Goal: Navigation & Orientation: Understand site structure

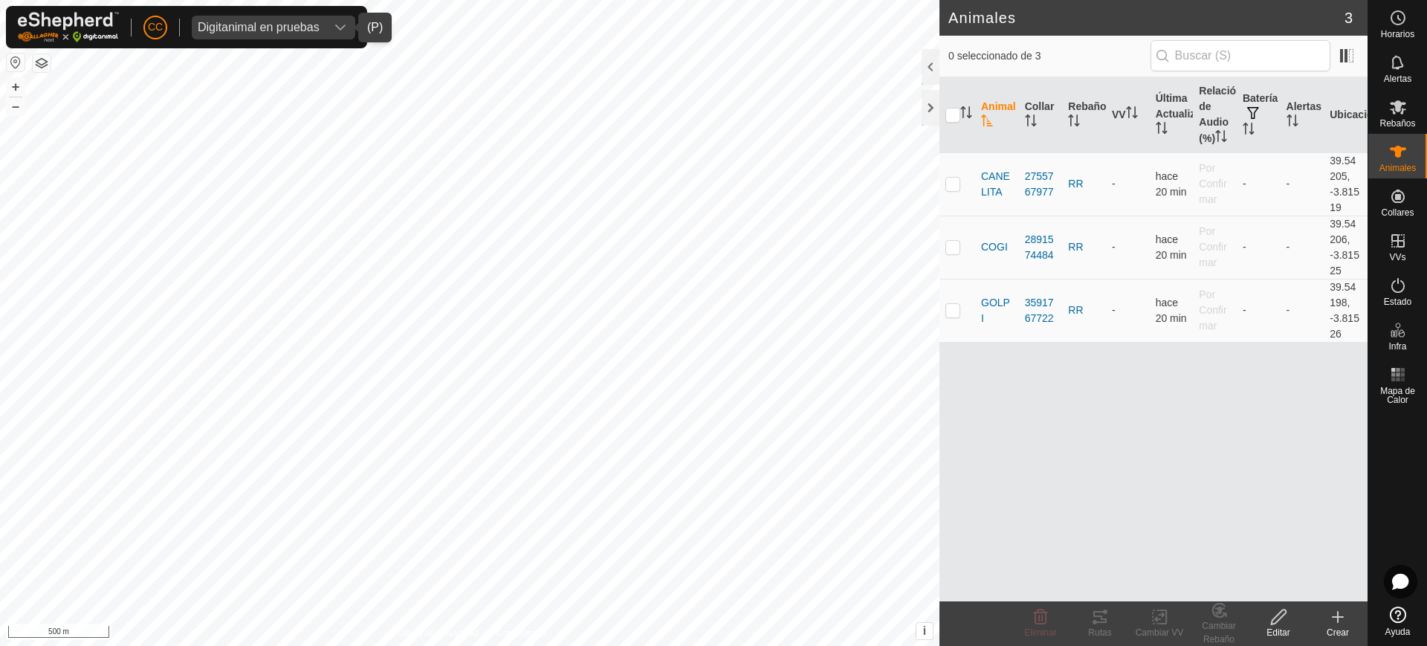
click at [328, 25] on div "dropdown trigger" at bounding box center [340, 28] width 30 height 24
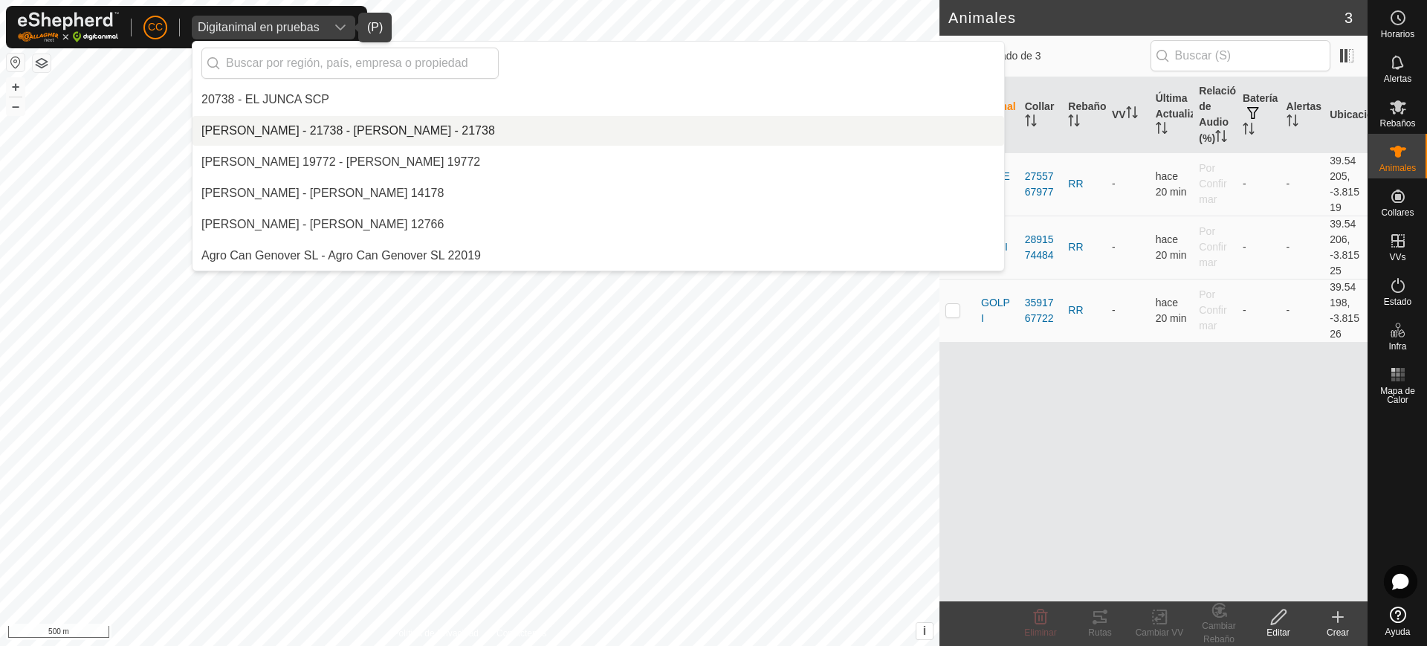
click at [398, 136] on li "[PERSON_NAME] - 21738 - [PERSON_NAME] - 21738" at bounding box center [597, 131] width 811 height 30
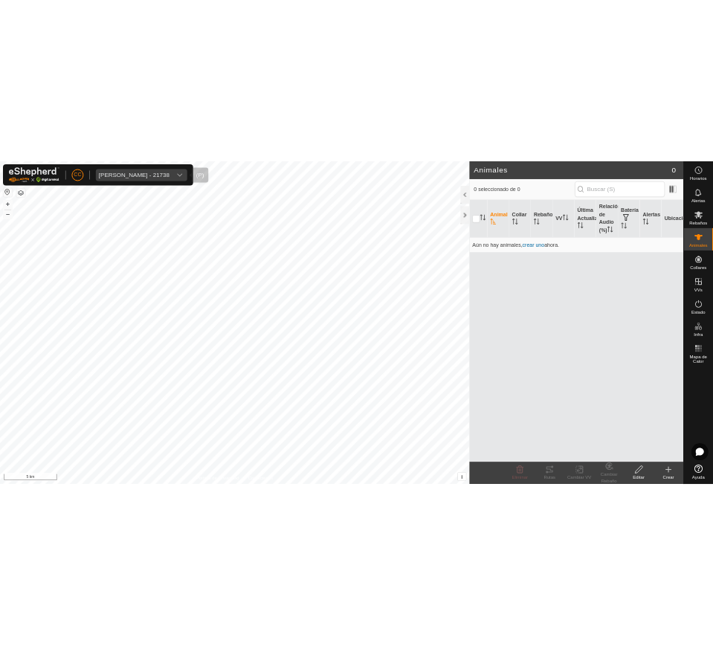
scroll to position [2871, 0]
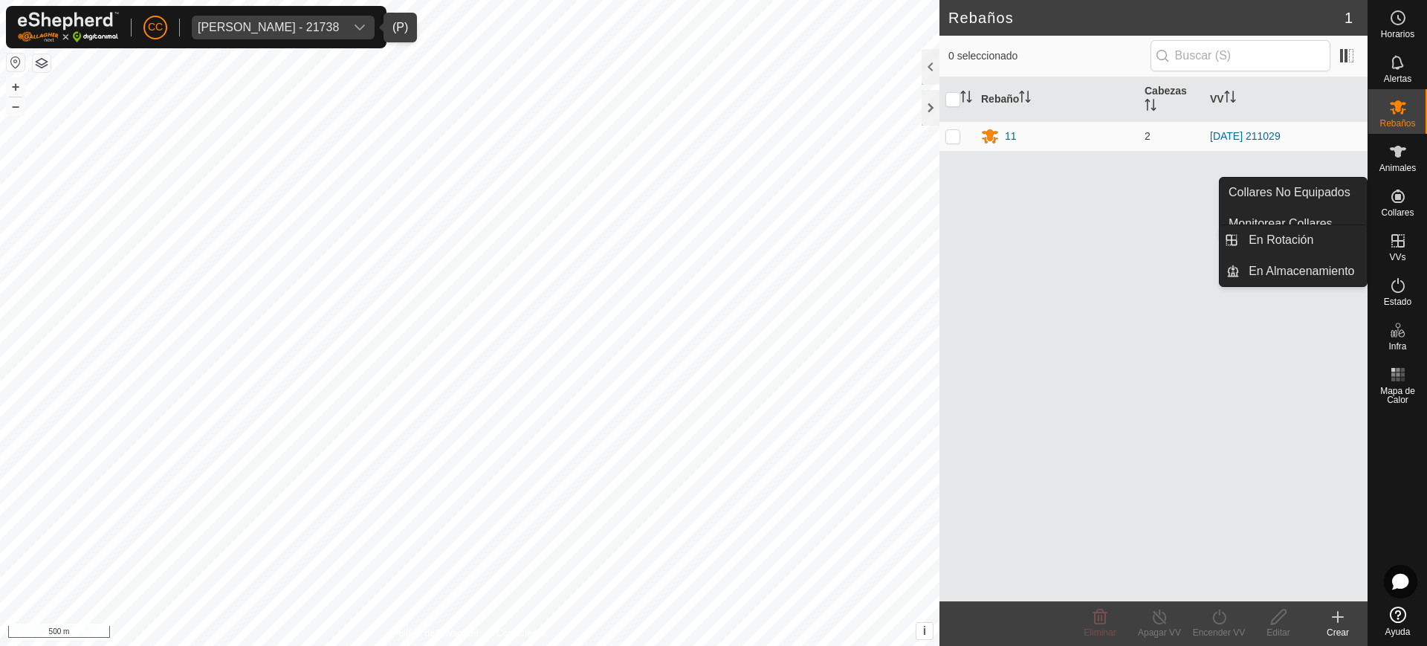
click at [1410, 244] on es-virtualpaddocks-svg-icon at bounding box center [1397, 241] width 27 height 24
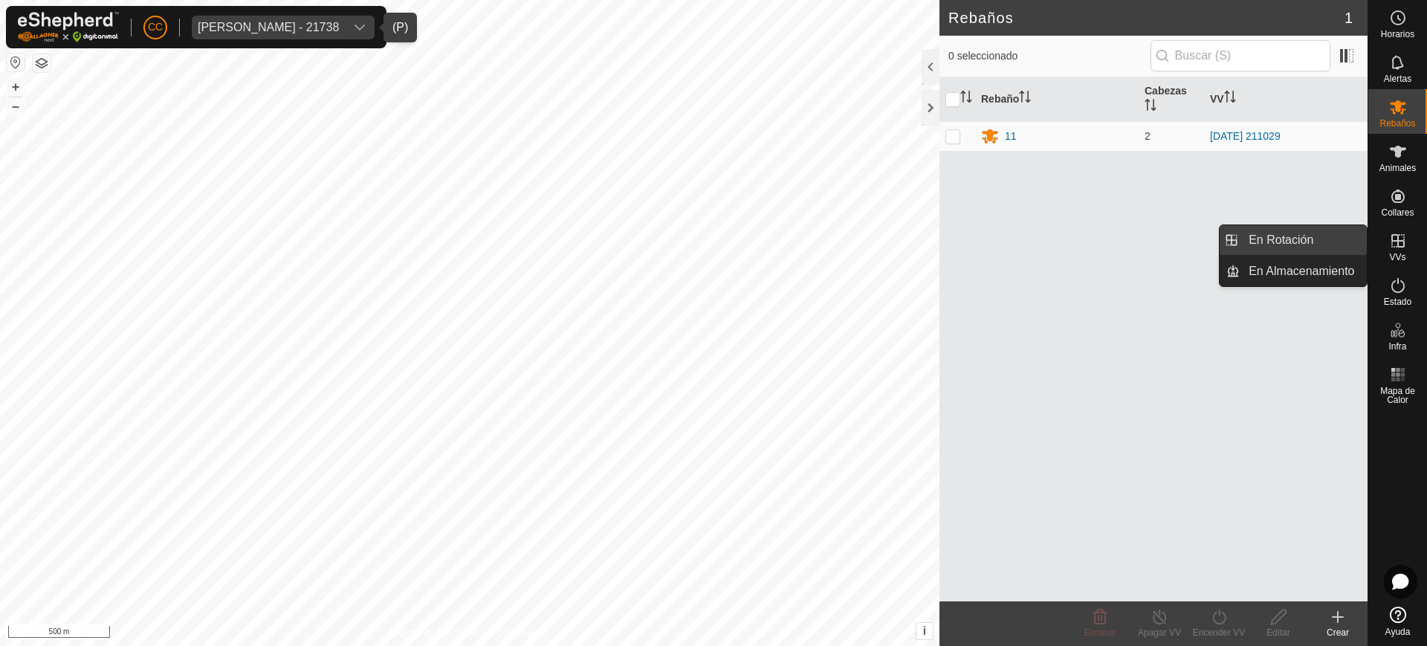
click at [1326, 233] on link "En Rotación" at bounding box center [1302, 240] width 127 height 30
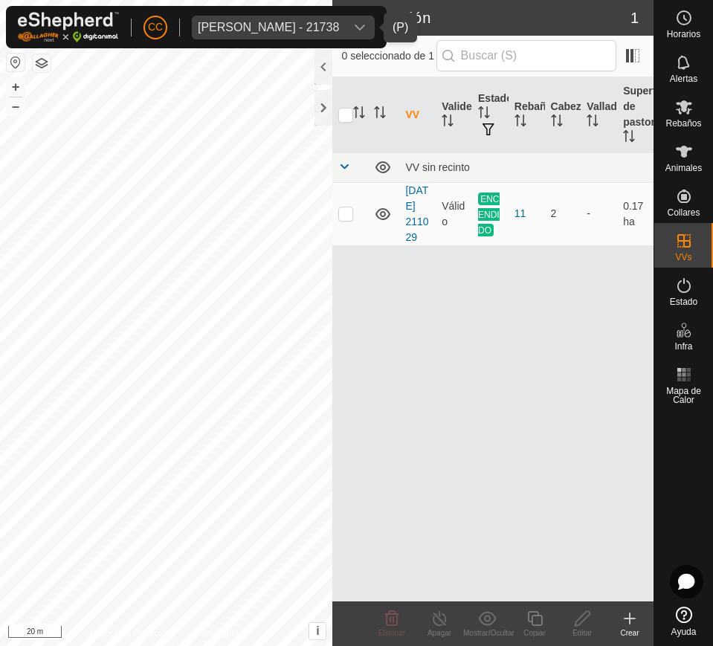
click at [296, 16] on span "Aaron Rull Dealbert - 21738" at bounding box center [268, 28] width 153 height 24
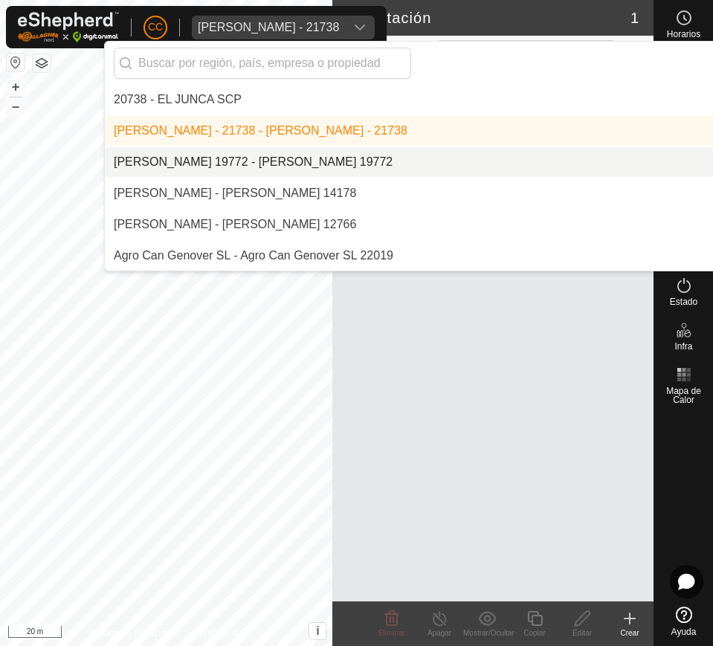
click at [281, 157] on li "[PERSON_NAME] 19772 - [PERSON_NAME] 19772" at bounding box center [510, 162] width 811 height 30
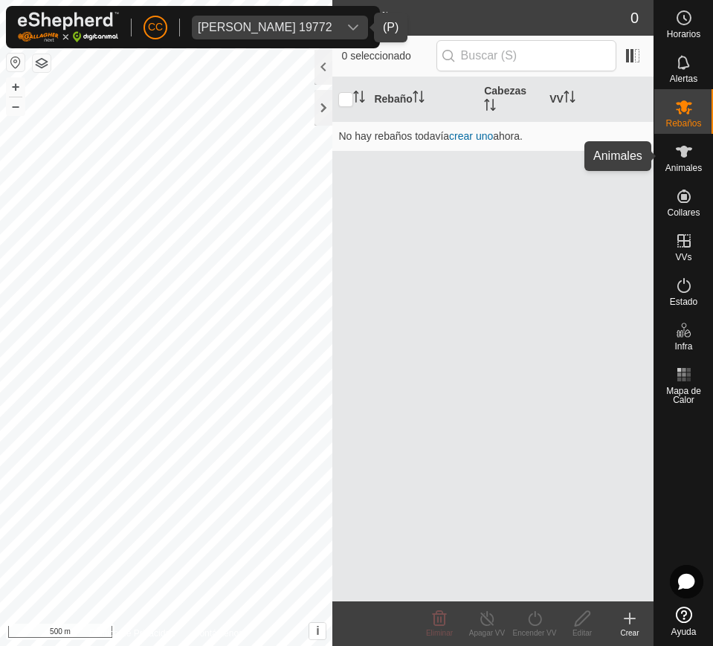
click at [674, 161] on es-animals-svg-icon at bounding box center [683, 152] width 27 height 24
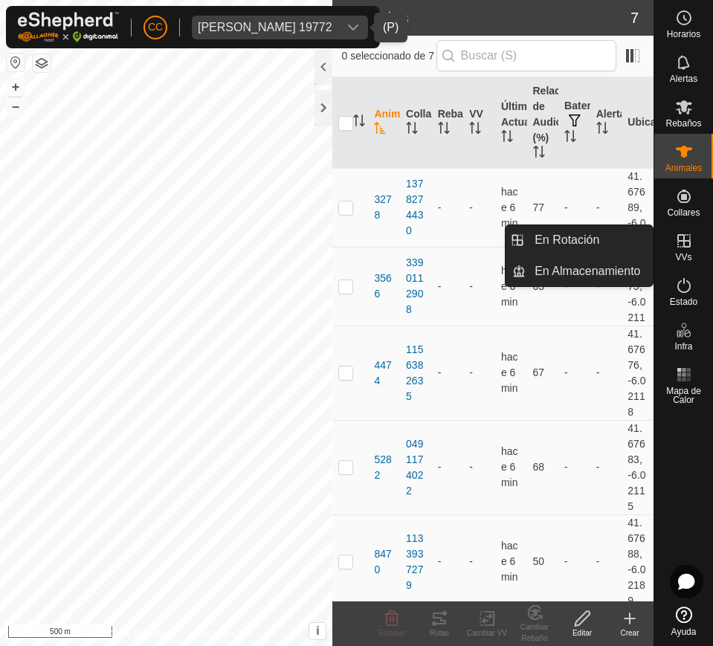
click at [682, 244] on icon at bounding box center [684, 241] width 18 height 18
click at [604, 235] on link "En Rotación" at bounding box center [588, 240] width 127 height 30
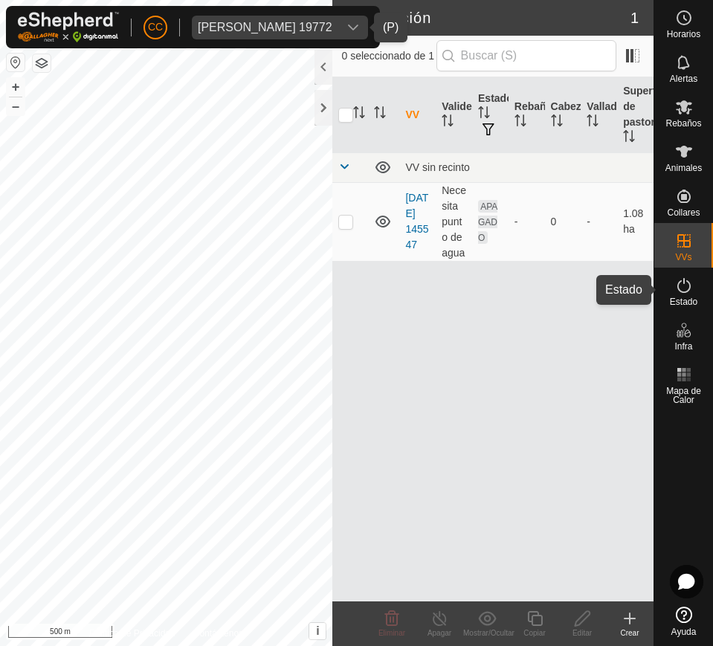
click at [695, 299] on span "Estado" at bounding box center [682, 301] width 27 height 9
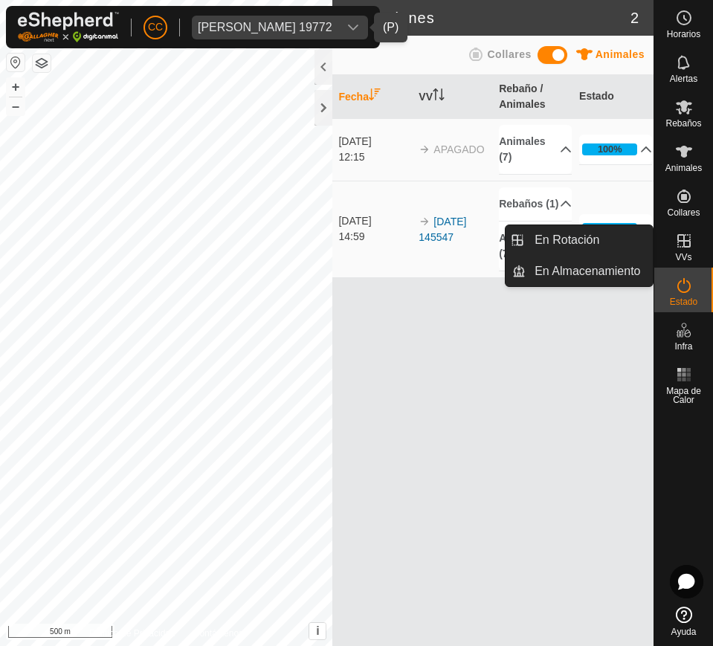
click at [697, 239] on div "VVs" at bounding box center [683, 245] width 59 height 45
click at [687, 259] on span "VVs" at bounding box center [683, 257] width 16 height 9
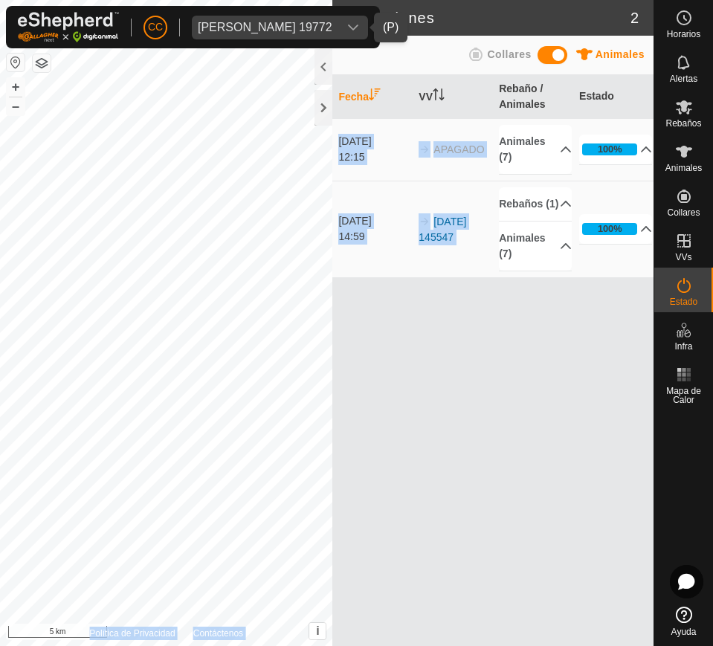
click at [258, 367] on div "Activaciones 2 Animales Collares Fecha VV Rebaño / Animales Estado 28 jul 2025 …" at bounding box center [326, 323] width 653 height 646
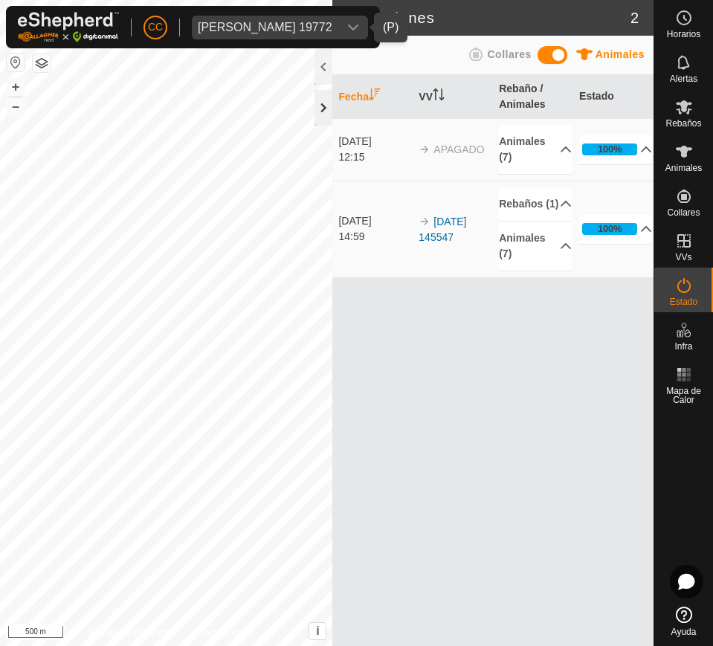
click at [329, 107] on div at bounding box center [323, 108] width 18 height 36
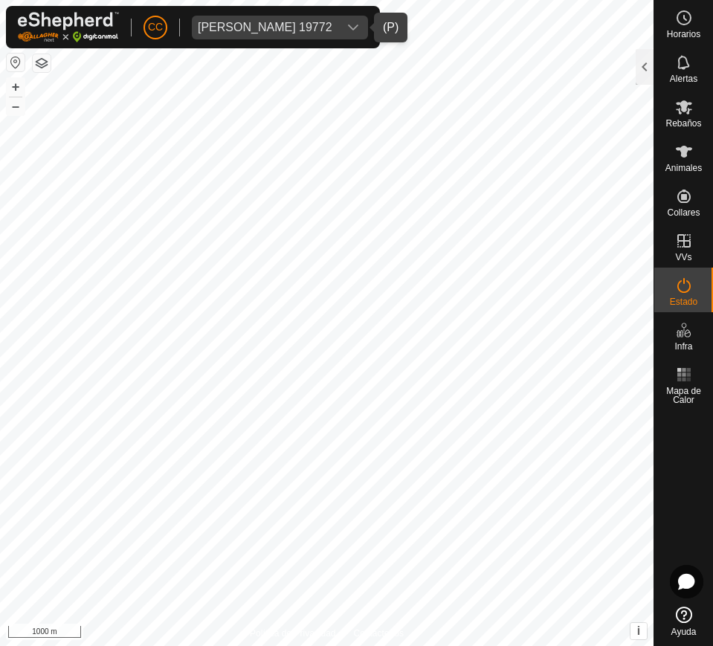
click at [337, 31] on span "Abel Lopez Crespo 19772" at bounding box center [265, 28] width 146 height 24
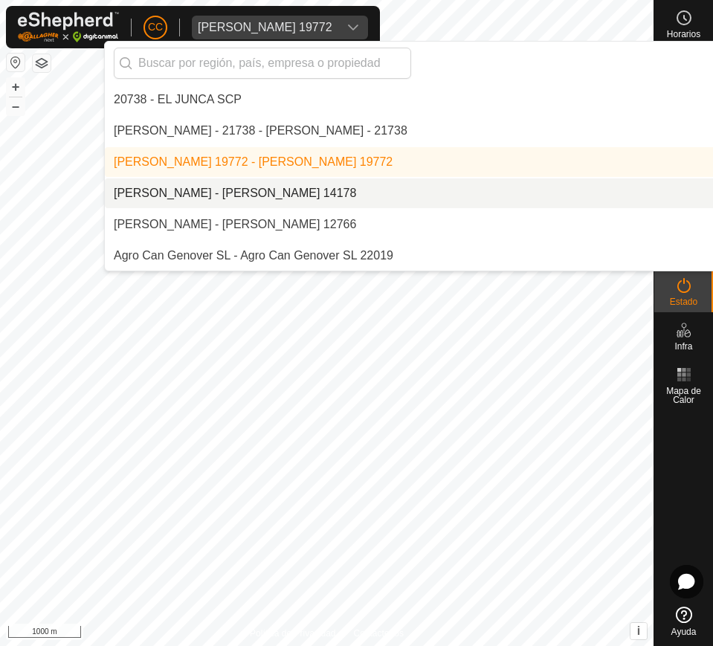
click at [283, 183] on li "[PERSON_NAME] - [PERSON_NAME] 14178" at bounding box center [510, 193] width 811 height 30
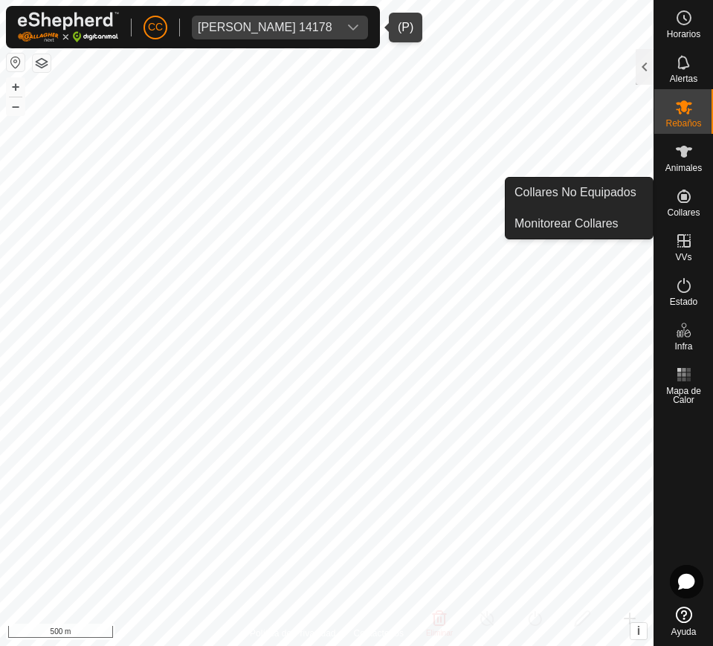
click at [687, 204] on icon at bounding box center [684, 196] width 18 height 18
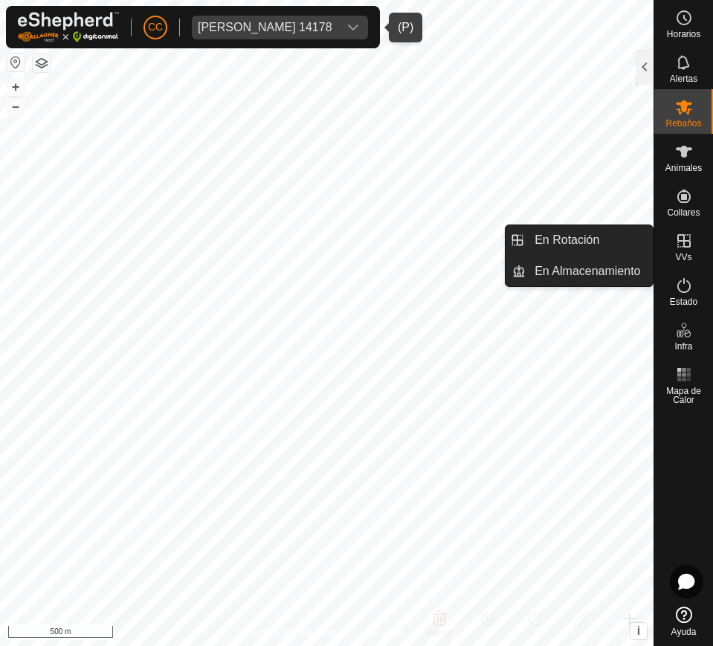
click at [681, 253] on span "VVs" at bounding box center [683, 257] width 16 height 9
click at [587, 231] on link "En Rotación" at bounding box center [588, 240] width 127 height 30
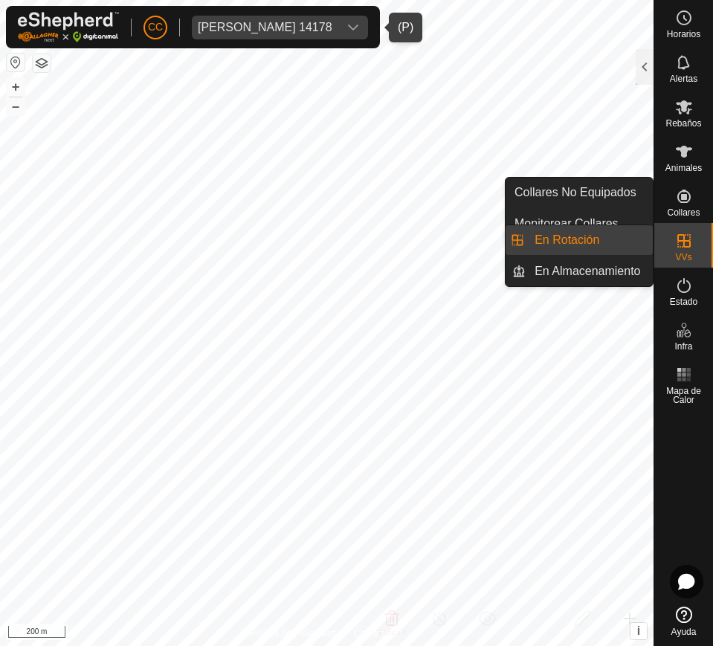
click at [593, 235] on link "En Rotación" at bounding box center [588, 240] width 127 height 30
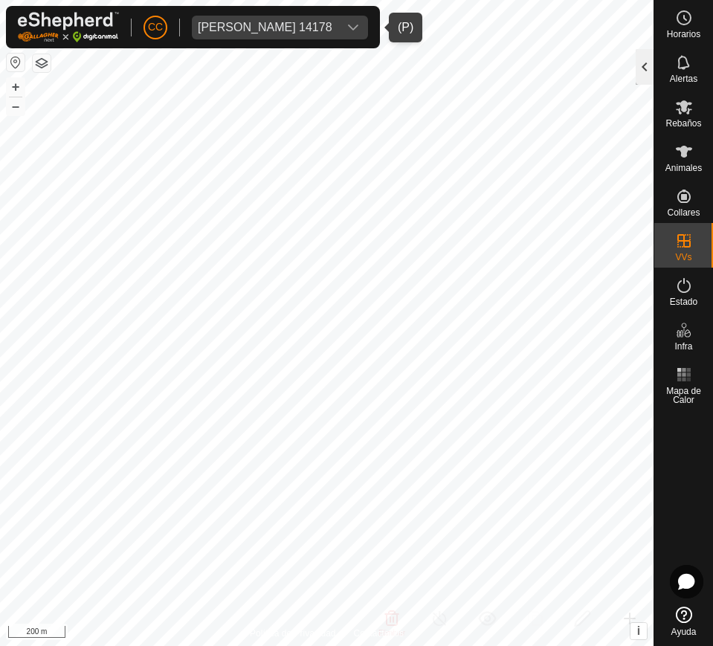
drag, startPoint x: 643, startPoint y: 66, endPoint x: 637, endPoint y: 75, distance: 11.1
click at [643, 67] on div at bounding box center [644, 67] width 18 height 36
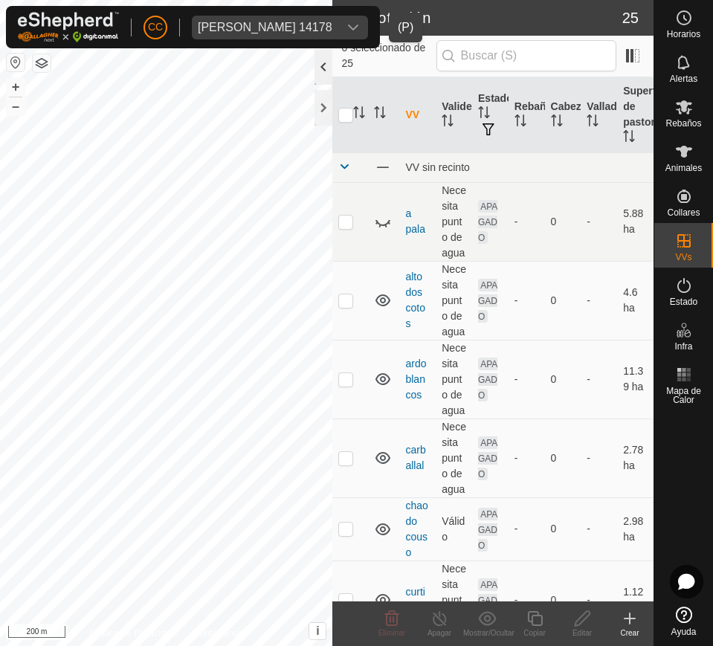
click at [324, 74] on div at bounding box center [323, 67] width 18 height 36
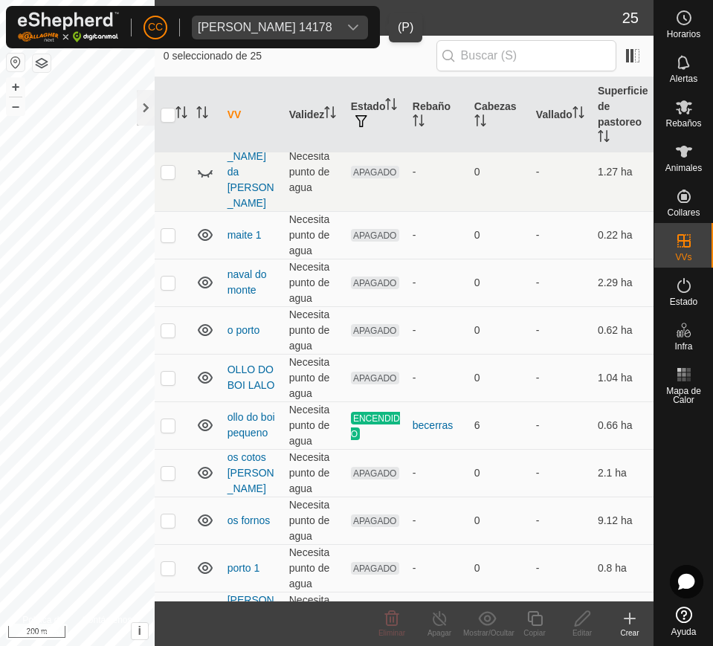
scroll to position [588, 0]
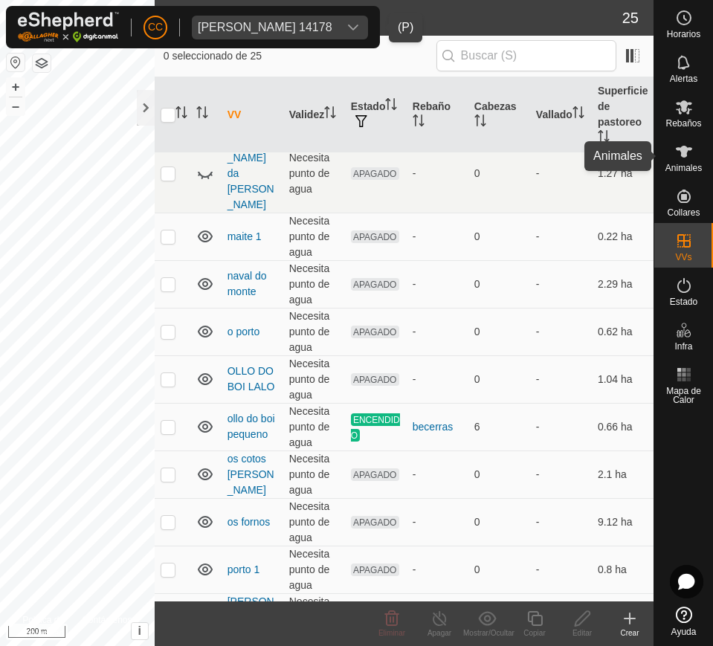
click at [682, 155] on icon at bounding box center [683, 152] width 16 height 12
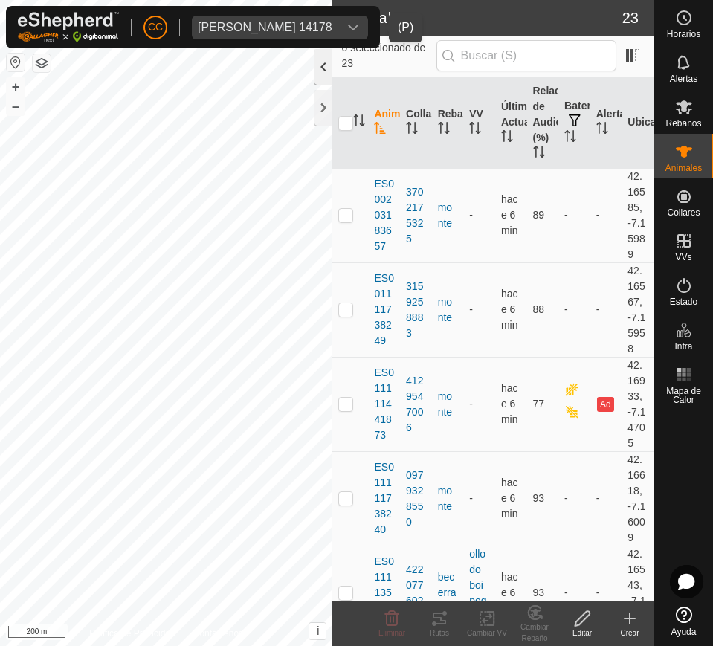
click at [329, 58] on div at bounding box center [323, 67] width 18 height 36
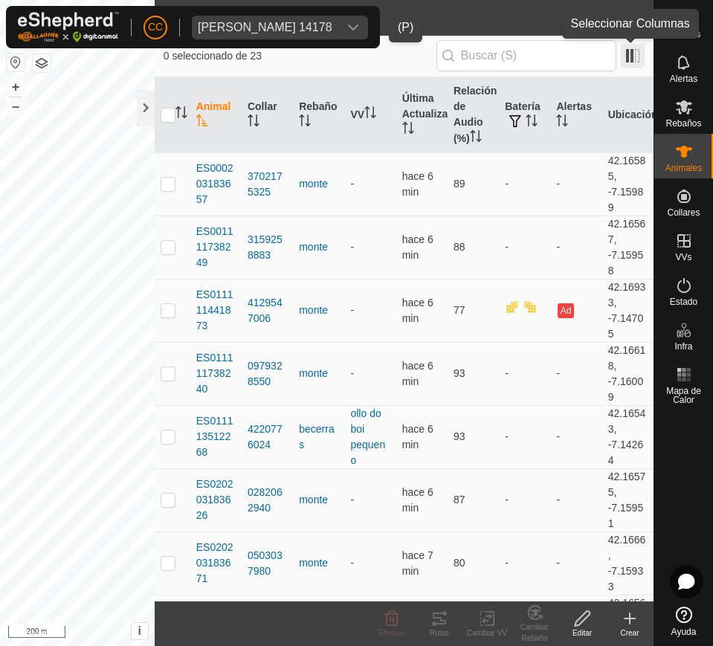
click at [640, 53] on span at bounding box center [632, 56] width 24 height 24
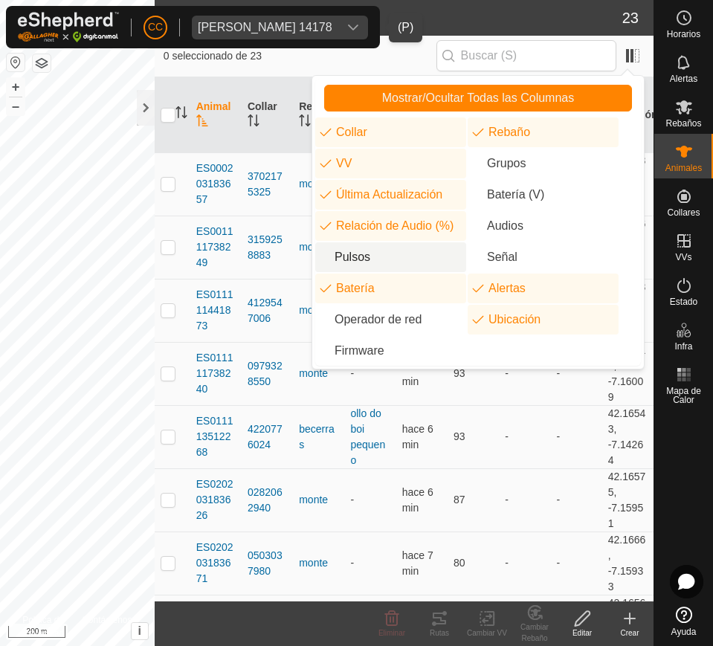
click at [412, 260] on li "Pulsos" at bounding box center [390, 257] width 151 height 30
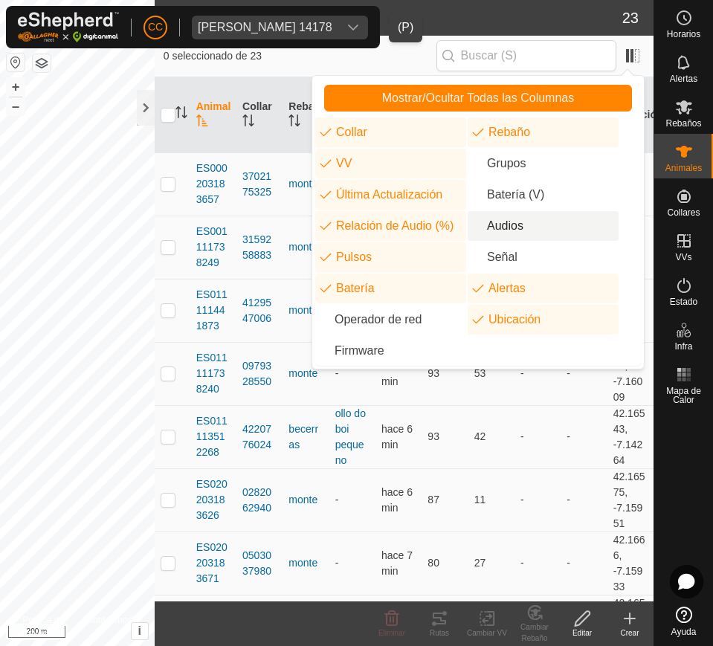
click at [508, 227] on li "Audios" at bounding box center [542, 226] width 151 height 30
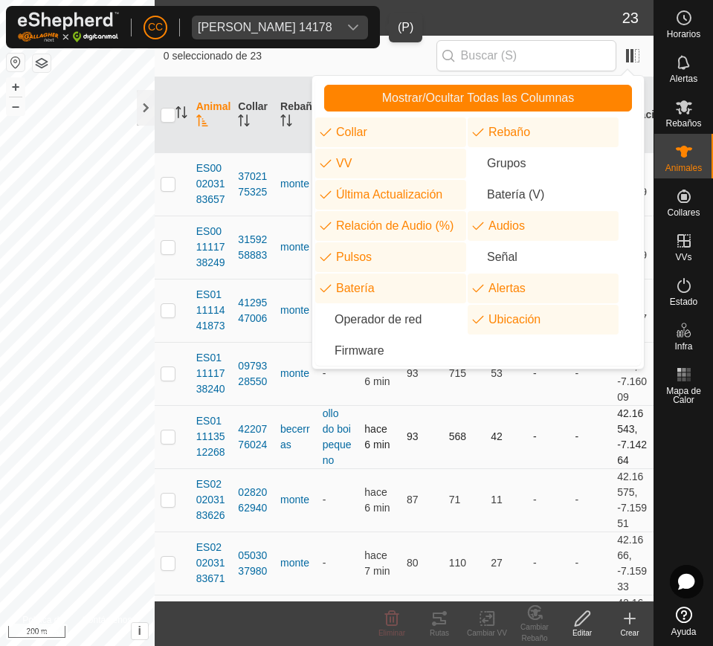
click at [527, 468] on td "-" at bounding box center [548, 436] width 42 height 63
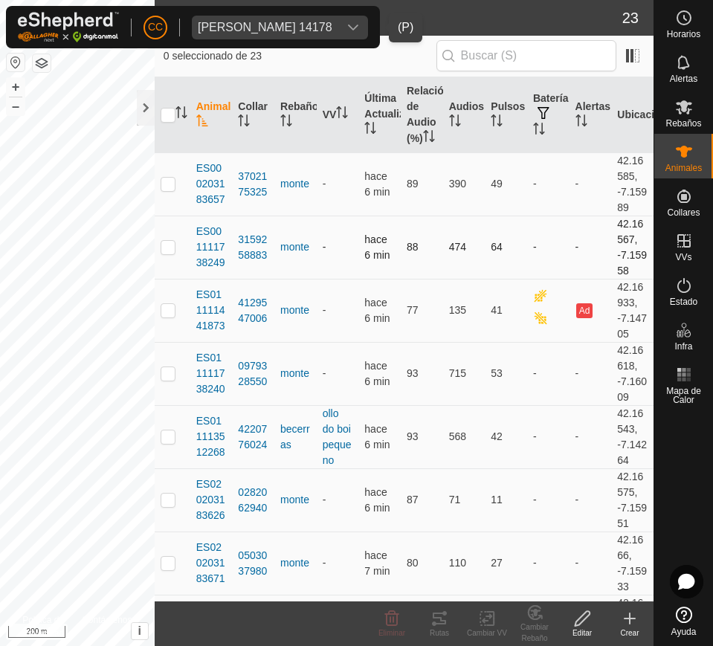
drag, startPoint x: 446, startPoint y: 174, endPoint x: 460, endPoint y: 286, distance: 113.1
click at [546, 426] on td "-" at bounding box center [548, 436] width 42 height 63
drag, startPoint x: 507, startPoint y: 565, endPoint x: 179, endPoint y: 175, distance: 509.4
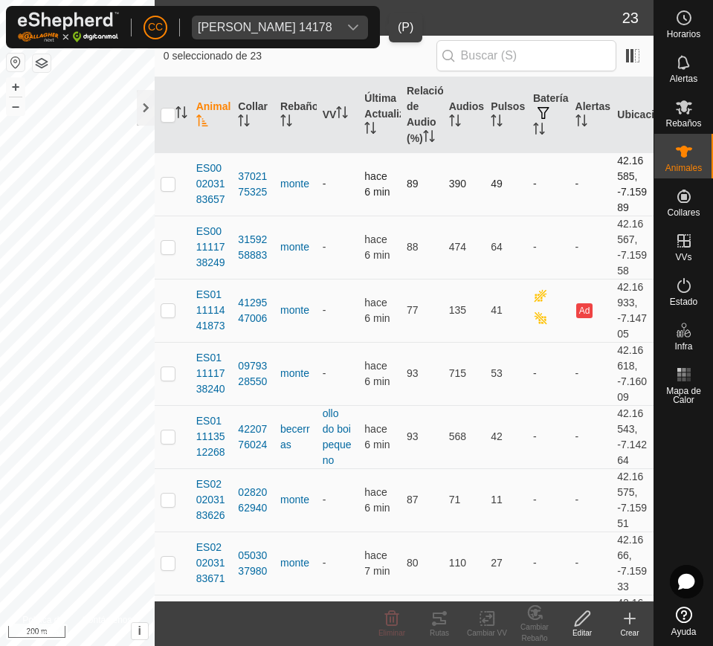
copy tbody "ES000203183657 3702175325 monte - hace 6 min 89 390 49 - - 42.16585, -7.15989 E…"
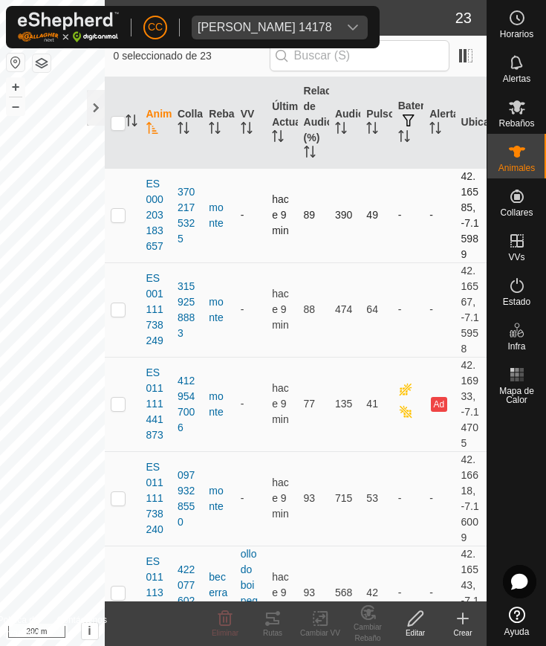
click at [345, 244] on td "390" at bounding box center [344, 215] width 31 height 94
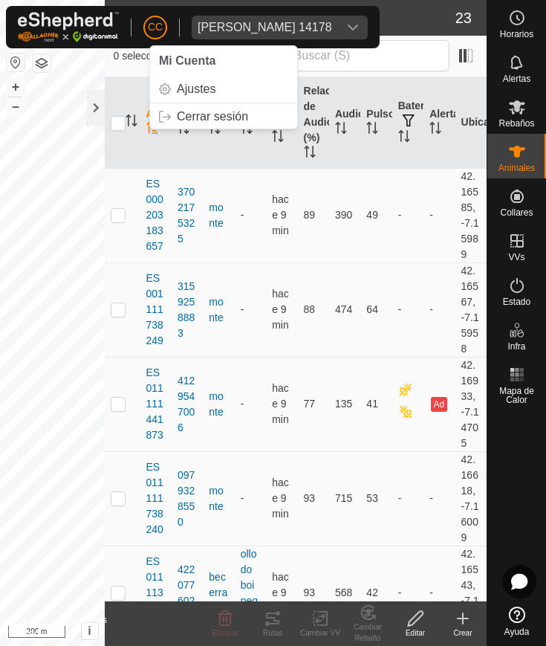
click at [274, 25] on div "Adelina Garcia Garcia 14178" at bounding box center [265, 28] width 134 height 12
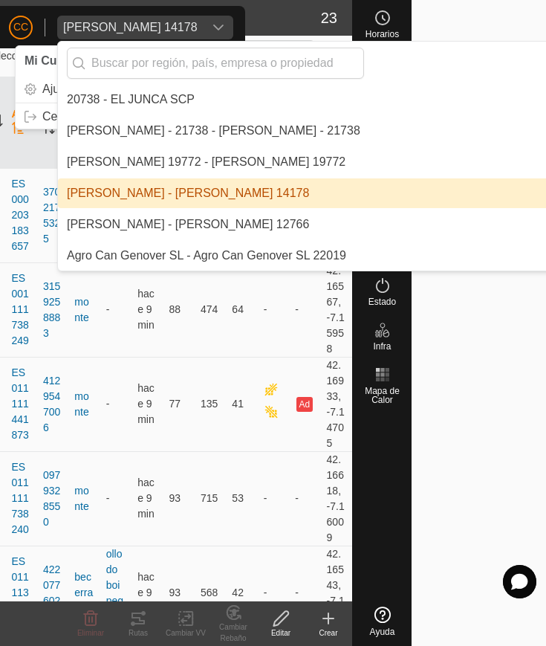
scroll to position [0, 192]
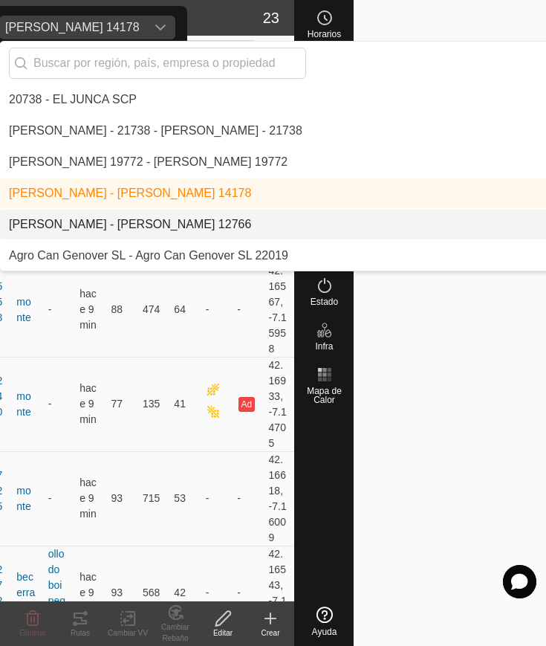
click at [155, 216] on li "[PERSON_NAME] - [PERSON_NAME] 12766" at bounding box center [405, 225] width 811 height 30
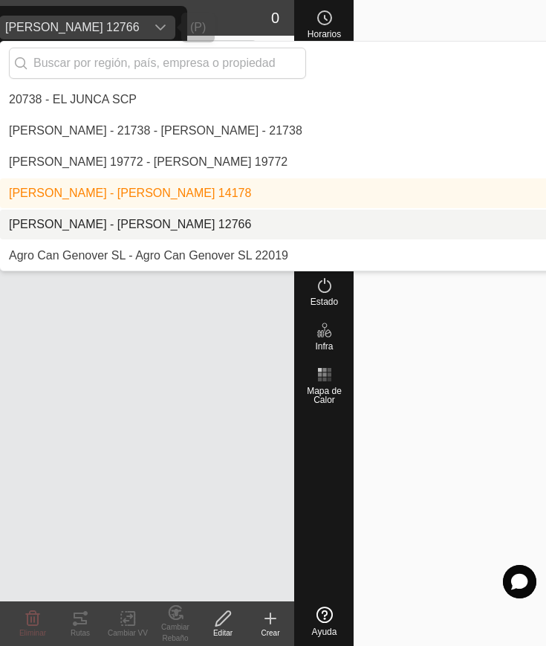
scroll to position [0, 0]
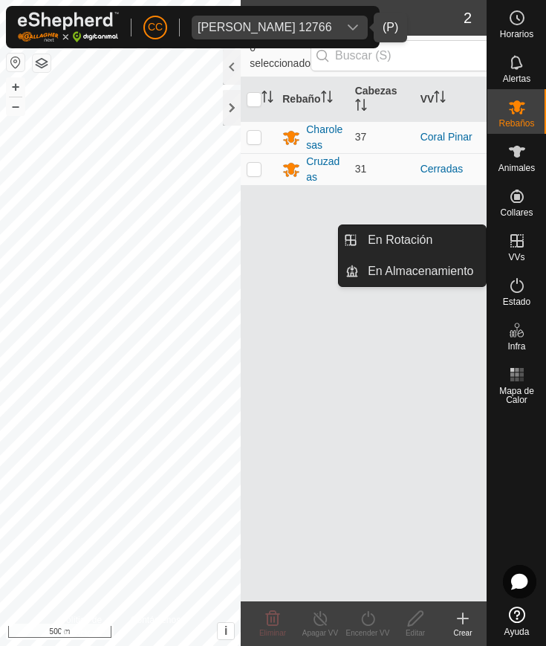
drag, startPoint x: 519, startPoint y: 265, endPoint x: 522, endPoint y: 248, distance: 17.3
click at [522, 248] on icon at bounding box center [517, 241] width 18 height 18
click at [464, 238] on link "En Rotación" at bounding box center [422, 240] width 127 height 30
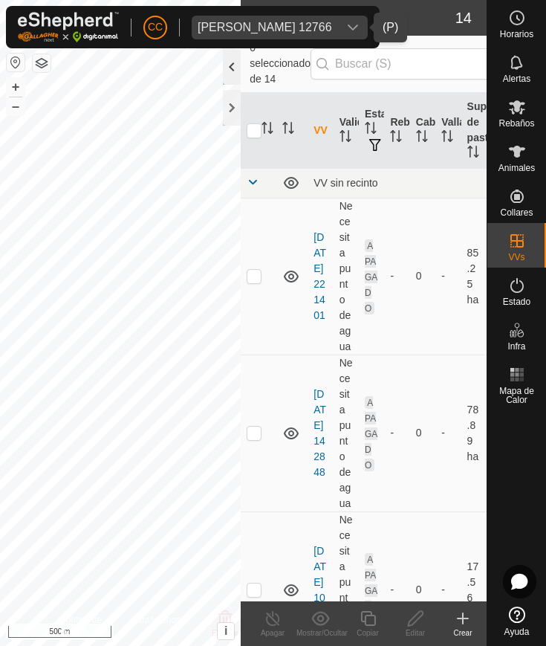
click at [228, 60] on div at bounding box center [232, 67] width 18 height 36
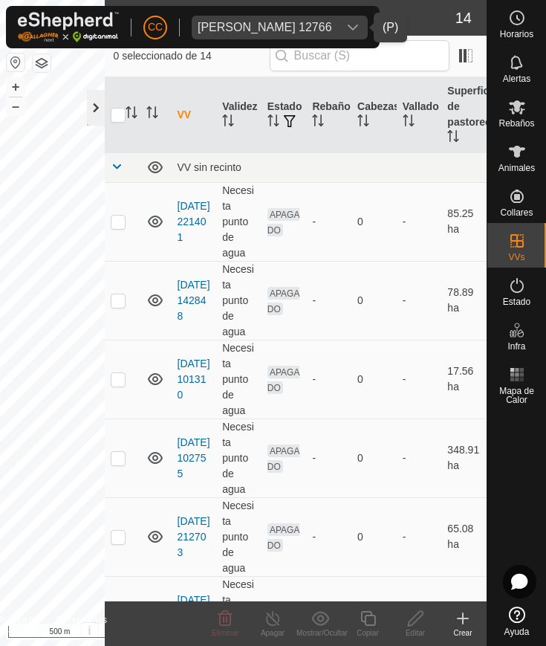
click at [98, 101] on div at bounding box center [96, 108] width 18 height 36
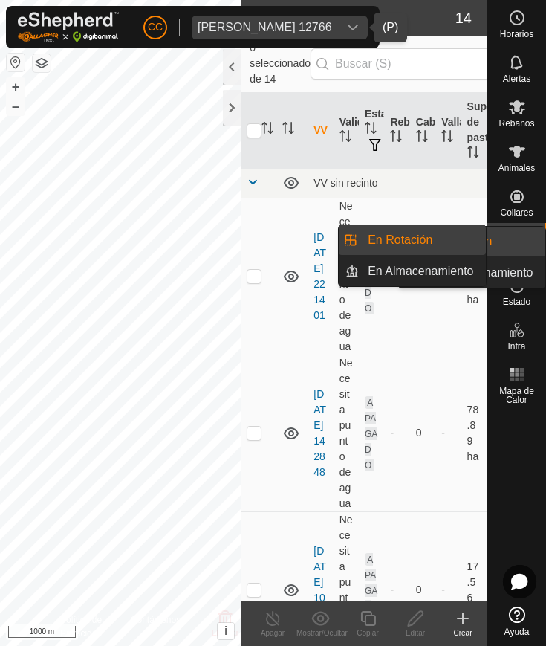
click at [531, 290] on div "Estado" at bounding box center [516, 289] width 59 height 45
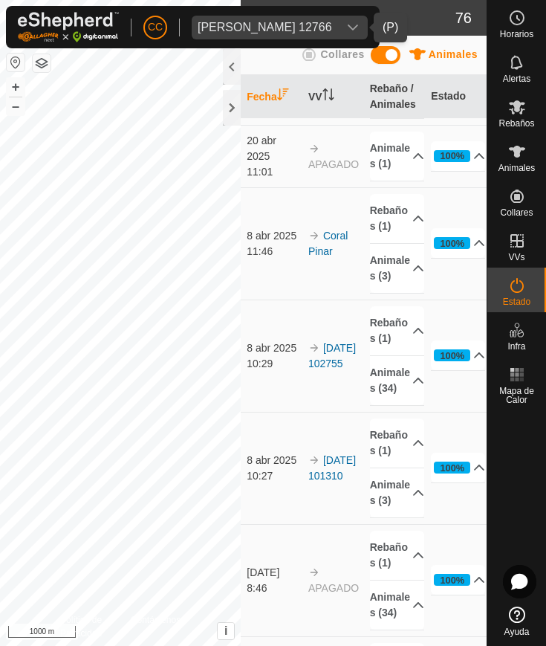
scroll to position [3994, 0]
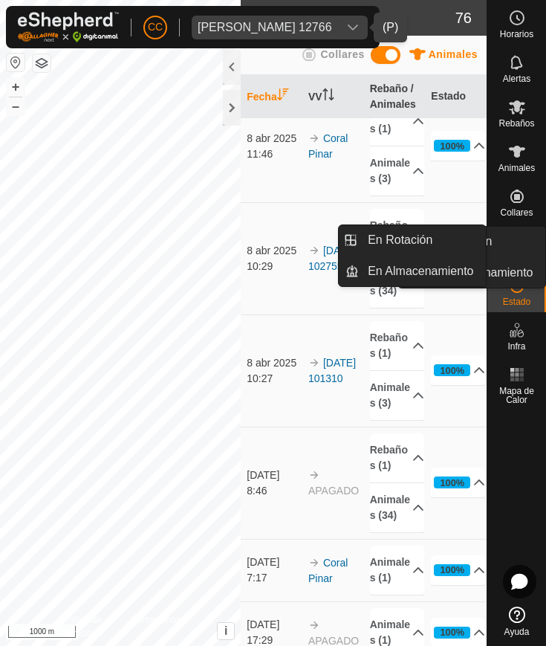
drag, startPoint x: 528, startPoint y: 233, endPoint x: 519, endPoint y: 250, distance: 19.6
click at [519, 250] on es-virtualpaddocks-svg-icon at bounding box center [517, 241] width 27 height 24
click at [462, 233] on link "En Rotación" at bounding box center [422, 240] width 127 height 30
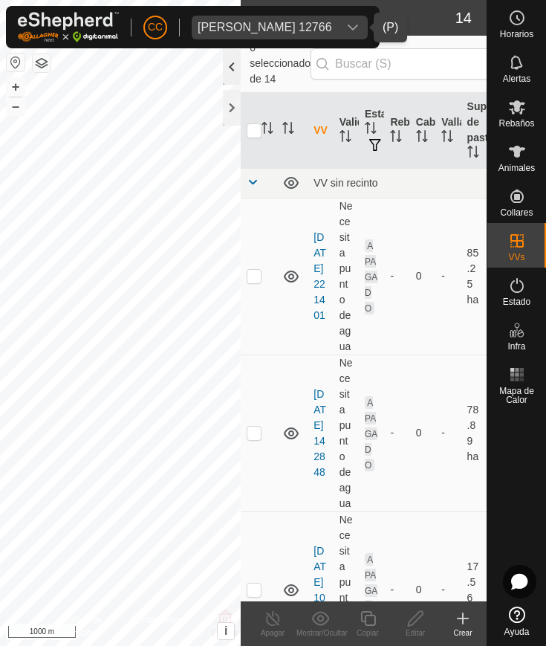
click at [230, 73] on div at bounding box center [232, 67] width 18 height 36
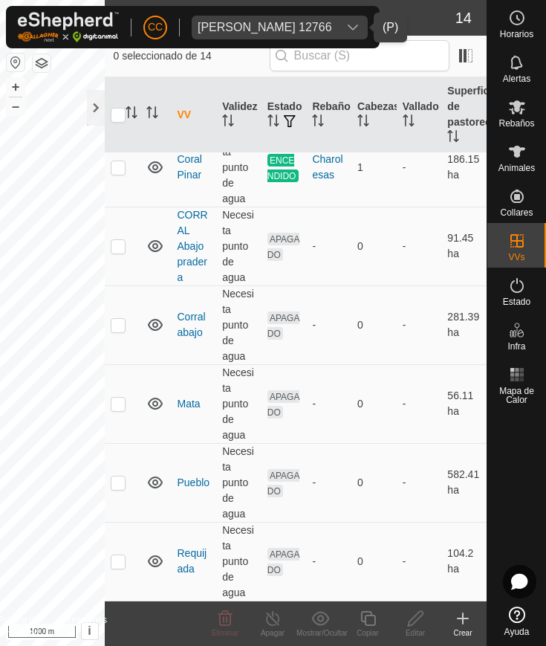
scroll to position [700, 0]
click at [116, 478] on p-checkbox at bounding box center [118, 482] width 15 height 12
checkbox input "true"
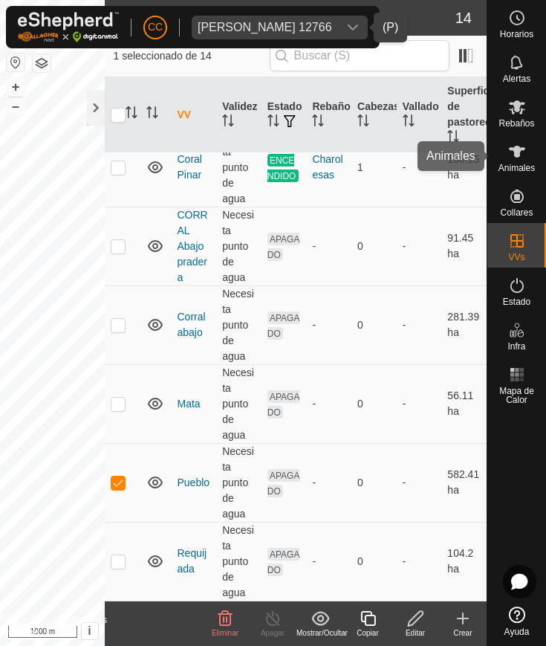
drag, startPoint x: 520, startPoint y: 151, endPoint x: 499, endPoint y: 149, distance: 20.9
click at [519, 152] on icon at bounding box center [517, 152] width 16 height 12
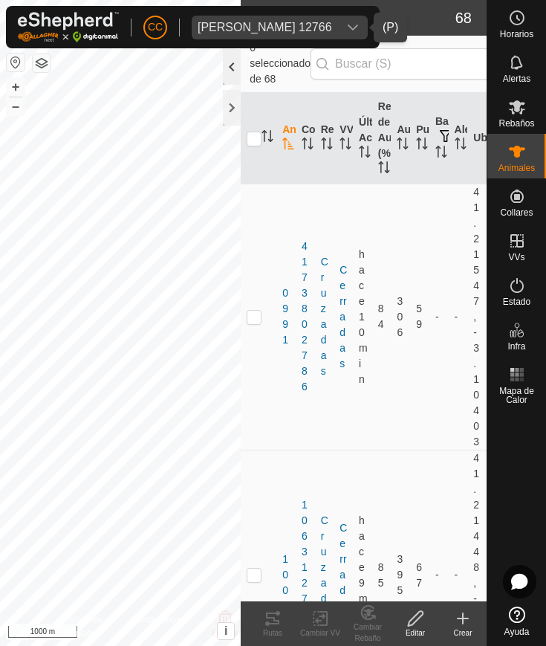
click at [233, 71] on div at bounding box center [232, 67] width 18 height 36
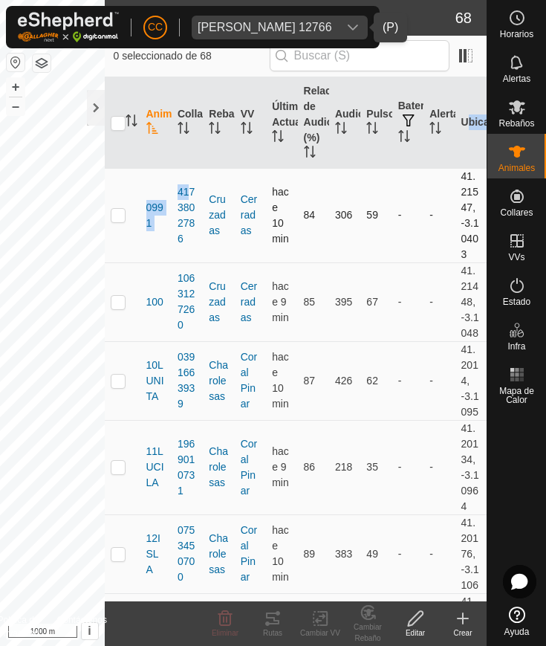
drag, startPoint x: 117, startPoint y: 86, endPoint x: 184, endPoint y: 181, distance: 115.2
click at [138, 105] on th at bounding box center [123, 122] width 36 height 91
drag, startPoint x: 140, startPoint y: 104, endPoint x: 129, endPoint y: 121, distance: 20.8
click at [132, 127] on tr "Animal Collar Rebaño VV Última Actualización Relación de Audio (%) Audios Pulso…" at bounding box center [296, 122] width 383 height 91
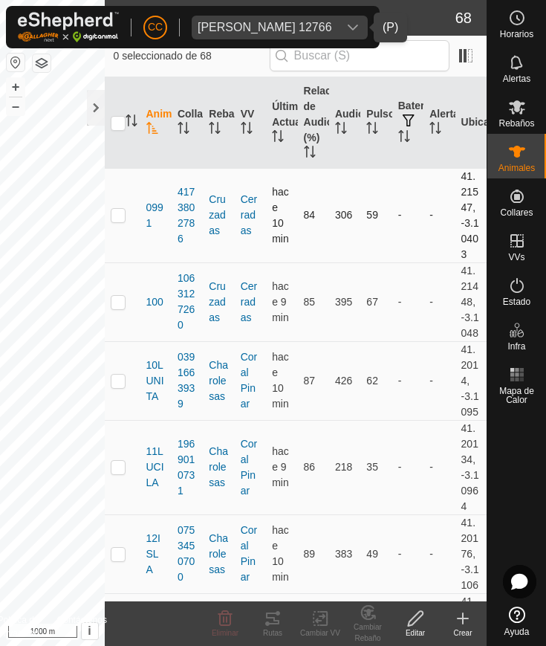
drag, startPoint x: 146, startPoint y: 103, endPoint x: 242, endPoint y: 181, distance: 123.1
drag, startPoint x: 143, startPoint y: 118, endPoint x: 164, endPoint y: 192, distance: 77.4
drag, startPoint x: 137, startPoint y: 188, endPoint x: 203, endPoint y: 270, distance: 104.7
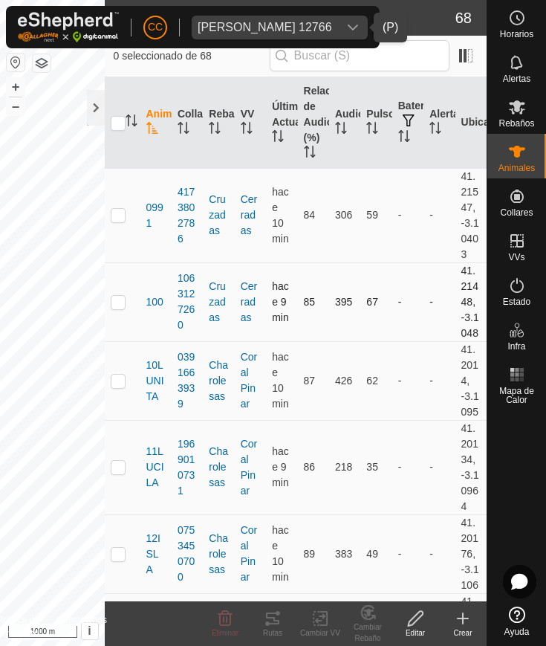
drag, startPoint x: 132, startPoint y: 205, endPoint x: 296, endPoint y: 282, distance: 180.8
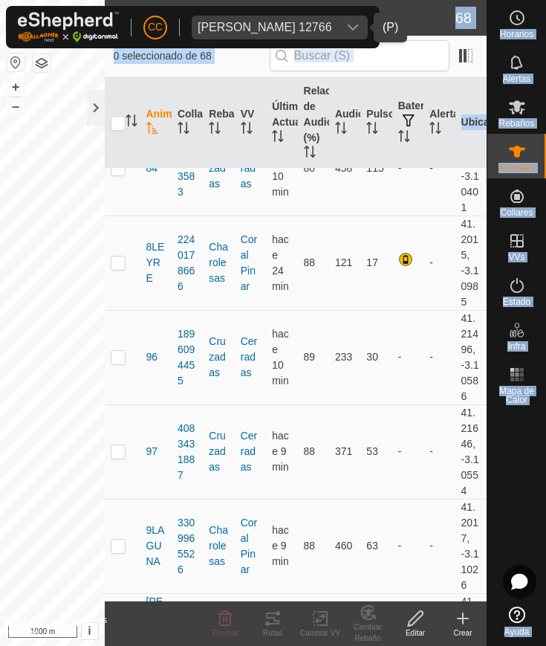
scroll to position [5828, 0]
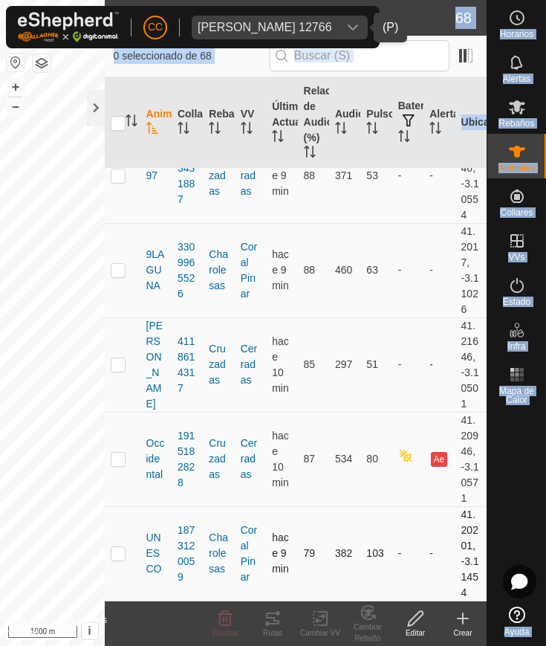
drag, startPoint x: 142, startPoint y: 198, endPoint x: 467, endPoint y: 586, distance: 506.4
copy tbody "0991 4173802786 Cruzadas Cerradas hace 10 min 84 306 59 - - 41.21547, -3.10403 …"
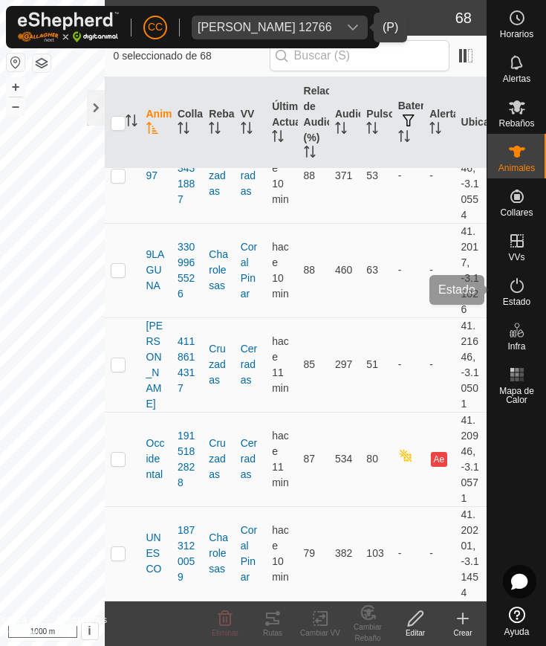
click at [521, 282] on icon at bounding box center [517, 285] width 18 height 18
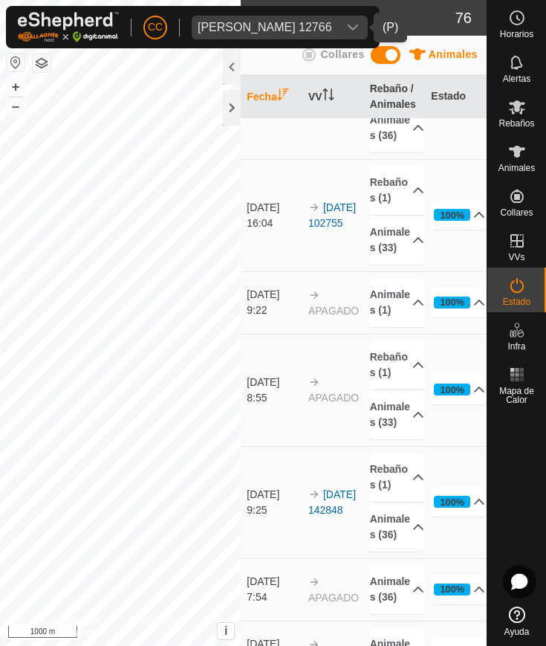
scroll to position [2229, 0]
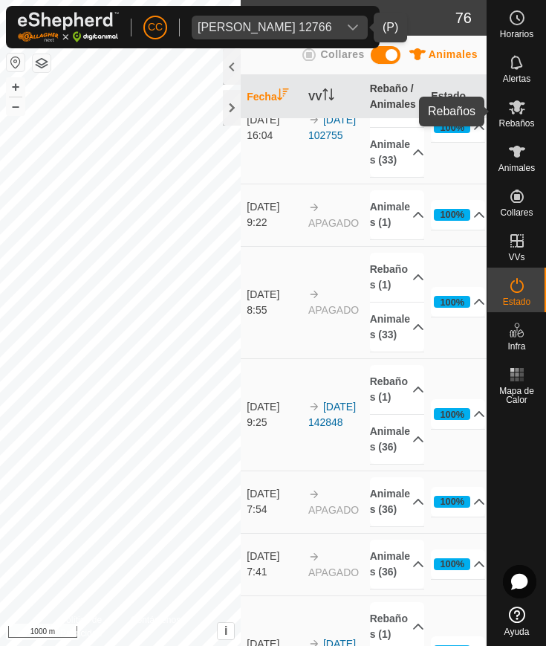
click at [524, 111] on icon at bounding box center [517, 107] width 18 height 18
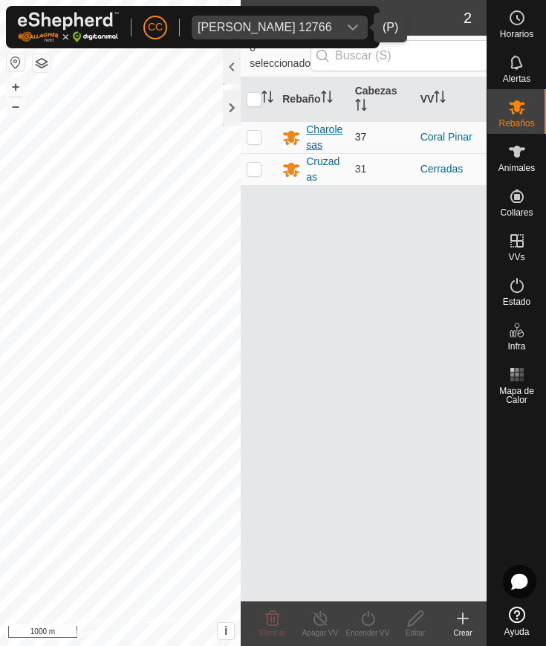
click at [314, 134] on div "Charolesas" at bounding box center [324, 137] width 36 height 31
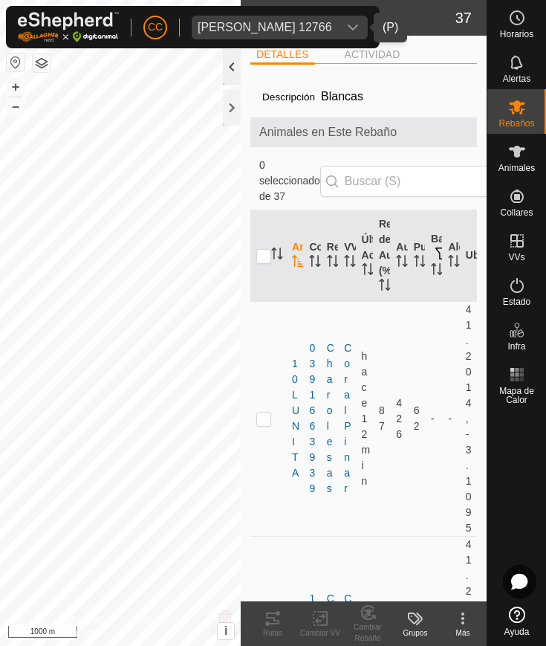
click at [233, 75] on div at bounding box center [232, 67] width 18 height 36
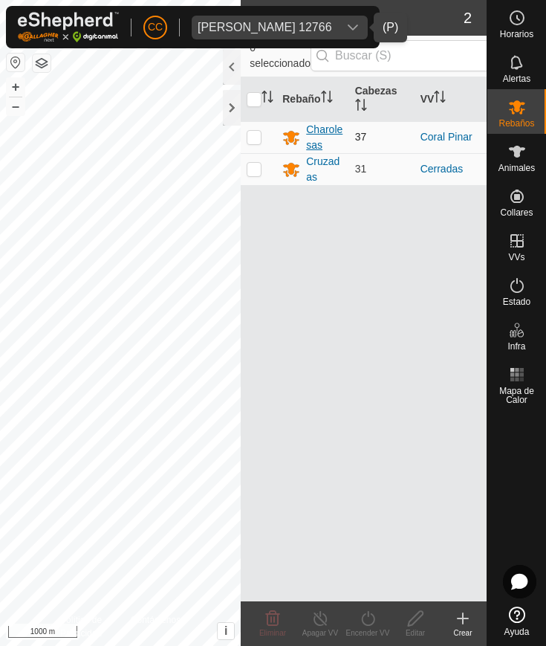
click at [318, 134] on div "Charolesas" at bounding box center [324, 137] width 36 height 31
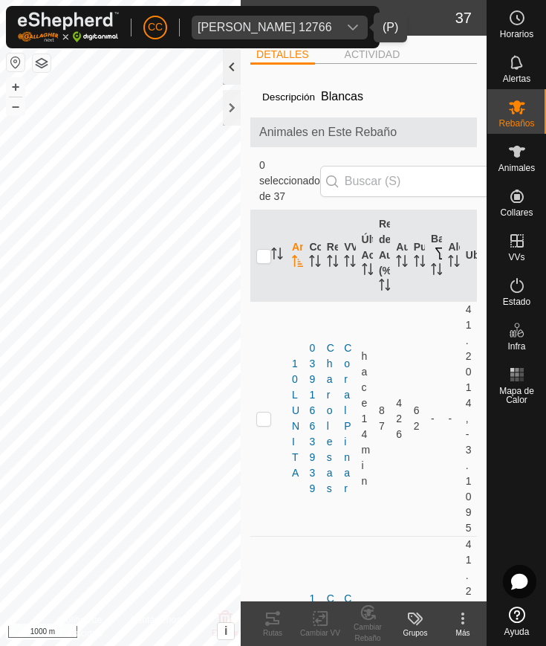
click at [235, 77] on div at bounding box center [232, 67] width 18 height 36
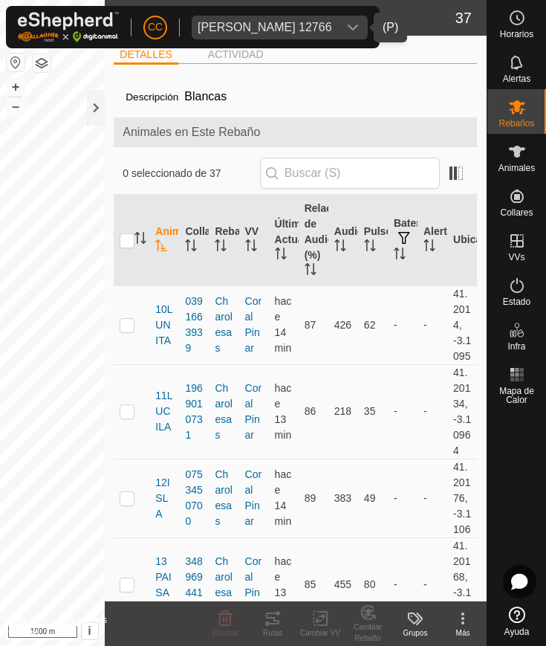
click at [341, 22] on div "dropdown trigger" at bounding box center [353, 28] width 30 height 24
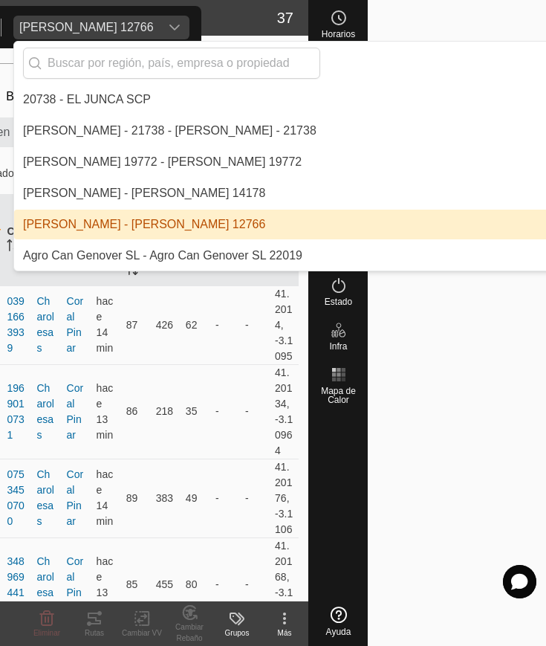
scroll to position [0, 192]
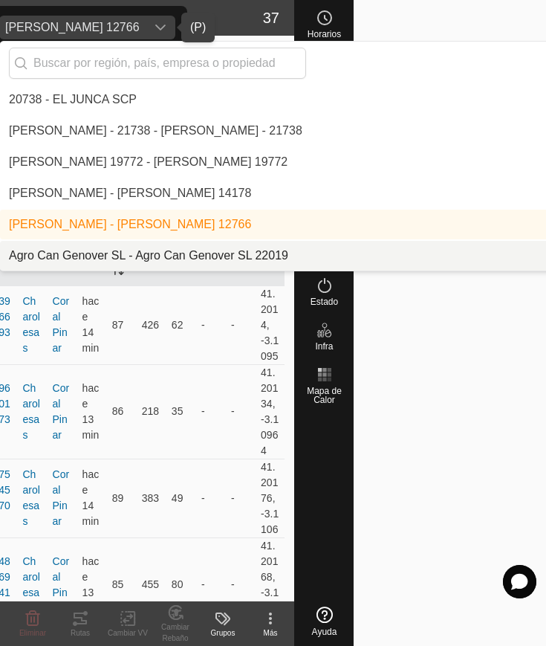
click at [152, 252] on li "Agro Can Genover SL - Agro Can Genover SL 22019" at bounding box center [405, 256] width 811 height 30
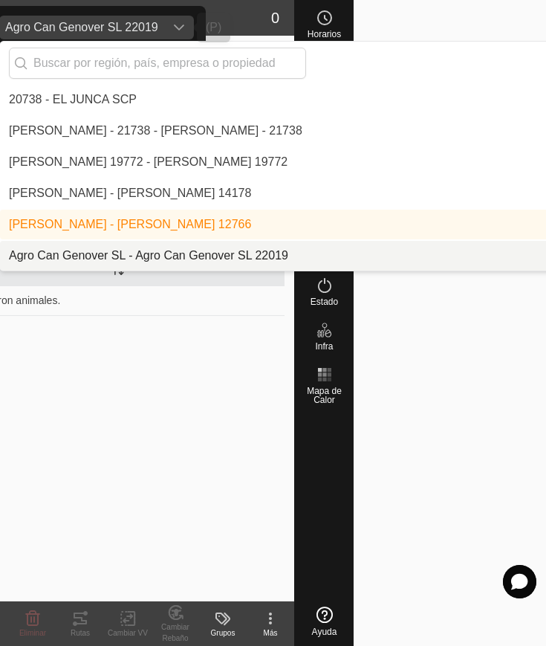
scroll to position [0, 0]
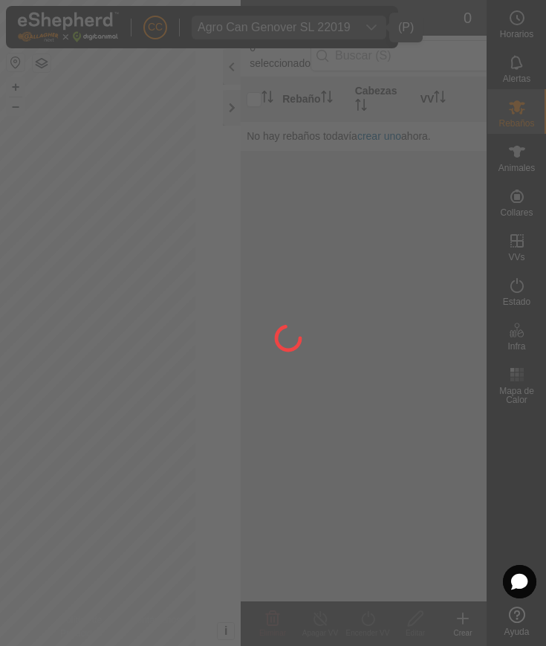
click at [533, 122] on div at bounding box center [273, 323] width 546 height 646
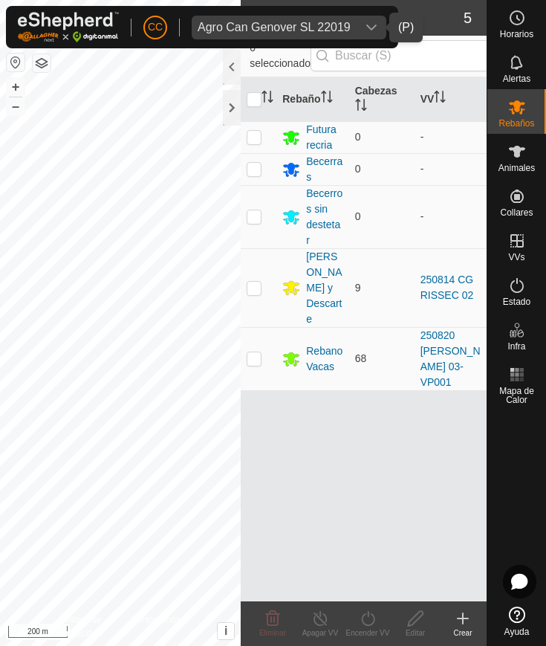
click at [0, 379] on html "CC Agro Can Genover SL 22019 Horarios Alertas Rebaños Animales Collares VVs Est…" at bounding box center [273, 323] width 546 height 646
click at [0, 388] on html "CC Agro Can Genover SL 22019 Horarios Alertas Rebaños Animales Collares VVs Est…" at bounding box center [273, 323] width 546 height 646
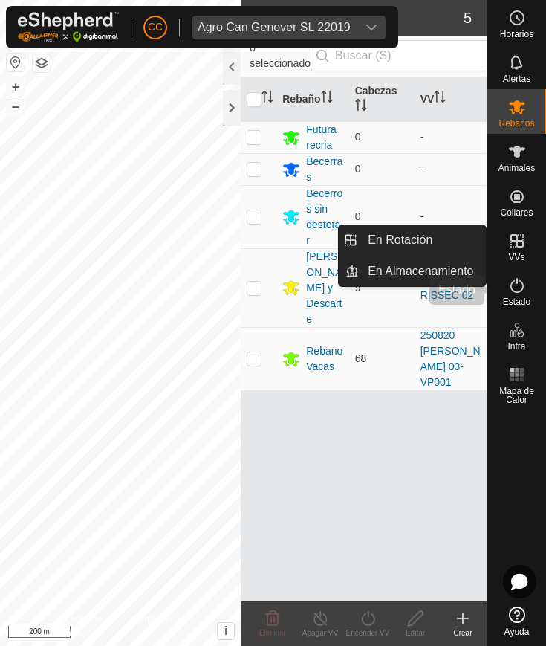
click at [516, 291] on icon at bounding box center [517, 285] width 18 height 18
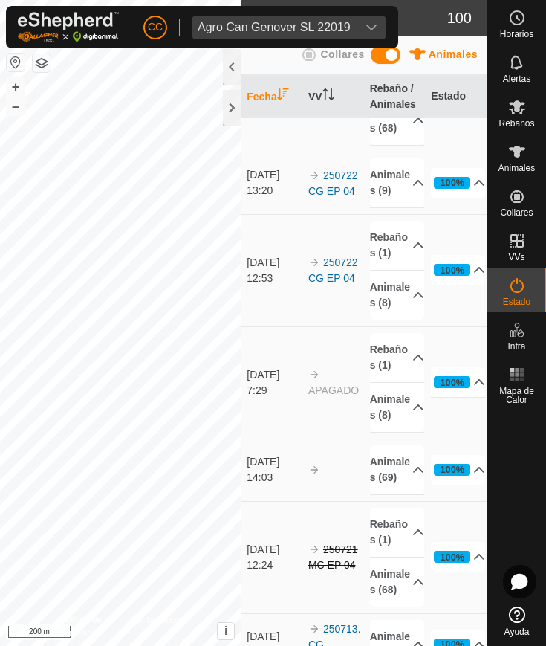
scroll to position [5572, 0]
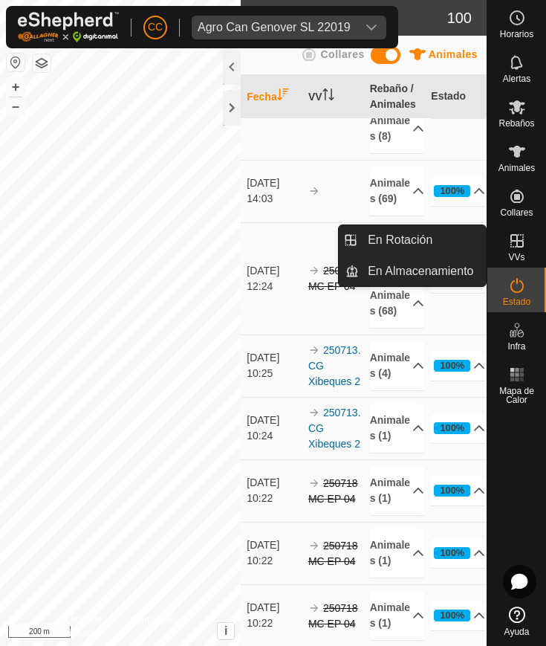
click at [511, 239] on link "En Rotación" at bounding box center [481, 242] width 127 height 30
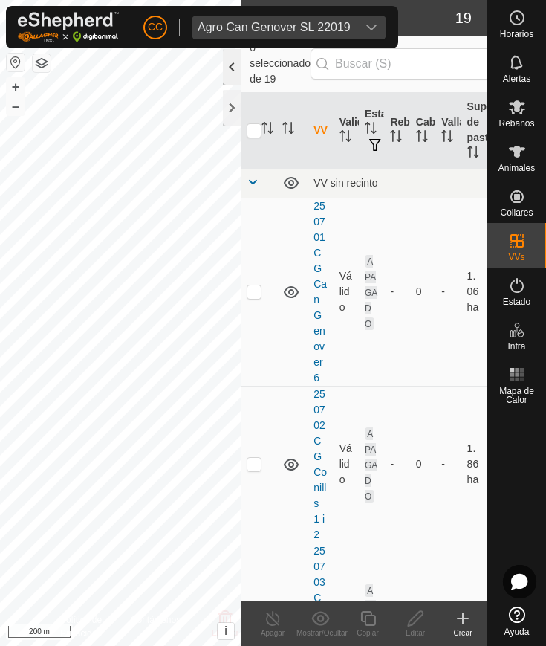
click at [225, 63] on div at bounding box center [232, 67] width 18 height 36
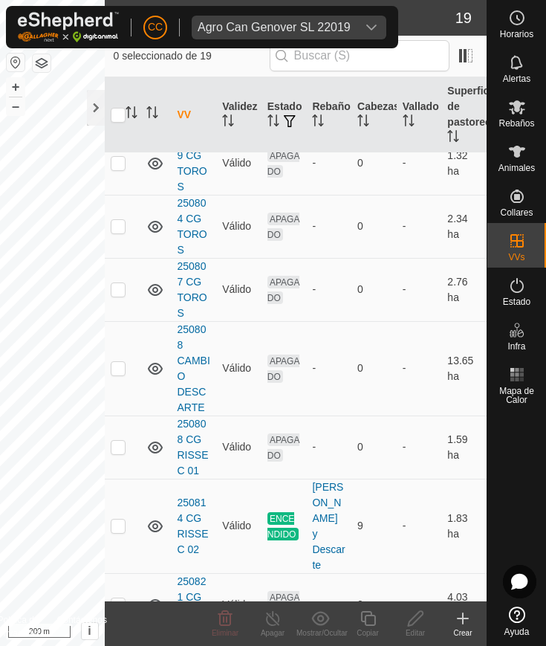
scroll to position [626, 0]
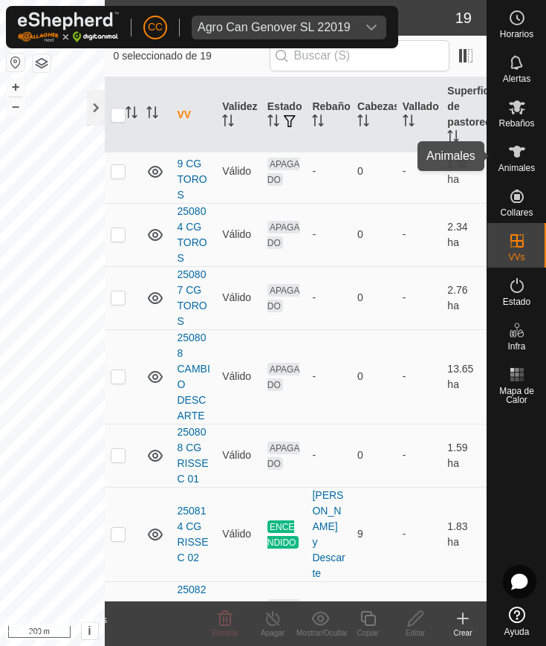
click at [520, 160] on icon at bounding box center [517, 152] width 18 height 18
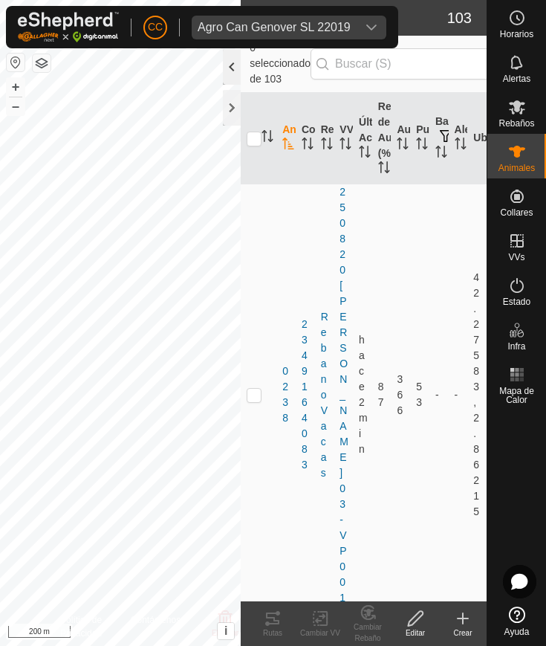
click at [225, 71] on div at bounding box center [232, 67] width 18 height 36
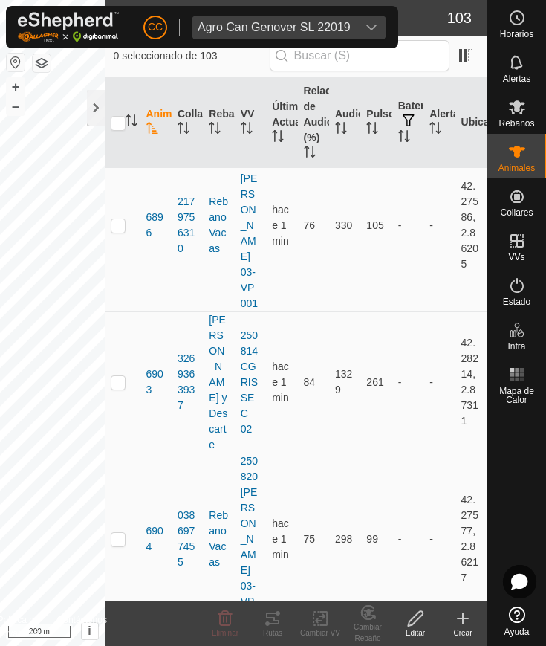
scroll to position [9958, 0]
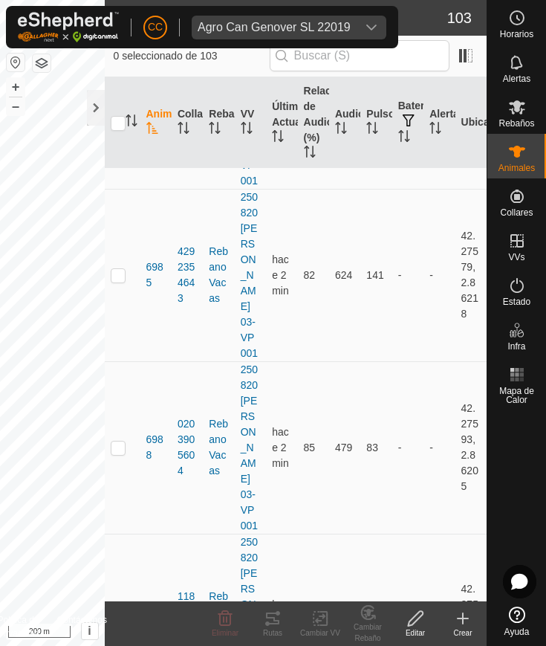
drag, startPoint x: 140, startPoint y: 177, endPoint x: 435, endPoint y: 689, distance: 591.2
click at [435, 645] on html "CC Agro Can Genover SL 22019 Horarios Alertas Rebaños Animales Collares VVs Est…" at bounding box center [273, 323] width 546 height 646
copy article "0238 2349164083 Rebano Vacas 250820 Ross 03-VP001 hace 2 min 87 366 53 - - 42.2…"
click at [246, 23] on div "Agro Can Genover SL 22019" at bounding box center [274, 28] width 153 height 12
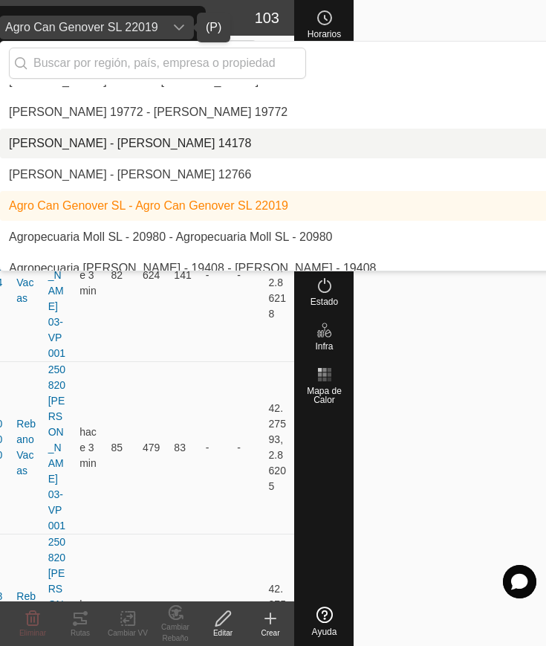
scroll to position [93, 0]
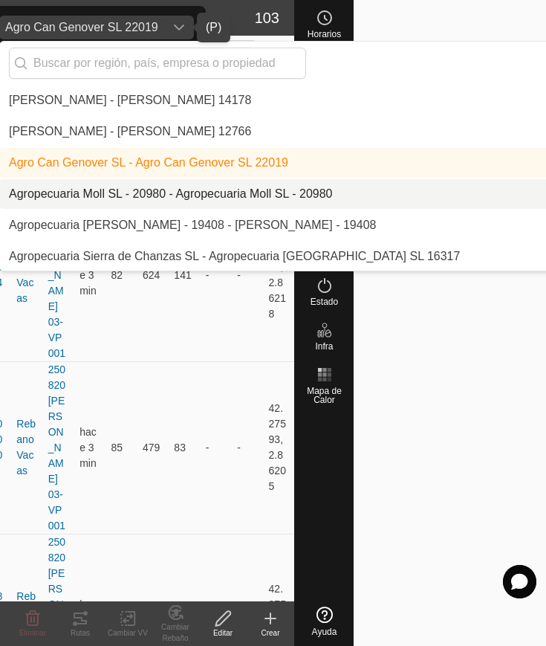
click at [166, 186] on li "Agropecuaria Moll SL - 20980 - Agropecuaria Moll SL - 20980" at bounding box center [405, 194] width 811 height 30
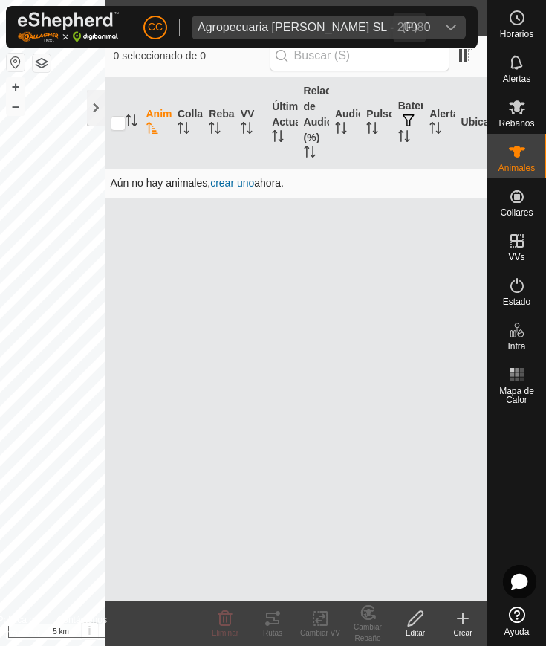
scroll to position [0, 0]
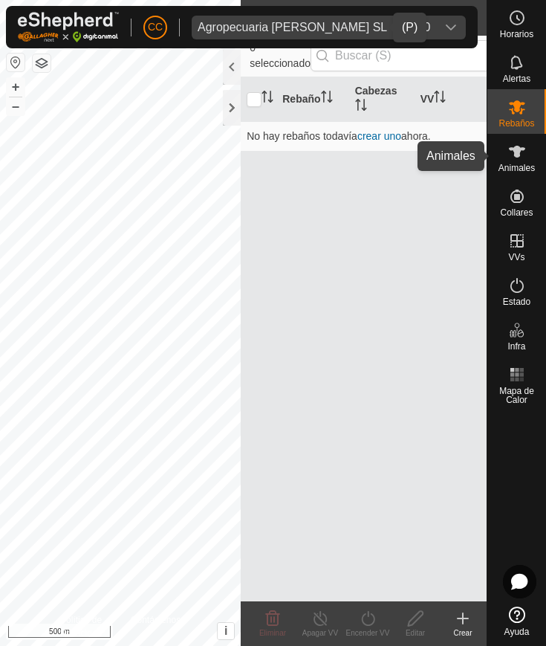
click at [502, 155] on div "Animales" at bounding box center [516, 156] width 59 height 45
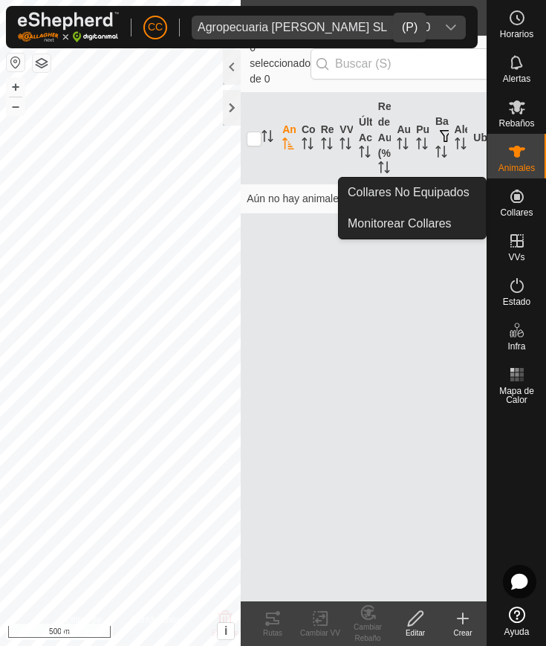
click at [518, 216] on span "Collares" at bounding box center [516, 212] width 33 height 9
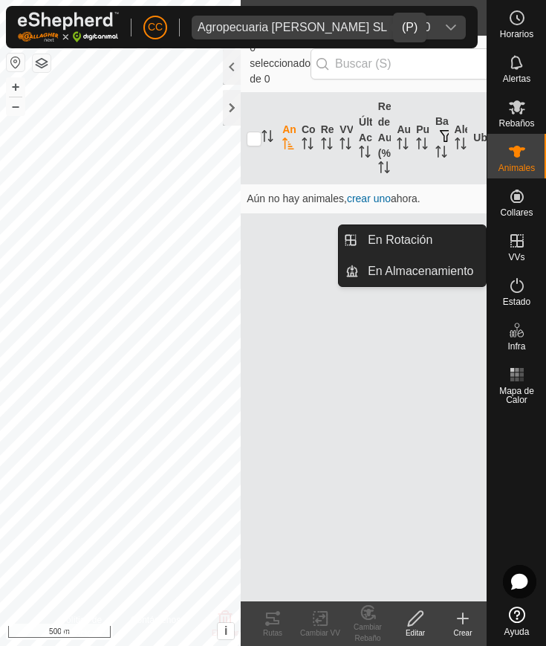
click at [519, 247] on icon at bounding box center [517, 241] width 18 height 18
click at [476, 236] on link "En Rotación" at bounding box center [422, 240] width 127 height 30
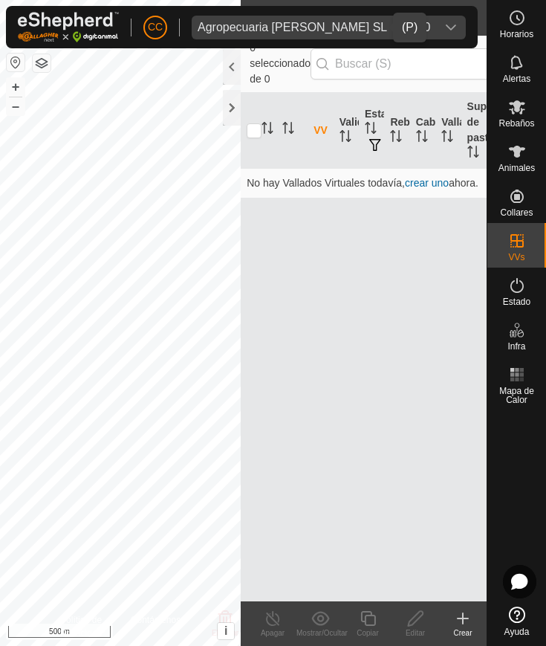
click at [251, 17] on span "Agropecuaria Moll SL - 20980" at bounding box center [314, 28] width 244 height 24
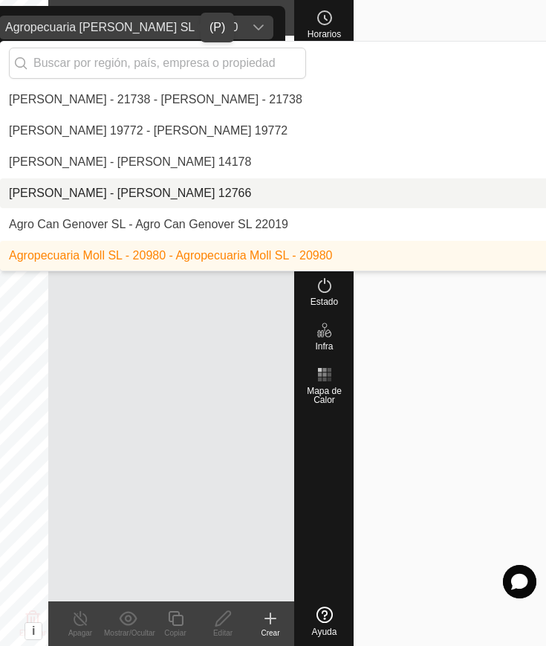
scroll to position [124, 0]
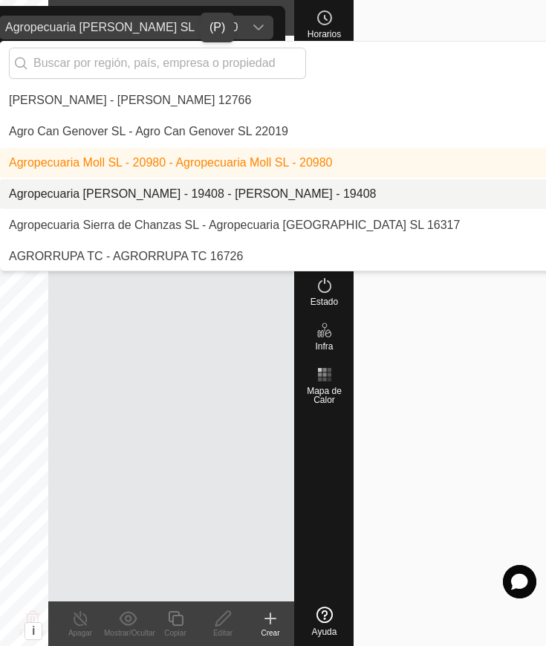
click at [158, 198] on li "Agropecuaria [PERSON_NAME] - 19408 - [PERSON_NAME] - 19408" at bounding box center [405, 194] width 811 height 30
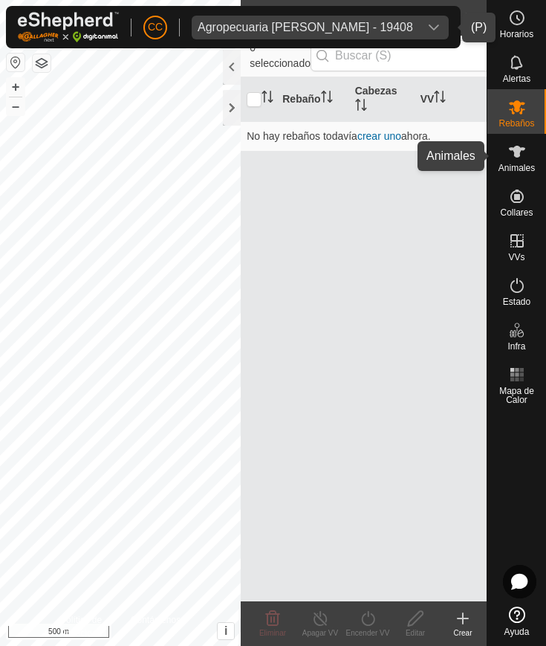
click at [517, 148] on icon at bounding box center [517, 152] width 16 height 12
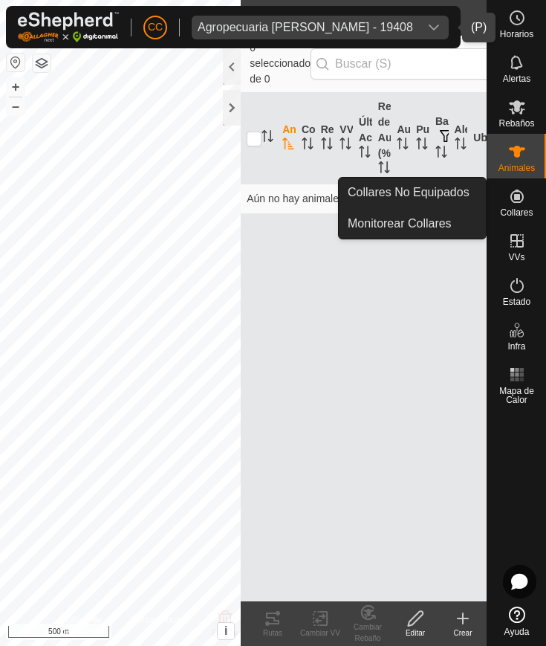
click at [519, 201] on icon at bounding box center [517, 196] width 18 height 18
click at [461, 201] on link "Collares No Equipados" at bounding box center [412, 193] width 147 height 30
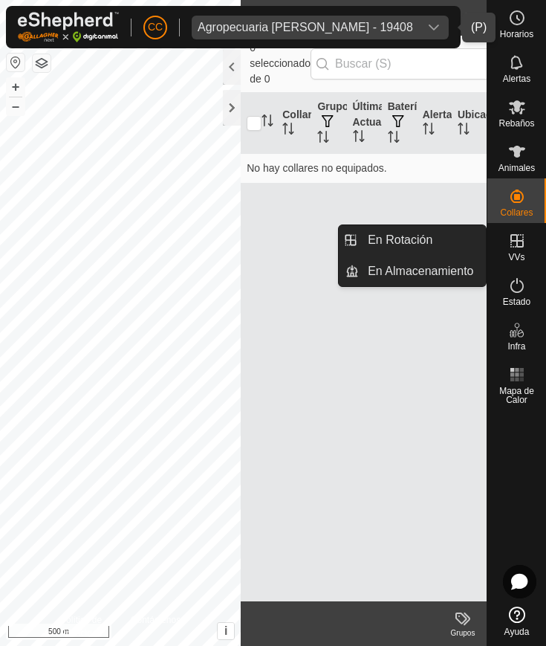
click at [508, 247] on icon at bounding box center [517, 241] width 18 height 18
click at [461, 239] on link "En Rotación" at bounding box center [422, 240] width 127 height 30
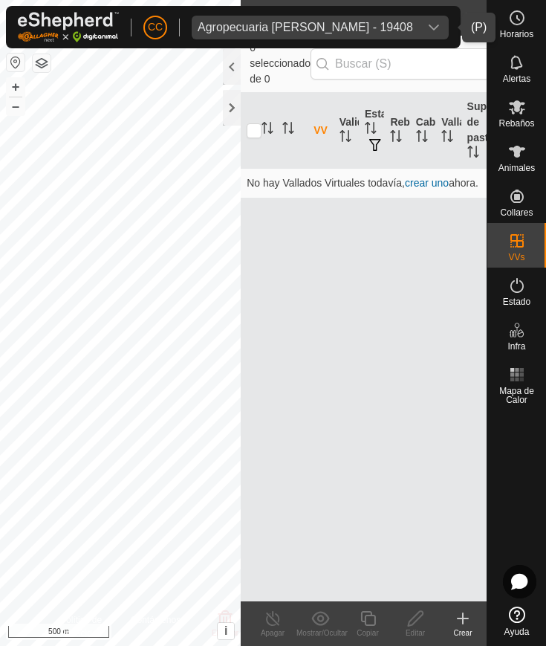
click at [384, 26] on div "Agropecuaria Sanchez Gabriel S.L - 19408" at bounding box center [305, 28] width 215 height 12
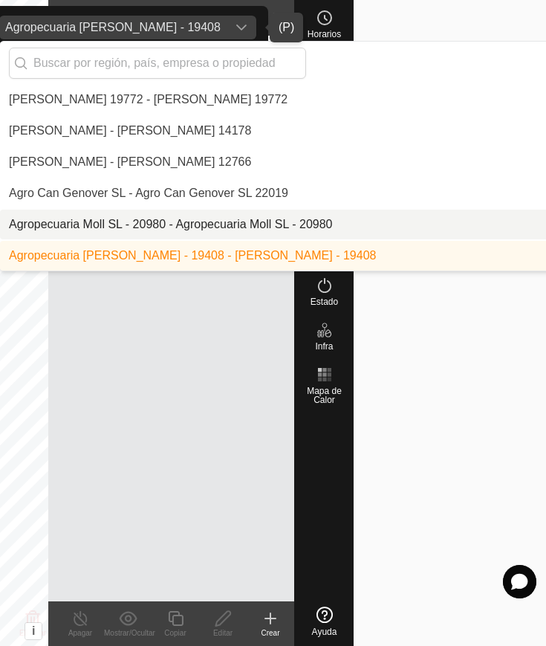
scroll to position [155, 0]
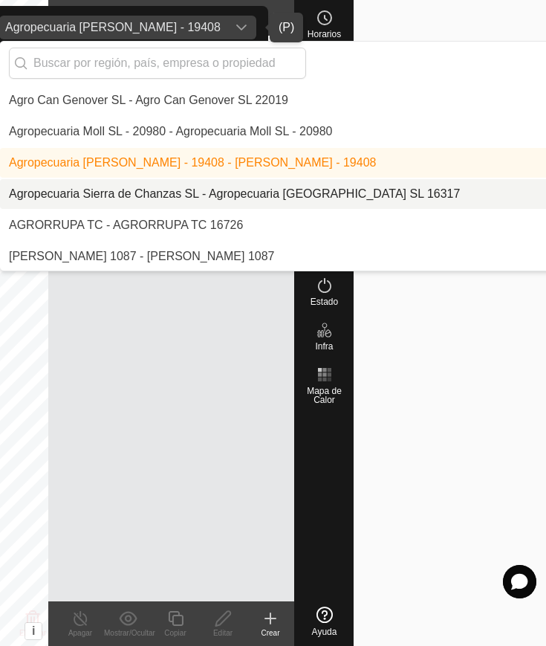
click at [113, 191] on li "Agropecuaria Sierra de Chanzas SL - Agropecuaria [GEOGRAPHIC_DATA] SL 16317" at bounding box center [405, 194] width 811 height 30
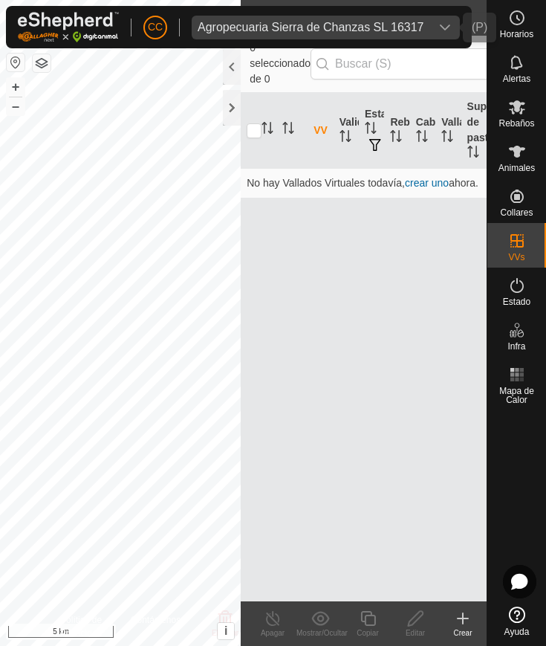
scroll to position [0, 0]
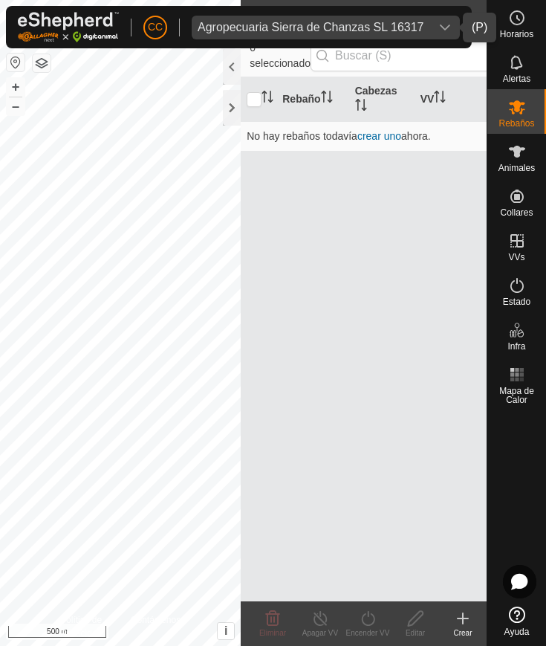
click at [328, 27] on div "Agropecuaria Sierra de Chanzas SL 16317" at bounding box center [311, 28] width 227 height 12
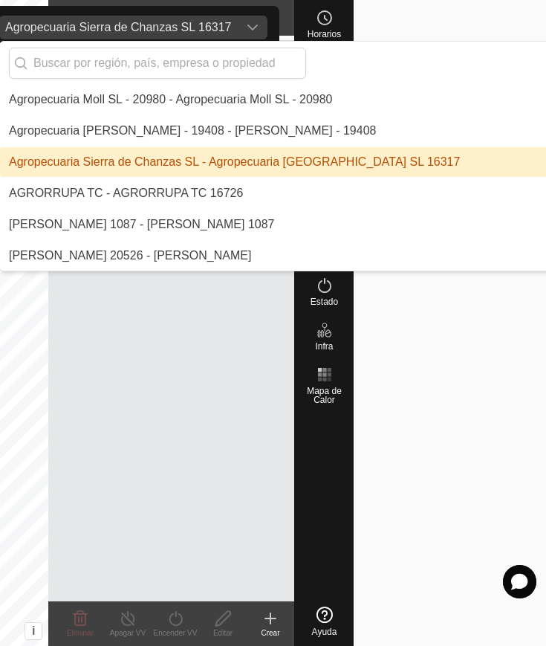
scroll to position [188, 0]
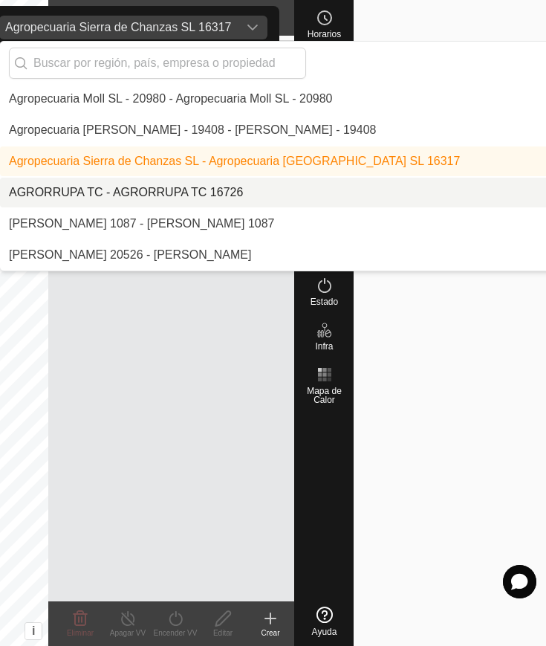
click at [137, 190] on li "AGRORRUPA TC - AGRORRUPA TC 16726" at bounding box center [405, 193] width 811 height 30
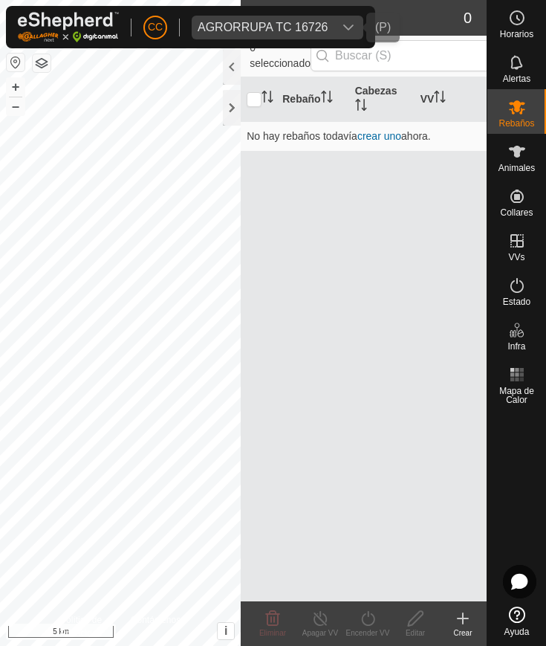
scroll to position [0, 0]
click at [523, 126] on span "Rebaños" at bounding box center [517, 123] width 36 height 9
click at [514, 160] on es-animals-svg-icon at bounding box center [517, 152] width 27 height 24
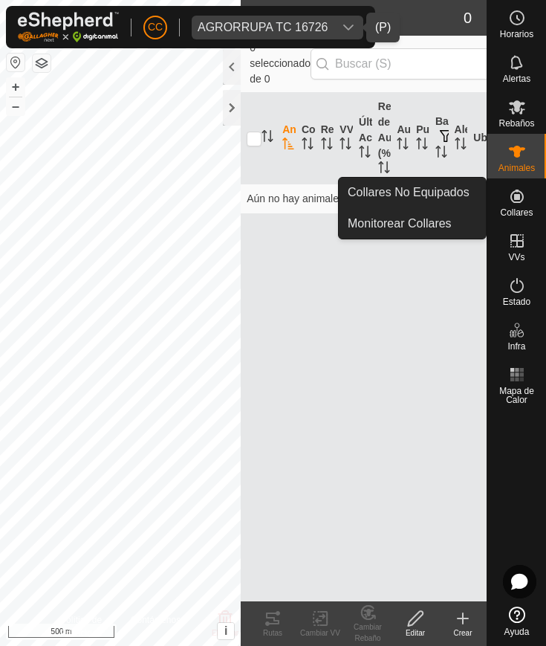
click at [505, 198] on es-neckbands-svg-icon at bounding box center [517, 196] width 27 height 24
click at [458, 188] on link "Collares No Equipados" at bounding box center [412, 193] width 147 height 30
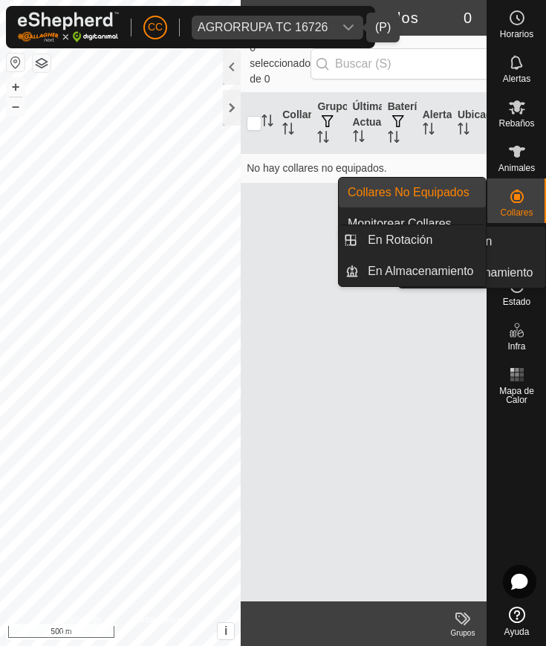
click at [513, 236] on icon at bounding box center [517, 241] width 18 height 18
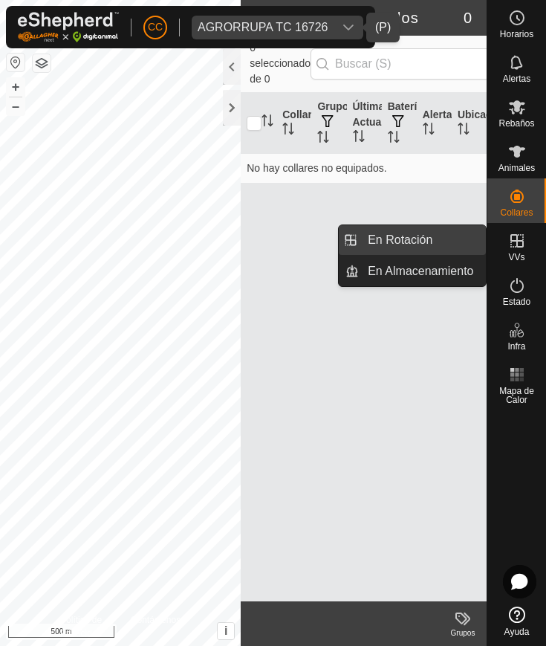
click at [457, 231] on link "En Rotación" at bounding box center [422, 240] width 127 height 30
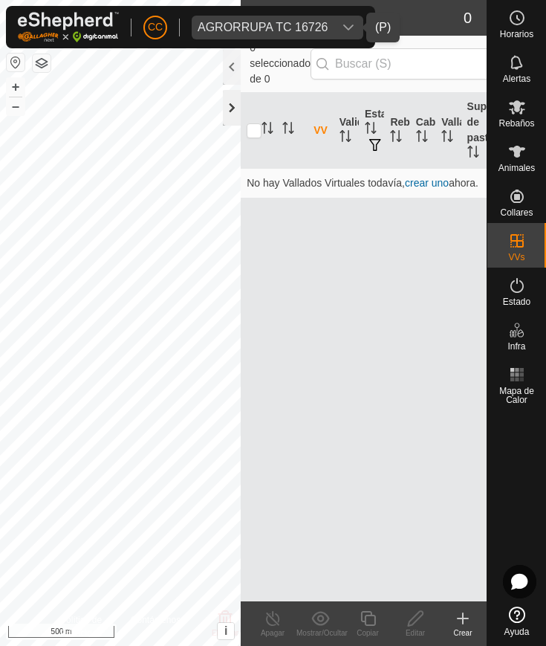
click at [234, 108] on div at bounding box center [232, 108] width 18 height 36
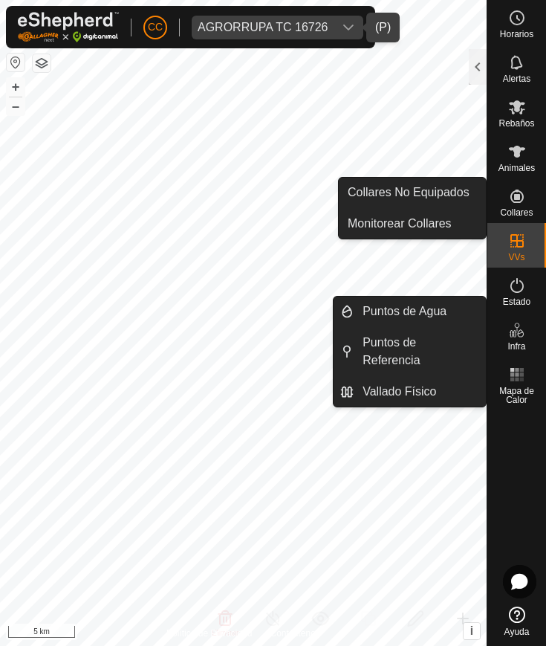
click at [519, 188] on icon at bounding box center [517, 196] width 18 height 18
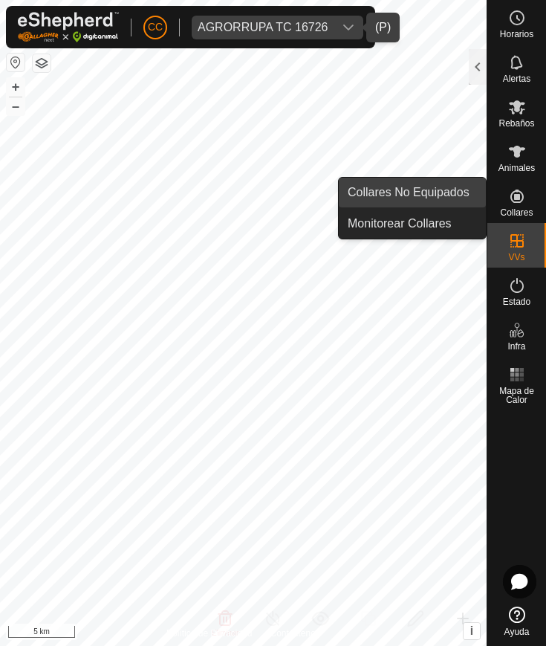
click at [449, 188] on link "Collares No Equipados" at bounding box center [412, 193] width 147 height 30
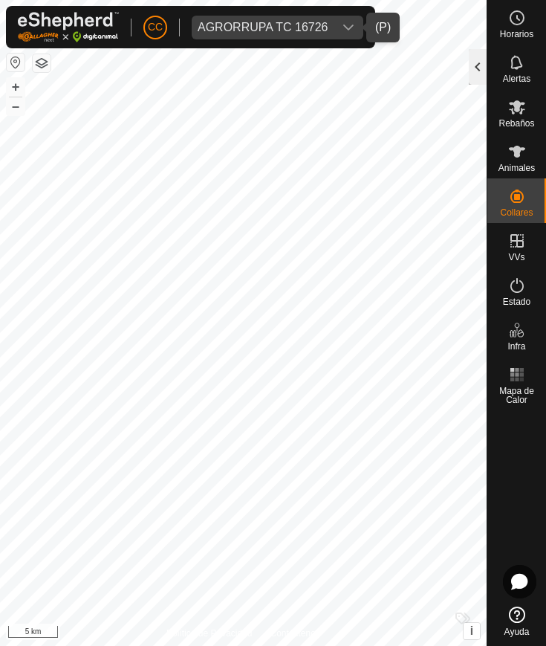
click at [478, 52] on div at bounding box center [478, 67] width 18 height 36
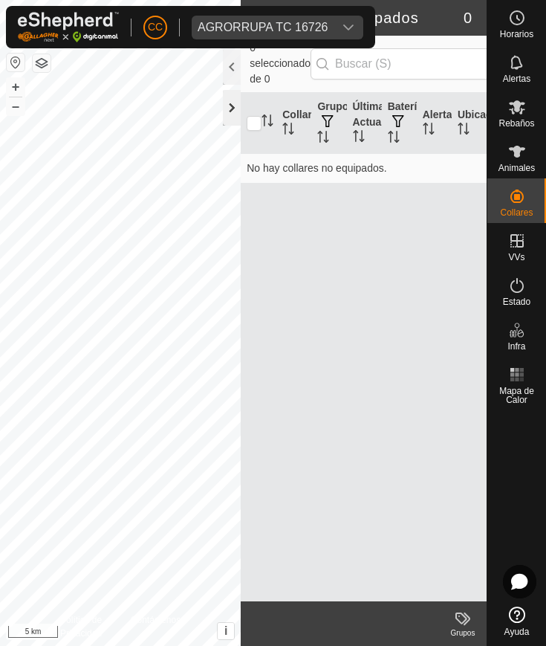
click at [229, 108] on div at bounding box center [232, 108] width 18 height 36
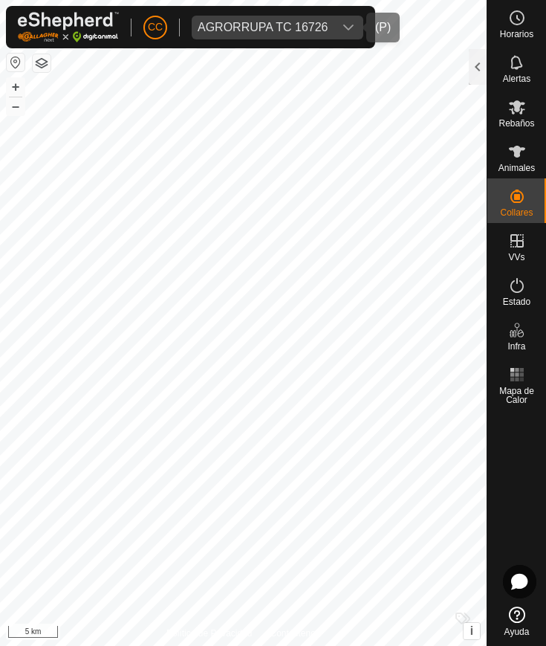
click at [273, 16] on span "AGRORRUPA TC 16726" at bounding box center [263, 28] width 142 height 24
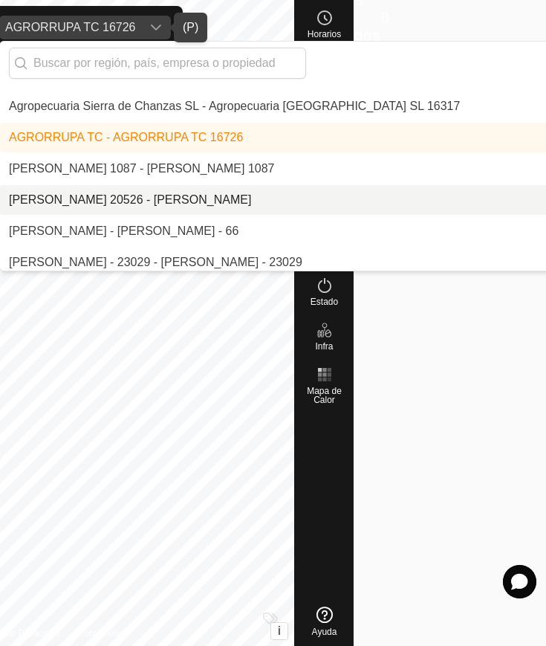
scroll to position [218, 0]
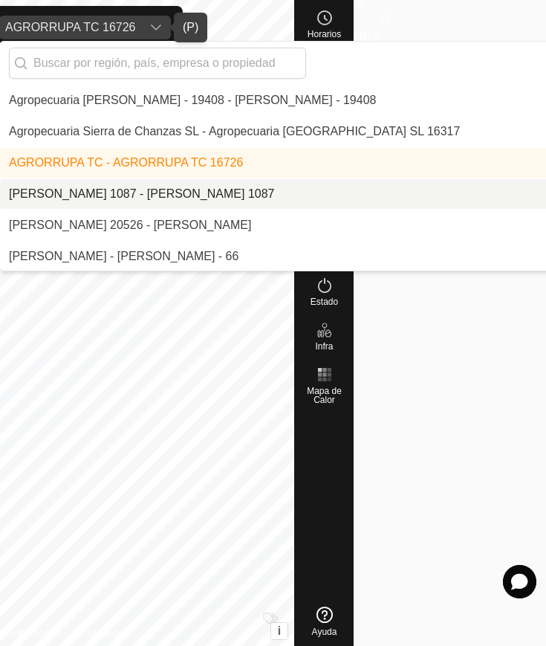
click at [182, 196] on li "[PERSON_NAME] 1087 - [PERSON_NAME] 1087" at bounding box center [405, 194] width 811 height 30
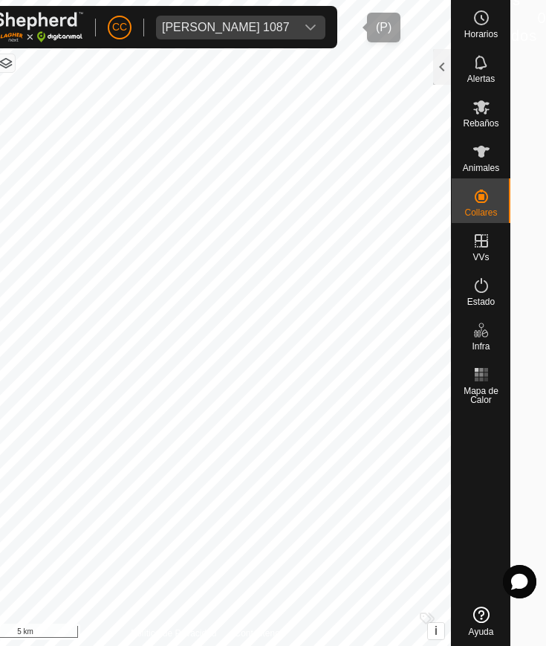
scroll to position [0, 36]
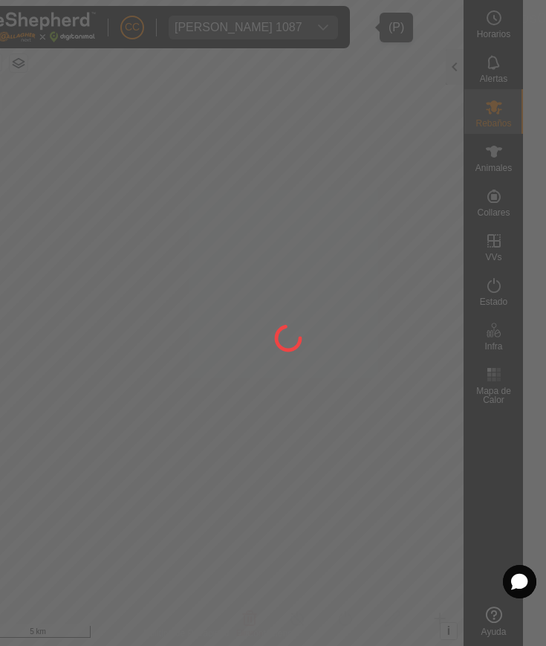
scroll to position [0, 23]
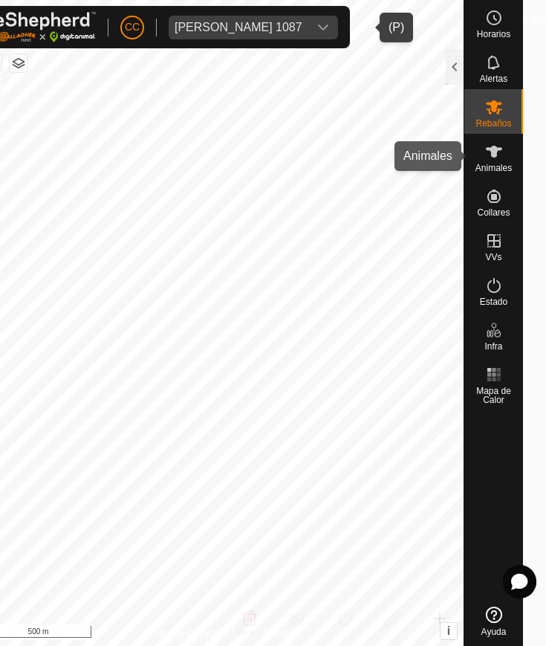
click at [509, 147] on div "Animales" at bounding box center [493, 156] width 59 height 45
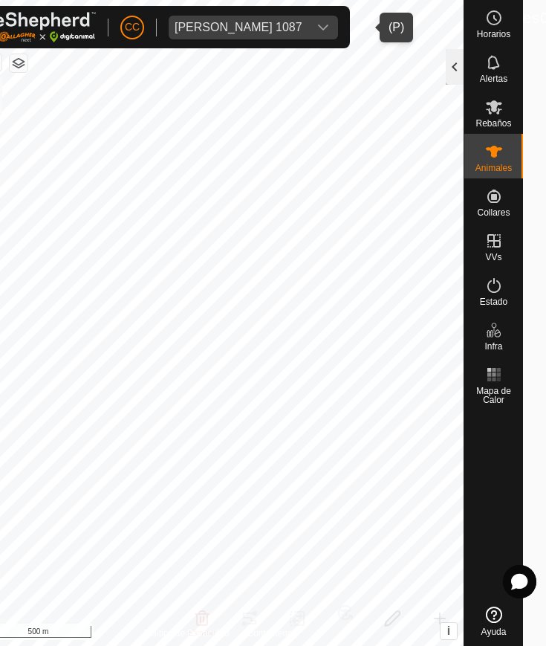
click at [450, 65] on div at bounding box center [455, 67] width 18 height 36
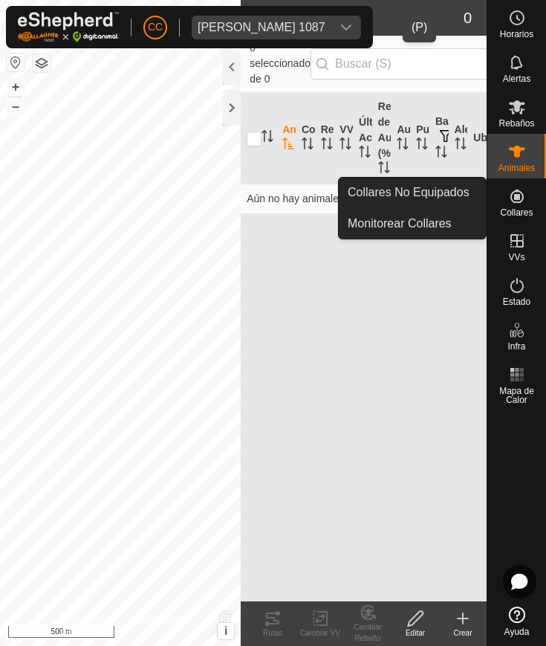
click at [511, 208] on span "Collares" at bounding box center [516, 212] width 33 height 9
drag, startPoint x: 465, startPoint y: 195, endPoint x: 464, endPoint y: 210, distance: 14.9
click at [464, 195] on link "Collares No Equipados" at bounding box center [412, 193] width 147 height 30
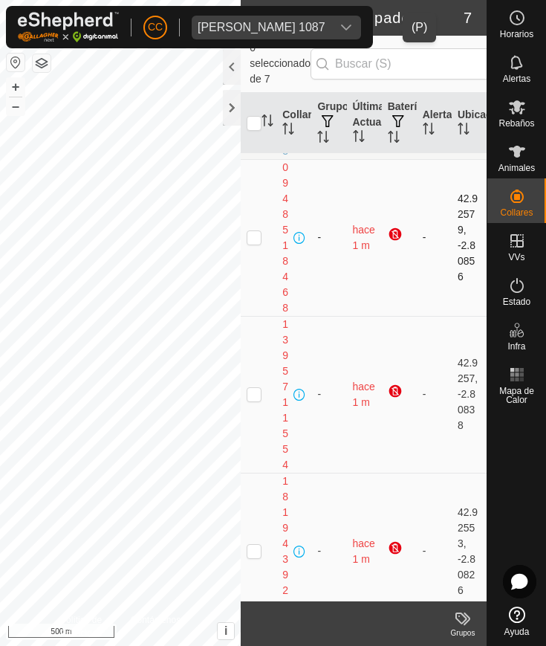
scroll to position [664, 0]
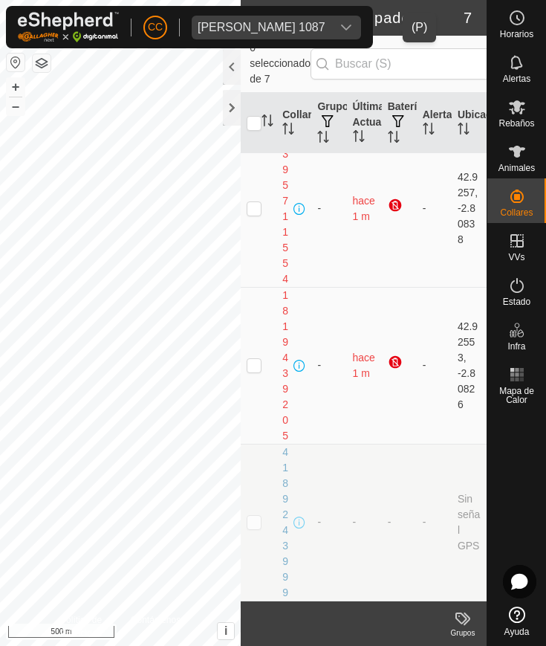
click at [325, 32] on div "Agurtzane Ortiz de Zarate 1087" at bounding box center [262, 28] width 128 height 12
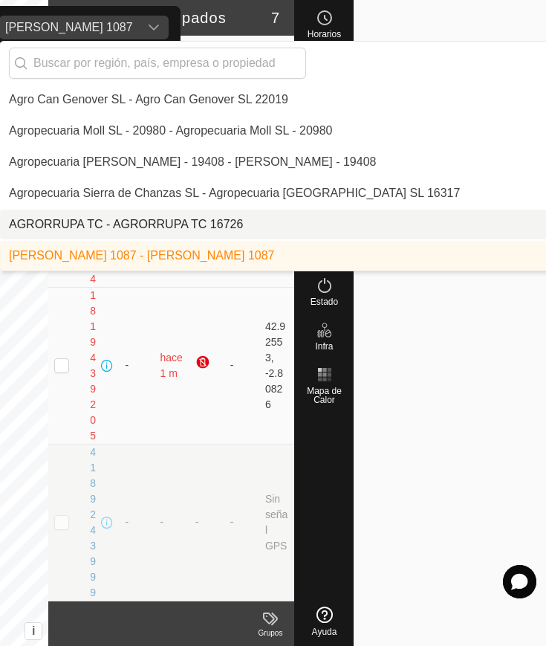
scroll to position [249, 0]
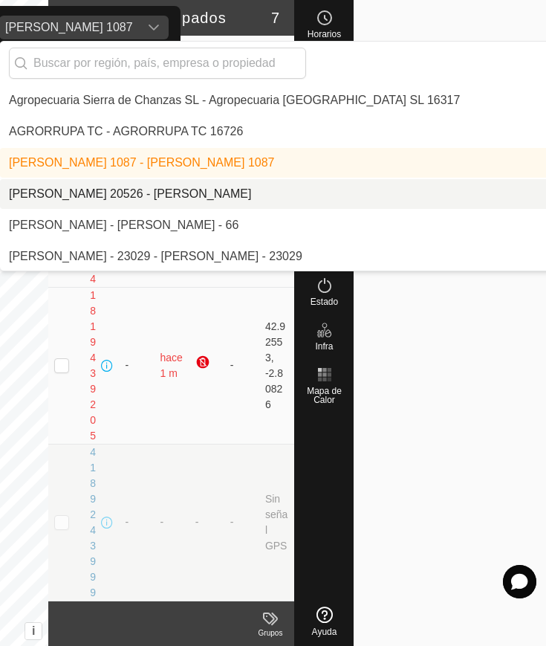
click at [144, 195] on li "[PERSON_NAME] 20526 - [PERSON_NAME]" at bounding box center [405, 194] width 811 height 30
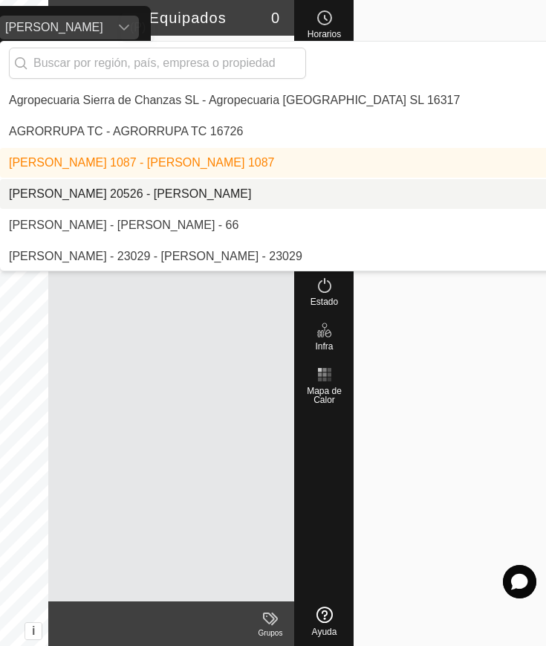
scroll to position [0, 0]
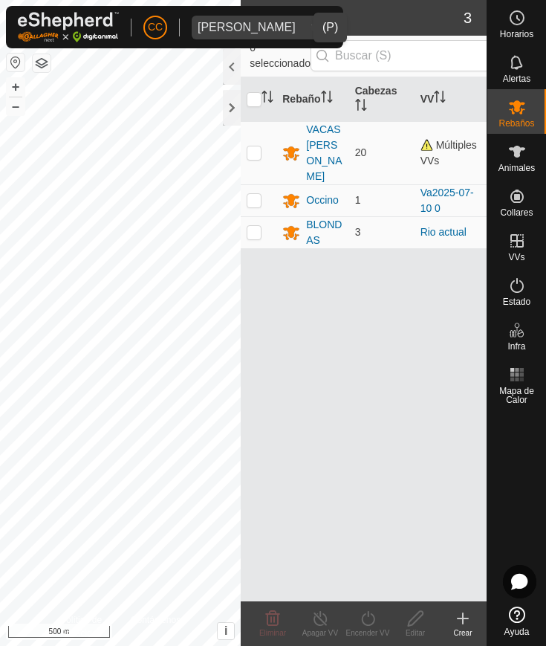
click at [311, 24] on icon "dropdown trigger" at bounding box center [317, 28] width 12 height 12
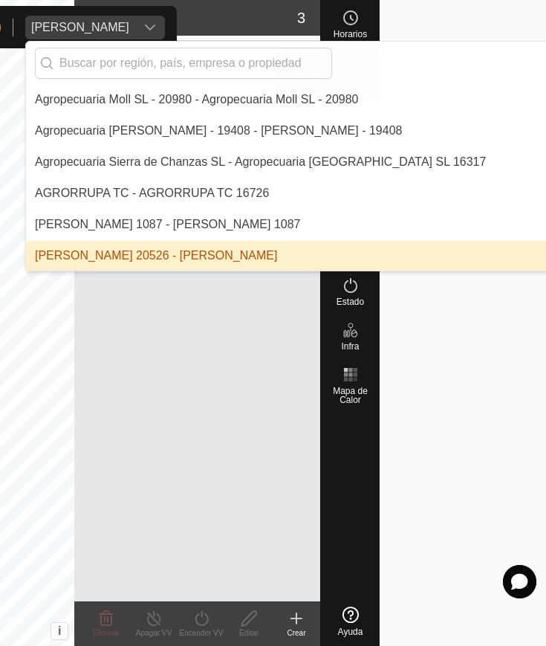
scroll to position [0, 192]
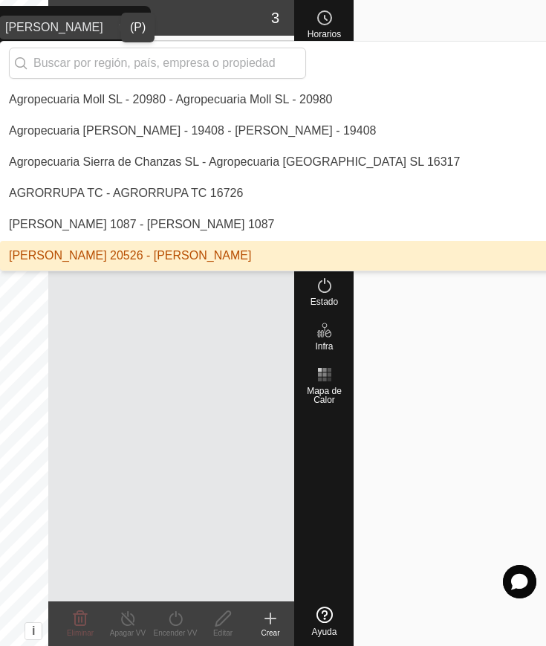
click at [258, 248] on li "[PERSON_NAME] 20526 - [PERSON_NAME]" at bounding box center [405, 256] width 811 height 30
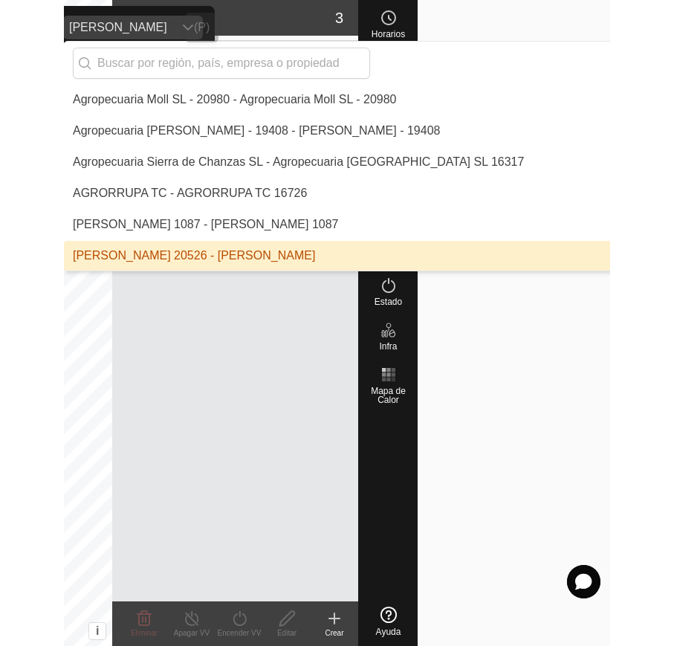
scroll to position [0, 0]
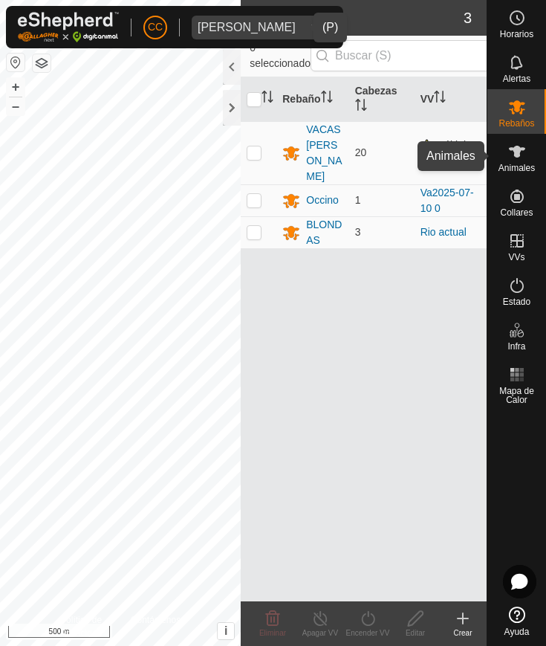
click at [516, 147] on icon at bounding box center [517, 152] width 16 height 12
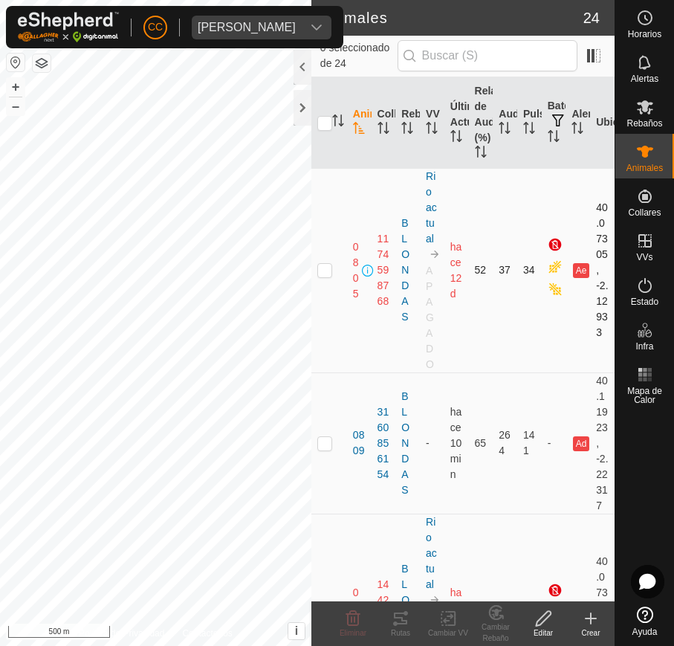
click at [337, 196] on td at bounding box center [329, 270] width 36 height 204
click at [331, 261] on td at bounding box center [329, 270] width 36 height 204
checkbox input "false"
click at [545, 108] on icon at bounding box center [645, 107] width 18 height 18
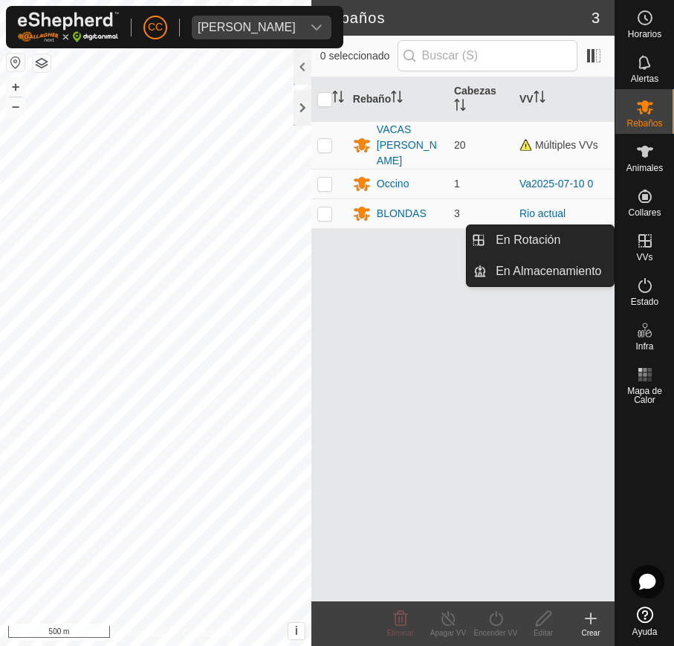
click at [545, 249] on es-virtualpaddocks-svg-icon at bounding box center [645, 241] width 27 height 24
click at [545, 226] on link "En Rotación" at bounding box center [550, 240] width 127 height 30
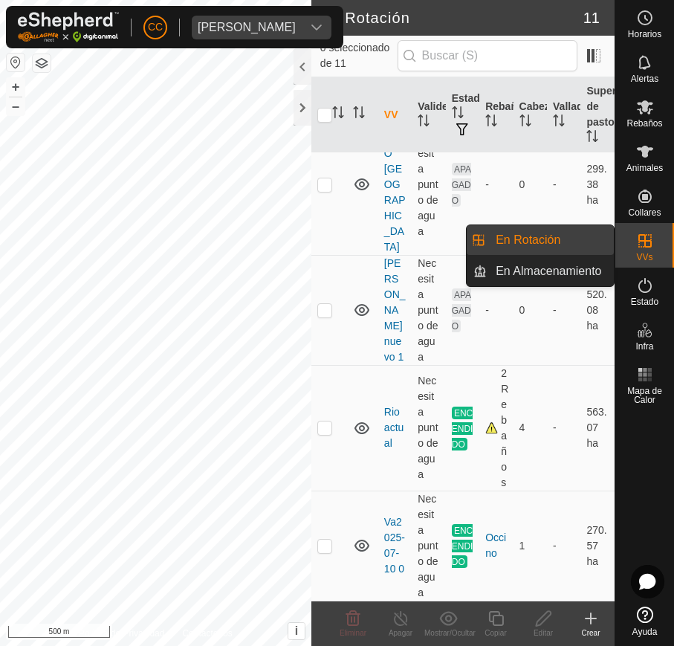
scroll to position [994, 0]
click at [545, 291] on icon at bounding box center [645, 285] width 18 height 18
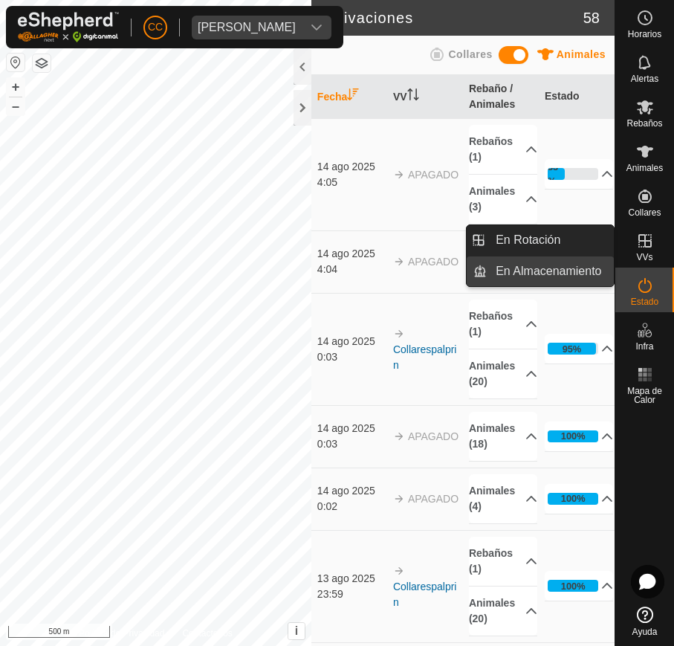
drag, startPoint x: 637, startPoint y: 291, endPoint x: 595, endPoint y: 285, distance: 42.9
click at [545, 285] on link "En Almacenamiento" at bounding box center [550, 271] width 127 height 30
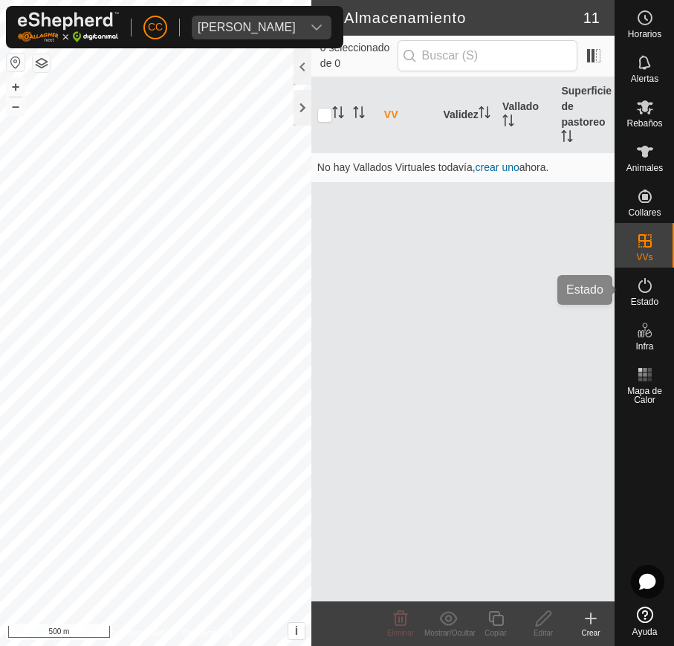
click at [545, 288] on es-activation-svg-icon at bounding box center [645, 285] width 27 height 24
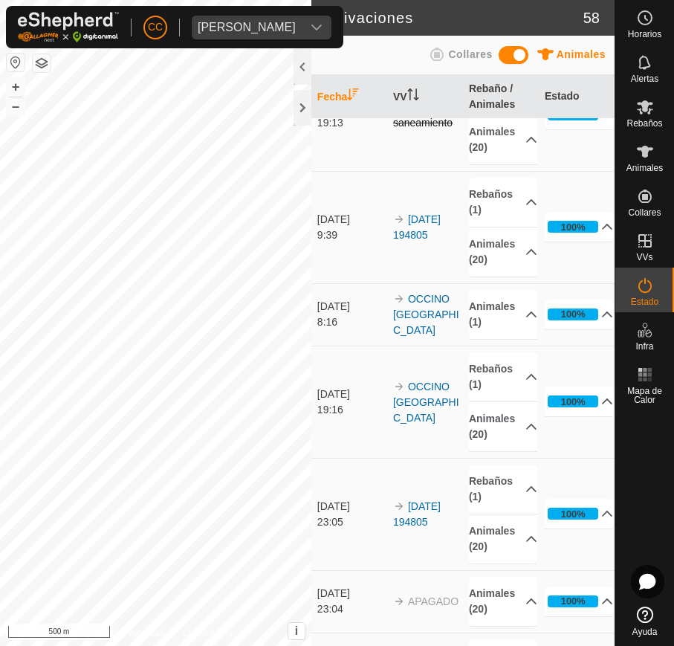
scroll to position [2514, 0]
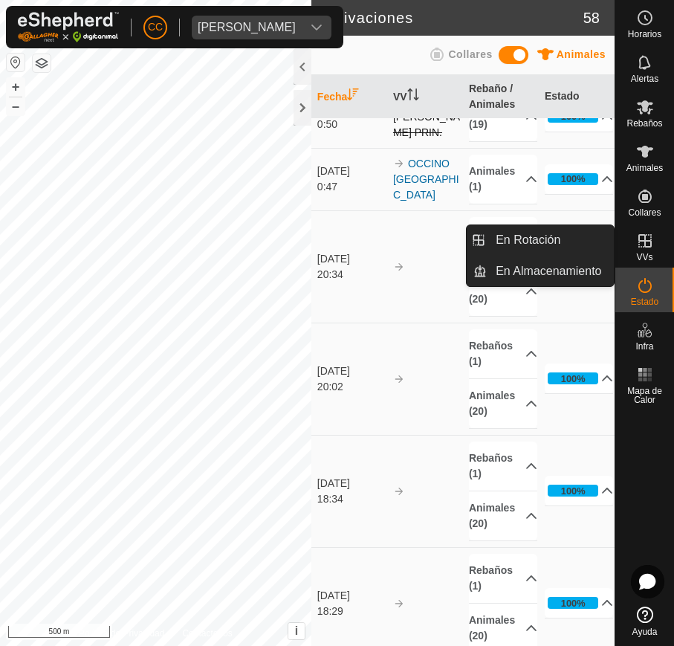
click at [545, 250] on es-virtualpaddocks-svg-icon at bounding box center [645, 241] width 27 height 24
click at [545, 241] on link "En Rotación" at bounding box center [550, 240] width 127 height 30
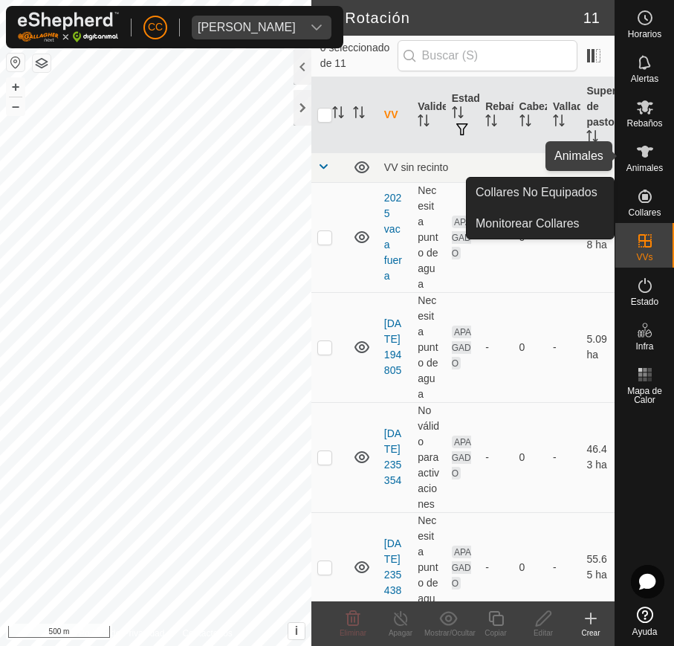
click at [545, 155] on icon at bounding box center [645, 152] width 18 height 18
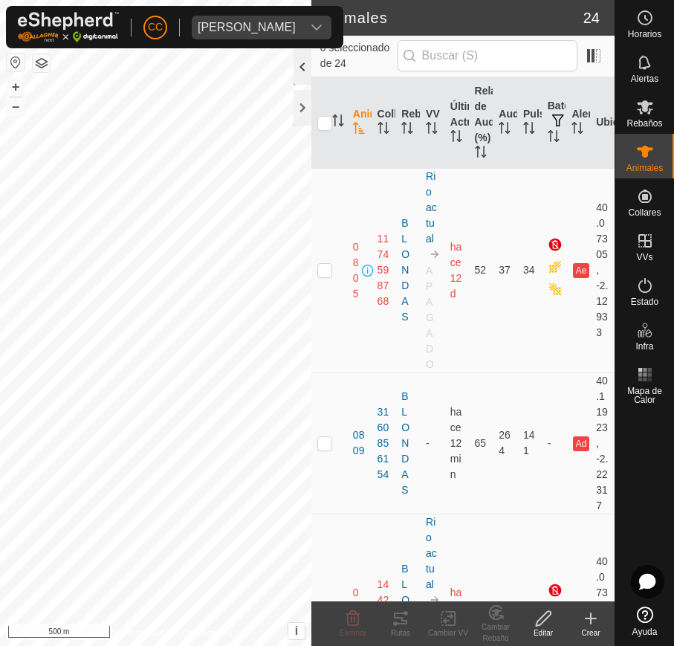
click at [307, 75] on div at bounding box center [302, 67] width 18 height 36
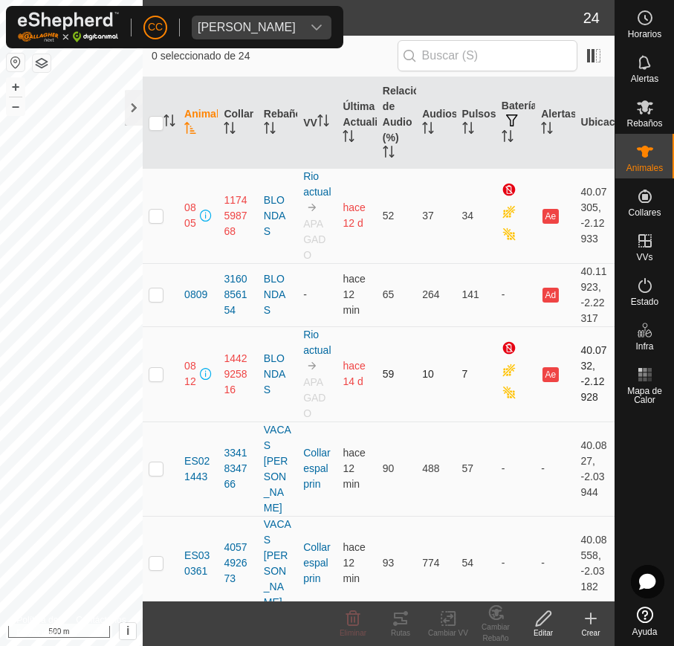
drag, startPoint x: 152, startPoint y: 176, endPoint x: 382, endPoint y: 339, distance: 281.4
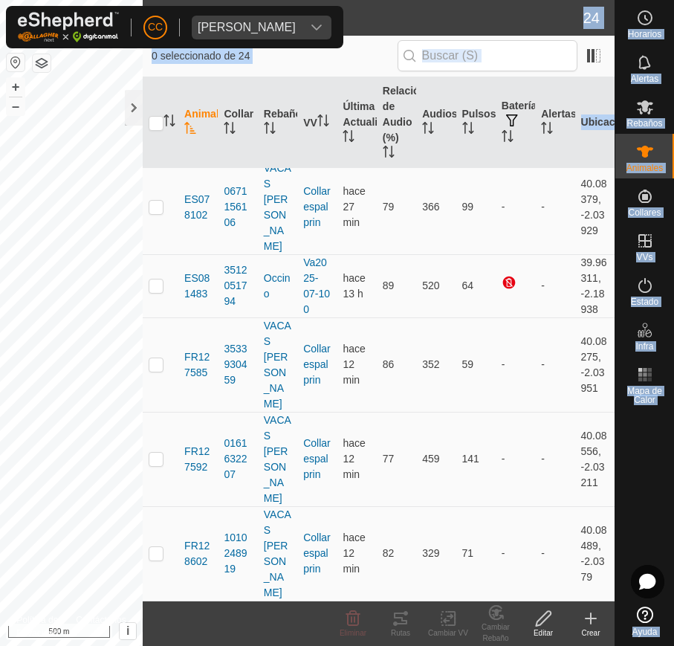
scroll to position [1492, 0]
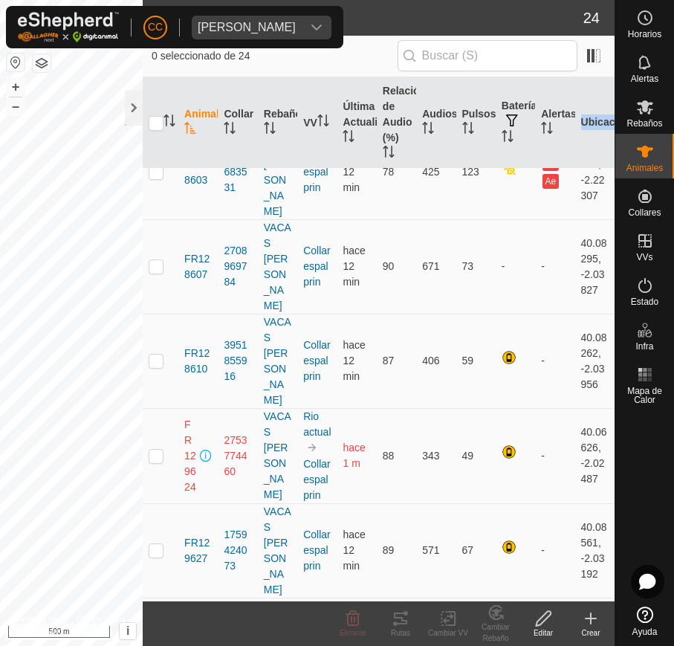
drag, startPoint x: 181, startPoint y: 207, endPoint x: 601, endPoint y: 588, distance: 567.6
click at [545, 588] on div "Animal Collar Rebaño VV Última Actualización Relación de Audio (%) Audios Pulso…" at bounding box center [379, 339] width 472 height 524
copy table "Animal Collar Rebaño VV Última Actualización Relación de Audio (%) Audios Pulso…"
click at [311, 28] on icon "dropdown trigger" at bounding box center [316, 28] width 10 height 6
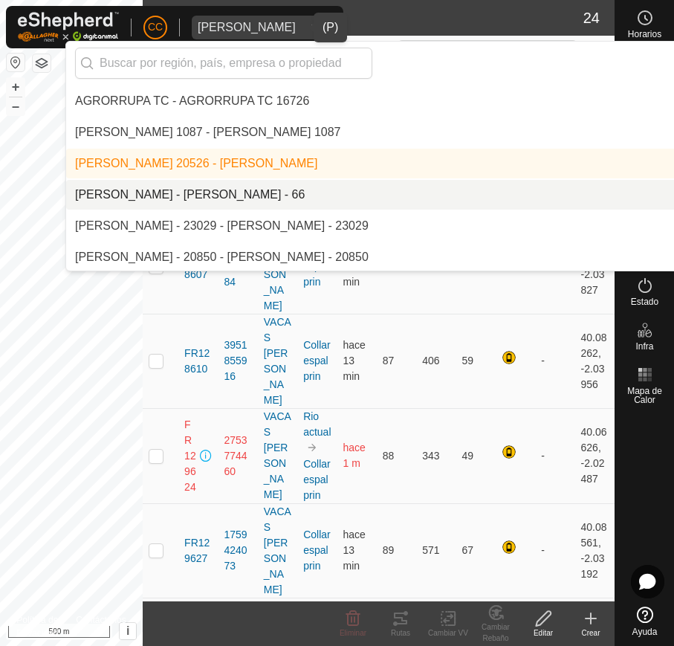
scroll to position [280, 0]
click at [262, 192] on li "[PERSON_NAME] - [PERSON_NAME] - 66" at bounding box center [471, 194] width 811 height 30
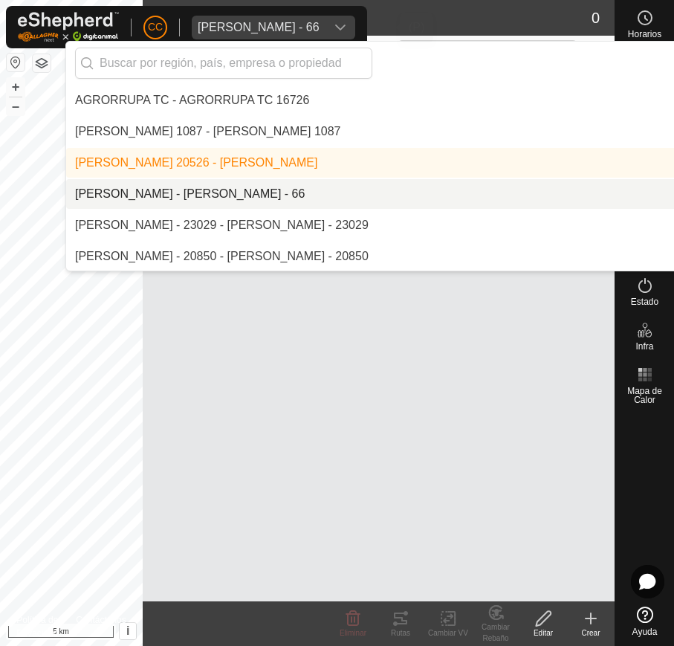
scroll to position [0, 0]
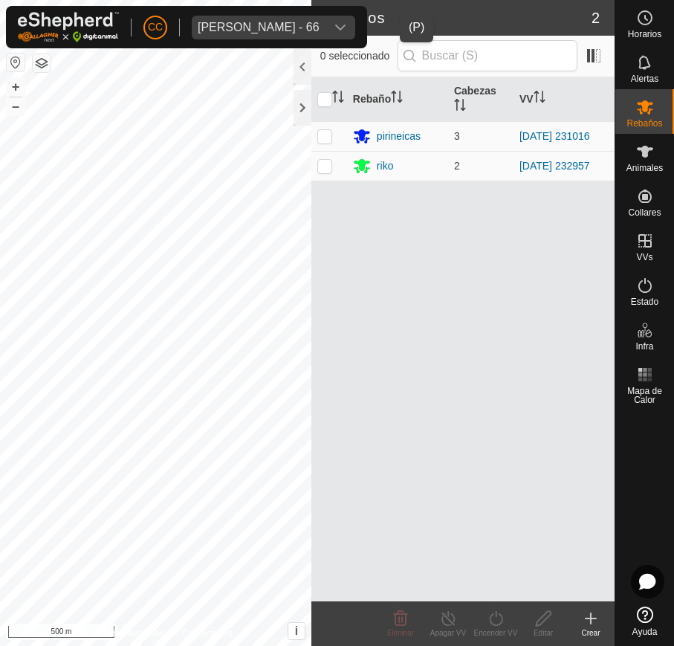
click at [325, 32] on span "AITOR JUNGUITU BEITIA - 66" at bounding box center [259, 28] width 134 height 24
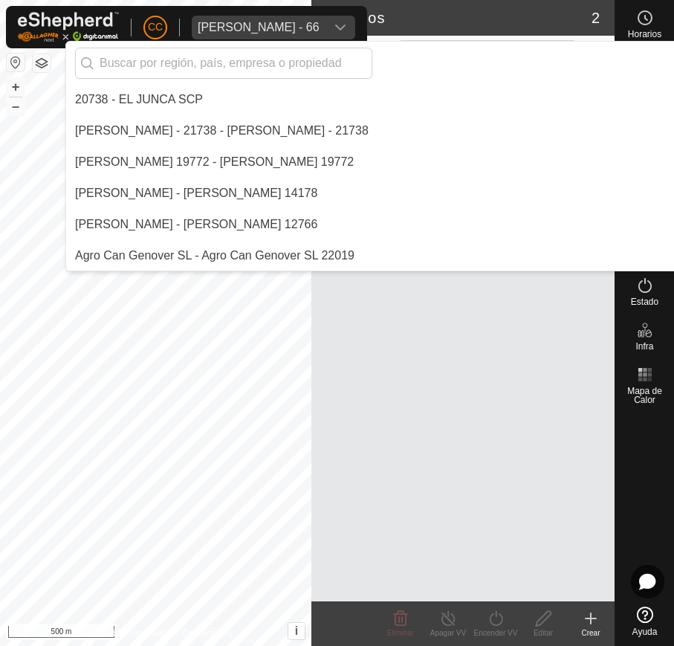
scroll to position [218, 0]
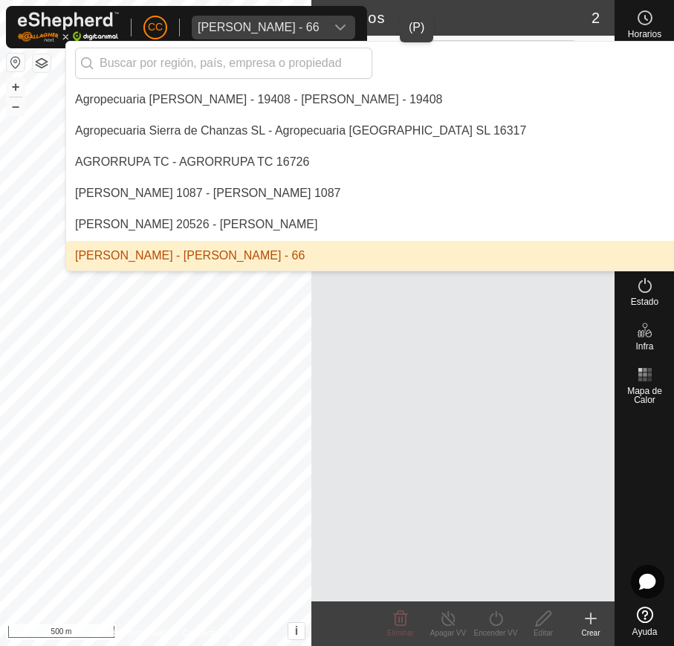
click at [427, 244] on li "[PERSON_NAME] - [PERSON_NAME] - 66" at bounding box center [471, 256] width 811 height 30
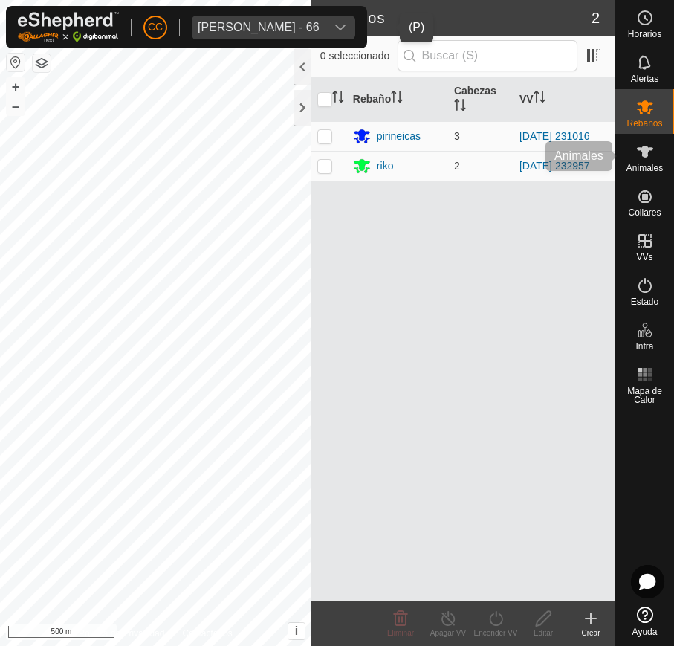
click at [545, 163] on div "Animales" at bounding box center [644, 156] width 59 height 45
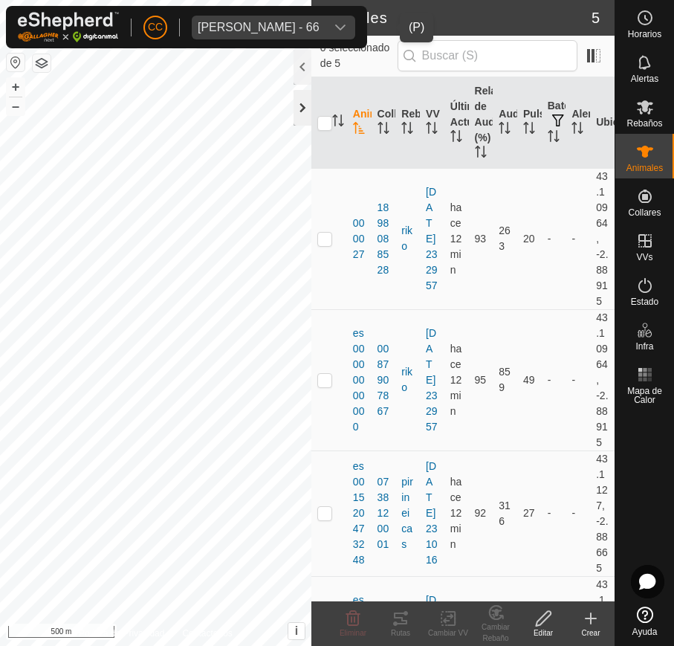
click at [295, 104] on div at bounding box center [302, 108] width 18 height 36
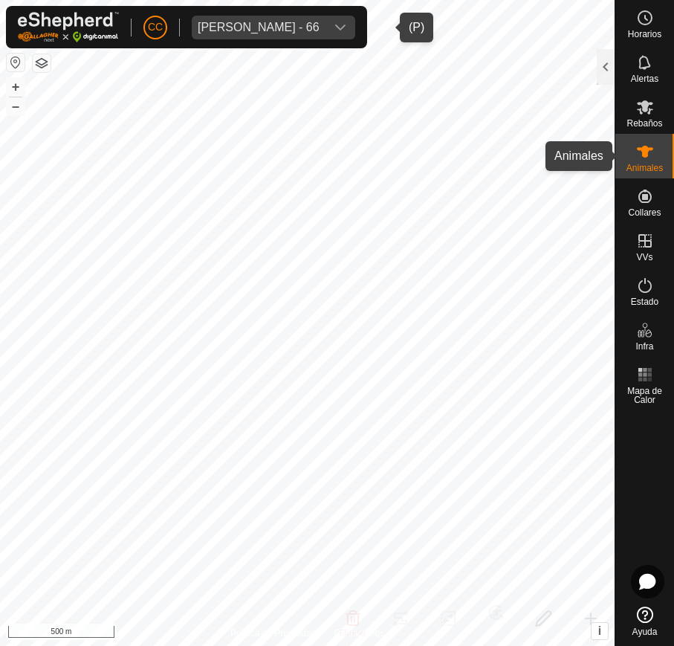
click at [545, 157] on icon at bounding box center [645, 152] width 18 height 18
click at [545, 150] on icon at bounding box center [645, 152] width 16 height 12
click at [545, 64] on div at bounding box center [606, 67] width 18 height 36
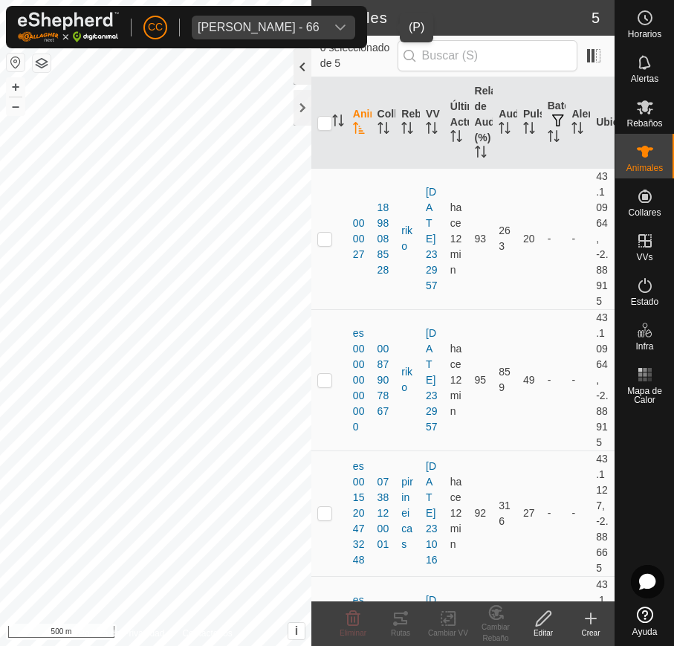
click at [306, 66] on div at bounding box center [302, 67] width 18 height 36
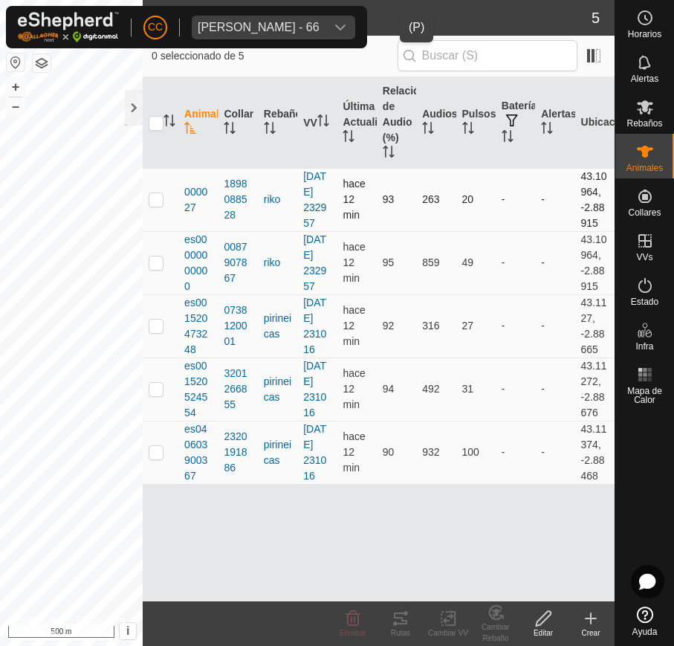
drag, startPoint x: 166, startPoint y: 186, endPoint x: 270, endPoint y: 217, distance: 108.6
click at [270, 217] on tr "000027 1898088528 riko 2025-08-09 232957 hace 12 min 93 263 20 - - 43.10964, -2…" at bounding box center [379, 199] width 472 height 63
drag, startPoint x: 178, startPoint y: 178, endPoint x: 536, endPoint y: 328, distance: 389.0
click at [536, 328] on tbody "000027 1898088528 riko 2025-08-09 232957 hace 12 min 93 263 20 - - 43.10964, -2…" at bounding box center [379, 326] width 472 height 316
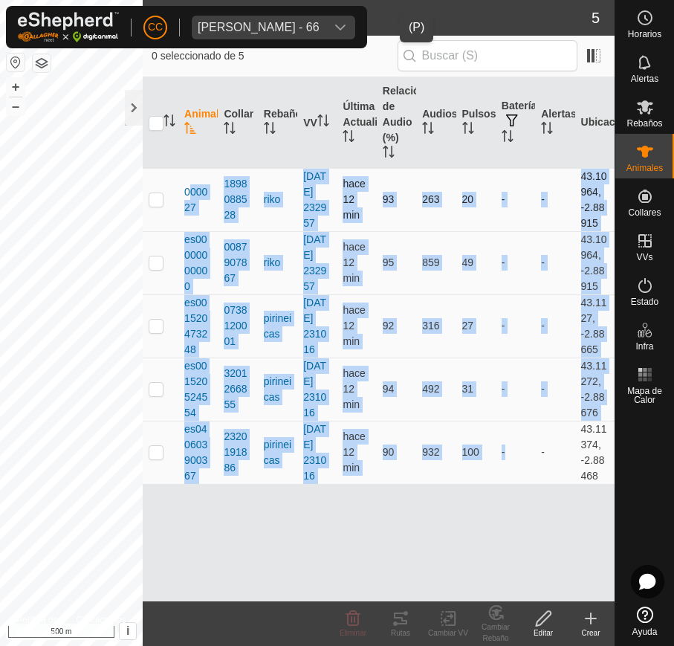
drag, startPoint x: 528, startPoint y: 482, endPoint x: 180, endPoint y: 191, distance: 453.6
click at [180, 191] on tbody "000027 1898088528 riko 2025-08-09 232957 hace 12 min 93 263 20 - - 43.10964, -2…" at bounding box center [379, 326] width 472 height 316
copy tbody "000027 1898088528 riko 2025-08-09 232957 hace 12 min 93 263 20 - - 43.10964, -2…"
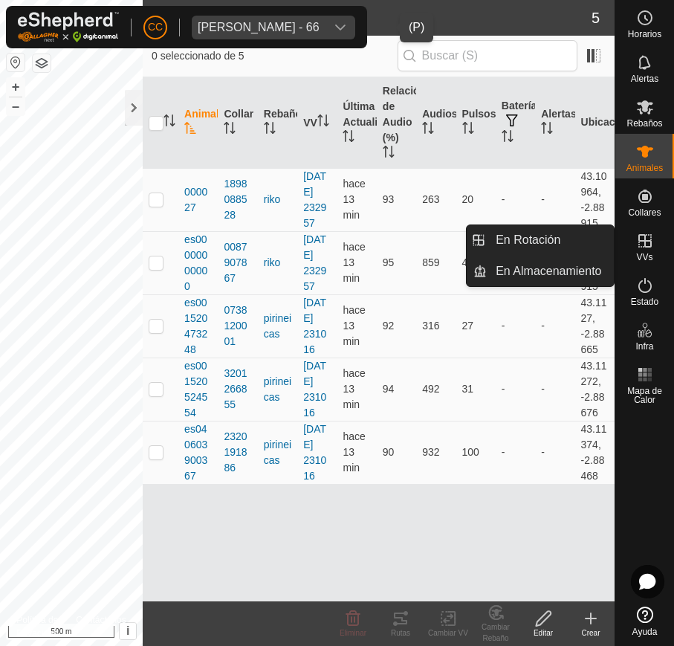
drag, startPoint x: 644, startPoint y: 266, endPoint x: 650, endPoint y: 237, distance: 29.6
click at [545, 237] on icon at bounding box center [644, 240] width 13 height 13
click at [545, 249] on es-virtualpaddocks-svg-icon at bounding box center [645, 241] width 27 height 24
click at [545, 253] on span "VVs" at bounding box center [644, 257] width 16 height 9
click at [545, 241] on link "En Rotación" at bounding box center [550, 240] width 127 height 30
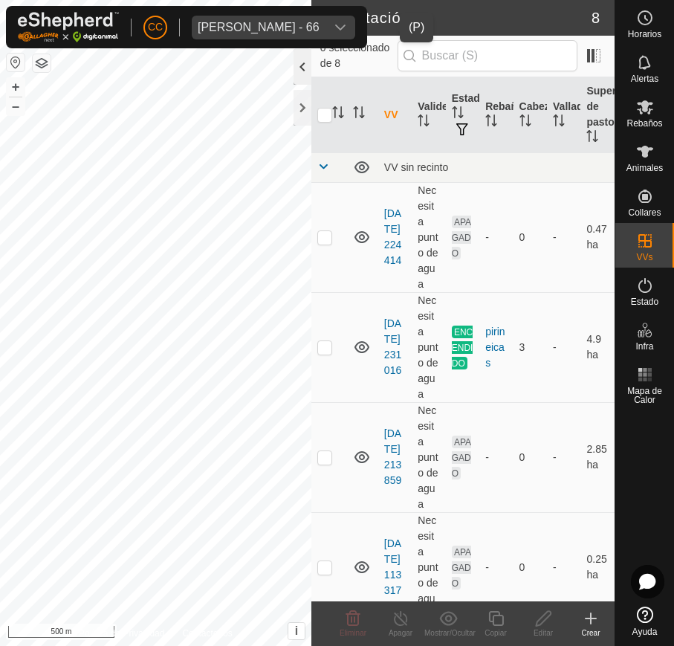
click at [300, 62] on div at bounding box center [302, 67] width 18 height 36
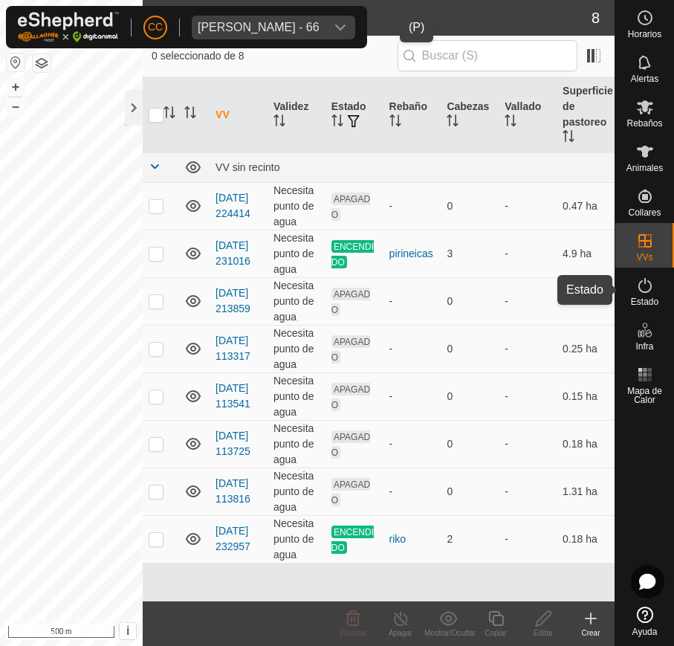
click at [545, 288] on icon at bounding box center [645, 285] width 18 height 18
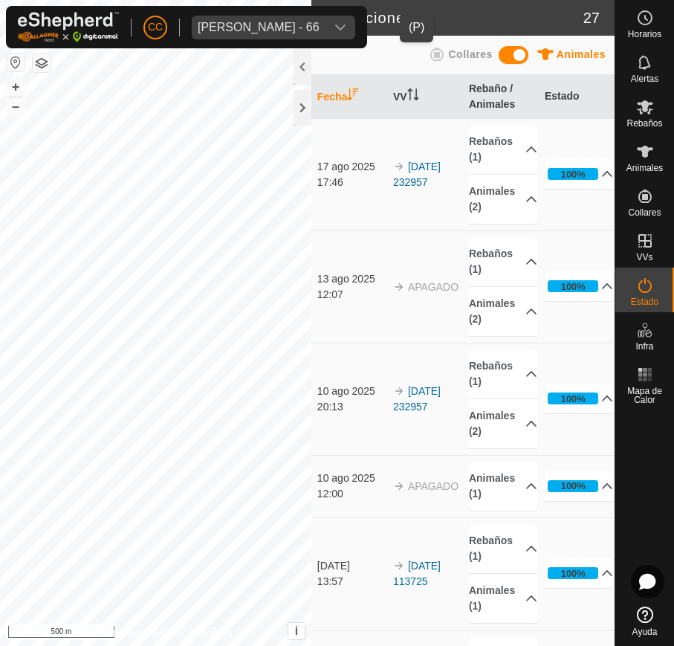
click at [308, 70] on div at bounding box center [302, 67] width 18 height 36
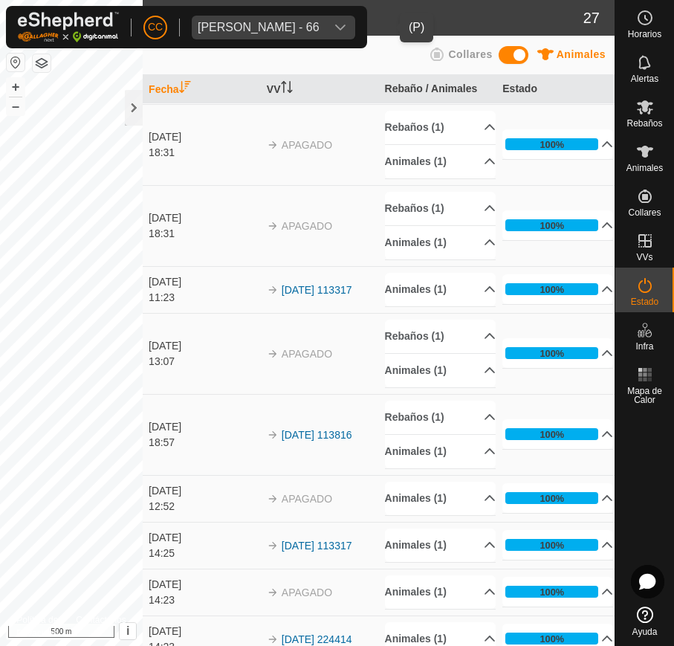
scroll to position [424, 0]
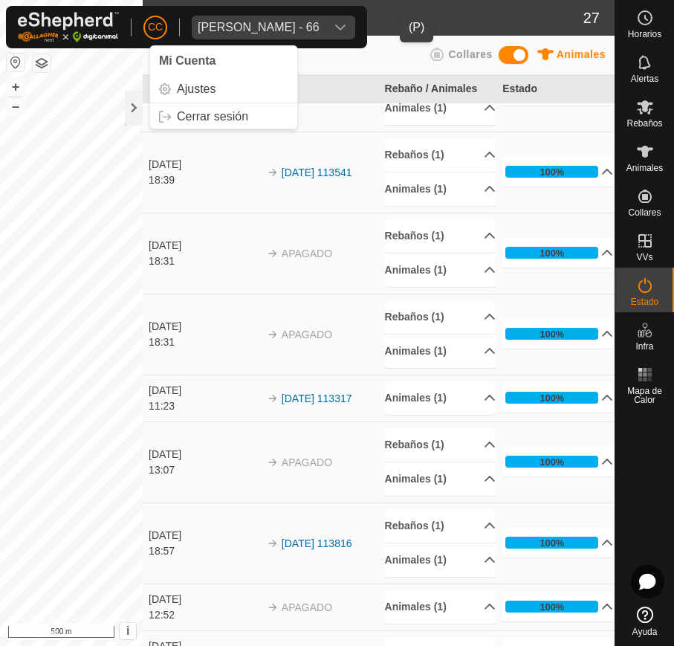
click at [254, 27] on div "AITOR JUNGUITU BEITIA - 66" at bounding box center [259, 28] width 122 height 12
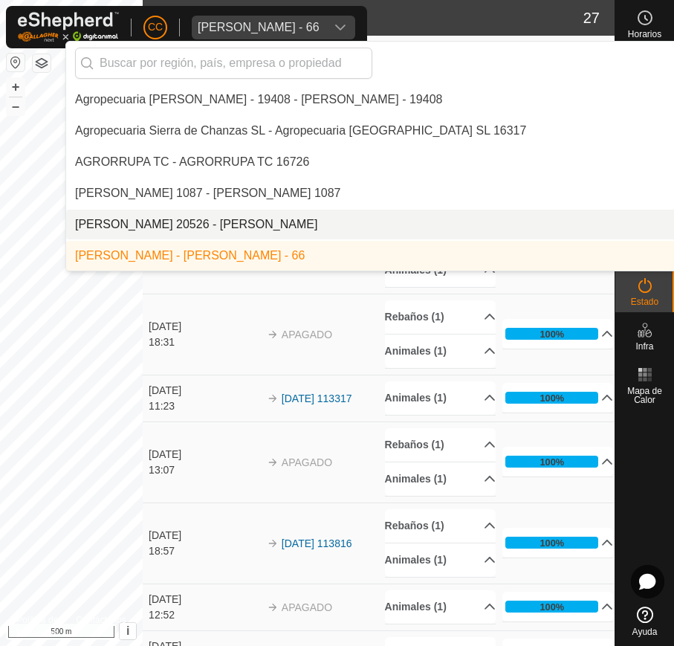
scroll to position [311, 0]
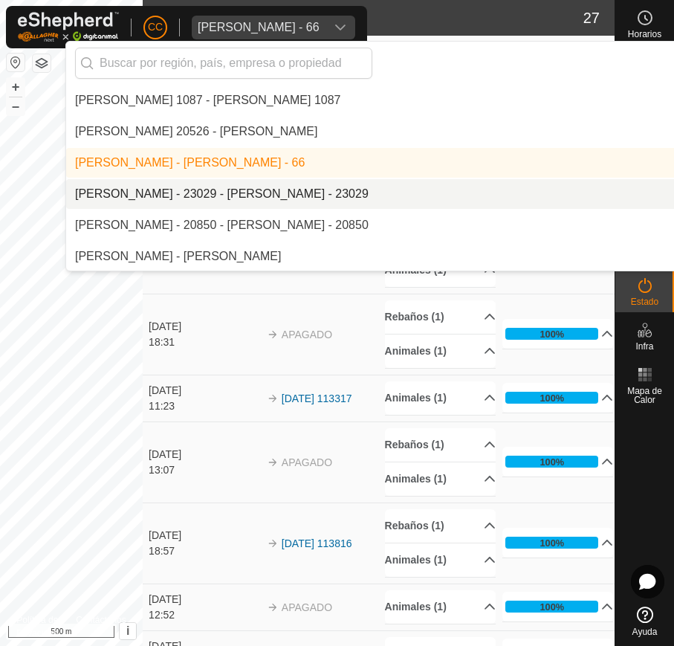
click at [236, 200] on li "[PERSON_NAME] - 23029 - [PERSON_NAME] - 23029" at bounding box center [471, 194] width 811 height 30
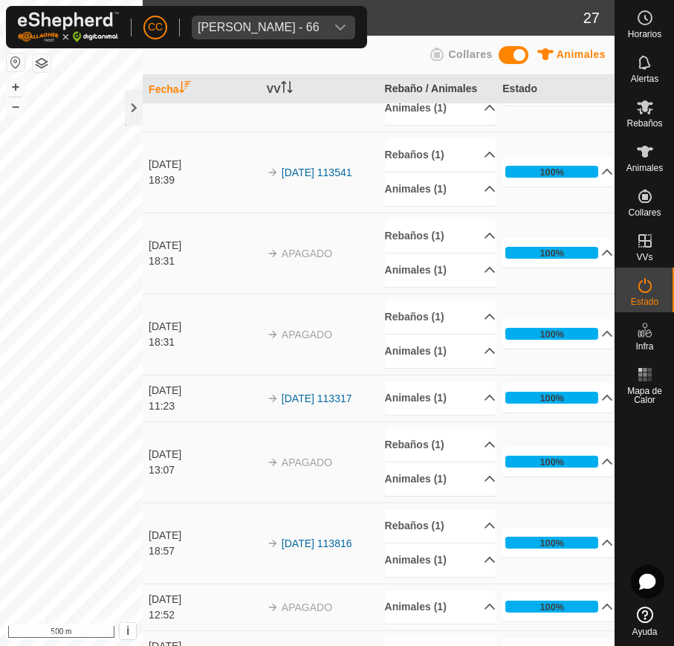
scroll to position [0, 0]
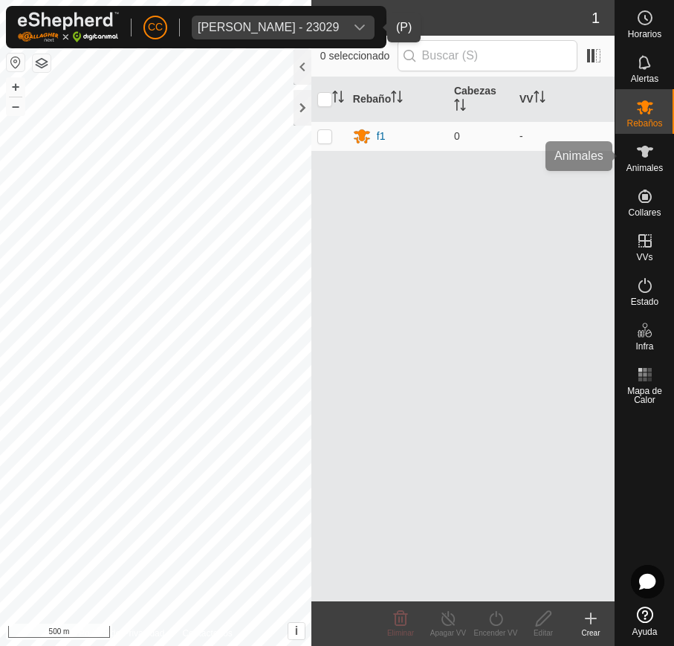
click at [545, 168] on span "Animales" at bounding box center [644, 167] width 36 height 9
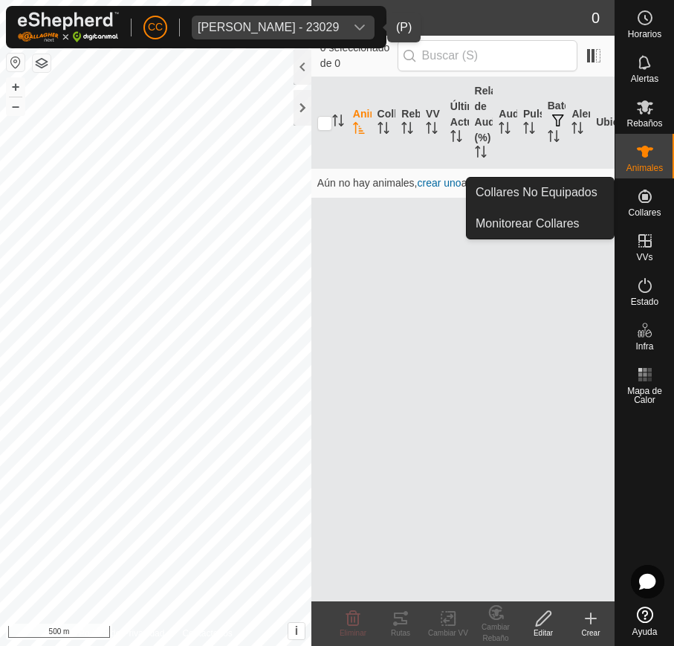
click at [545, 191] on icon at bounding box center [644, 195] width 13 height 13
click at [545, 199] on link "Collares No Equipados" at bounding box center [540, 193] width 147 height 30
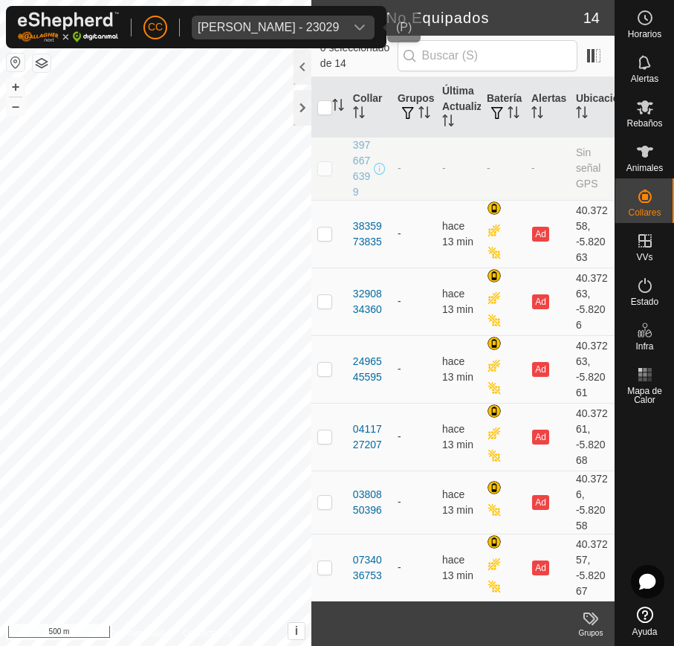
click at [360, 19] on div "dropdown trigger" at bounding box center [360, 28] width 30 height 24
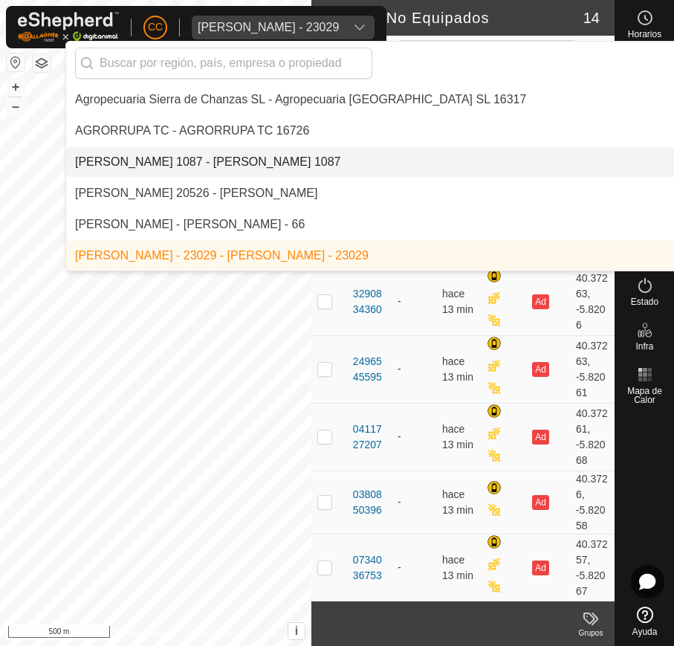
scroll to position [343, 0]
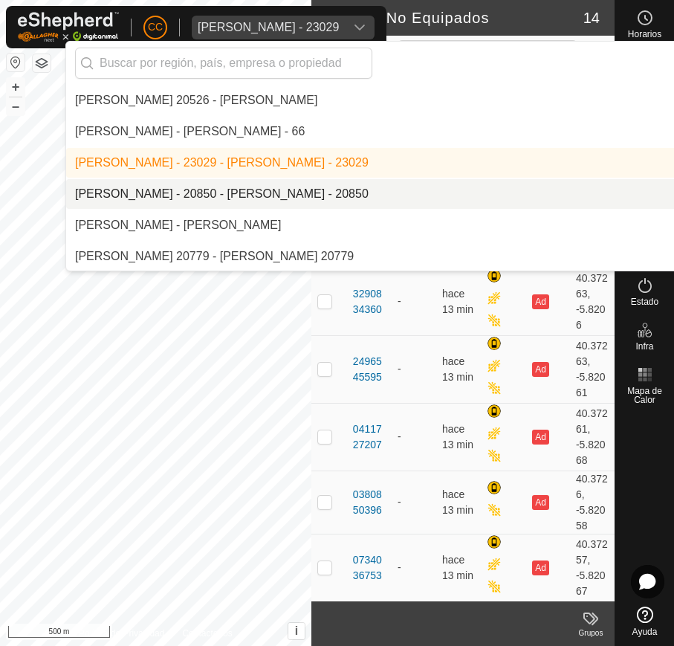
click at [233, 190] on li "[PERSON_NAME] - 20850 - [PERSON_NAME] - 20850" at bounding box center [471, 194] width 811 height 30
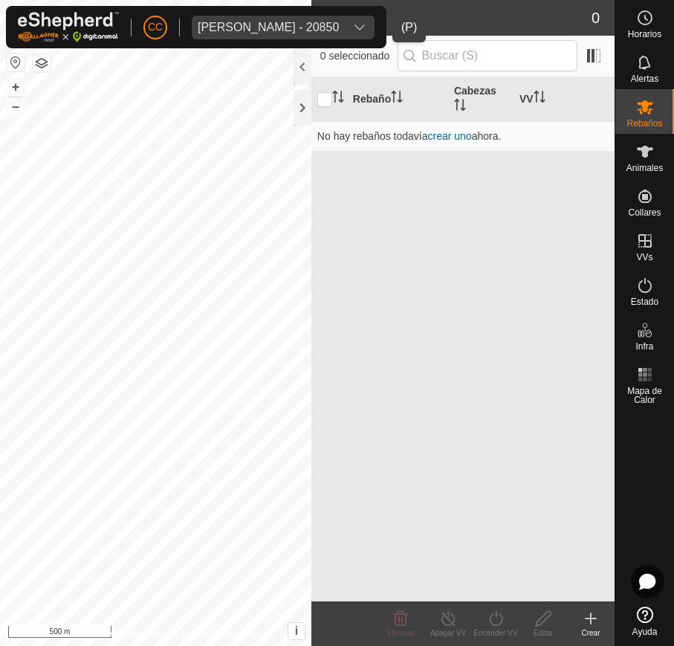
click at [336, 18] on span "Alberto Perez Morato - 20850" at bounding box center [268, 28] width 153 height 24
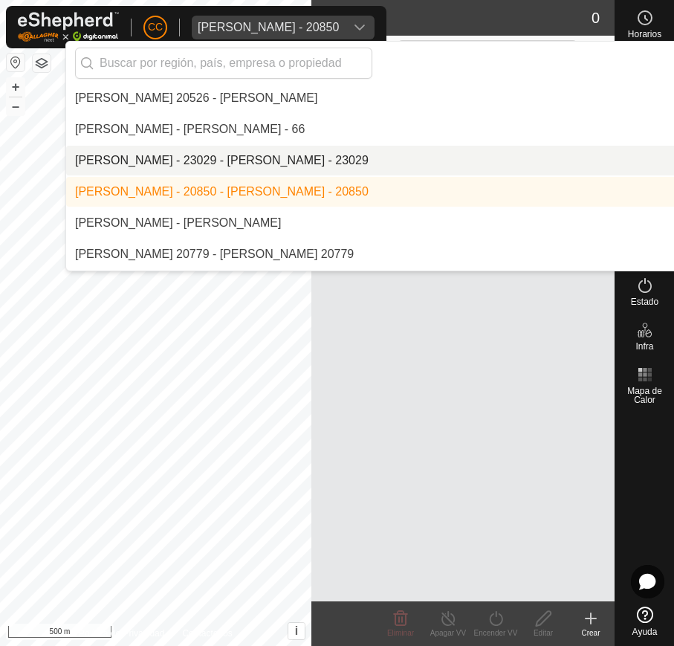
scroll to position [374, 0]
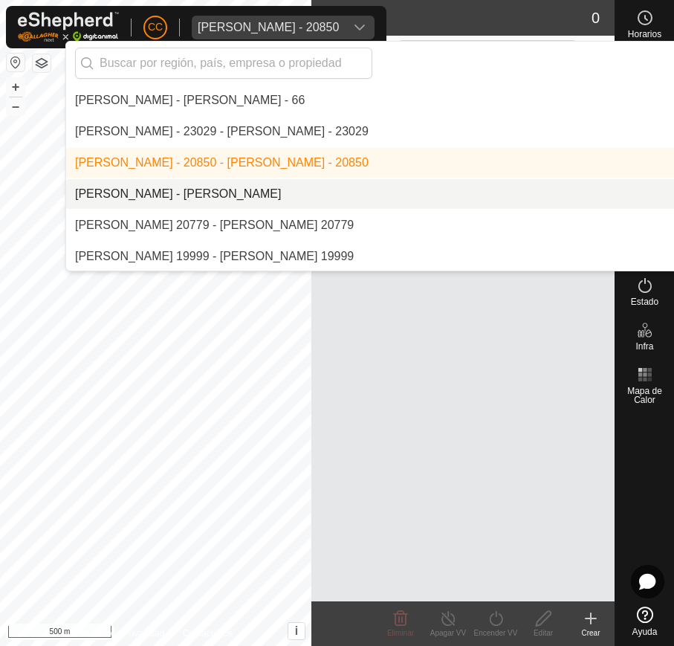
click at [328, 183] on li "[PERSON_NAME] - [PERSON_NAME]" at bounding box center [471, 194] width 811 height 30
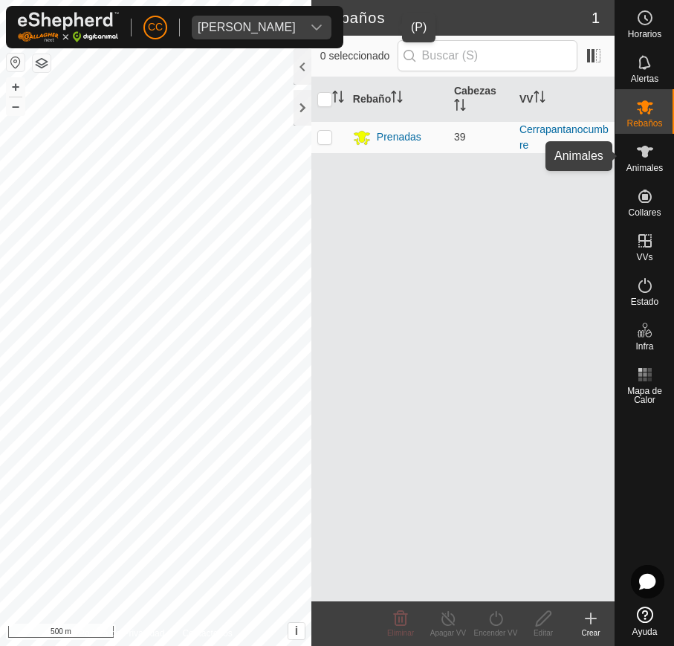
click at [545, 150] on icon at bounding box center [645, 152] width 16 height 12
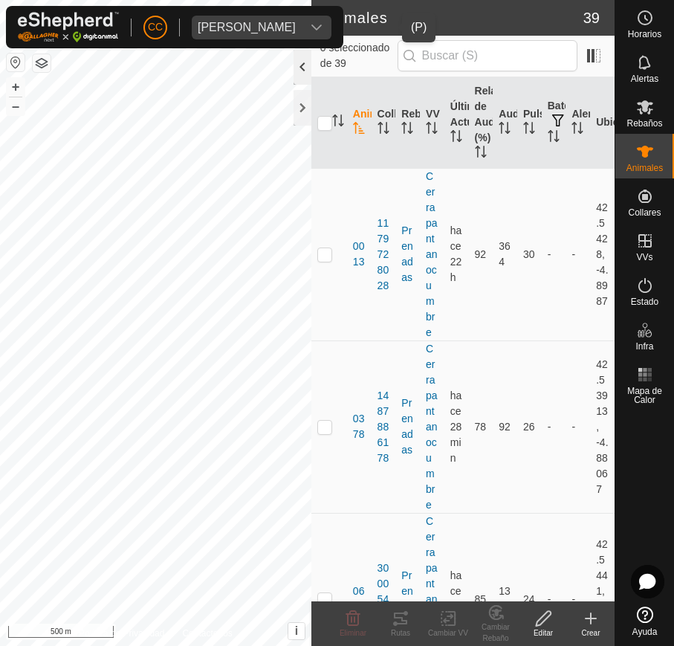
click at [296, 63] on div at bounding box center [302, 67] width 18 height 36
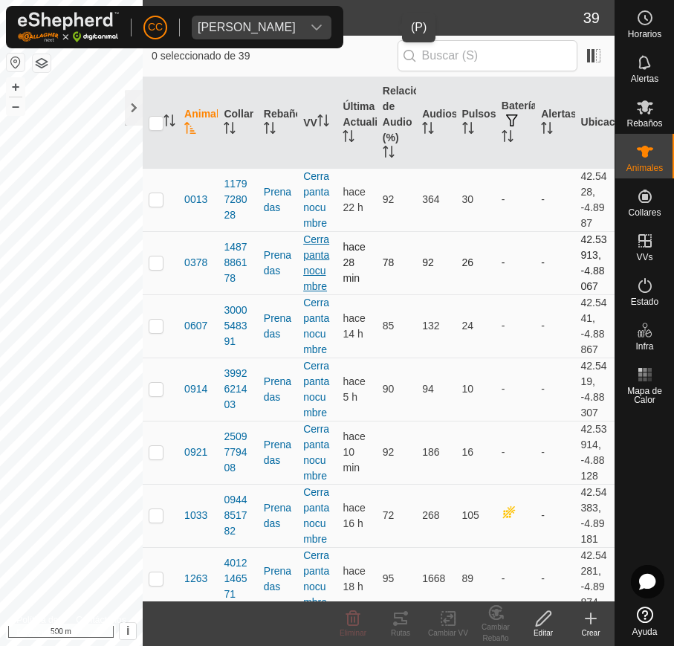
drag, startPoint x: 176, startPoint y: 174, endPoint x: 299, endPoint y: 244, distance: 142.1
drag, startPoint x: 163, startPoint y: 169, endPoint x: 244, endPoint y: 246, distance: 112.0
drag, startPoint x: 175, startPoint y: 195, endPoint x: 287, endPoint y: 249, distance: 123.9
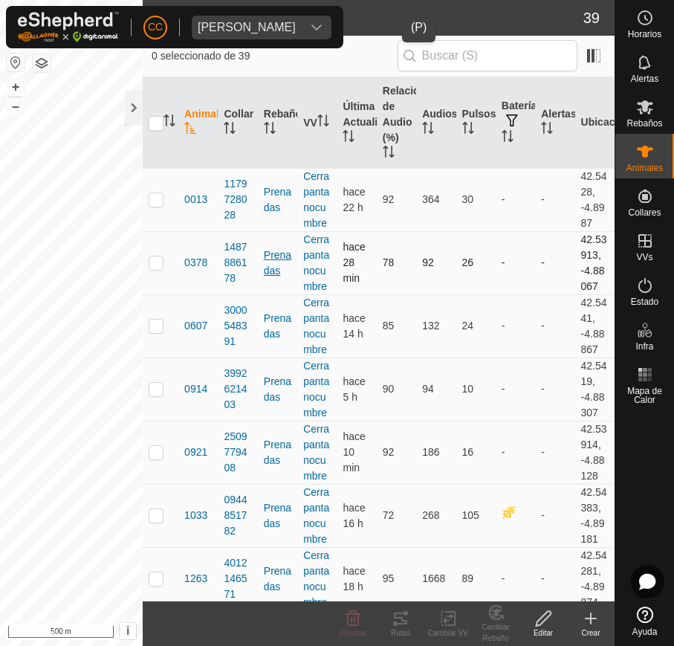
drag, startPoint x: 175, startPoint y: 173, endPoint x: 271, endPoint y: 260, distance: 129.4
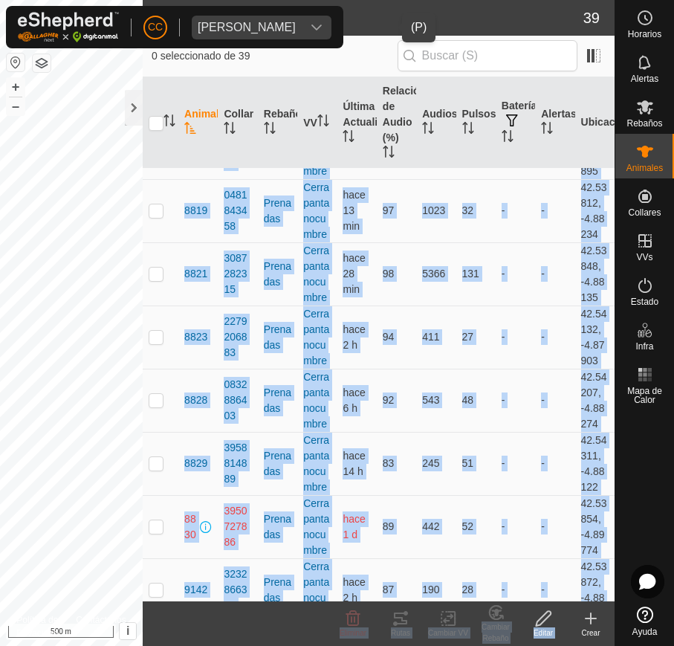
scroll to position [2031, 0]
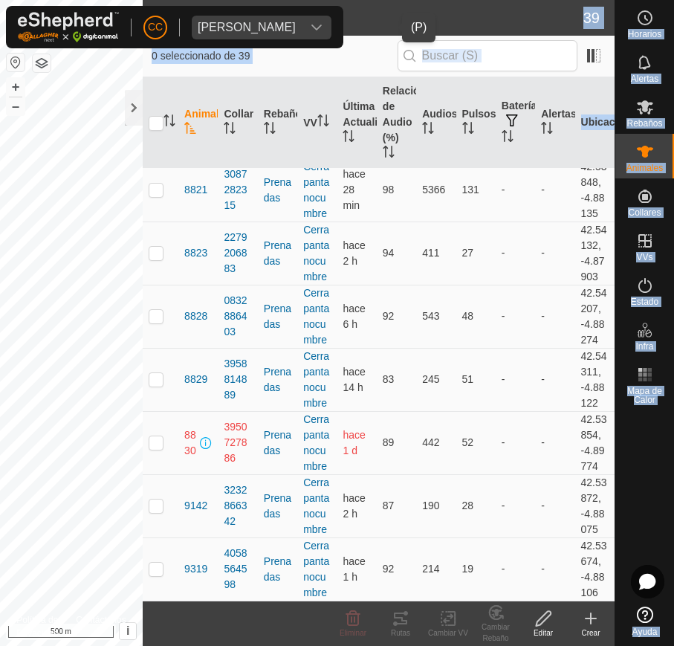
drag, startPoint x: 181, startPoint y: 196, endPoint x: 614, endPoint y: 603, distance: 595.0
click at [545, 603] on div "Horarios Alertas Rebaños Animales Collares VVs Estado Infra Mapa de Calor Ayuda…" at bounding box center [337, 323] width 674 height 646
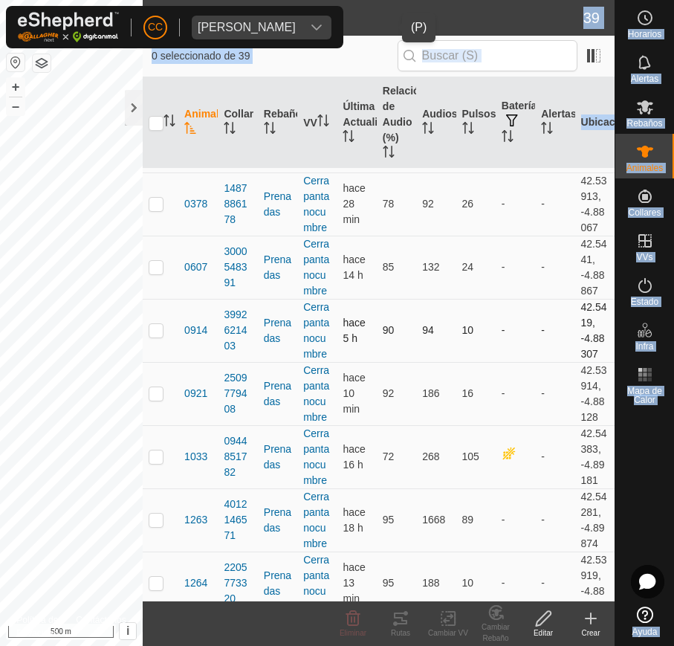
scroll to position [0, 0]
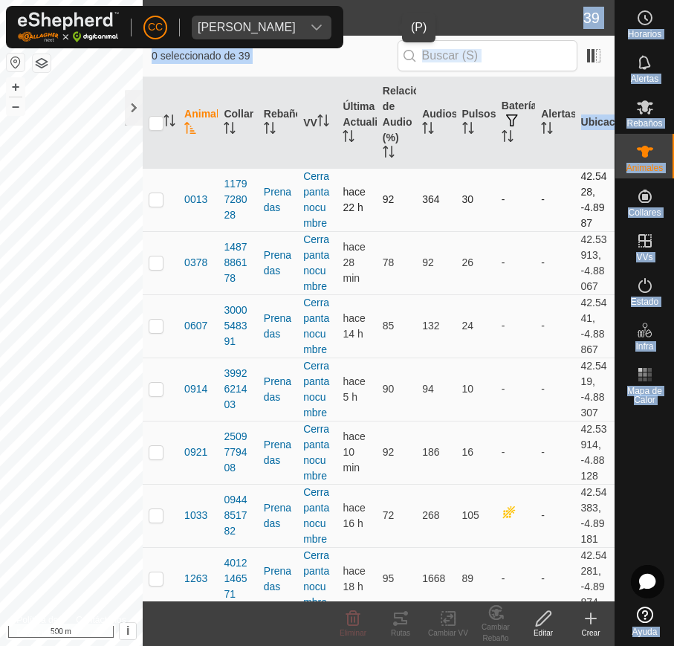
click at [182, 175] on td "0013" at bounding box center [197, 199] width 39 height 63
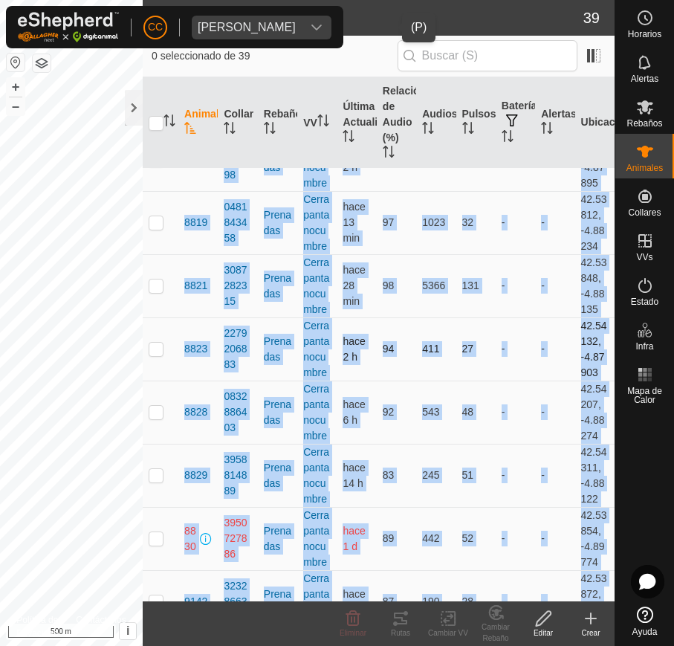
scroll to position [2031, 0]
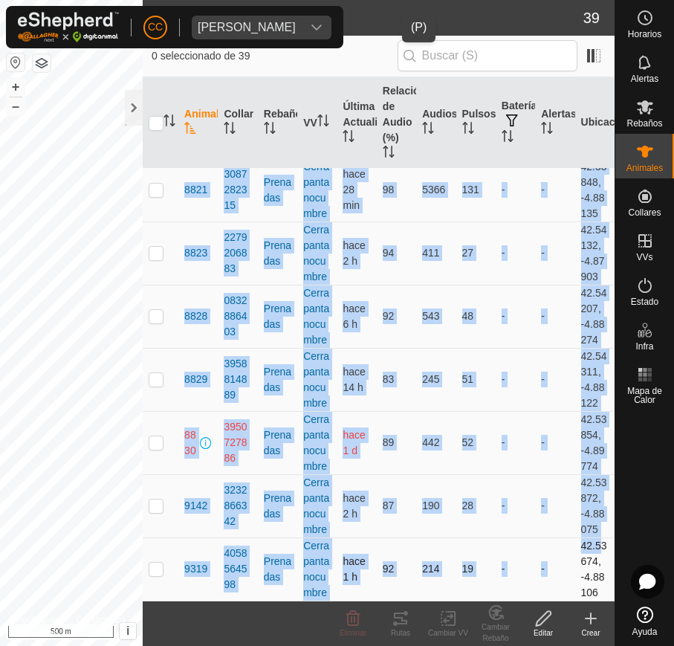
drag, startPoint x: 182, startPoint y: 196, endPoint x: 592, endPoint y: 597, distance: 573.2
copy tbody "0013 1179728028 Prenadas Cerrapantanocumbre hace 22 h 92 364 30 - - 42.5428, -4…"
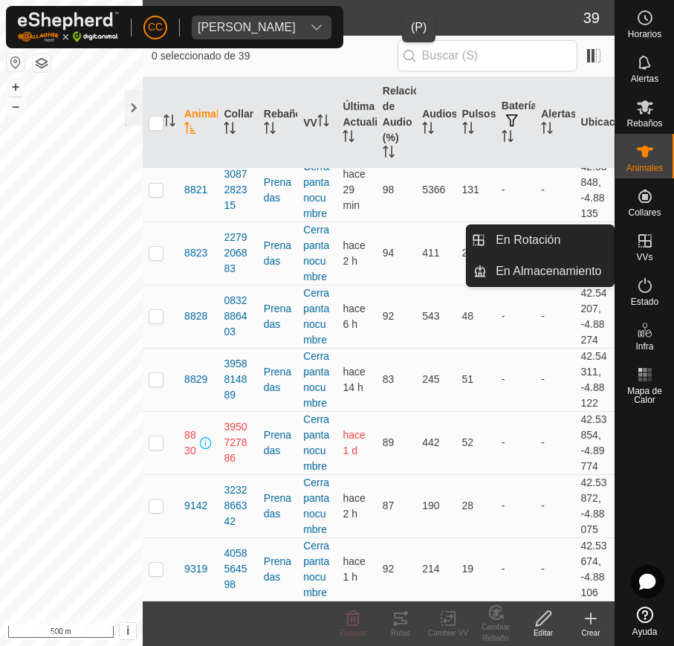
click at [545, 241] on icon at bounding box center [644, 240] width 13 height 13
click at [545, 242] on link "En Rotación" at bounding box center [550, 240] width 127 height 30
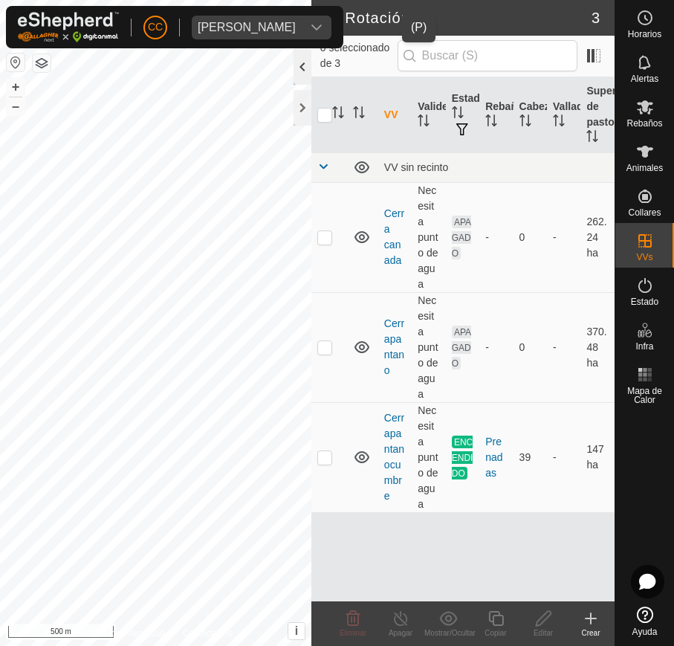
click at [295, 72] on div at bounding box center [302, 67] width 18 height 36
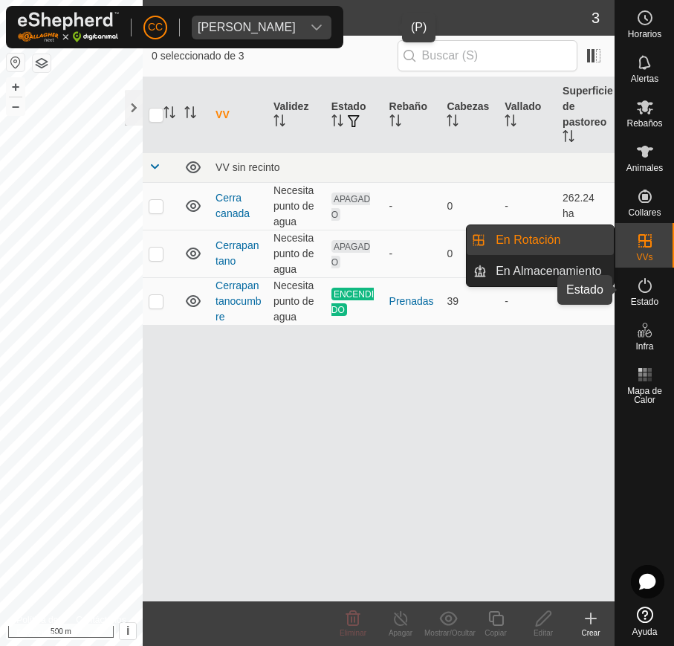
click at [545, 288] on icon at bounding box center [645, 285] width 18 height 18
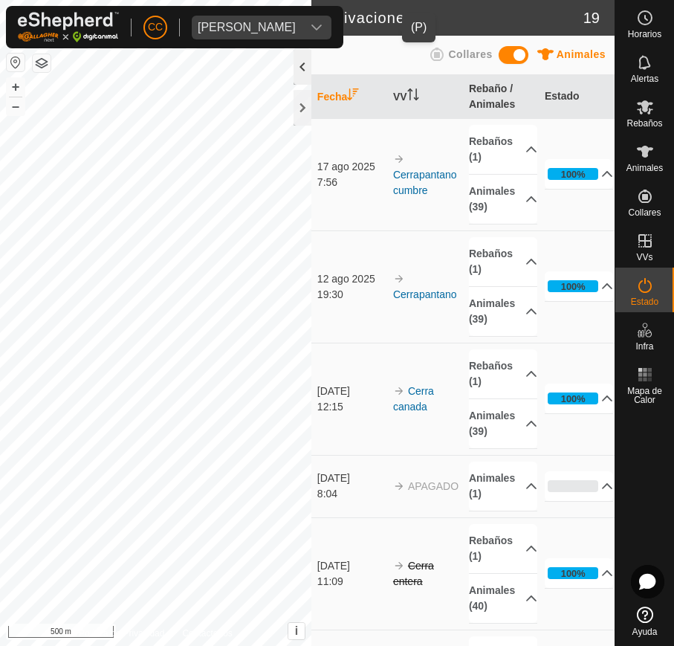
click at [302, 62] on div at bounding box center [302, 67] width 18 height 36
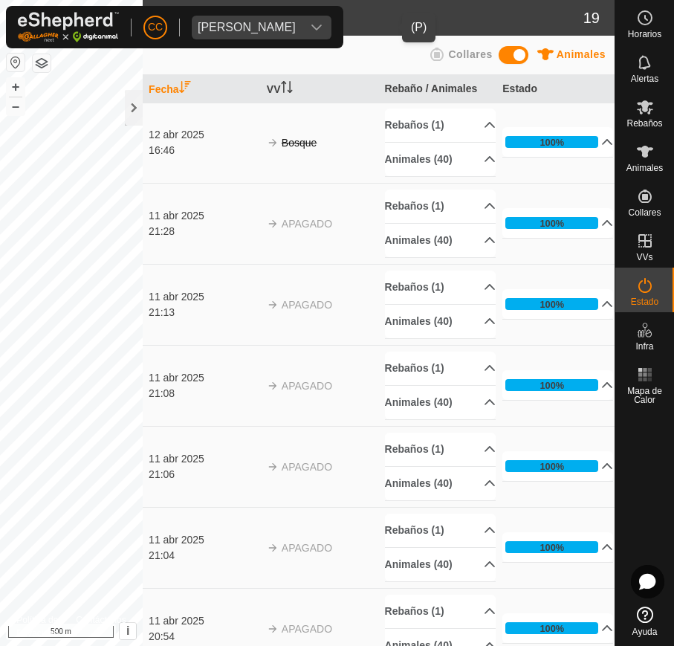
scroll to position [929, 0]
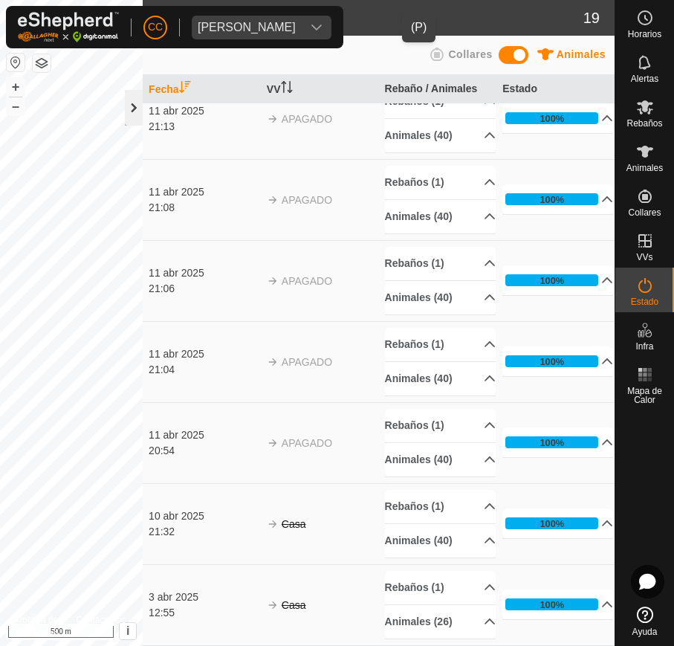
click at [134, 108] on div at bounding box center [134, 108] width 18 height 36
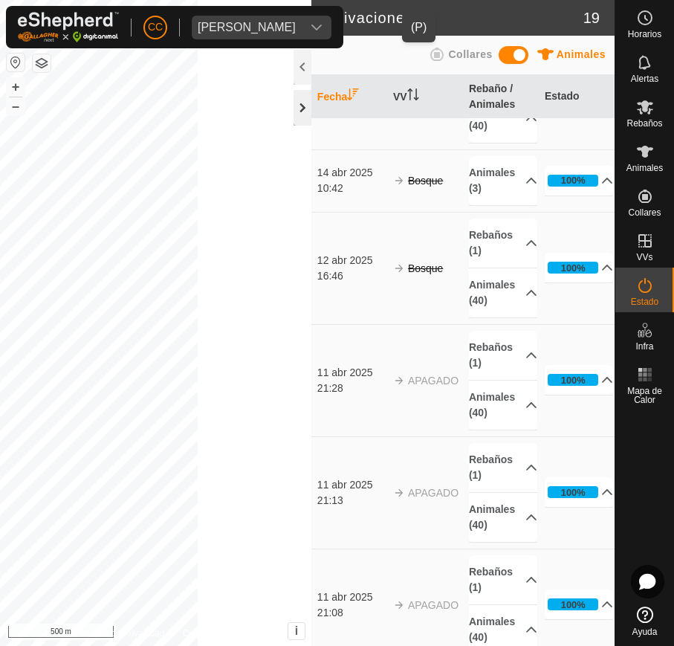
scroll to position [1256, 0]
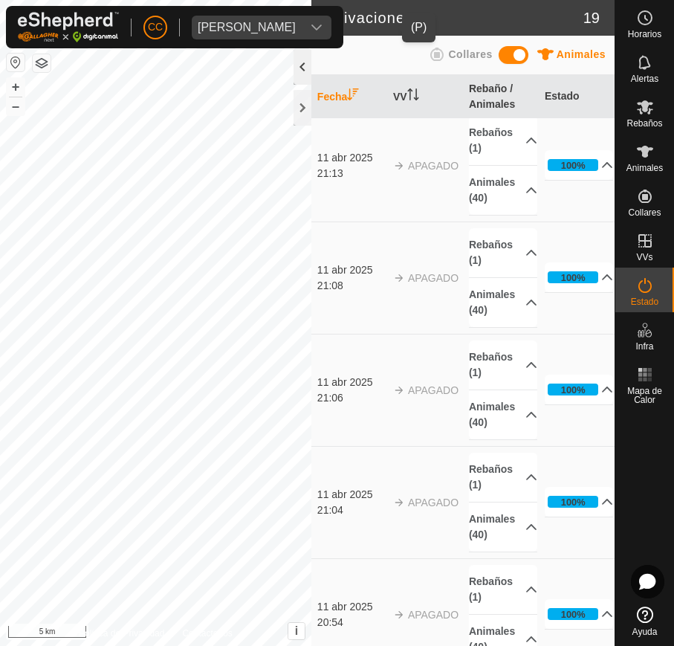
click at [296, 70] on div at bounding box center [302, 67] width 18 height 36
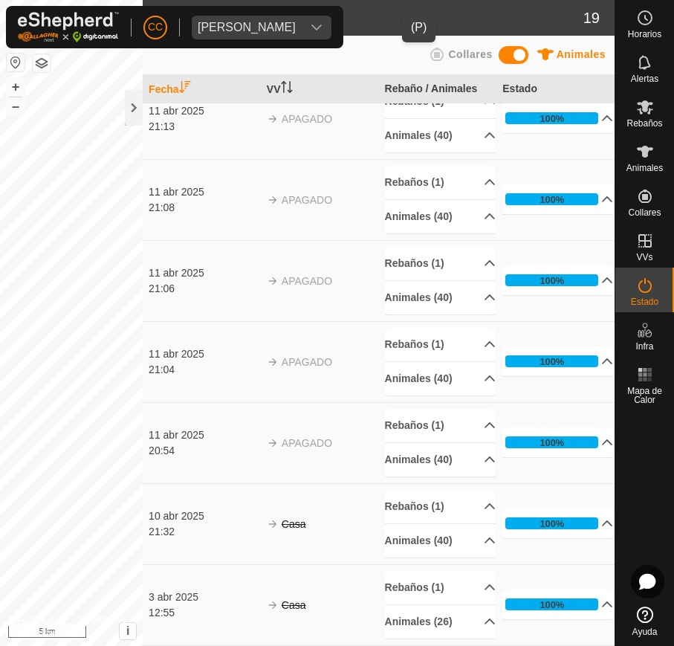
scroll to position [929, 0]
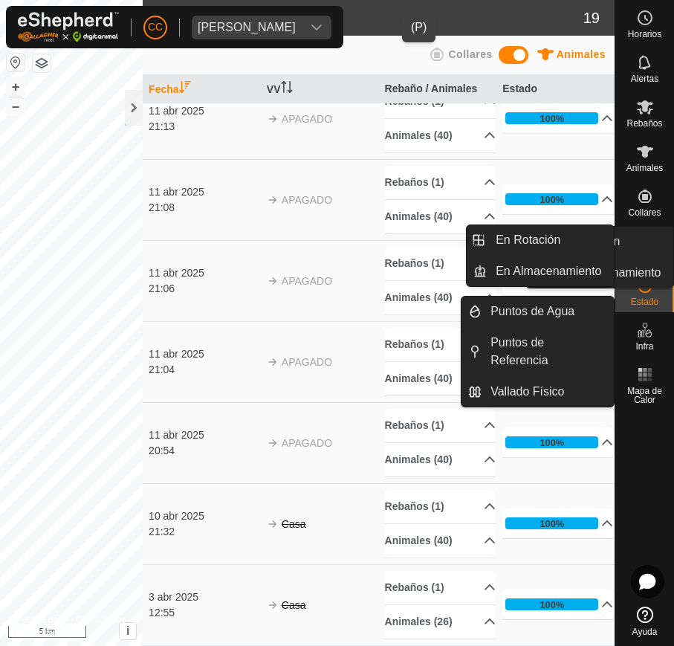
click at [545, 236] on icon at bounding box center [645, 241] width 18 height 18
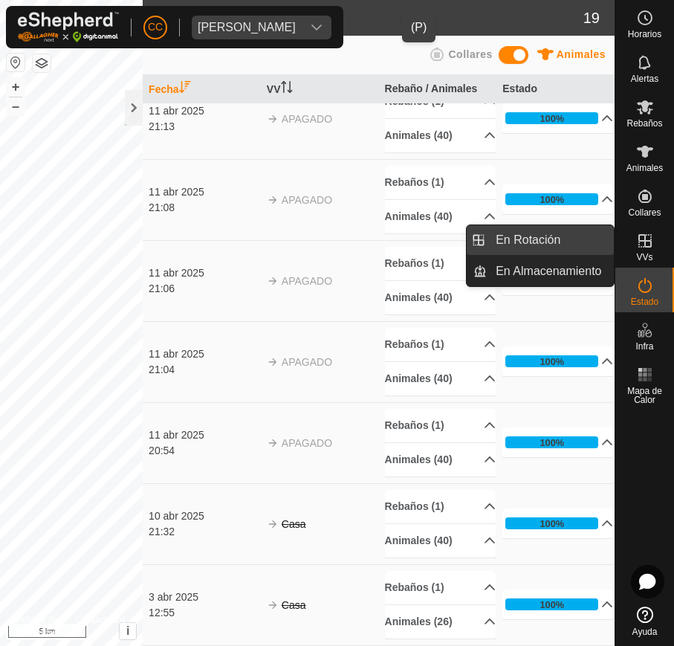
click at [545, 235] on link "En Rotación" at bounding box center [550, 240] width 127 height 30
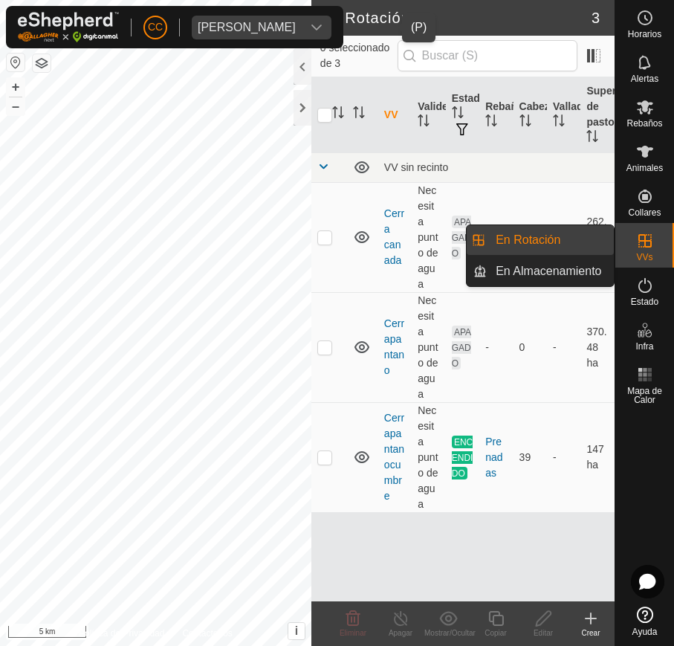
click at [545, 264] on link "En Almacenamiento" at bounding box center [550, 271] width 127 height 30
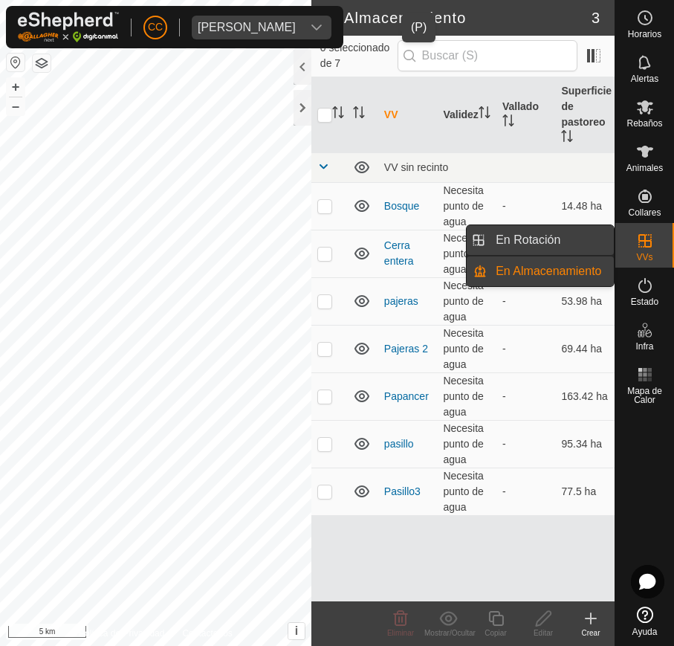
click at [545, 238] on link "En Rotación" at bounding box center [550, 240] width 127 height 30
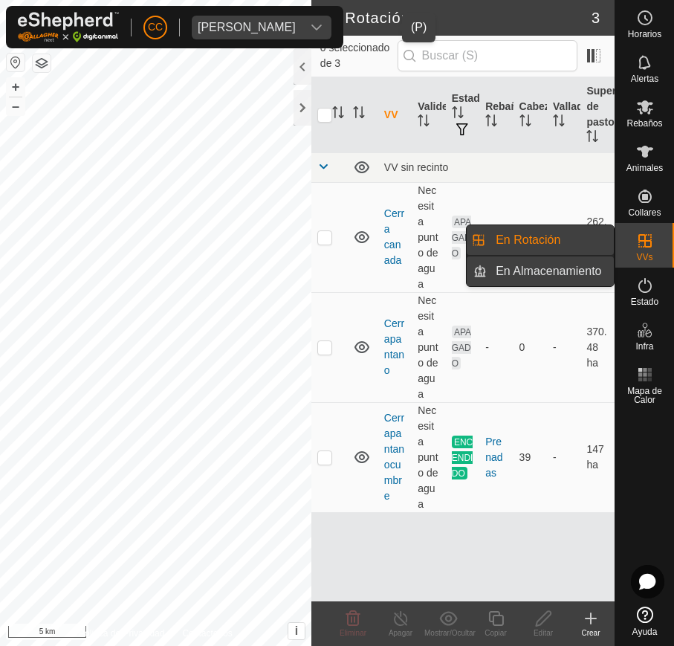
click at [545, 265] on link "En Almacenamiento" at bounding box center [550, 271] width 127 height 30
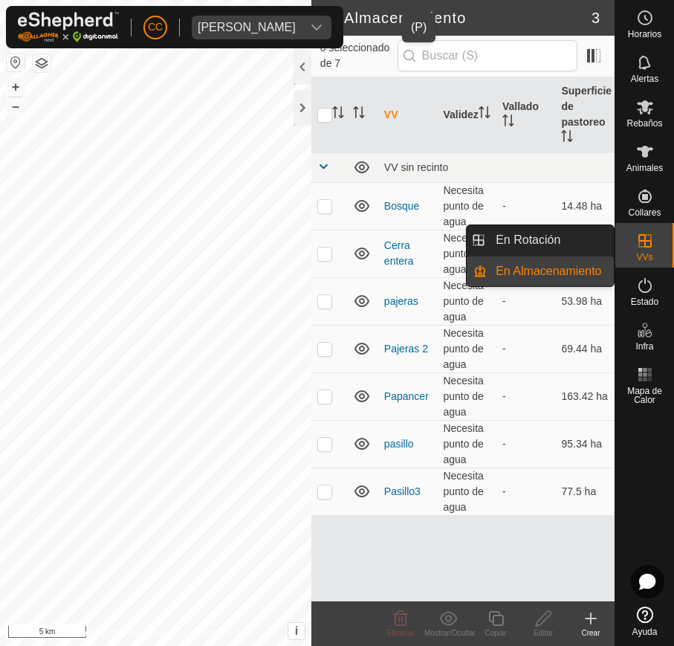
click at [545, 247] on icon at bounding box center [645, 241] width 18 height 18
click at [545, 244] on link "En Rotación" at bounding box center [550, 240] width 127 height 30
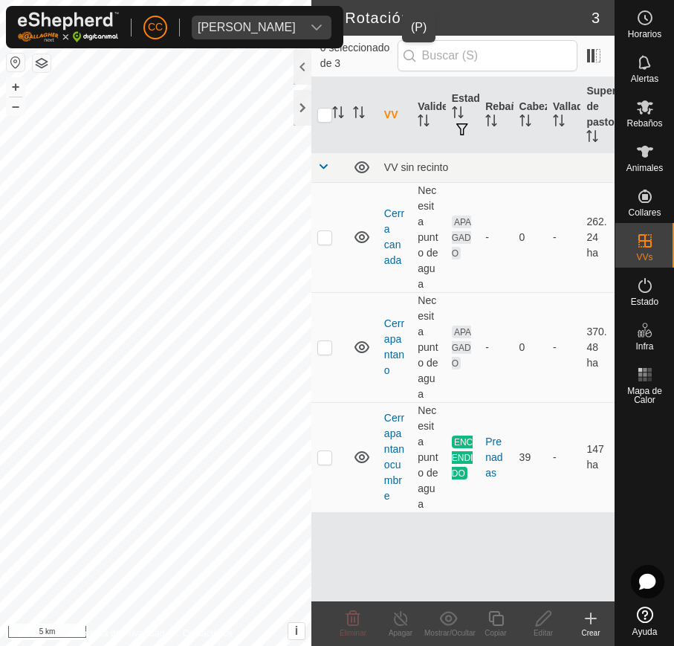
click at [290, 22] on div "ALBINO APARICIO MARTINEZ" at bounding box center [247, 28] width 98 height 12
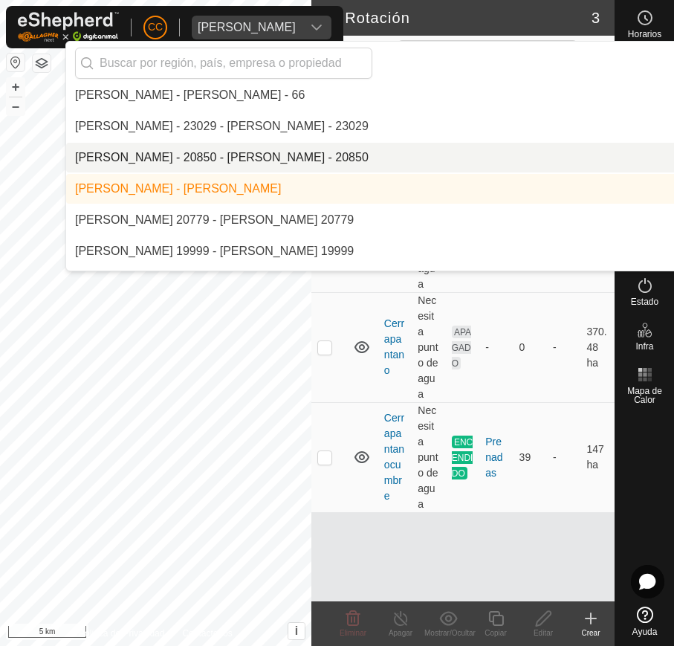
scroll to position [405, 0]
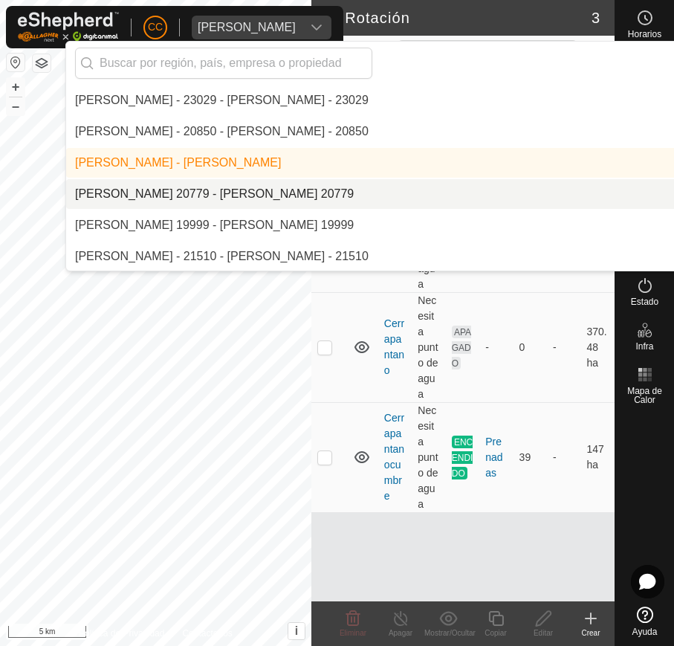
click at [208, 197] on li "[PERSON_NAME] 20779 - [PERSON_NAME] 20779" at bounding box center [471, 194] width 811 height 30
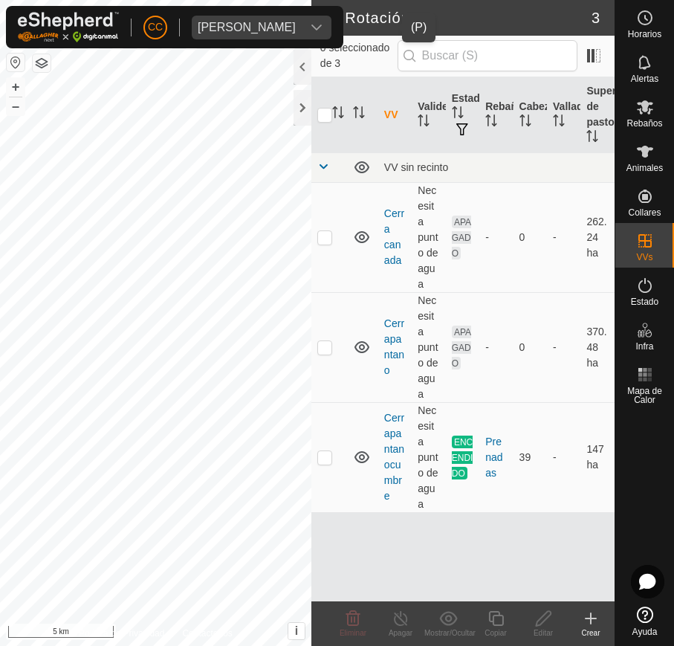
click at [270, 19] on span "[PERSON_NAME]" at bounding box center [247, 28] width 110 height 24
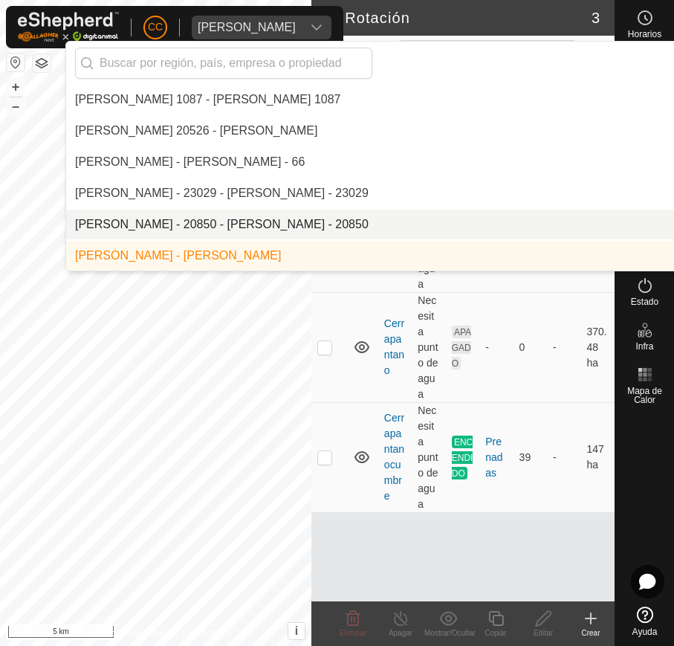
scroll to position [405, 0]
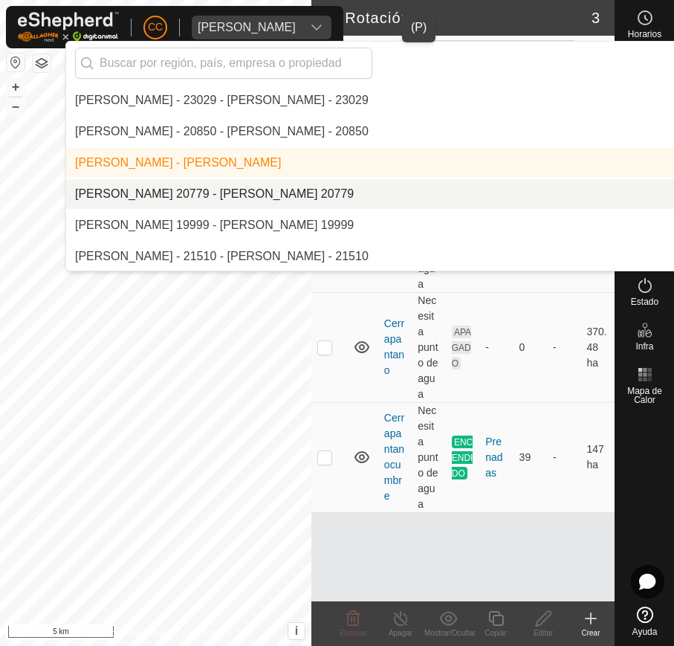
click at [348, 193] on li "[PERSON_NAME] 20779 - [PERSON_NAME] 20779" at bounding box center [471, 194] width 811 height 30
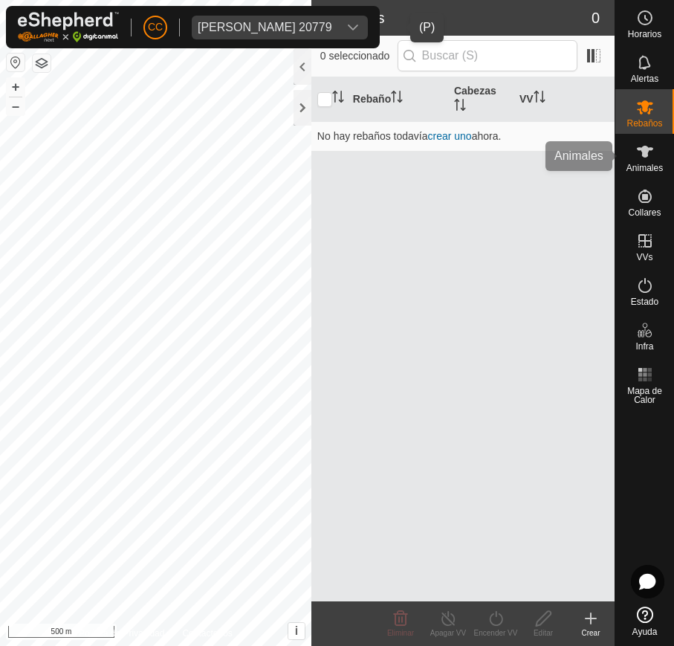
click at [638, 132] on div "Rebaños" at bounding box center [644, 111] width 59 height 45
click at [649, 175] on div "Animales" at bounding box center [644, 156] width 59 height 45
click at [646, 166] on span "Animales" at bounding box center [644, 167] width 36 height 9
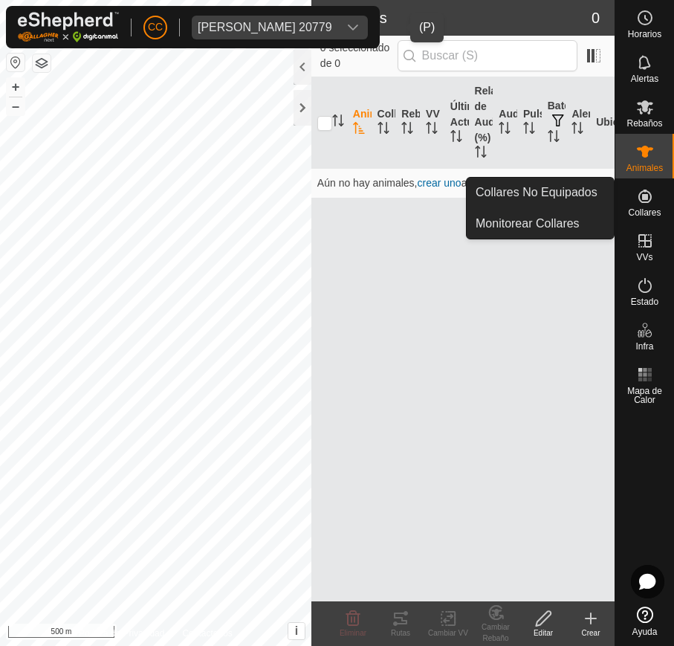
drag, startPoint x: 641, startPoint y: 178, endPoint x: 627, endPoint y: 207, distance: 32.2
click at [552, 194] on link "Collares No Equipados" at bounding box center [540, 193] width 147 height 30
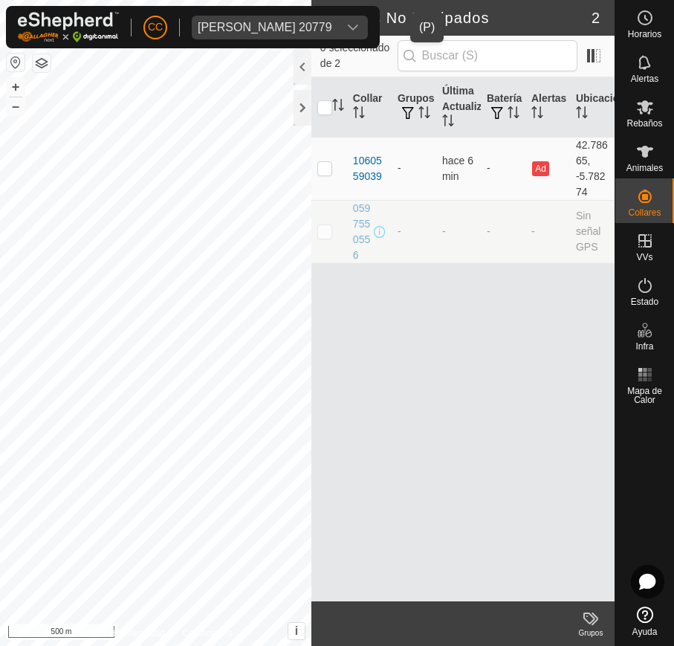
click at [338, 18] on span "[PERSON_NAME] 20779" at bounding box center [265, 28] width 146 height 24
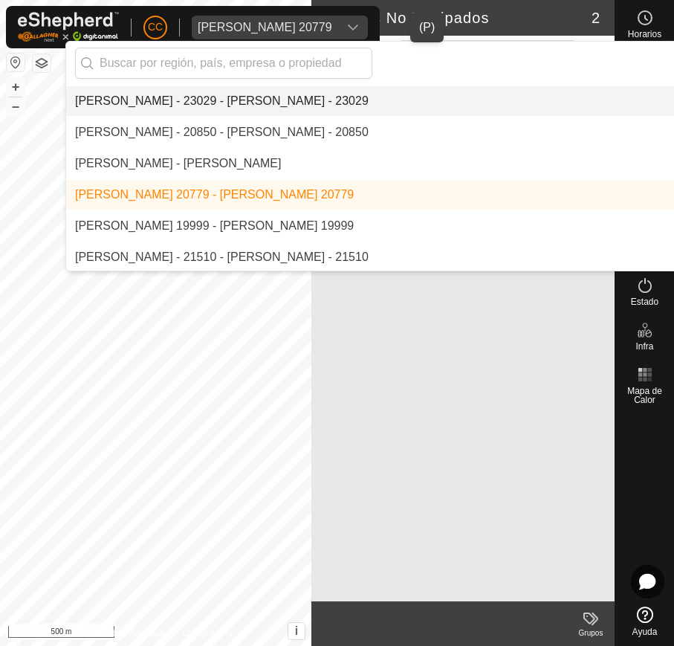
scroll to position [436, 0]
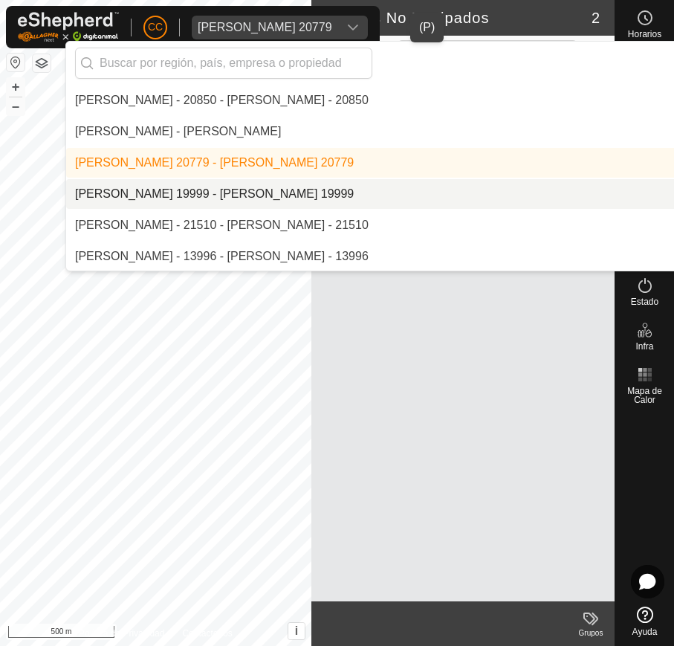
click at [328, 187] on li "[PERSON_NAME] 19999 - [PERSON_NAME] 19999" at bounding box center [471, 194] width 811 height 30
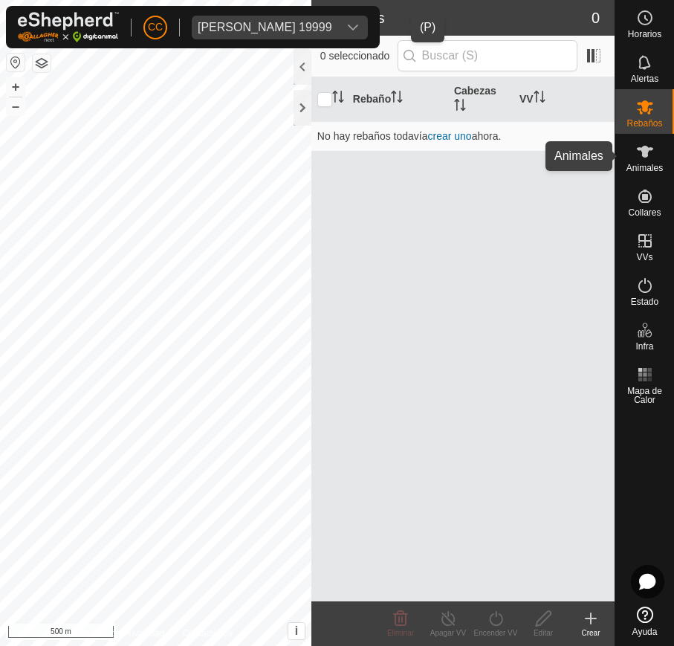
click at [632, 155] on es-animals-svg-icon at bounding box center [645, 152] width 27 height 24
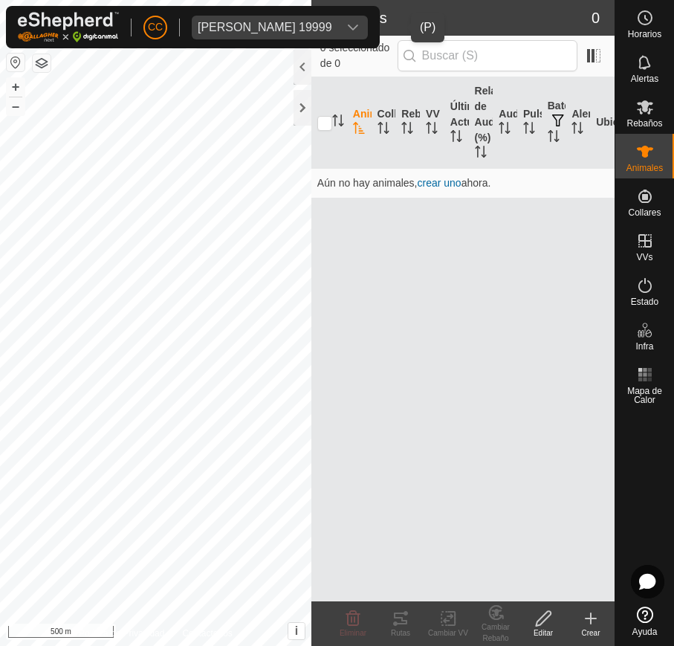
click at [637, 158] on icon at bounding box center [645, 152] width 18 height 18
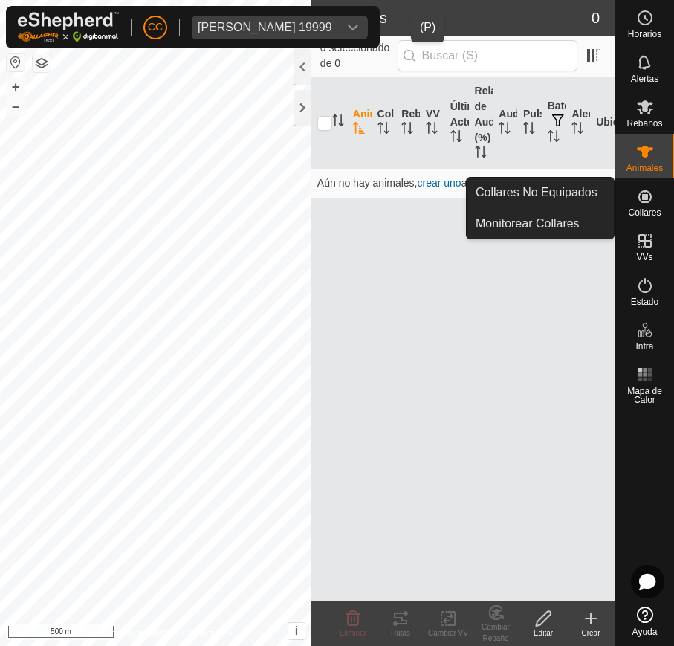
click at [636, 193] on icon at bounding box center [645, 196] width 18 height 18
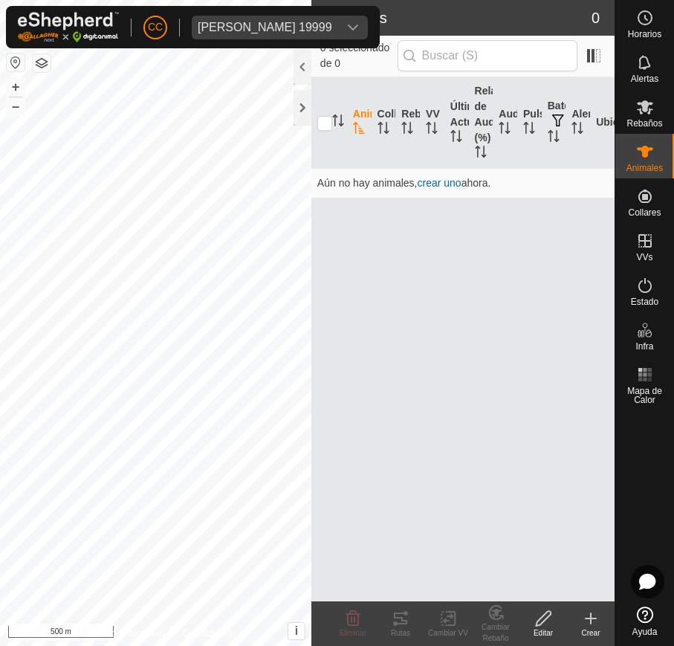
click at [327, 39] on div "CC [PERSON_NAME] 19999" at bounding box center [193, 27] width 374 height 42
click at [326, 24] on div "[PERSON_NAME] 19999" at bounding box center [265, 28] width 134 height 12
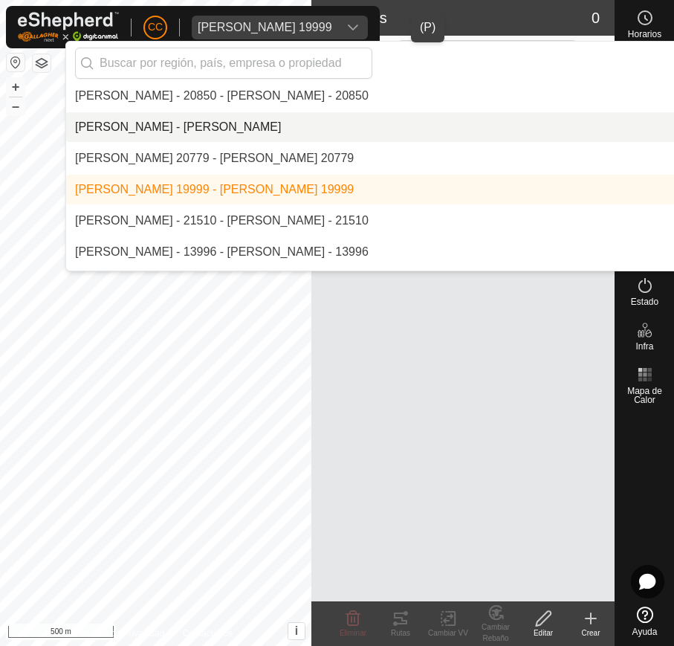
scroll to position [467, 0]
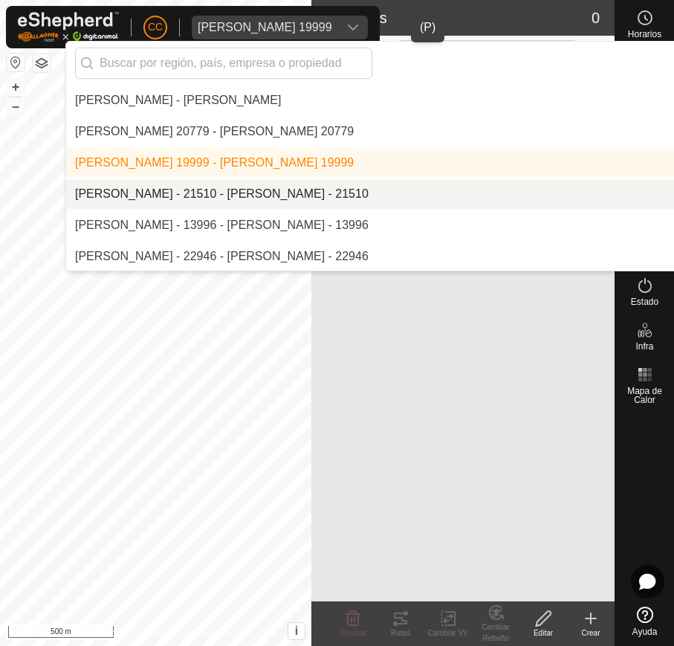
drag, startPoint x: 267, startPoint y: 190, endPoint x: 282, endPoint y: 189, distance: 14.2
click at [270, 191] on li "[PERSON_NAME] - 21510 - [PERSON_NAME] - 21510" at bounding box center [471, 194] width 811 height 30
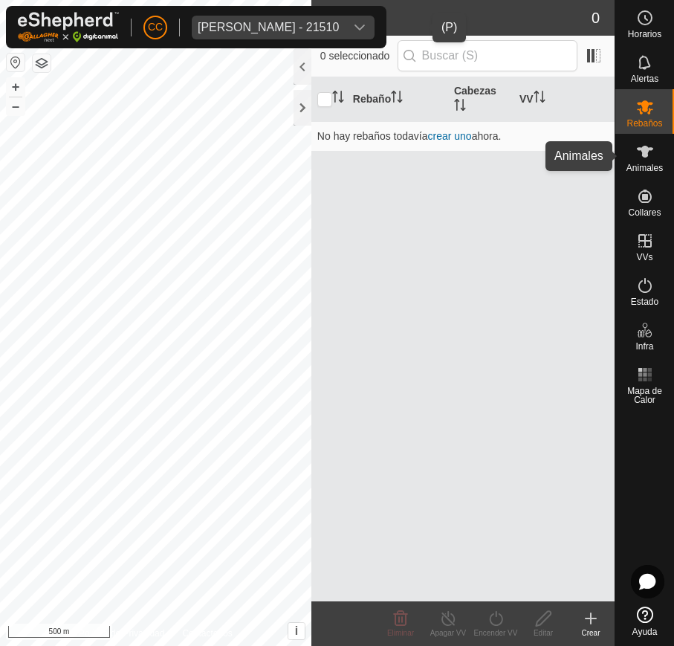
click at [647, 158] on icon at bounding box center [645, 152] width 18 height 18
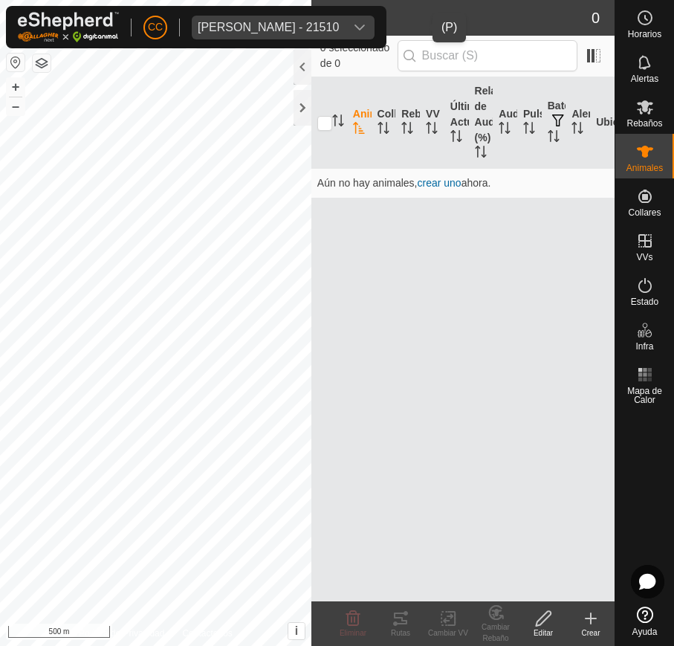
click at [345, 16] on span "[PERSON_NAME] - 21510" at bounding box center [268, 28] width 153 height 24
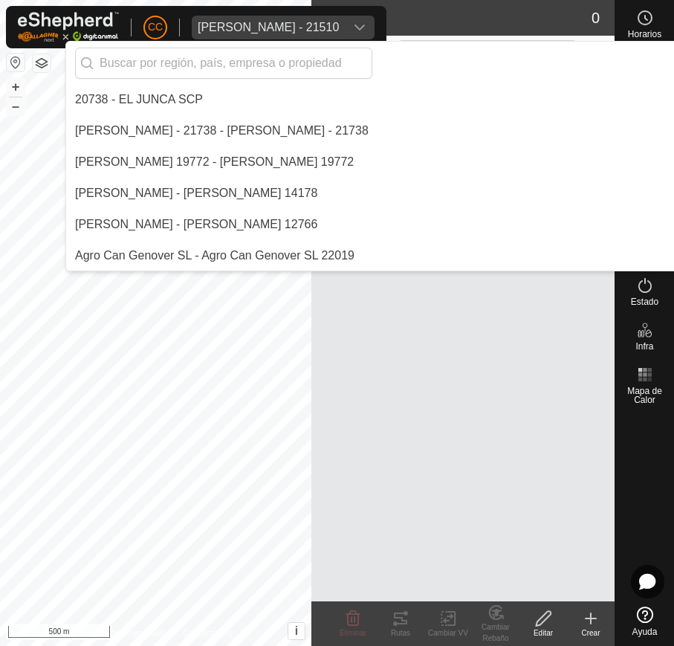
scroll to position [406, 0]
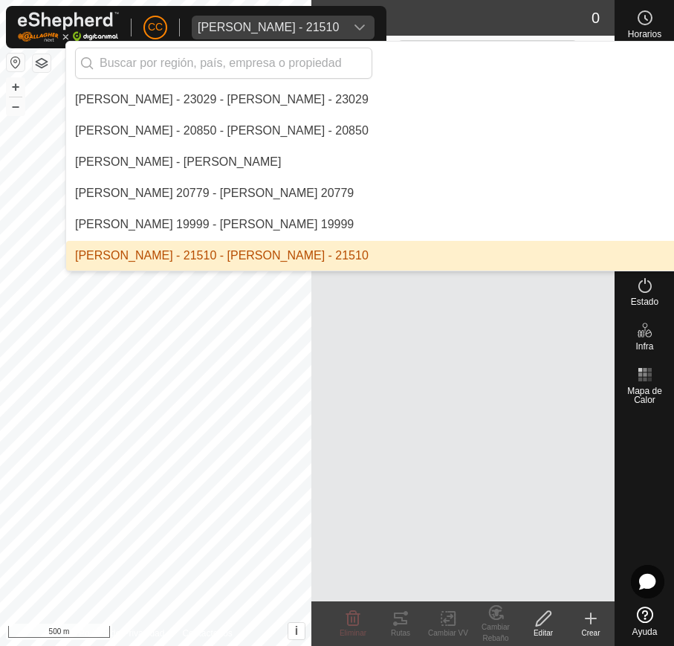
click at [374, 25] on div "dropdown trigger" at bounding box center [360, 28] width 30 height 24
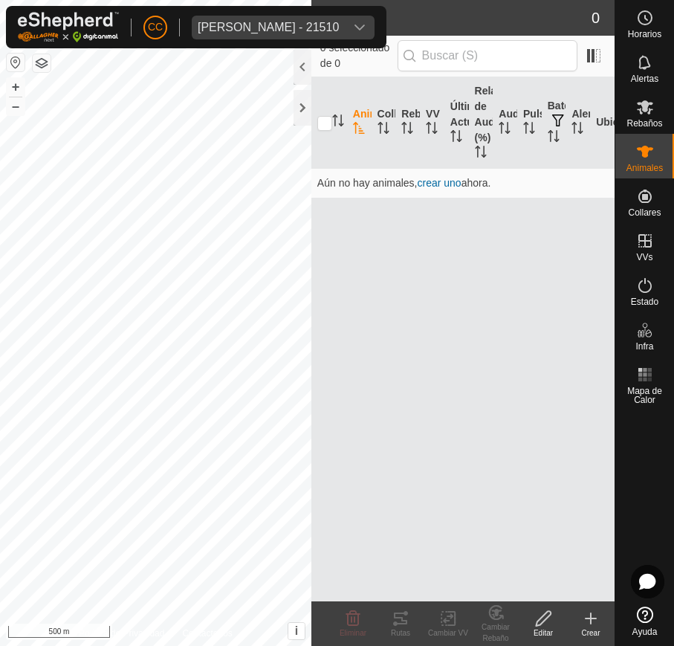
click at [374, 21] on div "dropdown trigger" at bounding box center [360, 28] width 30 height 24
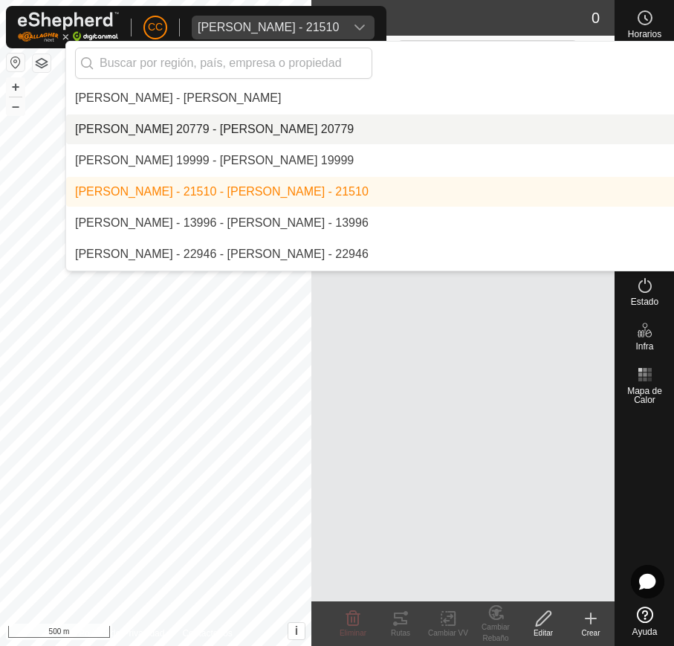
scroll to position [499, 0]
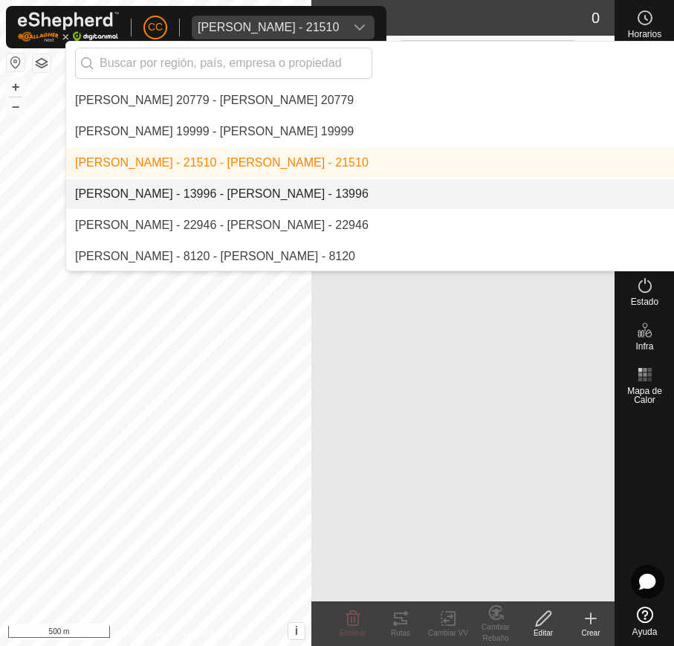
click at [398, 194] on li "[PERSON_NAME] - 13996 - [PERSON_NAME] - 13996" at bounding box center [471, 194] width 811 height 30
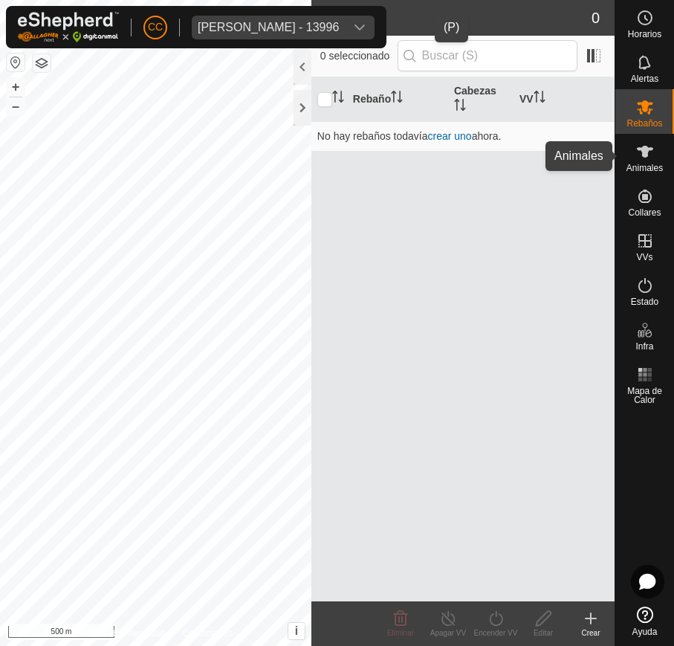
click at [651, 145] on icon at bounding box center [645, 152] width 18 height 18
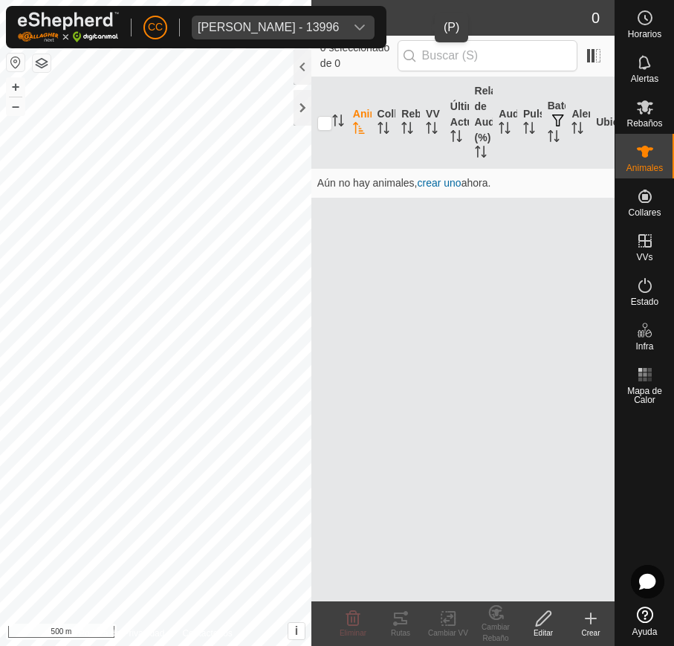
click at [374, 25] on div "dropdown trigger" at bounding box center [360, 28] width 30 height 24
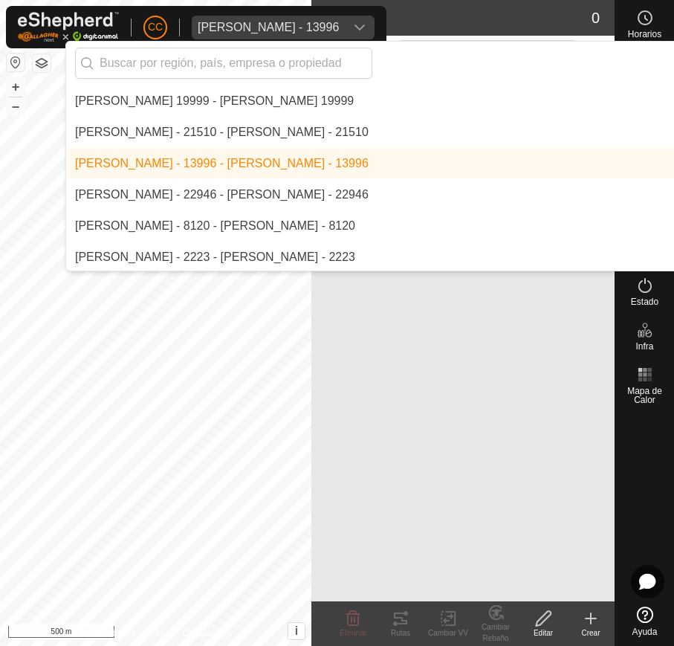
scroll to position [530, 0]
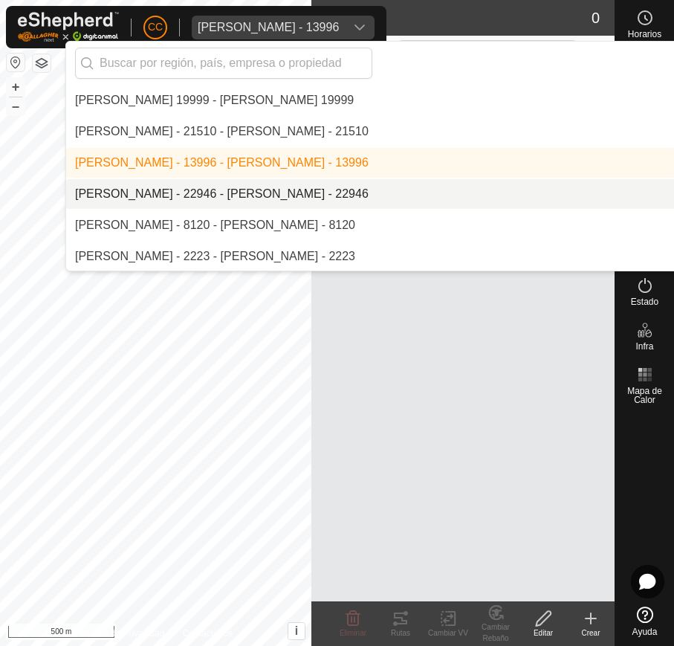
click at [382, 187] on li "[PERSON_NAME] - 22946 - [PERSON_NAME] - 22946" at bounding box center [471, 194] width 811 height 30
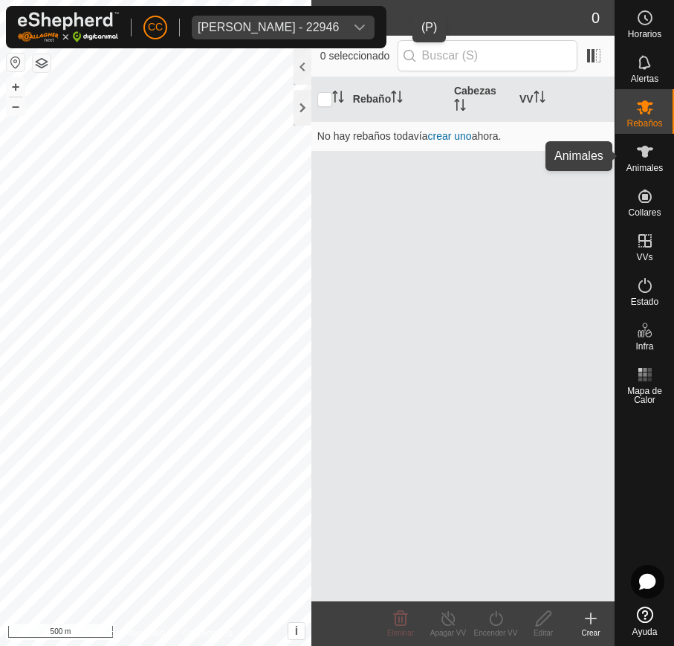
click at [642, 161] on es-animals-svg-icon at bounding box center [645, 152] width 27 height 24
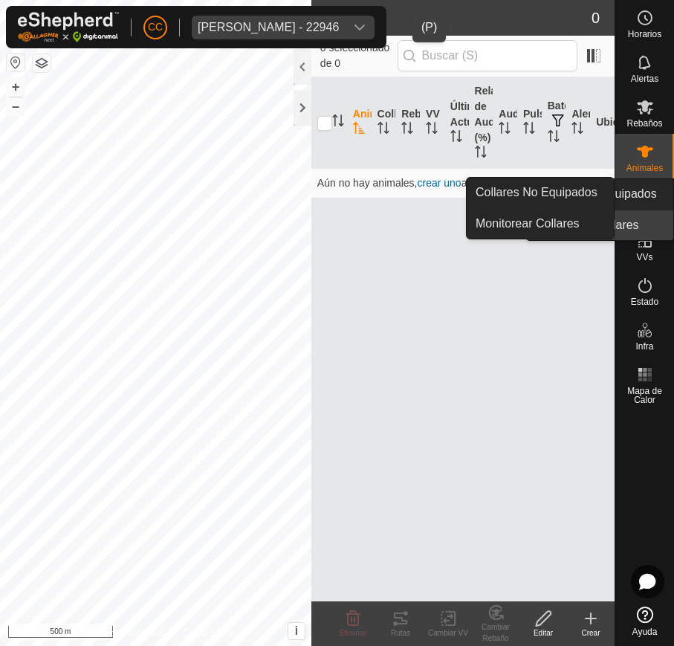
click at [652, 210] on span "Collares" at bounding box center [644, 212] width 33 height 9
click at [591, 188] on link "Collares No Equipados" at bounding box center [540, 193] width 147 height 30
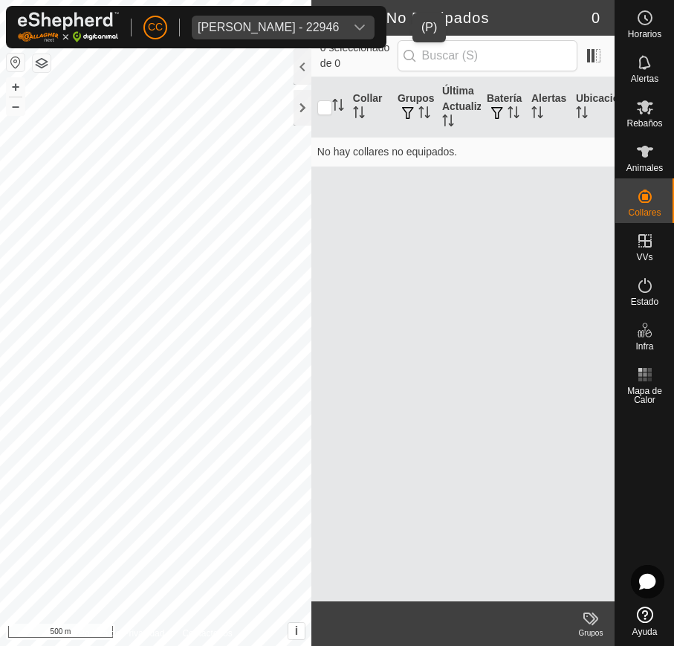
click at [374, 33] on div "dropdown trigger" at bounding box center [360, 28] width 30 height 24
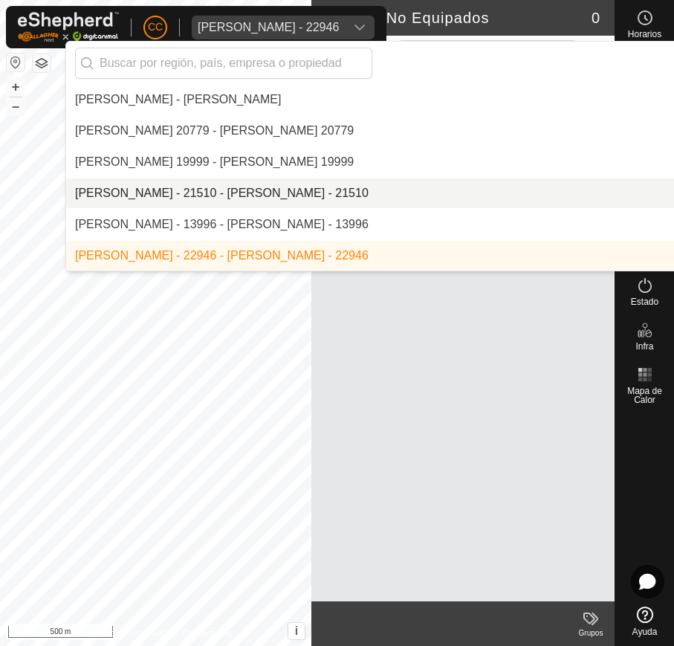
scroll to position [561, 0]
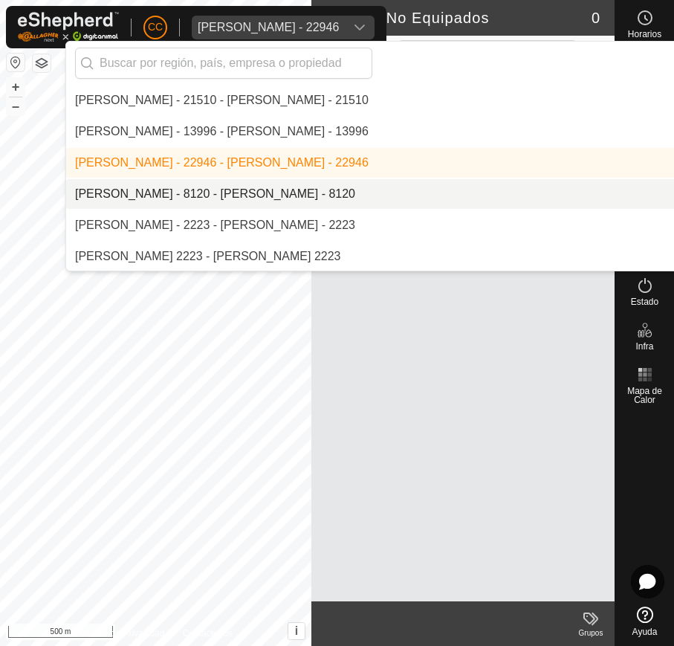
click at [448, 184] on li "[PERSON_NAME] - 8120 - [PERSON_NAME] - 8120" at bounding box center [471, 194] width 811 height 30
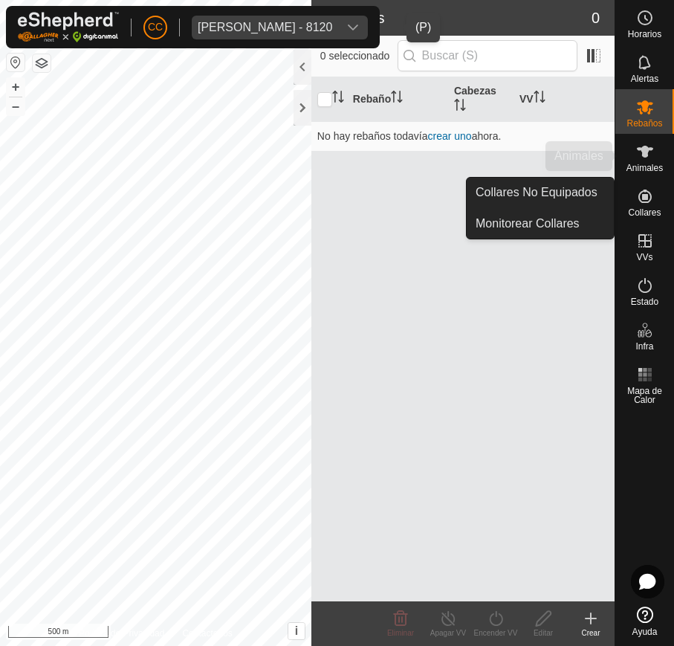
click at [646, 172] on span "Animales" at bounding box center [644, 167] width 36 height 9
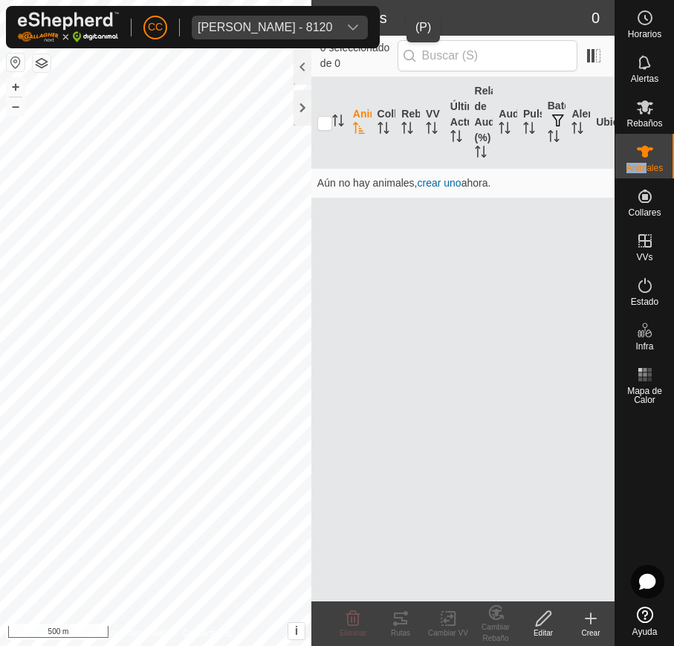
click at [646, 163] on div "Animales" at bounding box center [644, 156] width 59 height 45
click at [359, 22] on icon "dropdown trigger" at bounding box center [353, 28] width 12 height 12
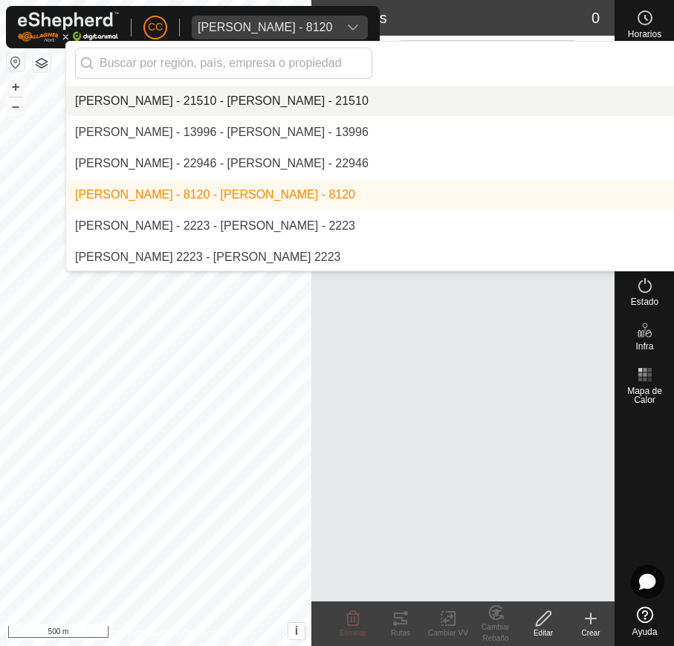
scroll to position [592, 0]
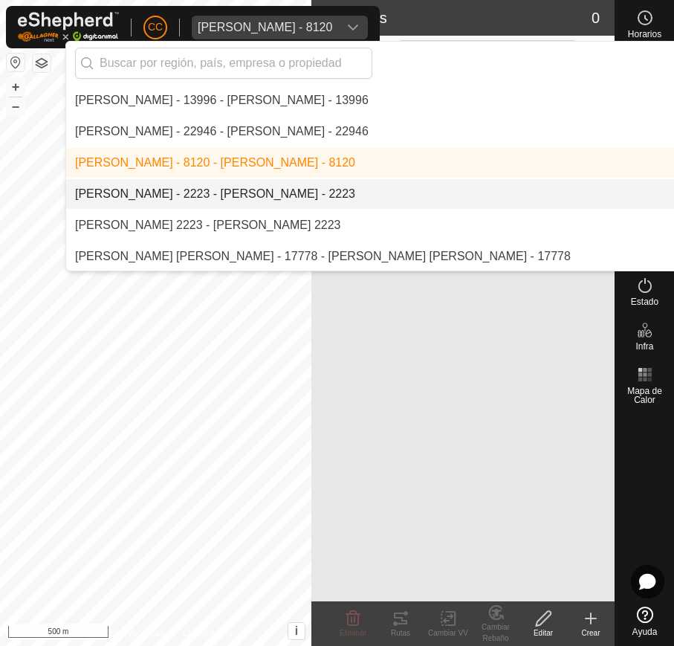
click at [392, 188] on li "[PERSON_NAME] - 2223 - [PERSON_NAME] - 2223" at bounding box center [471, 194] width 811 height 30
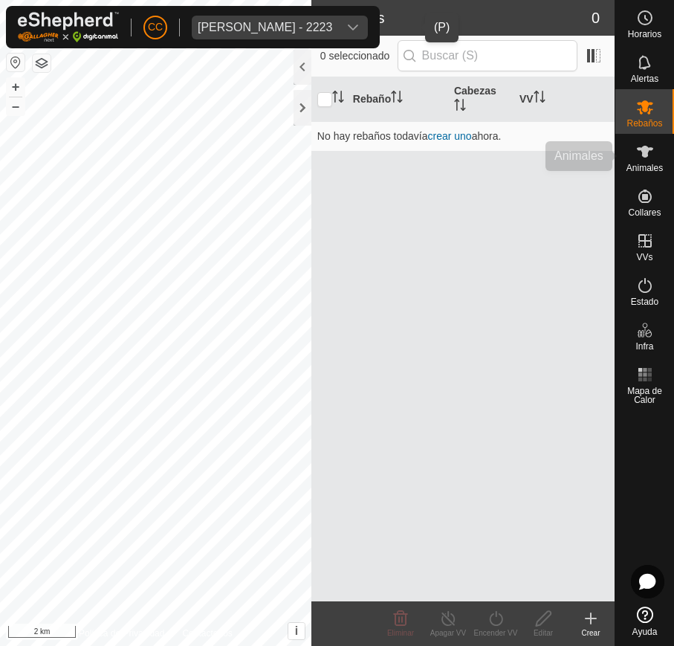
click at [637, 169] on span "Animales" at bounding box center [644, 167] width 36 height 9
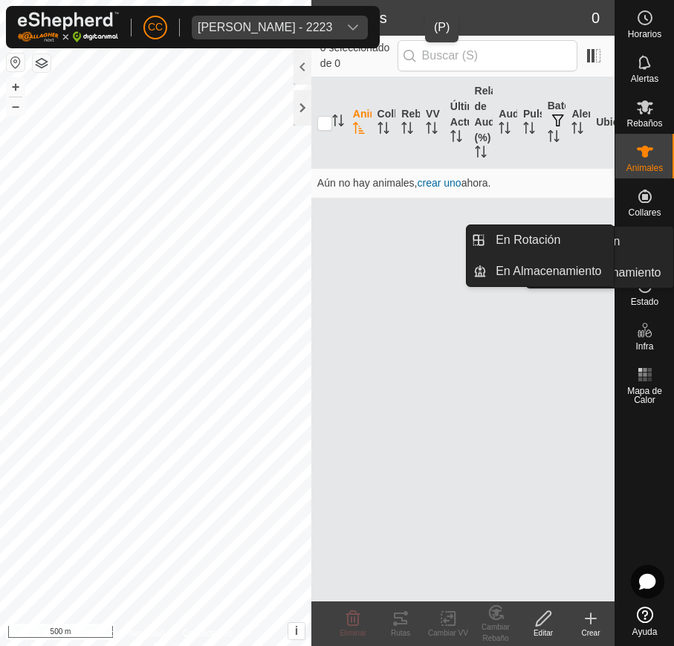
click at [649, 241] on icon at bounding box center [644, 240] width 13 height 13
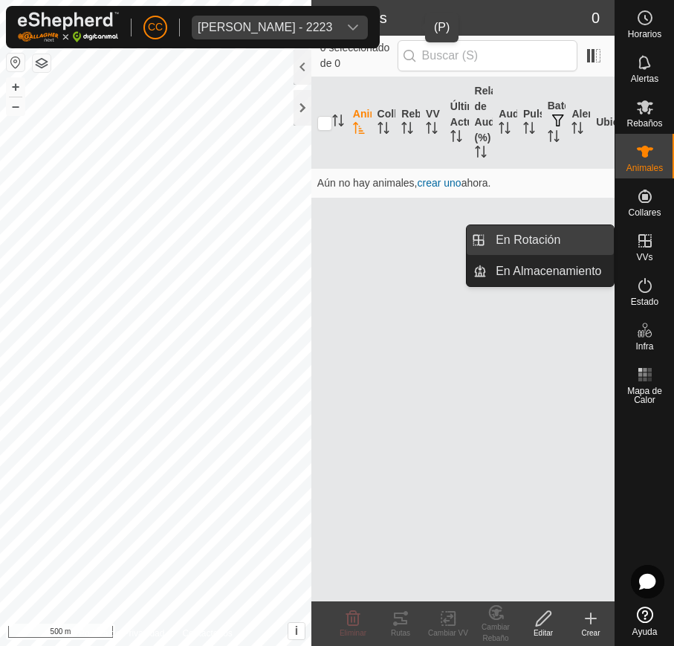
click at [571, 249] on link "En Rotación" at bounding box center [550, 240] width 127 height 30
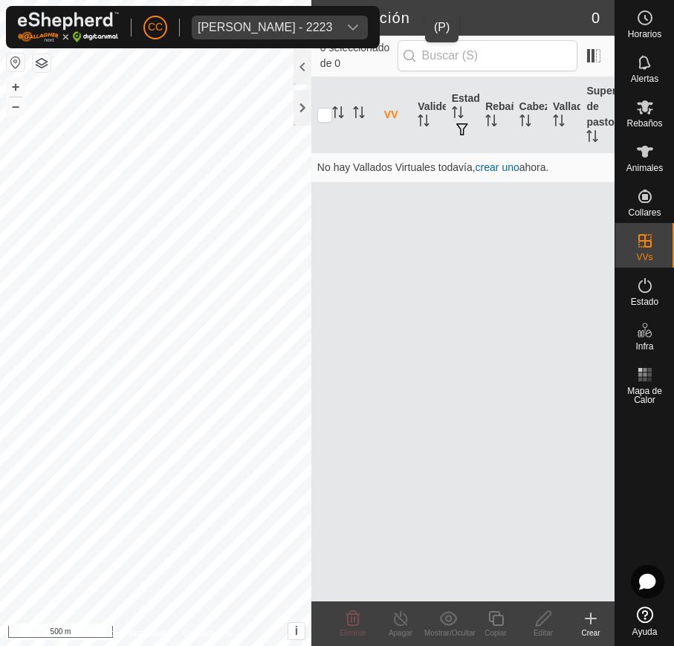
click at [330, 22] on div "[PERSON_NAME] - 2223" at bounding box center [265, 28] width 134 height 12
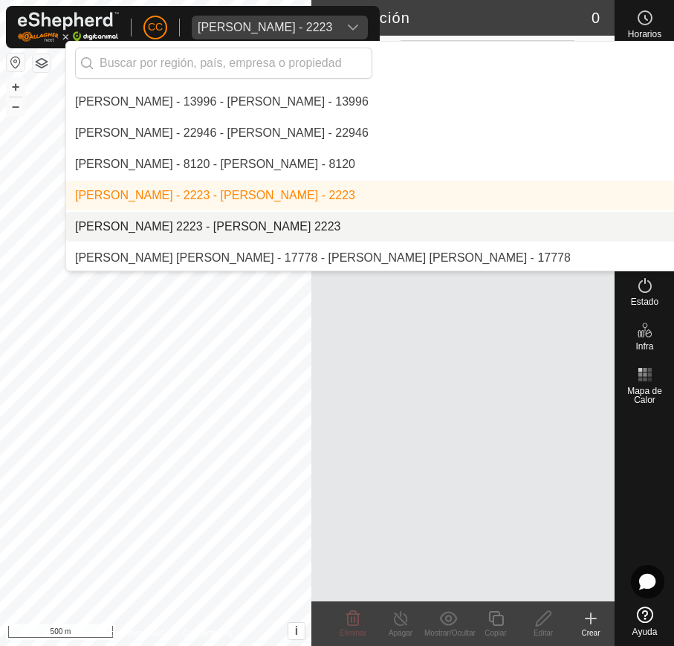
scroll to position [623, 0]
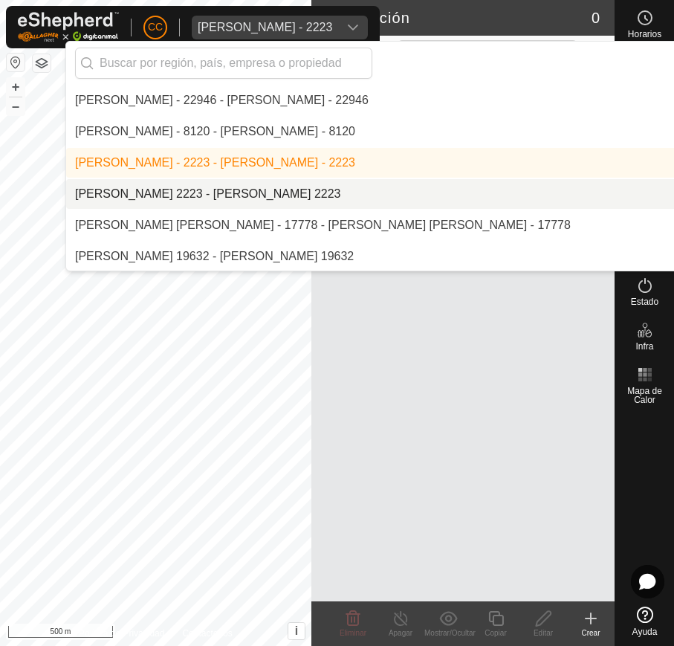
click at [345, 195] on li "[PERSON_NAME] 2223 - [PERSON_NAME] 2223" at bounding box center [471, 194] width 811 height 30
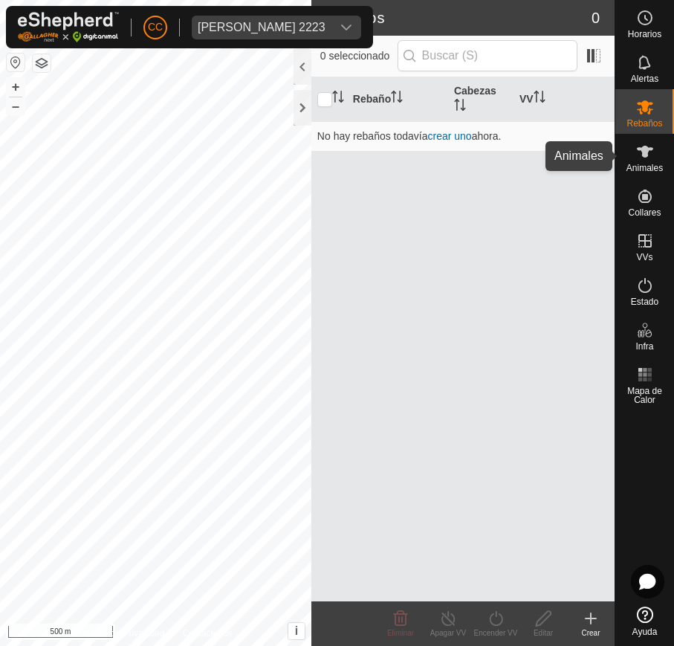
click at [640, 150] on icon at bounding box center [645, 152] width 18 height 18
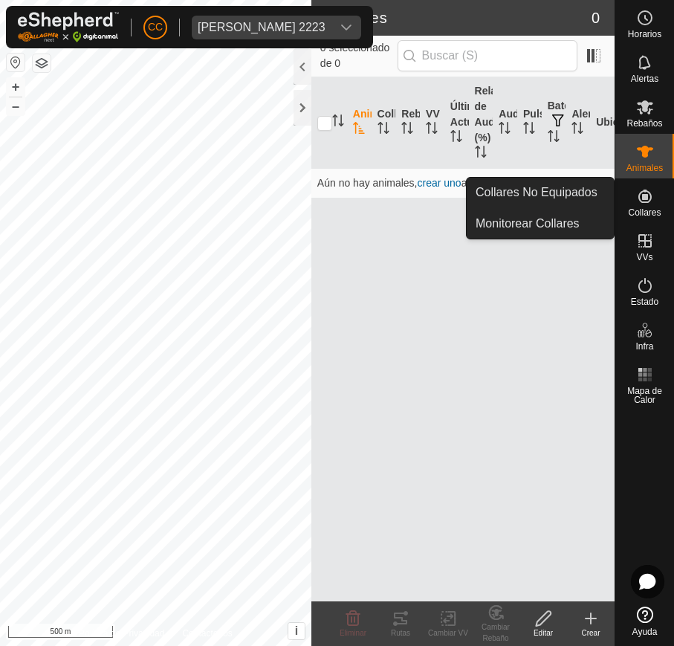
click at [656, 204] on es-neckbands-svg-icon at bounding box center [645, 196] width 27 height 24
click at [594, 183] on link "Collares No Equipados" at bounding box center [540, 193] width 147 height 30
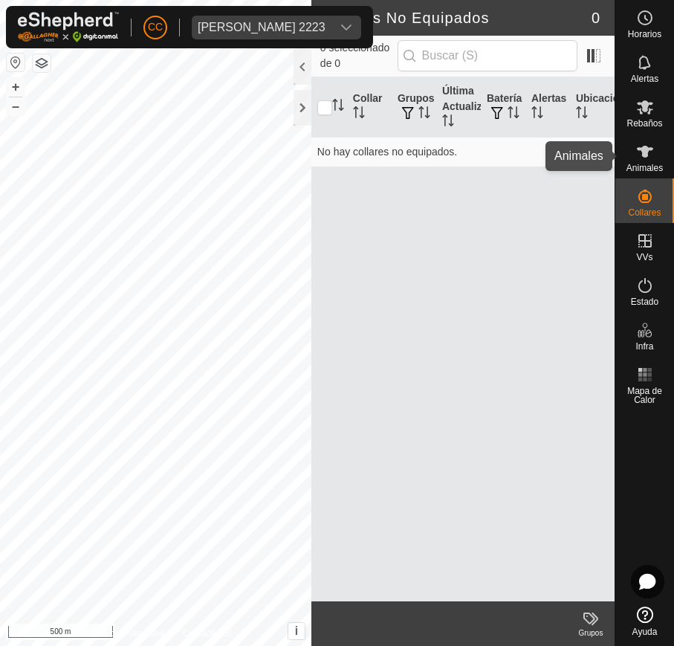
click at [636, 145] on icon at bounding box center [645, 152] width 18 height 18
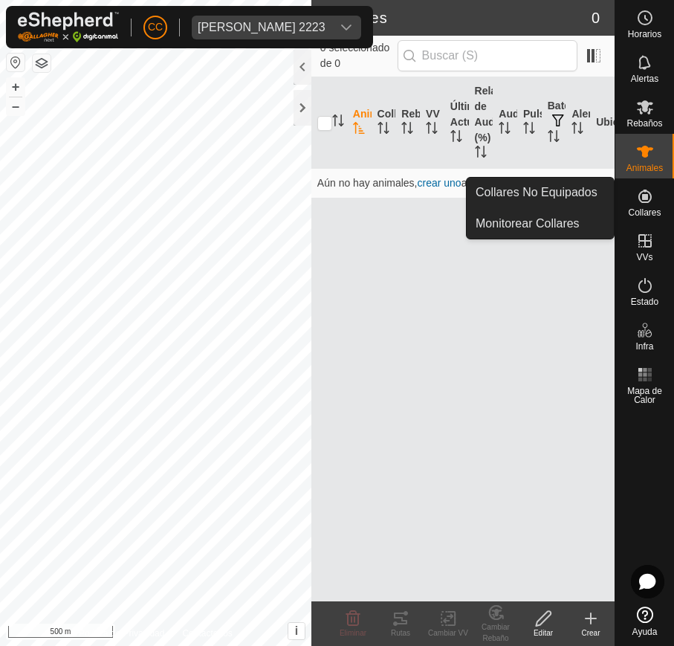
click at [643, 204] on icon at bounding box center [645, 196] width 18 height 18
click at [577, 188] on link "Collares No Equipados" at bounding box center [540, 193] width 147 height 30
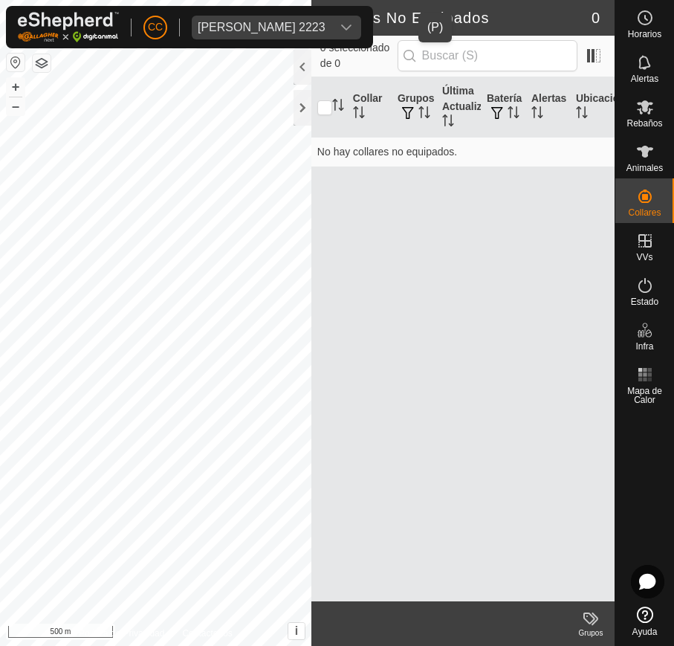
click at [352, 31] on icon "dropdown trigger" at bounding box center [346, 28] width 12 height 12
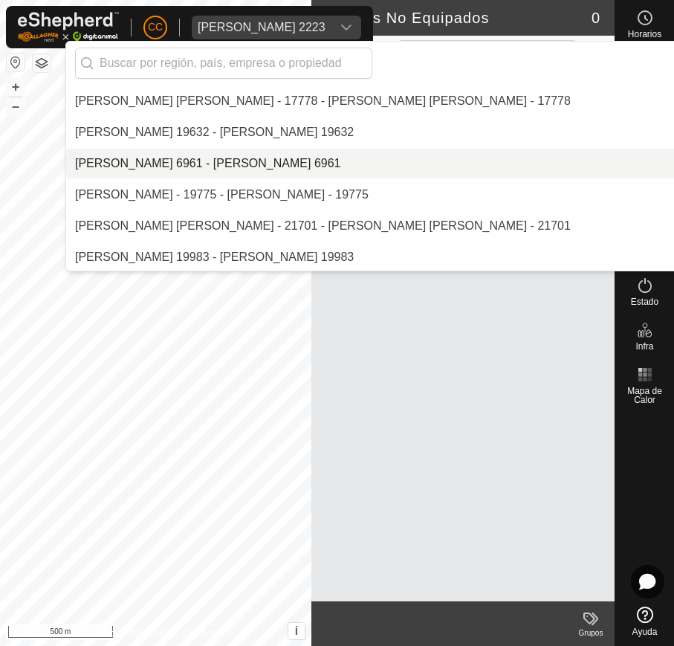
scroll to position [655, 0]
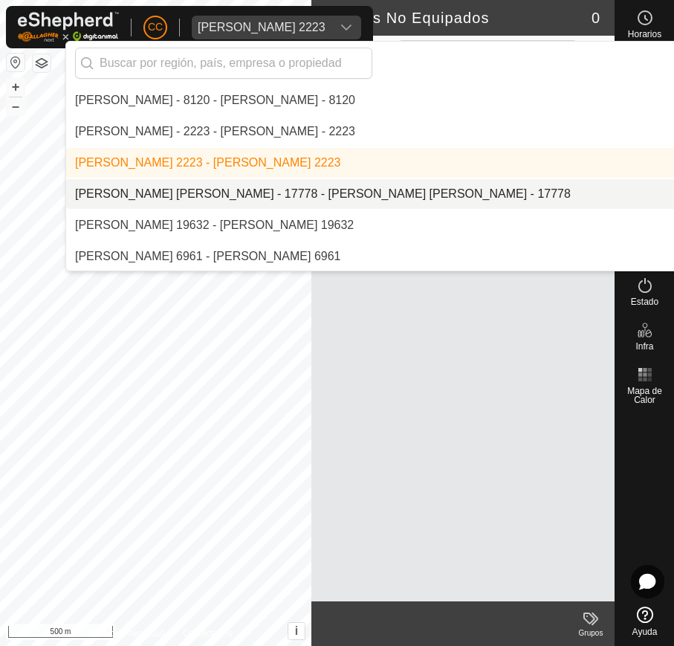
click at [330, 196] on li "[PERSON_NAME] [PERSON_NAME] - 17778 - [PERSON_NAME] [PERSON_NAME] - 17778" at bounding box center [471, 194] width 811 height 30
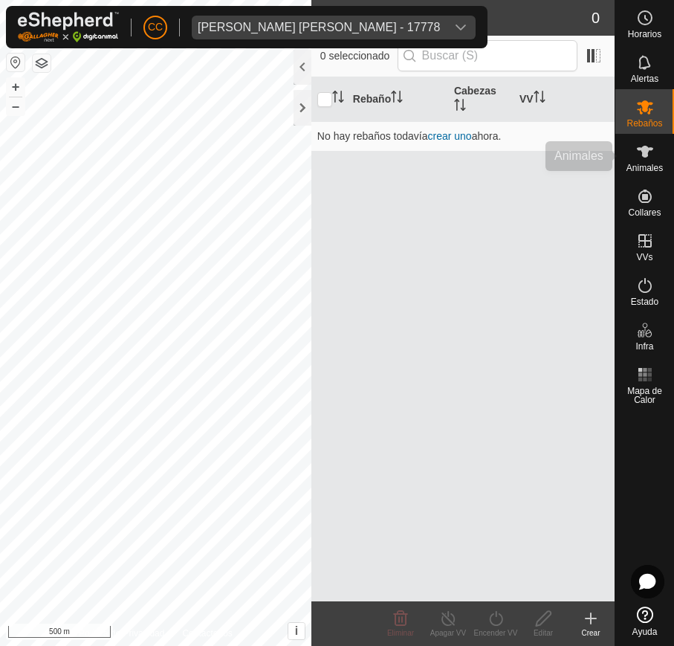
click at [652, 145] on icon at bounding box center [645, 152] width 18 height 18
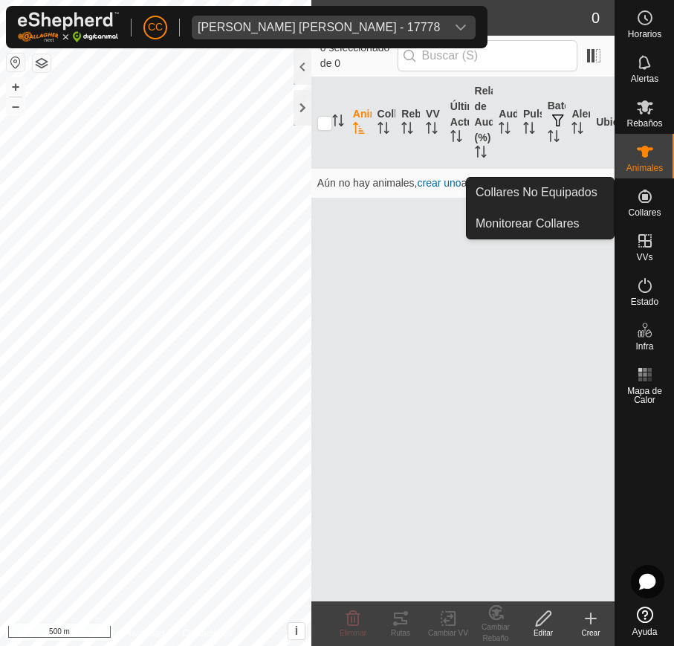
drag, startPoint x: 626, startPoint y: 178, endPoint x: 640, endPoint y: 204, distance: 29.2
click at [640, 204] on icon at bounding box center [645, 196] width 18 height 18
click at [569, 191] on link "Collares No Equipados" at bounding box center [540, 193] width 147 height 30
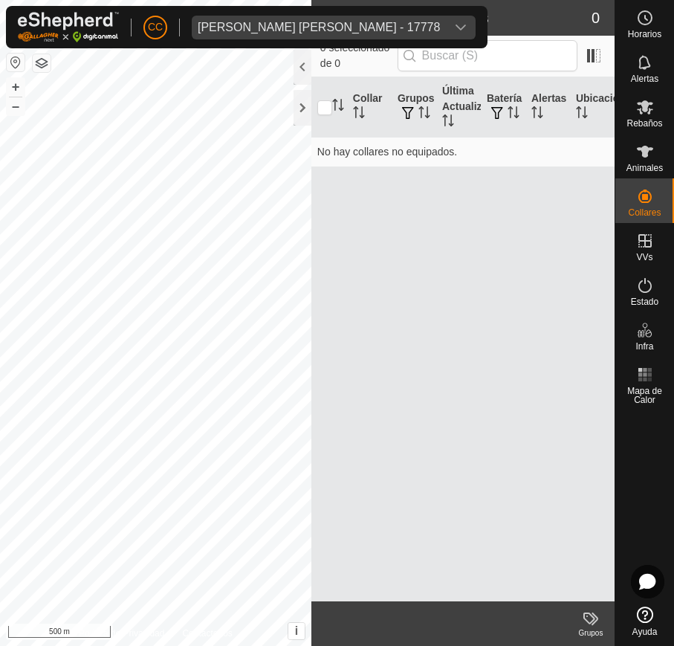
click at [10, 61] on button "button" at bounding box center [16, 62] width 18 height 18
click at [379, 22] on span "Almudena de Frias Recio - 17778" at bounding box center [319, 28] width 254 height 24
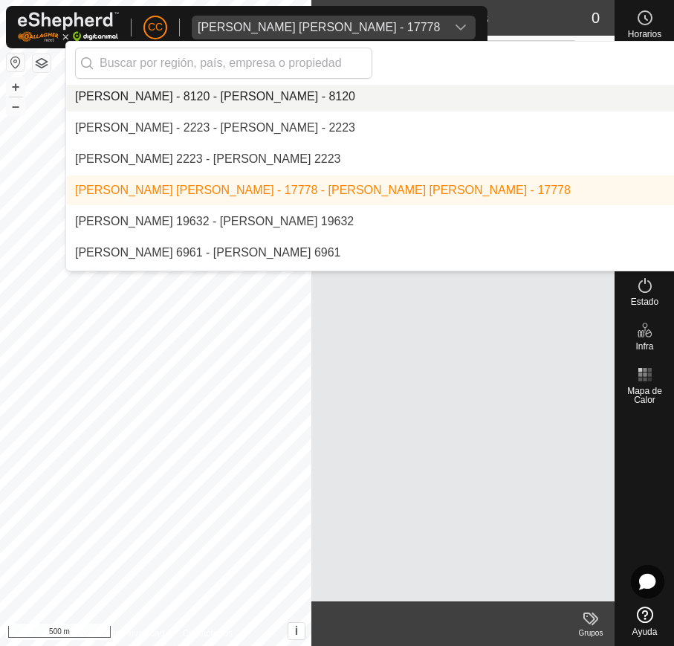
scroll to position [686, 0]
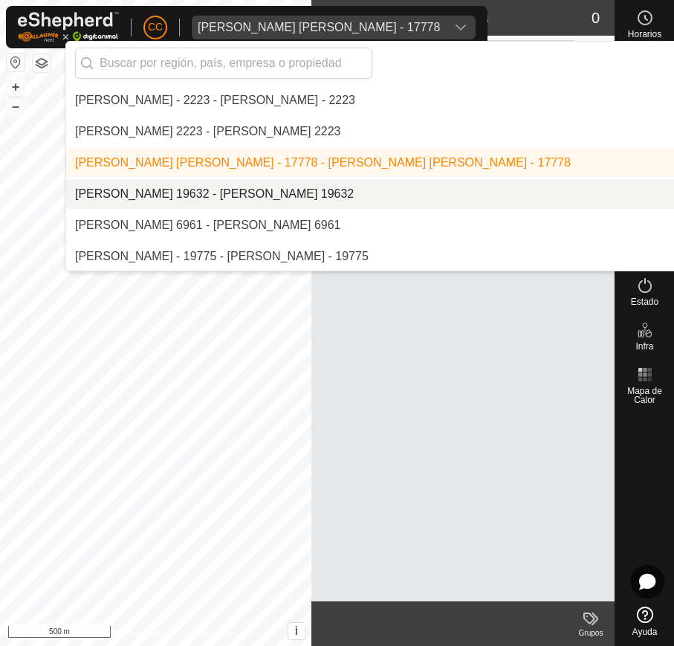
click at [270, 198] on li "[PERSON_NAME] 19632 - [PERSON_NAME] 19632" at bounding box center [471, 194] width 811 height 30
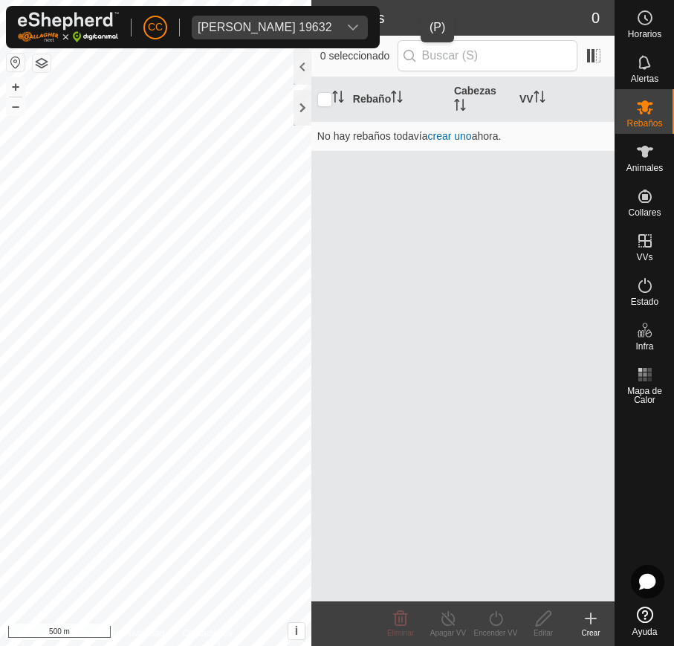
click at [359, 29] on icon "dropdown trigger" at bounding box center [353, 28] width 12 height 12
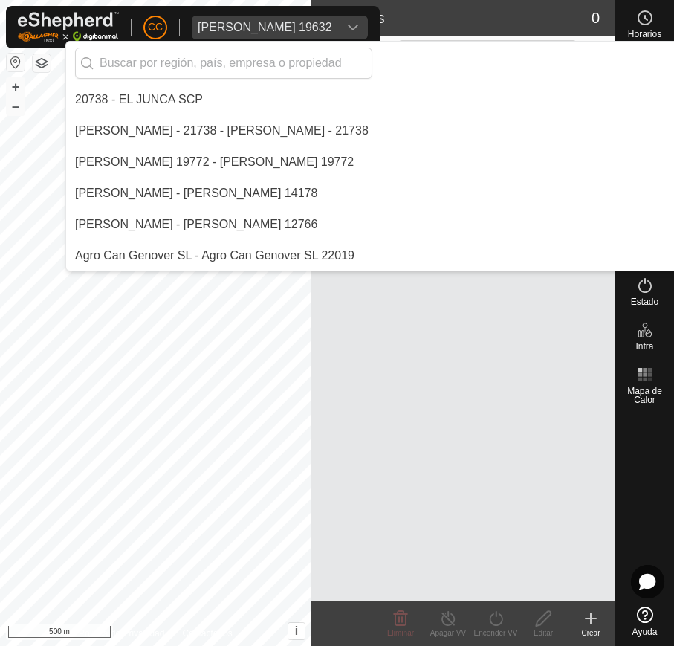
scroll to position [624, 0]
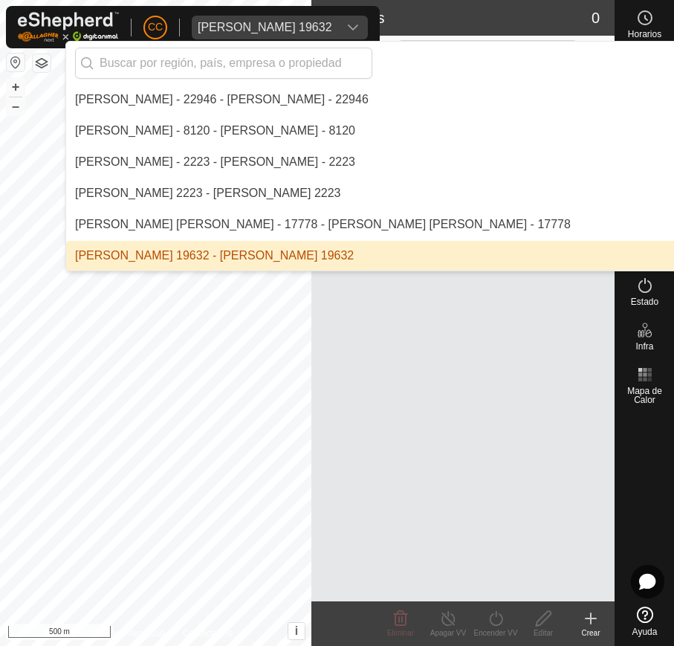
click at [345, 322] on div "Rebaño Cabezas VV No hay rebaños todavía crear uno ahora." at bounding box center [462, 339] width 303 height 524
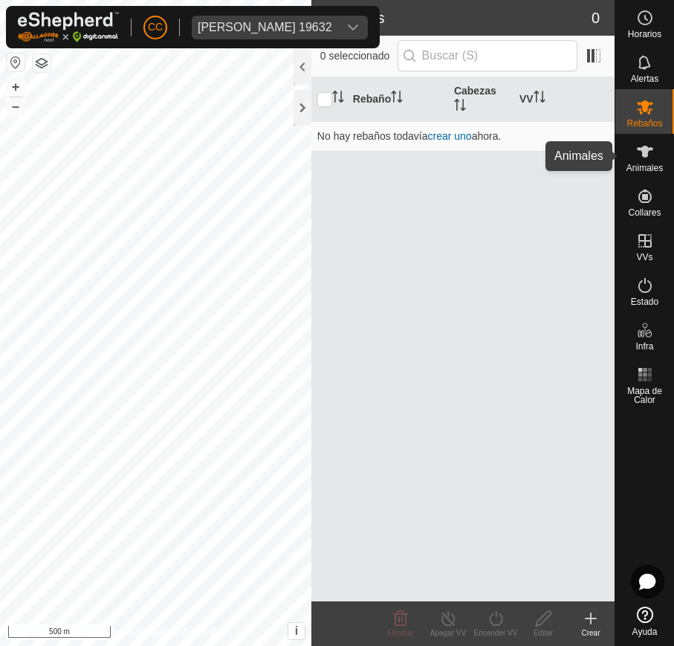
click at [640, 153] on icon at bounding box center [645, 152] width 18 height 18
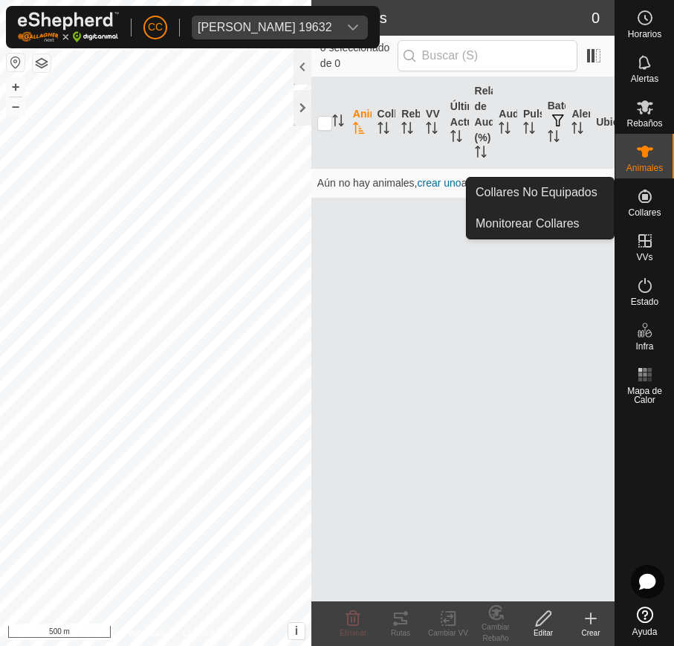
click at [646, 197] on icon at bounding box center [644, 195] width 13 height 13
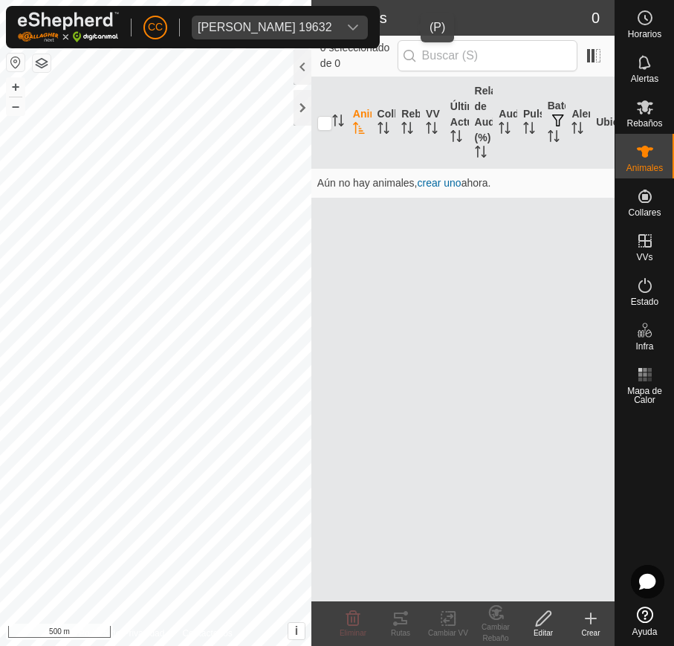
click at [359, 23] on icon "dropdown trigger" at bounding box center [353, 28] width 12 height 12
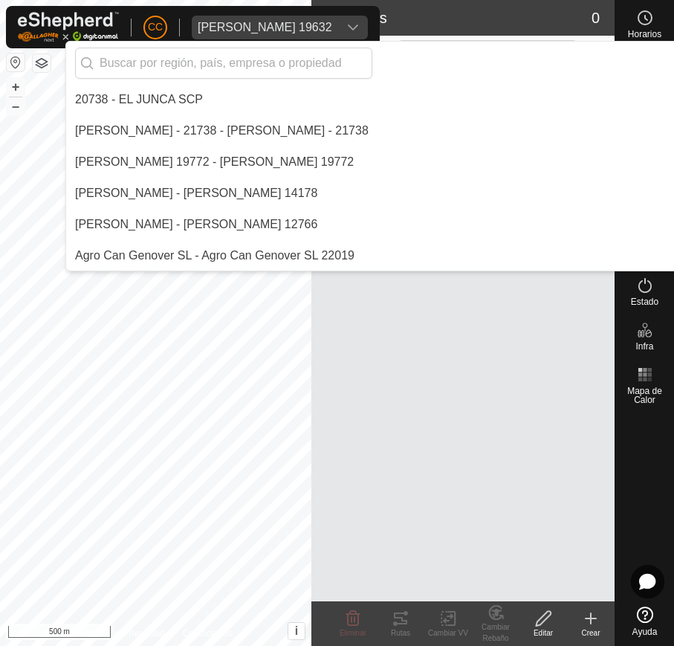
scroll to position [624, 0]
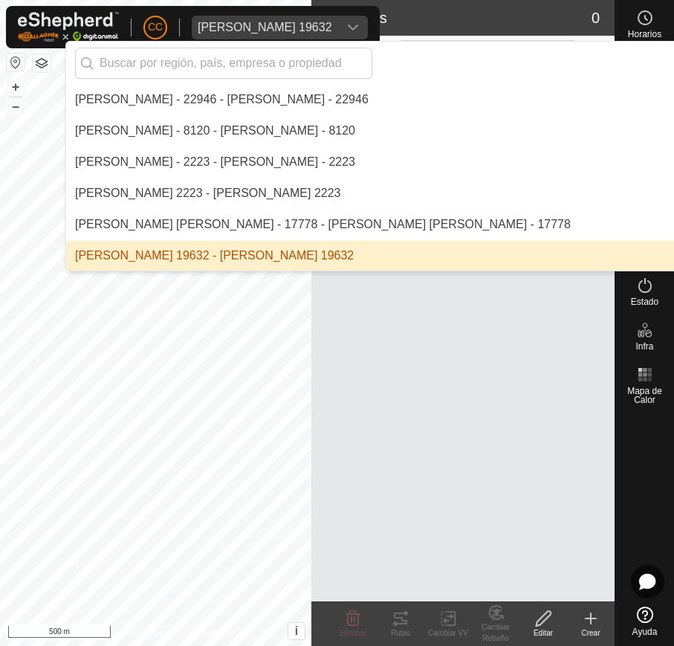
click at [359, 23] on icon "dropdown trigger" at bounding box center [353, 28] width 12 height 12
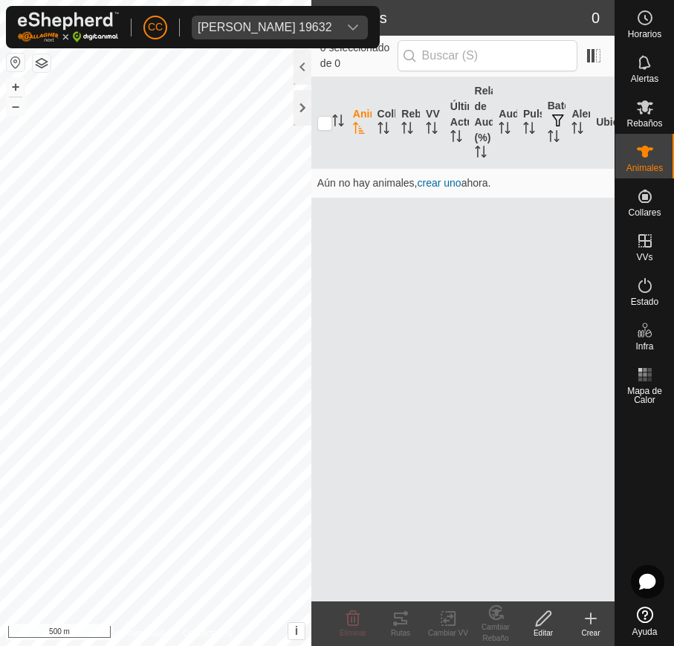
click at [359, 25] on icon "dropdown trigger" at bounding box center [353, 28] width 12 height 12
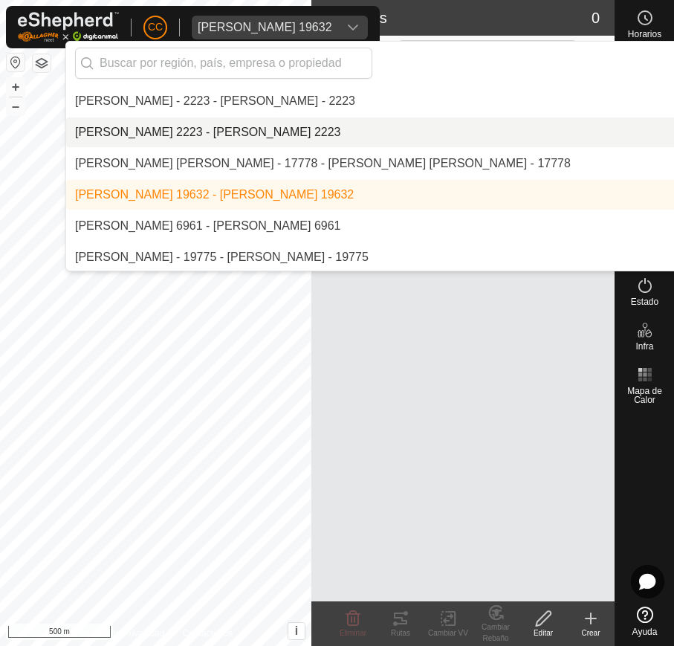
scroll to position [717, 0]
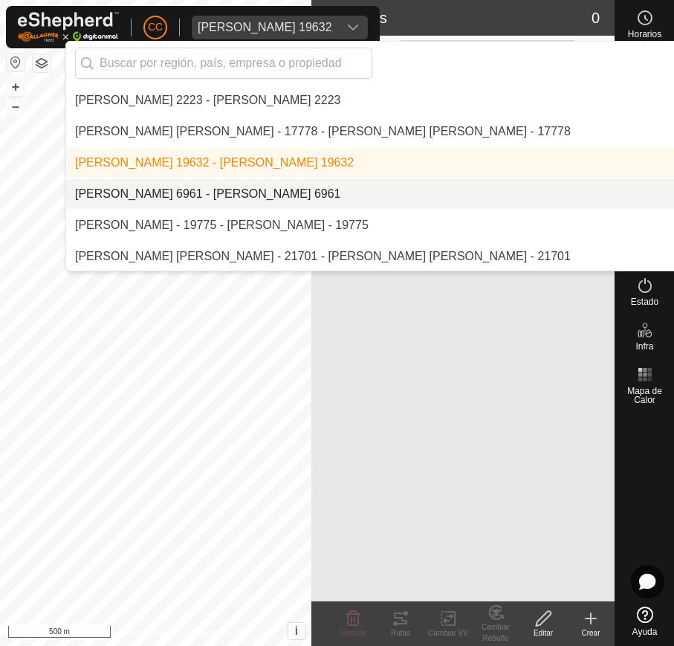
click at [342, 182] on li "[PERSON_NAME] 6961 - [PERSON_NAME] 6961" at bounding box center [471, 194] width 811 height 30
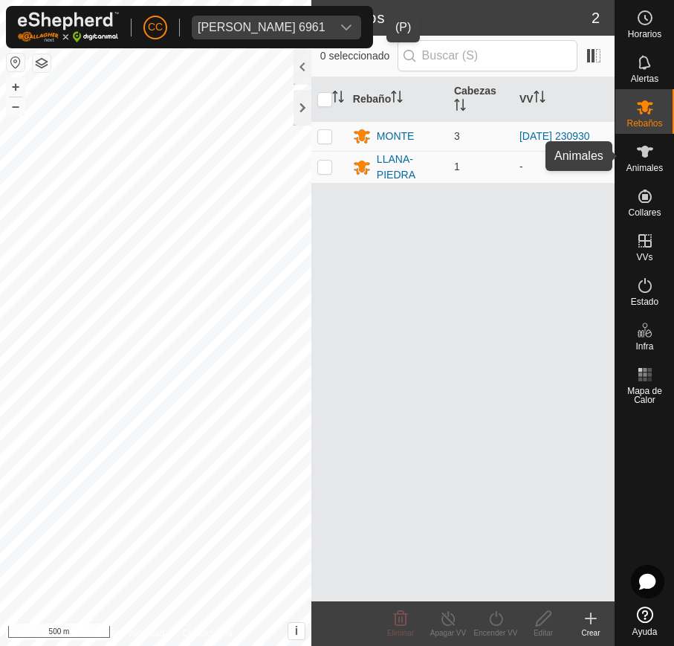
click at [643, 149] on icon at bounding box center [645, 152] width 16 height 12
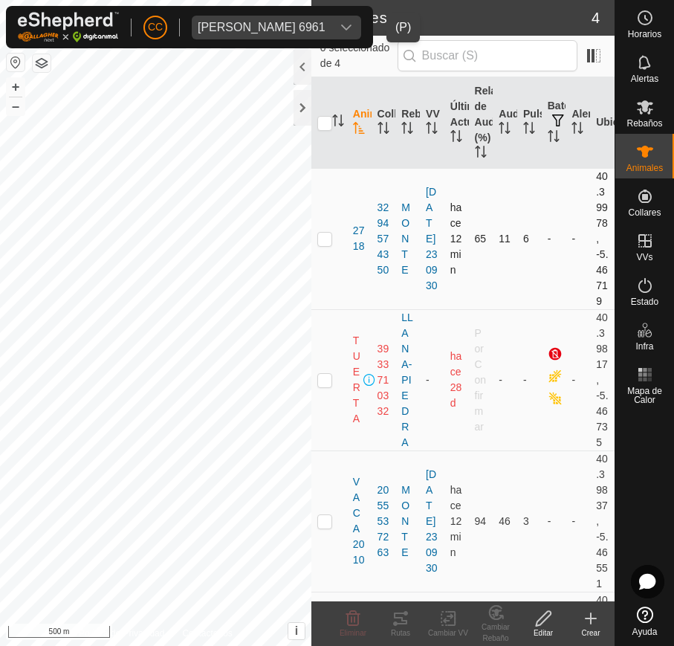
click at [340, 171] on td at bounding box center [329, 238] width 36 height 141
click at [303, 71] on div at bounding box center [302, 67] width 18 height 36
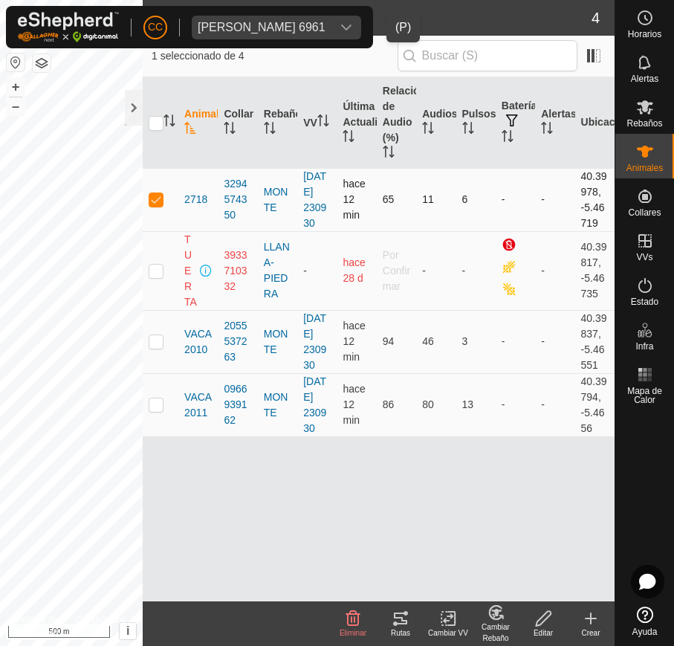
drag, startPoint x: 154, startPoint y: 201, endPoint x: 158, endPoint y: 194, distance: 8.7
click at [154, 201] on p-checkbox at bounding box center [156, 199] width 15 height 12
checkbox input "false"
drag, startPoint x: 182, startPoint y: 173, endPoint x: 592, endPoint y: 421, distance: 479.4
click at [592, 422] on tbody "2718 3294574350 MONTE 2025-06-20 230930 hace 12 min 65 11 6 - - 40.39978, -5.46…" at bounding box center [379, 302] width 472 height 268
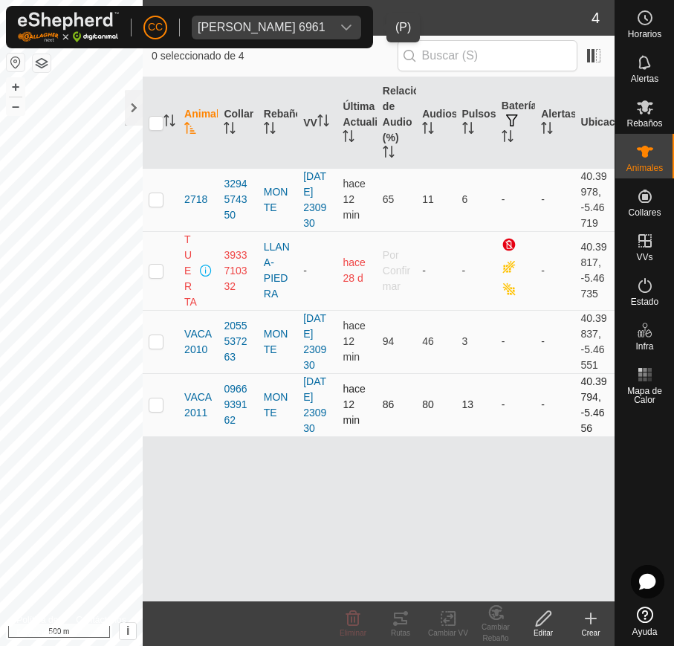
copy tbody "2718 3294574350 MONTE 2025-06-20 230930 hace 12 min 65 11 6 - - 40.39978, -5.46…"
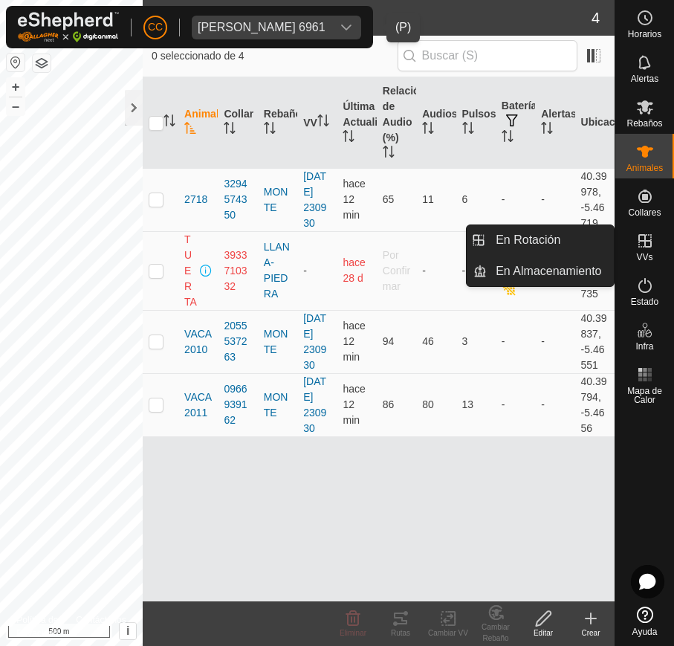
click at [640, 243] on icon at bounding box center [645, 241] width 18 height 18
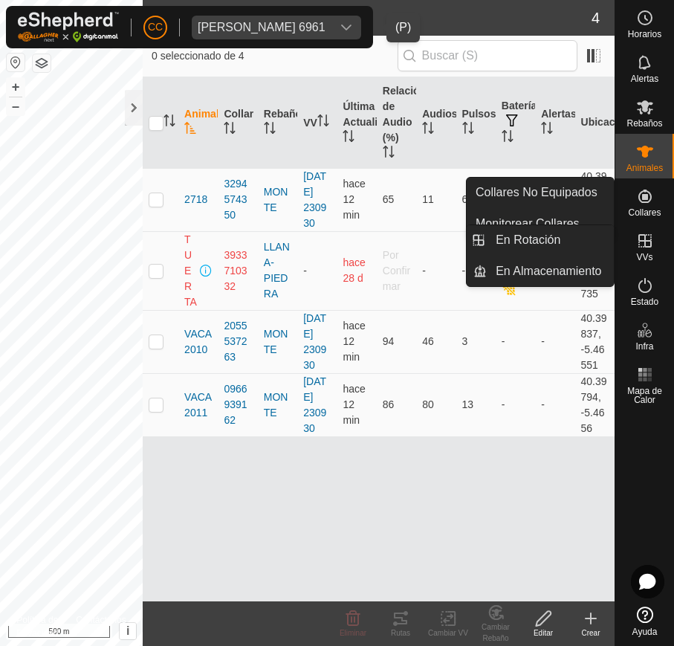
click at [646, 247] on icon at bounding box center [644, 240] width 13 height 13
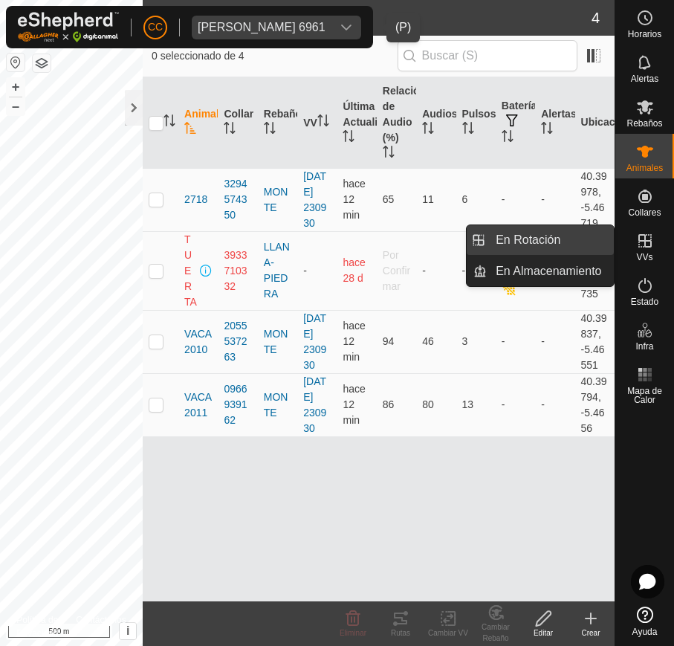
click at [566, 247] on link "En Rotación" at bounding box center [550, 240] width 127 height 30
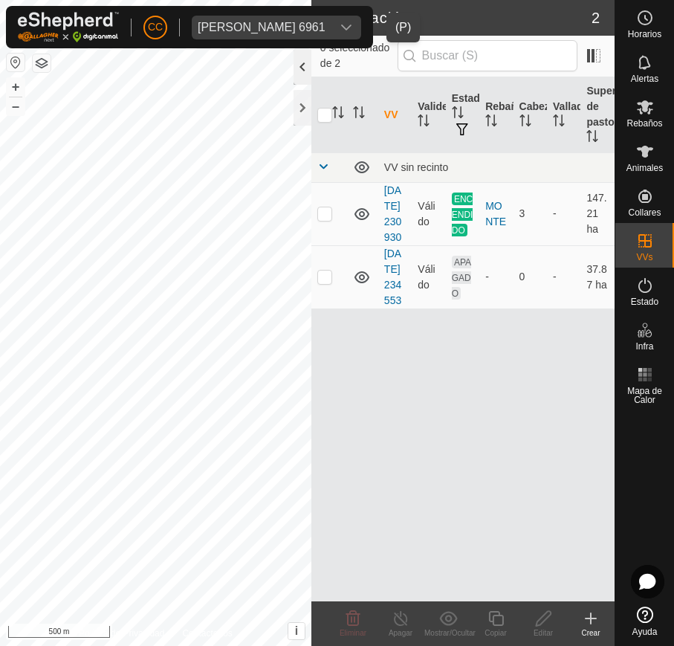
click at [299, 72] on div at bounding box center [302, 67] width 18 height 36
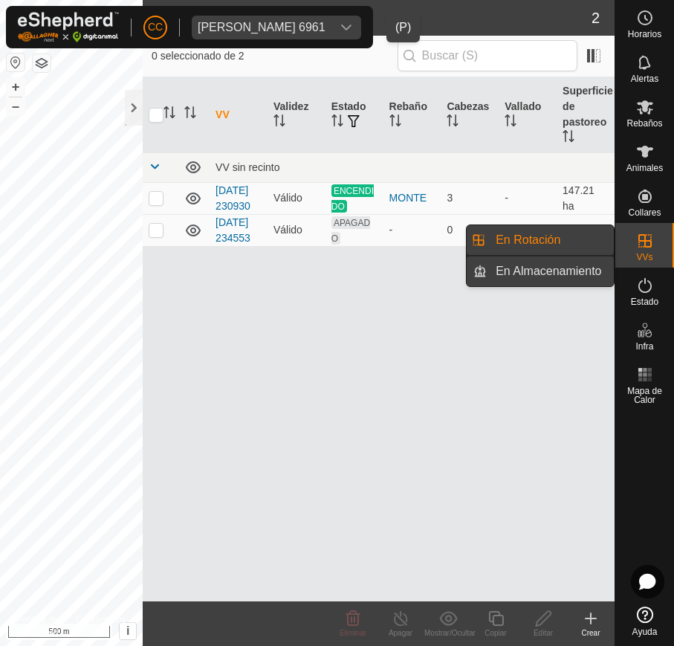
click at [584, 262] on link "En Almacenamiento" at bounding box center [550, 271] width 127 height 30
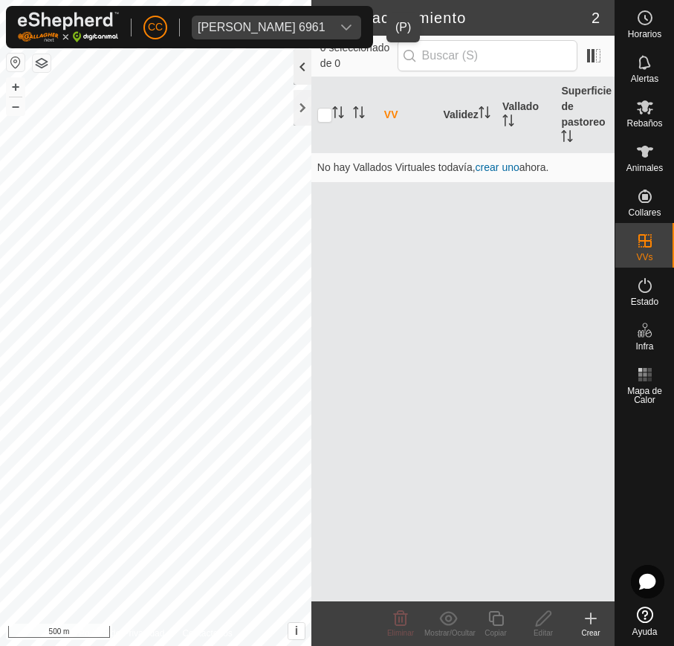
click at [303, 63] on div at bounding box center [302, 67] width 18 height 36
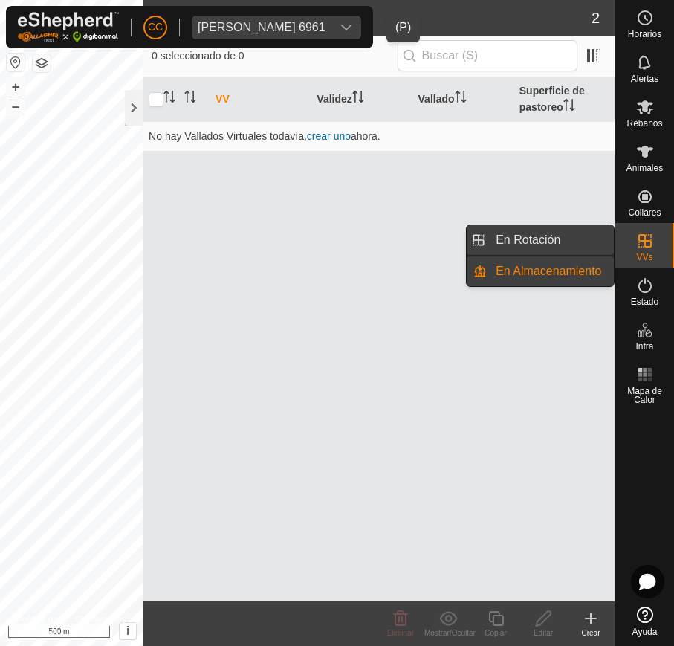
click at [588, 242] on link "En Rotación" at bounding box center [550, 240] width 127 height 30
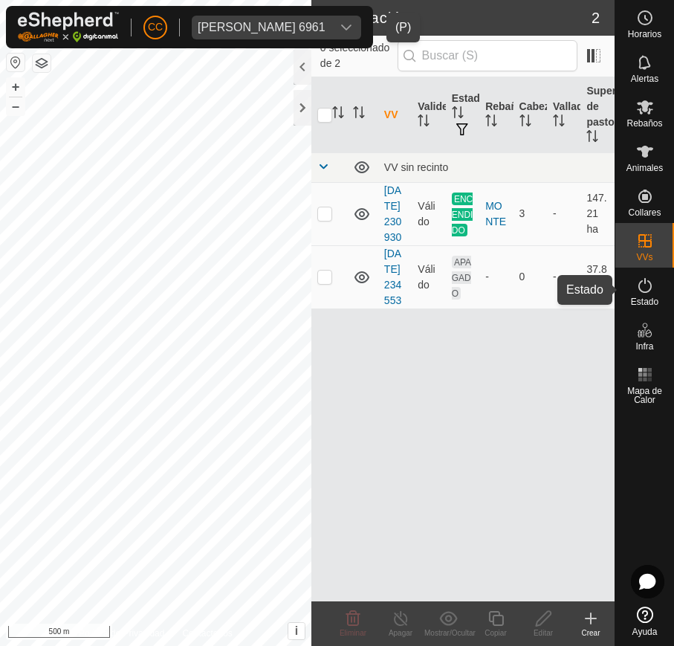
click at [655, 282] on es-activation-svg-icon at bounding box center [645, 285] width 27 height 24
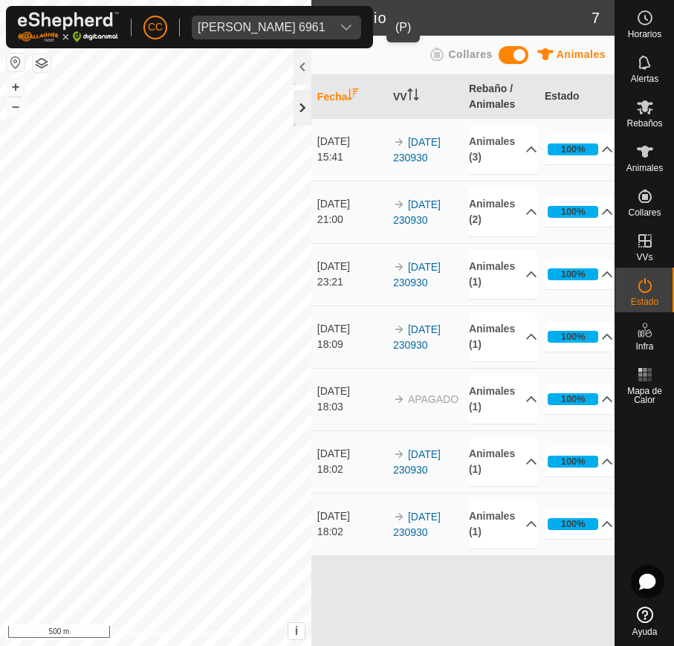
click at [302, 105] on div at bounding box center [302, 108] width 18 height 36
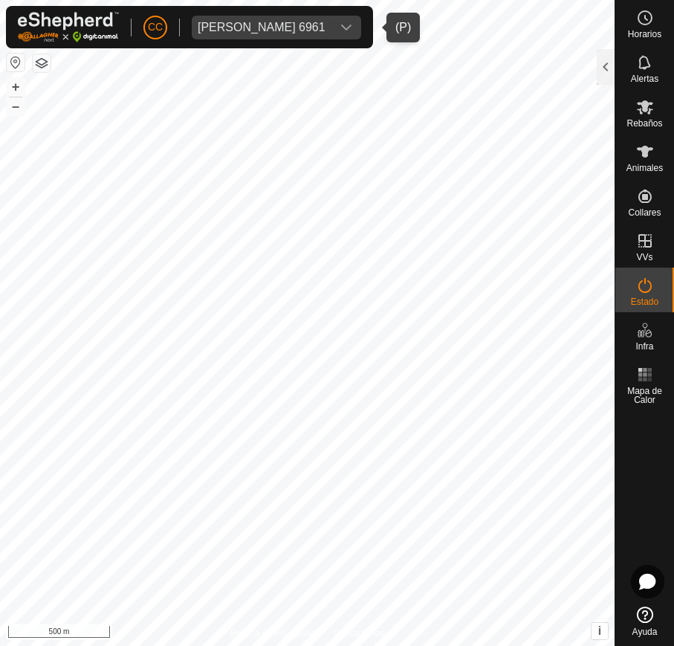
click at [361, 25] on div "dropdown trigger" at bounding box center [346, 28] width 30 height 24
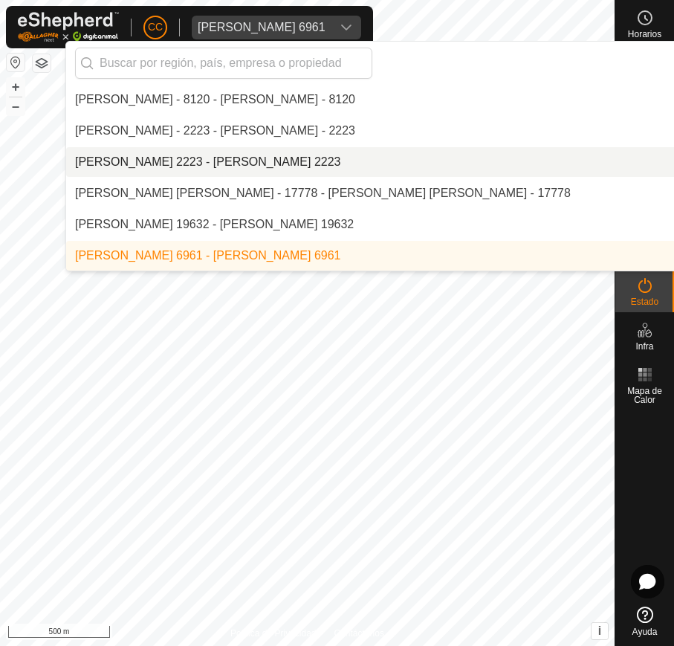
scroll to position [748, 0]
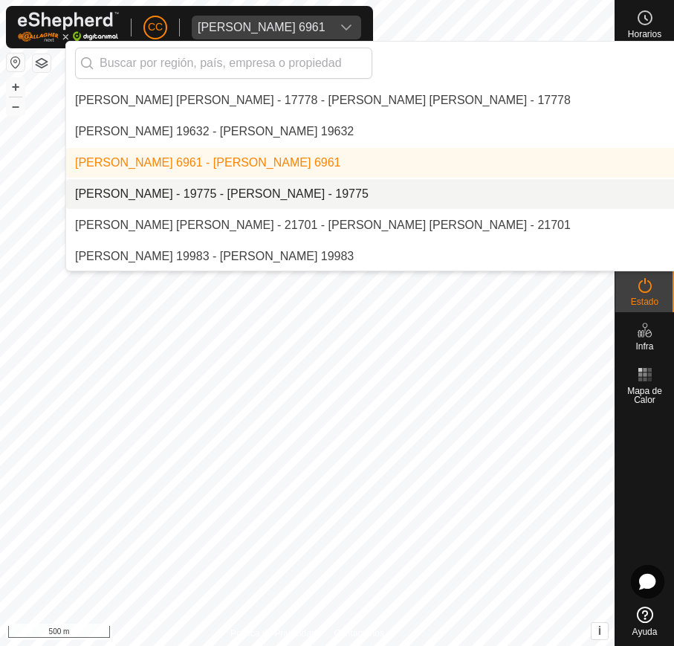
click at [322, 194] on li "[PERSON_NAME] - 19775 - [PERSON_NAME] - 19775" at bounding box center [471, 194] width 811 height 30
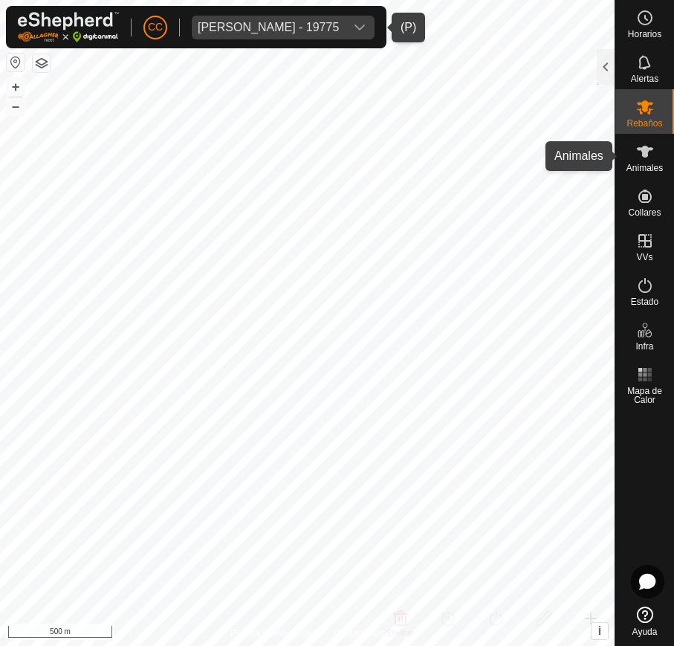
click at [645, 137] on div "Animales" at bounding box center [644, 156] width 59 height 45
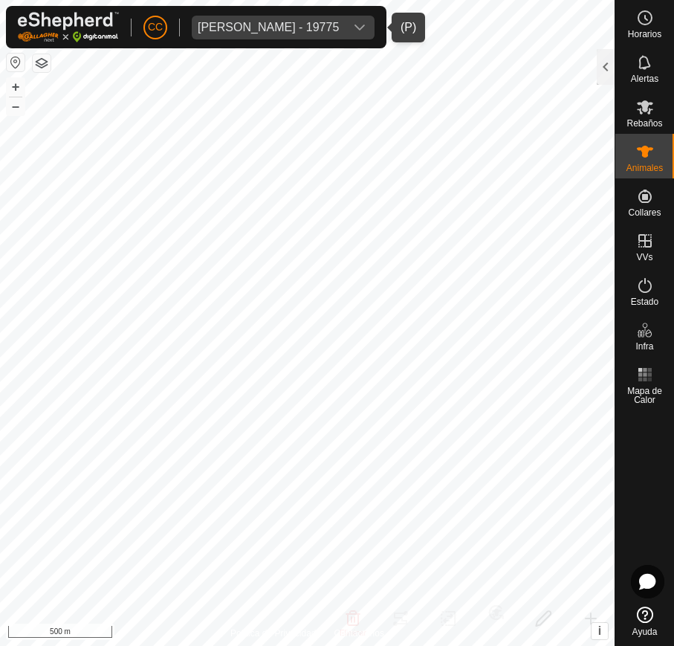
click at [366, 22] on icon "dropdown trigger" at bounding box center [360, 28] width 12 height 12
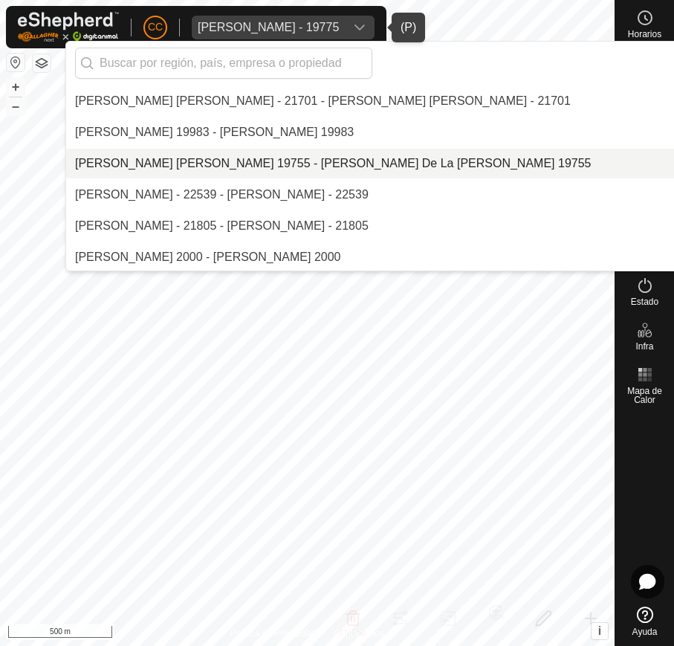
scroll to position [779, 0]
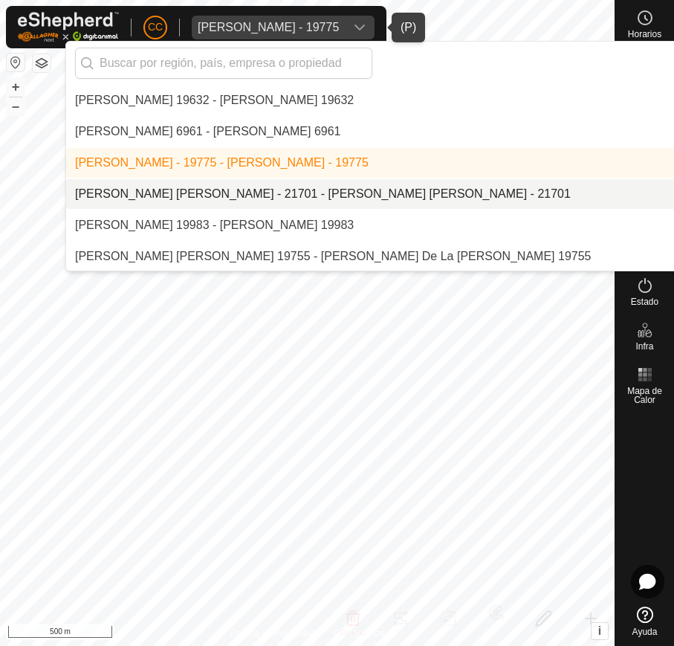
click at [413, 193] on li "[PERSON_NAME] [PERSON_NAME] - 21701 - [PERSON_NAME] [PERSON_NAME] - 21701" at bounding box center [471, 194] width 811 height 30
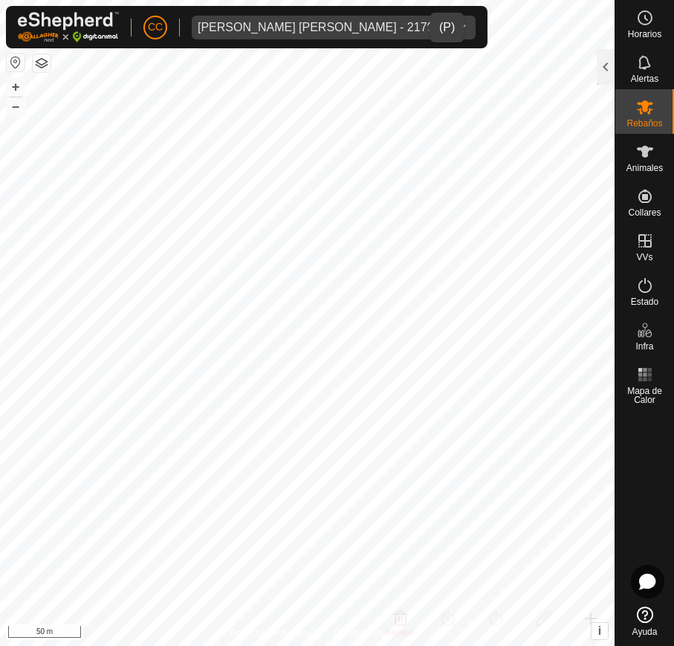
click at [347, 25] on div "Ana Bella Marcos Rodriguez - 21701" at bounding box center [319, 28] width 242 height 12
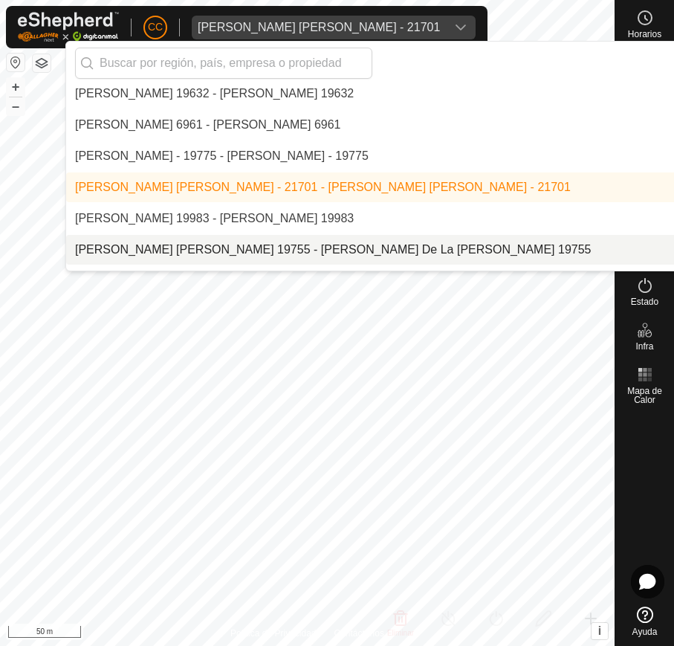
scroll to position [811, 0]
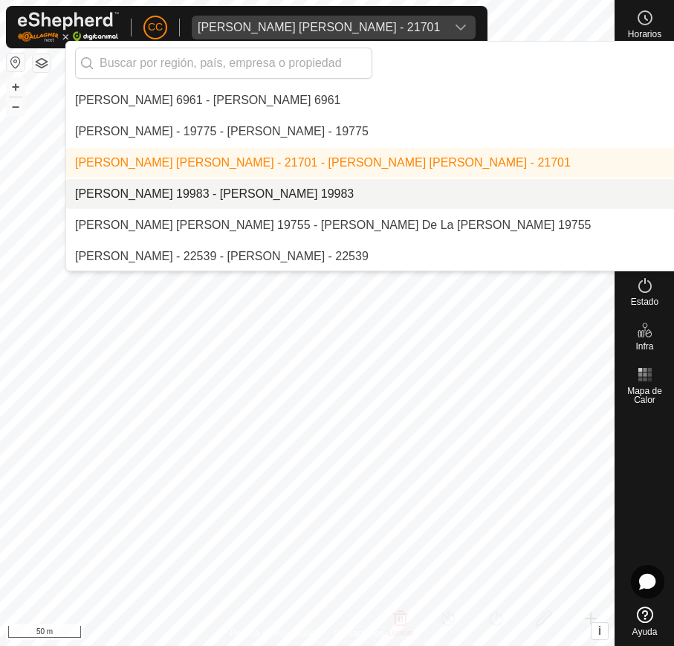
click at [276, 192] on li "[PERSON_NAME] 19983 - [PERSON_NAME] 19983" at bounding box center [471, 194] width 811 height 30
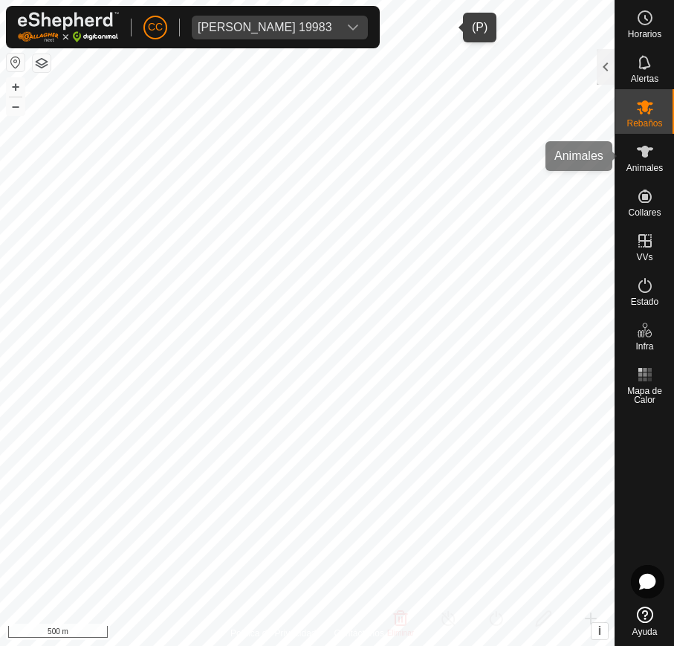
click at [641, 140] on es-animals-svg-icon at bounding box center [645, 152] width 27 height 24
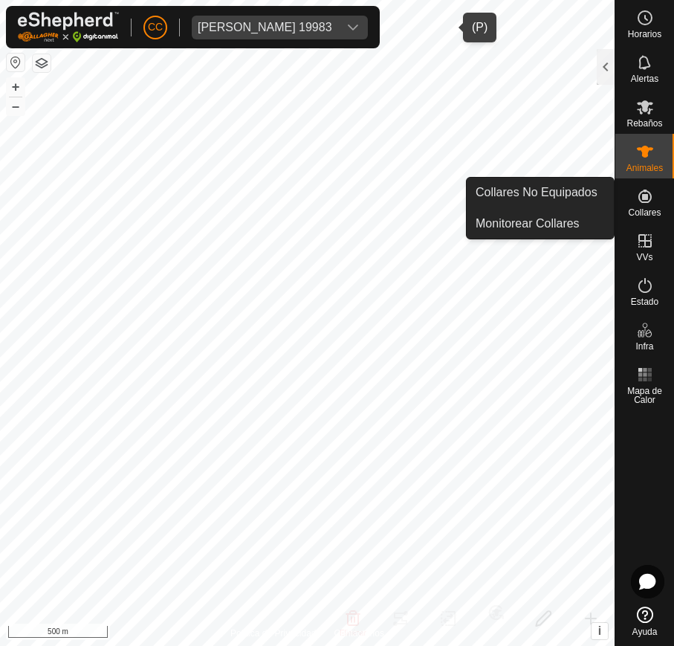
click at [638, 202] on icon at bounding box center [645, 196] width 18 height 18
click at [572, 201] on link "Collares No Equipados" at bounding box center [540, 193] width 147 height 30
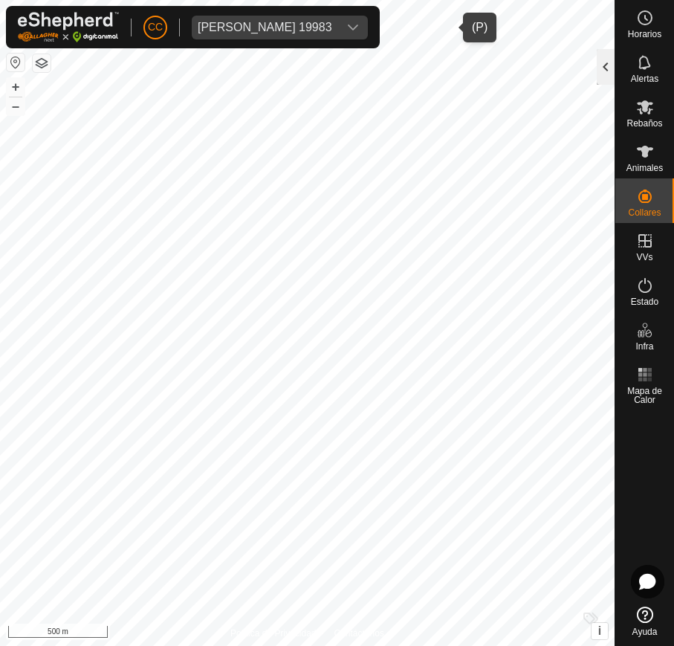
click at [610, 62] on div at bounding box center [606, 67] width 18 height 36
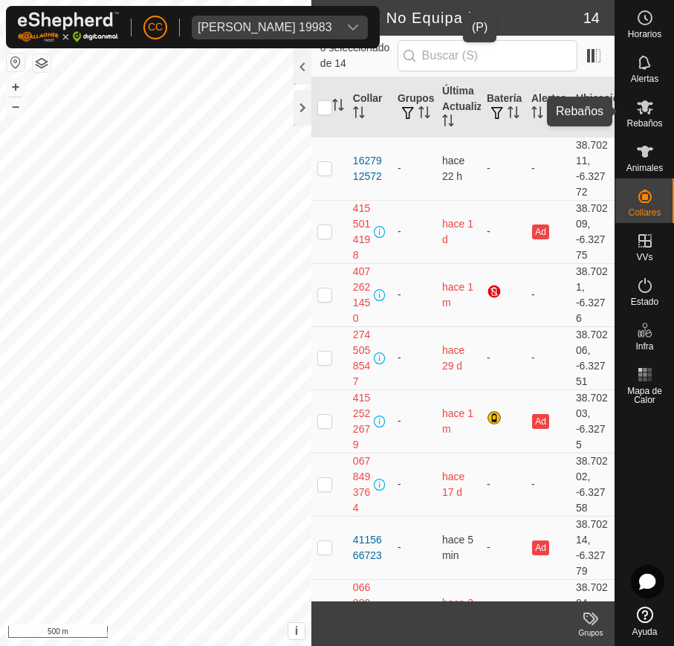
click at [646, 120] on span "Rebaños" at bounding box center [644, 123] width 36 height 9
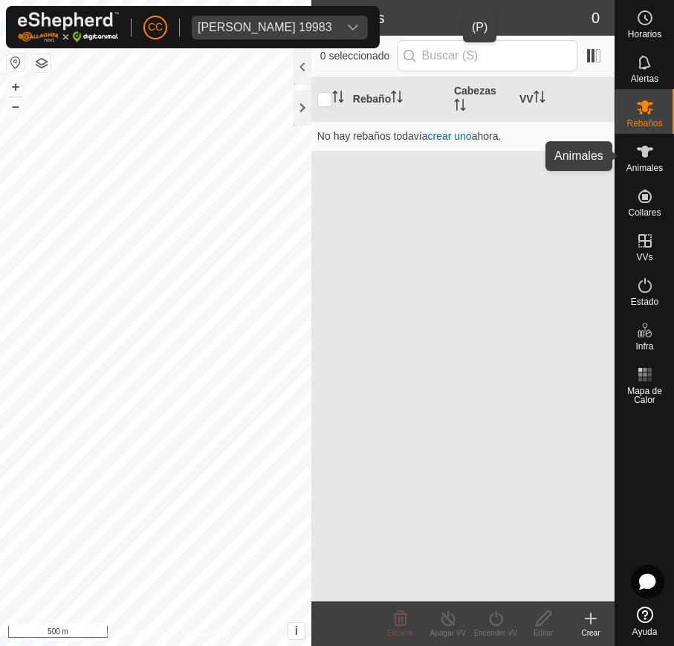
click at [628, 151] on div "Animales" at bounding box center [644, 156] width 59 height 45
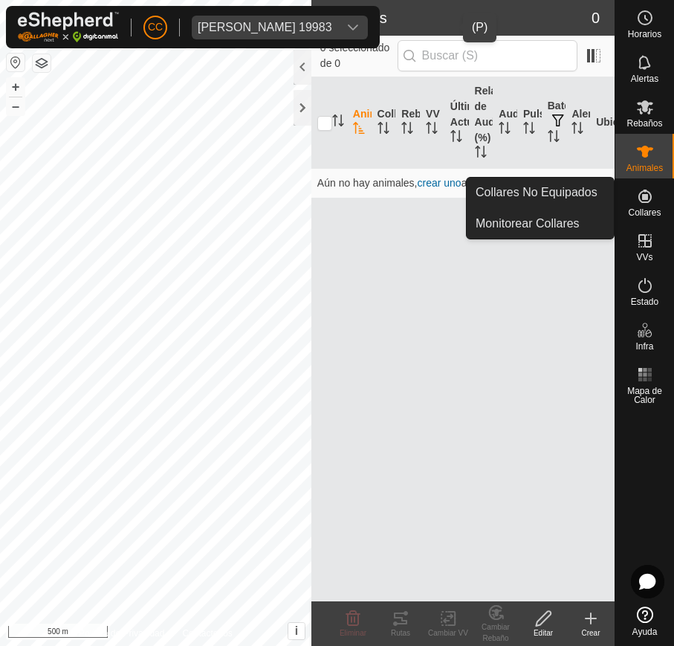
click at [640, 198] on icon at bounding box center [645, 196] width 18 height 18
click at [590, 198] on link "Collares No Equipados" at bounding box center [540, 193] width 147 height 30
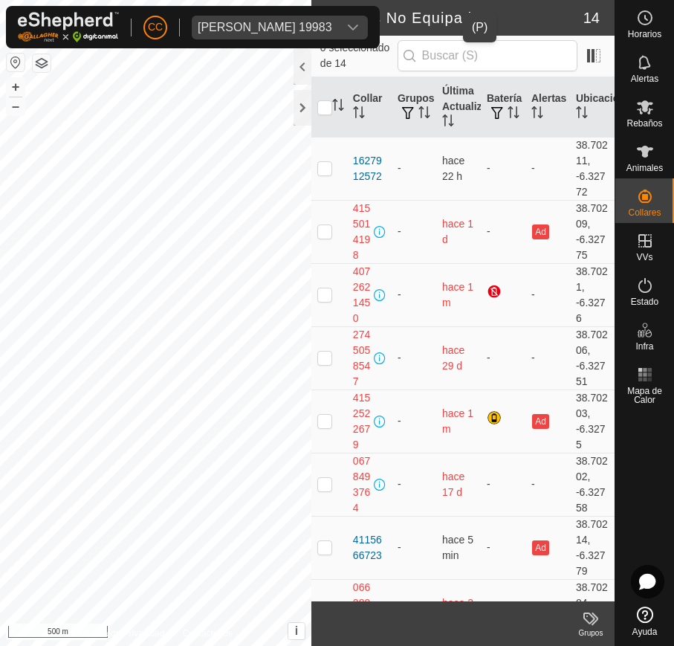
drag, startPoint x: 437, startPoint y: 24, endPoint x: 443, endPoint y: 30, distance: 8.9
click at [368, 24] on div "dropdown trigger" at bounding box center [353, 28] width 30 height 24
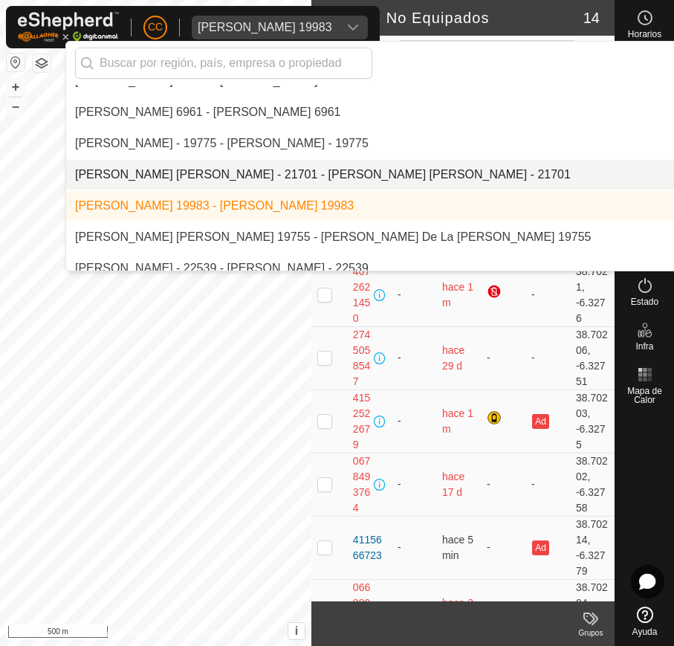
scroll to position [842, 0]
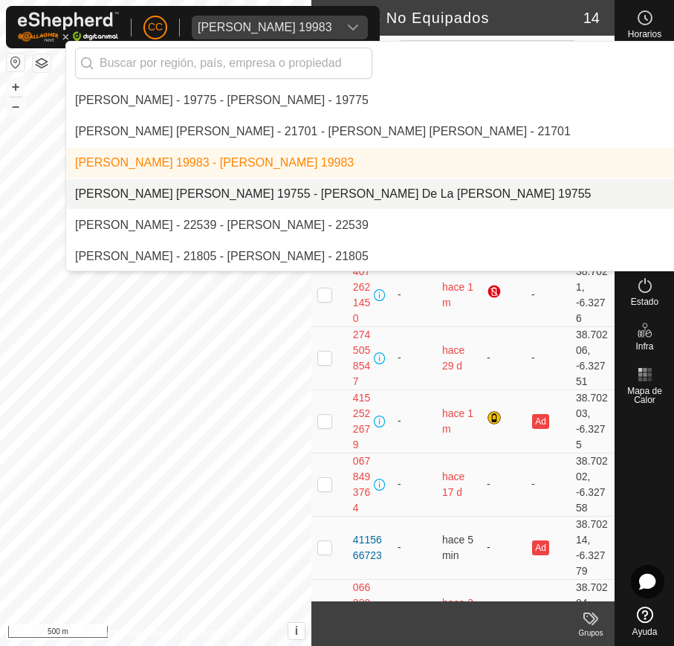
click at [299, 199] on li "[PERSON_NAME] [PERSON_NAME] 19755 - [PERSON_NAME] De La [PERSON_NAME] 19755" at bounding box center [471, 194] width 811 height 30
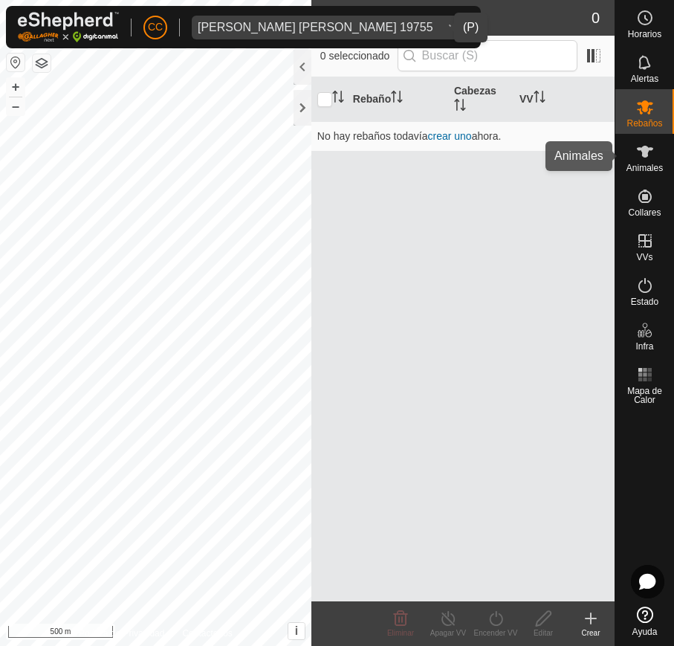
click at [647, 164] on span "Animales" at bounding box center [644, 167] width 36 height 9
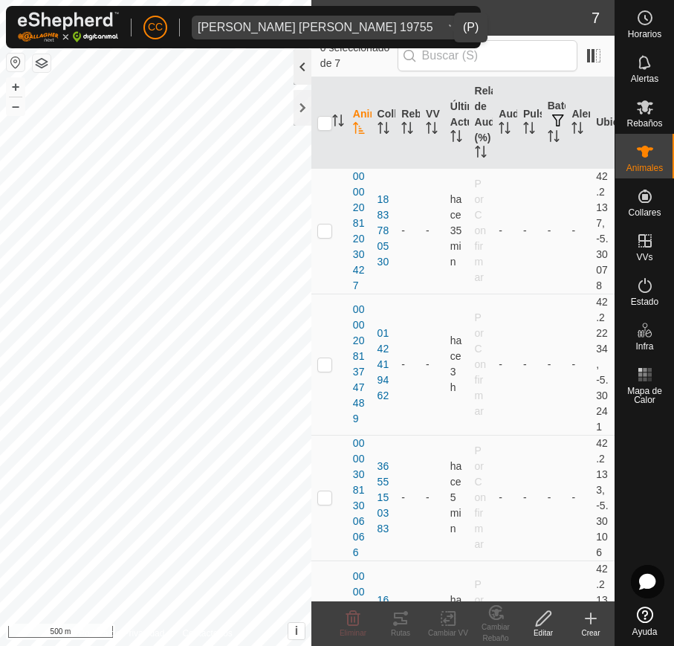
click at [305, 73] on div at bounding box center [302, 67] width 18 height 36
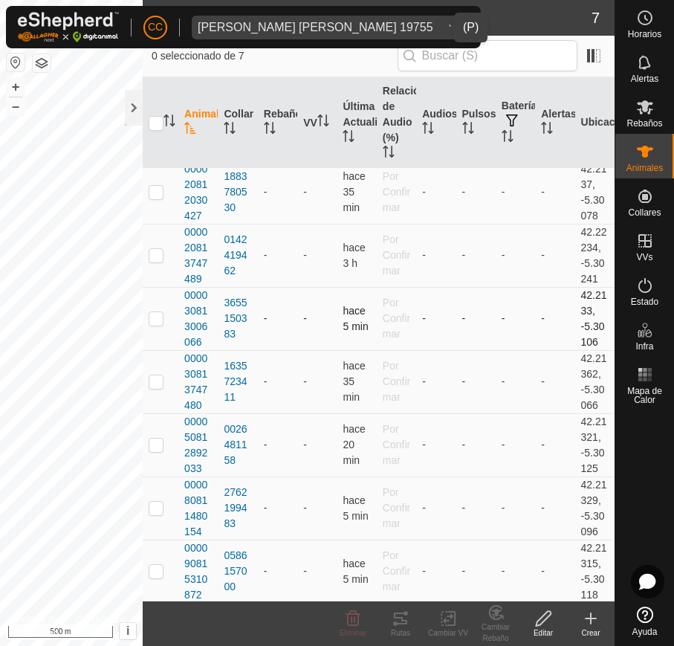
scroll to position [10, 0]
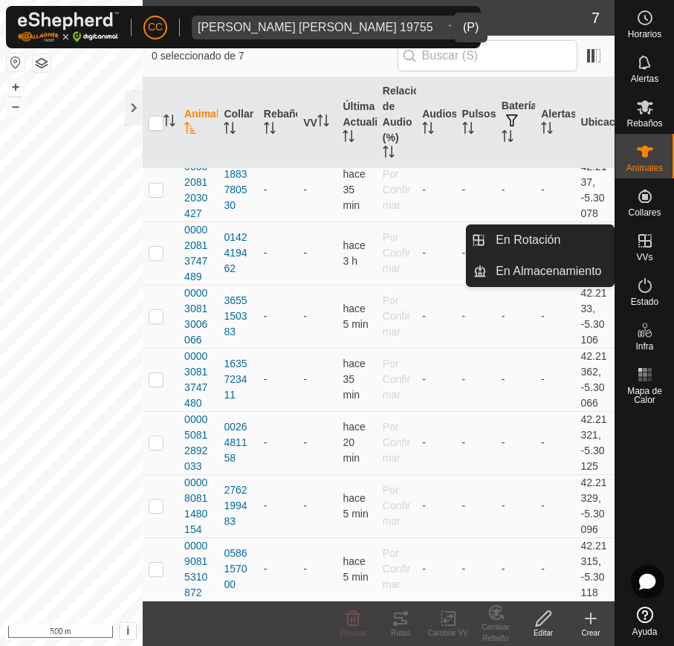
click at [646, 256] on span "VVs" at bounding box center [644, 257] width 16 height 9
click at [571, 243] on link "En Rotación" at bounding box center [550, 240] width 127 height 30
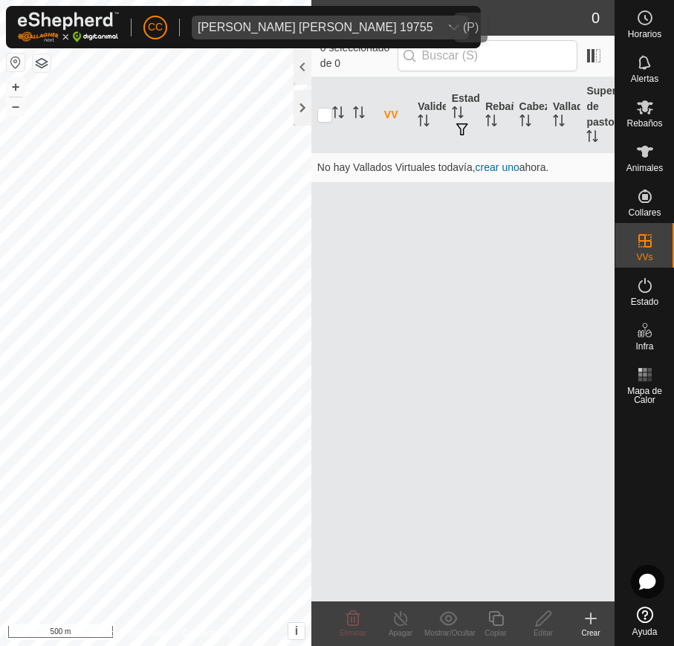
drag, startPoint x: 332, startPoint y: 17, endPoint x: 343, endPoint y: 16, distance: 11.2
click at [329, 16] on span "Ana Isabel De La Iglesia Gutierrez 19755" at bounding box center [315, 28] width 247 height 24
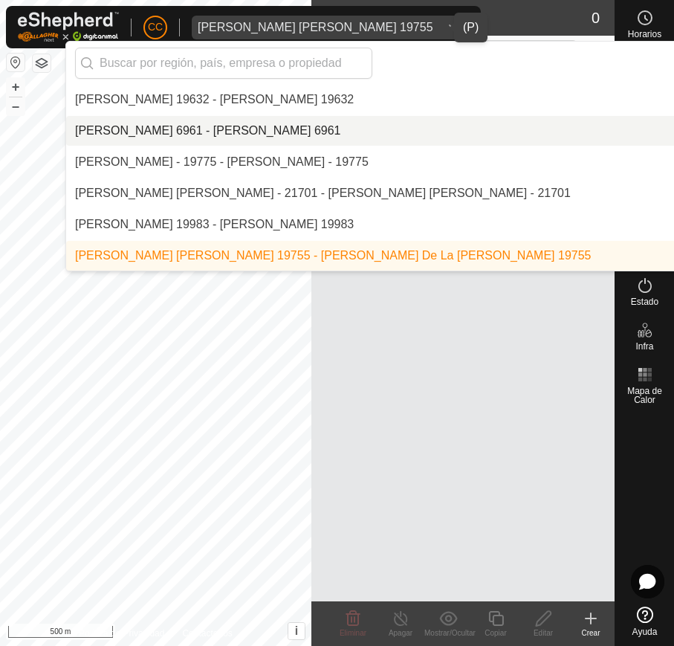
scroll to position [873, 0]
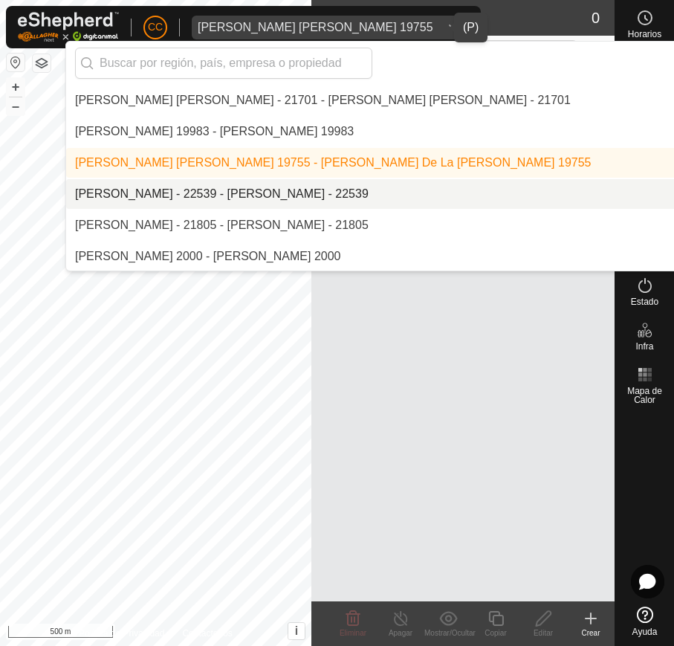
click at [400, 188] on li "[PERSON_NAME] - 22539 - [PERSON_NAME] - 22539" at bounding box center [471, 194] width 811 height 30
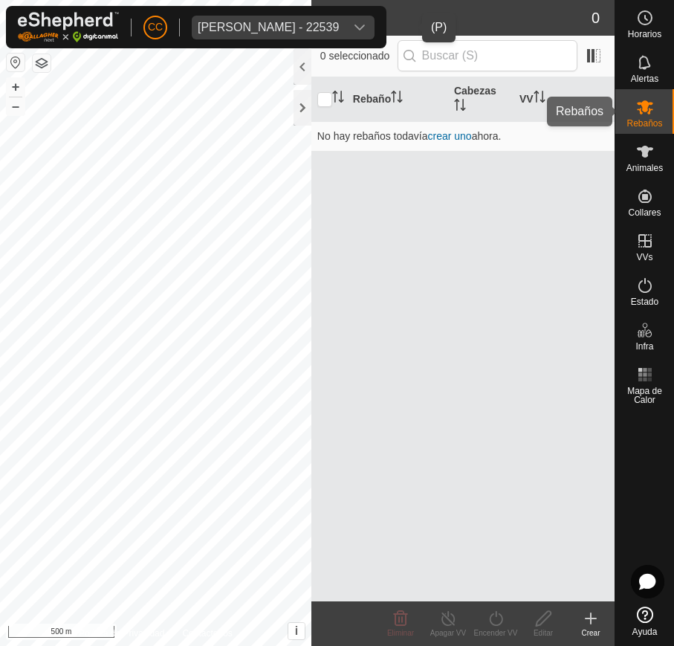
click at [642, 113] on icon at bounding box center [645, 107] width 18 height 18
click at [638, 157] on icon at bounding box center [645, 152] width 18 height 18
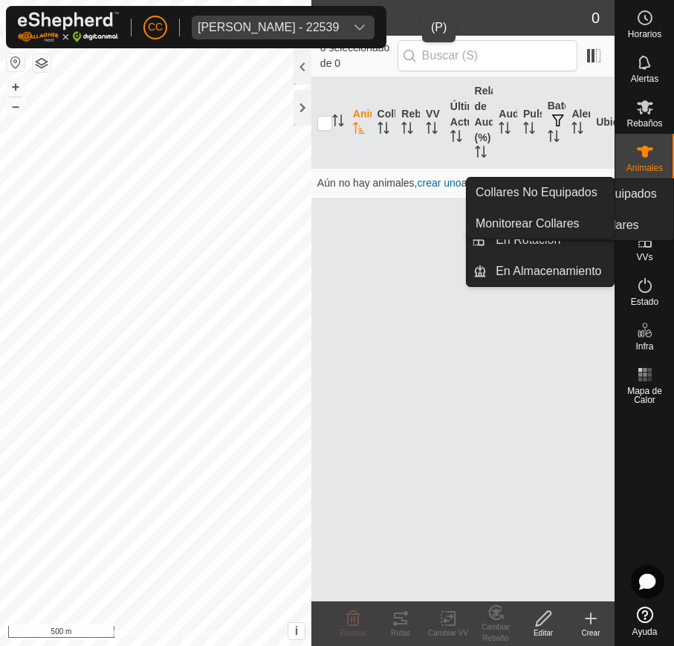
click at [642, 204] on icon at bounding box center [645, 196] width 18 height 18
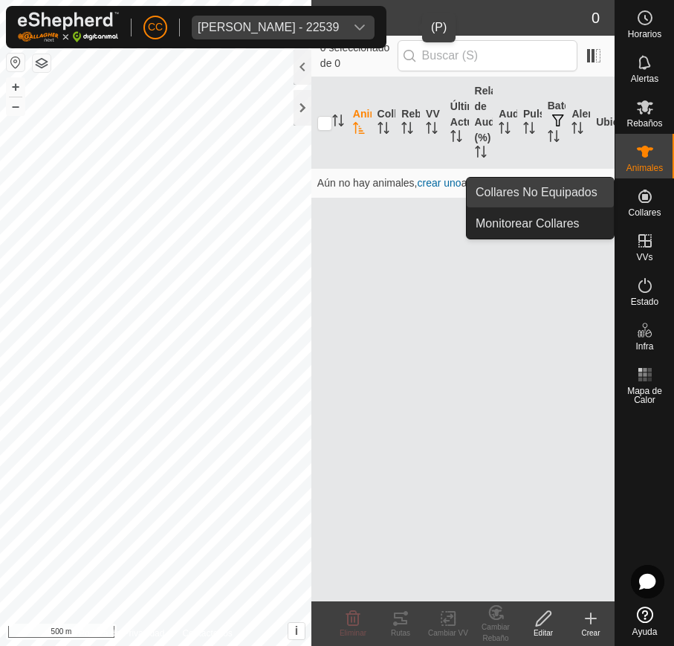
click at [581, 184] on link "Collares No Equipados" at bounding box center [540, 193] width 147 height 30
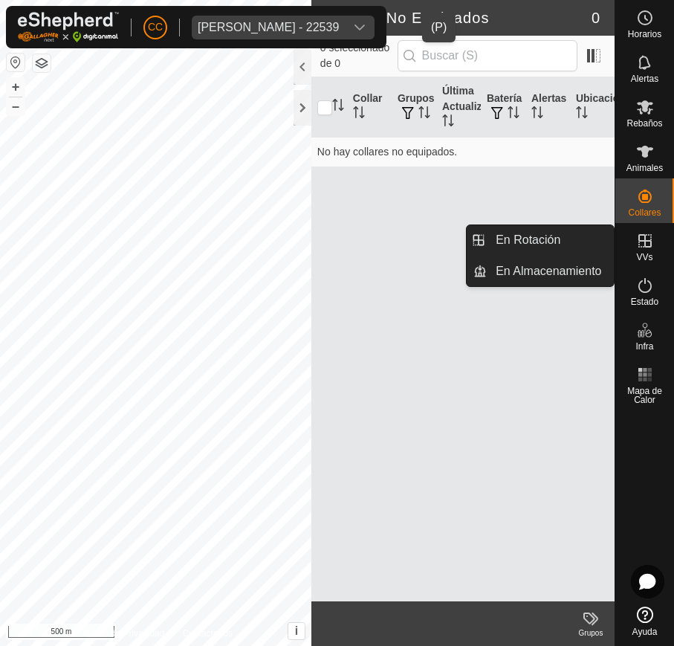
click at [654, 237] on es-virtualpaddocks-svg-icon at bounding box center [645, 241] width 27 height 24
click at [602, 230] on link "En Rotación" at bounding box center [550, 240] width 127 height 30
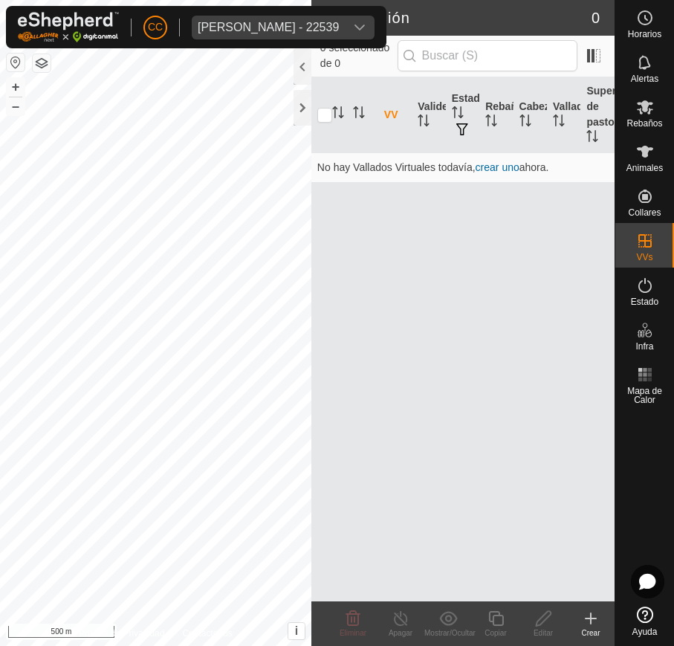
click at [379, 10] on div "CC Ana Isabel Revuelta Lopez - 22539" at bounding box center [196, 27] width 380 height 42
click at [374, 33] on div "dropdown trigger" at bounding box center [360, 28] width 30 height 24
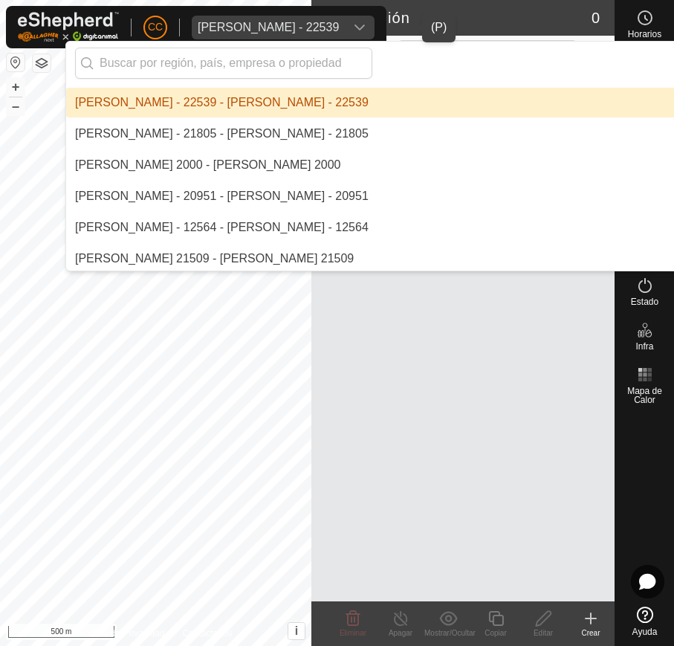
scroll to position [997, 0]
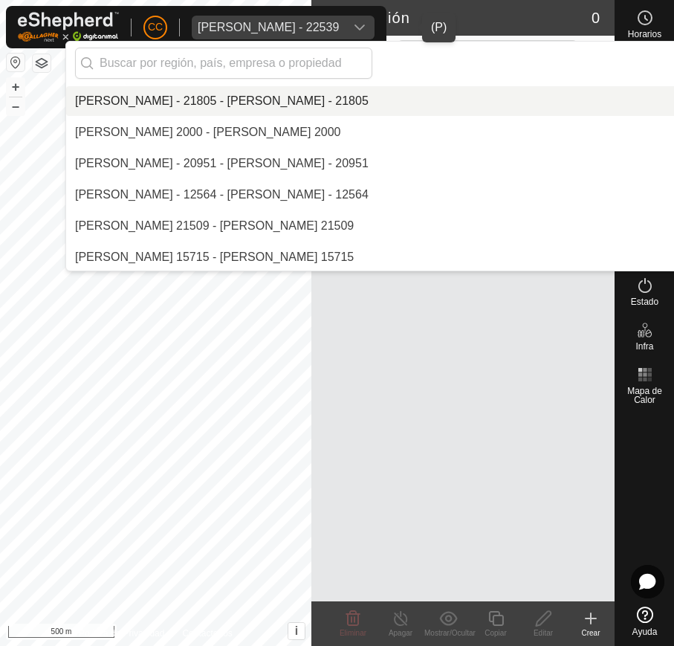
click at [477, 93] on li "[PERSON_NAME] - 21805 - [PERSON_NAME] - 21805" at bounding box center [471, 101] width 811 height 30
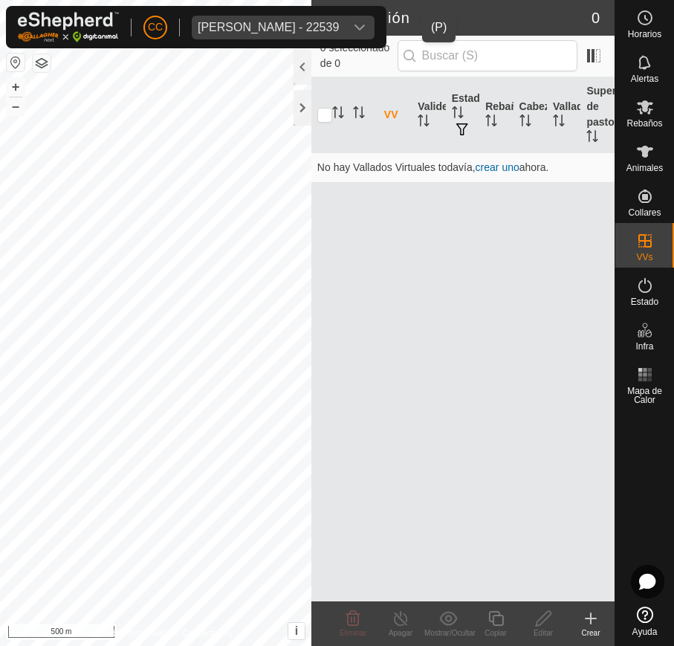
scroll to position [967, 0]
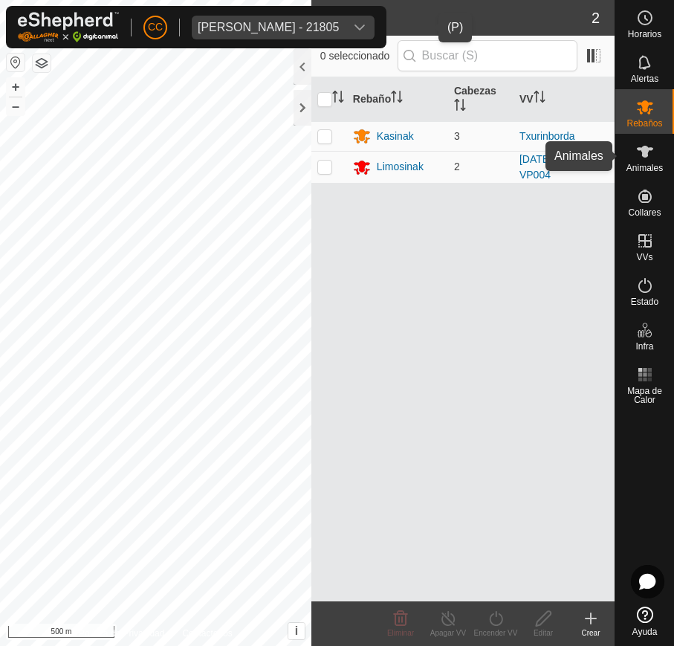
click at [645, 146] on icon at bounding box center [645, 152] width 16 height 12
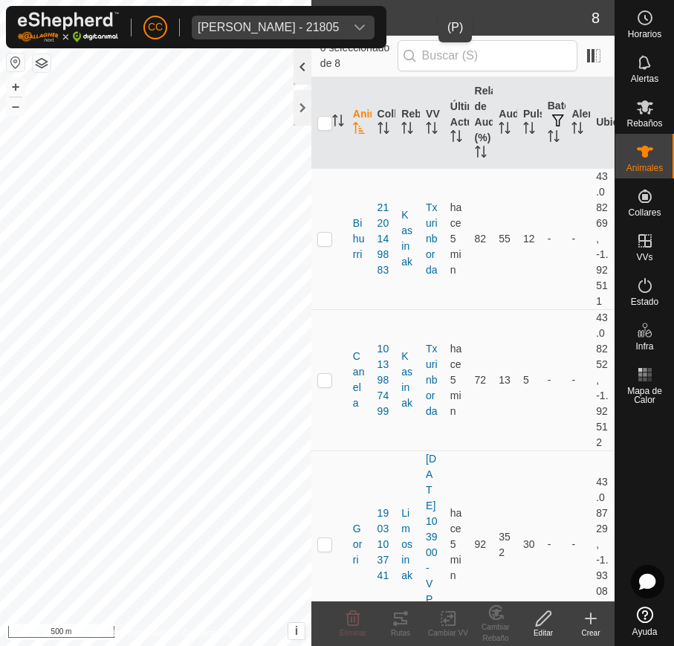
click at [308, 70] on div at bounding box center [302, 67] width 18 height 36
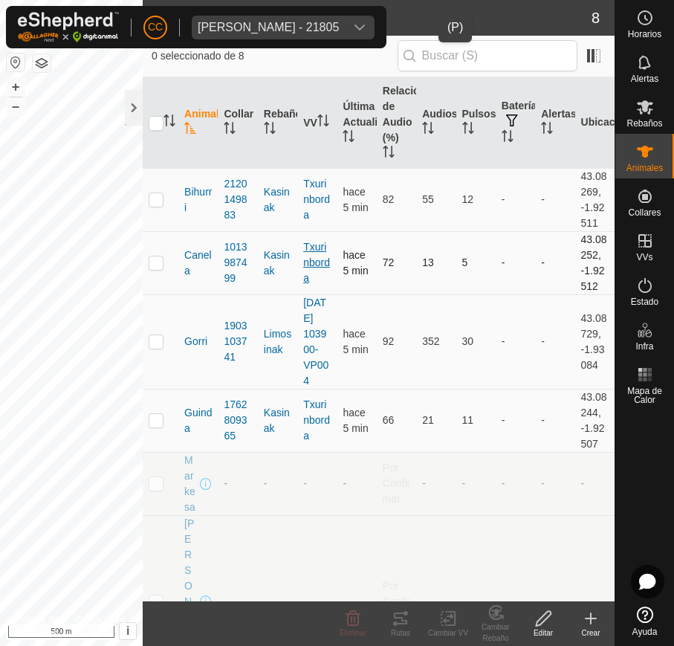
drag, startPoint x: 175, startPoint y: 178, endPoint x: 311, endPoint y: 262, distance: 159.8
click at [413, 302] on tbody "Bihurri 2120149883 Kasinak Txurinborda hace 5 min 82 55 12 - - 43.08269, -1.925…" at bounding box center [379, 498] width 472 height 661
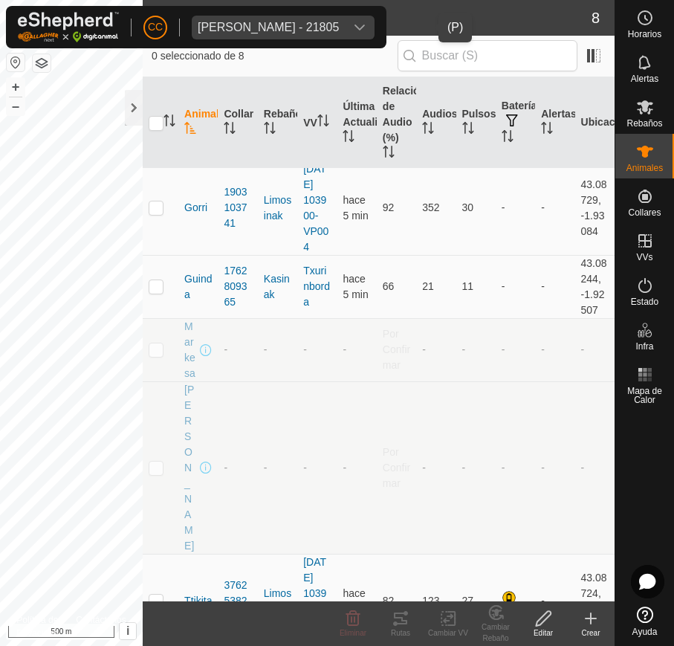
scroll to position [135, 0]
drag, startPoint x: 178, startPoint y: 183, endPoint x: 608, endPoint y: 534, distance: 554.9
click at [608, 534] on div "Animal Collar Rebaño VV Última Actualización Relación de Audio (%) Audios Pulso…" at bounding box center [379, 339] width 472 height 524
copy table "Animal Collar Rebaño VV Última Actualización Relación de Audio (%) Audios Pulso…"
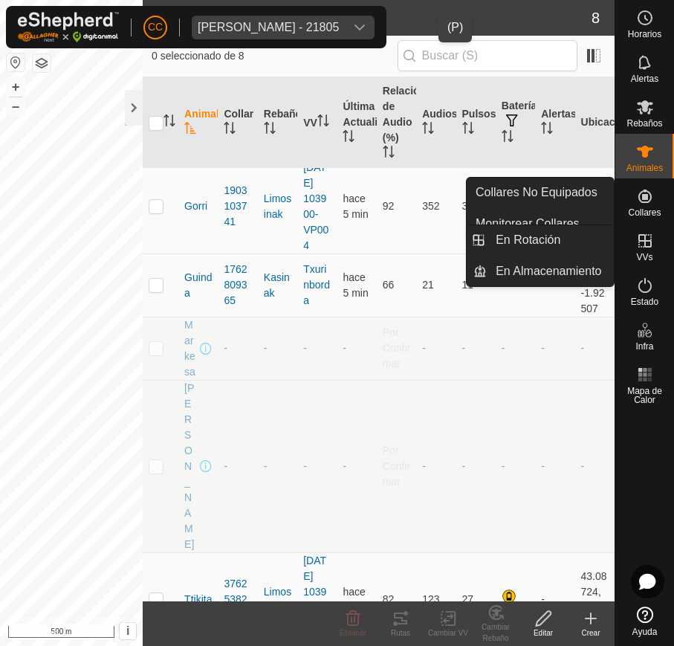
click at [646, 248] on icon at bounding box center [645, 241] width 18 height 18
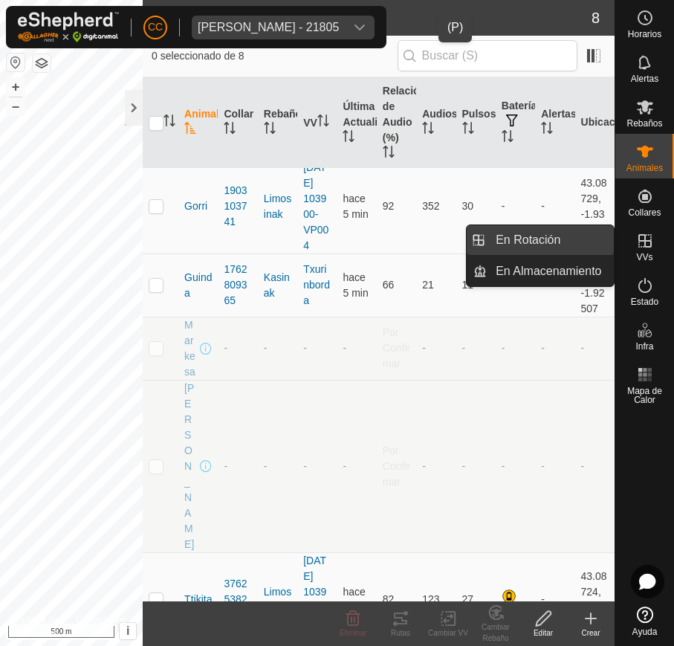
click at [572, 238] on link "En Rotación" at bounding box center [550, 240] width 127 height 30
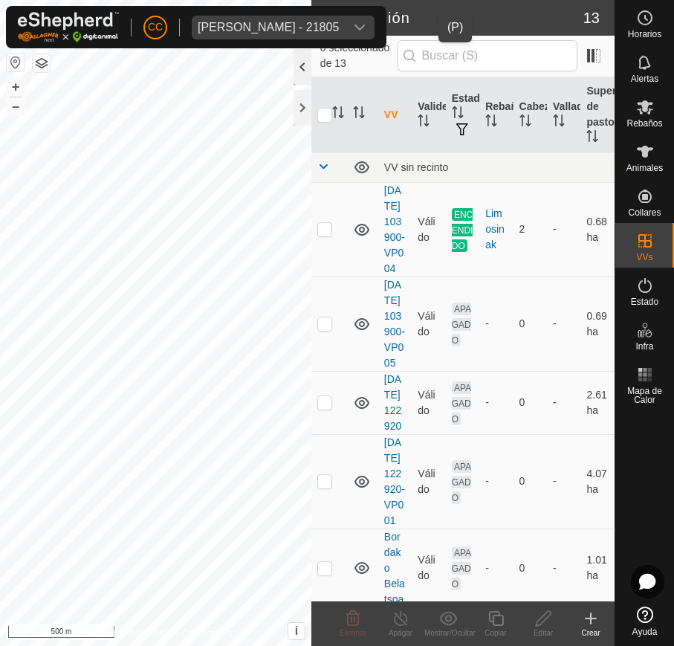
click at [296, 66] on div at bounding box center [302, 67] width 18 height 36
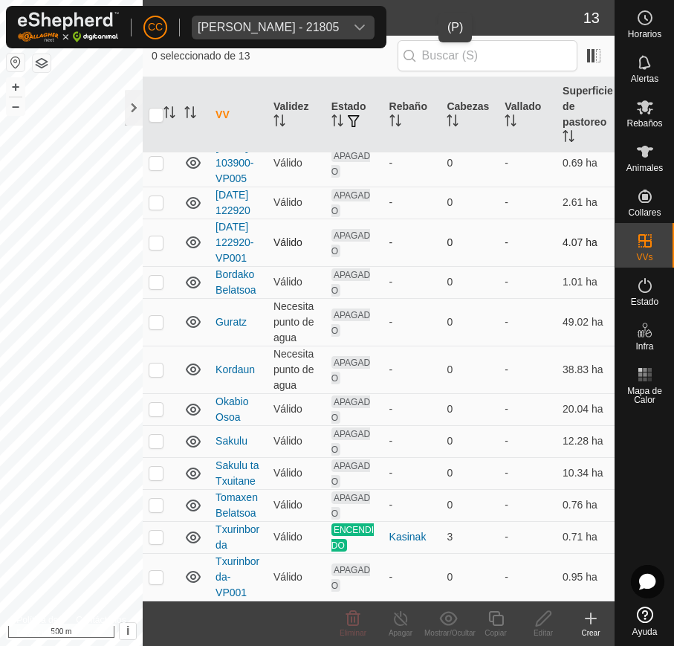
scroll to position [153, 0]
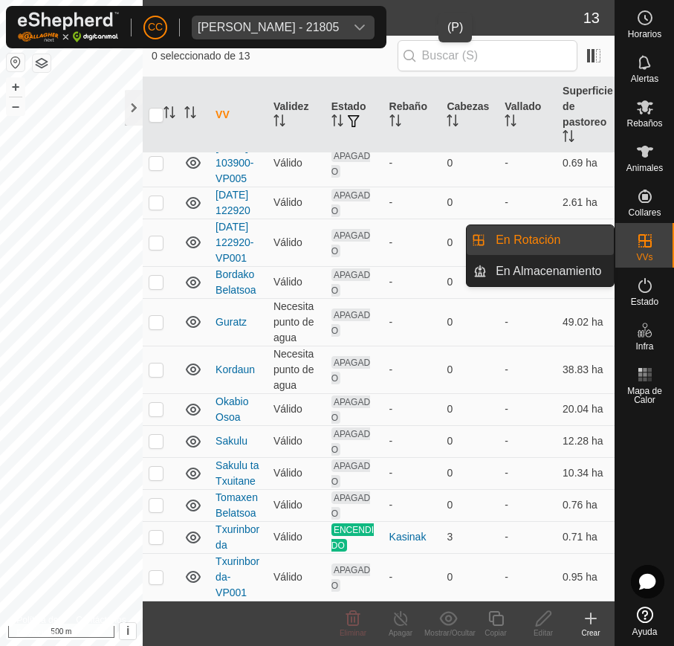
click at [632, 253] on div "VVs" at bounding box center [644, 245] width 59 height 45
click at [568, 267] on link "En Almacenamiento" at bounding box center [550, 271] width 127 height 30
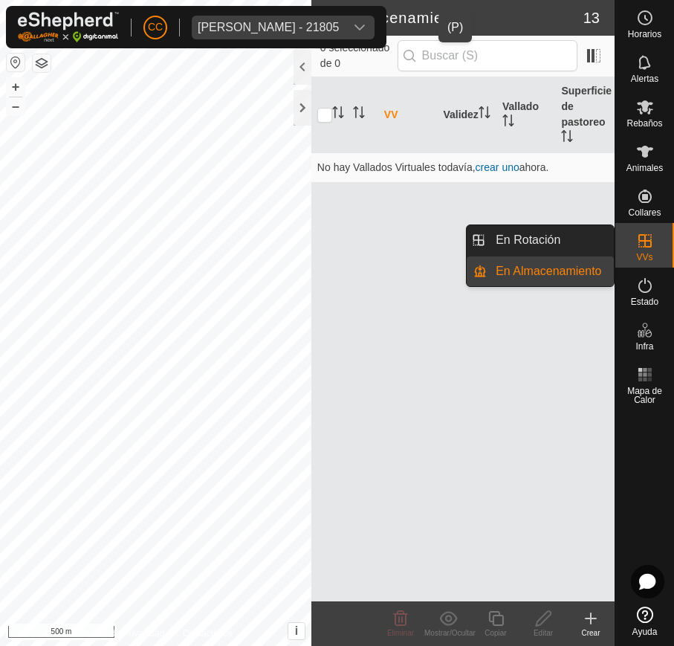
click at [640, 250] on es-virtualpaddocks-svg-icon at bounding box center [645, 241] width 27 height 24
click at [570, 249] on link "En Rotación" at bounding box center [550, 240] width 127 height 30
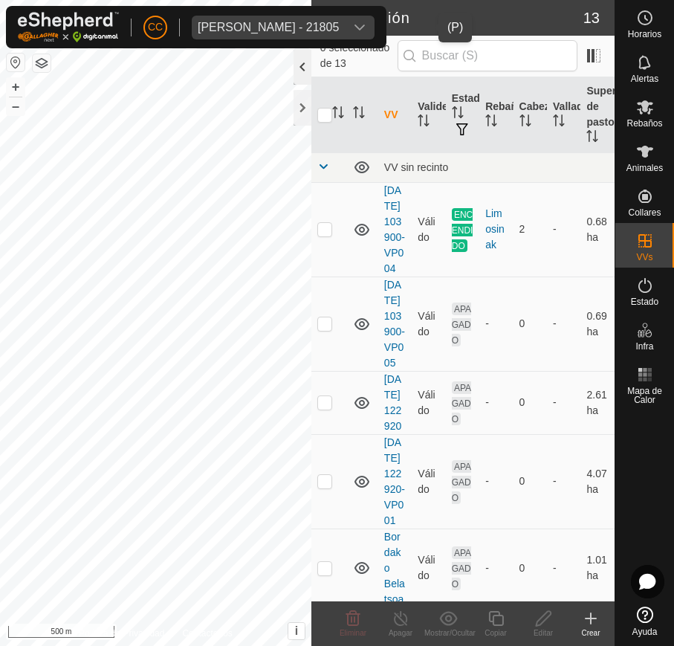
drag, startPoint x: 314, startPoint y: 62, endPoint x: 305, endPoint y: 63, distance: 9.8
click at [312, 62] on div "0 seleccionado de 13" at bounding box center [462, 57] width 303 height 42
click at [299, 68] on div at bounding box center [302, 67] width 18 height 36
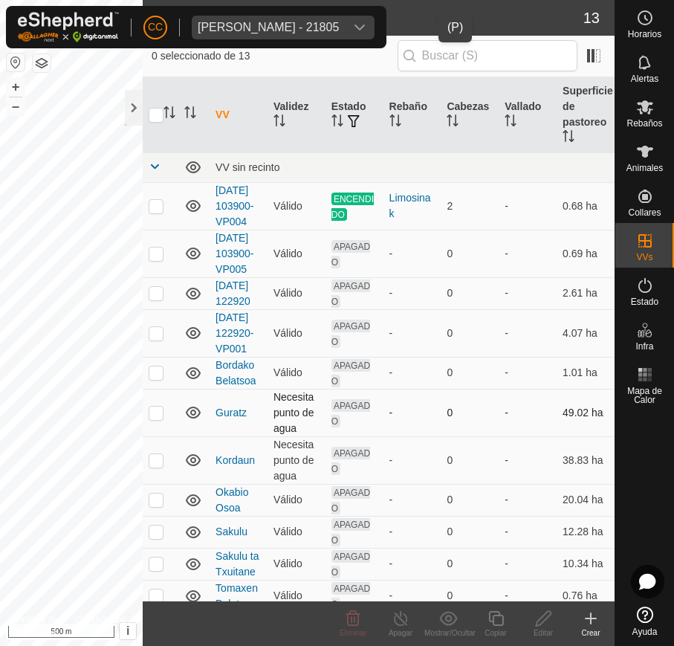
scroll to position [153, 0]
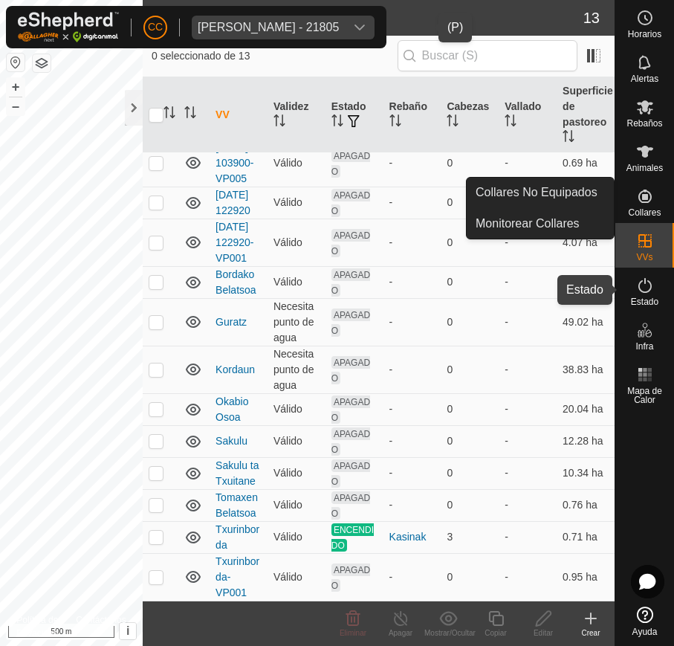
click at [652, 286] on icon at bounding box center [645, 285] width 18 height 18
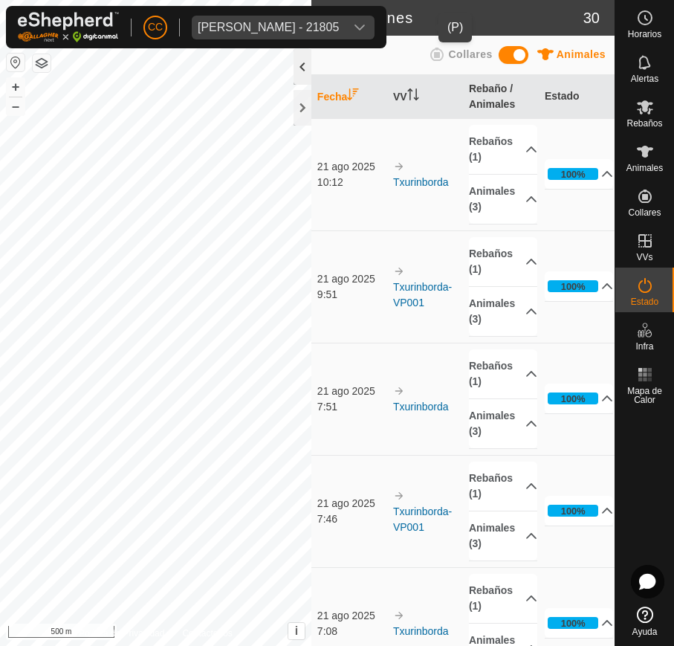
click at [298, 62] on div at bounding box center [302, 67] width 18 height 36
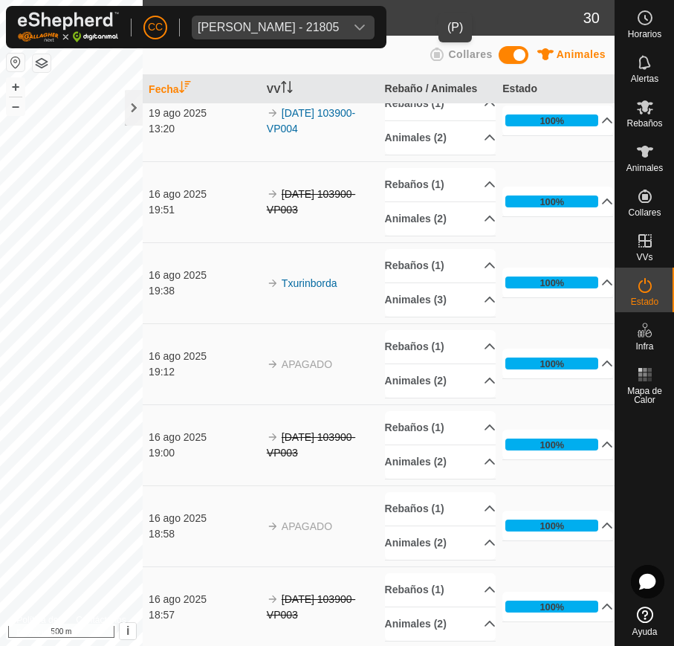
scroll to position [832, 0]
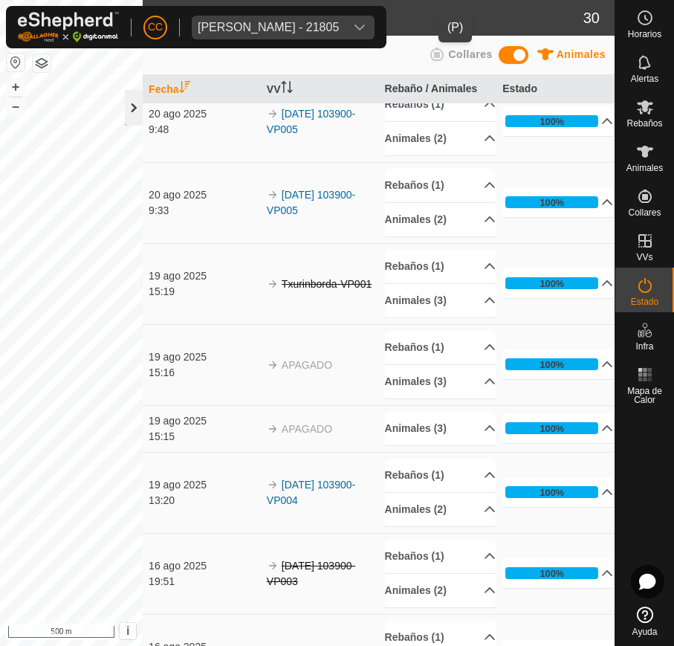
click at [133, 108] on div at bounding box center [134, 108] width 18 height 36
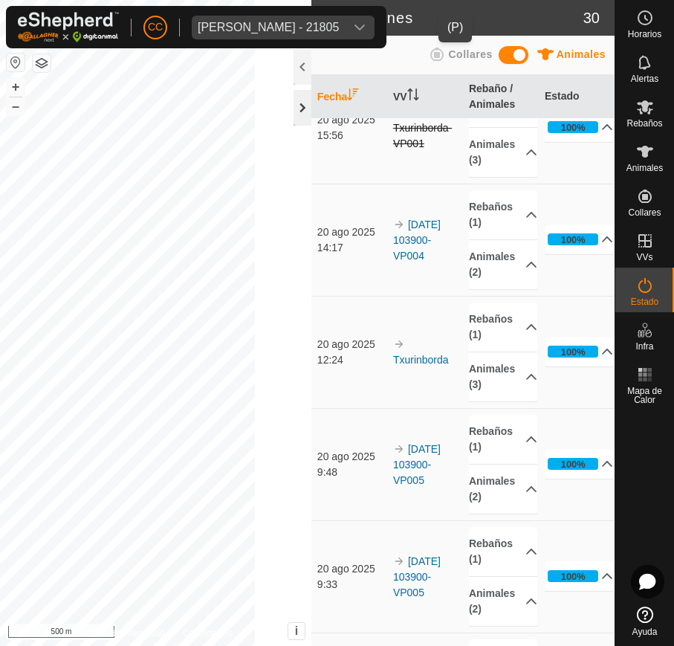
scroll to position [1128, 0]
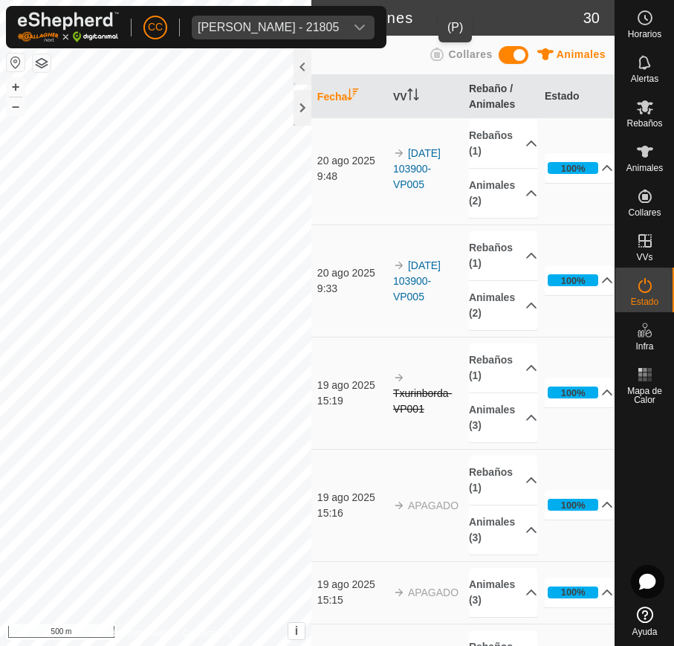
click at [374, 25] on div "dropdown trigger" at bounding box center [360, 28] width 30 height 24
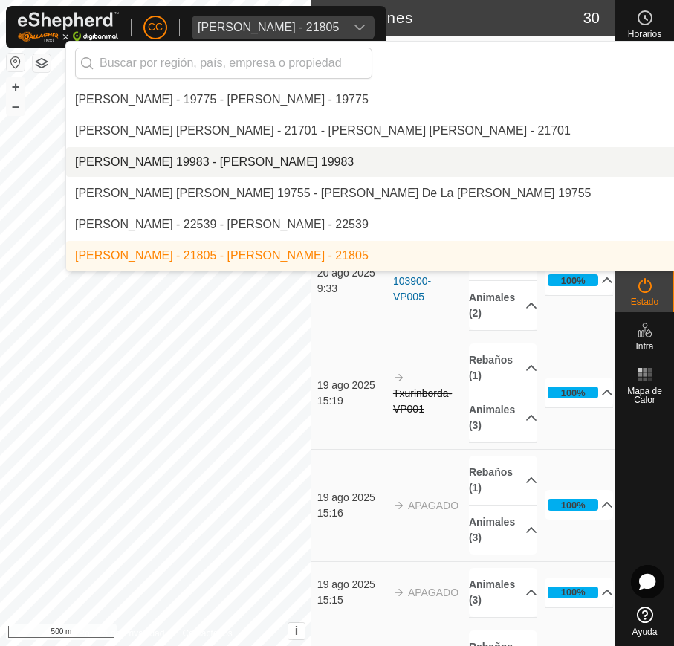
scroll to position [935, 0]
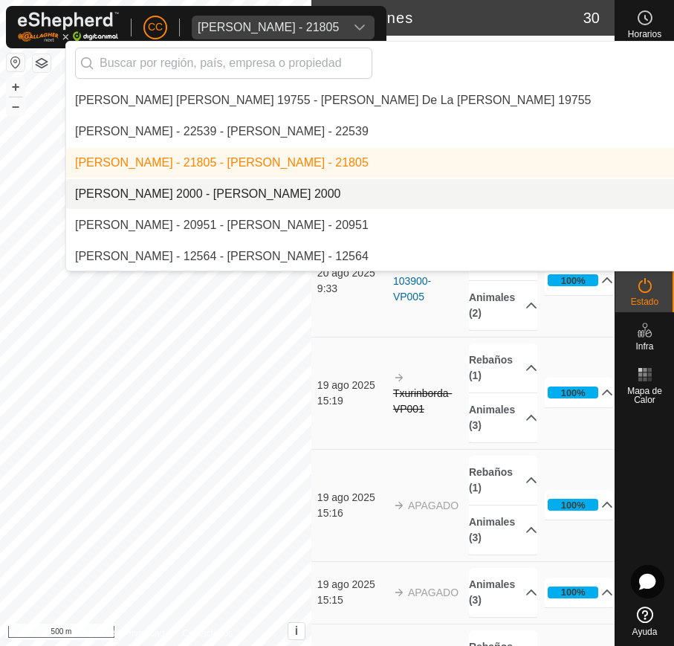
click at [336, 186] on li "[PERSON_NAME] 2000 - [PERSON_NAME] 2000" at bounding box center [471, 194] width 811 height 30
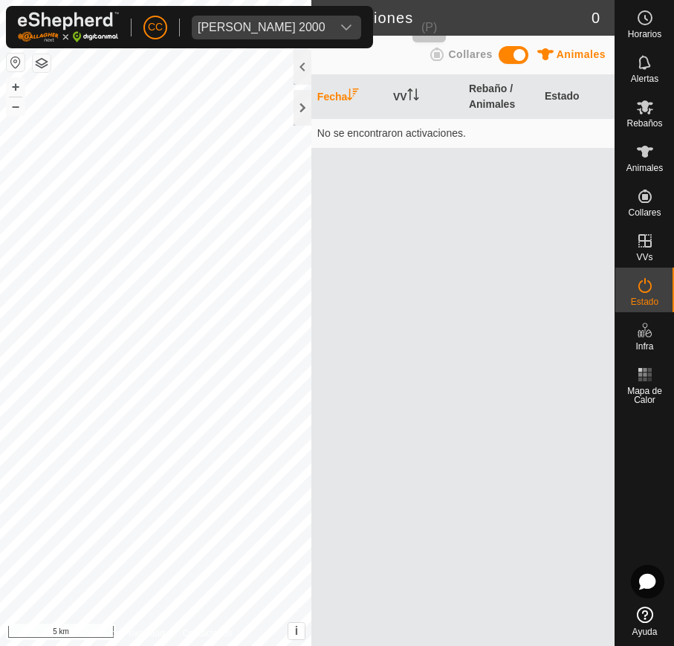
scroll to position [0, 0]
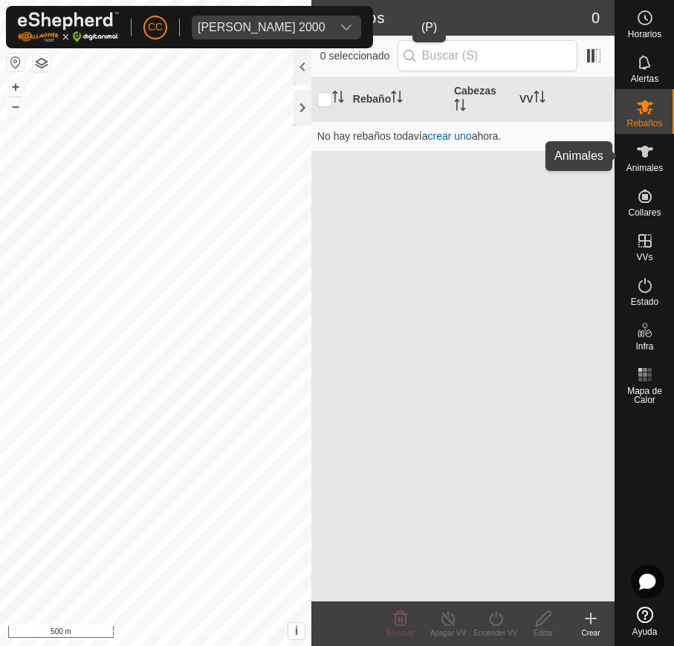
click at [658, 147] on es-animals-svg-icon at bounding box center [645, 152] width 27 height 24
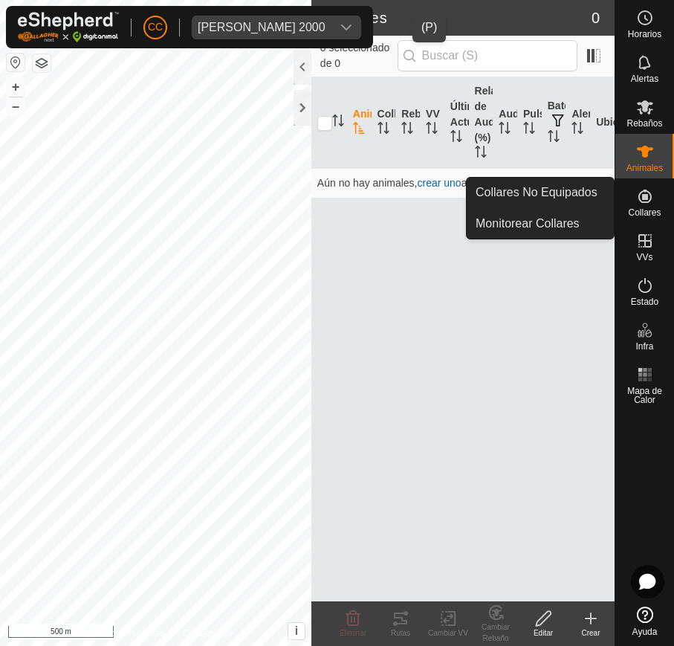
click at [657, 201] on es-neckbands-svg-icon at bounding box center [645, 196] width 27 height 24
click at [644, 198] on icon at bounding box center [644, 195] width 13 height 13
click at [595, 198] on link "Collares No Equipados" at bounding box center [540, 193] width 147 height 30
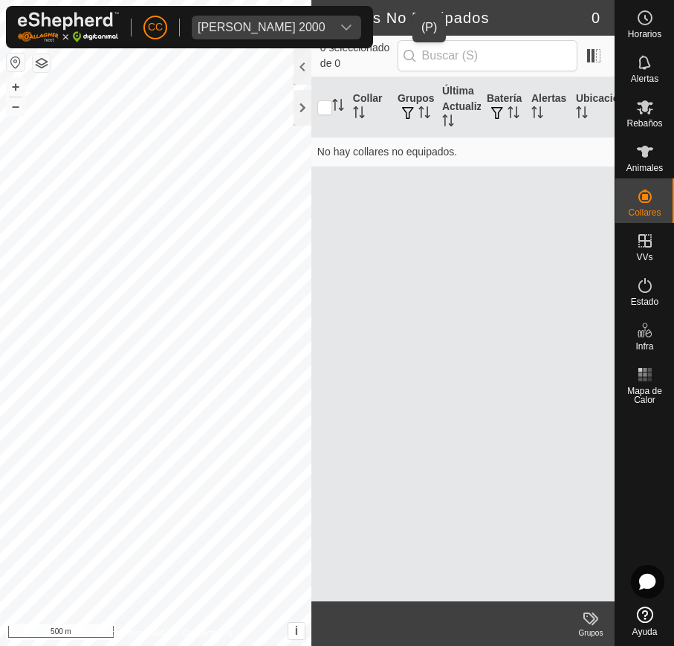
click at [351, 27] on icon "dropdown trigger" at bounding box center [346, 28] width 10 height 6
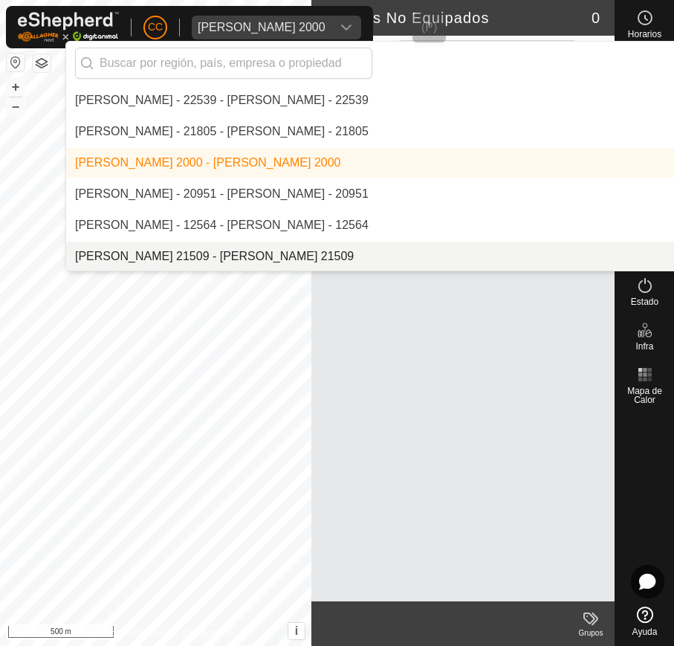
scroll to position [967, 0]
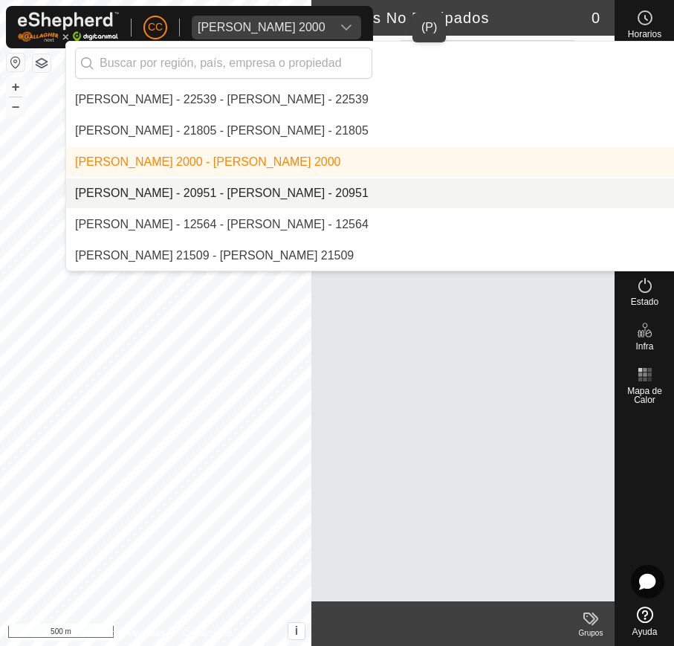
click at [321, 178] on li "[PERSON_NAME] - 20951 - [PERSON_NAME] - 20951" at bounding box center [471, 193] width 811 height 30
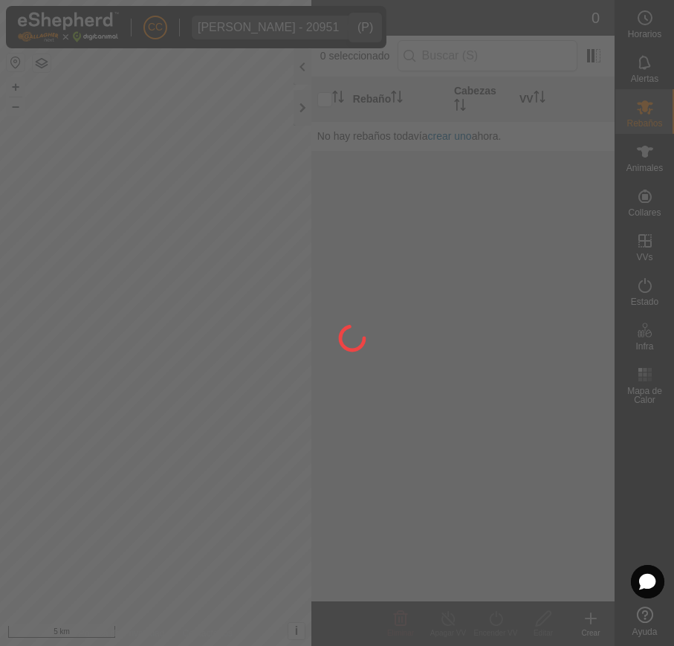
click at [620, 158] on div at bounding box center [337, 323] width 674 height 646
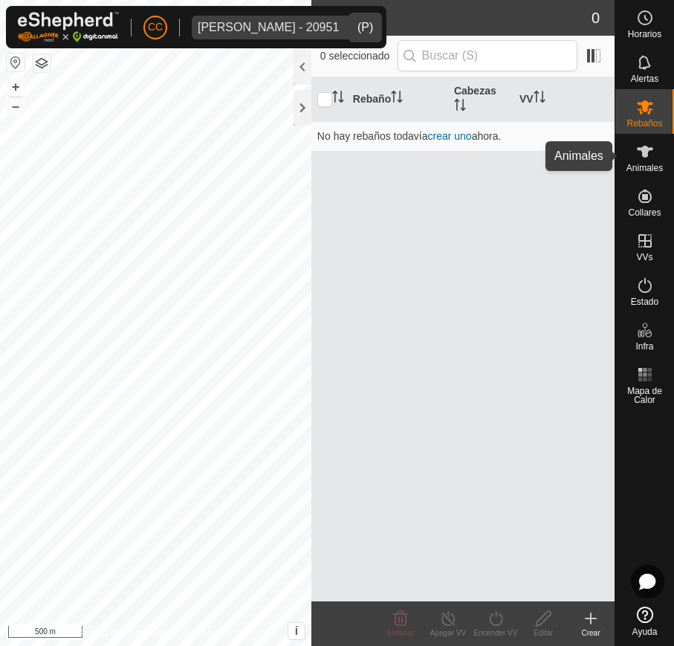
click at [643, 163] on span "Animales" at bounding box center [644, 167] width 36 height 9
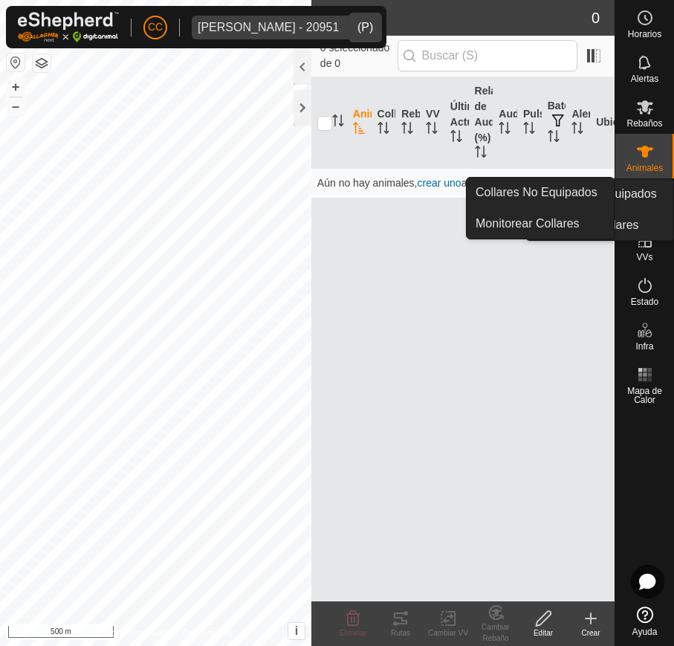
click at [640, 201] on icon at bounding box center [645, 196] width 18 height 18
click at [596, 193] on link "Collares No Equipados" at bounding box center [540, 193] width 147 height 30
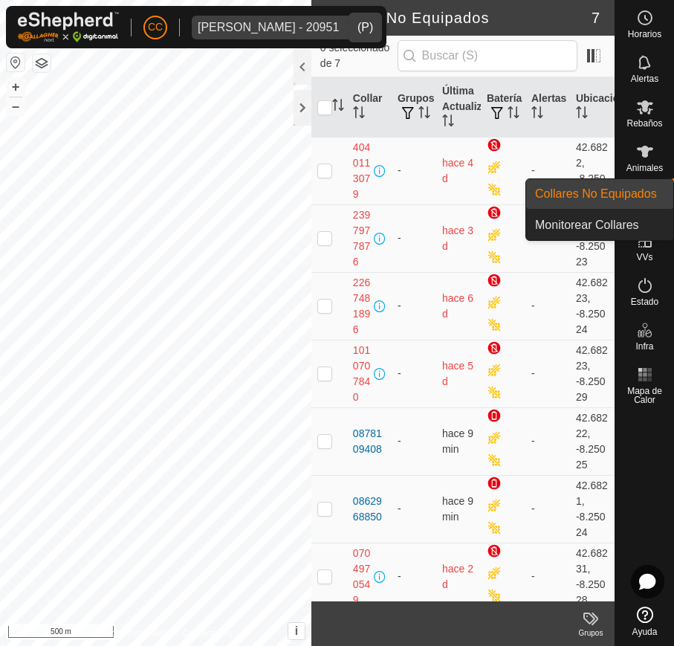
click at [640, 225] on es-menu-bar "Horarios Alertas Rebaños Animales Collares VVs Estado Infra Mapa de Calor Ayuda…" at bounding box center [643, 323] width 59 height 646
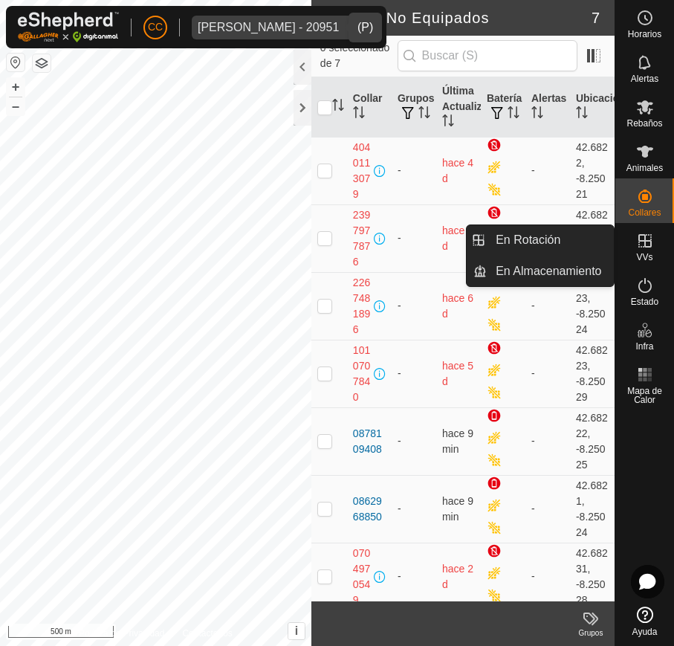
click at [642, 239] on icon at bounding box center [645, 241] width 18 height 18
click at [571, 233] on link "En Rotación" at bounding box center [550, 240] width 127 height 30
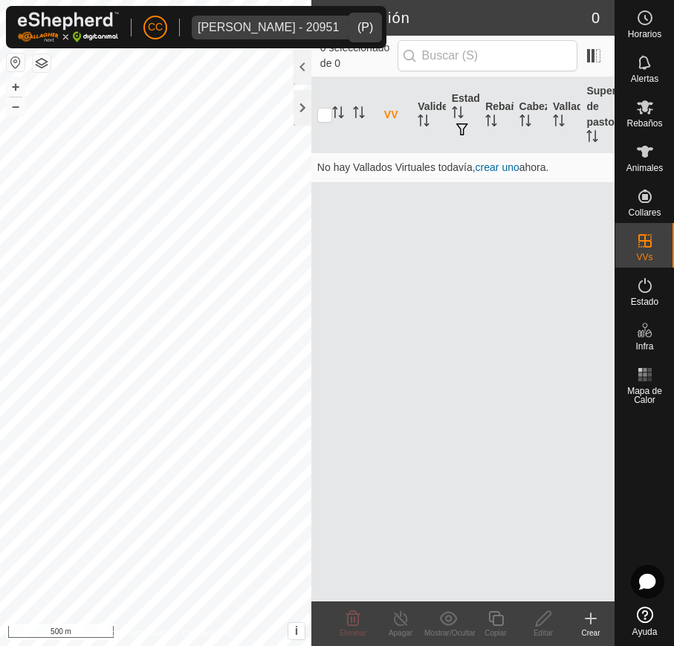
click at [307, 22] on div "Ana Villar Gil - 20951" at bounding box center [268, 28] width 141 height 12
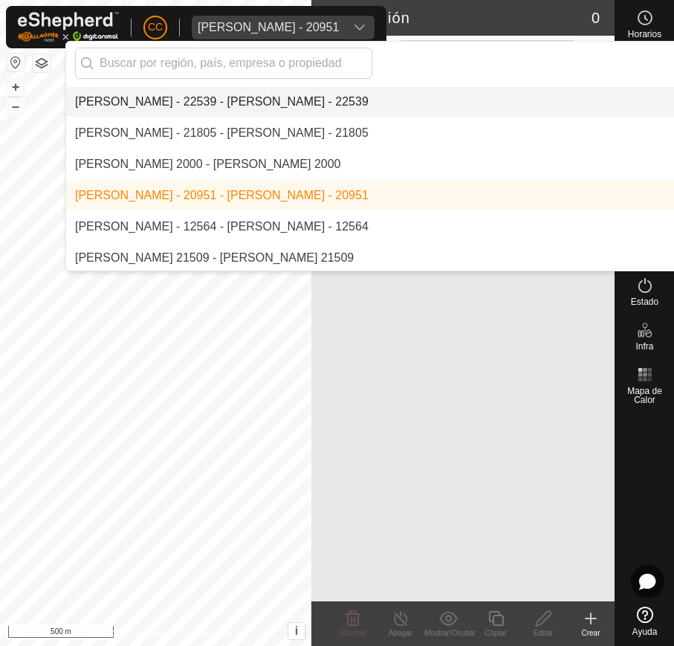
scroll to position [998, 0]
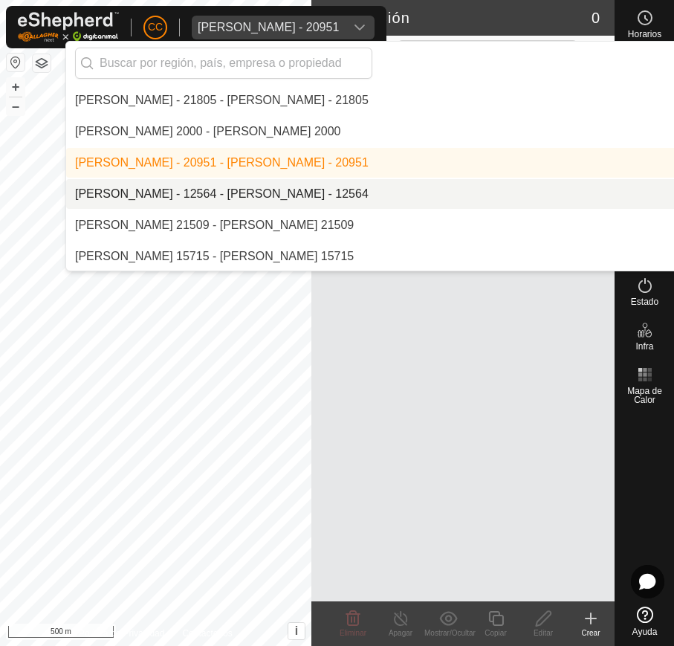
click at [285, 184] on li "[PERSON_NAME] - 12564 - [PERSON_NAME] - 12564" at bounding box center [471, 194] width 811 height 30
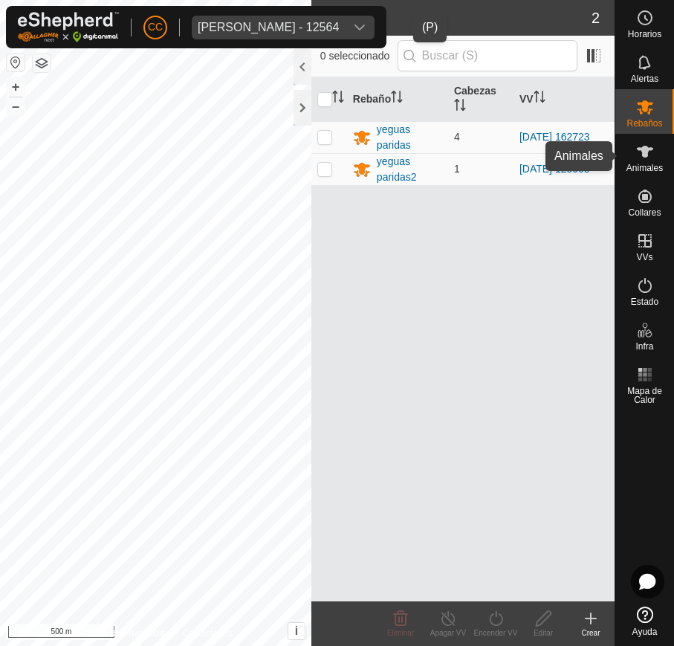
click at [650, 155] on icon at bounding box center [645, 152] width 18 height 18
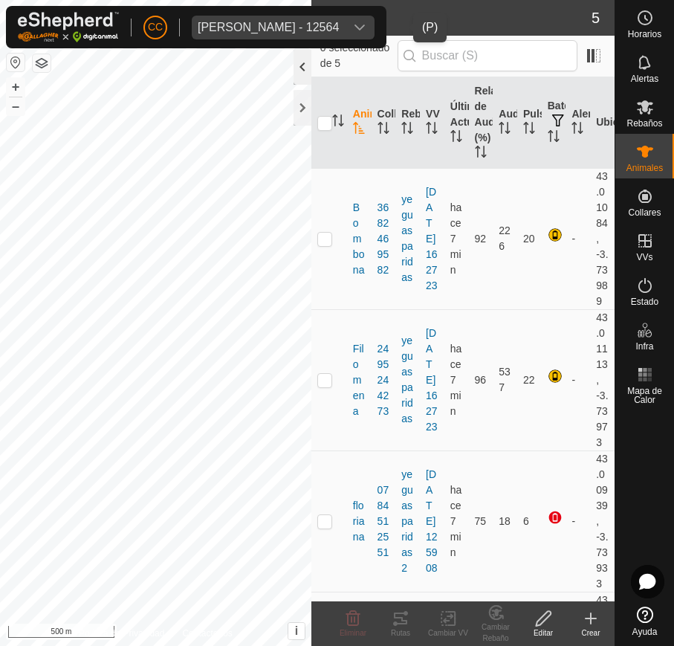
click at [299, 63] on div at bounding box center [302, 67] width 18 height 36
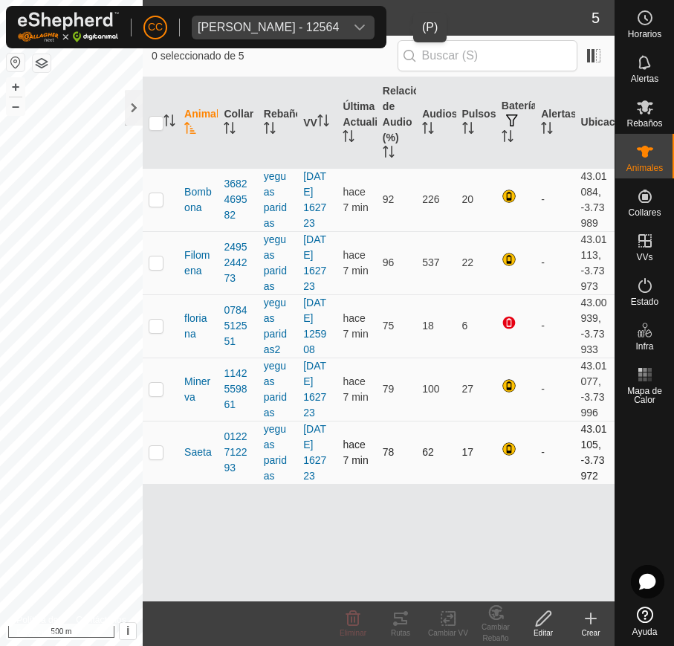
drag, startPoint x: 178, startPoint y: 182, endPoint x: 566, endPoint y: 467, distance: 481.0
click at [566, 467] on tbody "Bombona 3682469582 yeguas paridas 2025-08-13 162723 hace 7 min 92 226 20 - 43.0…" at bounding box center [379, 326] width 472 height 316
copy tbody "Bombona 3682469582 yeguas paridas 2025-08-13 162723 hace 7 min 92 226 20 - 43.0…"
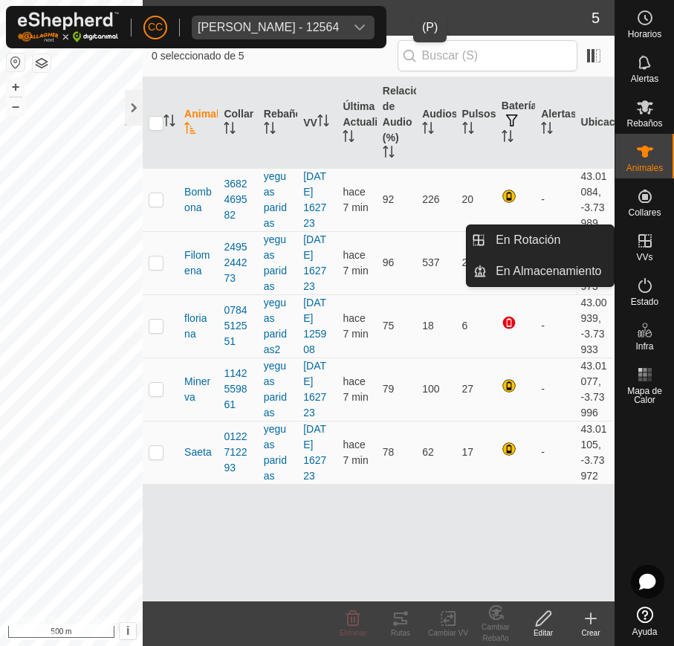
click at [638, 242] on icon at bounding box center [645, 241] width 18 height 18
click at [562, 241] on link "En Rotación" at bounding box center [550, 240] width 127 height 30
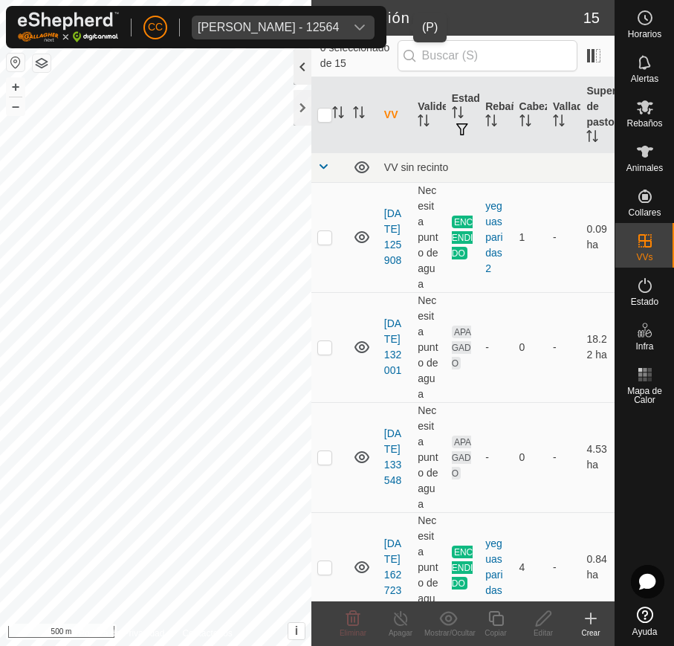
click at [295, 68] on div at bounding box center [302, 67] width 18 height 36
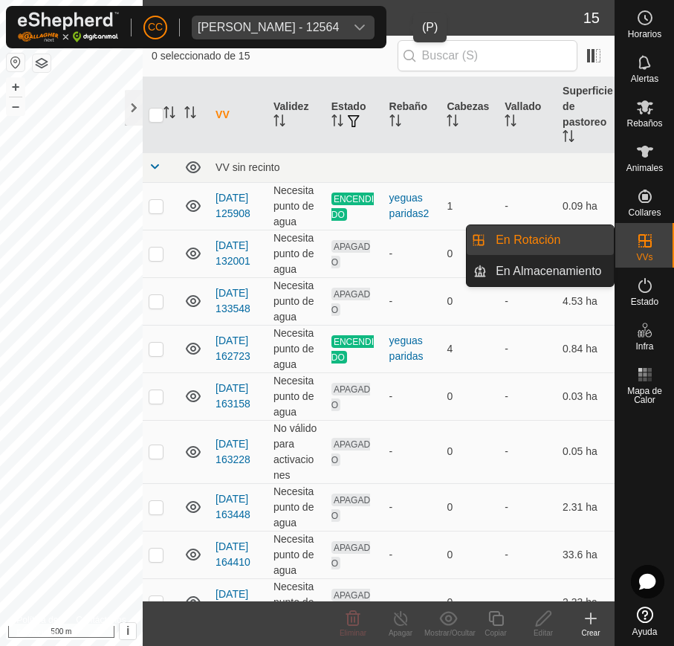
click at [646, 247] on icon at bounding box center [645, 241] width 18 height 18
click at [579, 273] on link "En Almacenamiento" at bounding box center [550, 271] width 127 height 30
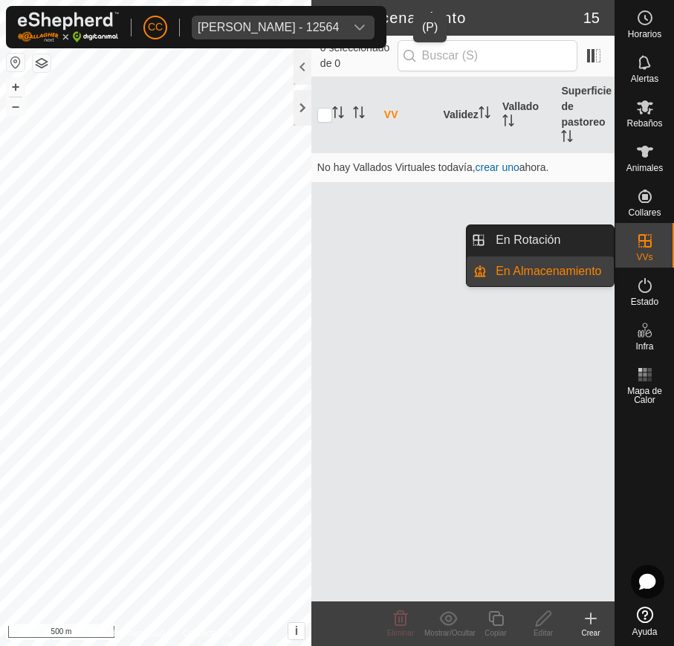
drag, startPoint x: 652, startPoint y: 244, endPoint x: 609, endPoint y: 247, distance: 43.3
click at [652, 245] on icon at bounding box center [645, 241] width 18 height 18
click at [643, 241] on icon at bounding box center [644, 240] width 13 height 13
click at [578, 234] on link "En Rotación" at bounding box center [550, 240] width 127 height 30
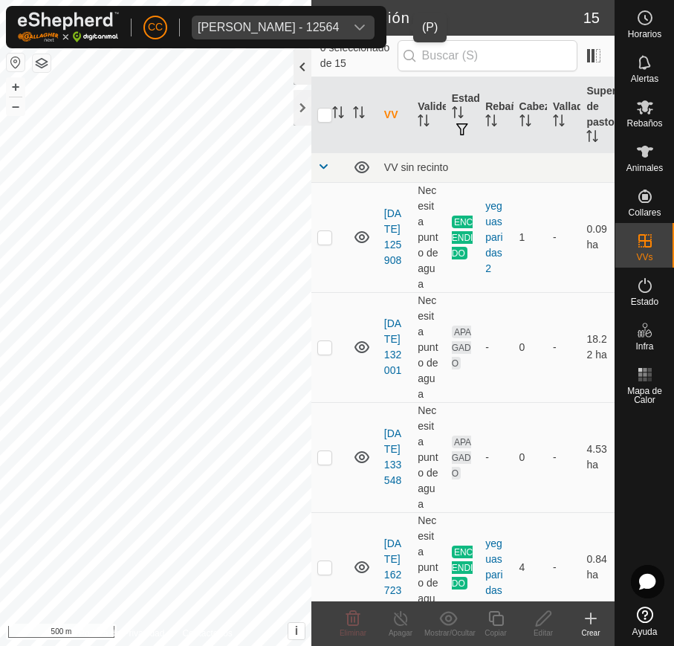
click at [301, 67] on div at bounding box center [302, 67] width 18 height 36
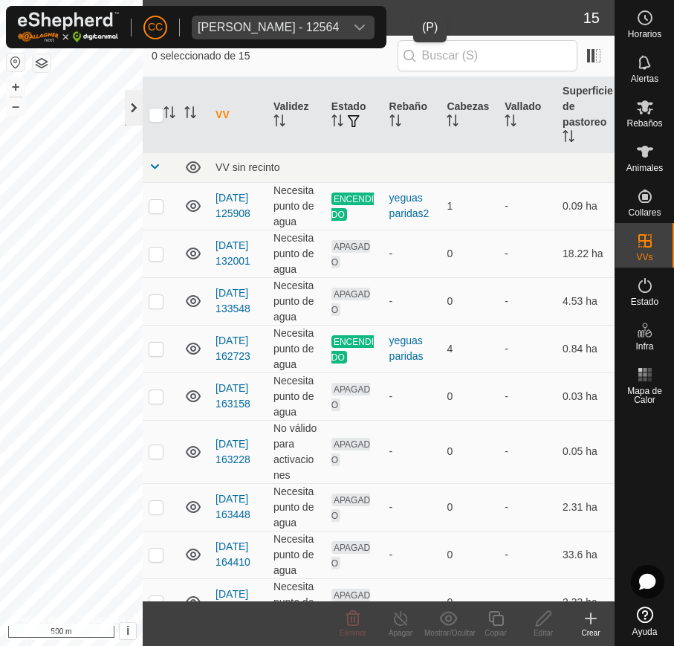
click at [134, 98] on div at bounding box center [134, 108] width 18 height 36
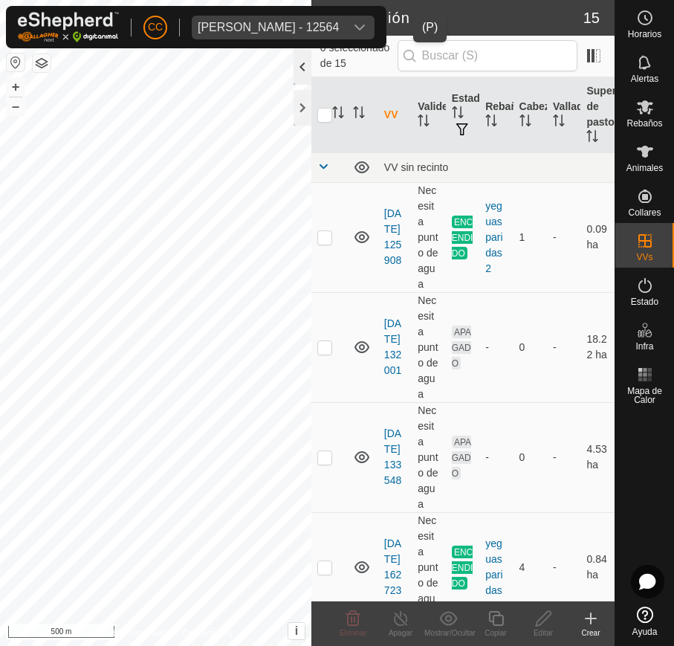
click at [306, 68] on div at bounding box center [302, 67] width 18 height 36
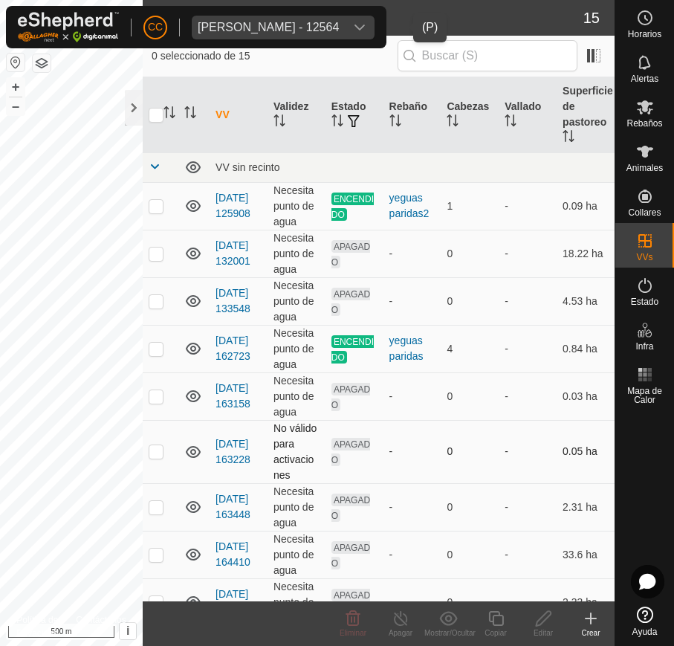
scroll to position [311, 0]
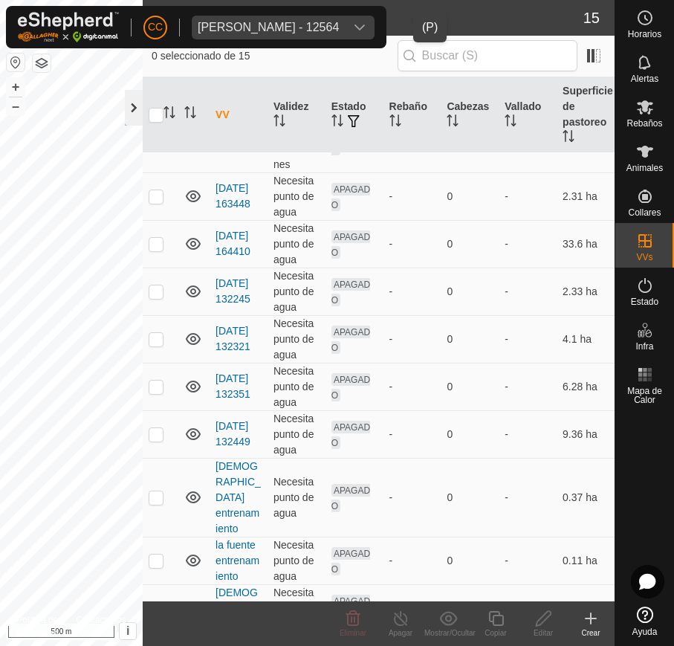
click at [136, 110] on div at bounding box center [134, 108] width 18 height 36
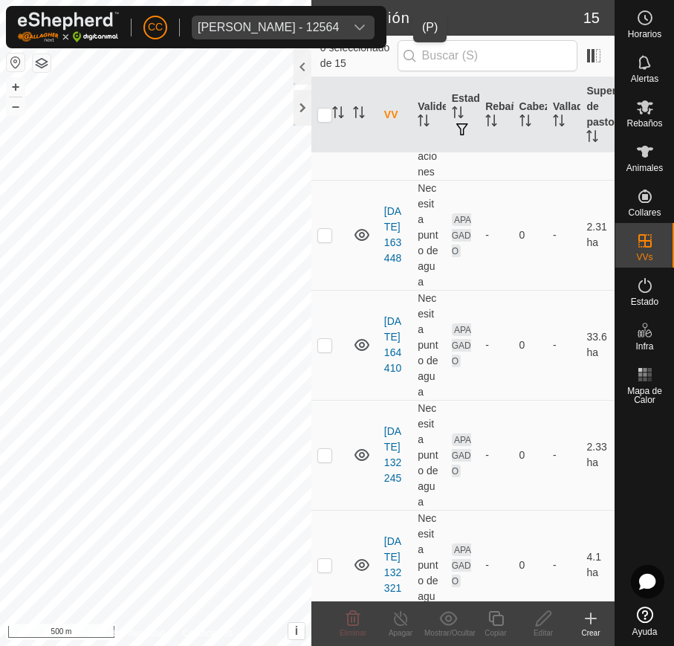
click at [10, 65] on button "button" at bounding box center [16, 62] width 18 height 18
click at [297, 106] on div at bounding box center [302, 108] width 18 height 36
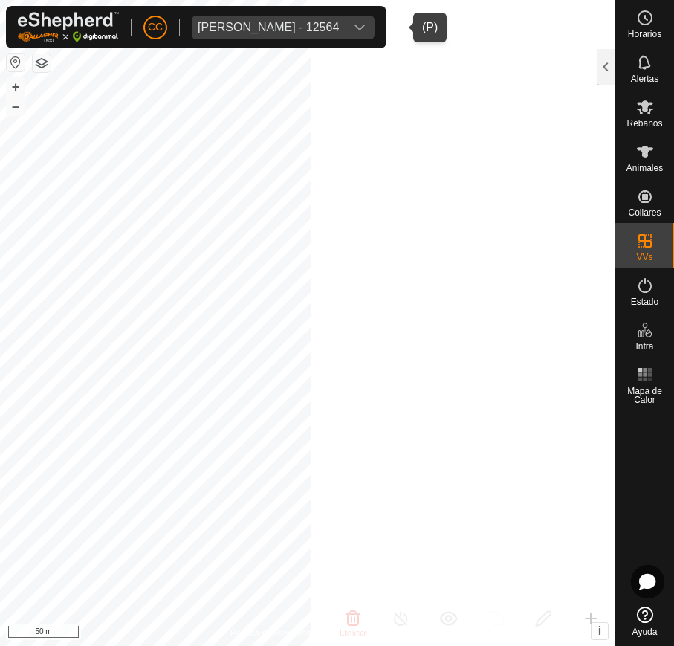
scroll to position [1548, 0]
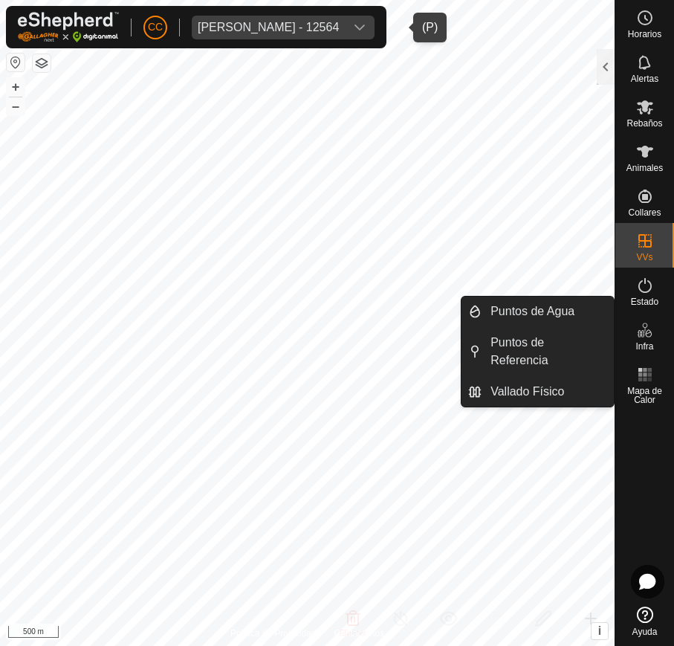
click at [640, 334] on icon at bounding box center [645, 330] width 18 height 18
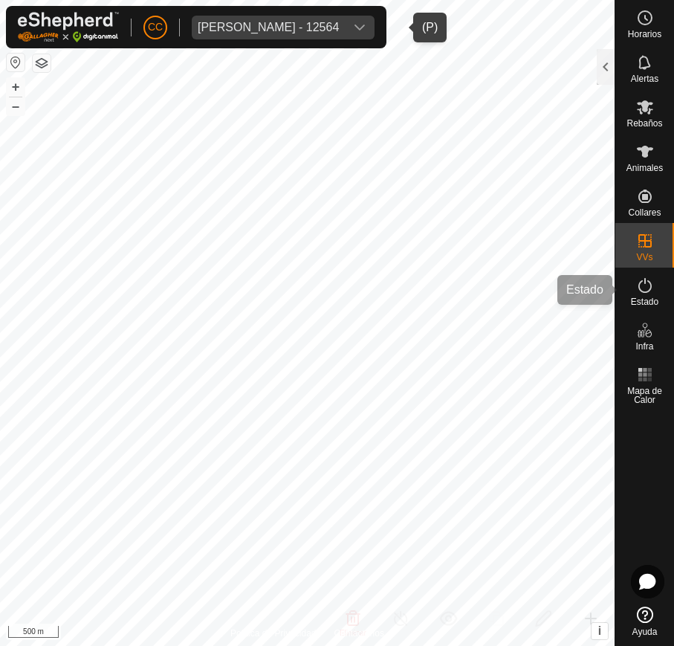
click at [632, 298] on span "Estado" at bounding box center [644, 301] width 27 height 9
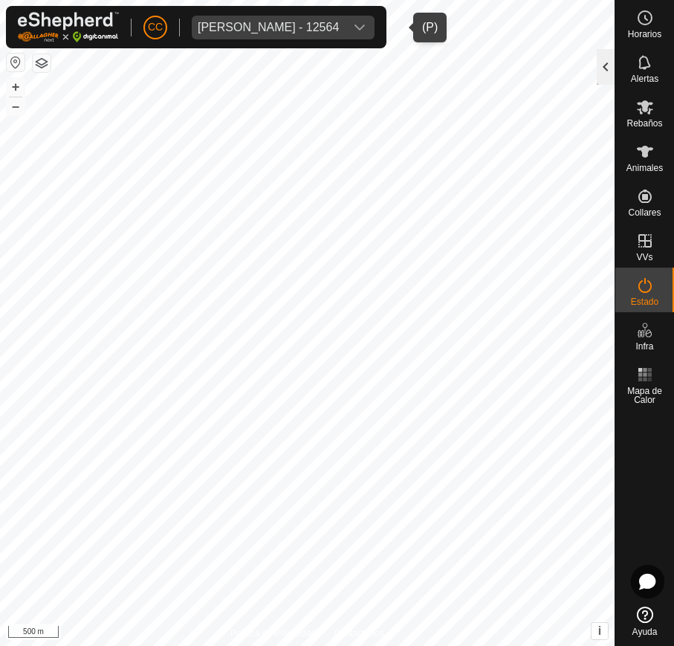
click at [601, 59] on div at bounding box center [606, 67] width 18 height 36
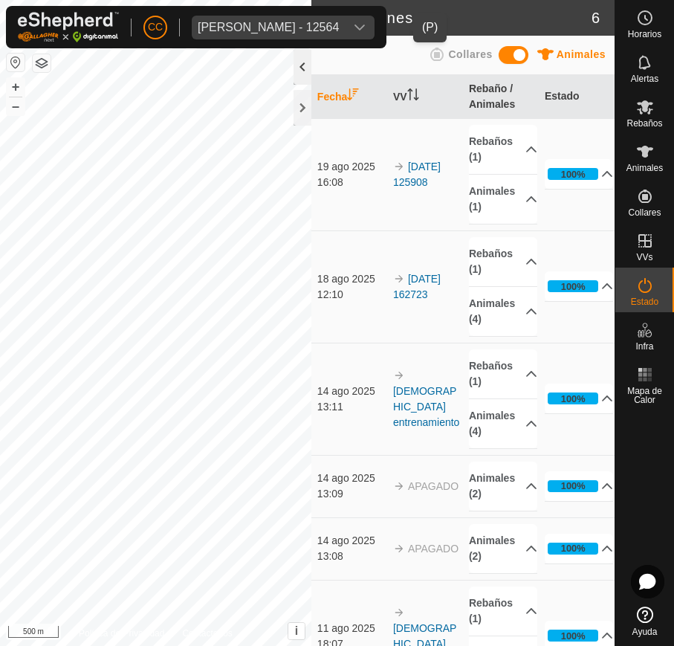
click at [295, 71] on div at bounding box center [302, 67] width 18 height 36
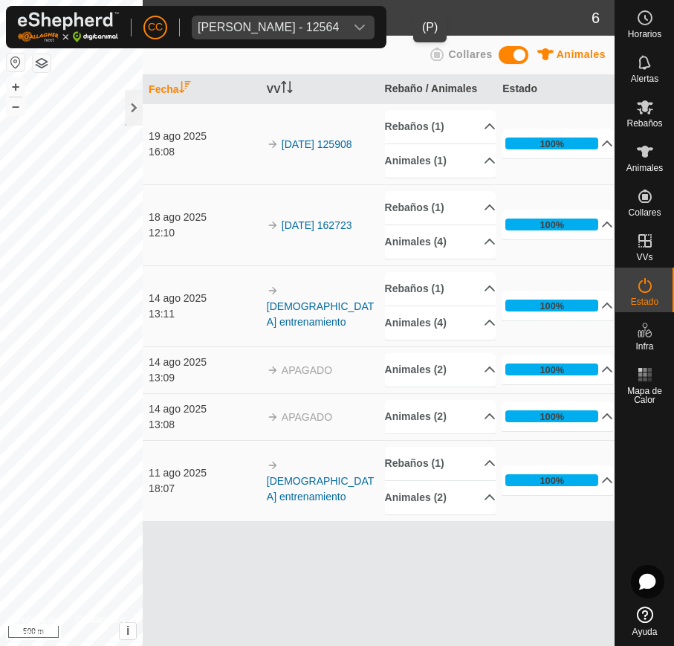
click at [374, 26] on div "dropdown trigger" at bounding box center [360, 28] width 30 height 24
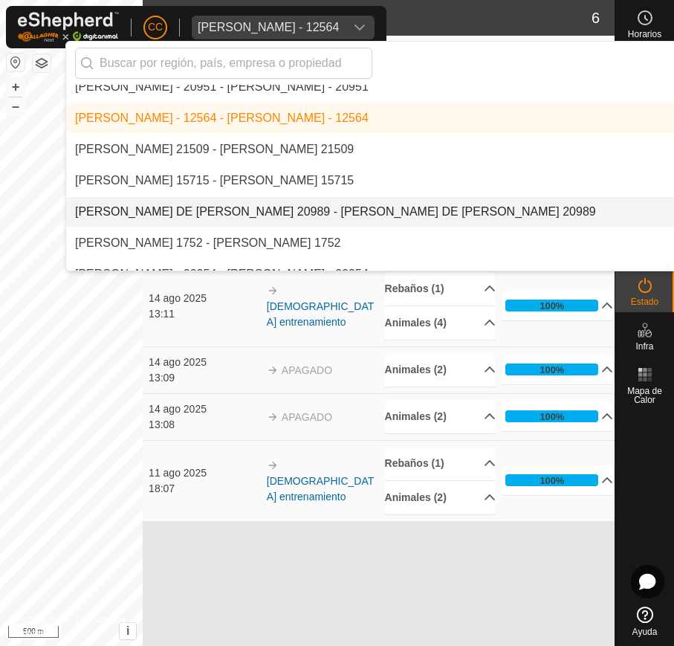
scroll to position [1031, 0]
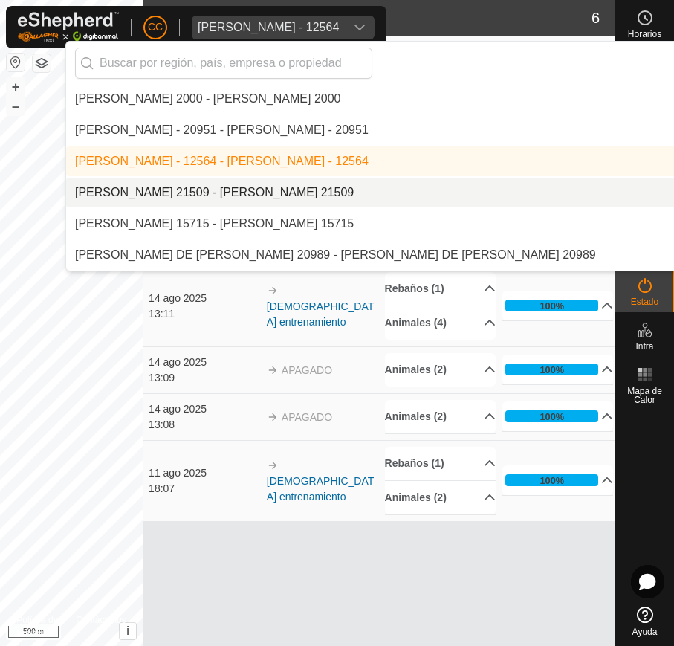
click at [328, 200] on li "[PERSON_NAME] 21509 - [PERSON_NAME] 21509" at bounding box center [471, 193] width 811 height 30
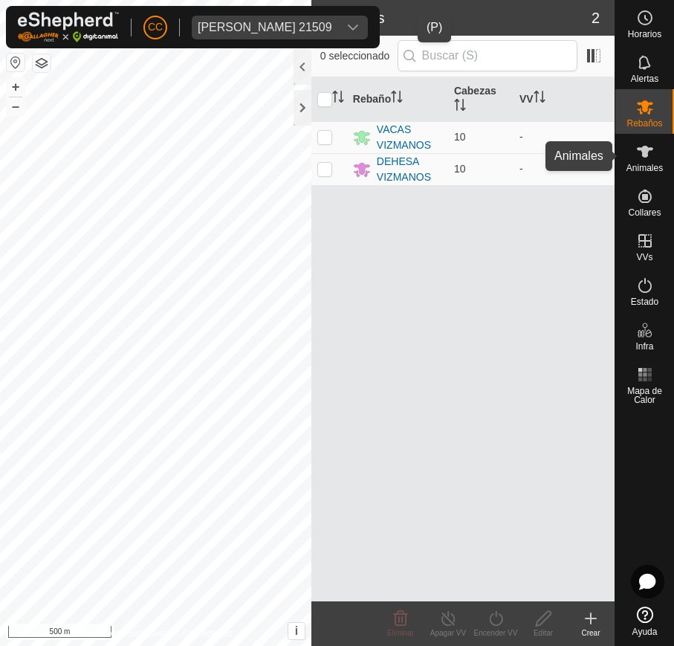
click at [640, 160] on es-animals-svg-icon at bounding box center [645, 152] width 27 height 24
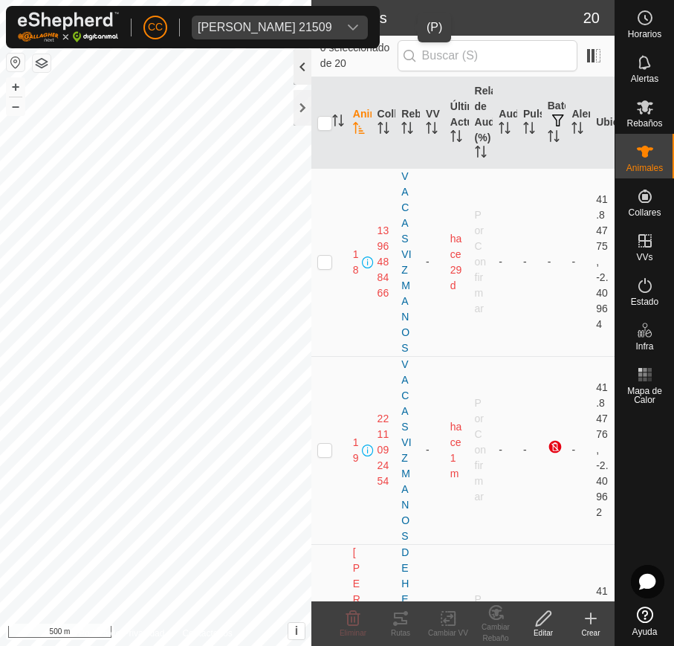
click at [305, 62] on div at bounding box center [302, 67] width 18 height 36
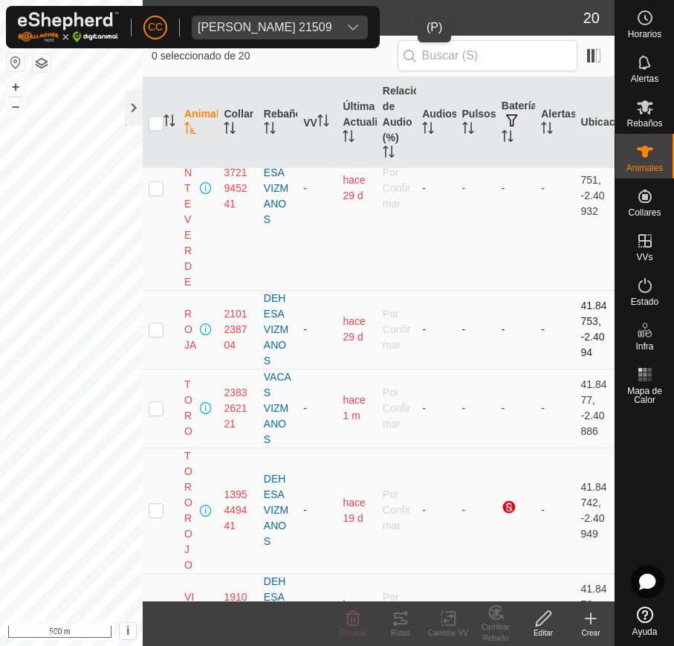
scroll to position [1673, 0]
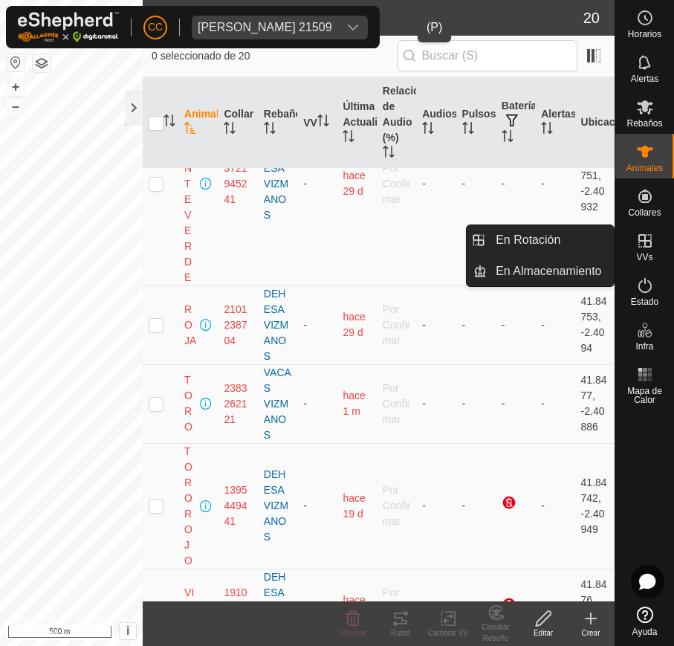
drag, startPoint x: 649, startPoint y: 263, endPoint x: 649, endPoint y: 249, distance: 14.1
click at [649, 250] on es-virtualpaddocks-svg-icon at bounding box center [645, 241] width 27 height 24
click at [580, 241] on link "En Rotación" at bounding box center [550, 240] width 127 height 30
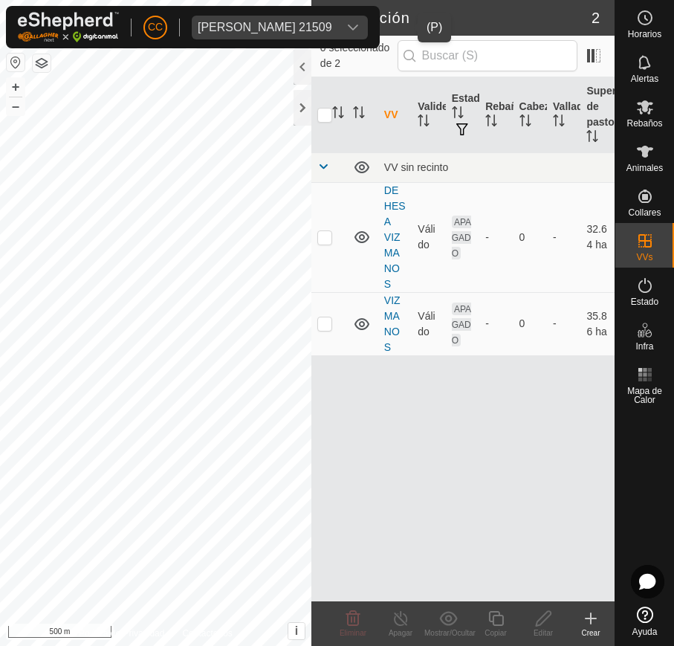
click at [359, 25] on icon "dropdown trigger" at bounding box center [353, 28] width 12 height 12
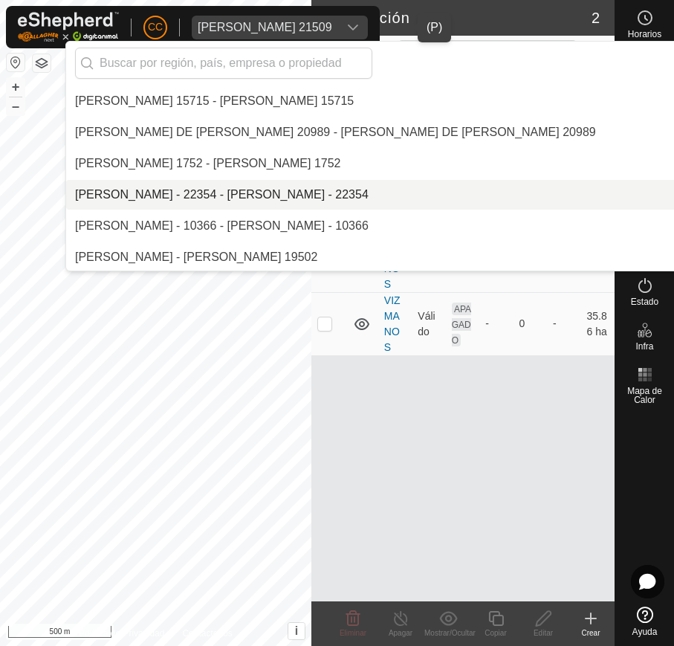
scroll to position [1060, 0]
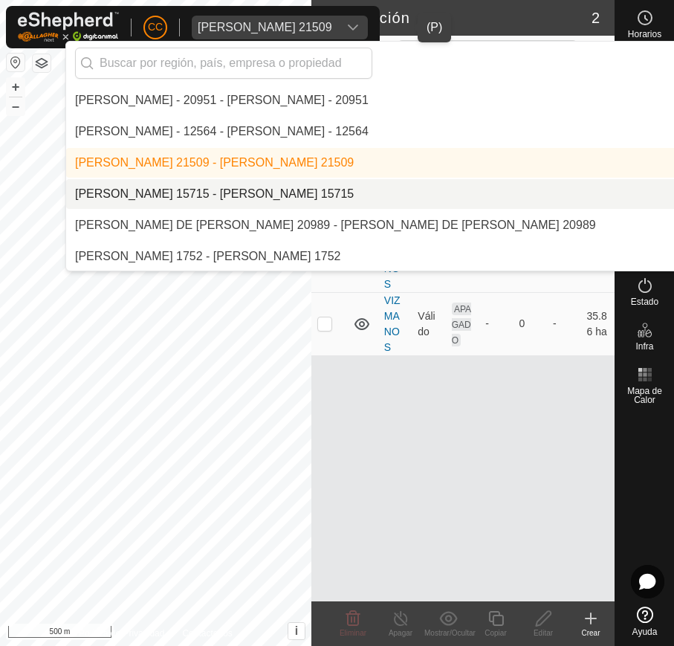
click at [357, 192] on li "[PERSON_NAME] 15715 - [PERSON_NAME] 15715" at bounding box center [471, 194] width 811 height 30
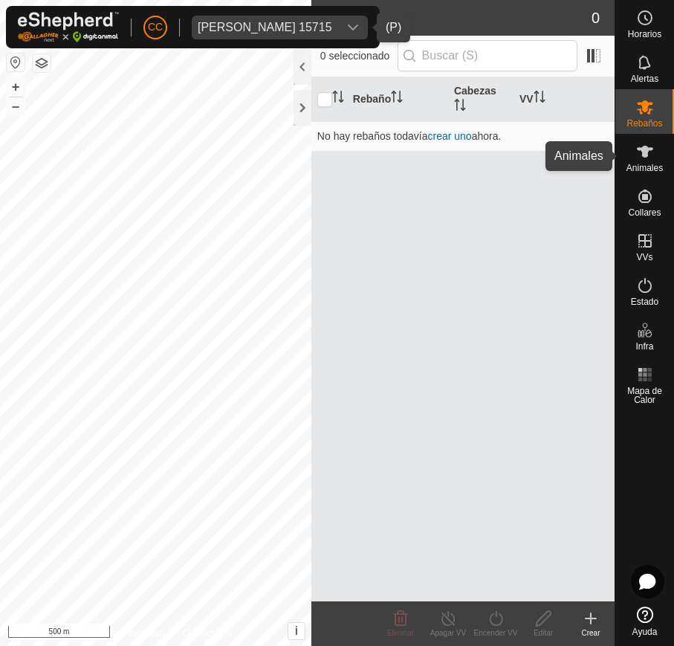
click at [645, 141] on es-animals-svg-icon at bounding box center [645, 152] width 27 height 24
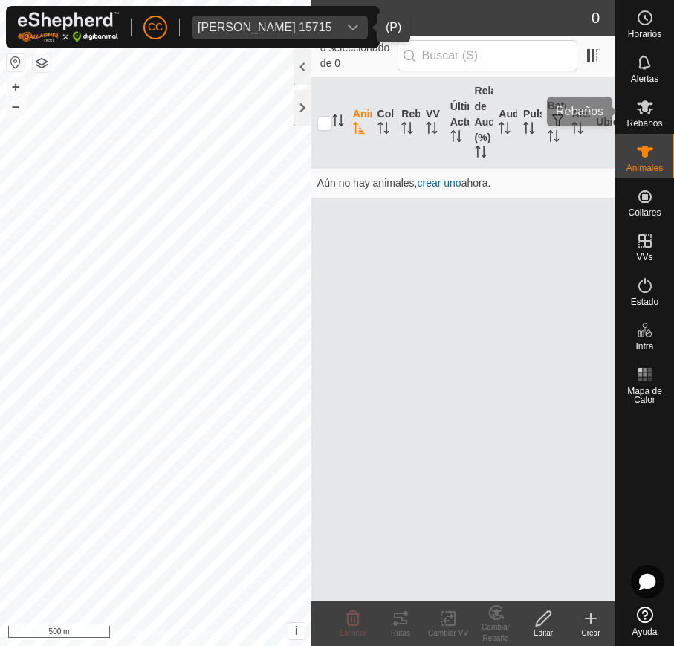
click at [643, 121] on span "Rebaños" at bounding box center [644, 123] width 36 height 9
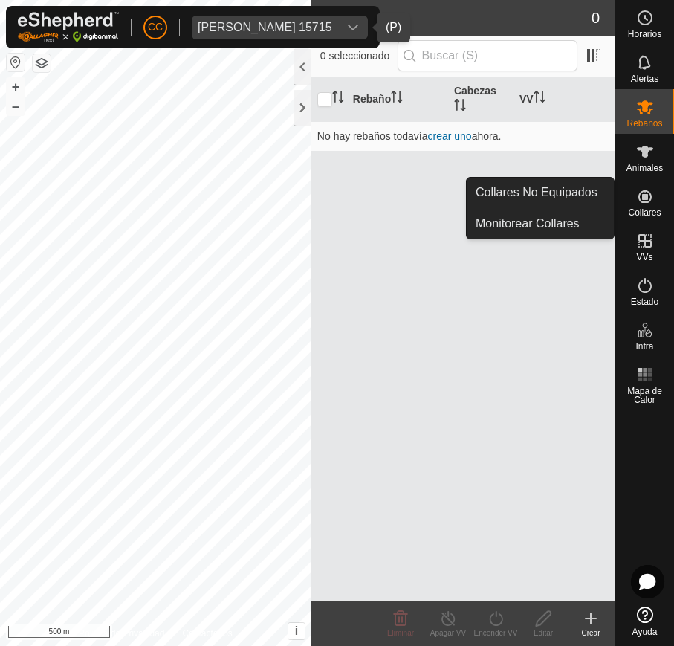
click at [658, 212] on span "Collares" at bounding box center [644, 212] width 33 height 9
click at [580, 194] on link "Collares No Equipados" at bounding box center [540, 193] width 147 height 30
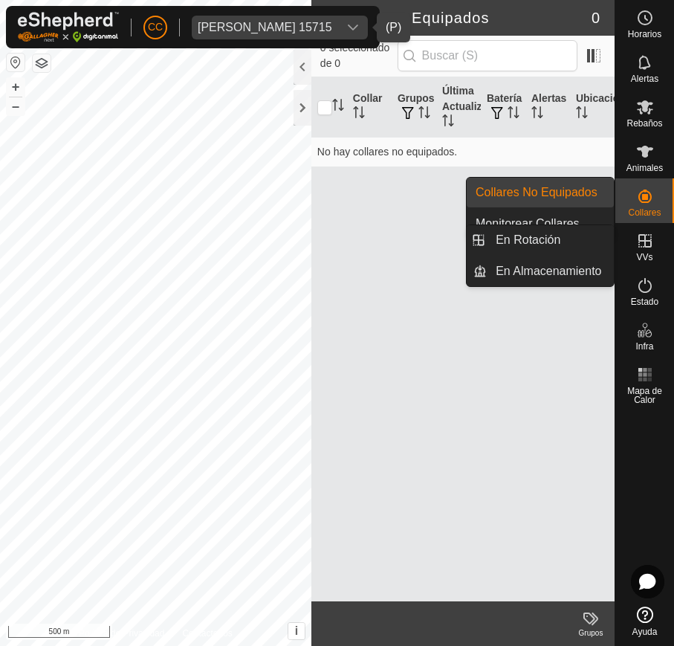
drag, startPoint x: 638, startPoint y: 249, endPoint x: 636, endPoint y: 258, distance: 9.2
click at [638, 253] on div "VVs" at bounding box center [644, 245] width 59 height 45
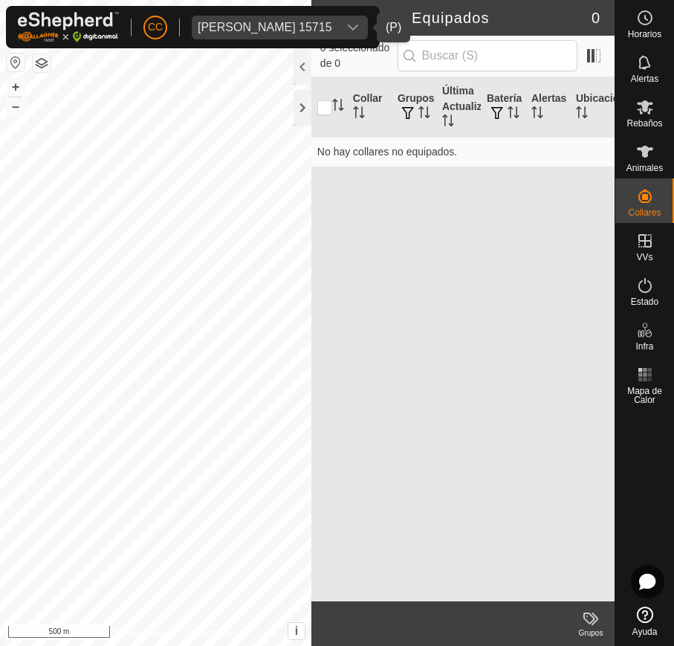
click at [300, 18] on span "Angel Atienza Cano 15715" at bounding box center [265, 28] width 146 height 24
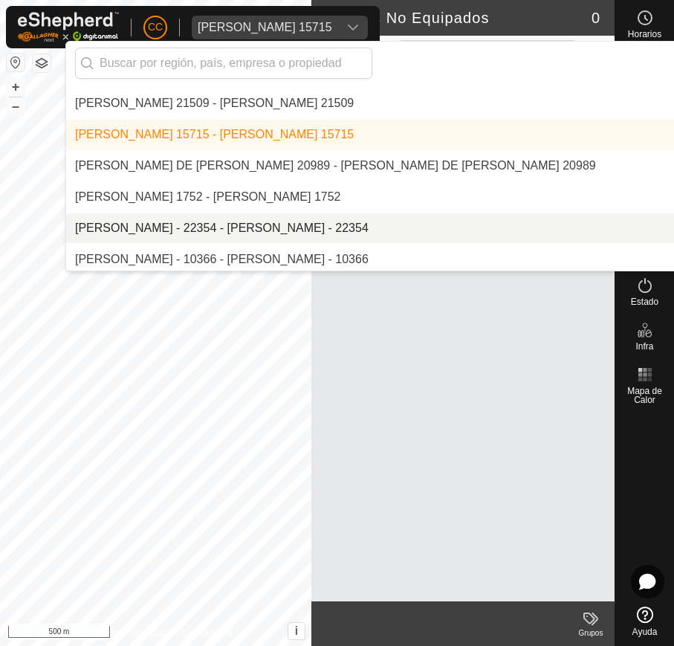
scroll to position [1091, 0]
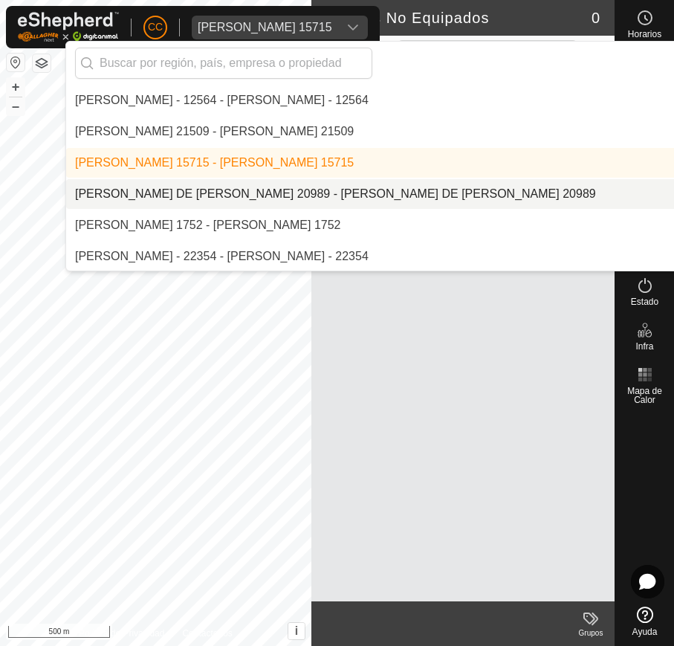
click at [356, 193] on li "[PERSON_NAME] DE [PERSON_NAME] 20989 - [PERSON_NAME] DE [PERSON_NAME] 20989" at bounding box center [471, 194] width 811 height 30
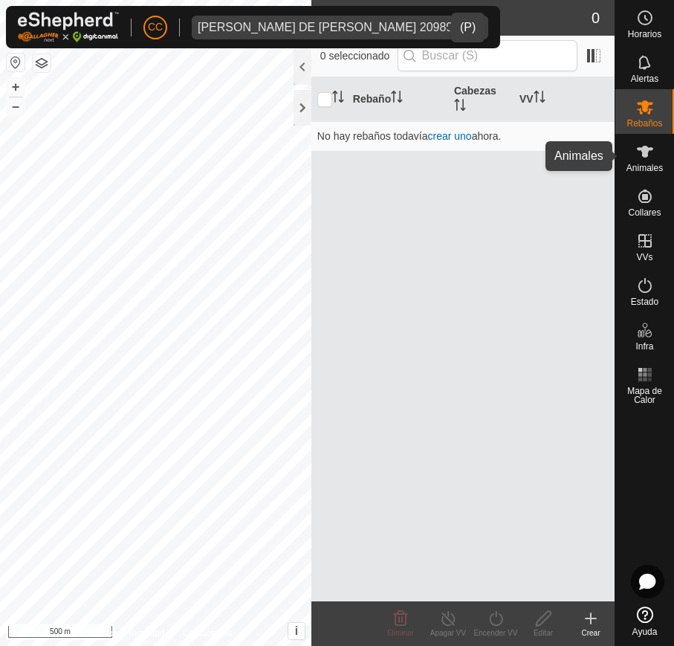
click at [630, 158] on div "Animales" at bounding box center [644, 156] width 59 height 45
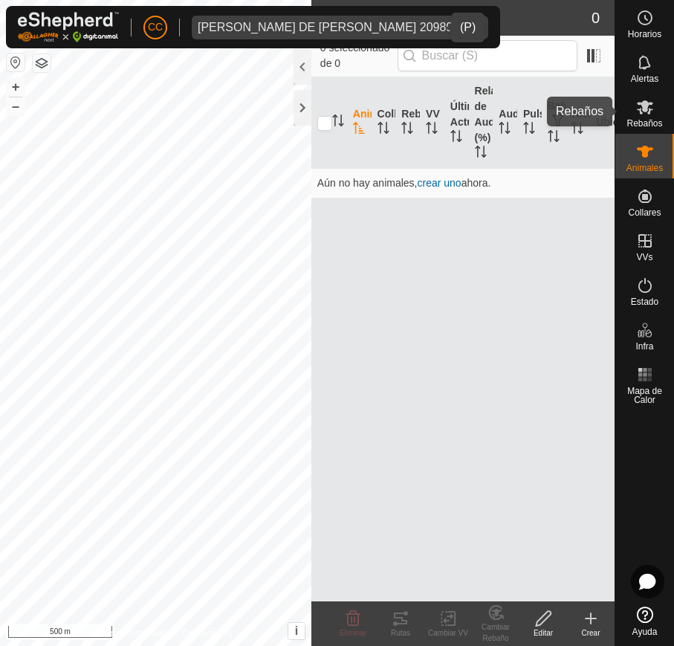
click at [639, 114] on icon at bounding box center [645, 107] width 18 height 18
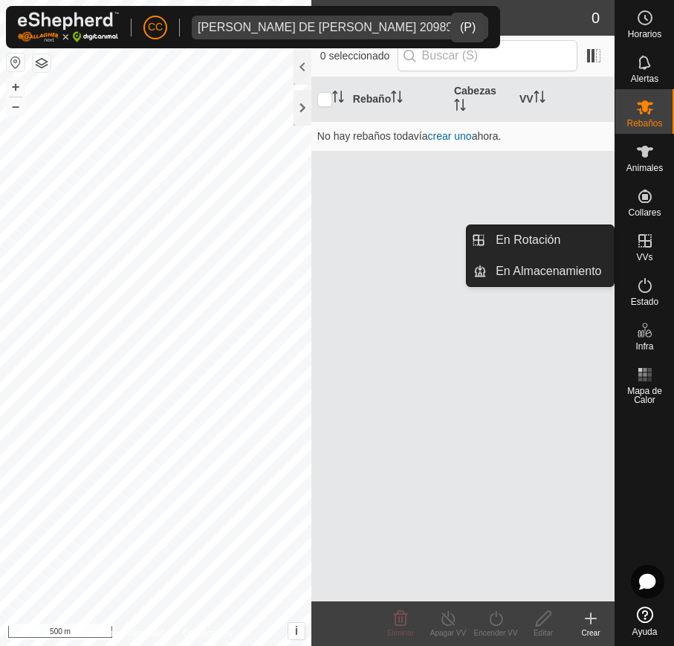
click at [639, 236] on icon at bounding box center [644, 240] width 13 height 13
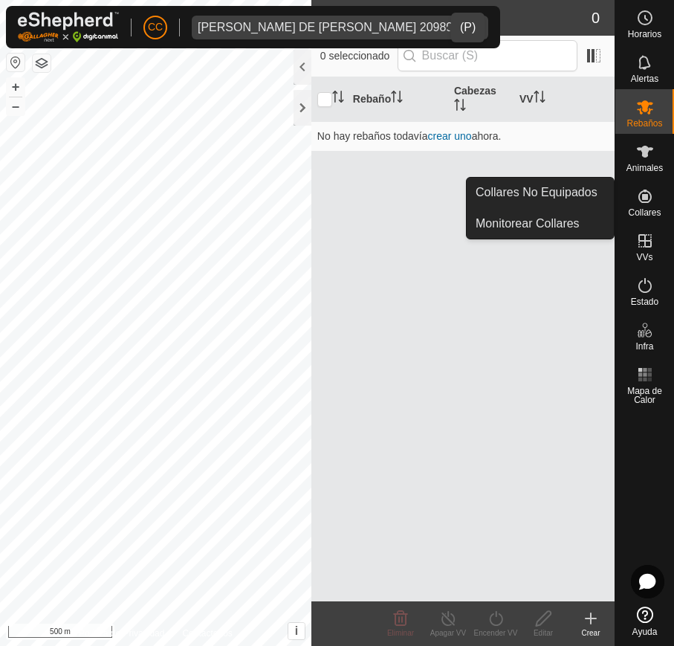
drag, startPoint x: 642, startPoint y: 221, endPoint x: 649, endPoint y: 192, distance: 29.0
click at [649, 194] on icon at bounding box center [645, 196] width 18 height 18
click at [587, 181] on link "Collares No Equipados" at bounding box center [540, 193] width 147 height 30
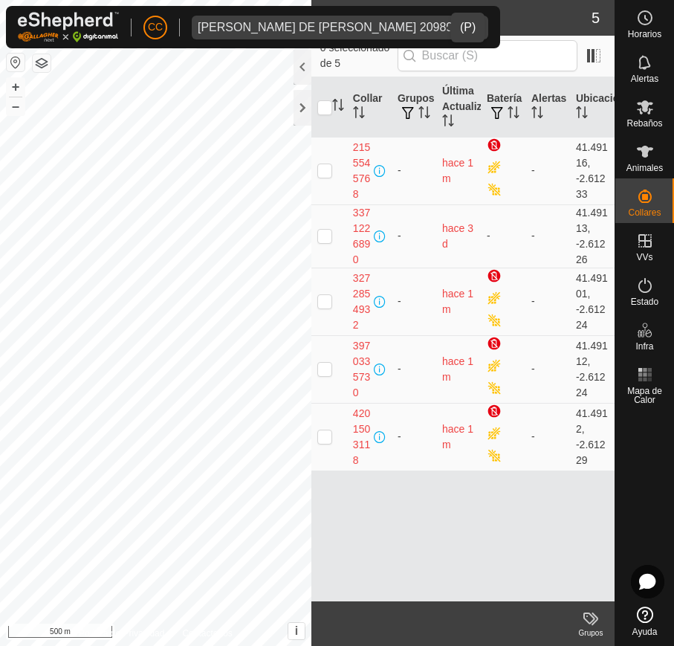
click at [458, 19] on div "dropdown trigger" at bounding box center [473, 28] width 30 height 24
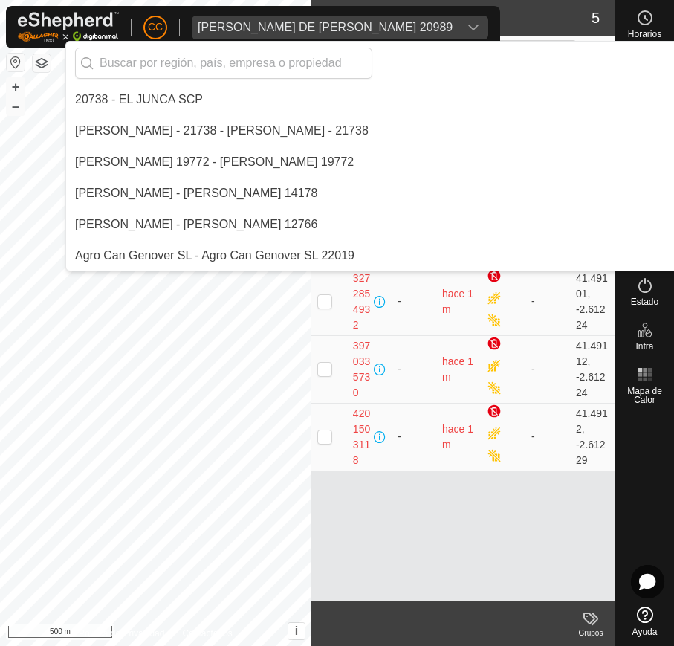
scroll to position [1030, 0]
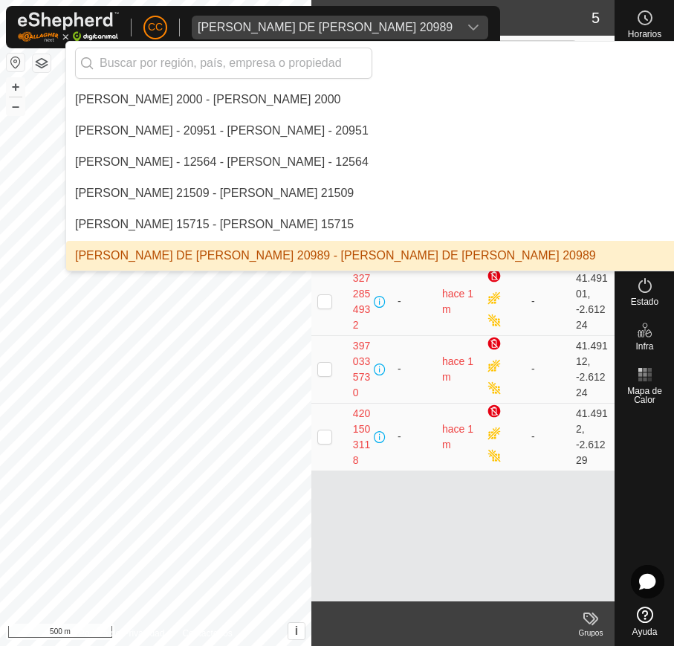
click at [458, 19] on div "dropdown trigger" at bounding box center [473, 28] width 30 height 24
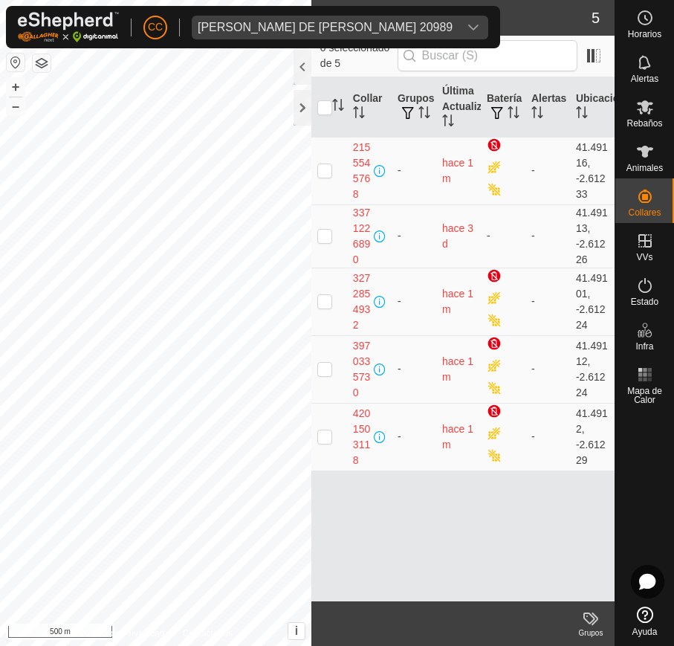
click at [458, 19] on div "dropdown trigger" at bounding box center [473, 28] width 30 height 24
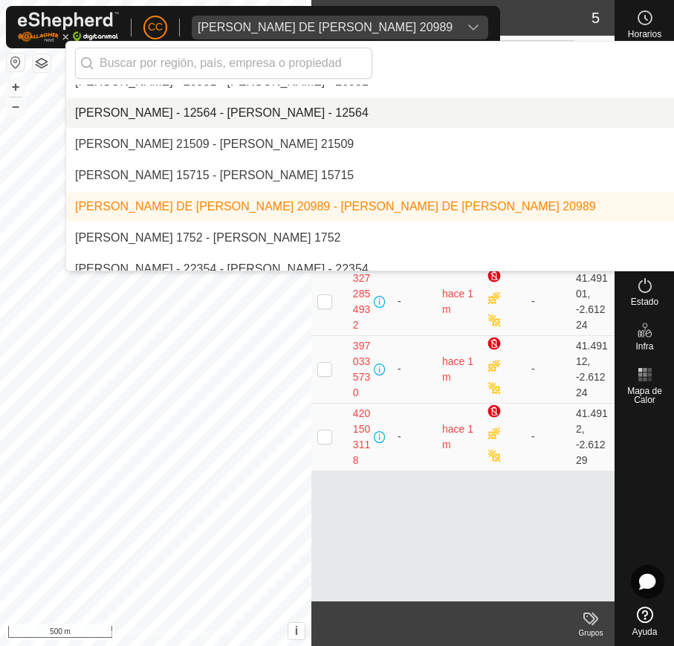
scroll to position [1123, 0]
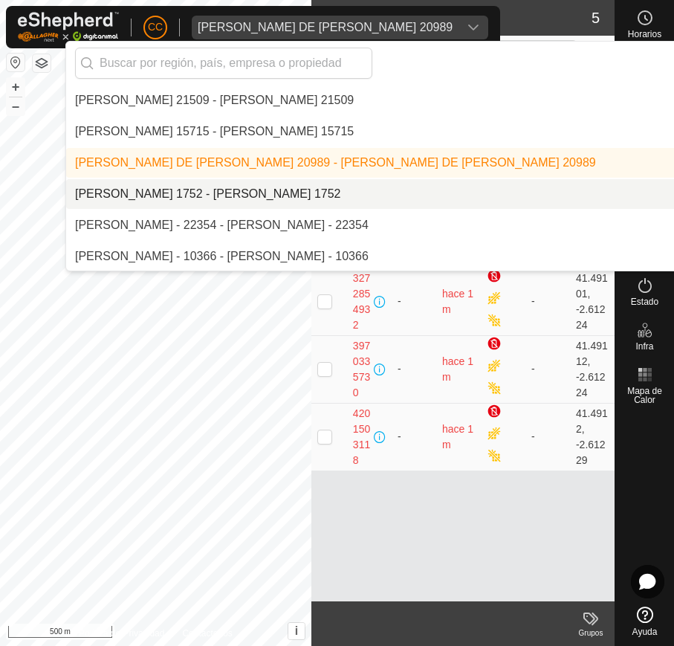
click at [448, 189] on li "[PERSON_NAME] 1752 - [PERSON_NAME] 1752" at bounding box center [471, 194] width 811 height 30
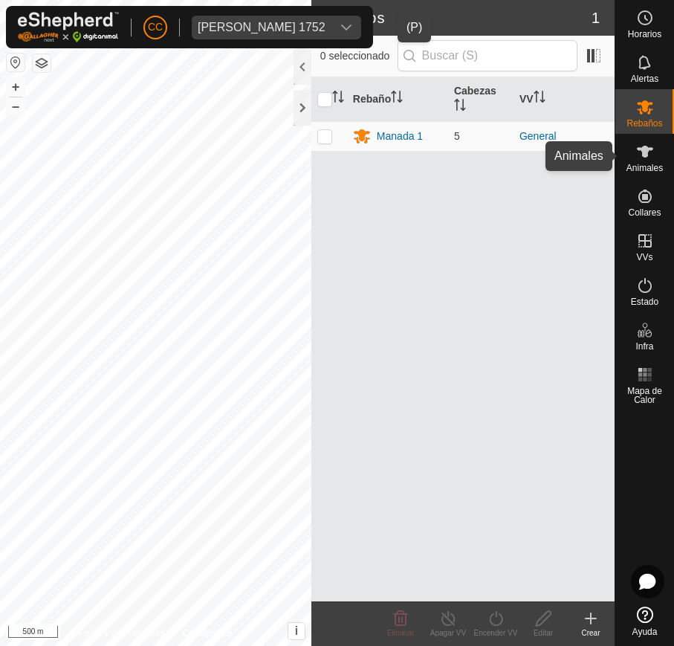
click at [631, 169] on span "Animales" at bounding box center [644, 167] width 36 height 9
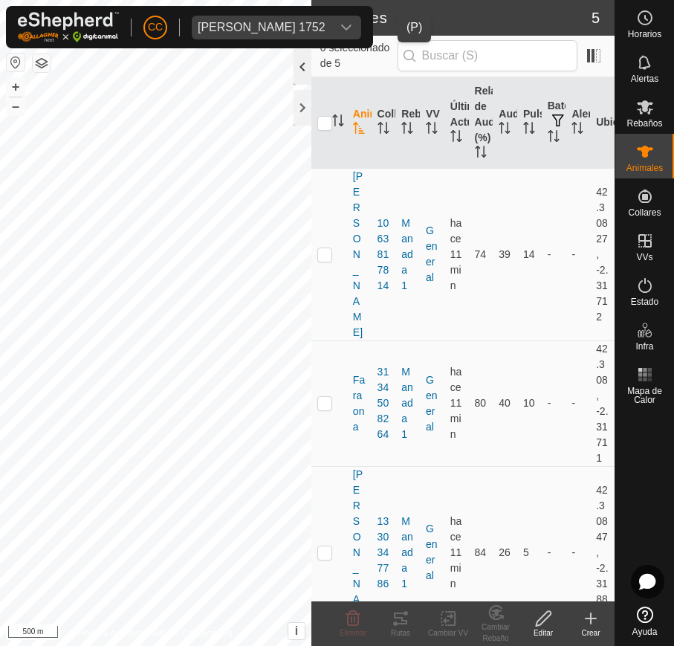
click at [299, 67] on div at bounding box center [302, 67] width 18 height 36
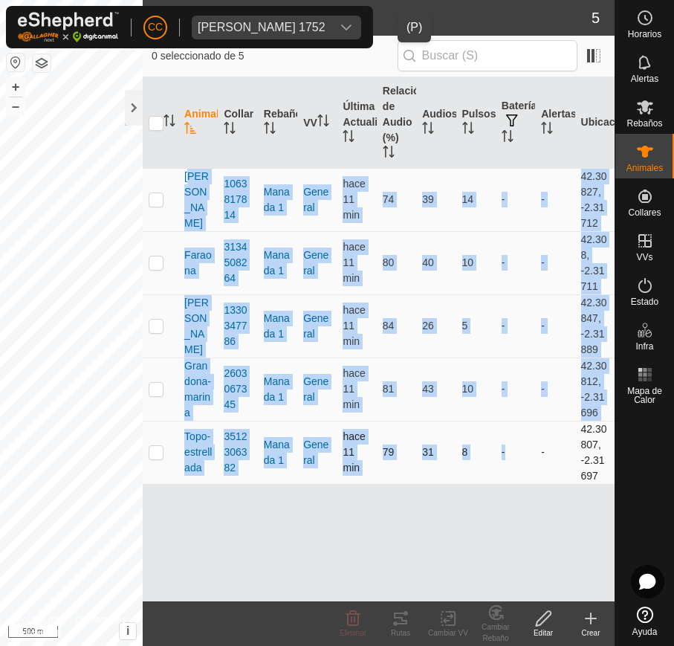
drag, startPoint x: 183, startPoint y: 185, endPoint x: 539, endPoint y: 468, distance: 454.8
click at [539, 468] on tbody "Diana 1063817814 Manada 1 General hace 11 min 74 39 14 - - 42.30827, -2.31712 F…" at bounding box center [379, 326] width 472 height 316
copy tbody "Diana 1063817814 Manada 1 General hace 11 min 74 39 14 - - 42.30827, -2.31712 F…"
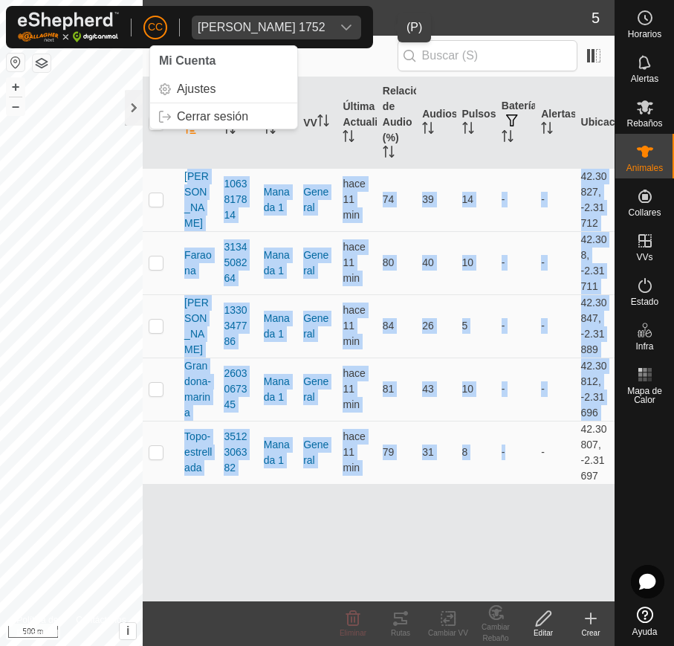
click at [361, 20] on div "dropdown trigger" at bounding box center [346, 28] width 30 height 24
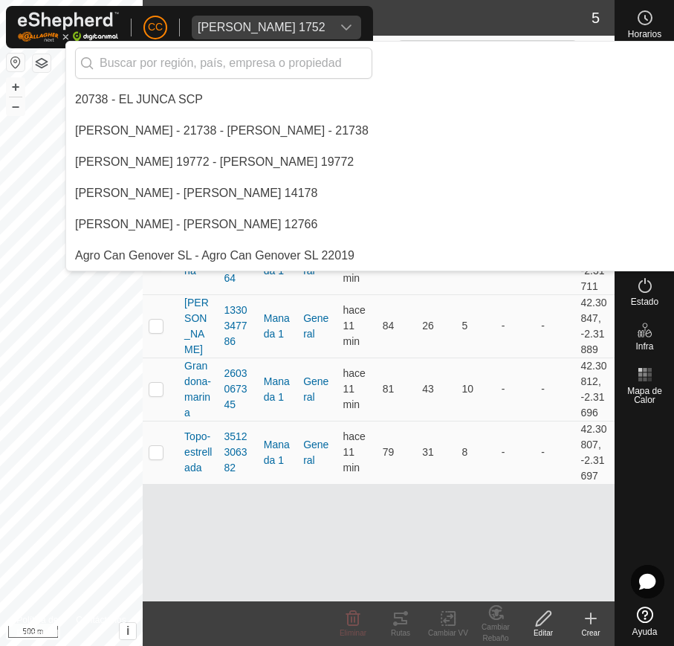
scroll to position [1061, 0]
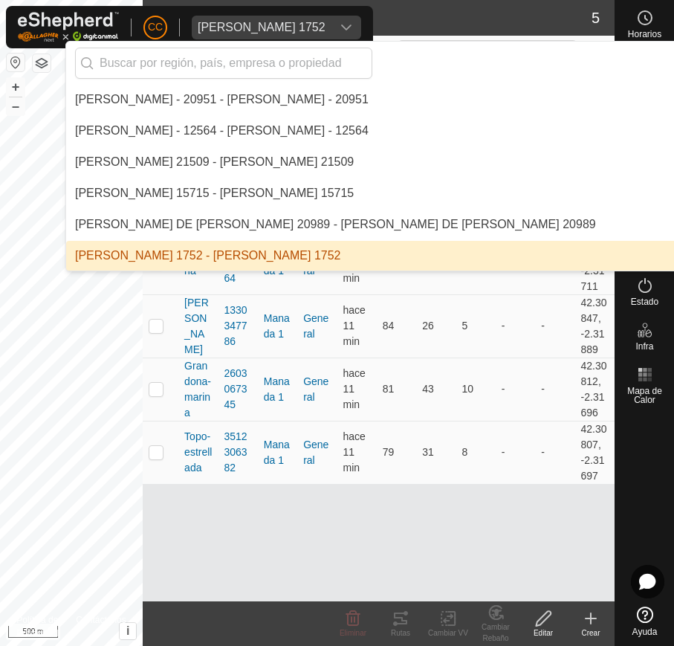
click at [361, 25] on div "dropdown trigger" at bounding box center [346, 28] width 30 height 24
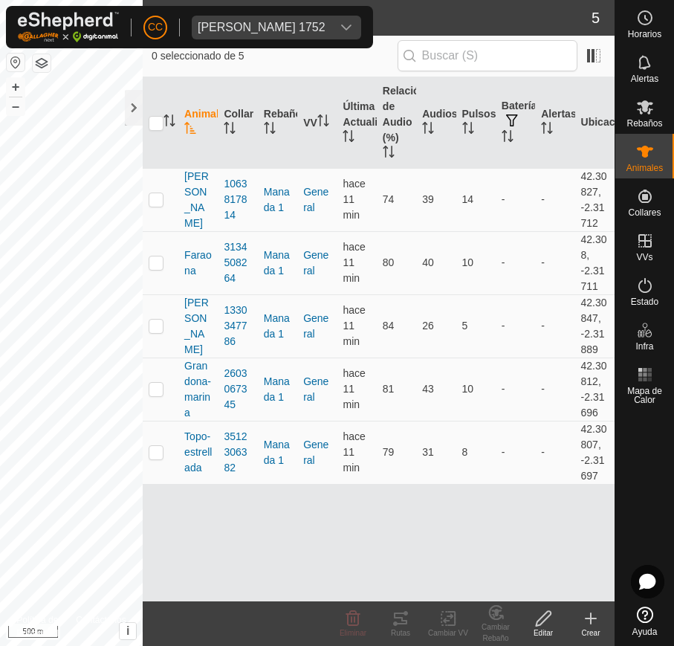
click at [361, 25] on div "dropdown trigger" at bounding box center [346, 28] width 30 height 24
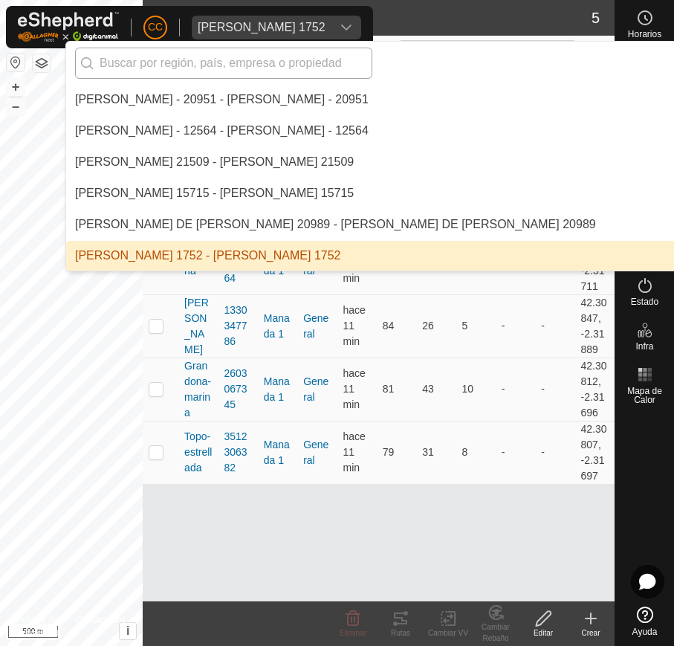
click at [250, 60] on input "text" at bounding box center [223, 63] width 297 height 31
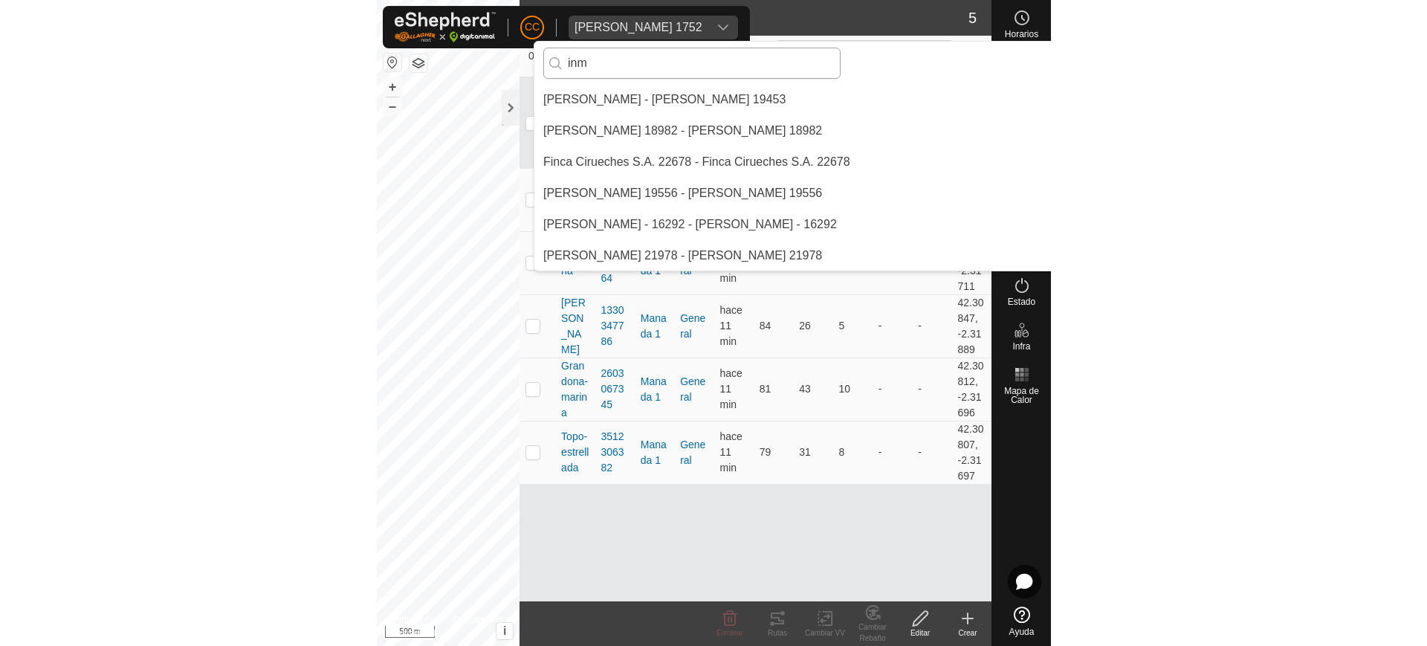
scroll to position [0, 0]
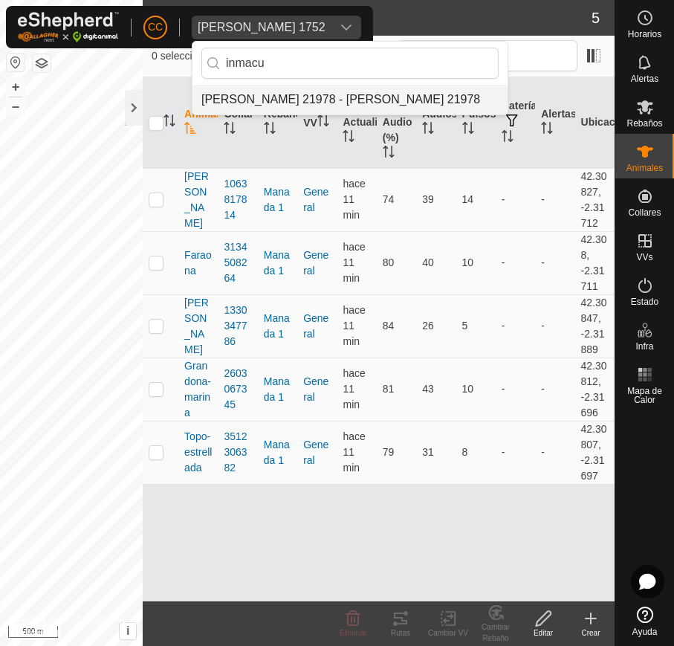
type input "inmacu"
click at [314, 97] on li "[PERSON_NAME] 21978 - [PERSON_NAME] 21978" at bounding box center [349, 100] width 315 height 30
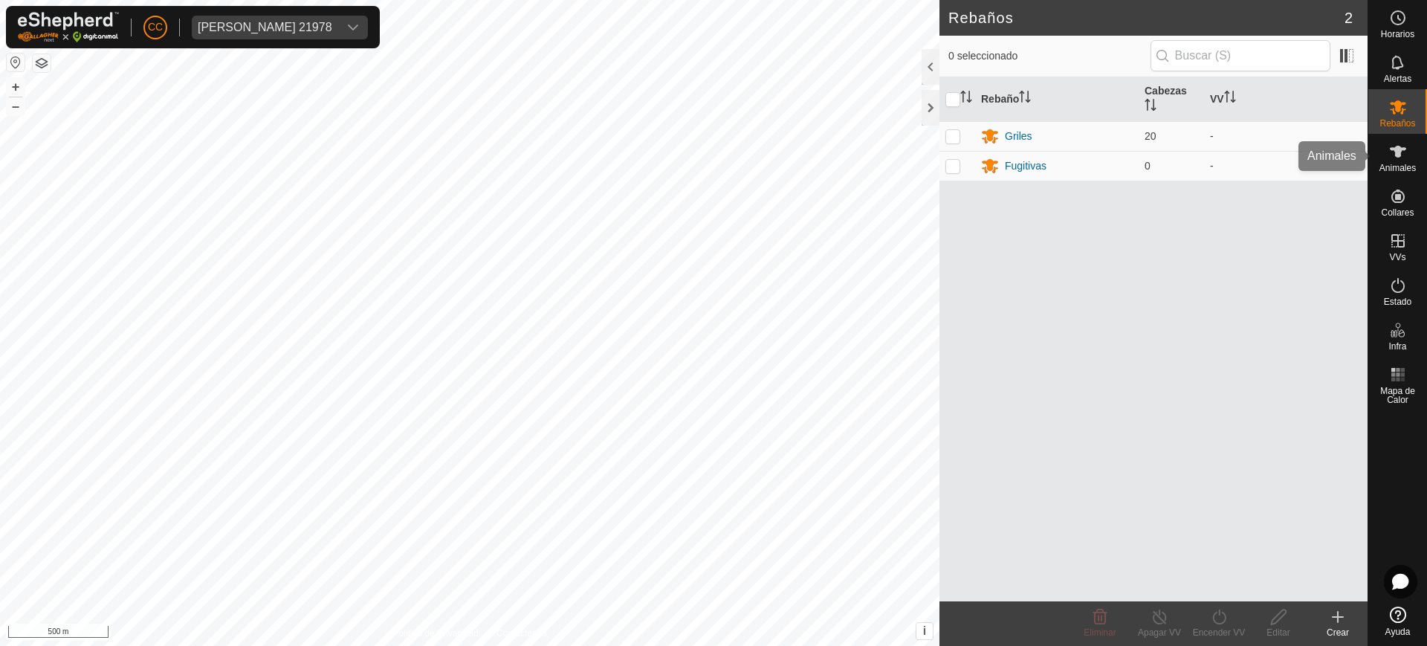
click at [673, 143] on icon at bounding box center [1398, 152] width 18 height 18
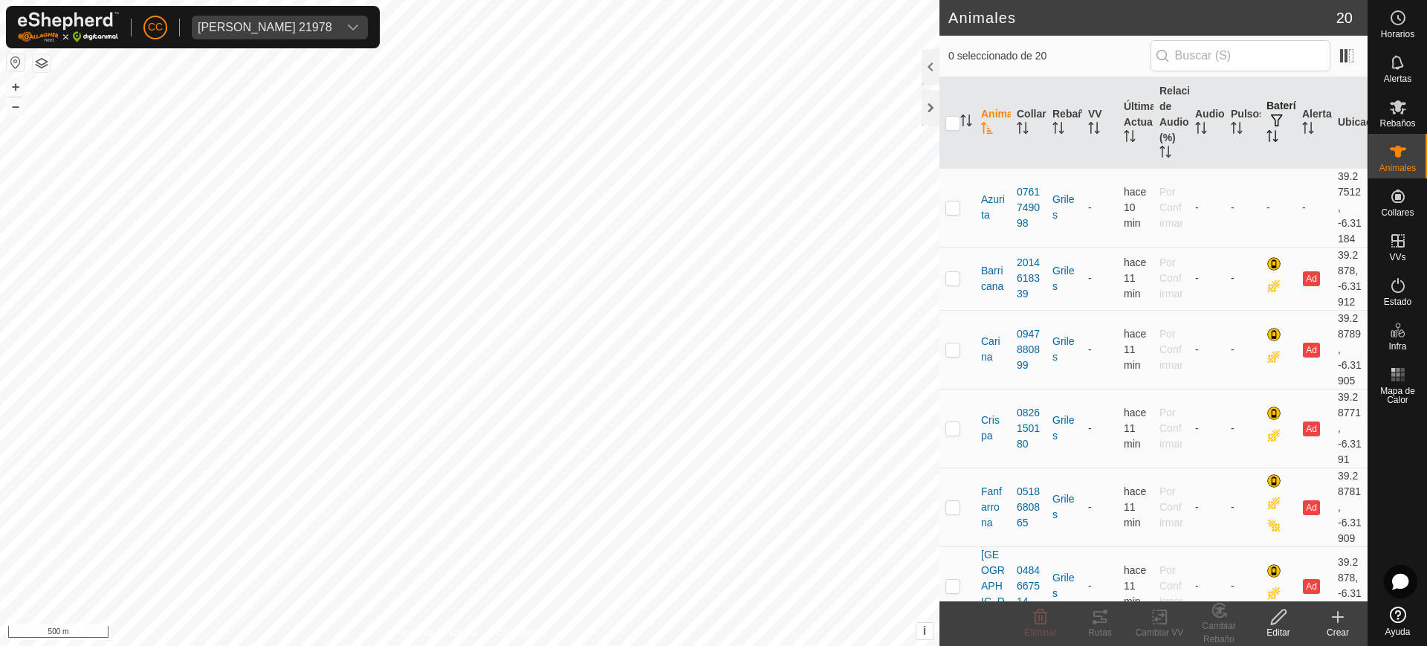
click at [673, 135] on th "Batería" at bounding box center [1278, 122] width 36 height 91
click at [673, 74] on div at bounding box center [930, 67] width 18 height 36
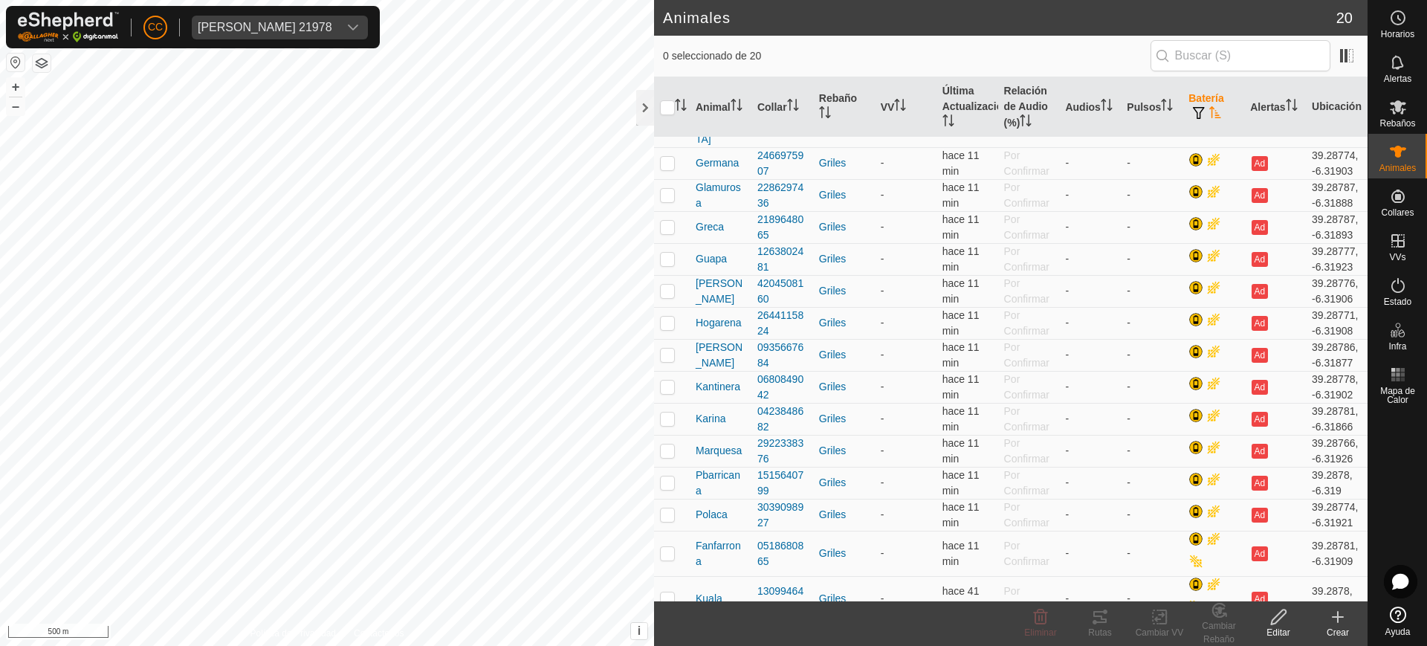
scroll to position [202, 0]
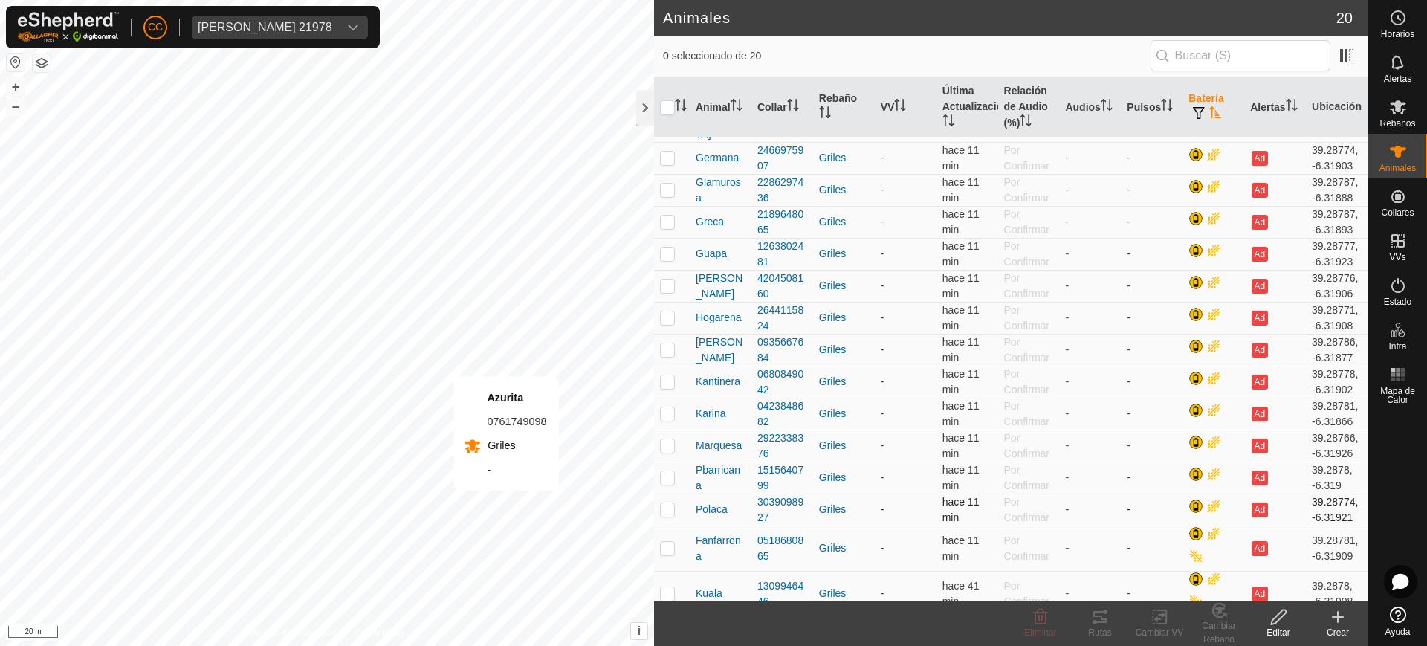
checkbox input "true"
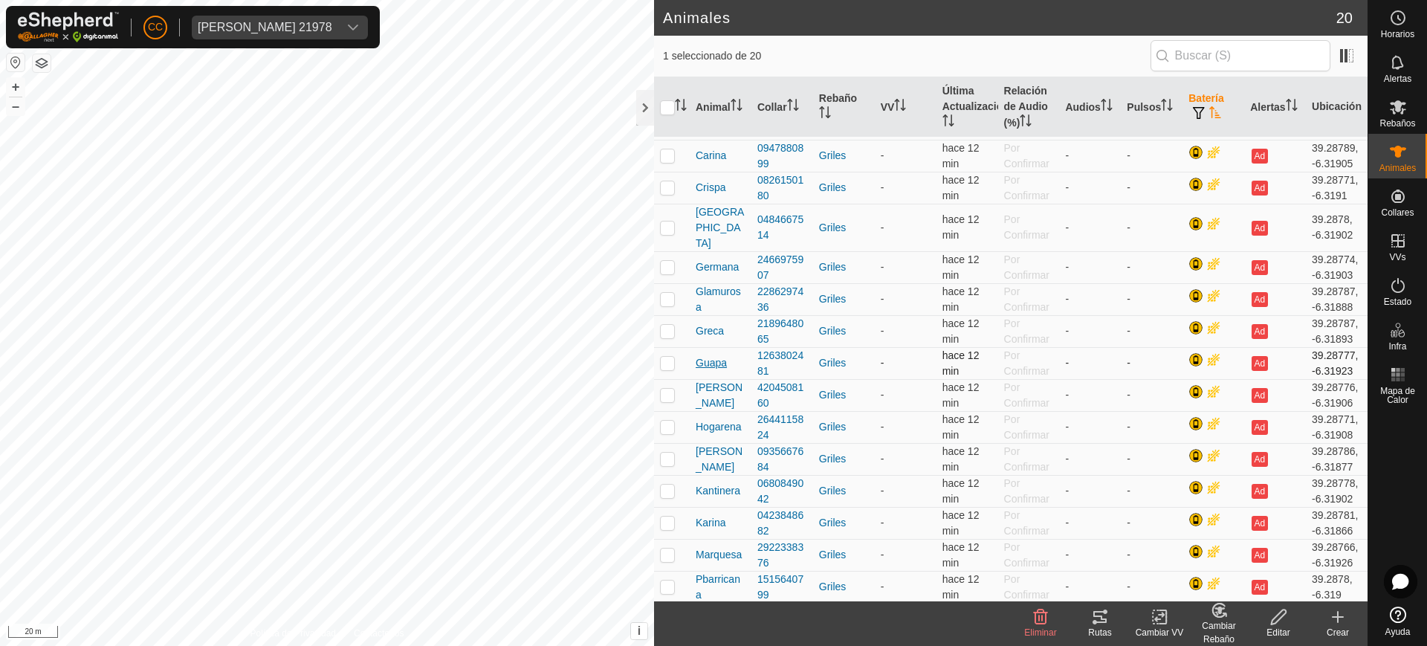
scroll to position [0, 0]
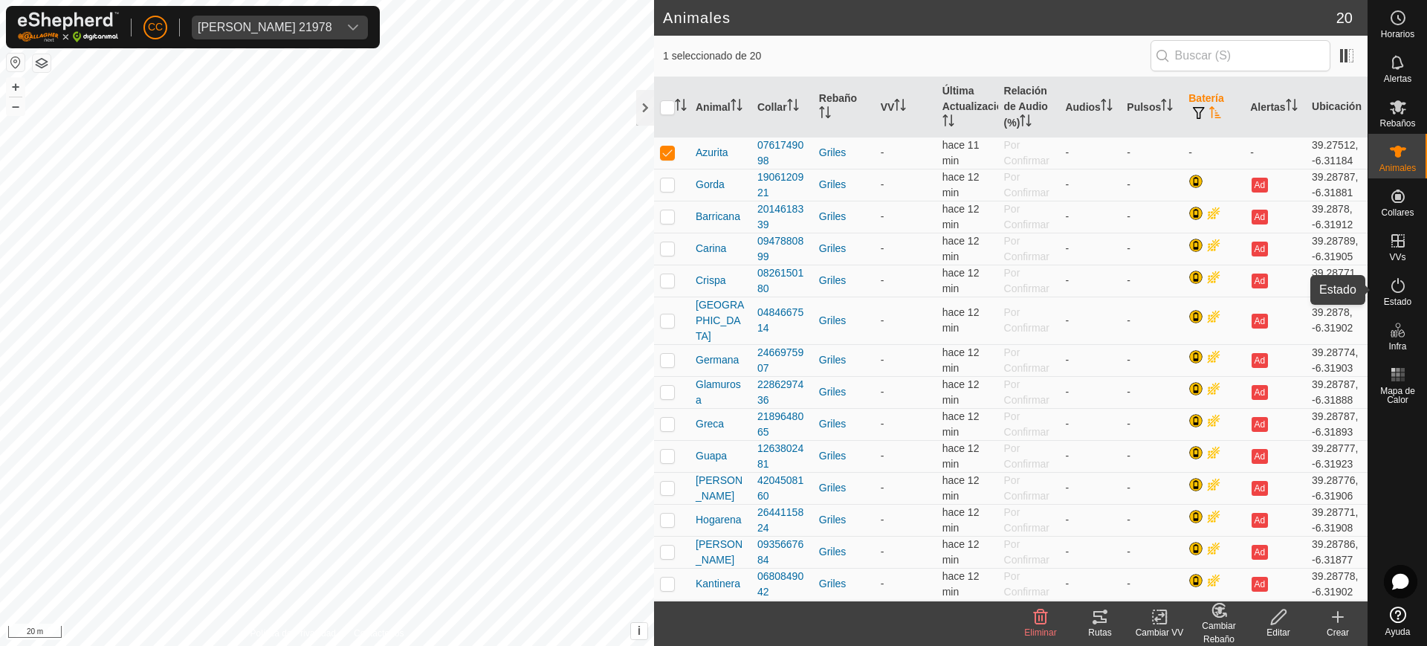
click at [673, 297] on span "Estado" at bounding box center [1396, 301] width 27 height 9
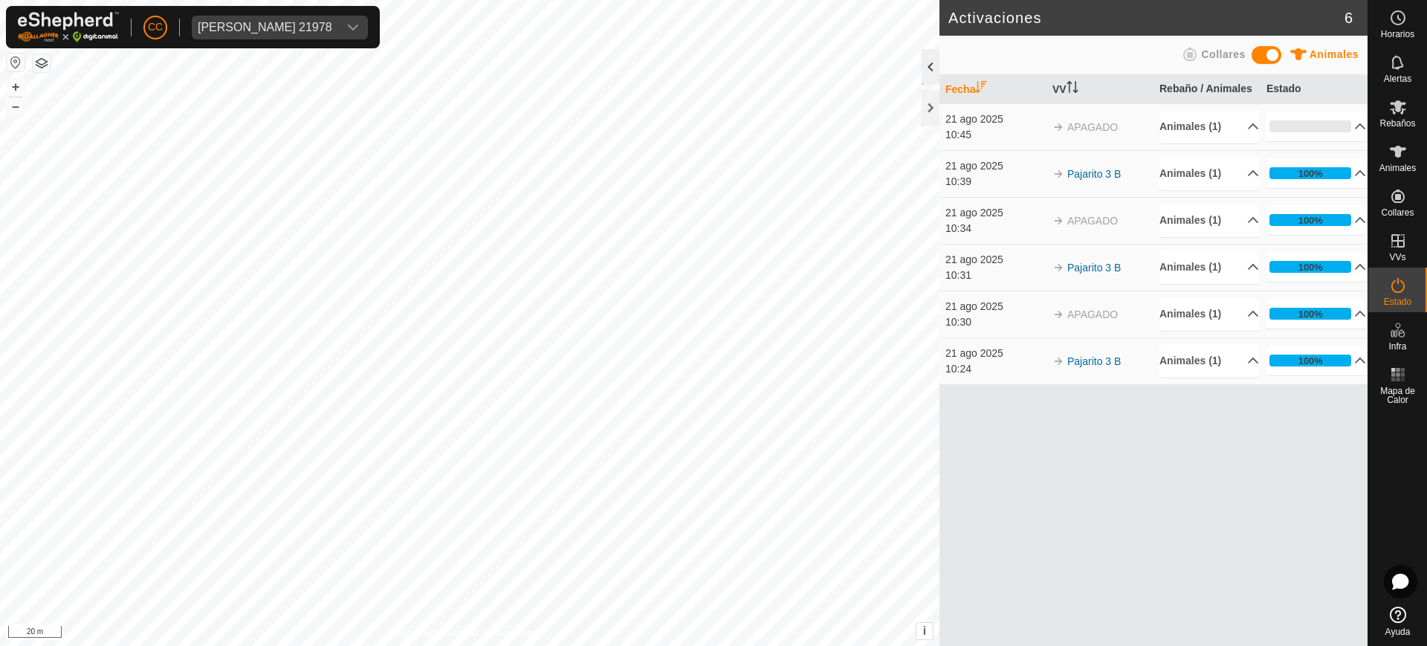
click at [673, 73] on div at bounding box center [930, 67] width 18 height 36
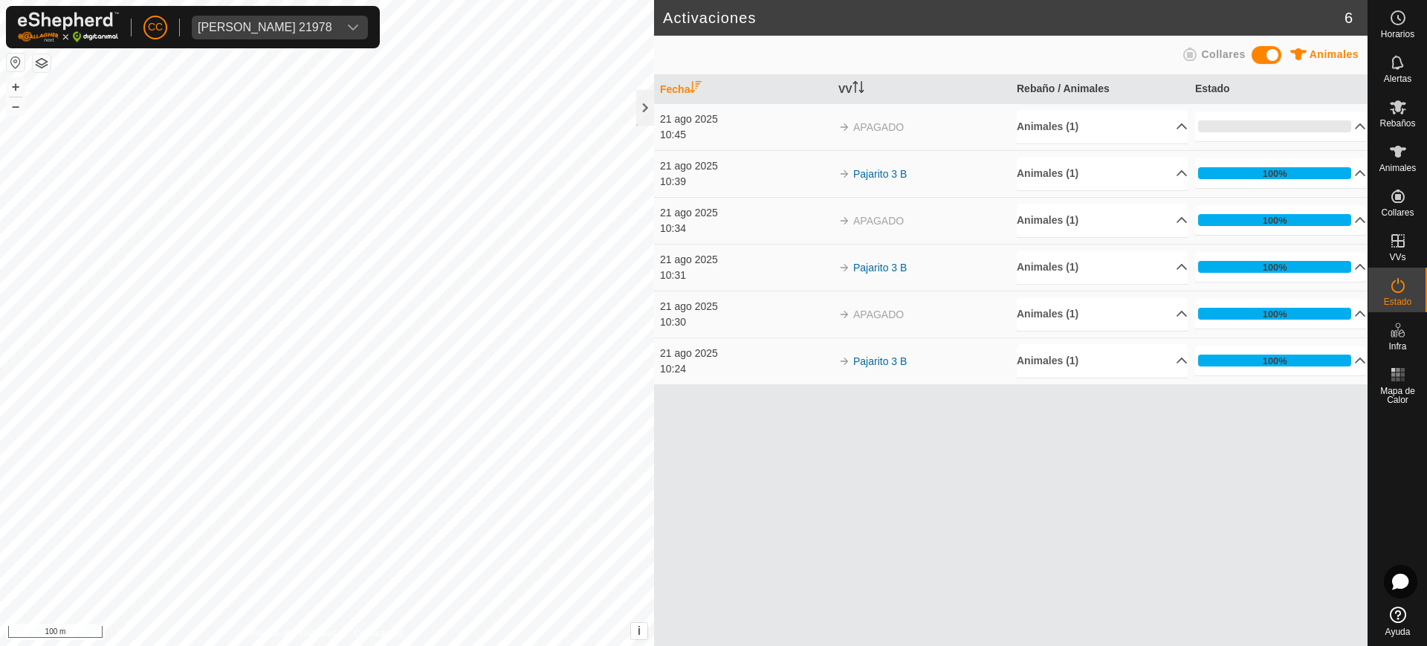
click at [673, 186] on div "10:39" at bounding box center [745, 182] width 171 height 16
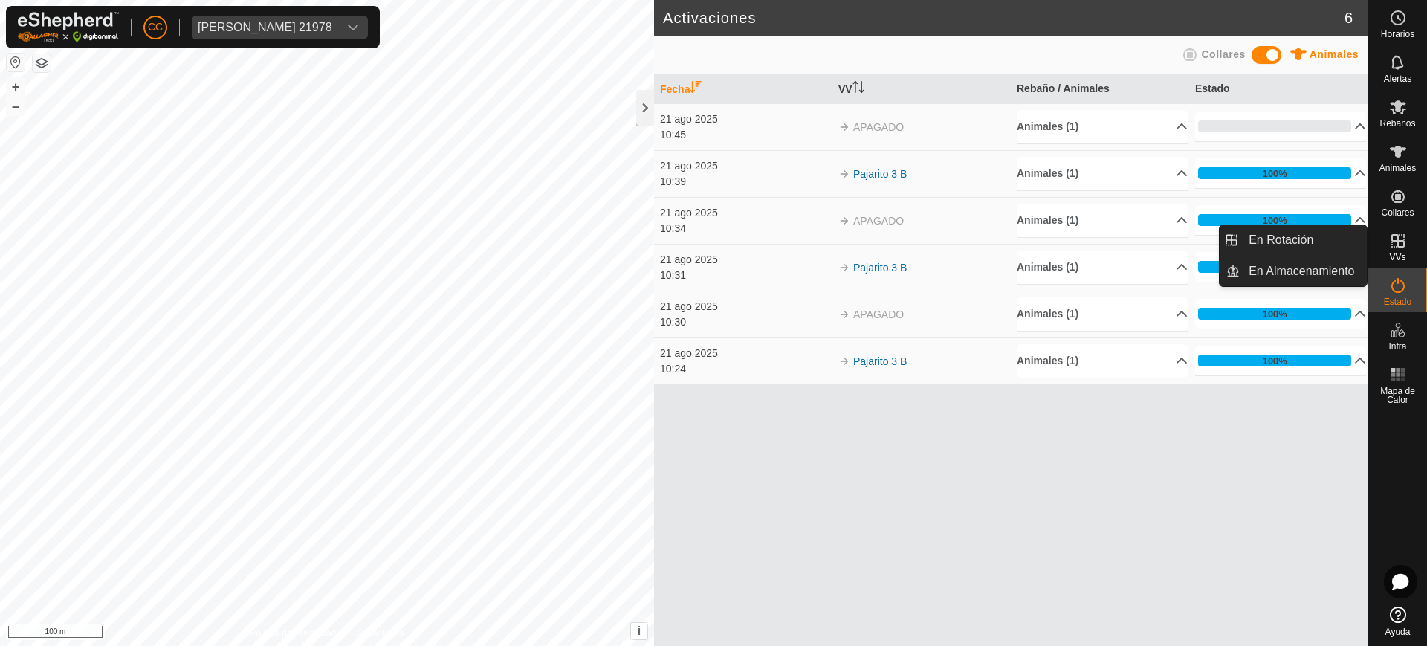
click at [673, 244] on icon at bounding box center [1398, 241] width 18 height 18
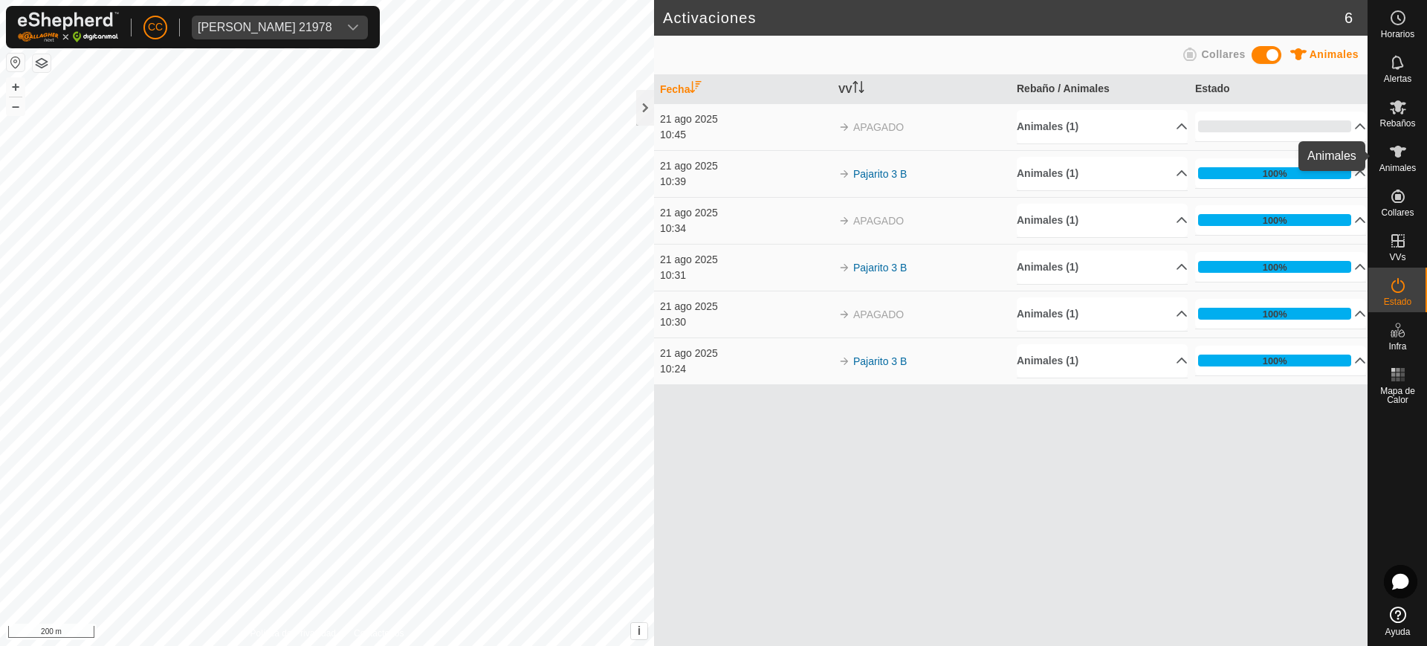
click at [673, 165] on span "Animales" at bounding box center [1397, 167] width 36 height 9
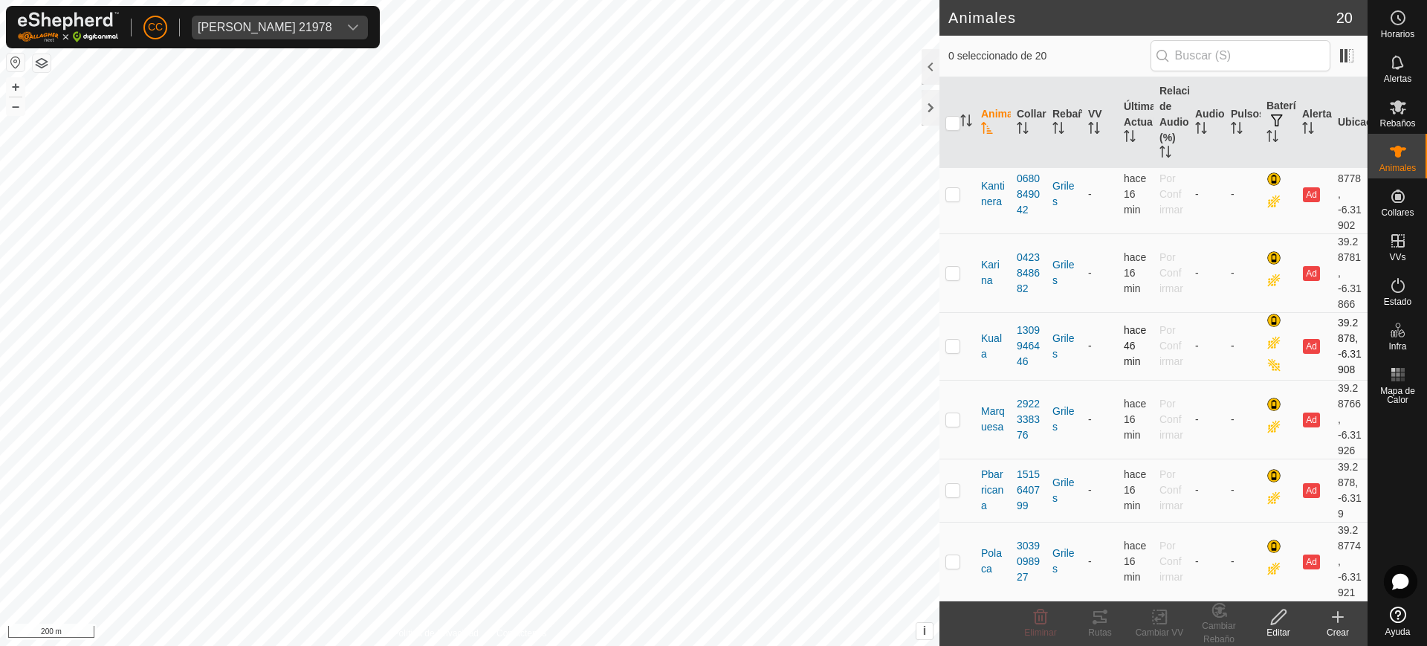
scroll to position [1346, 0]
click at [673, 68] on div at bounding box center [930, 67] width 18 height 36
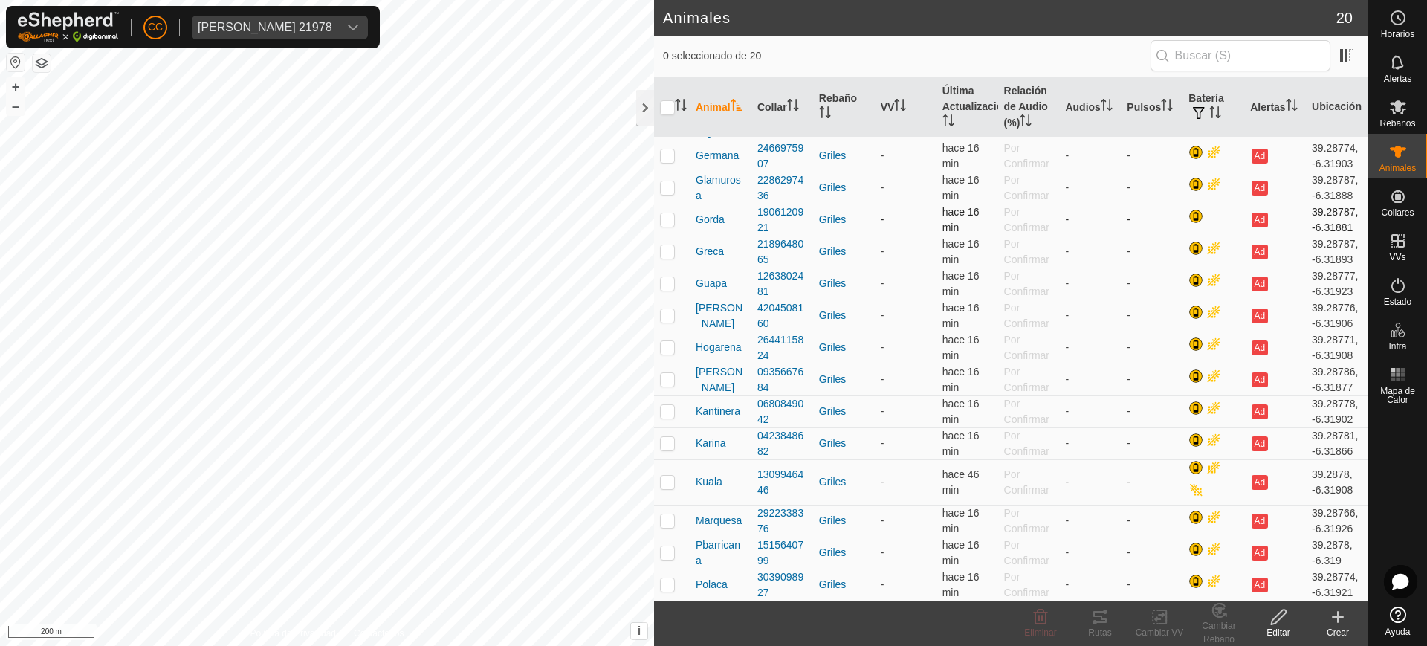
scroll to position [202, 0]
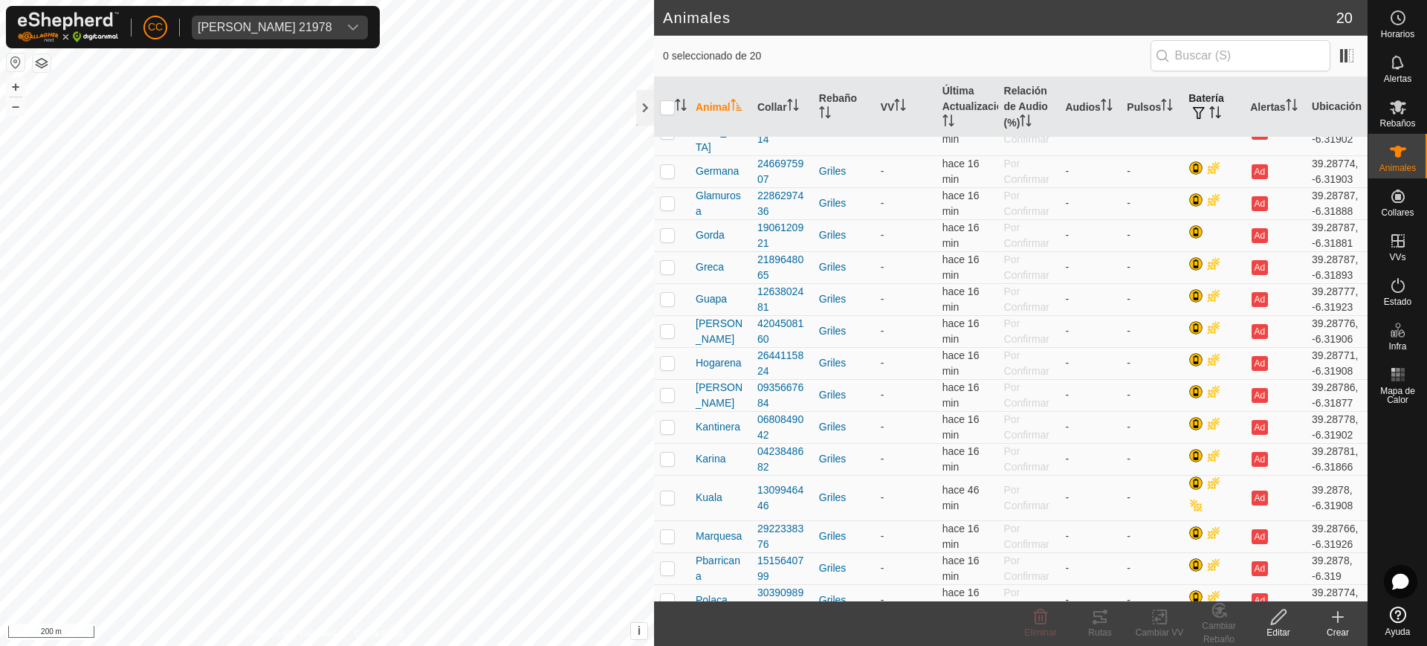
click at [673, 117] on icon "Activar para ordenar" at bounding box center [1215, 112] width 12 height 12
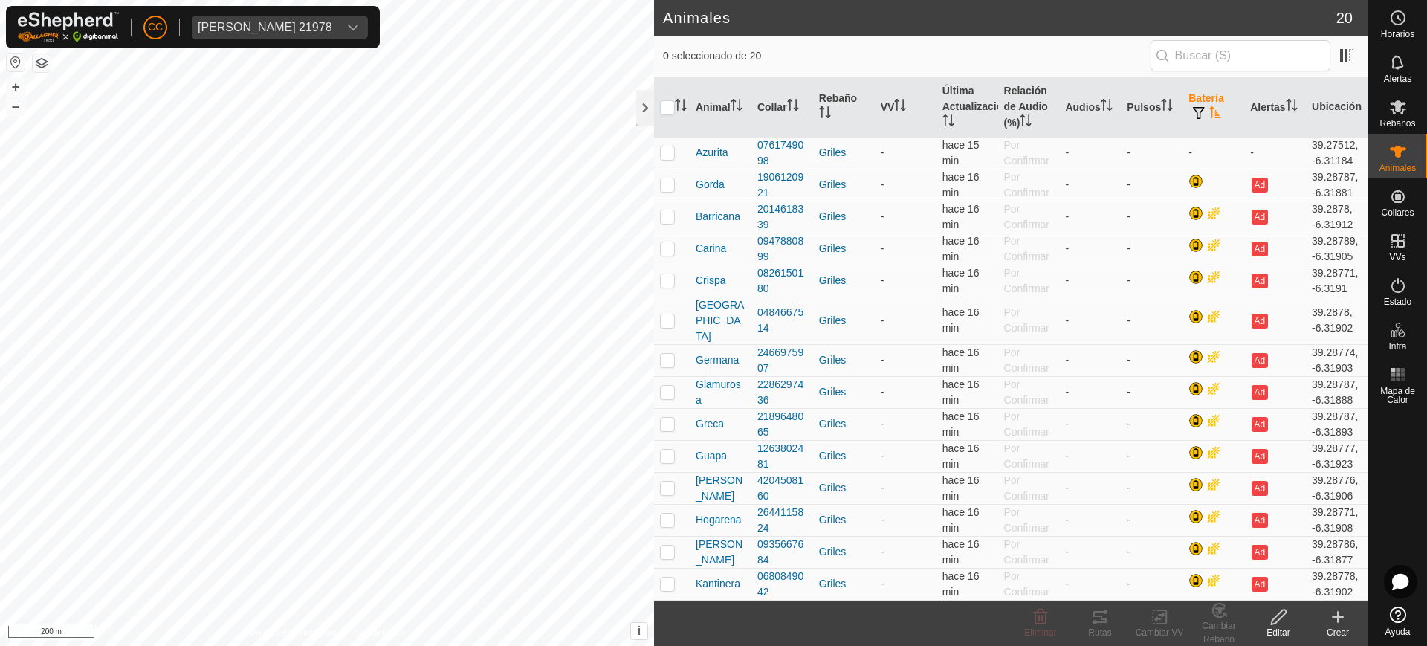
click at [673, 117] on icon "Activar para ordenar" at bounding box center [1215, 112] width 11 height 12
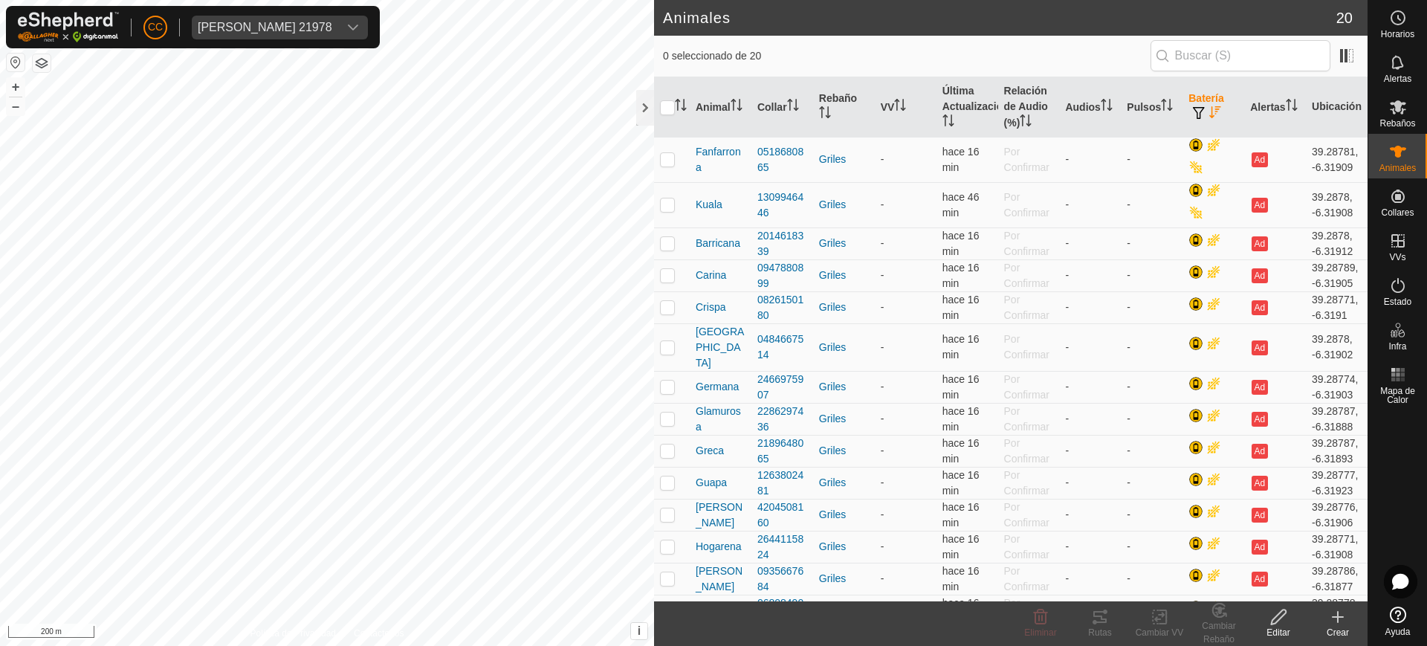
click at [673, 117] on icon "Activar para ordenar" at bounding box center [1215, 112] width 12 height 12
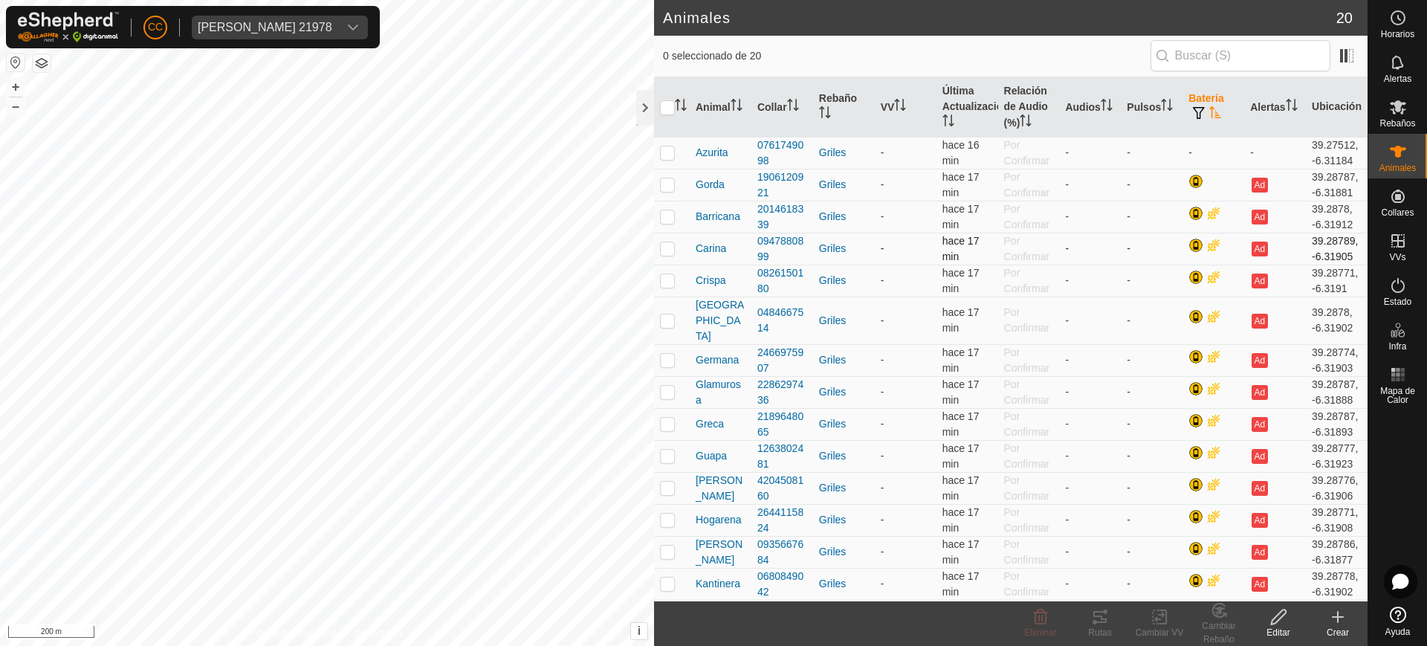
drag, startPoint x: 765, startPoint y: 182, endPoint x: 1204, endPoint y: 244, distance: 443.4
click at [673, 244] on div at bounding box center [1215, 247] width 18 height 18
drag, startPoint x: 716, startPoint y: 186, endPoint x: 783, endPoint y: 175, distance: 68.5
click at [673, 175] on div "1906120921" at bounding box center [782, 184] width 50 height 31
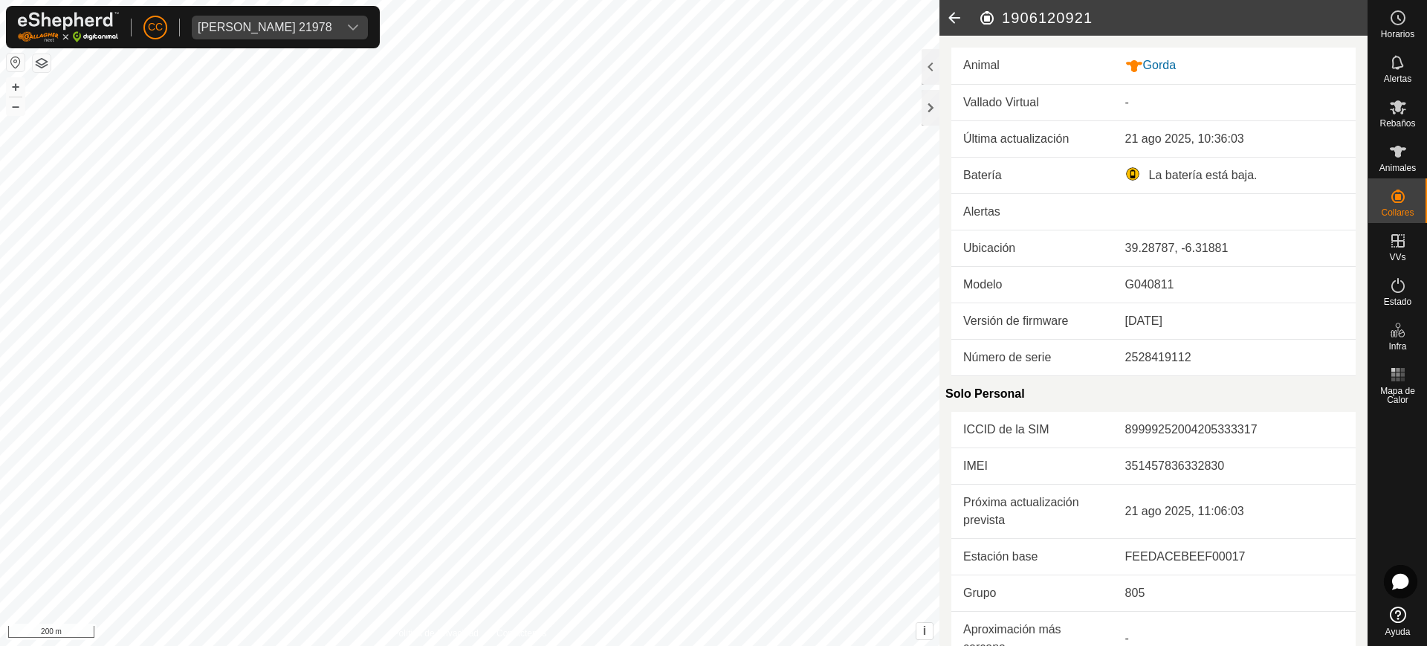
click at [673, 17] on icon at bounding box center [954, 18] width 30 height 36
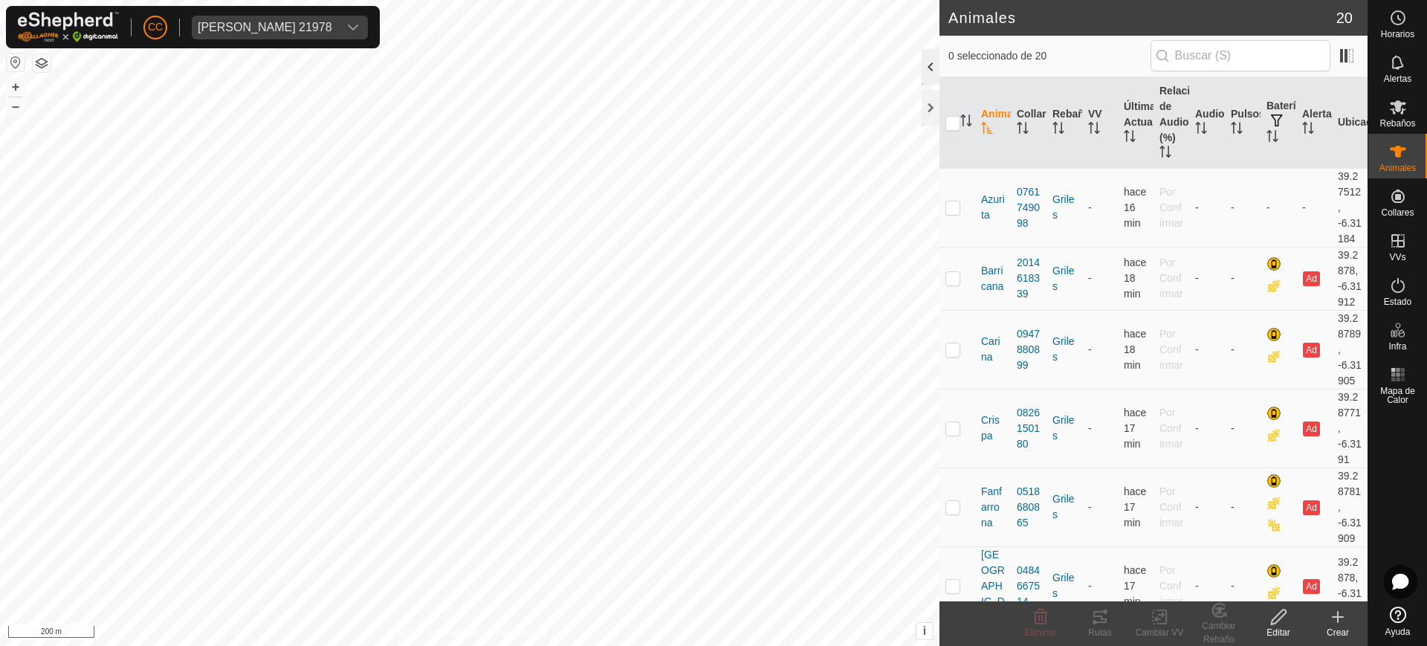
click at [673, 72] on div at bounding box center [930, 67] width 18 height 36
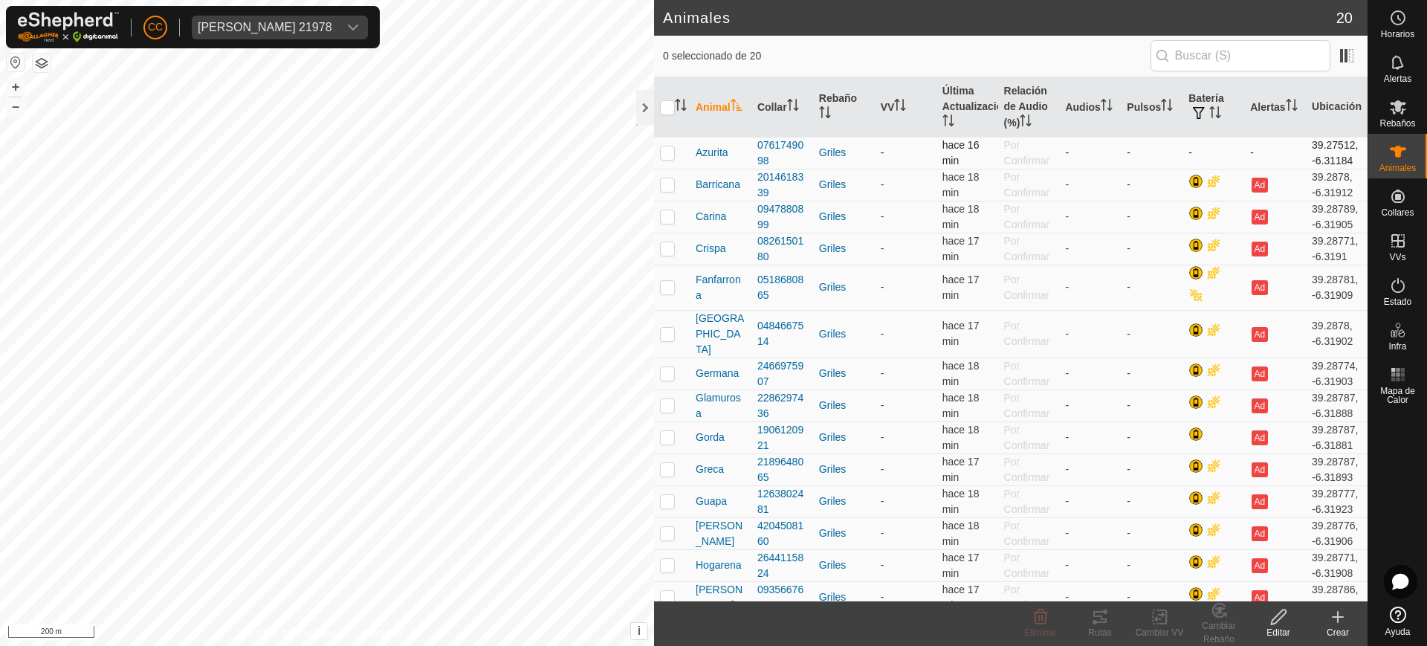
click at [673, 152] on td "-" at bounding box center [1213, 153] width 62 height 32
drag, startPoint x: 766, startPoint y: 148, endPoint x: 1255, endPoint y: 253, distance: 500.1
click at [673, 253] on button "Ad" at bounding box center [1259, 248] width 16 height 15
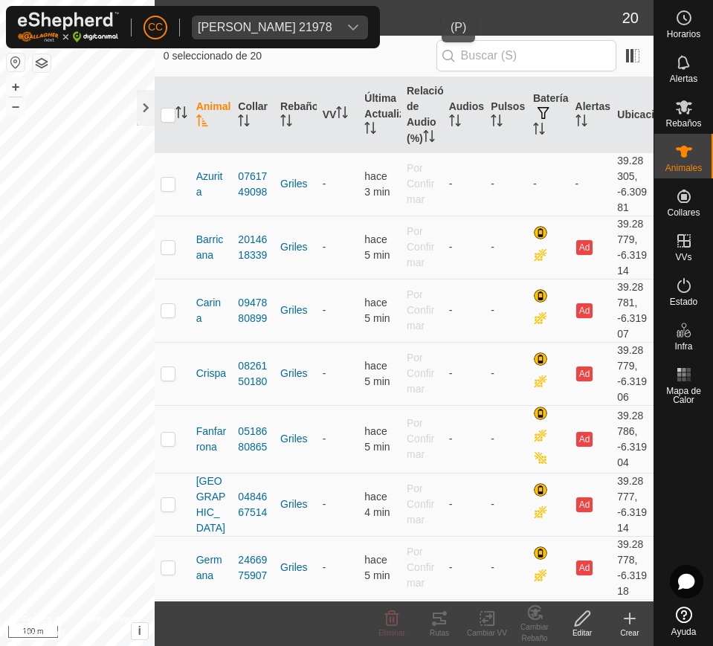
click at [368, 28] on div "dropdown trigger" at bounding box center [353, 28] width 30 height 24
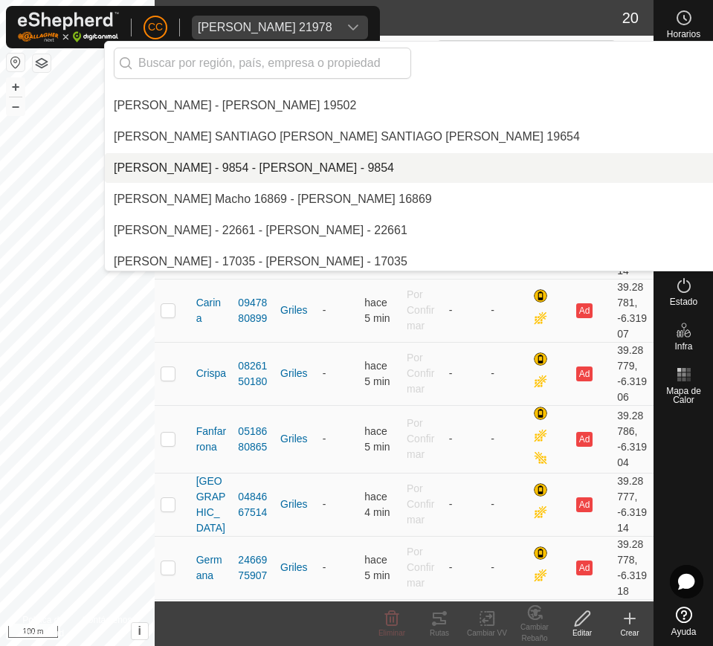
scroll to position [1212, 0]
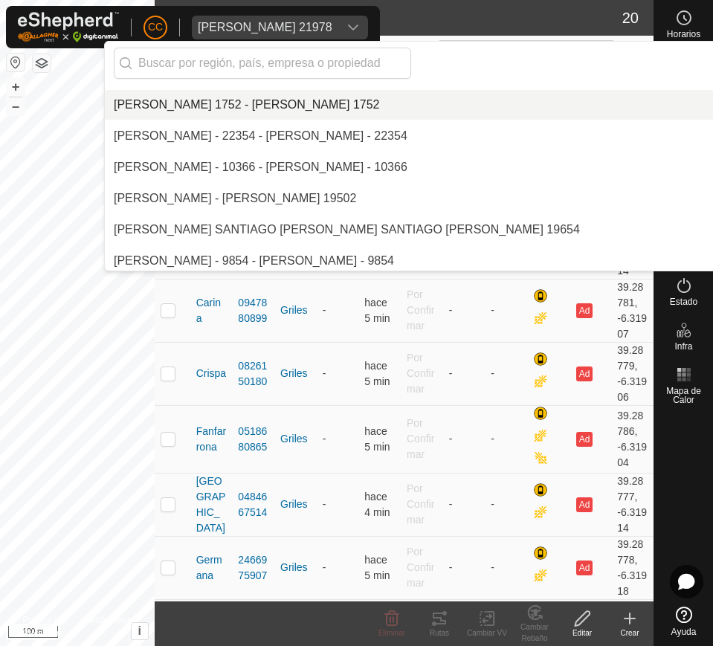
click at [312, 106] on li "[PERSON_NAME] 1752 - [PERSON_NAME] 1752" at bounding box center [510, 105] width 811 height 30
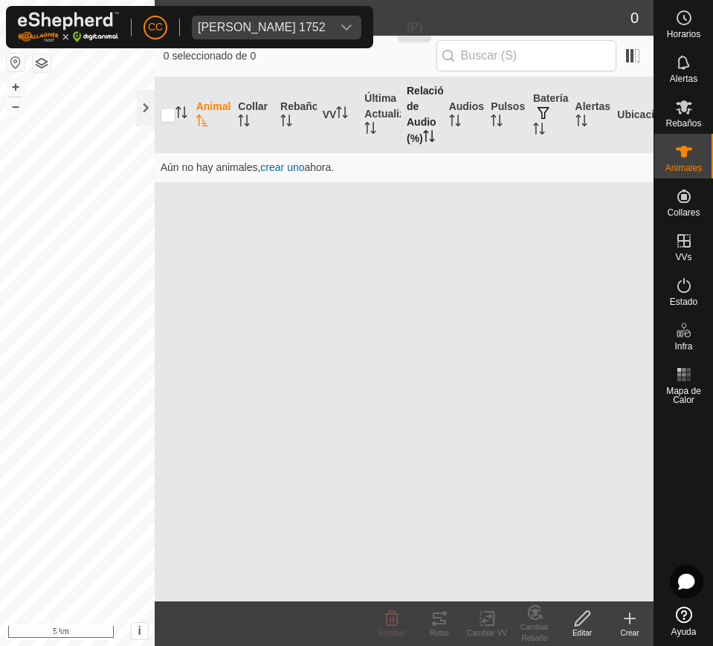
scroll to position [4462, 0]
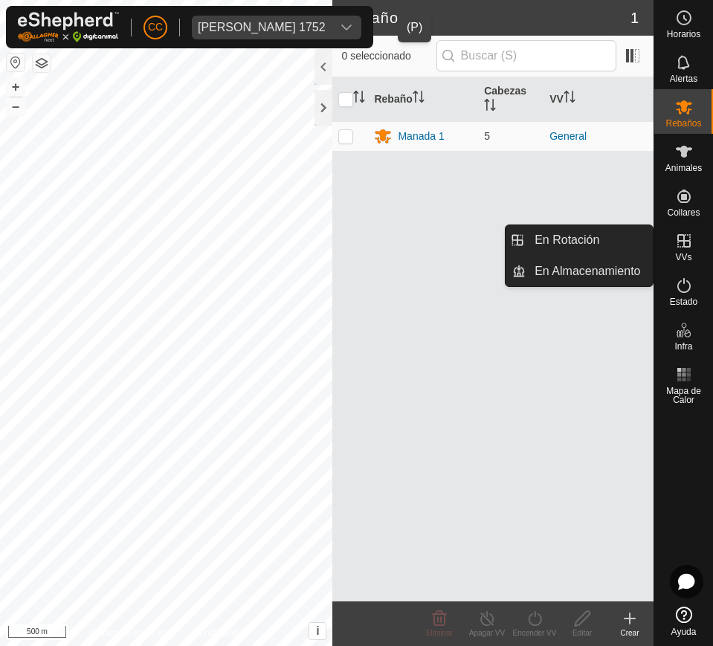
click at [673, 245] on icon at bounding box center [683, 240] width 13 height 13
click at [620, 235] on link "En Rotación" at bounding box center [588, 240] width 127 height 30
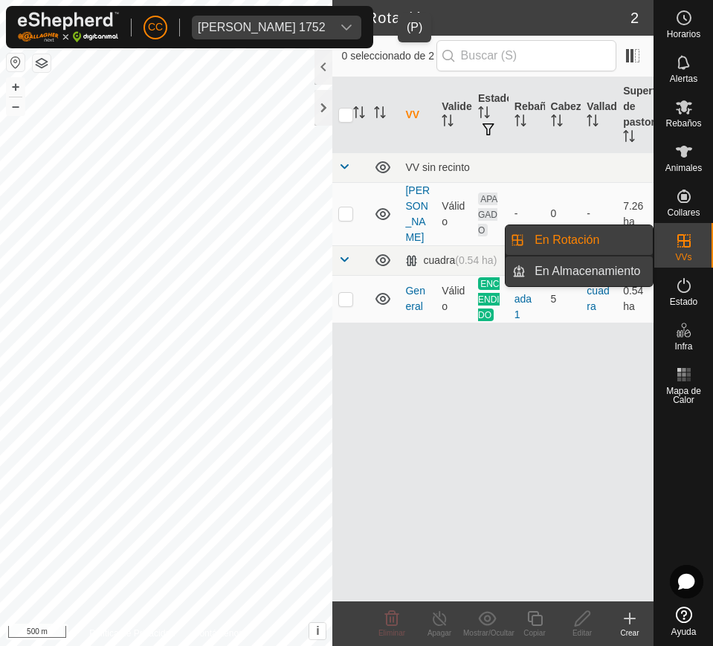
click at [608, 265] on link "En Almacenamiento" at bounding box center [588, 271] width 127 height 30
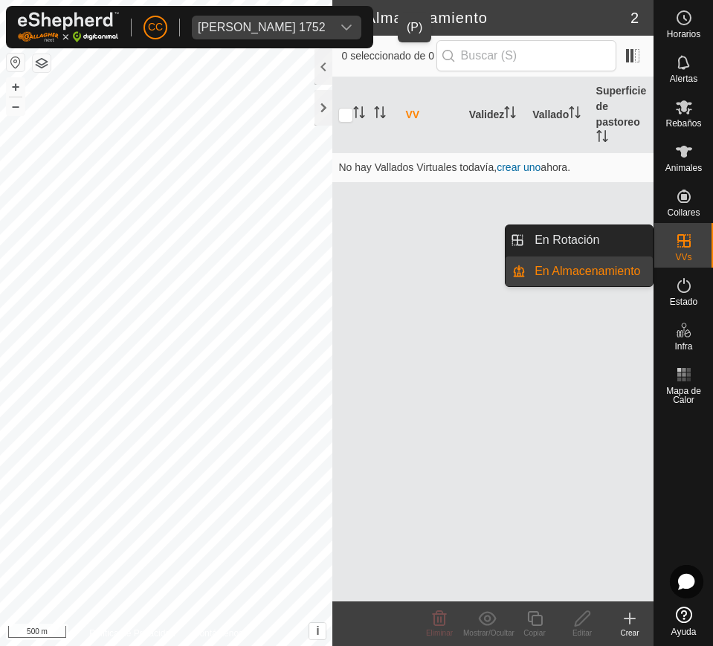
click at [673, 237] on icon at bounding box center [684, 241] width 18 height 18
click at [600, 238] on link "En Rotación" at bounding box center [588, 240] width 127 height 30
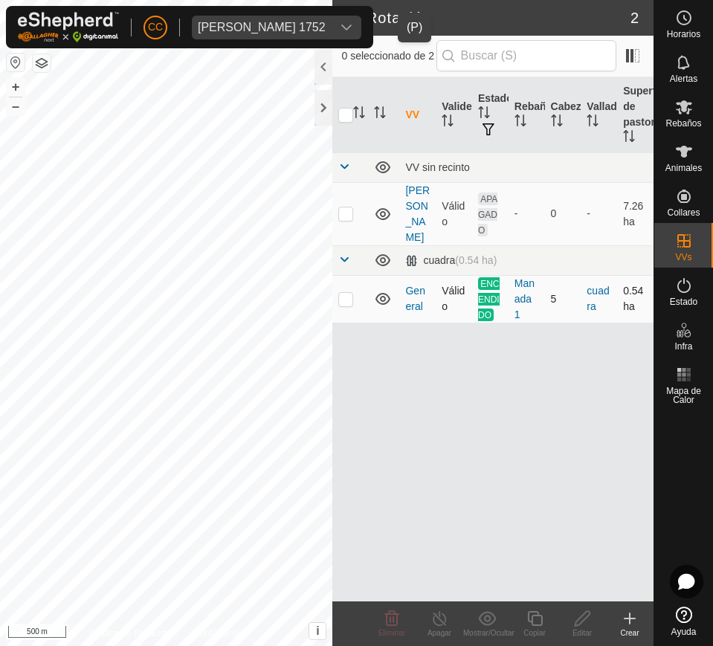
click at [345, 293] on p-checkbox at bounding box center [345, 299] width 15 height 12
checkbox input "false"
click at [319, 64] on div at bounding box center [323, 67] width 18 height 36
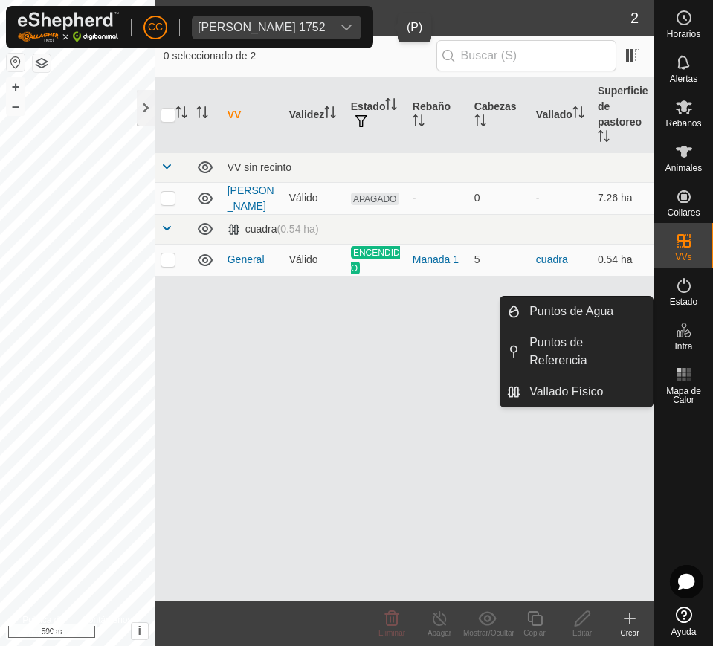
click at [673, 337] on icon at bounding box center [684, 330] width 18 height 18
click at [673, 291] on icon at bounding box center [684, 285] width 18 height 18
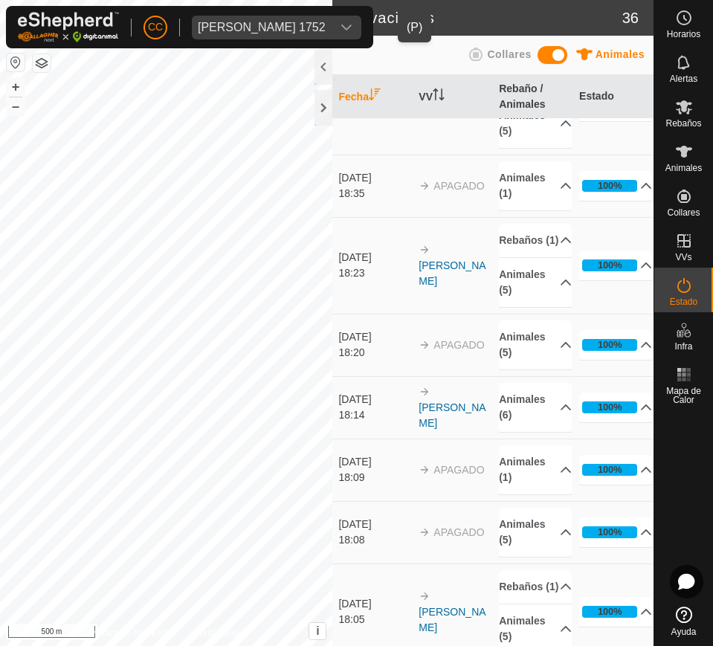
scroll to position [93, 0]
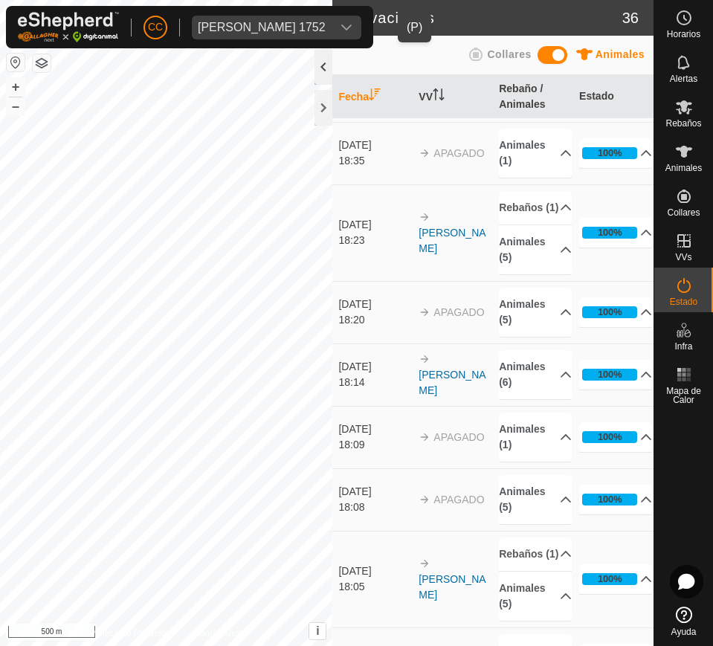
click at [318, 62] on div at bounding box center [323, 67] width 18 height 36
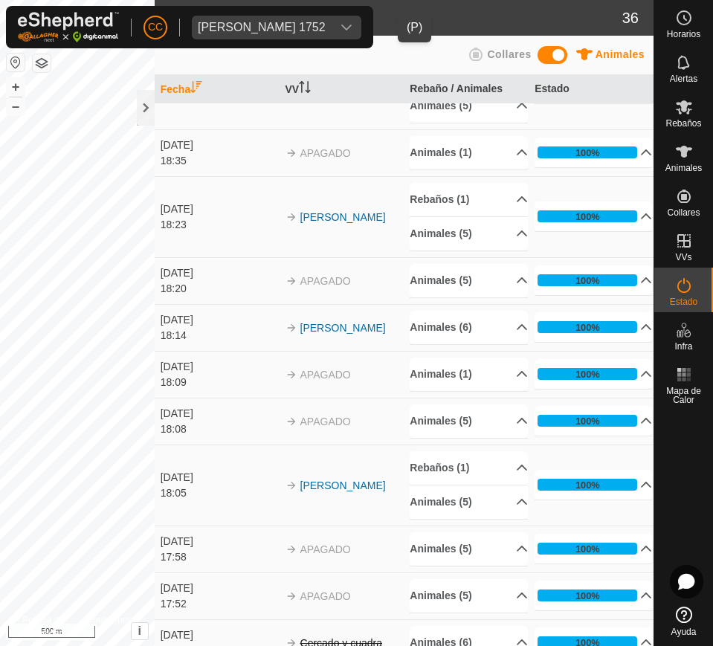
scroll to position [0, 0]
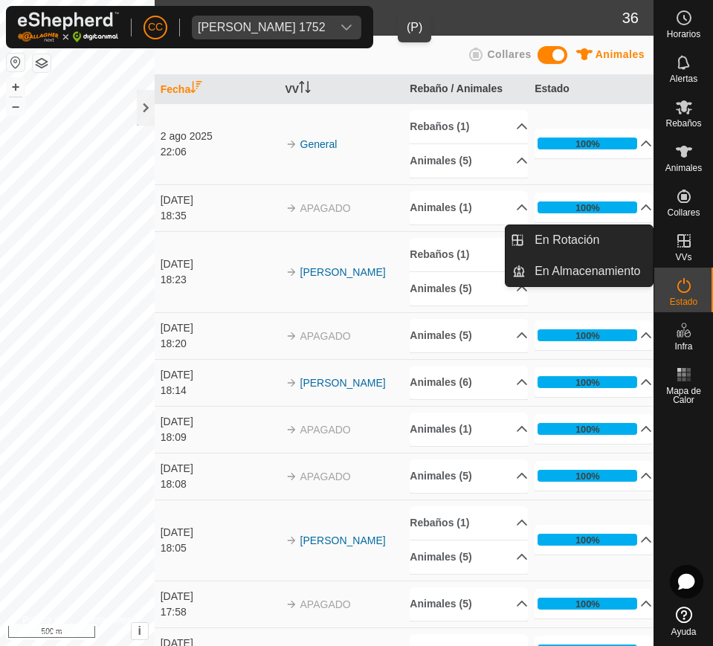
click at [673, 247] on es-virtualpaddocks-svg-icon at bounding box center [683, 241] width 27 height 24
click at [601, 231] on link "En Rotación" at bounding box center [588, 240] width 127 height 30
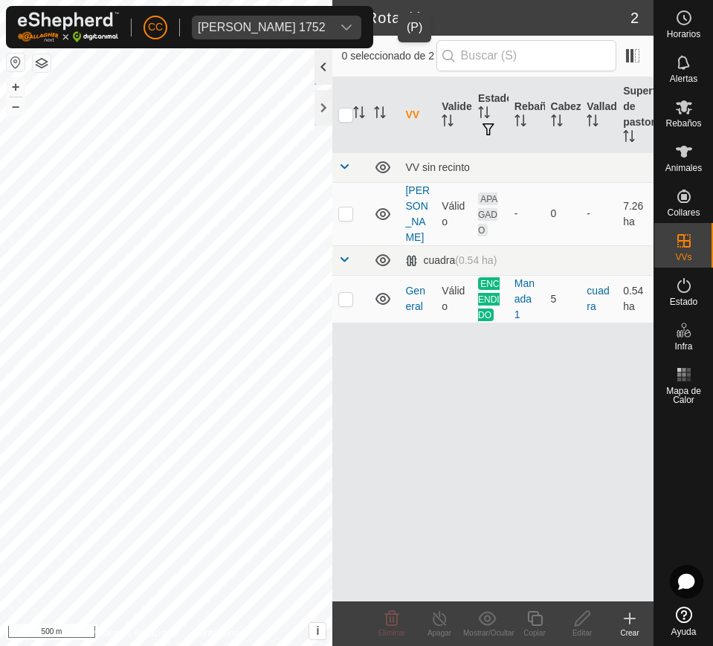
click at [325, 73] on div at bounding box center [323, 67] width 18 height 36
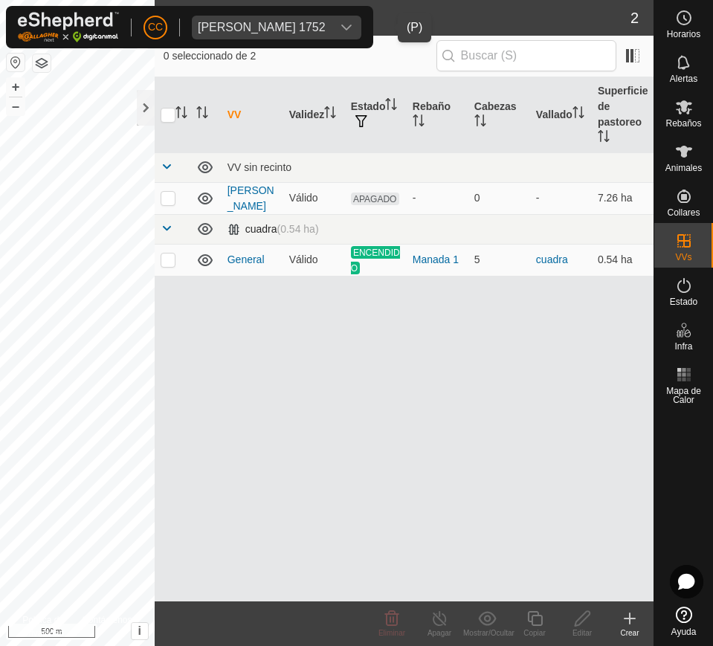
click at [246, 223] on div "cuadra (0.54 ha)" at bounding box center [272, 229] width 91 height 13
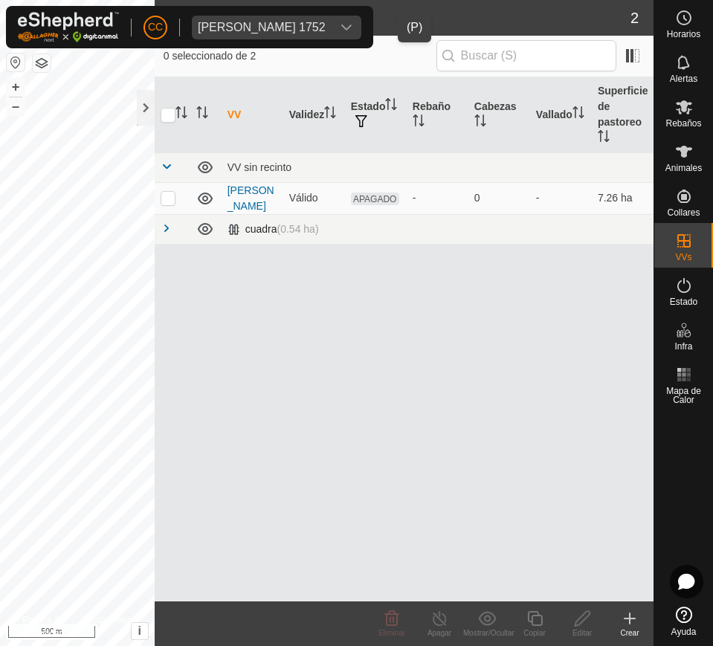
click at [168, 226] on span at bounding box center [166, 228] width 12 height 12
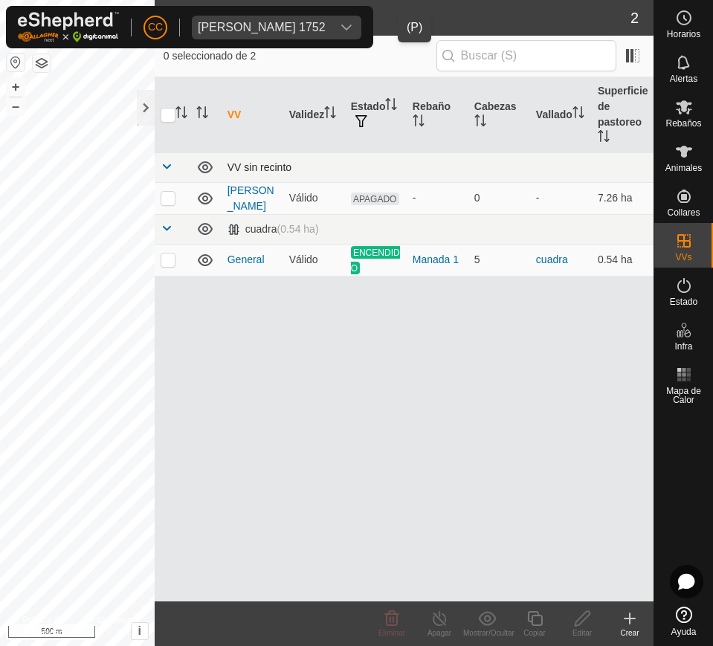
click at [170, 164] on span at bounding box center [166, 166] width 12 height 12
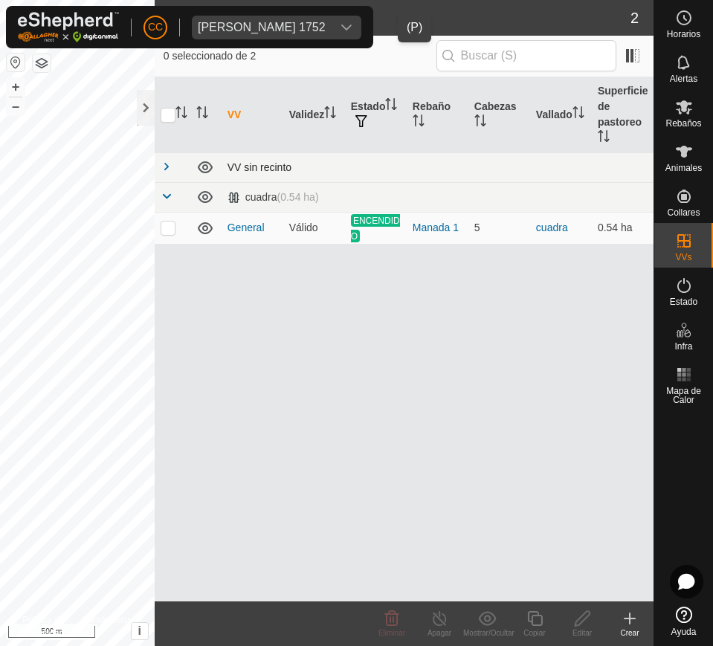
click at [170, 164] on span at bounding box center [166, 166] width 12 height 12
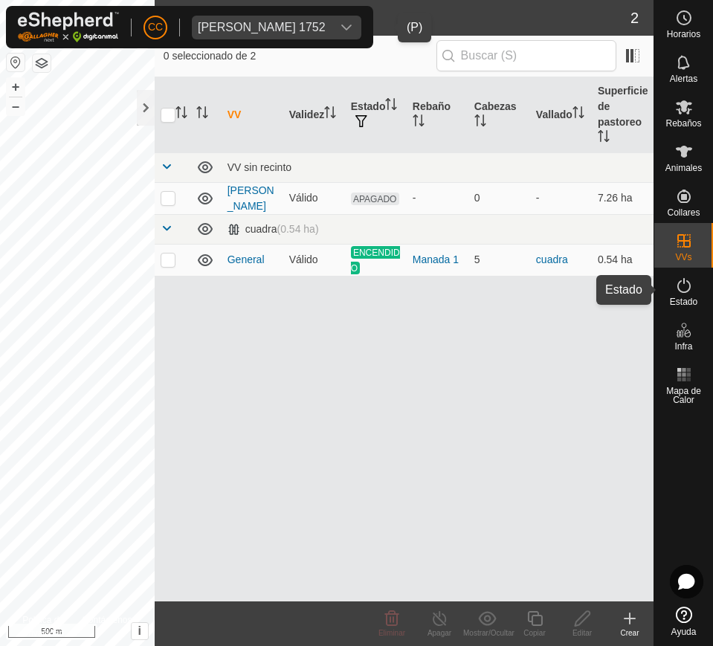
click at [673, 300] on span "Estado" at bounding box center [682, 301] width 27 height 9
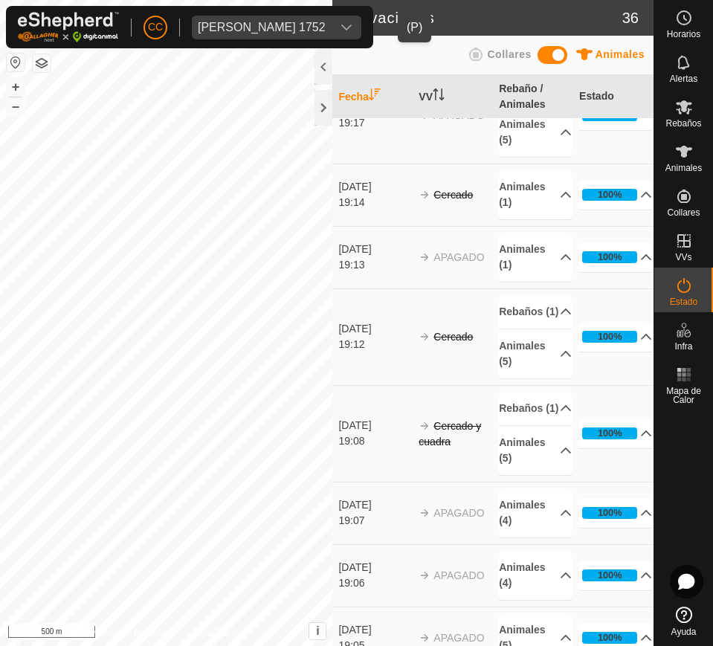
scroll to position [1579, 0]
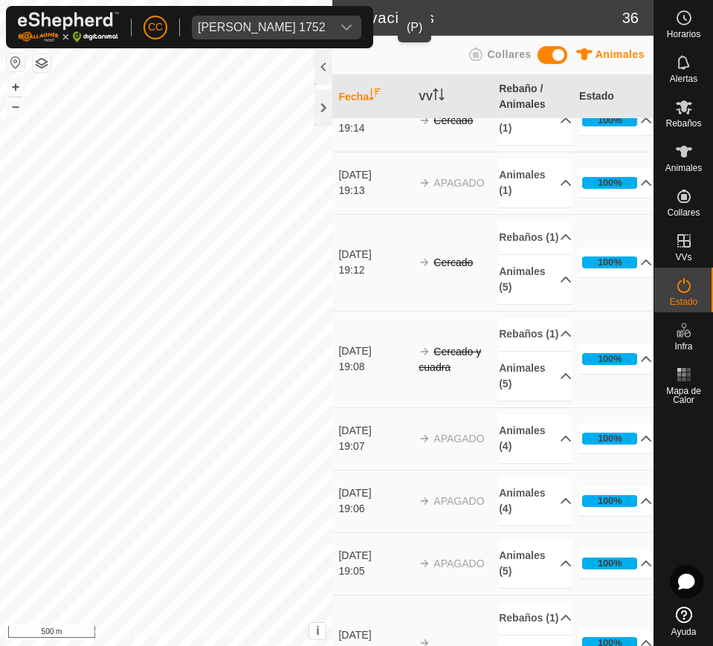
click at [303, 22] on div "Angel Fernandez Beltran 1752" at bounding box center [262, 28] width 128 height 12
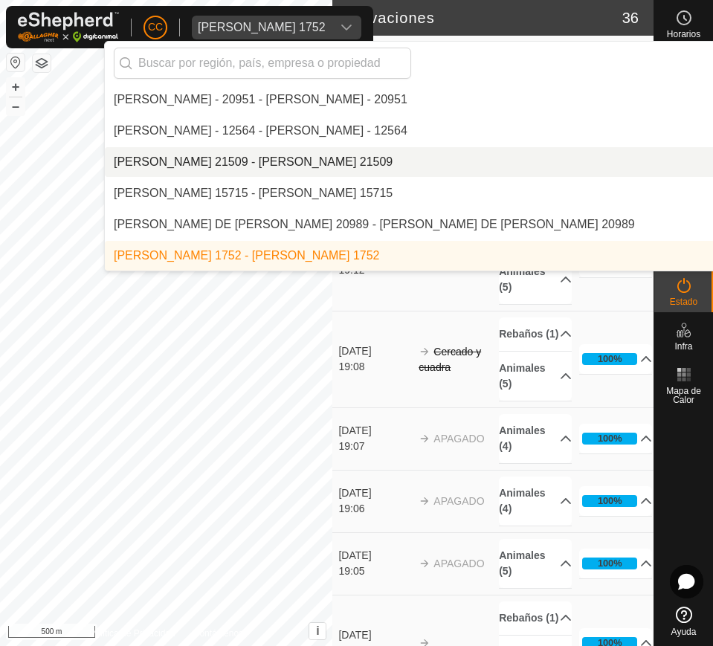
scroll to position [1154, 0]
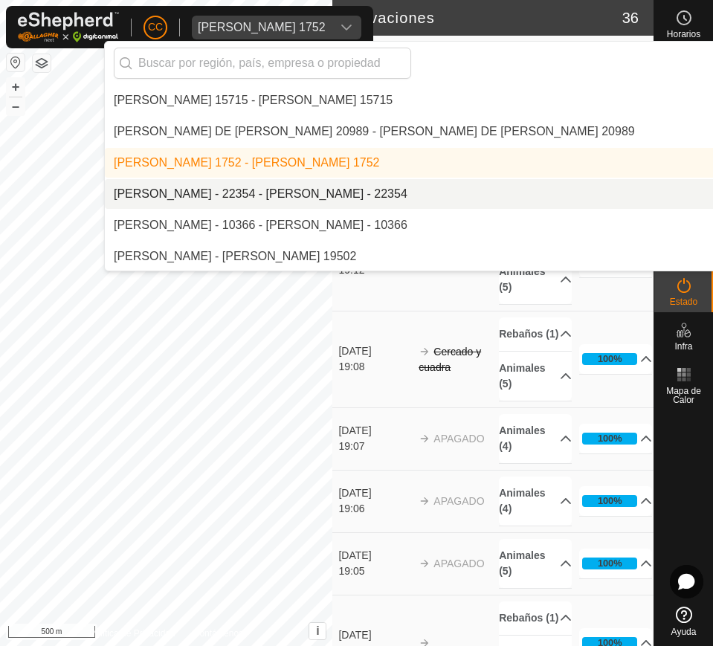
click at [302, 196] on li "[PERSON_NAME] - 22354 - [PERSON_NAME] - 22354" at bounding box center [510, 194] width 811 height 30
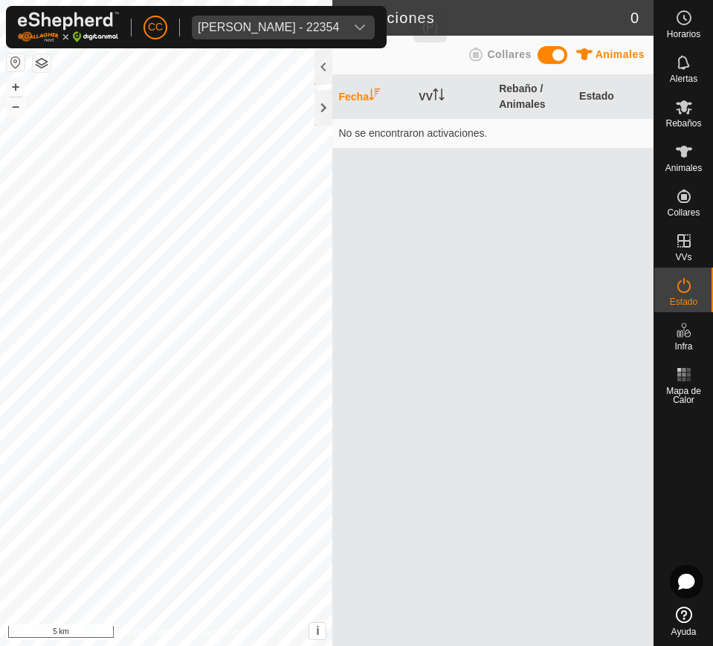
scroll to position [0, 0]
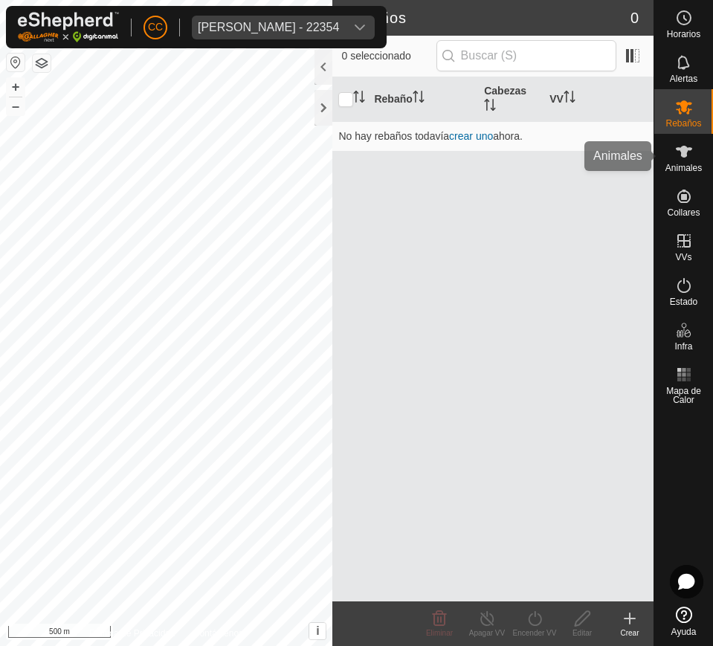
click at [673, 161] on es-animals-svg-icon at bounding box center [683, 152] width 27 height 24
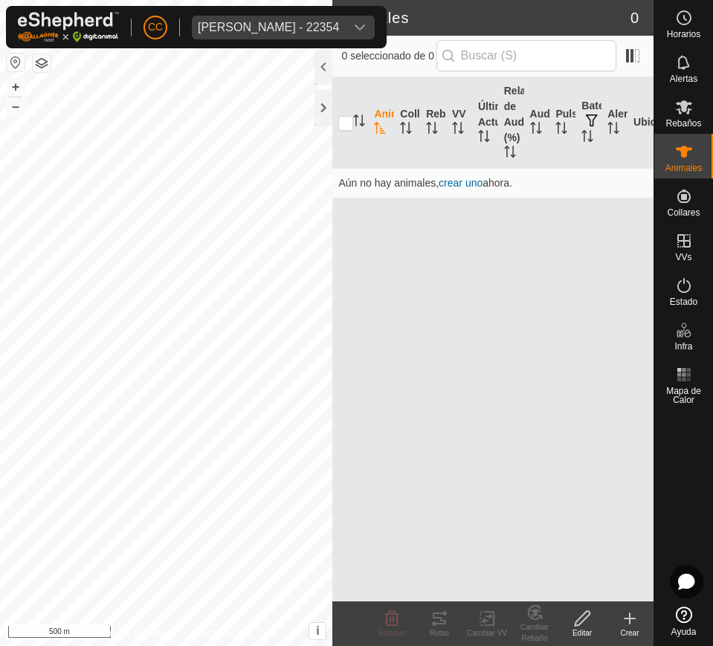
click at [386, 11] on div "CC Angel Garcimartin Garcia - 22354" at bounding box center [196, 27] width 380 height 42
click at [374, 25] on div "dropdown trigger" at bounding box center [360, 28] width 30 height 24
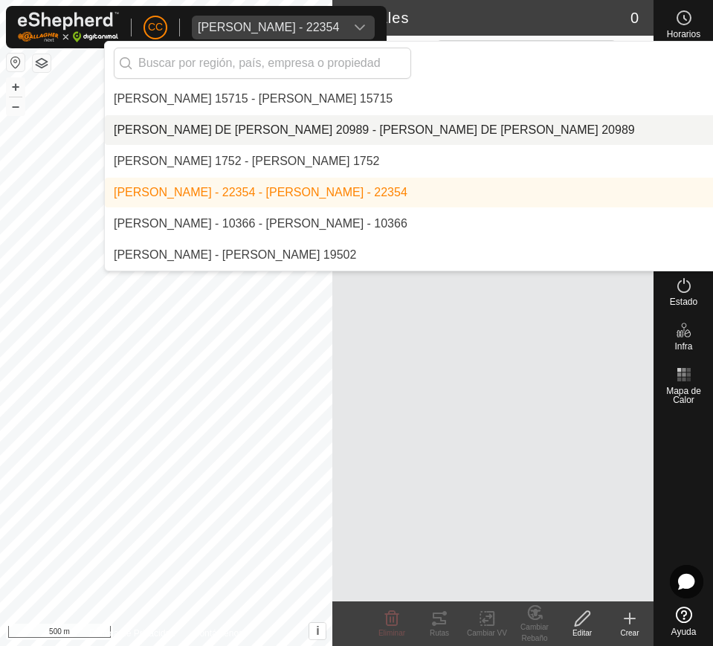
scroll to position [1185, 0]
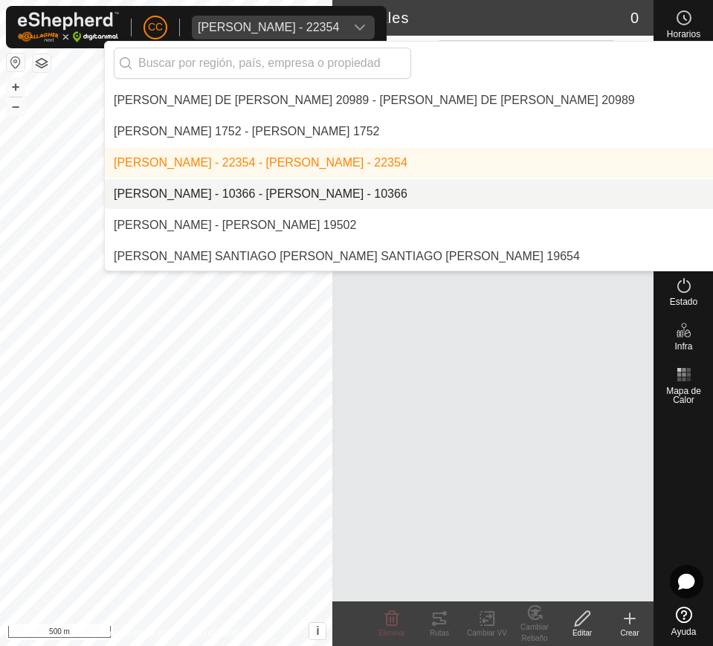
click at [396, 193] on li "[PERSON_NAME] - 10366 - [PERSON_NAME] - 10366" at bounding box center [510, 194] width 811 height 30
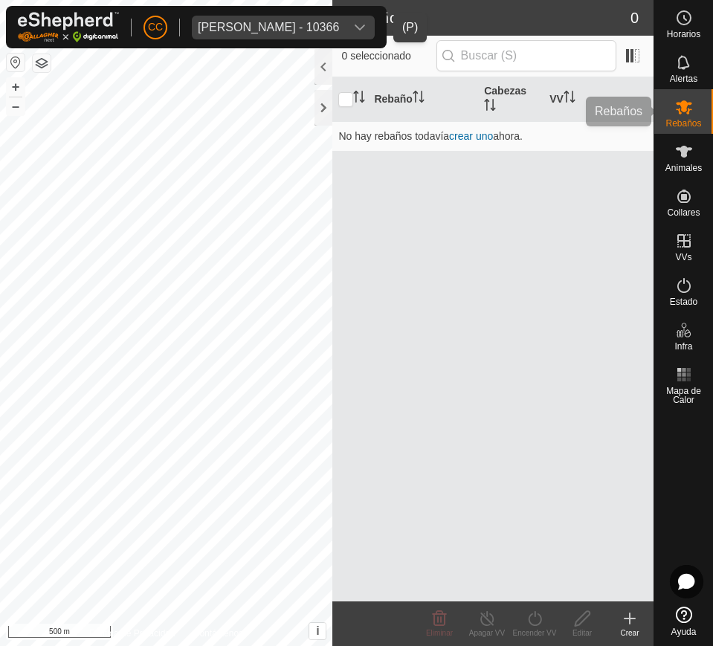
click at [673, 129] on div "Rebaños" at bounding box center [683, 111] width 59 height 45
click at [673, 172] on span "Animales" at bounding box center [683, 167] width 36 height 9
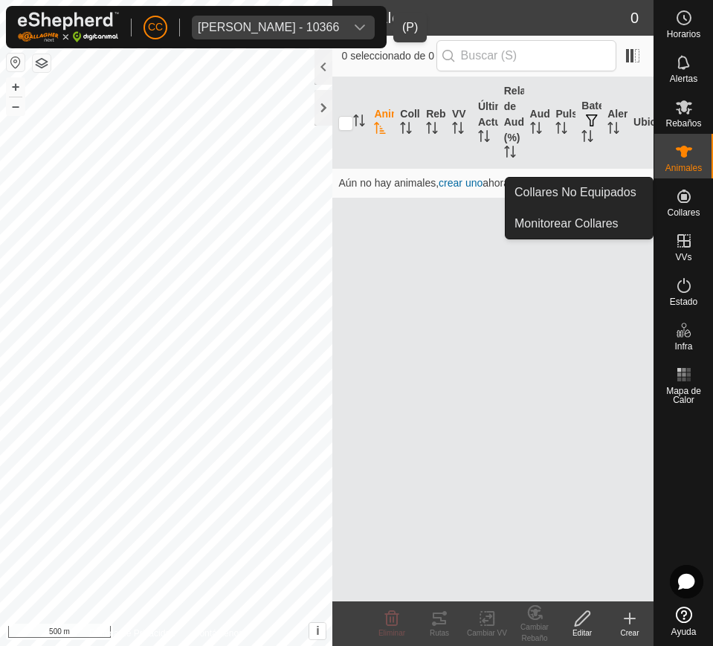
drag, startPoint x: 687, startPoint y: 181, endPoint x: 685, endPoint y: 201, distance: 20.1
click at [673, 199] on icon at bounding box center [684, 196] width 18 height 18
click at [627, 194] on link "Collares No Equipados" at bounding box center [578, 193] width 147 height 30
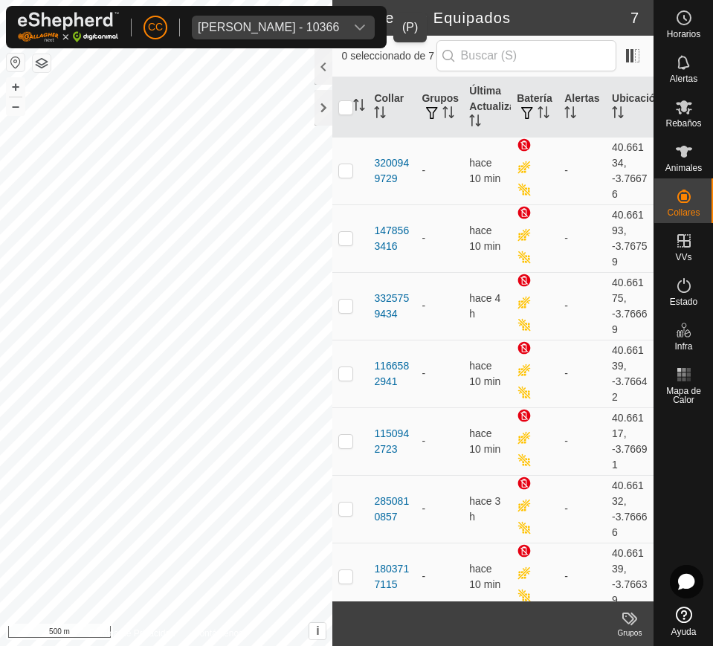
click at [366, 17] on div "dropdown trigger" at bounding box center [360, 28] width 30 height 24
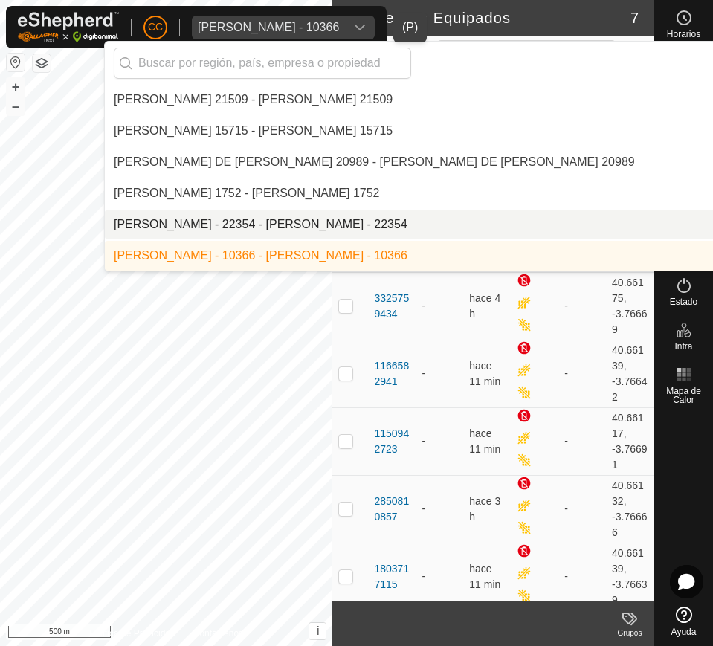
scroll to position [1216, 0]
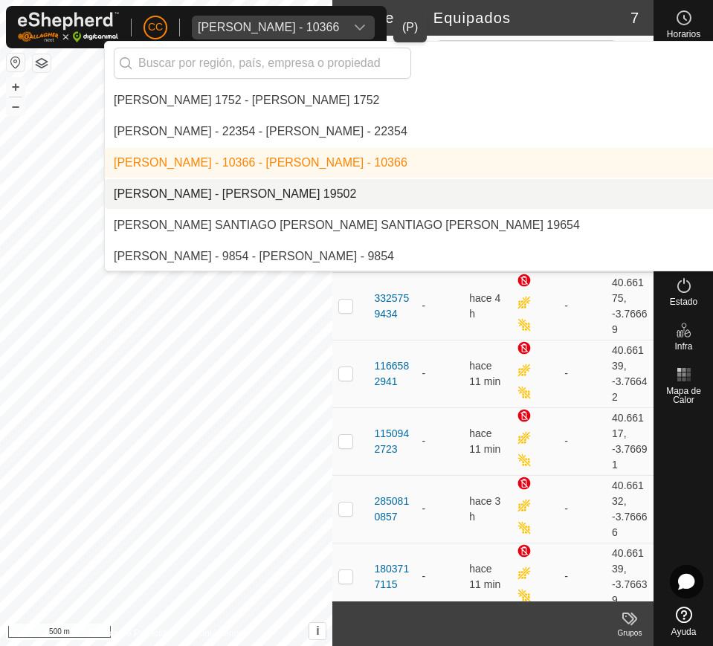
click at [324, 192] on li "[PERSON_NAME] - [PERSON_NAME] 19502" at bounding box center [510, 194] width 811 height 30
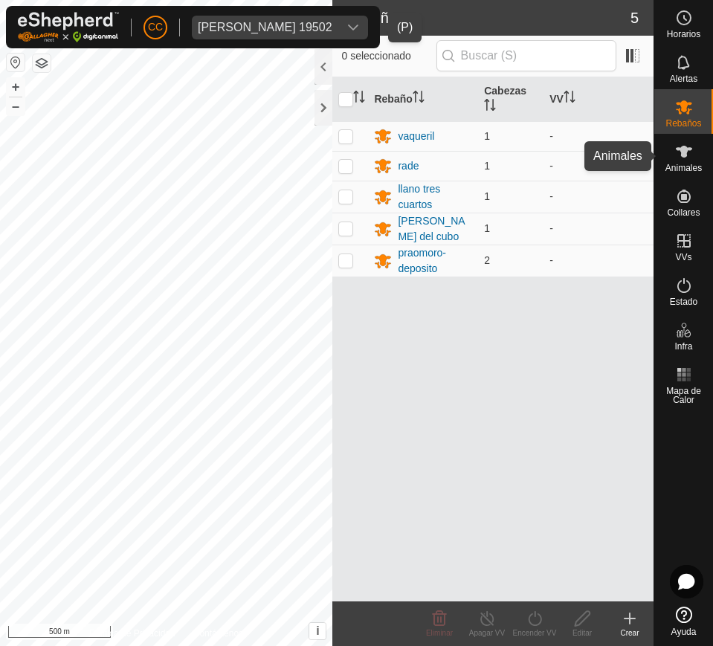
click at [673, 162] on div "Animales" at bounding box center [683, 156] width 59 height 45
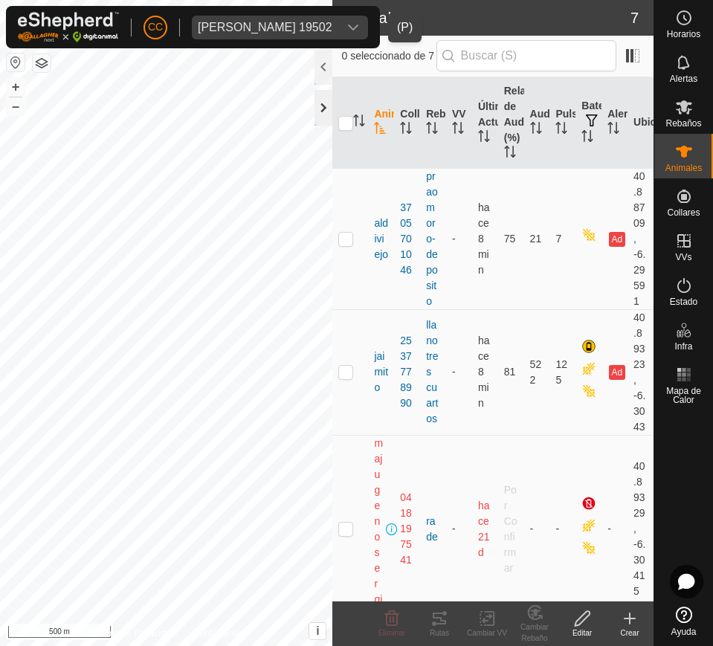
click at [319, 100] on div at bounding box center [323, 108] width 18 height 36
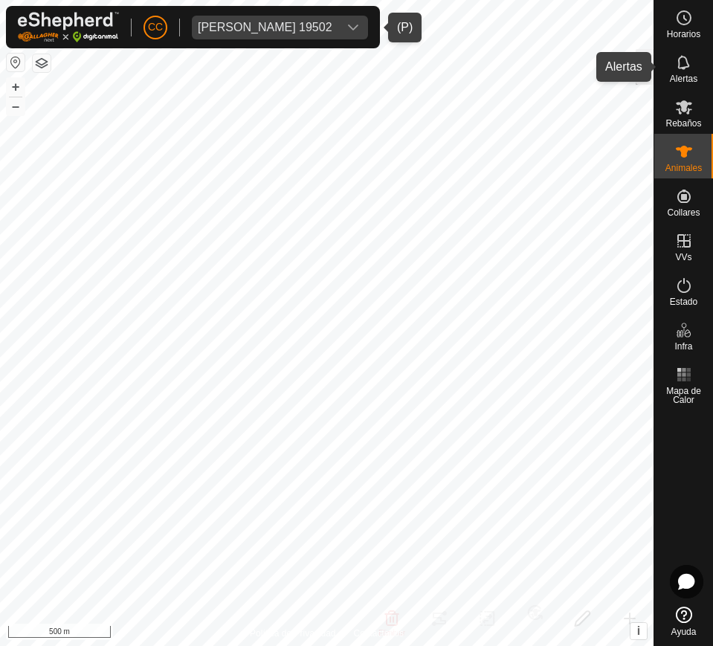
click at [666, 68] on div "Alertas" at bounding box center [683, 67] width 59 height 45
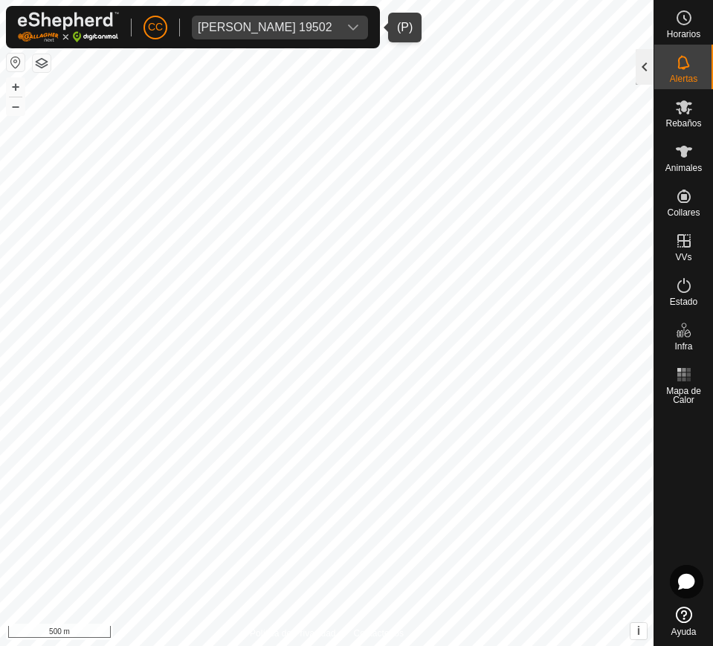
click at [637, 68] on div at bounding box center [644, 67] width 18 height 36
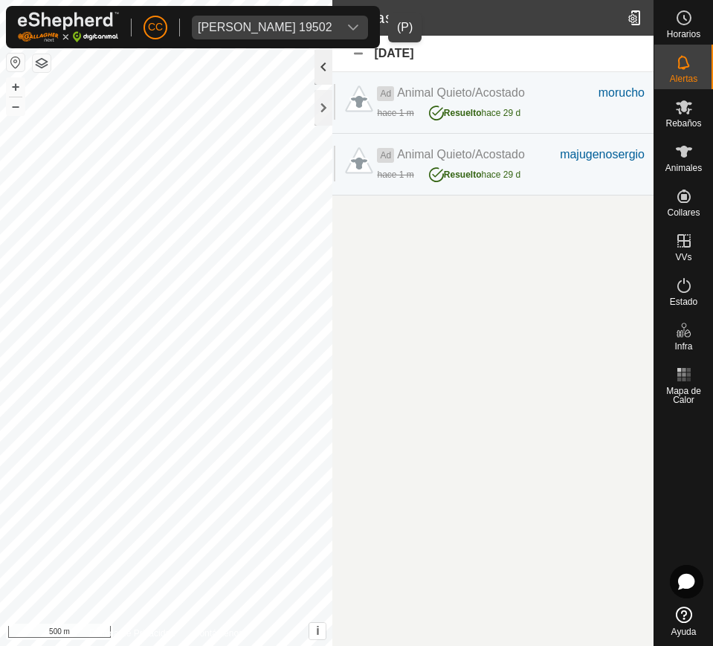
click at [637, 68] on div "jul 2025" at bounding box center [492, 54] width 321 height 36
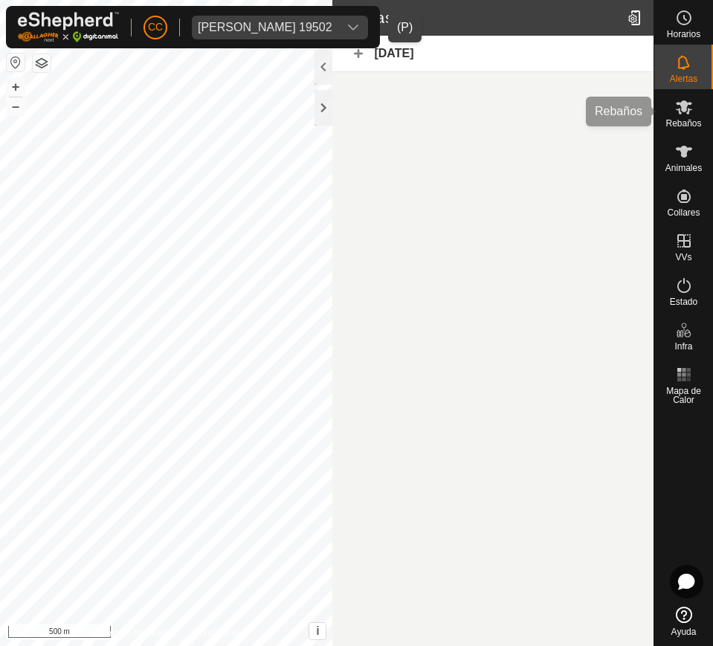
click at [673, 123] on span "Rebaños" at bounding box center [683, 123] width 36 height 9
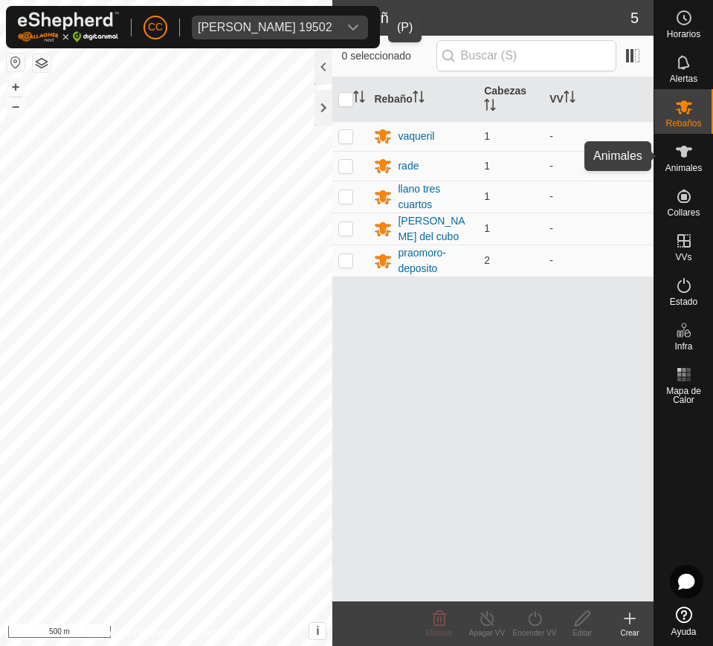
click at [673, 166] on span "Animales" at bounding box center [683, 167] width 36 height 9
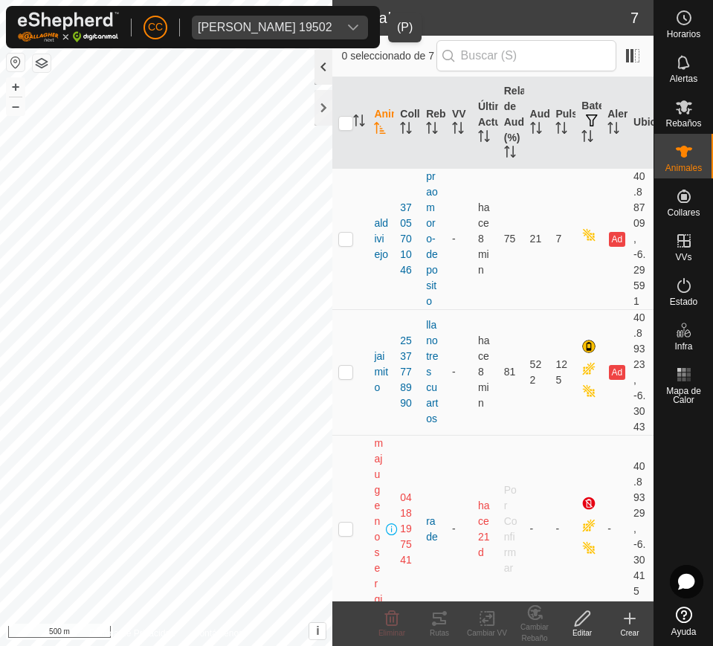
click at [326, 65] on div at bounding box center [323, 67] width 18 height 36
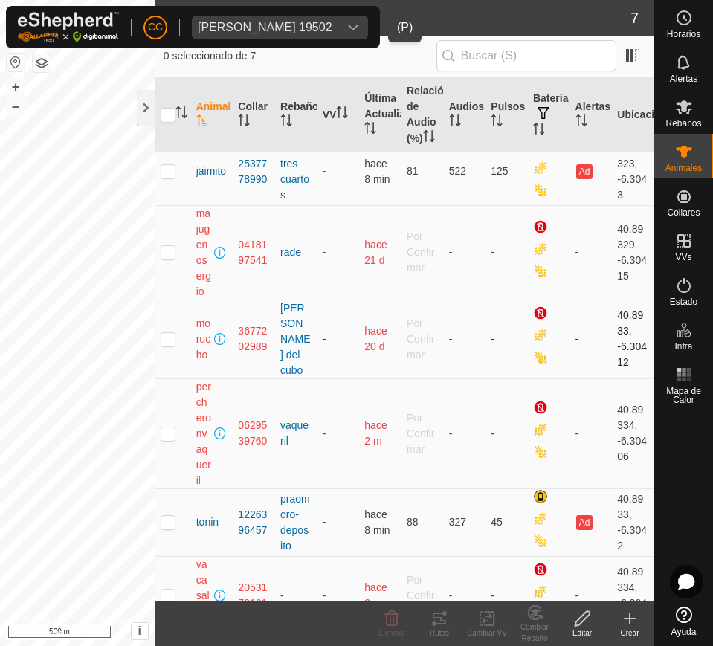
scroll to position [148, 0]
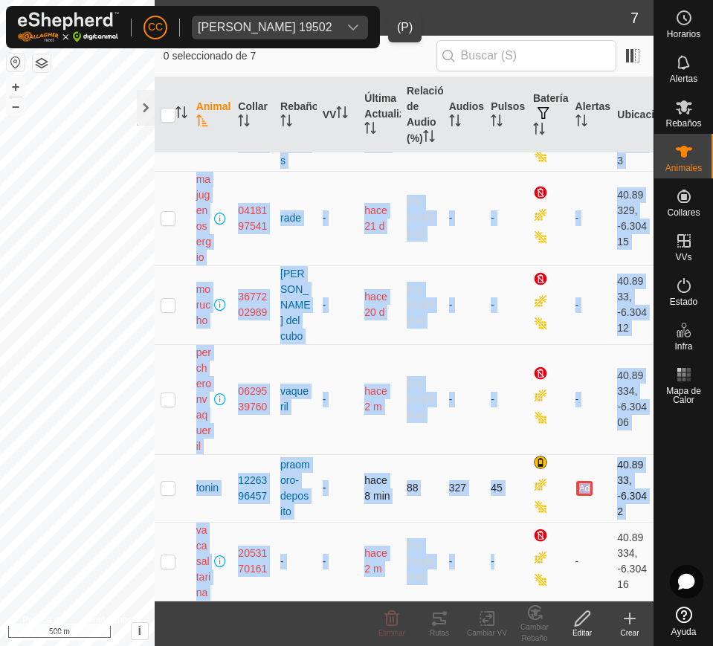
drag, startPoint x: 194, startPoint y: 171, endPoint x: 554, endPoint y: 512, distance: 495.6
click at [556, 520] on tbody "aldiviejo 3705701046 praomoro-deposito - hace 8 min 75 21 7 Ad 40.88709, -6.295…" at bounding box center [404, 320] width 499 height 560
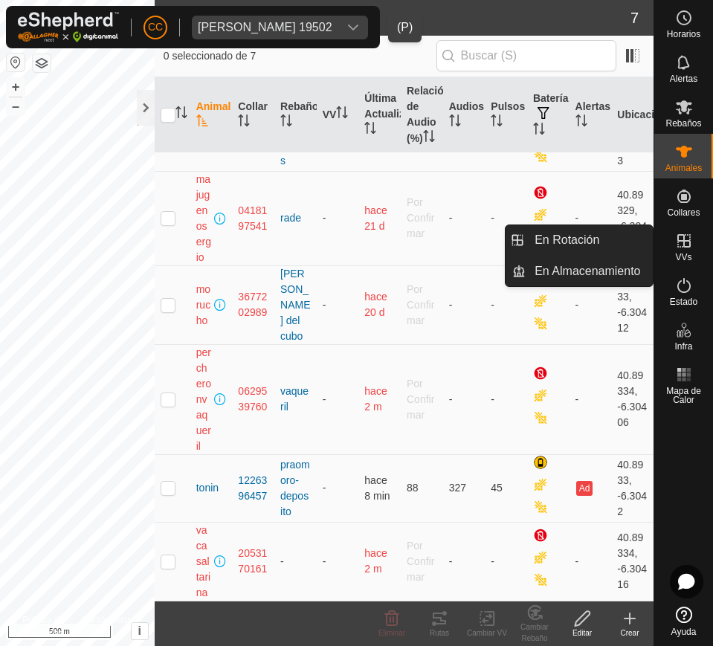
click at [673, 247] on icon at bounding box center [684, 241] width 18 height 18
click at [673, 251] on div "VVs" at bounding box center [683, 245] width 59 height 45
click at [673, 247] on icon at bounding box center [684, 241] width 18 height 18
click at [597, 244] on link "En Rotación" at bounding box center [588, 240] width 127 height 30
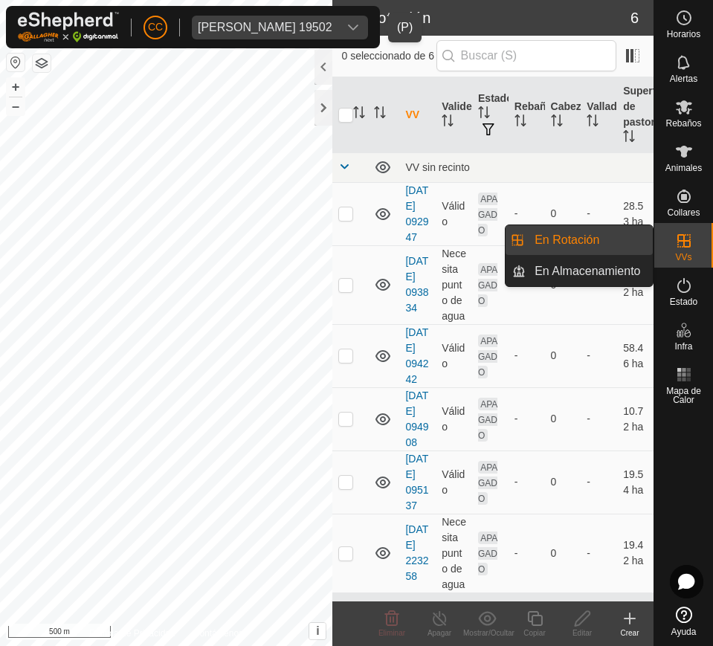
click at [673, 253] on span "VVs" at bounding box center [683, 257] width 16 height 9
click at [605, 268] on link "En Almacenamiento" at bounding box center [588, 271] width 127 height 30
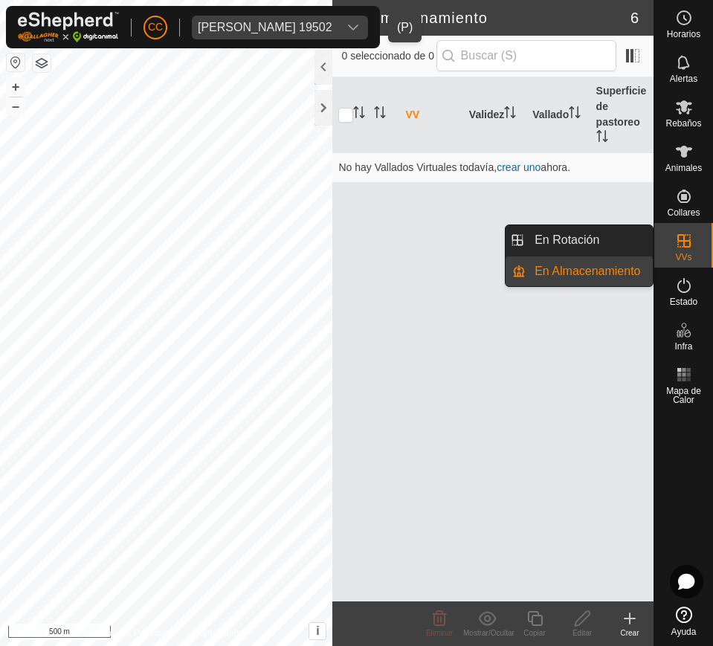
drag, startPoint x: 646, startPoint y: 228, endPoint x: 582, endPoint y: 230, distance: 63.9
click at [605, 232] on link "En Rotación" at bounding box center [588, 240] width 127 height 30
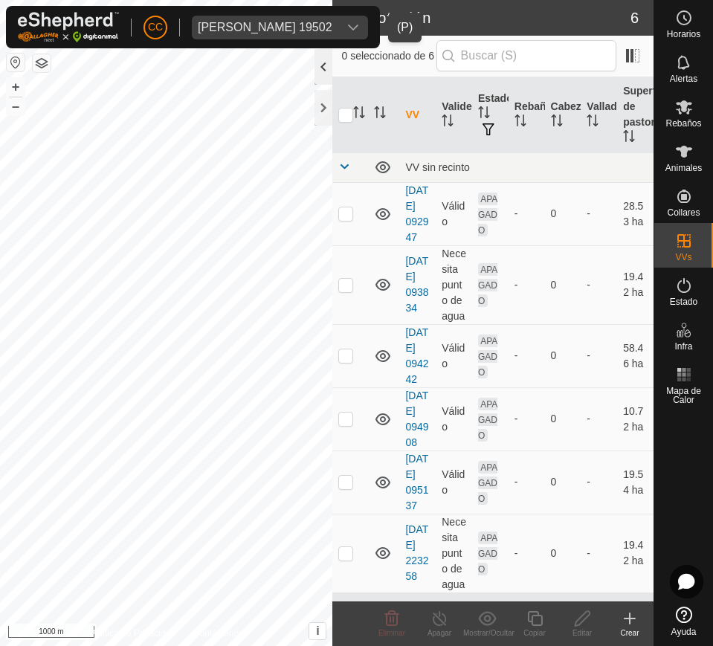
click at [324, 71] on div at bounding box center [323, 67] width 18 height 36
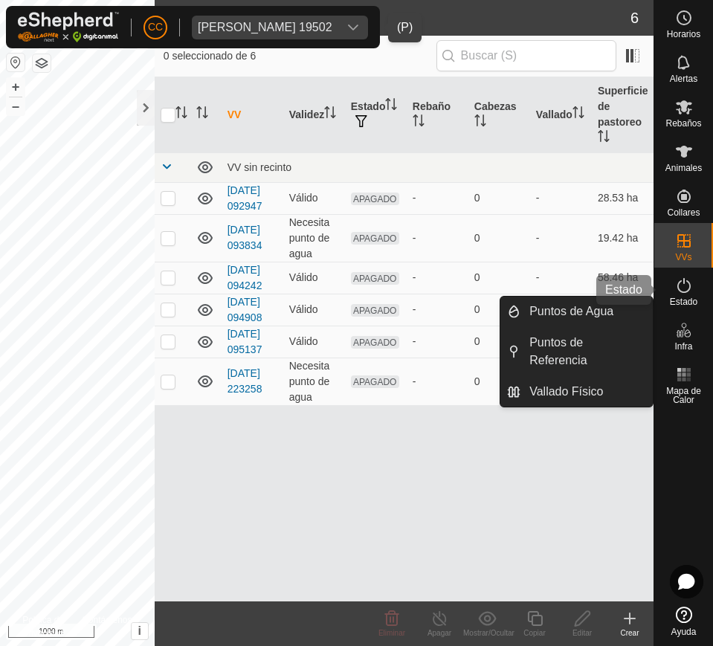
click at [673, 294] on es-activation-svg-icon at bounding box center [683, 285] width 27 height 24
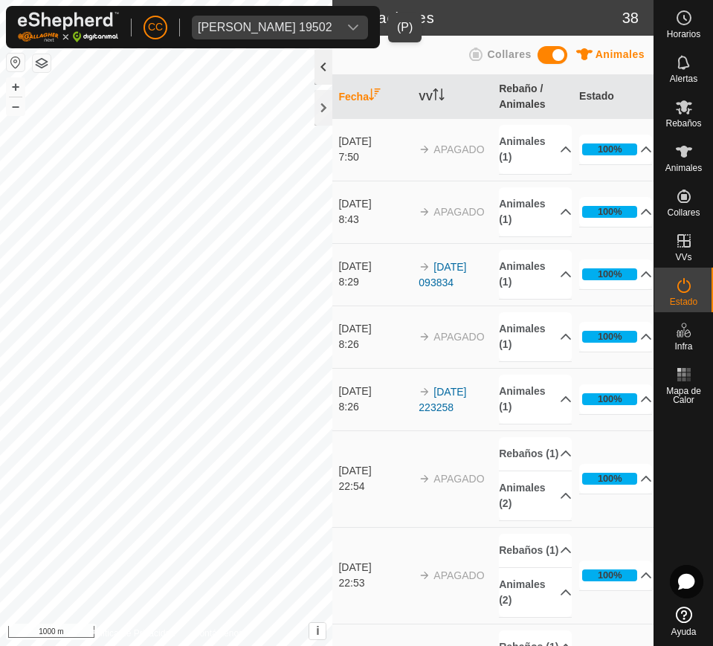
click at [317, 70] on div at bounding box center [323, 67] width 18 height 36
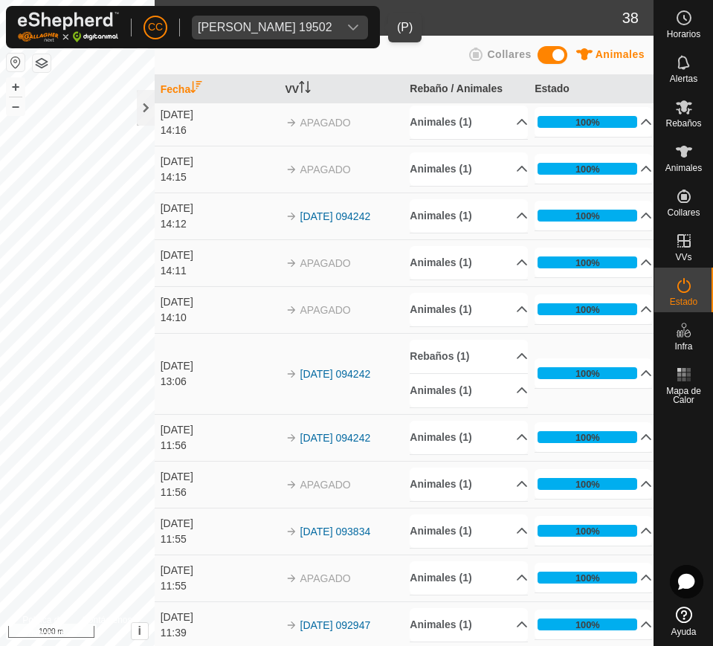
scroll to position [1545, 0]
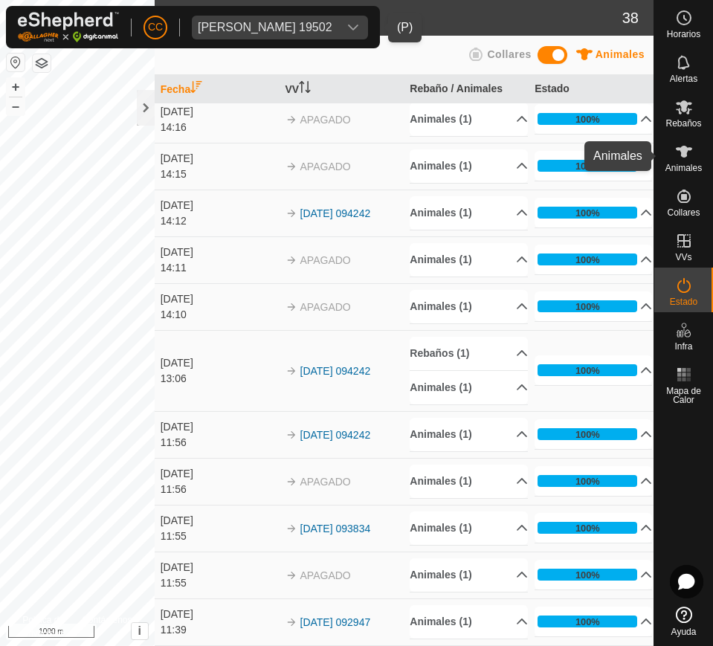
click at [673, 160] on icon at bounding box center [684, 152] width 18 height 18
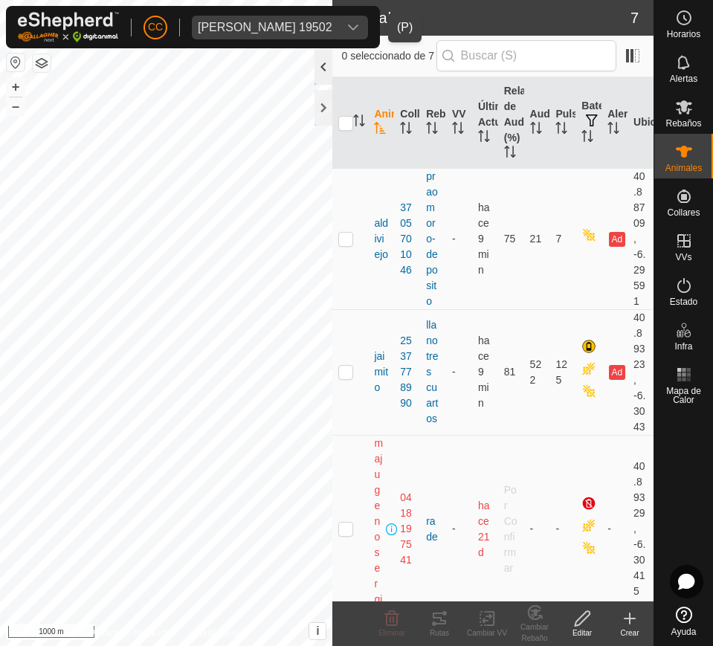
click at [327, 70] on div at bounding box center [323, 67] width 18 height 36
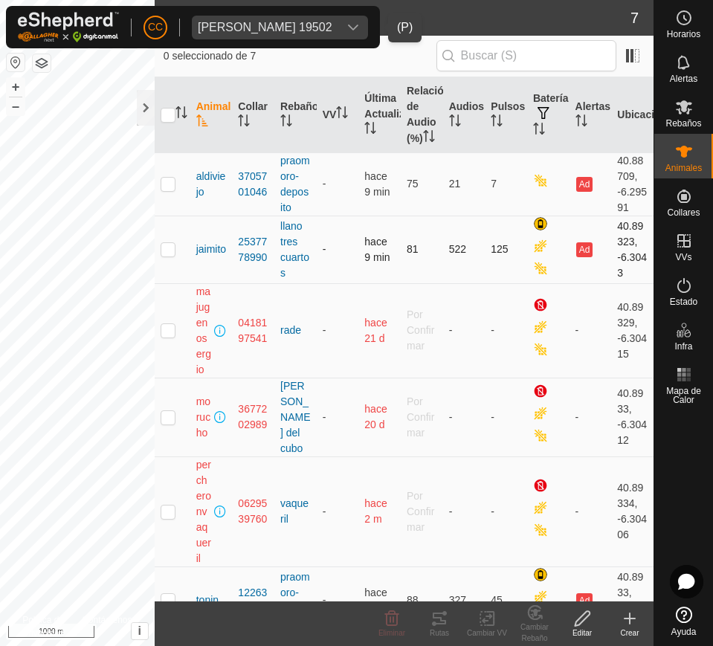
drag, startPoint x: 189, startPoint y: 186, endPoint x: 340, endPoint y: 276, distance: 176.0
click at [399, 305] on tbody "aldiviejo 3705701046 praomoro-deposito - hace 9 min 75 21 7 Ad 40.88709, -6.295…" at bounding box center [404, 432] width 499 height 560
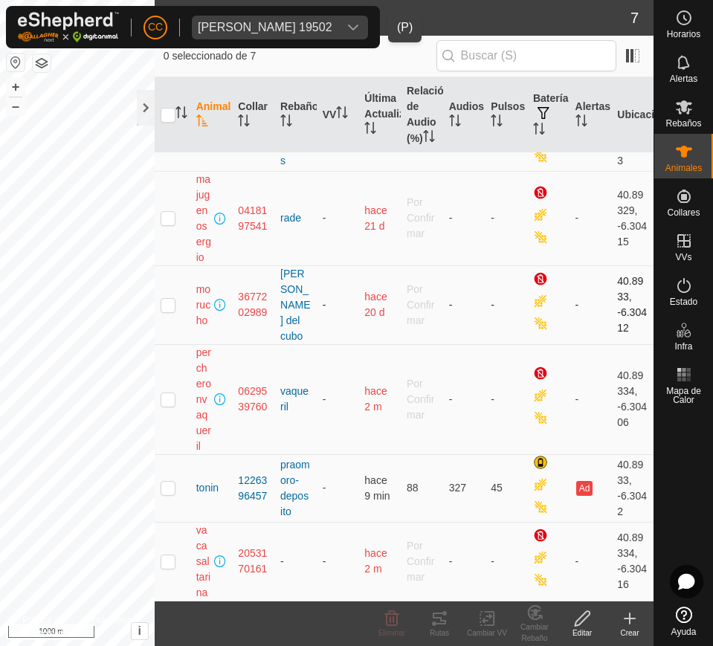
scroll to position [148, 0]
drag, startPoint x: 192, startPoint y: 189, endPoint x: 627, endPoint y: 589, distance: 590.5
click at [627, 589] on tbody "aldiviejo 3705701046 praomoro-deposito - hace 9 min 75 21 7 Ad 40.88709, -6.295…" at bounding box center [404, 320] width 499 height 560
copy tbody "aldiviejo 3705701046 praomoro-deposito - hace 9 min 75 21 7 Ad 40.88709, -6.295…"
click at [317, 16] on span "Angel Montero Arroyo 19502" at bounding box center [265, 28] width 146 height 24
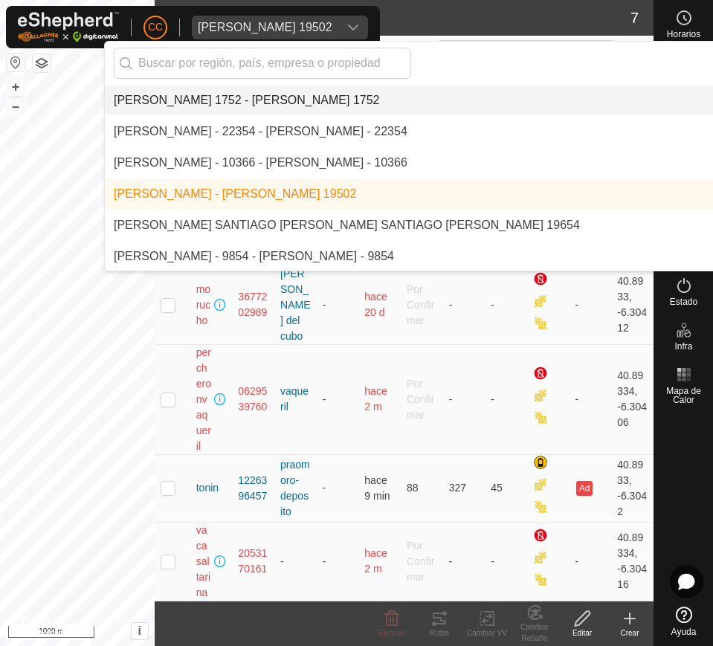
scroll to position [1247, 0]
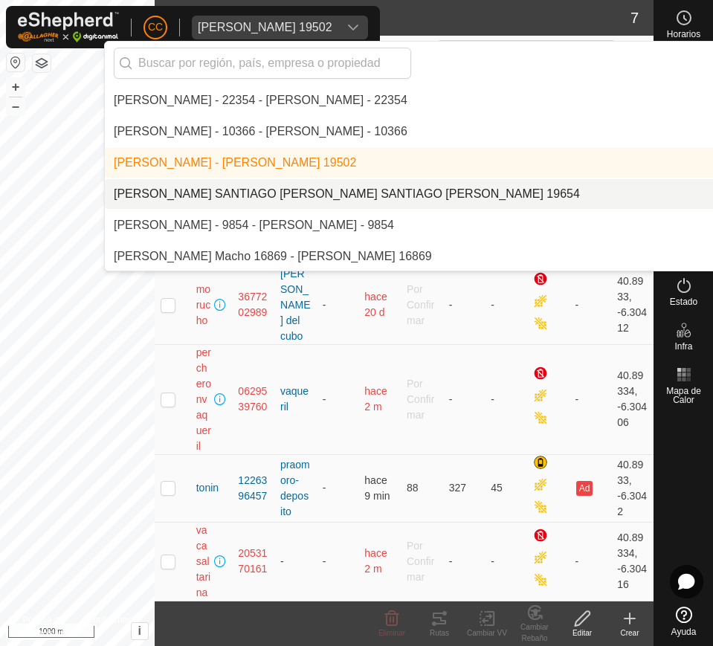
click at [434, 192] on li "[PERSON_NAME] SANTIAGO [PERSON_NAME] SANTIAGO [PERSON_NAME] 19654" at bounding box center [510, 194] width 811 height 30
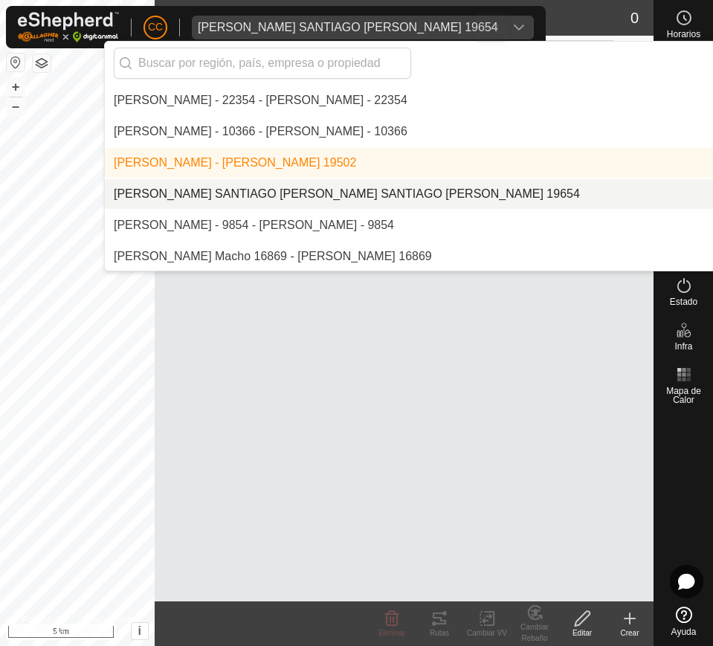
scroll to position [0, 0]
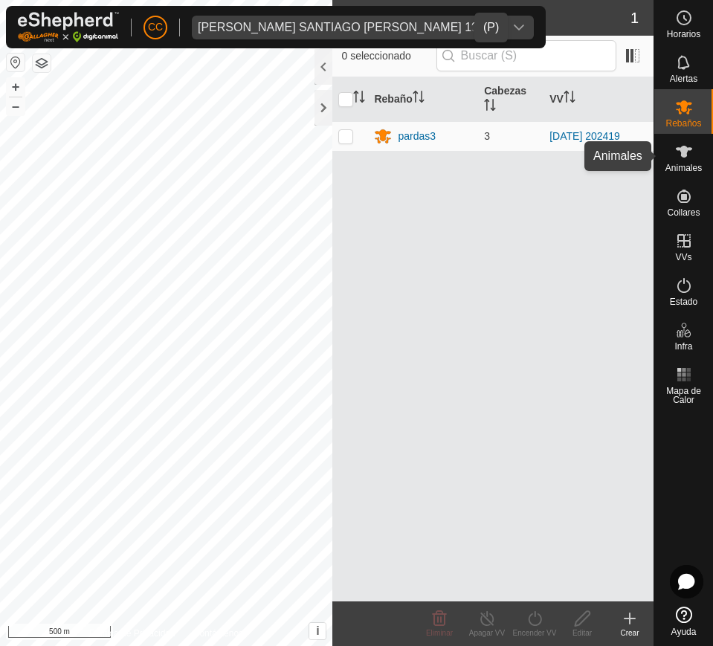
click at [673, 148] on icon at bounding box center [683, 152] width 16 height 12
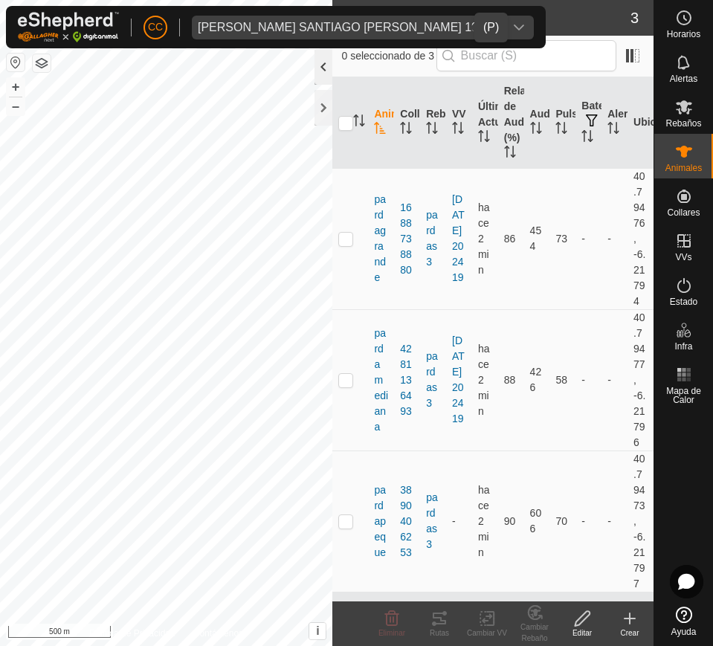
click at [322, 68] on div at bounding box center [323, 67] width 18 height 36
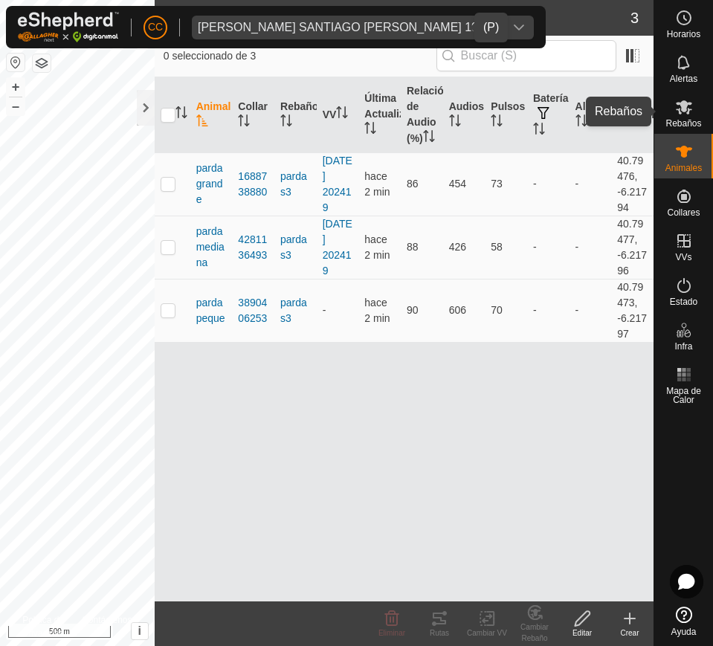
click at [673, 114] on es-mob-svg-icon at bounding box center [683, 107] width 27 height 24
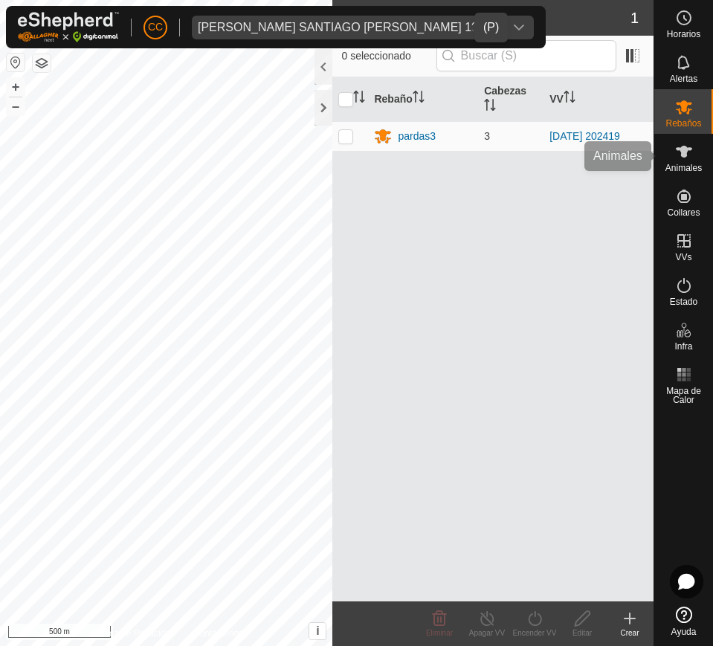
click at [673, 166] on span "Animales" at bounding box center [683, 167] width 36 height 9
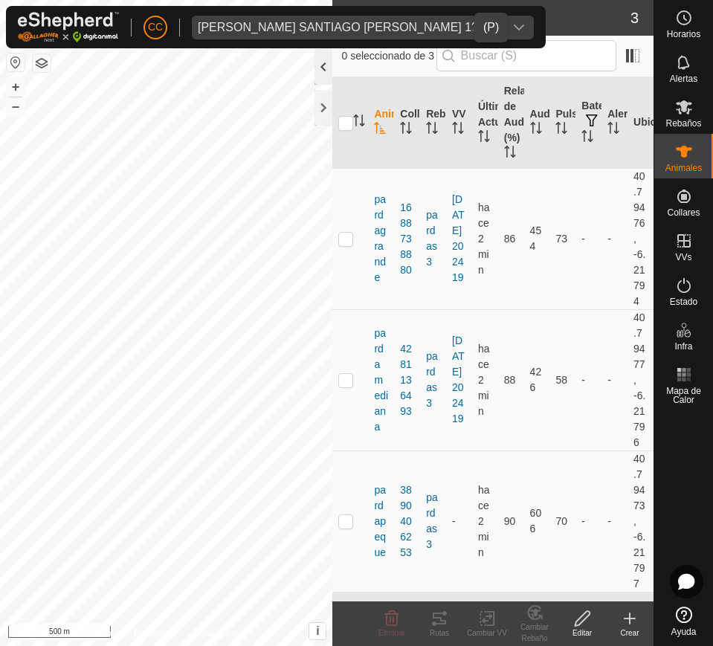
click at [322, 68] on div at bounding box center [323, 67] width 18 height 36
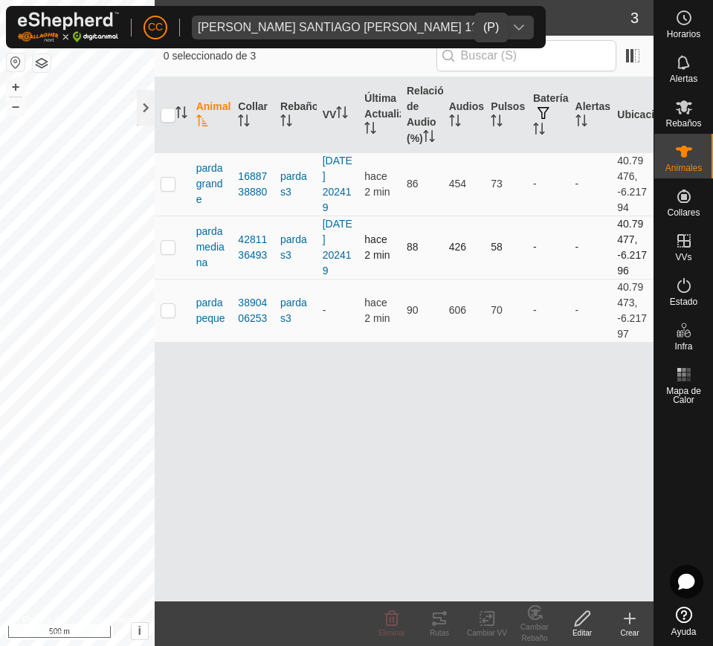
drag, startPoint x: 186, startPoint y: 175, endPoint x: 351, endPoint y: 231, distance: 173.4
click at [351, 231] on tbody "pardagrande 1688738880 pardas3 2025-07-13 202419 hace 2 min 86 454 73 - - 40.79…" at bounding box center [404, 246] width 499 height 189
drag, startPoint x: 192, startPoint y: 106, endPoint x: 312, endPoint y: 189, distance: 146.3
click at [312, 189] on table "Animal Collar Rebaño VV Última Actualización Relación de Audio (%) Audios Pulso…" at bounding box center [404, 209] width 499 height 265
drag, startPoint x: 644, startPoint y: 351, endPoint x: 184, endPoint y: 203, distance: 484.0
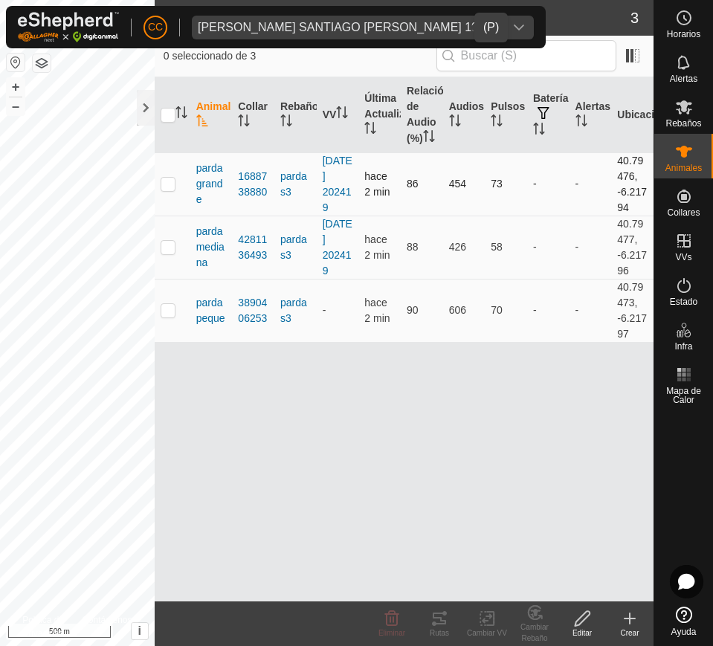
click at [184, 203] on tbody "pardagrande 1688738880 pardas3 2025-07-13 202419 hace 2 min 86 454 73 - - 40.79…" at bounding box center [404, 246] width 499 height 189
copy tbody "pardagrande 1688738880 pardas3 2025-07-13 202419 hace 2 min 86 454 73 - - 40.79…"
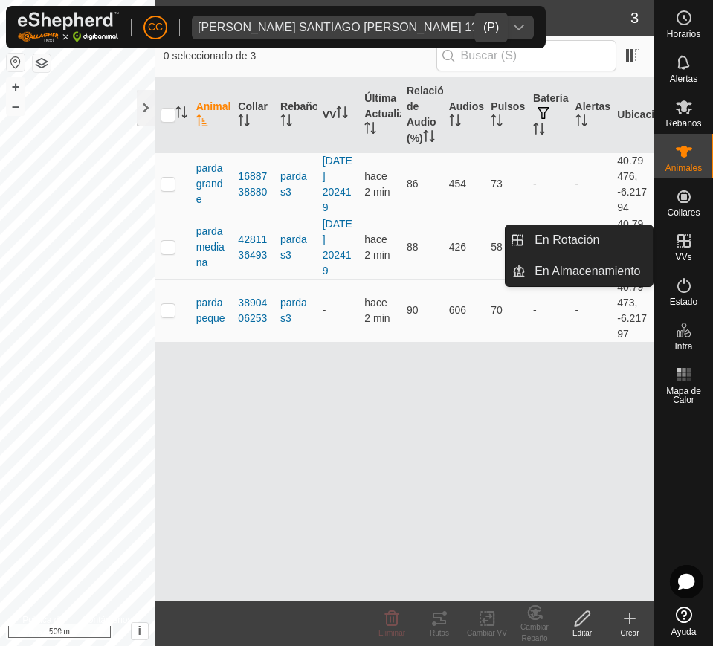
click at [673, 244] on icon at bounding box center [684, 241] width 18 height 18
click at [621, 233] on link "En Rotación" at bounding box center [588, 240] width 127 height 30
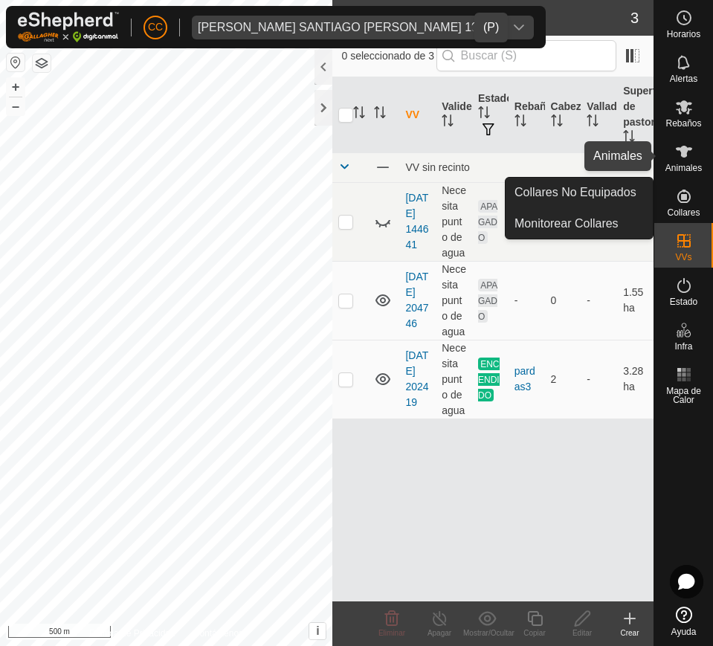
click at [673, 143] on icon at bounding box center [684, 152] width 18 height 18
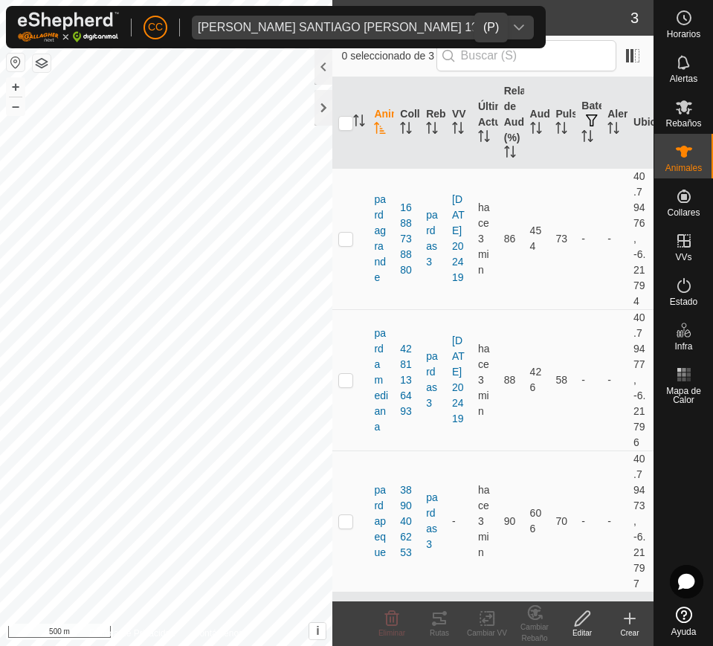
click at [334, 69] on div "0 seleccionado de 3" at bounding box center [492, 57] width 321 height 42
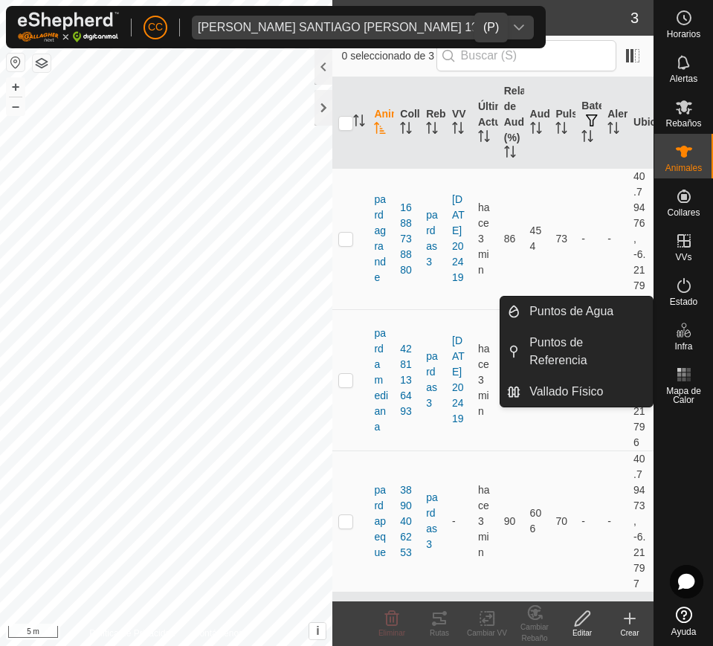
click at [673, 331] on icon at bounding box center [684, 330] width 18 height 18
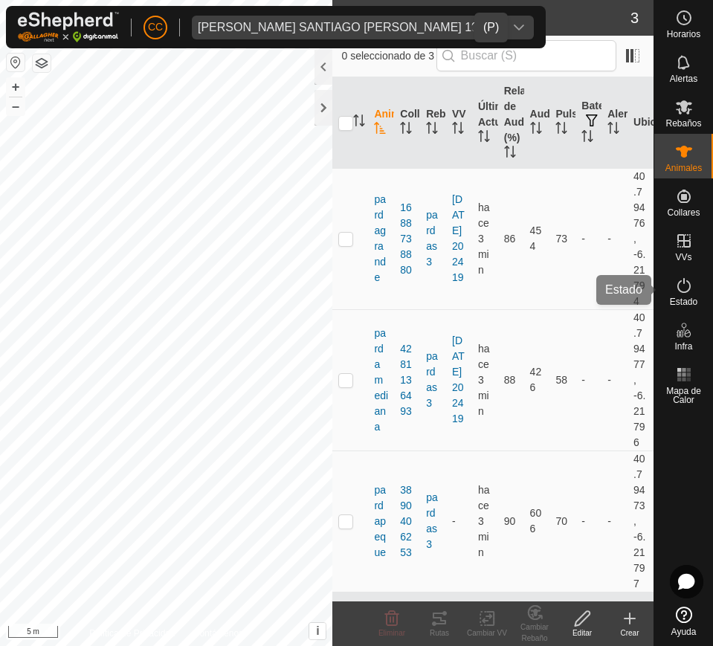
click at [673, 291] on icon at bounding box center [683, 285] width 13 height 15
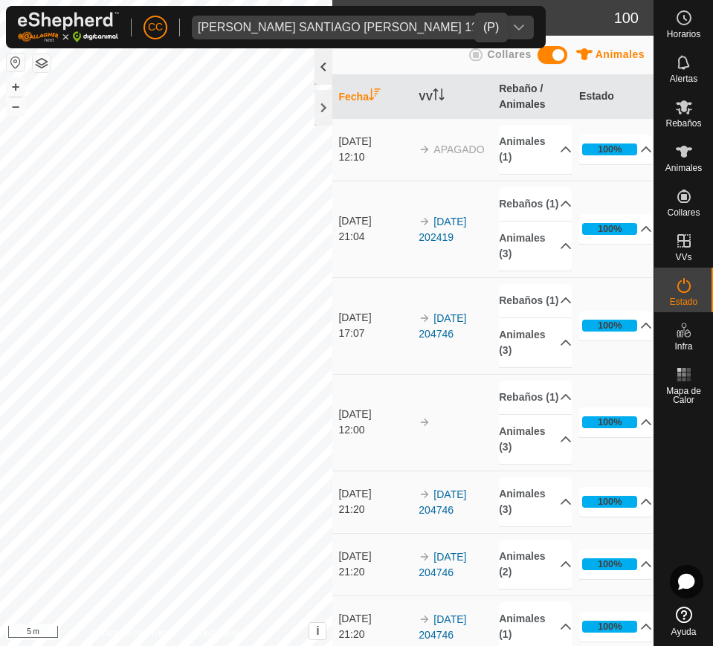
click at [324, 68] on div at bounding box center [323, 67] width 18 height 36
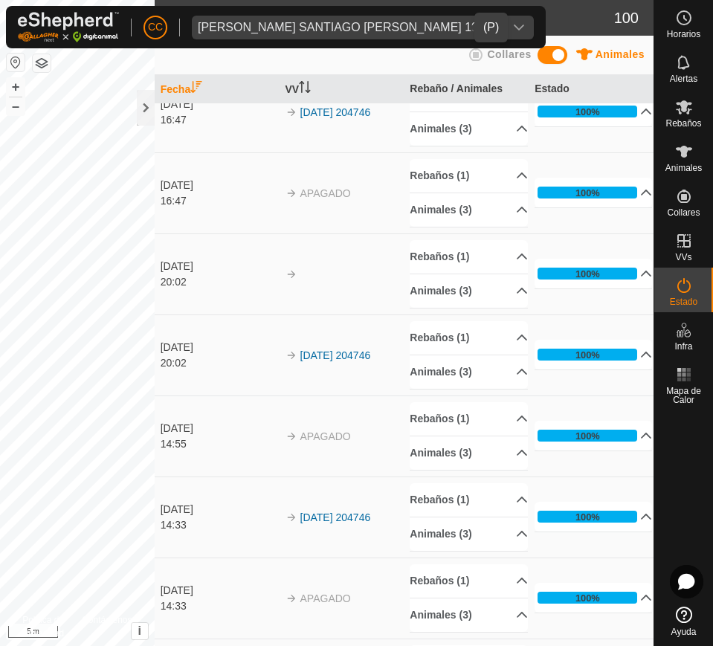
scroll to position [2322, 0]
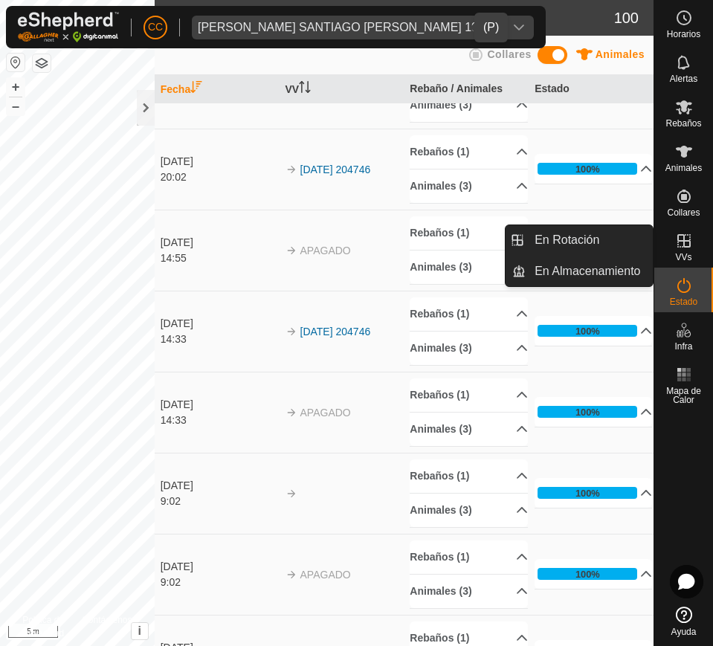
click at [673, 255] on span "VVs" at bounding box center [683, 257] width 16 height 9
click at [588, 231] on link "En Rotación" at bounding box center [588, 240] width 127 height 30
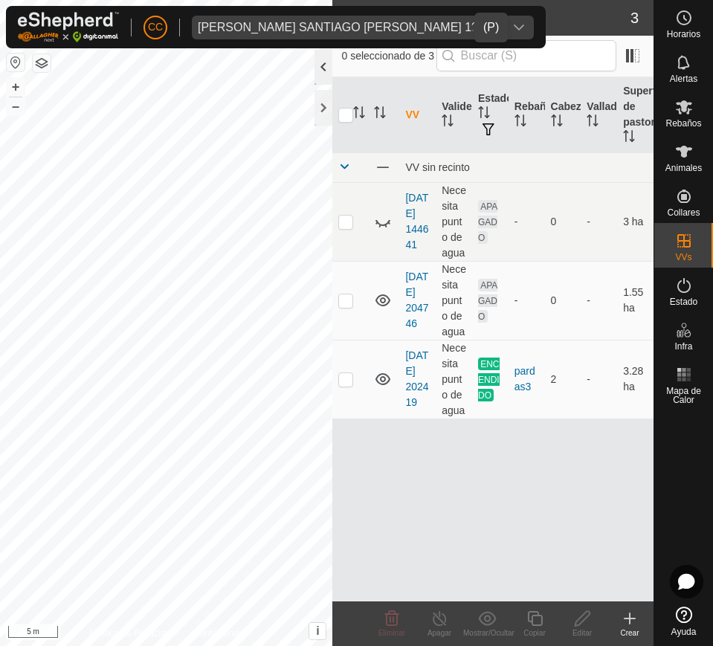
click at [319, 64] on div at bounding box center [323, 67] width 18 height 36
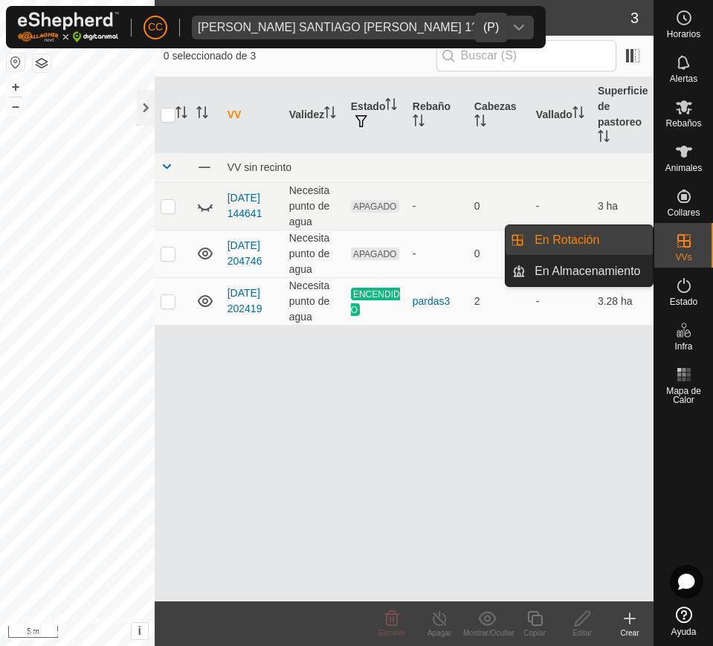
click at [536, 406] on div "VV Validez Estado Rebaño Cabezas Vallado Superficie de pastoreo VV sin recinto …" at bounding box center [404, 339] width 499 height 524
click at [673, 295] on es-activation-svg-icon at bounding box center [683, 285] width 27 height 24
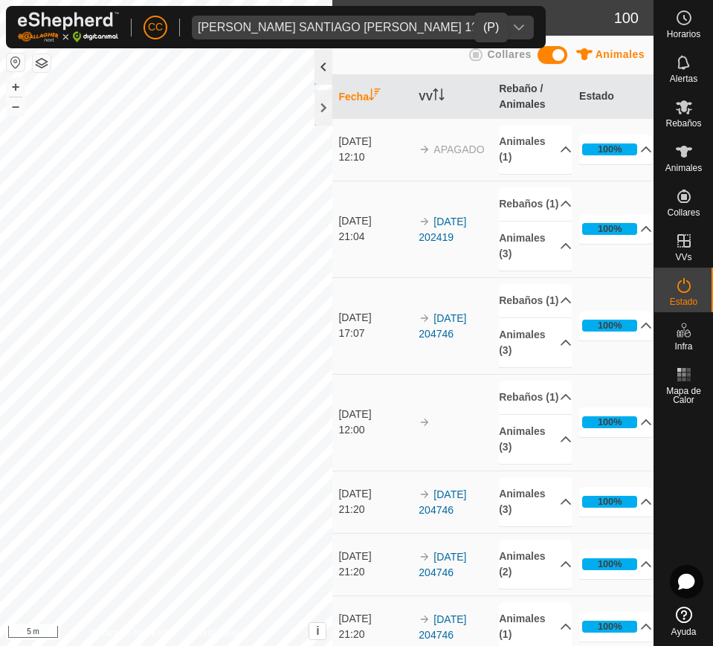
click at [322, 70] on div at bounding box center [323, 67] width 18 height 36
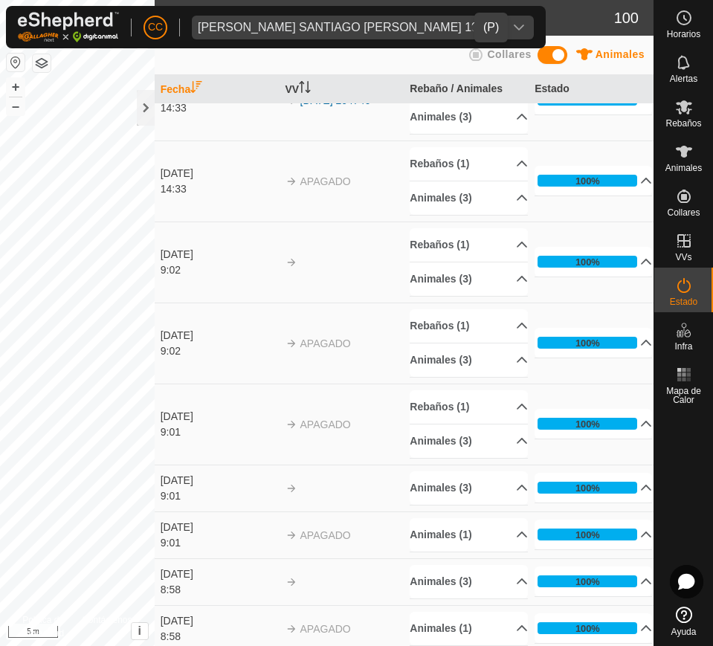
scroll to position [2693, 0]
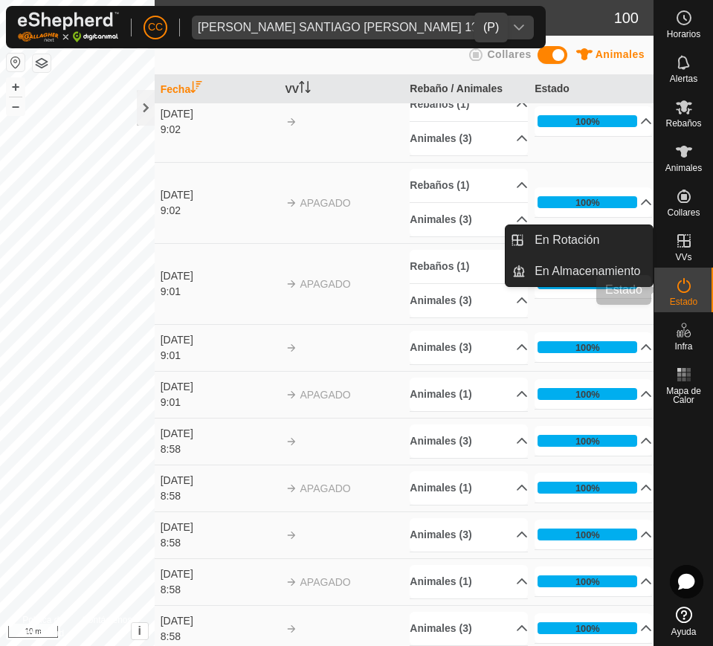
click at [673, 285] on div "Estado" at bounding box center [683, 289] width 59 height 45
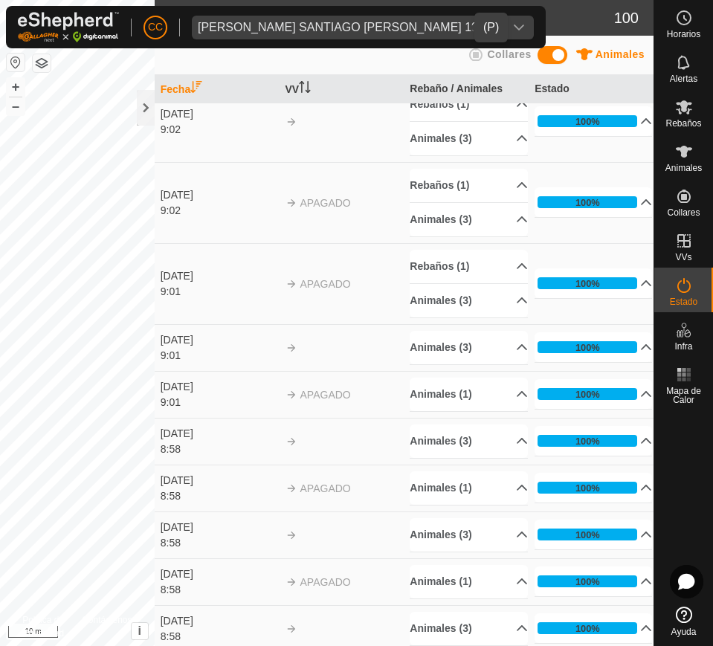
click at [513, 27] on icon "dropdown trigger" at bounding box center [518, 28] width 10 height 6
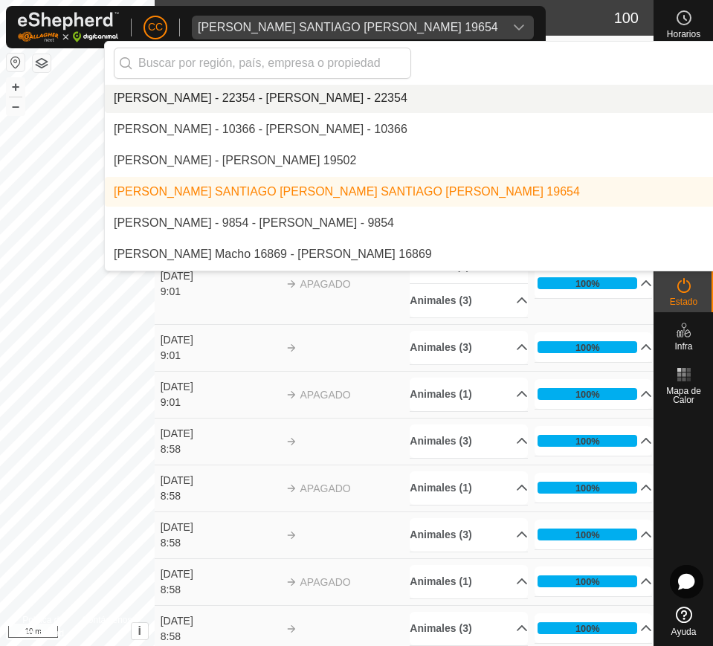
scroll to position [1279, 0]
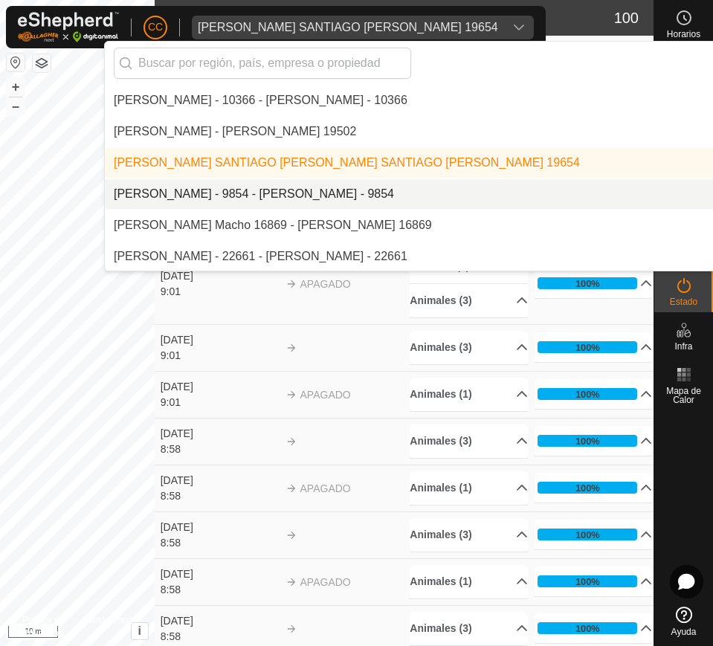
click at [448, 198] on li "[PERSON_NAME] - 9854 - [PERSON_NAME] - 9854" at bounding box center [510, 194] width 811 height 30
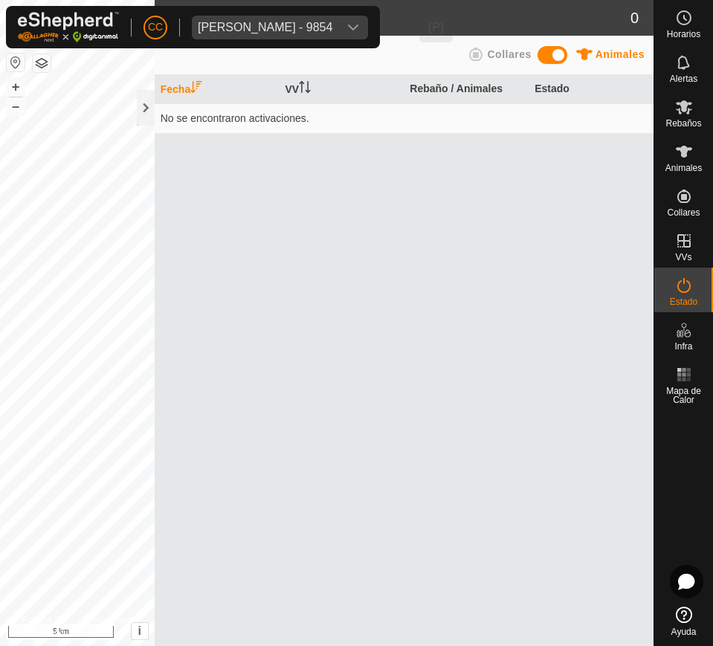
scroll to position [0, 0]
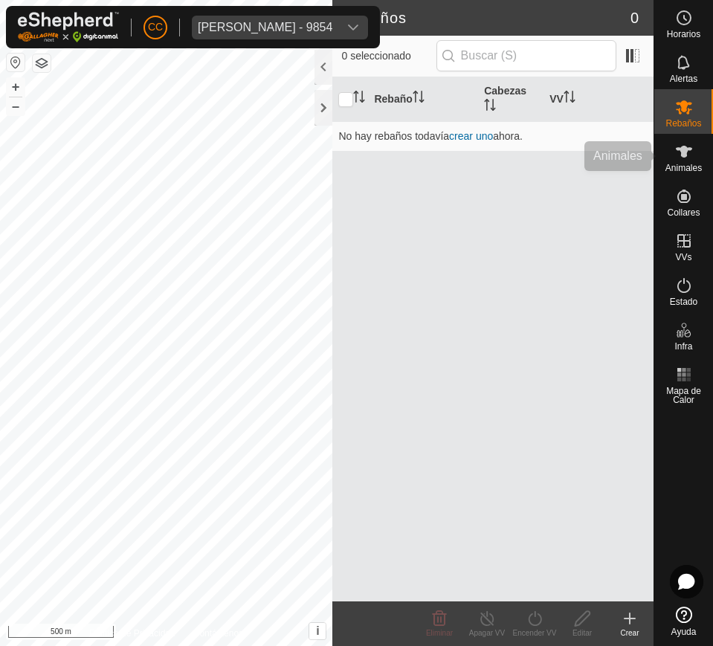
click at [673, 143] on div "Animales" at bounding box center [683, 156] width 59 height 45
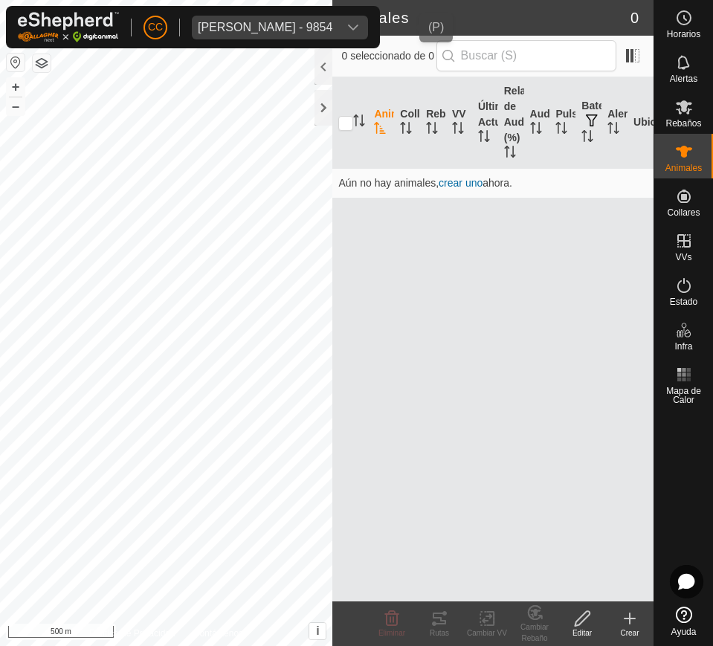
click at [338, 35] on span "Antonio Dapena Fernandez - 9854" at bounding box center [265, 28] width 146 height 24
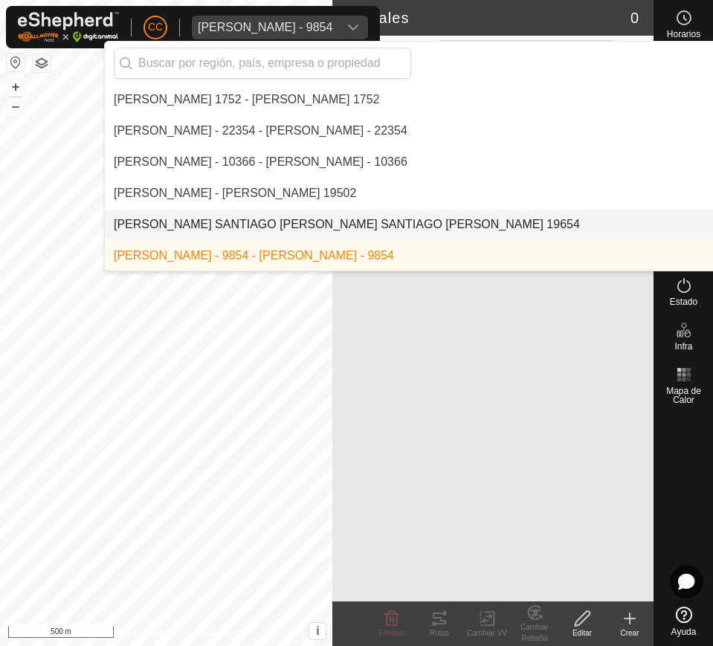
scroll to position [1310, 0]
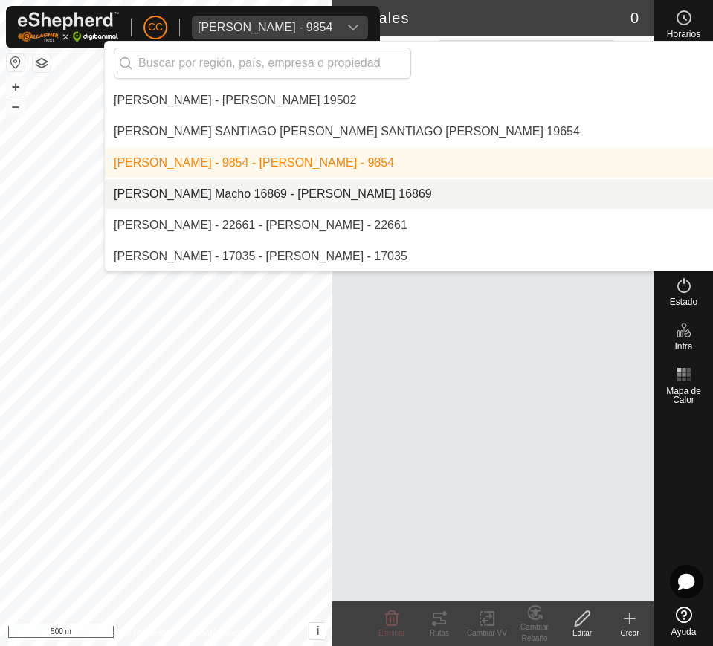
click at [423, 188] on li "[PERSON_NAME] Macho 16869 - [PERSON_NAME] 16869" at bounding box center [510, 194] width 811 height 30
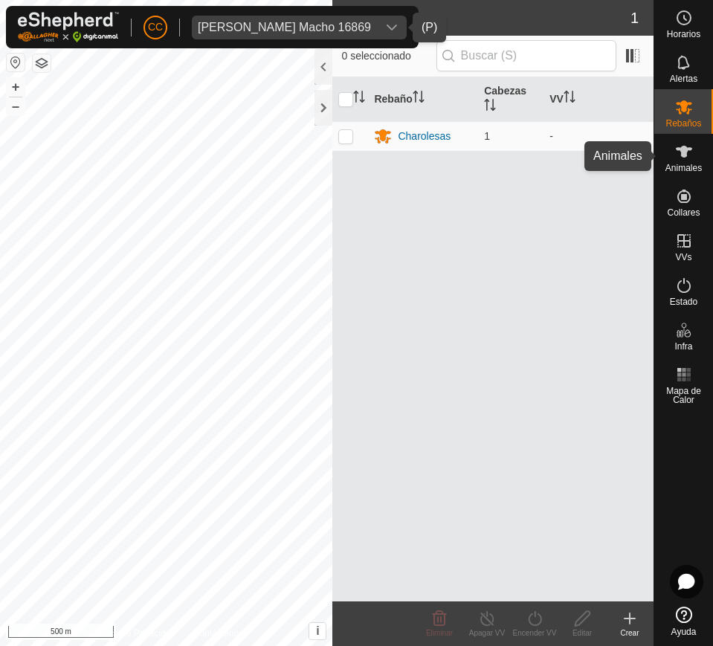
click at [673, 152] on icon at bounding box center [683, 152] width 16 height 12
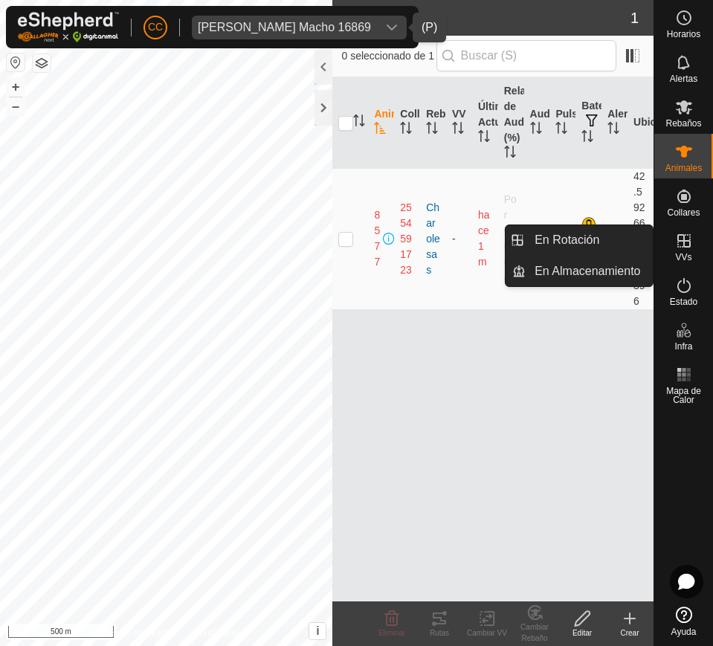
click at [673, 246] on icon at bounding box center [683, 240] width 13 height 13
click at [621, 242] on link "En Rotación" at bounding box center [588, 240] width 127 height 30
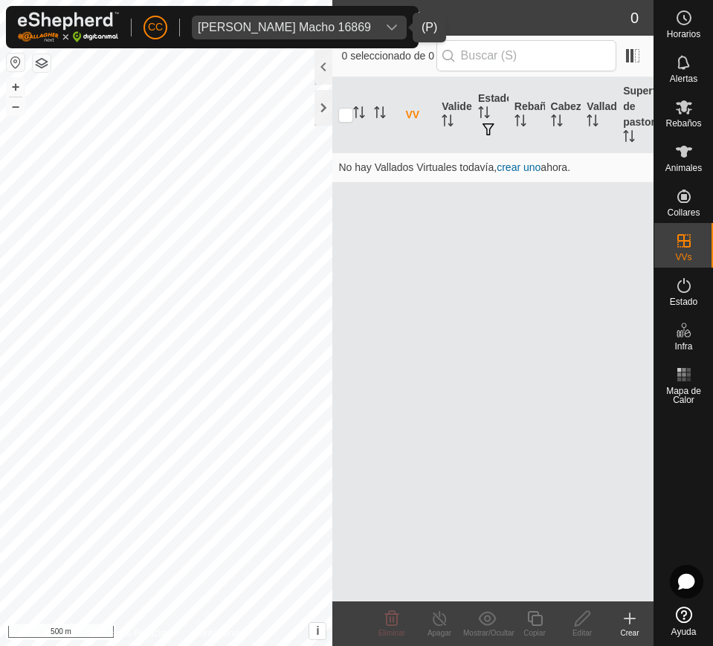
click at [395, 27] on icon "dropdown trigger" at bounding box center [392, 28] width 12 height 12
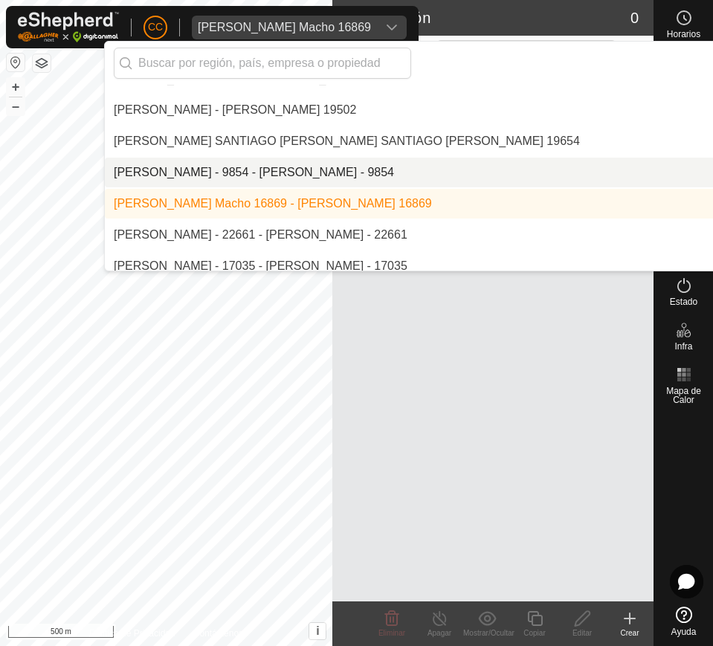
scroll to position [1341, 0]
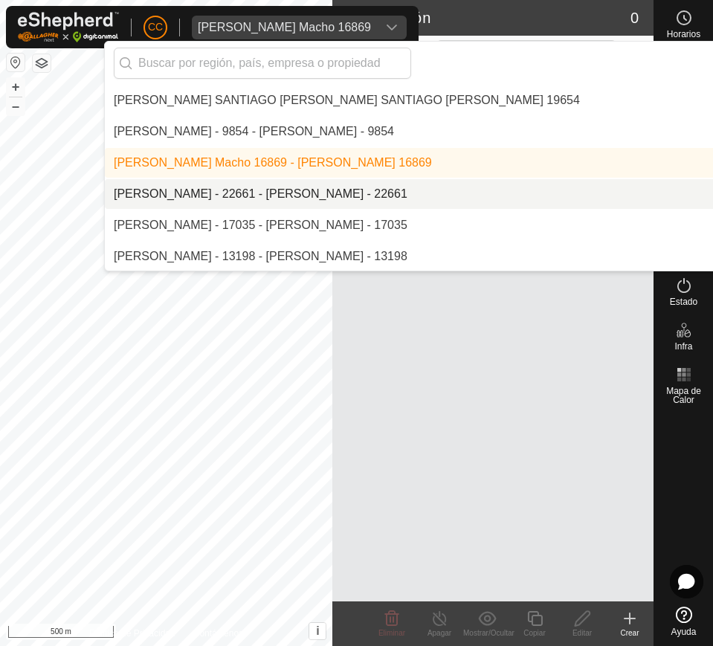
click at [409, 195] on li "[PERSON_NAME] - 22661 - [PERSON_NAME] - 22661" at bounding box center [510, 194] width 811 height 30
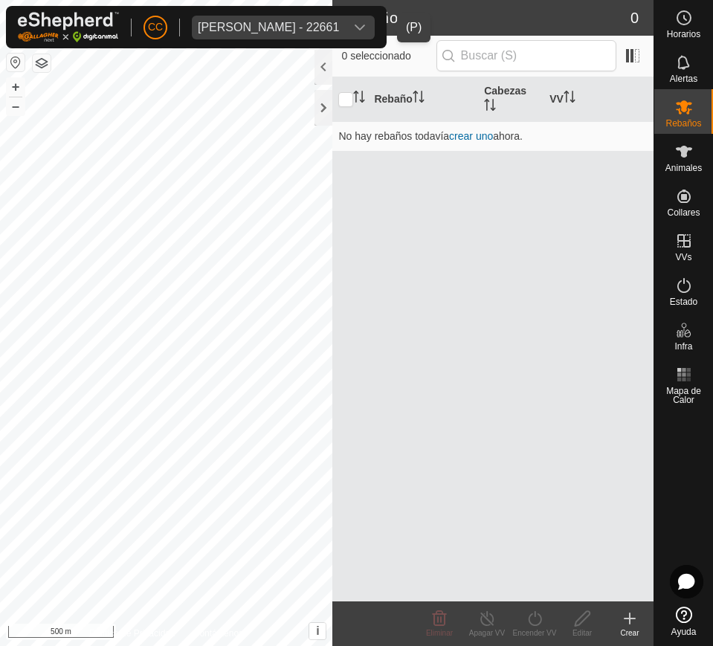
click at [345, 25] on span "Antonio Lopez Sarasa - 22661" at bounding box center [268, 28] width 153 height 24
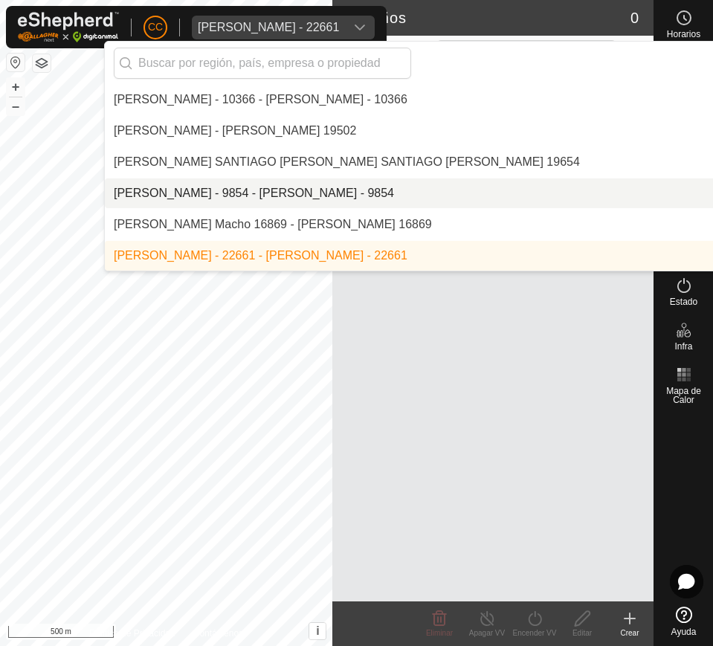
scroll to position [1372, 0]
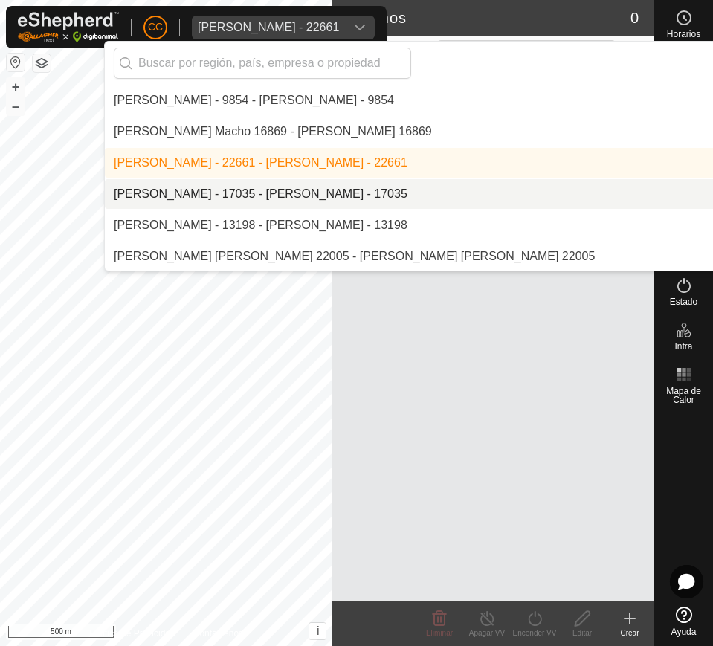
click at [391, 187] on li "[PERSON_NAME] - 17035 - [PERSON_NAME] - 17035" at bounding box center [510, 194] width 811 height 30
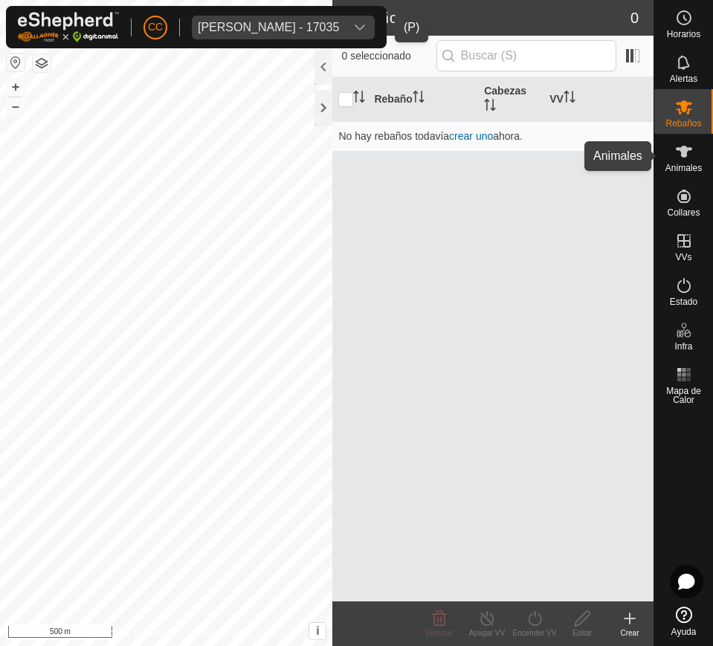
click at [673, 140] on es-animals-svg-icon at bounding box center [683, 152] width 27 height 24
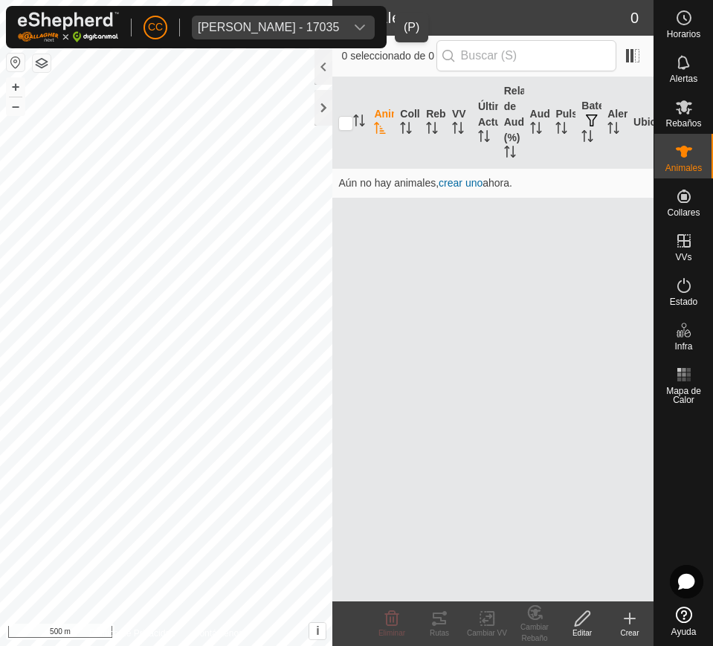
click at [374, 19] on div "dropdown trigger" at bounding box center [360, 28] width 30 height 24
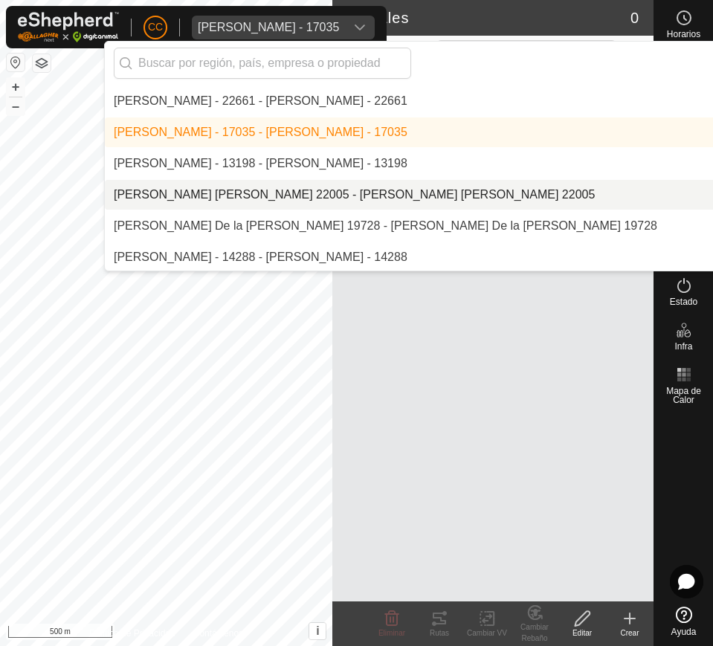
scroll to position [1404, 0]
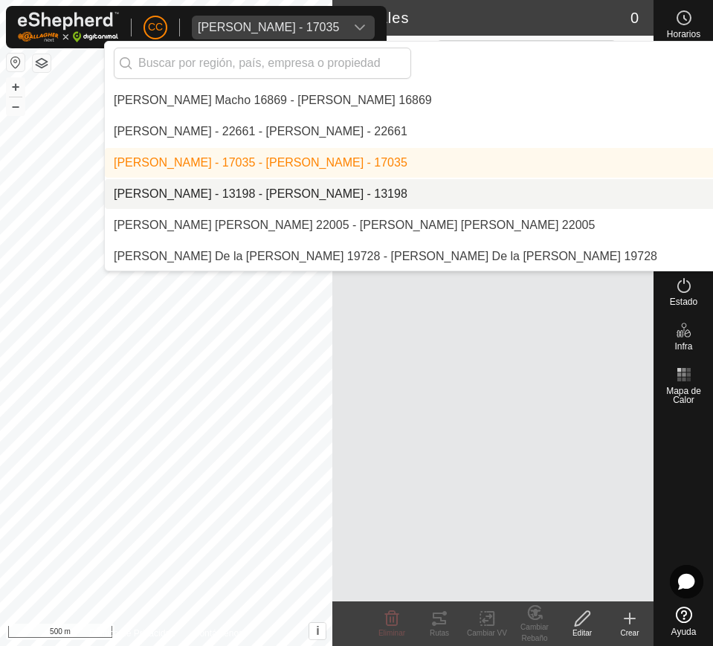
click at [403, 196] on li "[PERSON_NAME] - 13198 - [PERSON_NAME] - 13198" at bounding box center [510, 194] width 811 height 30
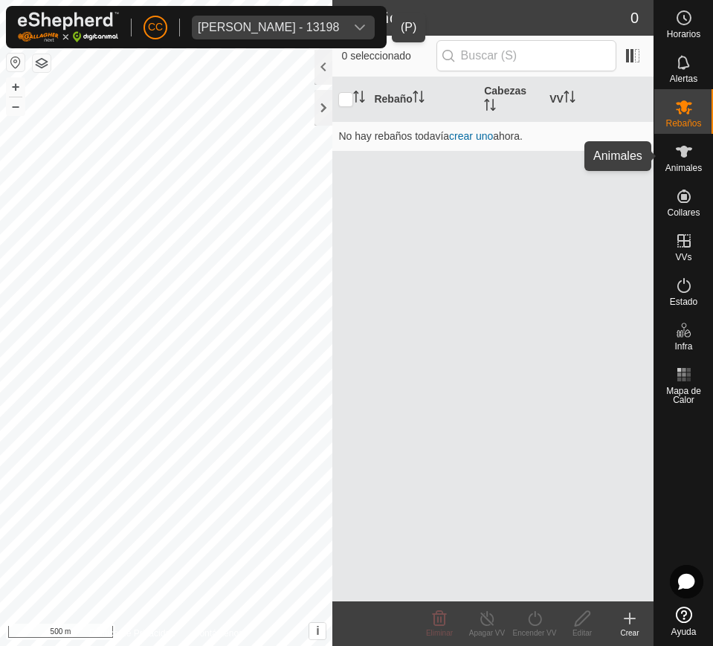
click at [673, 160] on icon at bounding box center [684, 152] width 18 height 18
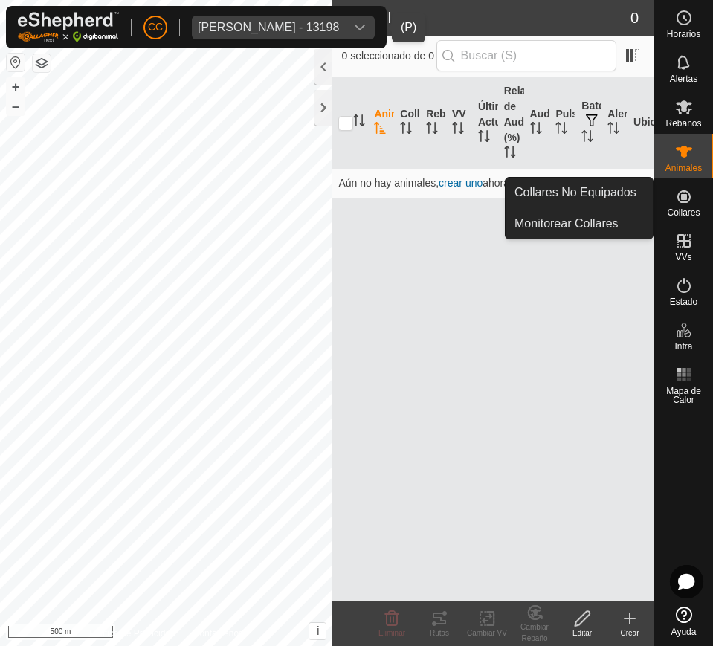
click at [673, 198] on icon at bounding box center [684, 196] width 18 height 18
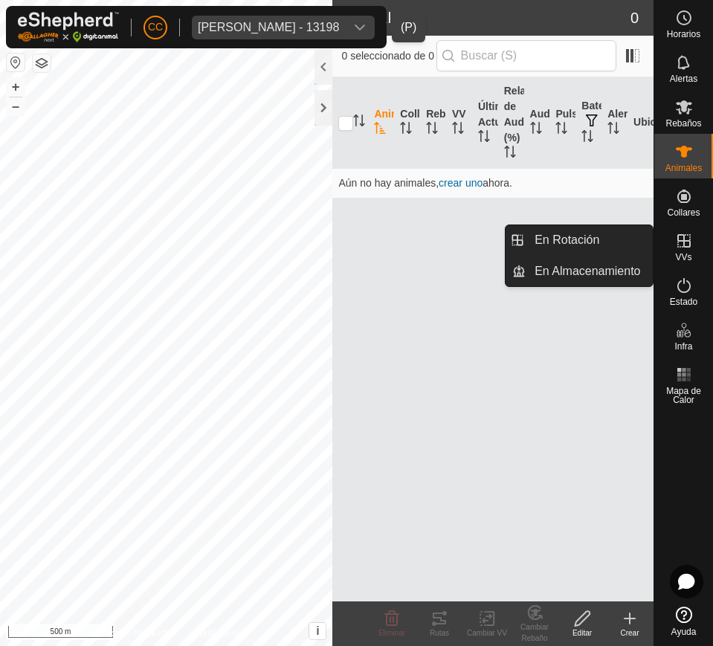
click at [673, 233] on icon at bounding box center [684, 241] width 18 height 18
click at [616, 225] on link "En Rotación" at bounding box center [588, 240] width 127 height 30
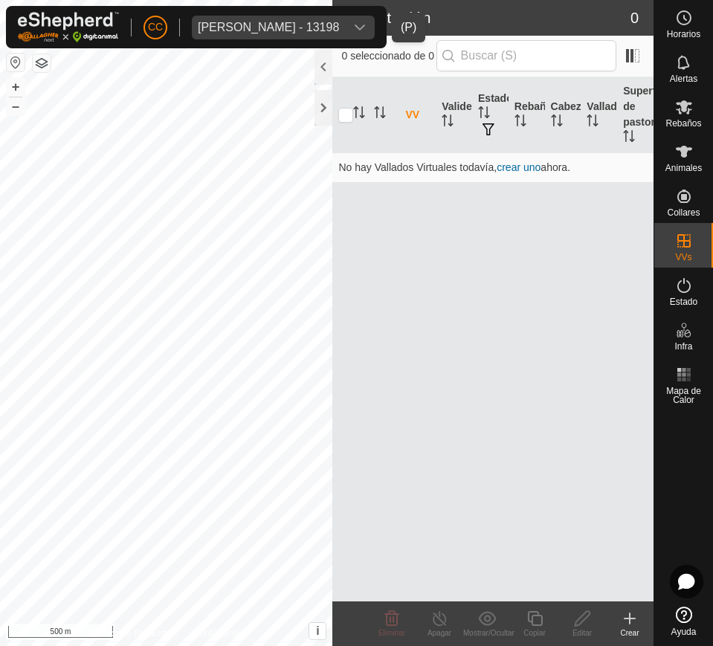
click at [339, 25] on div "Antonio Tucci Colace - 13198" at bounding box center [268, 28] width 141 height 12
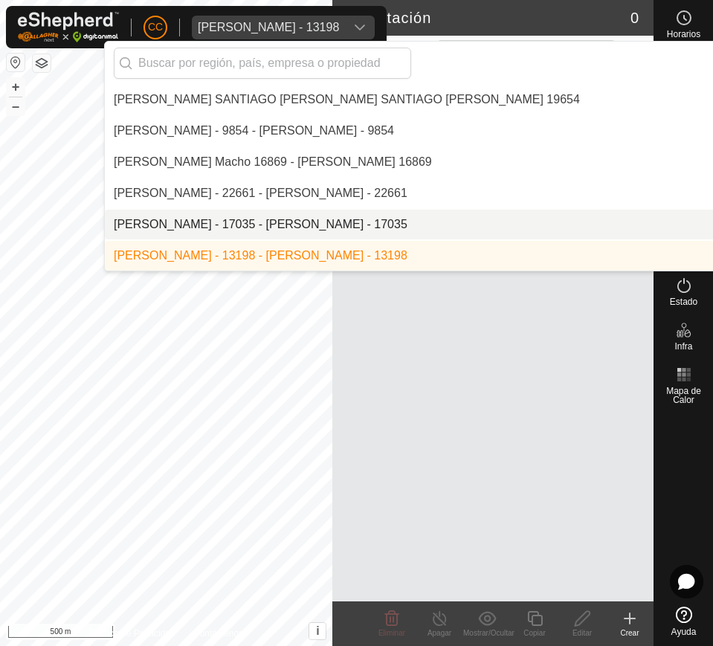
scroll to position [1435, 0]
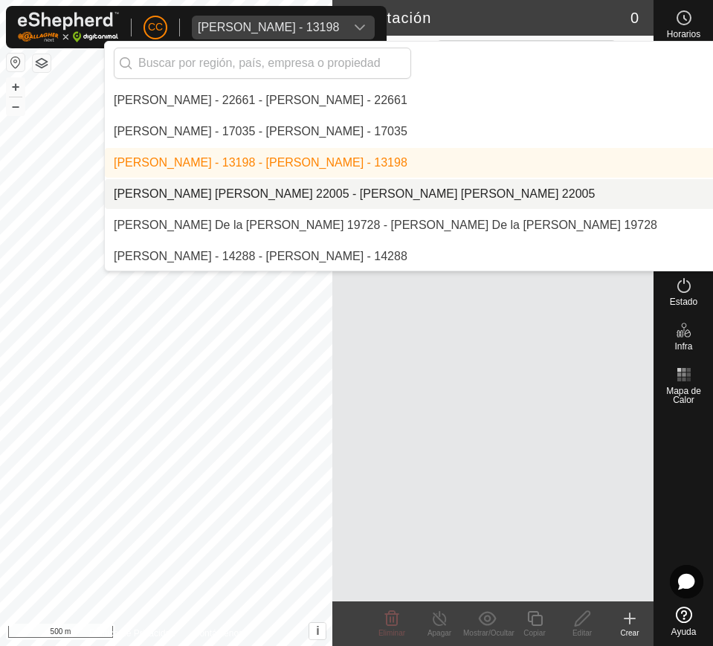
click at [420, 194] on li "[PERSON_NAME] [PERSON_NAME] 22005 - [PERSON_NAME] [PERSON_NAME] 22005" at bounding box center [510, 194] width 811 height 30
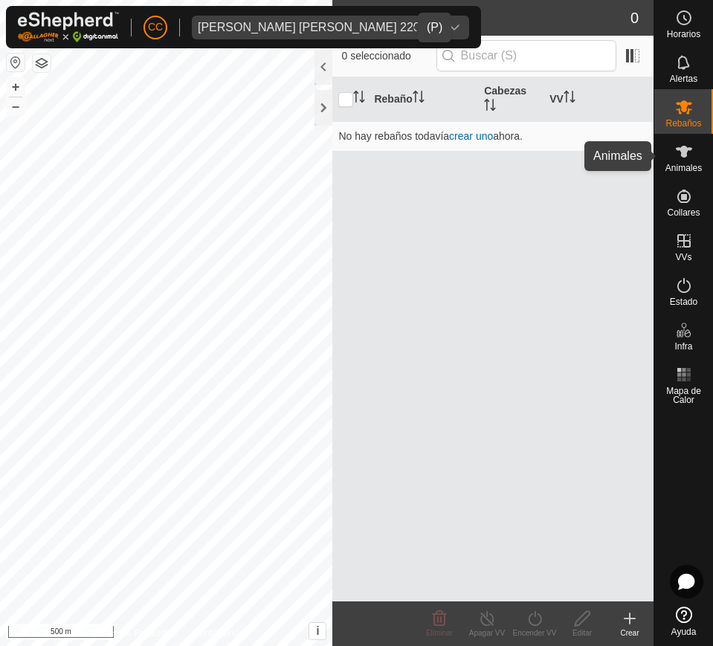
click at [673, 160] on es-animals-svg-icon at bounding box center [683, 152] width 27 height 24
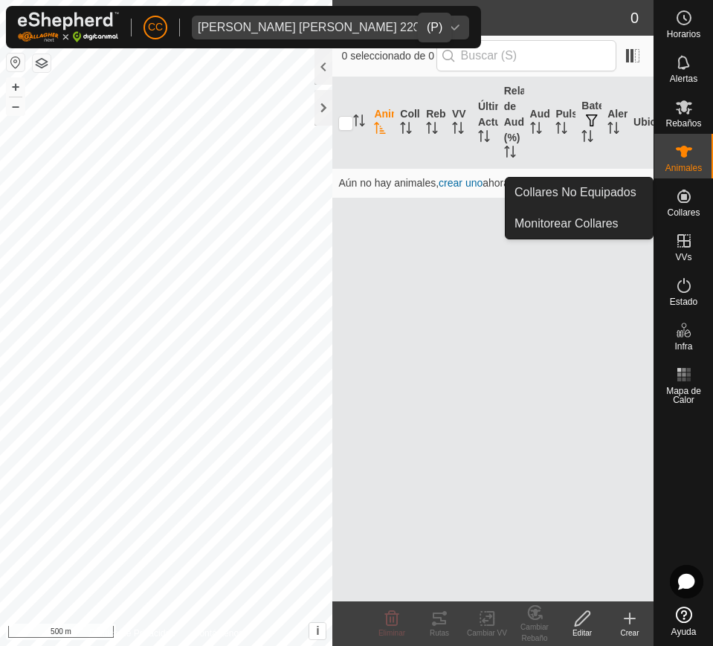
click at [673, 210] on span "Collares" at bounding box center [682, 212] width 33 height 9
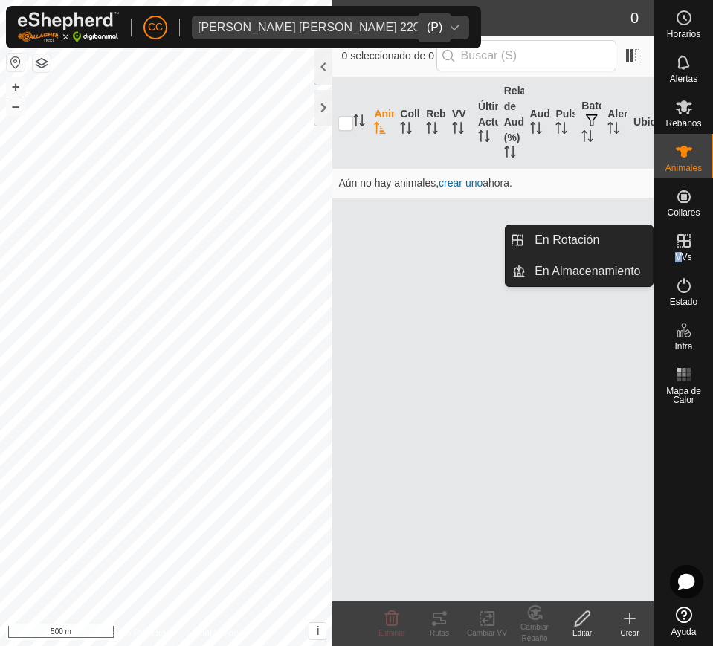
click at [673, 253] on span "VVs" at bounding box center [683, 257] width 16 height 9
click at [623, 241] on link "En Rotación" at bounding box center [588, 240] width 127 height 30
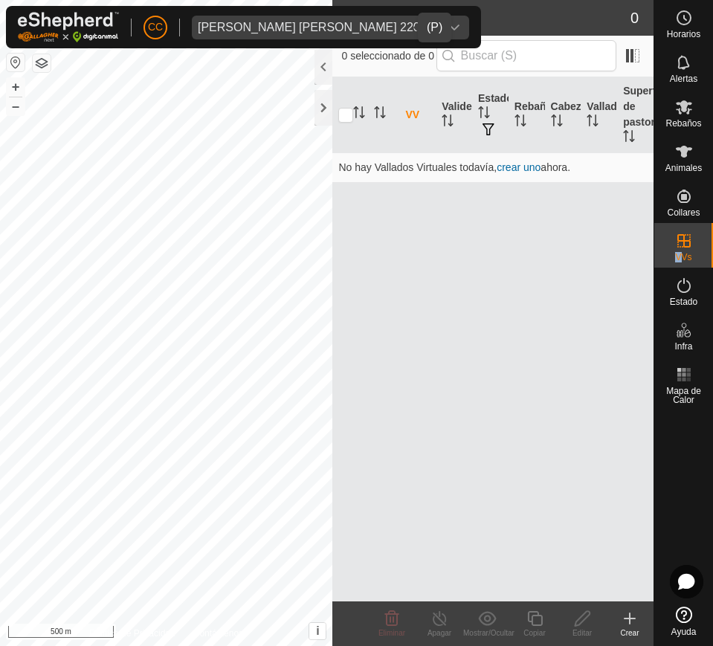
click at [360, 29] on div "Arilla Claveras Maria Isabel 22005" at bounding box center [316, 28] width 236 height 12
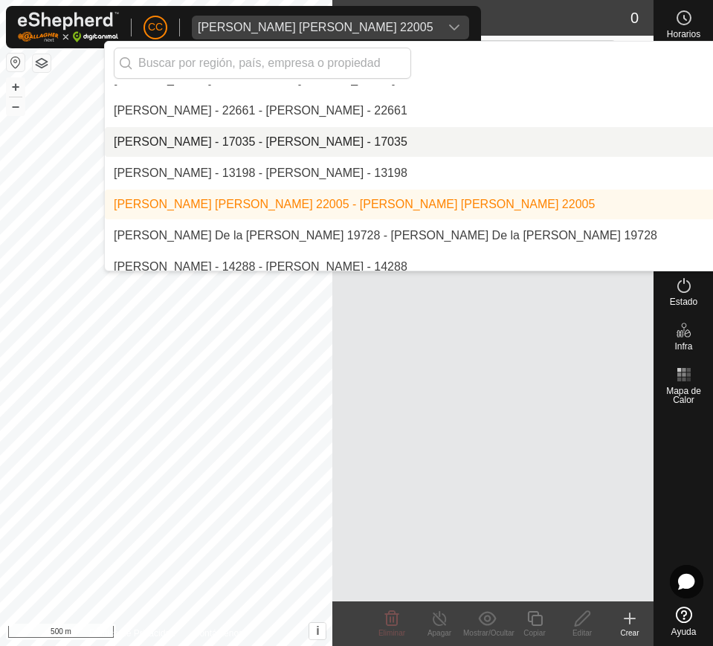
scroll to position [1466, 0]
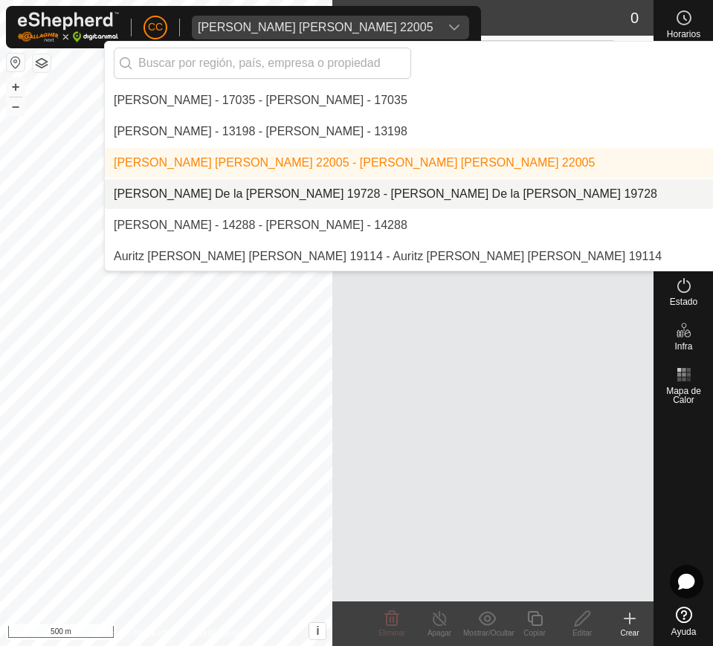
click at [452, 189] on li "[PERSON_NAME] De la [PERSON_NAME] 19728 - [PERSON_NAME] De la [PERSON_NAME] 197…" at bounding box center [510, 194] width 811 height 30
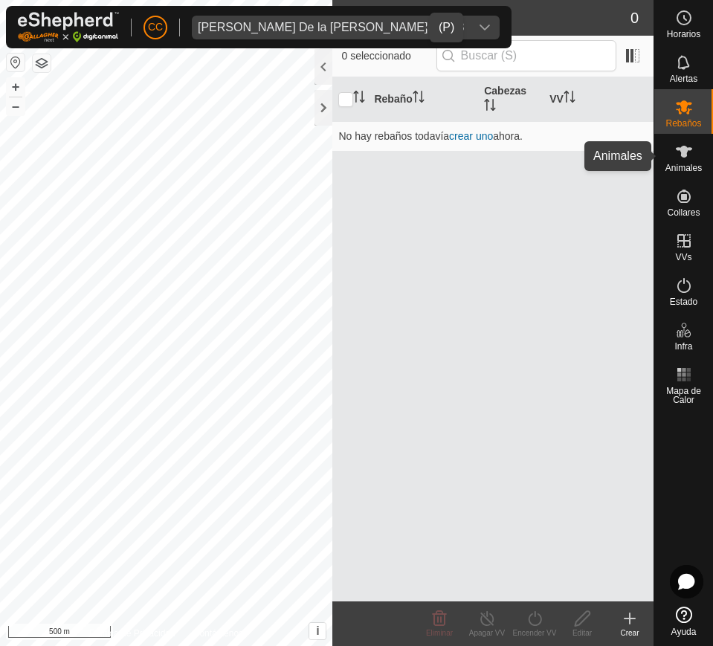
click at [673, 146] on icon at bounding box center [684, 152] width 18 height 18
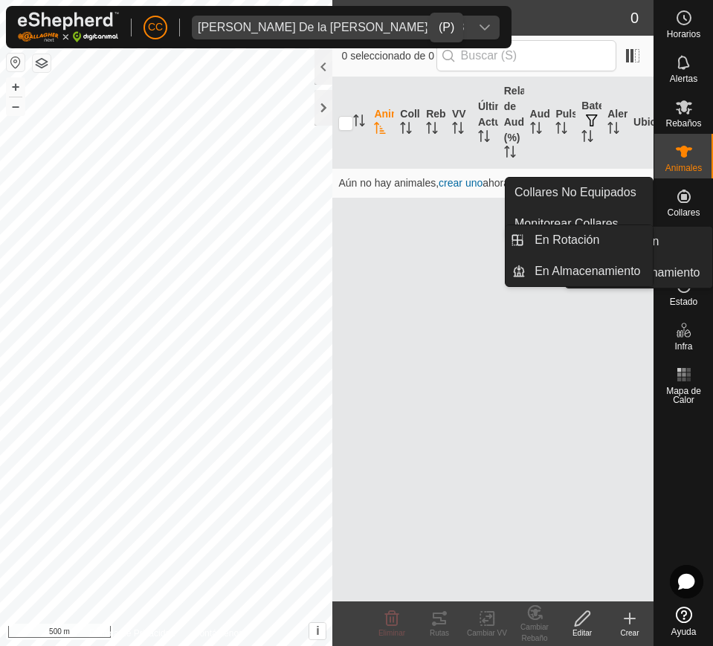
click at [673, 243] on icon at bounding box center [684, 241] width 18 height 18
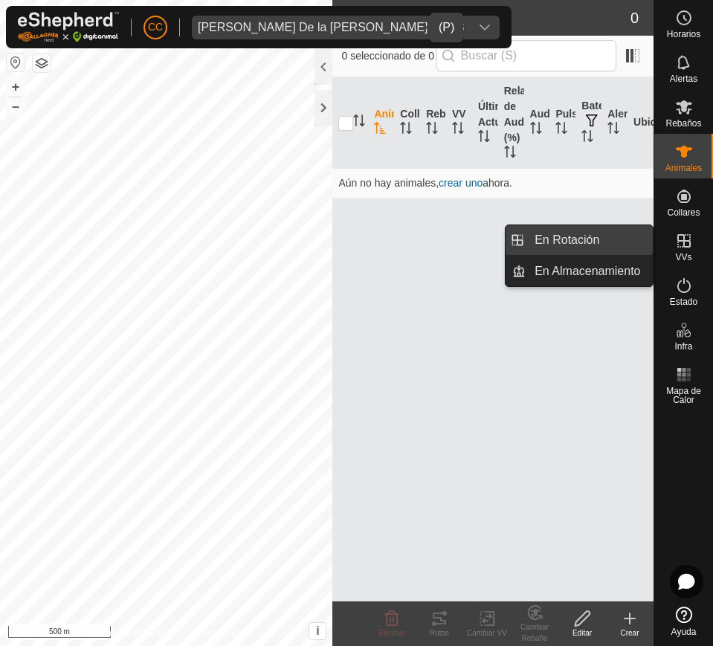
click at [630, 231] on link "En Rotación" at bounding box center [588, 240] width 127 height 30
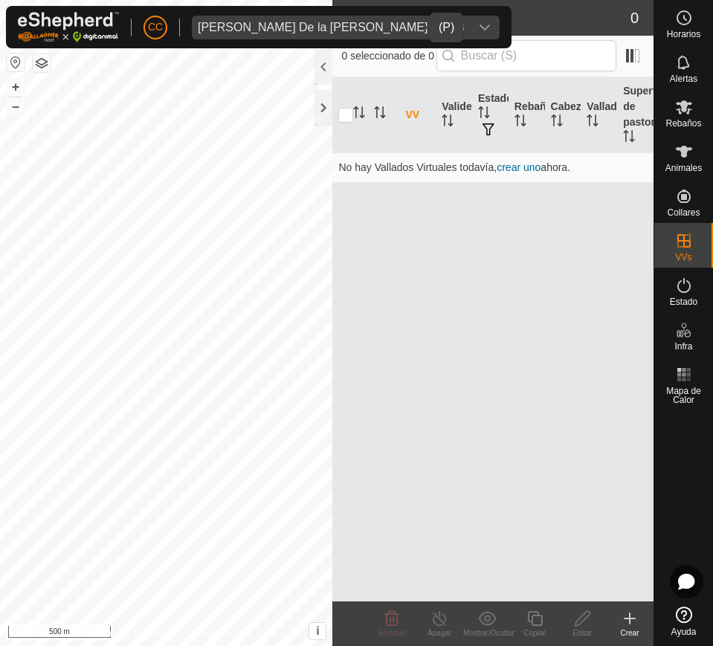
click at [374, 22] on div "Armando De la Torre Jimenez 19728" at bounding box center [331, 28] width 266 height 12
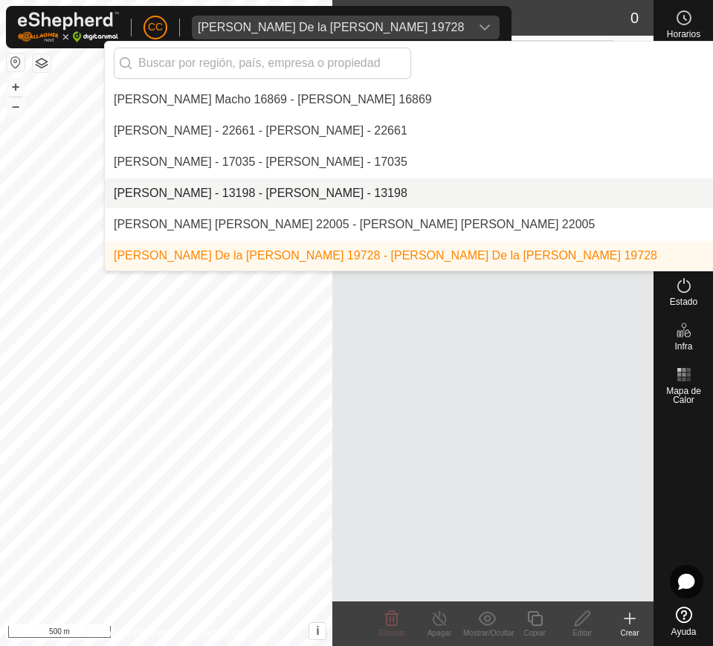
scroll to position [1497, 0]
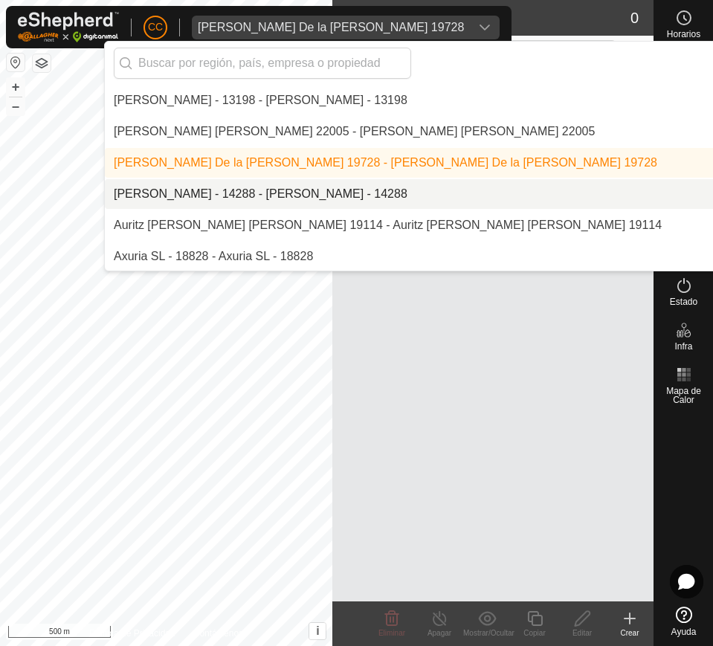
click at [361, 192] on li "[PERSON_NAME] - 14288 - [PERSON_NAME] - 14288" at bounding box center [510, 194] width 811 height 30
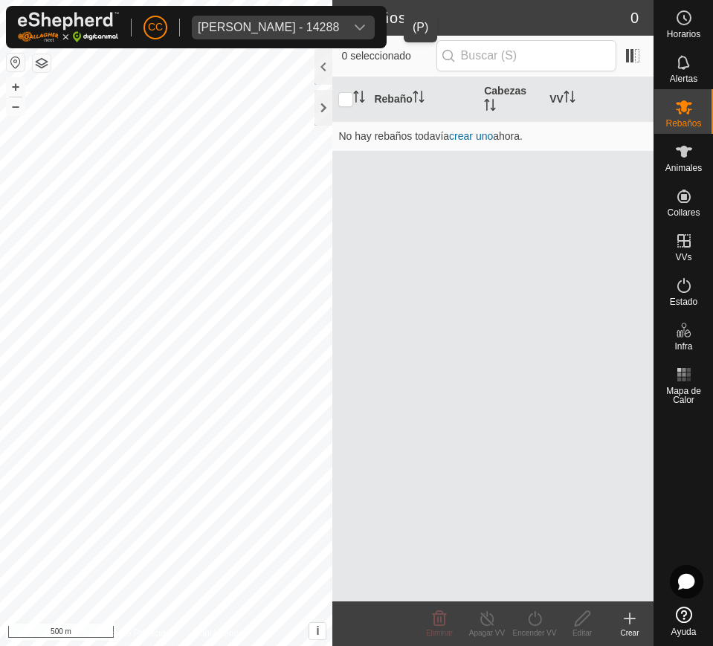
click at [345, 16] on span "Arturo Baqueiro Babian - 14288" at bounding box center [268, 28] width 153 height 24
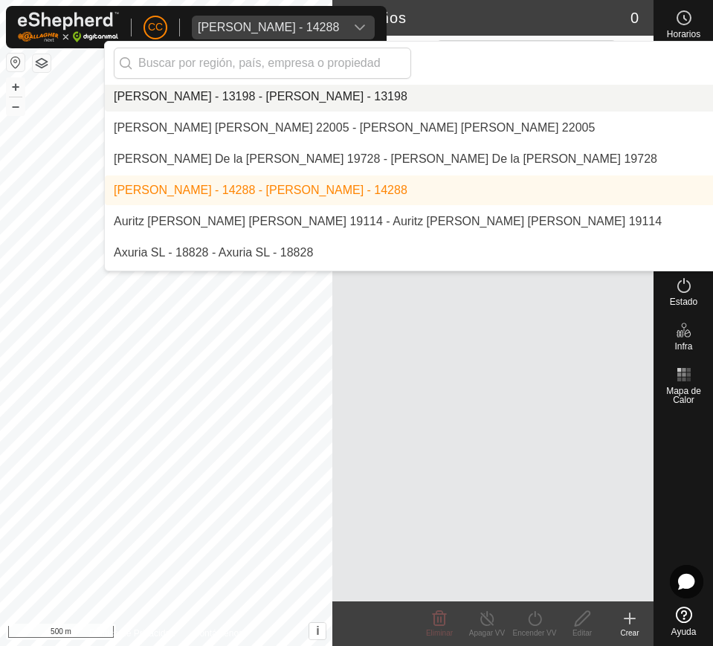
scroll to position [1528, 0]
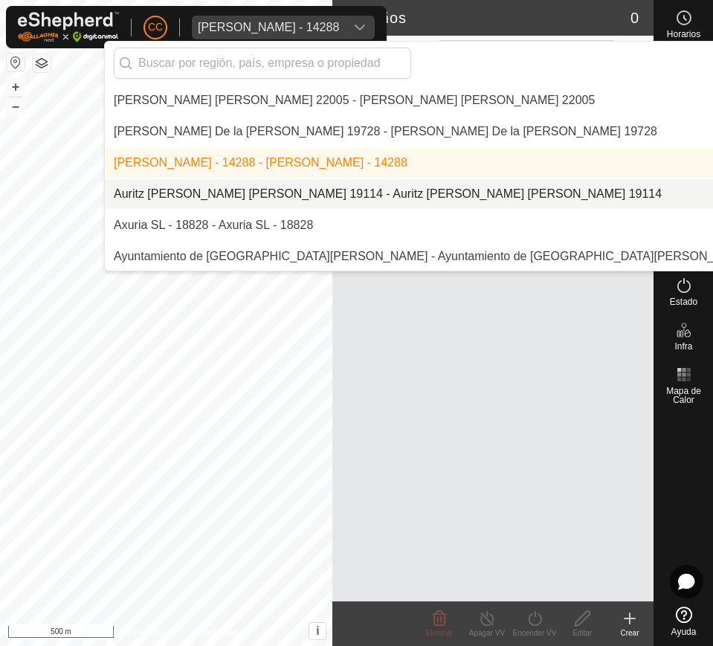
click at [355, 192] on li "Auritz [PERSON_NAME] [PERSON_NAME] 19114 - Auritz [PERSON_NAME] [PERSON_NAME] 1…" at bounding box center [510, 194] width 811 height 30
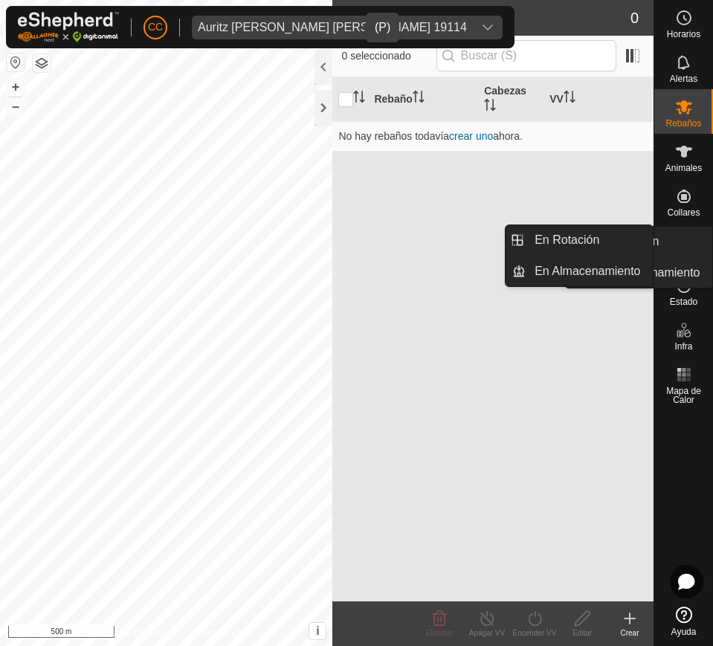
click at [669, 235] on div "VVs" at bounding box center [683, 245] width 59 height 45
click at [629, 243] on link "En Rotación" at bounding box center [588, 240] width 127 height 30
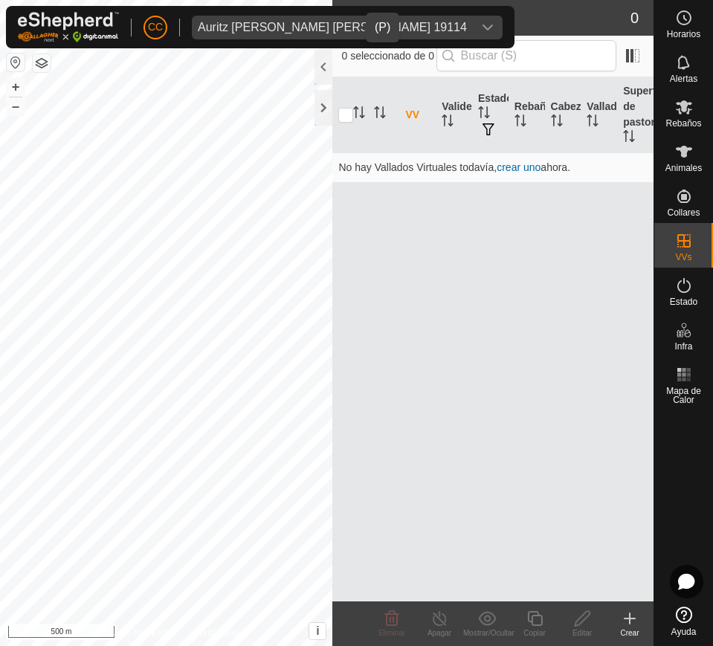
click at [481, 22] on icon "dropdown trigger" at bounding box center [487, 28] width 12 height 12
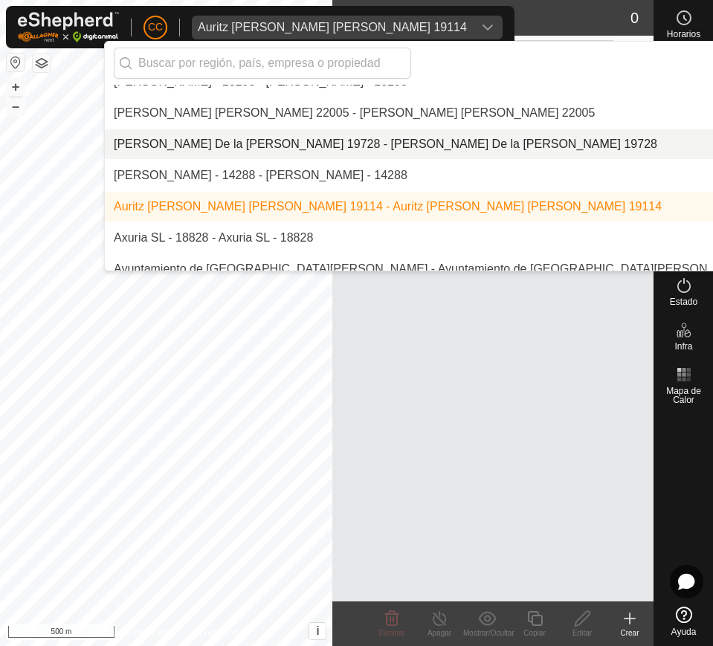
scroll to position [1560, 0]
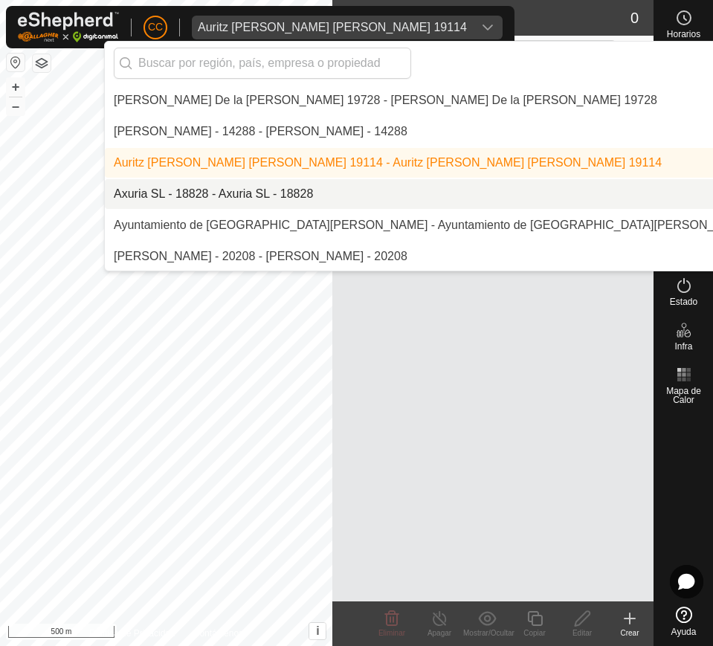
click at [323, 189] on li "Axuria SL - 18828 - Axuria SL - 18828" at bounding box center [510, 194] width 811 height 30
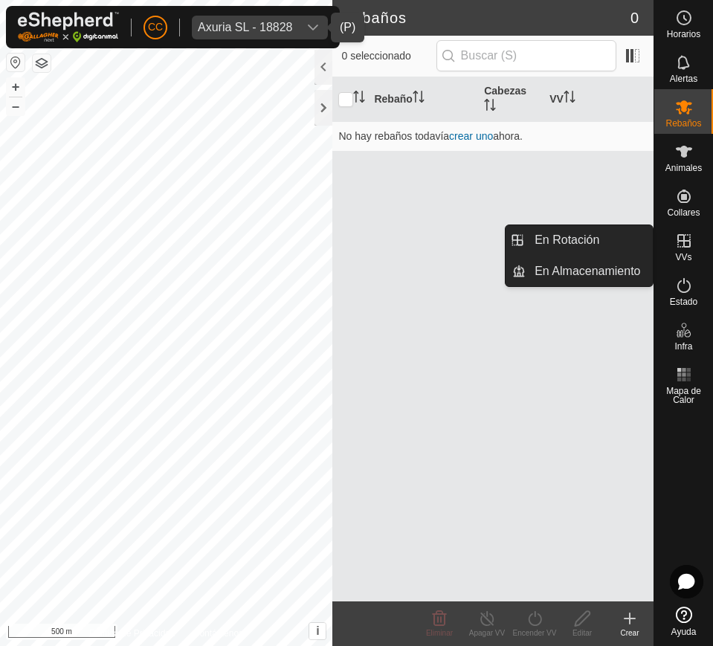
drag, startPoint x: 684, startPoint y: 265, endPoint x: 681, endPoint y: 253, distance: 12.1
click at [673, 253] on span "VVs" at bounding box center [683, 257] width 16 height 9
click at [608, 230] on link "En Rotación" at bounding box center [588, 240] width 127 height 30
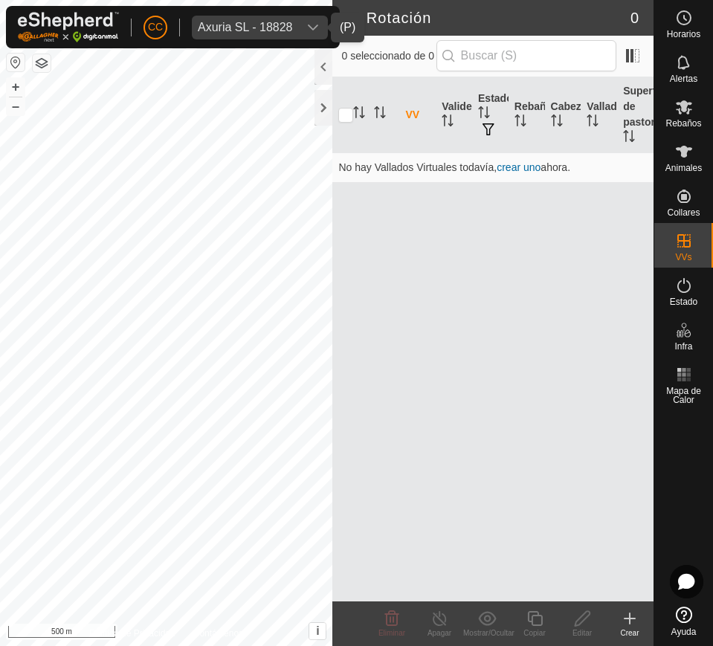
click at [324, 22] on div "dropdown trigger" at bounding box center [313, 28] width 30 height 24
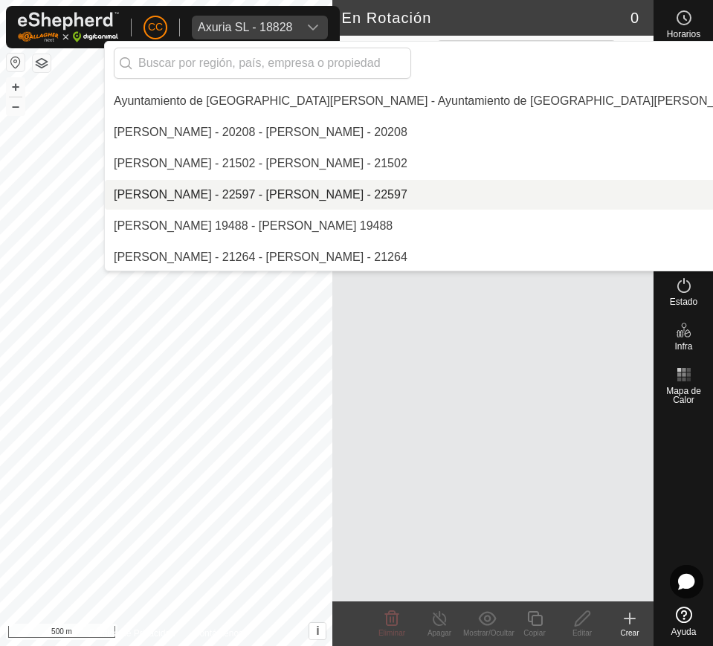
scroll to position [1591, 0]
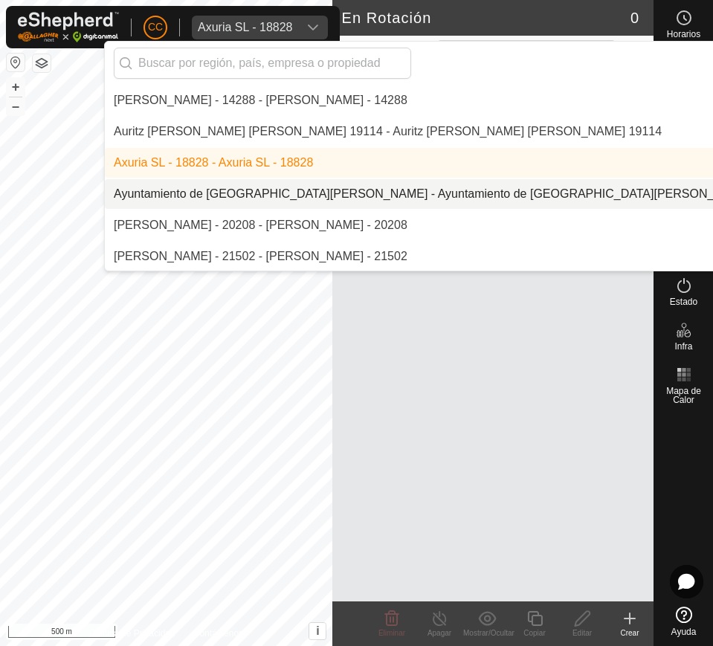
click at [279, 192] on li "Ayuntamiento de [GEOGRAPHIC_DATA][PERSON_NAME] - Ayuntamiento de [GEOGRAPHIC_DA…" at bounding box center [510, 194] width 811 height 30
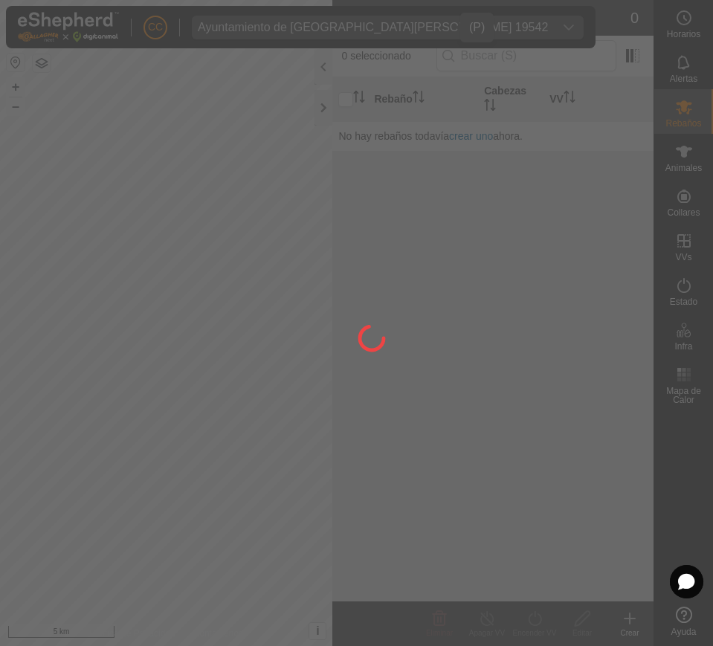
click at [673, 163] on div "CC Ayuntamiento de Almaraz de Duero 19542 Horarios Alertas Rebaños Animales Col…" at bounding box center [356, 323] width 713 height 646
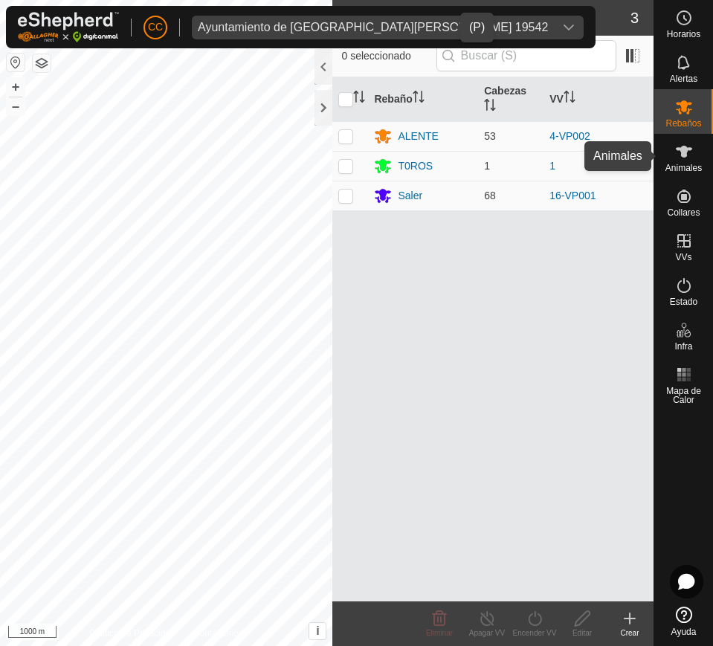
click at [673, 145] on icon at bounding box center [684, 152] width 18 height 18
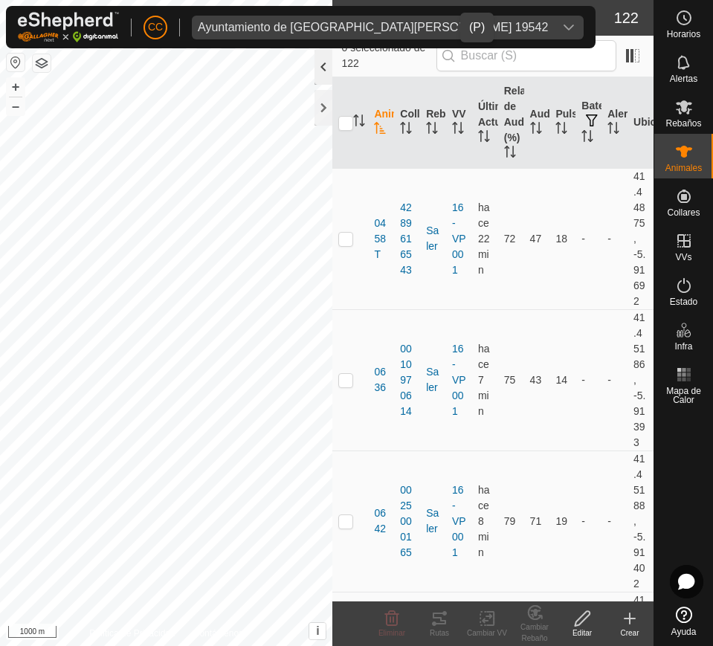
click at [327, 61] on div at bounding box center [323, 67] width 18 height 36
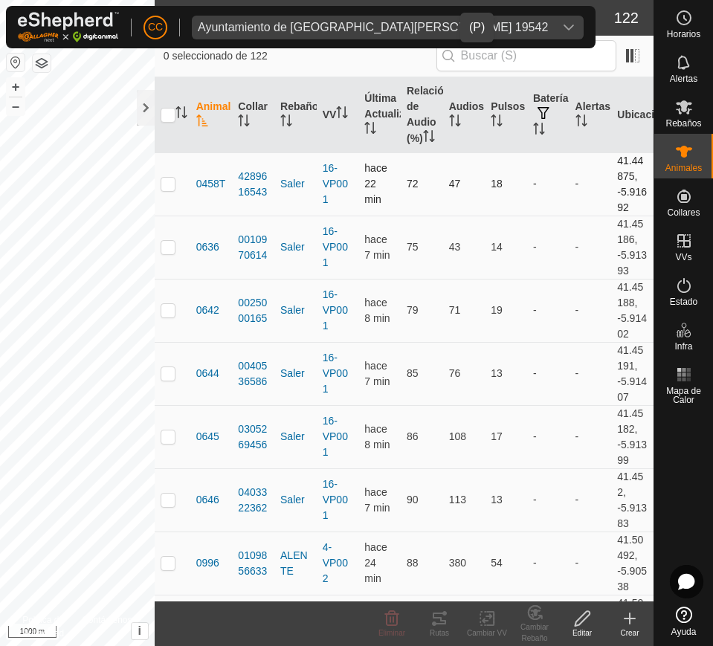
drag, startPoint x: 188, startPoint y: 178, endPoint x: 319, endPoint y: 225, distance: 139.1
click at [319, 215] on tr "0458T 4289616543 Saler 16-VP001 hace 22 min 72 47 18 - - 41.44875, -5.91692" at bounding box center [404, 183] width 499 height 63
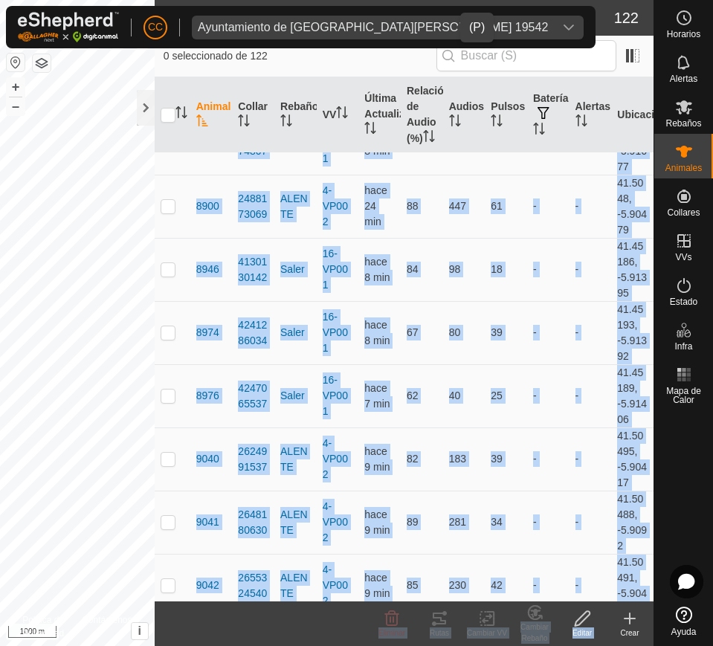
scroll to position [7272, 0]
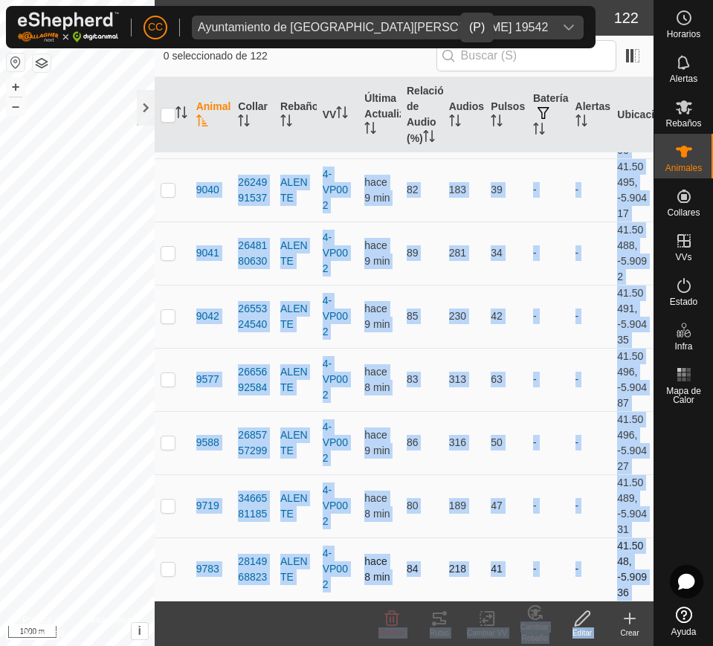
drag, startPoint x: 190, startPoint y: 192, endPoint x: 628, endPoint y: 585, distance: 588.7
copy tbody "0458T 4289616543 Saler 16-VP001 hace 22 min 72 47 18 - - 41.44875, -5.91692 063…"
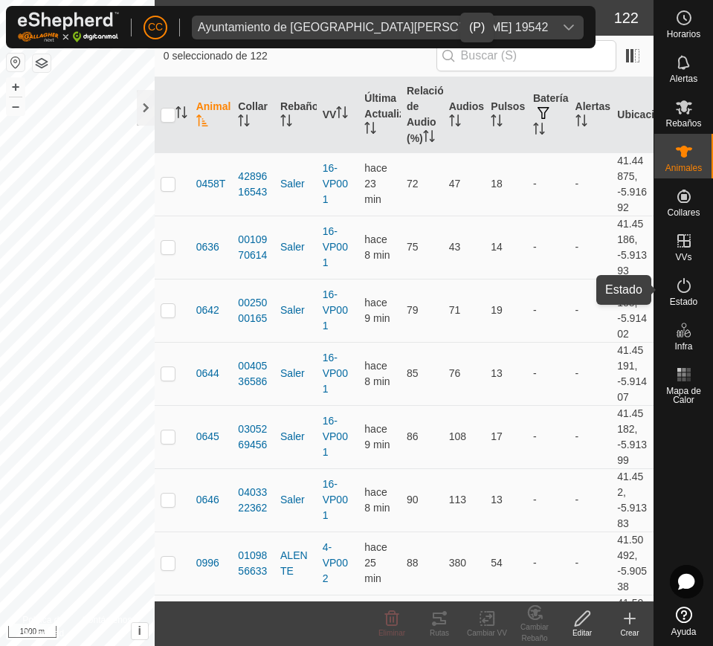
scroll to position [7272, 0]
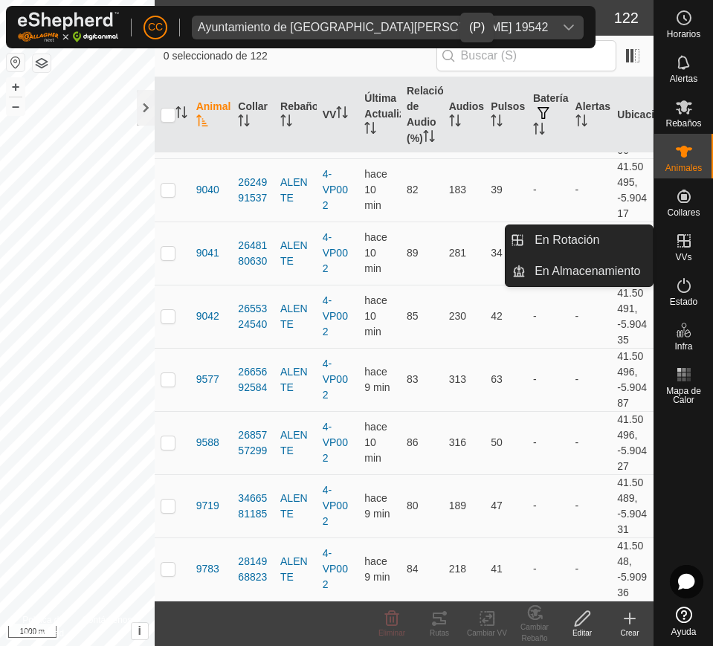
drag, startPoint x: 691, startPoint y: 253, endPoint x: 691, endPoint y: 240, distance: 13.4
click at [691, 240] on icon at bounding box center [684, 241] width 18 height 18
click at [585, 236] on link "En Rotación" at bounding box center [588, 240] width 127 height 30
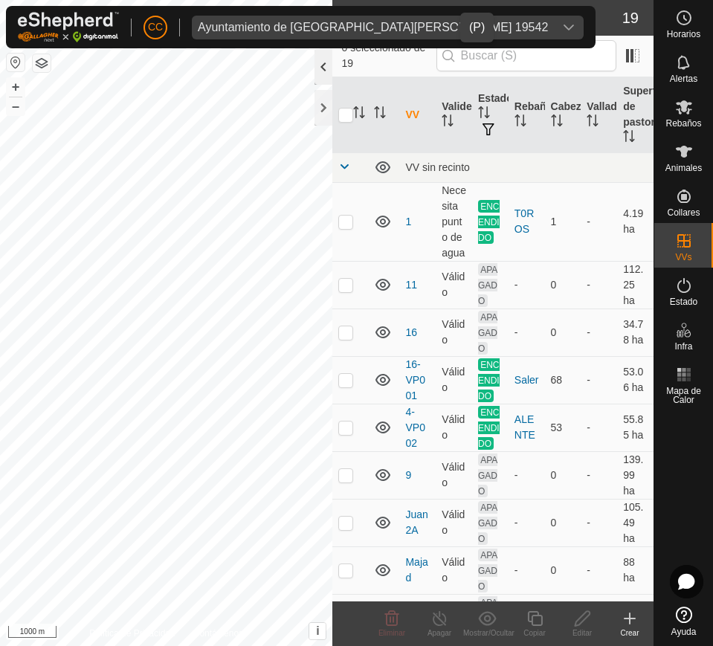
click at [328, 75] on div at bounding box center [323, 67] width 18 height 36
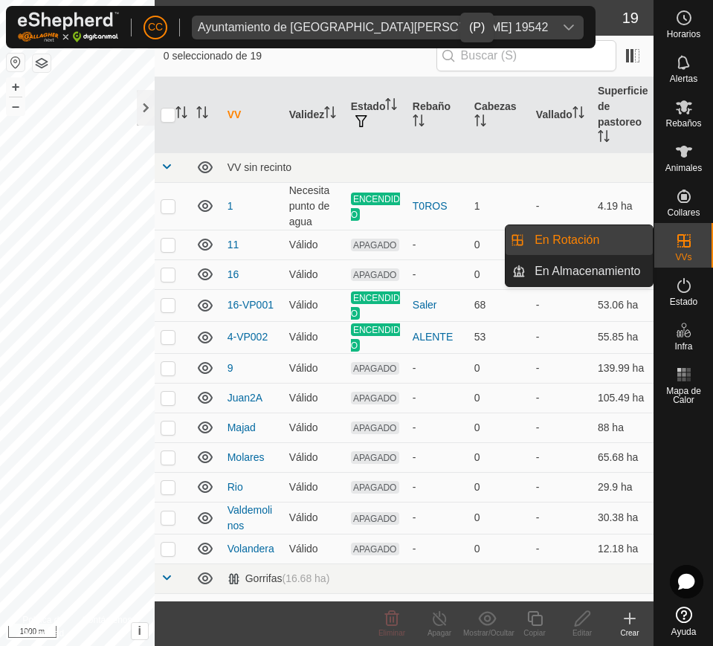
click at [678, 246] on icon at bounding box center [683, 240] width 13 height 13
click at [620, 282] on link "En Almacenamiento" at bounding box center [588, 271] width 127 height 30
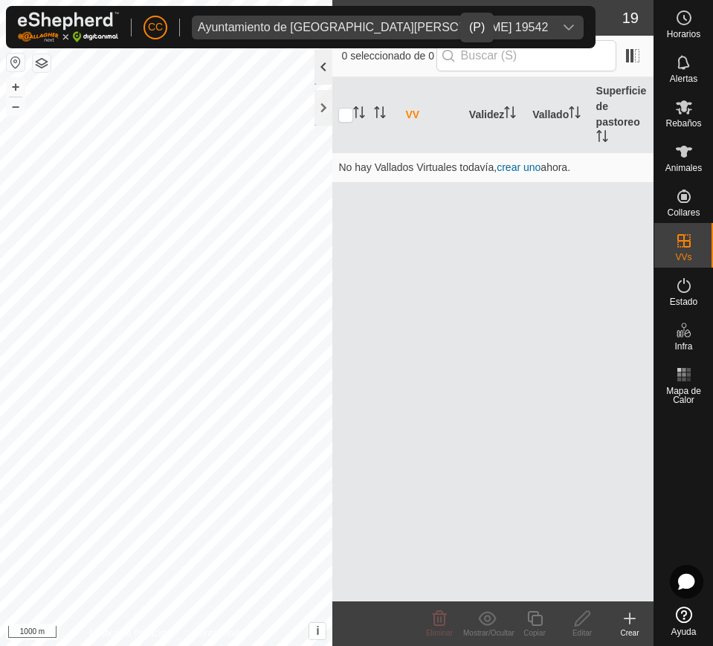
click at [323, 59] on div at bounding box center [323, 67] width 18 height 36
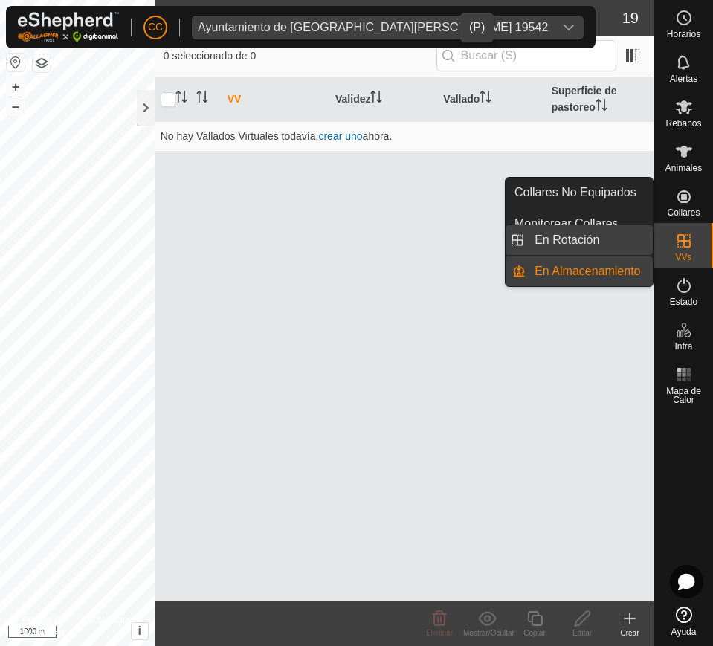
click at [610, 231] on link "En Rotación" at bounding box center [588, 240] width 127 height 30
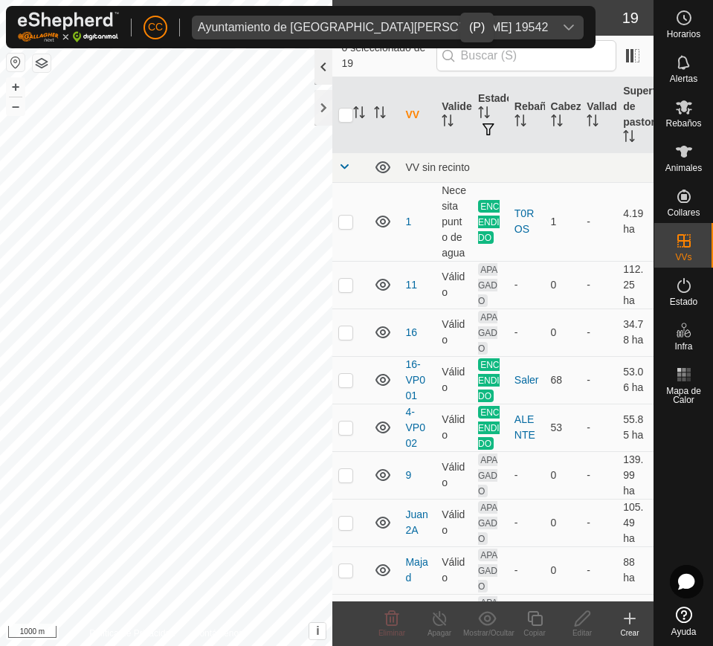
click at [327, 78] on div at bounding box center [323, 67] width 18 height 36
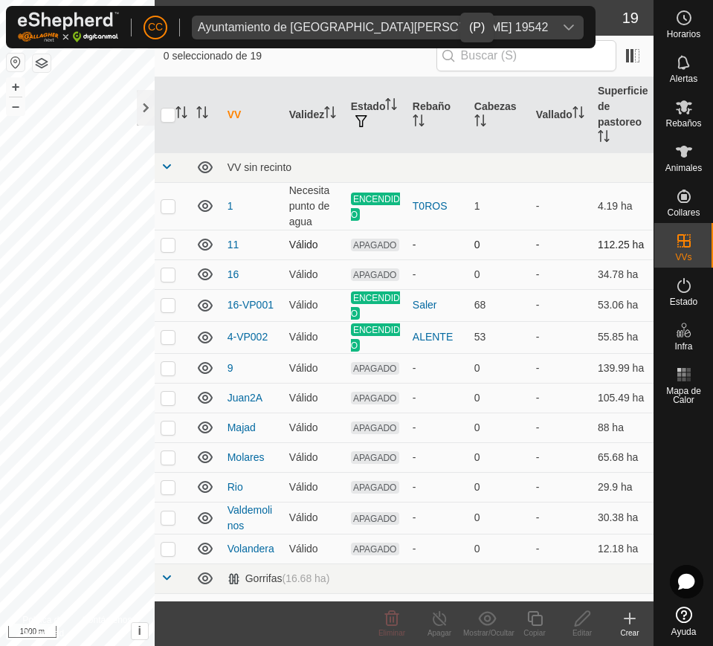
click at [166, 242] on p-checkbox at bounding box center [167, 245] width 15 height 12
checkbox input "true"
click at [147, 108] on div at bounding box center [146, 108] width 18 height 36
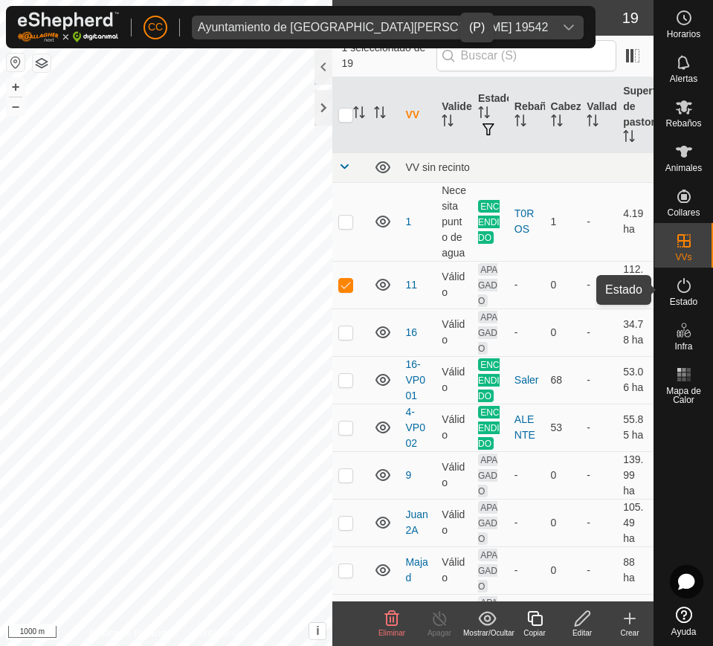
click at [684, 298] on span "Estado" at bounding box center [682, 301] width 27 height 9
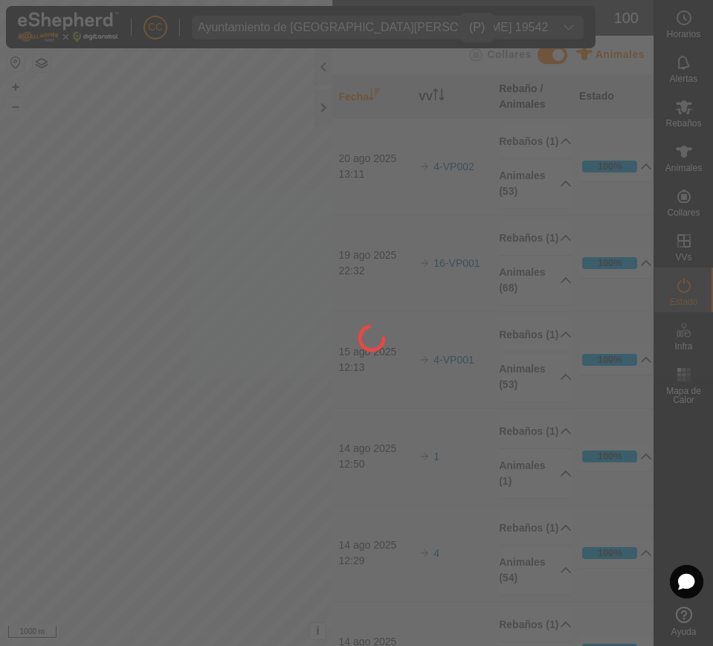
click at [692, 284] on div at bounding box center [356, 323] width 713 height 646
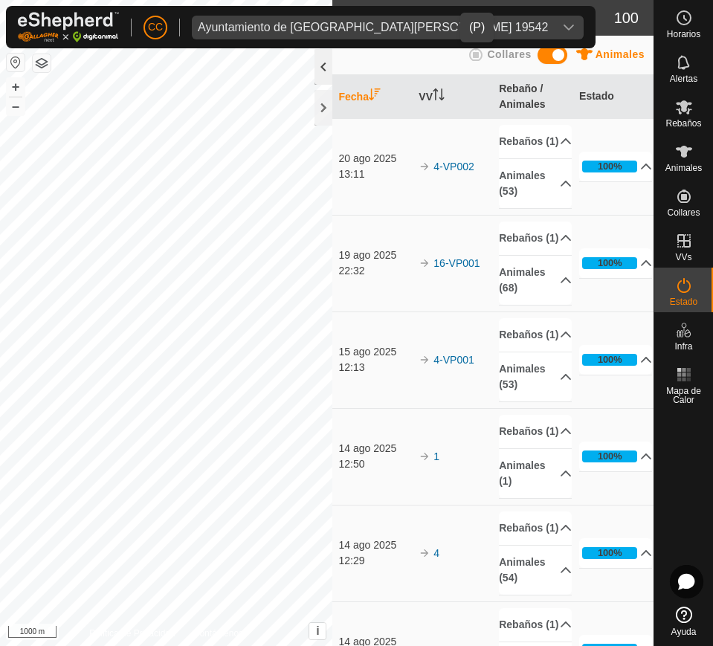
click at [321, 67] on div at bounding box center [323, 67] width 18 height 36
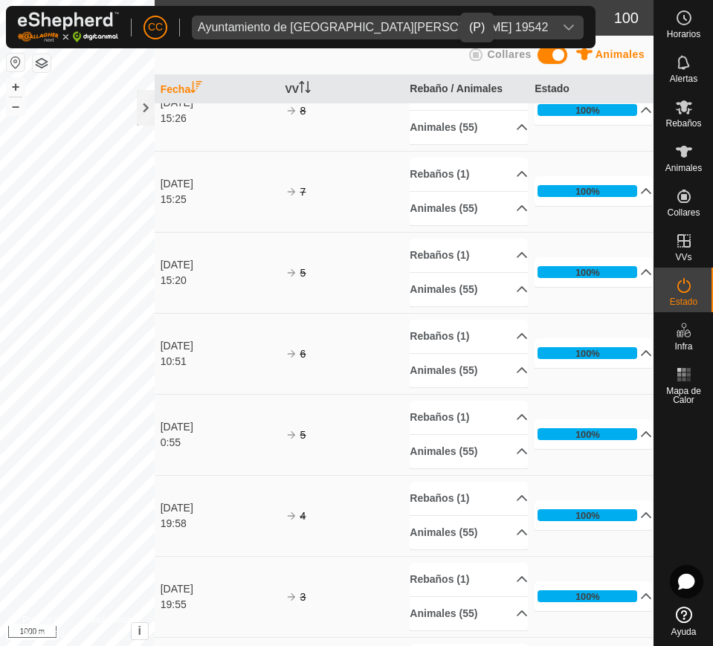
scroll to position [2879, 0]
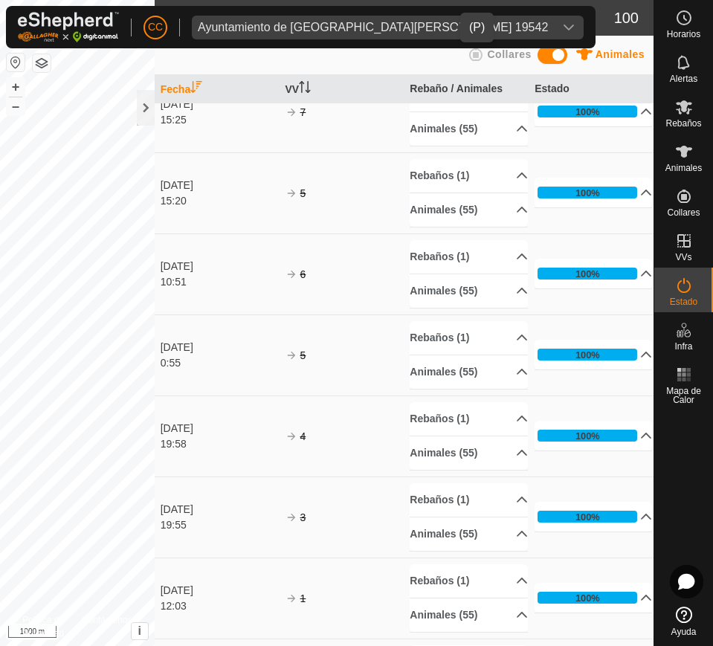
click at [420, 22] on div "Ayuntamiento de [GEOGRAPHIC_DATA][PERSON_NAME] 19542" at bounding box center [373, 28] width 350 height 12
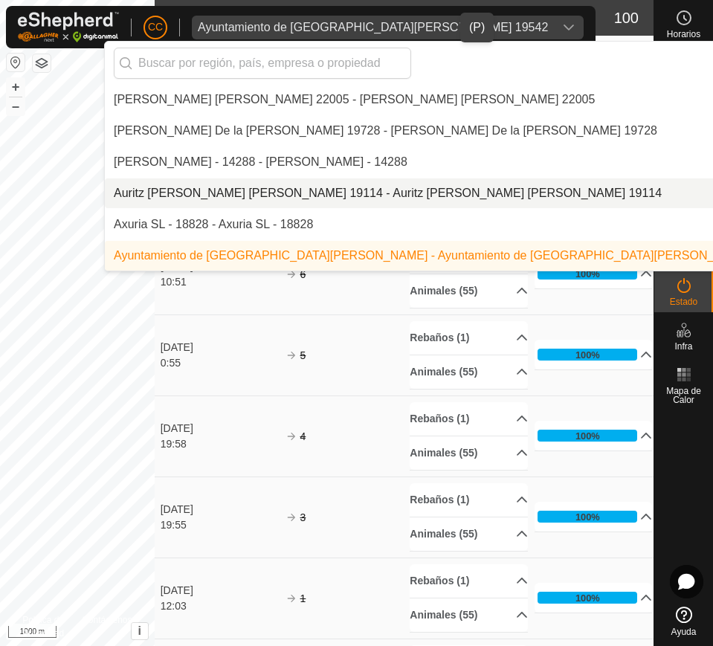
scroll to position [1622, 0]
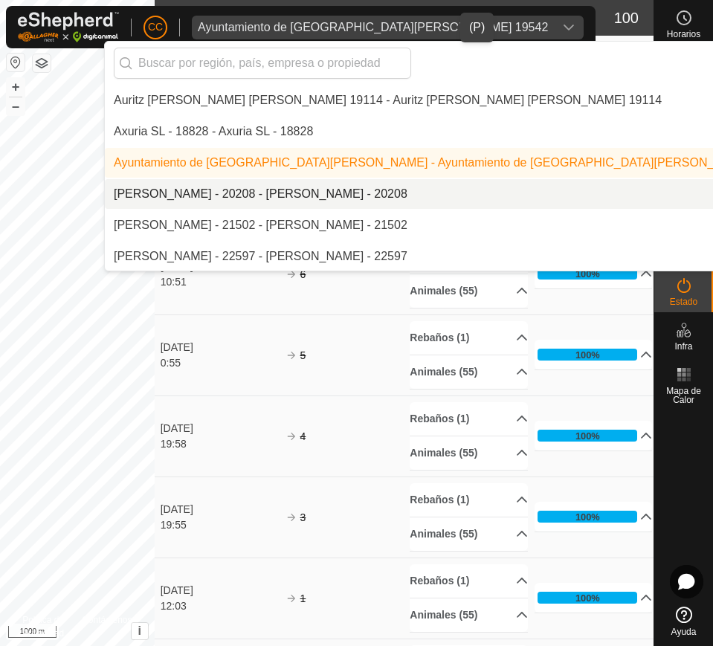
click at [353, 193] on li "[PERSON_NAME] - 20208 - [PERSON_NAME] - 20208" at bounding box center [510, 194] width 811 height 30
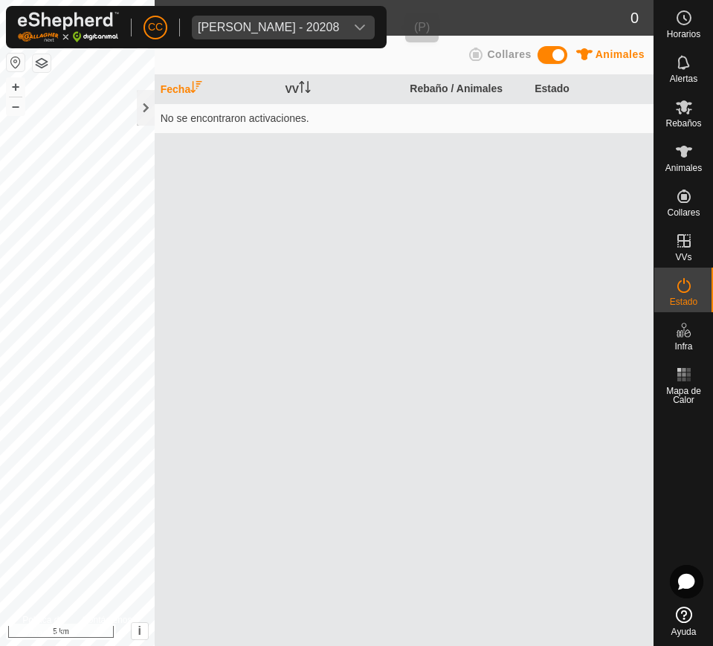
scroll to position [0, 0]
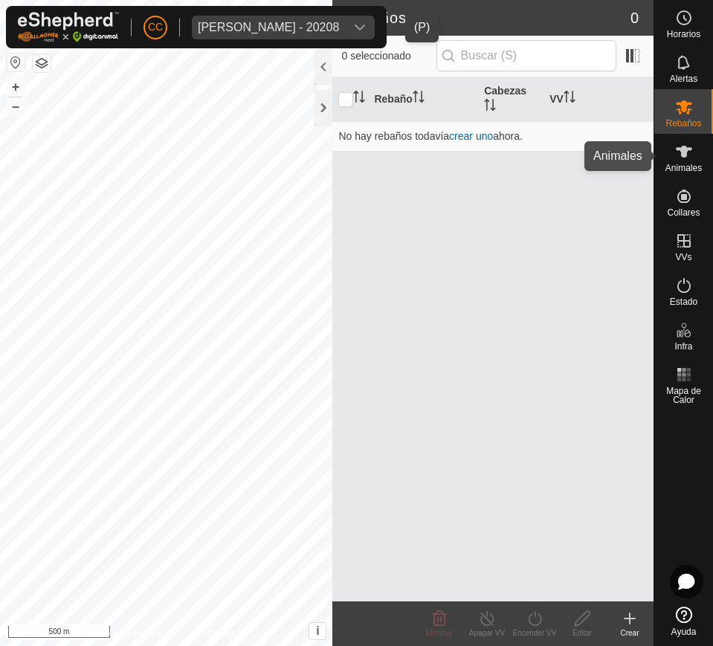
click at [690, 149] on icon at bounding box center [683, 152] width 16 height 12
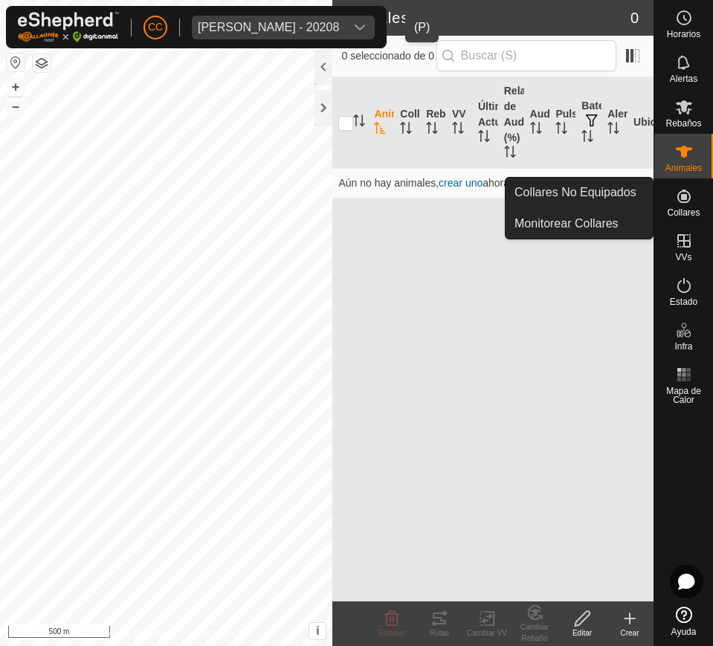
click at [687, 198] on icon at bounding box center [684, 196] width 18 height 18
click at [631, 196] on link "Collares No Equipados" at bounding box center [578, 193] width 147 height 30
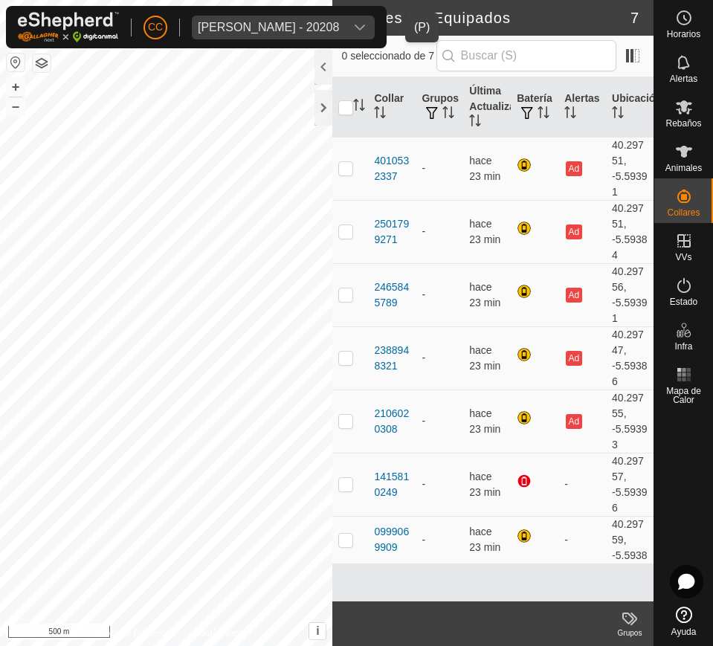
click at [339, 23] on div "[PERSON_NAME] - 20208" at bounding box center [268, 28] width 141 height 12
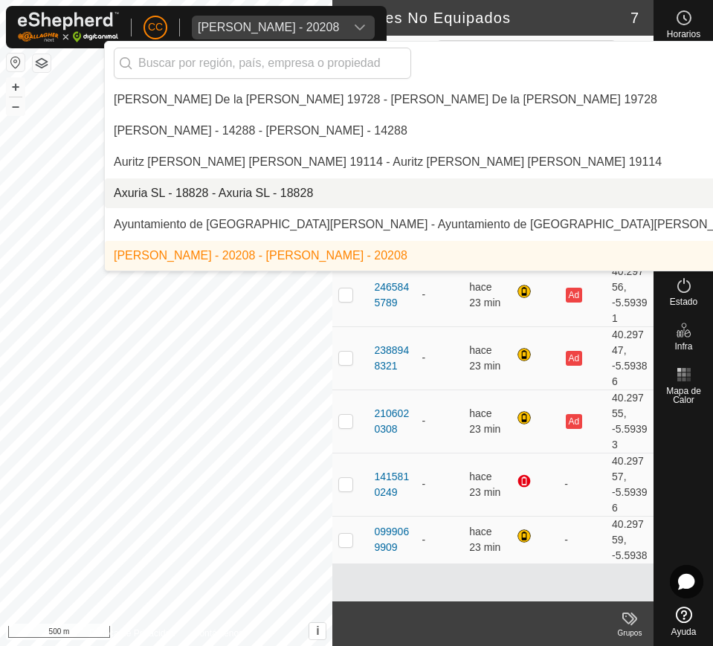
scroll to position [1653, 0]
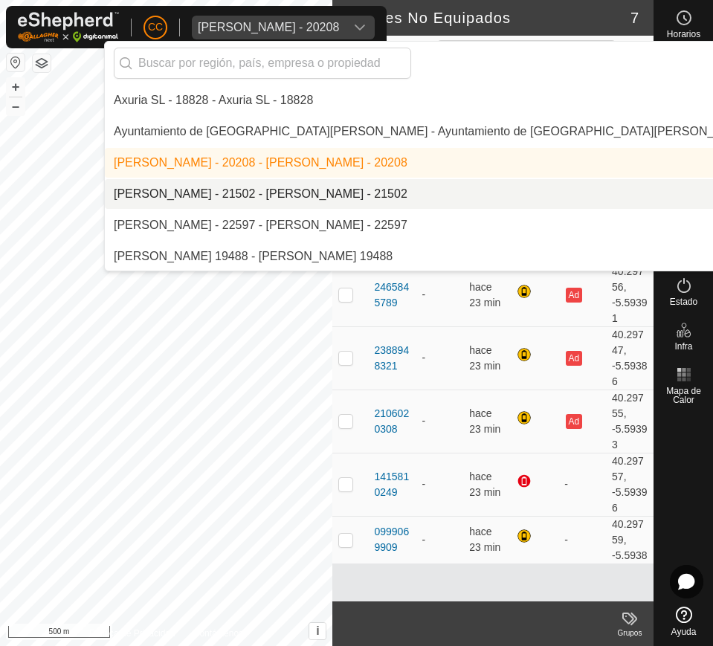
click at [366, 187] on li "[PERSON_NAME] - 21502 - [PERSON_NAME] - 21502" at bounding box center [510, 194] width 811 height 30
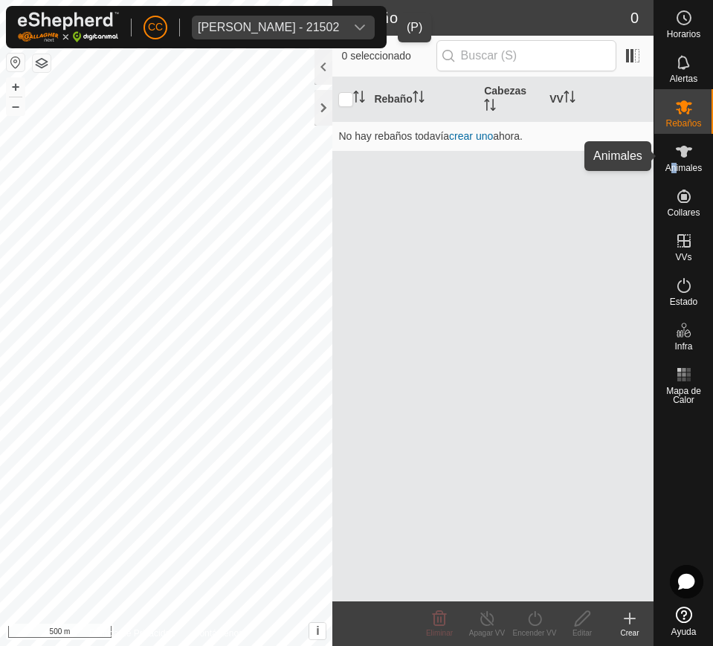
click at [675, 163] on span "Animales" at bounding box center [683, 167] width 36 height 9
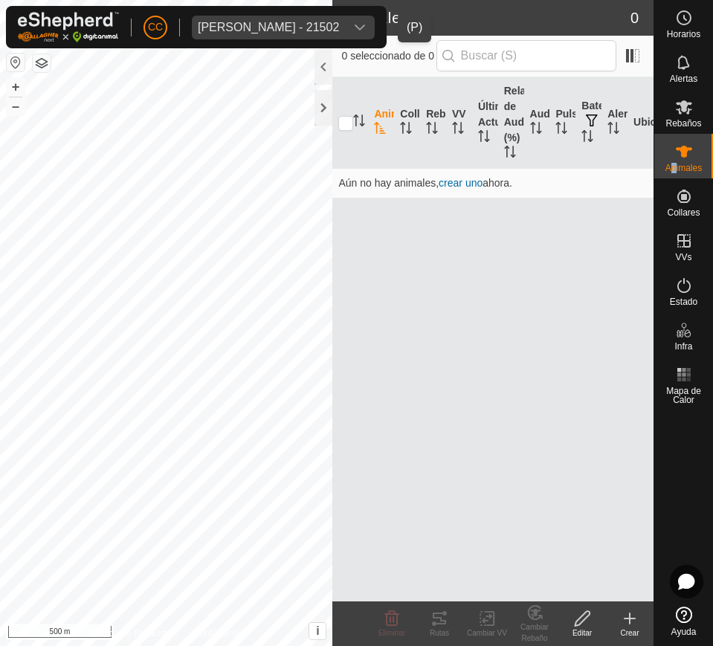
click at [345, 31] on span "[PERSON_NAME] - 21502" at bounding box center [268, 28] width 153 height 24
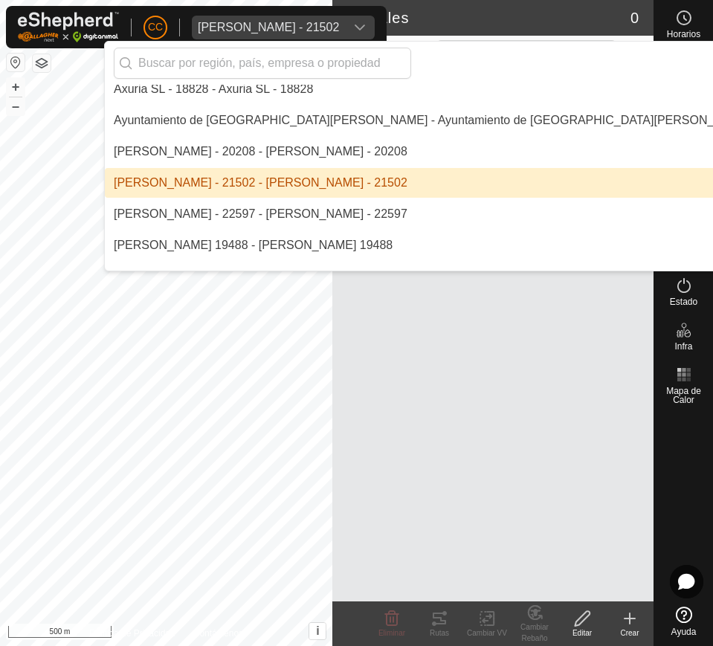
scroll to position [1684, 0]
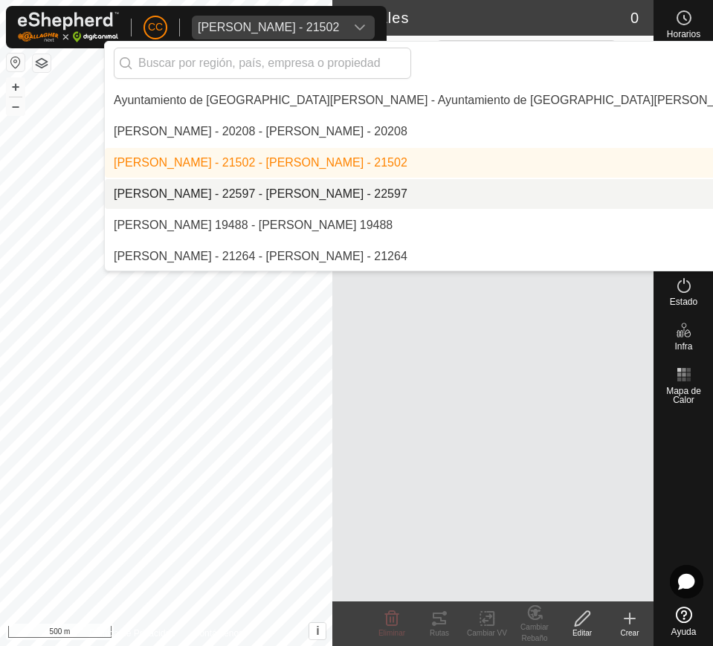
click at [392, 192] on li "[PERSON_NAME] - 22597 - [PERSON_NAME] - 22597" at bounding box center [510, 194] width 811 height 30
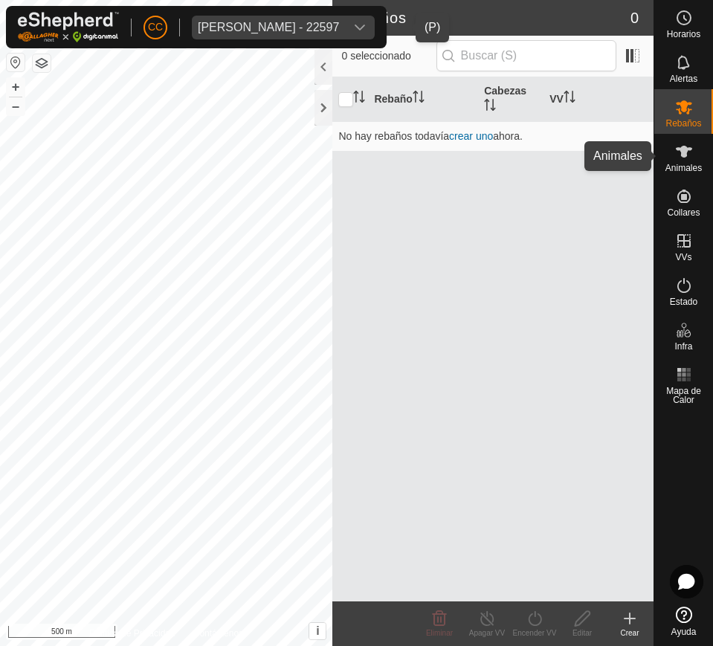
click at [663, 152] on div "Animales" at bounding box center [683, 156] width 59 height 45
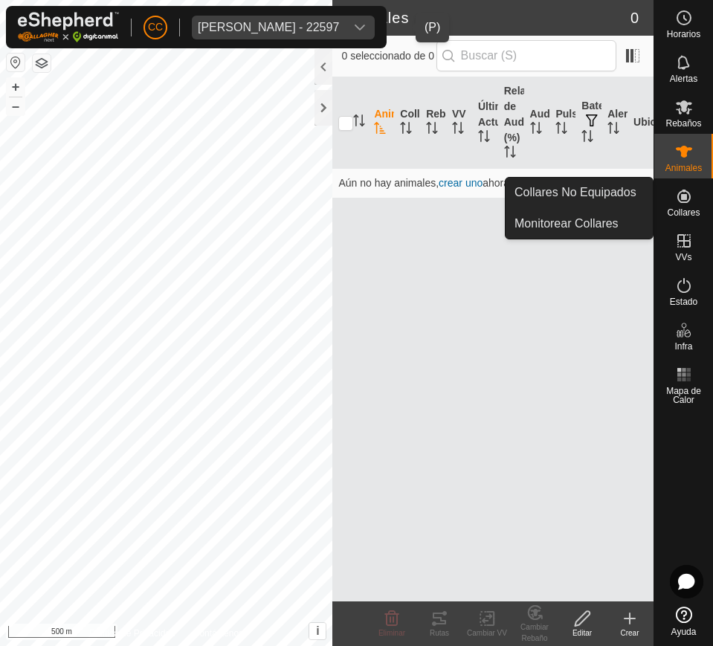
click at [661, 203] on div "Collares" at bounding box center [683, 200] width 59 height 45
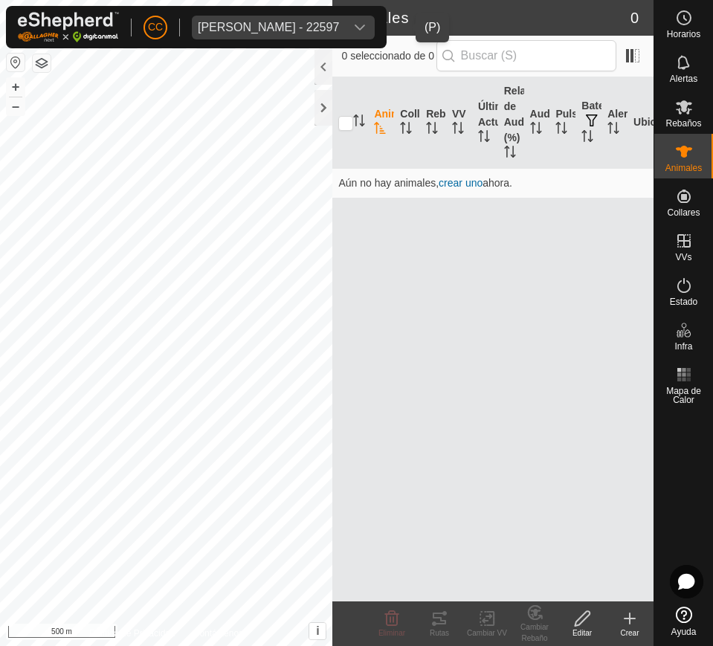
click at [339, 26] on div "[PERSON_NAME] - 22597" at bounding box center [268, 28] width 141 height 12
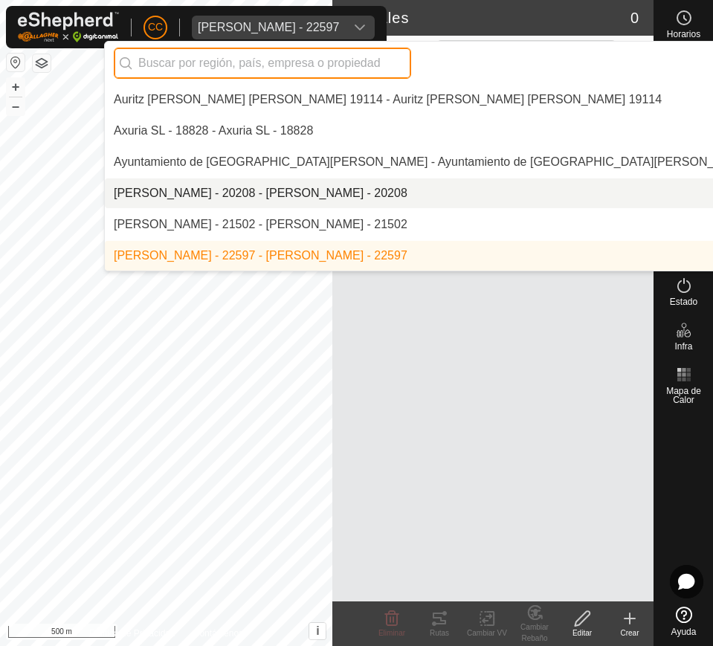
scroll to position [1716, 0]
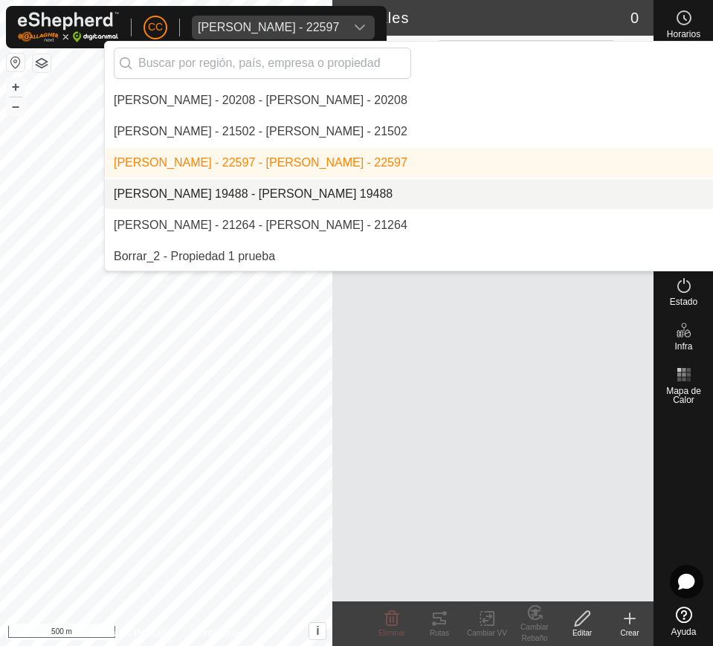
click at [416, 191] on li "[PERSON_NAME] 19488 - [PERSON_NAME] 19488" at bounding box center [510, 194] width 811 height 30
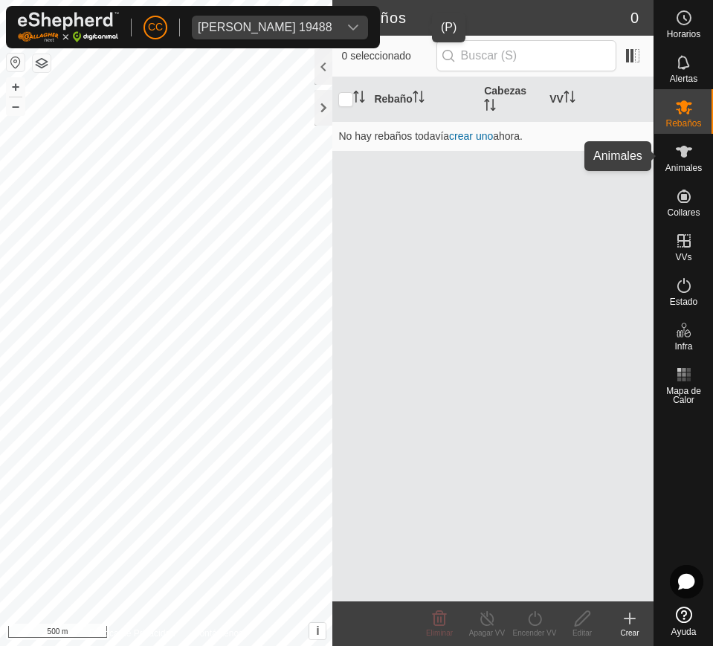
click at [658, 160] on div "Animales" at bounding box center [683, 156] width 59 height 45
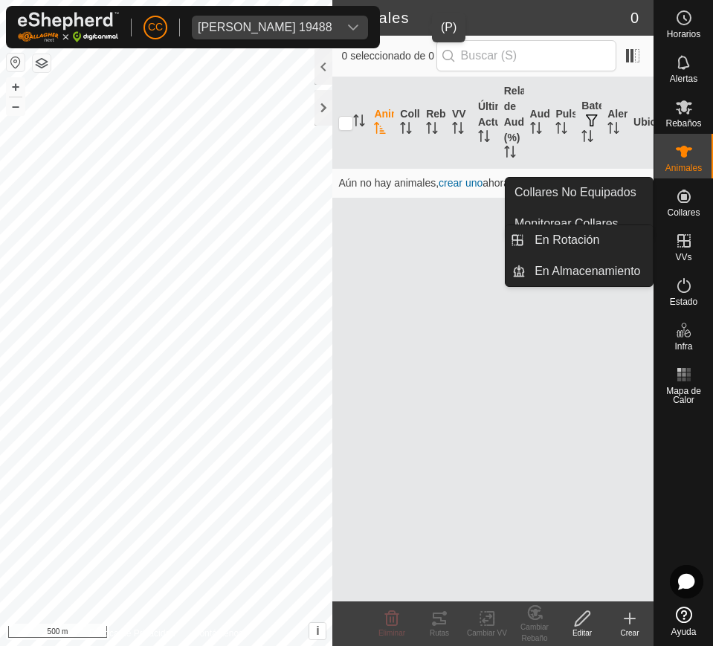
click at [695, 216] on span "Collares" at bounding box center [682, 212] width 33 height 9
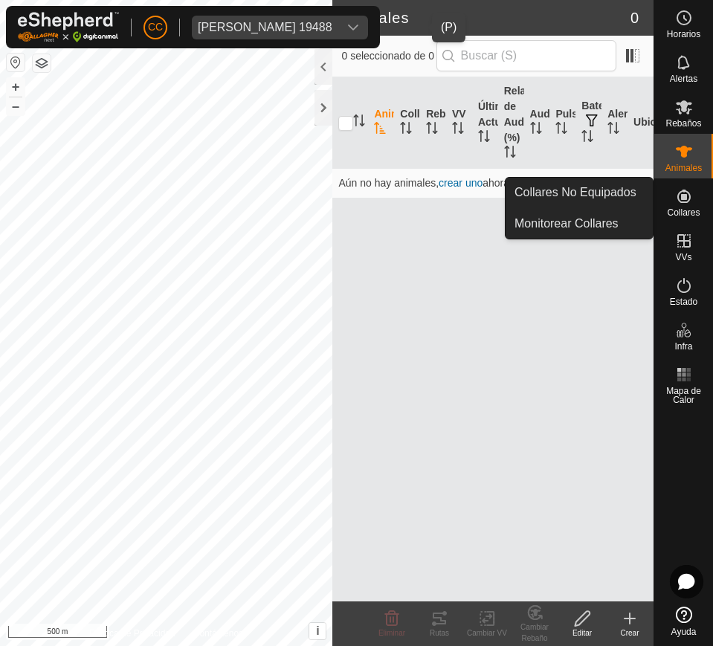
click at [615, 183] on link "Collares No Equipados" at bounding box center [578, 193] width 147 height 30
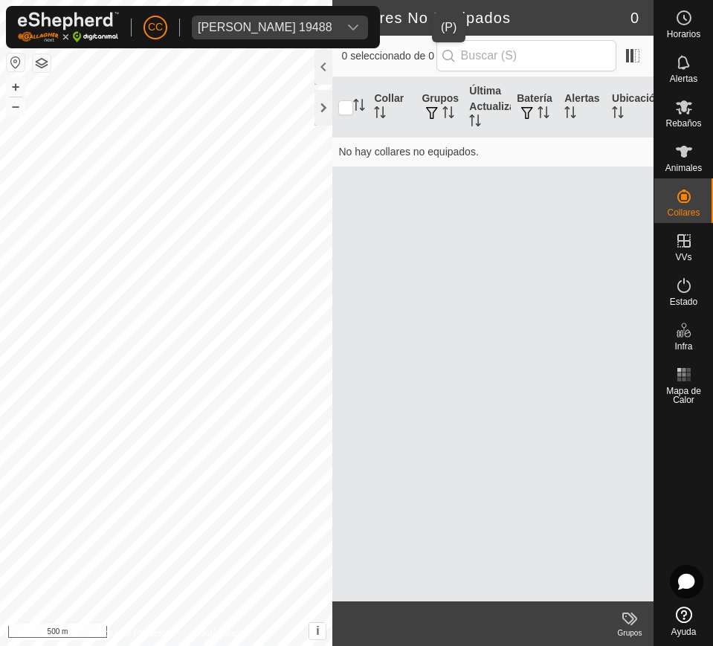
click at [368, 19] on div "dropdown trigger" at bounding box center [353, 28] width 30 height 24
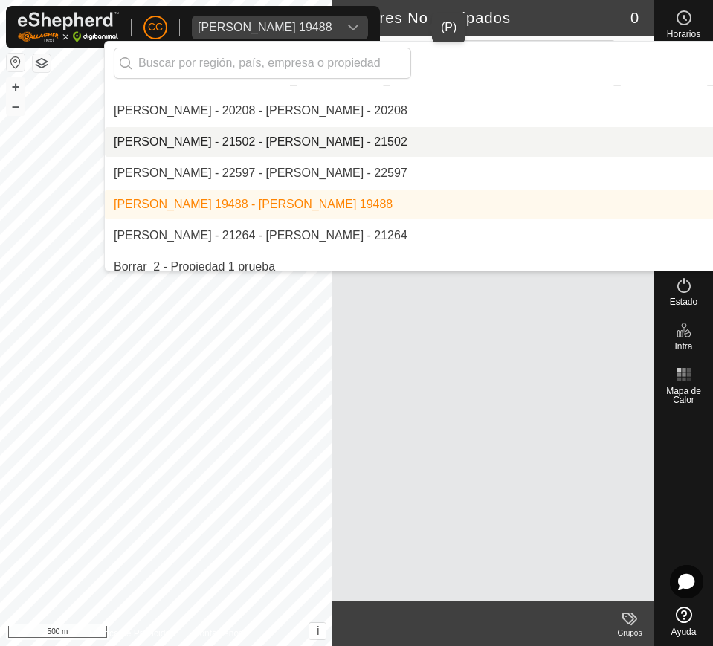
scroll to position [1747, 0]
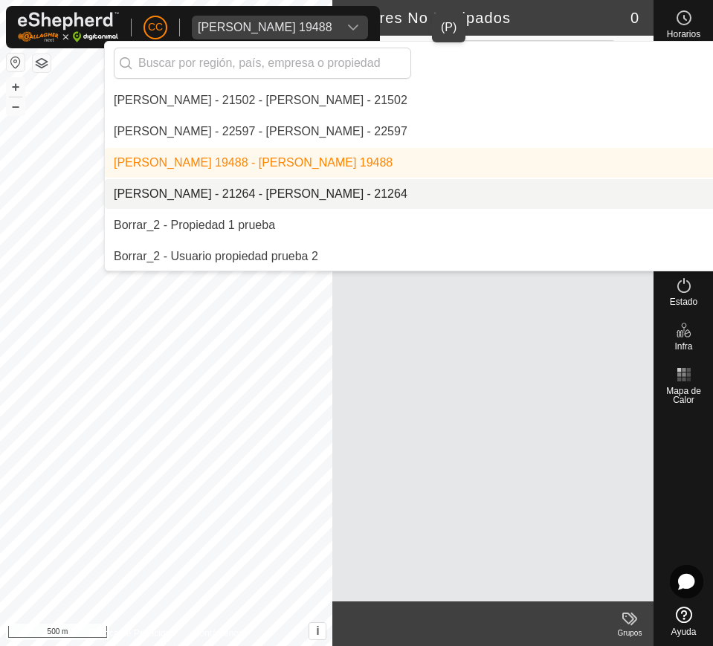
click at [390, 191] on li "[PERSON_NAME] - 21264 - [PERSON_NAME] - 21264" at bounding box center [510, 194] width 811 height 30
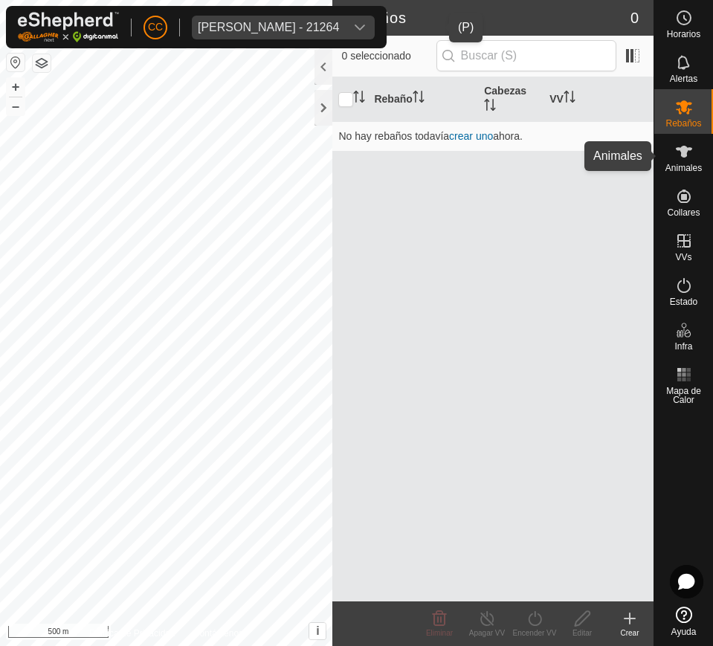
click at [674, 138] on div "Animales" at bounding box center [683, 156] width 59 height 45
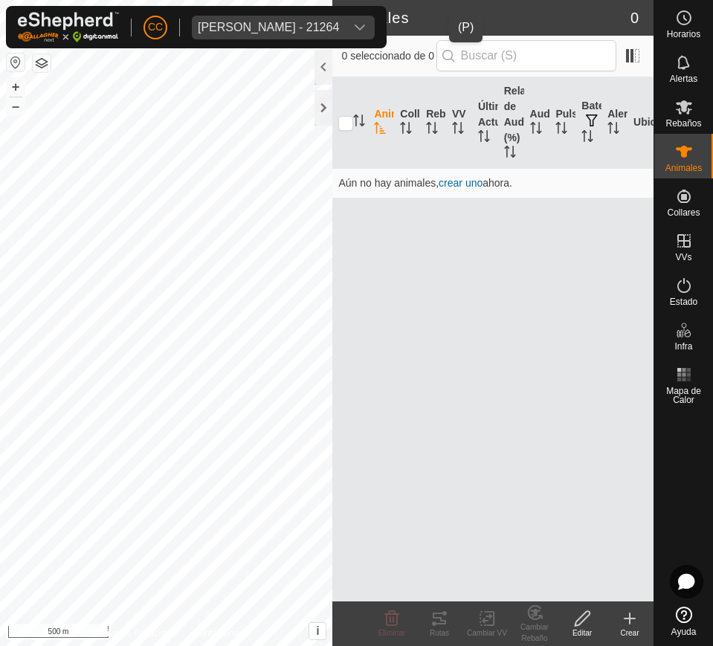
click at [386, 14] on div "CC [PERSON_NAME] - 21264" at bounding box center [196, 27] width 380 height 42
click at [374, 22] on div "dropdown trigger" at bounding box center [360, 28] width 30 height 24
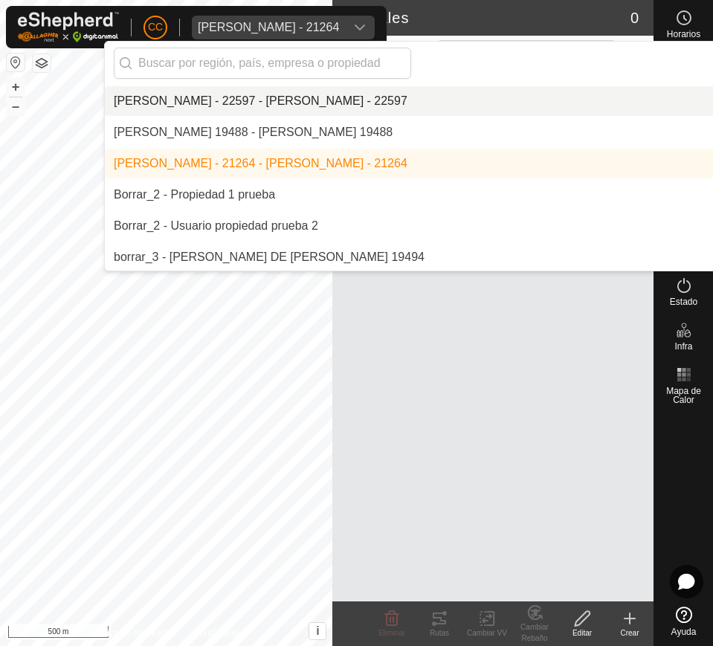
scroll to position [1778, 0]
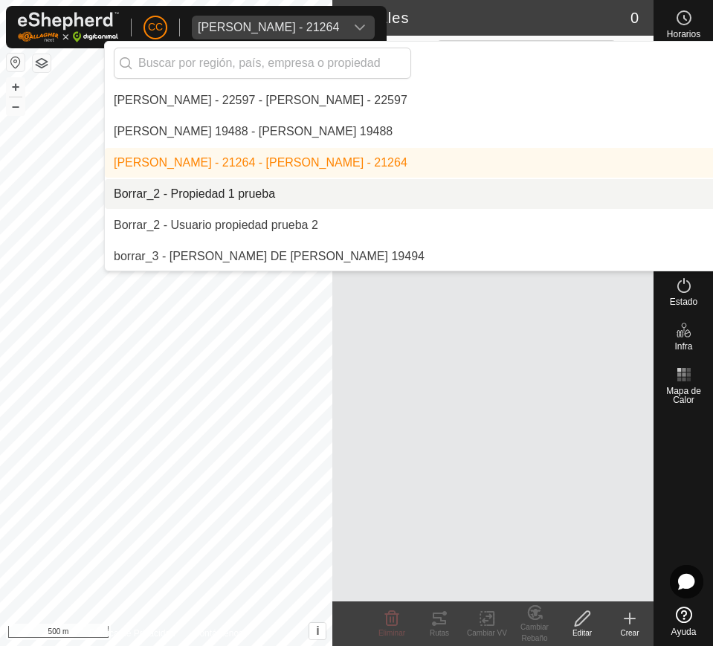
click at [290, 186] on li "Borrar_2 - Propiedad 1 prueba" at bounding box center [510, 194] width 811 height 30
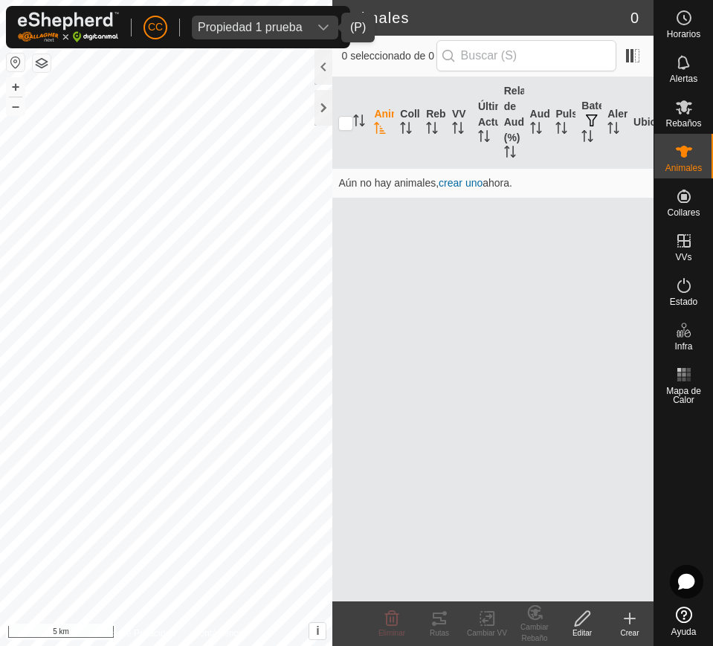
click at [311, 28] on div "dropdown trigger" at bounding box center [323, 28] width 30 height 24
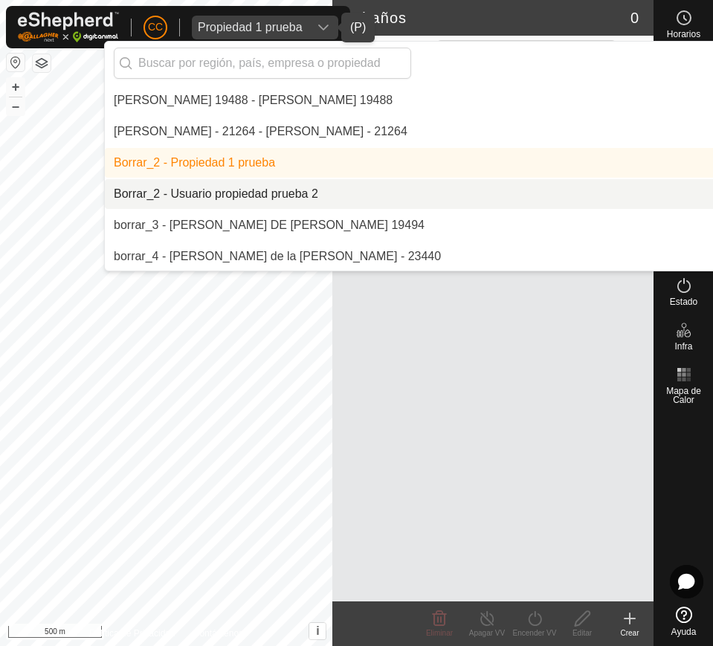
scroll to position [1902, 0]
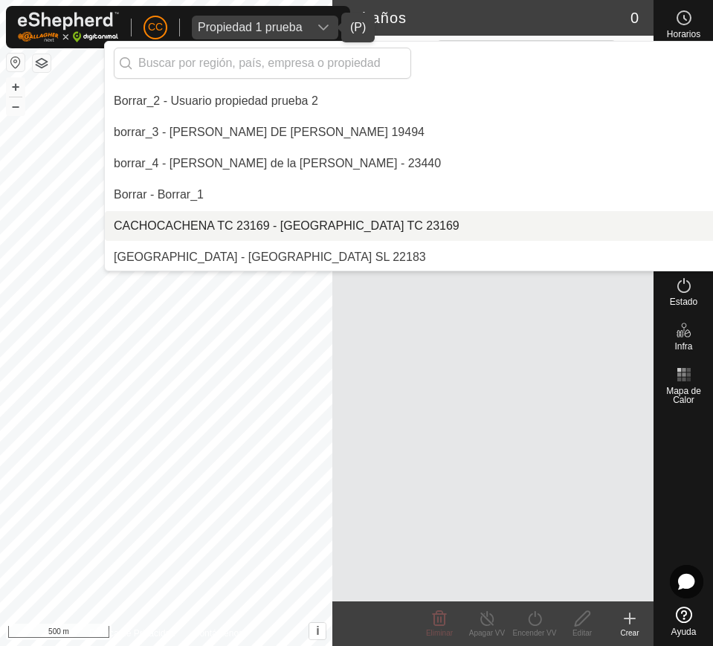
click at [293, 218] on li "CACHOCACHENA TC 23169 - [GEOGRAPHIC_DATA] TC 23169" at bounding box center [510, 226] width 811 height 30
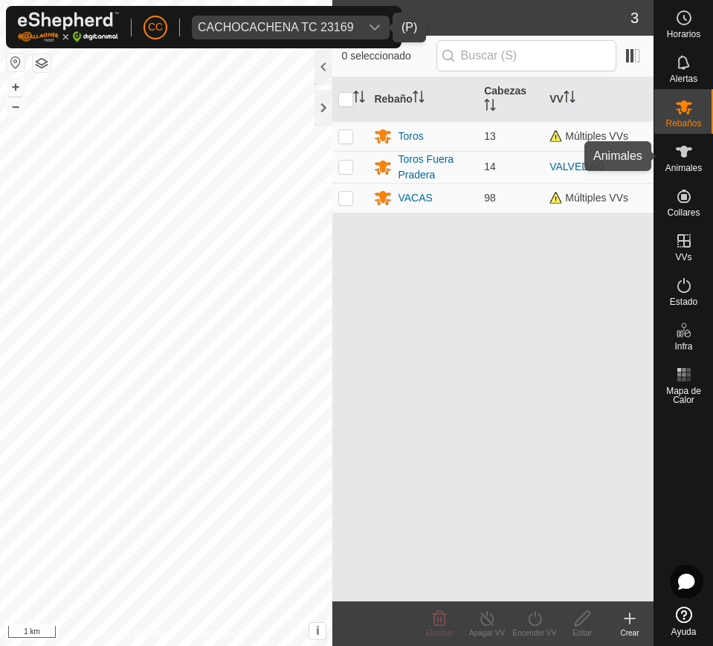
click at [692, 160] on es-animals-svg-icon at bounding box center [683, 152] width 27 height 24
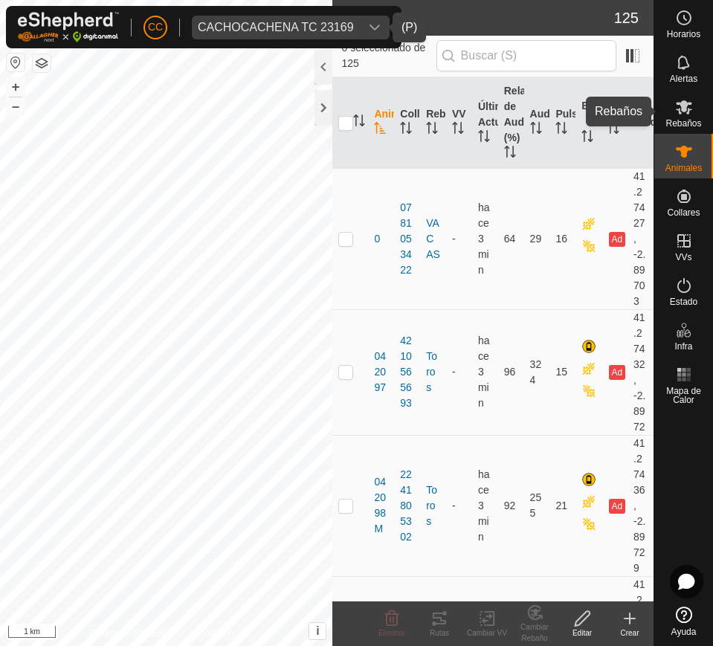
click at [695, 119] on span "Rebaños" at bounding box center [683, 123] width 36 height 9
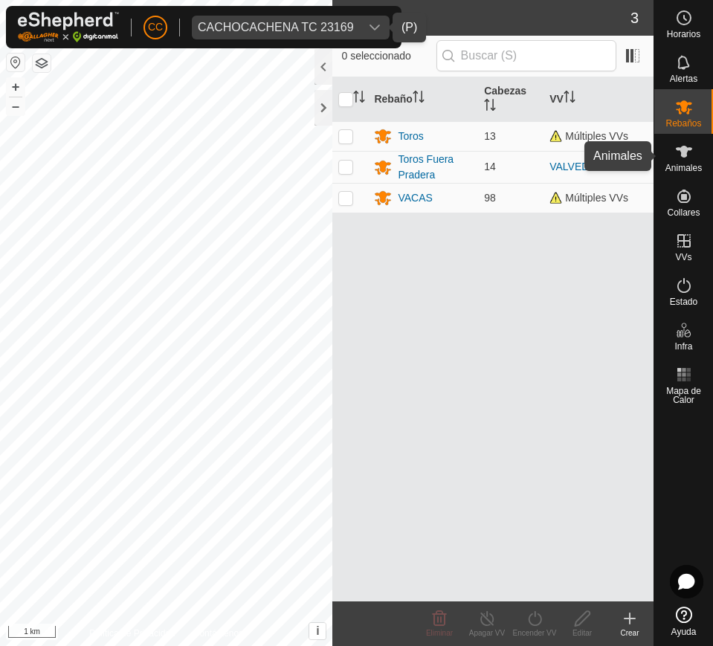
click at [695, 160] on es-animals-svg-icon at bounding box center [683, 152] width 27 height 24
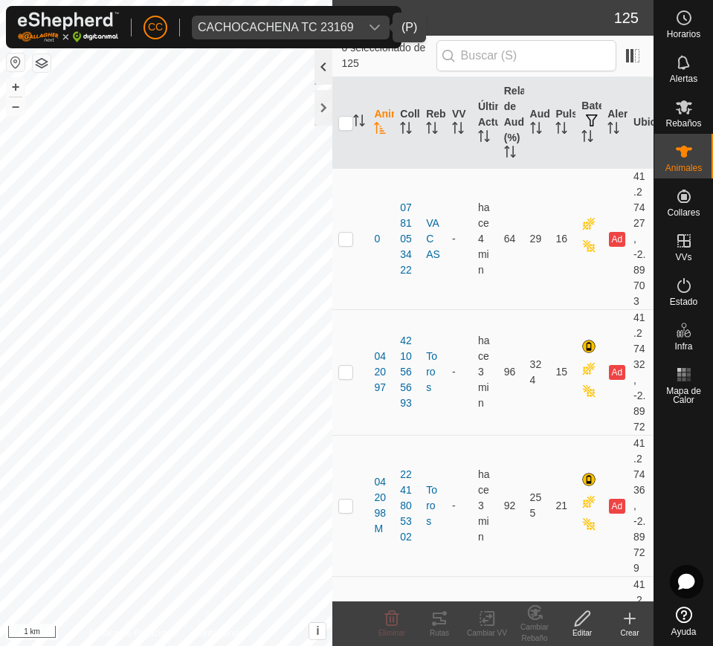
click at [319, 62] on div at bounding box center [323, 67] width 18 height 36
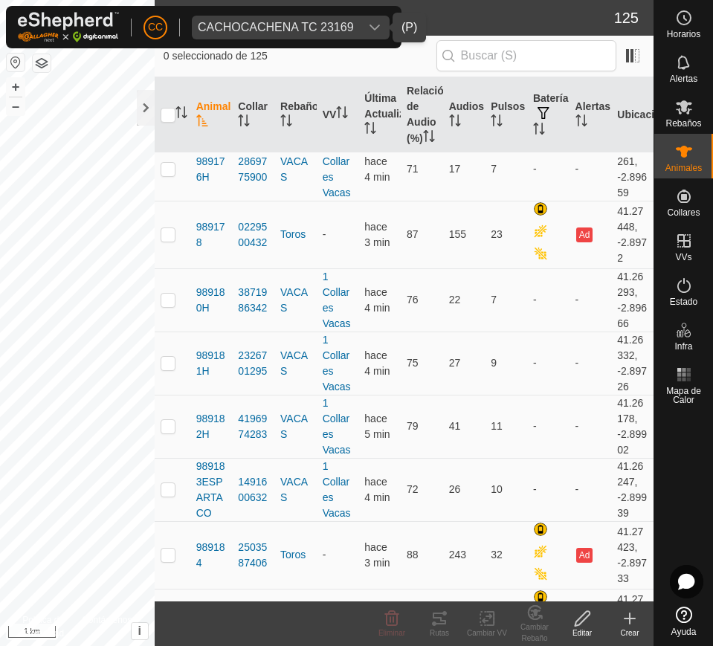
scroll to position [7592, 0]
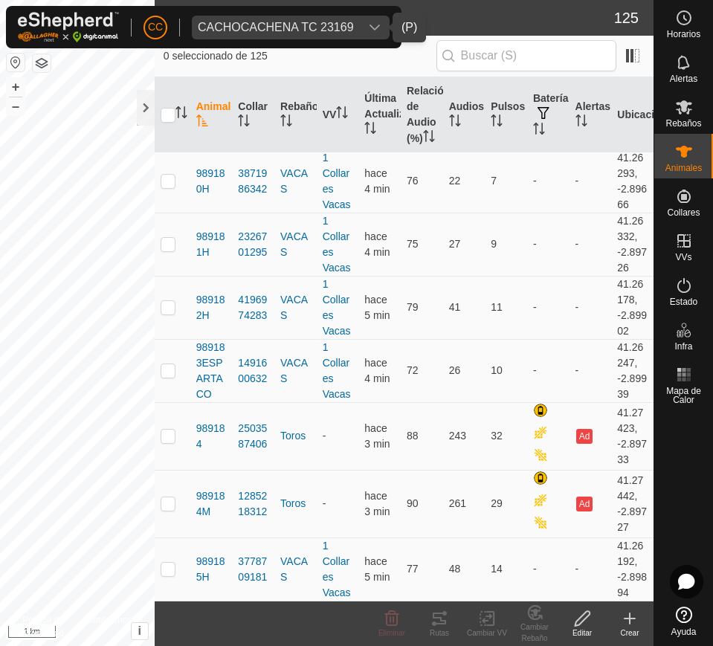
drag, startPoint x: 218, startPoint y: 185, endPoint x: 597, endPoint y: 689, distance: 630.8
click at [597, 645] on html "CC CACHOCACHENA TC 23169 Horarios Alertas Rebaños Animales Collares VVs Estado …" at bounding box center [356, 323] width 713 height 646
copy article "0781053422 VACAS - hace 4 min 64 29 16 Ad 41.27427, -2.89703 042097 4210565693 …"
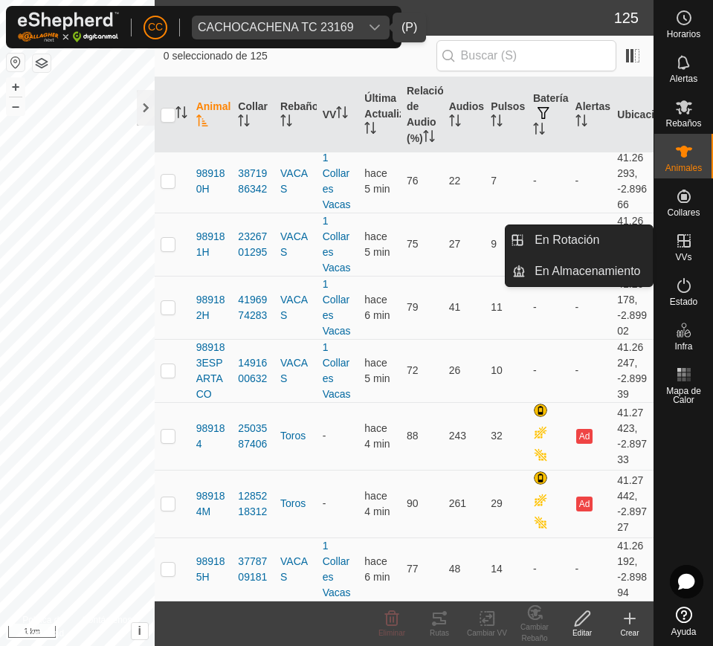
click at [677, 249] on icon at bounding box center [684, 241] width 18 height 18
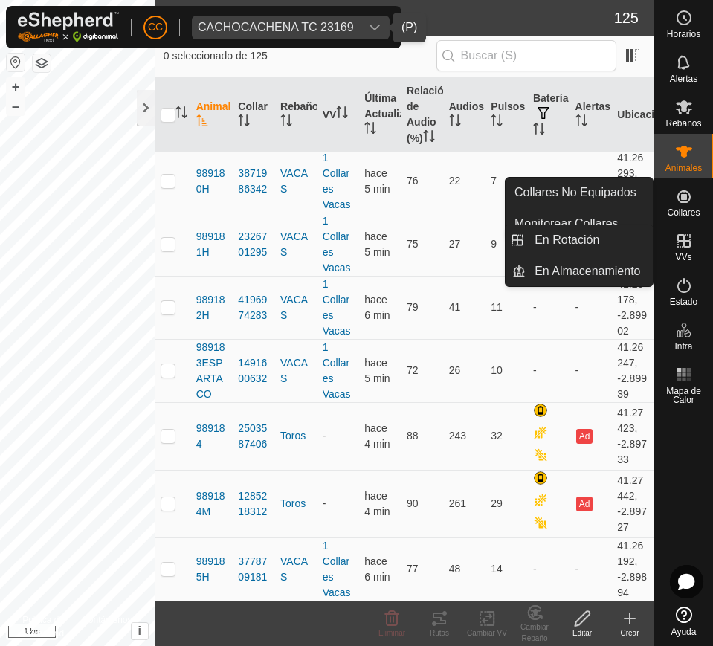
click at [692, 253] on div "VVs" at bounding box center [683, 245] width 59 height 45
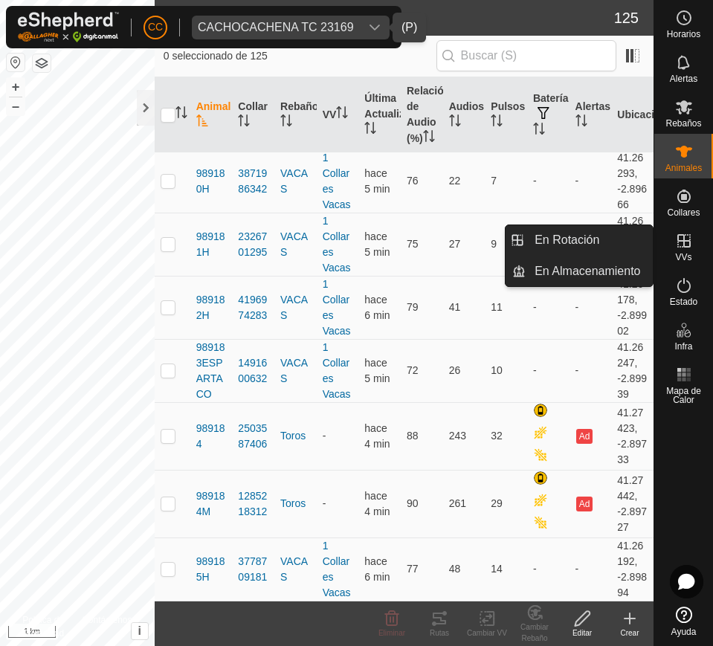
drag, startPoint x: 646, startPoint y: 244, endPoint x: 614, endPoint y: 239, distance: 33.2
click at [614, 239] on link "En Rotación" at bounding box center [588, 240] width 127 height 30
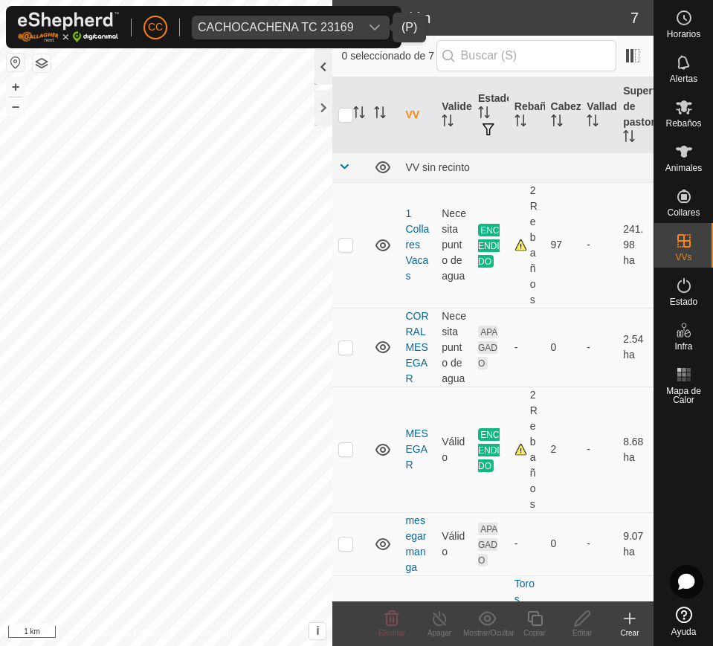
click at [315, 72] on div at bounding box center [323, 67] width 18 height 36
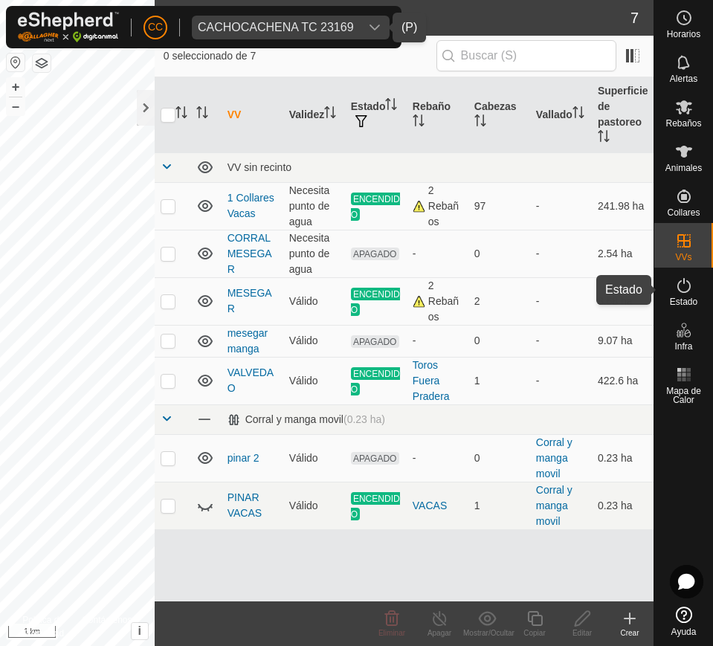
click at [690, 290] on icon at bounding box center [684, 285] width 18 height 18
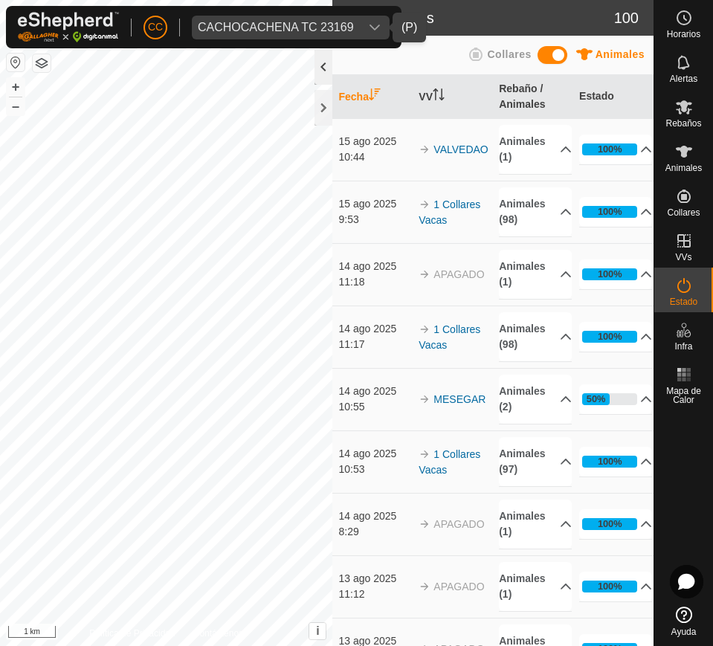
click at [329, 75] on div at bounding box center [323, 67] width 18 height 36
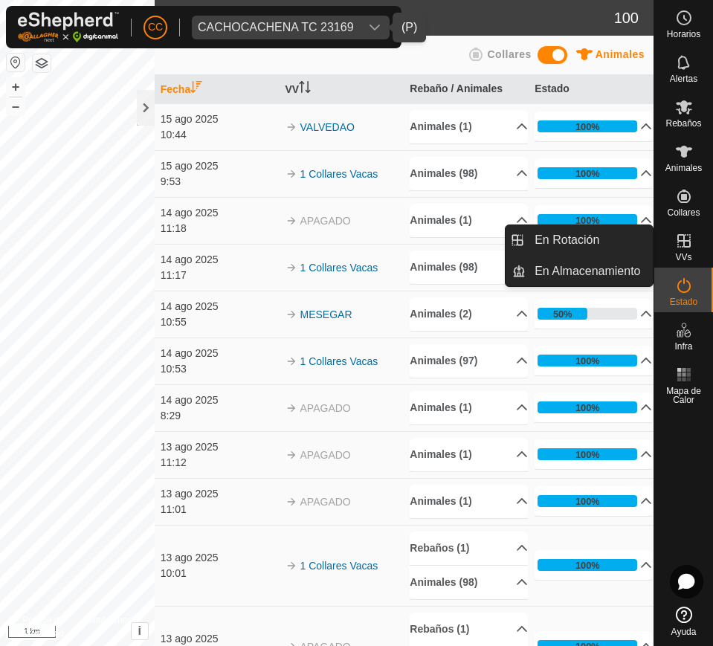
click at [692, 239] on es-virtualpaddocks-svg-icon at bounding box center [683, 241] width 27 height 24
click at [616, 239] on link "En Rotación" at bounding box center [588, 240] width 127 height 30
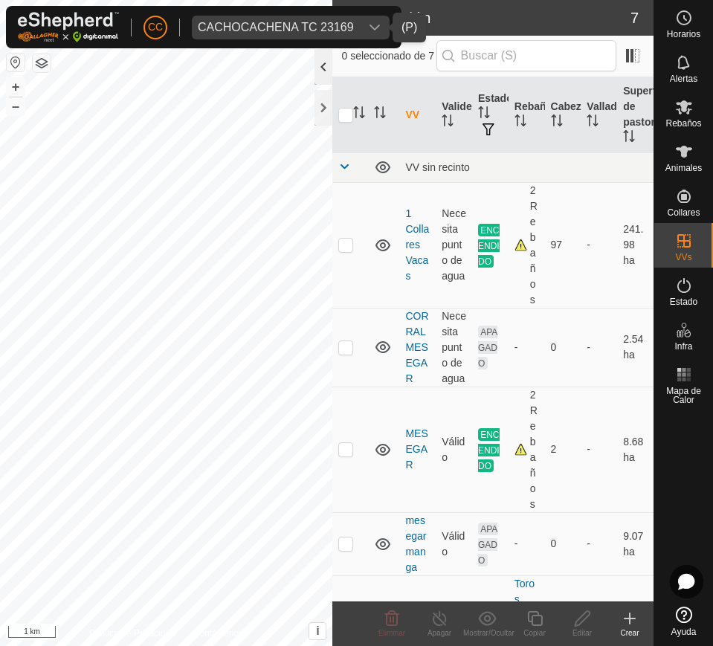
click at [322, 71] on div at bounding box center [323, 67] width 18 height 36
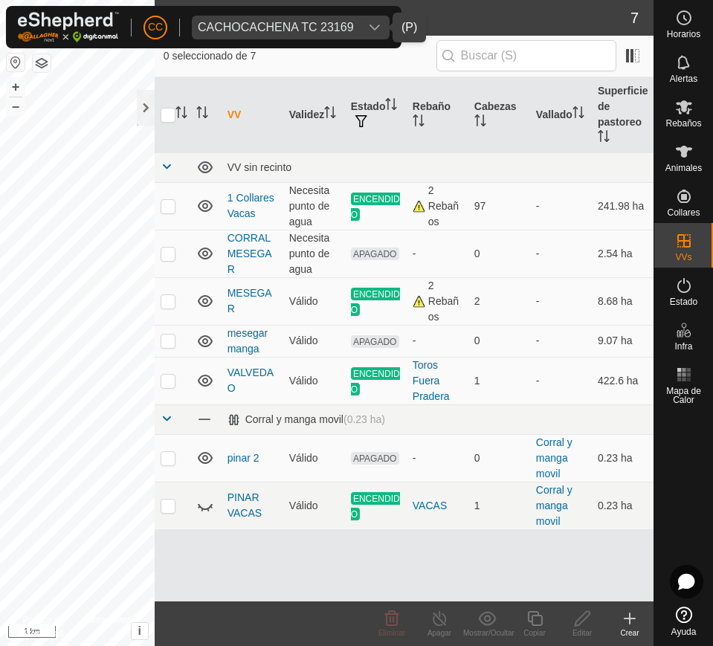
click at [294, 28] on div "CACHOCACHENA TC 23169" at bounding box center [276, 28] width 156 height 12
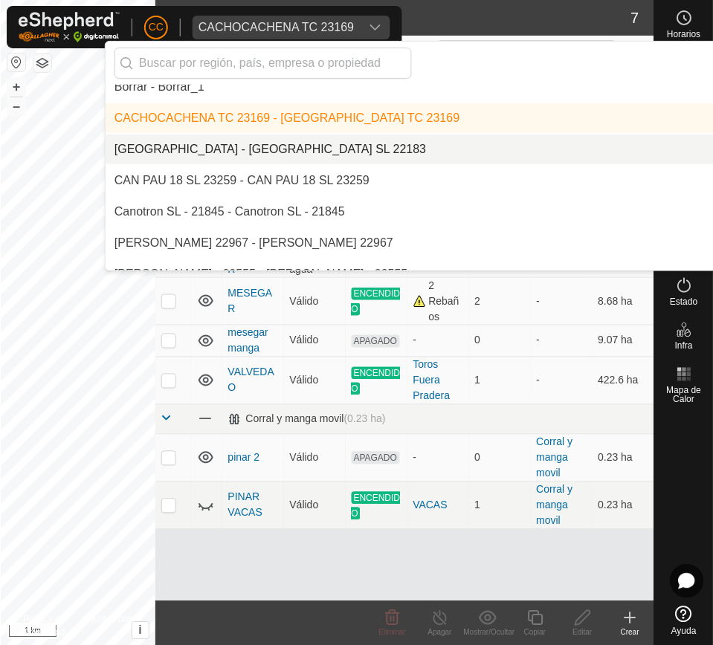
scroll to position [1962, 0]
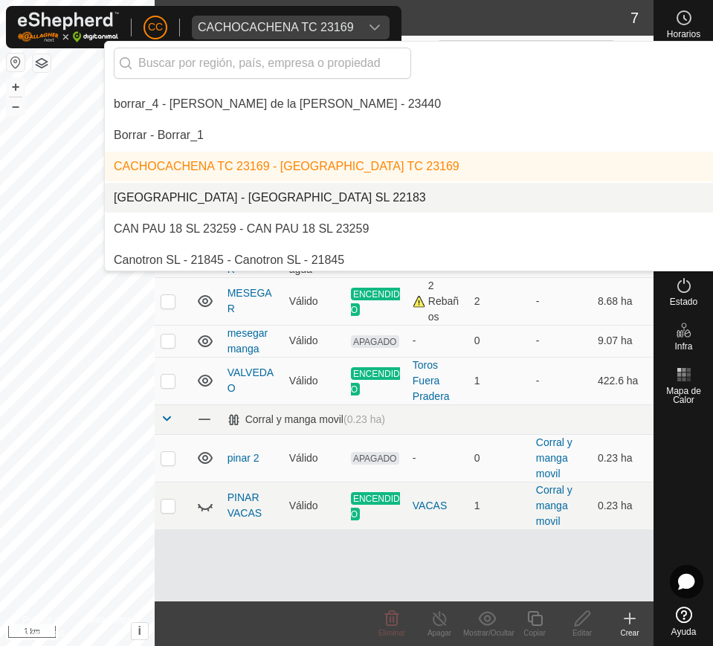
drag, startPoint x: 271, startPoint y: 189, endPoint x: 319, endPoint y: 101, distance: 100.7
click at [271, 189] on li "[GEOGRAPHIC_DATA] - [GEOGRAPHIC_DATA] SL 22183" at bounding box center [510, 198] width 811 height 30
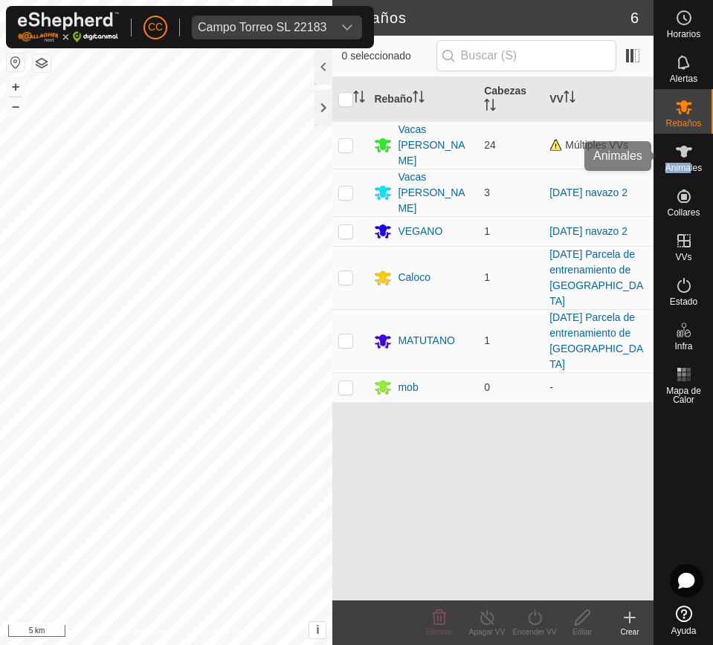
drag, startPoint x: 690, startPoint y: 166, endPoint x: 678, endPoint y: 156, distance: 15.2
click at [678, 156] on div "Animales" at bounding box center [683, 156] width 59 height 45
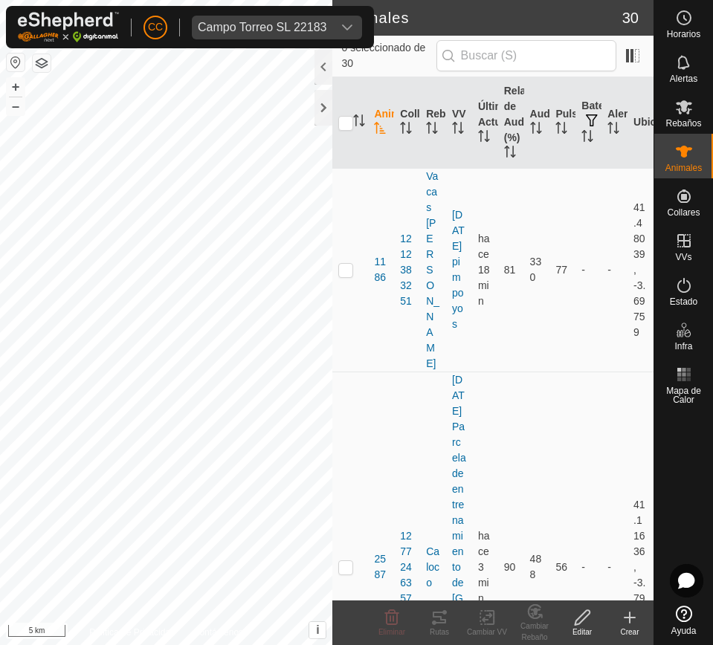
click at [678, 156] on icon at bounding box center [684, 152] width 18 height 18
click at [331, 56] on div at bounding box center [323, 67] width 18 height 36
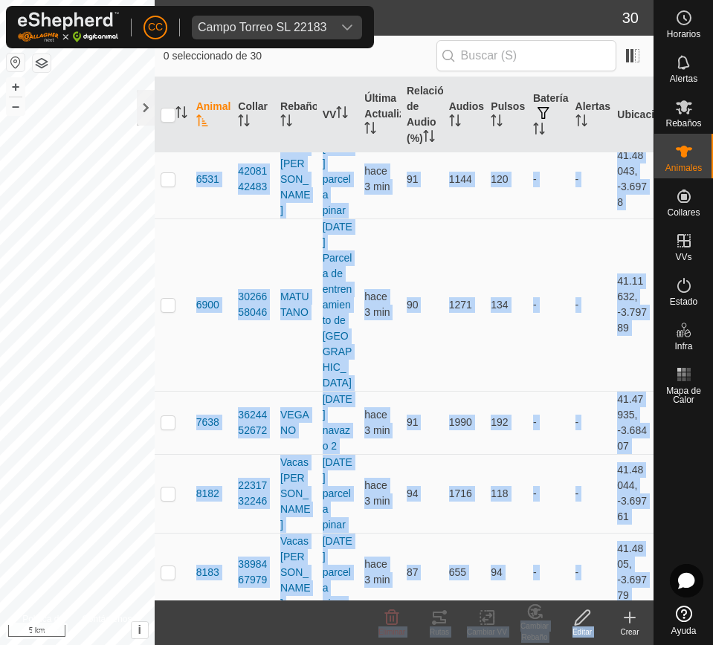
scroll to position [1978, 0]
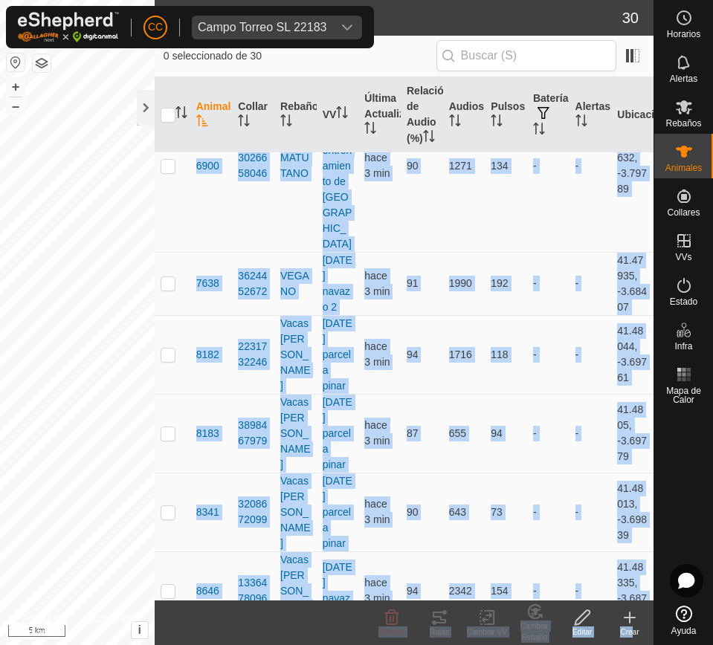
drag, startPoint x: 193, startPoint y: 187, endPoint x: 627, endPoint y: 688, distance: 662.6
click at [627, 645] on html "CC [GEOGRAPHIC_DATA] SL 22183 Horarios Alertas Rebaños Animales Collares VVs Es…" at bounding box center [356, 322] width 713 height 645
copy article "1186 1212383251 Vacas [PERSON_NAME] [DATE] pimpoyos hace 18 min 81 330 77 - - 4…"
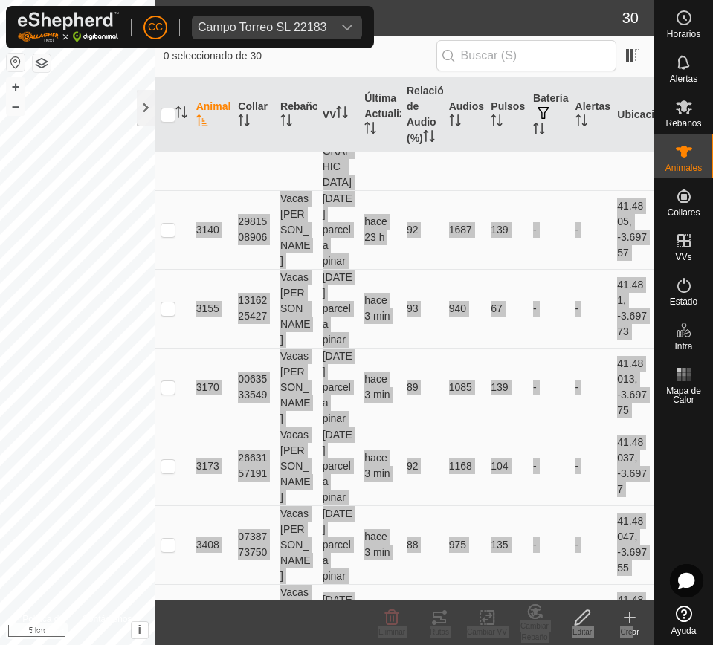
scroll to position [0, 0]
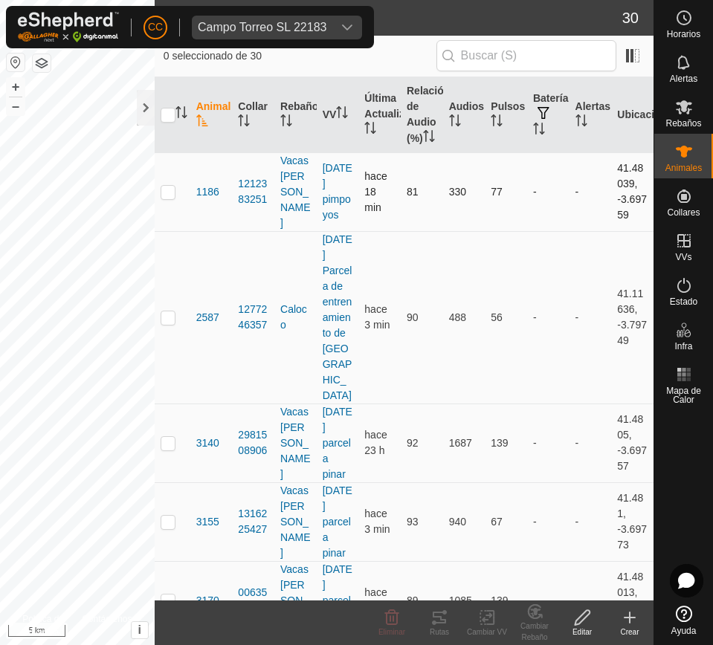
click at [188, 180] on td at bounding box center [173, 191] width 36 height 79
drag, startPoint x: 189, startPoint y: 182, endPoint x: 183, endPoint y: 192, distance: 12.0
click at [189, 184] on tr "1186 1212383251 Vacas [PERSON_NAME] [DATE] pimpoyos hace 18 min 81 330 77 - - 4…" at bounding box center [404, 191] width 499 height 79
click at [168, 198] on p-checkbox at bounding box center [167, 192] width 15 height 12
checkbox input "false"
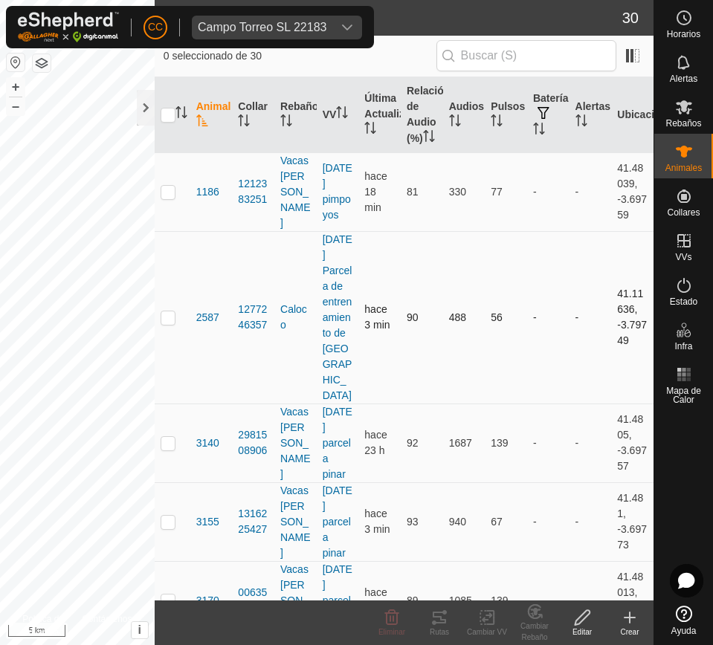
drag, startPoint x: 189, startPoint y: 198, endPoint x: 269, endPoint y: 235, distance: 88.4
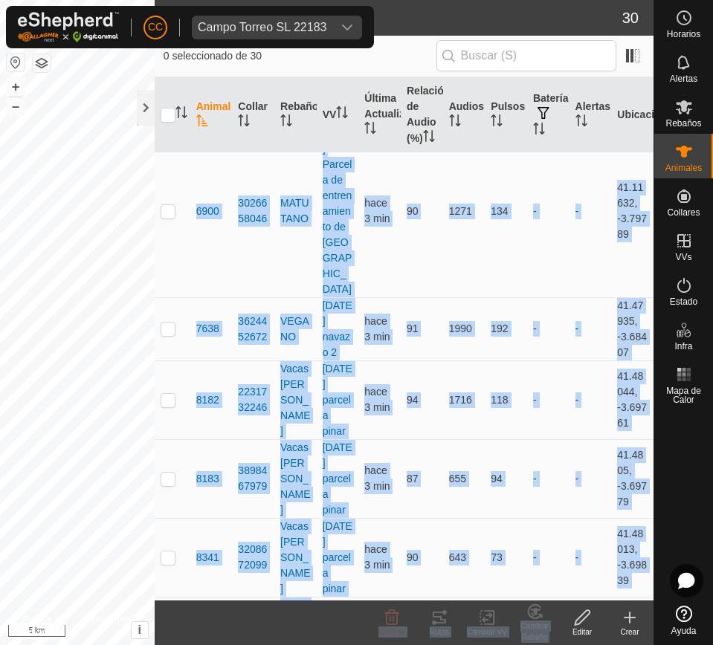
scroll to position [1978, 0]
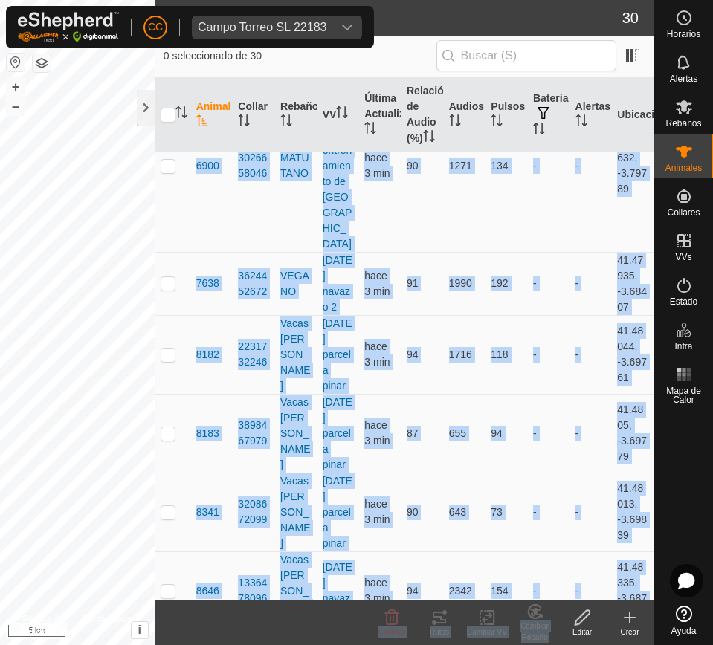
drag, startPoint x: 195, startPoint y: 195, endPoint x: 626, endPoint y: 577, distance: 575.8
copy tbody "1186 1212383251 Vacas [PERSON_NAME] [DATE] pimpoyos hace 18 min 81 330 77 - - 4…"
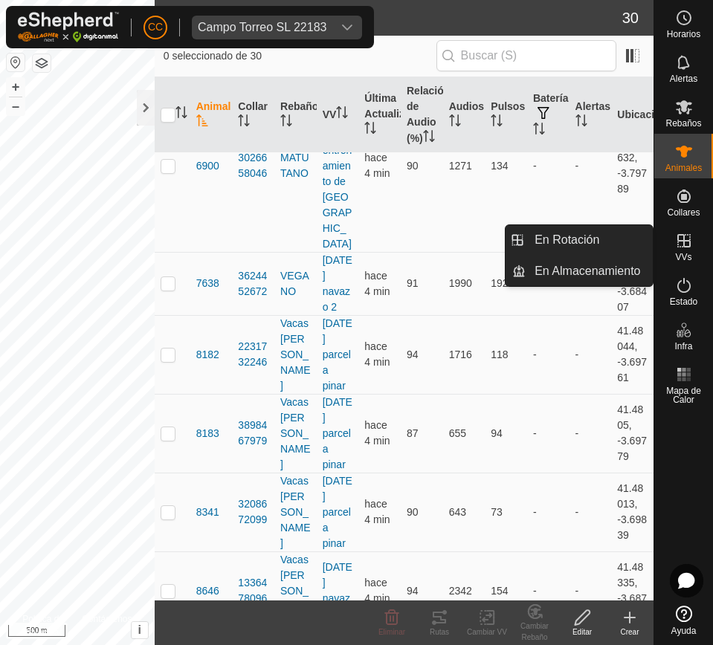
click at [682, 239] on icon at bounding box center [684, 241] width 18 height 18
click at [614, 244] on link "En Rotación" at bounding box center [588, 240] width 127 height 30
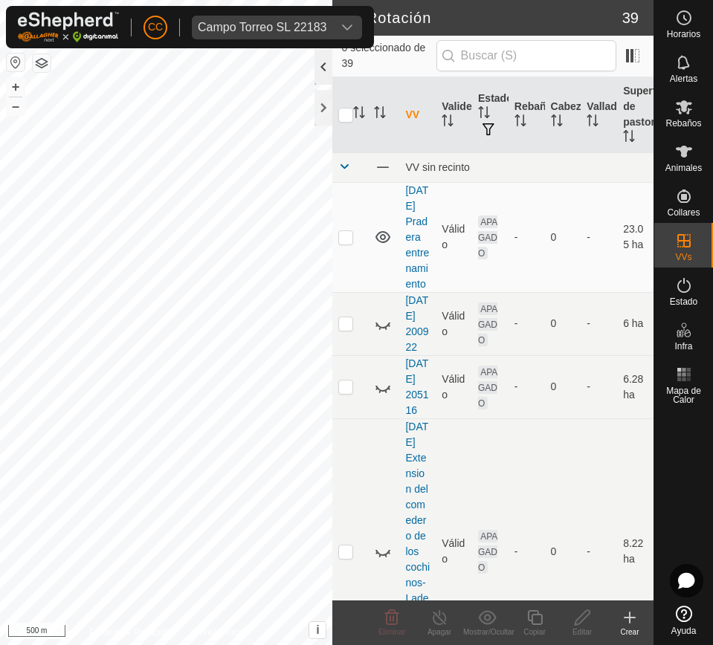
click at [324, 71] on div at bounding box center [323, 67] width 18 height 36
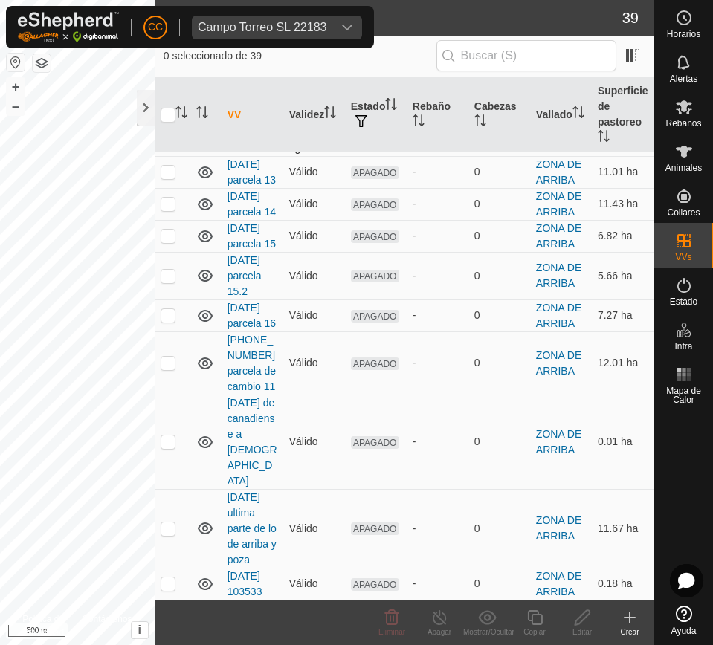
scroll to position [1816, 0]
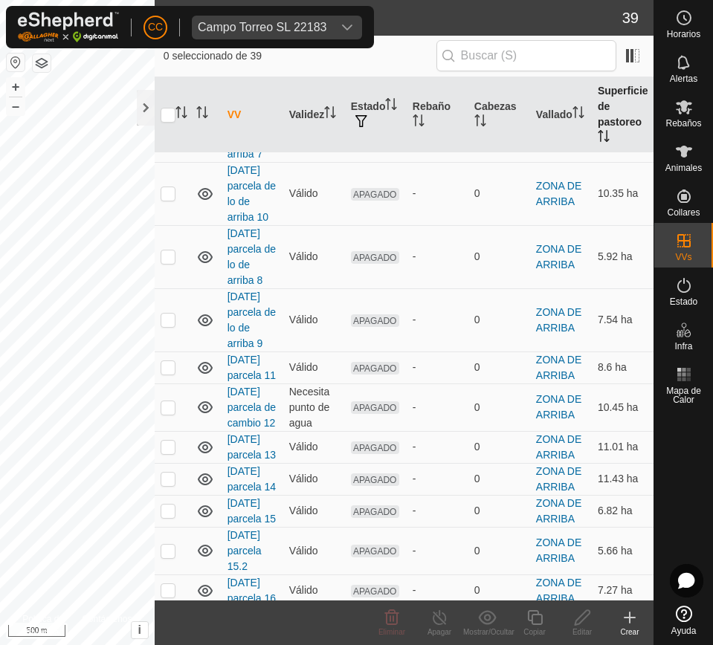
click at [597, 134] on icon "Activar para ordenar" at bounding box center [603, 136] width 12 height 12
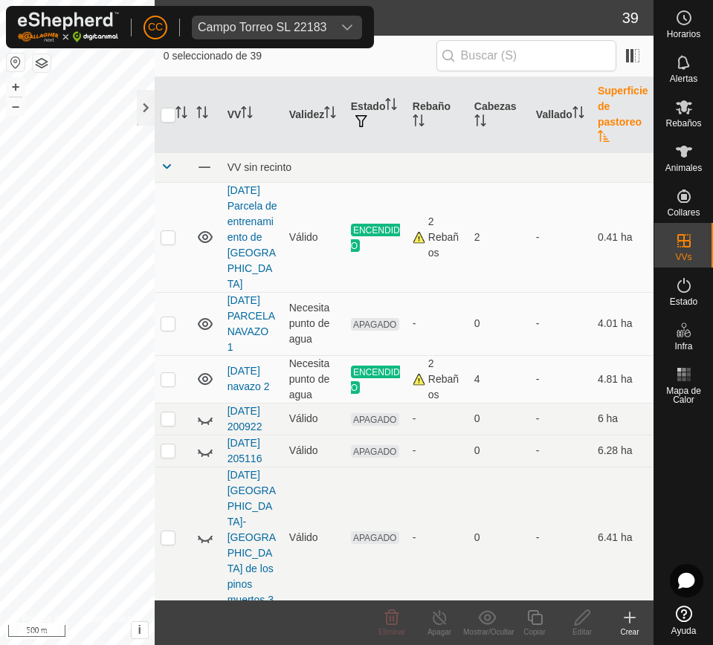
click at [597, 134] on icon "Activar para ordenar" at bounding box center [602, 136] width 11 height 12
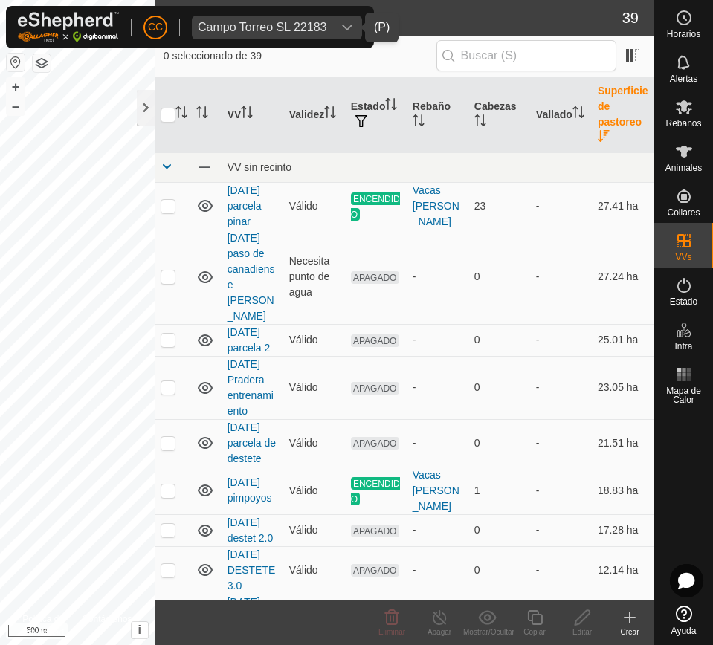
click at [324, 22] on div "Campo Torreo SL 22183" at bounding box center [262, 28] width 129 height 12
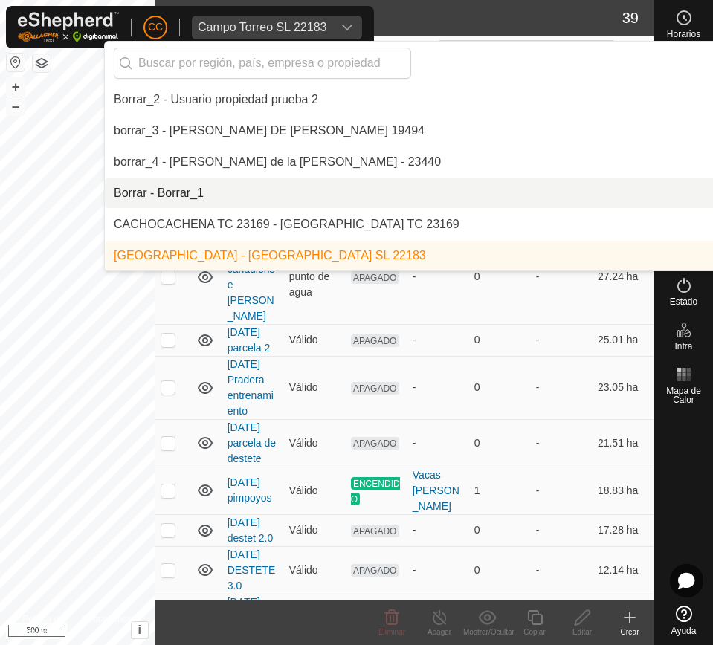
scroll to position [1996, 0]
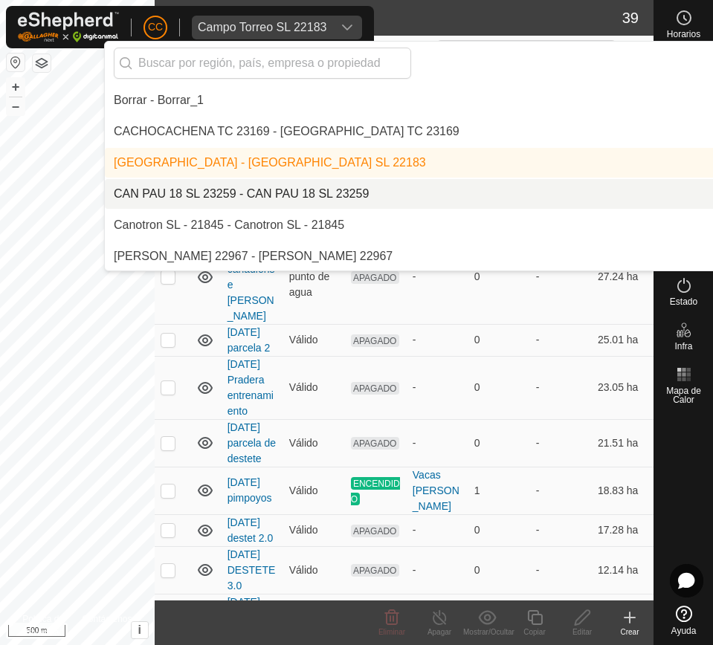
click at [314, 190] on li "CAN PAU 18 SL 23259 - CAN PAU 18 SL 23259" at bounding box center [510, 194] width 811 height 30
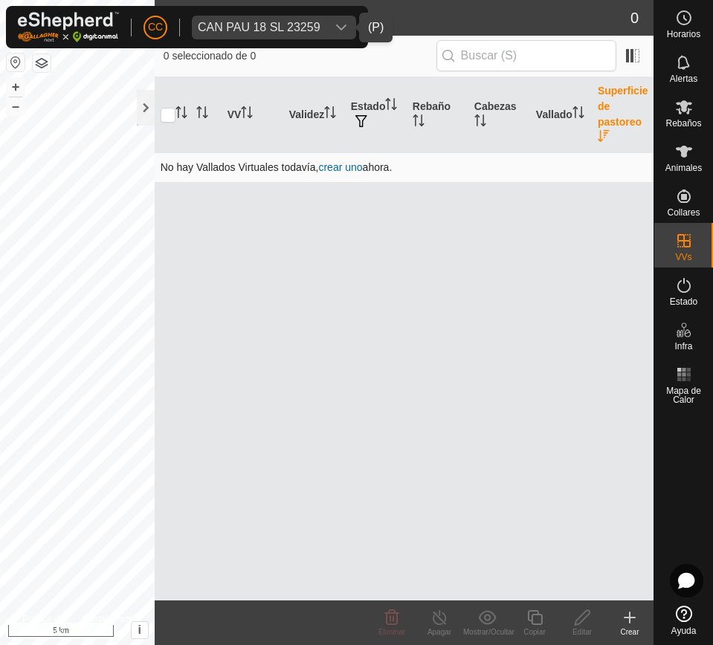
click at [644, 171] on td "No hay Vallados Virtuales todavía, crear uno ahora." at bounding box center [404, 167] width 499 height 30
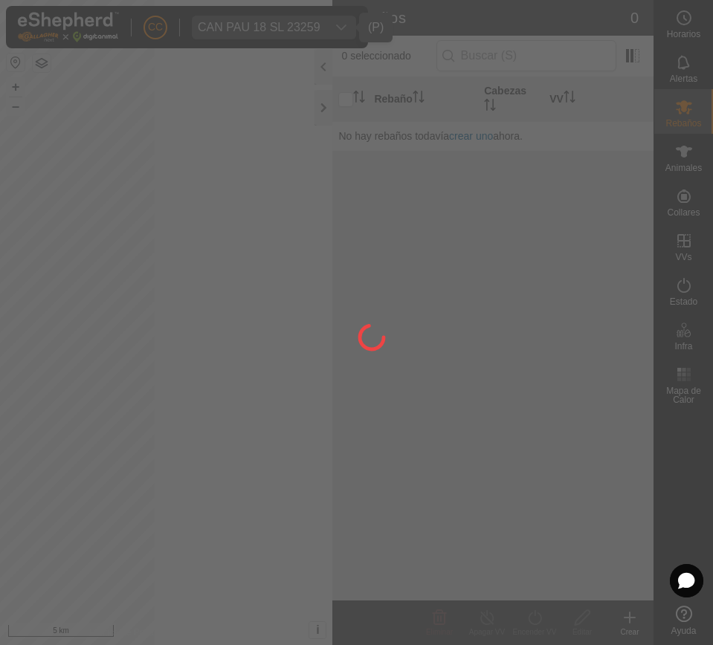
click at [679, 164] on div at bounding box center [356, 322] width 713 height 645
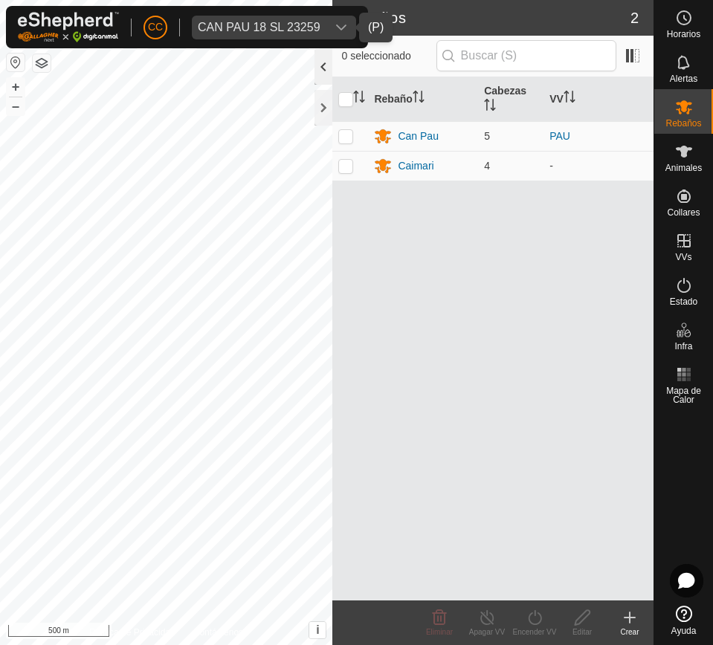
click at [325, 75] on div at bounding box center [323, 67] width 18 height 36
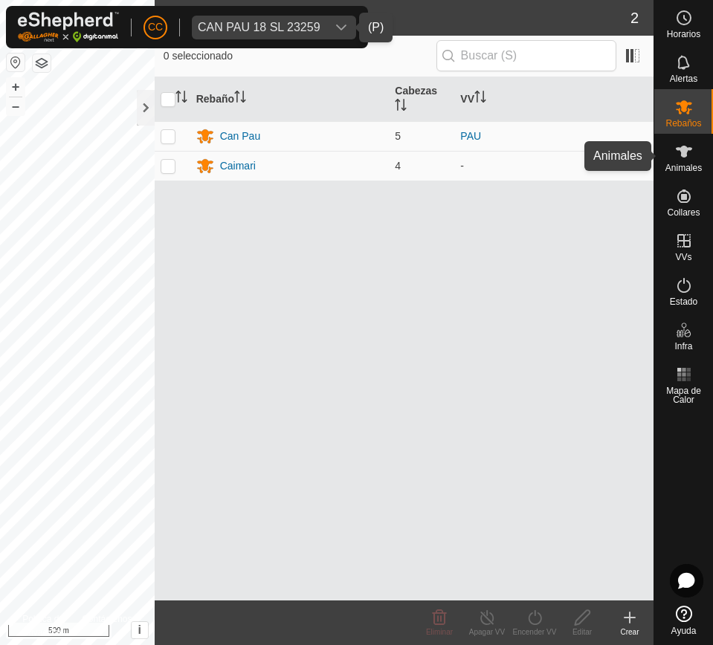
drag, startPoint x: 690, startPoint y: 142, endPoint x: 671, endPoint y: 147, distance: 20.0
click at [688, 143] on icon at bounding box center [684, 152] width 18 height 18
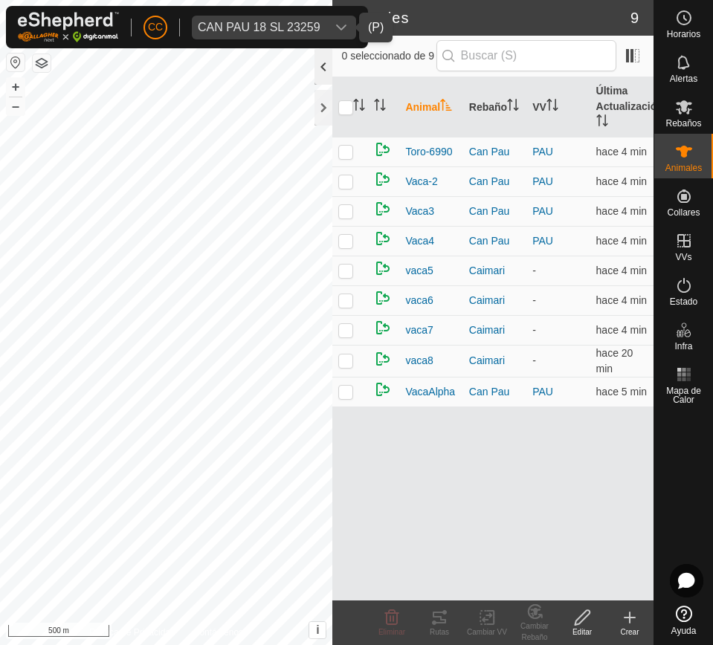
click at [324, 68] on div at bounding box center [323, 67] width 18 height 36
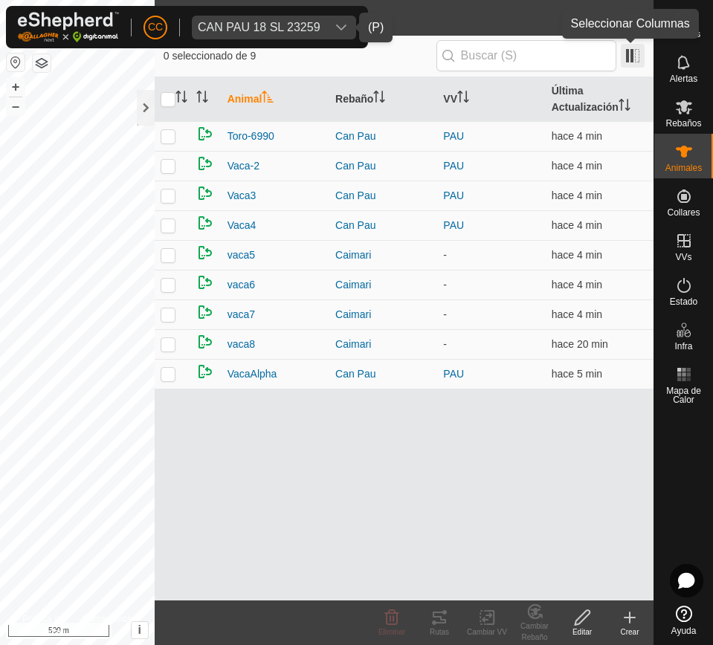
click at [629, 57] on span at bounding box center [632, 56] width 24 height 24
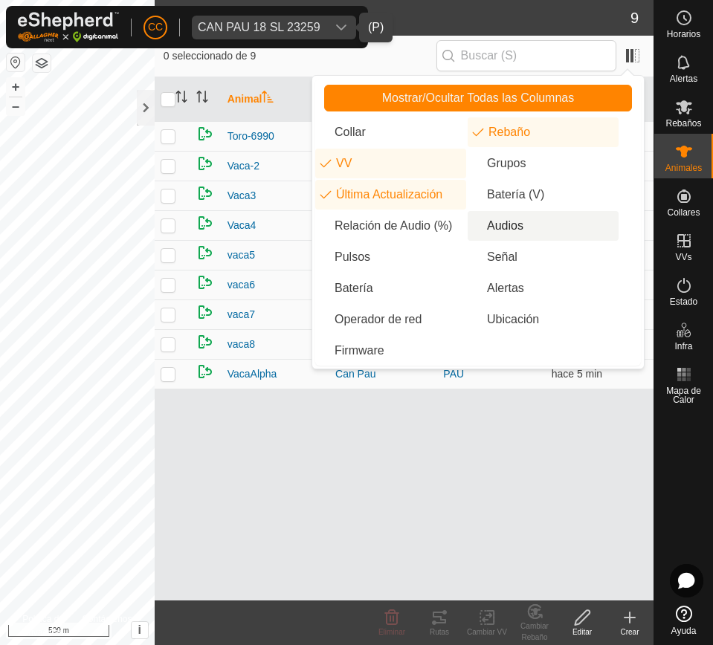
click at [498, 219] on li "Audios" at bounding box center [542, 226] width 151 height 30
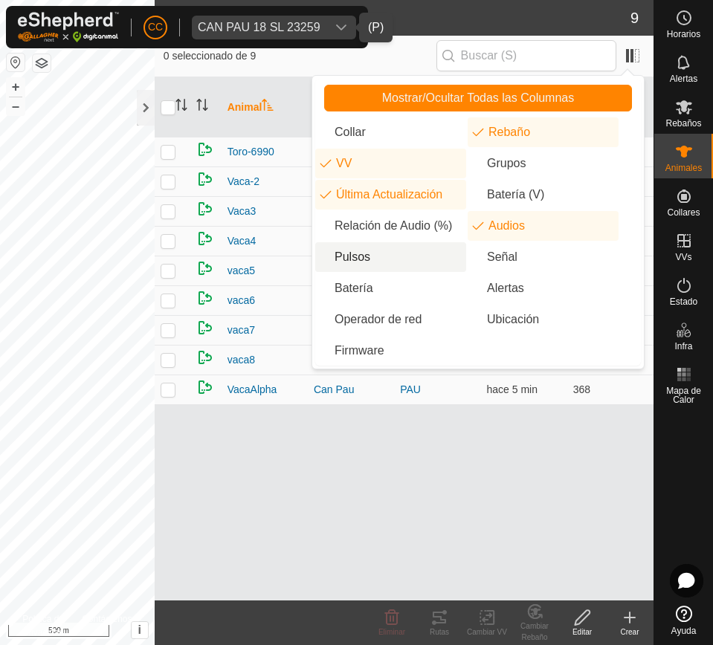
click at [363, 250] on li "Pulsos" at bounding box center [390, 257] width 151 height 30
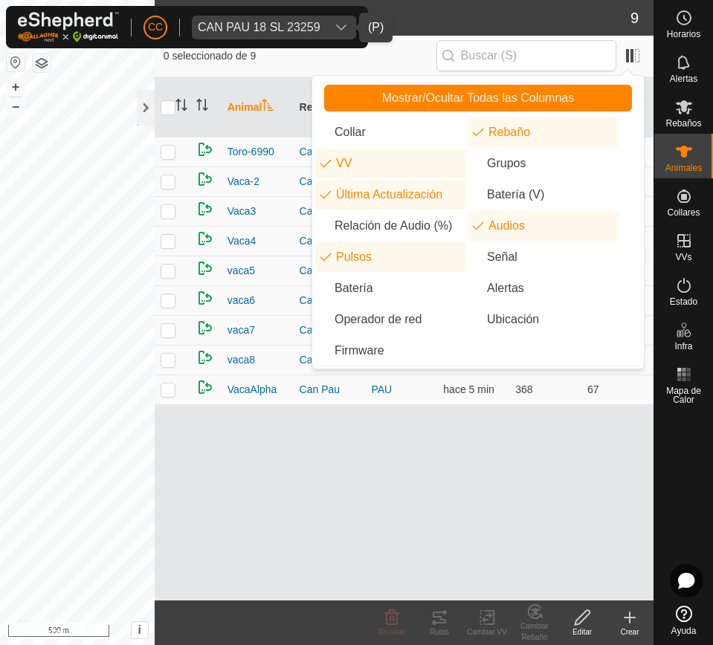
click at [362, 415] on div "Animal Rebaño VV Última Actualización Audios Pulsos Toro-6990 Can Pau PAU hace …" at bounding box center [404, 338] width 499 height 523
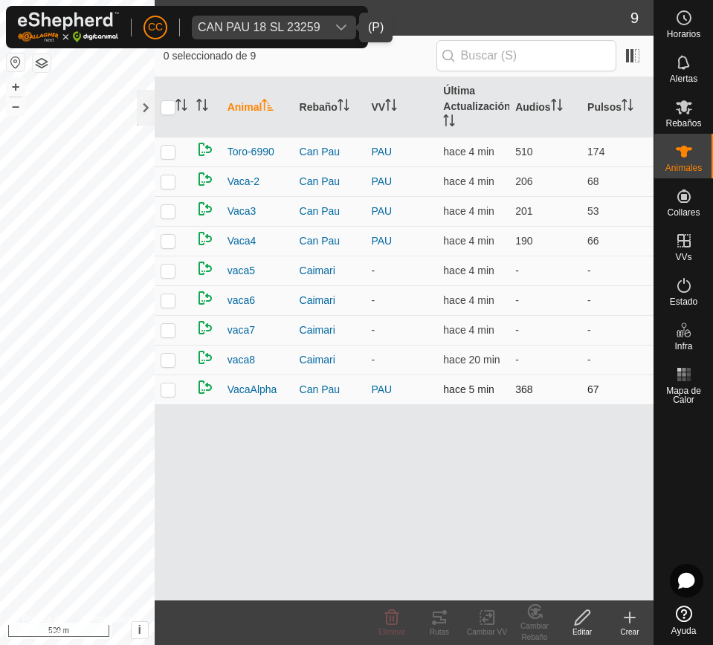
drag, startPoint x: 222, startPoint y: 142, endPoint x: 602, endPoint y: 388, distance: 452.4
click at [602, 388] on tbody "Toro-6990 Can Pau PAU hace 4 min 510 174 Vaca-2 Can Pau PAU hace 4 min 206 68 V…" at bounding box center [404, 270] width 499 height 267
copy tbody "Toro-6990 Can Pau PAU hace 4 min 510 174 Vaca-2 Can Pau PAU hace 4 min 206 68 V…"
click at [637, 53] on span at bounding box center [632, 56] width 24 height 24
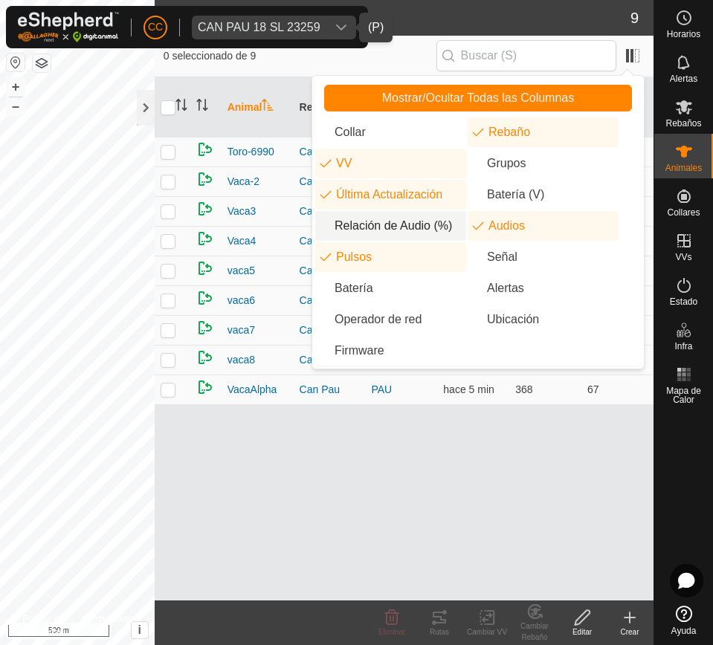
click at [441, 230] on li "Relación de Audio (%)" at bounding box center [390, 226] width 151 height 30
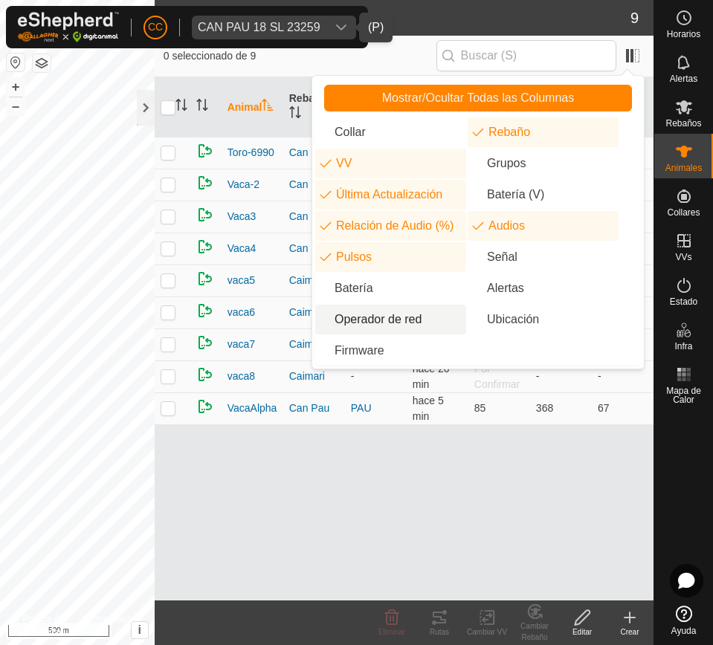
click at [443, 548] on div "Animal Rebaño VV Última Actualización Relación de Audio (%) Audios Pulsos Toro-…" at bounding box center [404, 338] width 499 height 523
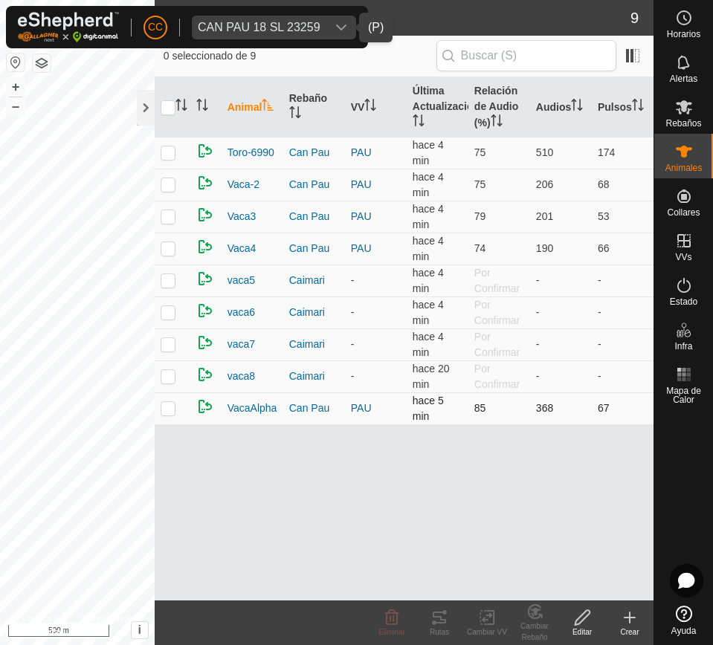
drag, startPoint x: 216, startPoint y: 141, endPoint x: 620, endPoint y: 404, distance: 482.2
click at [620, 404] on tbody "Toro-6990 Can Pau PAU hace 4 min 75 510 174 Vaca-2 Can Pau PAU hace 4 min 75 20…" at bounding box center [404, 281] width 499 height 288
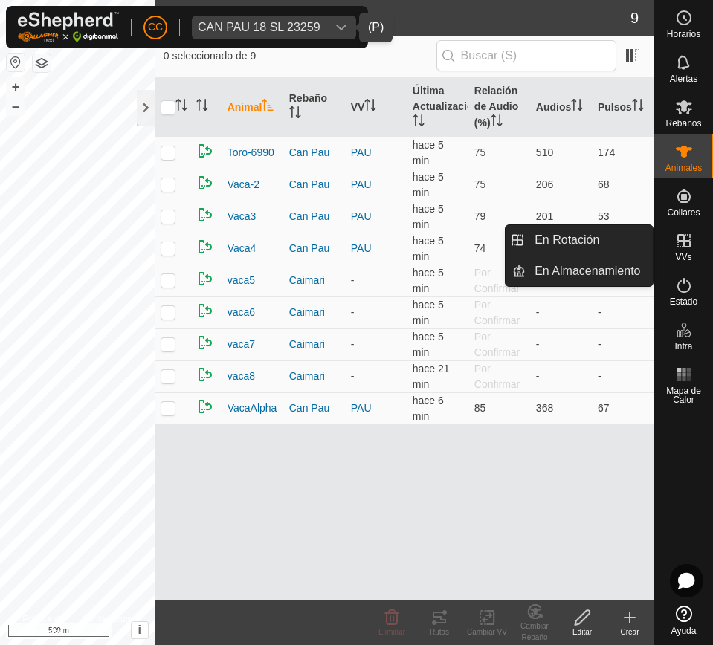
drag, startPoint x: 684, startPoint y: 242, endPoint x: 668, endPoint y: 238, distance: 16.9
click at [684, 241] on icon at bounding box center [684, 241] width 18 height 18
click at [619, 238] on link "En Rotación" at bounding box center [588, 240] width 127 height 30
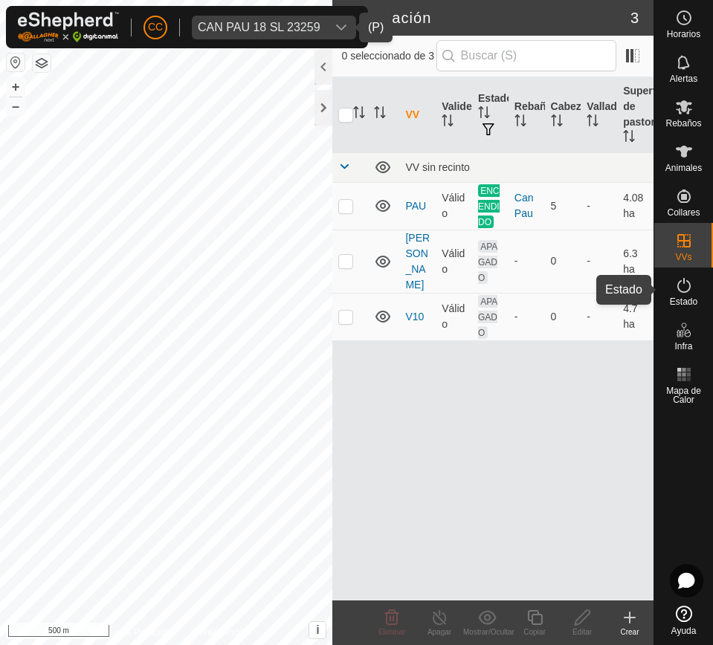
click at [688, 281] on icon at bounding box center [684, 285] width 18 height 18
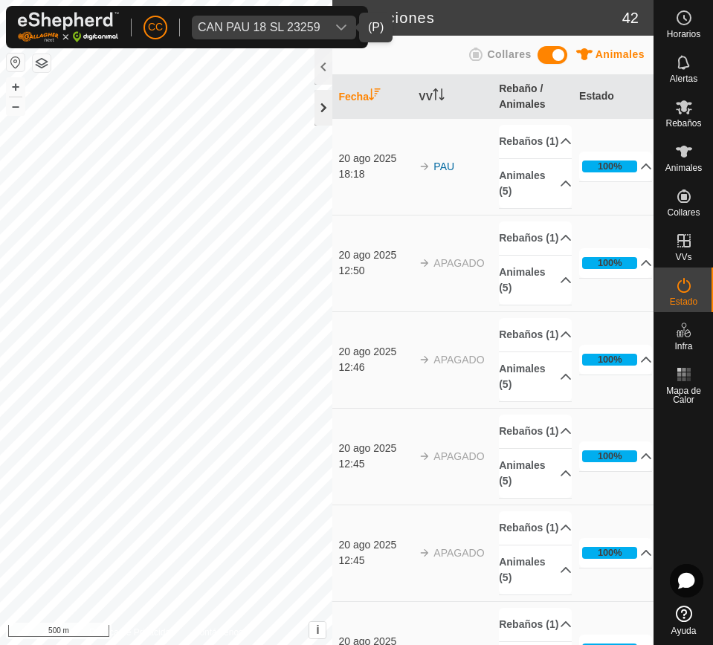
click at [323, 106] on div at bounding box center [323, 108] width 18 height 36
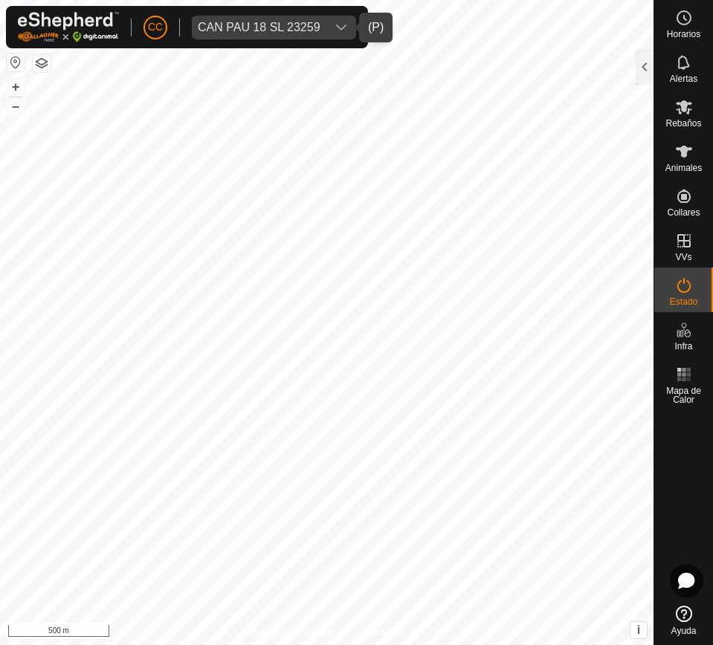
click at [10, 61] on button "button" at bounding box center [16, 62] width 18 height 18
click at [251, 16] on span "CAN PAU 18 SL 23259" at bounding box center [259, 28] width 134 height 24
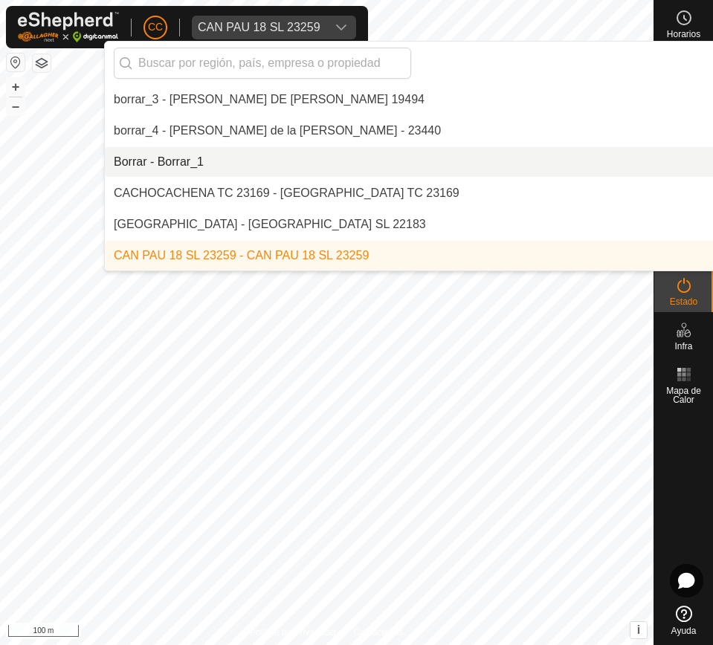
scroll to position [2028, 0]
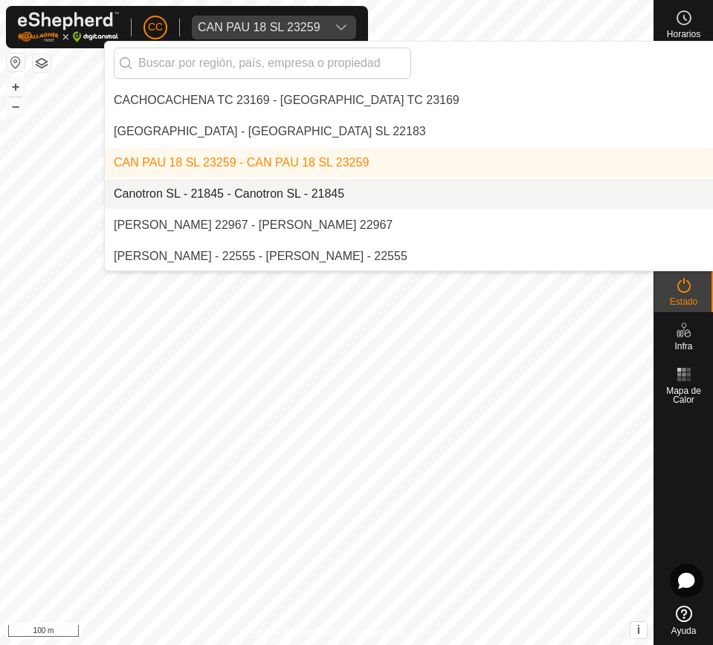
click at [291, 192] on li "Canotron SL - 21845 - Canotron SL - 21845" at bounding box center [510, 194] width 811 height 30
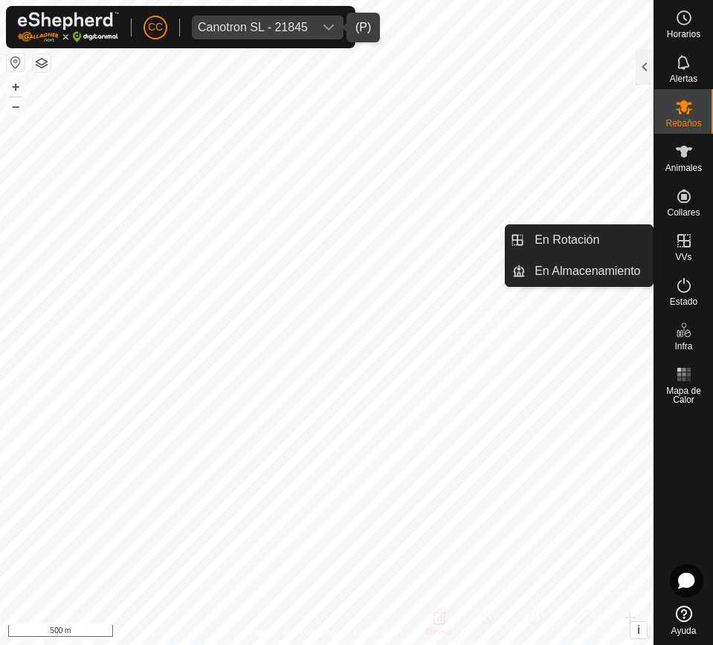
click at [679, 253] on span "VVs" at bounding box center [683, 257] width 16 height 9
click at [596, 233] on link "En Rotación" at bounding box center [588, 240] width 127 height 30
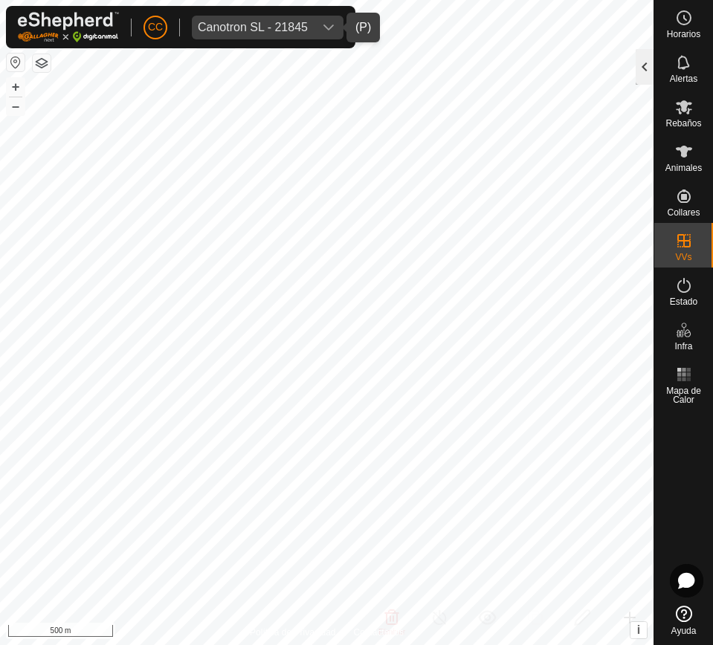
click at [652, 59] on div at bounding box center [644, 67] width 18 height 36
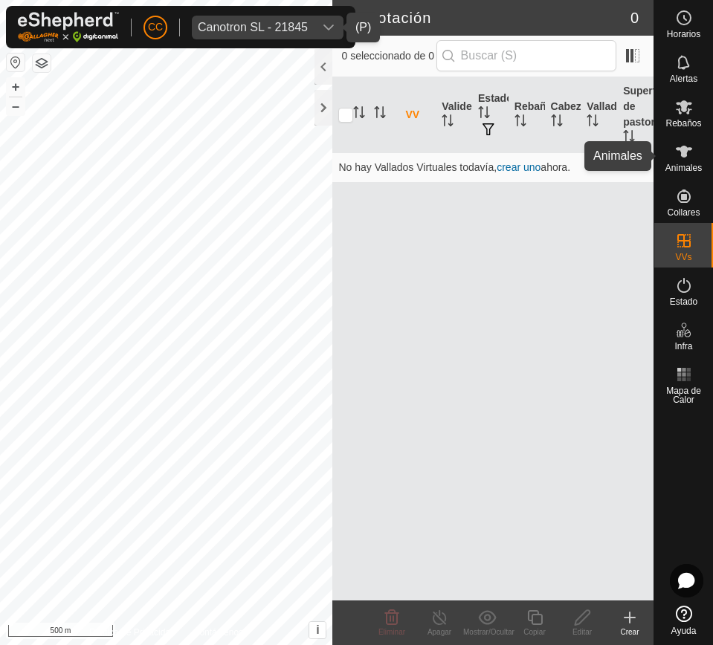
click at [687, 160] on es-animals-svg-icon at bounding box center [683, 152] width 27 height 24
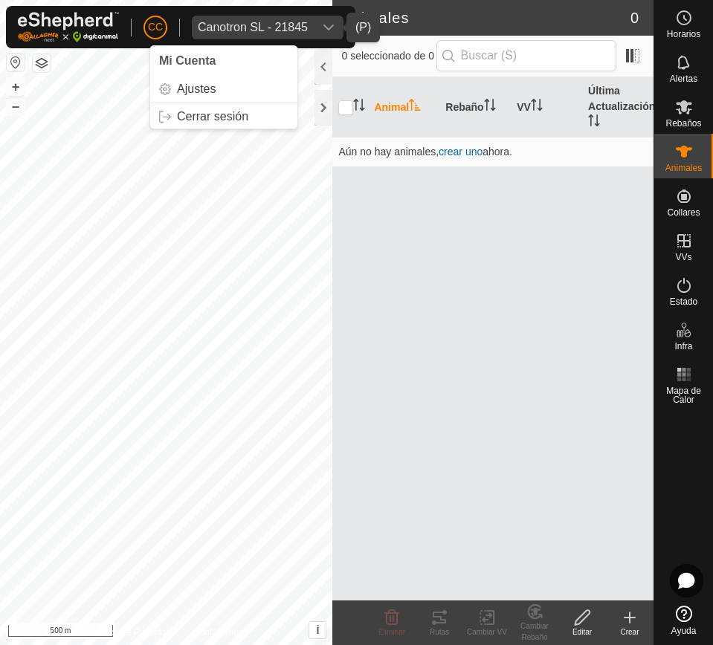
click at [250, 30] on div "Canotron SL - 21845" at bounding box center [253, 28] width 110 height 12
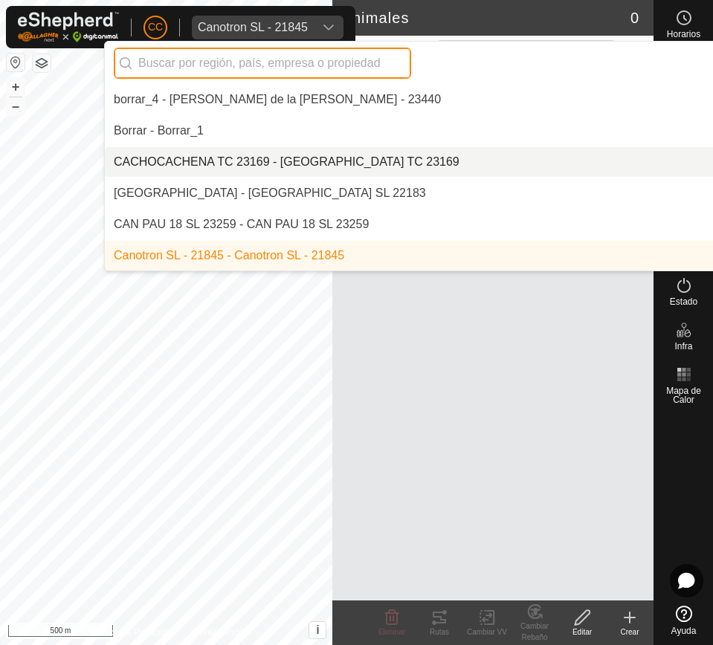
scroll to position [2059, 0]
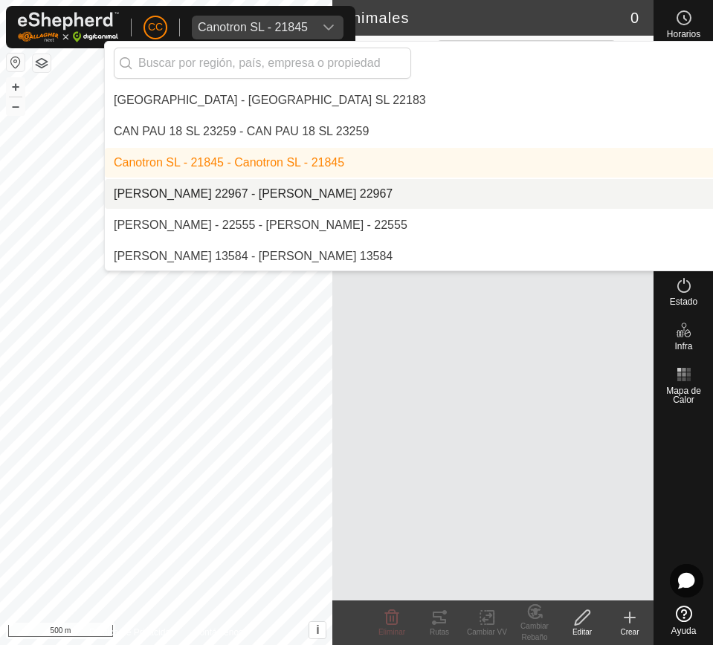
click at [284, 186] on li "[PERSON_NAME] 22967 - [PERSON_NAME] 22967" at bounding box center [510, 194] width 811 height 30
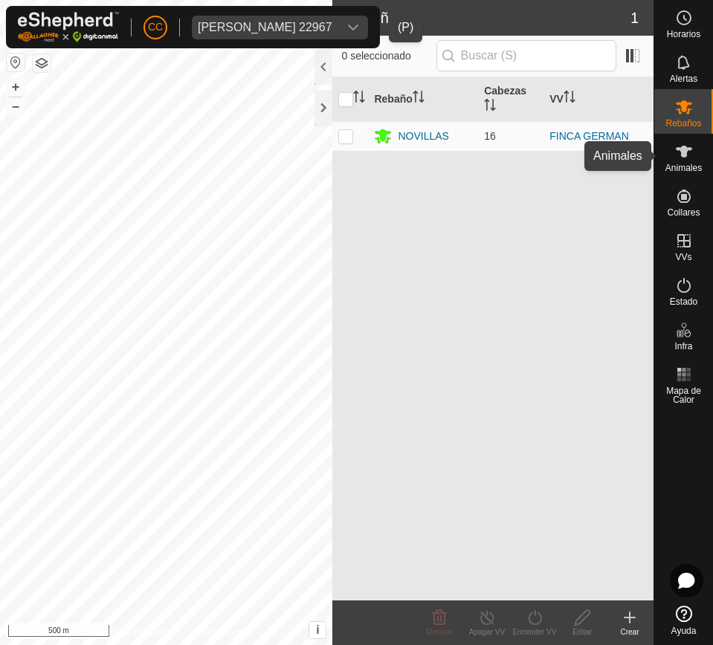
click at [694, 147] on es-animals-svg-icon at bounding box center [683, 152] width 27 height 24
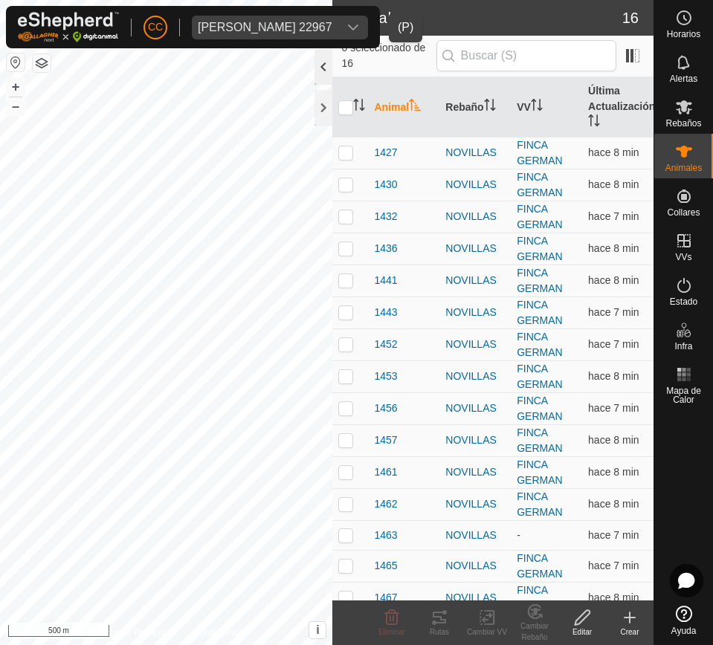
click at [323, 75] on div at bounding box center [323, 67] width 18 height 36
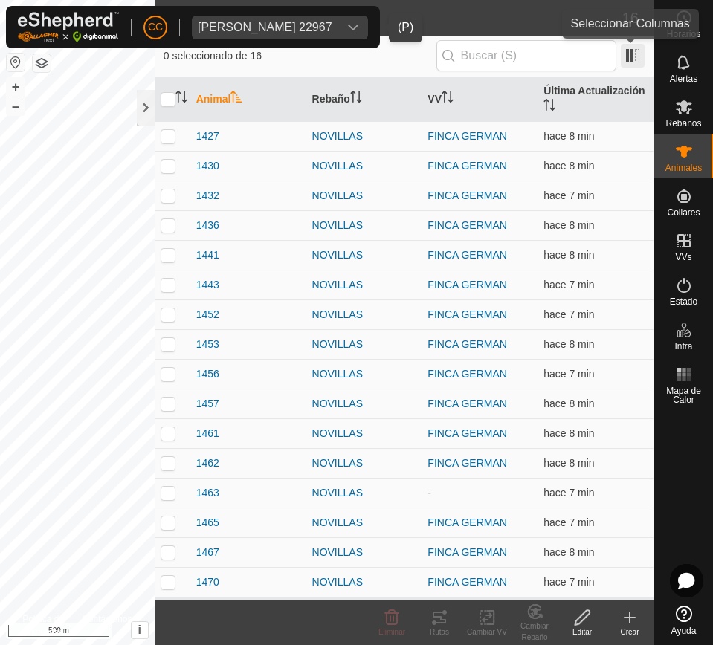
click at [640, 58] on span at bounding box center [632, 56] width 24 height 24
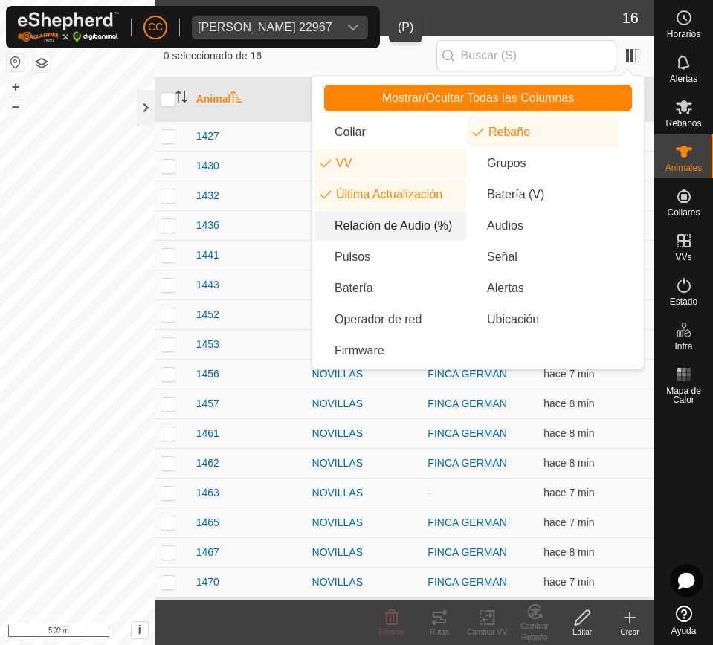
click at [414, 227] on li "Relación de Audio (%)" at bounding box center [390, 226] width 151 height 30
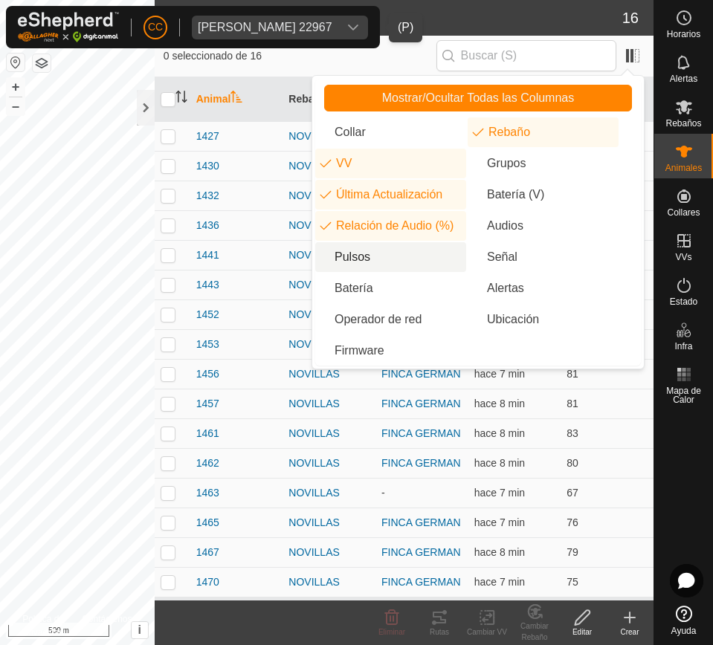
click at [396, 256] on li "Pulsos" at bounding box center [390, 257] width 151 height 30
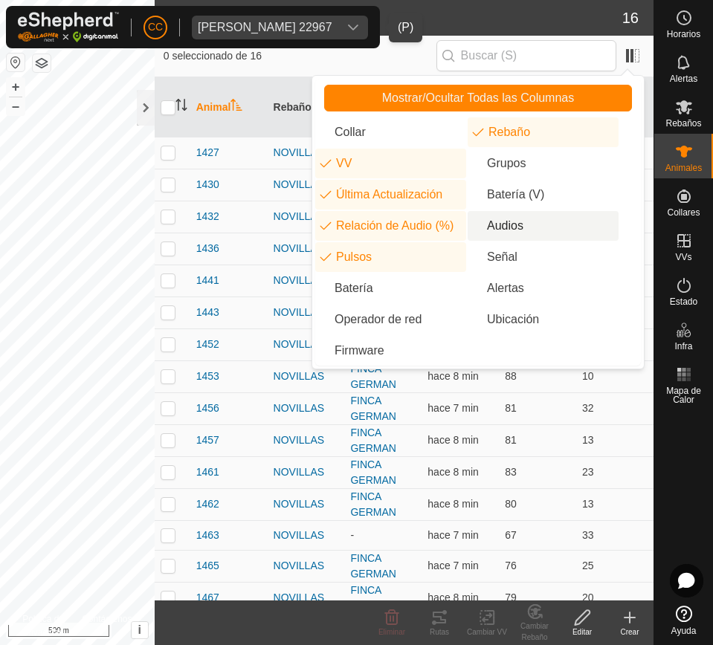
click at [525, 217] on li "Audios" at bounding box center [542, 226] width 151 height 30
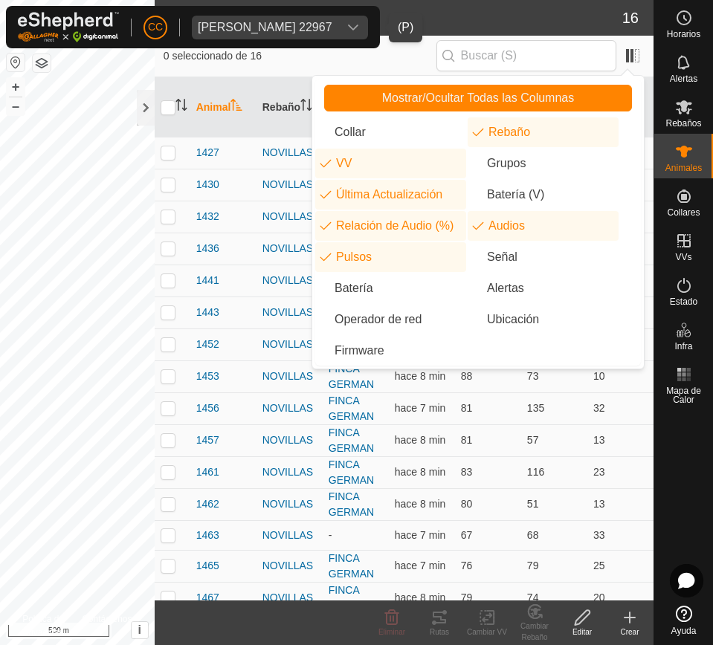
click at [176, 129] on th at bounding box center [173, 107] width 36 height 60
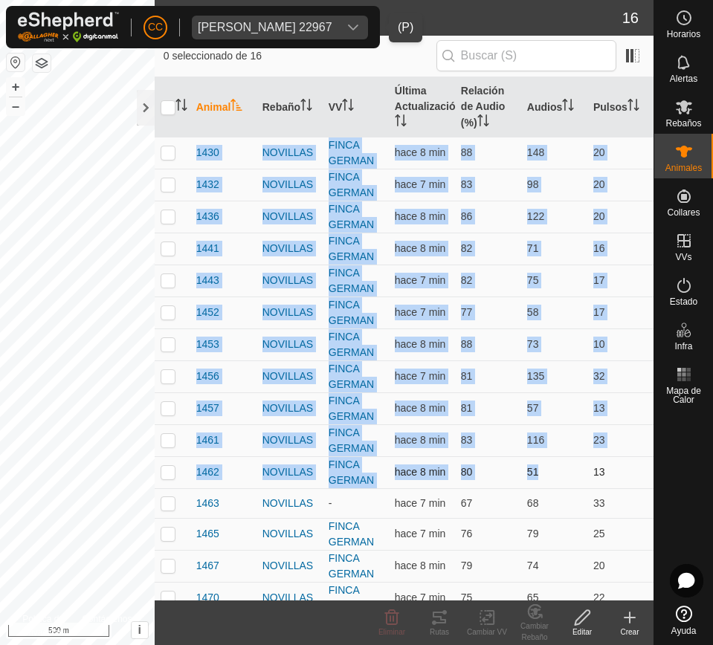
scroll to position [46, 0]
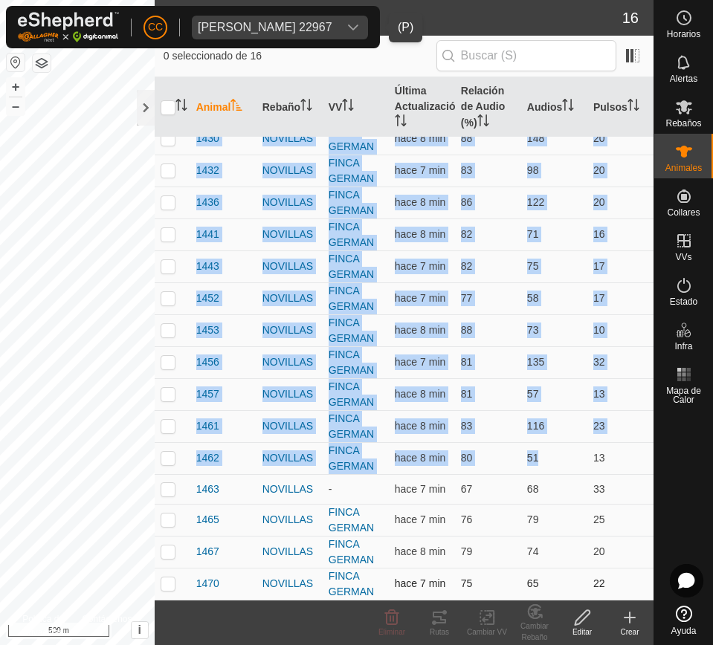
drag, startPoint x: 195, startPoint y: 153, endPoint x: 603, endPoint y: 576, distance: 588.0
click at [605, 579] on tbody "1427 NOVILLAS FINCA GERMAN hace 8 min 81 92 21 1430 NOVILLAS FINCA GERMAN hace …" at bounding box center [404, 345] width 499 height 509
copy tbody "1427 NOVILLAS FINCA GERMAN hace 8 min 81 92 21 1430 NOVILLAS FINCA GERMAN hace …"
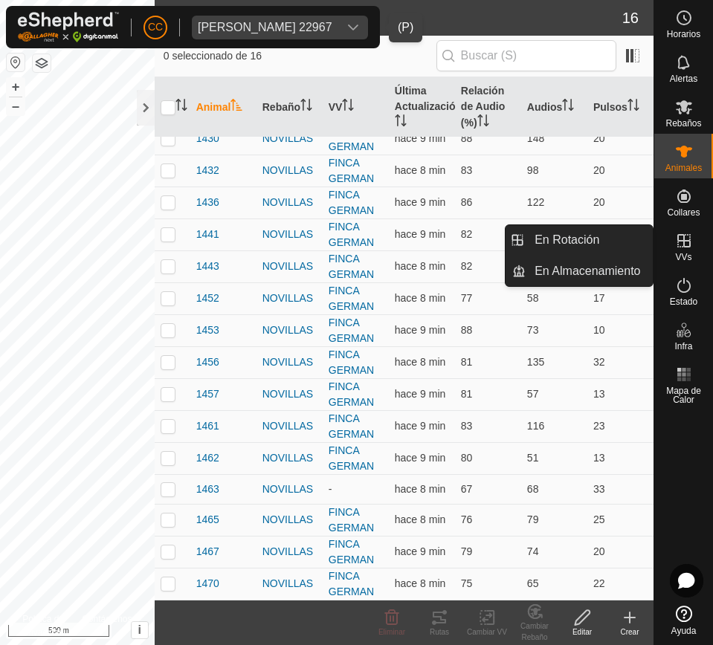
click at [682, 250] on es-virtualpaddocks-svg-icon at bounding box center [683, 241] width 27 height 24
click at [601, 240] on link "En Rotación" at bounding box center [588, 240] width 127 height 30
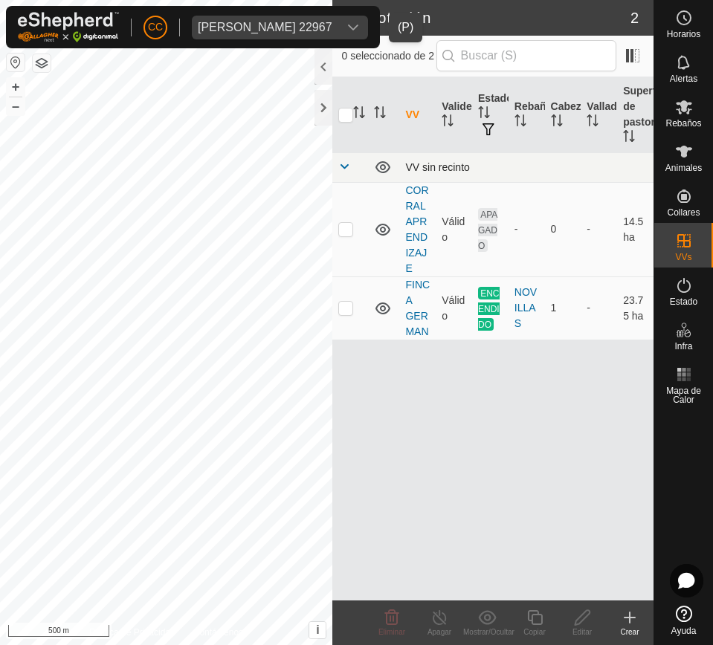
click at [348, 164] on span at bounding box center [344, 166] width 12 height 12
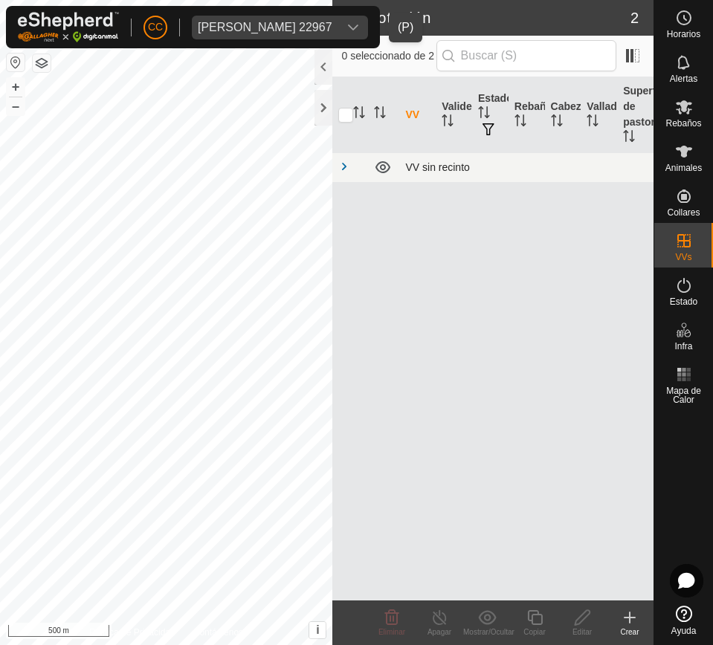
click at [348, 164] on span at bounding box center [344, 166] width 12 height 12
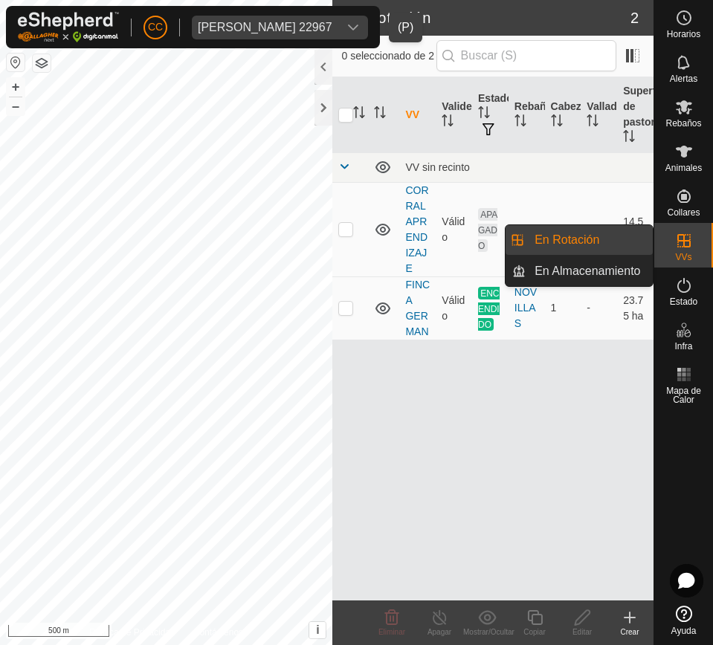
click at [698, 244] on div "VVs" at bounding box center [683, 245] width 59 height 45
click at [590, 268] on link "En Almacenamiento" at bounding box center [588, 271] width 127 height 30
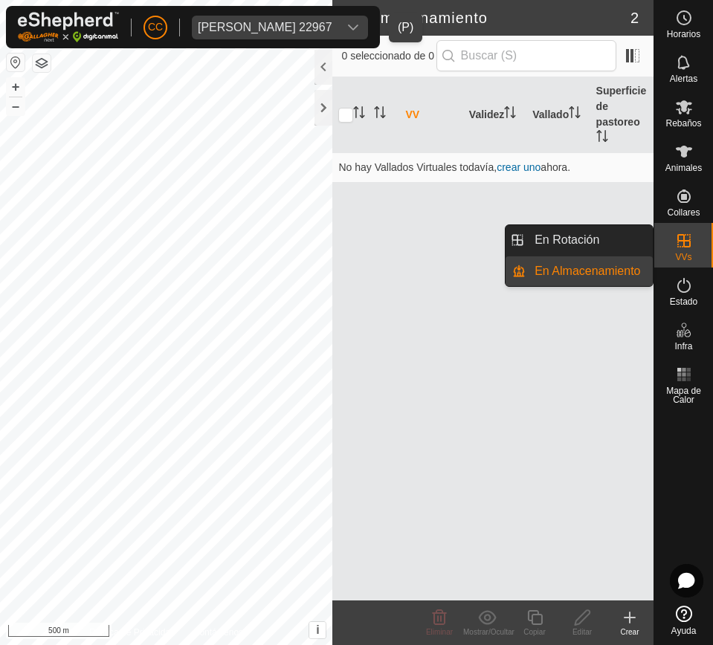
click at [606, 227] on link "En Rotación" at bounding box center [588, 240] width 127 height 30
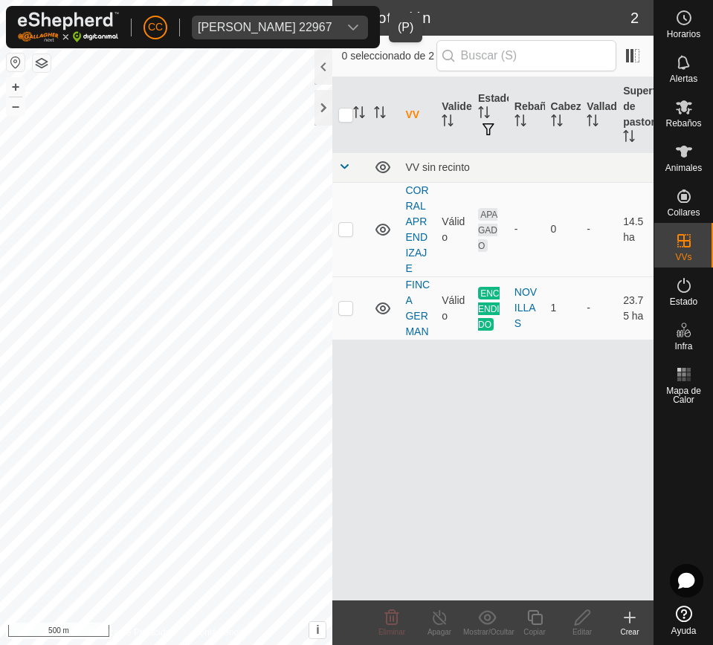
click at [19, 60] on button "button" at bounding box center [16, 62] width 18 height 18
click at [19, 62] on button "button" at bounding box center [16, 62] width 18 height 18
click at [359, 24] on icon "dropdown trigger" at bounding box center [353, 28] width 12 height 12
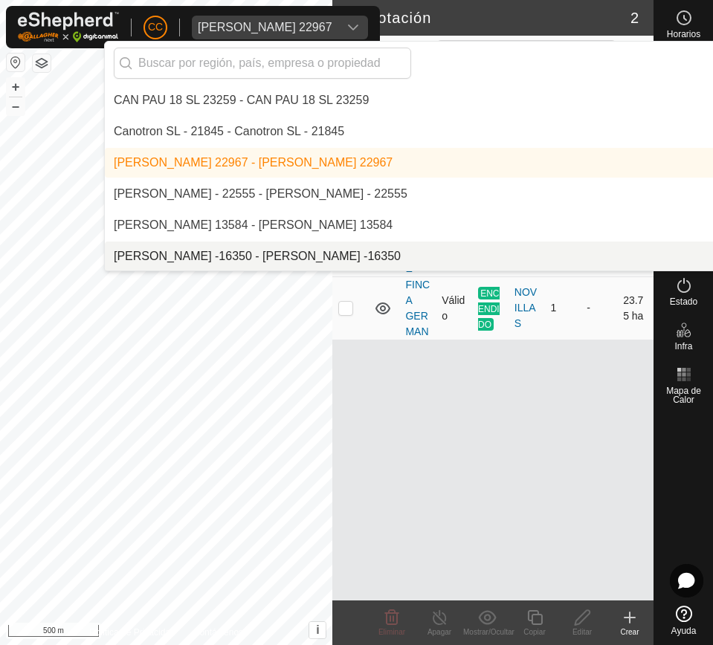
scroll to position [2091, 0]
click at [669, 300] on span "Estado" at bounding box center [682, 301] width 27 height 9
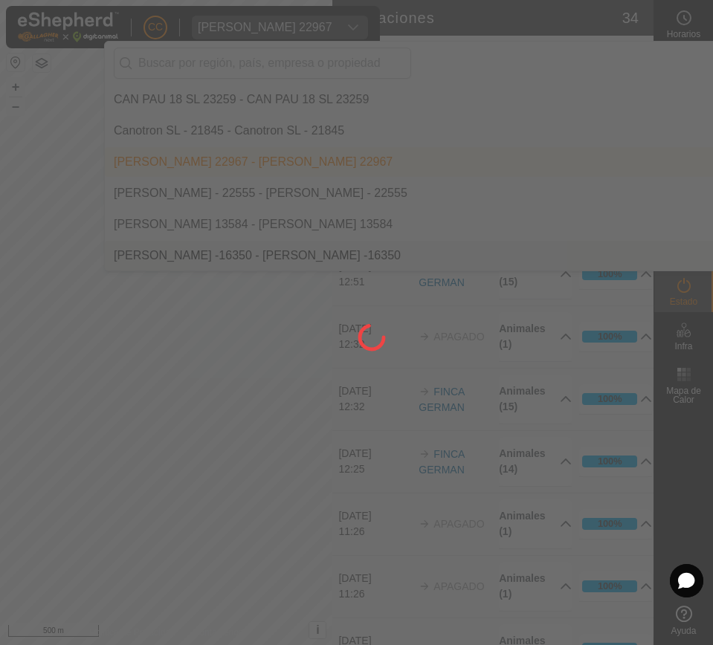
click at [689, 295] on div at bounding box center [356, 322] width 713 height 645
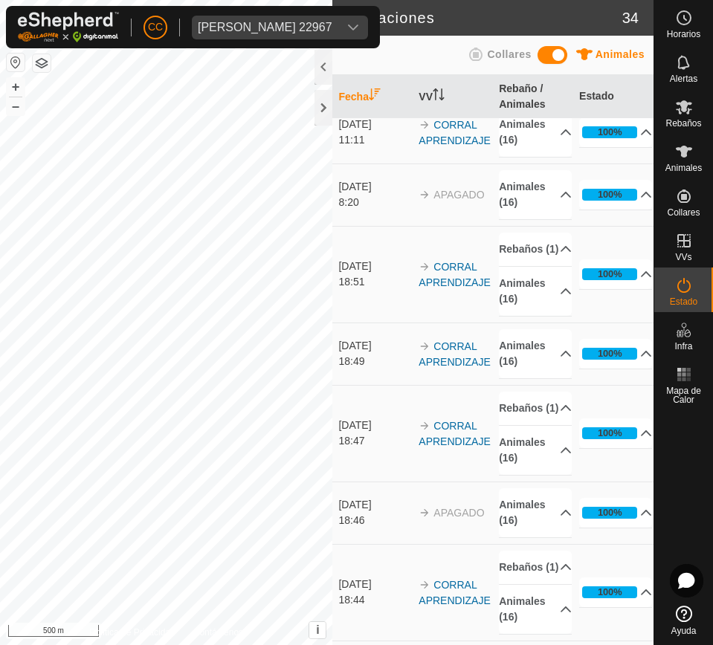
scroll to position [1672, 0]
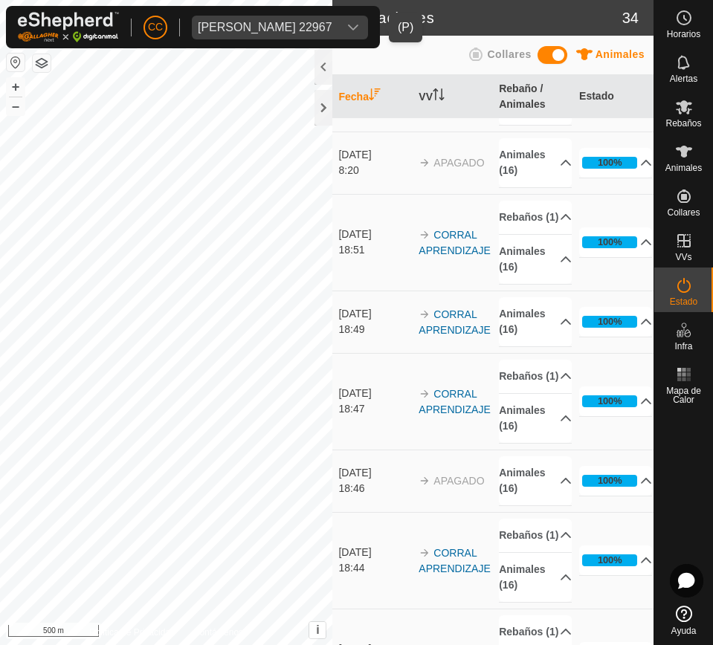
click at [338, 21] on span "Carlos Bodas Velasco 22967" at bounding box center [265, 28] width 146 height 24
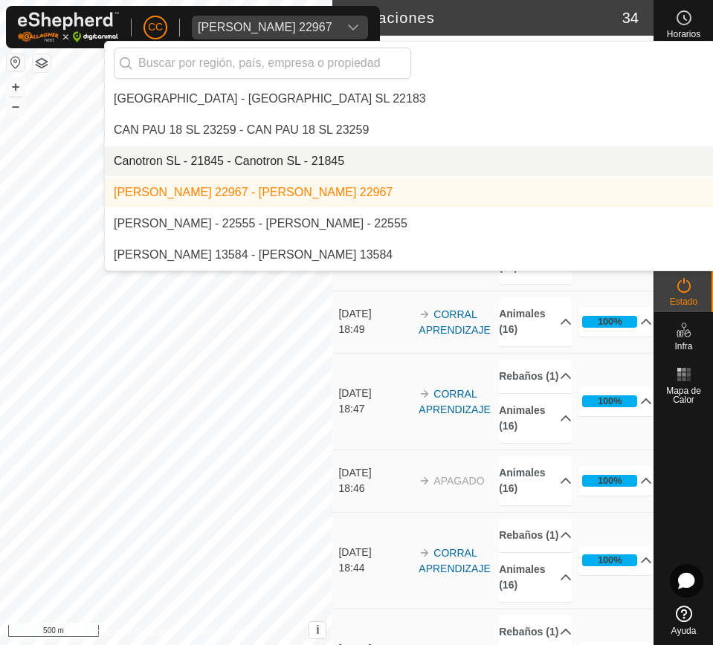
scroll to position [2090, 0]
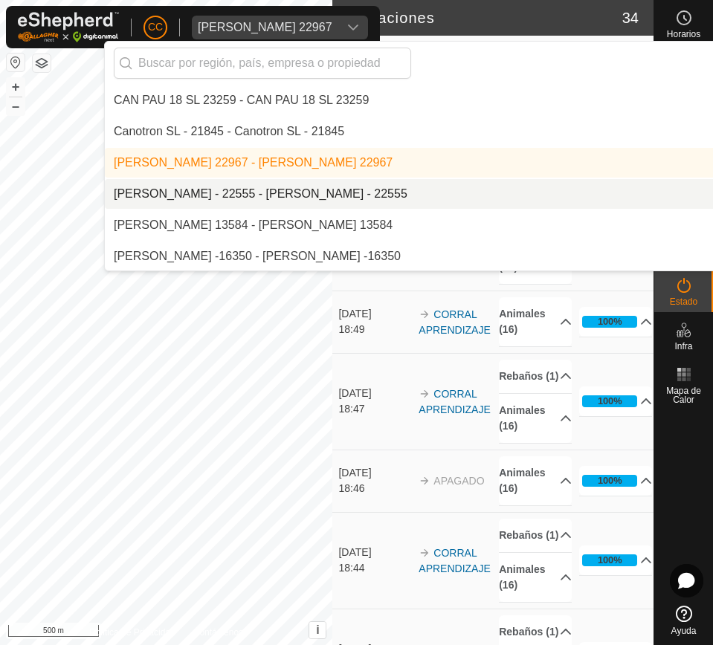
click at [374, 192] on li "[PERSON_NAME] - 22555 - [PERSON_NAME] - 22555" at bounding box center [510, 194] width 811 height 30
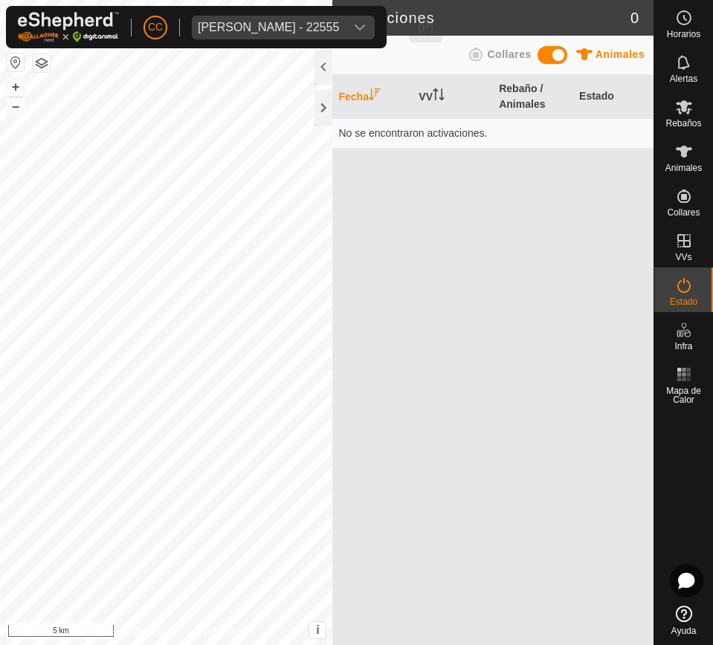
scroll to position [0, 0]
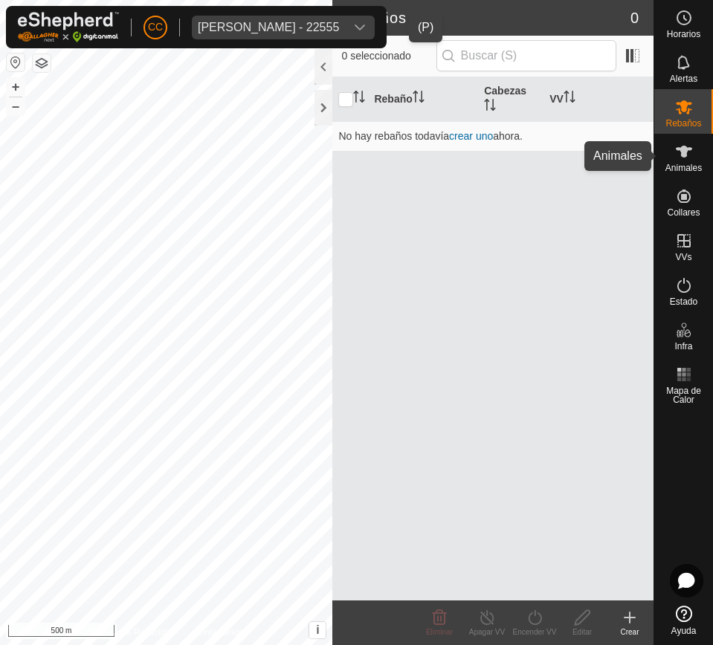
click at [678, 149] on icon at bounding box center [683, 152] width 16 height 12
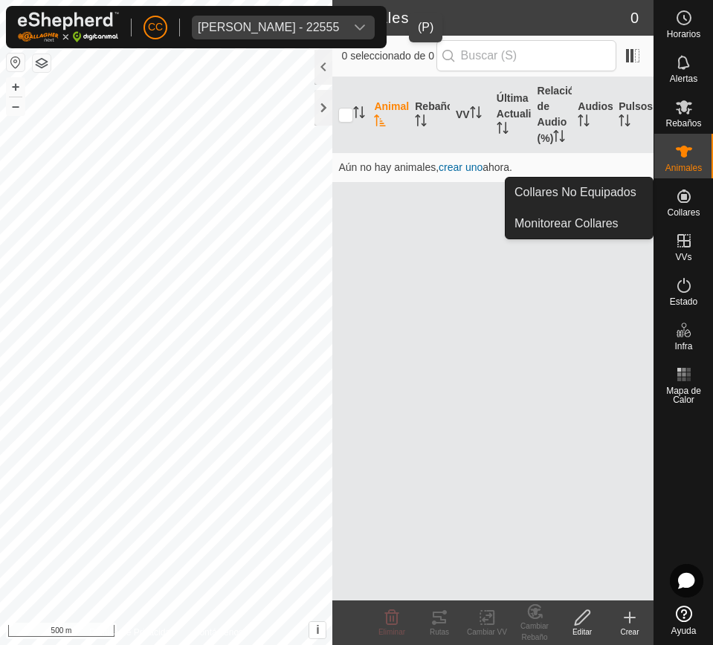
drag, startPoint x: 669, startPoint y: 198, endPoint x: 675, endPoint y: 231, distance: 33.8
click at [669, 198] on div "Collares" at bounding box center [683, 200] width 59 height 45
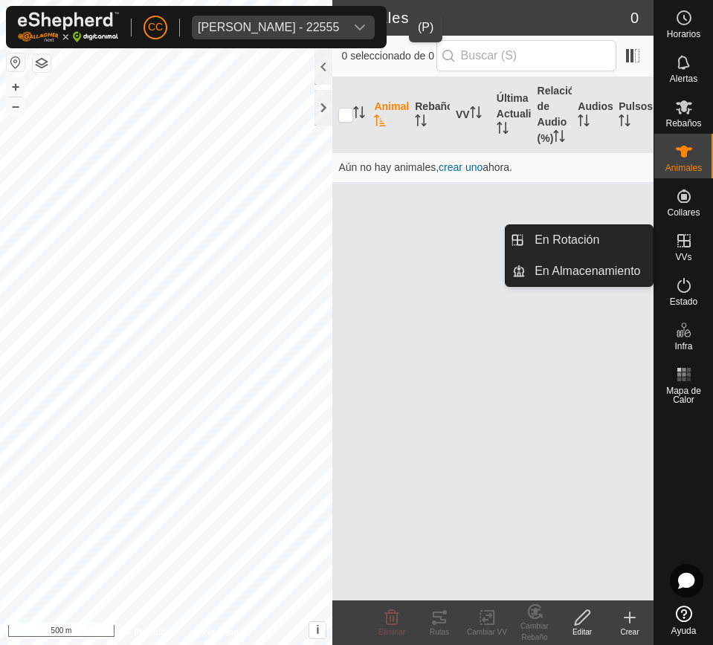
click at [680, 256] on span "VVs" at bounding box center [683, 257] width 16 height 9
click at [635, 243] on link "En Rotación" at bounding box center [588, 240] width 127 height 30
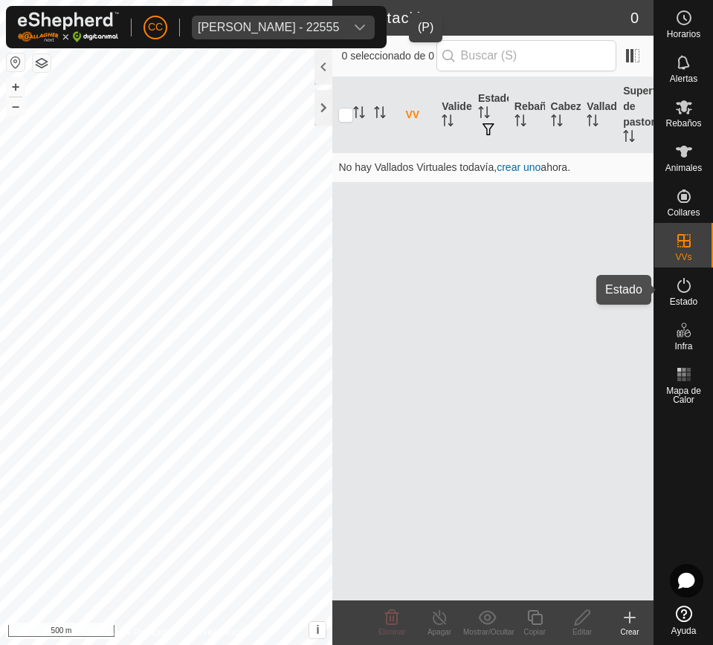
click at [680, 290] on icon at bounding box center [683, 285] width 13 height 15
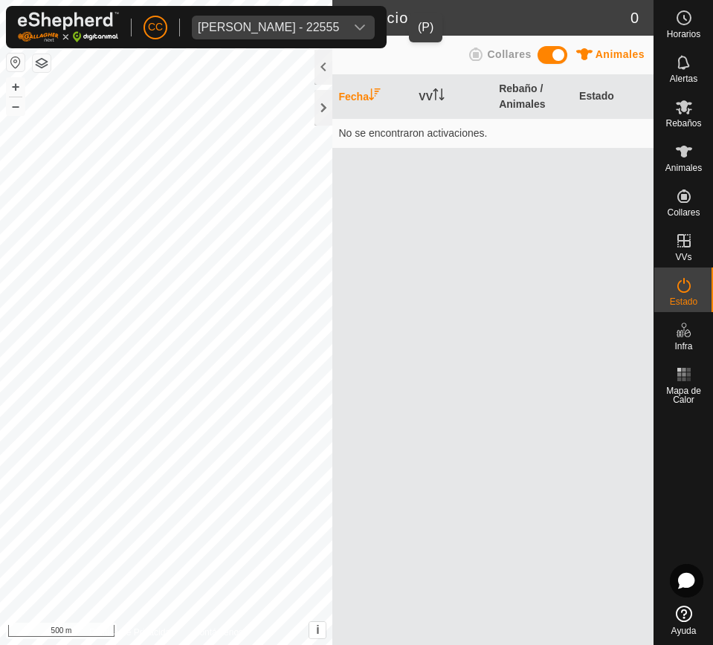
click at [366, 29] on icon "dropdown trigger" at bounding box center [360, 28] width 12 height 12
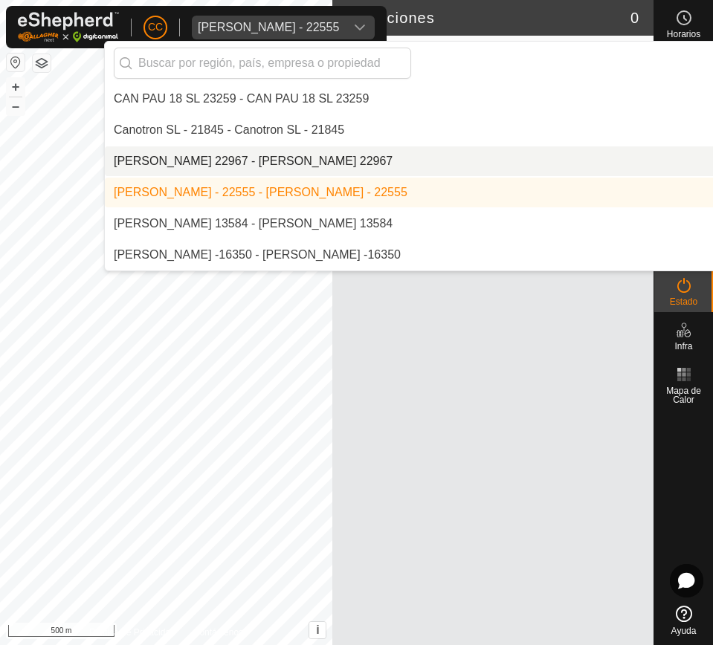
scroll to position [2121, 0]
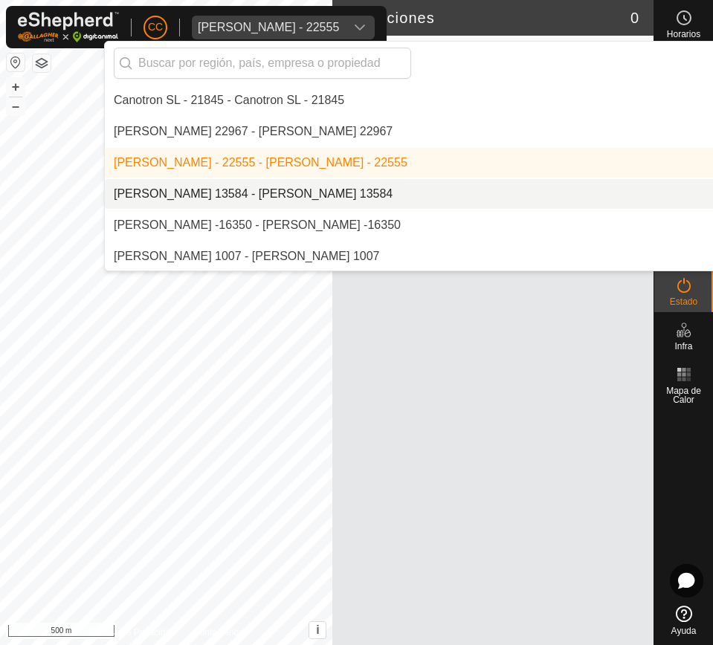
click at [471, 191] on li "[PERSON_NAME] 13584 - [PERSON_NAME] 13584" at bounding box center [510, 194] width 811 height 30
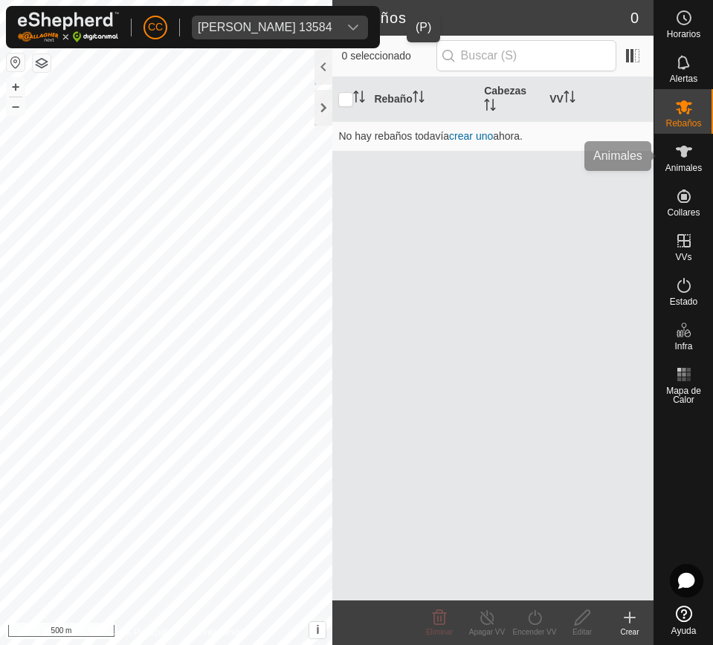
click at [669, 172] on span "Animales" at bounding box center [683, 167] width 36 height 9
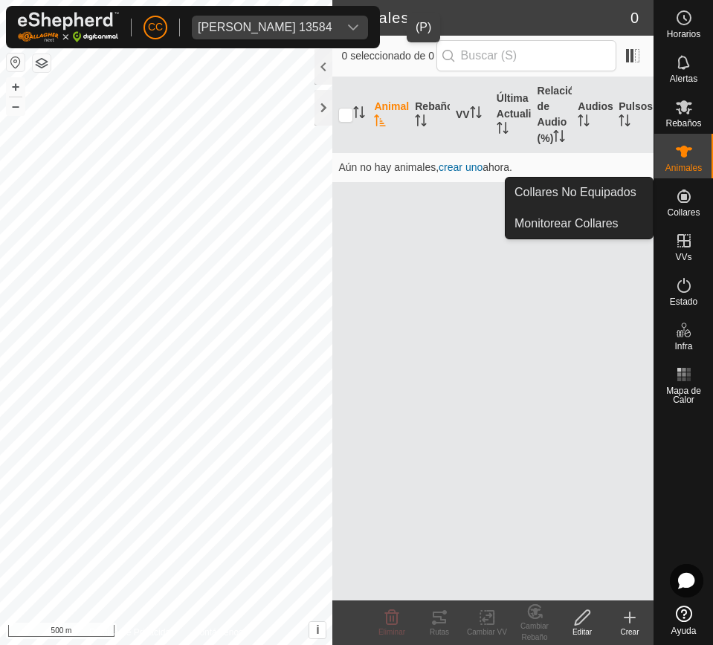
click at [687, 196] on icon at bounding box center [684, 196] width 18 height 18
click at [633, 192] on link "Collares No Equipados" at bounding box center [578, 193] width 147 height 30
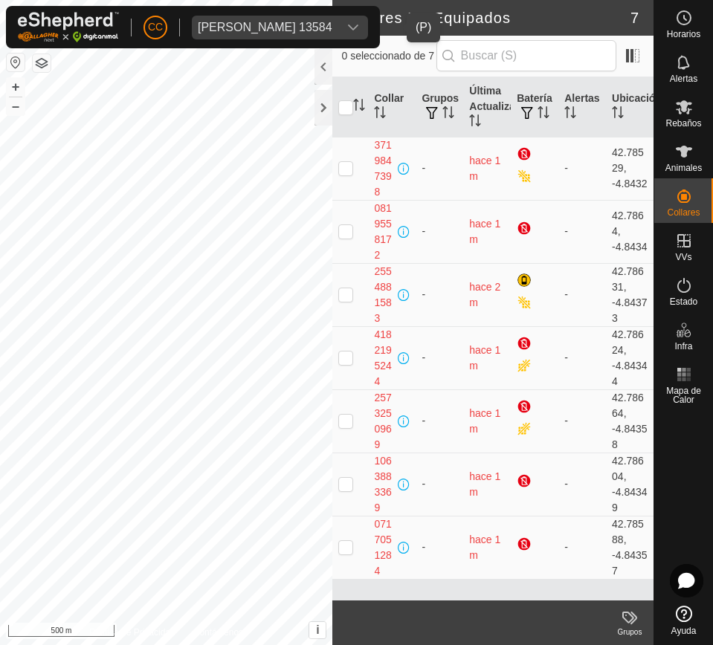
click at [338, 19] on span "Carlos Ibanez Fernandez 13584" at bounding box center [265, 28] width 146 height 24
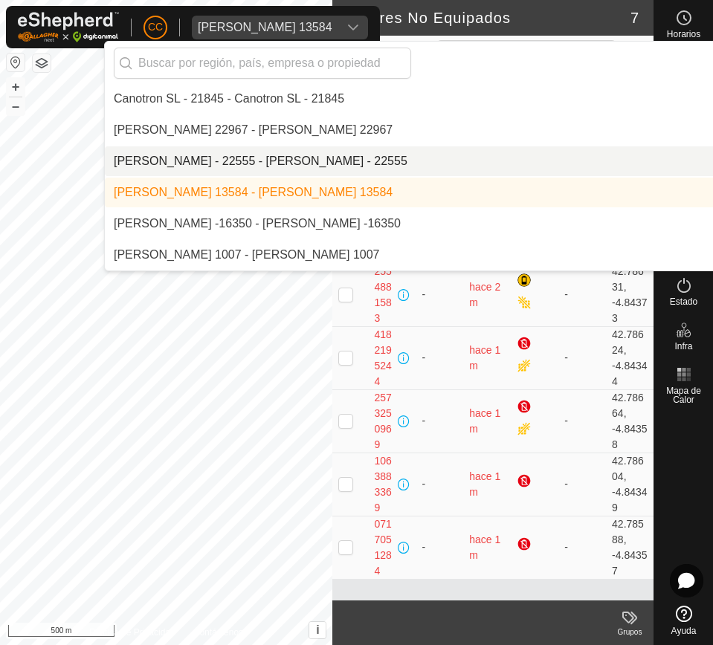
scroll to position [2152, 0]
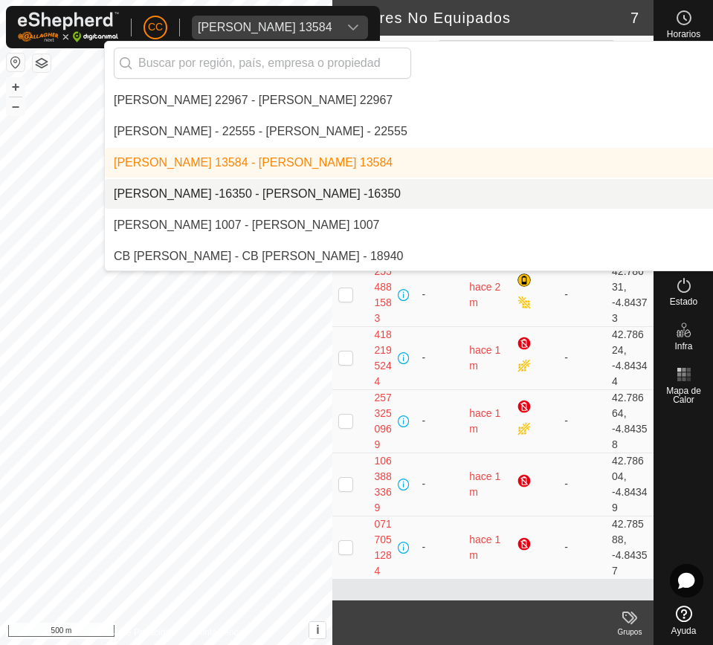
click at [376, 189] on li "[PERSON_NAME] -16350 - [PERSON_NAME] -16350" at bounding box center [510, 194] width 811 height 30
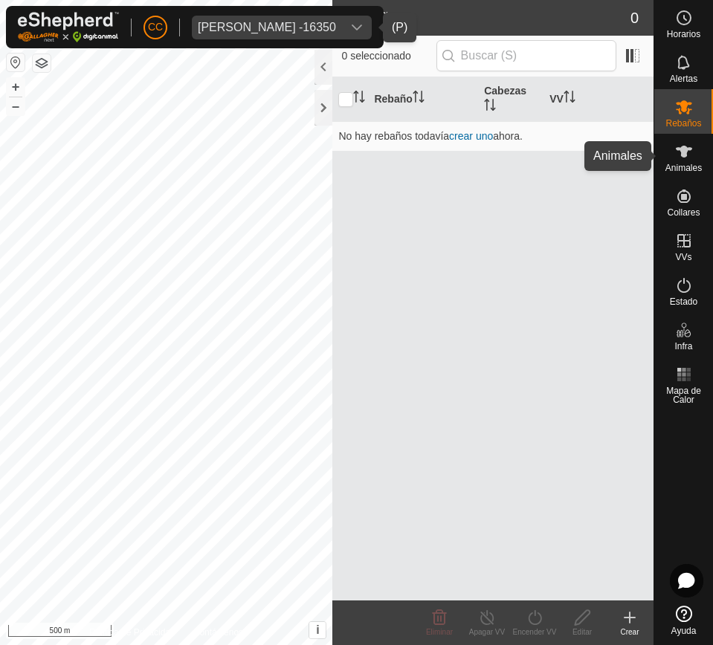
click at [684, 168] on span "Animales" at bounding box center [683, 167] width 36 height 9
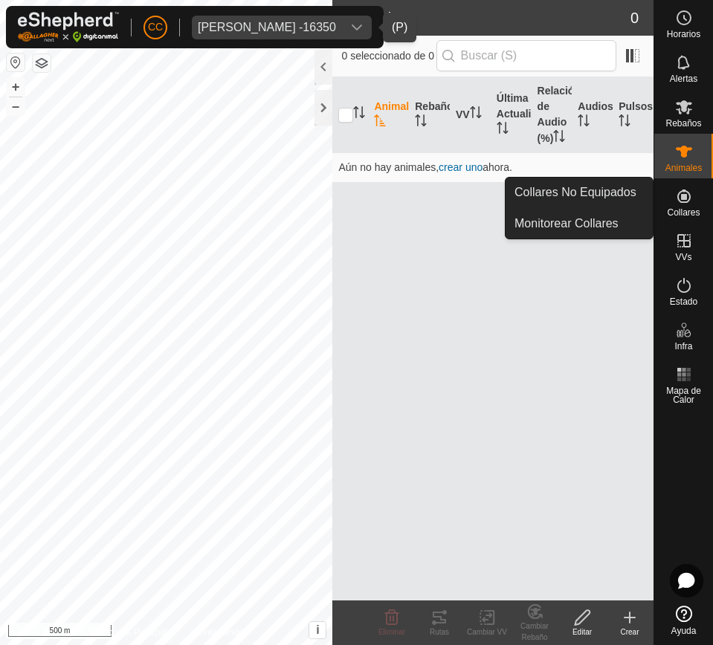
drag, startPoint x: 712, startPoint y: 204, endPoint x: 698, endPoint y: 202, distance: 13.6
click at [698, 202] on div "Collares" at bounding box center [683, 200] width 59 height 45
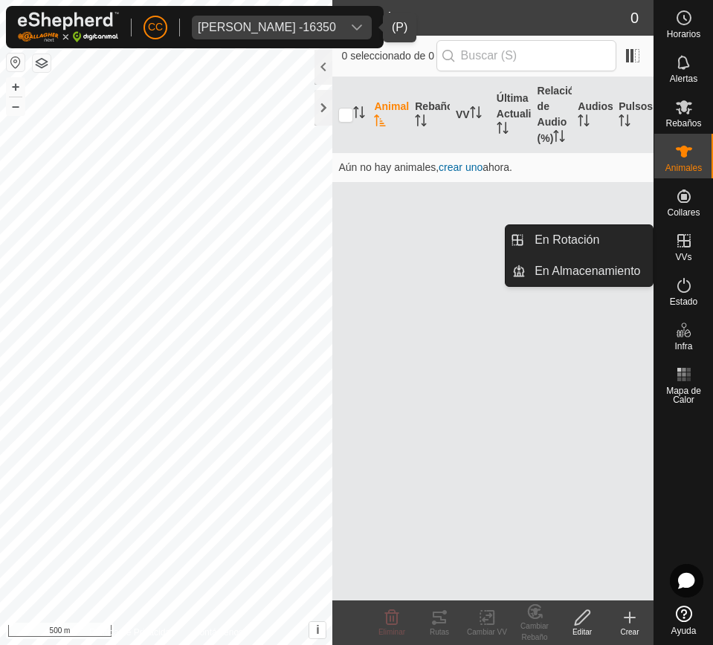
click at [671, 254] on div "VVs" at bounding box center [683, 245] width 59 height 45
click at [629, 239] on link "En Rotación" at bounding box center [588, 240] width 127 height 30
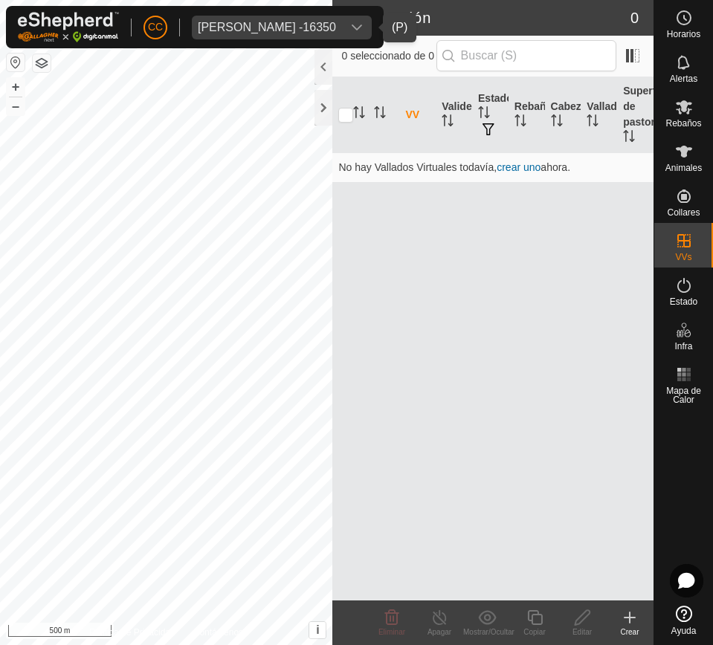
click at [323, 16] on span "Carlos Lopez Martin -16350" at bounding box center [267, 28] width 150 height 24
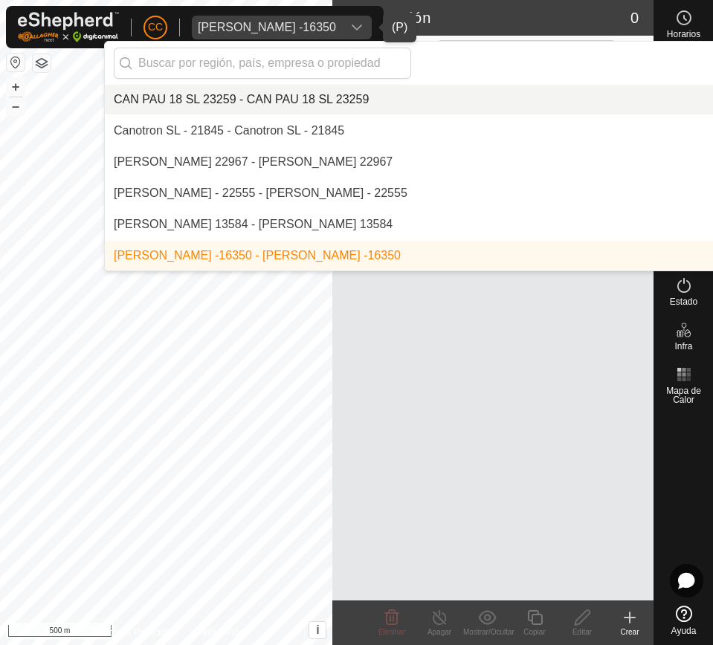
scroll to position [2184, 0]
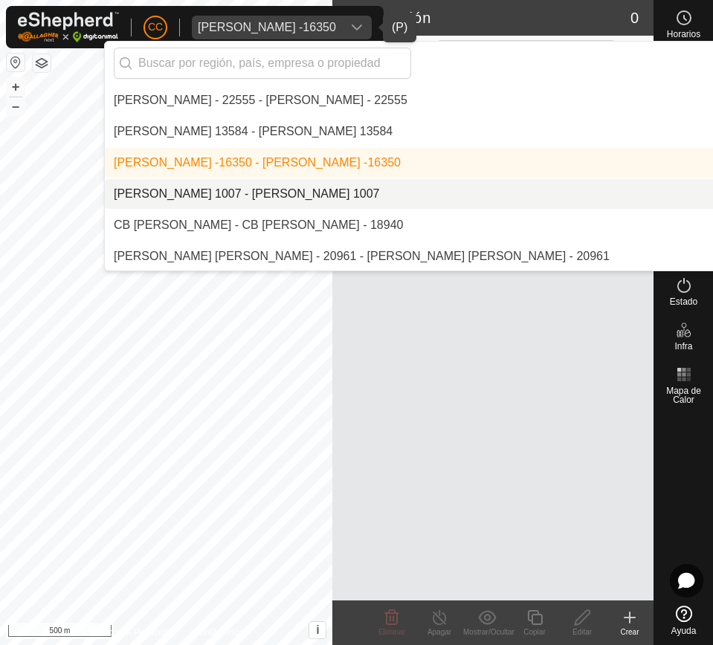
click at [470, 186] on li "[PERSON_NAME] 1007 - [PERSON_NAME] 1007" at bounding box center [510, 194] width 811 height 30
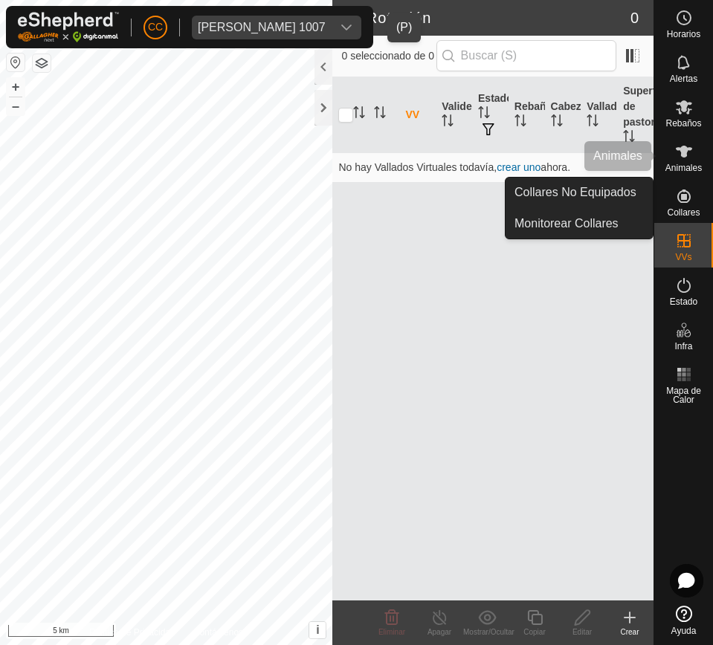
click at [687, 169] on div "CC Carmen Ayneto Puisac 1007 Horarios Alertas Rebaños Animales Collares VVs Est…" at bounding box center [356, 322] width 713 height 645
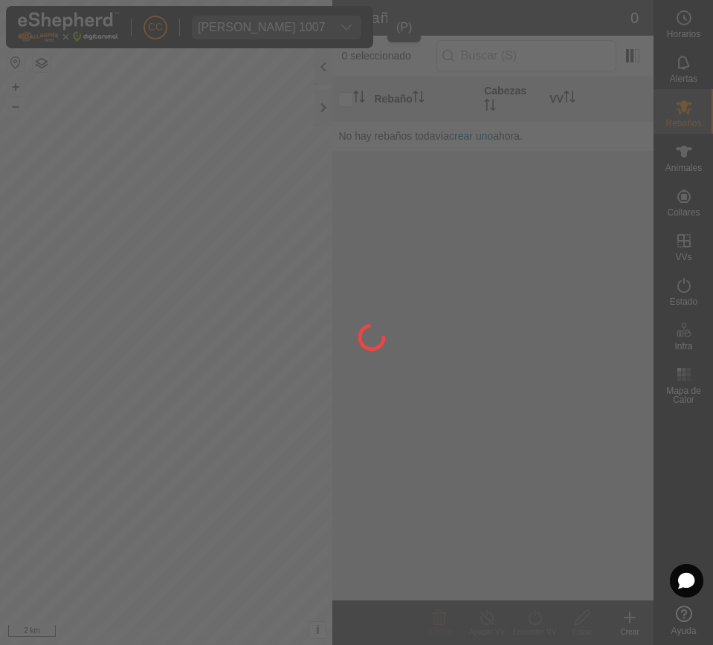
click at [687, 168] on span "Animales" at bounding box center [683, 167] width 36 height 9
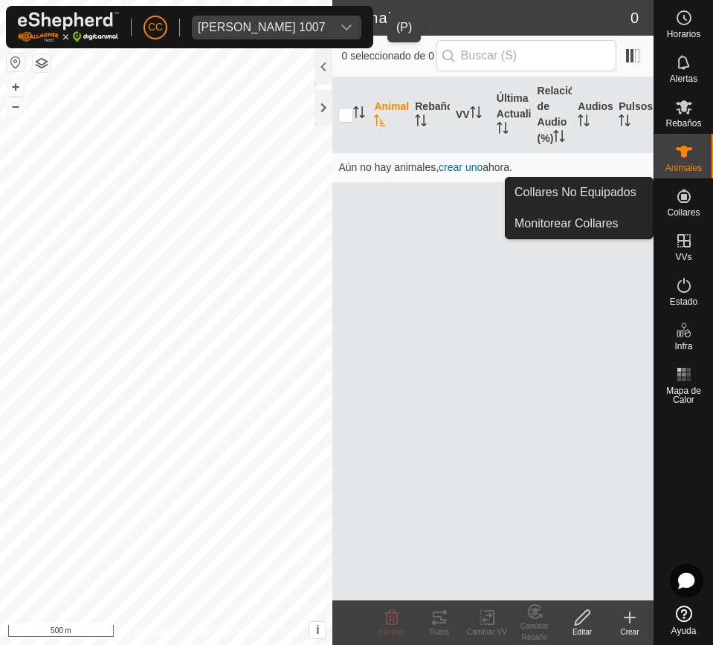
click at [683, 198] on icon at bounding box center [683, 195] width 13 height 13
click at [622, 192] on link "Collares No Equipados" at bounding box center [578, 193] width 147 height 30
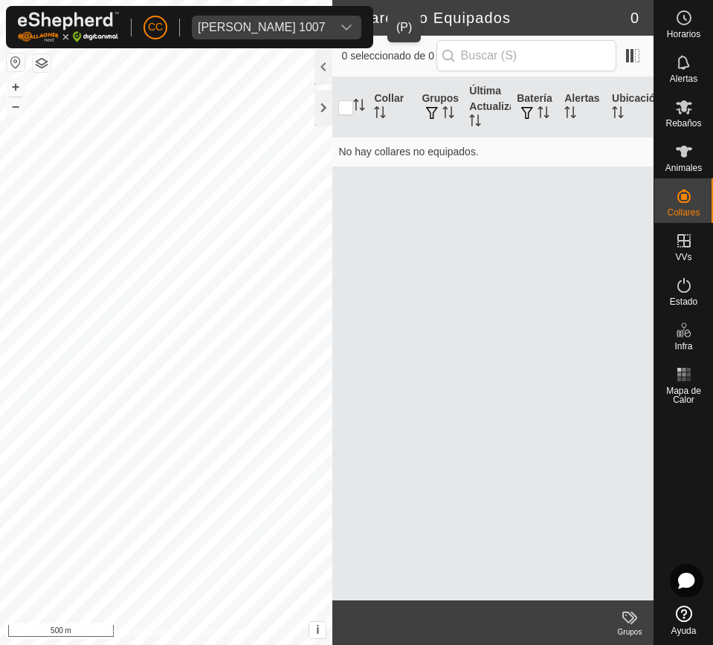
click at [331, 18] on span "Carmen Ayneto Puisac 1007" at bounding box center [262, 28] width 140 height 24
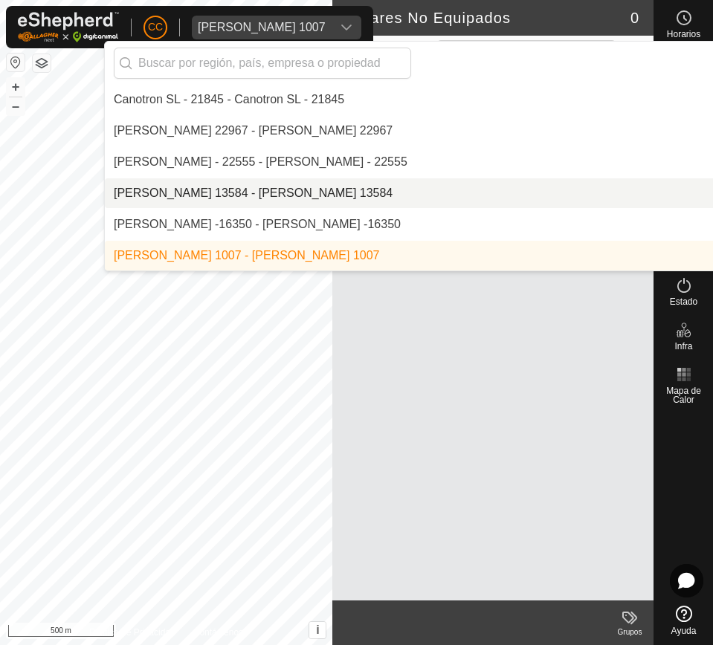
scroll to position [2215, 0]
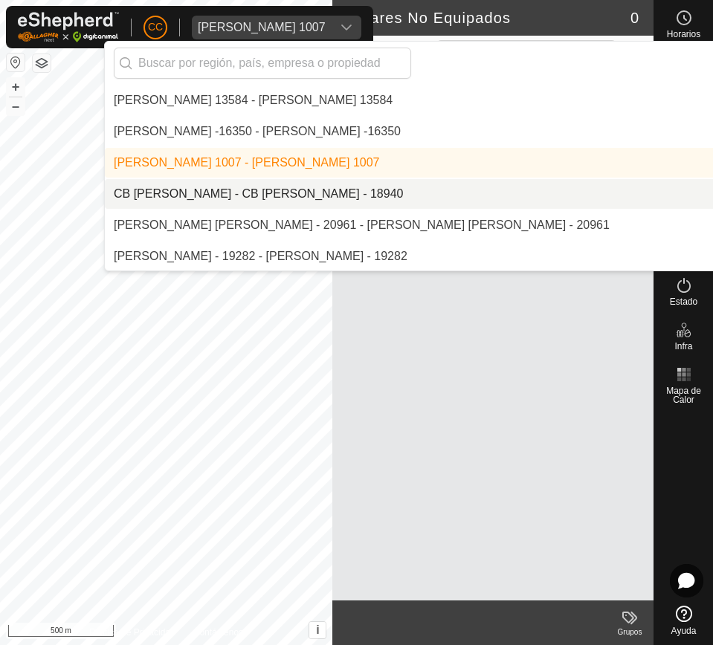
click at [356, 186] on li "CB [PERSON_NAME] - CB [PERSON_NAME] - 18940" at bounding box center [510, 194] width 811 height 30
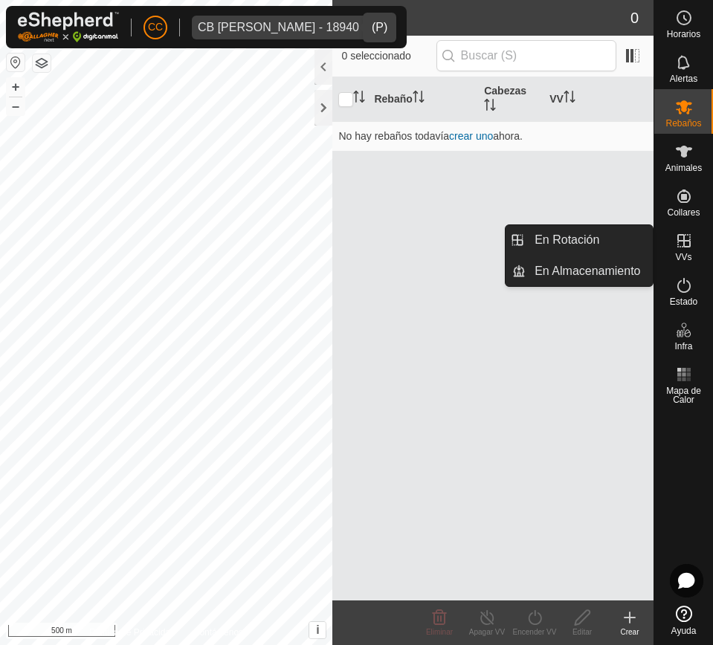
click at [682, 232] on icon at bounding box center [684, 241] width 18 height 18
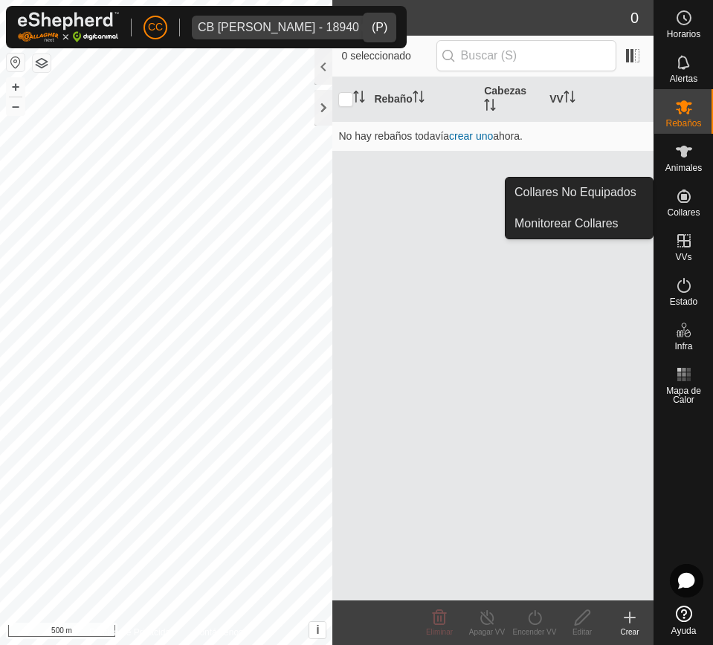
click at [683, 210] on span "Collares" at bounding box center [682, 212] width 33 height 9
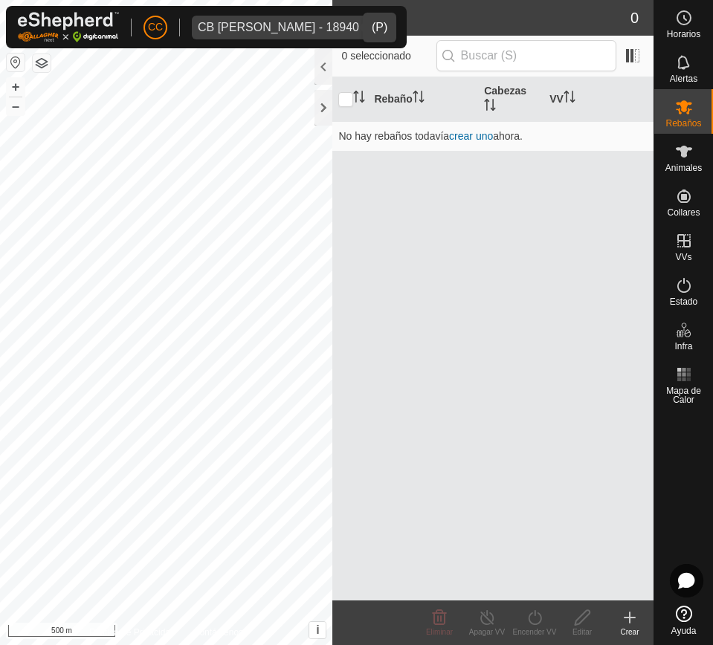
drag, startPoint x: 346, startPoint y: 17, endPoint x: 345, endPoint y: 0, distance: 17.1
click at [365, 17] on div "dropdown trigger" at bounding box center [380, 28] width 30 height 24
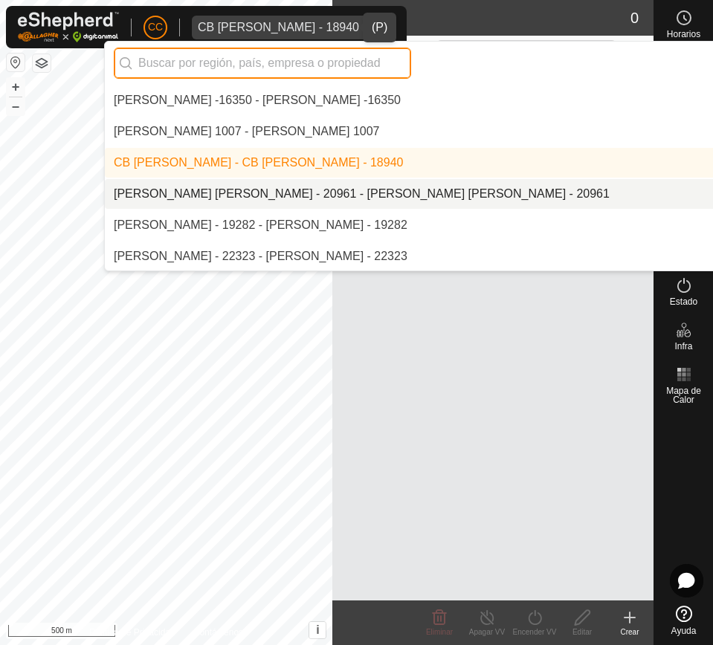
scroll to position [2247, 0]
click at [498, 197] on li "[PERSON_NAME] [PERSON_NAME] - 20961 - [PERSON_NAME] [PERSON_NAME] - 20961" at bounding box center [510, 193] width 811 height 30
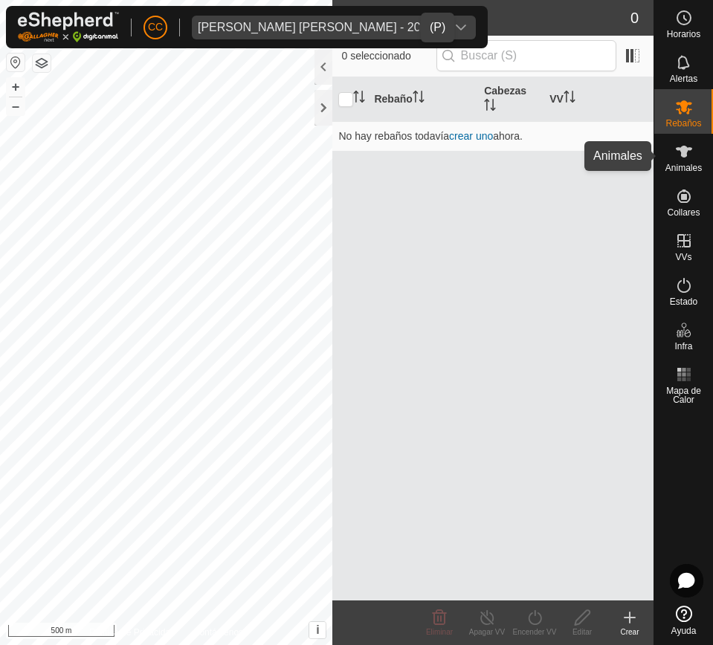
click at [686, 154] on icon at bounding box center [683, 152] width 16 height 12
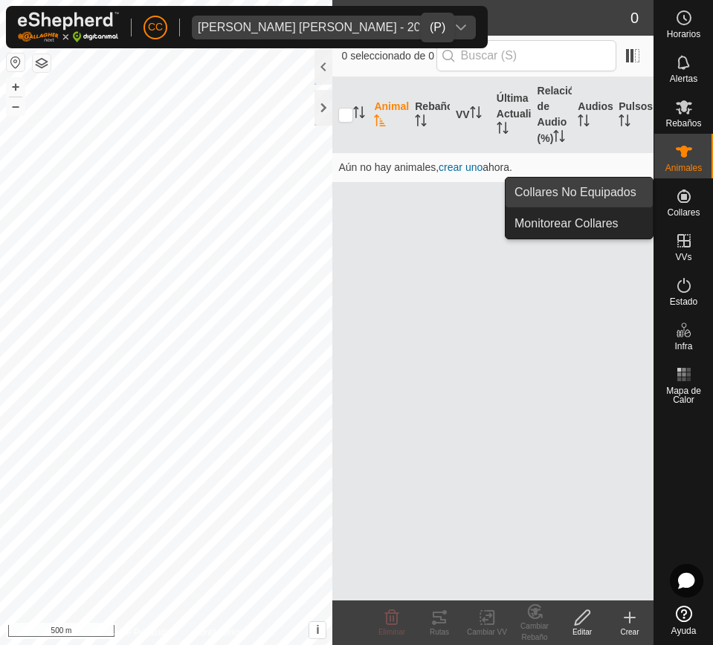
drag, startPoint x: 634, startPoint y: 196, endPoint x: 655, endPoint y: 193, distance: 21.0
click at [634, 195] on link "Collares No Equipados" at bounding box center [578, 193] width 147 height 30
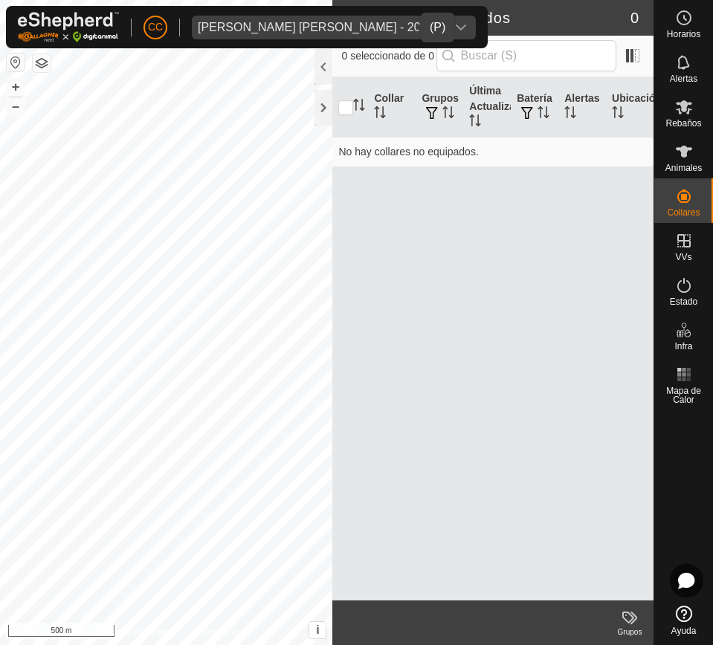
click at [380, 27] on div "Cesar Iglesias Sainz Maza - 20961" at bounding box center [319, 28] width 242 height 12
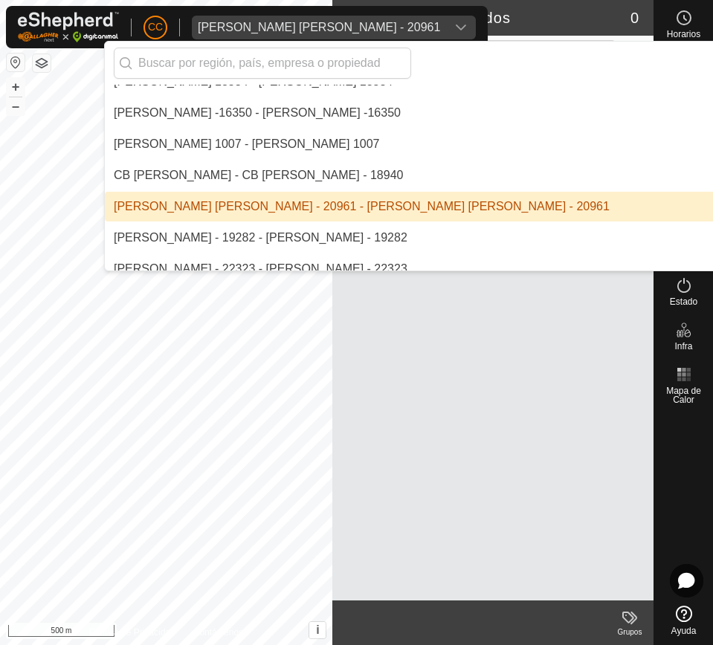
scroll to position [2277, 0]
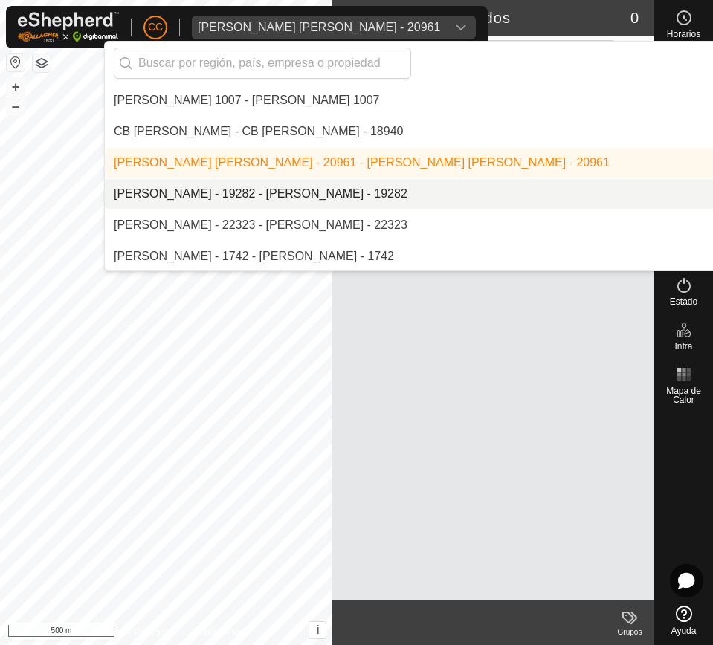
click at [390, 198] on li "[PERSON_NAME] - 19282 - [PERSON_NAME] - 19282" at bounding box center [510, 194] width 811 height 30
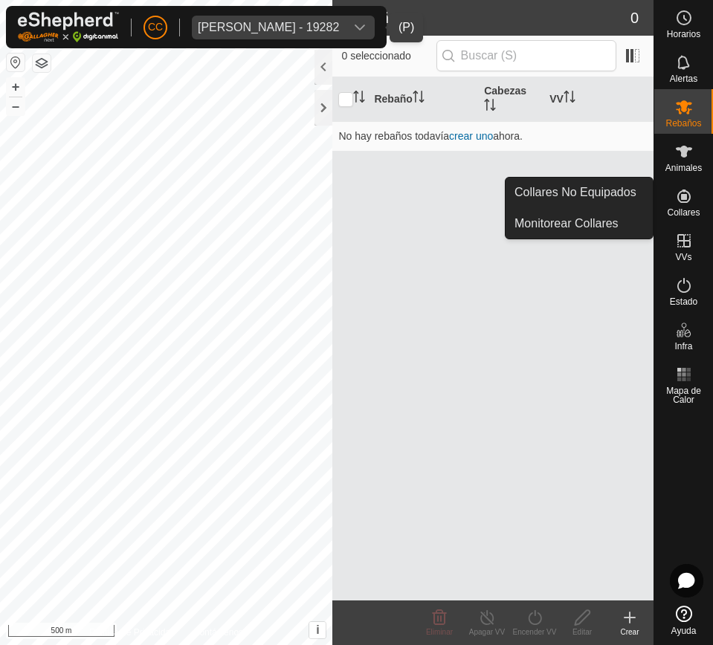
click at [677, 181] on div "Collares" at bounding box center [683, 200] width 59 height 45
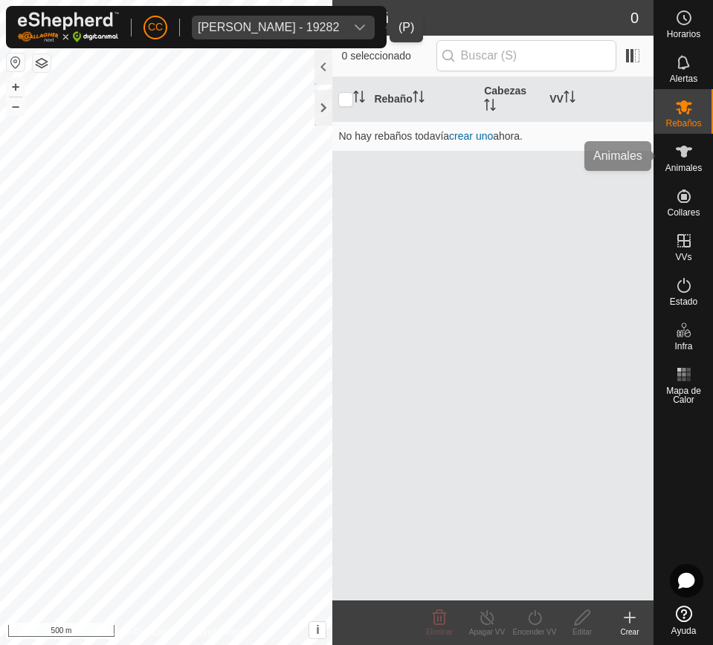
click at [672, 163] on span "Animales" at bounding box center [683, 167] width 36 height 9
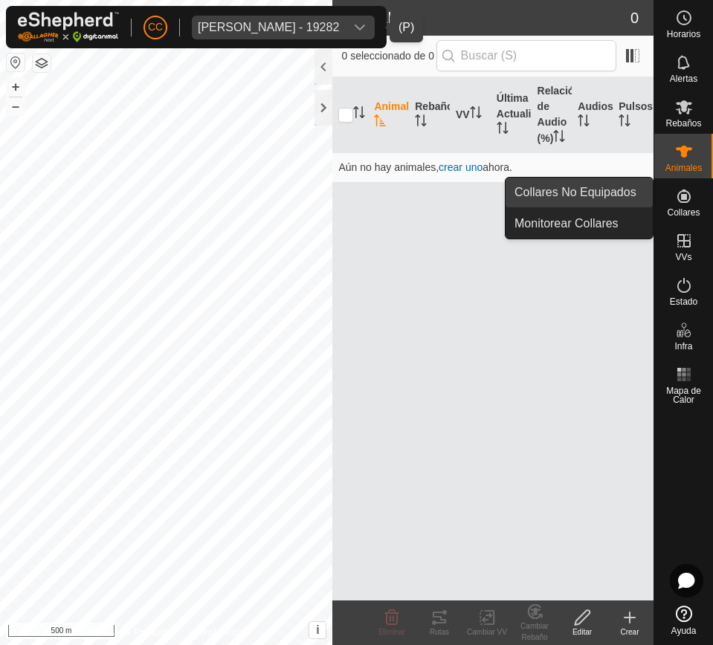
drag, startPoint x: 673, startPoint y: 218, endPoint x: 648, endPoint y: 204, distance: 28.9
click at [673, 217] on div "Collares" at bounding box center [683, 200] width 59 height 45
click at [632, 198] on link "Collares No Equipados" at bounding box center [578, 193] width 147 height 30
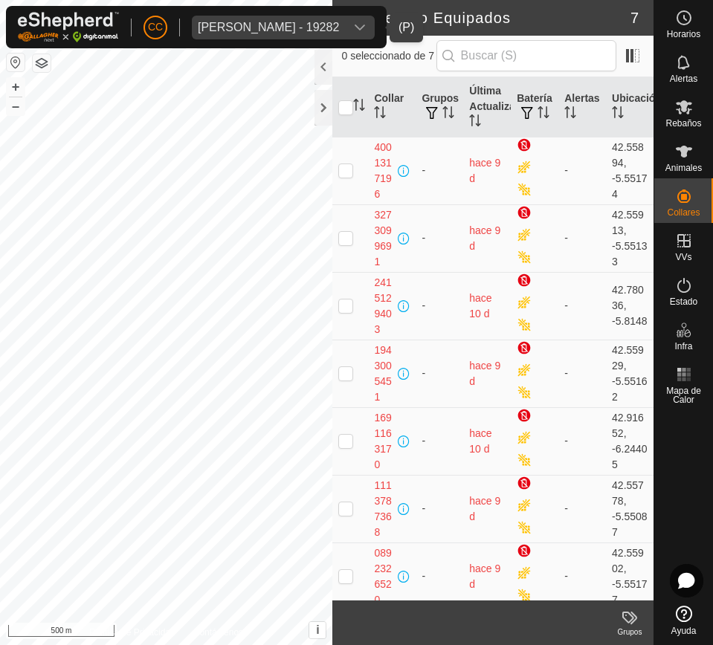
click at [366, 22] on icon "dropdown trigger" at bounding box center [360, 28] width 12 height 12
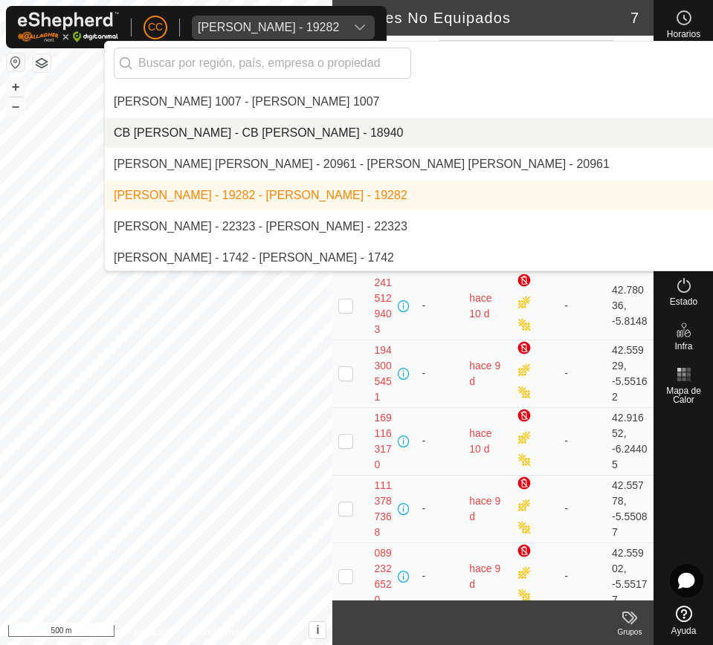
scroll to position [2308, 0]
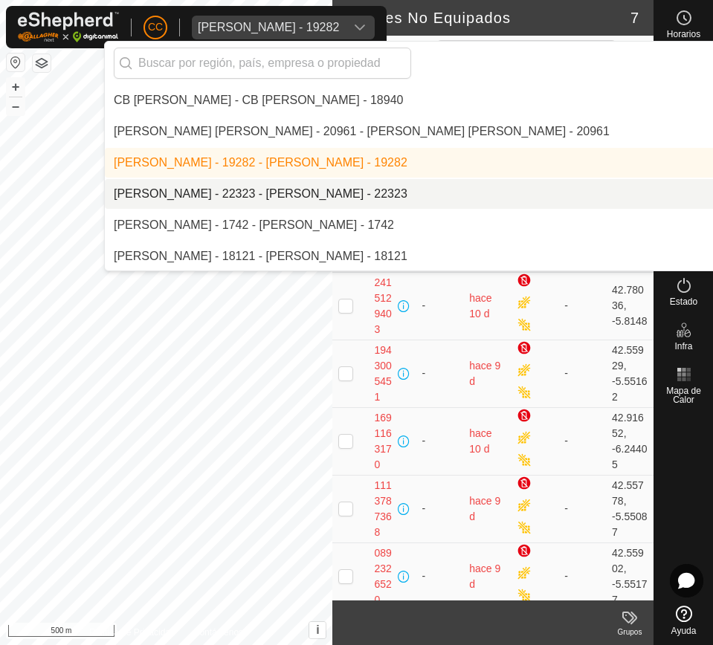
click at [410, 188] on li "[PERSON_NAME] - 22323 - [PERSON_NAME] - 22323" at bounding box center [510, 194] width 811 height 30
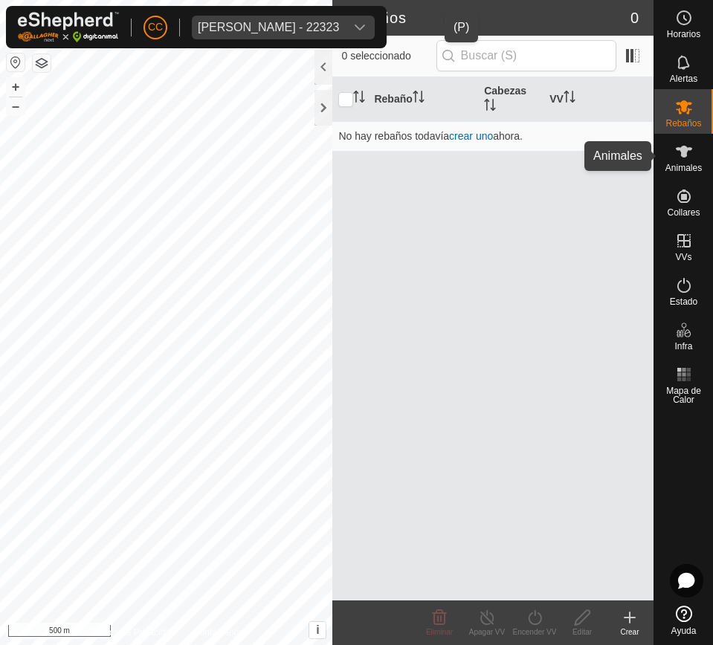
click at [681, 155] on icon at bounding box center [683, 152] width 16 height 12
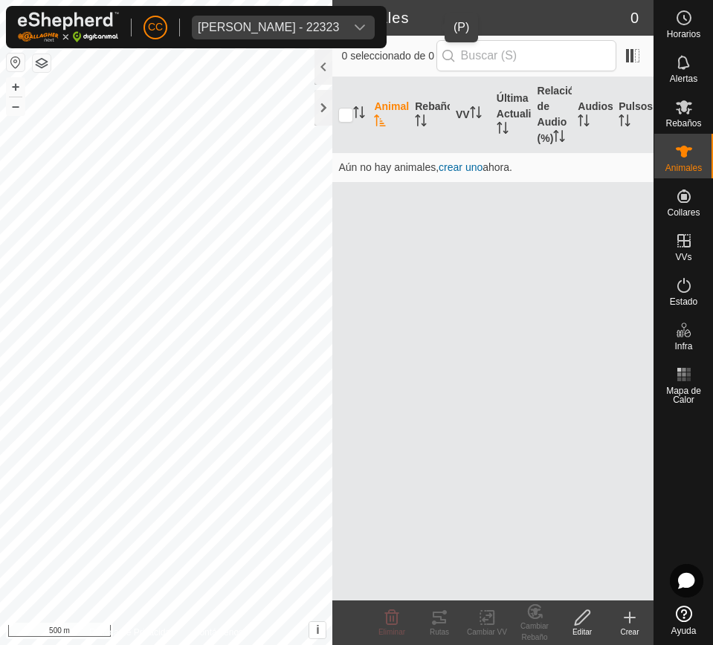
click at [339, 26] on div "Cesar Maria Aparicio Zahonero - 22323" at bounding box center [268, 28] width 141 height 12
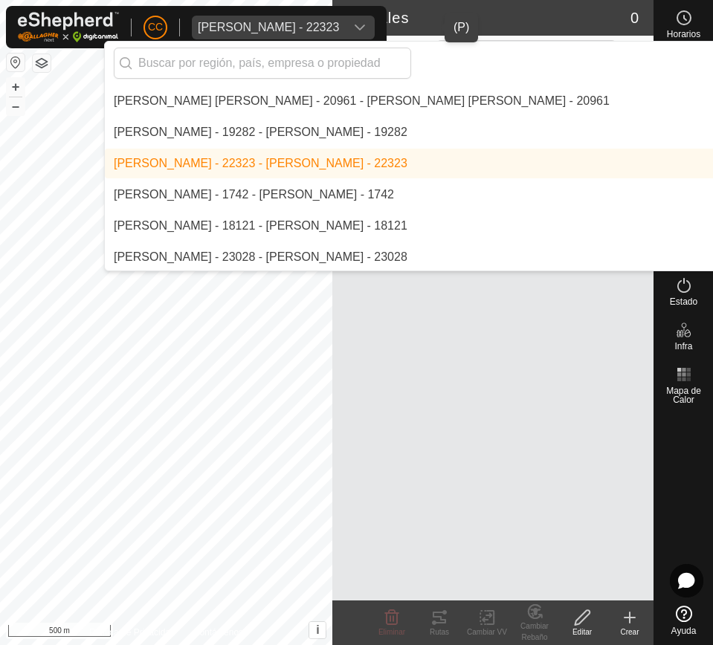
scroll to position [2340, 0]
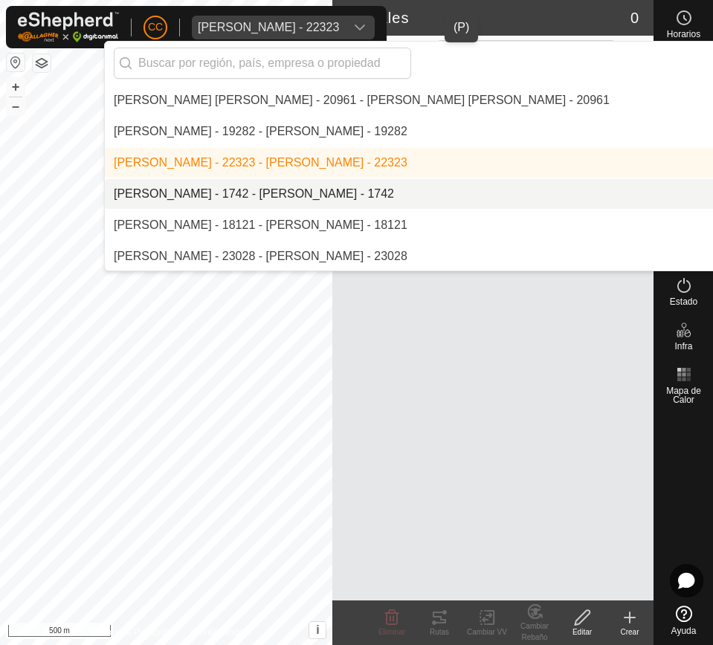
click at [394, 180] on li "[PERSON_NAME] - 1742 - [PERSON_NAME] - 1742" at bounding box center [510, 194] width 811 height 30
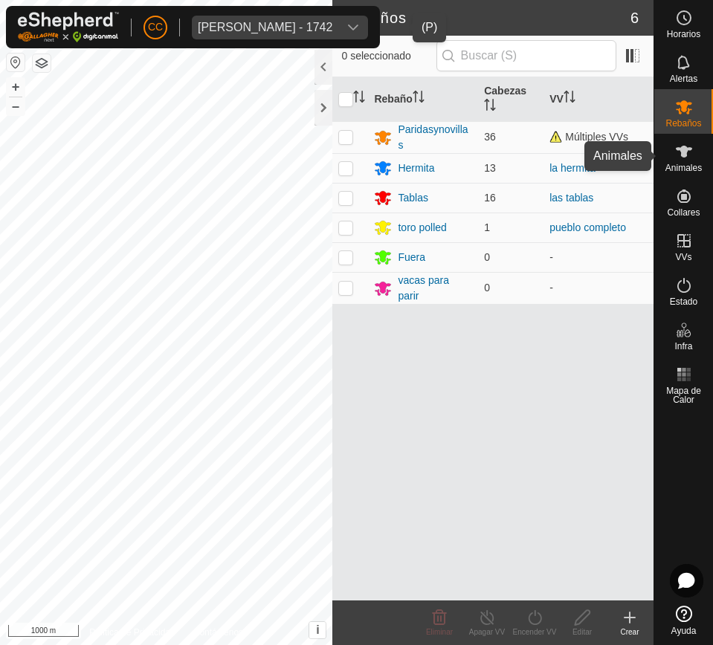
click at [681, 143] on icon at bounding box center [684, 152] width 18 height 18
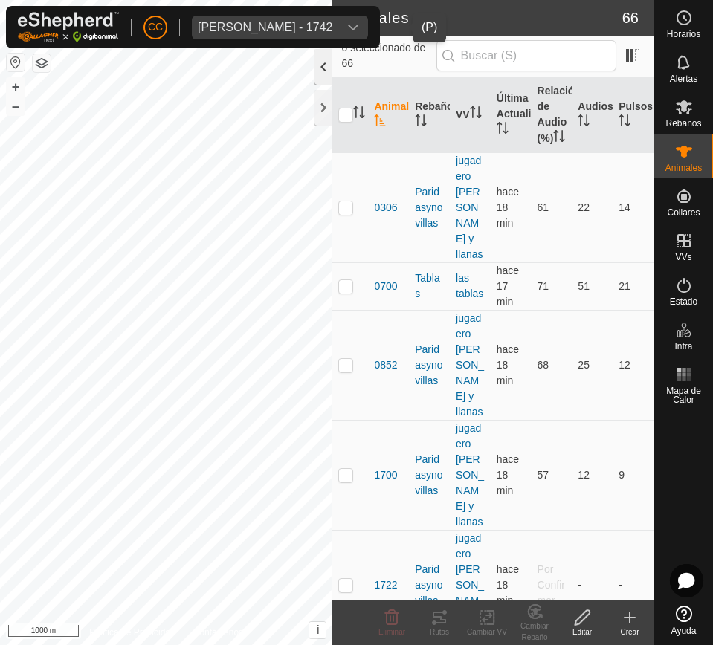
click at [320, 68] on div at bounding box center [323, 67] width 18 height 36
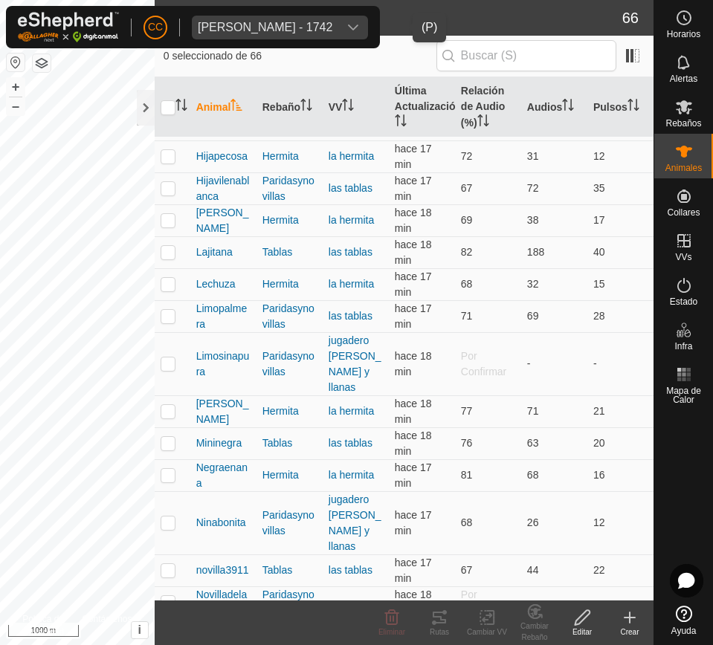
scroll to position [2083, 0]
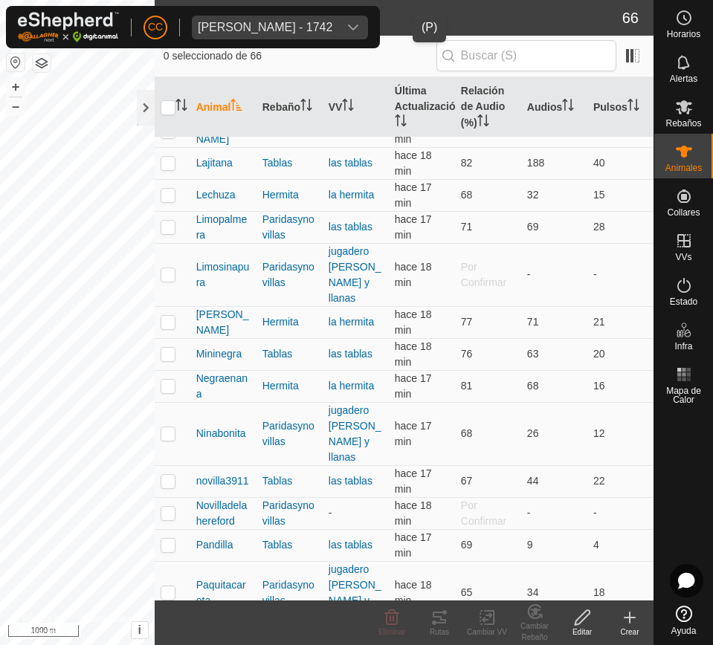
drag, startPoint x: 195, startPoint y: 151, endPoint x: 598, endPoint y: 575, distance: 585.5
copy tbody "0306 Paridasynovillas jugadero prado y llanas hace 18 min 61 22 14 0700 Tablas …"
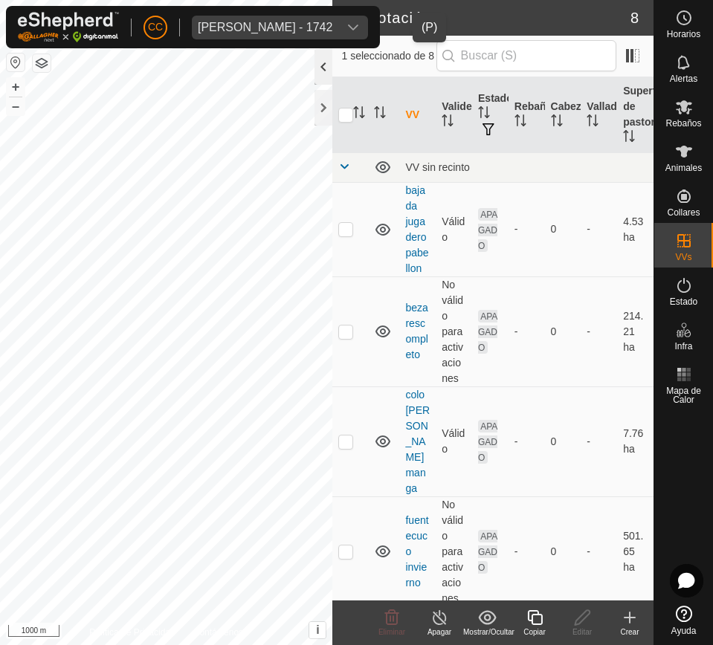
click at [314, 71] on div at bounding box center [323, 67] width 18 height 36
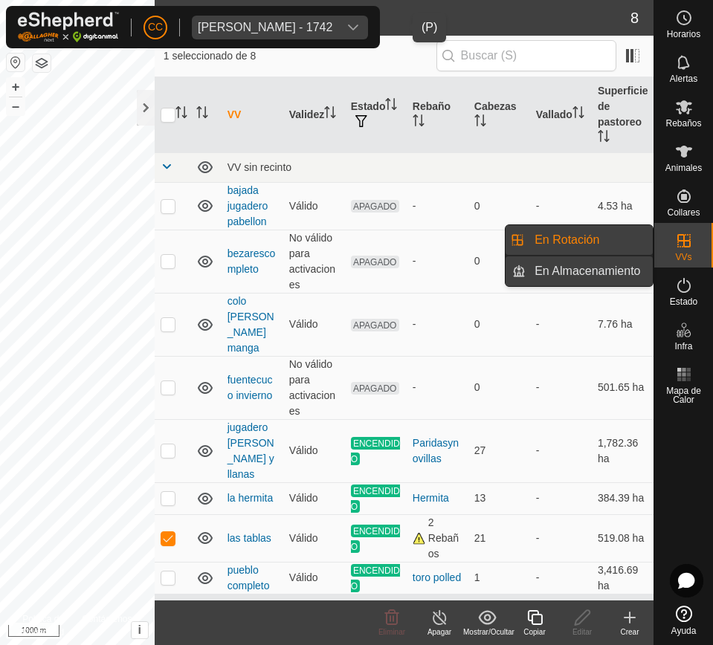
click at [612, 273] on link "En Almacenamiento" at bounding box center [588, 271] width 127 height 30
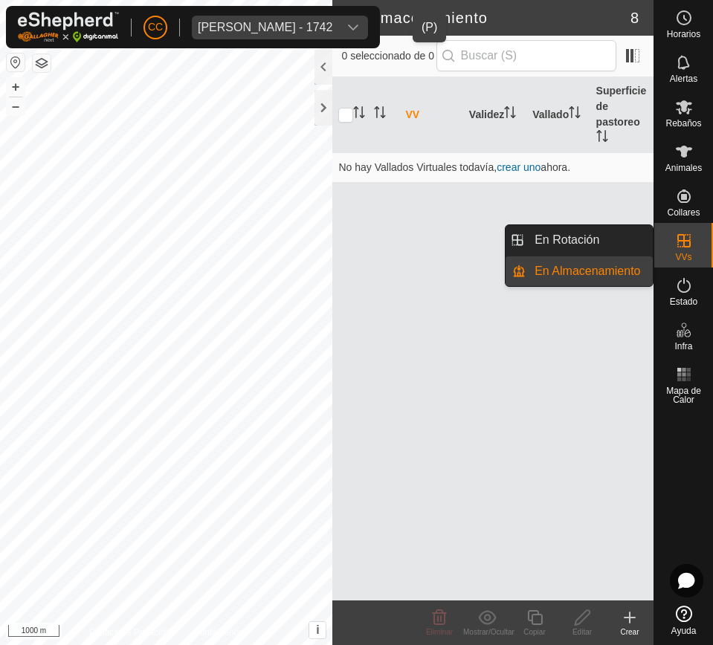
click at [683, 243] on icon at bounding box center [683, 240] width 13 height 13
click at [591, 245] on link "En Rotación" at bounding box center [588, 240] width 127 height 30
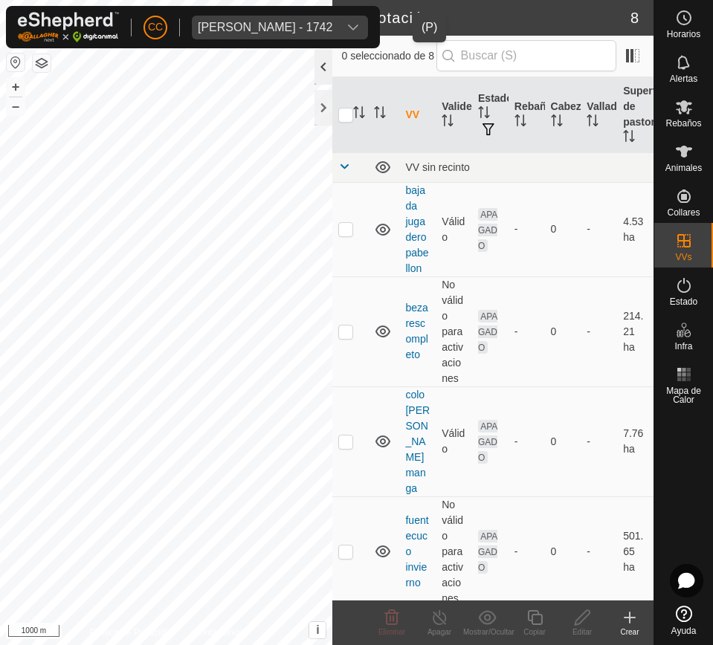
click at [330, 74] on div at bounding box center [323, 67] width 18 height 36
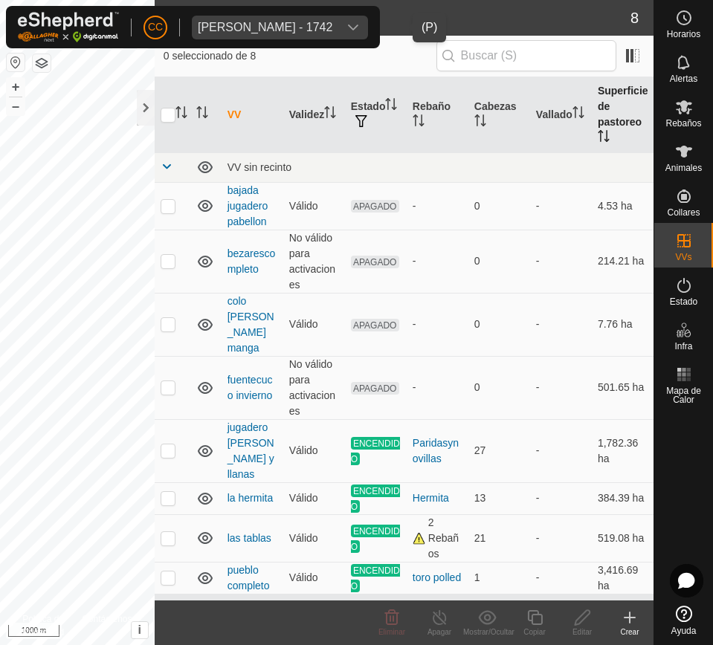
click at [593, 141] on th "Superficie de pastoreo" at bounding box center [622, 115] width 62 height 76
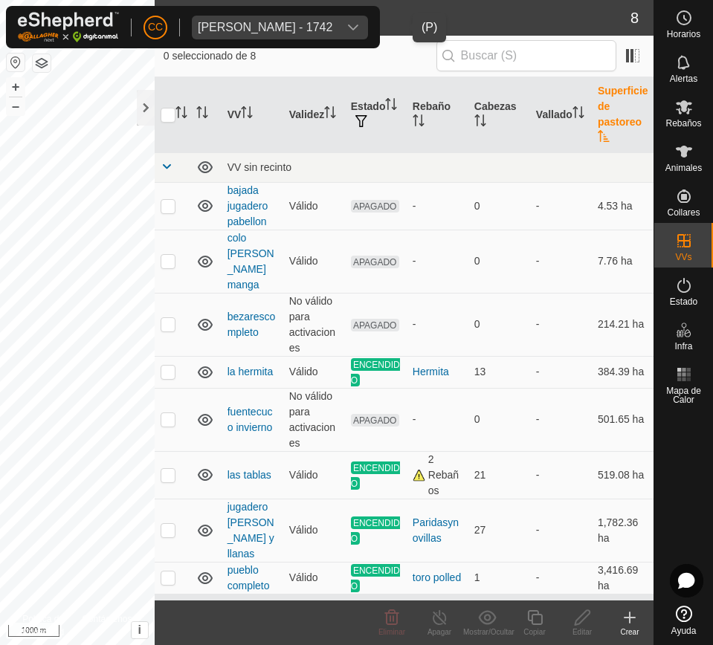
click at [593, 141] on th "Superficie de pastoreo" at bounding box center [622, 115] width 62 height 76
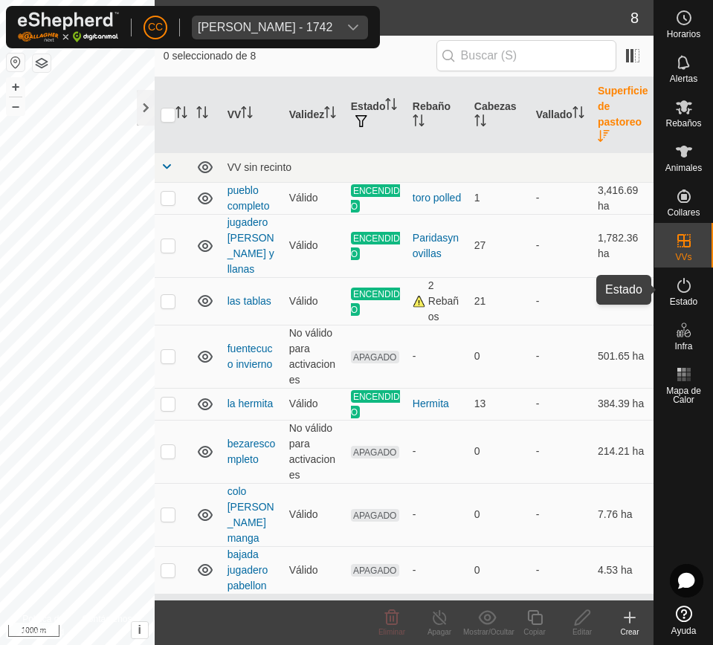
click at [681, 307] on div "Estado" at bounding box center [683, 289] width 59 height 45
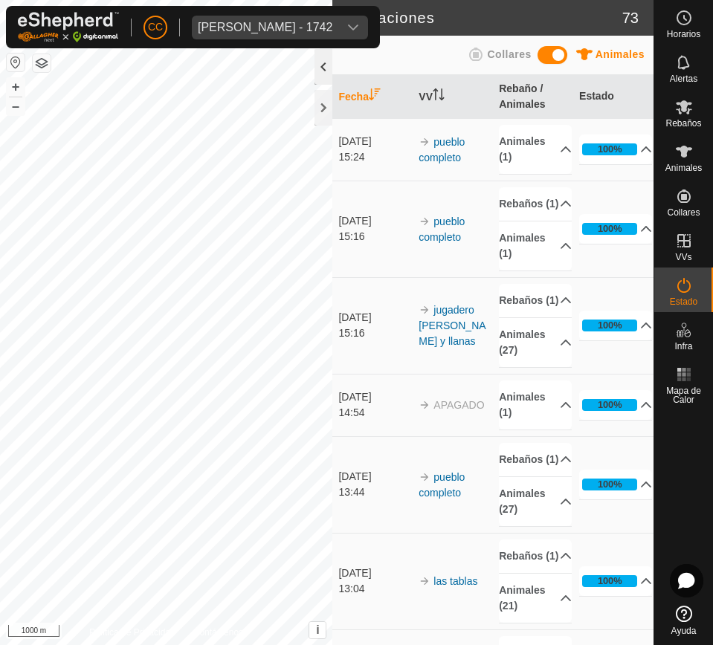
click at [321, 76] on div at bounding box center [323, 67] width 18 height 36
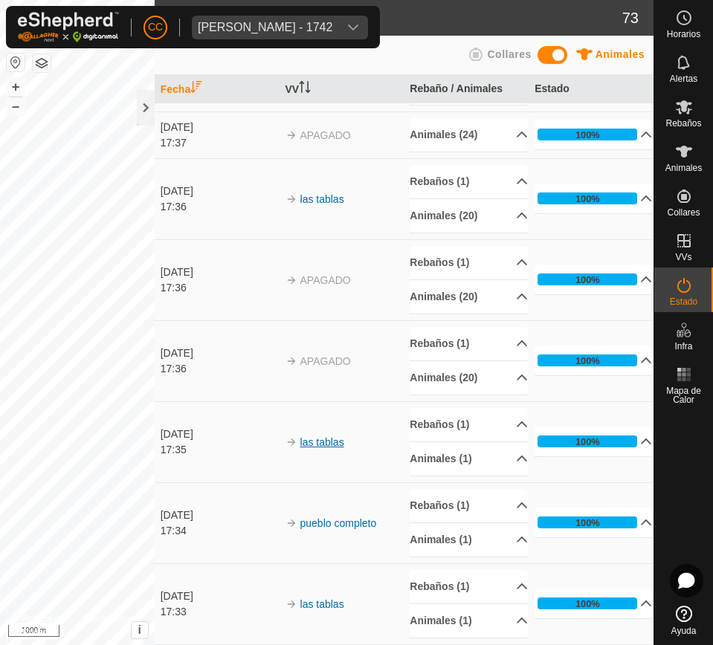
scroll to position [421, 0]
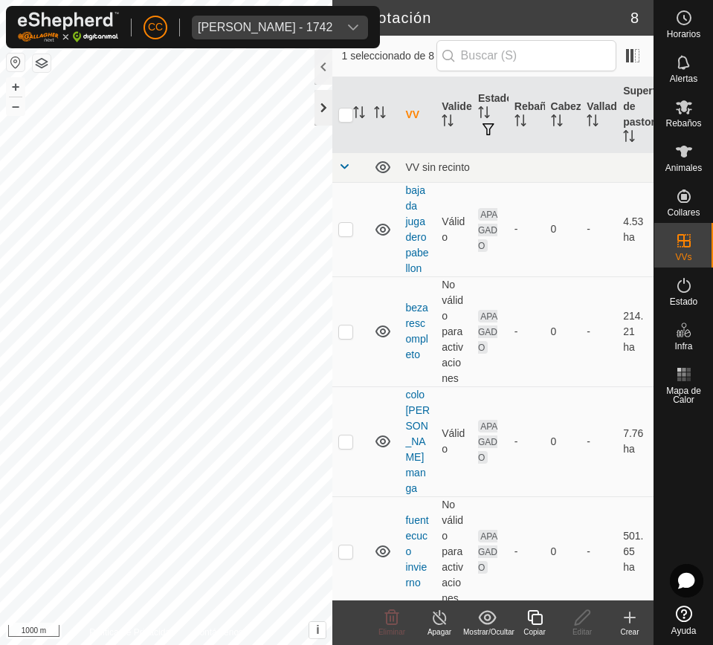
click at [328, 100] on div at bounding box center [323, 108] width 18 height 36
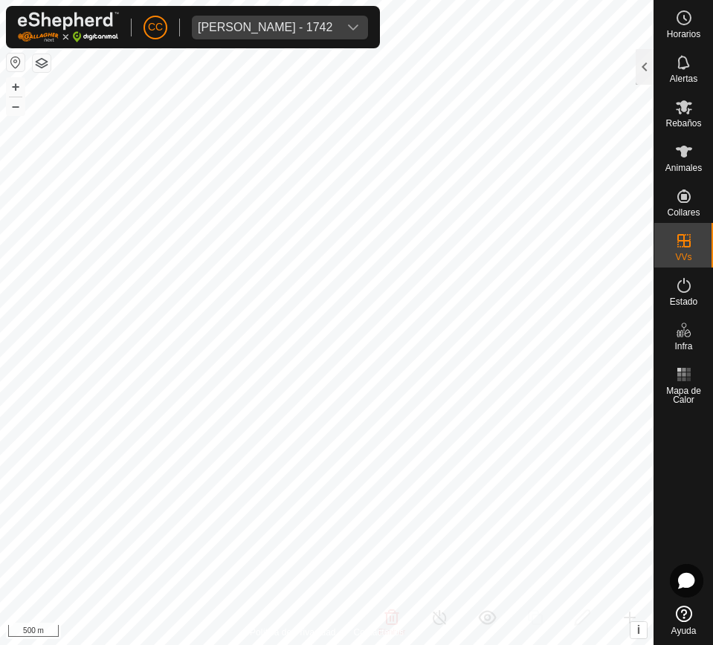
checkbox input "false"
checkbox input "true"
click at [314, 22] on div "Cristian Ceniceros Roman - 1742" at bounding box center [265, 28] width 134 height 12
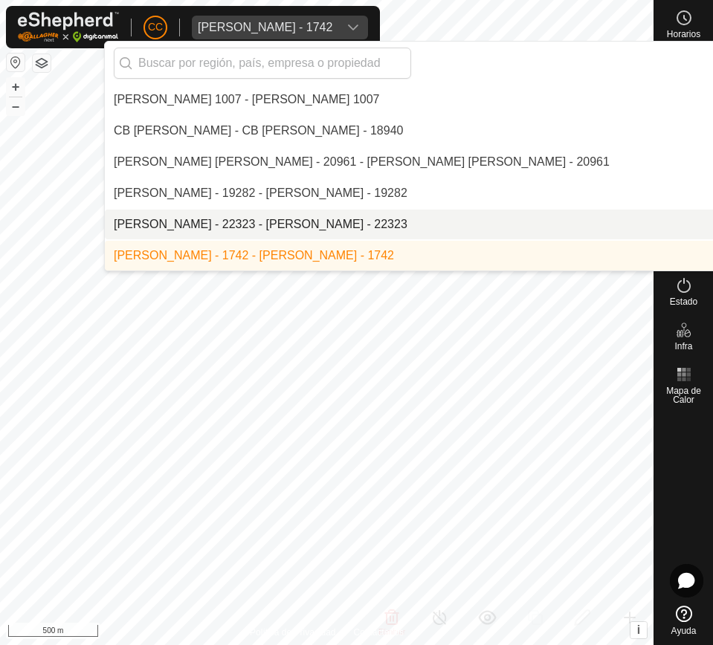
scroll to position [2371, 0]
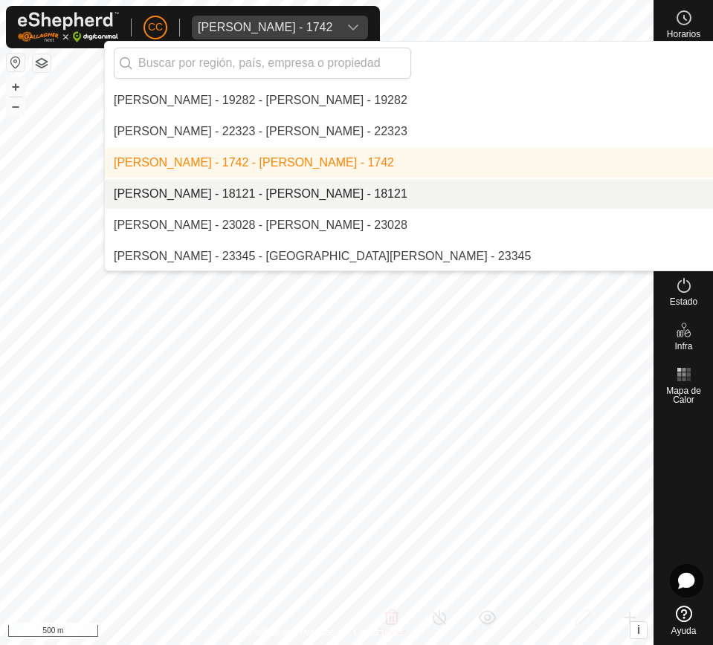
click at [348, 197] on li "[PERSON_NAME] - 18121 - [PERSON_NAME] - 18121" at bounding box center [510, 194] width 811 height 30
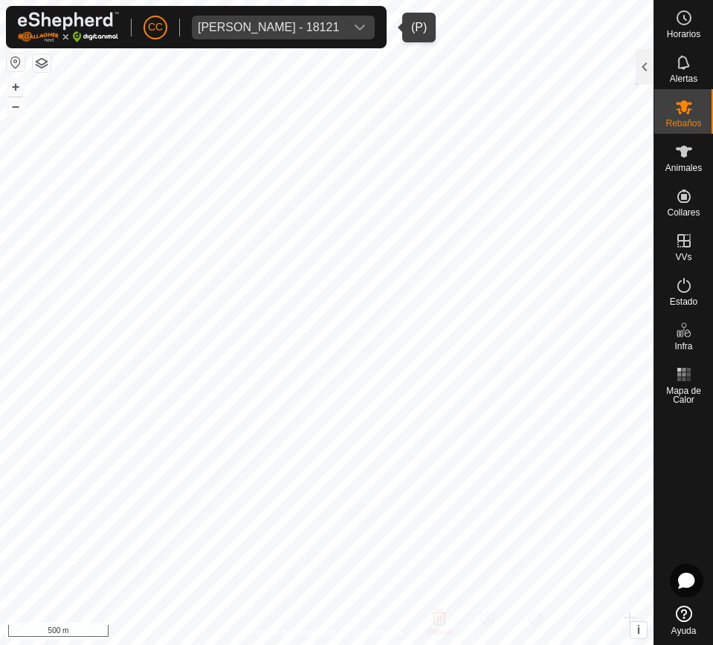
click at [374, 19] on div "dropdown trigger" at bounding box center [360, 28] width 30 height 24
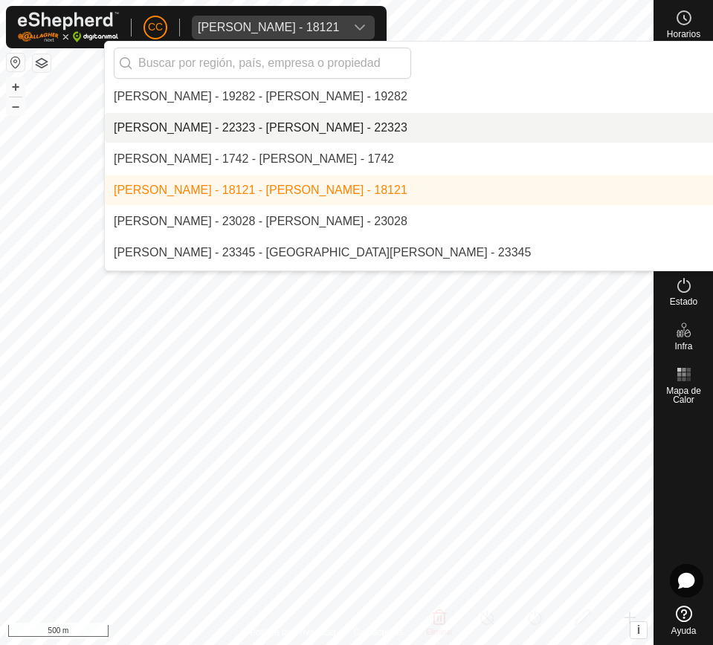
scroll to position [2377, 0]
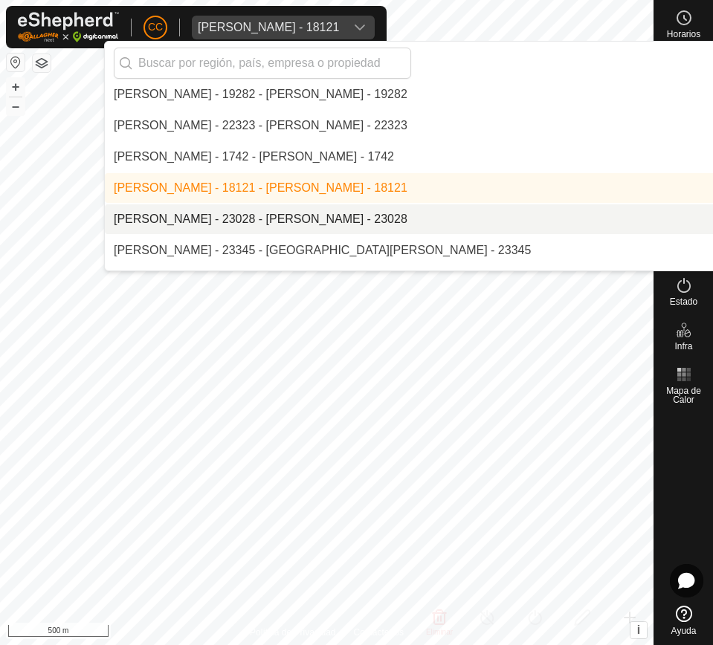
click at [349, 215] on li "[PERSON_NAME] - 23028 - [PERSON_NAME] - 23028" at bounding box center [510, 219] width 811 height 30
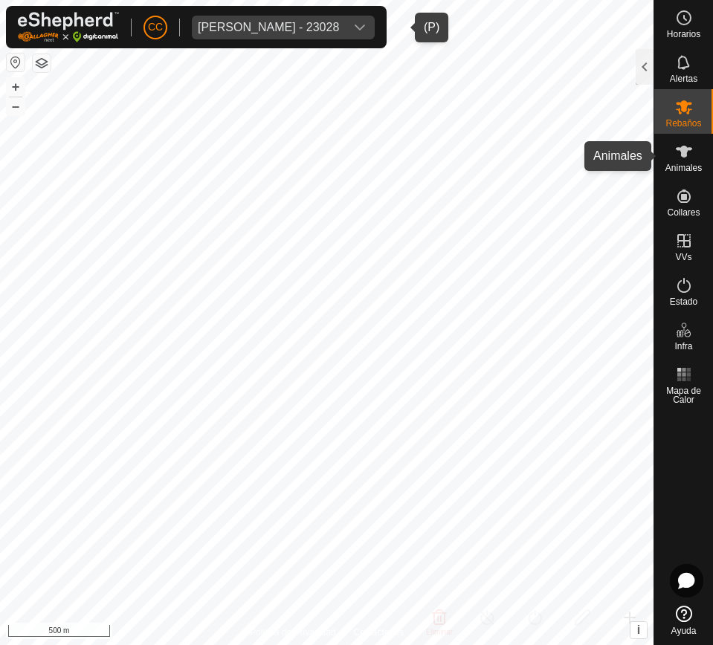
click at [679, 155] on icon at bounding box center [684, 152] width 18 height 18
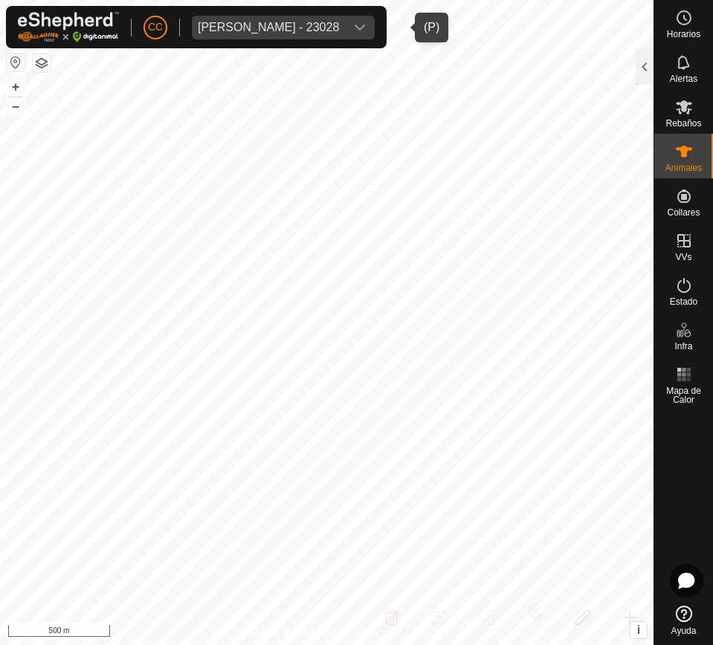
click at [366, 22] on icon "dropdown trigger" at bounding box center [360, 28] width 12 height 12
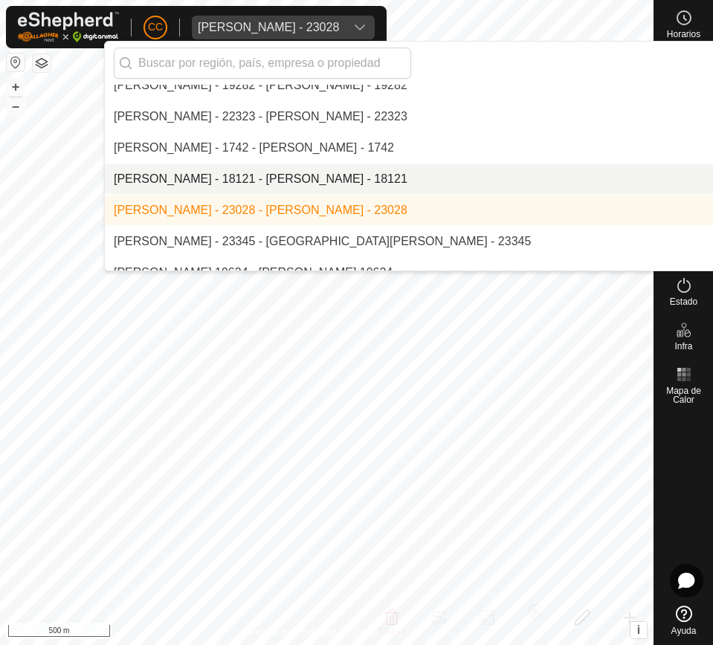
scroll to position [2388, 0]
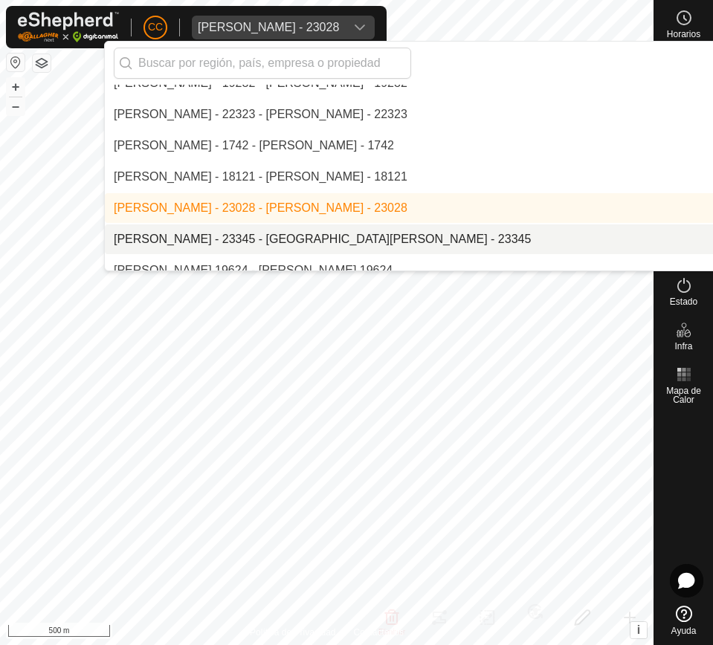
click at [416, 233] on li "[PERSON_NAME] - 23345 - [GEOGRAPHIC_DATA][PERSON_NAME] - 23345" at bounding box center [510, 239] width 811 height 30
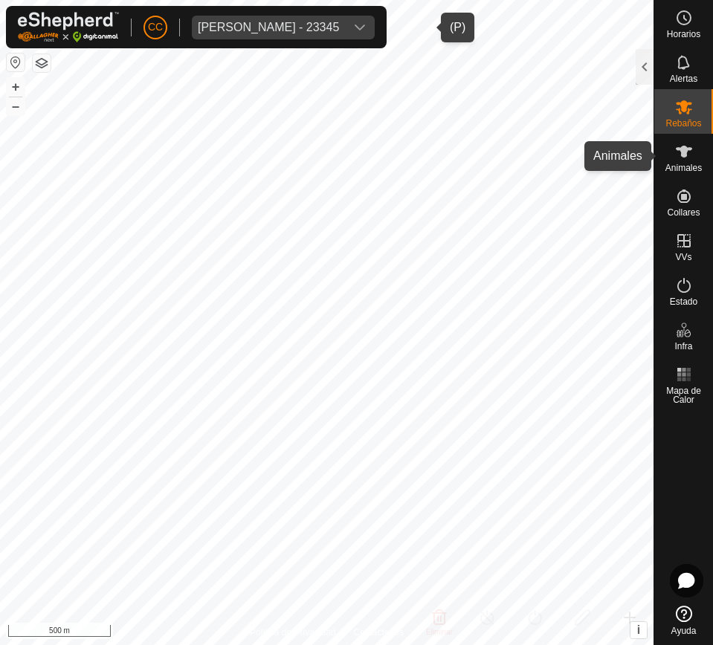
click at [663, 162] on div "Animales" at bounding box center [683, 156] width 59 height 45
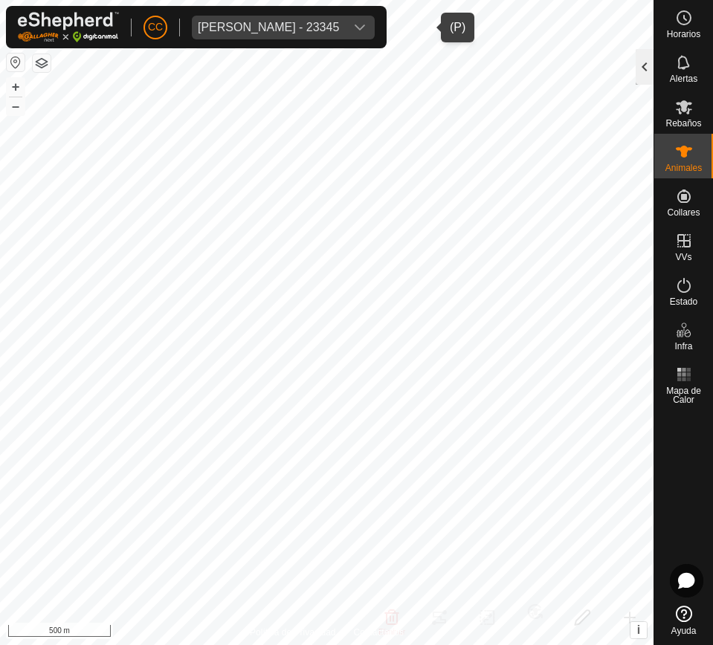
click at [643, 58] on div at bounding box center [644, 67] width 18 height 36
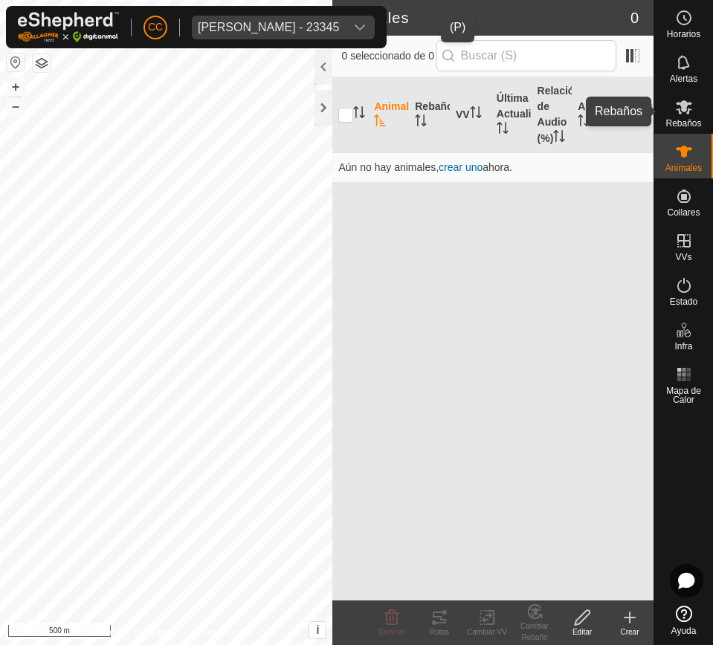
click at [684, 116] on es-mob-svg-icon at bounding box center [683, 107] width 27 height 24
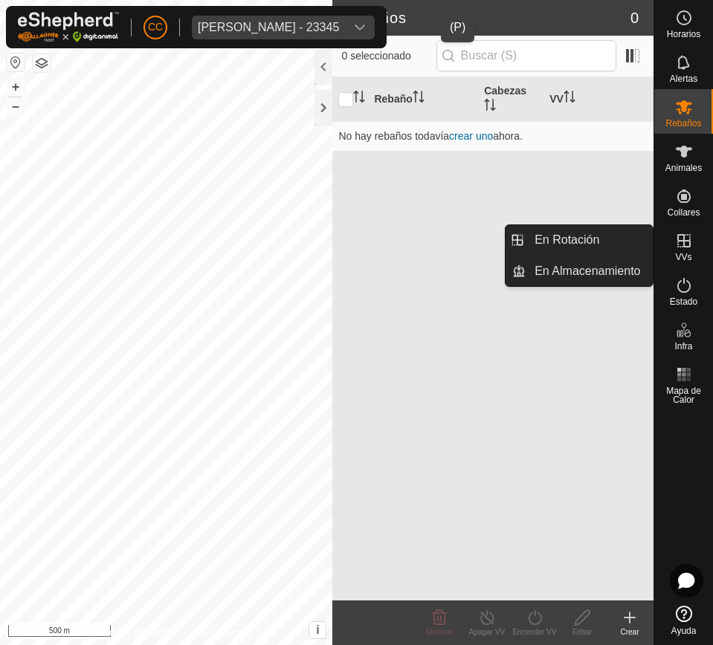
click at [683, 245] on icon at bounding box center [684, 241] width 18 height 18
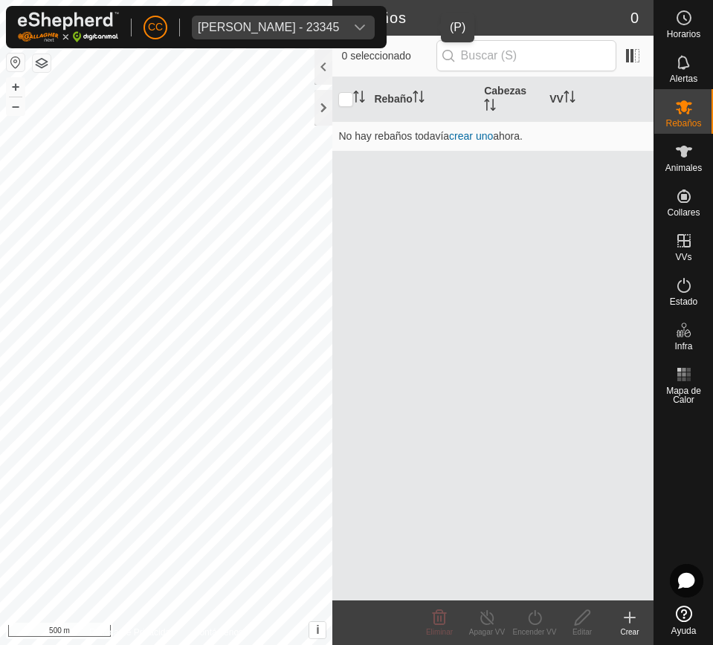
click at [374, 22] on div "dropdown trigger" at bounding box center [360, 28] width 30 height 24
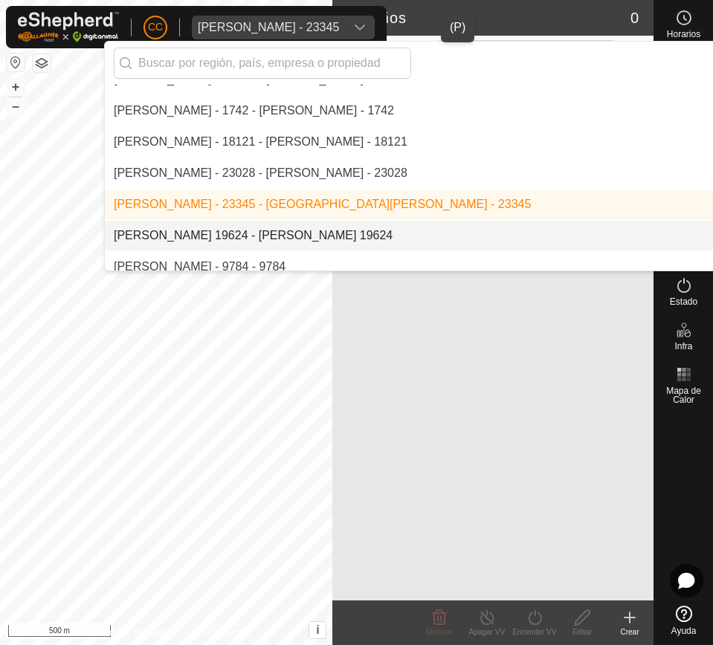
scroll to position [2465, 0]
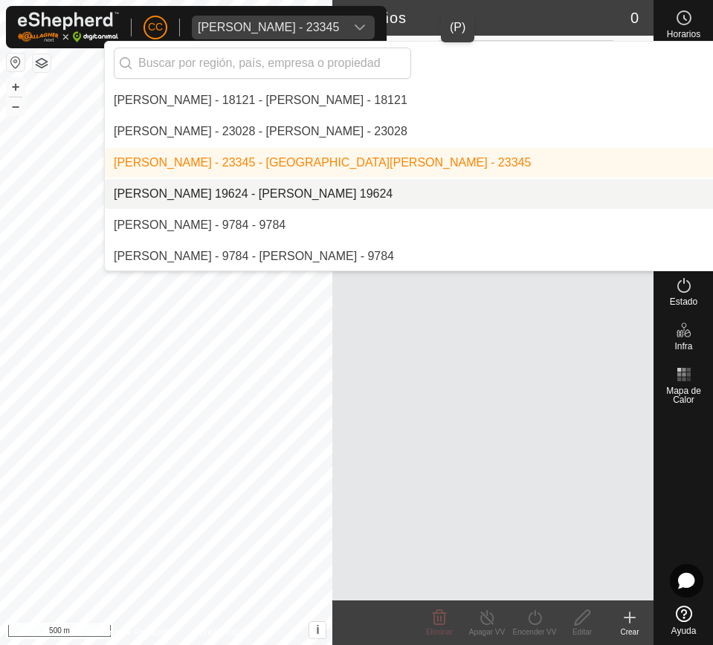
click at [421, 196] on li "[PERSON_NAME] 19624 - [PERSON_NAME] 19624" at bounding box center [510, 194] width 811 height 30
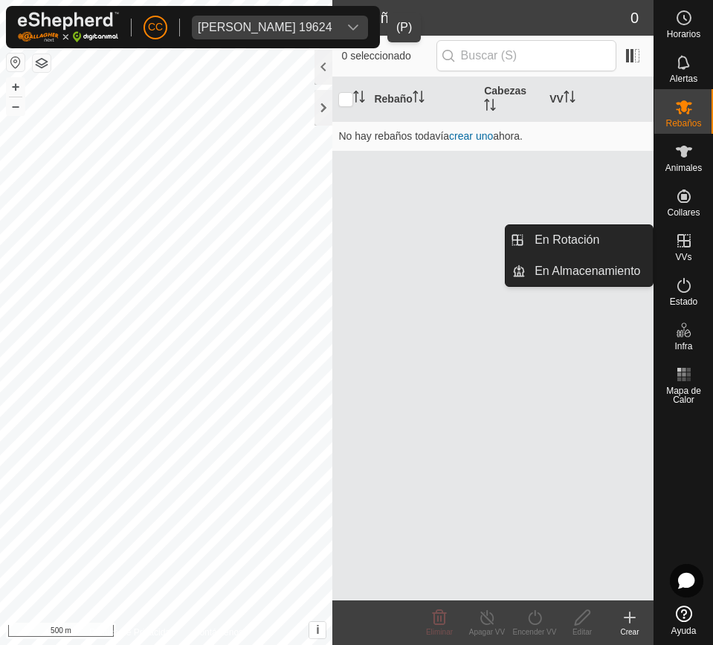
drag, startPoint x: 679, startPoint y: 264, endPoint x: 677, endPoint y: 250, distance: 13.6
click at [677, 250] on es-virtualpaddocks-svg-icon at bounding box center [683, 241] width 27 height 24
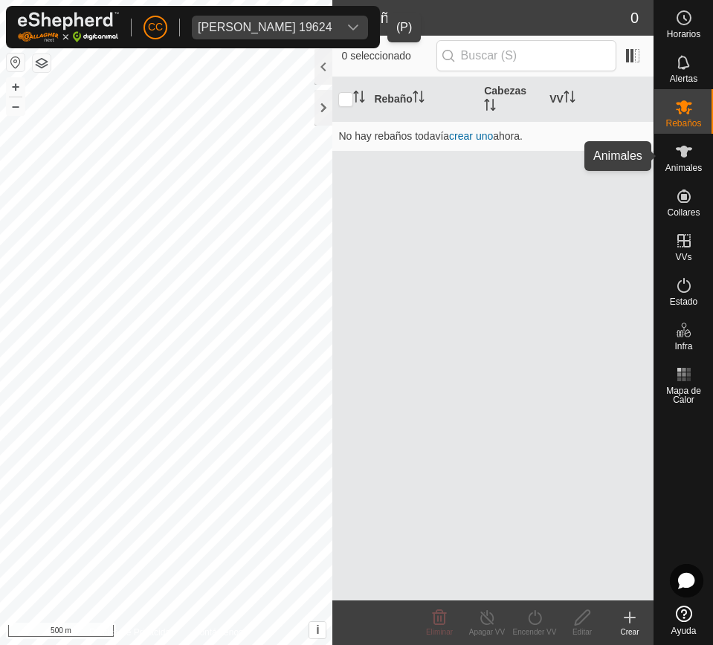
click at [690, 157] on icon at bounding box center [684, 152] width 18 height 18
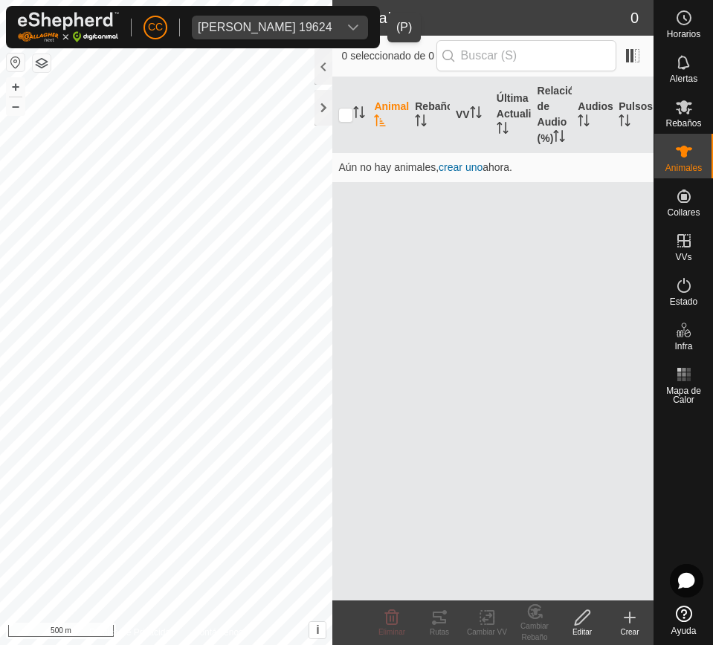
click at [368, 22] on div "dropdown trigger" at bounding box center [353, 28] width 30 height 24
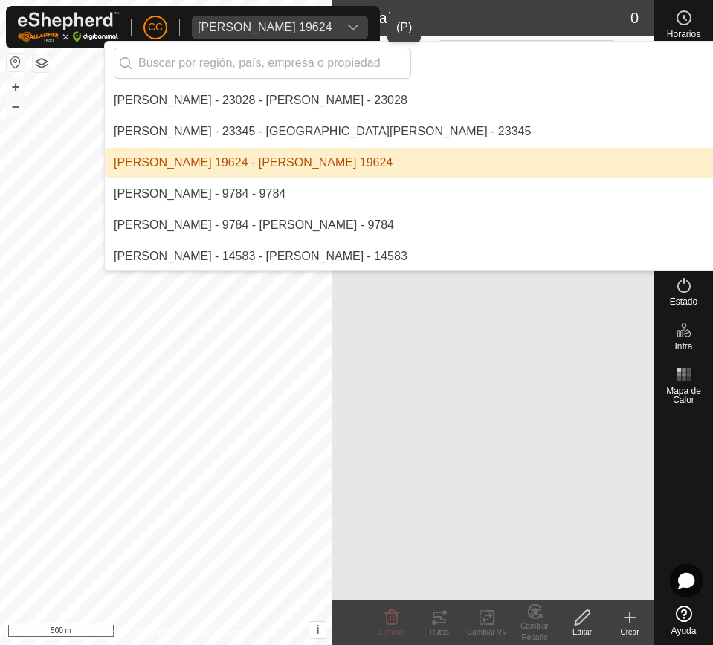
scroll to position [2589, 0]
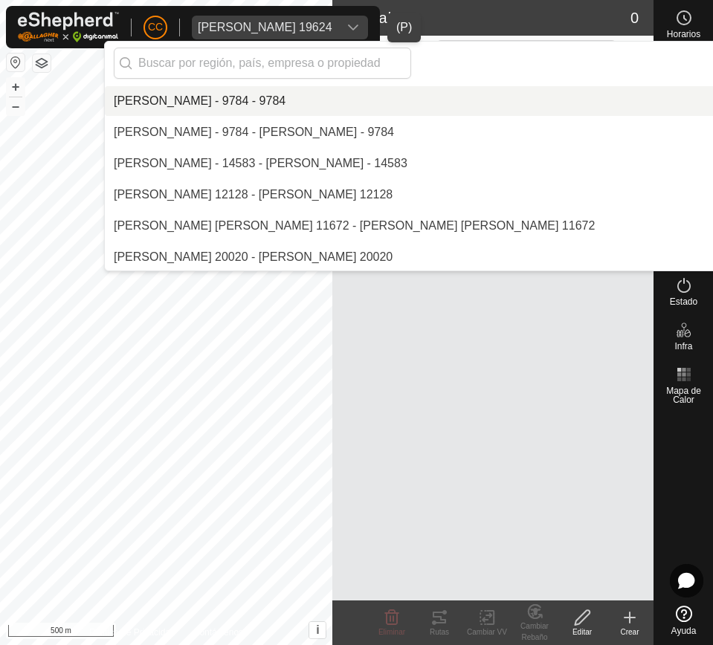
click at [359, 98] on li "[PERSON_NAME] - 9784 - 9784" at bounding box center [510, 101] width 811 height 30
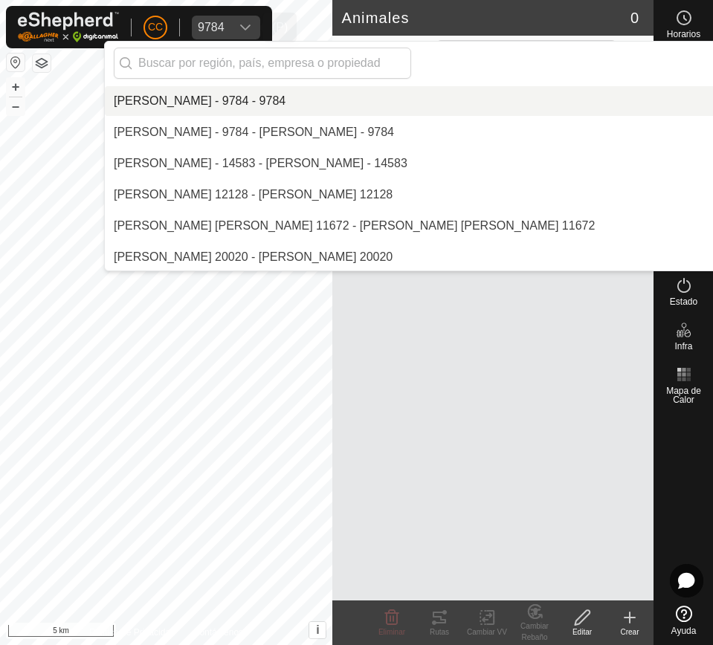
scroll to position [0, 0]
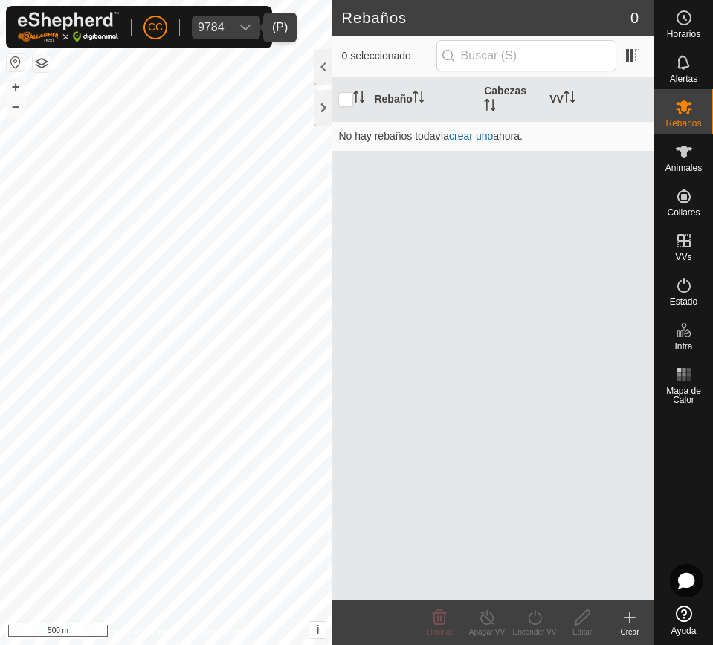
click at [236, 33] on div "dropdown trigger" at bounding box center [245, 28] width 30 height 24
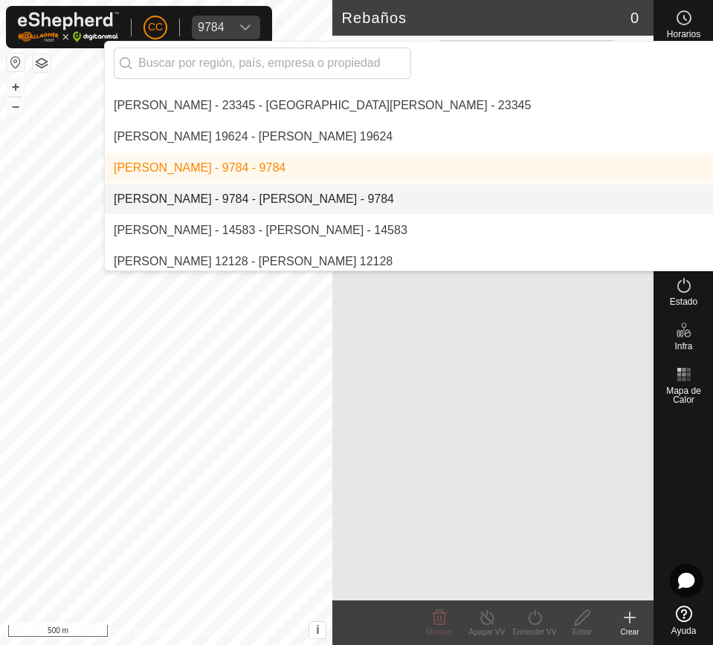
scroll to position [2528, 0]
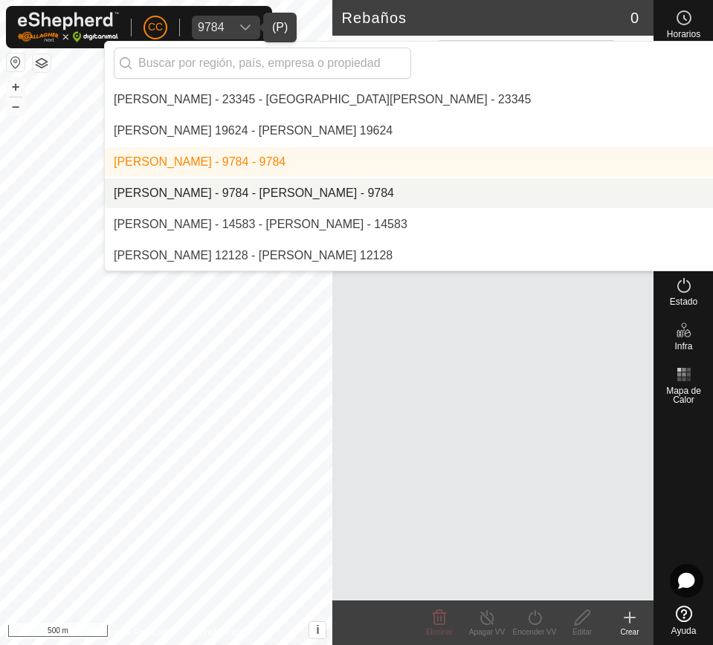
click at [351, 197] on li "[PERSON_NAME] - 9784 - [PERSON_NAME] - 9784" at bounding box center [510, 193] width 811 height 30
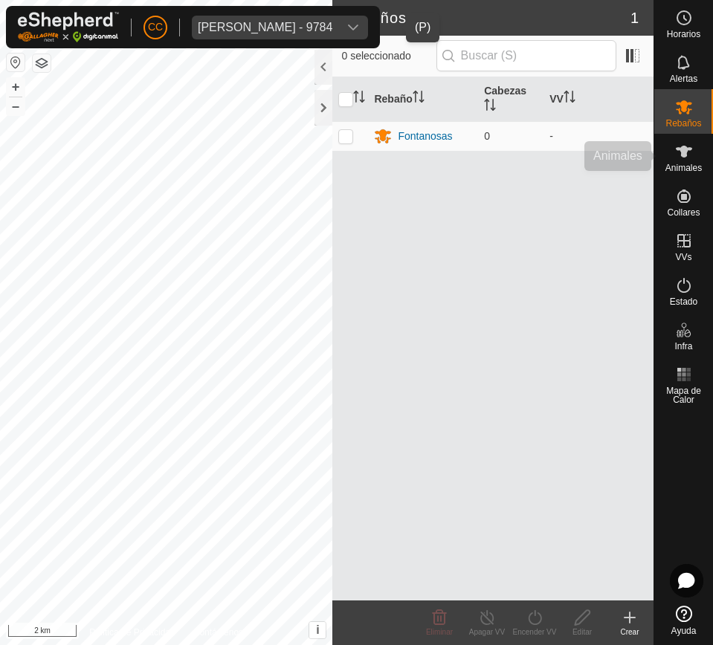
click at [666, 143] on div "Animales" at bounding box center [683, 156] width 59 height 45
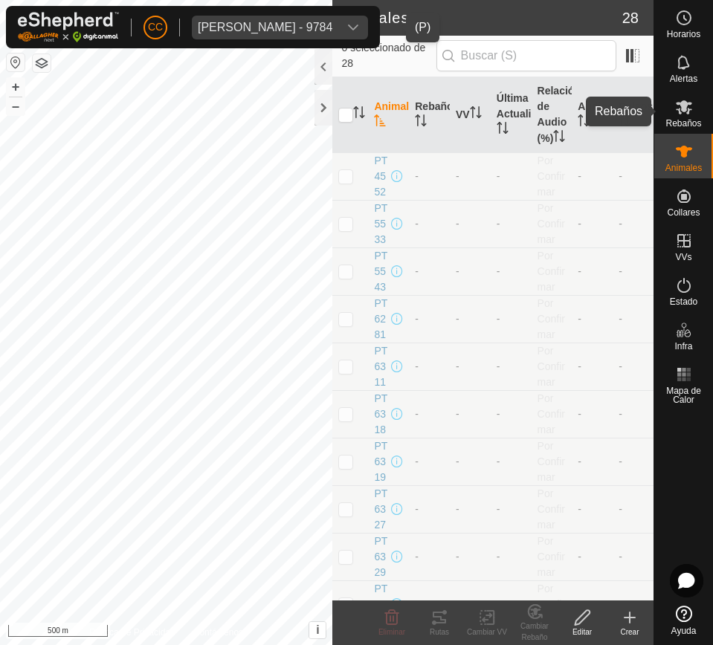
click at [693, 122] on span "Rebaños" at bounding box center [683, 123] width 36 height 9
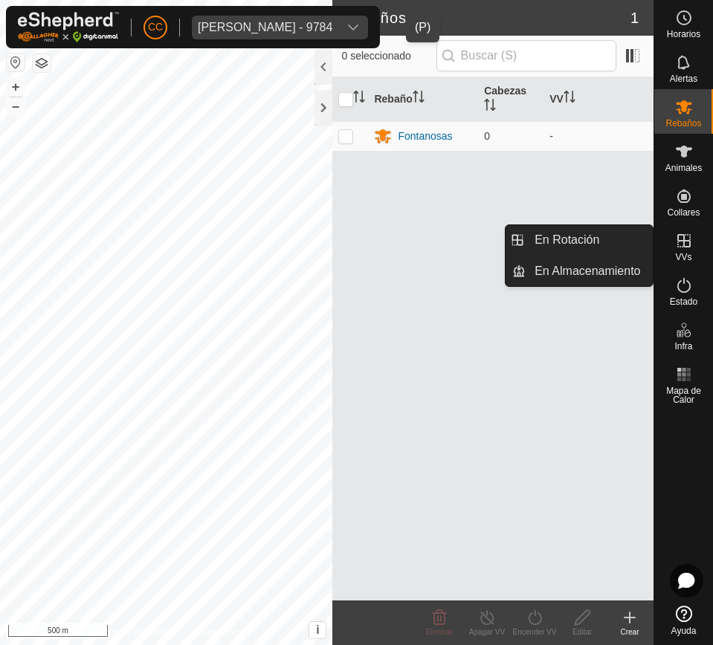
click at [683, 240] on icon at bounding box center [683, 240] width 13 height 13
click at [610, 239] on link "En Rotación" at bounding box center [588, 240] width 127 height 30
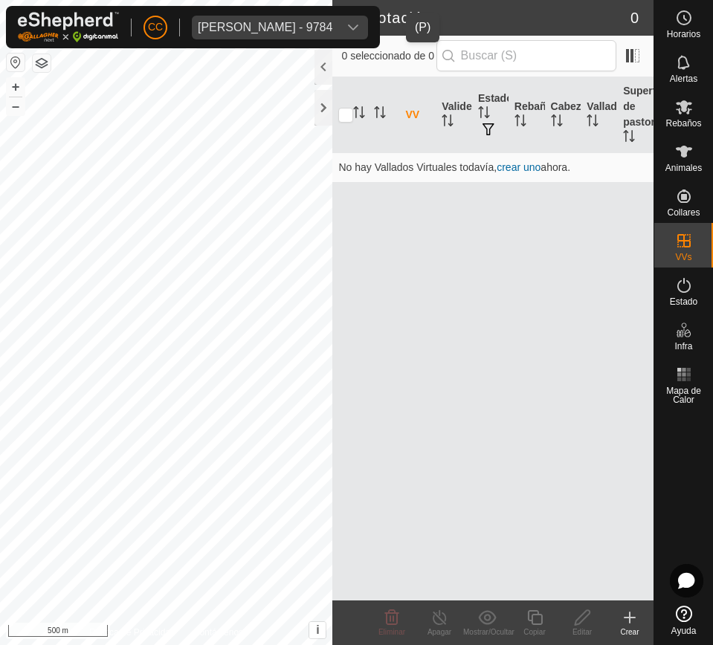
click at [368, 36] on div "dropdown trigger" at bounding box center [353, 28] width 30 height 24
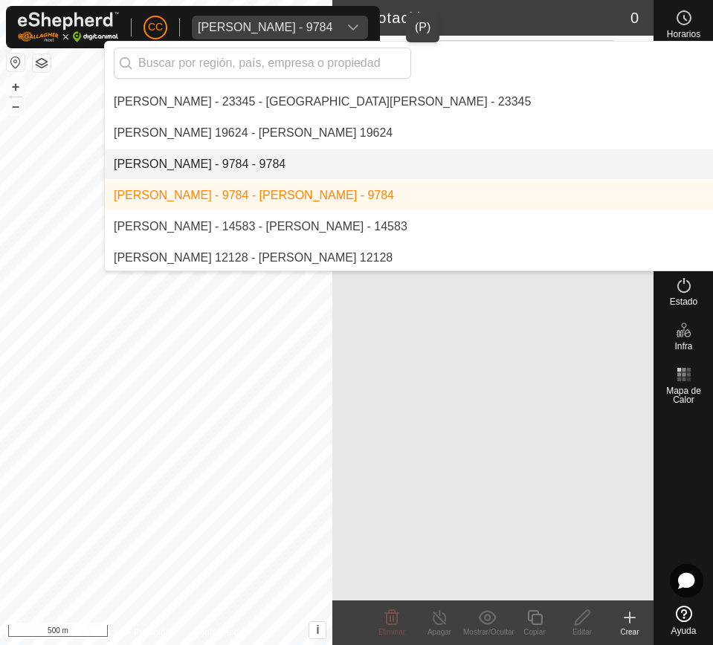
scroll to position [2558, 0]
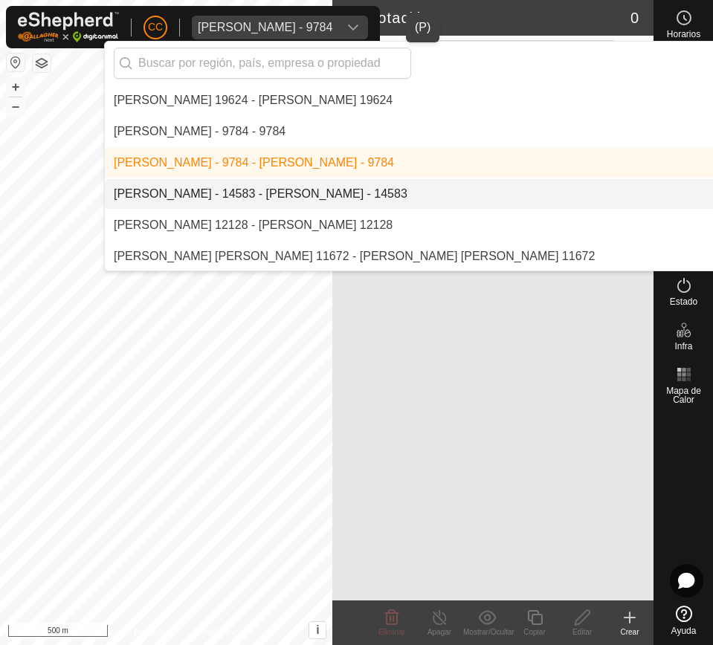
drag, startPoint x: 308, startPoint y: 181, endPoint x: 366, endPoint y: 182, distance: 58.0
click at [306, 183] on li "[PERSON_NAME] - 14583 - [PERSON_NAME] - 14583" at bounding box center [510, 194] width 811 height 30
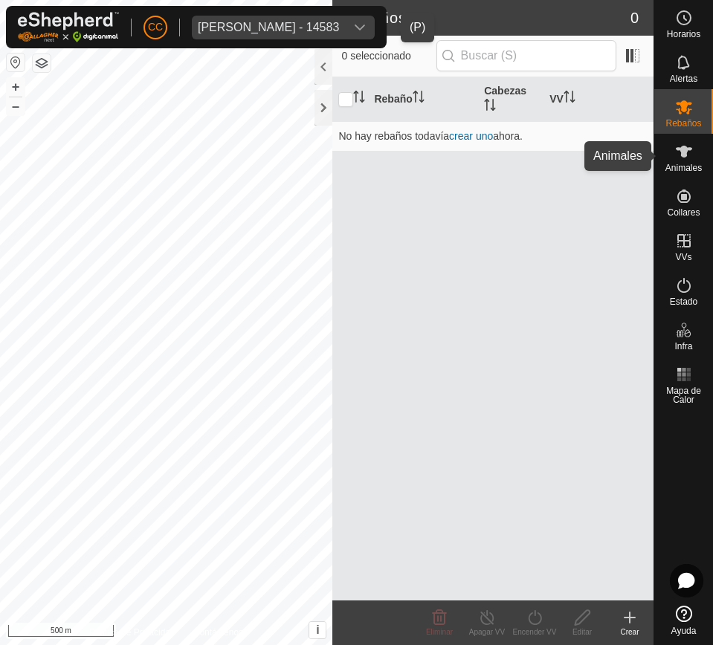
click at [681, 158] on icon at bounding box center [684, 152] width 18 height 18
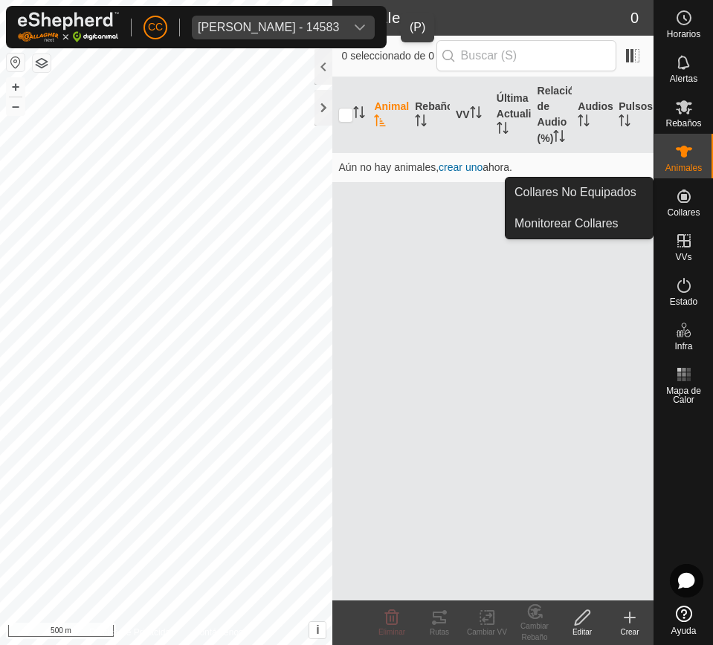
click at [685, 201] on icon at bounding box center [684, 196] width 18 height 18
click at [622, 203] on link "Collares No Equipados" at bounding box center [578, 193] width 147 height 30
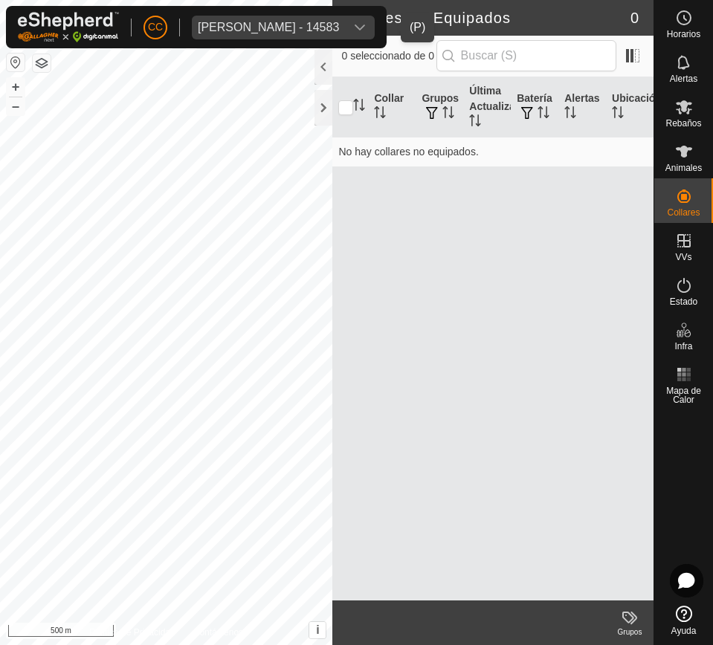
click at [366, 22] on icon "dropdown trigger" at bounding box center [360, 28] width 12 height 12
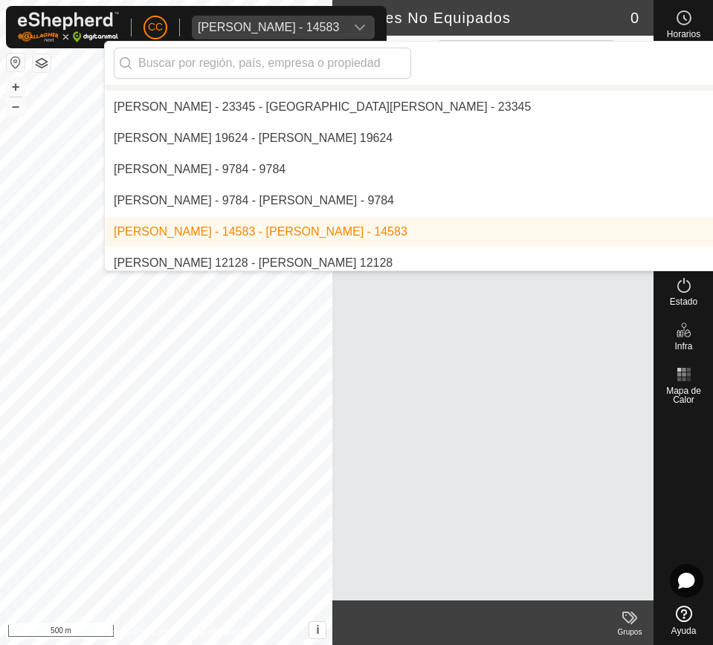
scroll to position [2589, 0]
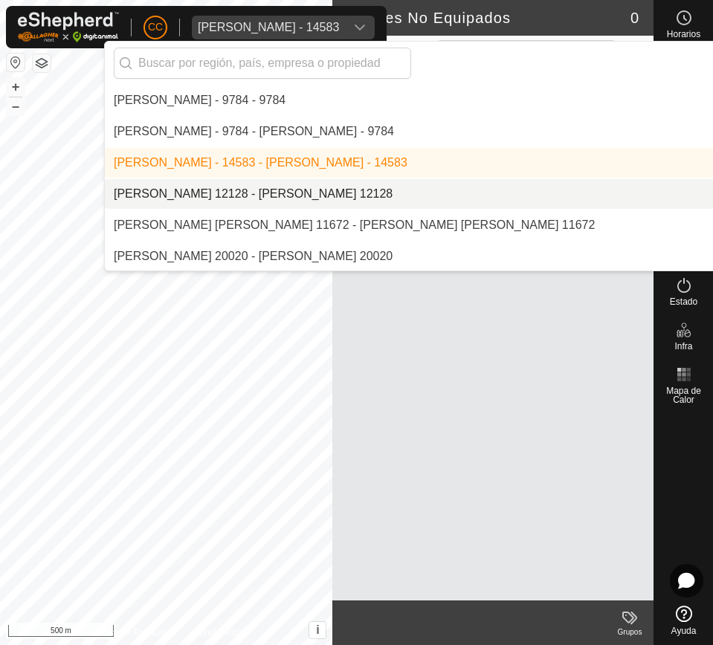
click at [351, 181] on li "[PERSON_NAME] 12128 - [PERSON_NAME] 12128" at bounding box center [510, 194] width 811 height 30
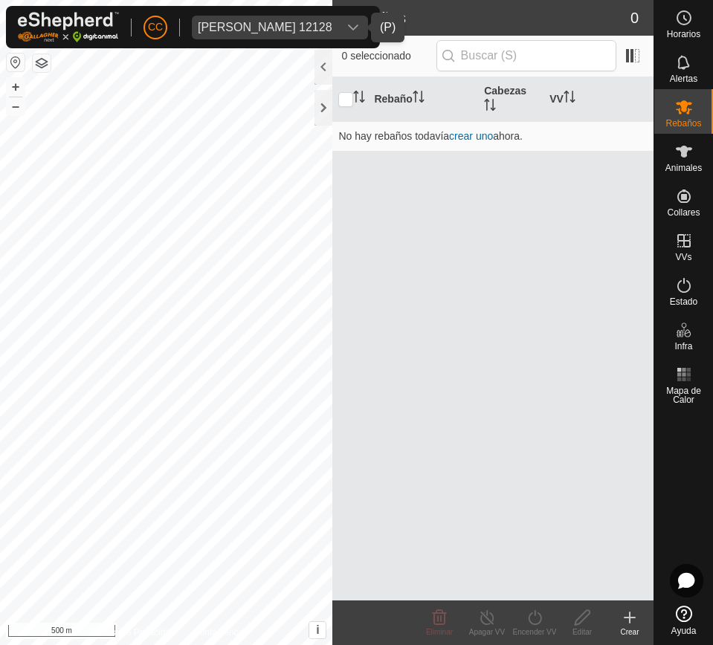
click at [349, 30] on icon "dropdown trigger" at bounding box center [353, 28] width 12 height 12
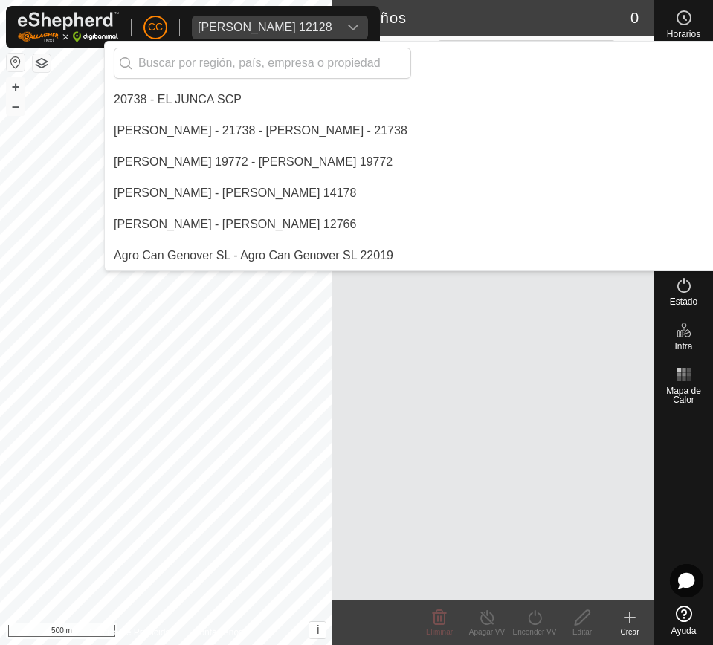
scroll to position [2528, 0]
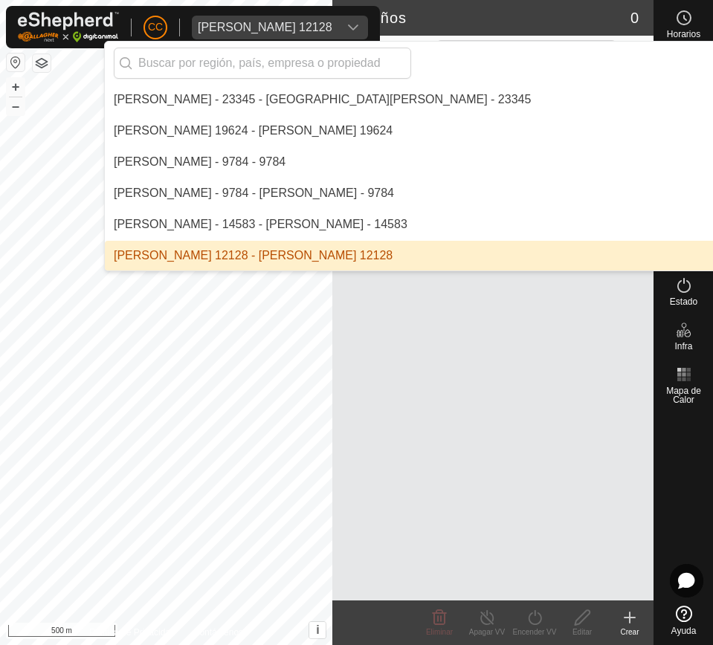
click at [349, 30] on icon "dropdown trigger" at bounding box center [353, 28] width 12 height 12
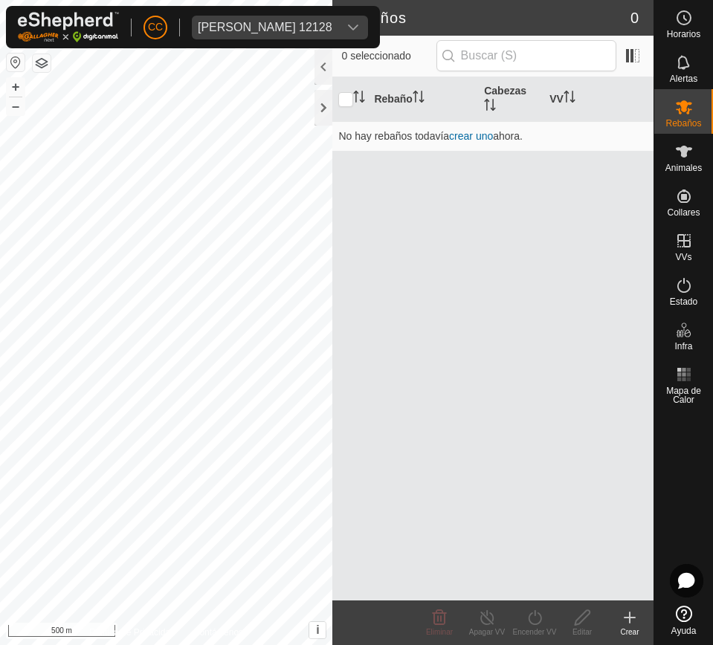
click at [349, 30] on icon "dropdown trigger" at bounding box center [353, 28] width 12 height 12
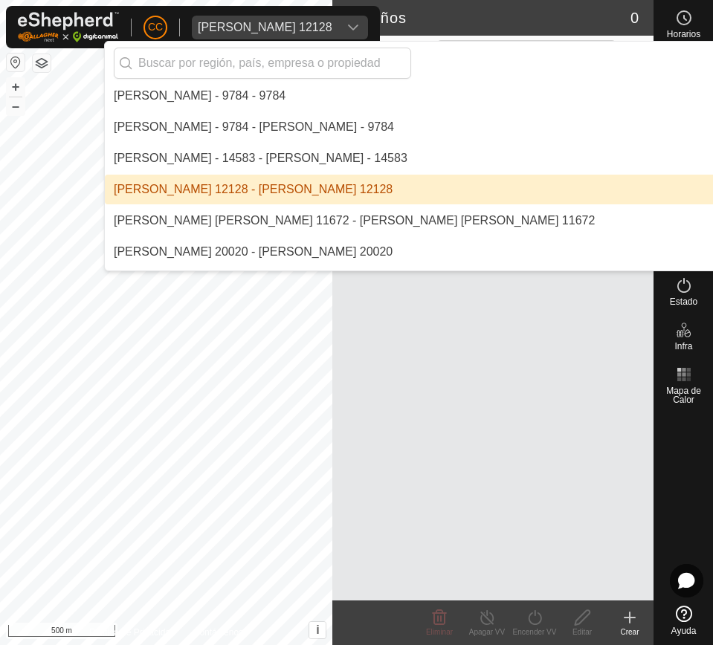
scroll to position [2621, 0]
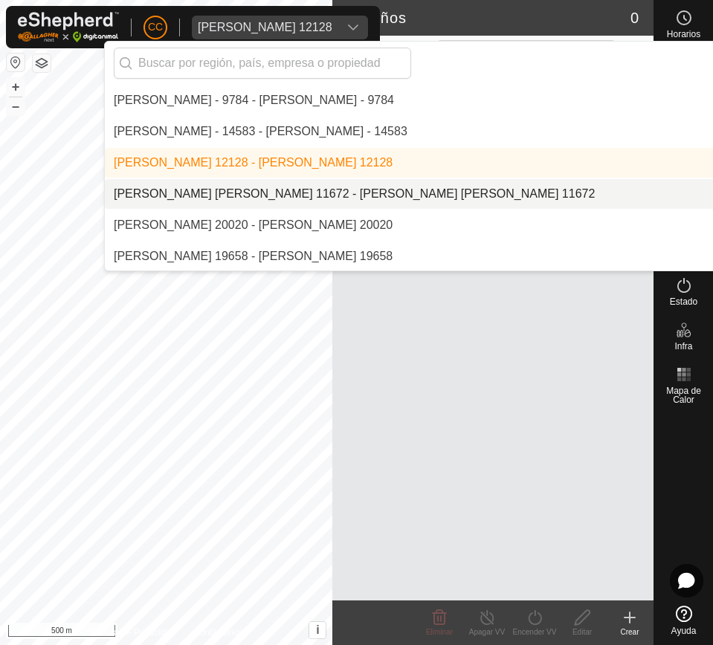
click at [328, 192] on li "[PERSON_NAME] [PERSON_NAME] 11672 - [PERSON_NAME] [PERSON_NAME] 11672" at bounding box center [510, 194] width 811 height 30
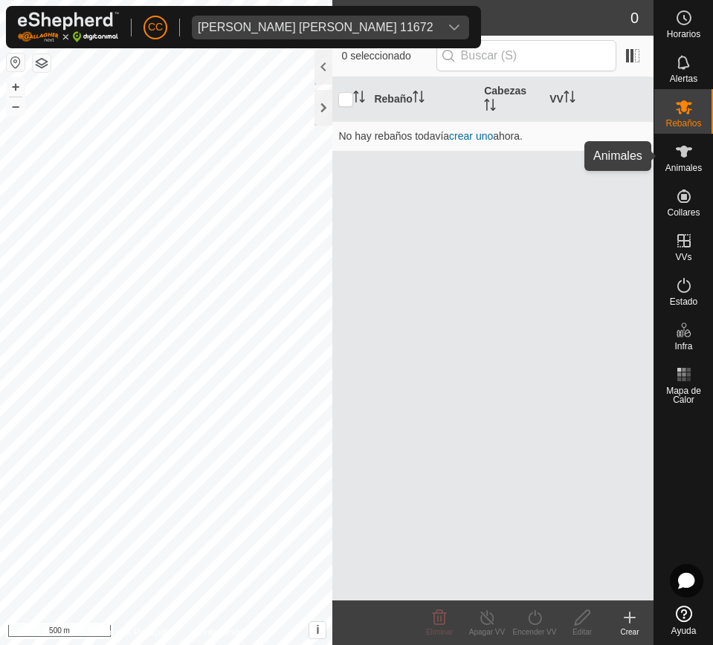
click at [676, 164] on span "Animales" at bounding box center [683, 167] width 36 height 9
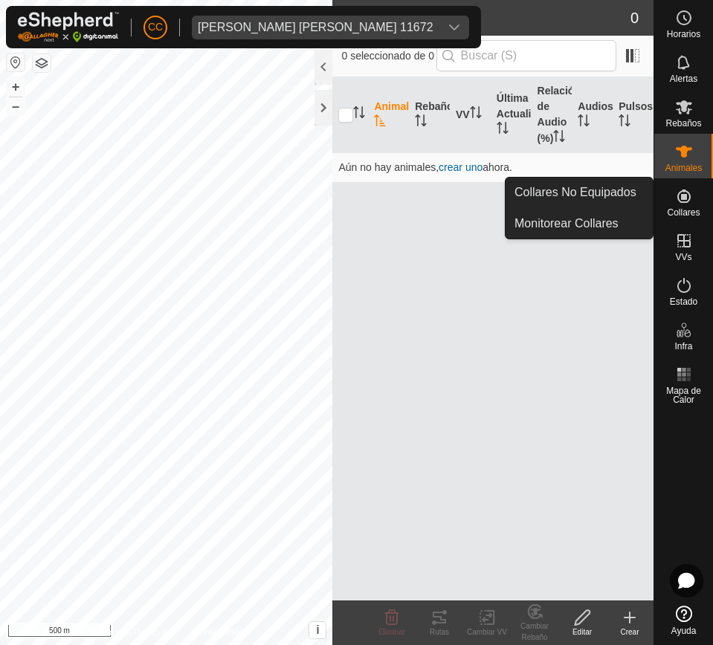
drag, startPoint x: 709, startPoint y: 194, endPoint x: 675, endPoint y: 196, distance: 34.3
click at [675, 196] on icon at bounding box center [684, 196] width 18 height 18
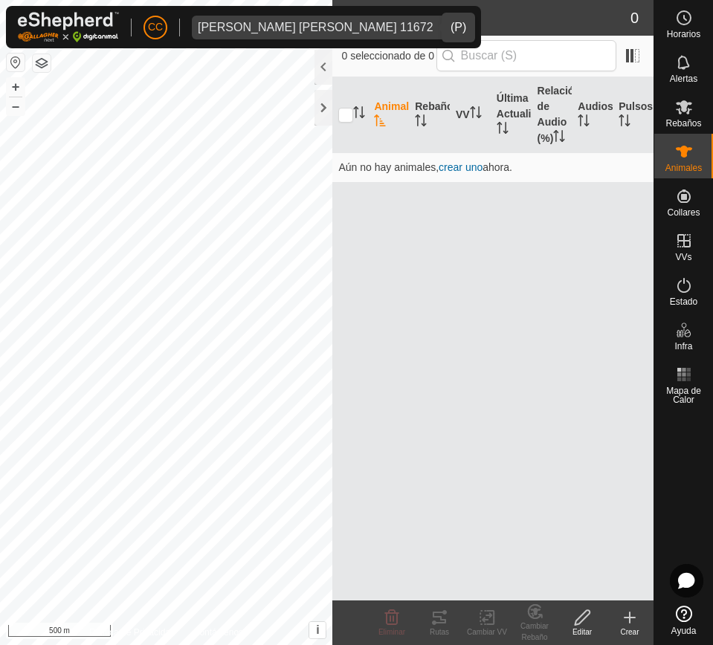
click at [439, 22] on div "dropdown trigger" at bounding box center [454, 28] width 30 height 24
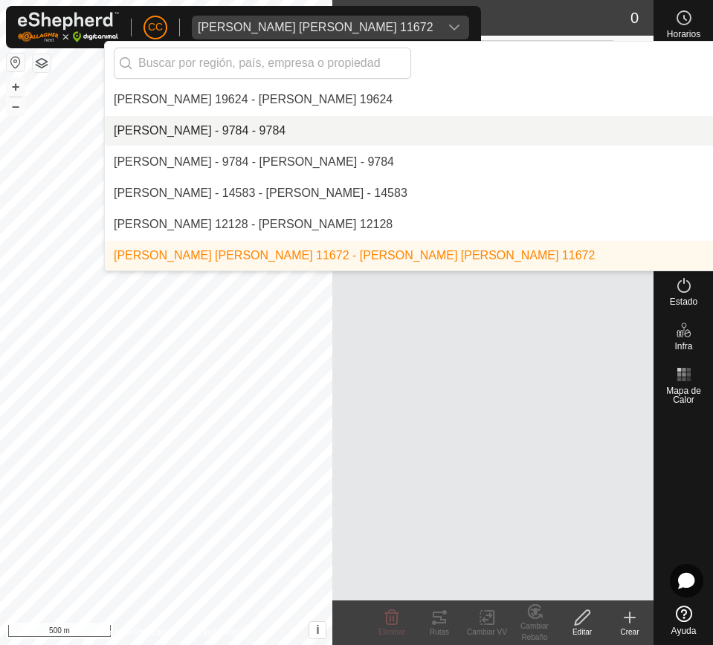
scroll to position [2652, 0]
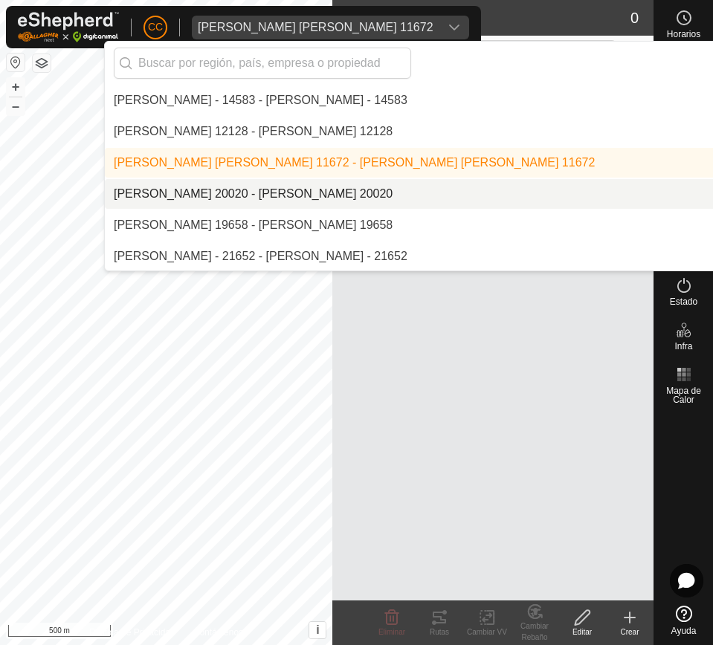
click at [418, 191] on li "[PERSON_NAME] 20020 - [PERSON_NAME] 20020" at bounding box center [510, 194] width 811 height 30
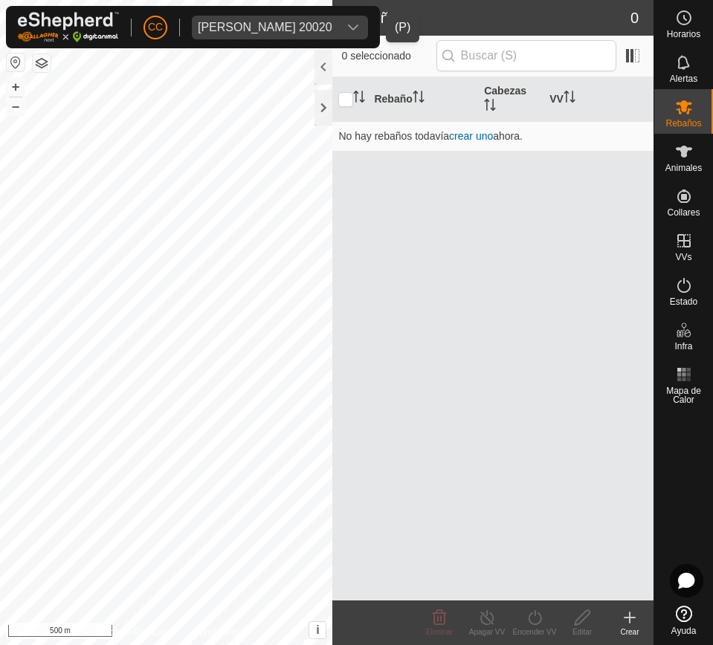
click at [332, 30] on div "David Briviesca Pena 20020" at bounding box center [265, 28] width 134 height 12
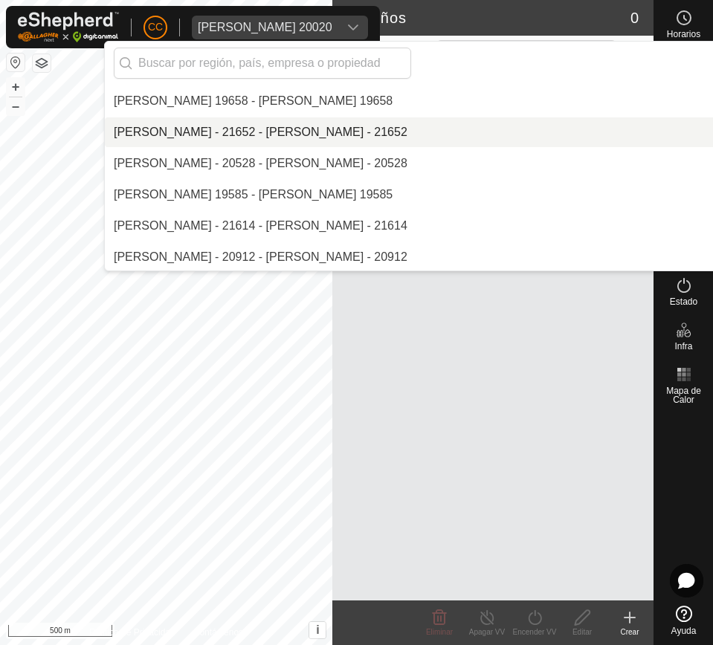
scroll to position [2683, 0]
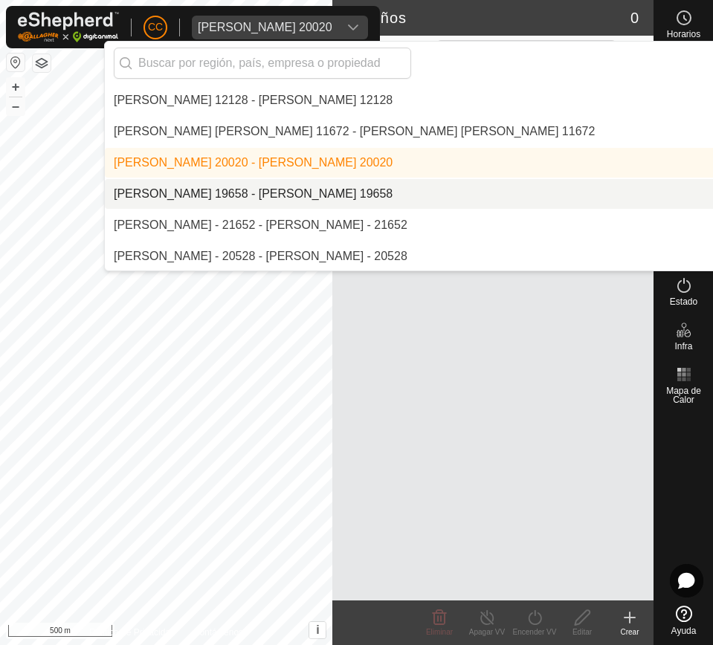
click at [402, 192] on li "[PERSON_NAME] 19658 - [PERSON_NAME] 19658" at bounding box center [510, 194] width 811 height 30
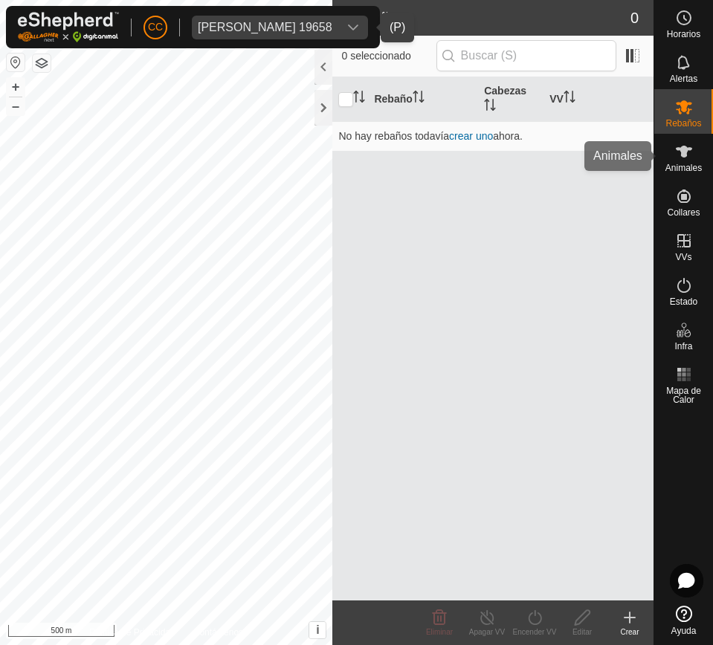
click at [692, 166] on span "Animales" at bounding box center [683, 167] width 36 height 9
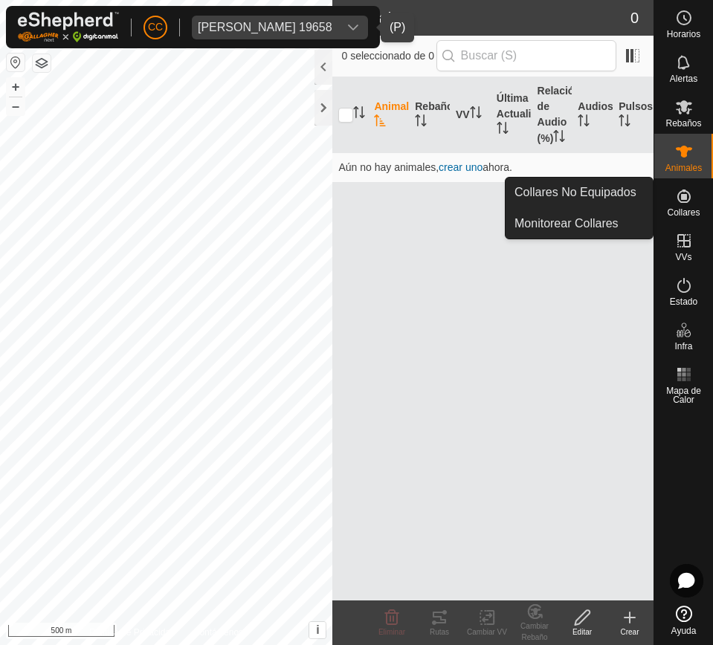
click at [684, 201] on icon at bounding box center [683, 195] width 13 height 13
click at [617, 192] on link "Collares No Equipados" at bounding box center [578, 193] width 147 height 30
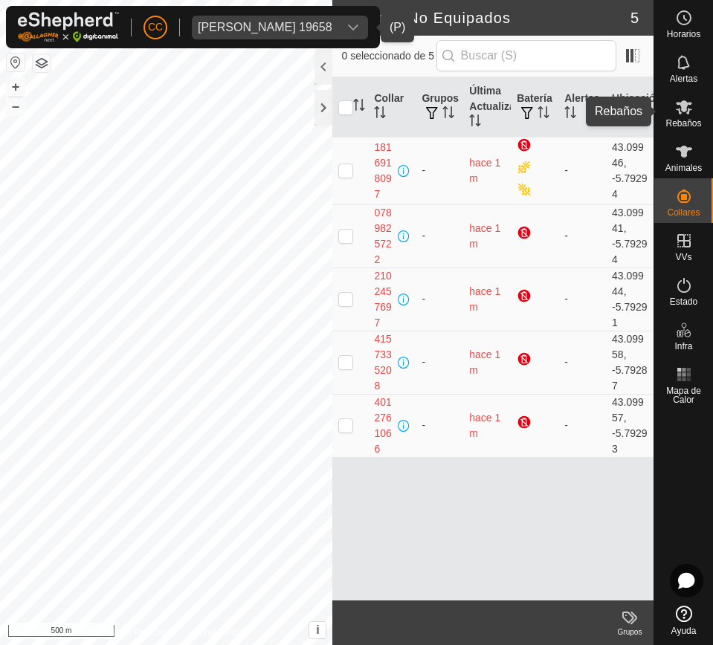
click at [688, 106] on icon at bounding box center [684, 107] width 18 height 18
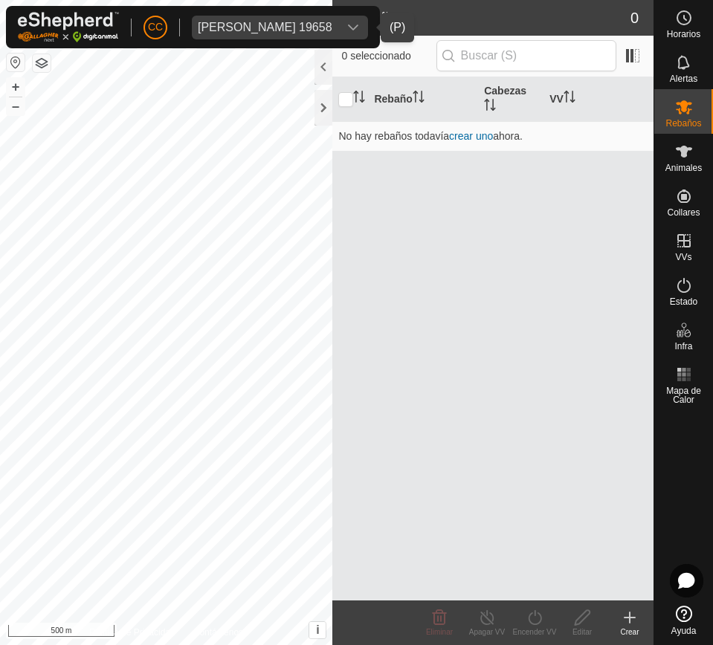
click at [368, 29] on div "dropdown trigger" at bounding box center [353, 28] width 30 height 24
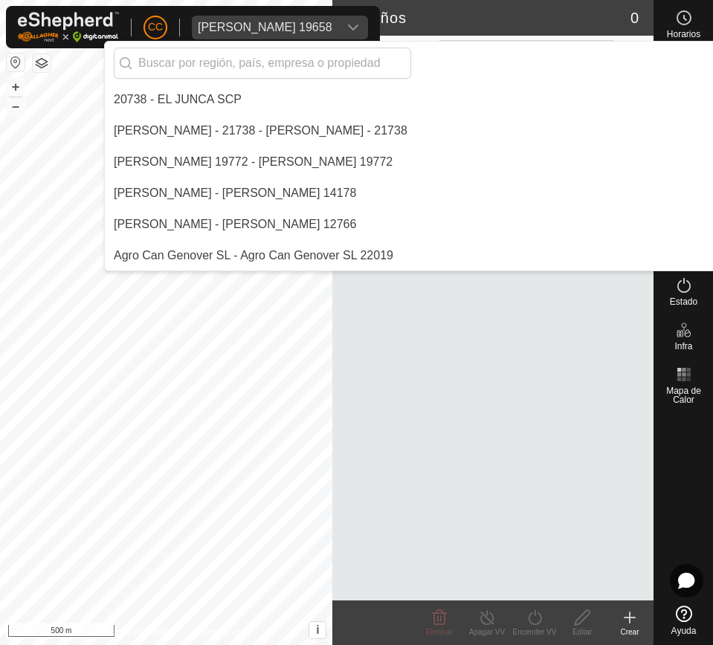
scroll to position [2621, 0]
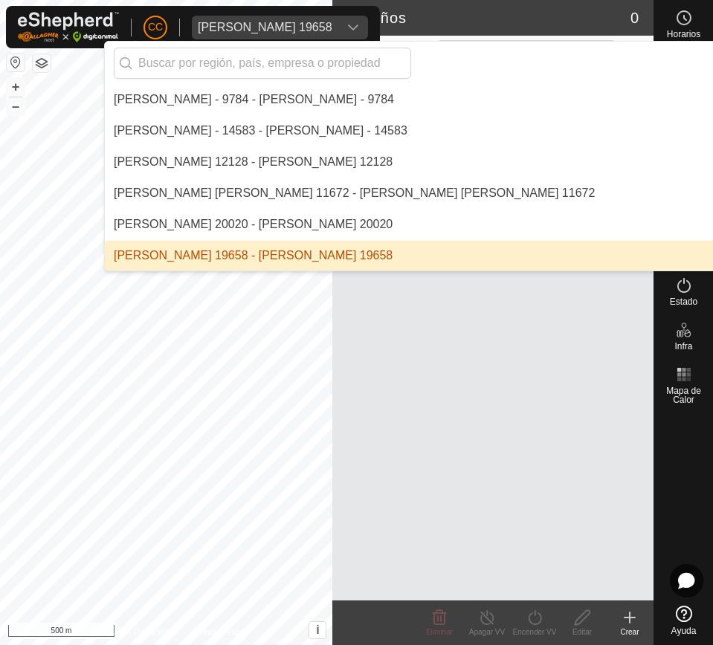
click at [368, 29] on div "dropdown trigger" at bounding box center [353, 28] width 30 height 24
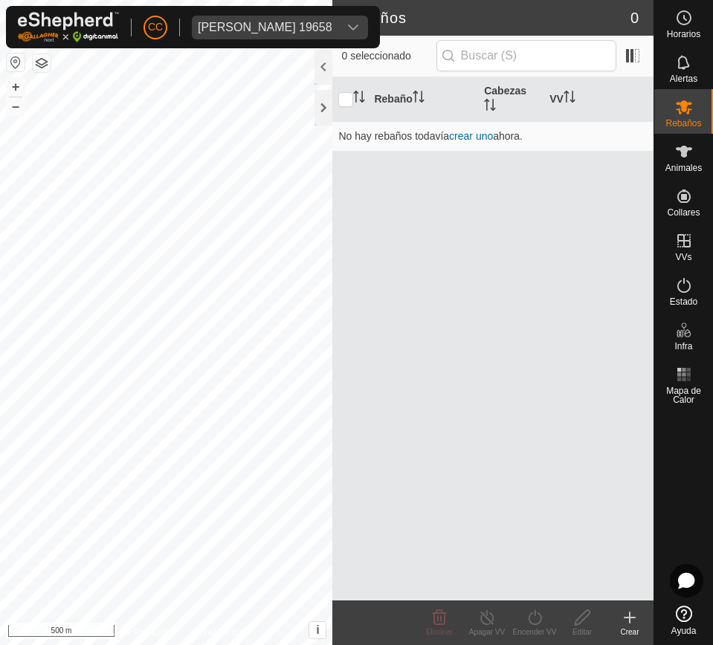
click at [359, 28] on icon "dropdown trigger" at bounding box center [353, 28] width 12 height 12
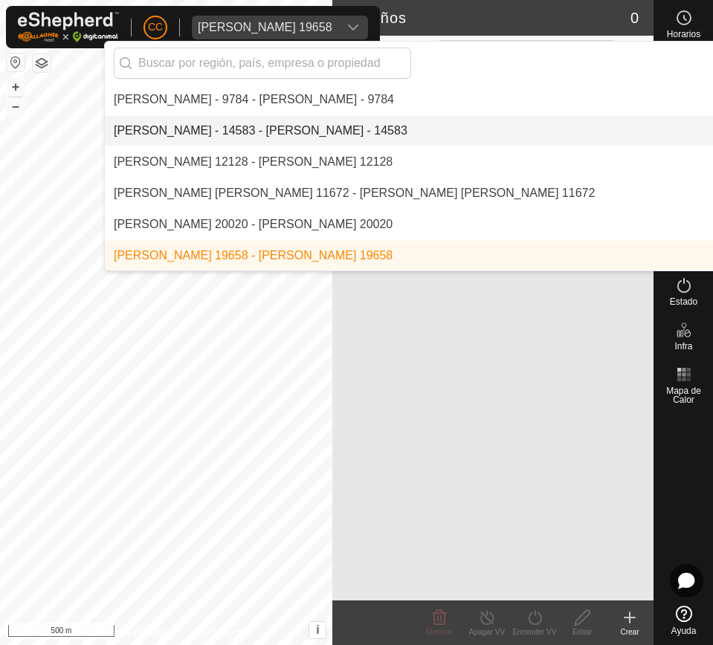
scroll to position [2714, 0]
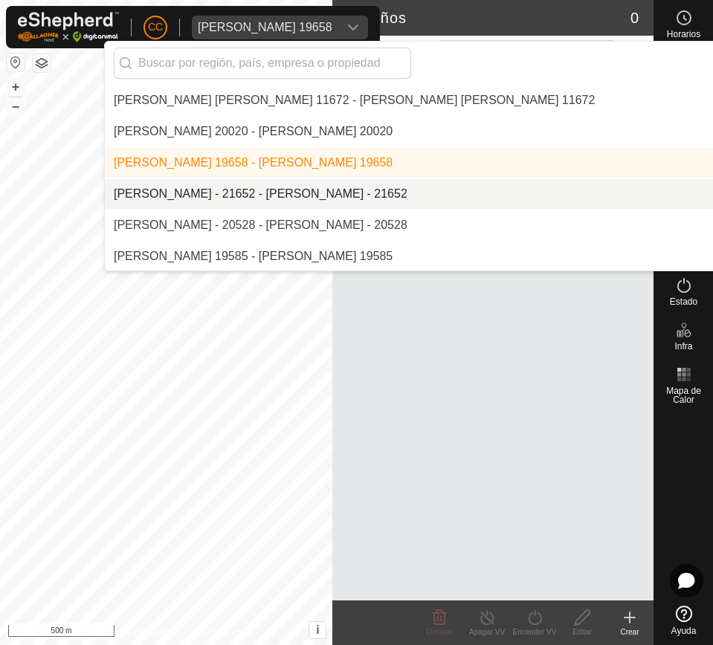
click at [416, 195] on li "[PERSON_NAME] - 21652 - [PERSON_NAME] - 21652" at bounding box center [510, 194] width 811 height 30
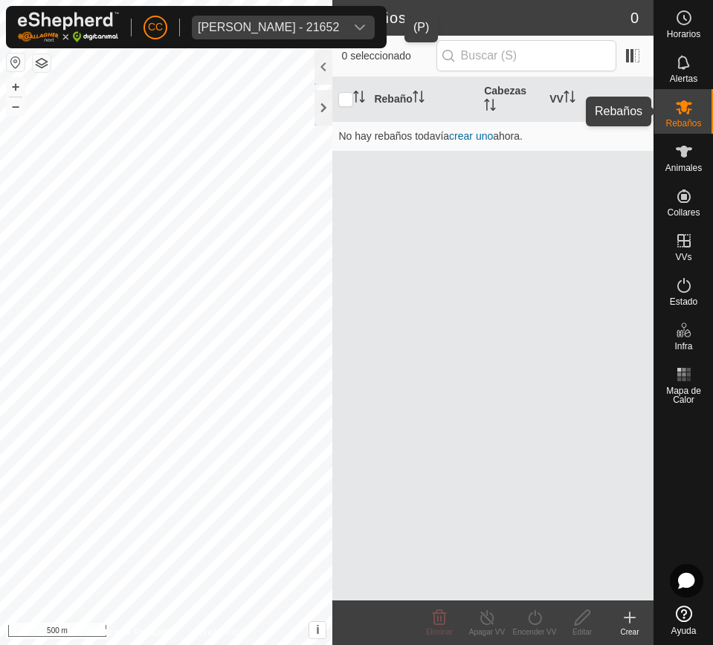
click at [677, 121] on span "Rebaños" at bounding box center [683, 123] width 36 height 9
click at [685, 150] on icon at bounding box center [683, 152] width 16 height 12
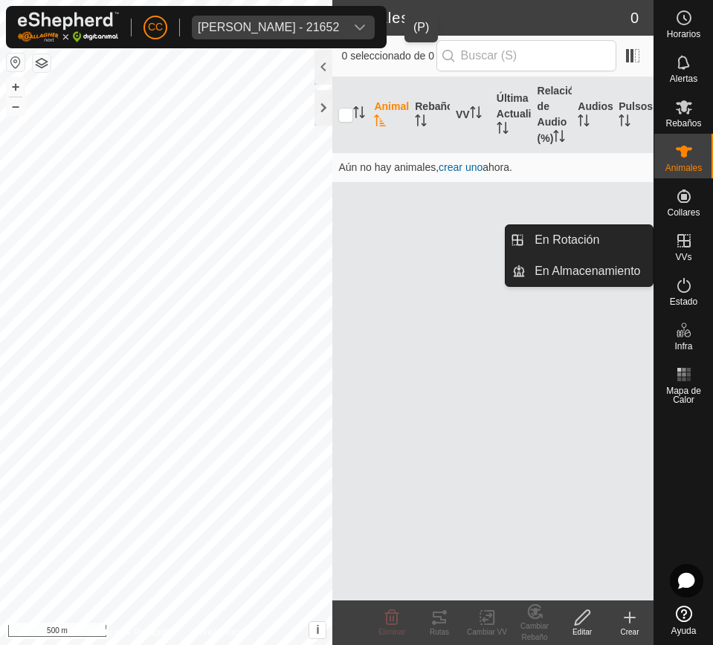
click at [692, 233] on icon at bounding box center [684, 241] width 18 height 18
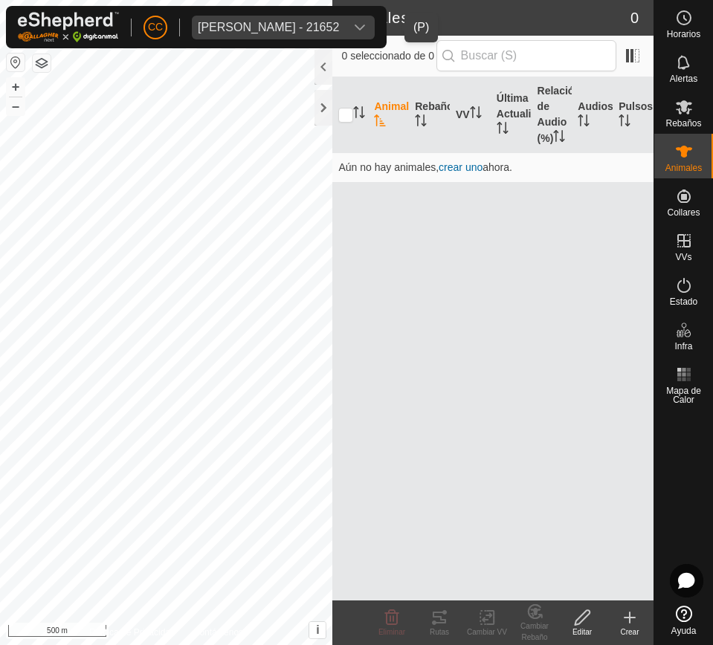
click at [339, 24] on div "David Martin del Molino - 21652" at bounding box center [268, 28] width 141 height 12
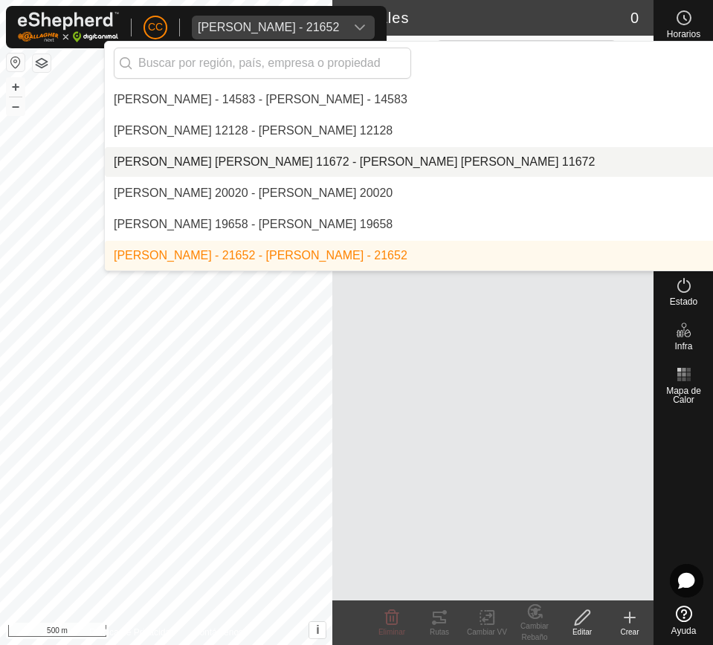
scroll to position [2745, 0]
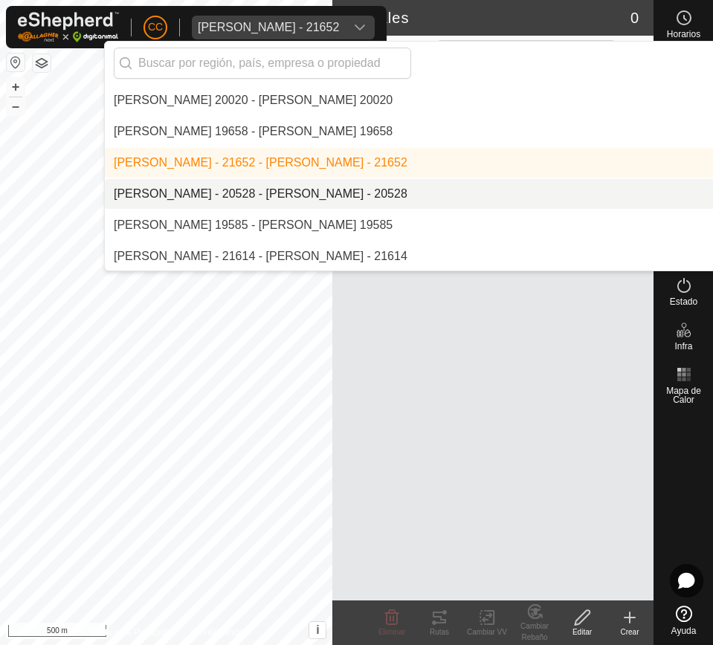
drag, startPoint x: 377, startPoint y: 184, endPoint x: 502, endPoint y: 189, distance: 124.2
click at [379, 184] on li "[PERSON_NAME] - 20528 - [PERSON_NAME] - 20528" at bounding box center [510, 194] width 811 height 30
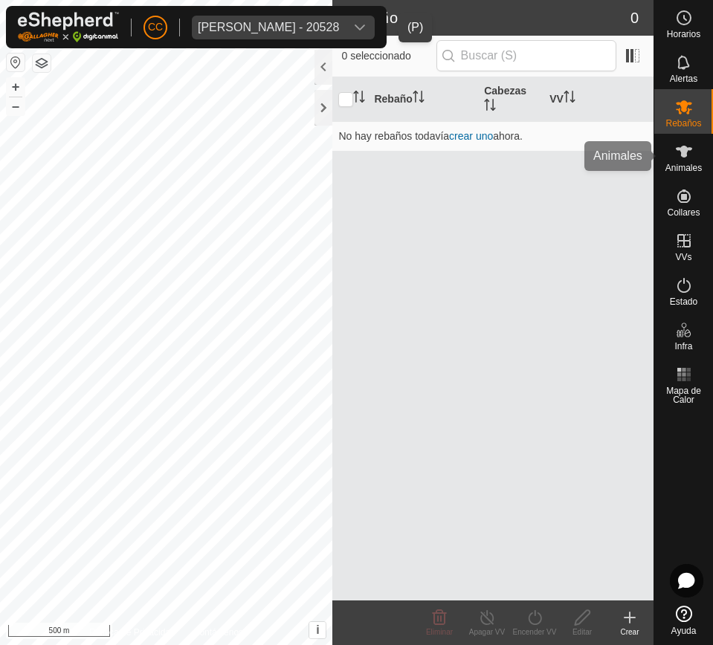
click at [674, 163] on span "Animales" at bounding box center [683, 167] width 36 height 9
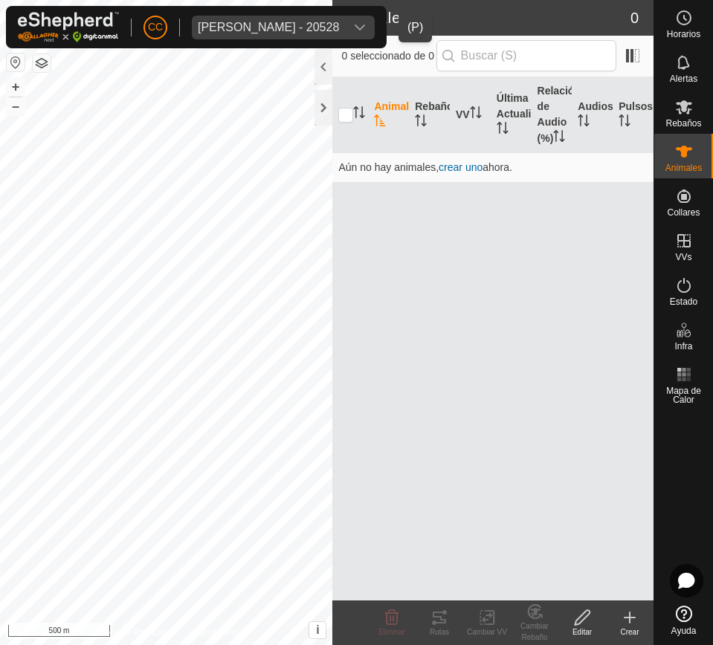
click at [374, 24] on div "dropdown trigger" at bounding box center [360, 28] width 30 height 24
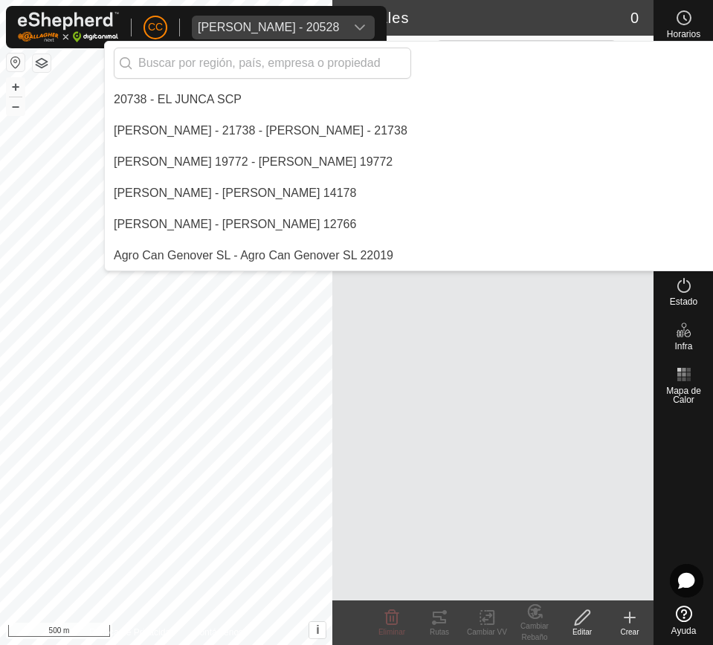
scroll to position [2684, 0]
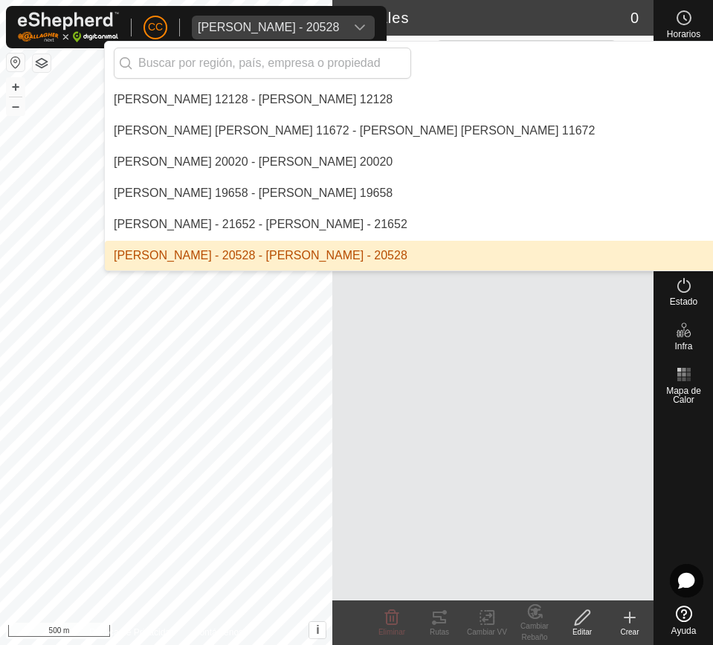
click at [366, 24] on icon "dropdown trigger" at bounding box center [360, 28] width 12 height 12
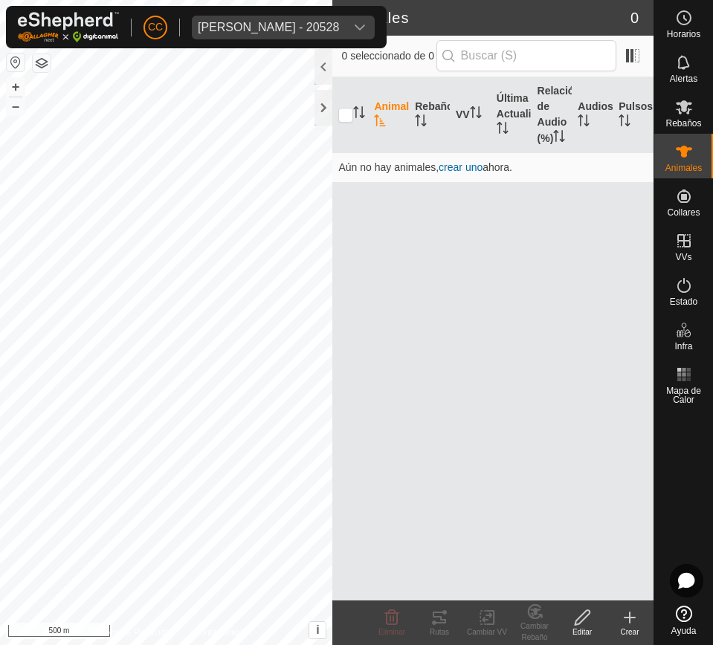
click at [366, 24] on icon "dropdown trigger" at bounding box center [360, 28] width 12 height 12
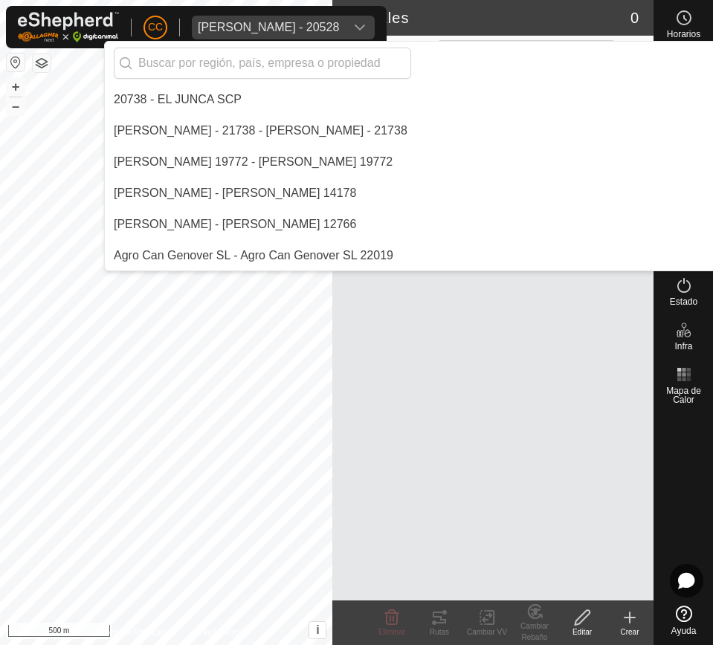
scroll to position [2777, 0]
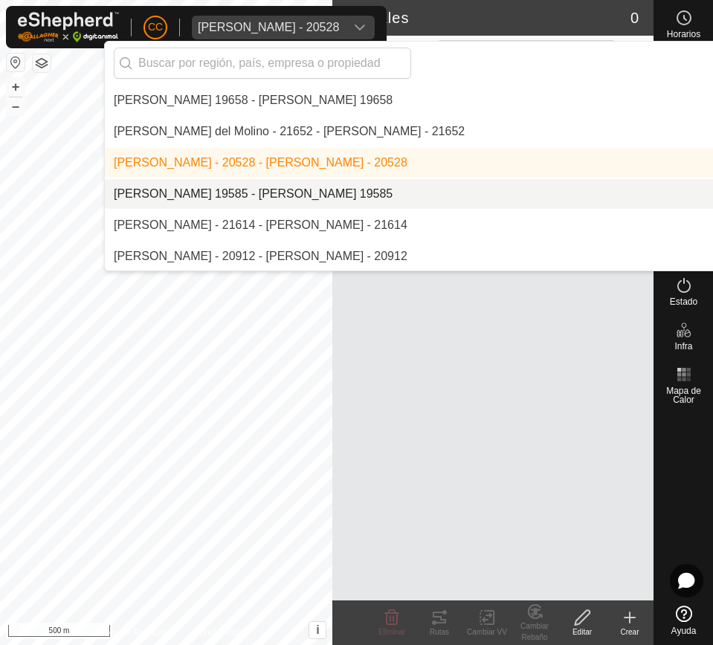
click at [384, 187] on li "[PERSON_NAME] 19585 - [PERSON_NAME] 19585" at bounding box center [510, 194] width 811 height 30
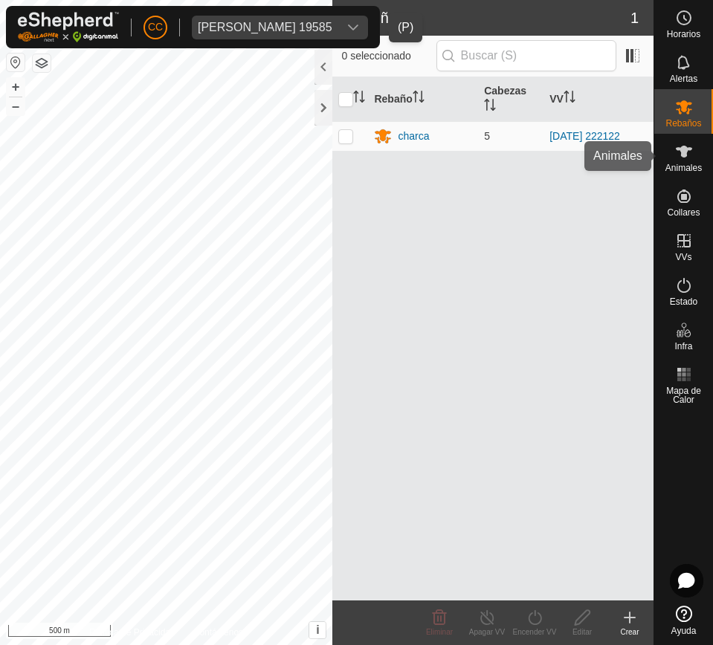
click at [684, 155] on icon at bounding box center [683, 152] width 16 height 12
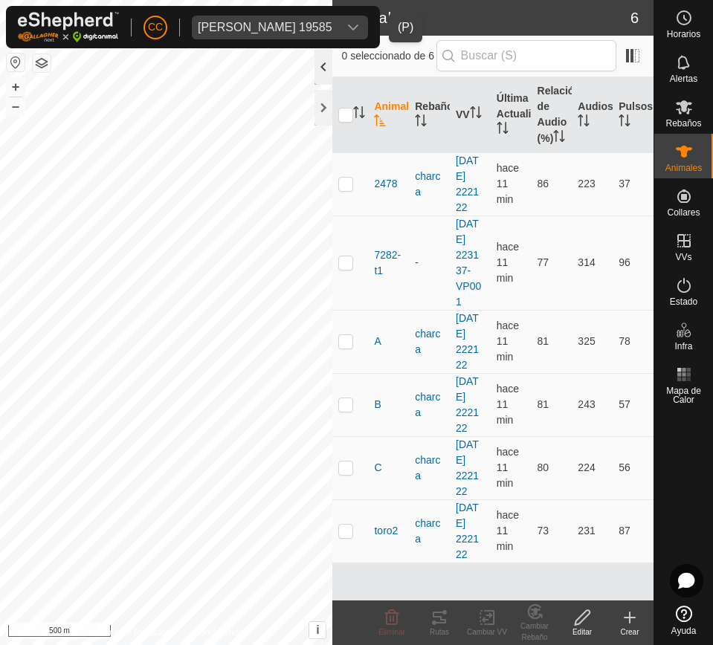
click at [327, 70] on div at bounding box center [323, 67] width 18 height 36
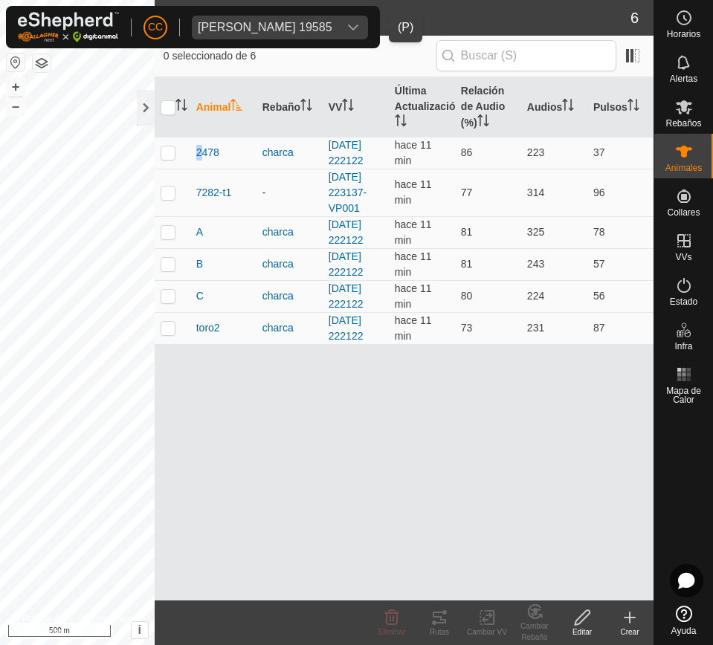
drag, startPoint x: 189, startPoint y: 137, endPoint x: 553, endPoint y: 366, distance: 429.4
click at [556, 366] on div "Animal Rebaño VV Última Actualización Relación de Audio (%) Audios Pulsos 2478 …" at bounding box center [404, 338] width 499 height 523
copy table "Animal Rebaño VV Última Actualización Relación de Audio (%) Audios Pulsos"
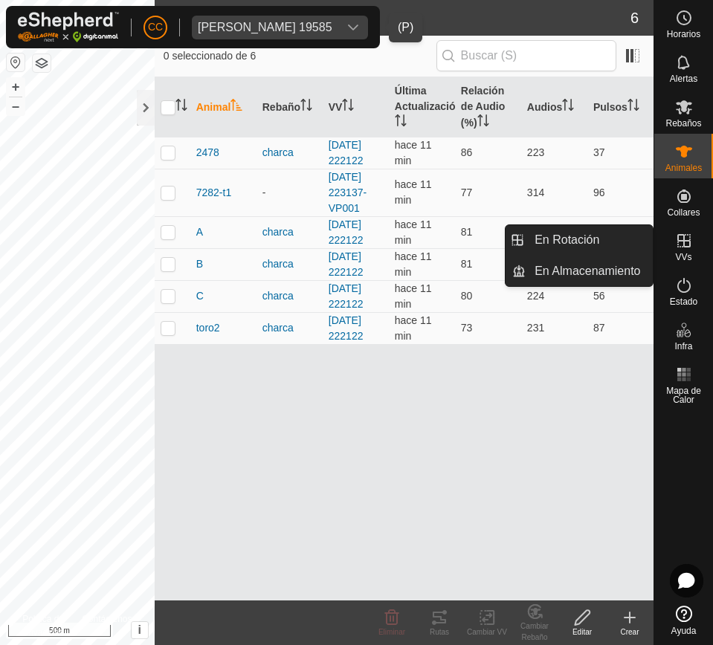
click at [683, 243] on icon at bounding box center [683, 240] width 13 height 13
click at [582, 231] on link "En Rotación" at bounding box center [588, 240] width 127 height 30
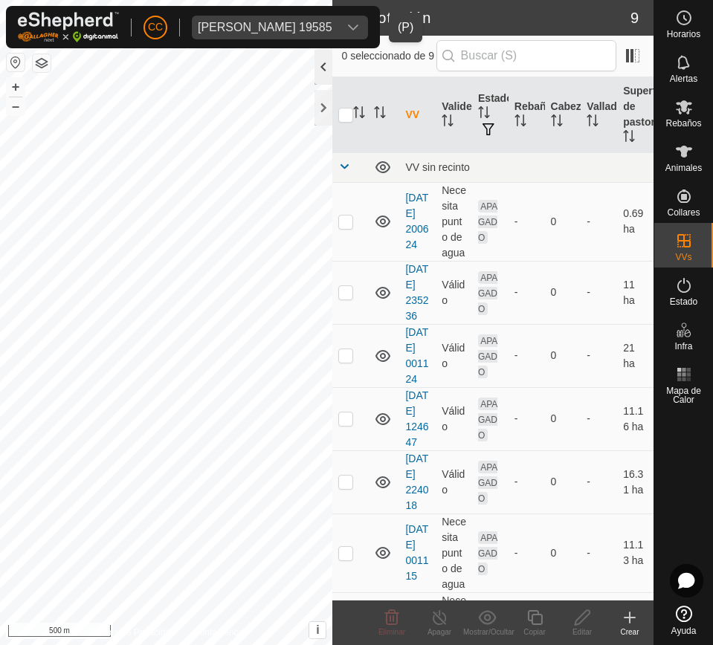
click at [315, 62] on div at bounding box center [323, 67] width 18 height 36
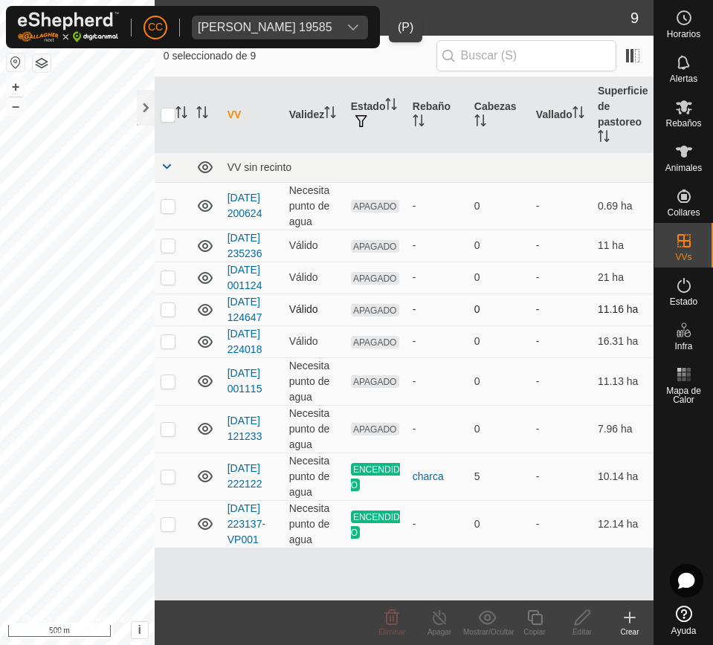
scroll to position [26, 0]
click at [703, 291] on div "Estado" at bounding box center [683, 289] width 59 height 45
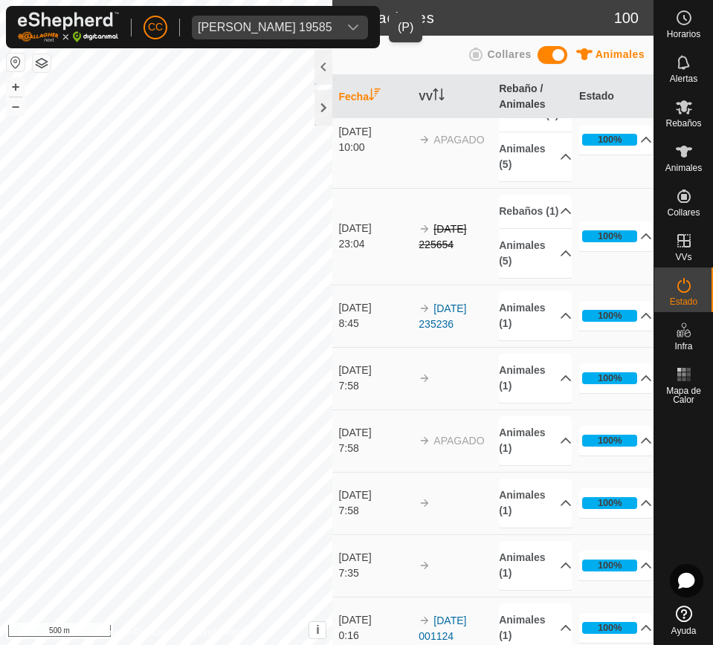
scroll to position [1207, 0]
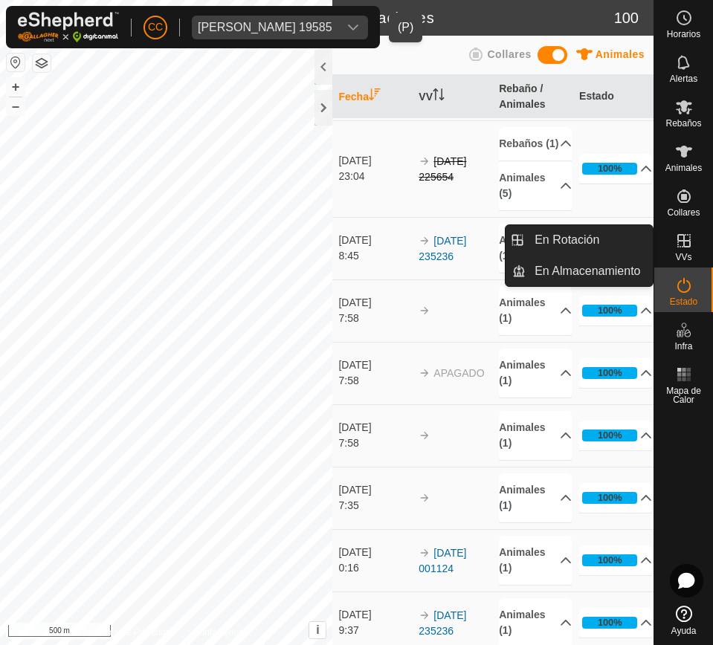
click at [688, 243] on icon at bounding box center [684, 241] width 18 height 18
drag, startPoint x: 648, startPoint y: 239, endPoint x: 622, endPoint y: 234, distance: 26.4
click at [622, 234] on link "En Rotación" at bounding box center [588, 240] width 127 height 30
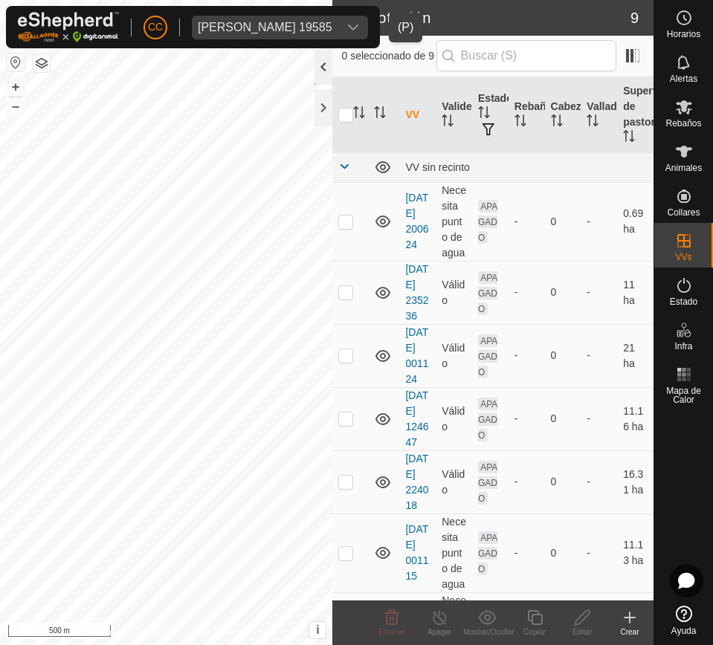
click at [331, 71] on div at bounding box center [323, 67] width 18 height 36
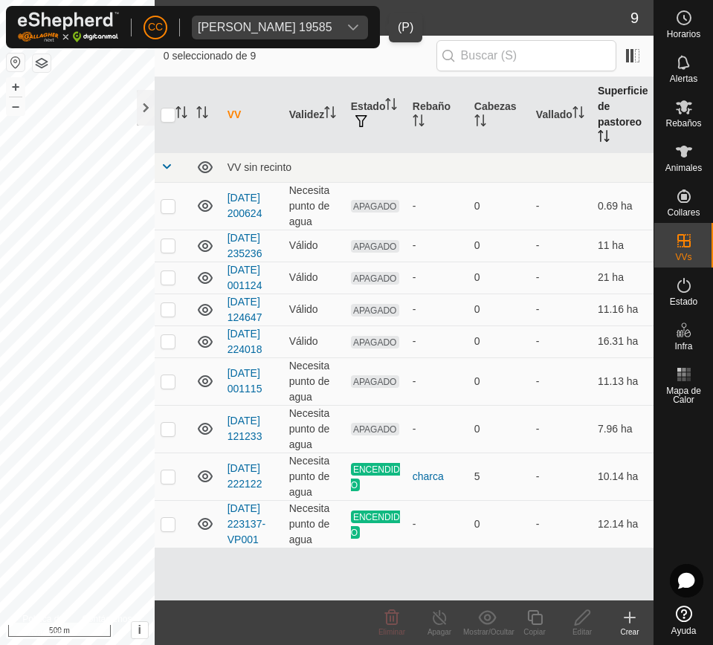
click at [594, 127] on th "Superficie de pastoreo" at bounding box center [622, 115] width 62 height 76
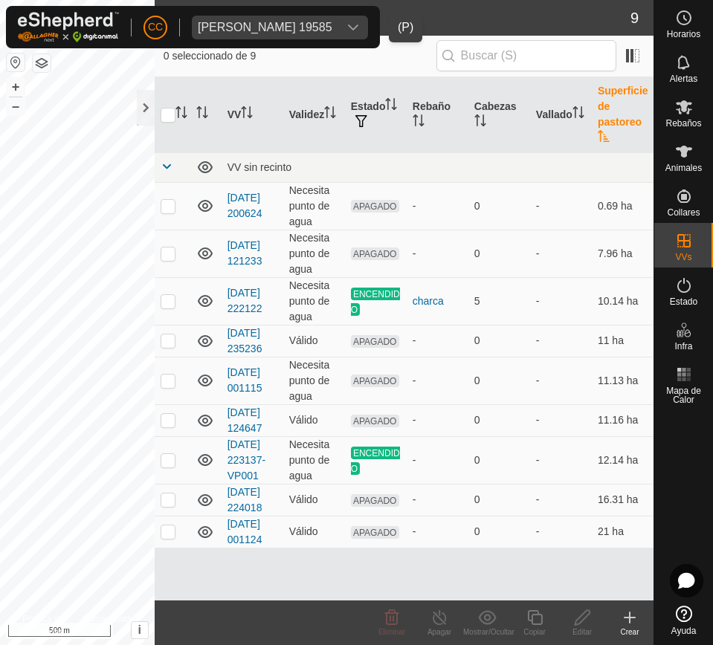
click at [592, 127] on th "Superficie de pastoreo" at bounding box center [622, 115] width 62 height 76
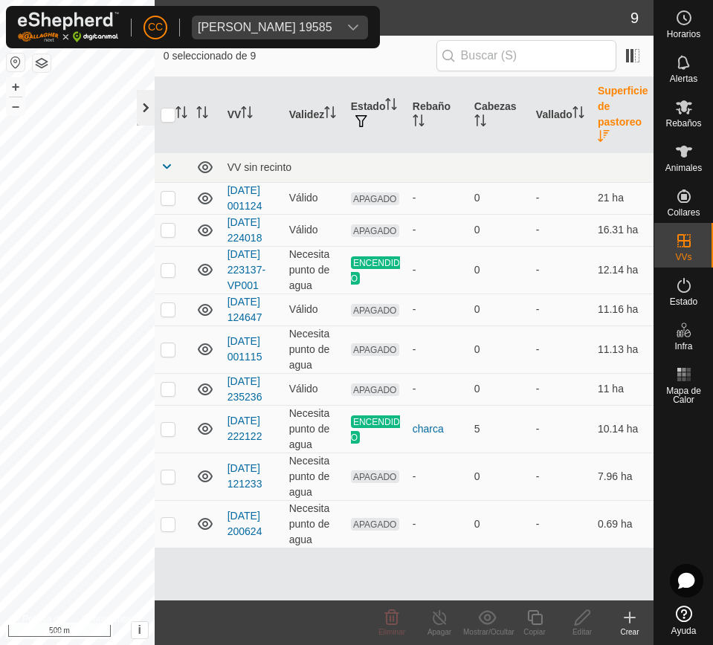
click at [149, 107] on div at bounding box center [146, 108] width 18 height 36
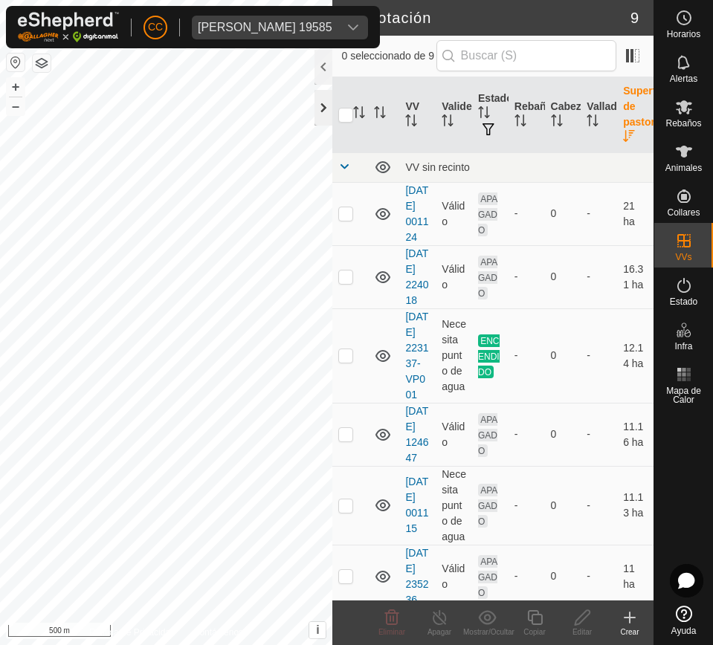
click at [326, 105] on div at bounding box center [323, 108] width 18 height 36
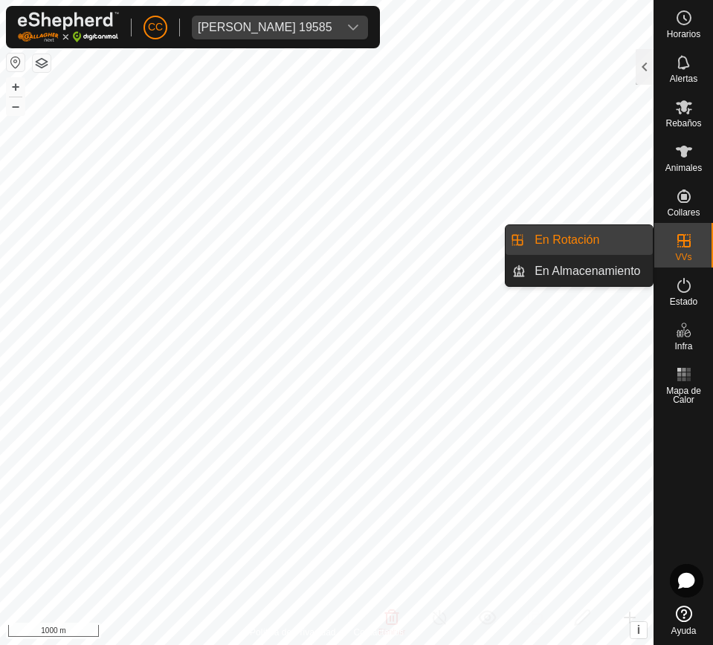
click at [672, 256] on div "VVs" at bounding box center [683, 245] width 59 height 45
click at [591, 237] on link "En Rotación" at bounding box center [588, 240] width 127 height 30
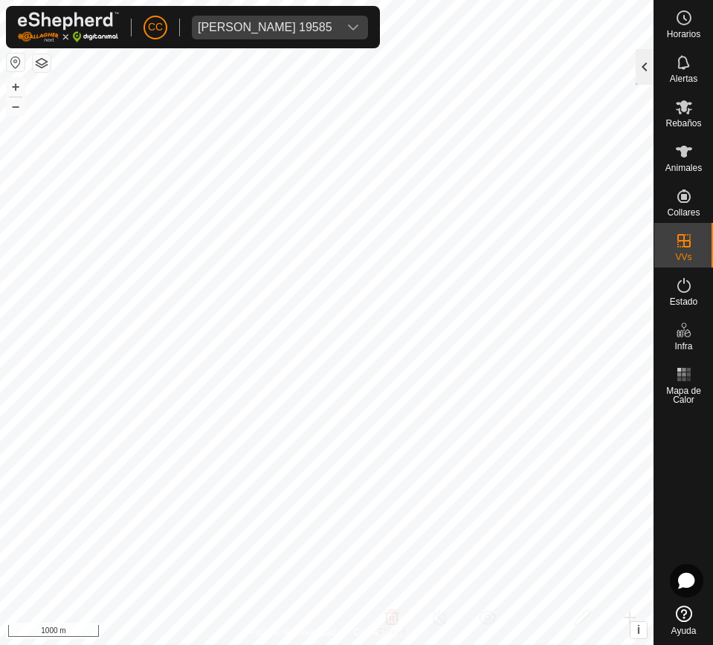
click at [643, 68] on div at bounding box center [644, 67] width 18 height 36
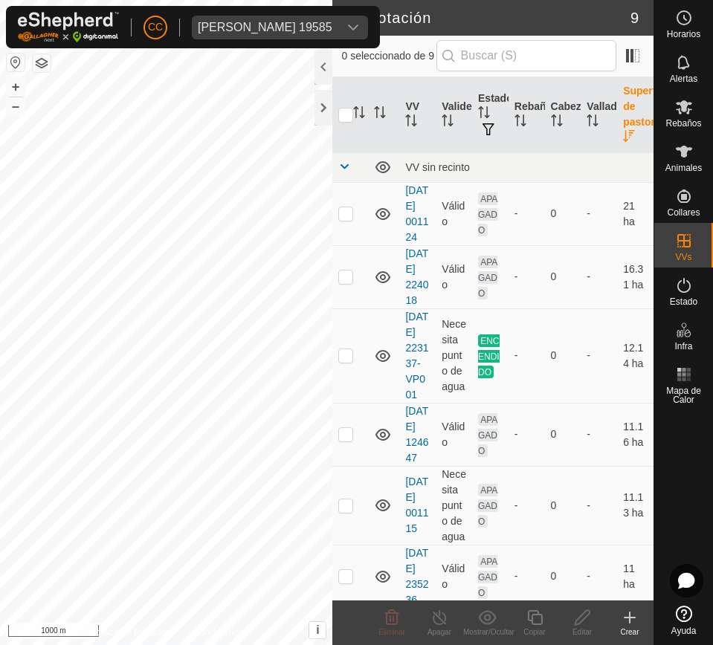
click at [323, 68] on div at bounding box center [323, 67] width 18 height 36
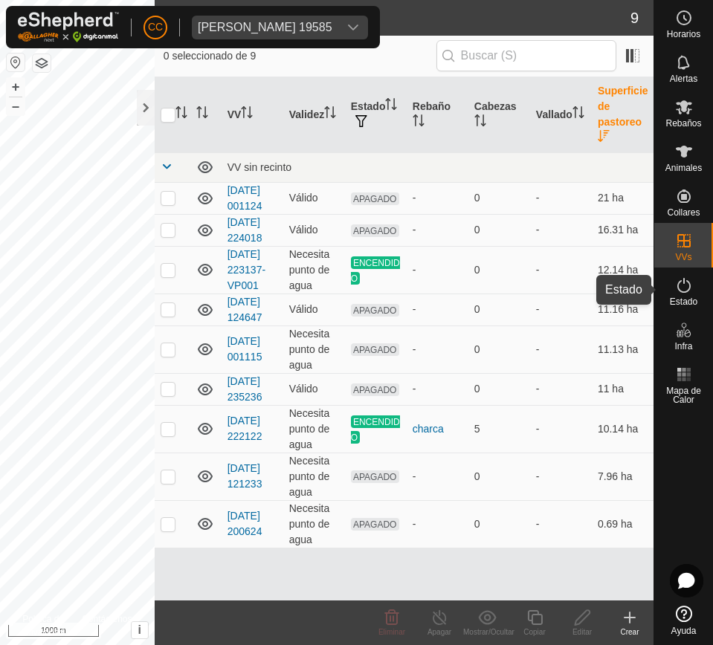
click at [705, 295] on div "Estado" at bounding box center [683, 289] width 59 height 45
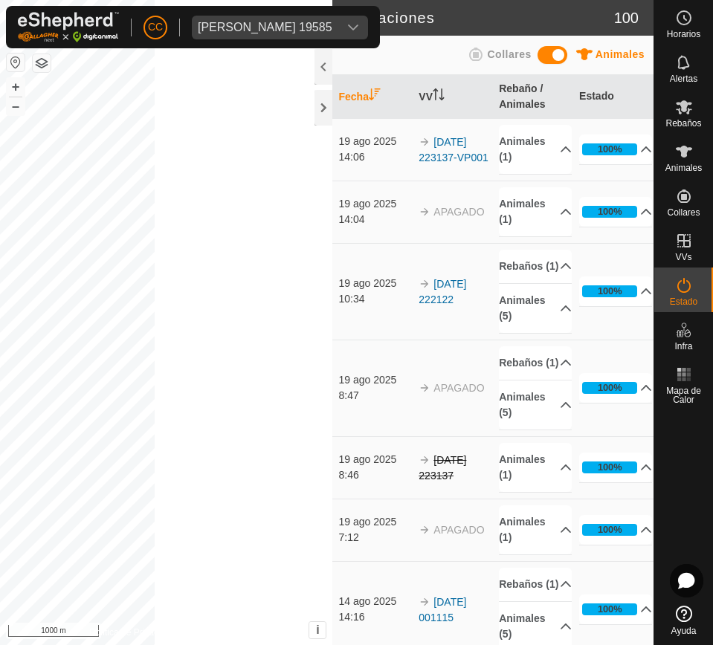
click at [690, 291] on icon at bounding box center [684, 285] width 18 height 18
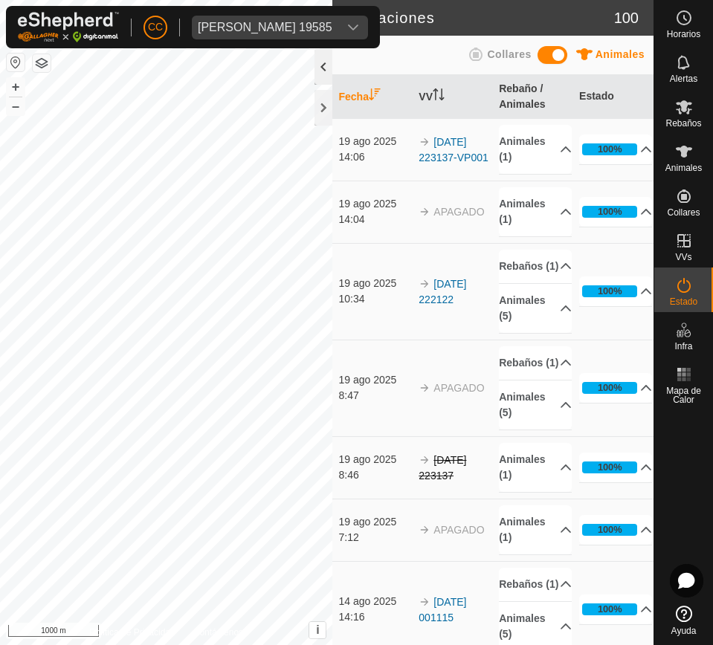
click at [321, 63] on div at bounding box center [323, 67] width 18 height 36
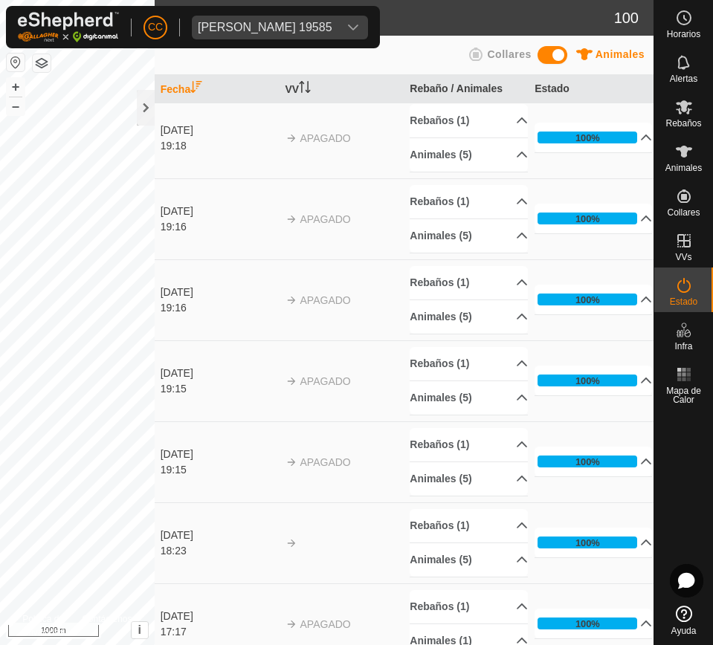
scroll to position [5268, 0]
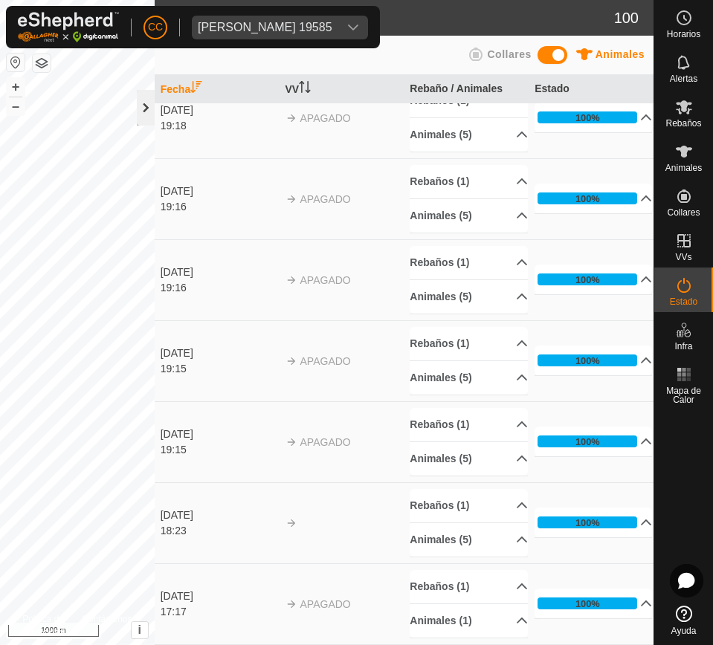
click at [146, 104] on div at bounding box center [146, 108] width 18 height 36
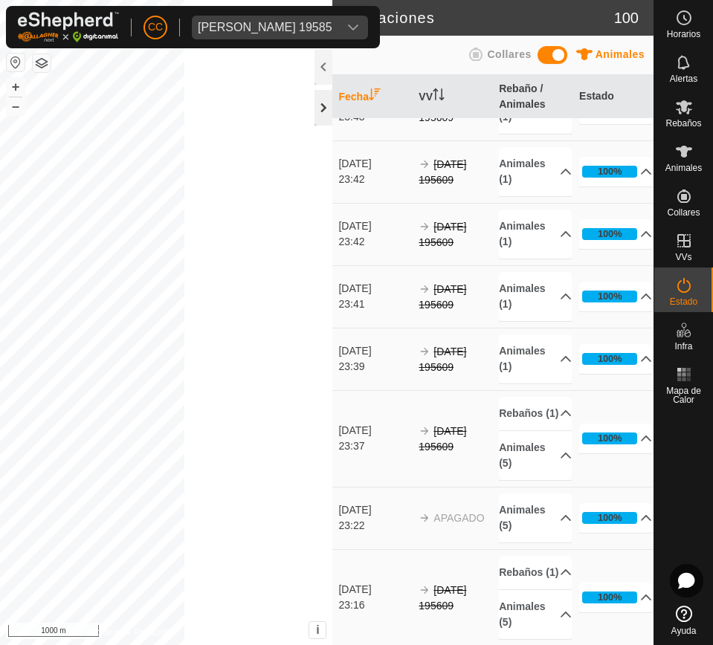
scroll to position [7108, 0]
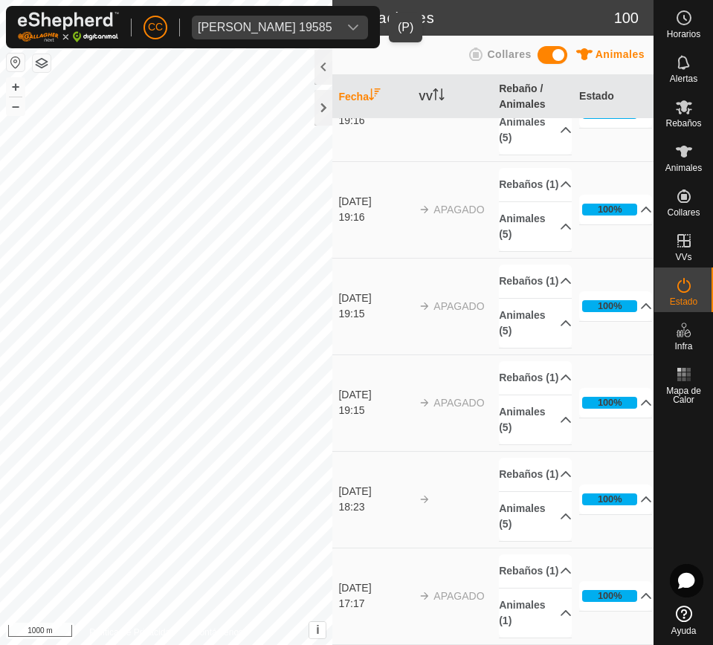
click at [264, 22] on div "Diego Aparicio Merino 19585" at bounding box center [265, 28] width 134 height 12
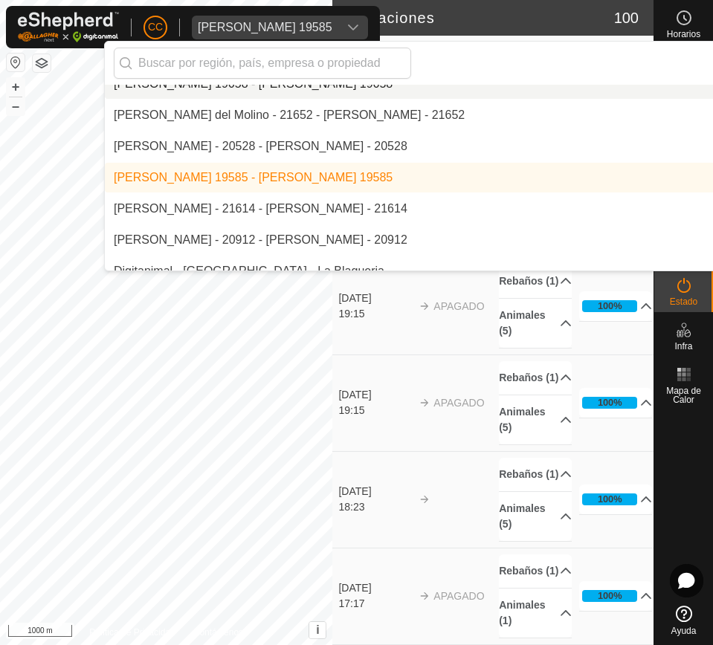
scroll to position [2805, 0]
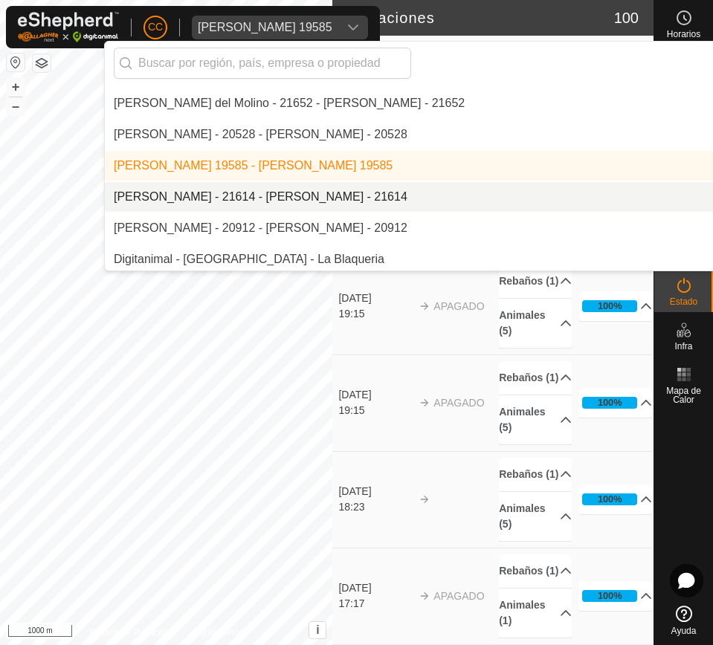
click at [313, 197] on li "[PERSON_NAME] - 21614 - [PERSON_NAME] - 21614" at bounding box center [510, 197] width 811 height 30
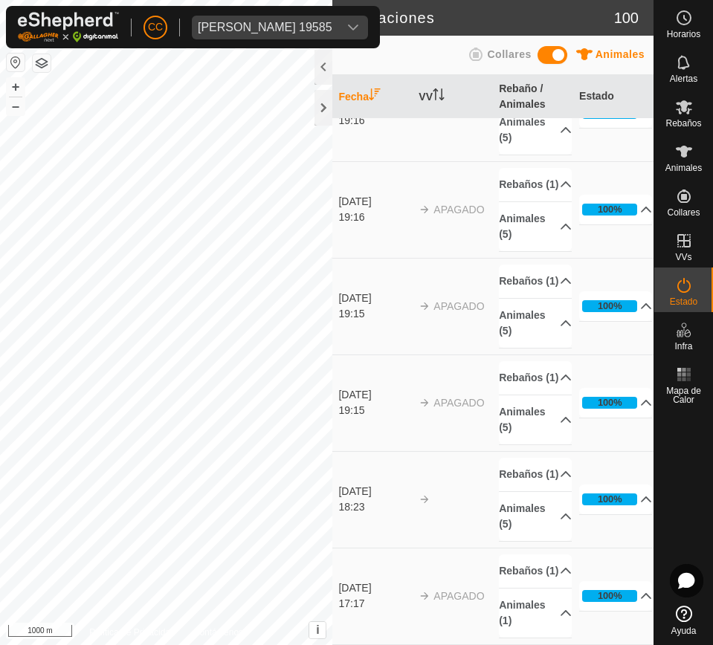
scroll to position [0, 0]
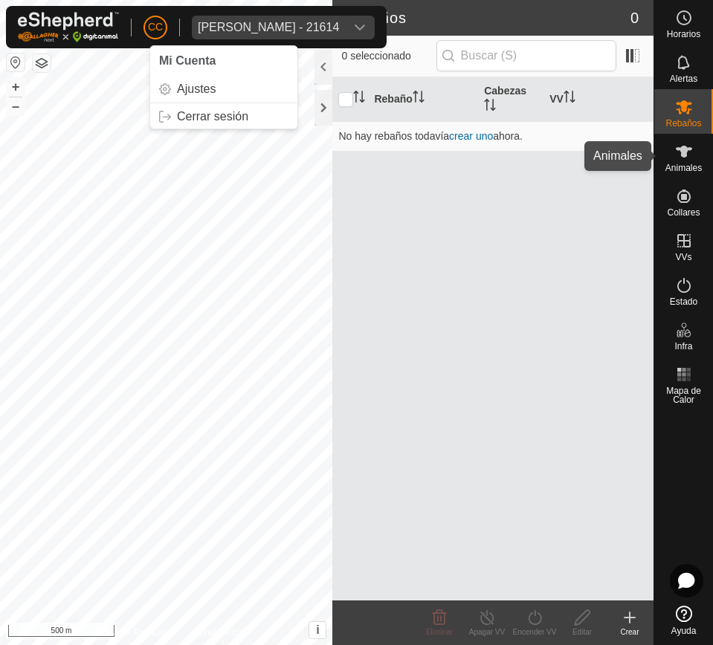
click at [698, 153] on div "Animales" at bounding box center [683, 156] width 59 height 45
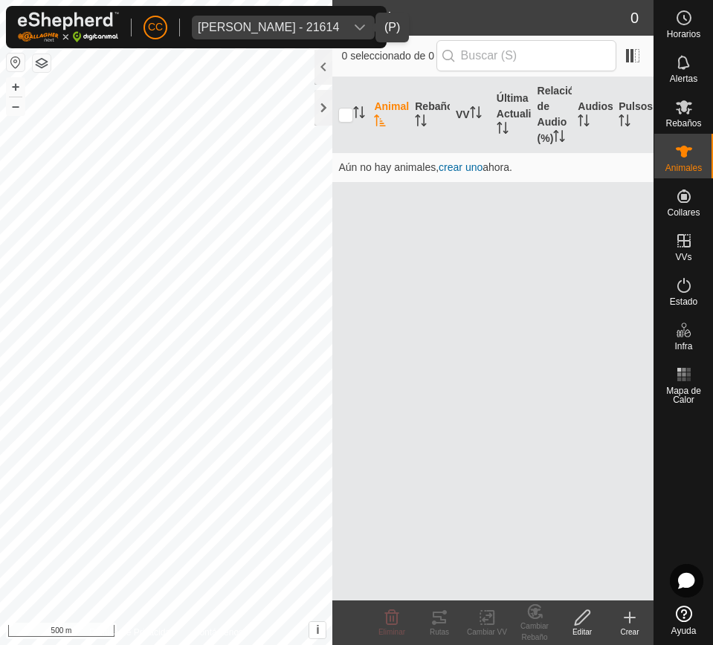
click at [346, 26] on div "dropdown trigger" at bounding box center [360, 28] width 30 height 24
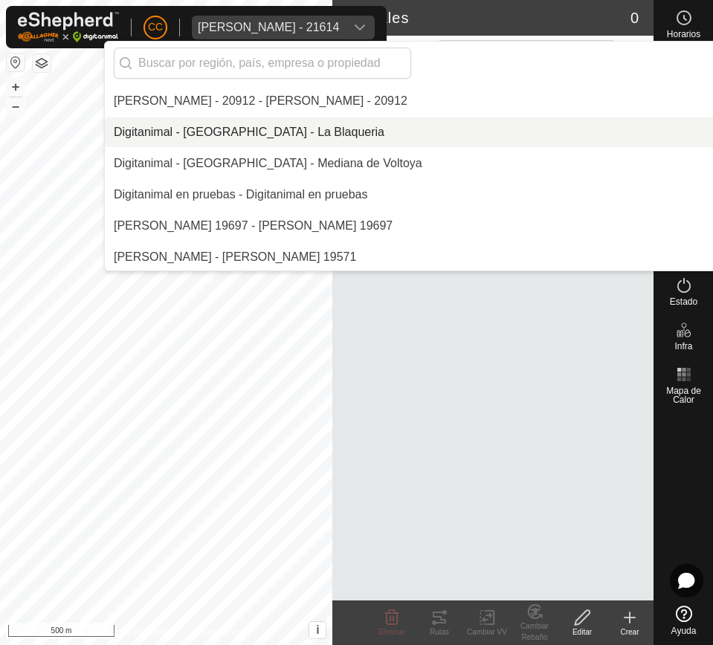
scroll to position [2839, 0]
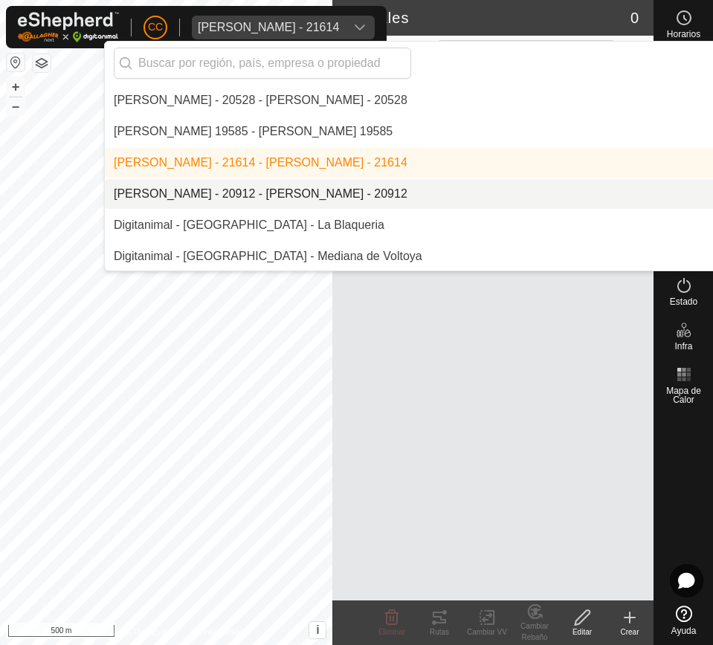
click at [418, 184] on li "[PERSON_NAME] - 20912 - [PERSON_NAME] - 20912" at bounding box center [510, 194] width 811 height 30
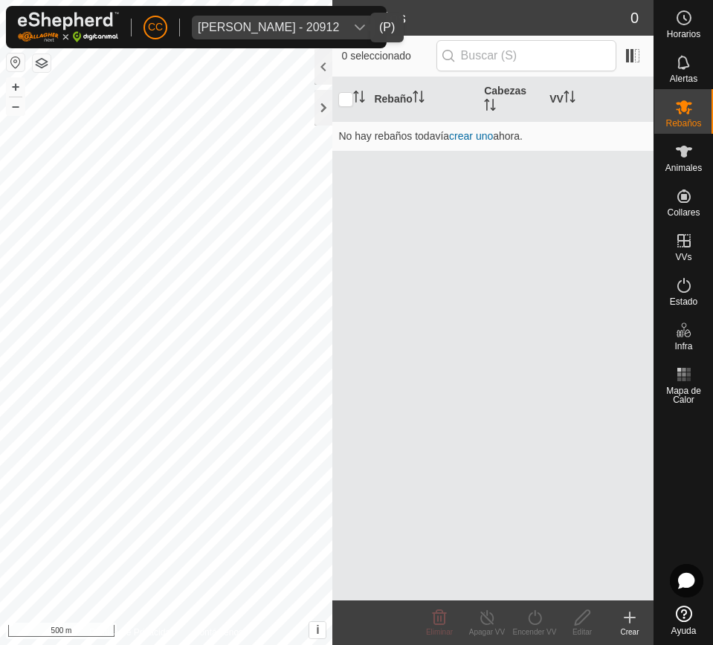
click at [332, 27] on span "Diego Ipas Susin - 20912" at bounding box center [268, 28] width 153 height 24
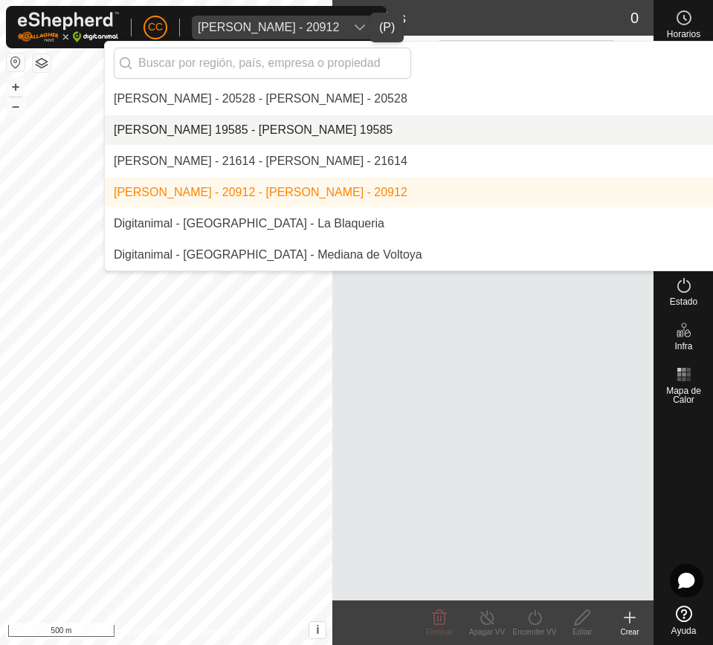
scroll to position [2870, 0]
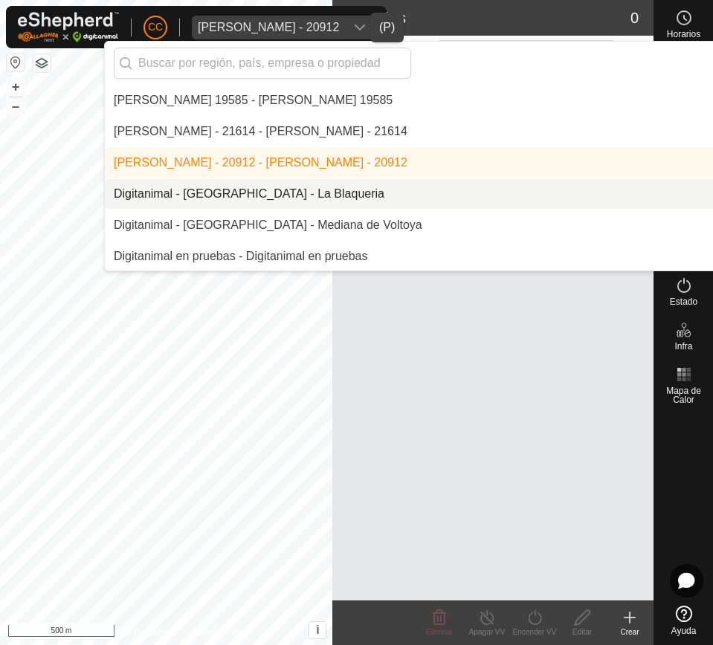
click at [328, 193] on li "Digitanimal - [GEOGRAPHIC_DATA] - La [PERSON_NAME]" at bounding box center [510, 194] width 811 height 30
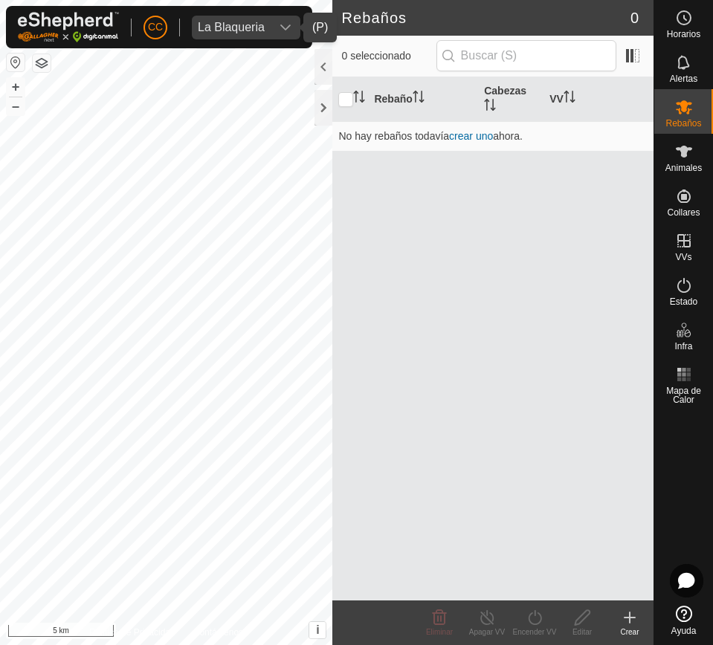
click at [318, 16] on div "dropdown trigger" at bounding box center [333, 28] width 30 height 24
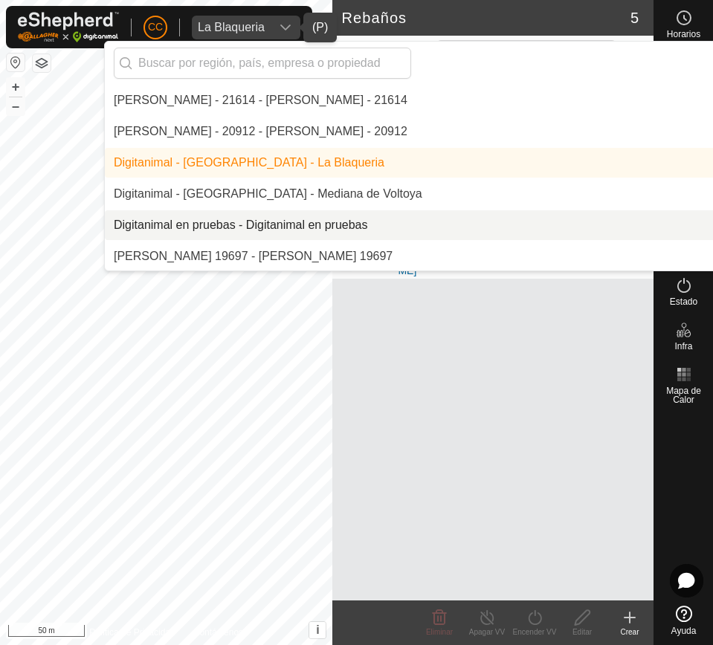
scroll to position [2994, 0]
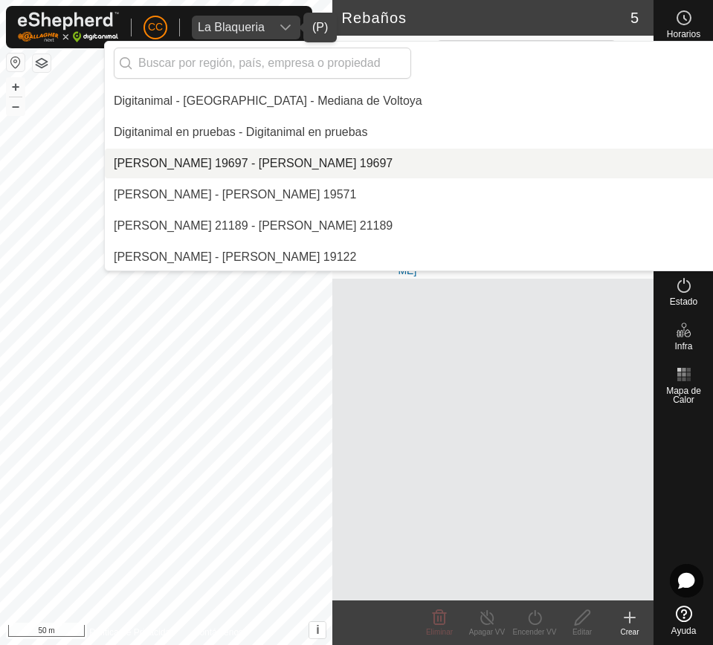
click at [379, 162] on li "[PERSON_NAME] 19697 - [PERSON_NAME] 19697" at bounding box center [510, 164] width 811 height 30
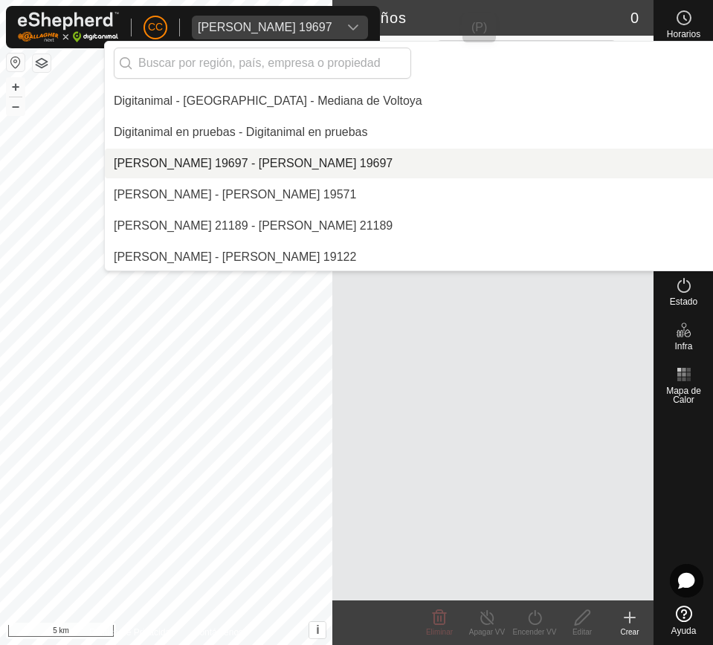
scroll to position [0, 0]
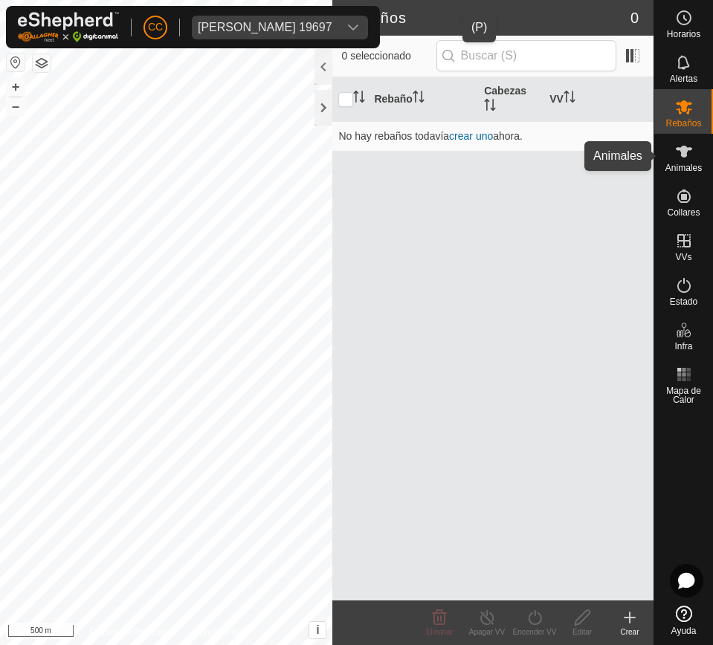
click at [684, 158] on icon at bounding box center [684, 152] width 18 height 18
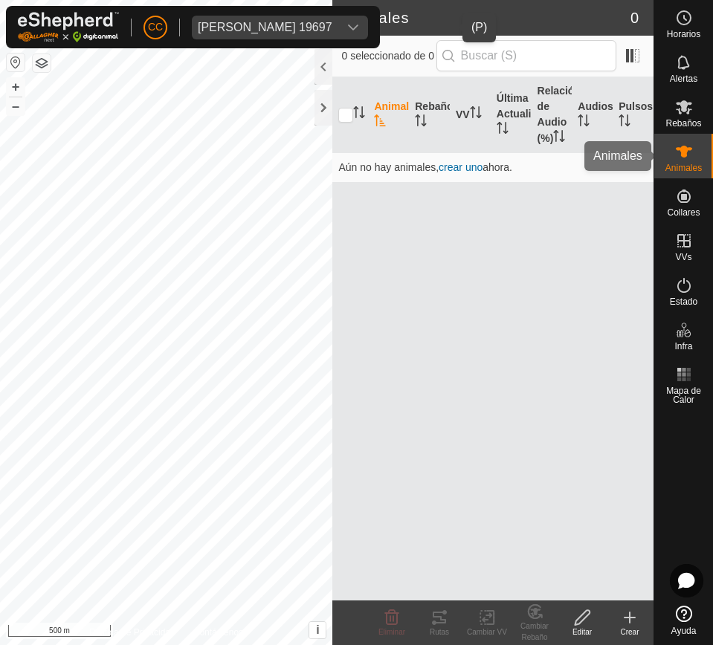
click at [688, 164] on span "Animales" at bounding box center [683, 167] width 36 height 9
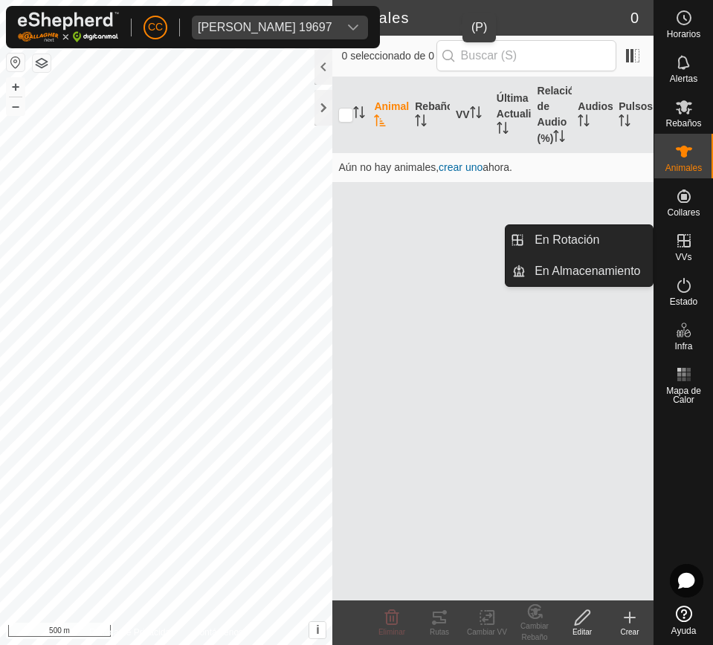
click at [679, 244] on icon at bounding box center [684, 241] width 18 height 18
click at [614, 231] on link "En Rotación" at bounding box center [588, 240] width 127 height 30
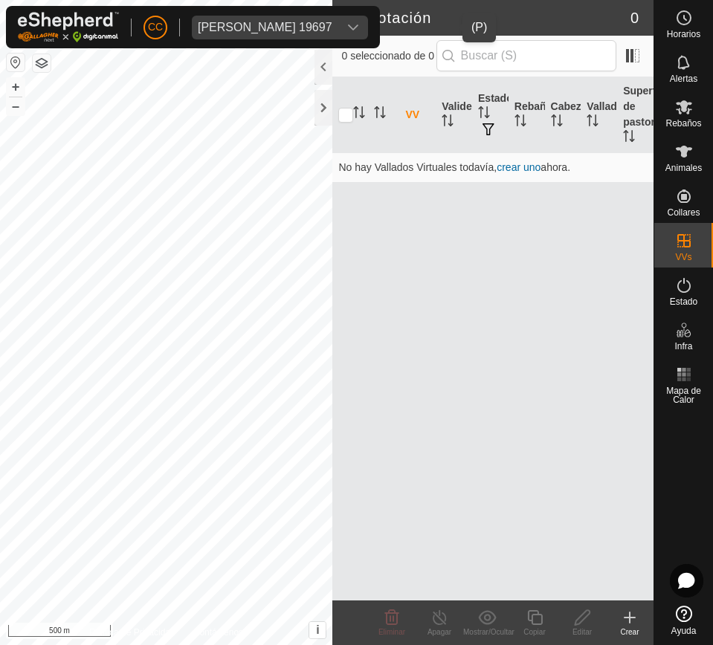
click at [338, 23] on span "Dionisio Martin Sanchez Hernandez 19697" at bounding box center [265, 28] width 146 height 24
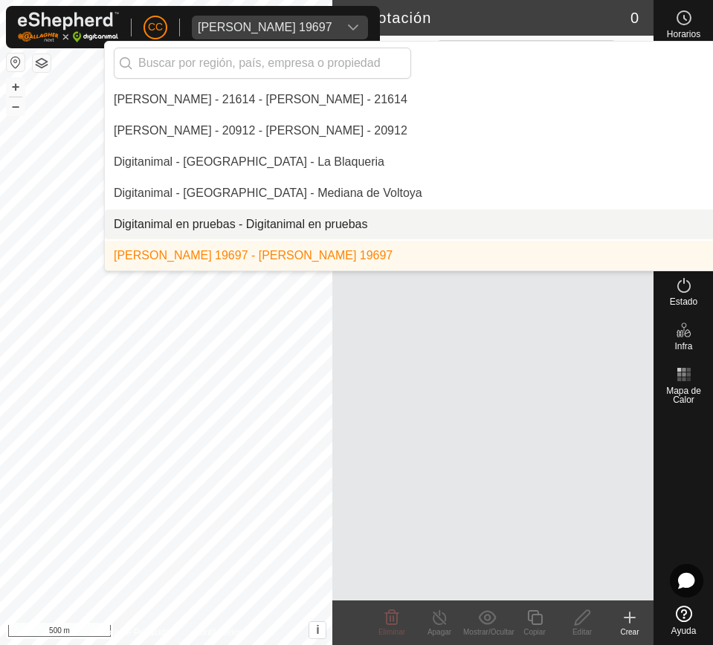
scroll to position [2995, 0]
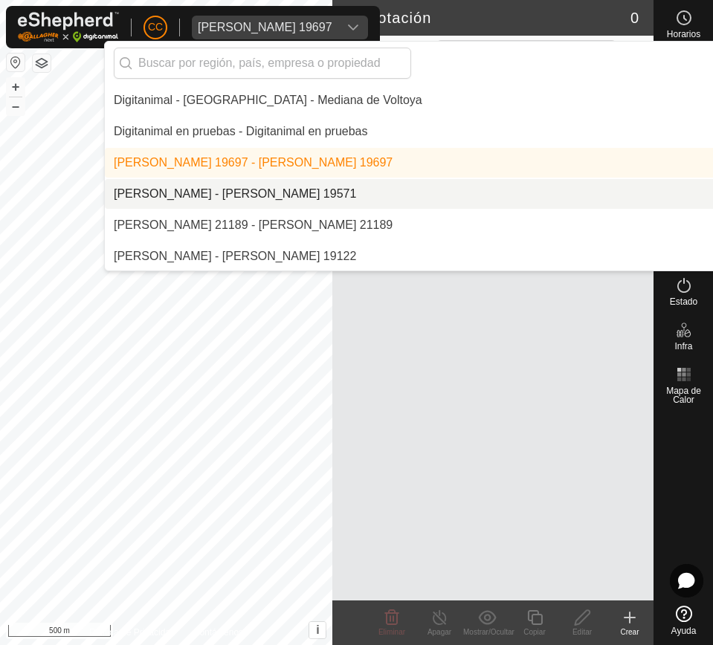
click at [378, 190] on li "[DATE][PERSON_NAME] - [DATE][PERSON_NAME] 19571" at bounding box center [510, 194] width 811 height 30
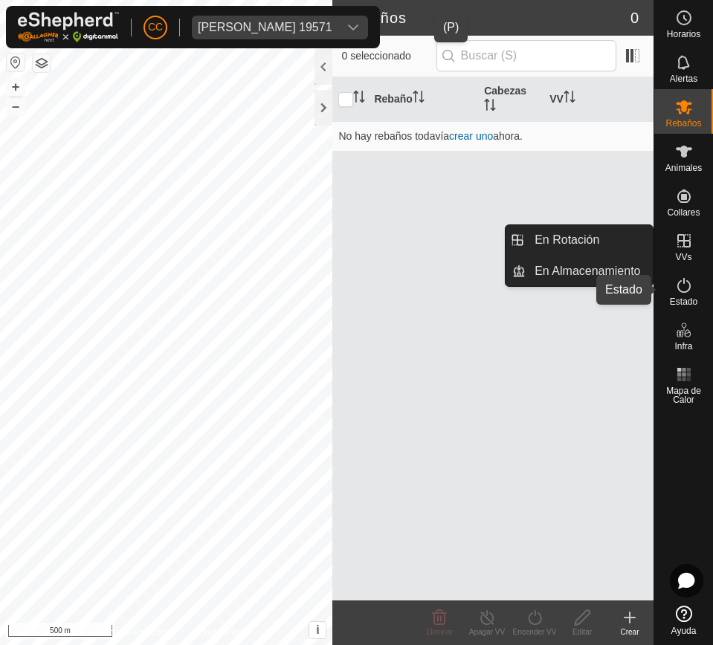
click at [675, 295] on es-activation-svg-icon at bounding box center [683, 285] width 27 height 24
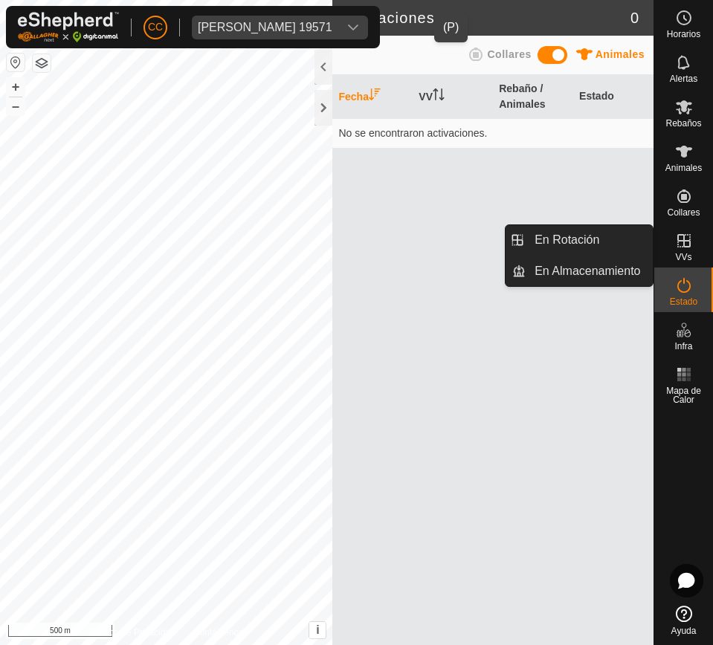
click at [685, 255] on span "VVs" at bounding box center [683, 257] width 16 height 9
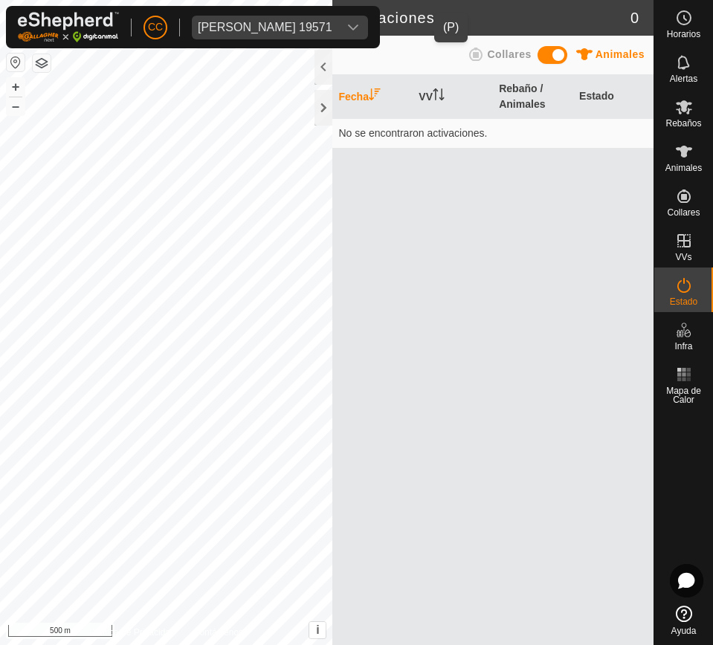
click at [400, 27] on div "dropdown trigger" at bounding box center [390, 28] width 30 height 24
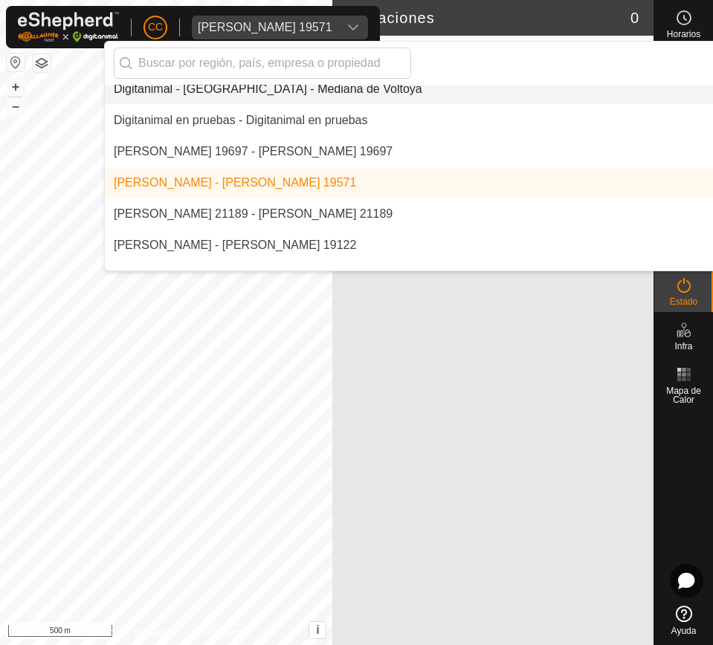
scroll to position [3026, 0]
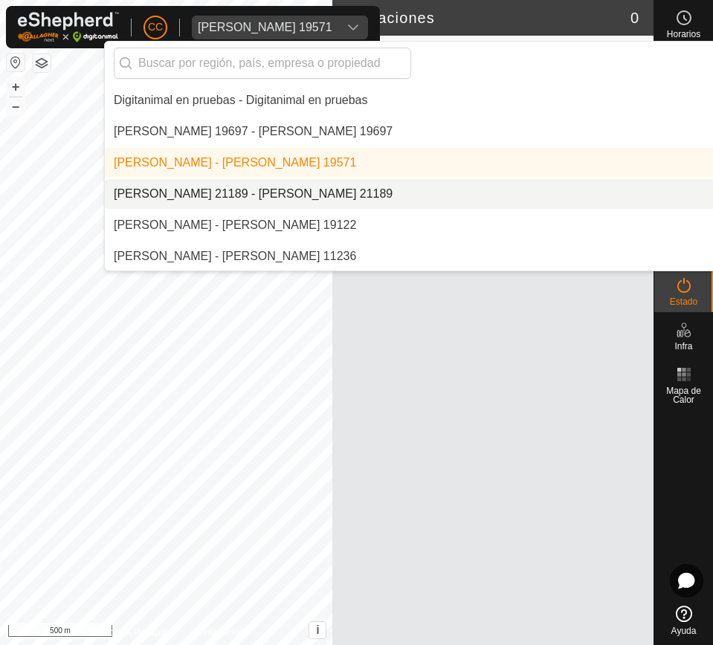
click at [438, 195] on li "[PERSON_NAME] 21189 - [PERSON_NAME] 21189" at bounding box center [510, 194] width 811 height 30
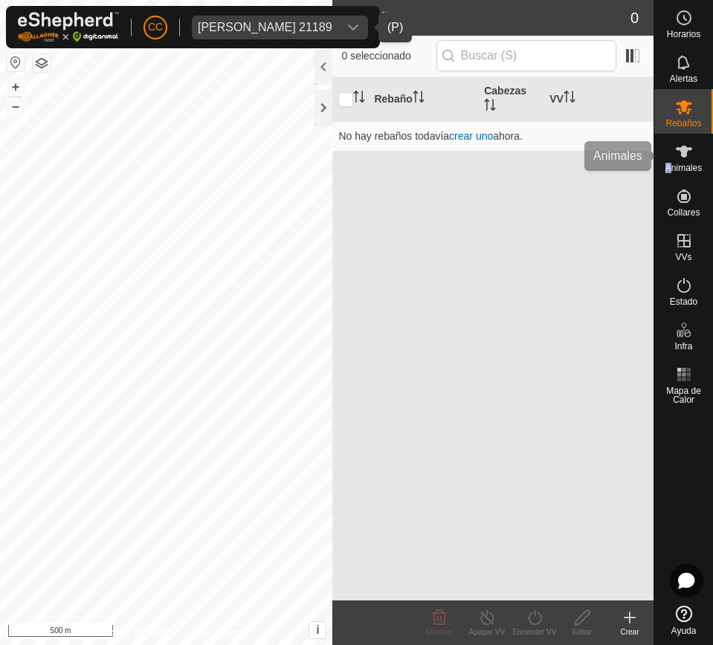
click at [668, 166] on span "Animales" at bounding box center [683, 167] width 36 height 9
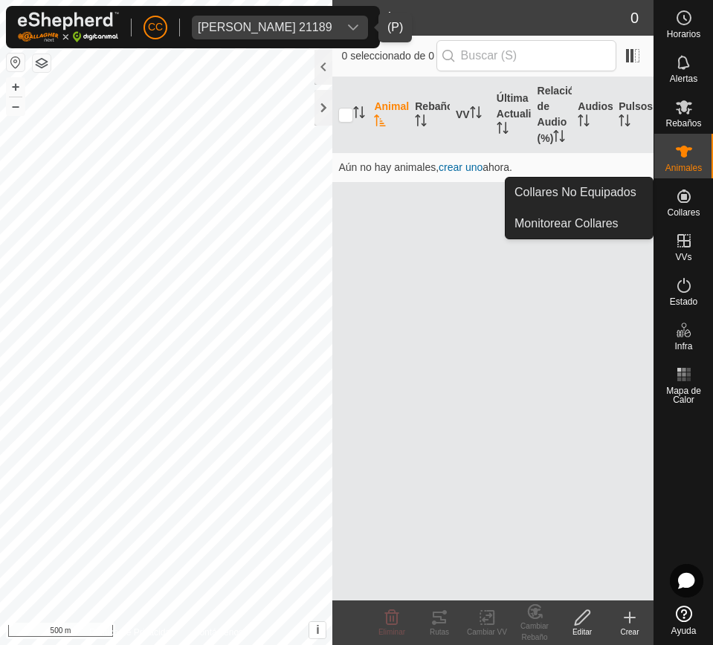
click at [672, 192] on es-neckbands-svg-icon at bounding box center [683, 196] width 27 height 24
click at [612, 195] on link "Collares No Equipados" at bounding box center [578, 193] width 147 height 30
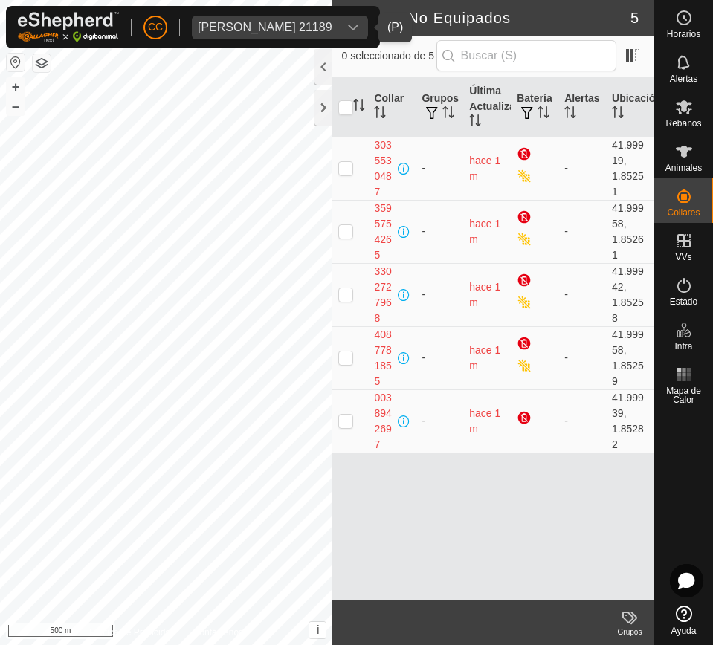
click at [348, 19] on div "dropdown trigger" at bounding box center [353, 28] width 30 height 24
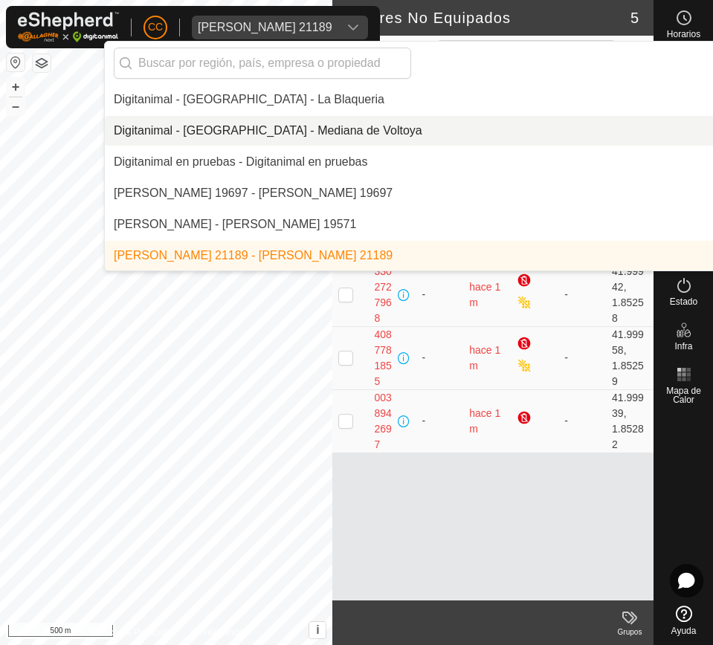
scroll to position [3057, 0]
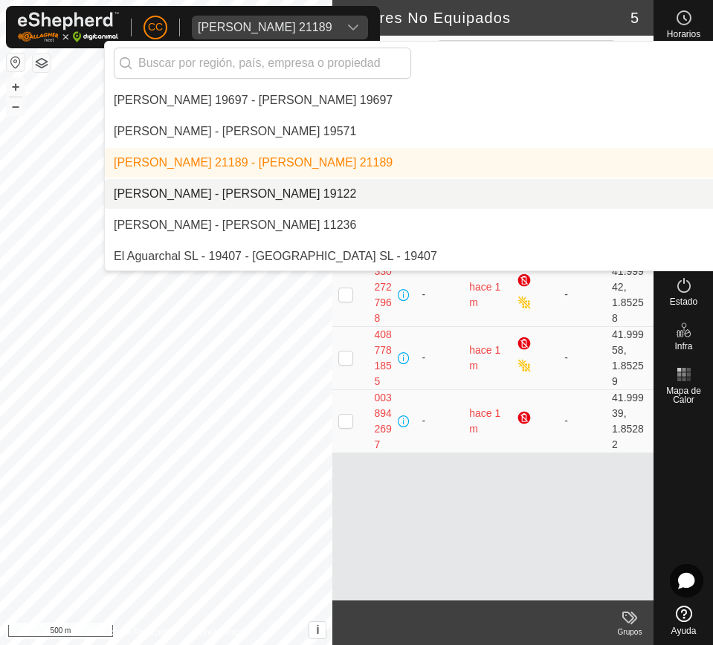
click at [365, 179] on li "[PERSON_NAME] - [PERSON_NAME] 19122" at bounding box center [510, 194] width 811 height 30
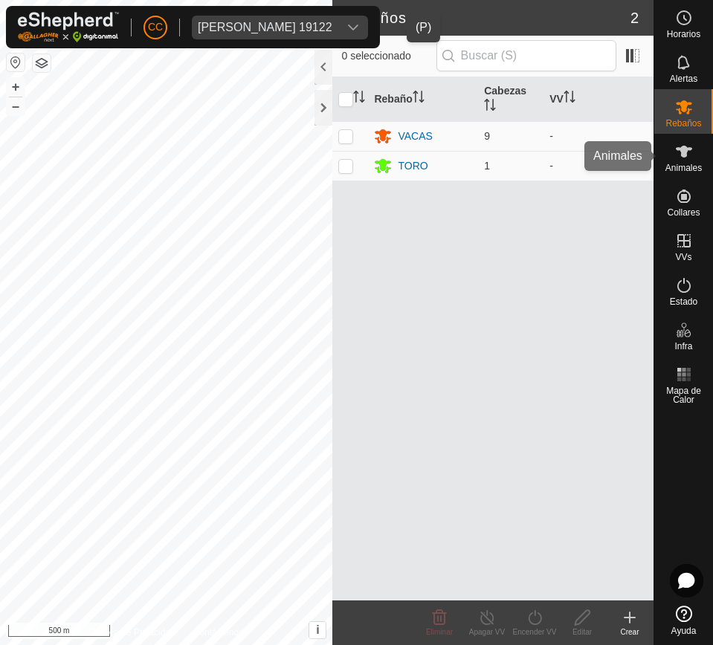
click at [694, 143] on es-animals-svg-icon at bounding box center [683, 152] width 27 height 24
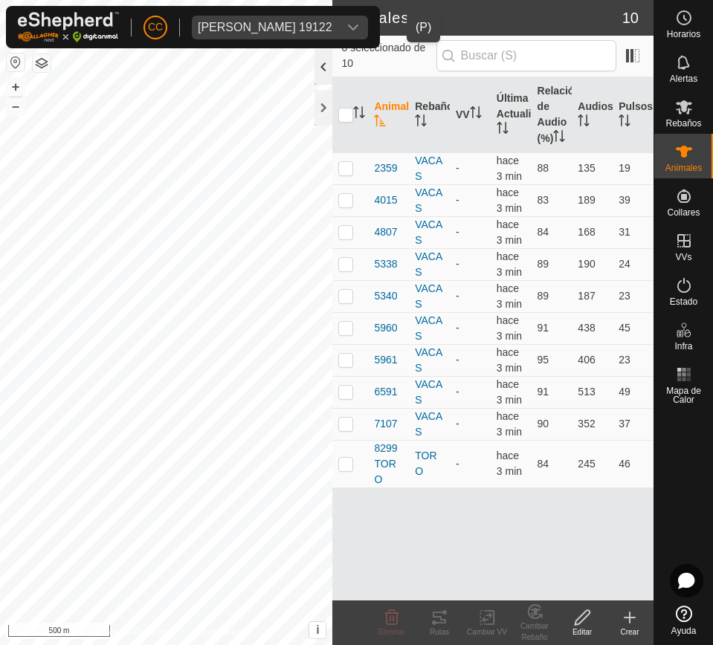
click at [320, 68] on div at bounding box center [323, 67] width 18 height 36
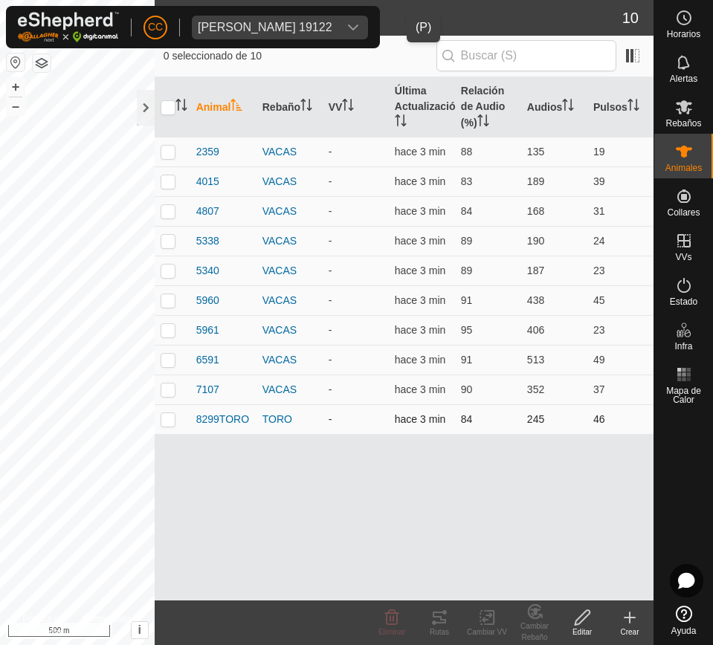
drag, startPoint x: 196, startPoint y: 146, endPoint x: 618, endPoint y: 420, distance: 503.3
click at [618, 420] on tbody "2359 VACAS - hace 3 min 88 135 19 4015 VACAS - hace 3 min 83 189 39 4807 VACAS …" at bounding box center [404, 285] width 499 height 297
copy tbody "2359 VACAS - hace 3 min 88 135 19 4015 VACAS - hace 3 min 83 189 39 4807 VACAS …"
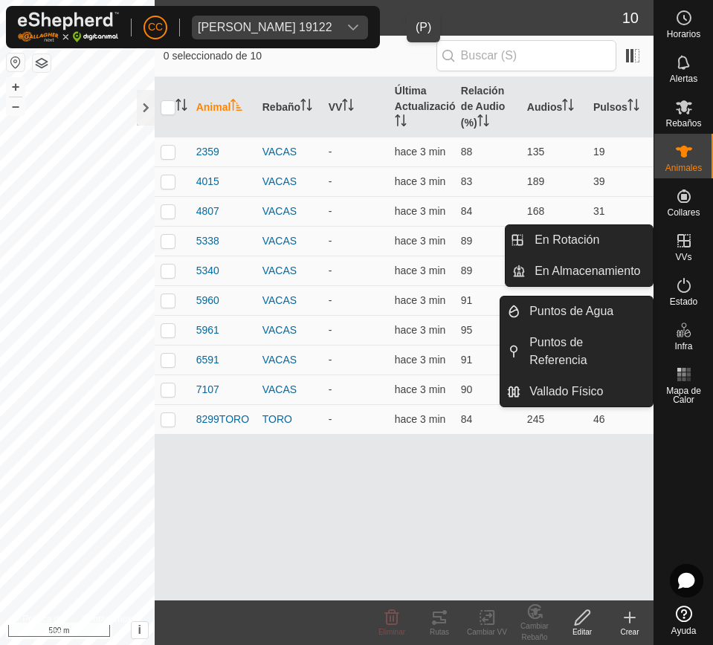
click at [682, 246] on icon at bounding box center [683, 240] width 13 height 13
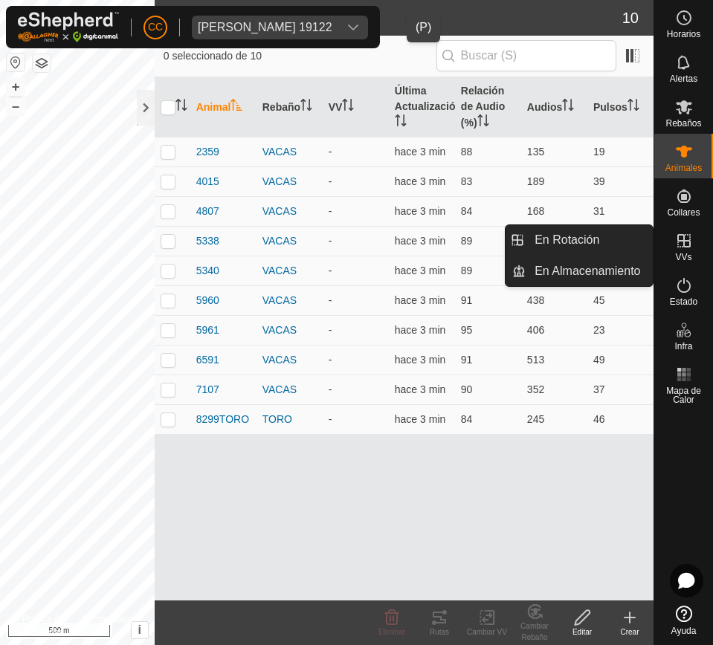
drag, startPoint x: 609, startPoint y: 245, endPoint x: 651, endPoint y: 247, distance: 42.4
click at [597, 239] on link "En Rotación" at bounding box center [588, 240] width 127 height 30
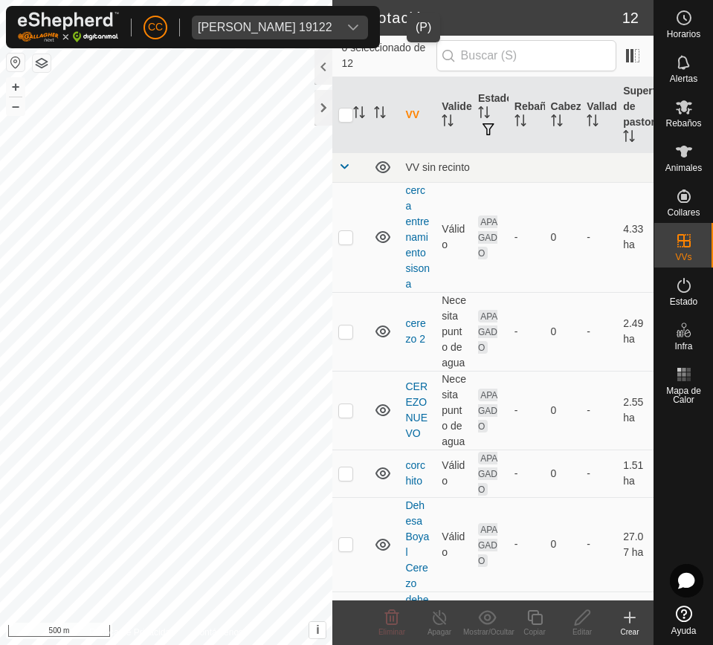
click at [332, 22] on div "Eduardo Batuecas Martin 19122" at bounding box center [265, 28] width 134 height 12
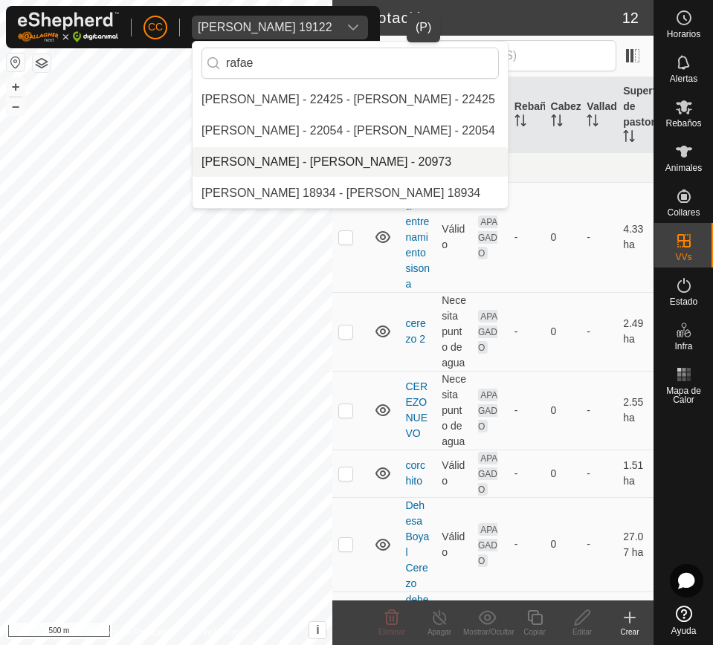
type input "rafae"
click at [325, 158] on li "[PERSON_NAME] - [PERSON_NAME] - 20973" at bounding box center [349, 162] width 315 height 30
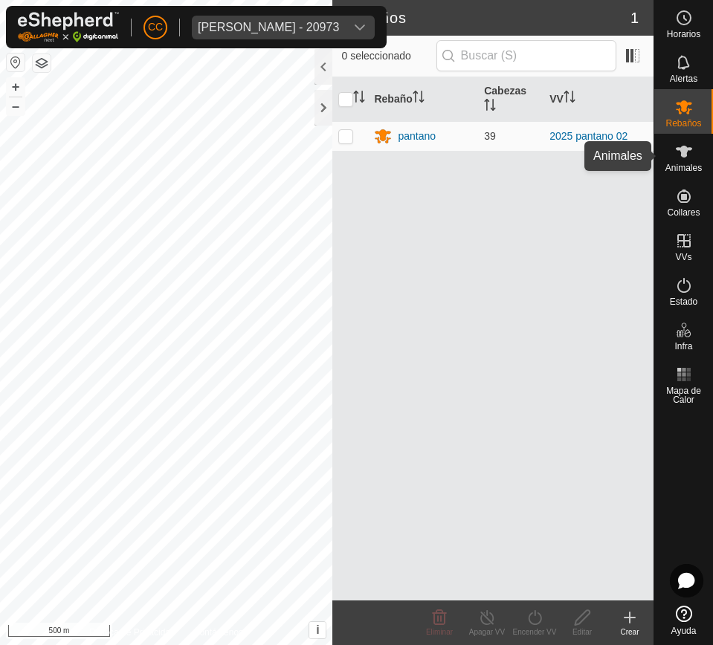
click at [681, 165] on span "Animales" at bounding box center [683, 167] width 36 height 9
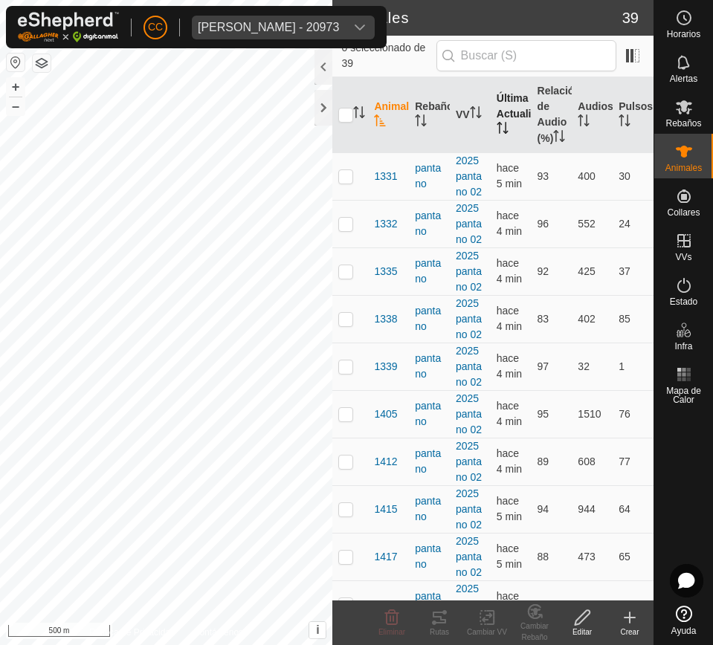
click at [502, 131] on th "Última Actualización" at bounding box center [510, 115] width 41 height 76
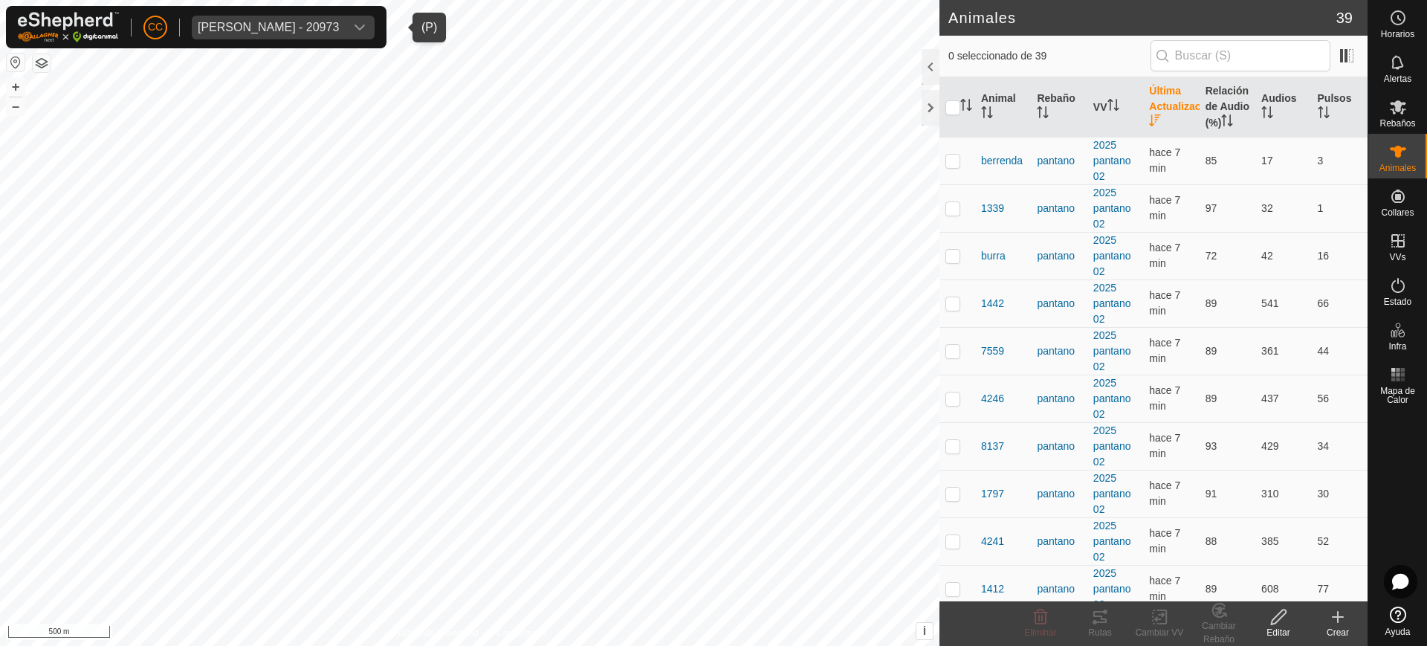
click at [330, 23] on div "Rafael Ovispo Rodriguez - 20973" at bounding box center [268, 28] width 141 height 12
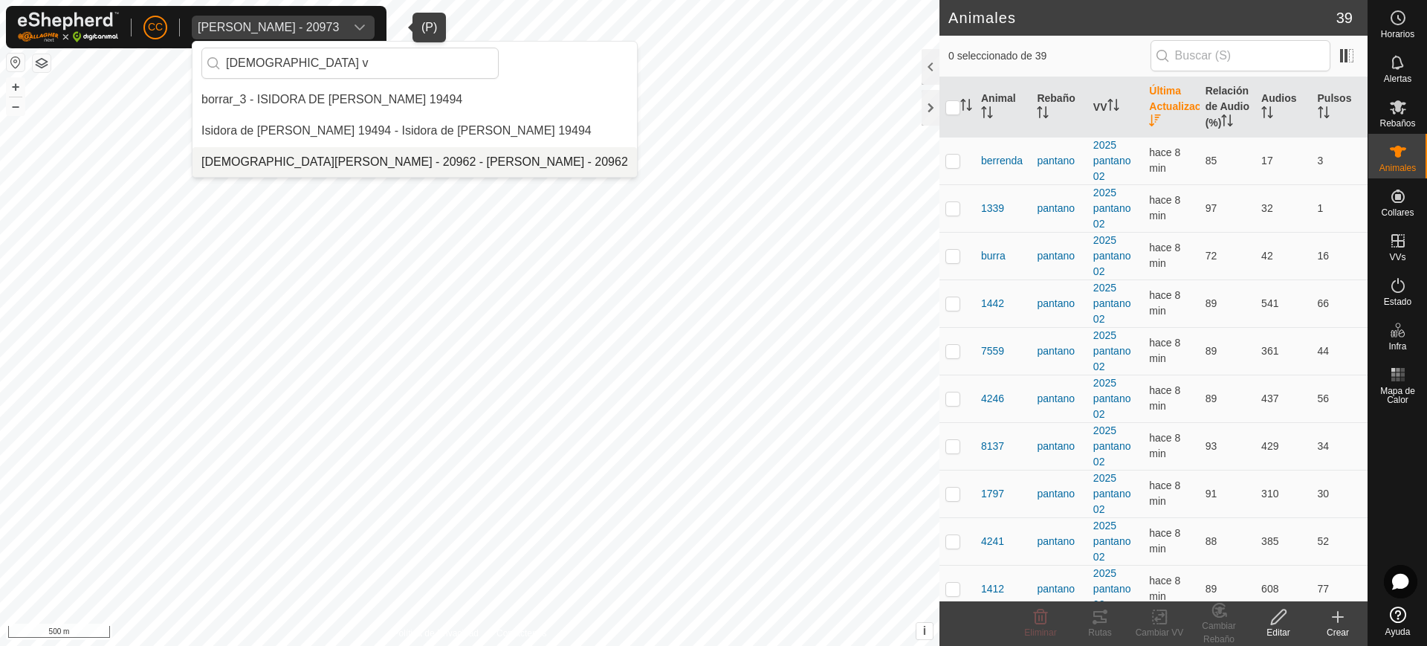
type input "[DEMOGRAPHIC_DATA] v"
click at [312, 164] on li "[DEMOGRAPHIC_DATA][PERSON_NAME] - 20962 - [PERSON_NAME] - 20962" at bounding box center [458, 162] width 532 height 30
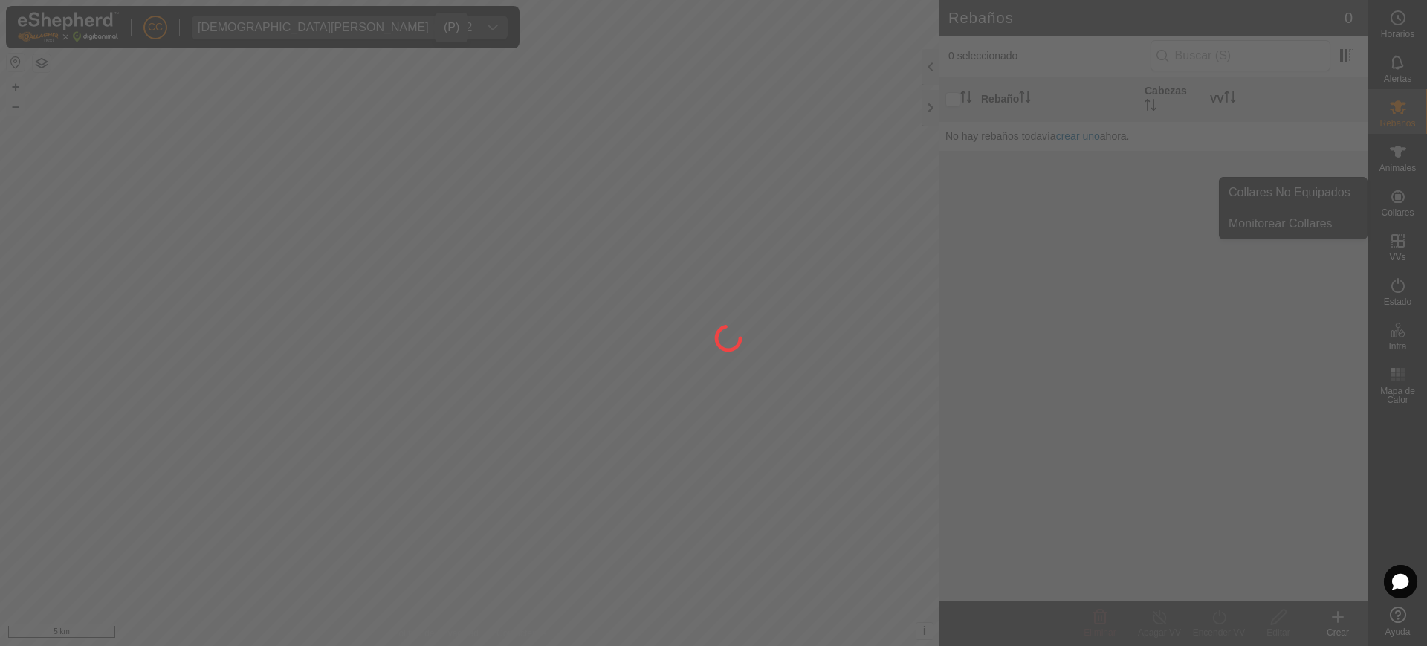
click at [712, 209] on div at bounding box center [713, 323] width 1427 height 646
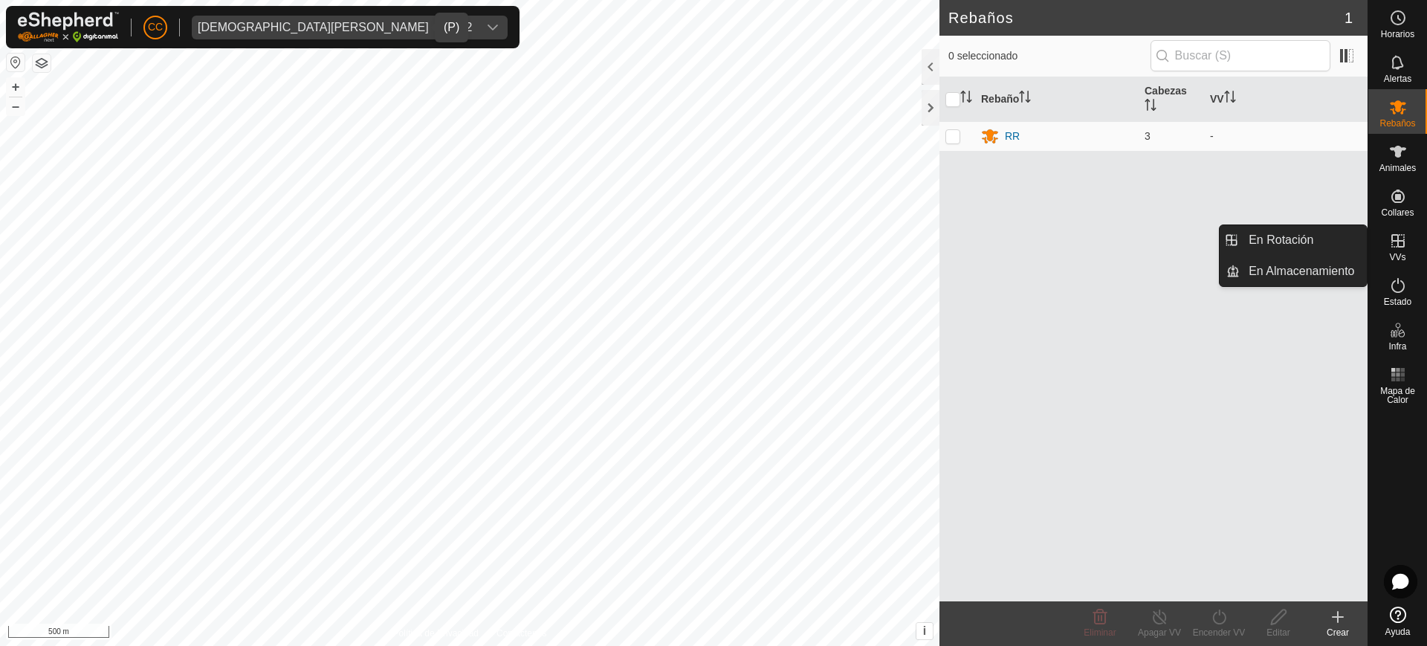
click at [712, 245] on icon at bounding box center [1398, 241] width 18 height 18
click at [712, 253] on span "VVs" at bounding box center [1397, 257] width 16 height 9
click at [712, 234] on link "En Rotación" at bounding box center [1302, 240] width 127 height 30
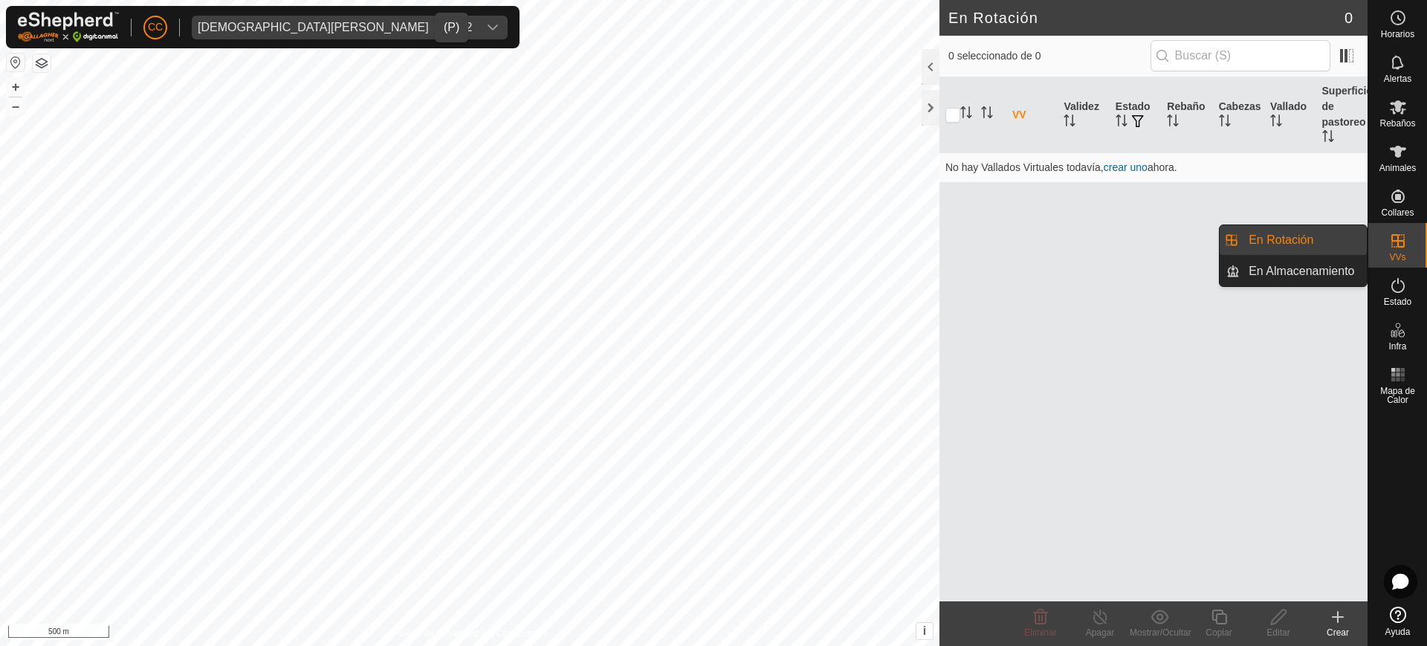
click at [712, 241] on link "En Rotación" at bounding box center [1302, 240] width 127 height 30
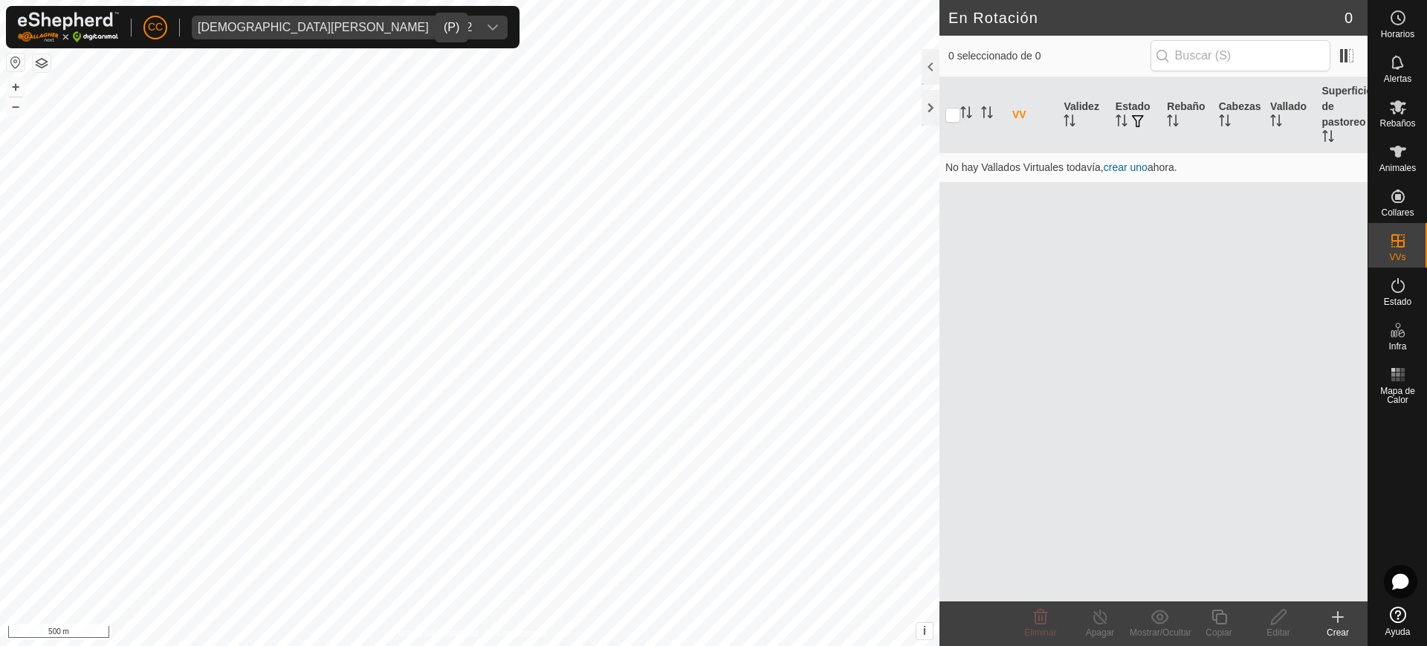
click at [712, 196] on div "VV Validez Estado Rebaño Cabezas Vallado Superficie de pastoreo No hay Vallados…" at bounding box center [1153, 339] width 428 height 524
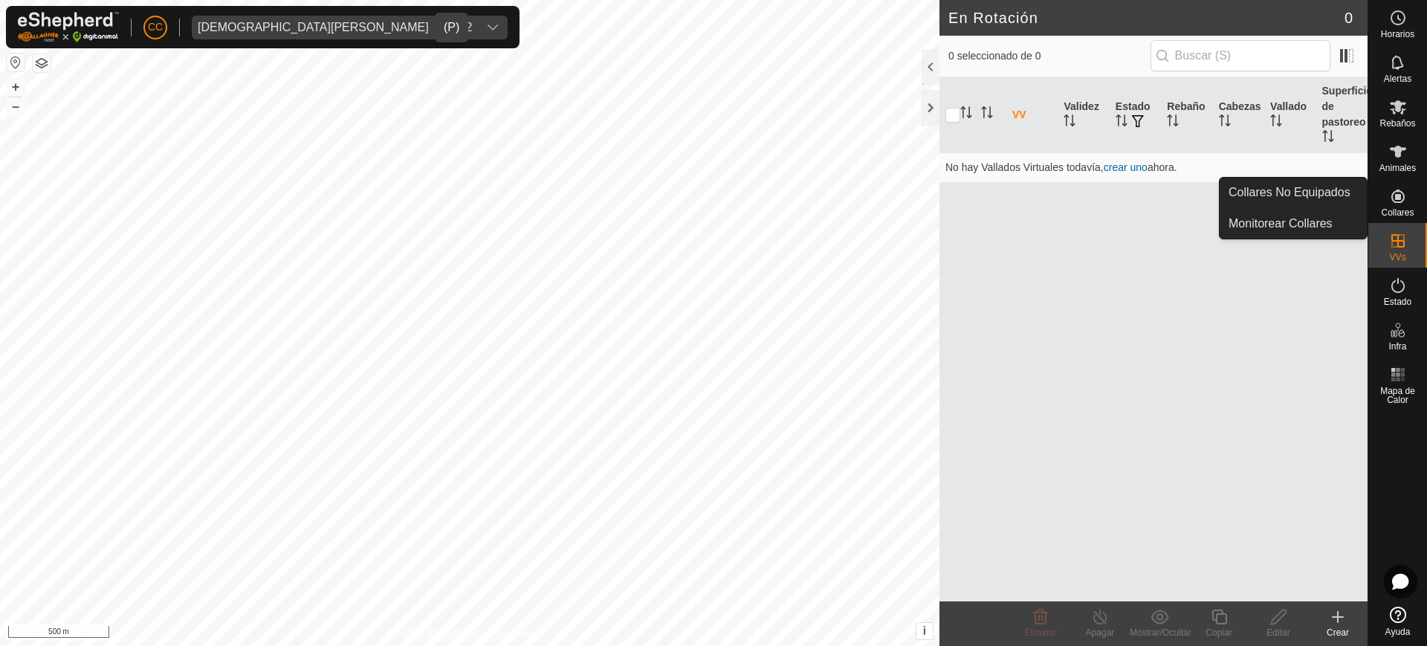
drag, startPoint x: 1115, startPoint y: 227, endPoint x: 1076, endPoint y: 212, distance: 42.1
click at [712, 227] on div "VV Validez Estado Rebaño Cabezas Vallado Superficie de pastoreo No hay Vallados…" at bounding box center [1153, 339] width 428 height 524
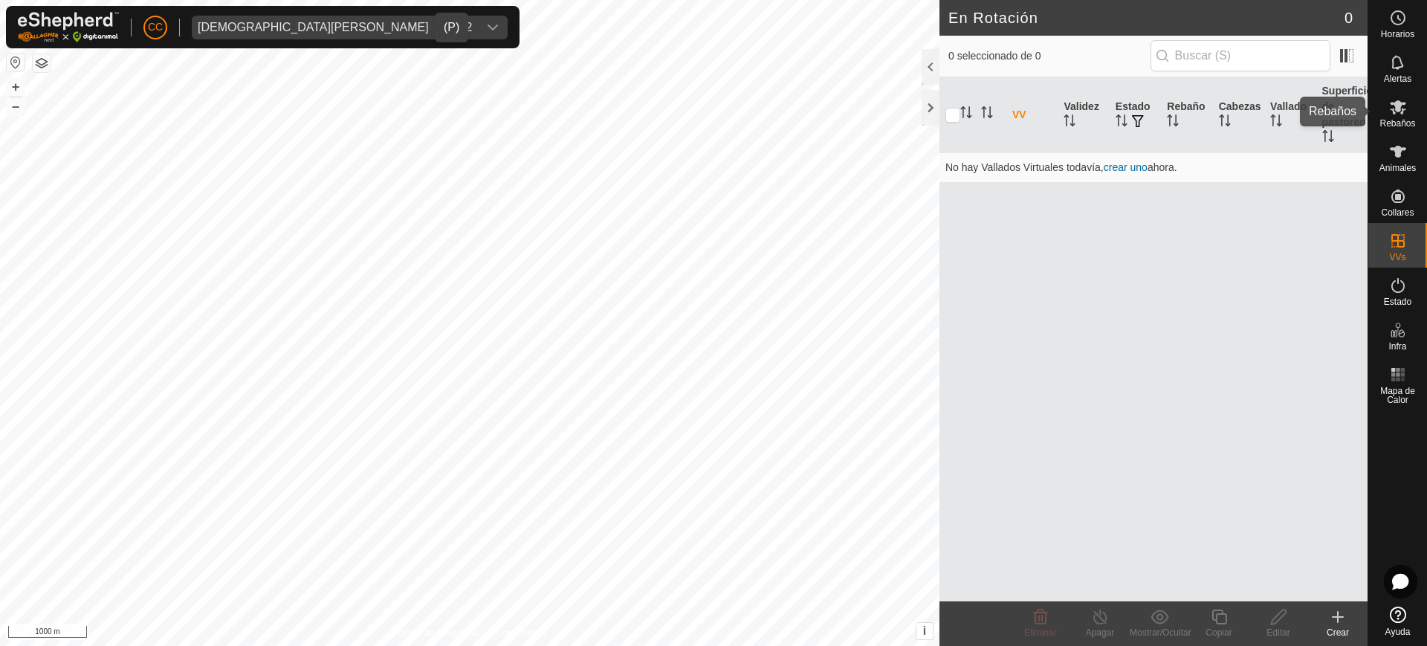
click at [712, 119] on span "Rebaños" at bounding box center [1397, 123] width 36 height 9
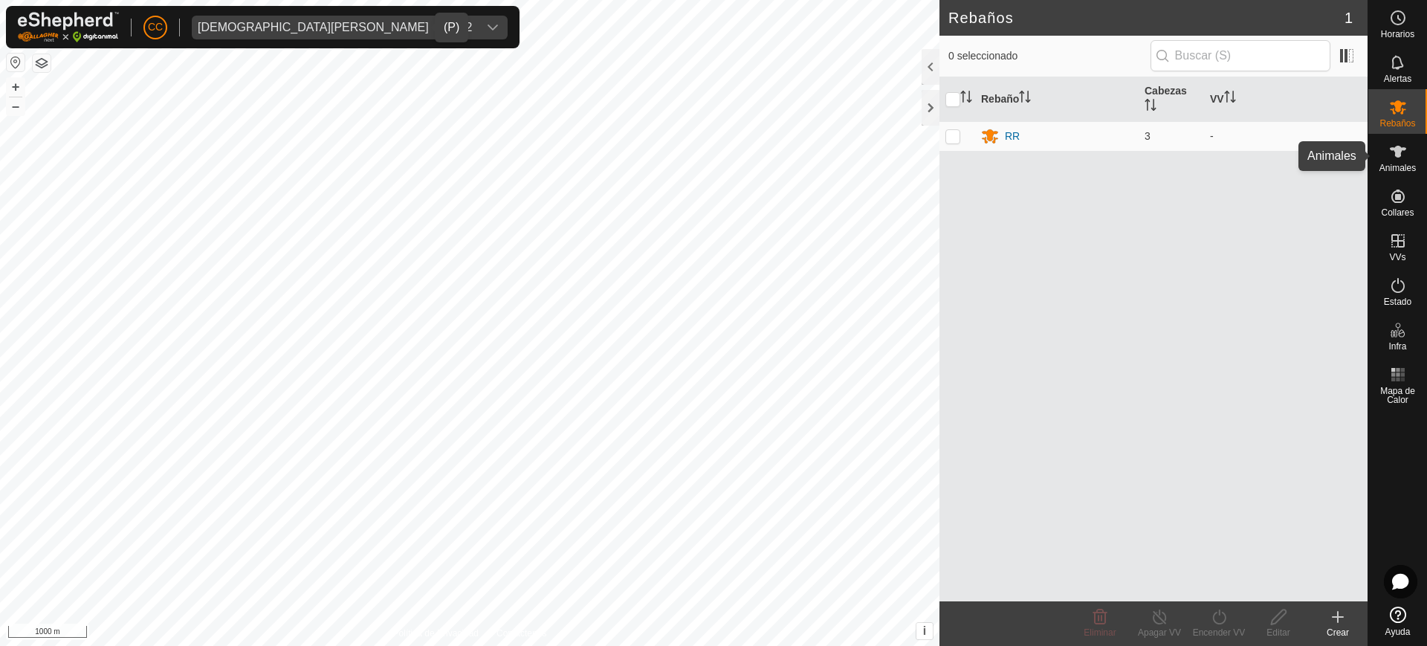
click at [712, 158] on icon at bounding box center [1398, 152] width 18 height 18
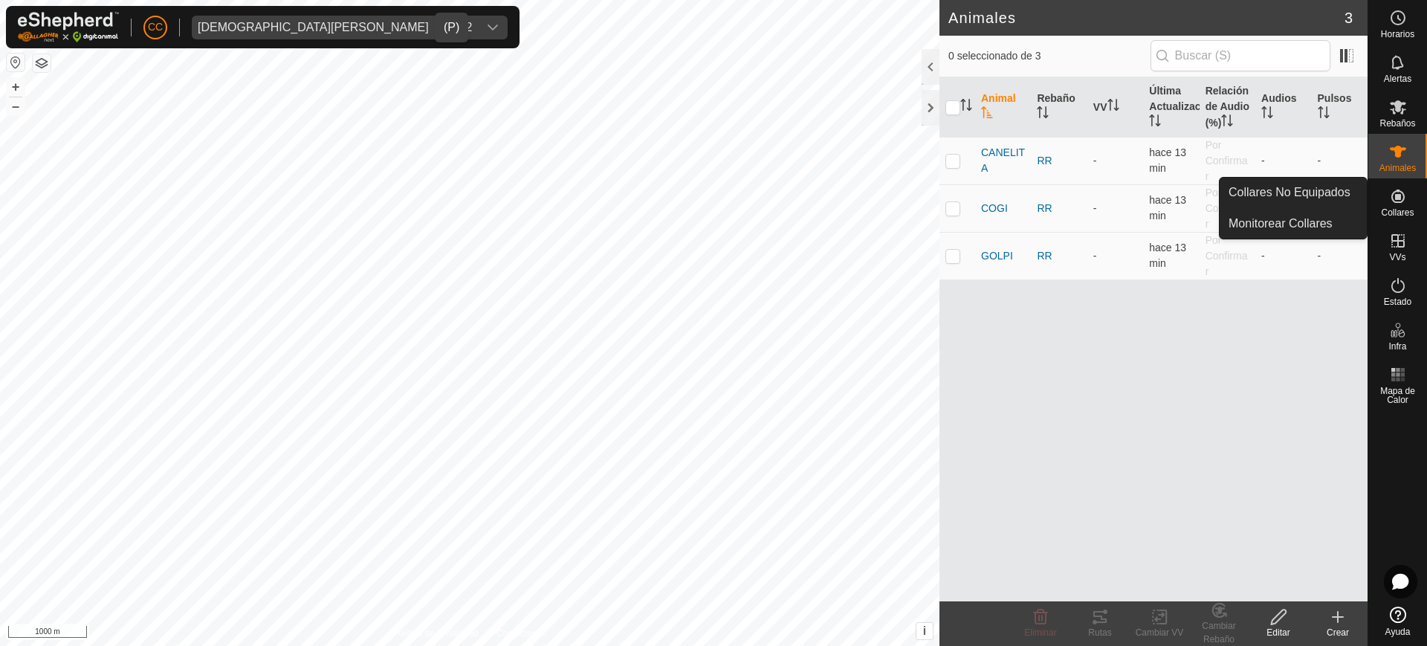
click at [712, 204] on icon at bounding box center [1398, 196] width 18 height 18
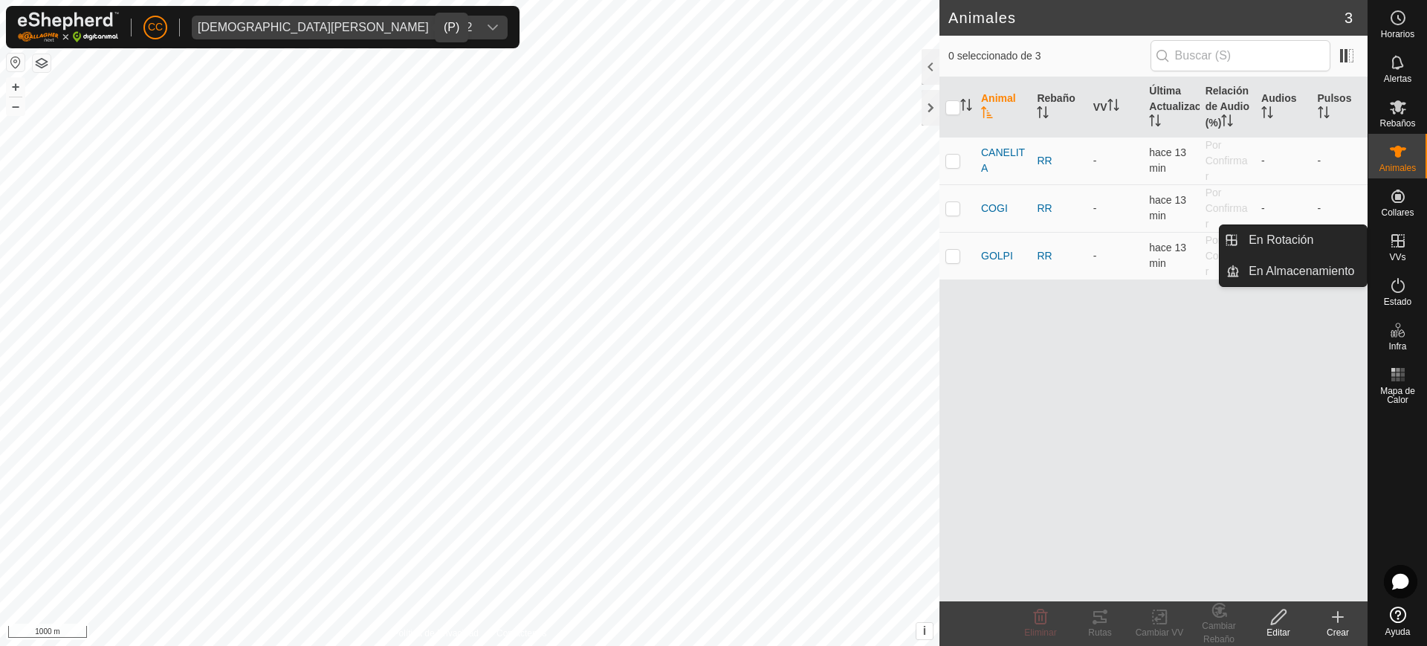
click at [712, 253] on span "VVs" at bounding box center [1397, 257] width 16 height 9
click at [712, 243] on link "En Rotación" at bounding box center [1302, 240] width 127 height 30
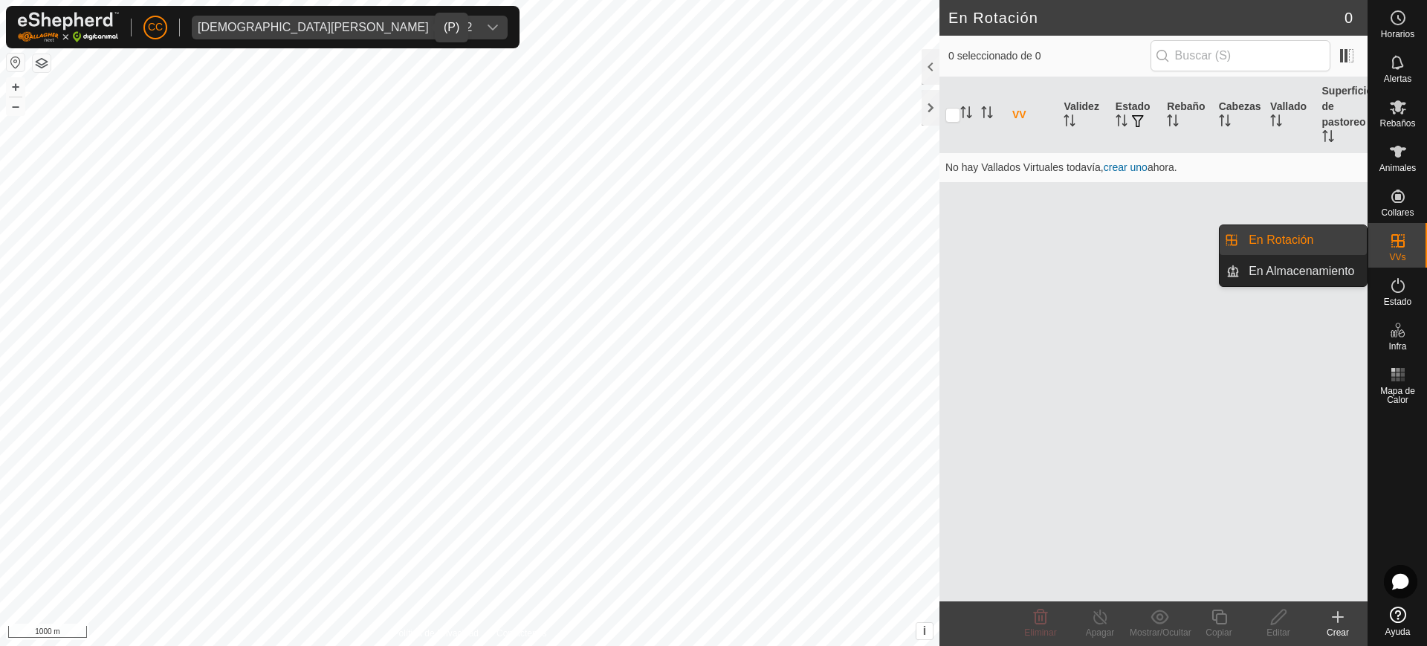
click at [712, 244] on es-virtualpaddocks-svg-icon at bounding box center [1397, 241] width 27 height 24
click at [712, 237] on icon at bounding box center [1398, 241] width 18 height 18
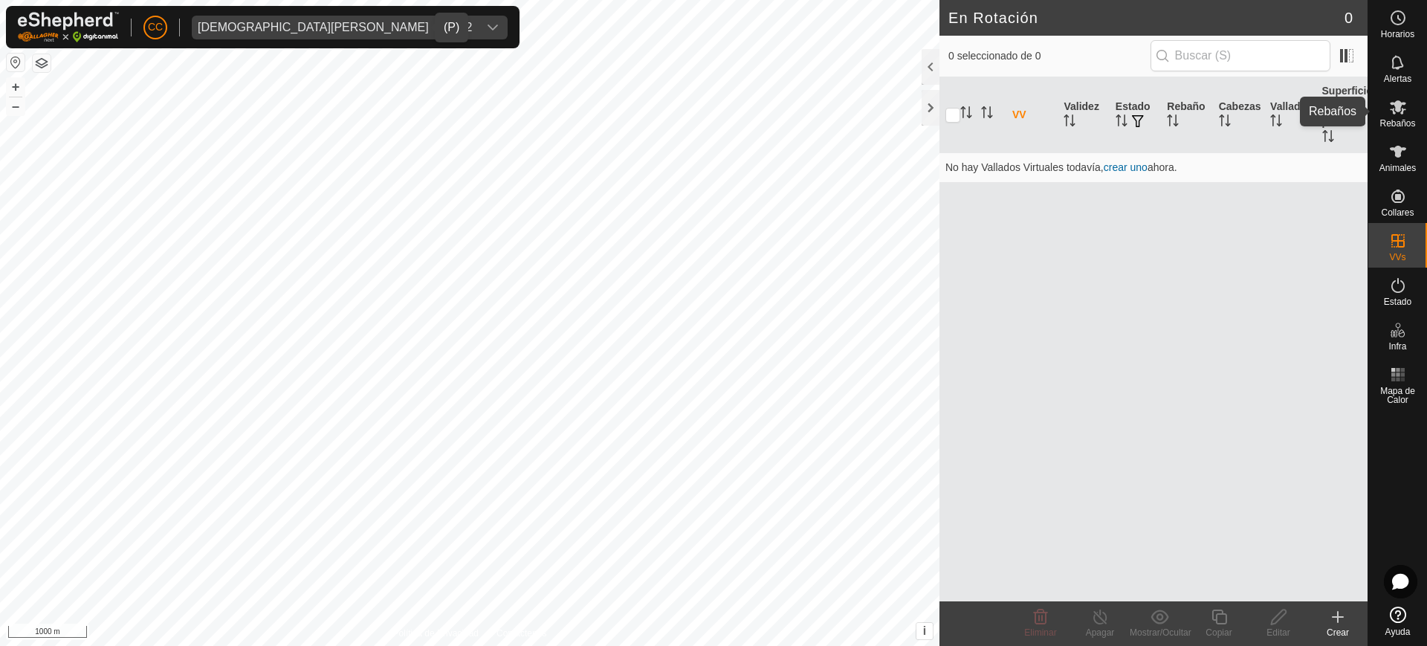
click at [712, 115] on icon at bounding box center [1398, 107] width 18 height 18
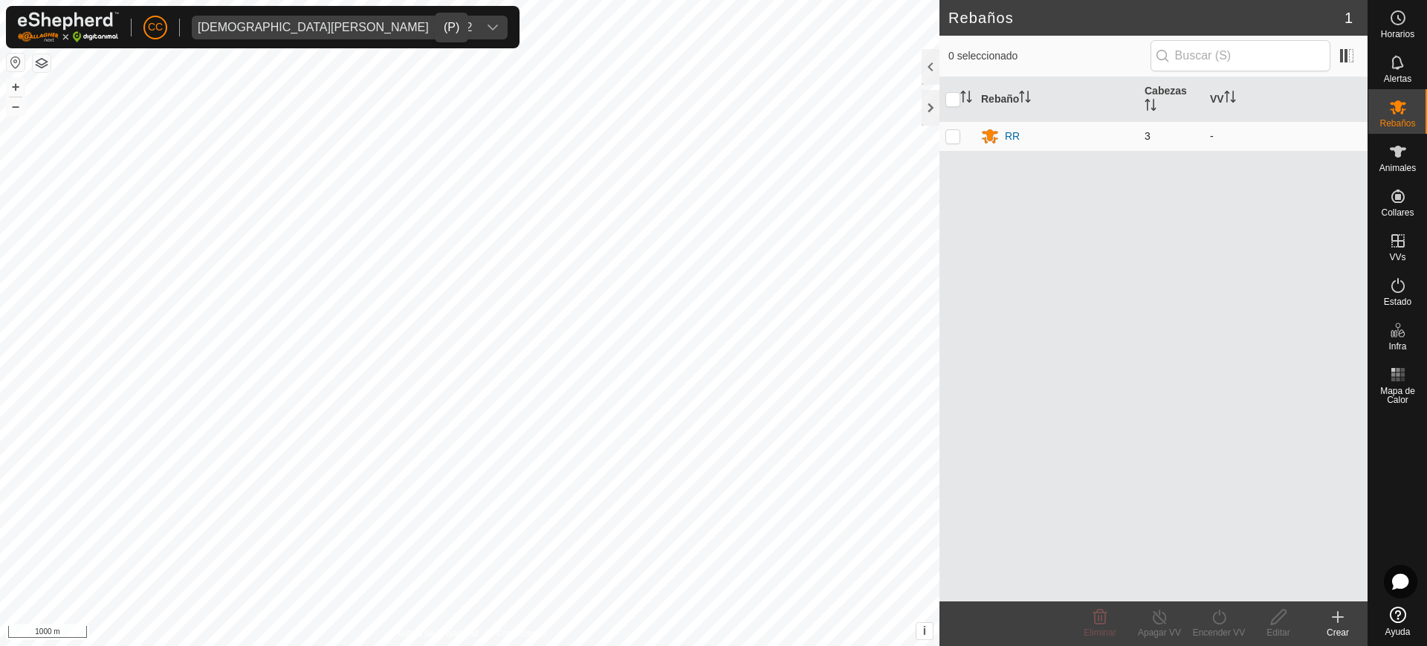
click at [712, 140] on p-checkbox at bounding box center [952, 136] width 15 height 12
checkbox input "true"
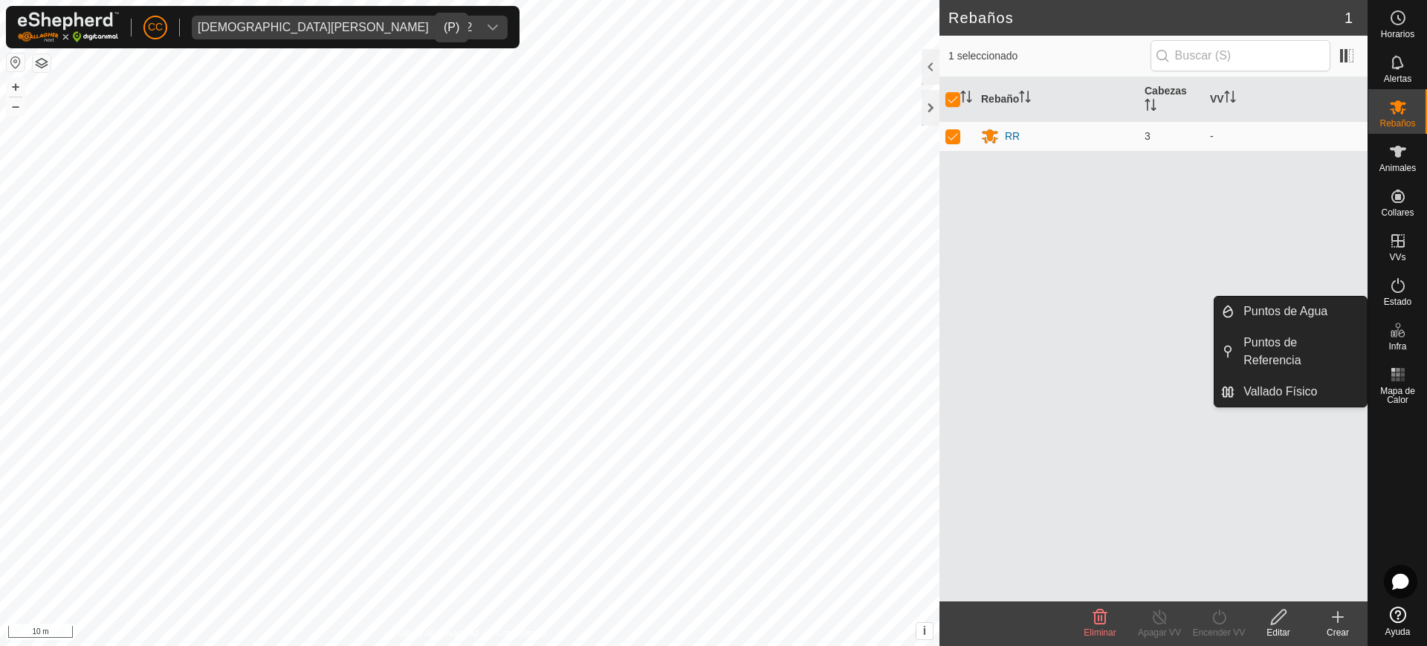
click at [712, 342] on span "Infra" at bounding box center [1397, 346] width 18 height 9
click at [712, 313] on link "Puntos de Agua" at bounding box center [1300, 311] width 132 height 30
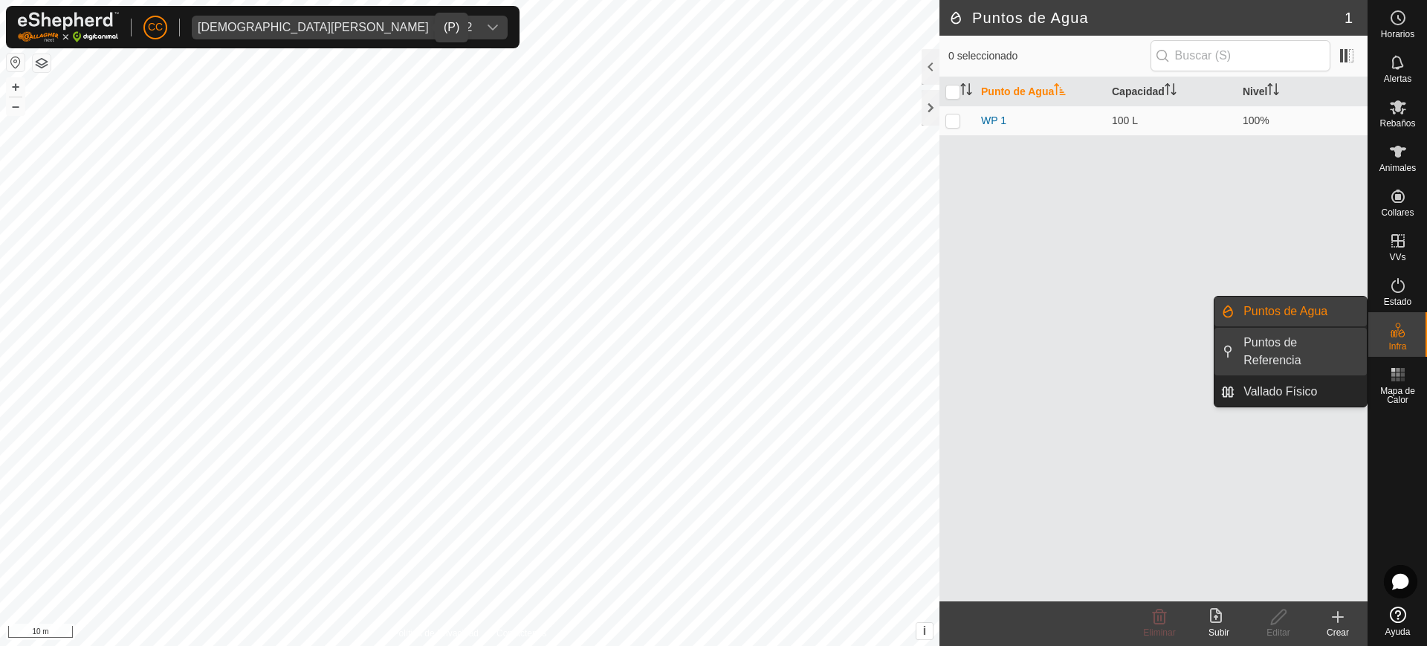
click at [712, 352] on link "Puntos de Referencia" at bounding box center [1300, 352] width 132 height 48
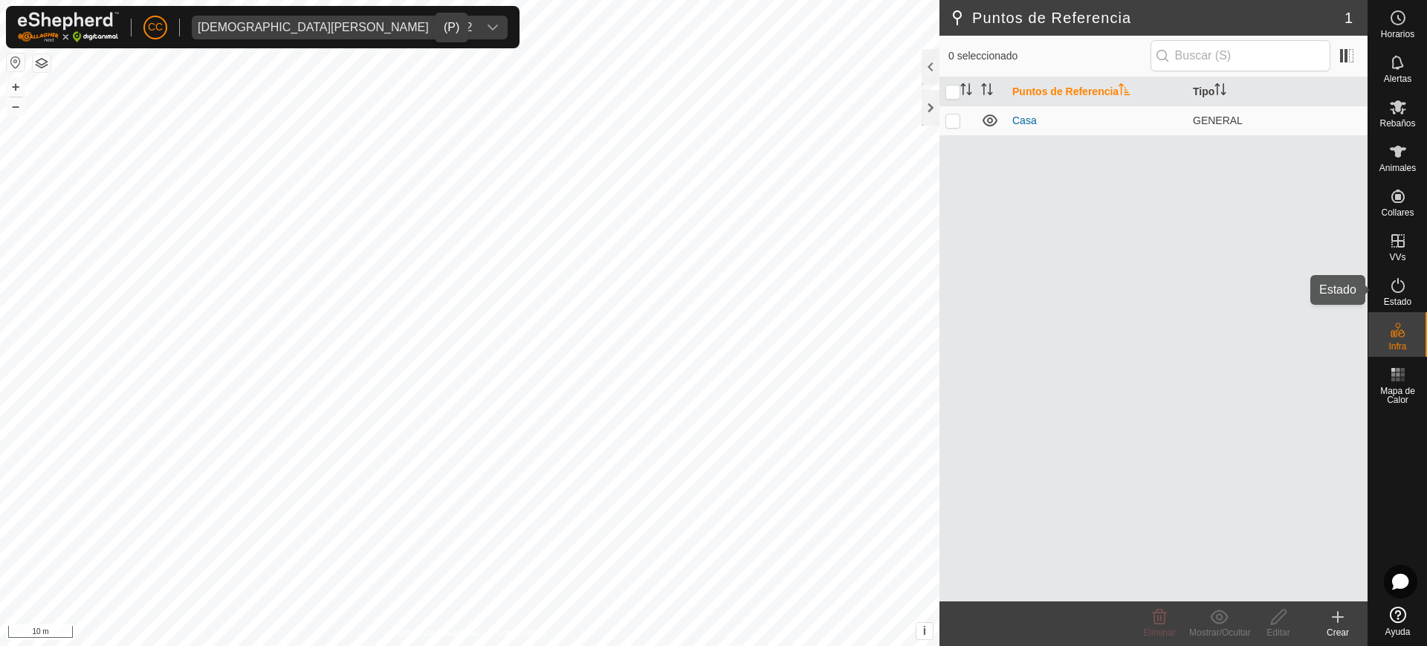
click at [712, 278] on es-activation-svg-icon at bounding box center [1397, 285] width 27 height 24
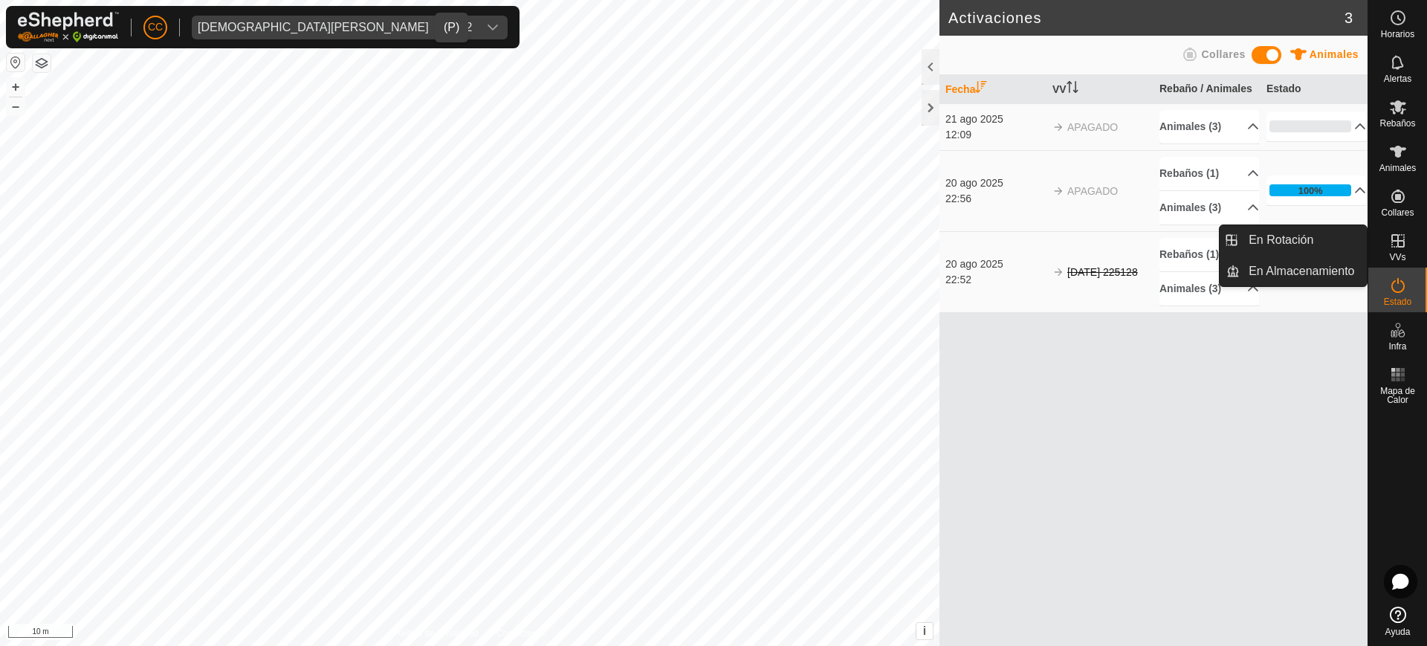
click at [712, 253] on span "VVs" at bounding box center [1397, 257] width 16 height 9
click at [712, 254] on span "VVs" at bounding box center [1397, 257] width 16 height 9
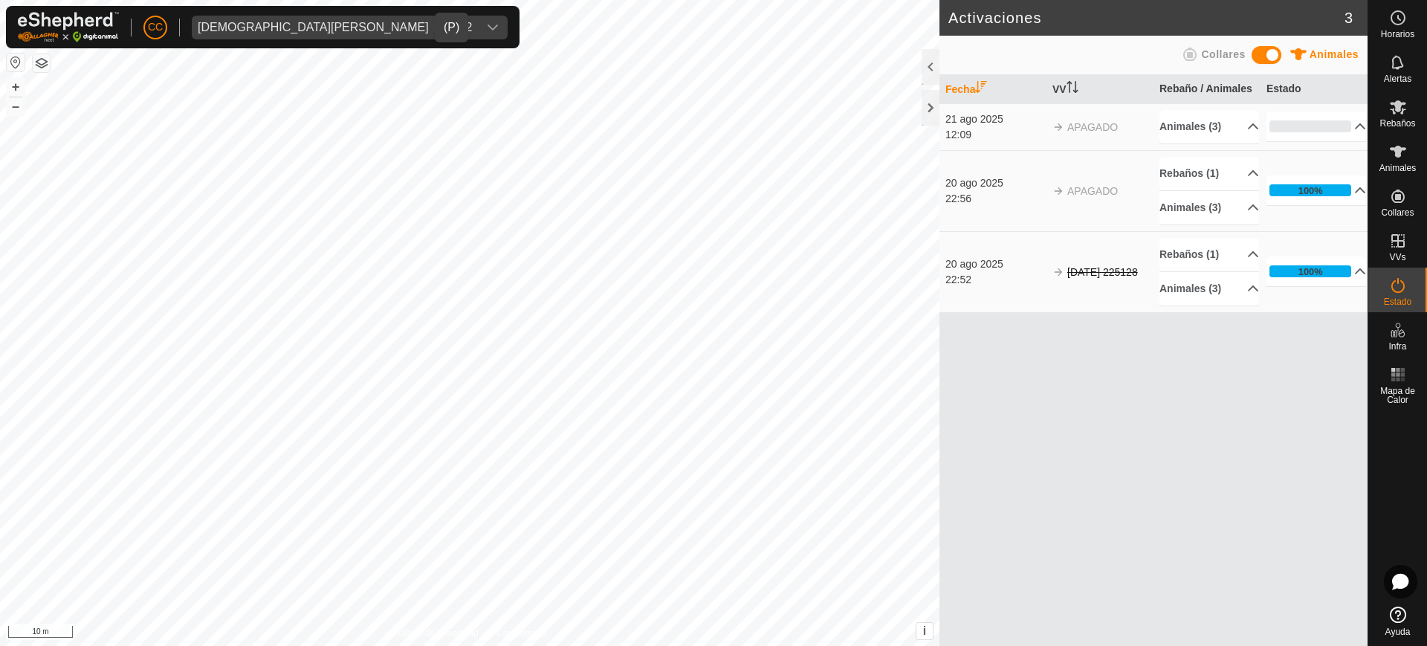
click at [712, 393] on div "Fecha VV Rebaño / Animales Estado 21 ago 2025 12:09 APAGADO Animales (3) CANELI…" at bounding box center [1153, 360] width 428 height 571
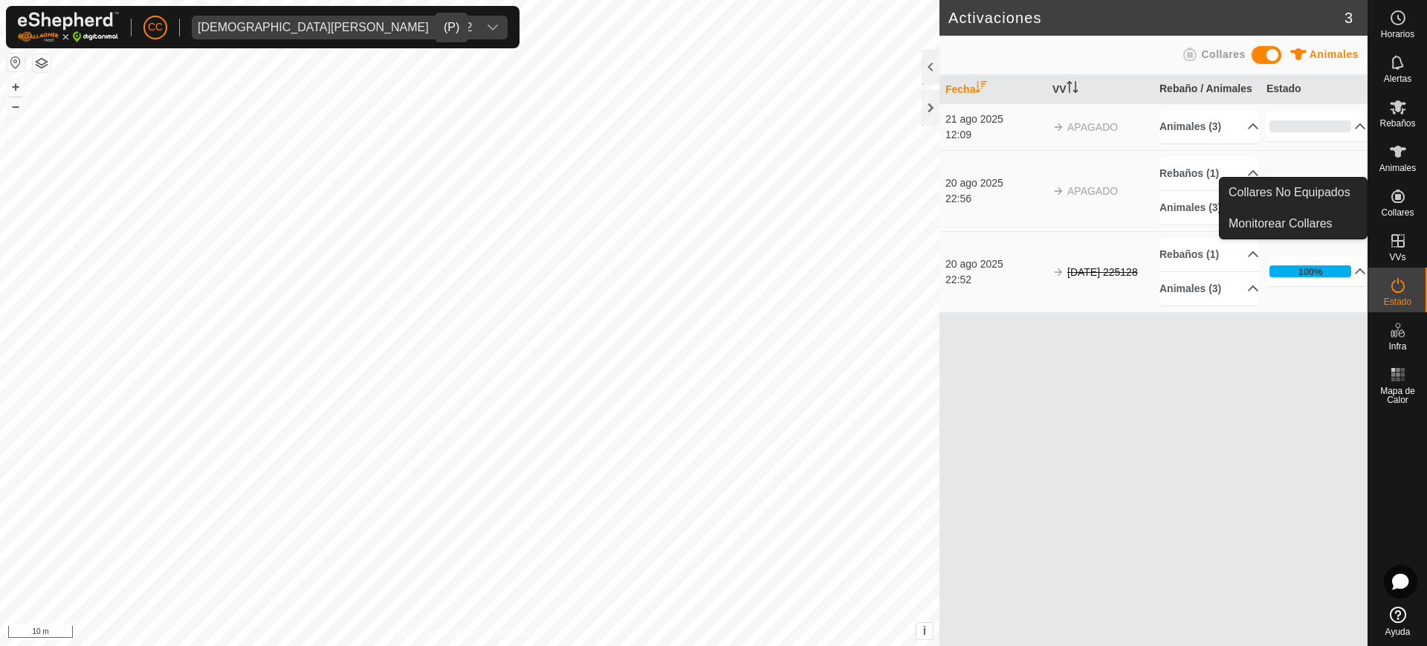
click at [712, 210] on span "Collares" at bounding box center [1396, 212] width 33 height 9
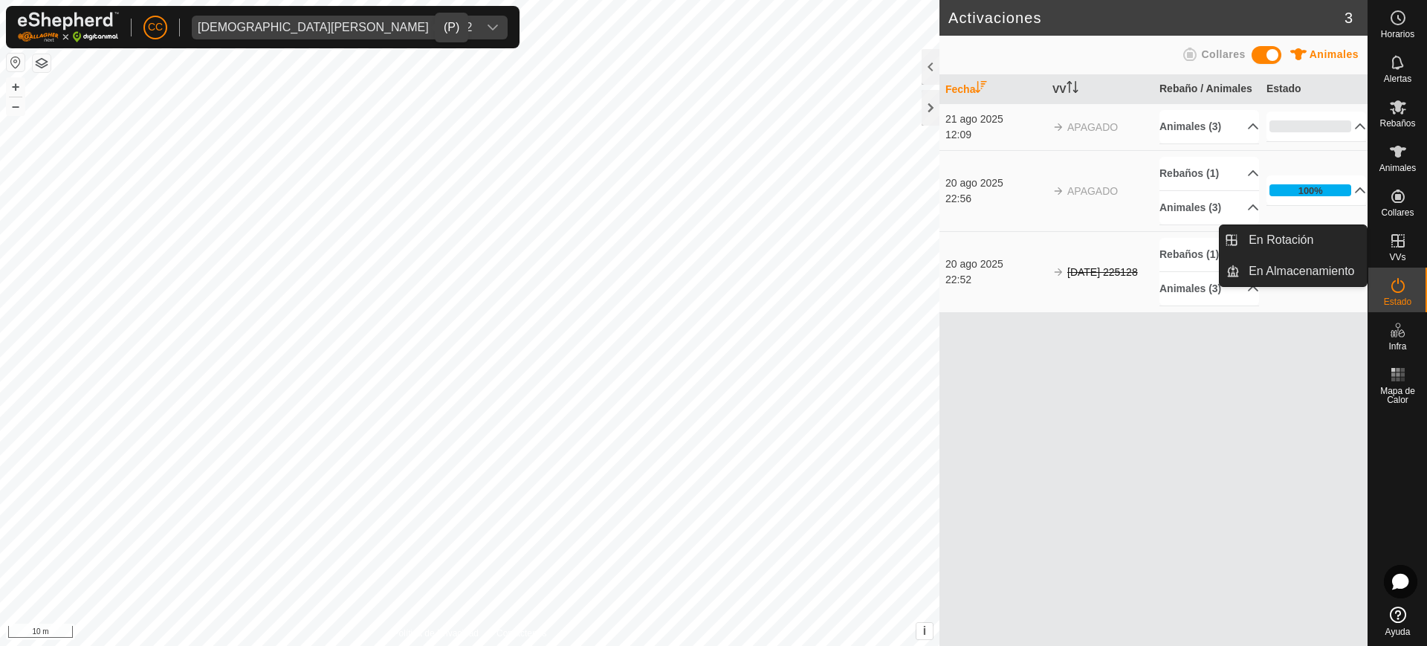
click at [712, 248] on icon at bounding box center [1398, 241] width 18 height 18
click at [712, 250] on link "En Rotación" at bounding box center [1302, 240] width 127 height 30
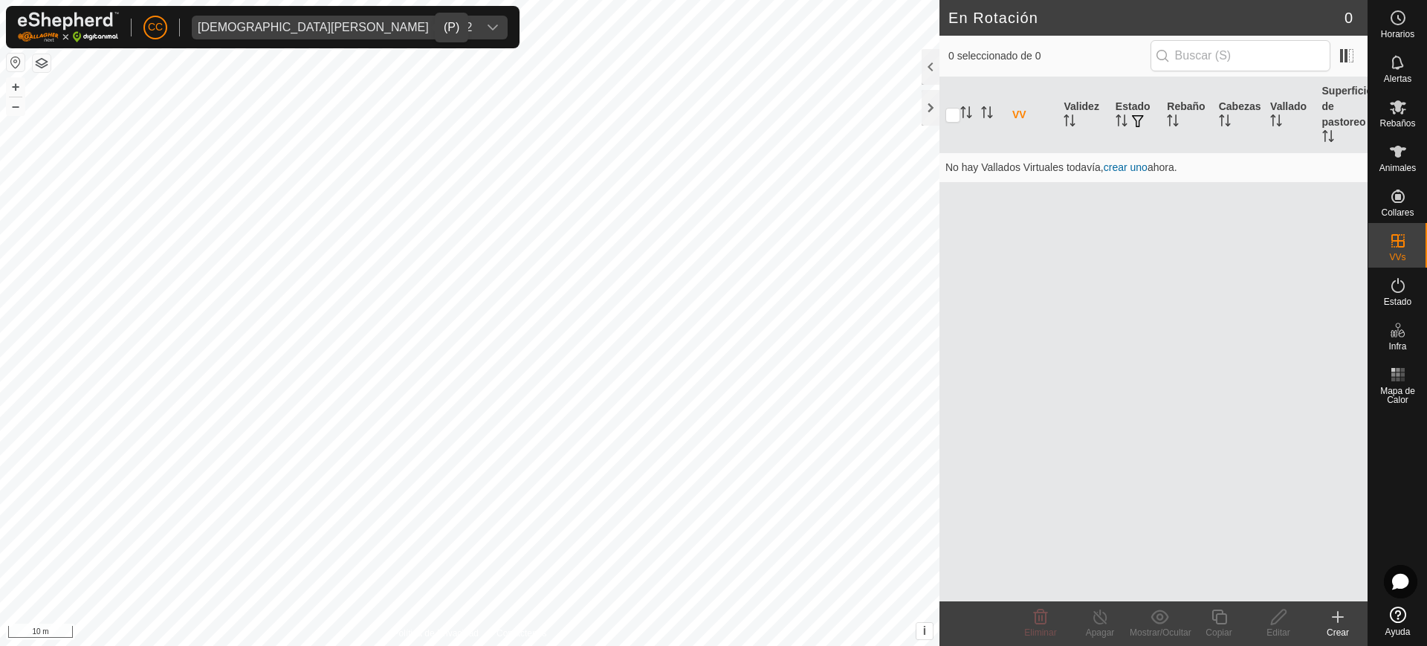
click at [712, 340] on div "VV Validez Estado Rebaño Cabezas Vallado Superficie de pastoreo No hay Vallados…" at bounding box center [1153, 339] width 428 height 524
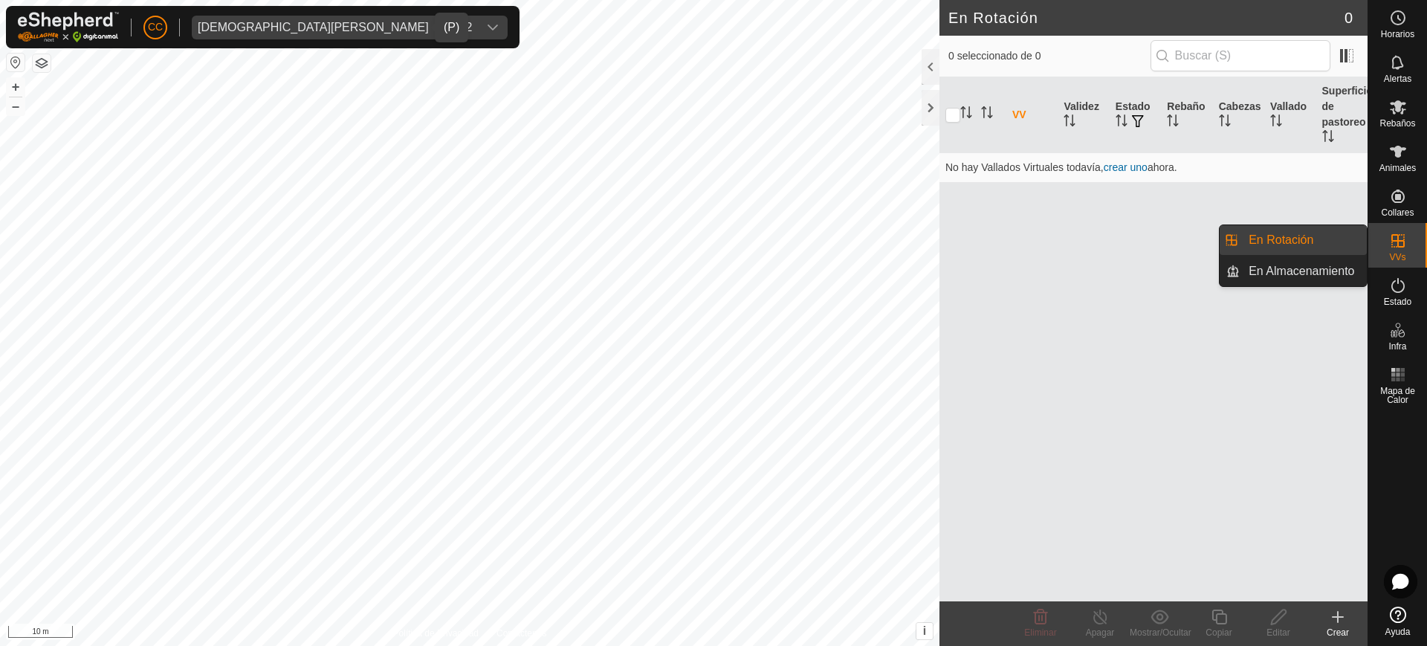
click at [712, 250] on es-virtualpaddocks-svg-icon at bounding box center [1397, 241] width 27 height 24
click at [712, 239] on link "En Rotación" at bounding box center [1302, 240] width 127 height 30
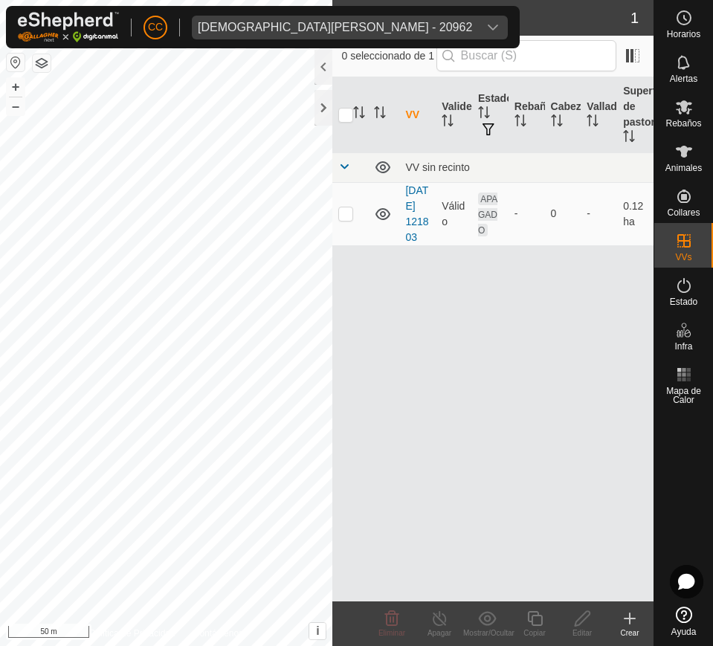
click at [396, 39] on div "CC Jesus Vicente Iglesias Casas - 20962" at bounding box center [262, 27] width 513 height 42
click at [398, 27] on span "[DEMOGRAPHIC_DATA][PERSON_NAME] - 20962" at bounding box center [335, 28] width 286 height 24
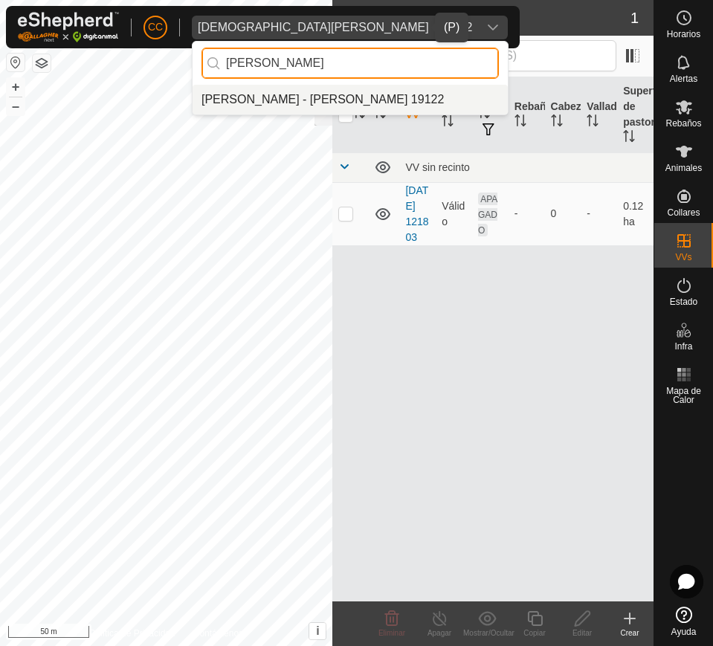
type input "eduardo b"
click at [302, 89] on li "[PERSON_NAME] - [PERSON_NAME] 19122" at bounding box center [349, 100] width 315 height 30
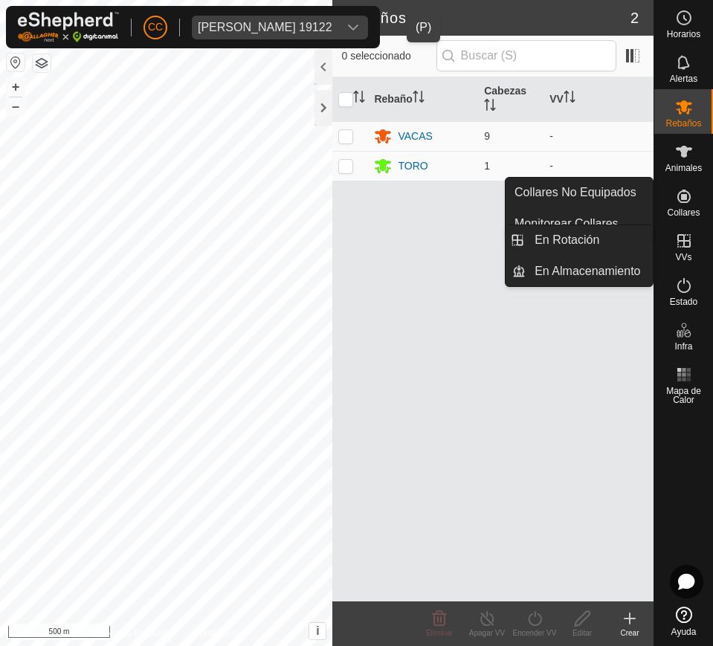
click at [681, 239] on icon at bounding box center [684, 241] width 18 height 18
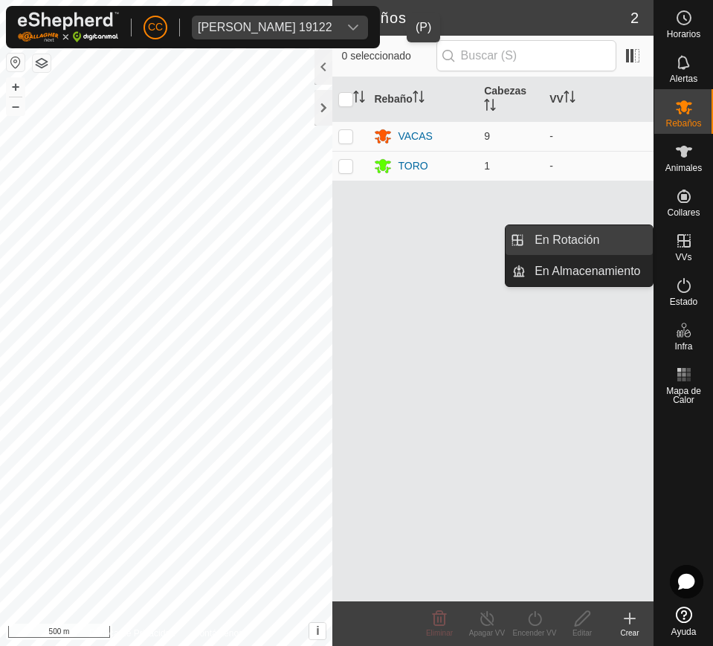
click at [572, 241] on link "En Rotación" at bounding box center [588, 240] width 127 height 30
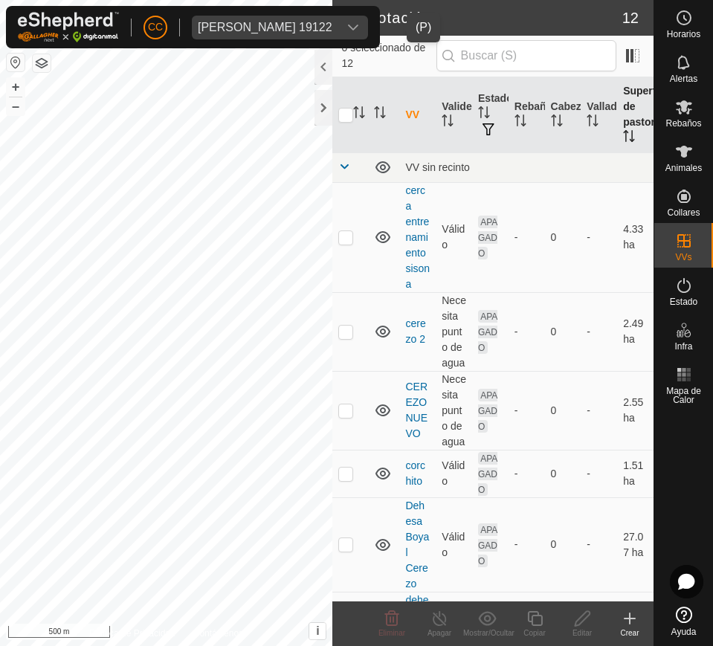
click at [626, 131] on th "Superficie de pastoreo" at bounding box center [635, 115] width 36 height 76
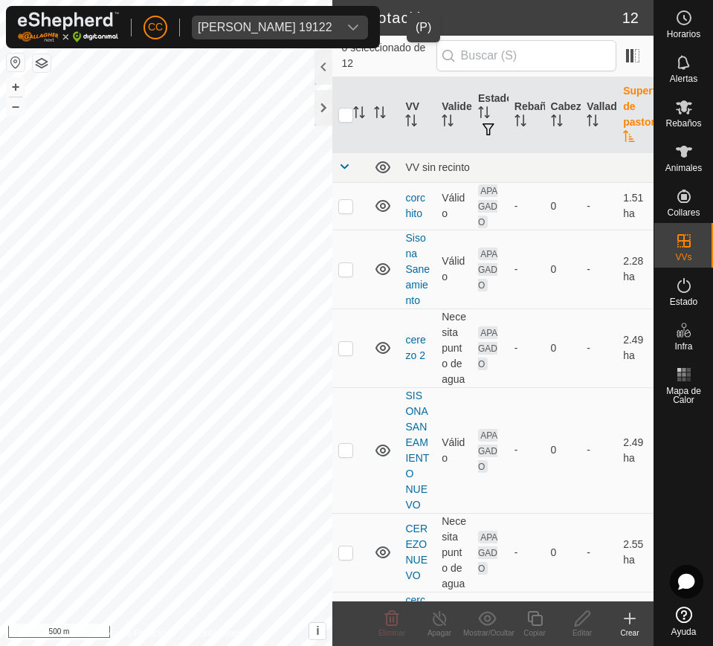
click at [626, 131] on th "Superficie de pastoreo" at bounding box center [635, 115] width 36 height 76
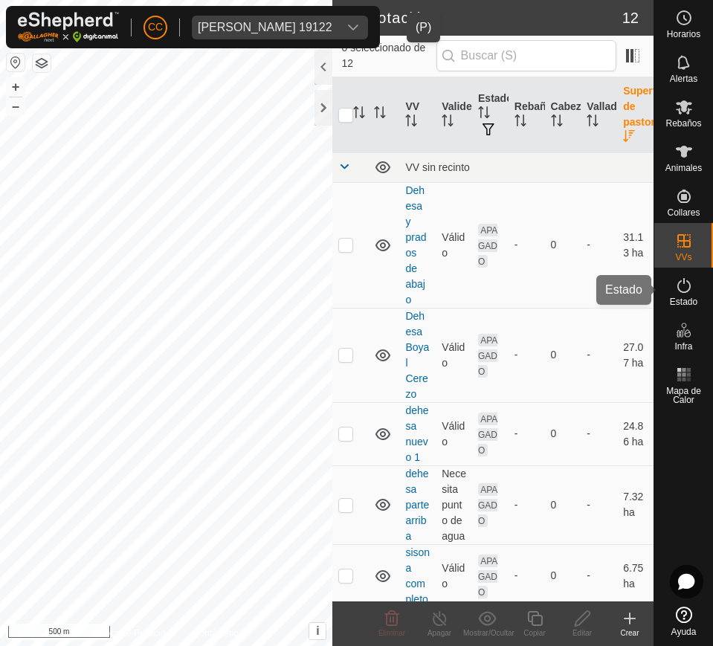
click at [698, 281] on div "Estado" at bounding box center [683, 289] width 59 height 45
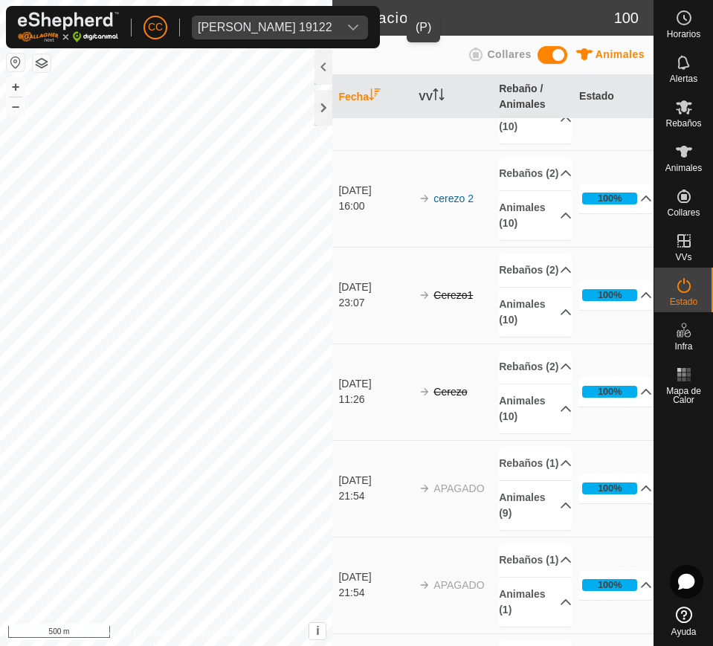
scroll to position [929, 0]
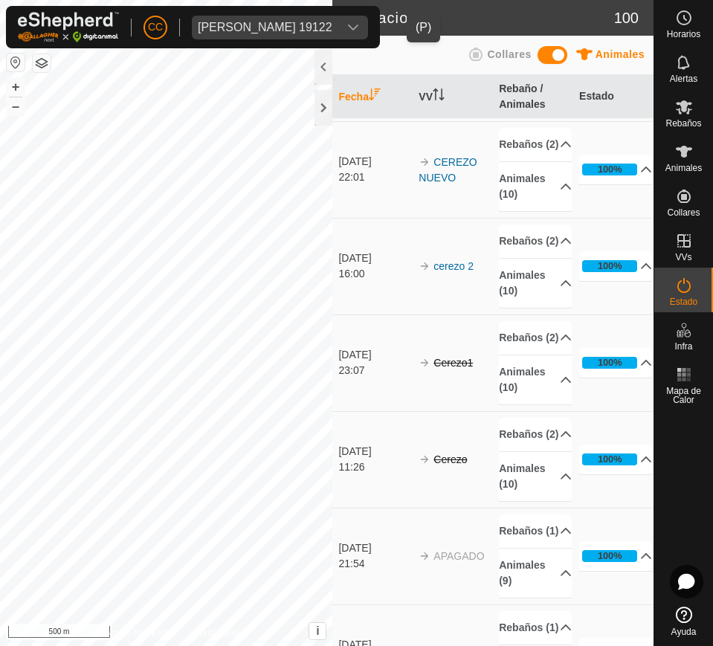
click at [8, 62] on button "button" at bounding box center [16, 62] width 18 height 18
click at [19, 59] on button "button" at bounding box center [16, 62] width 18 height 18
click at [368, 19] on div "dropdown trigger" at bounding box center [353, 28] width 30 height 24
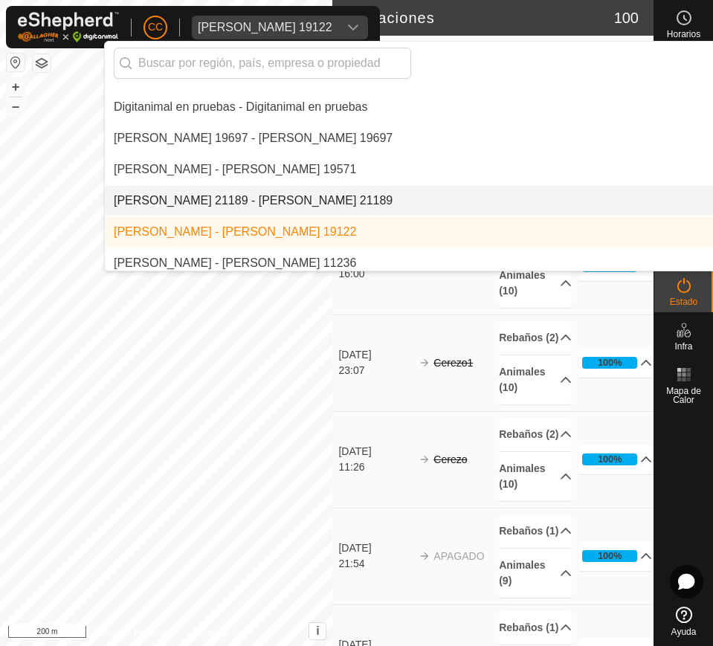
scroll to position [3089, 0]
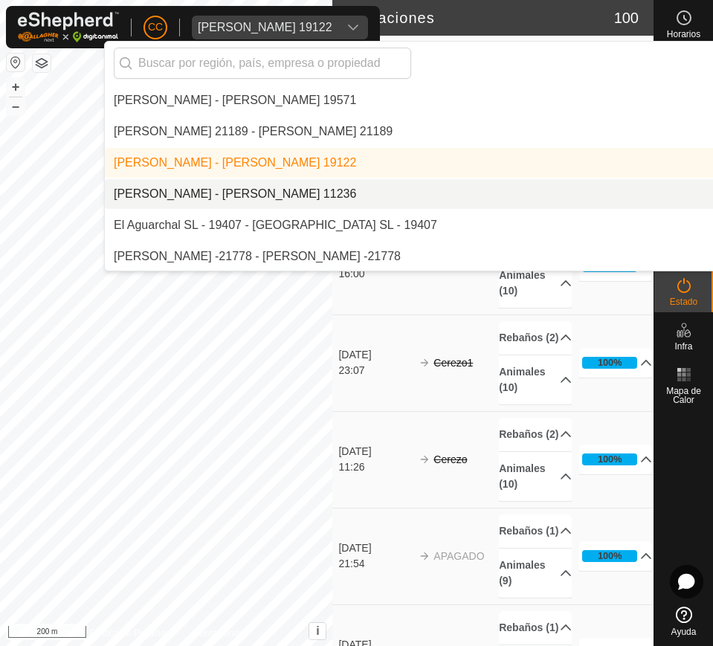
click at [424, 197] on li "[PERSON_NAME] - [PERSON_NAME] 11236" at bounding box center [510, 194] width 811 height 30
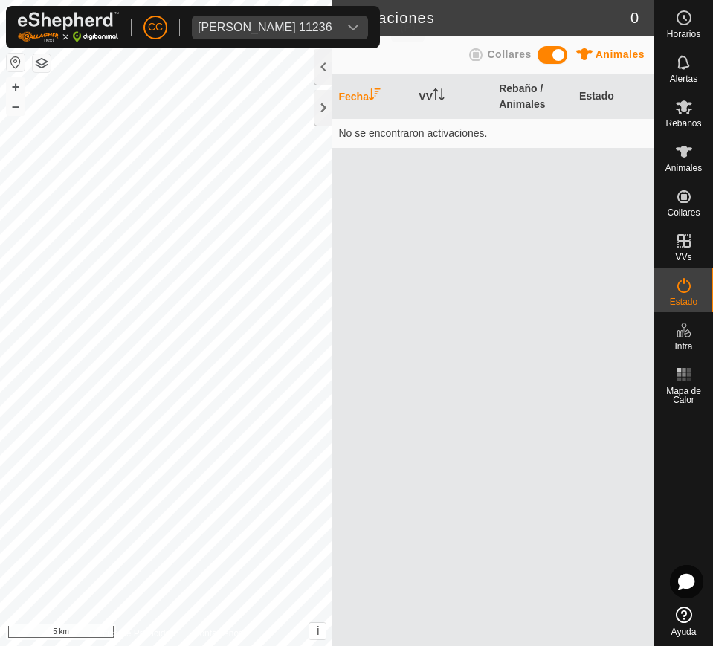
scroll to position [0, 0]
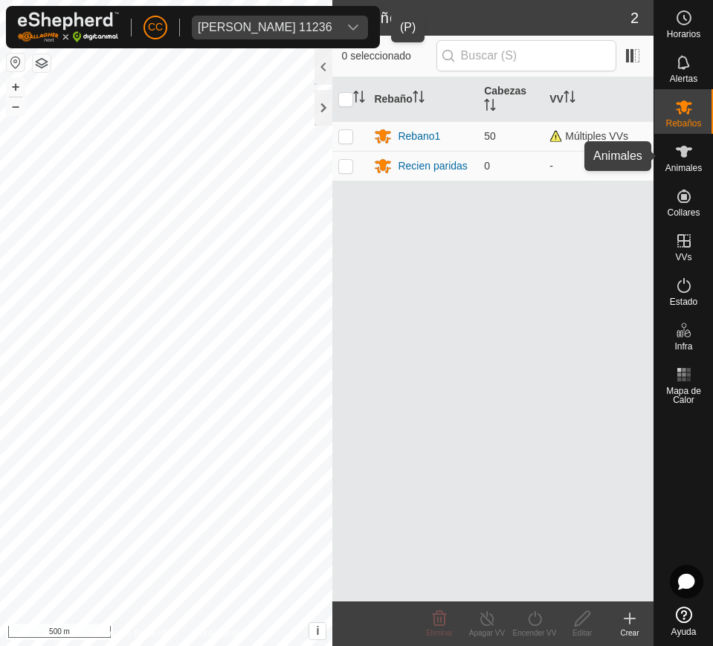
drag, startPoint x: 690, startPoint y: 156, endPoint x: 681, endPoint y: 135, distance: 22.6
click at [688, 156] on icon at bounding box center [684, 152] width 18 height 18
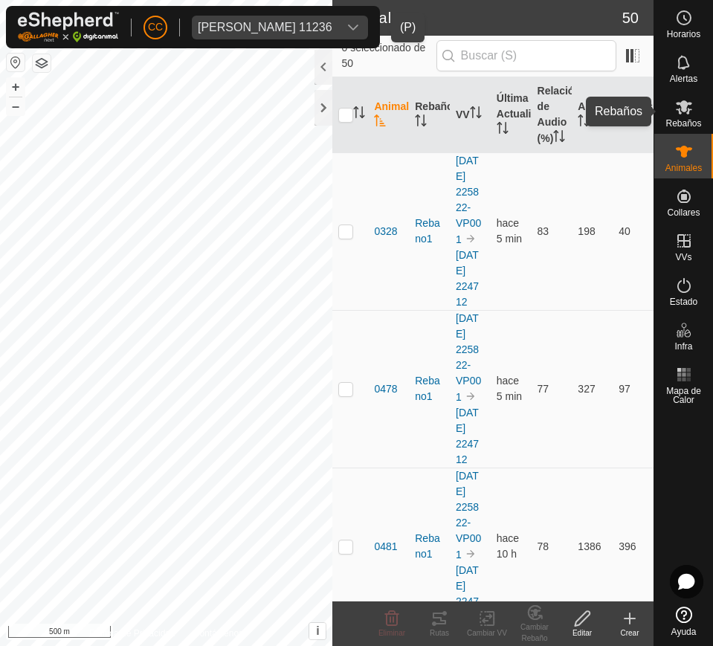
click at [684, 106] on icon at bounding box center [683, 107] width 16 height 14
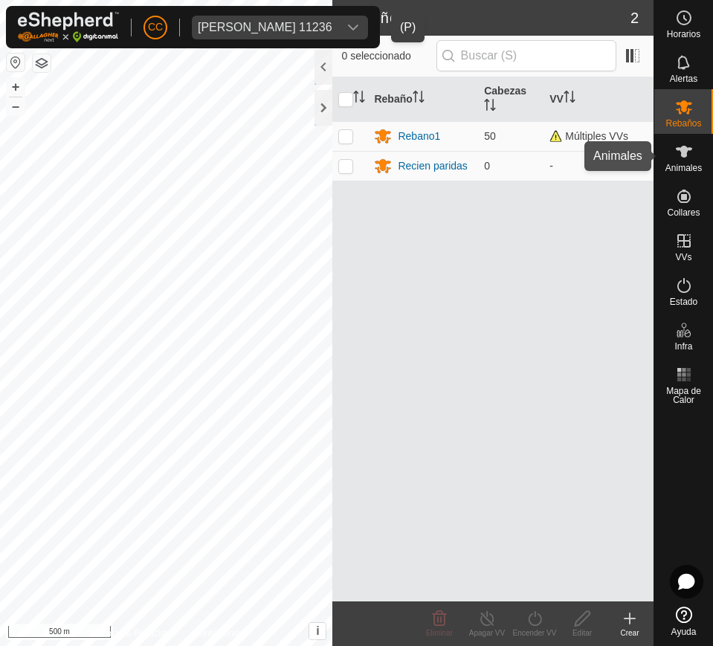
drag, startPoint x: 692, startPoint y: 160, endPoint x: 669, endPoint y: 163, distance: 23.2
click at [690, 160] on es-animals-svg-icon at bounding box center [683, 152] width 27 height 24
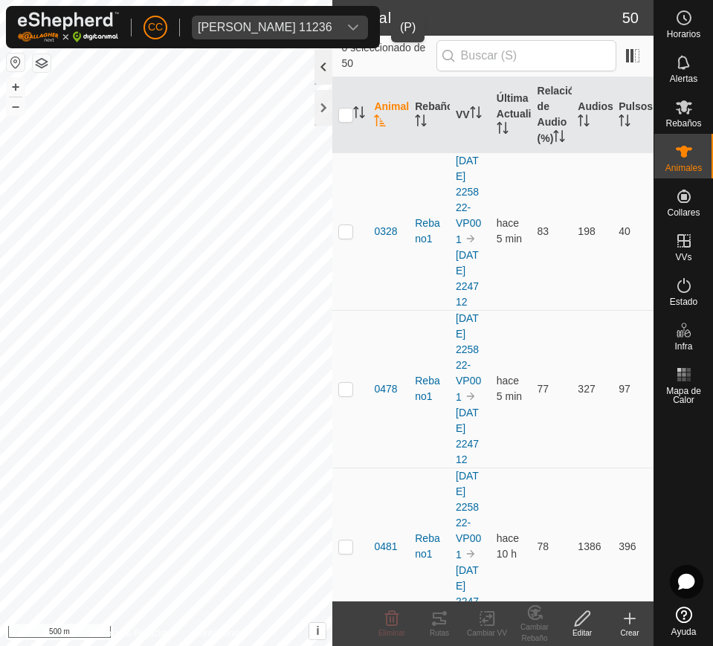
click at [330, 64] on div at bounding box center [323, 67] width 18 height 36
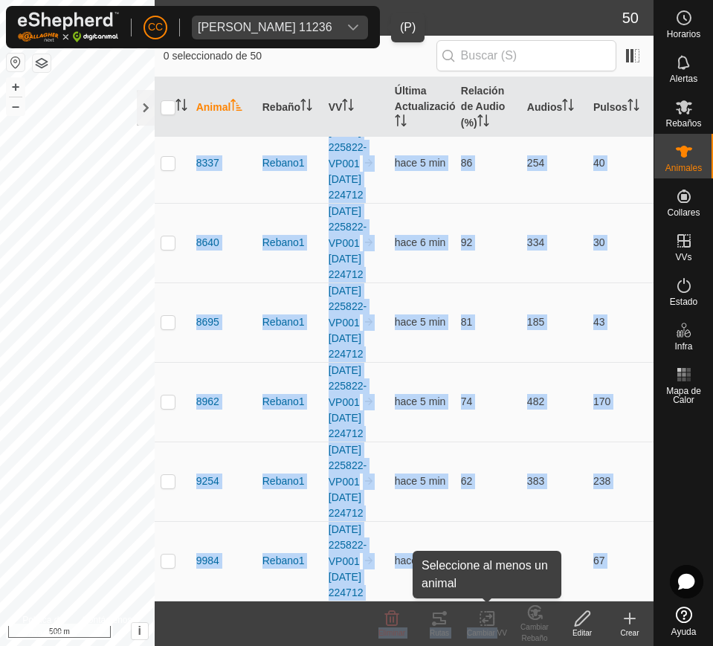
scroll to position [4276, 0]
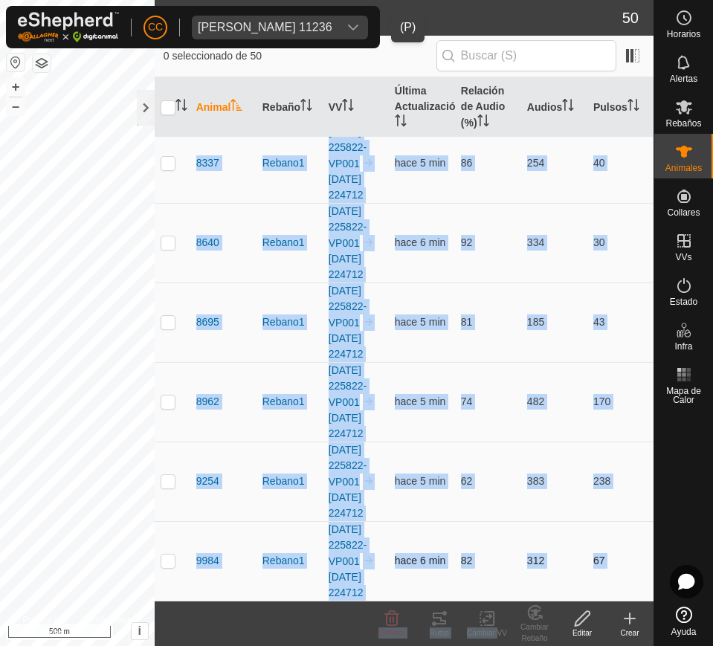
drag, startPoint x: 191, startPoint y: 178, endPoint x: 609, endPoint y: 564, distance: 568.9
copy tbody "0328 Rebano1 2025-04-30 225822-VP001 2025-08-10 224712 hace 5 min 83 198 40 047…"
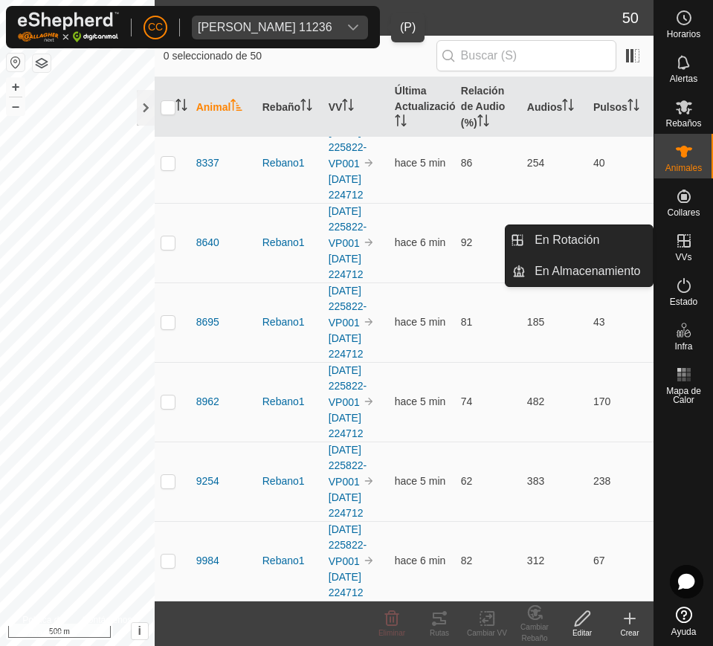
click at [685, 242] on icon at bounding box center [684, 241] width 18 height 18
click at [610, 239] on link "En Rotación" at bounding box center [588, 240] width 127 height 30
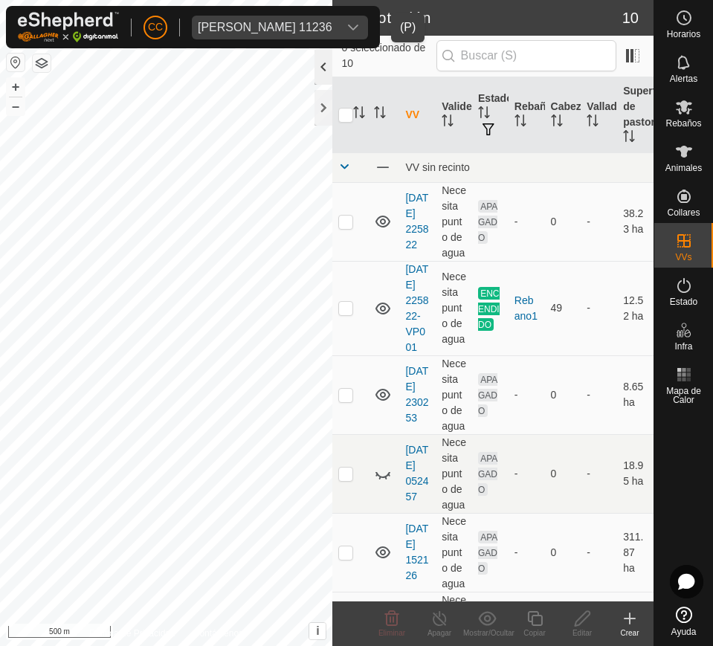
click at [319, 72] on div at bounding box center [323, 67] width 18 height 36
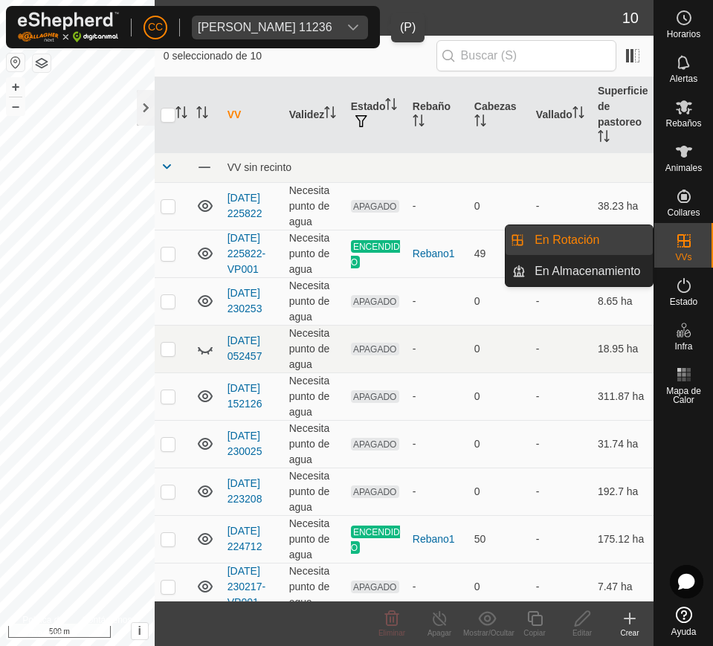
drag, startPoint x: 679, startPoint y: 262, endPoint x: 686, endPoint y: 243, distance: 20.4
click at [686, 243] on icon at bounding box center [684, 241] width 18 height 18
click at [609, 265] on link "En Almacenamiento" at bounding box center [588, 271] width 127 height 30
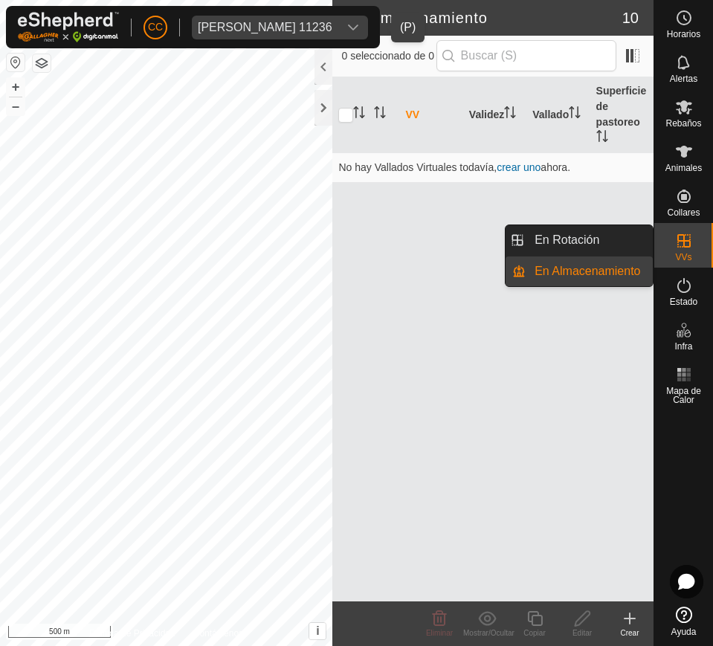
click at [678, 238] on icon at bounding box center [684, 241] width 18 height 18
click at [573, 246] on link "En Rotación" at bounding box center [588, 240] width 127 height 30
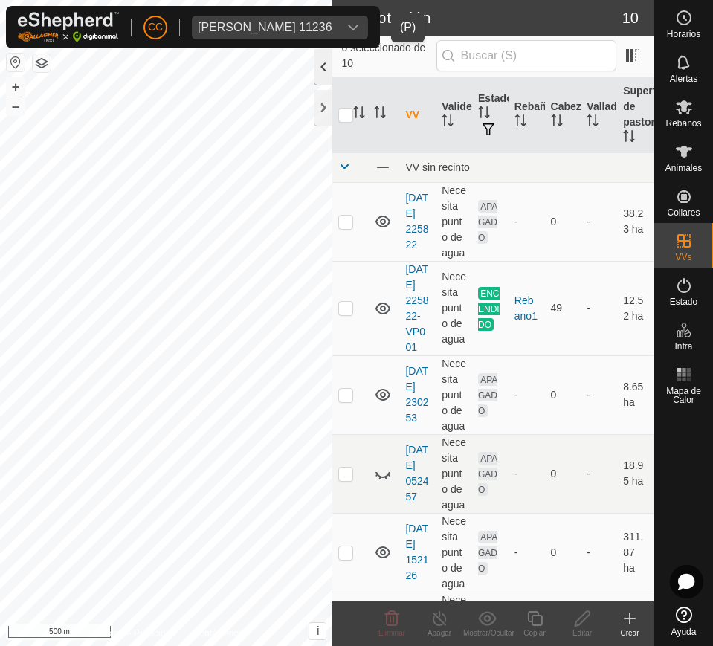
click at [322, 62] on div at bounding box center [323, 67] width 18 height 36
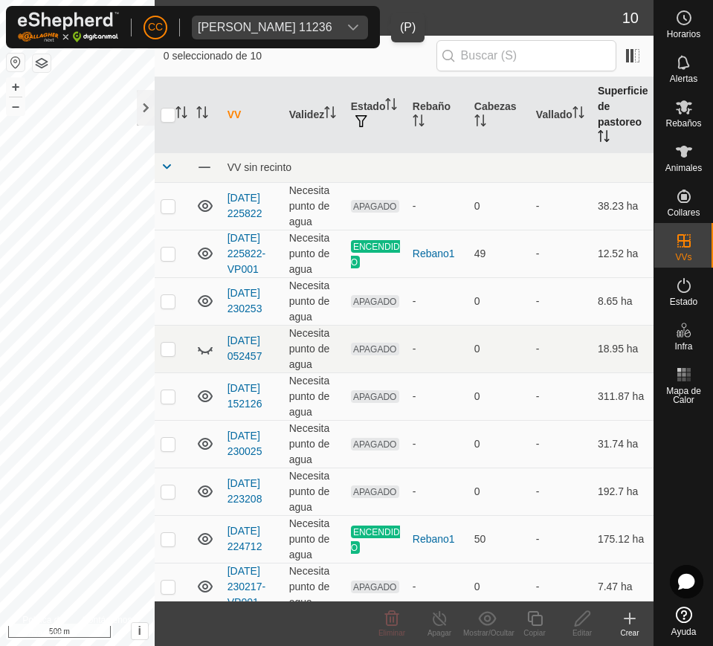
click at [591, 124] on th "Superficie de pastoreo" at bounding box center [622, 115] width 62 height 76
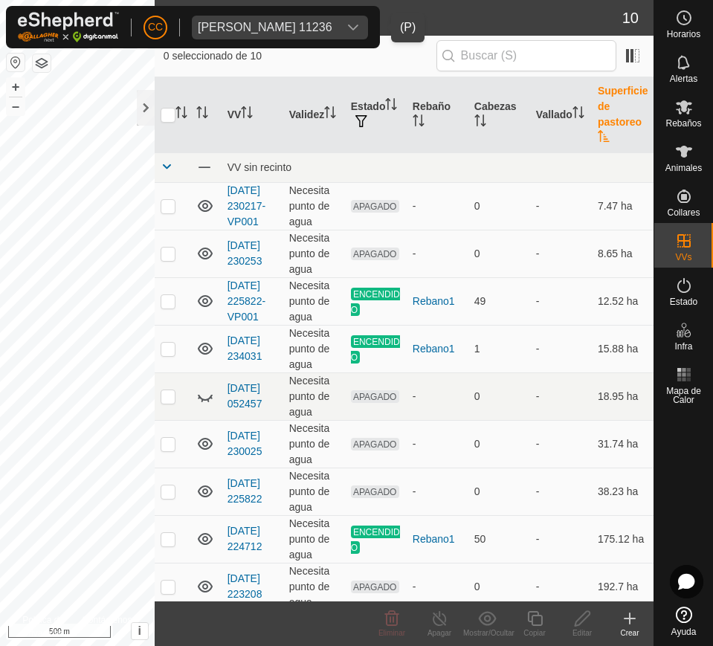
click at [591, 125] on th "Superficie de pastoreo" at bounding box center [622, 115] width 62 height 76
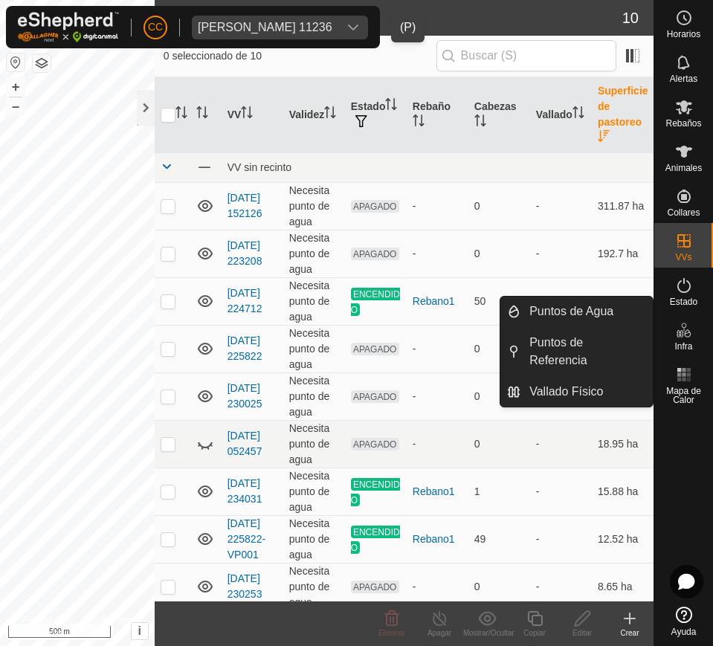
click at [695, 329] on es-infrastructure-svg-icon at bounding box center [683, 330] width 27 height 24
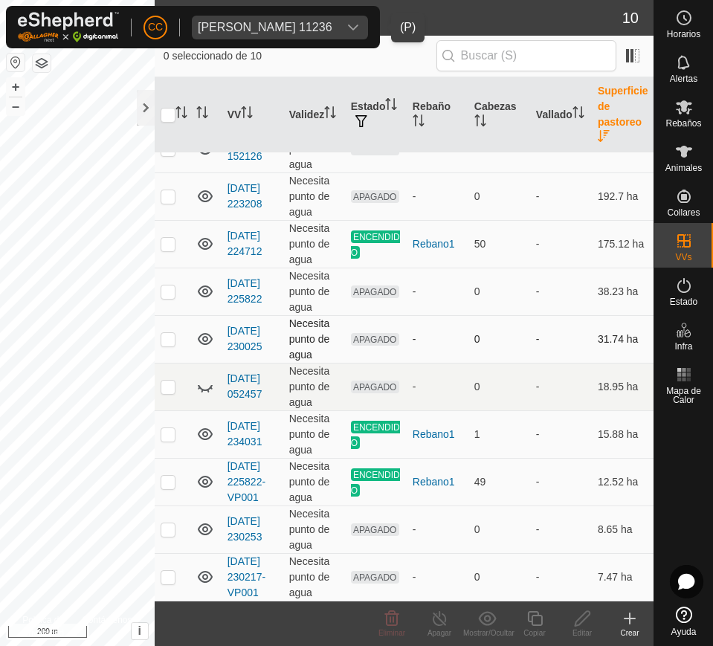
scroll to position [88, 0]
click at [675, 283] on icon at bounding box center [684, 285] width 18 height 18
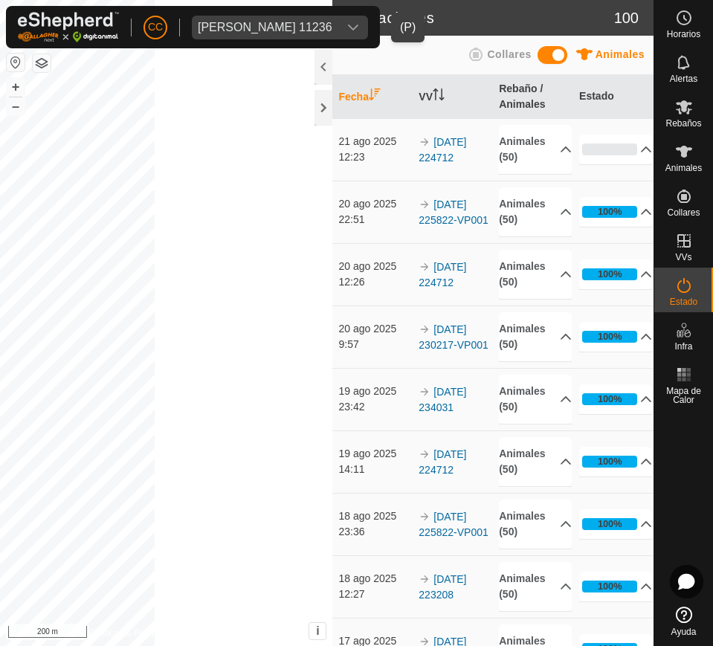
click at [687, 285] on icon at bounding box center [684, 285] width 18 height 18
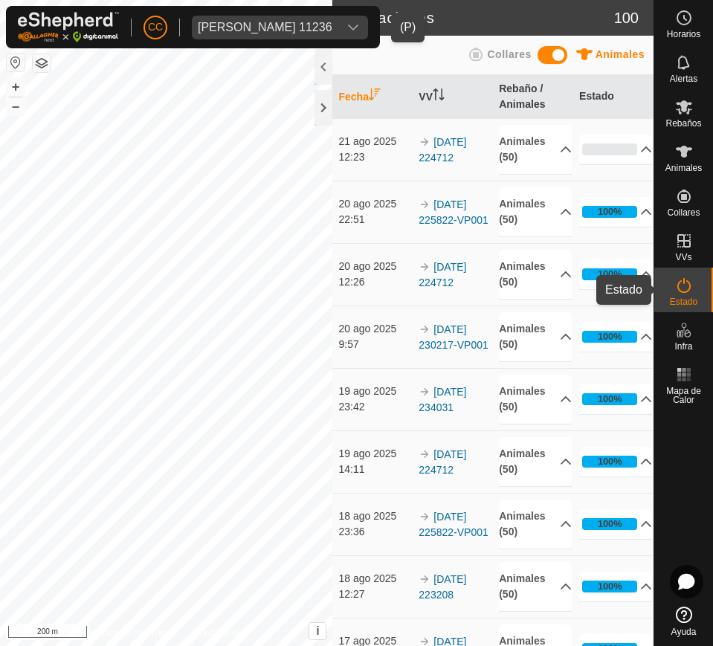
click at [667, 282] on div "Estado" at bounding box center [683, 289] width 59 height 45
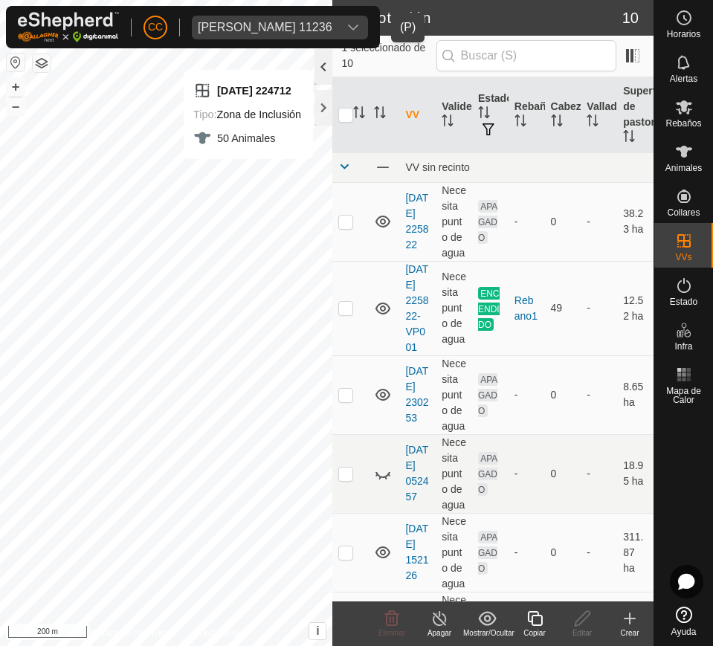
click at [320, 65] on div at bounding box center [323, 67] width 18 height 36
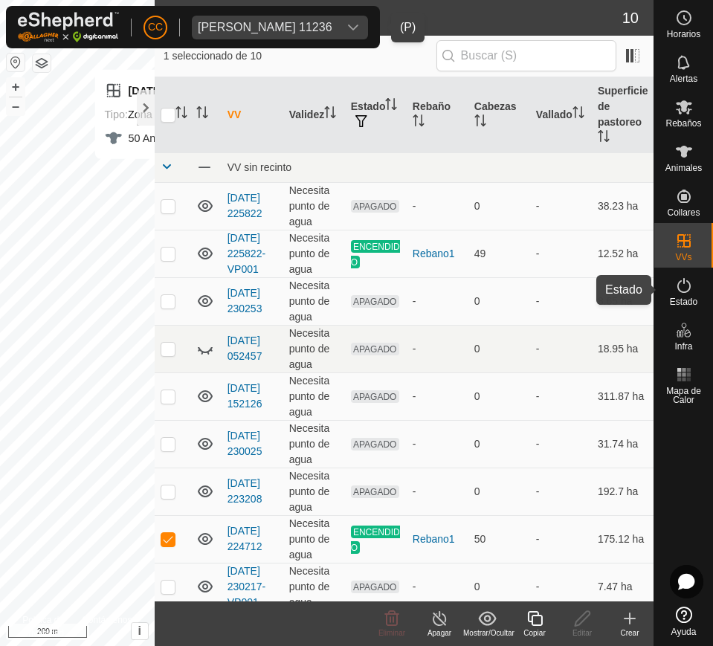
click at [687, 291] on icon at bounding box center [684, 285] width 18 height 18
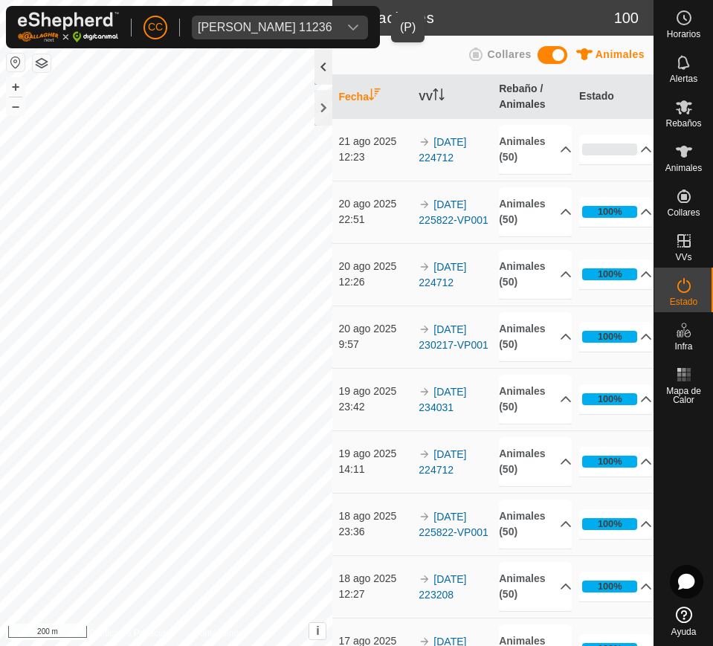
click at [319, 71] on div at bounding box center [323, 67] width 18 height 36
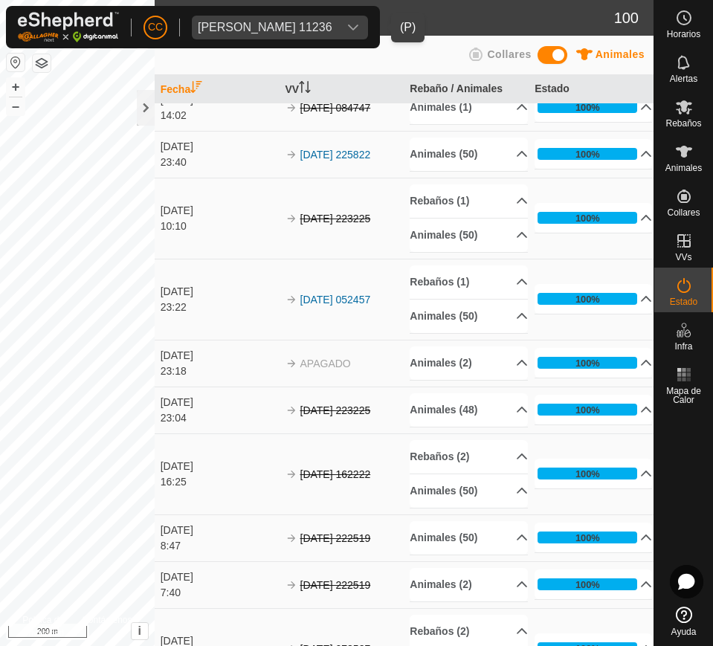
scroll to position [2508, 0]
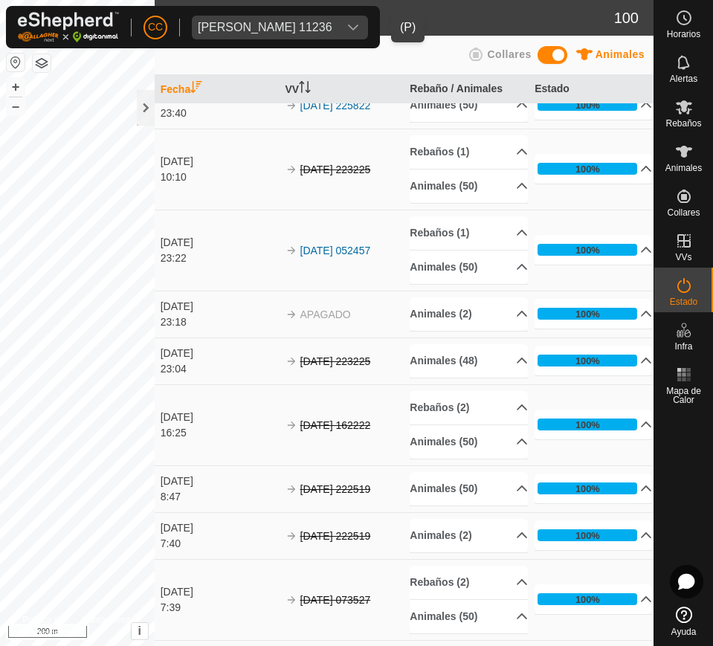
click at [244, 19] on span "Eduardo Garcia Lopez 11236" at bounding box center [265, 28] width 146 height 24
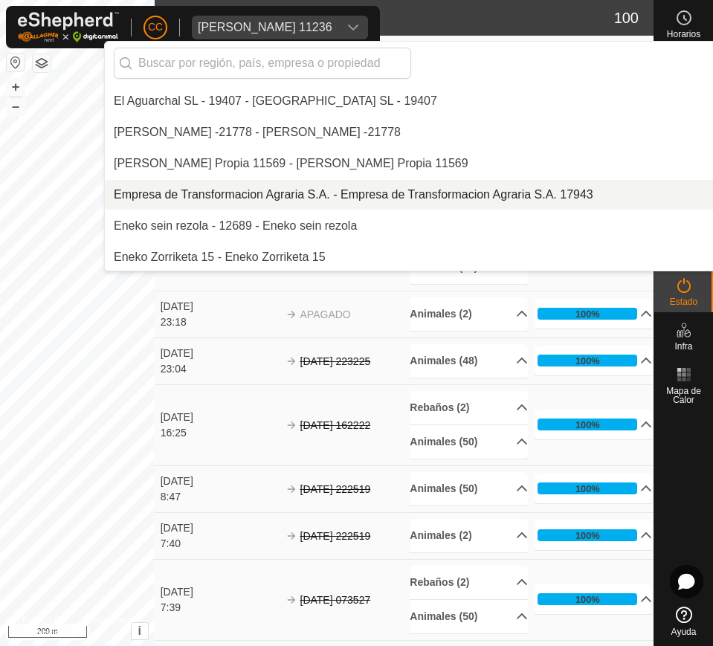
scroll to position [3120, 0]
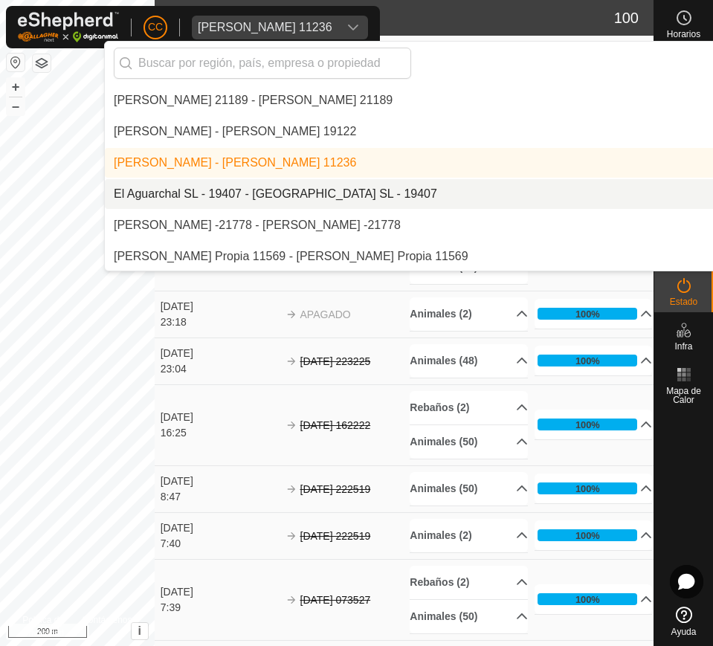
click at [317, 195] on li "El Aguarchal SL - 19407 - [GEOGRAPHIC_DATA] SL - 19407" at bounding box center [510, 194] width 811 height 30
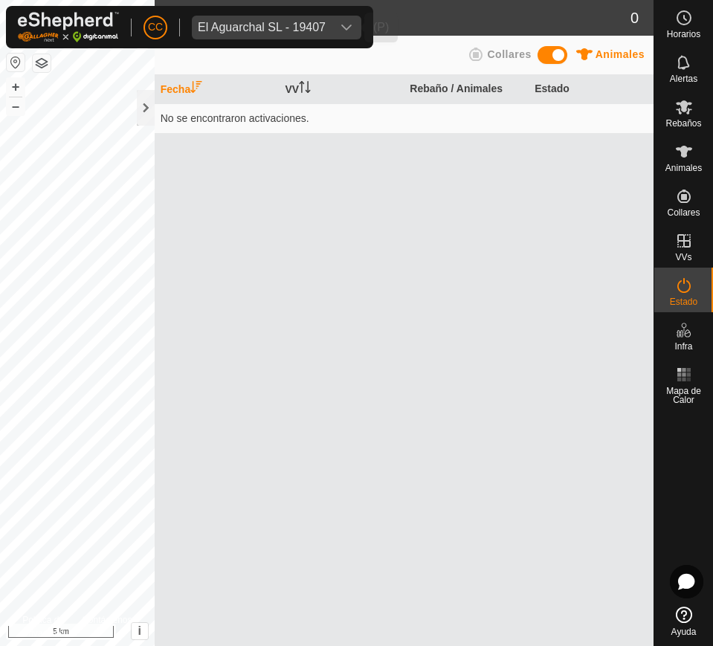
scroll to position [0, 0]
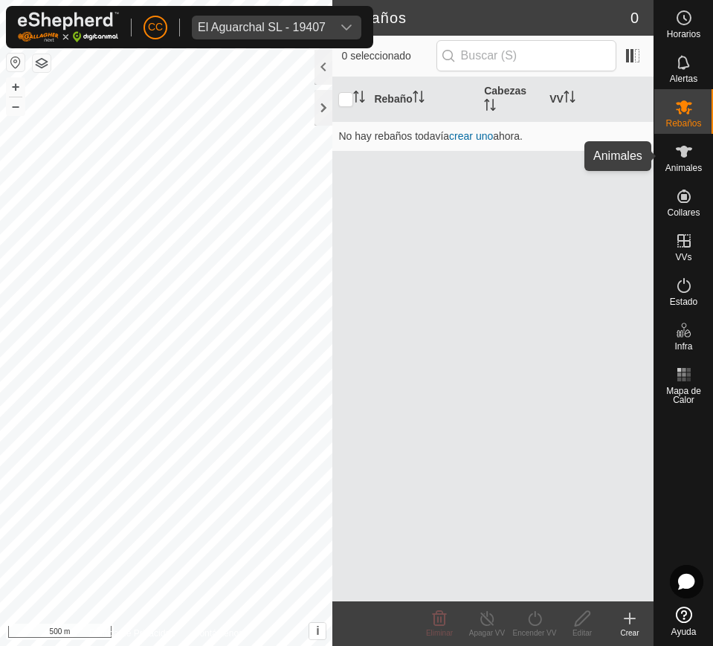
click at [658, 141] on div "Animales" at bounding box center [683, 156] width 59 height 45
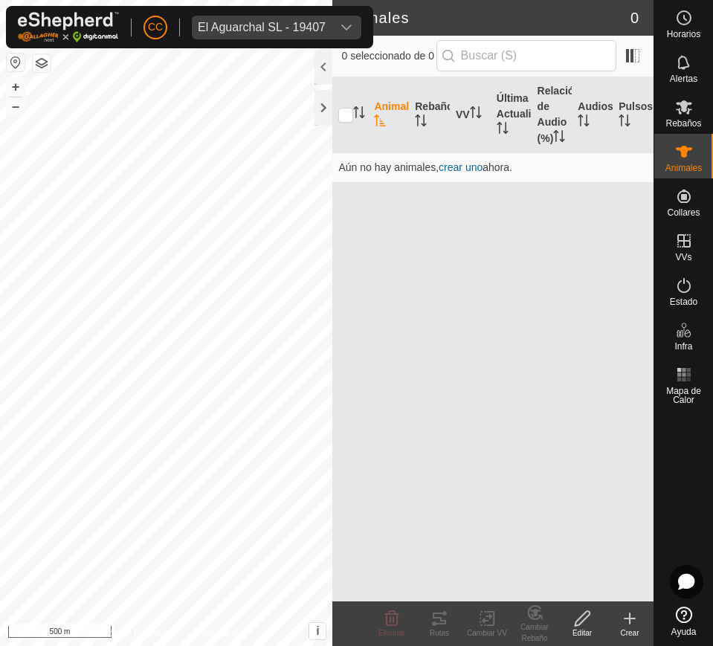
click at [677, 149] on icon at bounding box center [683, 152] width 16 height 12
click at [334, 31] on div "dropdown trigger" at bounding box center [346, 28] width 30 height 24
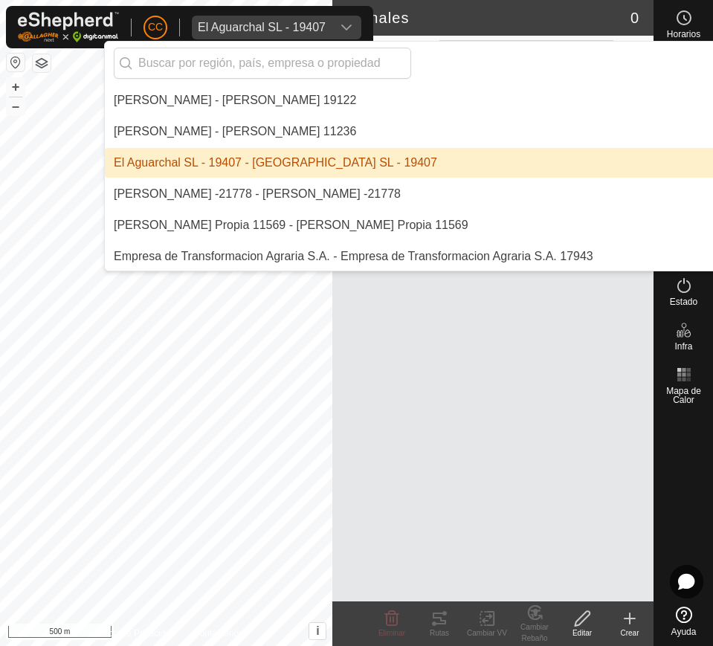
scroll to position [3152, 0]
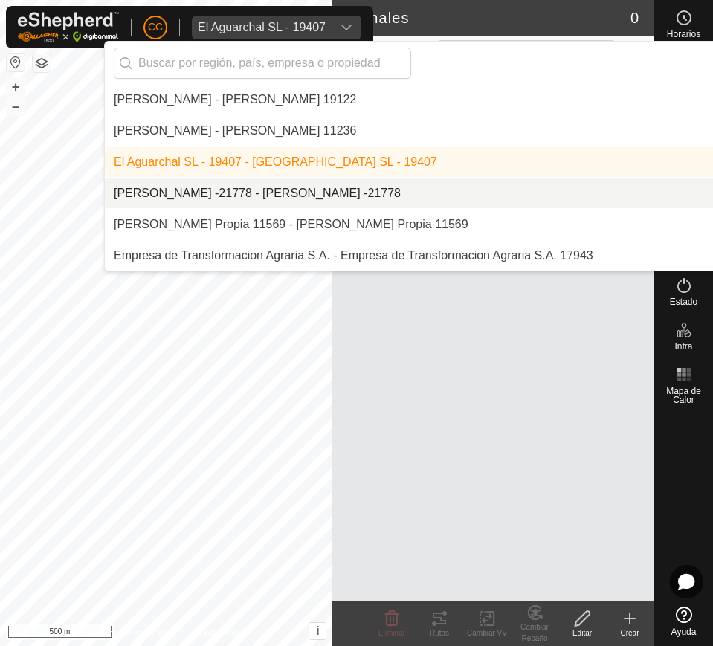
click at [383, 192] on li "[PERSON_NAME] -21778 - [PERSON_NAME] -21778" at bounding box center [510, 193] width 811 height 30
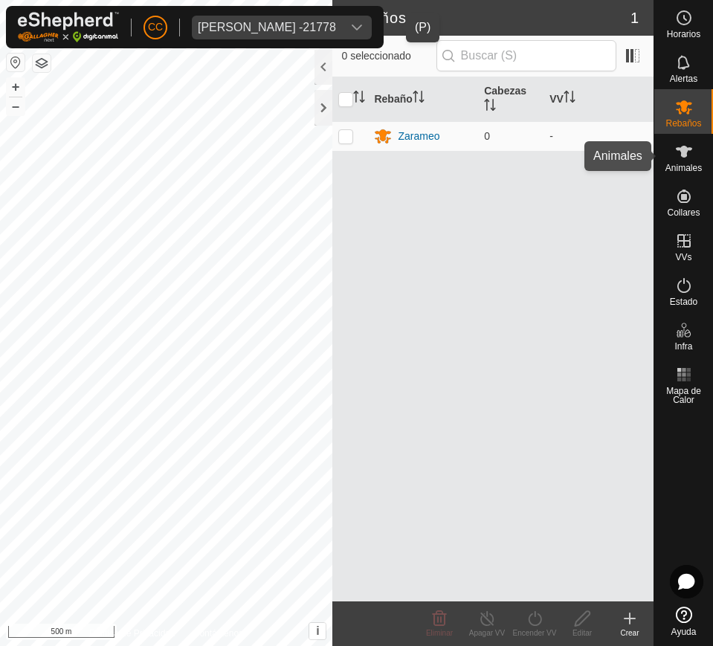
click at [687, 163] on span "Animales" at bounding box center [683, 167] width 36 height 9
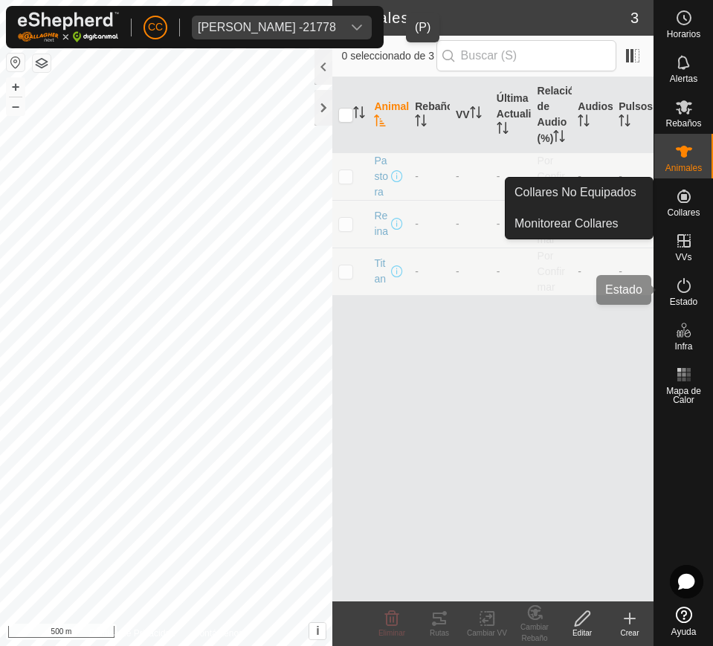
click at [690, 295] on es-activation-svg-icon at bounding box center [683, 285] width 27 height 24
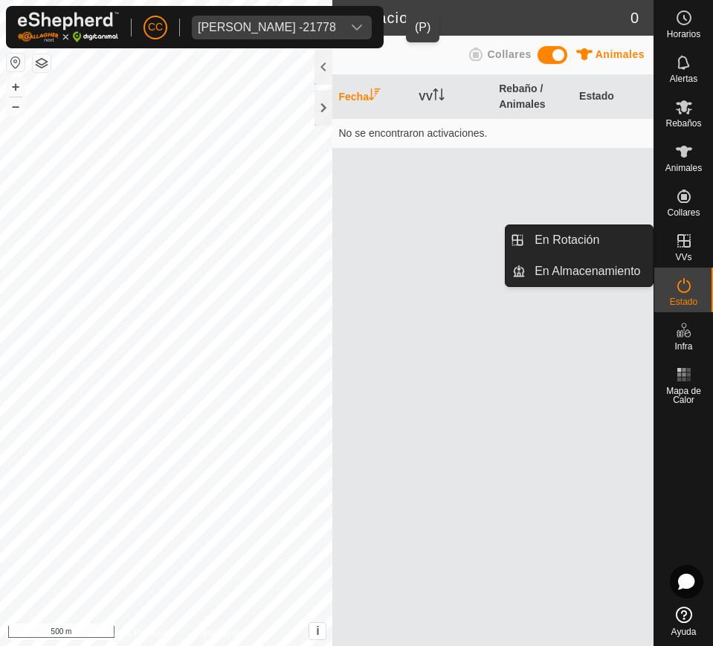
click at [684, 241] on icon at bounding box center [684, 241] width 18 height 18
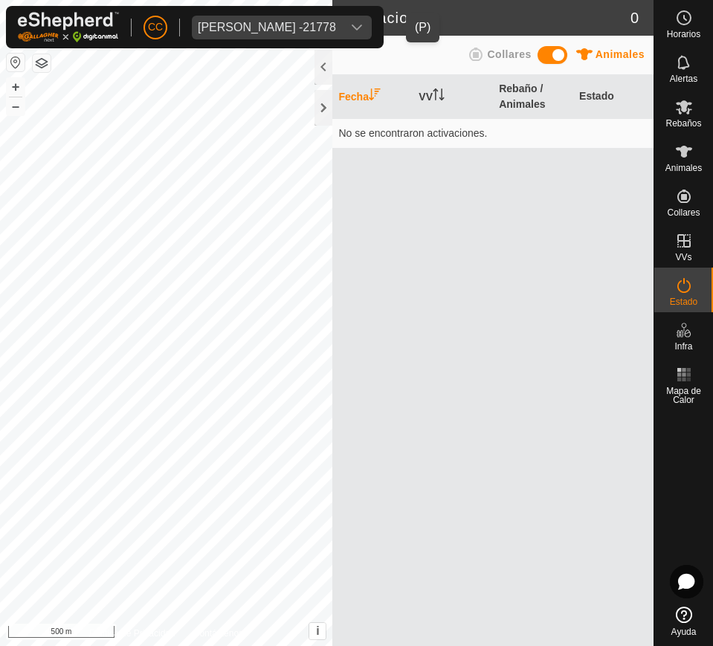
click at [371, 17] on div "dropdown trigger" at bounding box center [357, 28] width 30 height 24
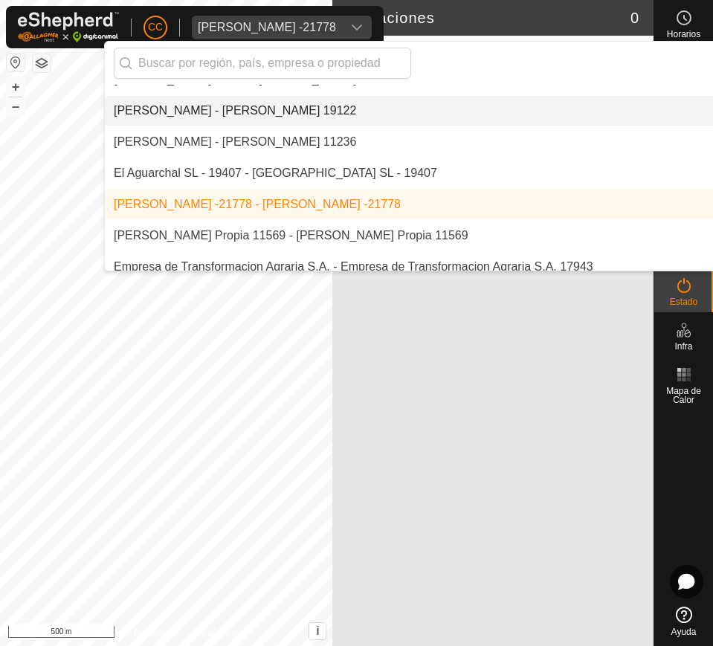
scroll to position [3182, 0]
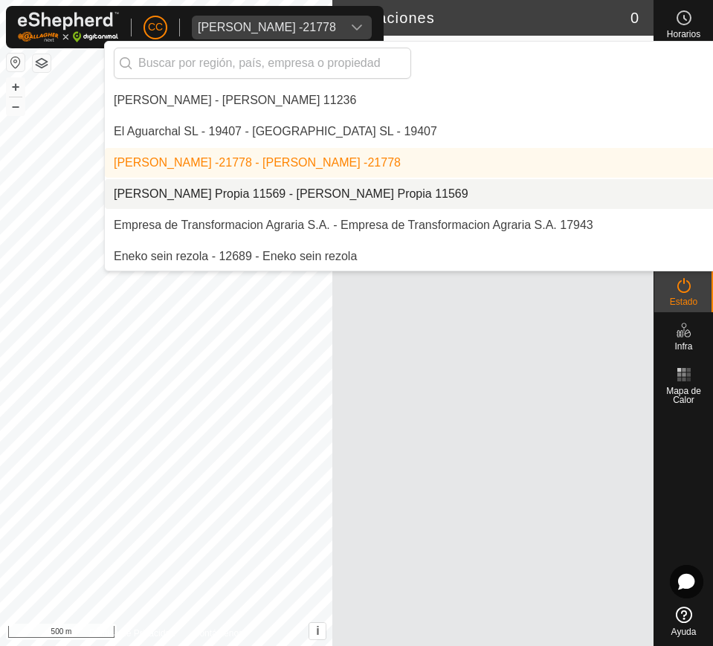
click at [424, 196] on li "[PERSON_NAME] Propia 11569 - [PERSON_NAME] Propia 11569" at bounding box center [510, 194] width 811 height 30
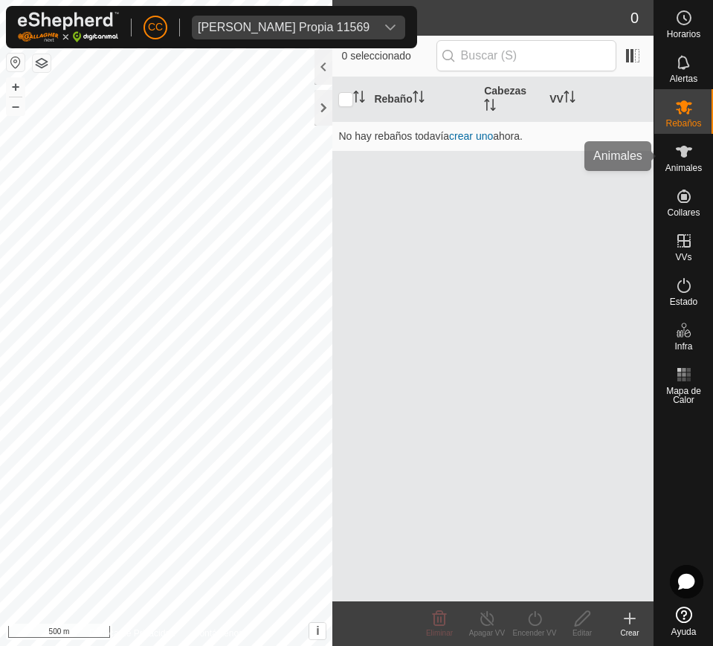
click at [660, 166] on div "Animales" at bounding box center [683, 156] width 59 height 45
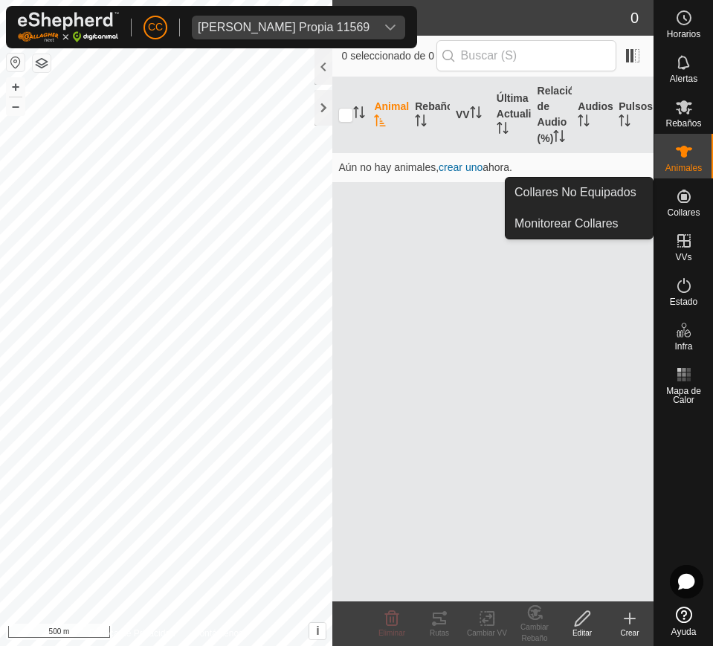
click at [669, 199] on div "Collares" at bounding box center [683, 200] width 59 height 45
drag, startPoint x: 657, startPoint y: 189, endPoint x: 670, endPoint y: 193, distance: 14.1
click at [670, 193] on es-neckbands-svg-icon at bounding box center [683, 196] width 27 height 24
click at [597, 184] on link "Collares No Equipados" at bounding box center [578, 193] width 147 height 30
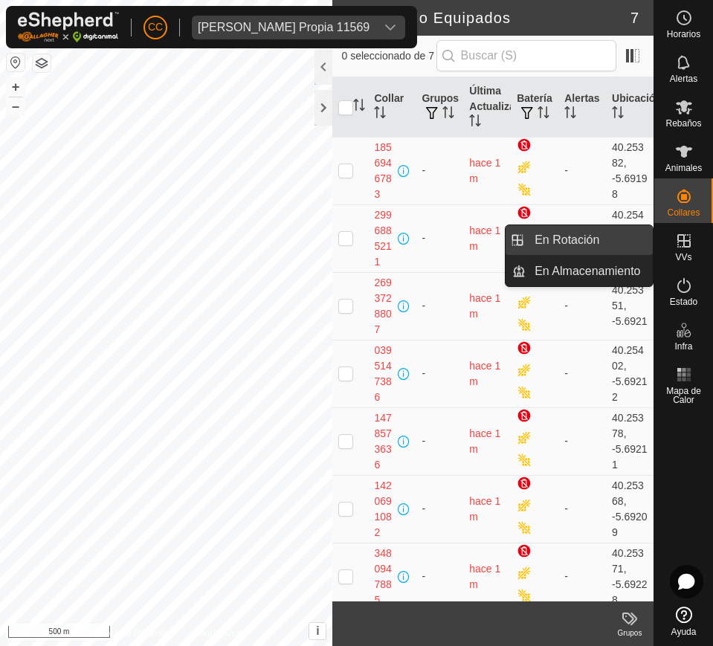
click at [576, 236] on link "En Rotación" at bounding box center [588, 240] width 127 height 30
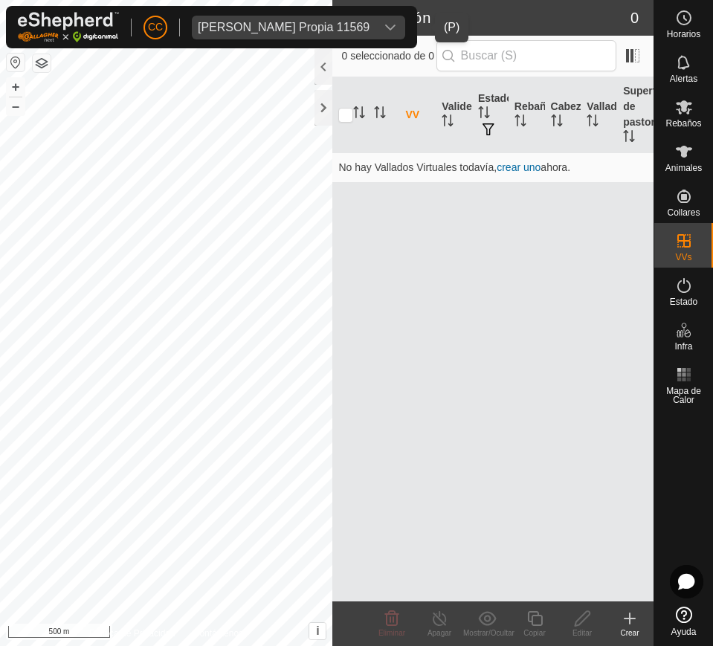
click at [340, 22] on div "Emilio Diaz Buenadicha Propia 11569" at bounding box center [284, 28] width 172 height 12
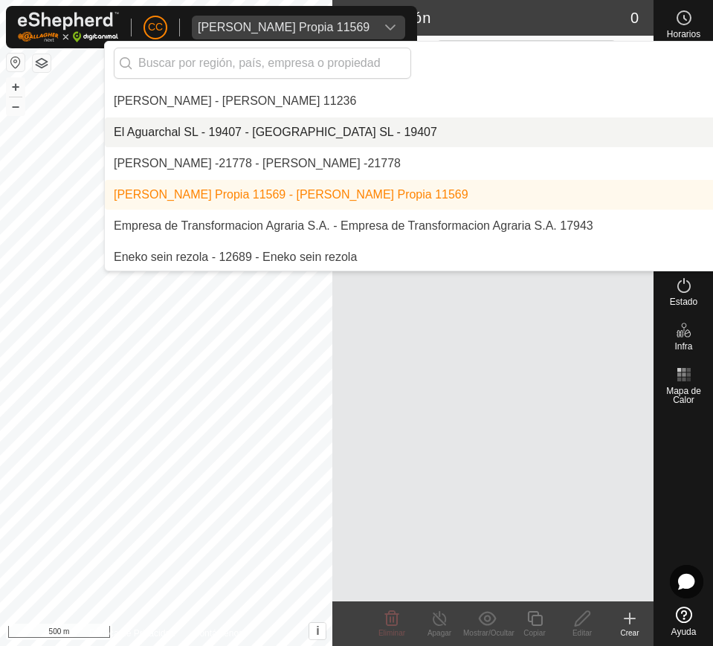
scroll to position [3213, 0]
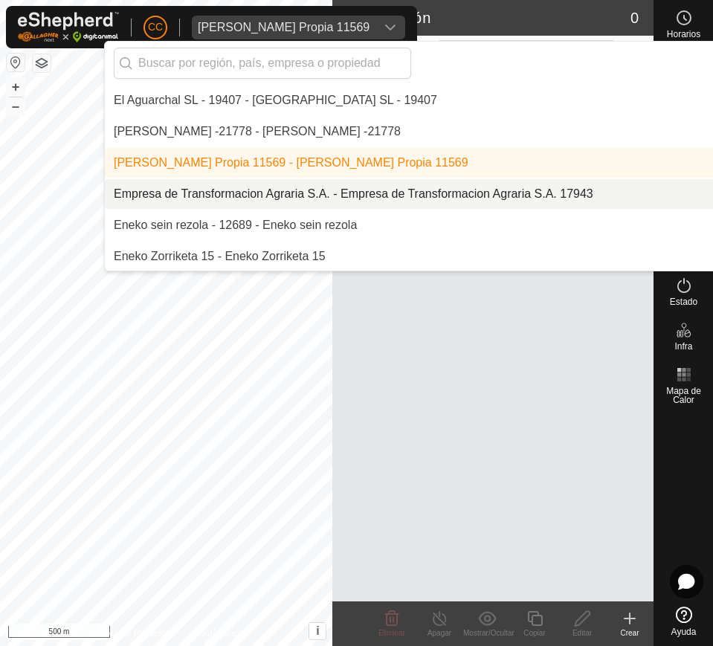
click at [486, 193] on li "Empresa de Transformacion Agraria S.A. - Empresa de Transformacion Agraria S.A.…" at bounding box center [510, 194] width 811 height 30
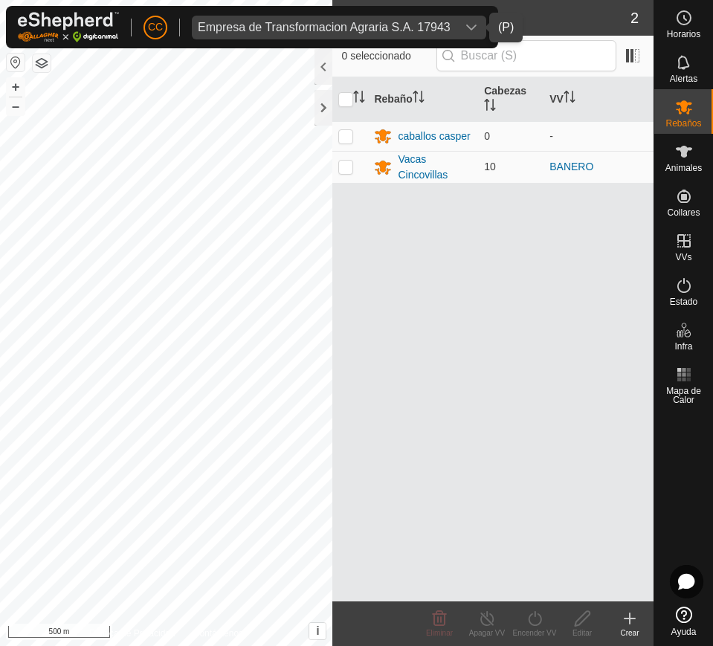
click at [231, 26] on div "Empresa de Transformacion Agraria S.A. 17943" at bounding box center [324, 28] width 253 height 12
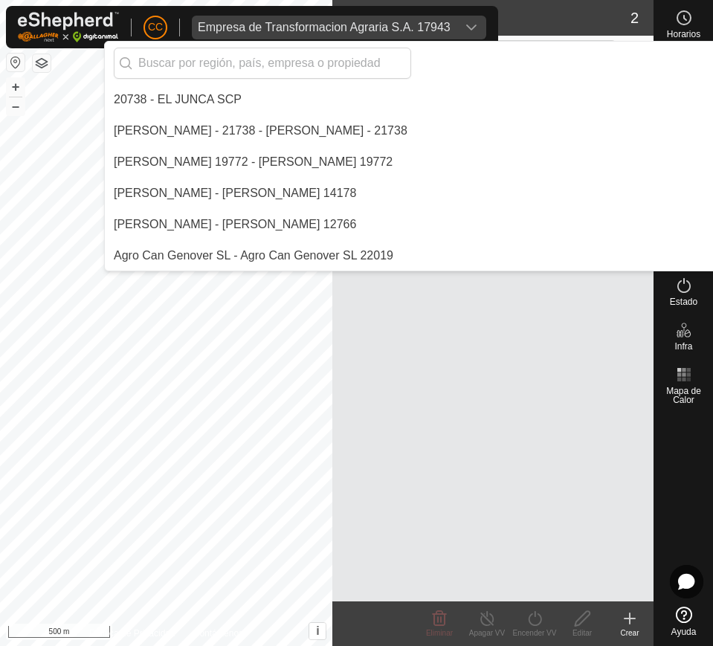
scroll to position [3152, 0]
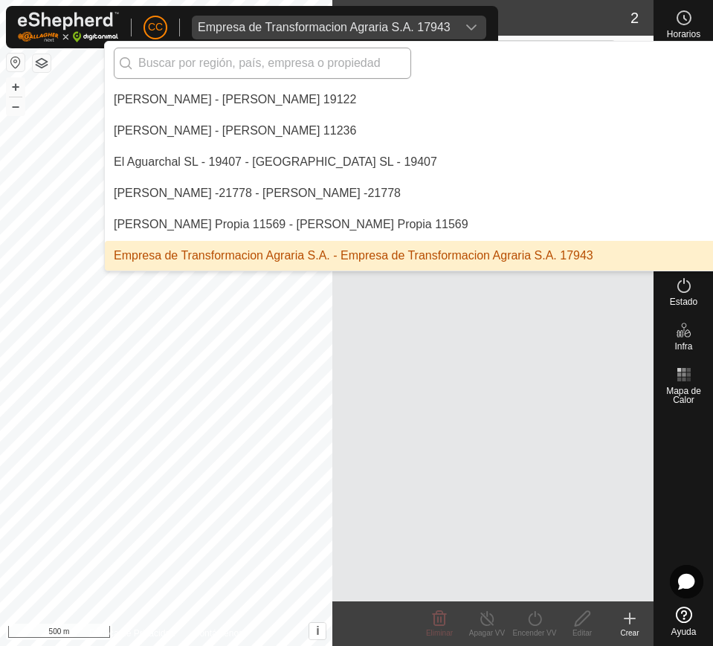
click at [210, 59] on input "text" at bounding box center [262, 63] width 297 height 31
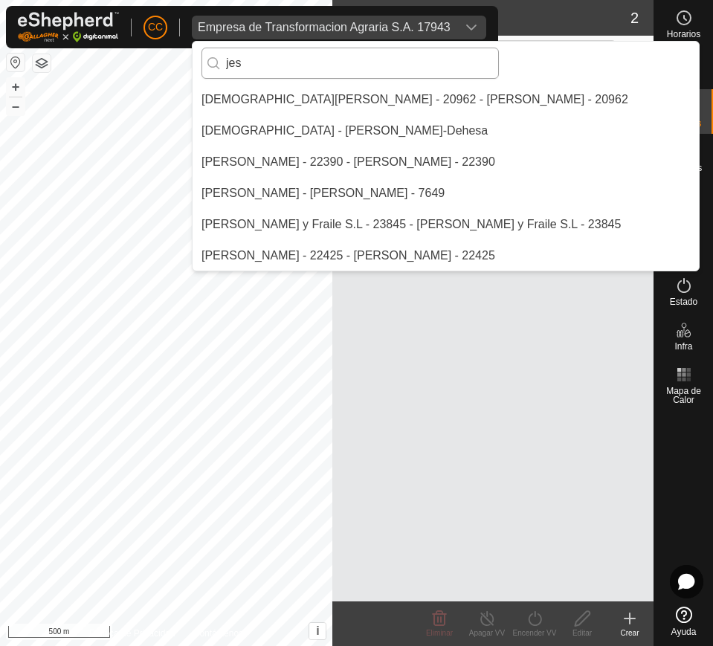
scroll to position [94, 0]
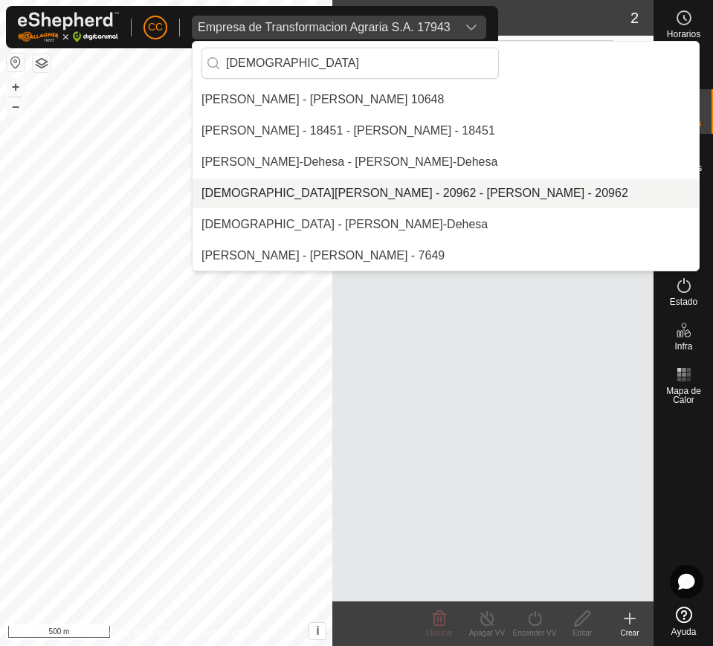
type input "[DEMOGRAPHIC_DATA]"
click at [277, 194] on li "[DEMOGRAPHIC_DATA][PERSON_NAME] - 20962 - [PERSON_NAME] - 20962" at bounding box center [515, 193] width 646 height 30
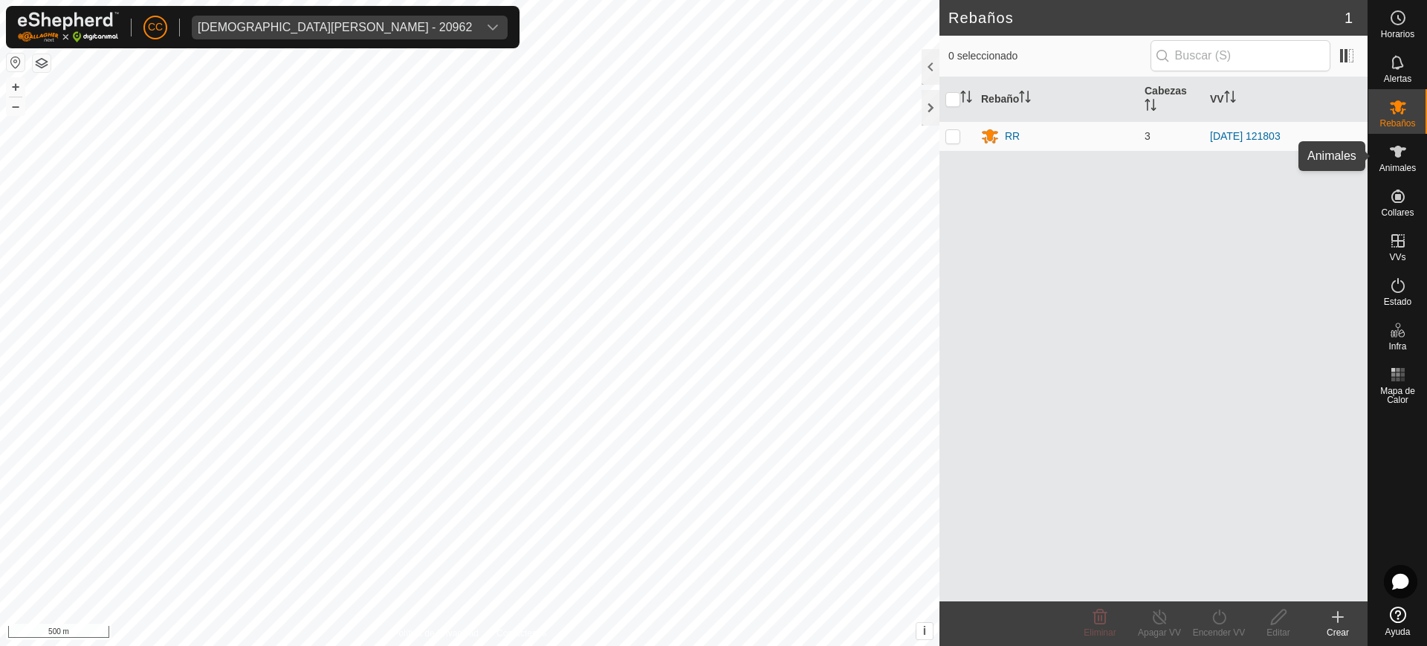
click at [712, 154] on div "Animales" at bounding box center [1397, 156] width 59 height 45
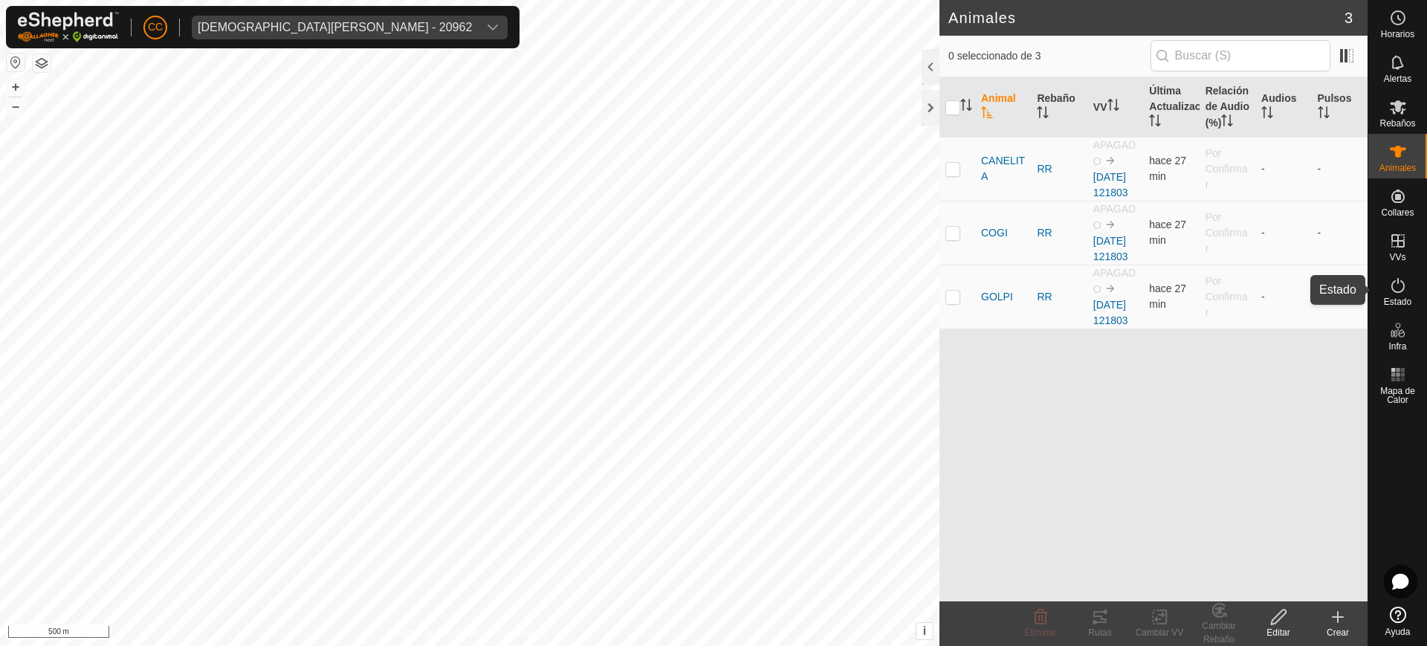
click at [712, 295] on es-activation-svg-icon at bounding box center [1397, 285] width 27 height 24
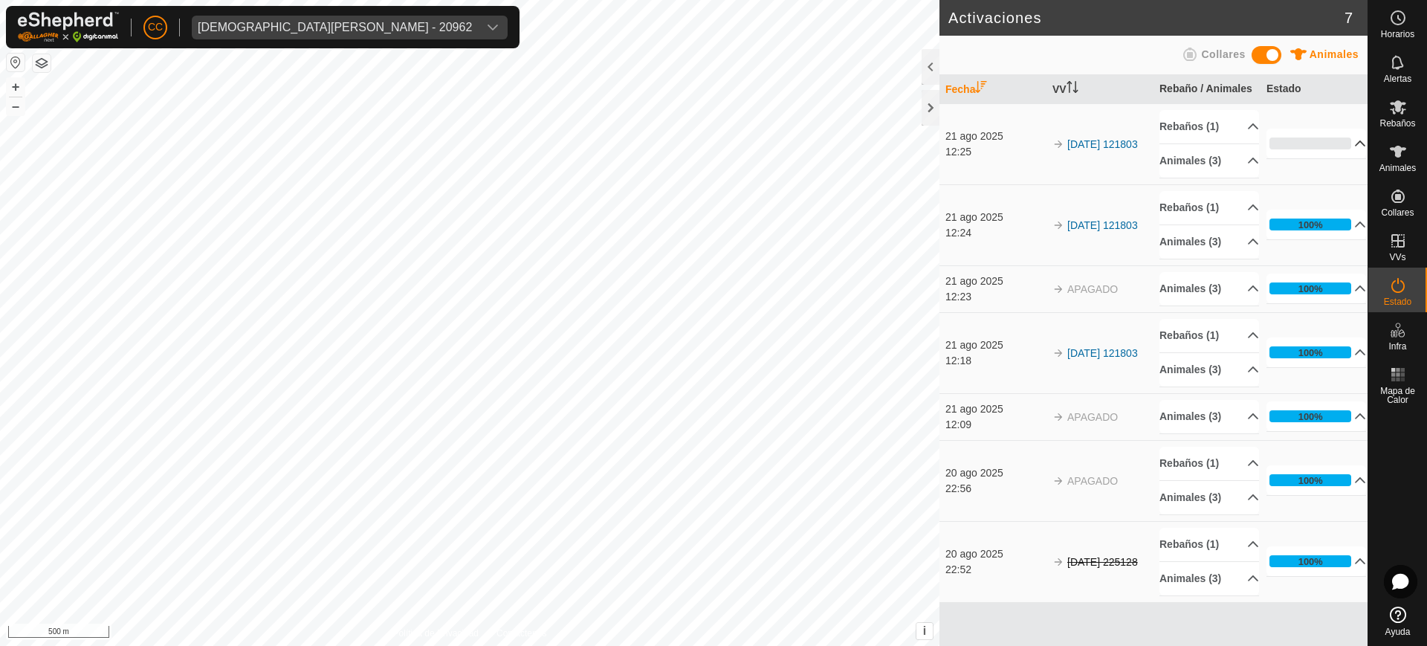
click at [712, 144] on p-accordion-header "0%" at bounding box center [1316, 144] width 100 height 30
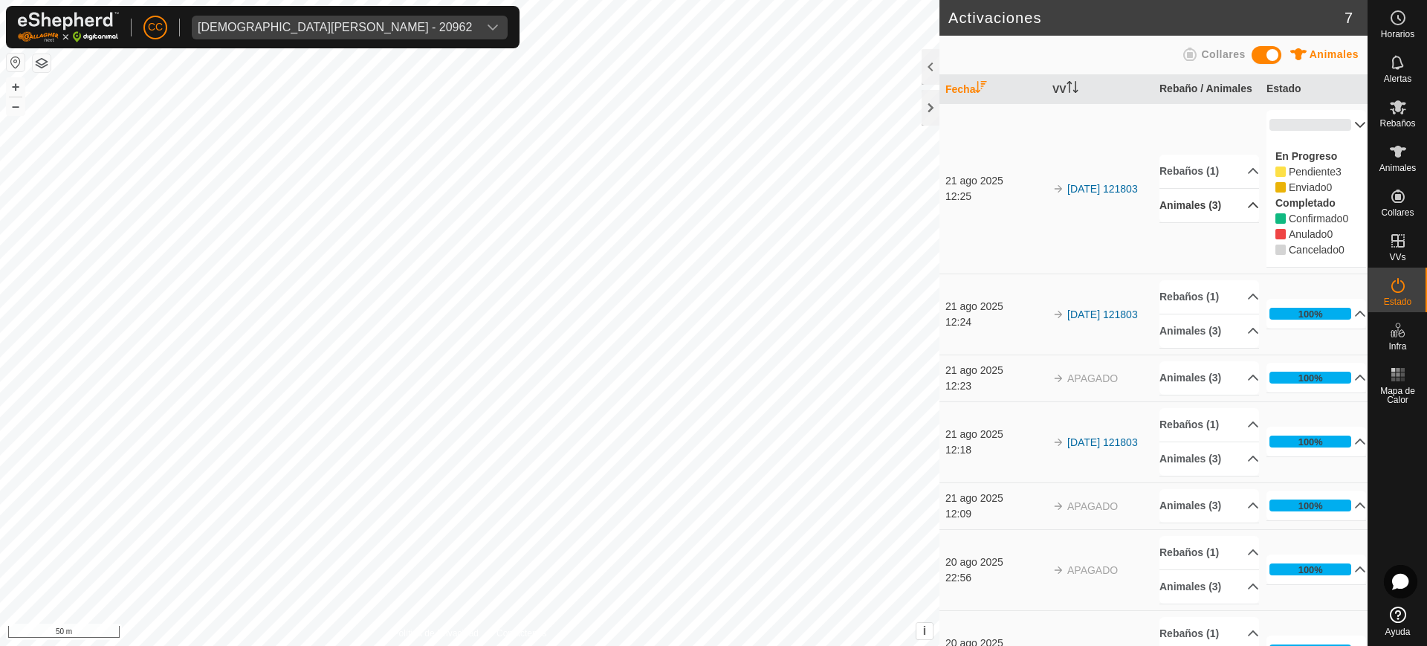
click at [712, 222] on p-accordion-header "Animales (3)" at bounding box center [1209, 205] width 100 height 33
click at [712, 166] on span "Animales" at bounding box center [1397, 167] width 36 height 9
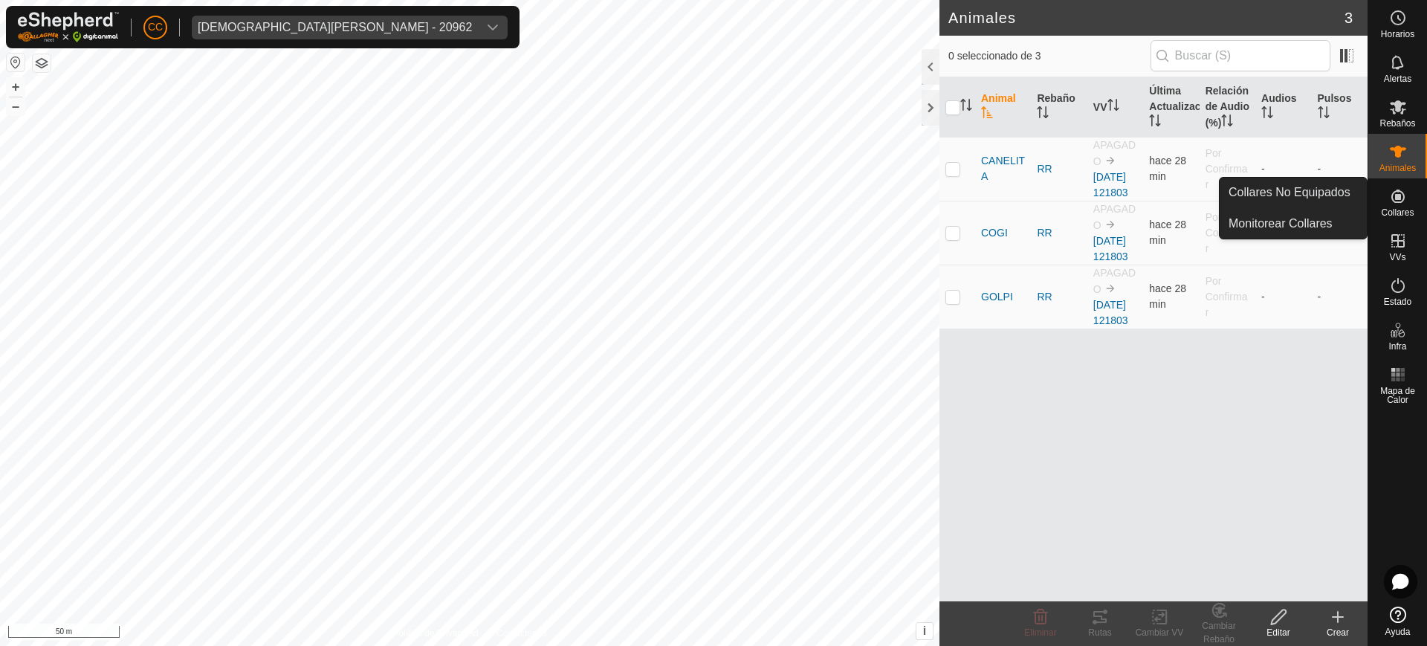
click at [712, 204] on icon at bounding box center [1398, 196] width 18 height 18
click at [712, 190] on link "Collares No Equipados" at bounding box center [1292, 193] width 147 height 30
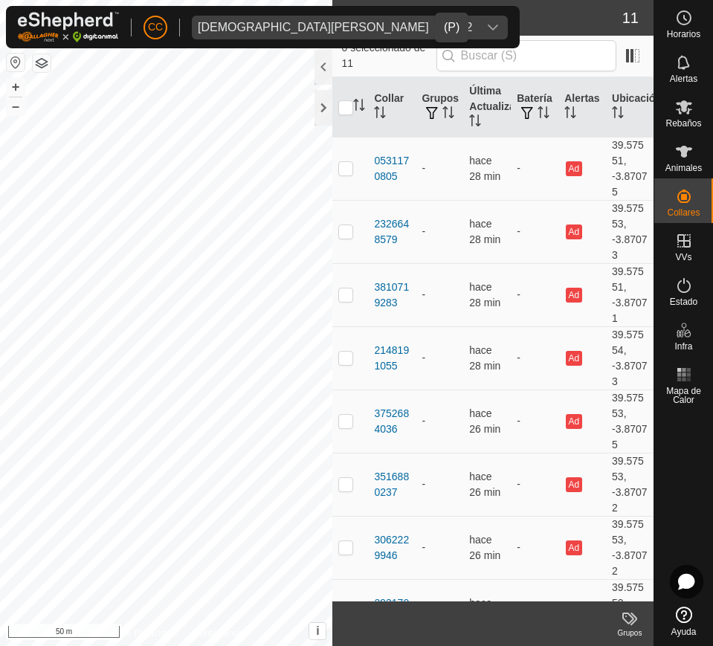
click at [388, 24] on div "[DEMOGRAPHIC_DATA][PERSON_NAME] - 20962" at bounding box center [335, 28] width 274 height 12
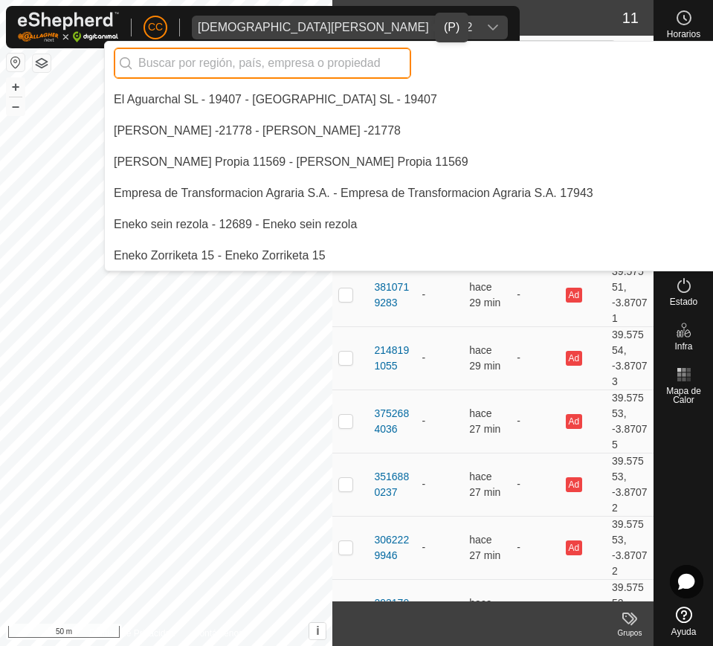
scroll to position [3213, 0]
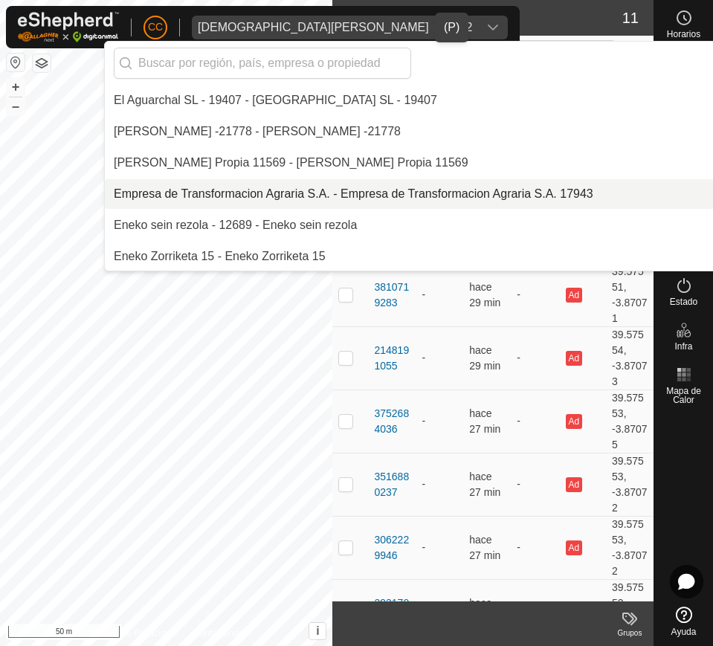
click at [312, 192] on li "Empresa de Transformacion Agraria S.A. - Empresa de Transformacion Agraria S.A.…" at bounding box center [510, 194] width 811 height 30
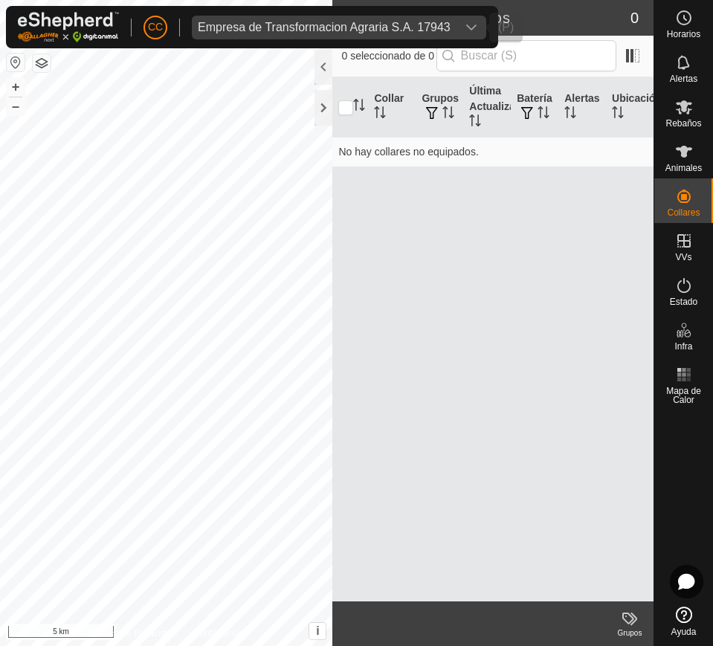
scroll to position [4993, 0]
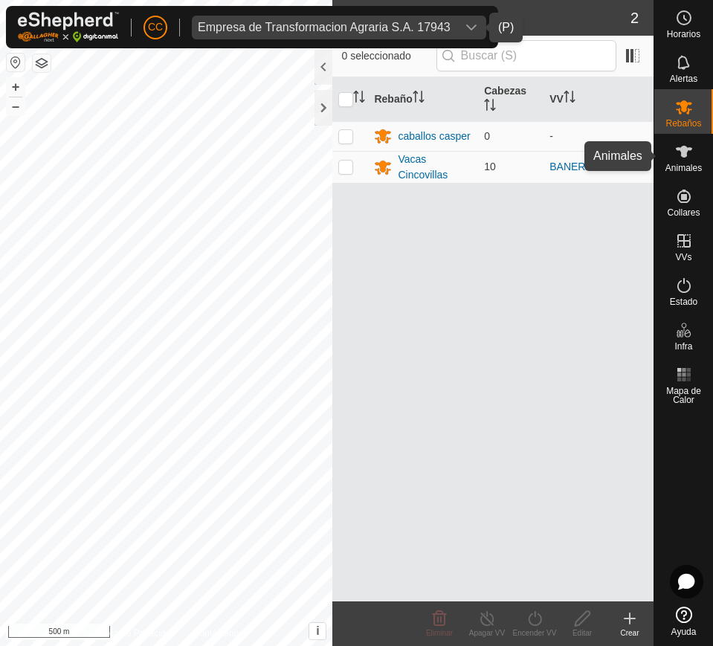
click at [684, 160] on icon at bounding box center [684, 152] width 18 height 18
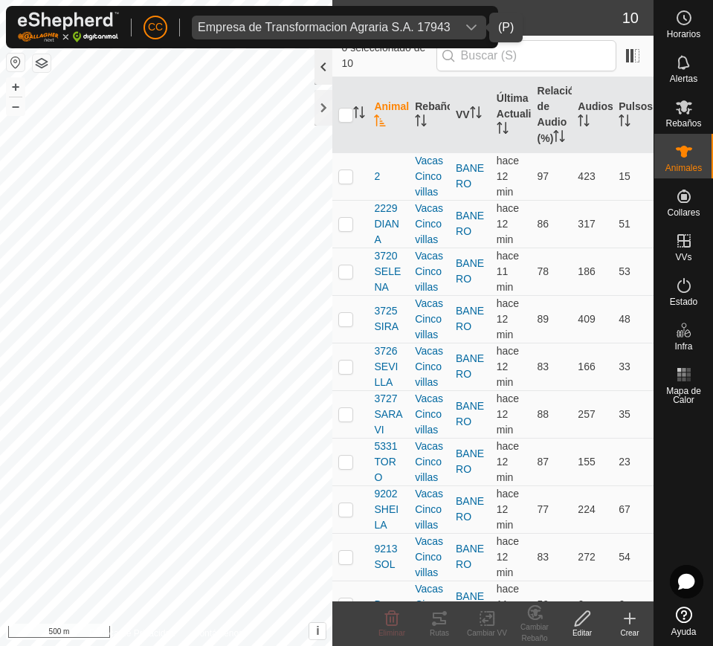
click at [322, 71] on div at bounding box center [323, 67] width 18 height 36
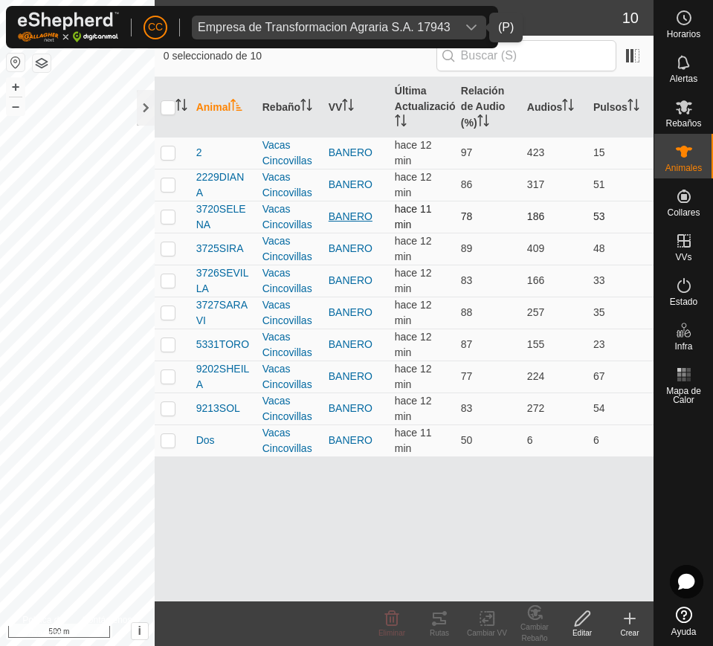
drag, startPoint x: 200, startPoint y: 150, endPoint x: 351, endPoint y: 219, distance: 165.9
click at [384, 239] on tbody "2 Vacas Cincovillas BANERO hace 12 min 97 423 15 2229DIANA Vacas Cincovillas BA…" at bounding box center [404, 296] width 499 height 319
drag, startPoint x: 192, startPoint y: 150, endPoint x: 643, endPoint y: 437, distance: 534.5
click at [648, 444] on tbody "2 Vacas Cincovillas BANERO hace 12 min 97 423 15 2229DIANA Vacas Cincovillas BA…" at bounding box center [404, 296] width 499 height 319
copy tbody "2 Vacas Cincovillas BANERO hace 12 min 97 423 15 2229DIANA Vacas Cincovillas BA…"
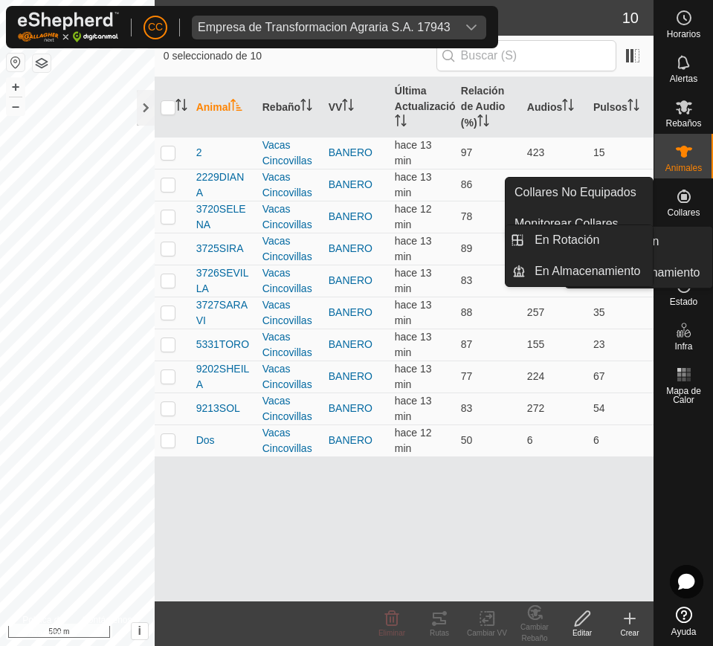
drag, startPoint x: 699, startPoint y: 237, endPoint x: 697, endPoint y: 254, distance: 17.2
click at [697, 254] on div "VVs" at bounding box center [683, 245] width 59 height 45
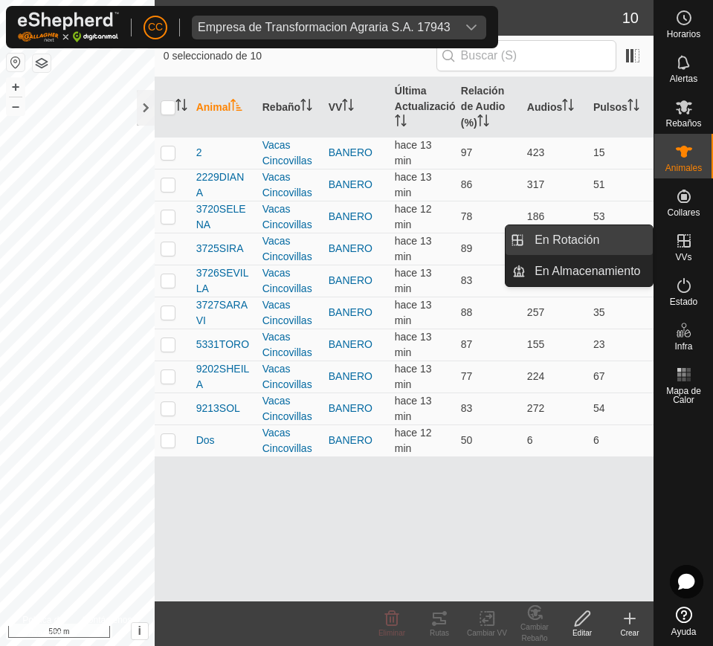
click at [602, 246] on link "En Rotación" at bounding box center [588, 240] width 127 height 30
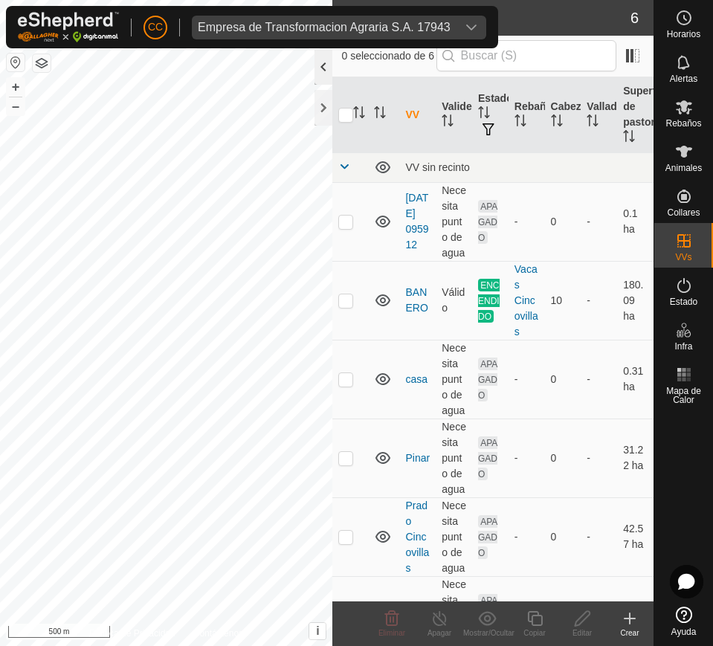
click at [326, 73] on div at bounding box center [323, 67] width 18 height 36
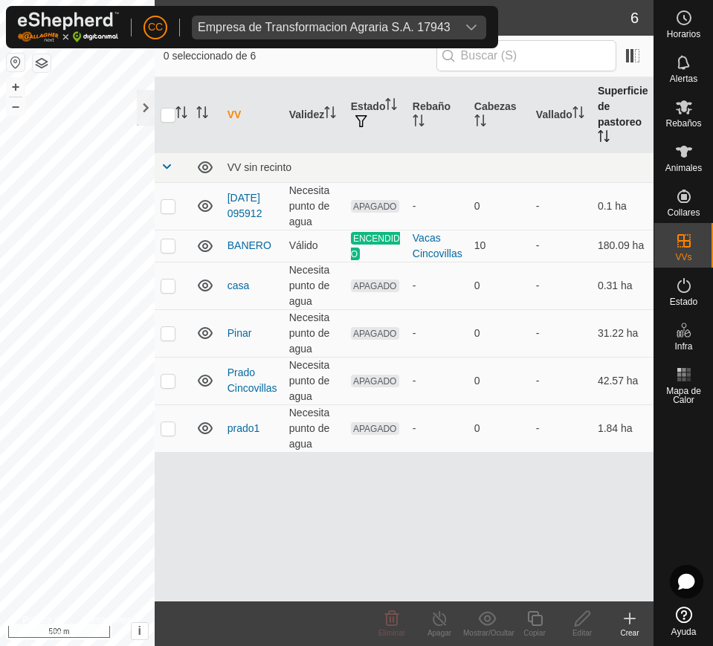
click at [603, 130] on icon "Activar para ordenar" at bounding box center [603, 136] width 12 height 12
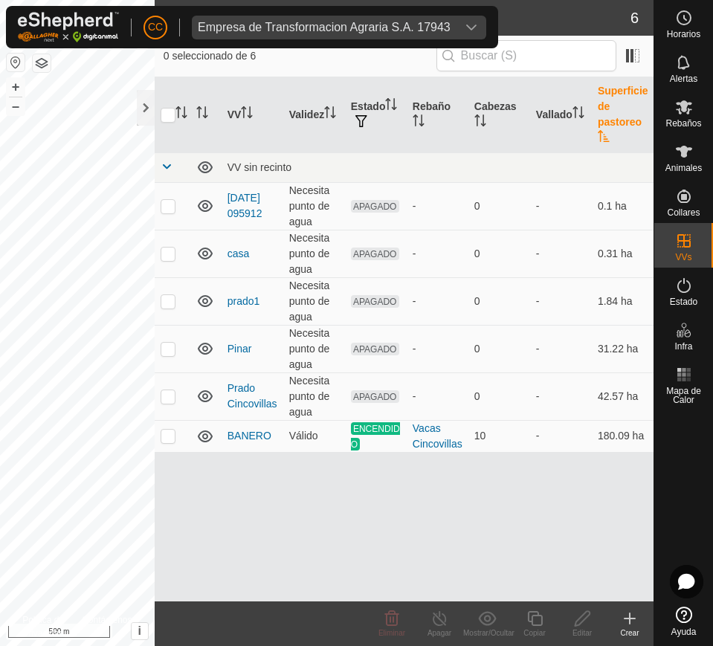
click at [14, 66] on button "button" at bounding box center [16, 62] width 18 height 18
click at [675, 282] on icon at bounding box center [684, 285] width 18 height 18
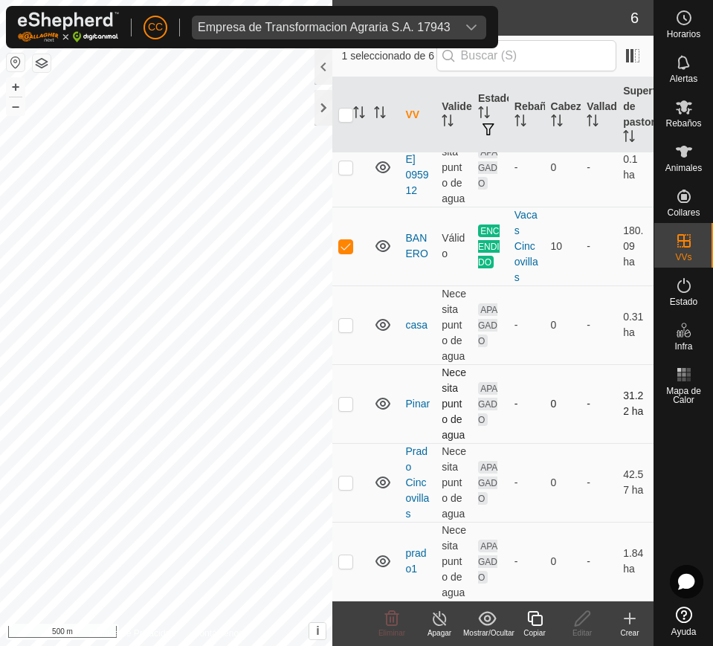
scroll to position [132, 0]
click at [686, 292] on icon at bounding box center [684, 285] width 18 height 18
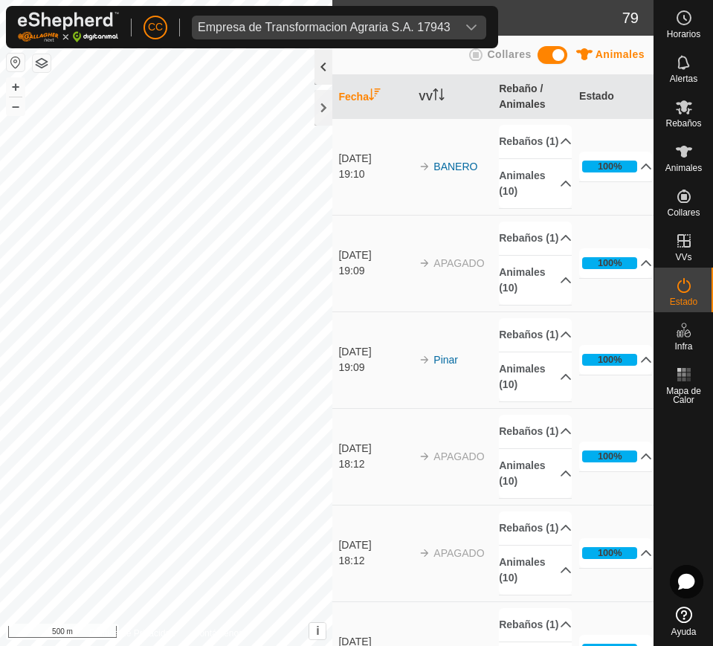
click at [325, 68] on div at bounding box center [323, 67] width 18 height 36
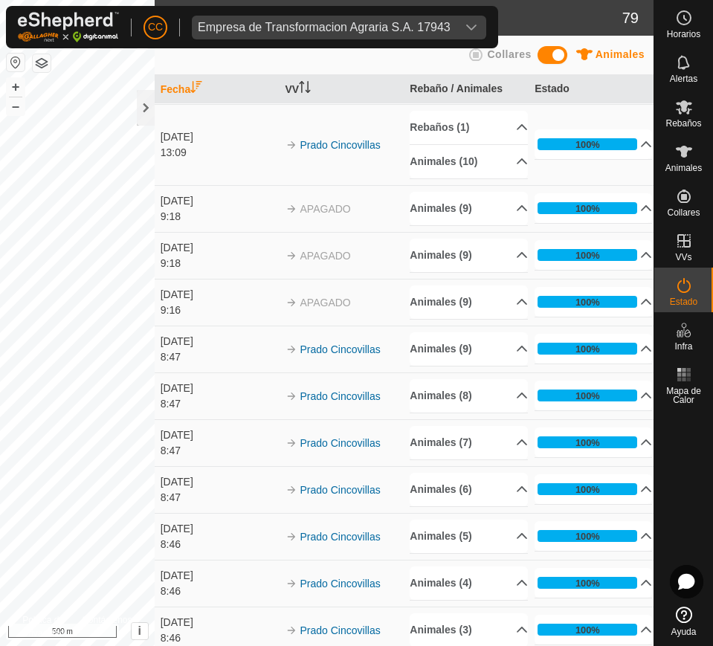
scroll to position [4421, 0]
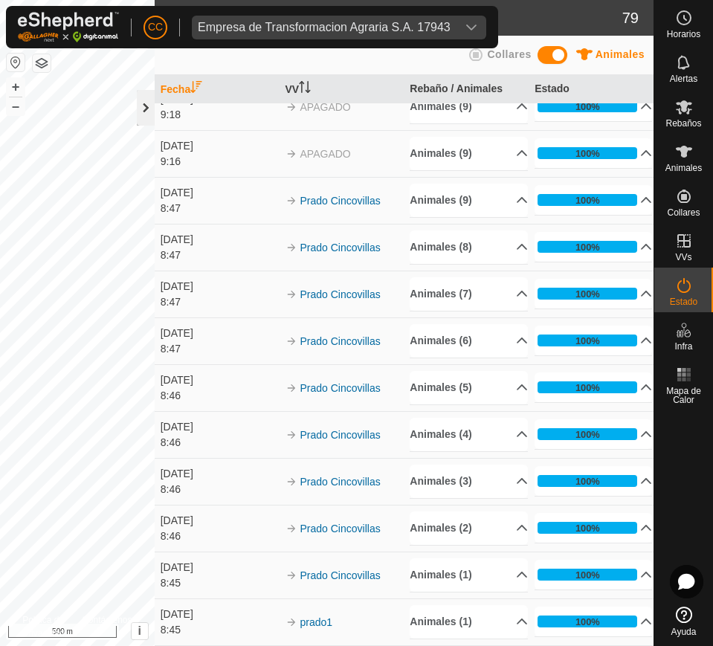
click at [138, 100] on div at bounding box center [146, 108] width 18 height 36
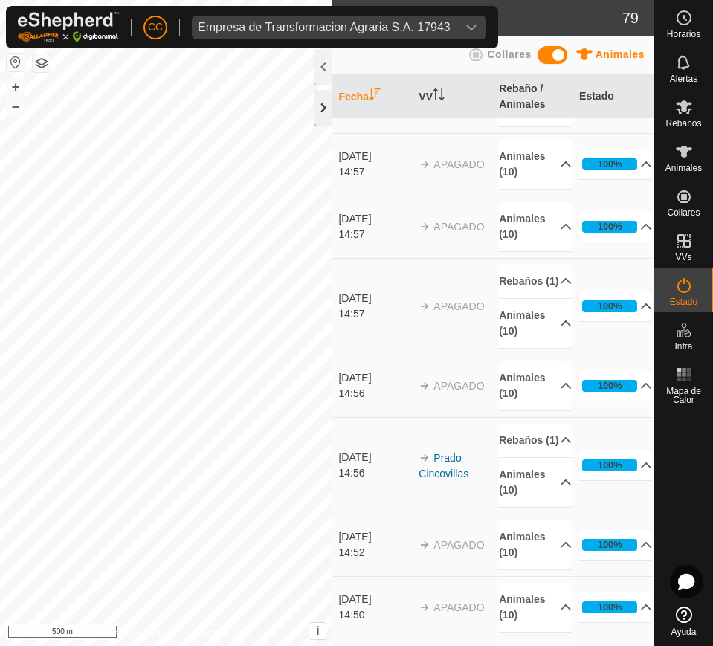
scroll to position [6051, 0]
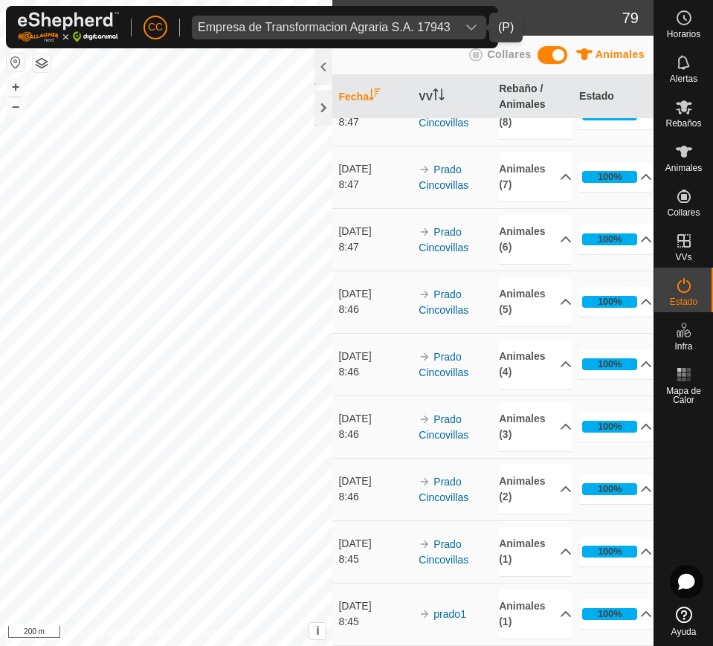
click at [404, 16] on span "Empresa de Transformacion Agraria S.A. 17943" at bounding box center [324, 28] width 265 height 24
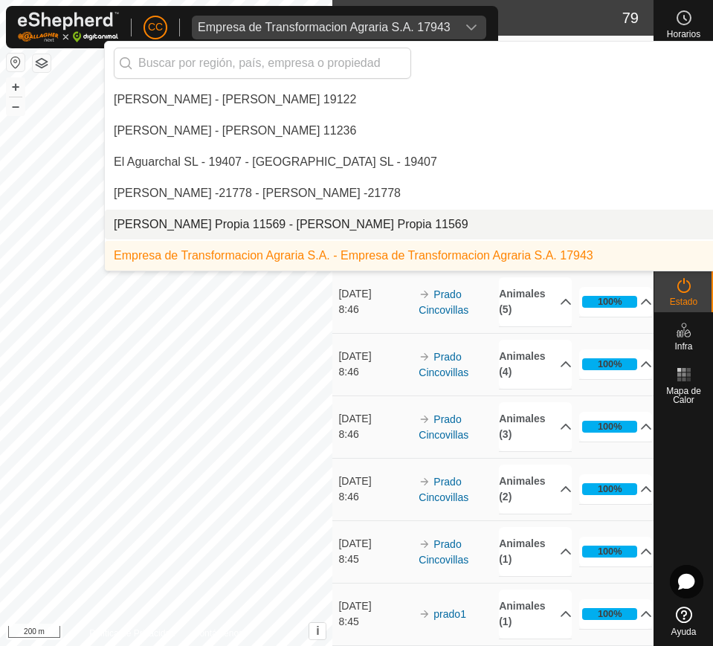
scroll to position [3245, 0]
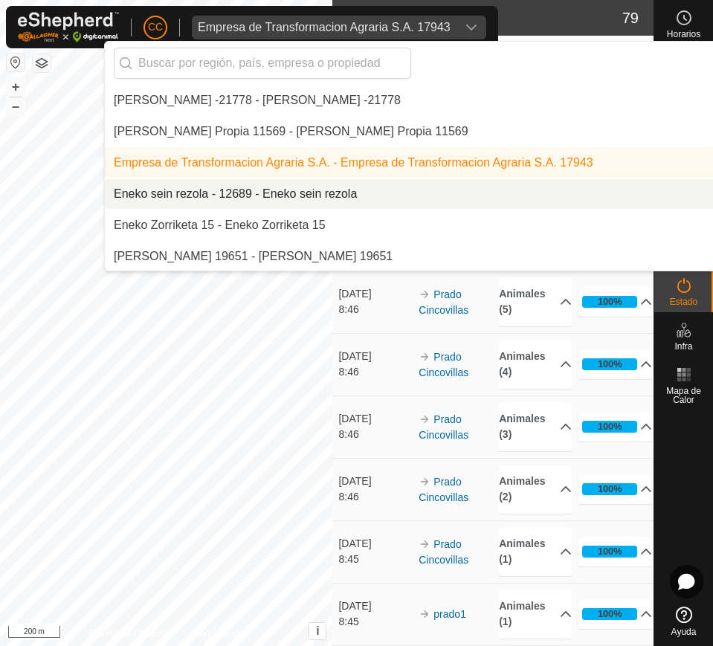
click at [415, 198] on li "Eneko sein rezola - 12689 - Eneko sein rezola" at bounding box center [510, 194] width 811 height 30
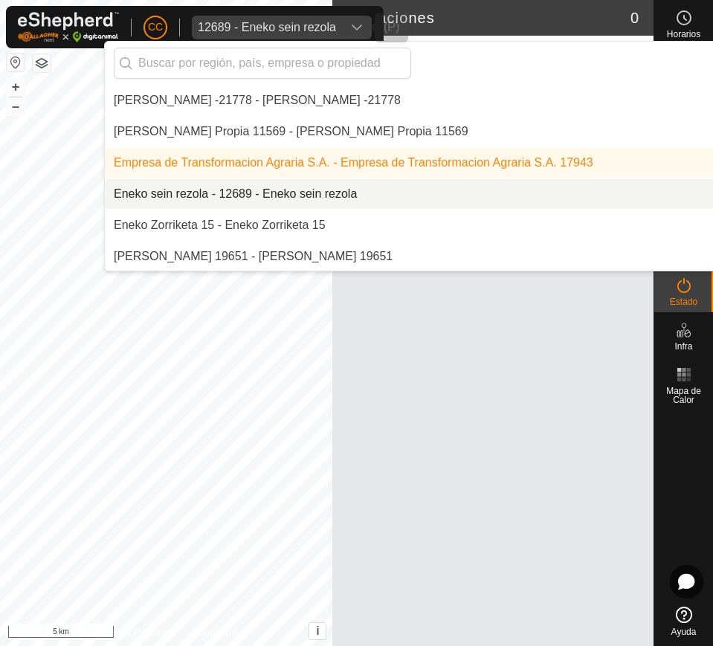
scroll to position [0, 0]
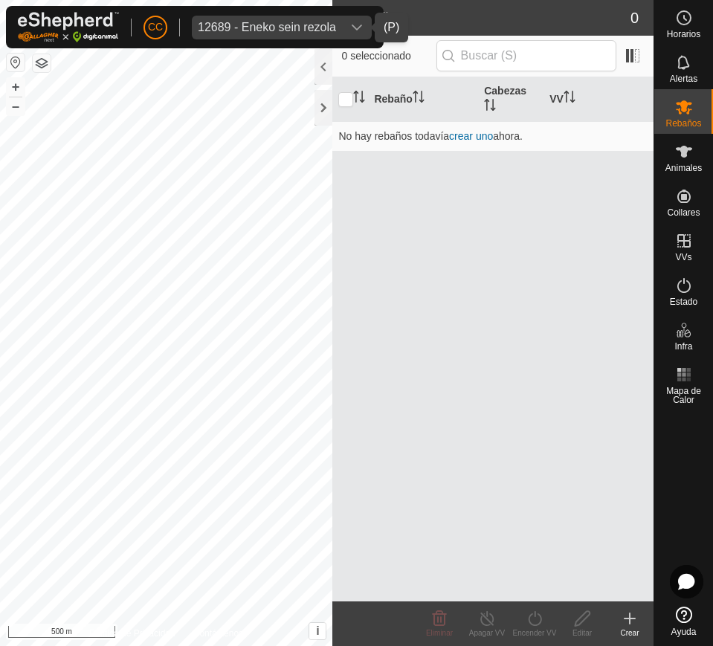
click at [328, 21] on span "12689 - Eneko sein rezola" at bounding box center [299, 28] width 214 height 24
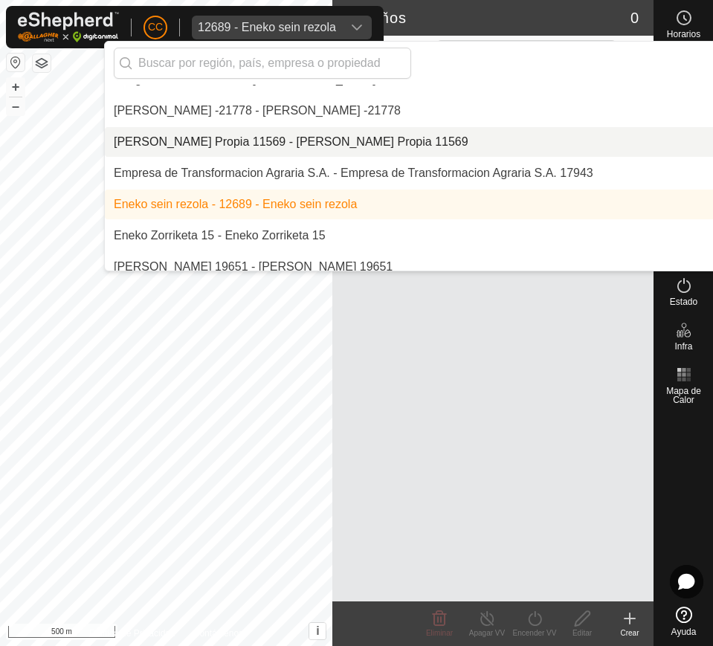
scroll to position [3276, 0]
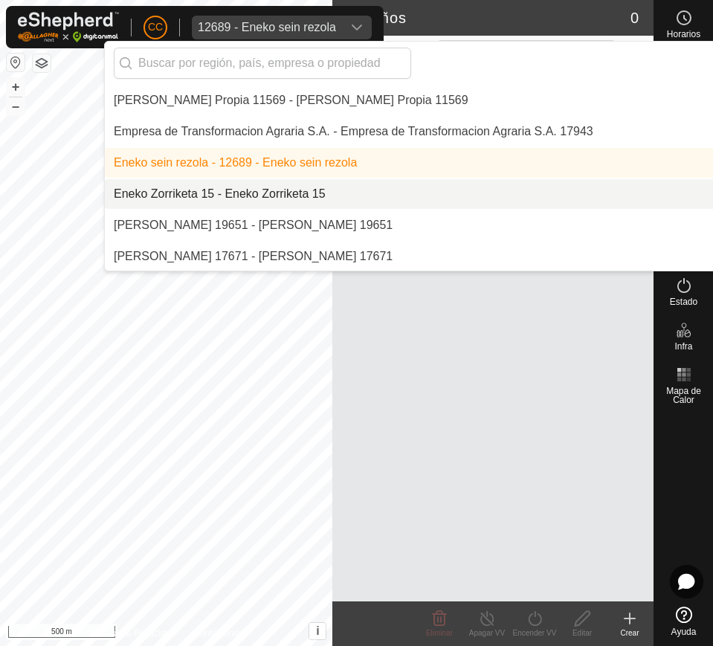
click at [348, 192] on li "Eneko Zorriketa 15 - Eneko Zorriketa 15" at bounding box center [510, 194] width 811 height 30
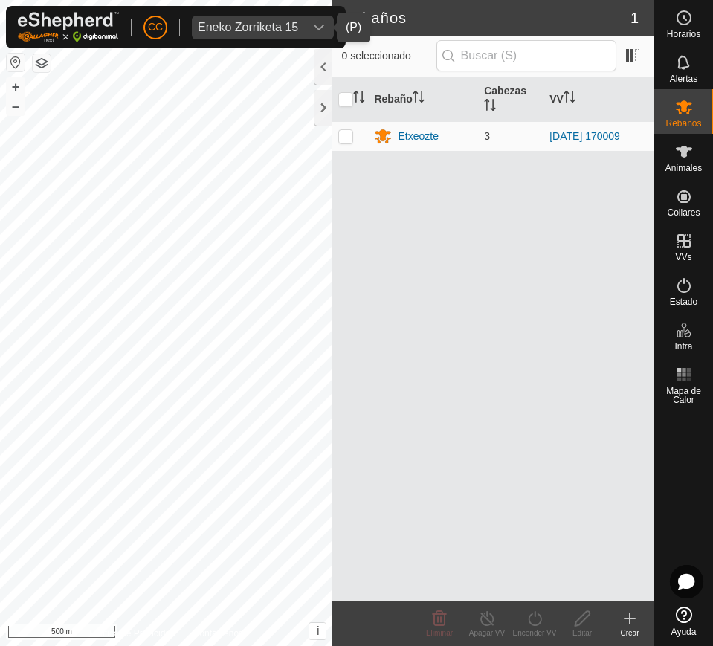
click at [318, 24] on div "dropdown trigger" at bounding box center [333, 28] width 30 height 24
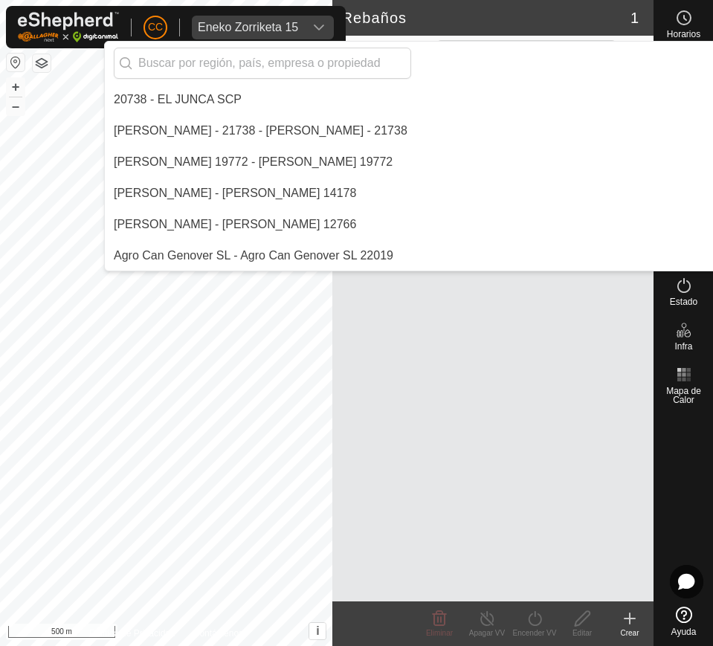
scroll to position [3214, 0]
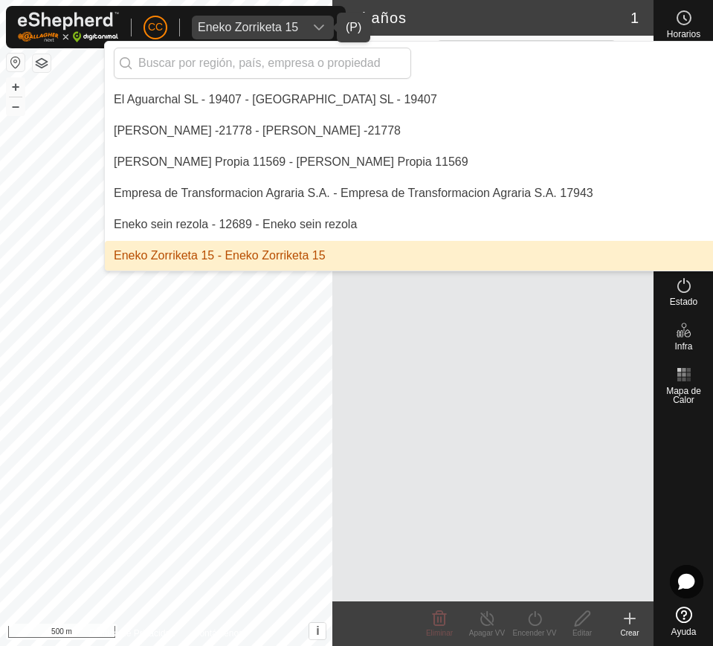
click at [392, 256] on li "Eneko Zorriketa 15 - Eneko Zorriketa 15" at bounding box center [510, 256] width 811 height 30
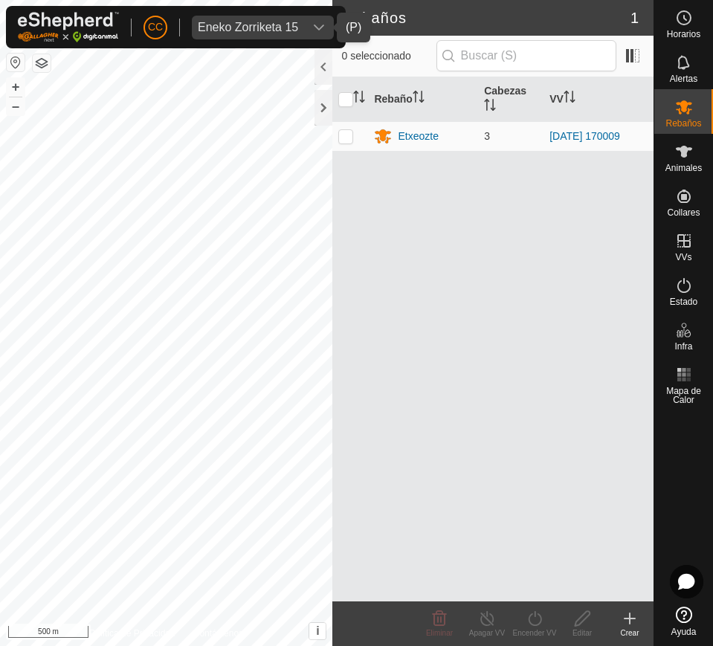
click at [13, 56] on button "button" at bounding box center [16, 62] width 18 height 18
click at [694, 161] on es-animals-svg-icon at bounding box center [683, 152] width 27 height 24
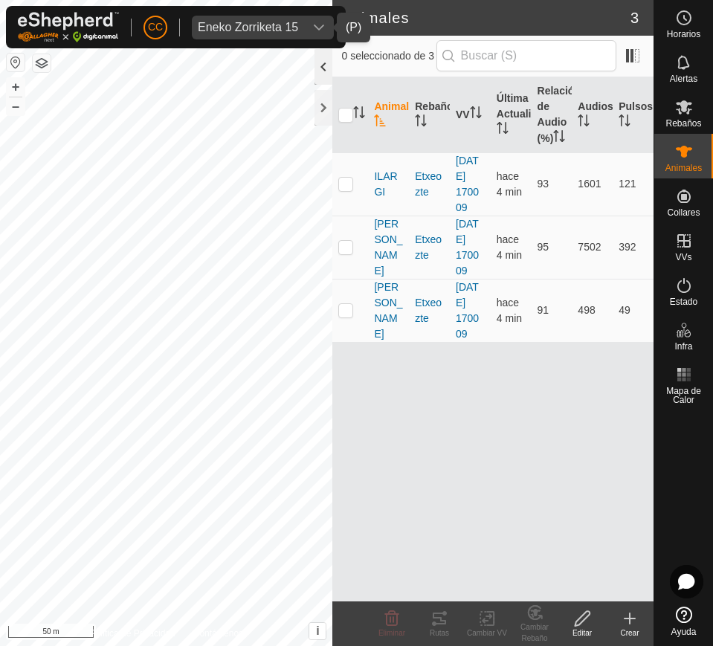
click at [325, 70] on div at bounding box center [323, 67] width 18 height 36
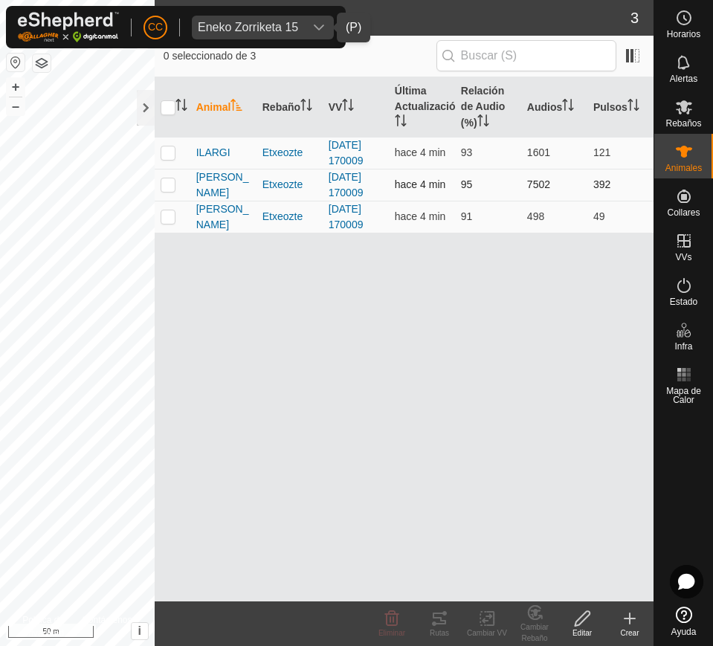
drag, startPoint x: 178, startPoint y: 147, endPoint x: 433, endPoint y: 182, distance: 258.0
click at [433, 182] on tbody "ILARGI Etxeozte 2025-06-20 170009 hace 4 min 93 1601 121 LEONOR Etxeozte 2025-0…" at bounding box center [404, 185] width 499 height 96
drag, startPoint x: 192, startPoint y: 145, endPoint x: 636, endPoint y: 236, distance: 452.9
click at [636, 236] on div "Animal Rebaño VV Última Actualización Relación de Audio (%) Audios Pulsos ILARG…" at bounding box center [404, 339] width 499 height 524
copy table "Animal Rebaño VV Última Actualización Relación de Audio (%) Audios Pulsos"
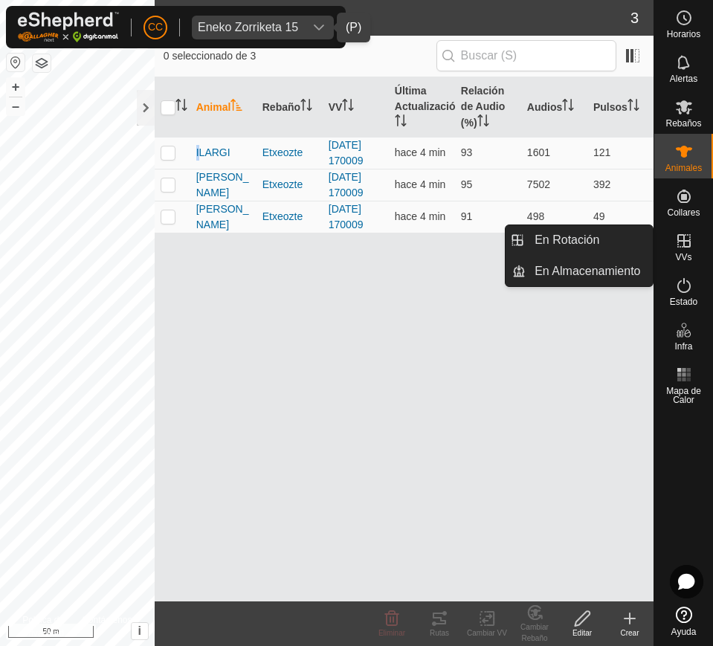
click at [528, 343] on div "Animal Rebaño VV Última Actualización Relación de Audio (%) Audios Pulsos ILARG…" at bounding box center [404, 339] width 499 height 524
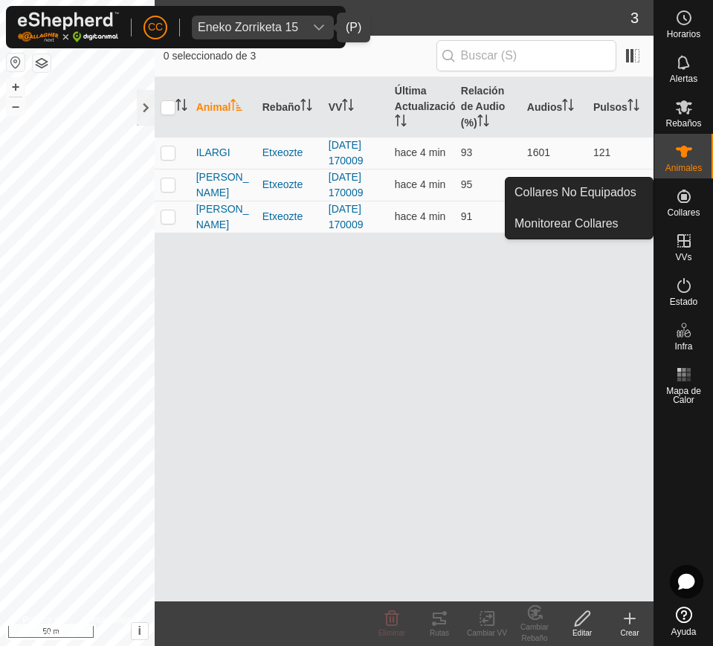
click at [687, 204] on icon at bounding box center [684, 196] width 18 height 18
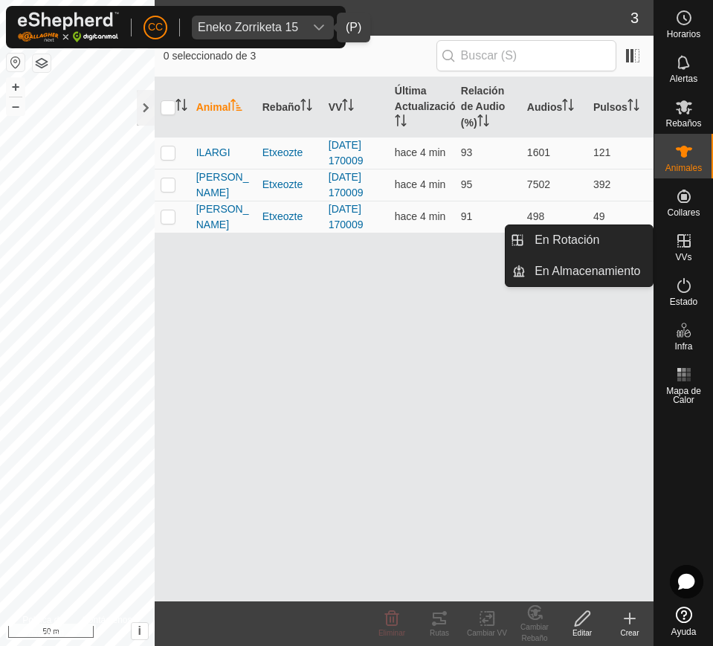
click at [683, 250] on es-virtualpaddocks-svg-icon at bounding box center [683, 241] width 27 height 24
click at [603, 245] on link "En Rotación" at bounding box center [588, 240] width 127 height 30
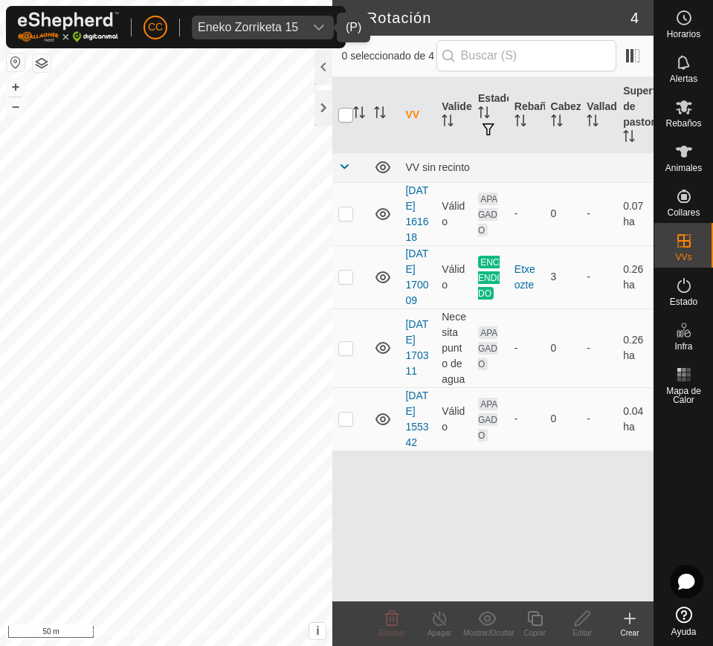
click at [339, 114] on input "checkbox" at bounding box center [345, 115] width 15 height 15
checkbox input "true"
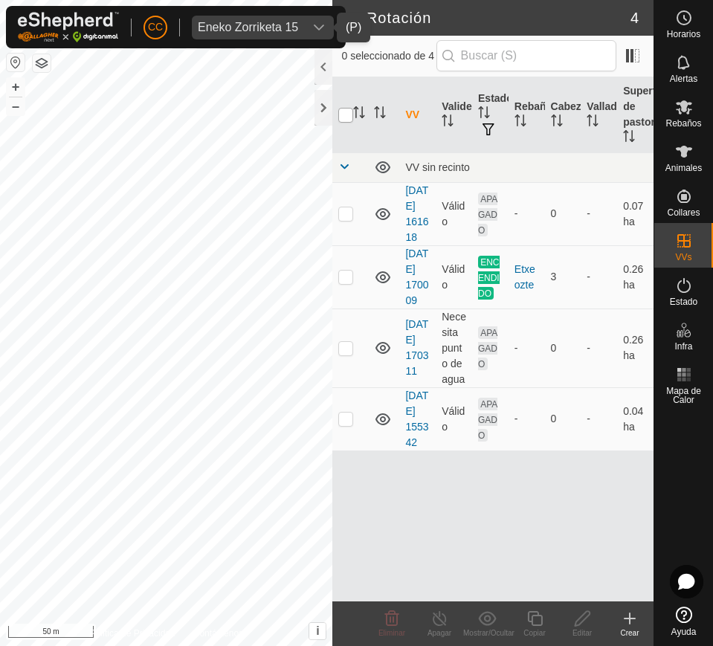
checkbox input "true"
click at [329, 71] on div at bounding box center [323, 67] width 18 height 36
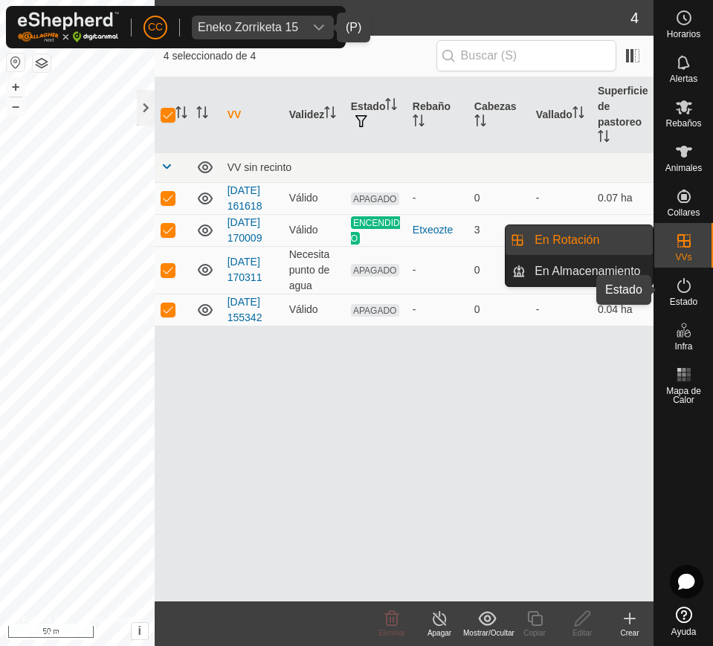
click at [698, 293] on div "Estado" at bounding box center [683, 289] width 59 height 45
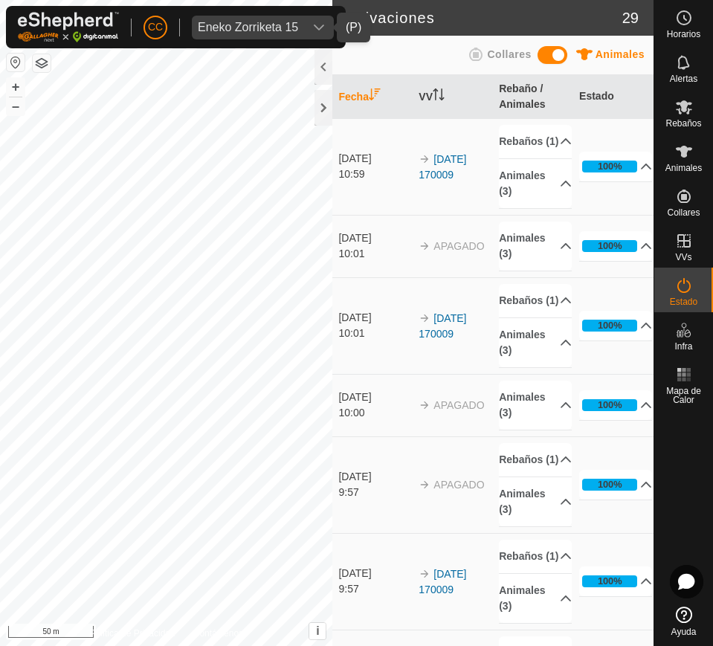
click at [609, 239] on td "100% En Progreso Pendiente 0 Enviado 0 Completado Confirmado 0 Anulado 3 Cancel…" at bounding box center [613, 246] width 80 height 62
click at [322, 65] on div at bounding box center [323, 67] width 18 height 36
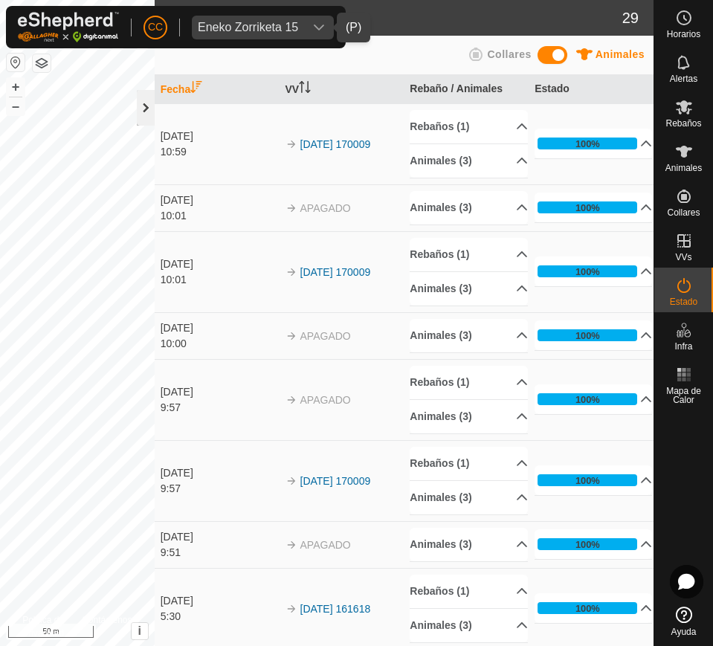
click at [149, 111] on div at bounding box center [146, 108] width 18 height 36
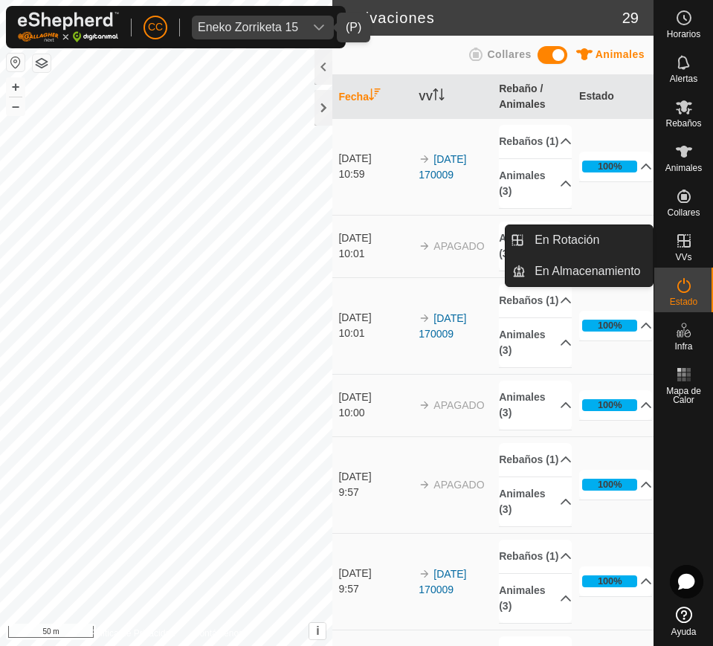
click at [682, 253] on span "VVs" at bounding box center [683, 257] width 16 height 9
click at [609, 229] on link "En Rotación" at bounding box center [588, 240] width 127 height 30
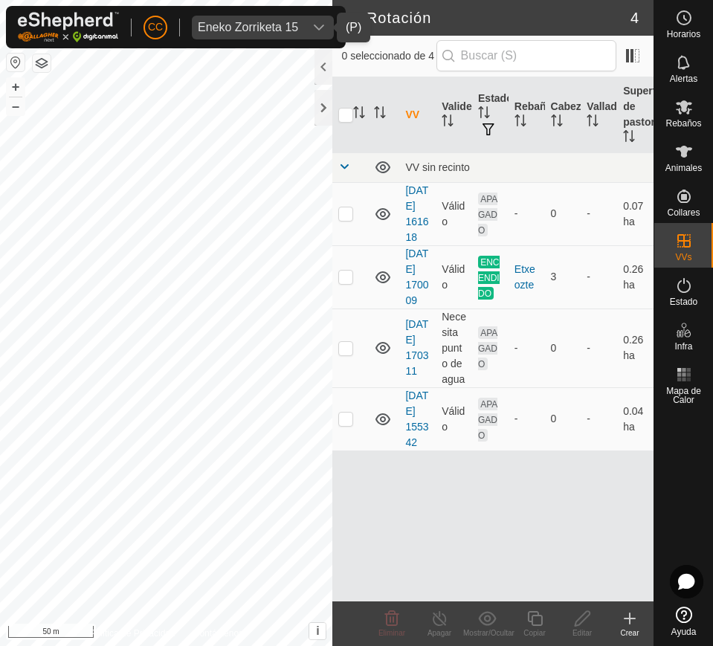
click at [328, 24] on div "dropdown trigger" at bounding box center [333, 28] width 30 height 24
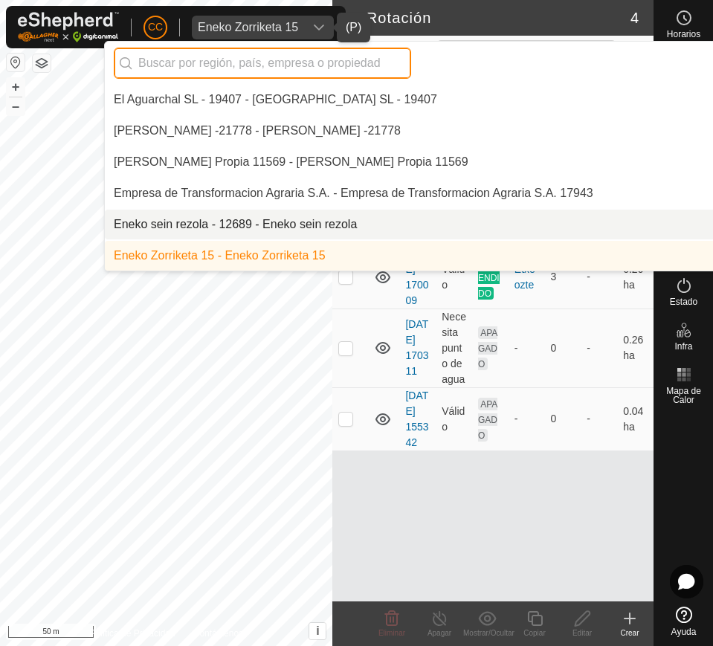
scroll to position [3307, 0]
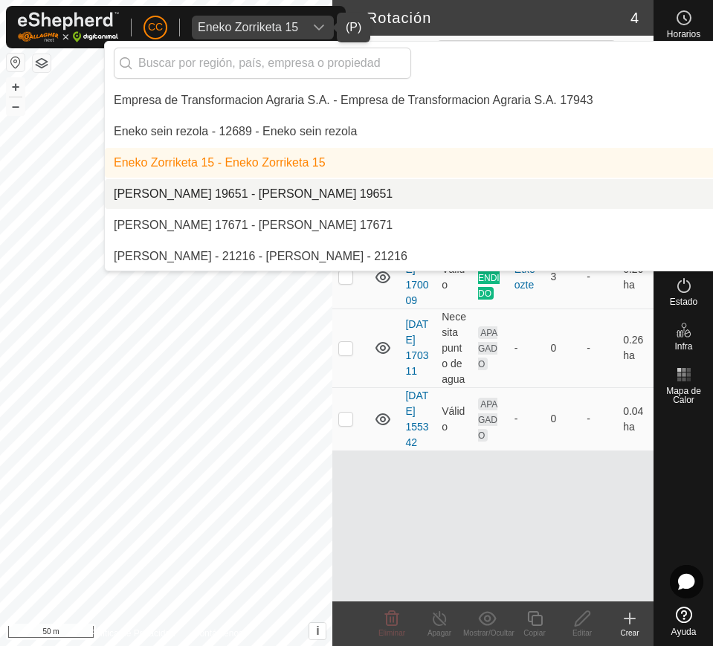
click at [352, 192] on li "[PERSON_NAME] 19651 - [PERSON_NAME] 19651" at bounding box center [510, 194] width 811 height 30
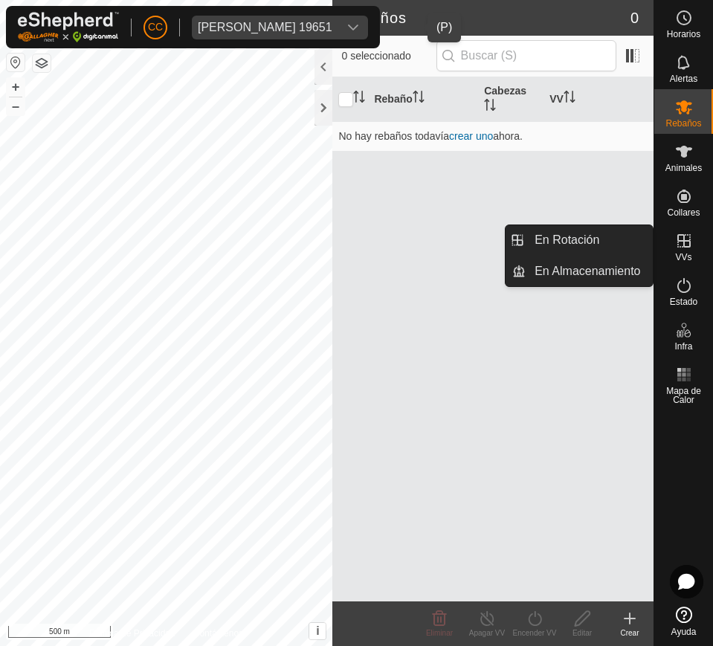
click at [680, 236] on icon at bounding box center [684, 241] width 18 height 18
click at [597, 239] on link "En Rotación" at bounding box center [588, 240] width 127 height 30
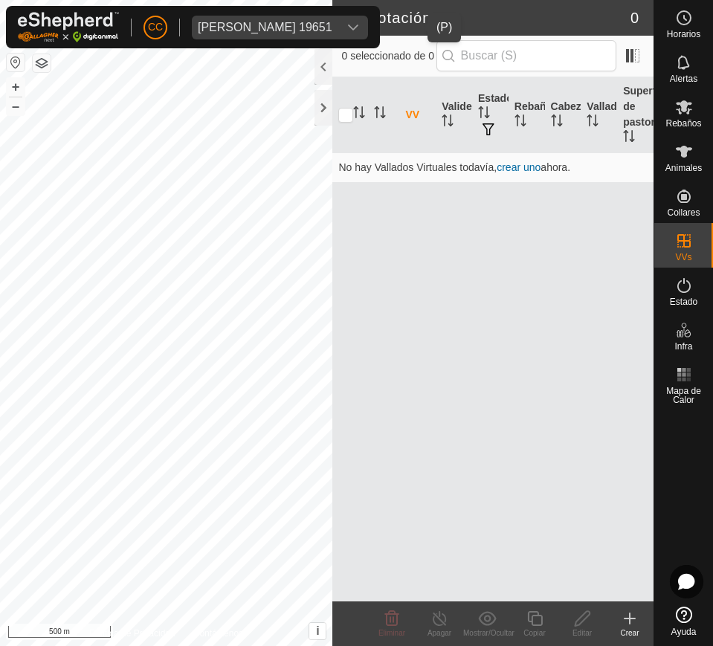
click at [359, 30] on icon "dropdown trigger" at bounding box center [353, 28] width 12 height 12
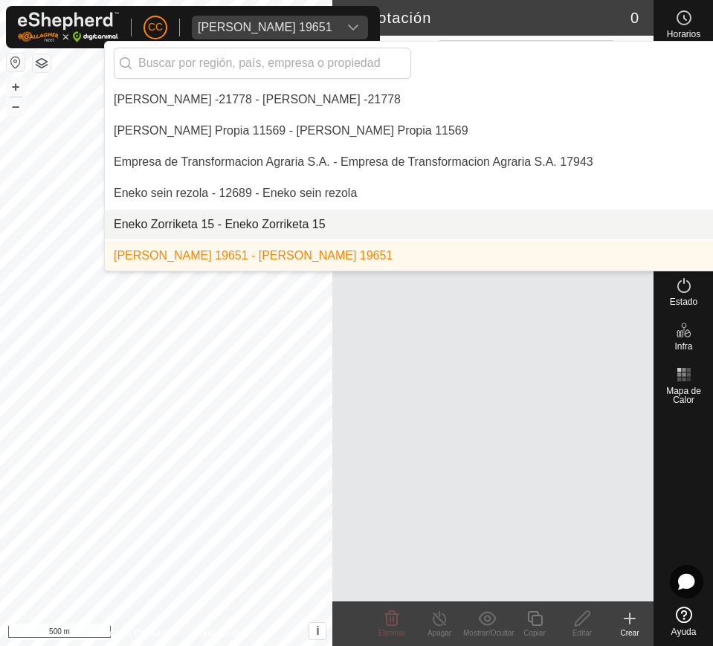
scroll to position [3338, 0]
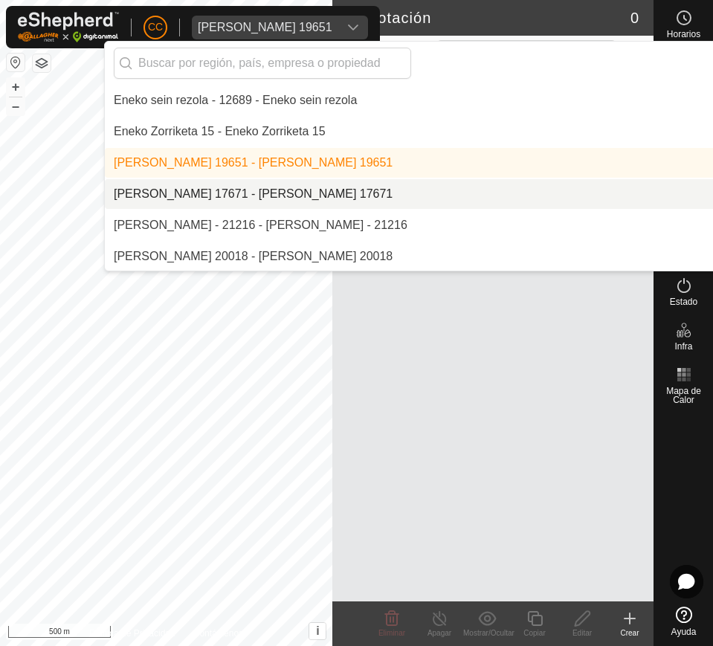
click at [418, 195] on li "[PERSON_NAME] 17671 - [PERSON_NAME] 17671" at bounding box center [510, 194] width 811 height 30
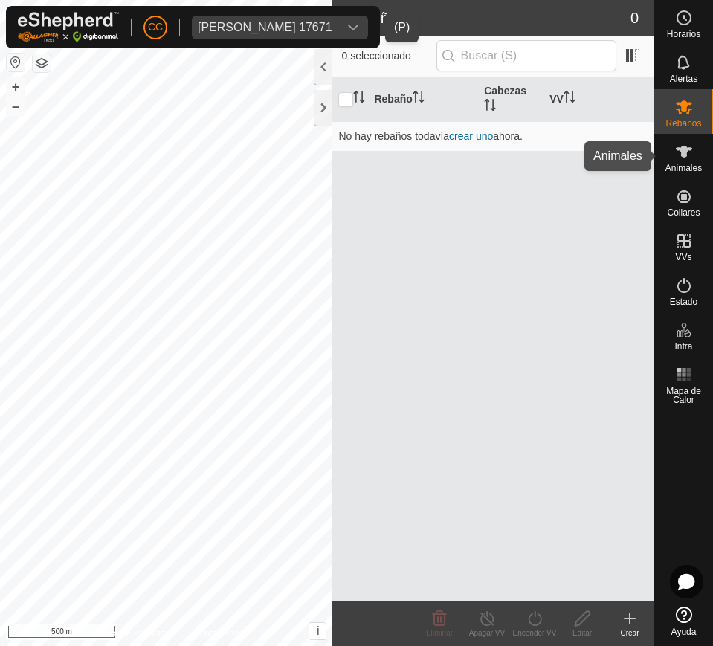
click at [671, 170] on div "Animales" at bounding box center [683, 156] width 59 height 45
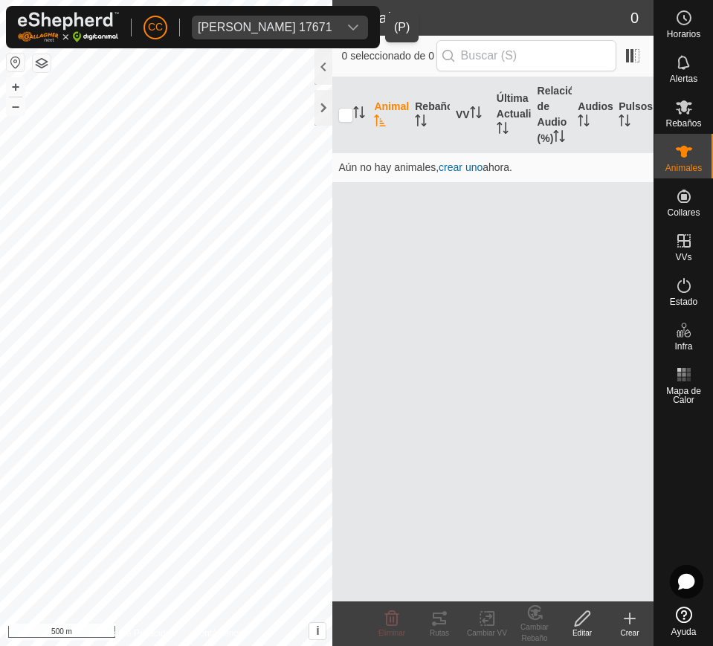
click at [364, 18] on div "dropdown trigger" at bounding box center [353, 28] width 30 height 24
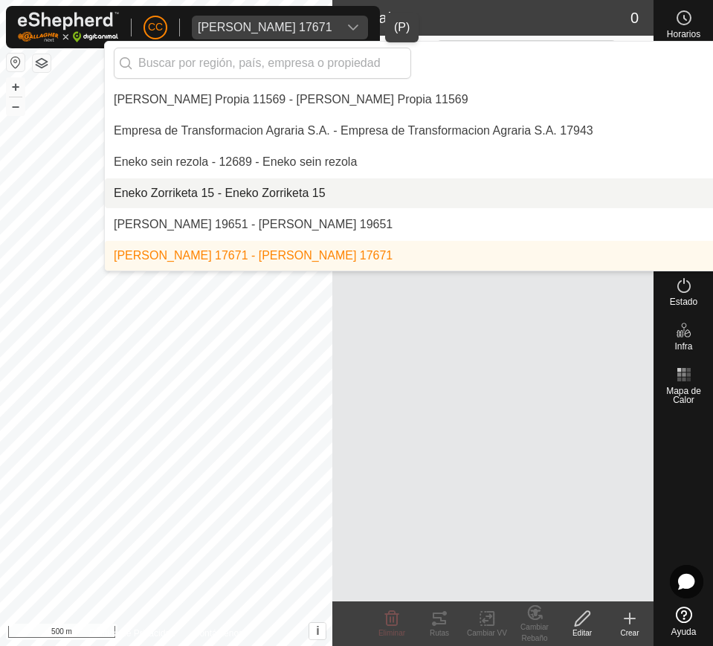
scroll to position [3369, 0]
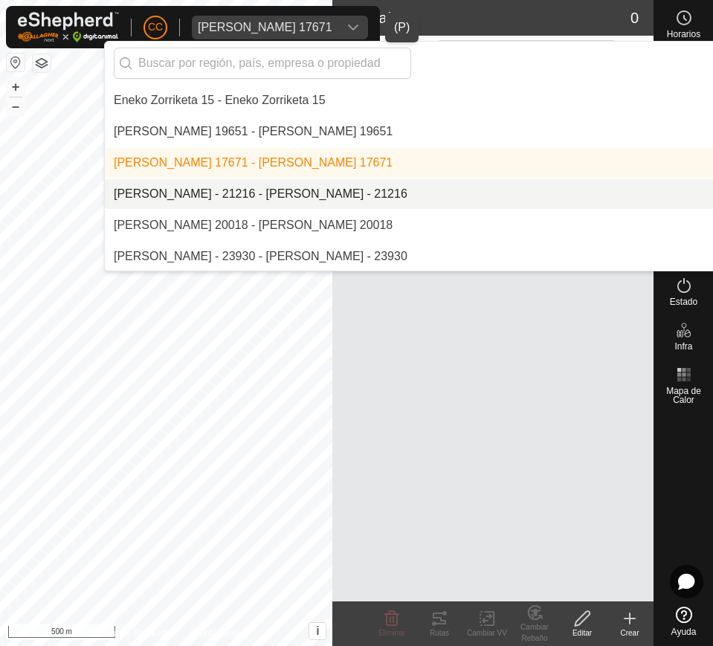
click at [408, 183] on li "[PERSON_NAME] - 21216 - [PERSON_NAME] - 21216" at bounding box center [510, 194] width 811 height 30
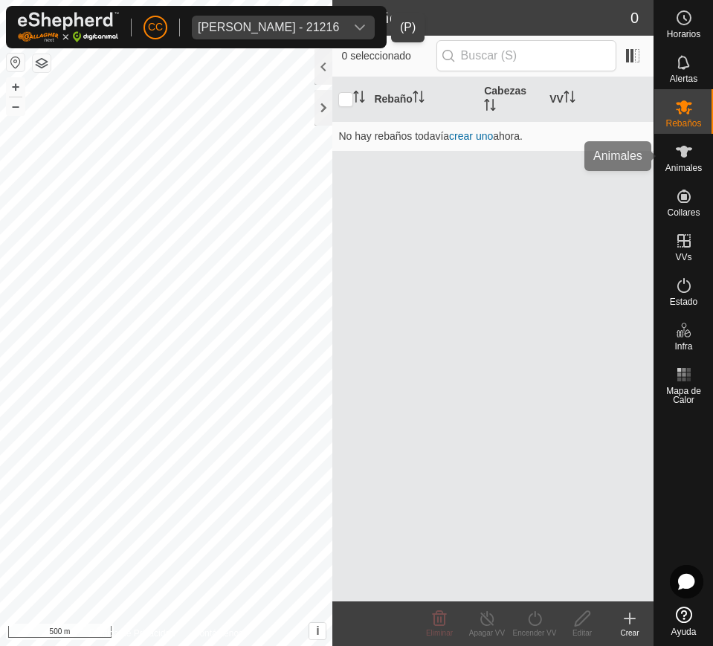
drag, startPoint x: 671, startPoint y: 160, endPoint x: 707, endPoint y: 164, distance: 35.9
click at [671, 160] on es-animals-svg-icon at bounding box center [683, 152] width 27 height 24
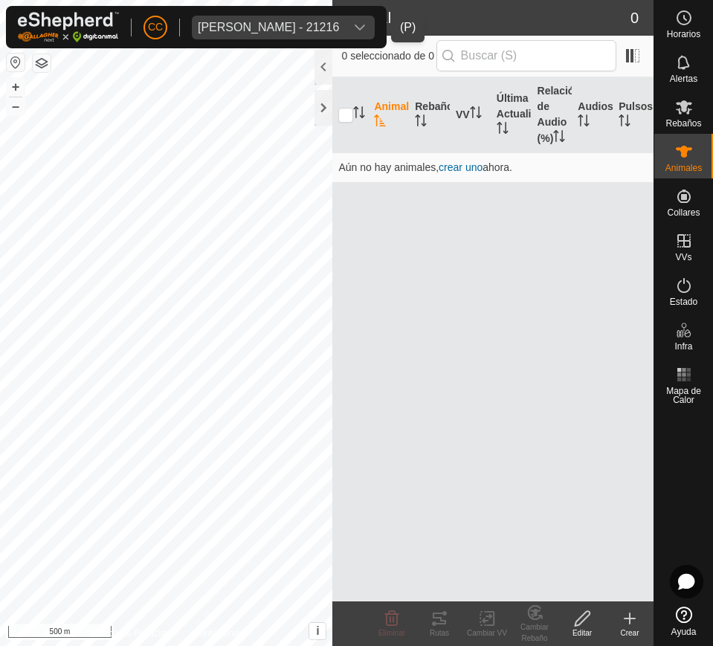
click at [366, 27] on div "dropdown trigger" at bounding box center [360, 28] width 30 height 24
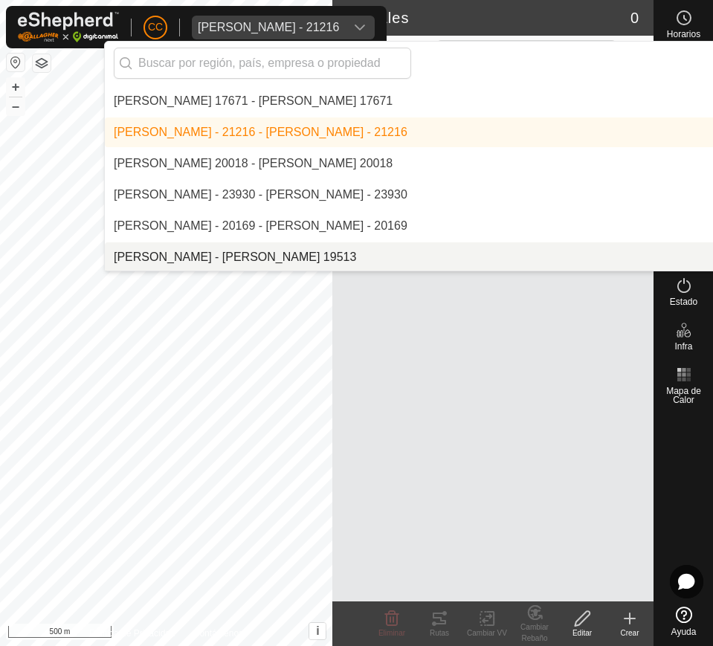
scroll to position [3401, 0]
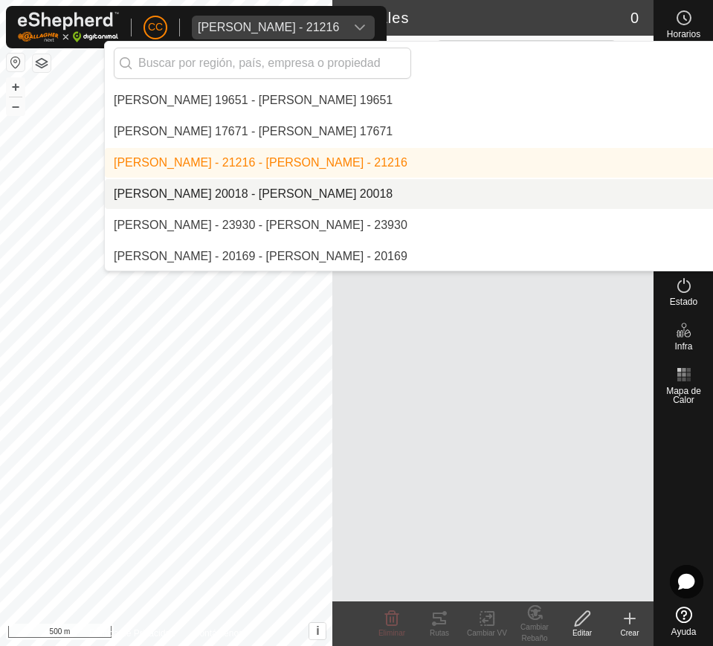
drag, startPoint x: 392, startPoint y: 189, endPoint x: 481, endPoint y: 194, distance: 89.3
click at [396, 188] on li "[PERSON_NAME] 20018 - [PERSON_NAME] 20018" at bounding box center [510, 194] width 811 height 30
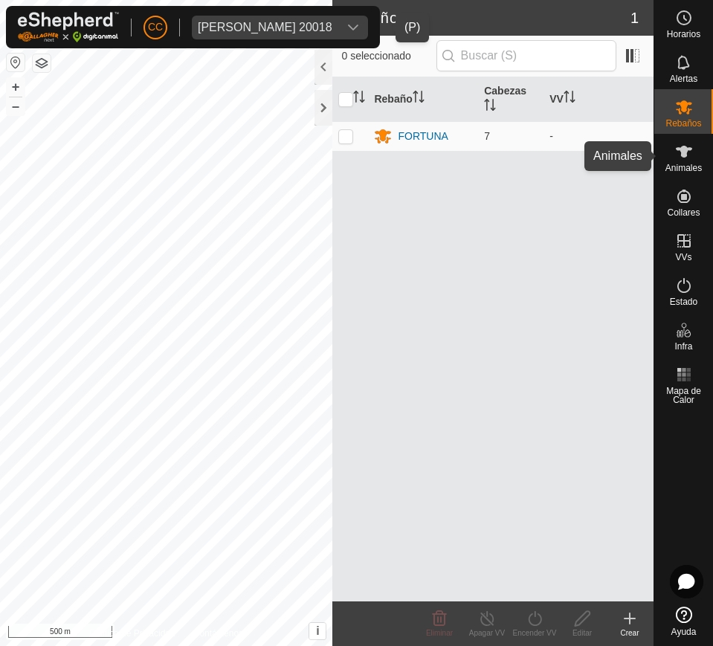
click at [688, 168] on span "Animales" at bounding box center [683, 167] width 36 height 9
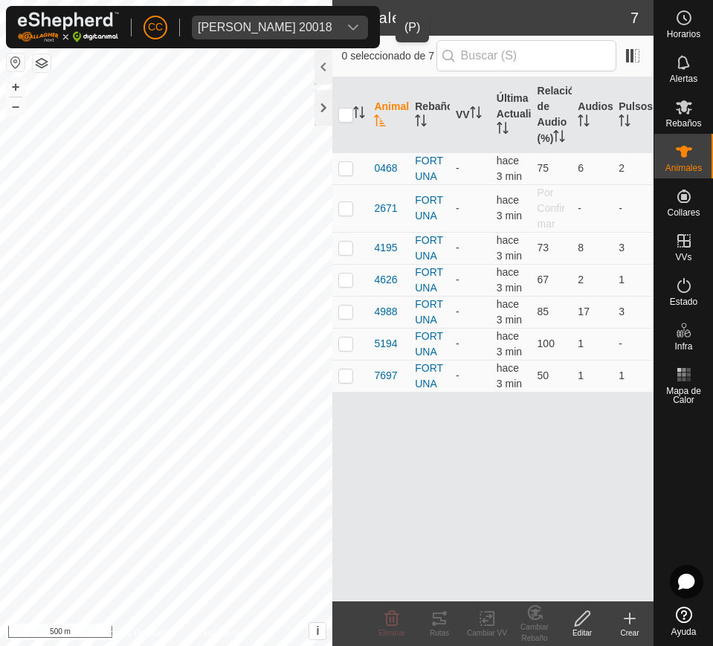
drag, startPoint x: 368, startPoint y: 176, endPoint x: 630, endPoint y: 409, distance: 350.5
click at [635, 392] on tbody "0468 FORTUNA - hace 3 min 75 6 2 2671 FORTUNA - hace 3 min Por Confirmar - - 41…" at bounding box center [492, 271] width 321 height 239
copy tbody "0468 FORTUNA - hace 3 min 75 6 2 2671 FORTUNA - hace 3 min Por Confirmar - - 41…"
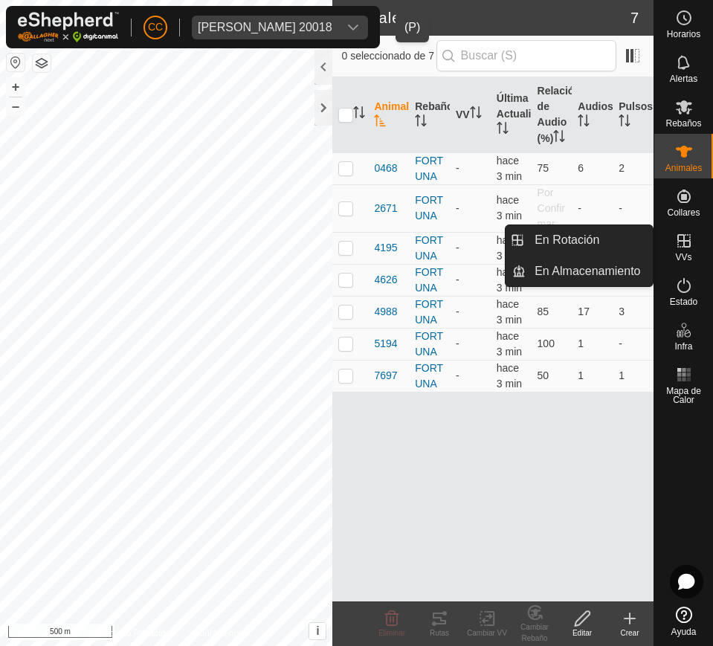
click at [666, 241] on div "VVs" at bounding box center [683, 245] width 59 height 45
drag, startPoint x: 700, startPoint y: 245, endPoint x: 657, endPoint y: 245, distance: 43.1
click at [699, 245] on div "VVs" at bounding box center [683, 245] width 59 height 45
click at [622, 245] on link "En Rotación" at bounding box center [588, 240] width 127 height 30
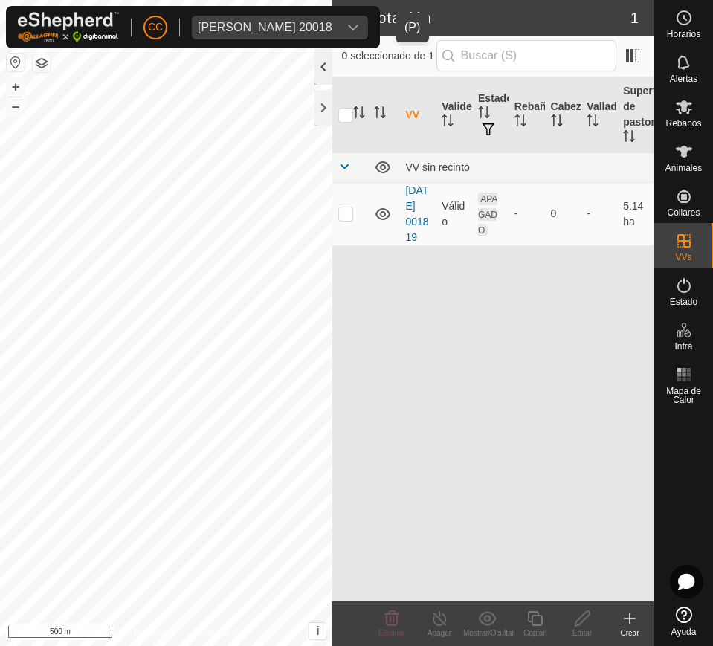
click at [317, 59] on div at bounding box center [323, 67] width 18 height 36
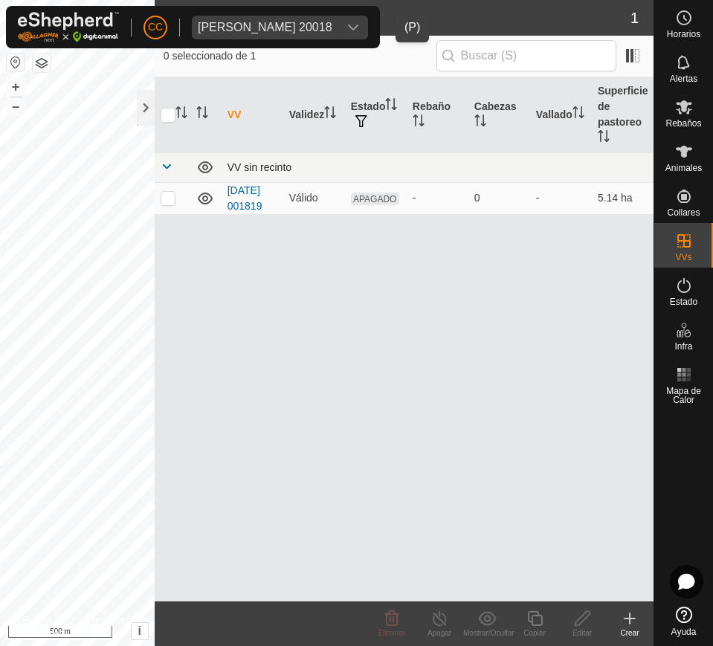
click at [164, 172] on link at bounding box center [166, 168] width 12 height 12
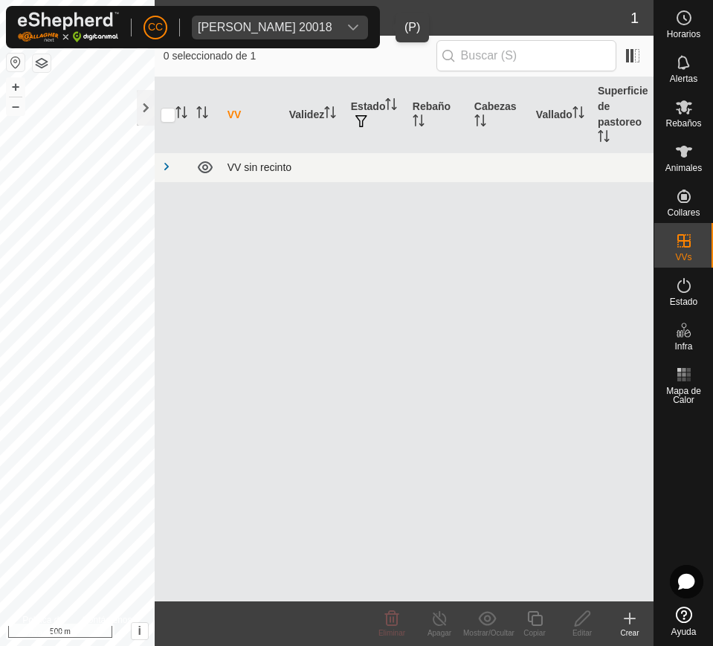
click at [166, 172] on link at bounding box center [166, 168] width 12 height 12
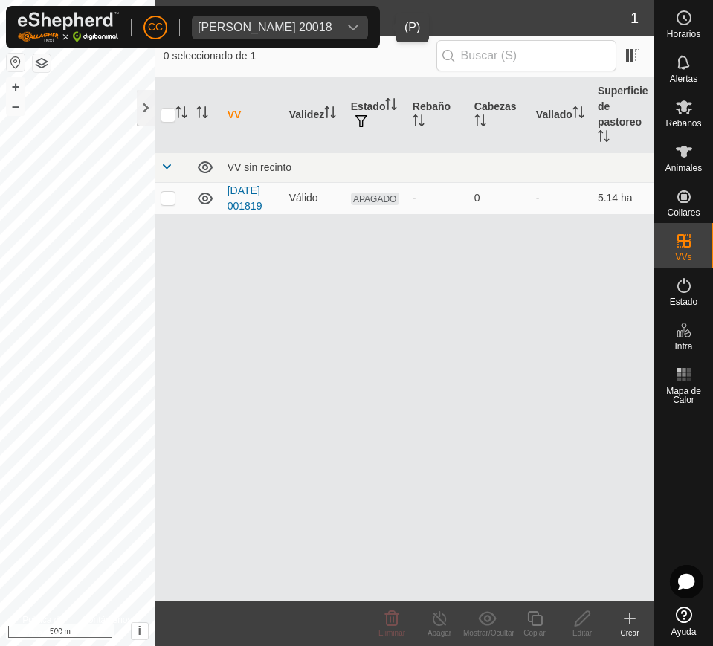
click at [22, 59] on button "button" at bounding box center [16, 62] width 18 height 18
click at [157, 104] on th at bounding box center [173, 115] width 36 height 76
click at [140, 108] on div at bounding box center [146, 108] width 18 height 36
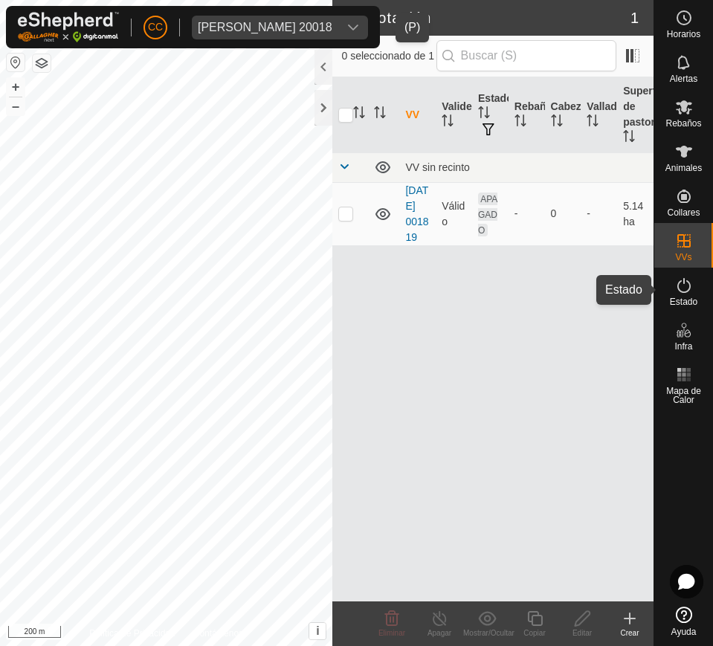
click at [690, 293] on icon at bounding box center [684, 285] width 18 height 18
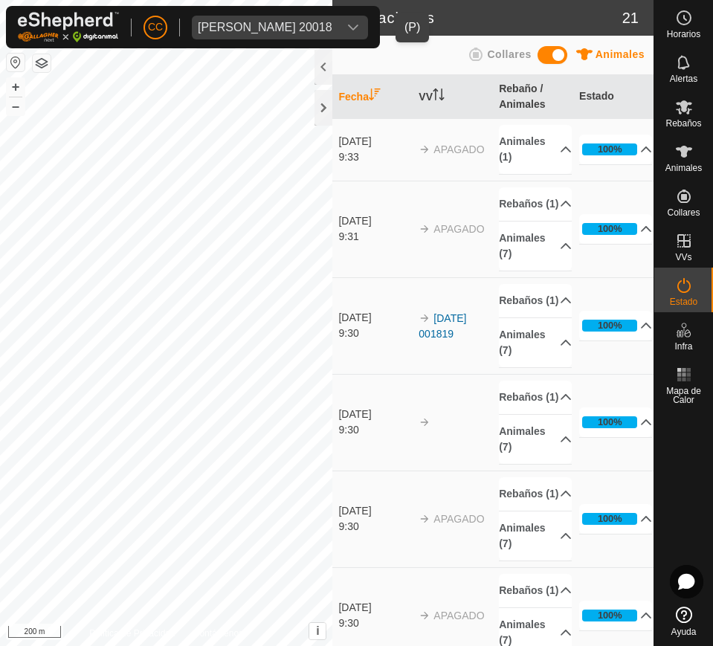
click at [338, 18] on span "[PERSON_NAME] 20018" at bounding box center [265, 28] width 146 height 24
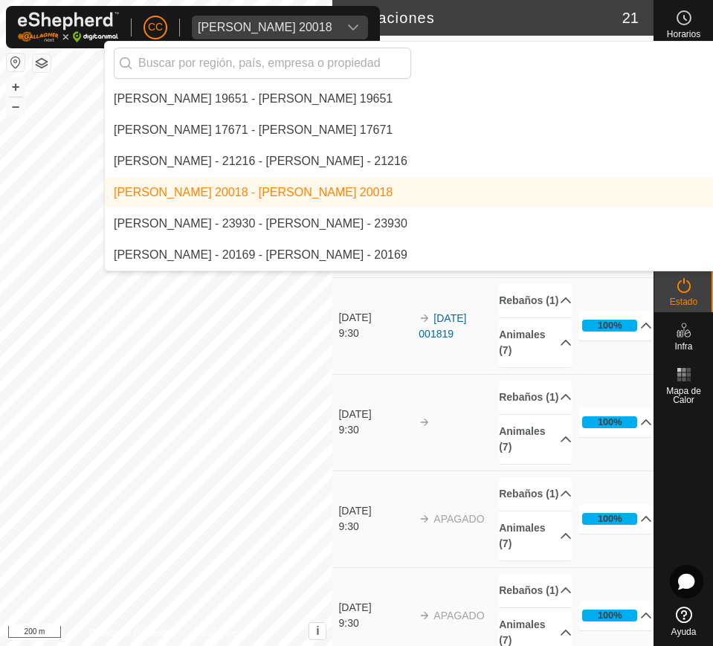
scroll to position [3402, 0]
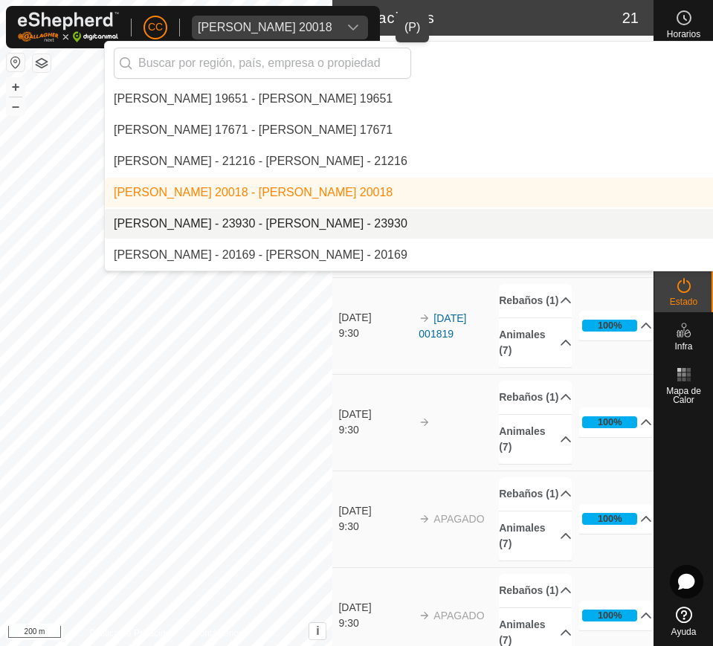
click at [579, 222] on li "[PERSON_NAME] - 23930 - [PERSON_NAME] - 23930" at bounding box center [510, 224] width 811 height 30
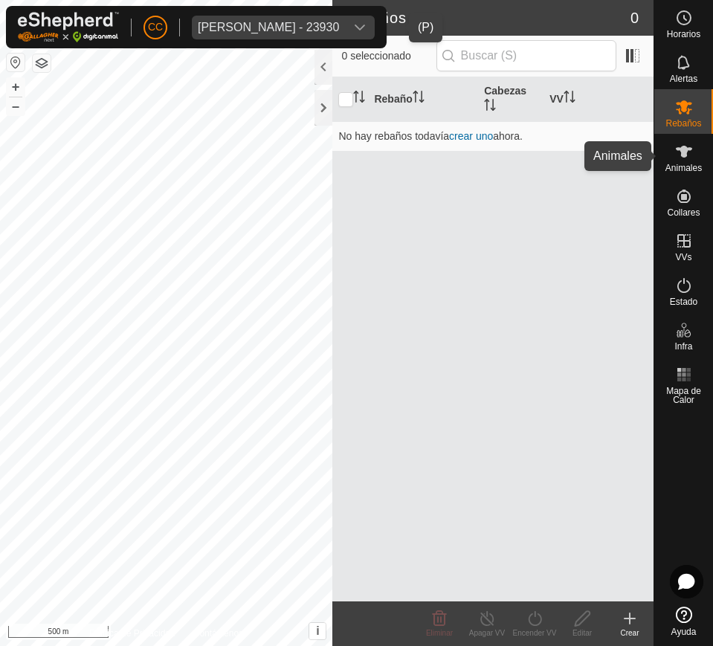
click at [675, 160] on es-animals-svg-icon at bounding box center [683, 152] width 27 height 24
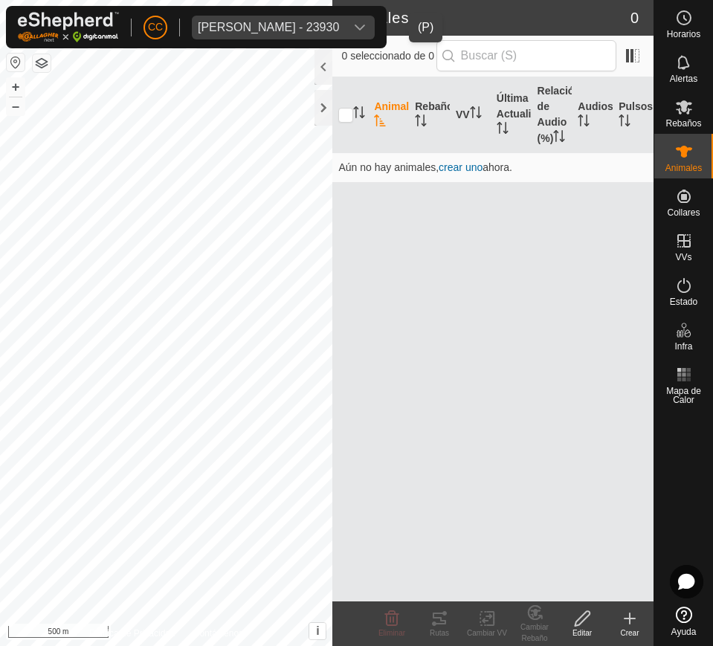
click at [685, 222] on nav "Horarios Alertas Rebaños Animales Collares VVs Estado Infra Mapa de Calor Ayuda" at bounding box center [683, 323] width 59 height 646
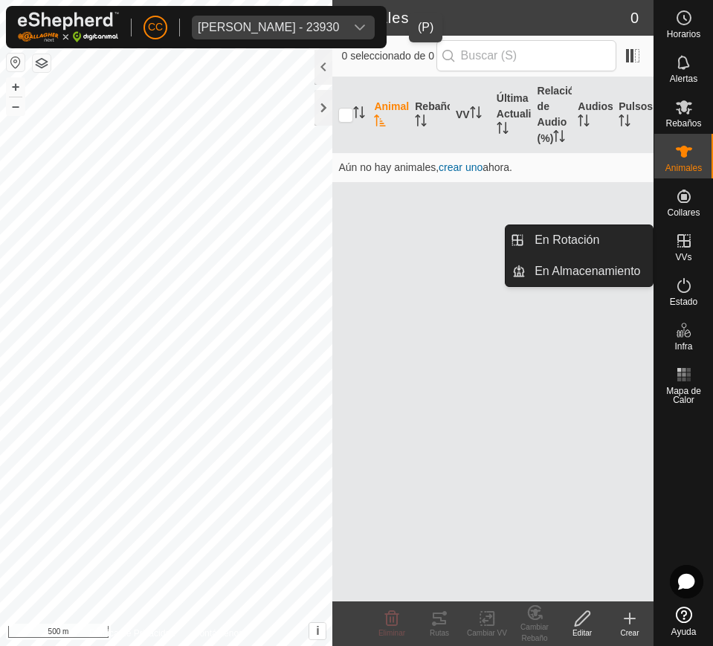
drag, startPoint x: 675, startPoint y: 244, endPoint x: 651, endPoint y: 253, distance: 25.4
click at [672, 244] on es-virtualpaddocks-svg-icon at bounding box center [683, 241] width 27 height 24
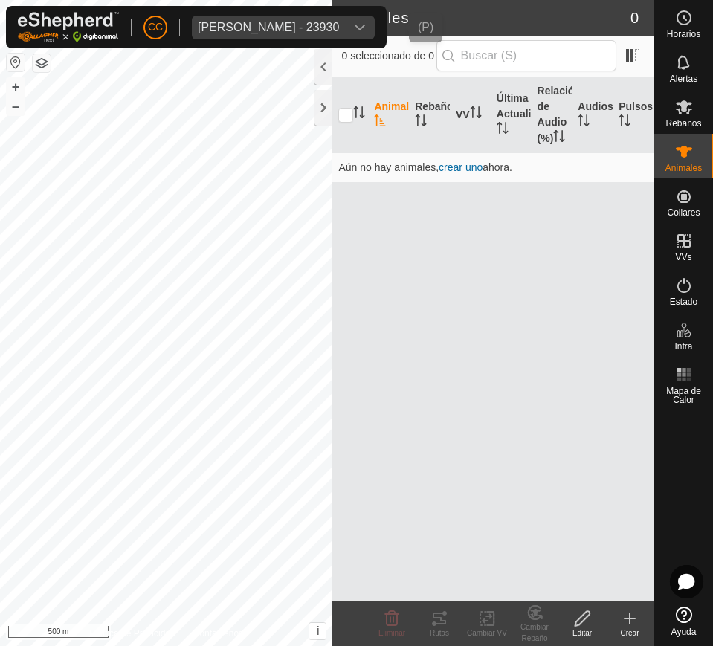
click at [339, 22] on div "[PERSON_NAME] - 23930" at bounding box center [268, 28] width 141 height 12
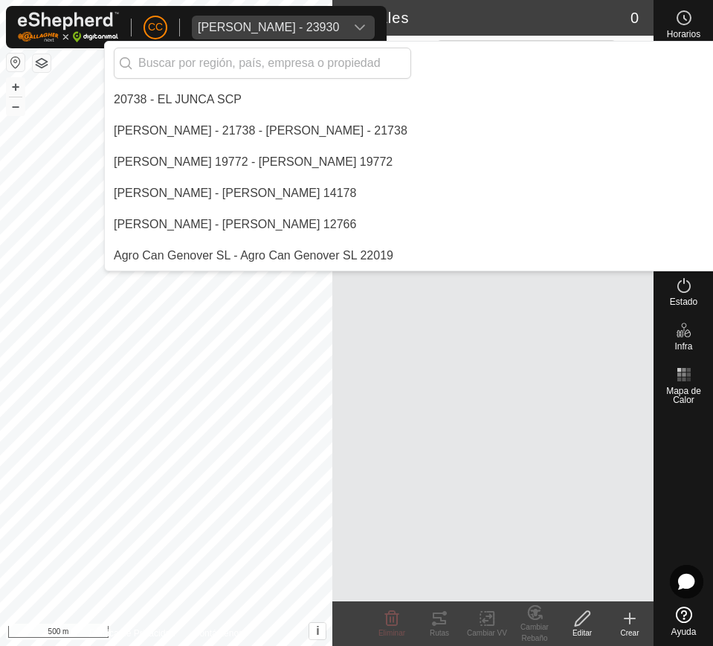
scroll to position [3370, 0]
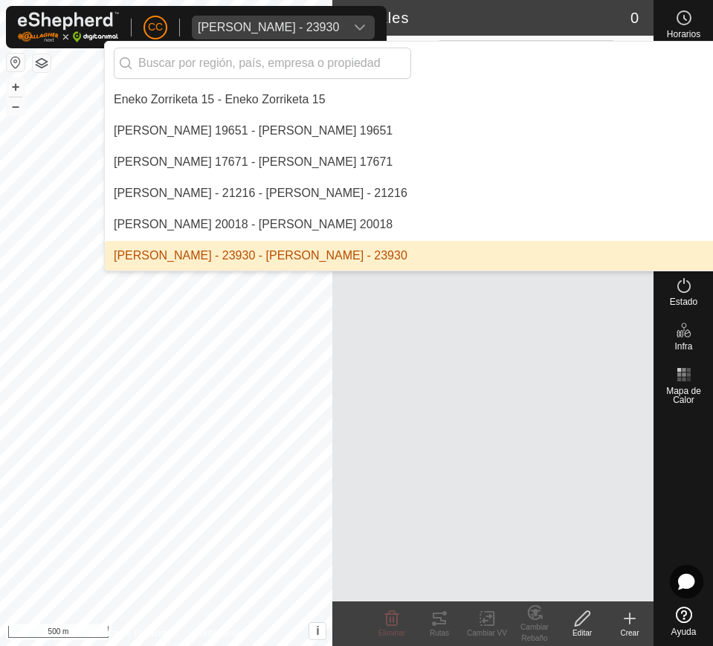
click at [339, 22] on div "[PERSON_NAME] - 23930" at bounding box center [268, 28] width 141 height 12
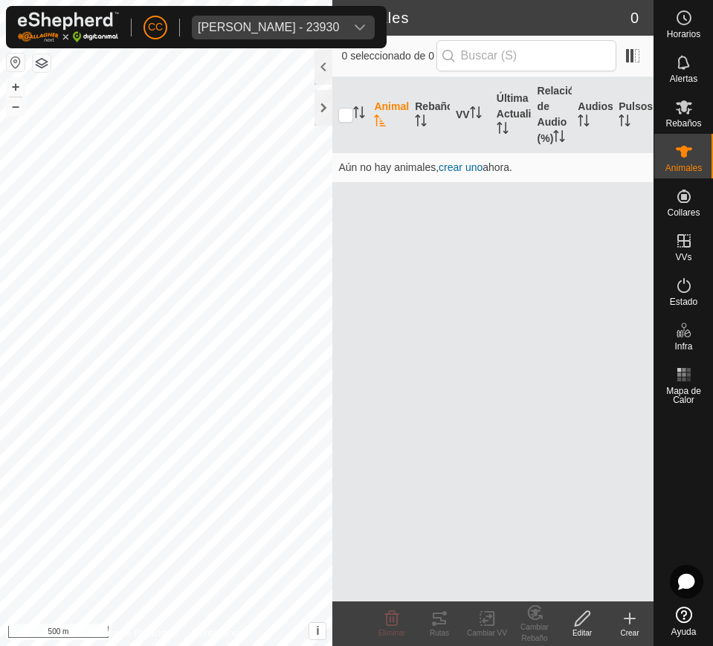
click at [339, 22] on div "[PERSON_NAME] - 23930" at bounding box center [268, 28] width 141 height 12
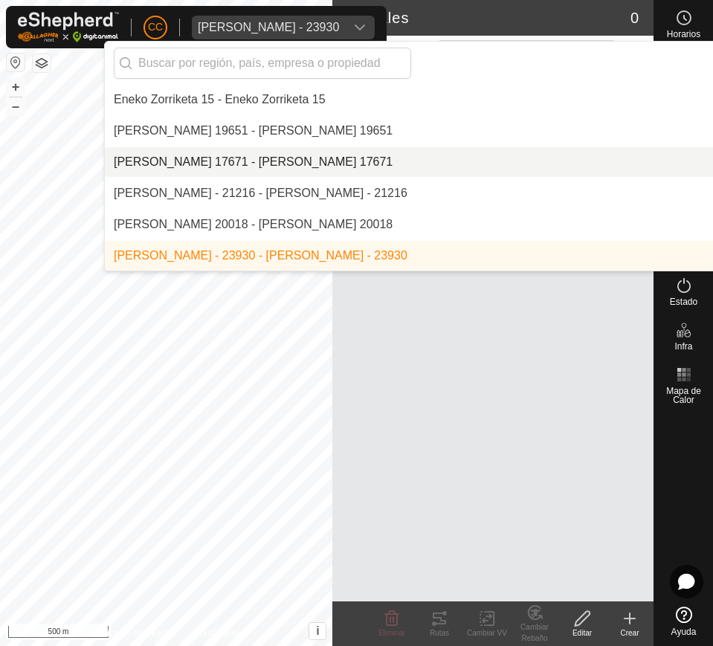
scroll to position [3463, 0]
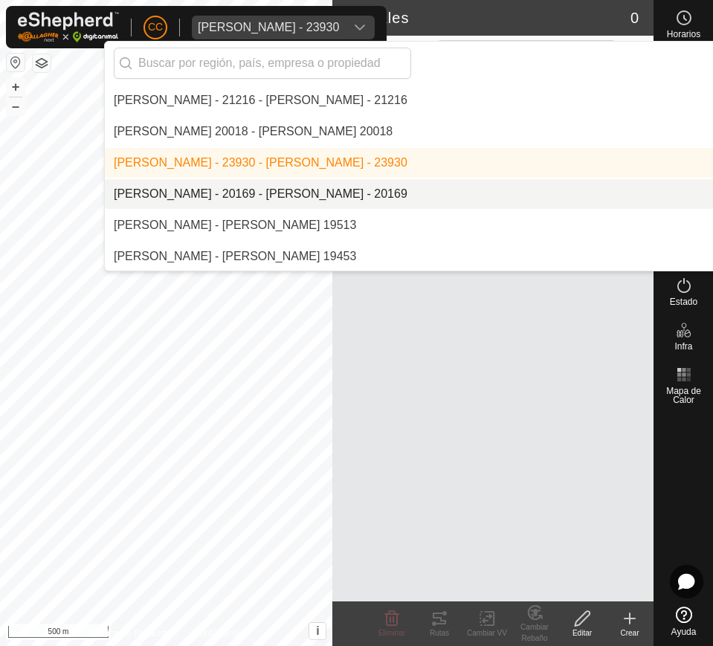
click at [420, 189] on li "[PERSON_NAME] - 20169 - [PERSON_NAME] - 20169" at bounding box center [510, 194] width 811 height 30
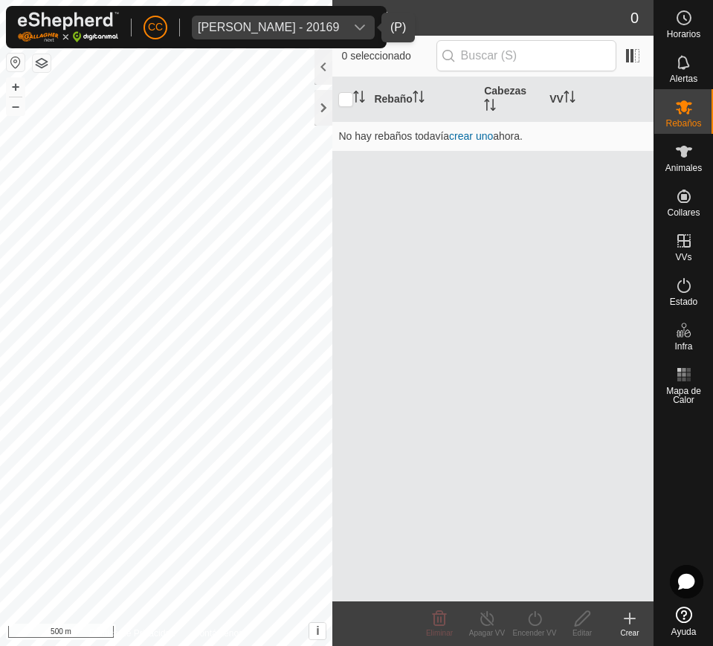
click at [360, 33] on div "dropdown trigger" at bounding box center [360, 28] width 30 height 24
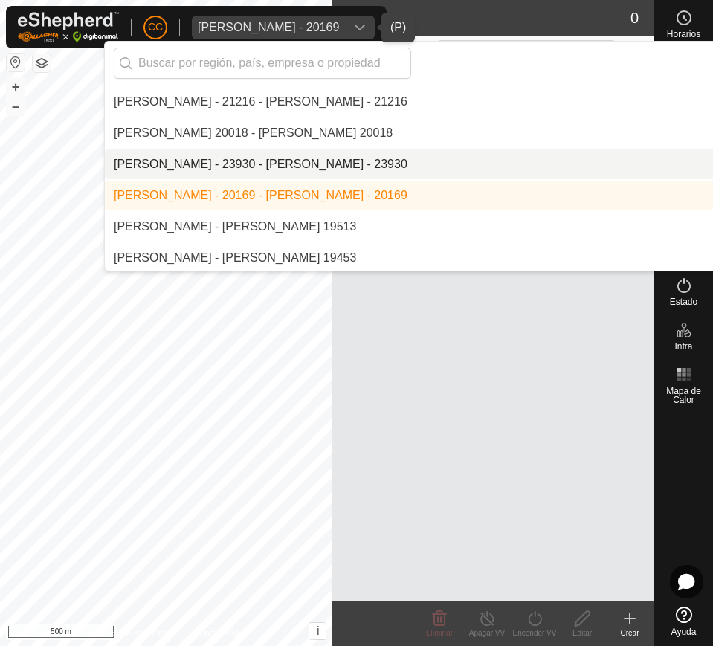
scroll to position [3494, 0]
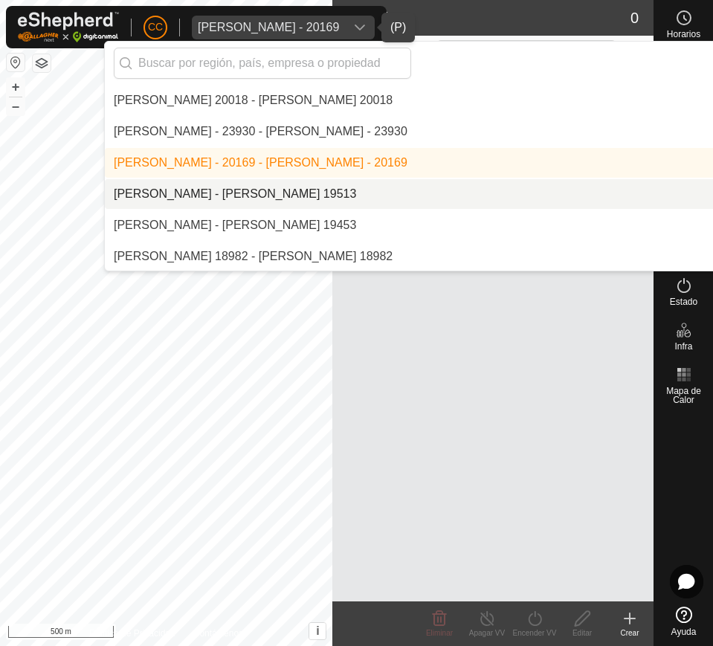
click at [390, 198] on li "[PERSON_NAME] - [PERSON_NAME] 19513" at bounding box center [510, 194] width 811 height 30
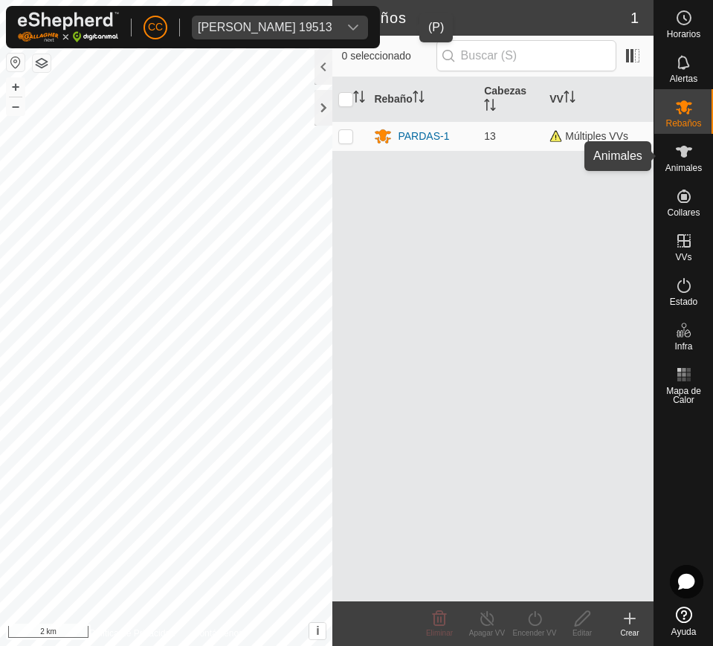
click at [696, 143] on es-animals-svg-icon at bounding box center [683, 152] width 27 height 24
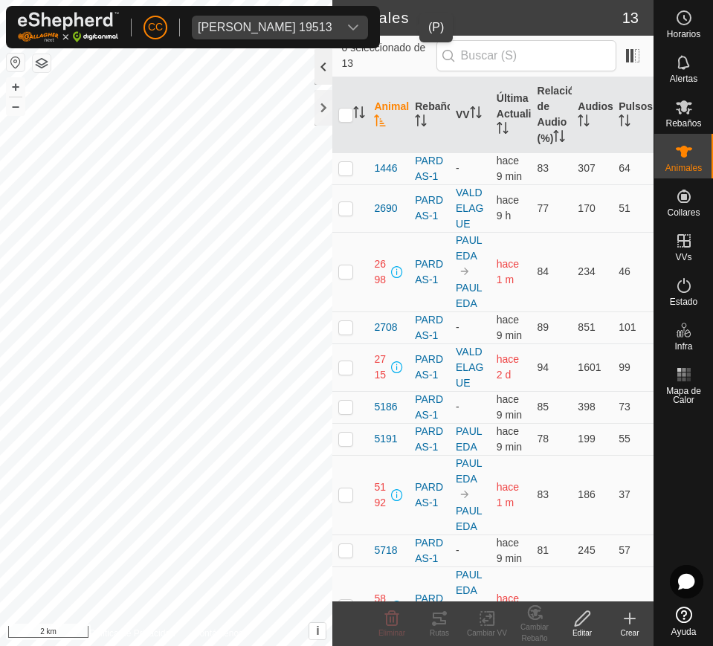
click at [320, 74] on div at bounding box center [323, 67] width 18 height 36
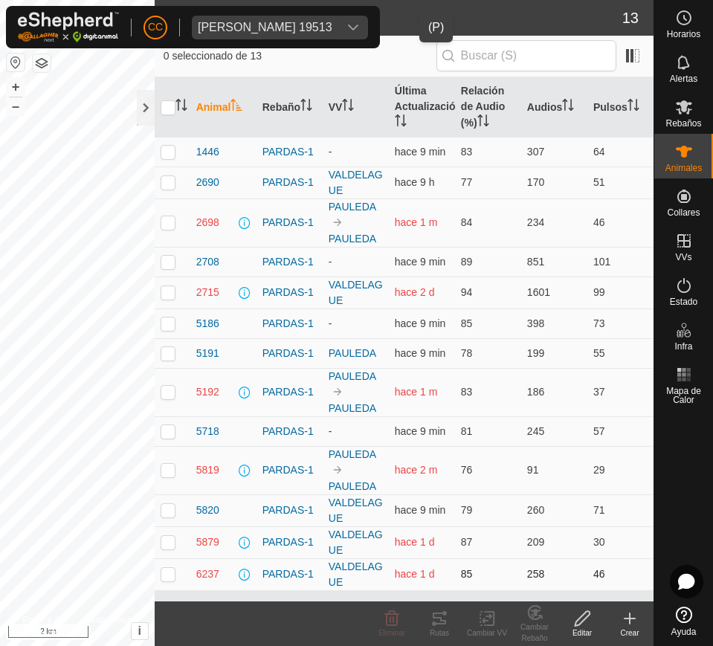
drag, startPoint x: 190, startPoint y: 152, endPoint x: 617, endPoint y: 582, distance: 605.8
click at [617, 582] on tbody "1446 PARDAS-1 - hace 9 min 83 307 64 2690 PARDAS-1 VALDELAGUE hace 9 h 77 170 5…" at bounding box center [404, 363] width 499 height 453
copy tbody "1446 PARDAS-1 - hace 9 min 83 307 64 2690 PARDAS-1 VALDELAGUE hace 9 h 77 170 5…"
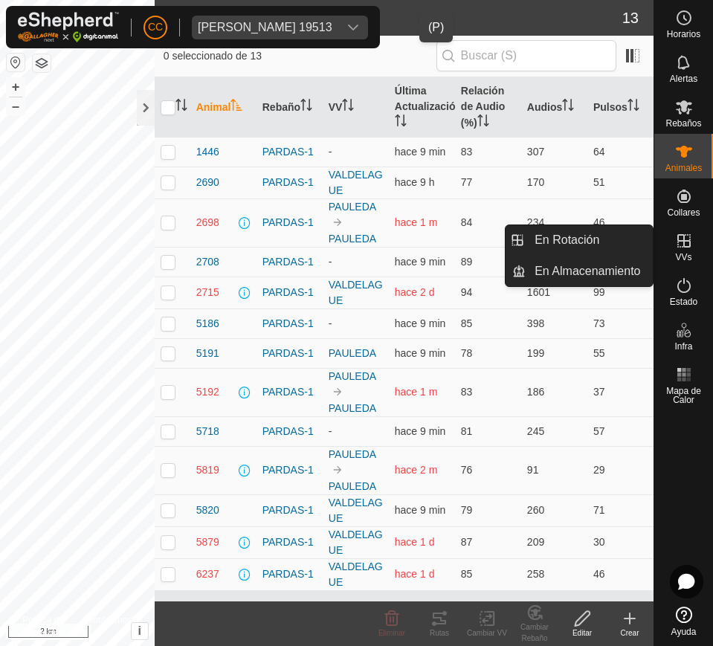
click at [681, 253] on span "VVs" at bounding box center [683, 257] width 16 height 9
click at [611, 239] on link "En Rotación" at bounding box center [588, 240] width 127 height 30
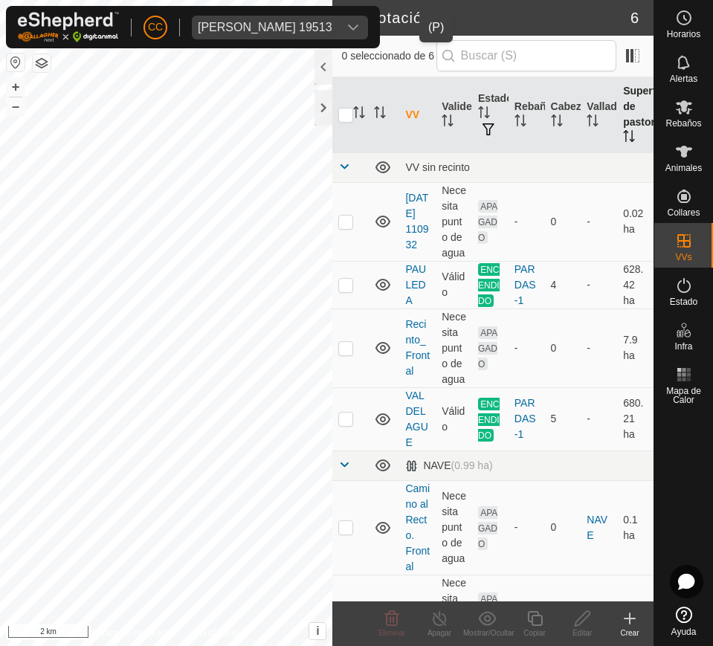
click at [623, 137] on icon "Activar para ordenar" at bounding box center [629, 136] width 12 height 12
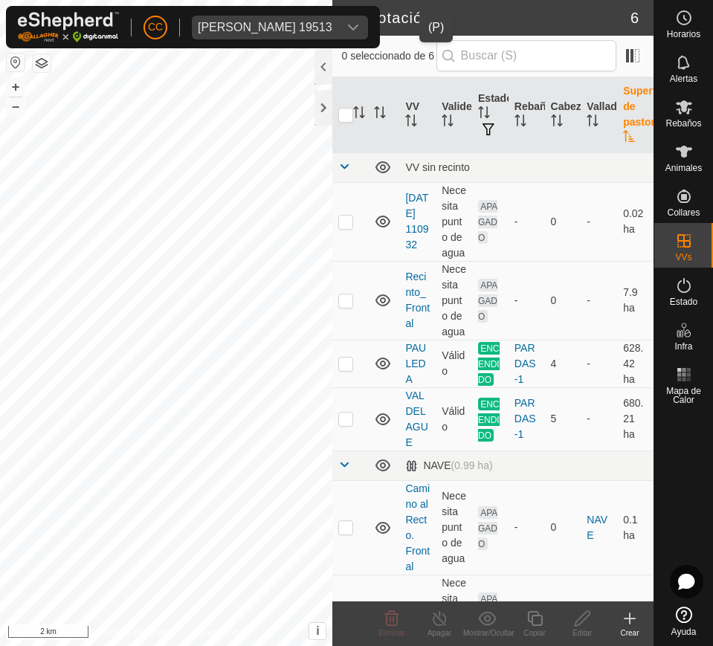
click at [623, 137] on icon "Activar para ordenar" at bounding box center [629, 136] width 12 height 12
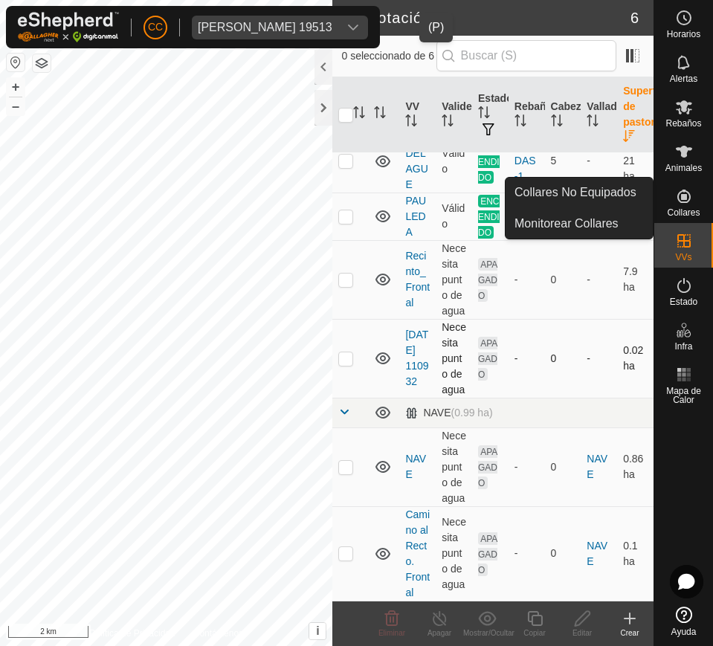
scroll to position [115, 0]
click at [368, 24] on div "dropdown trigger" at bounding box center [353, 28] width 30 height 24
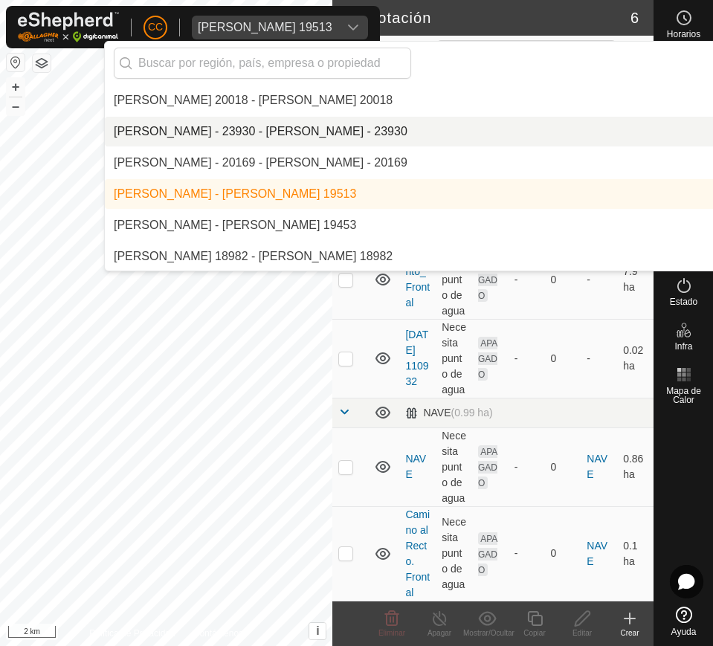
scroll to position [3526, 0]
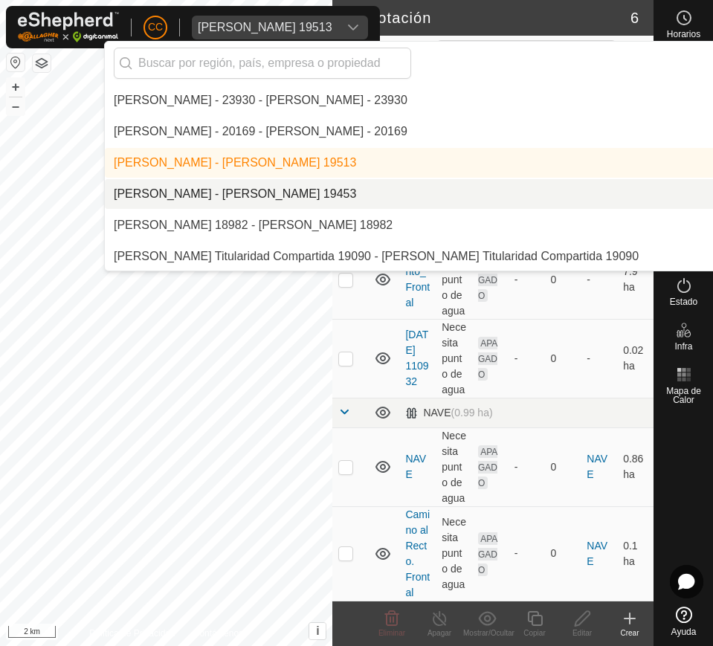
click at [447, 184] on li "[PERSON_NAME] - [PERSON_NAME] 19453" at bounding box center [510, 194] width 811 height 30
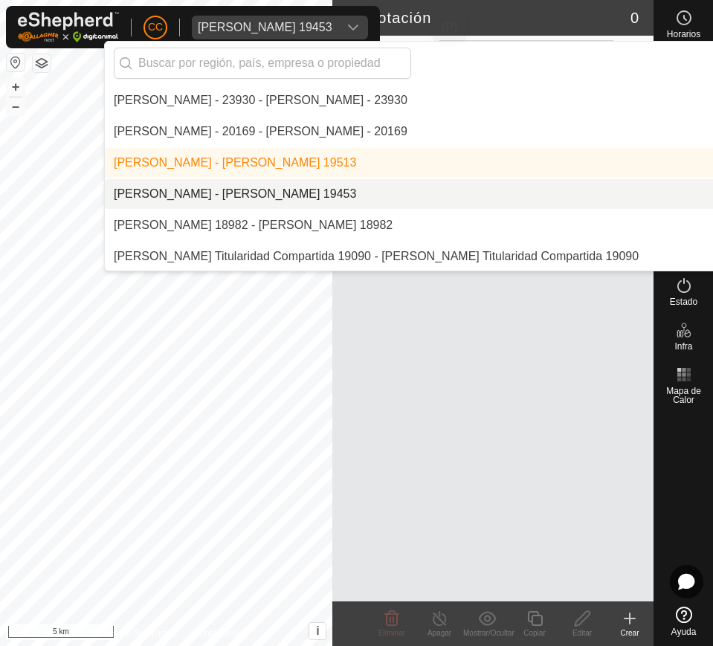
scroll to position [0, 0]
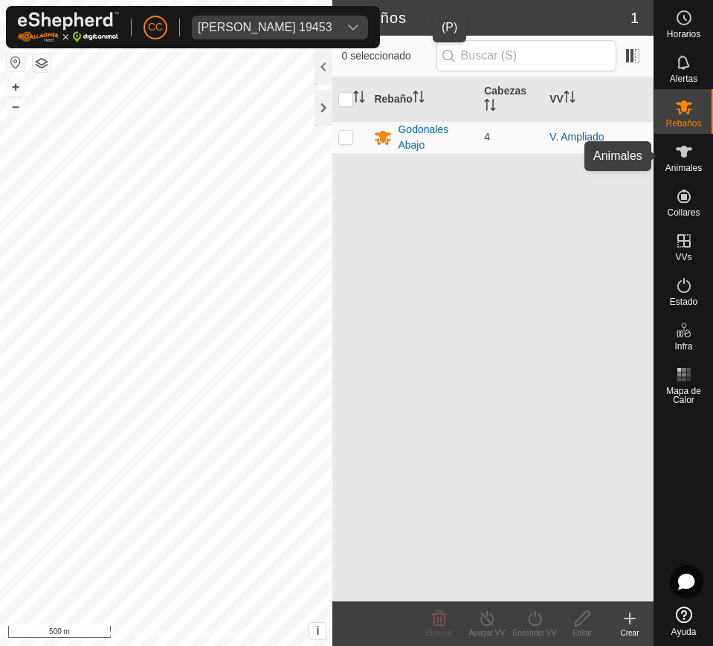
click at [686, 164] on span "Animales" at bounding box center [683, 167] width 36 height 9
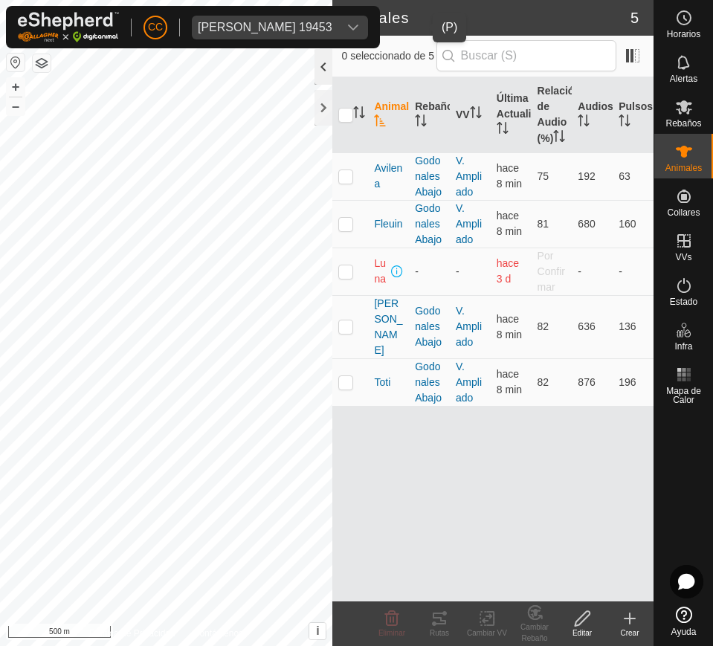
click at [327, 62] on div at bounding box center [323, 67] width 18 height 36
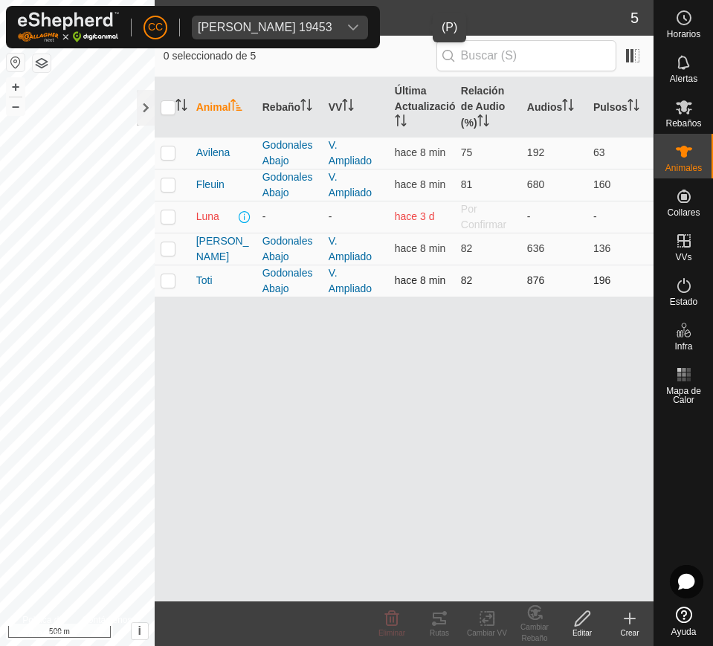
drag, startPoint x: 191, startPoint y: 146, endPoint x: 635, endPoint y: 290, distance: 466.4
click at [635, 290] on tbody "Avilena Godonales Abajo V. Ampliado hace 8 min 75 192 63 Fleuin Godonales Abajo…" at bounding box center [404, 217] width 499 height 160
copy tbody "Avilena Godonales Abajo V. Ampliado hace 8 min 75 192 63 Fleuin Godonales Abajo…"
drag, startPoint x: 343, startPoint y: 479, endPoint x: 357, endPoint y: 471, distance: 16.3
click at [348, 476] on div "Animal Rebaño VV Última Actualización Relación de Audio (%) Audios Pulsos Avile…" at bounding box center [404, 339] width 499 height 524
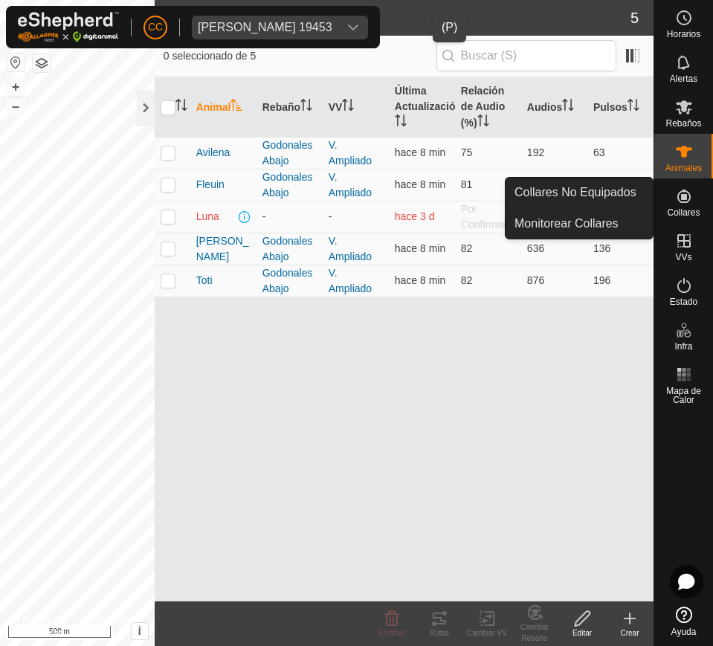
click at [677, 195] on icon at bounding box center [684, 196] width 18 height 18
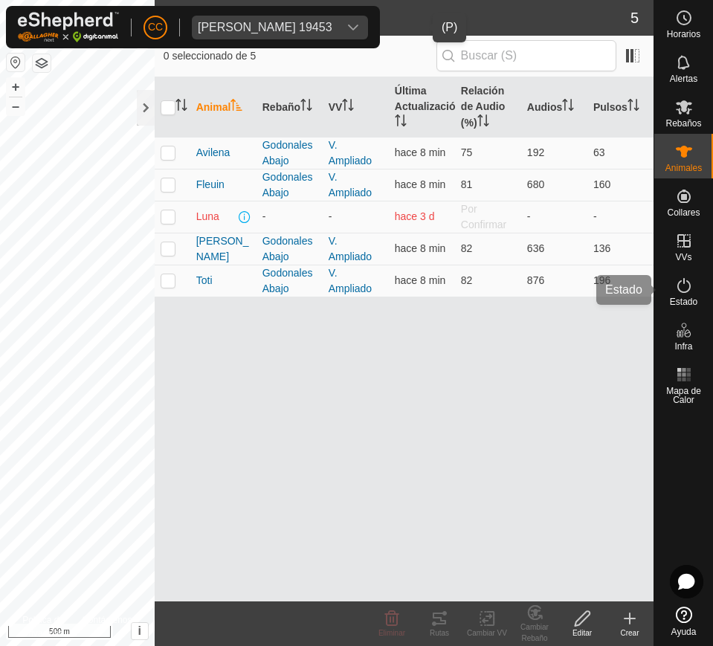
click at [675, 298] on span "Estado" at bounding box center [682, 301] width 27 height 9
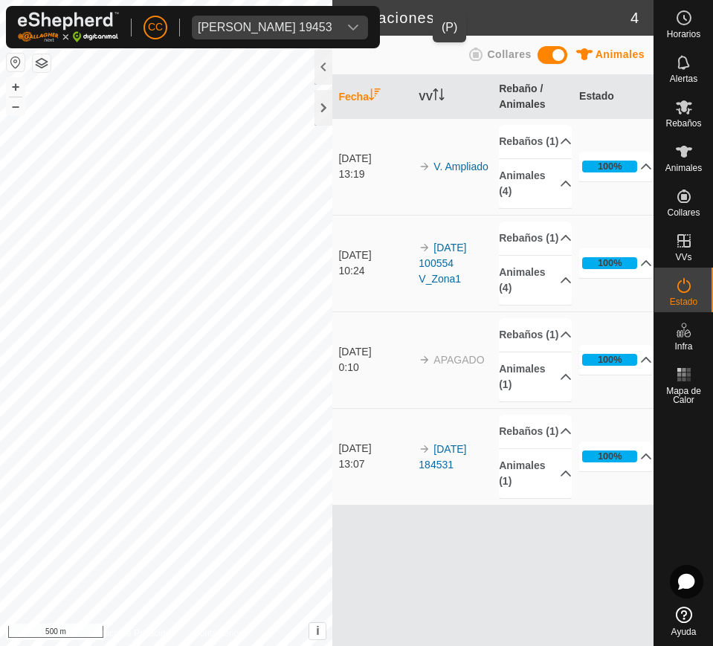
click at [16, 54] on button "button" at bounding box center [16, 62] width 18 height 18
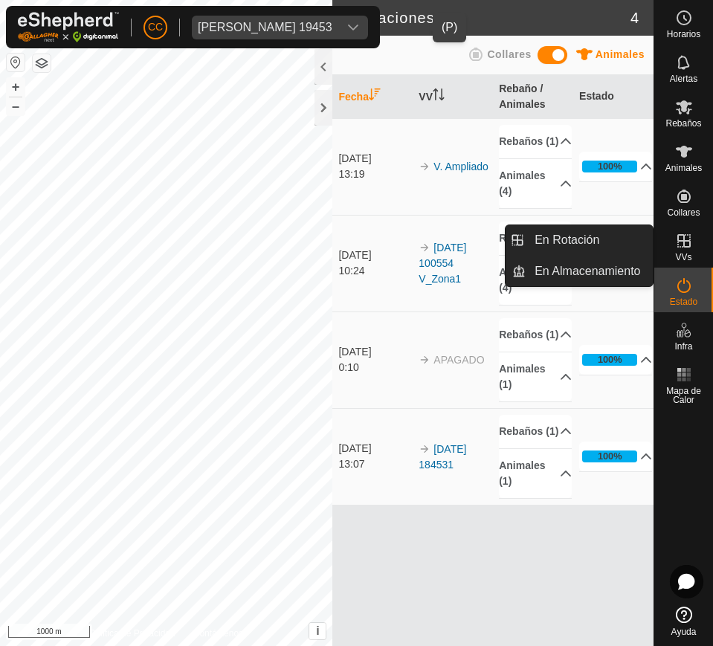
click at [684, 256] on span "VVs" at bounding box center [683, 257] width 16 height 9
click at [539, 236] on link "En Rotación" at bounding box center [588, 240] width 127 height 30
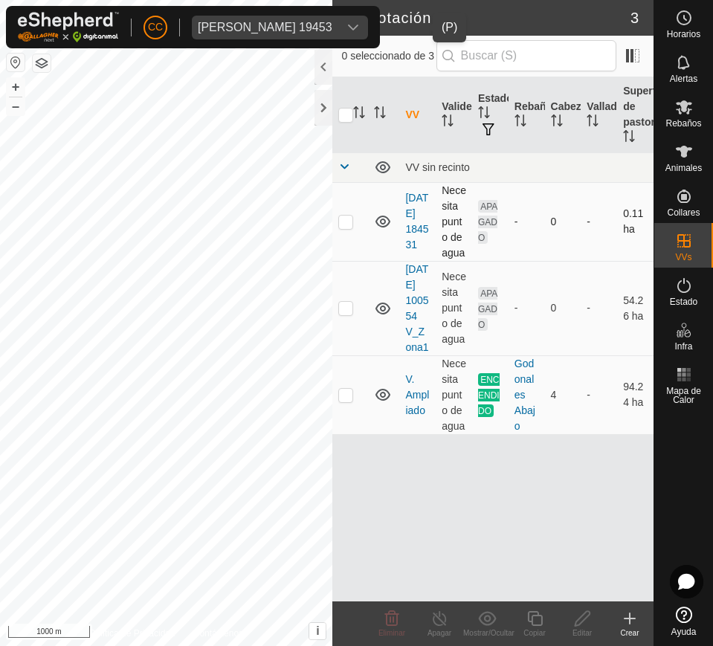
click at [343, 216] on p-checkbox at bounding box center [345, 221] width 15 height 12
checkbox input "false"
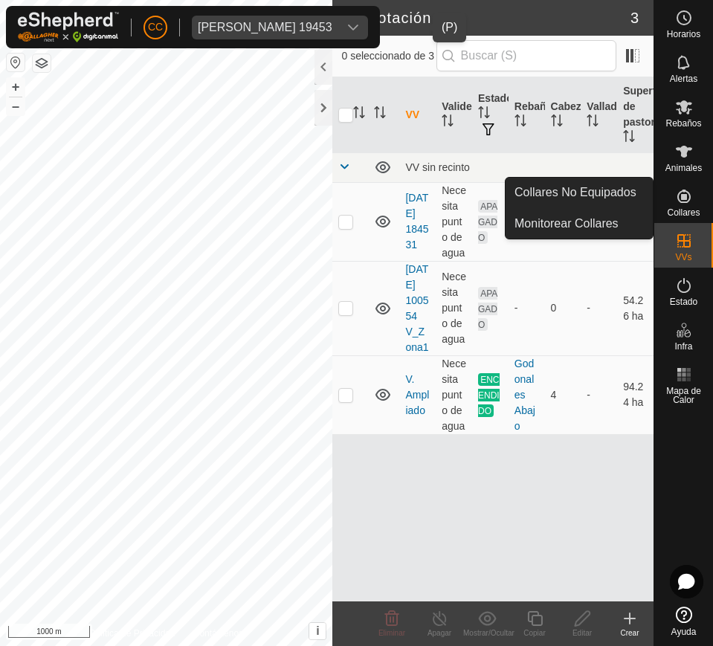
click at [368, 25] on div "dropdown trigger" at bounding box center [353, 28] width 30 height 24
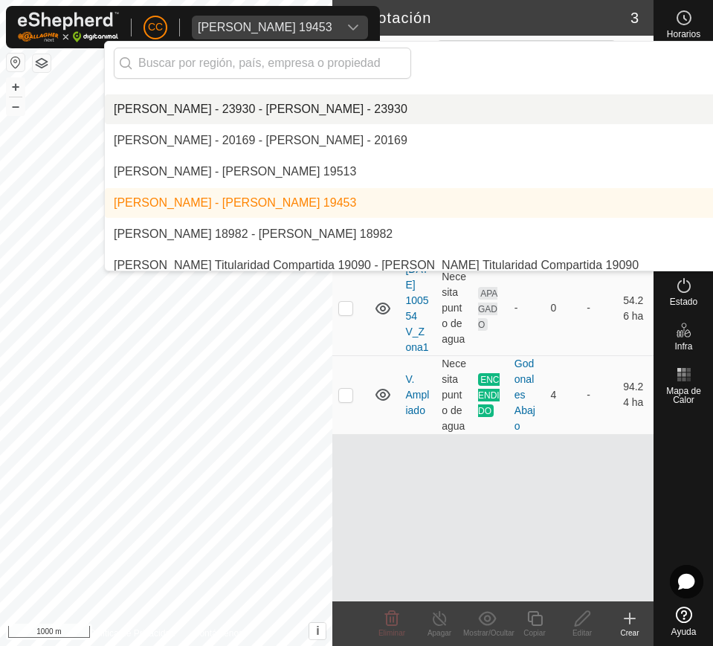
scroll to position [3523, 0]
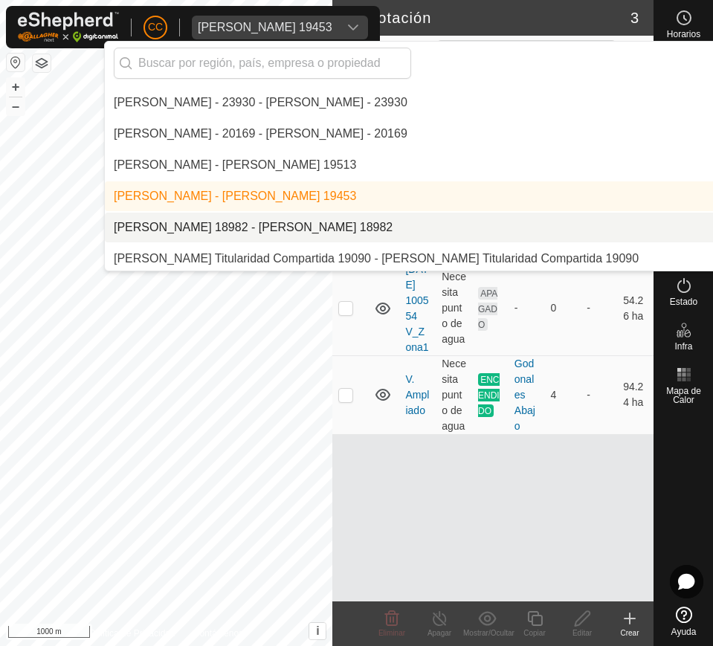
click at [401, 217] on li "[PERSON_NAME] 18982 - [PERSON_NAME] 18982" at bounding box center [510, 227] width 811 height 30
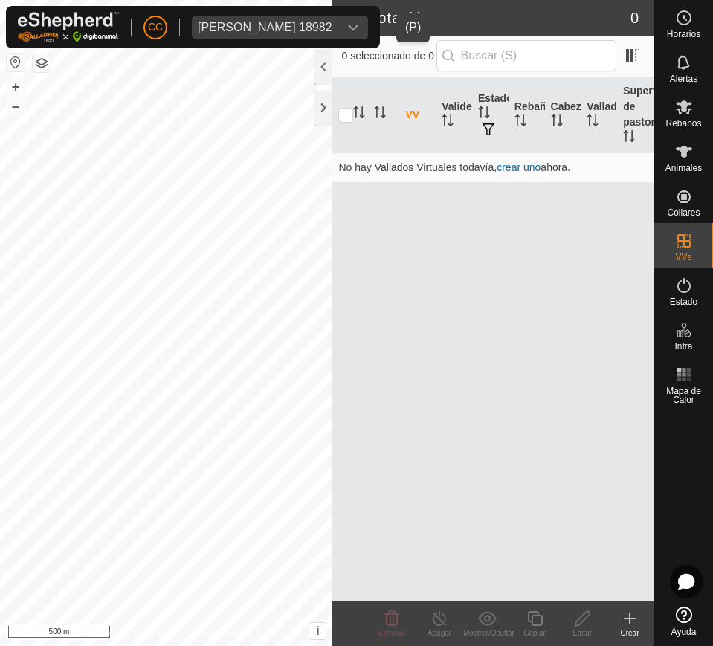
click at [365, 27] on div "dropdown trigger" at bounding box center [353, 28] width 30 height 24
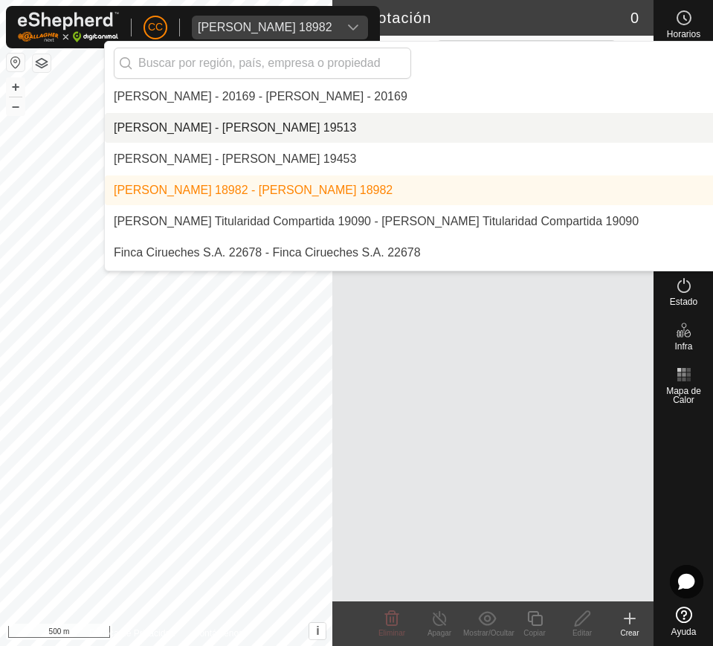
scroll to position [3588, 0]
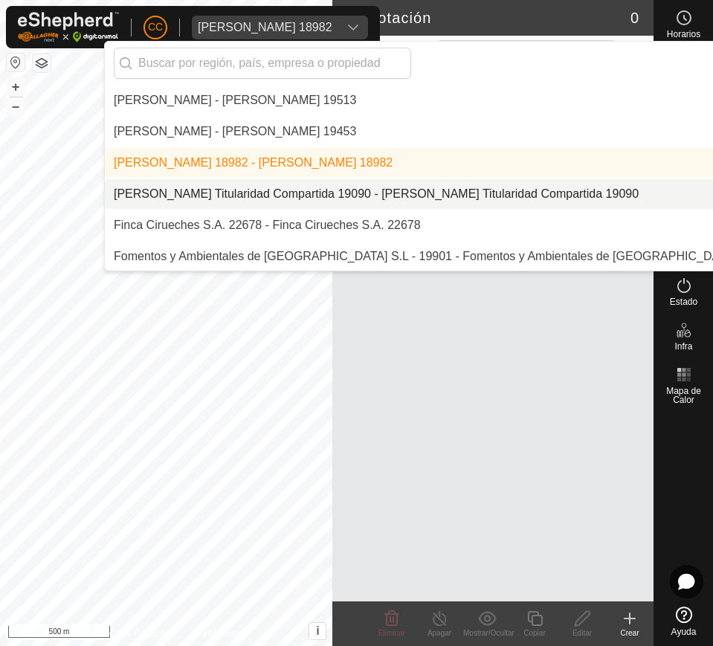
click at [487, 195] on li "[PERSON_NAME] Titularidad Compartida 19090 - [PERSON_NAME] Titularidad Comparti…" at bounding box center [510, 194] width 811 height 30
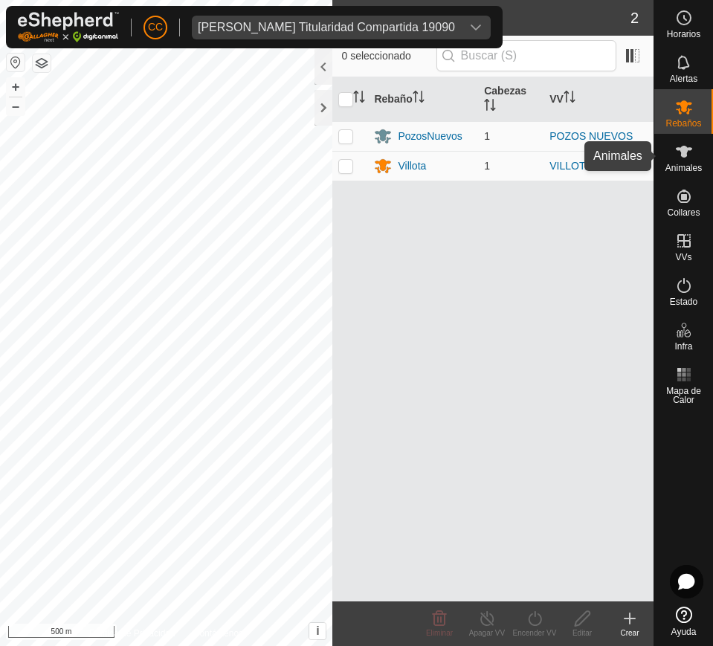
click at [675, 156] on icon at bounding box center [684, 152] width 18 height 18
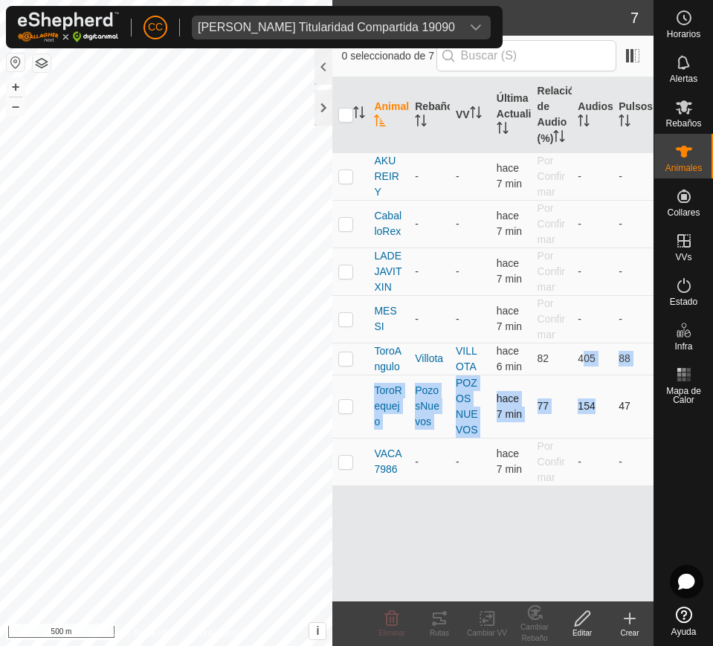
drag, startPoint x: 579, startPoint y: 370, endPoint x: 591, endPoint y: 398, distance: 30.9
click at [591, 398] on tbody "AKUREIRY - - hace 7 min Por Confirmar - - CaballoRex - - hace 7 min Por Confirm…" at bounding box center [492, 318] width 321 height 333
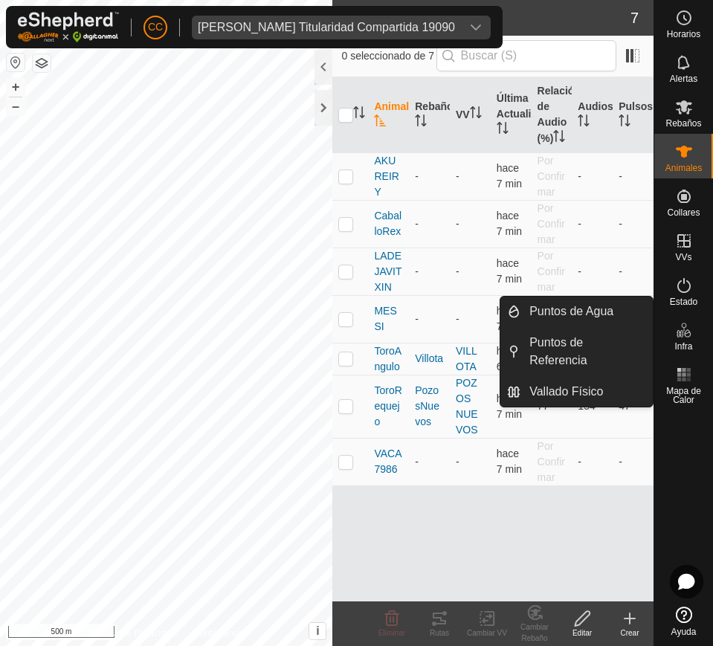
click at [672, 331] on es-infrastructure-svg-icon at bounding box center [683, 330] width 27 height 24
click at [687, 299] on span "Estado" at bounding box center [682, 301] width 27 height 9
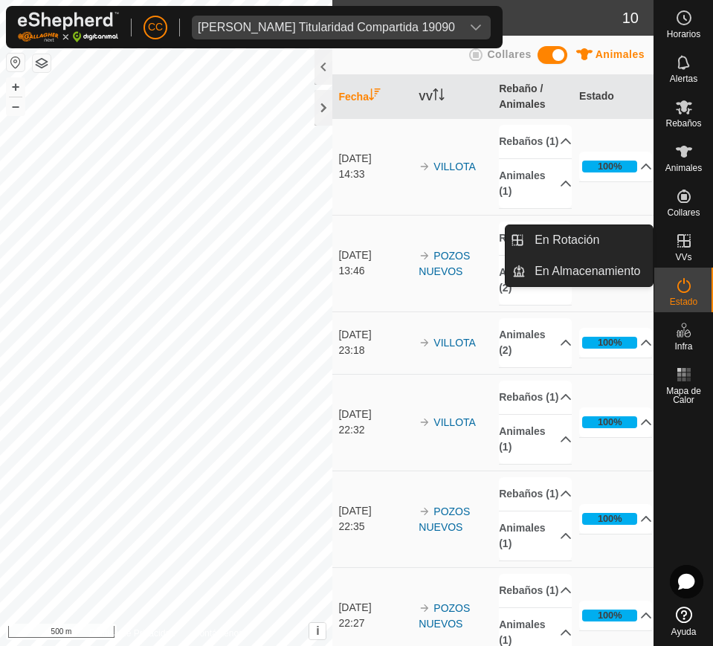
click at [684, 247] on icon at bounding box center [683, 240] width 13 height 13
click at [591, 237] on link "En Rotación" at bounding box center [588, 240] width 127 height 30
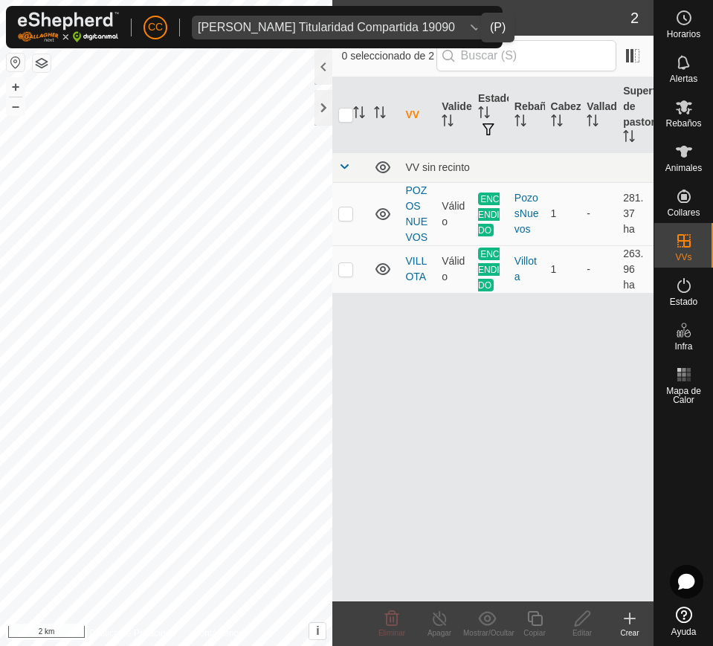
click at [395, 16] on span "[PERSON_NAME] Titularidad Compartida 19090" at bounding box center [326, 28] width 269 height 24
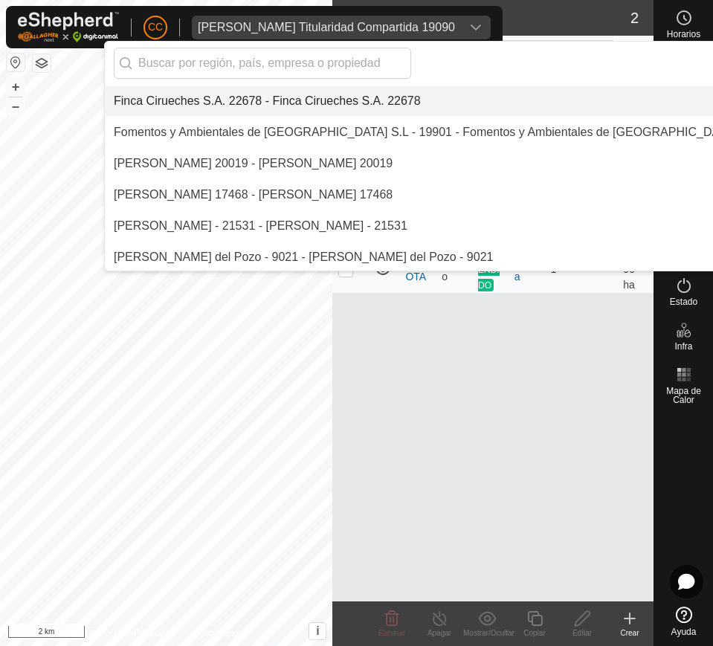
click at [402, 101] on li "Finca Cirueches S.A. 22678 - Finca Cirueches S.A. 22678" at bounding box center [510, 101] width 811 height 30
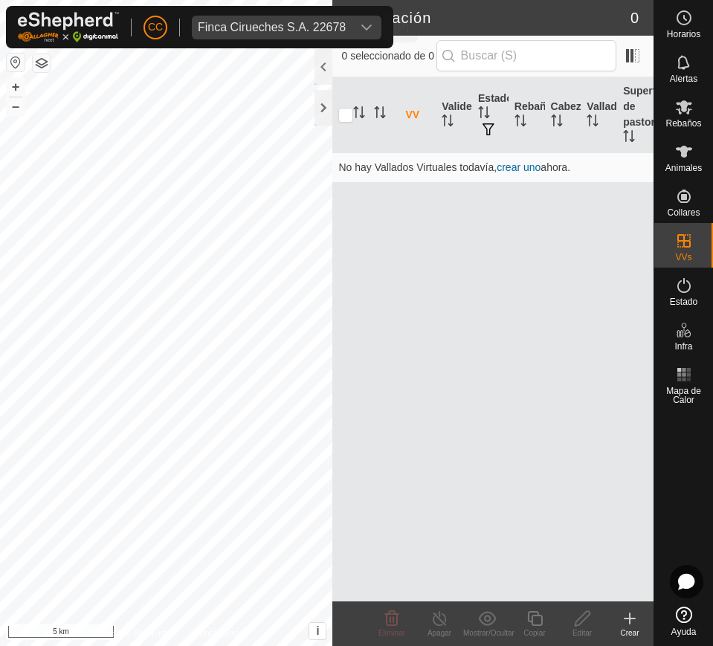
scroll to position [3682, 0]
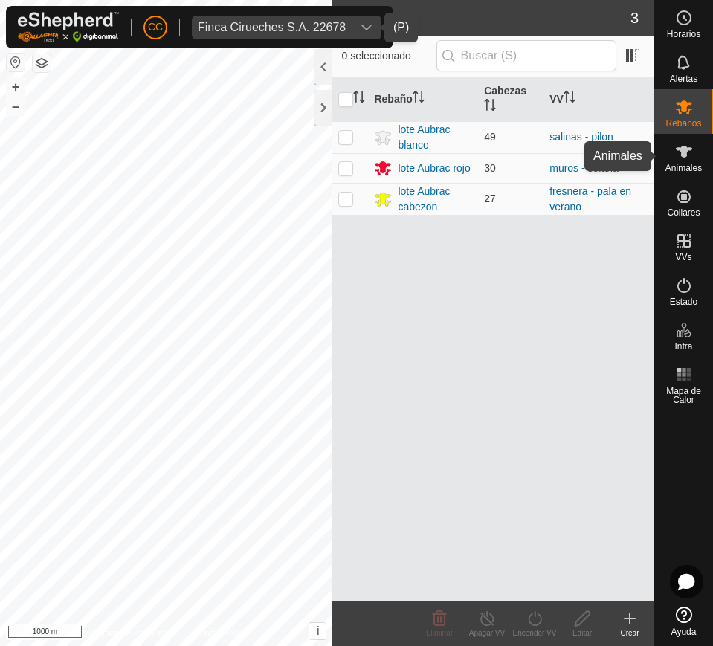
click at [676, 143] on icon at bounding box center [684, 152] width 18 height 18
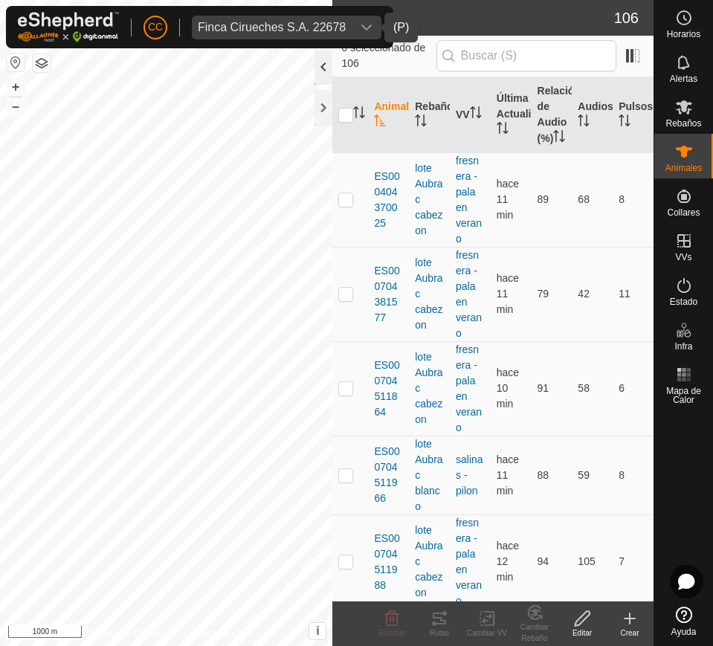
click at [319, 65] on div at bounding box center [323, 67] width 18 height 36
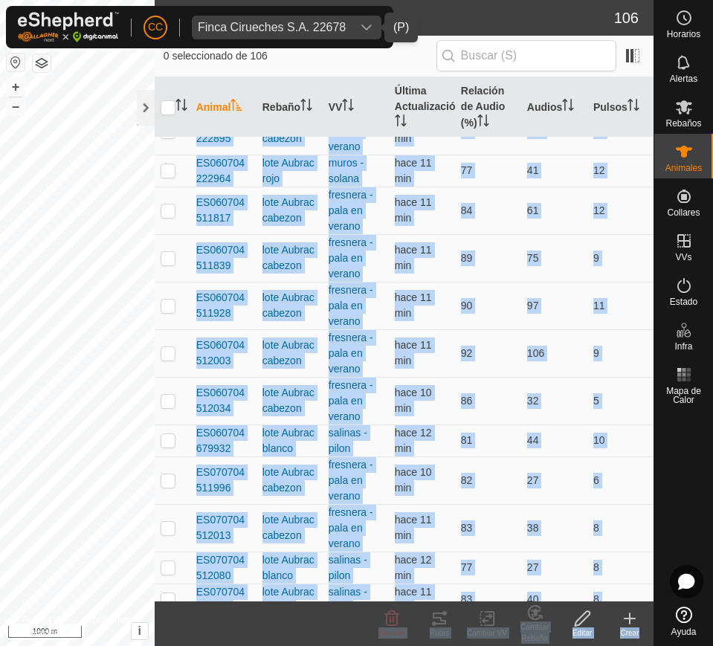
scroll to position [3344, 0]
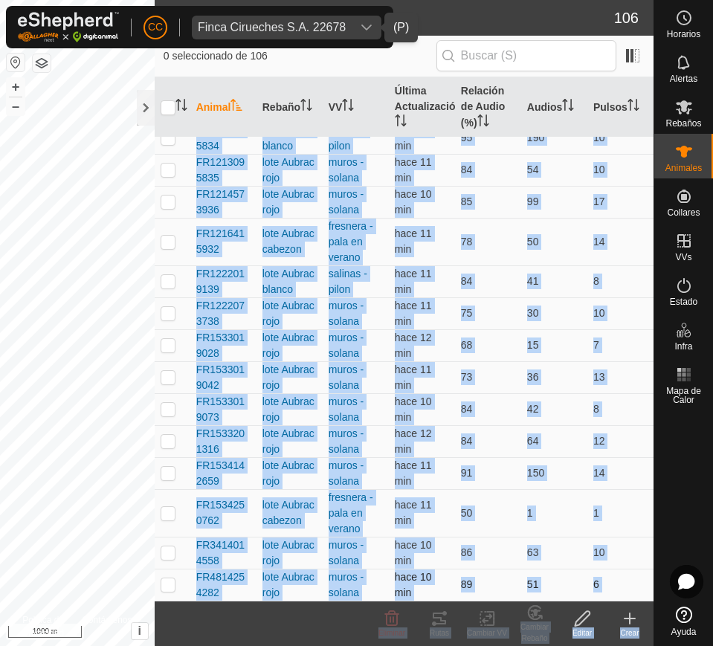
drag, startPoint x: 189, startPoint y: 143, endPoint x: 613, endPoint y: 581, distance: 609.5
copy tbody "ES000404370025 lote Aubrac cabezon fresnera - pala en verano hace 11 min 89 68 …"
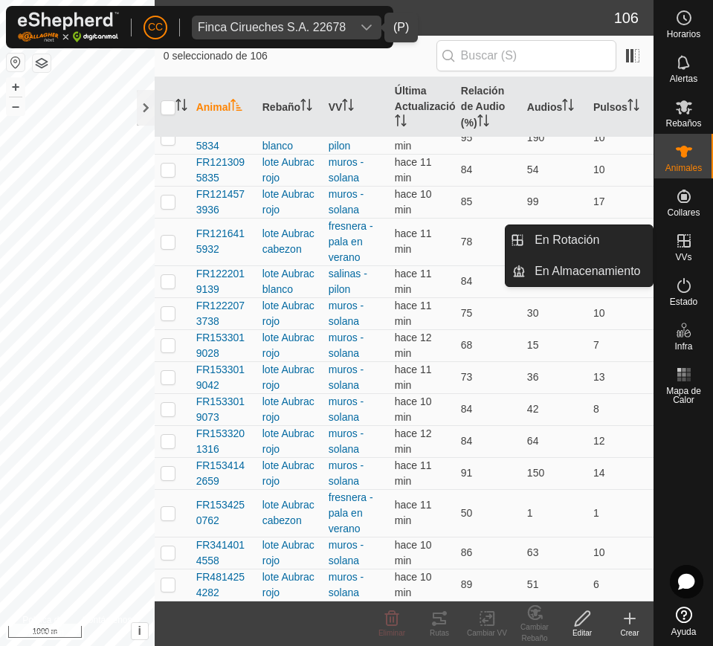
click at [679, 238] on icon at bounding box center [684, 241] width 18 height 18
click at [607, 240] on link "En Rotación" at bounding box center [588, 240] width 127 height 30
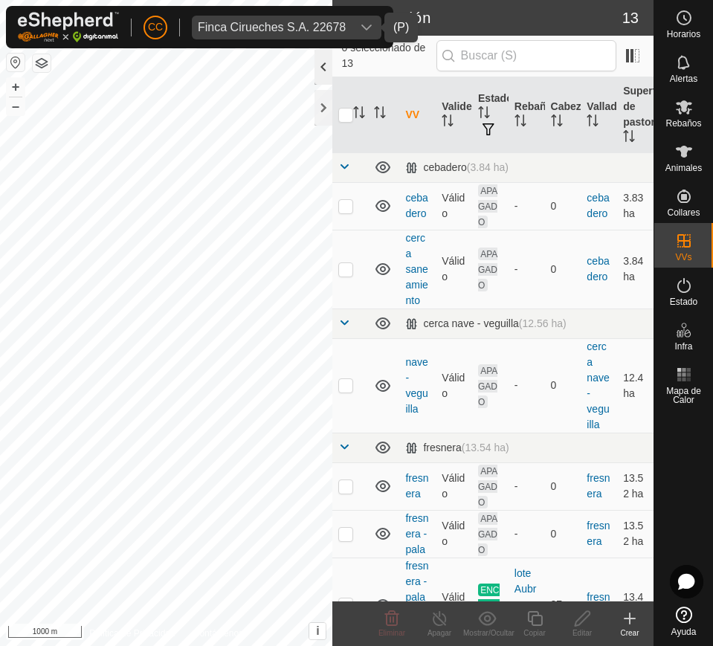
click at [323, 68] on div at bounding box center [323, 67] width 18 height 36
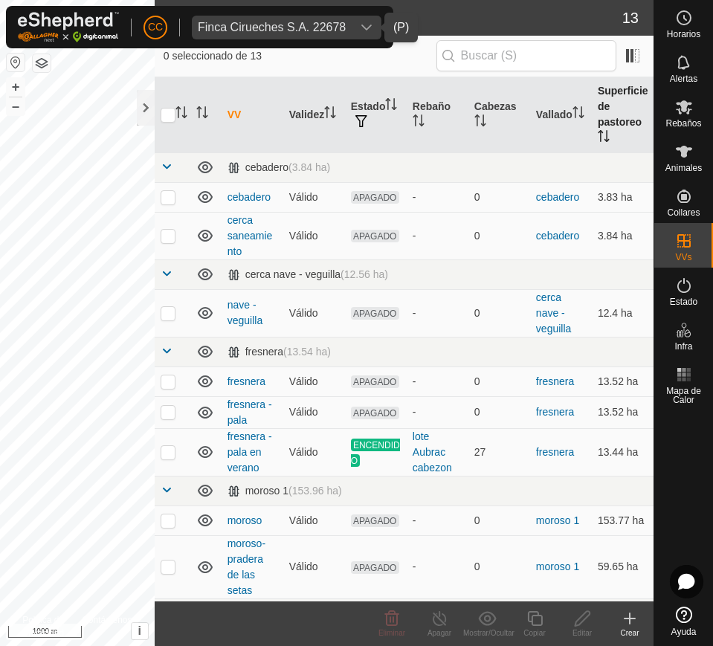
click at [597, 129] on th "Superficie de pastoreo" at bounding box center [622, 115] width 62 height 76
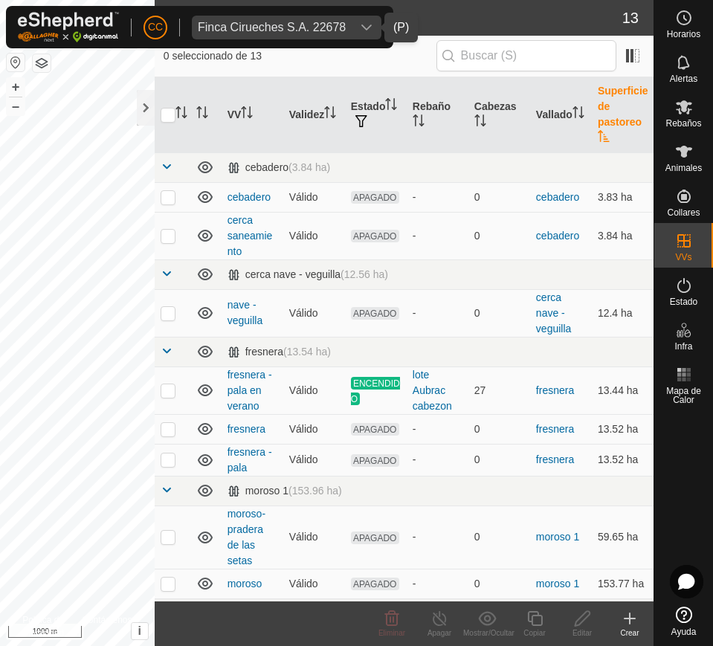
click at [597, 129] on th "Superficie de pastoreo" at bounding box center [622, 115] width 62 height 76
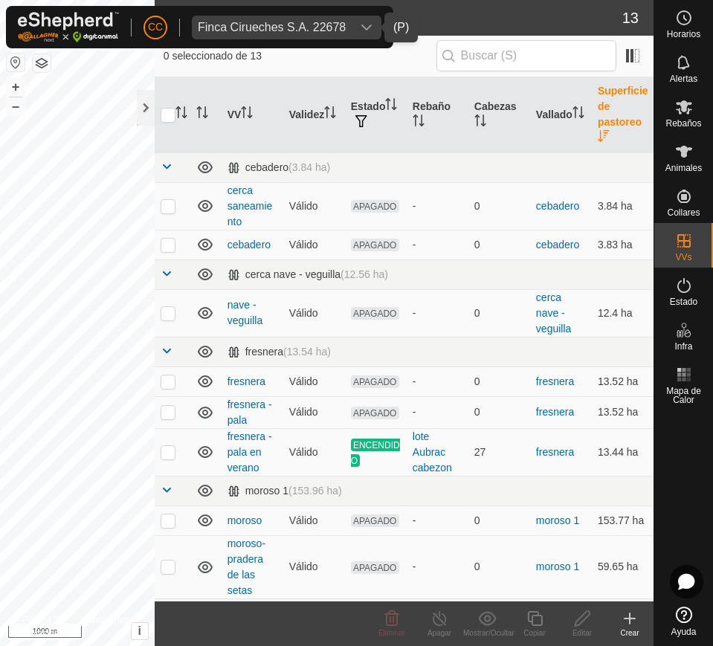
click at [597, 137] on icon "Activar para ordenar" at bounding box center [603, 136] width 12 height 12
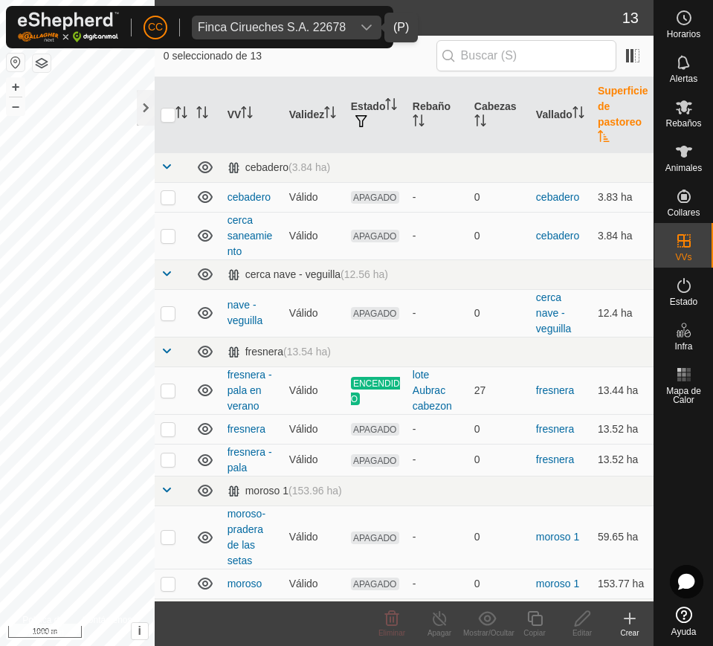
click at [597, 137] on icon "Activar para ordenar" at bounding box center [603, 136] width 12 height 12
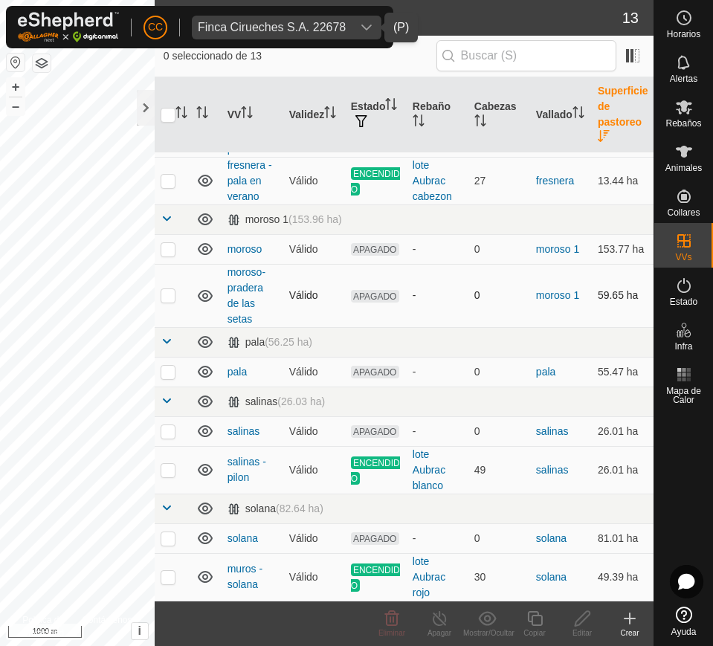
scroll to position [285, 0]
click at [149, 117] on div at bounding box center [146, 108] width 18 height 36
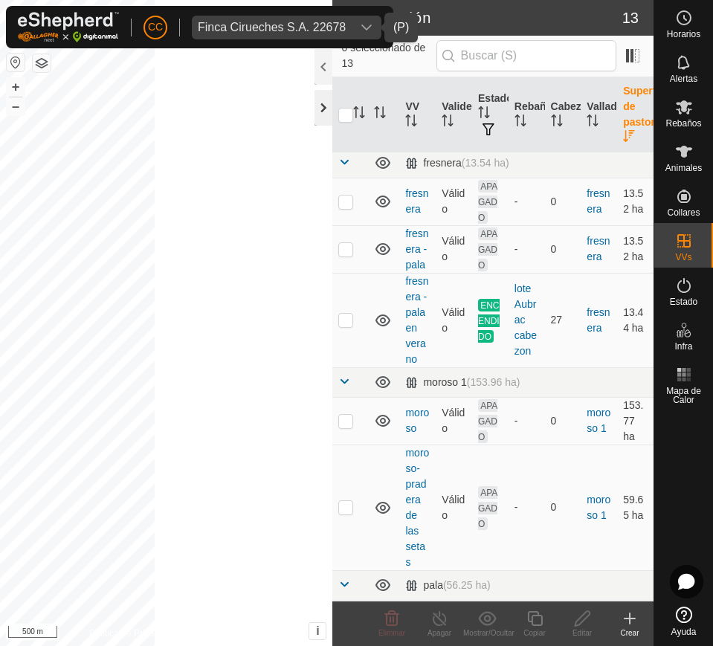
scroll to position [394, 0]
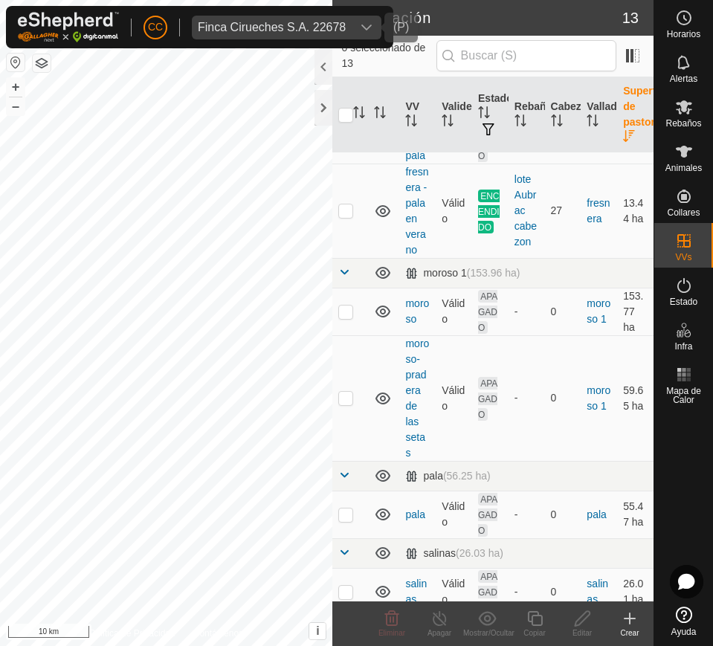
click at [330, 33] on span "Finca Cirueches S.A. 22678" at bounding box center [272, 28] width 160 height 24
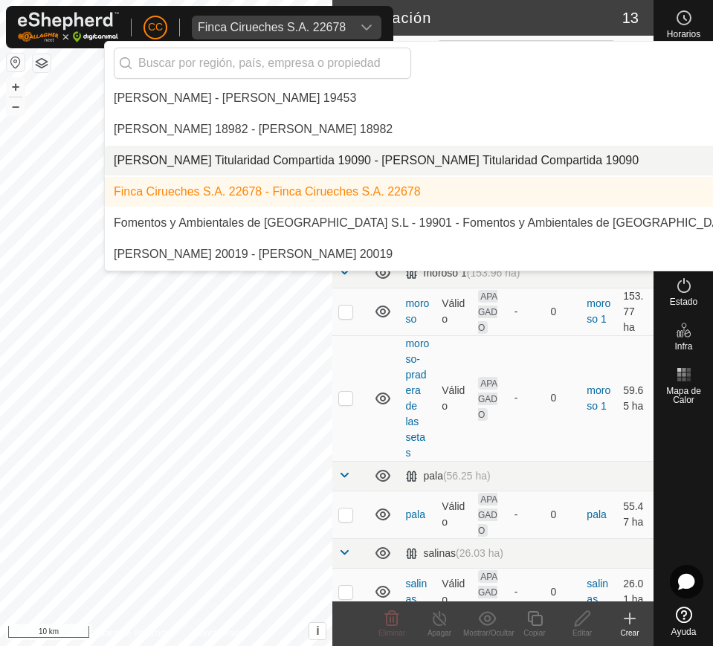
scroll to position [3650, 0]
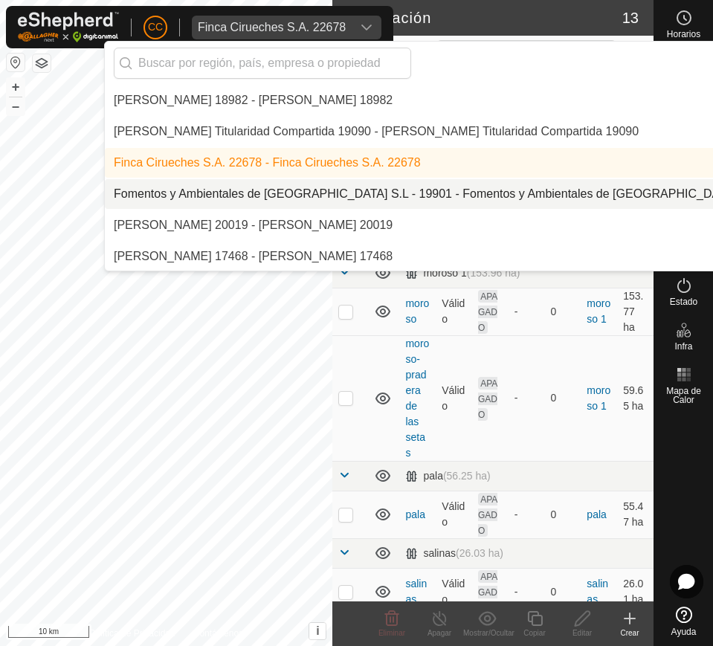
drag, startPoint x: 362, startPoint y: 191, endPoint x: 392, endPoint y: 195, distance: 30.8
click at [363, 191] on li "Fomentos y Ambientales de [GEOGRAPHIC_DATA] S.L - 19901 - Fomentos y Ambientale…" at bounding box center [510, 194] width 811 height 30
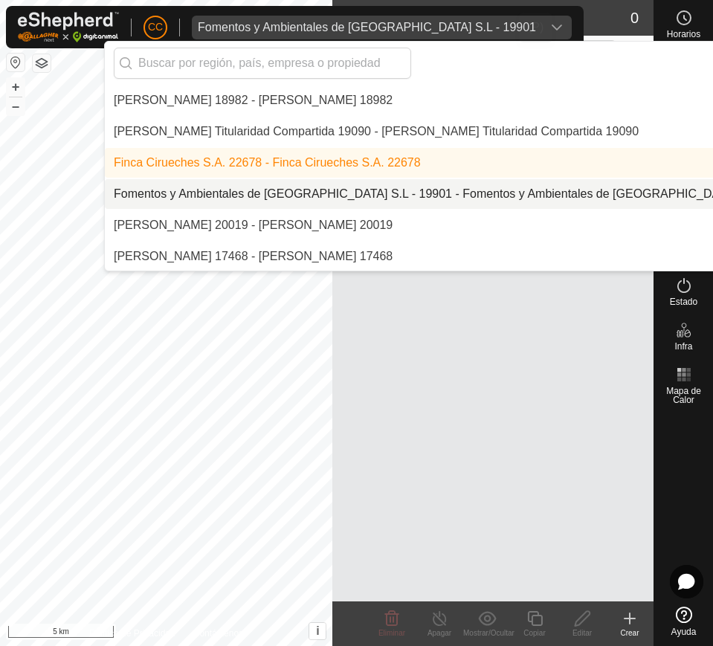
scroll to position [0, 0]
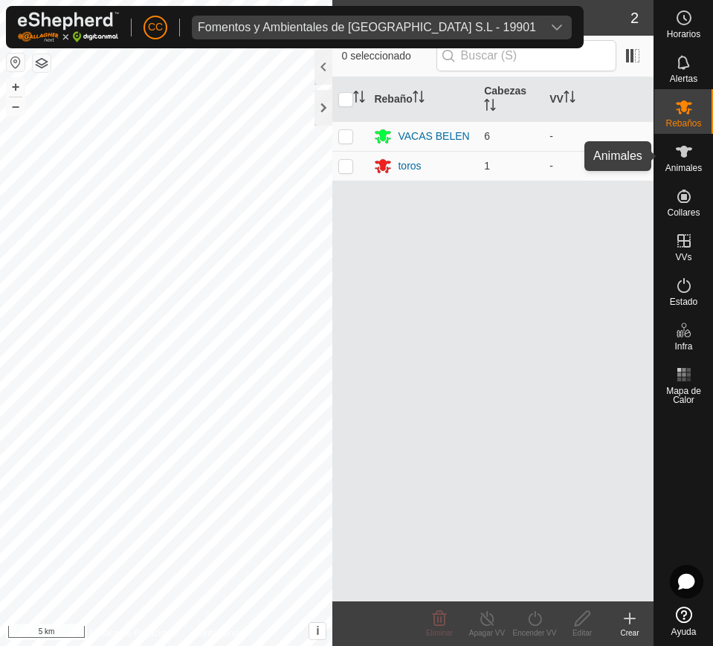
click at [672, 147] on es-animals-svg-icon at bounding box center [683, 152] width 27 height 24
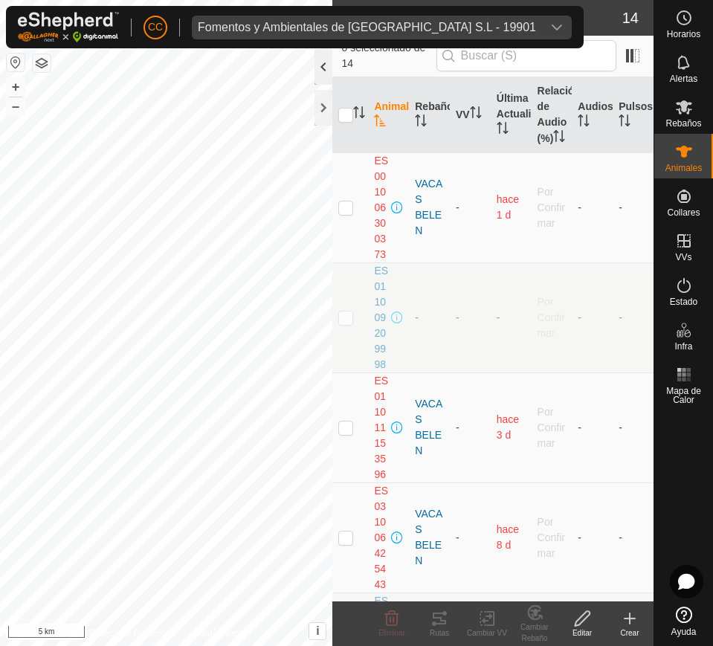
click at [319, 72] on div at bounding box center [323, 67] width 18 height 36
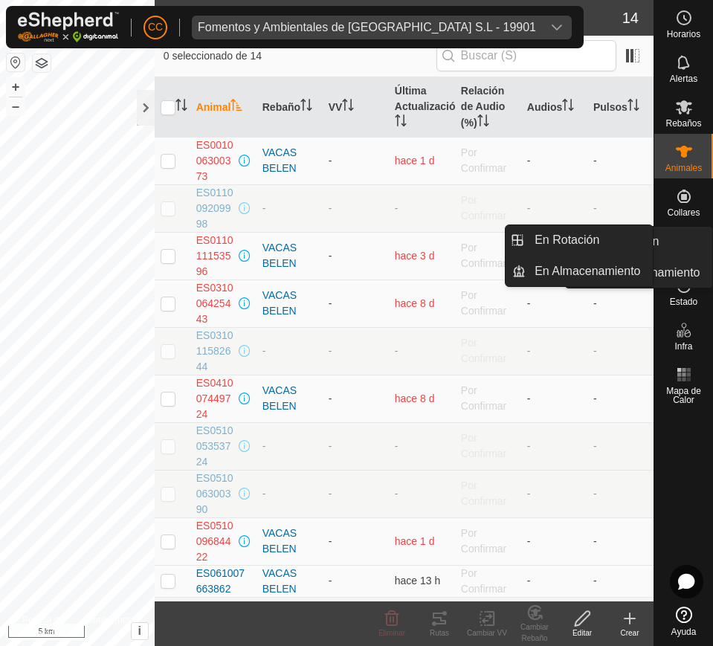
click at [696, 253] on div "VVs" at bounding box center [683, 245] width 59 height 45
click at [617, 246] on link "En Rotación" at bounding box center [588, 240] width 127 height 30
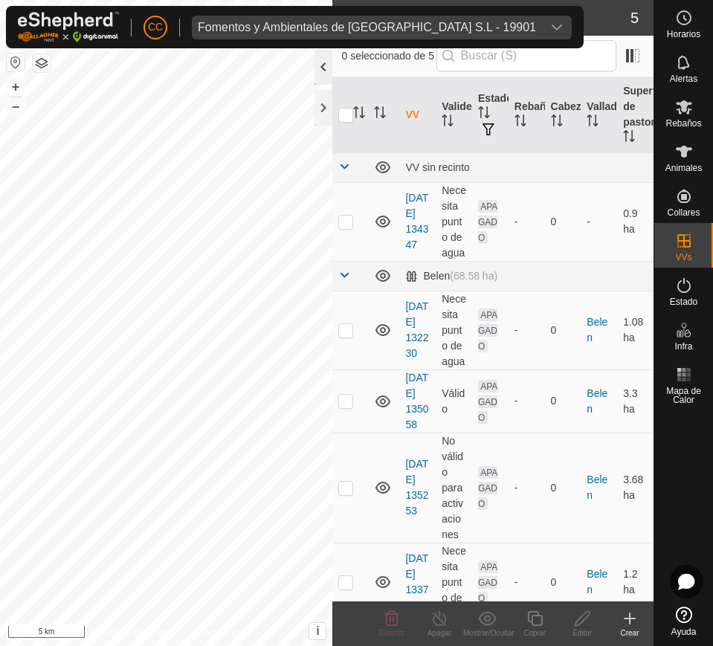
click at [320, 74] on div at bounding box center [323, 67] width 18 height 36
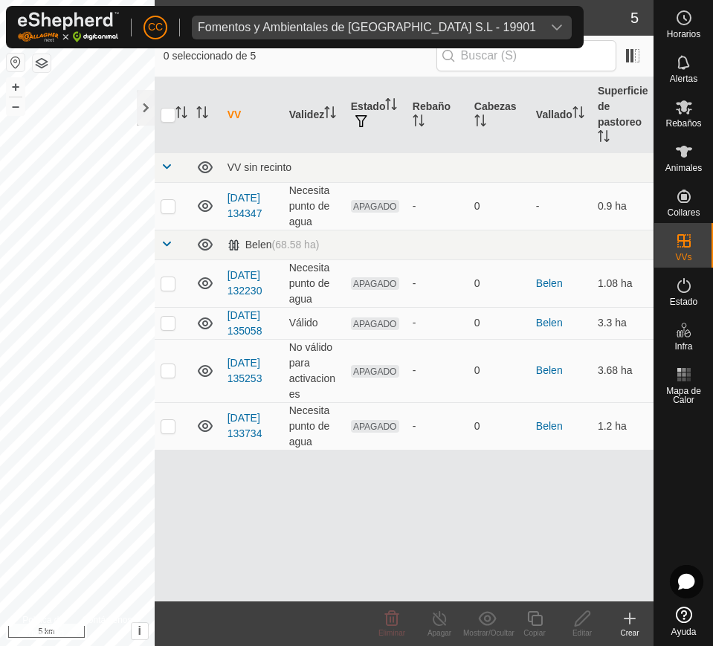
click at [155, 102] on th at bounding box center [173, 115] width 36 height 76
click at [138, 113] on div at bounding box center [146, 108] width 18 height 36
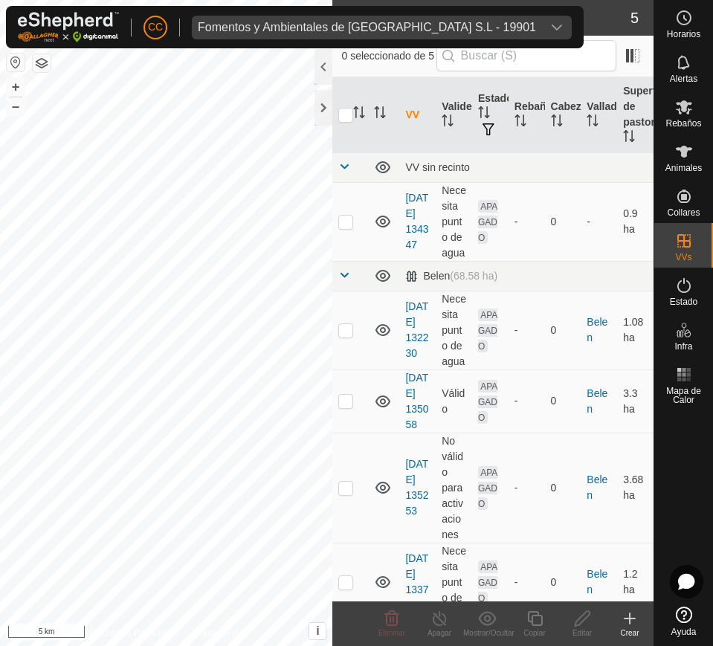
click at [20, 61] on button "button" at bounding box center [16, 62] width 18 height 18
click at [147, 632] on div "Política de Privacidad Contáctenos WP 5 Tipo: trough Capacidad: 2000L Nivel de …" at bounding box center [166, 323] width 332 height 646
click at [675, 147] on icon at bounding box center [684, 152] width 18 height 18
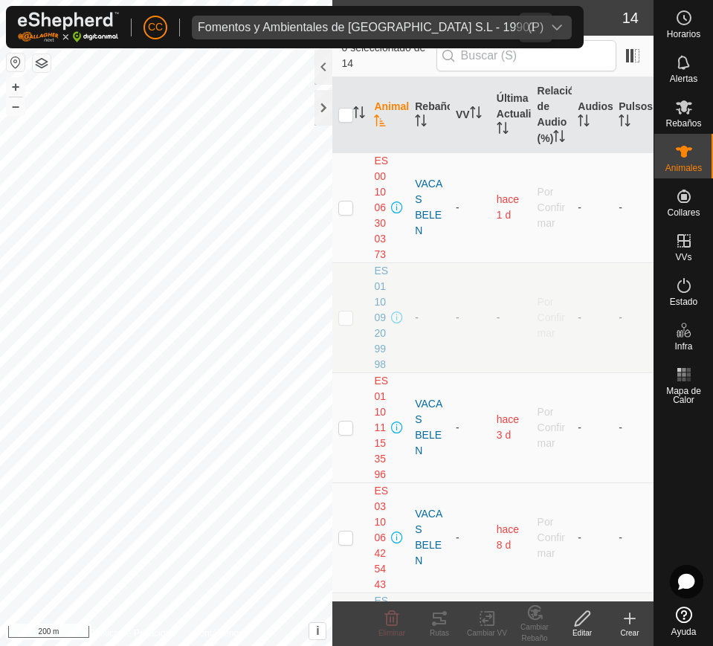
drag, startPoint x: 369, startPoint y: 30, endPoint x: 386, endPoint y: 32, distance: 17.2
click at [371, 30] on div "Fomentos y Ambientales de [GEOGRAPHIC_DATA] S.L - 19901" at bounding box center [367, 28] width 338 height 12
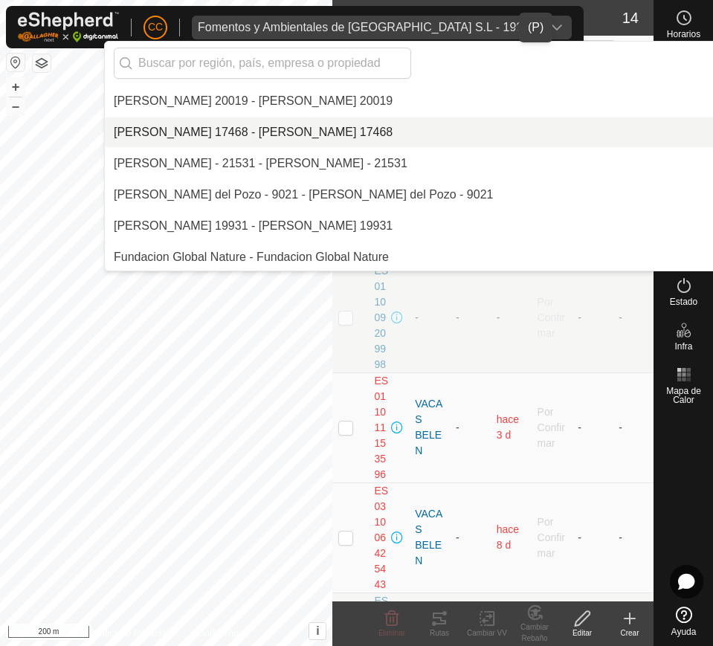
scroll to position [3682, 0]
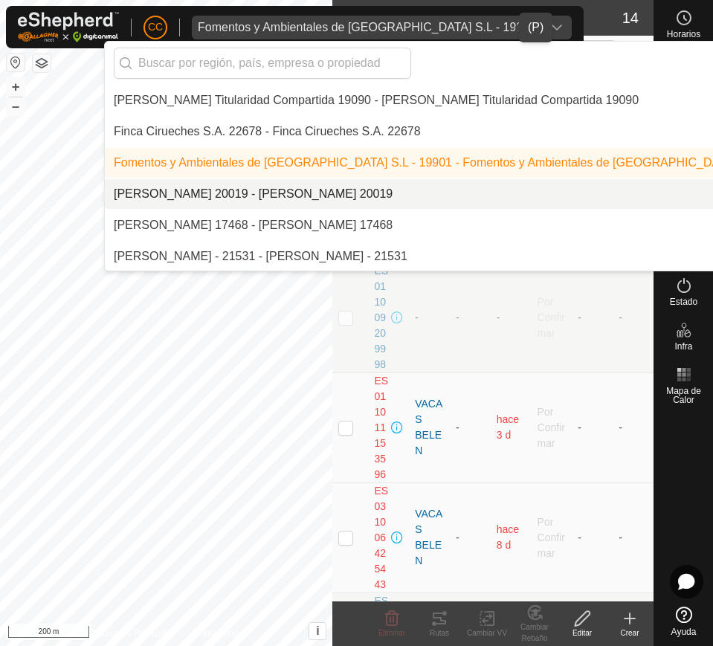
click at [434, 181] on li "[PERSON_NAME] 20019 - [PERSON_NAME] 20019" at bounding box center [510, 194] width 811 height 30
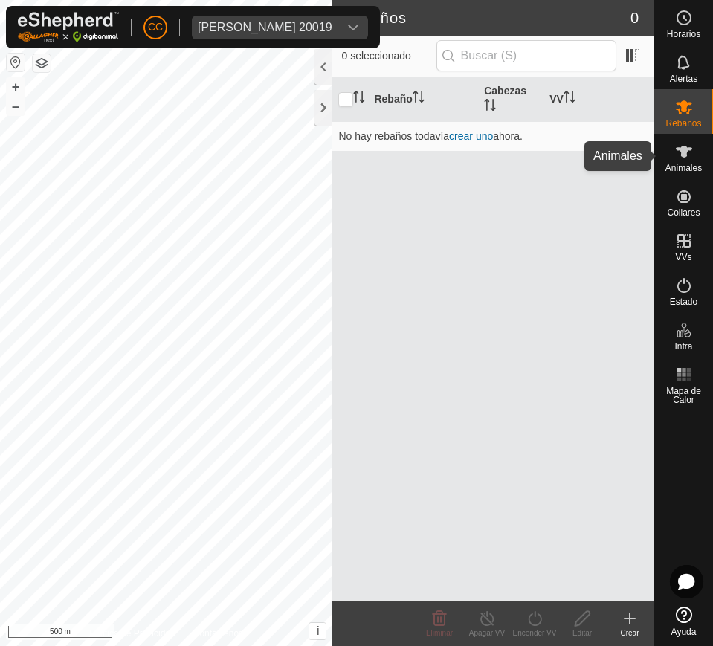
click at [682, 143] on icon at bounding box center [684, 152] width 18 height 18
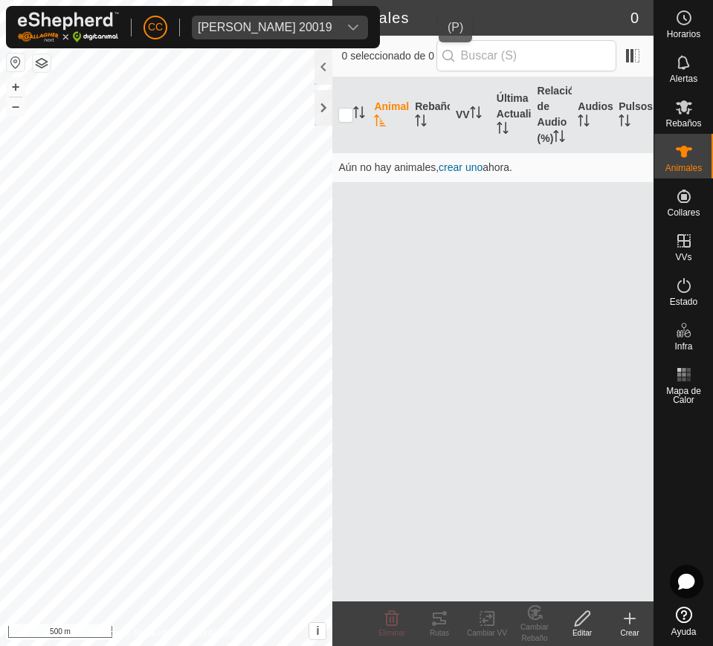
click at [368, 22] on div "dropdown trigger" at bounding box center [353, 28] width 30 height 24
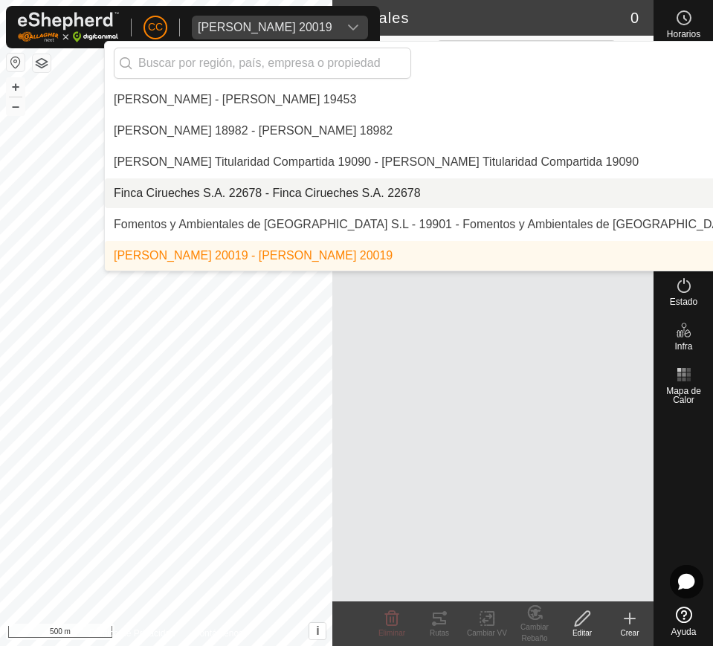
scroll to position [3713, 0]
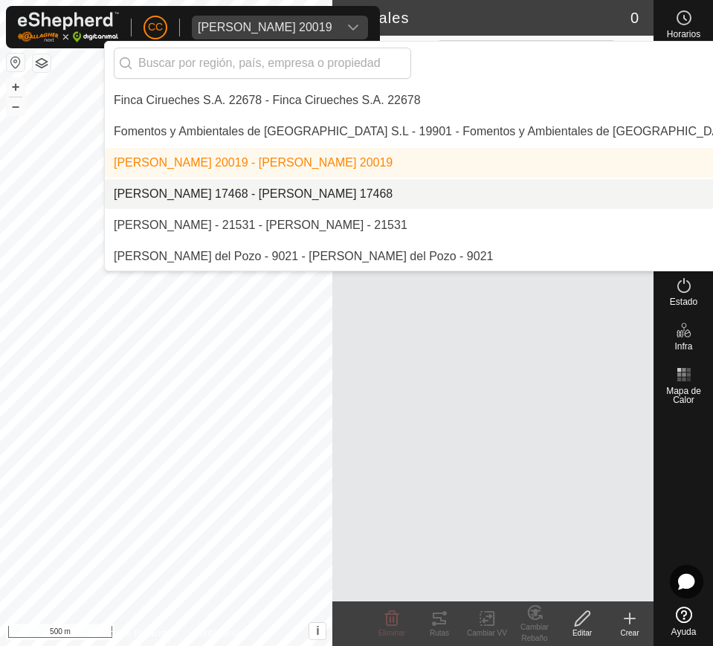
click at [476, 182] on li "[PERSON_NAME] 17468 - [PERSON_NAME] 17468" at bounding box center [510, 194] width 811 height 30
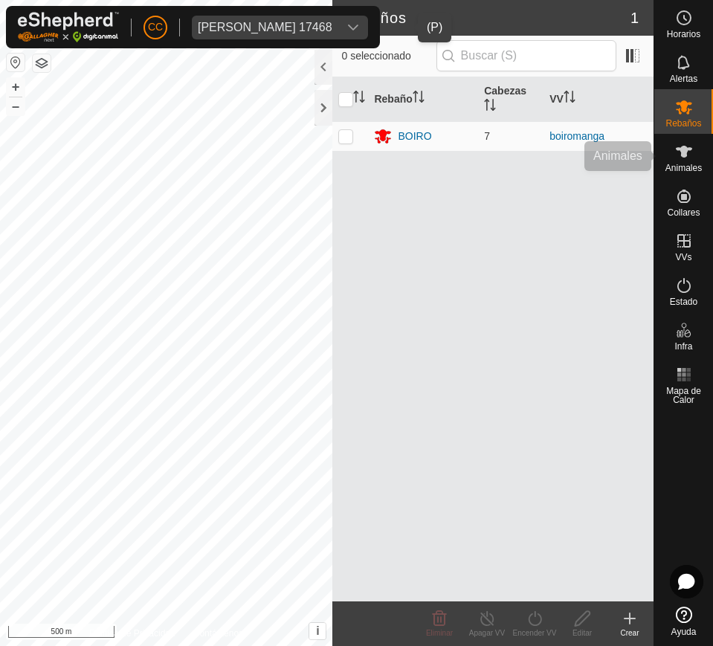
click at [675, 161] on es-animals-svg-icon at bounding box center [683, 152] width 27 height 24
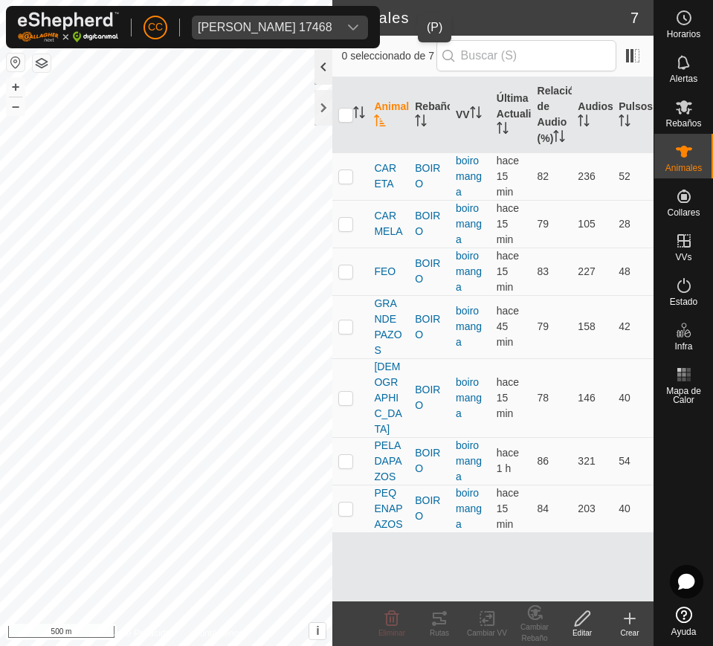
click at [331, 71] on div at bounding box center [323, 67] width 18 height 36
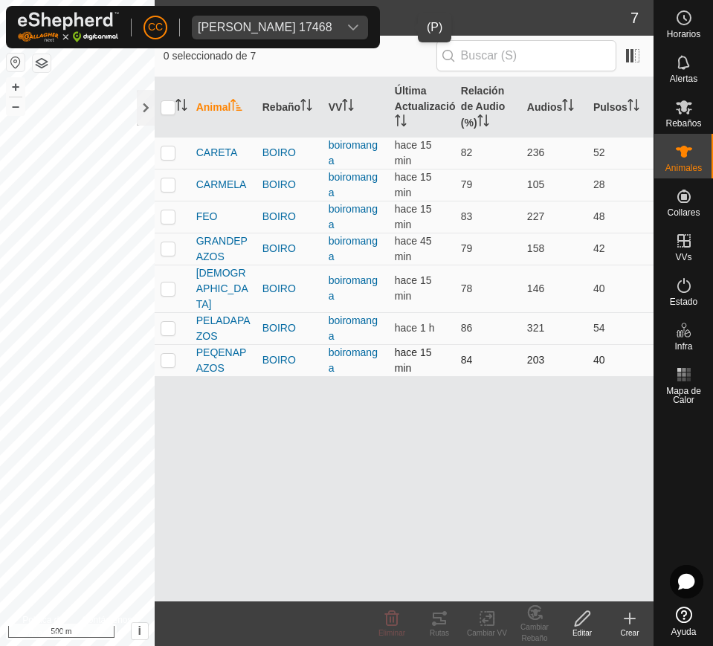
drag, startPoint x: 189, startPoint y: 146, endPoint x: 614, endPoint y: 334, distance: 464.3
click at [614, 334] on tbody "[PERSON_NAME] boiromanga hace 15 min 82 236 52 [PERSON_NAME] boiromanga hace 15…" at bounding box center [404, 256] width 499 height 239
copy tbody "[PERSON_NAME] boiromanga hace 15 min 82 236 52 [PERSON_NAME] boiromanga hace 15…"
click at [523, 403] on div "Animal Rebaño VV Última Actualización Relación de Audio (%) Audios Pulsos [PERS…" at bounding box center [404, 339] width 499 height 524
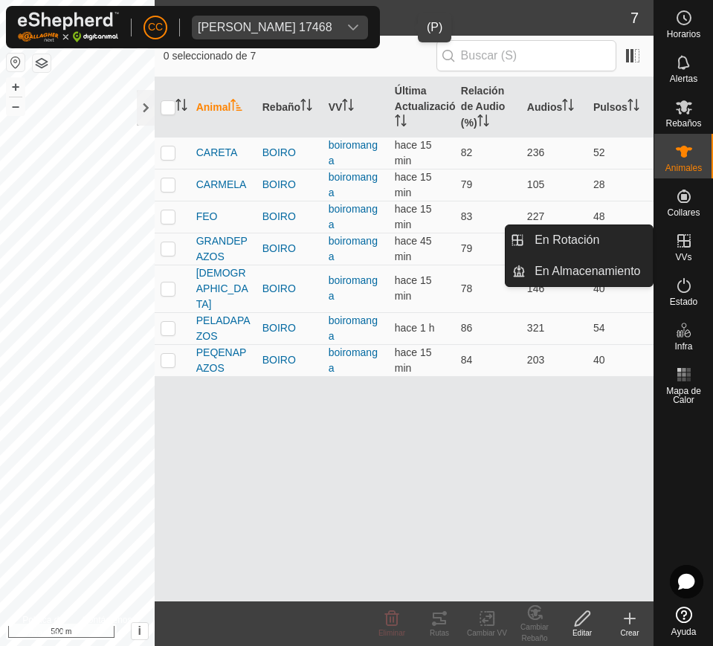
click at [683, 253] on span "VVs" at bounding box center [683, 257] width 16 height 9
click at [613, 244] on link "En Rotación" at bounding box center [588, 240] width 127 height 30
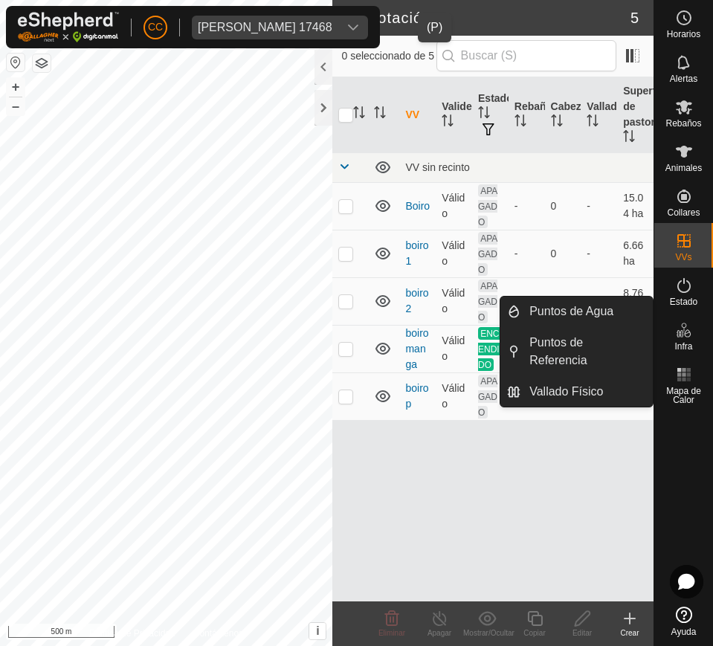
click at [519, 500] on div "VV Validez Estado Rebaño Cabezas Vallado Superficie de pastoreo VV sin recinto …" at bounding box center [492, 339] width 321 height 524
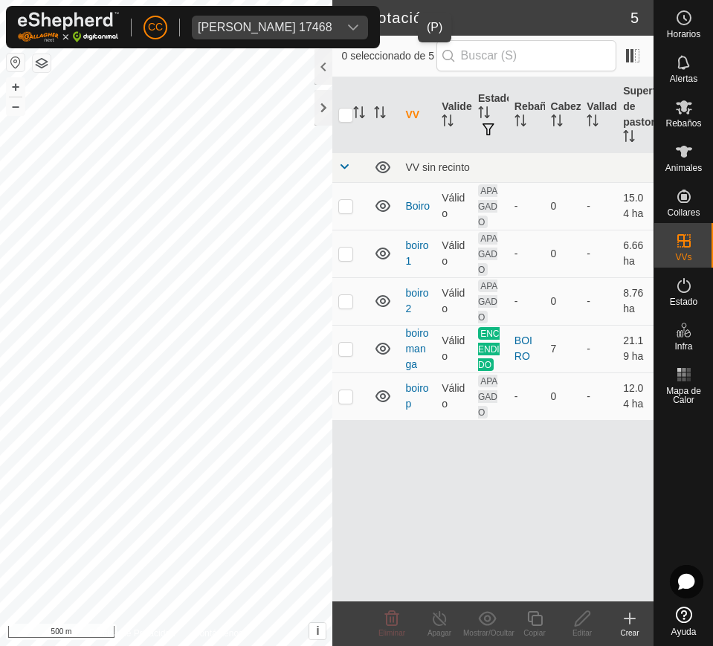
click at [15, 66] on button "button" at bounding box center [16, 62] width 18 height 18
click at [358, 26] on icon "dropdown trigger" at bounding box center [353, 28] width 10 height 6
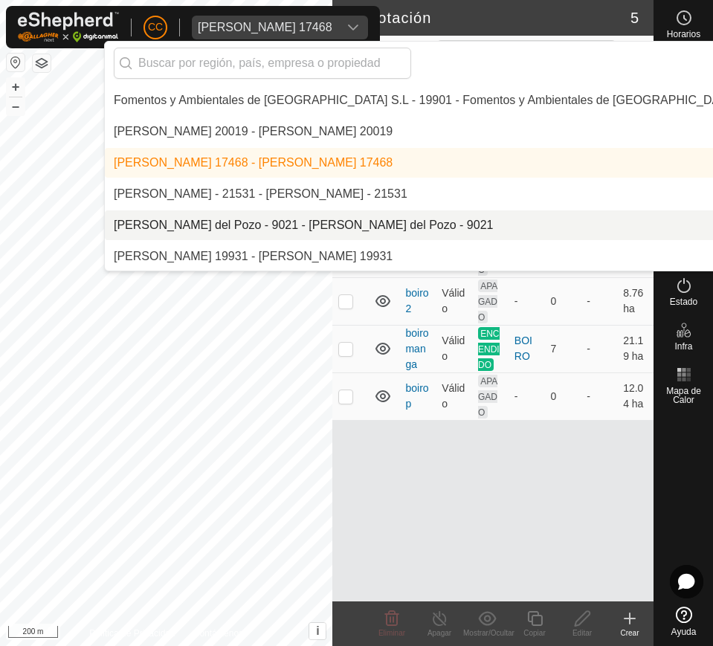
scroll to position [3745, 0]
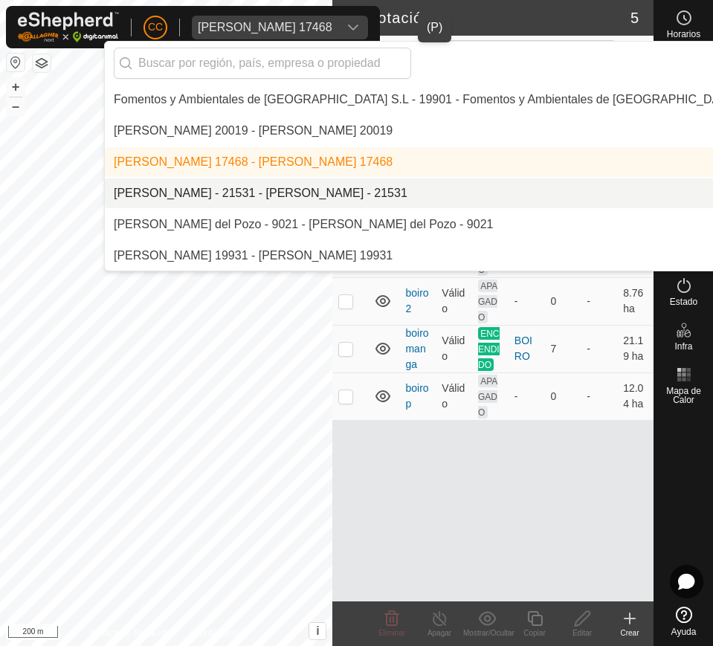
click at [511, 185] on li "[PERSON_NAME] - 21531 - [PERSON_NAME] - 21531" at bounding box center [510, 193] width 811 height 30
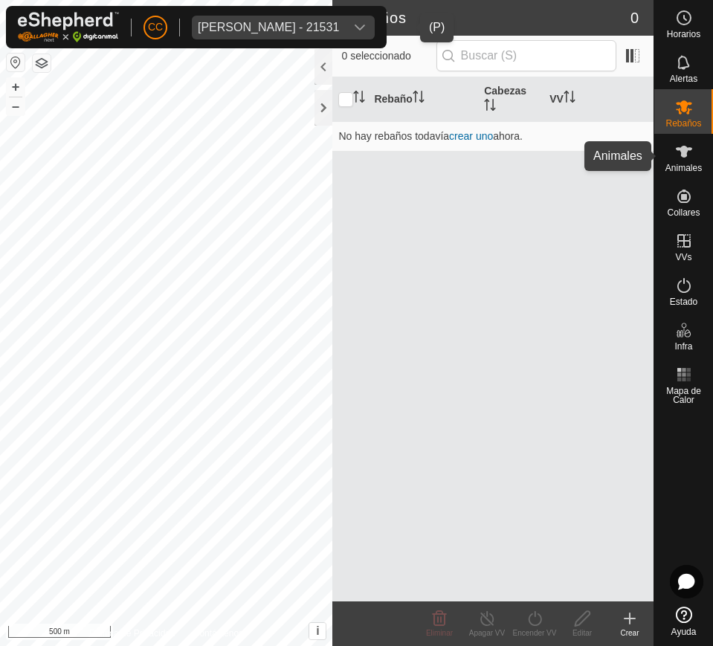
click at [666, 157] on div "Animales" at bounding box center [683, 156] width 59 height 45
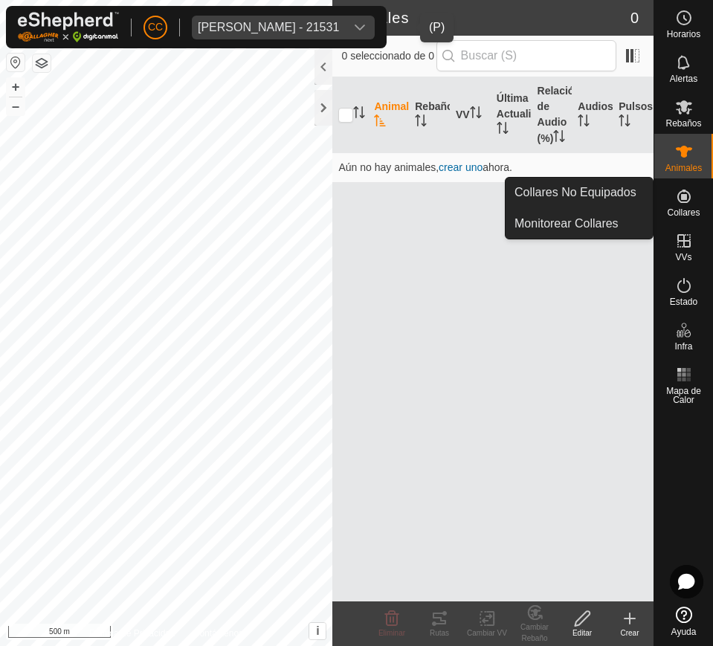
drag, startPoint x: 690, startPoint y: 180, endPoint x: 690, endPoint y: 192, distance: 12.6
click at [690, 192] on icon at bounding box center [684, 196] width 18 height 18
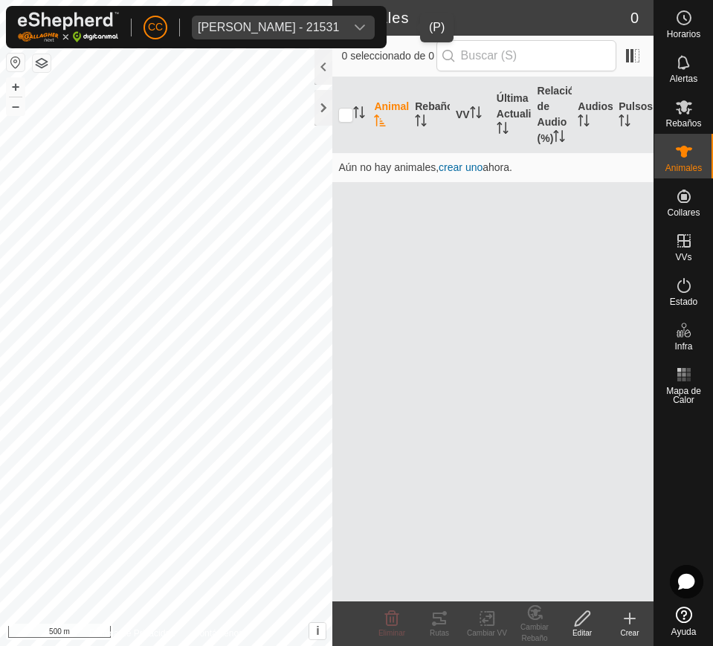
click at [366, 25] on icon "dropdown trigger" at bounding box center [360, 28] width 12 height 12
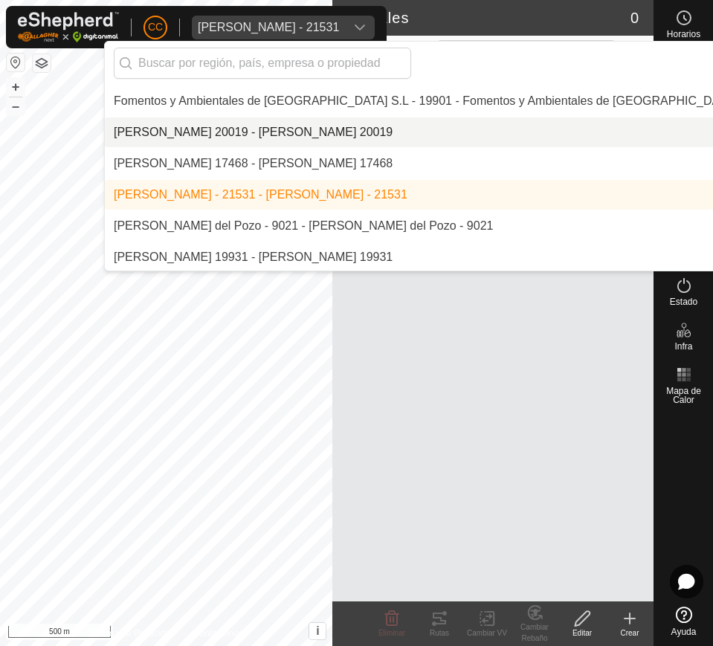
scroll to position [3775, 0]
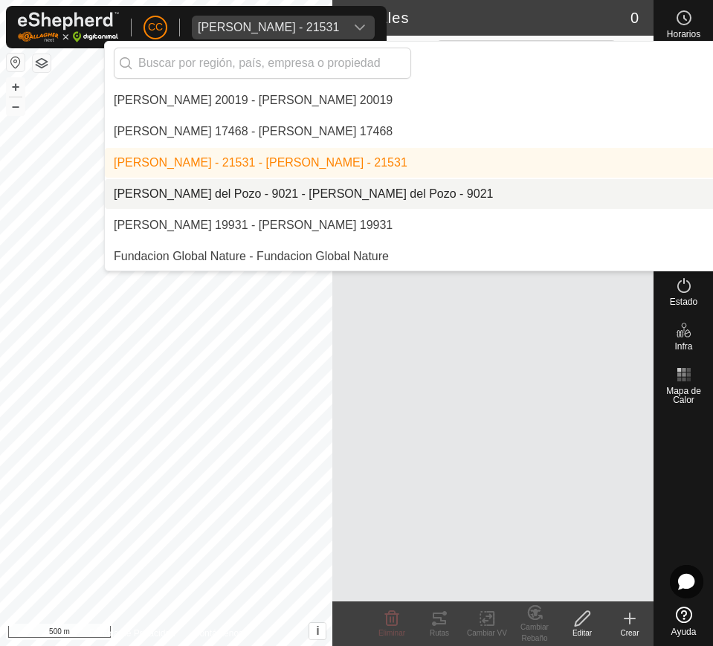
click at [432, 191] on li "[PERSON_NAME] - 9021 - [PERSON_NAME] - 9021" at bounding box center [510, 194] width 811 height 30
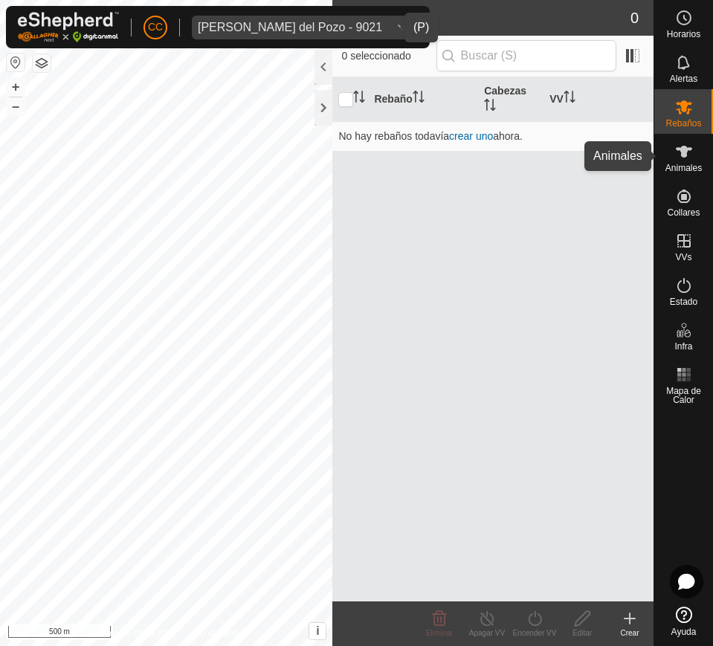
click at [680, 153] on icon at bounding box center [684, 152] width 18 height 18
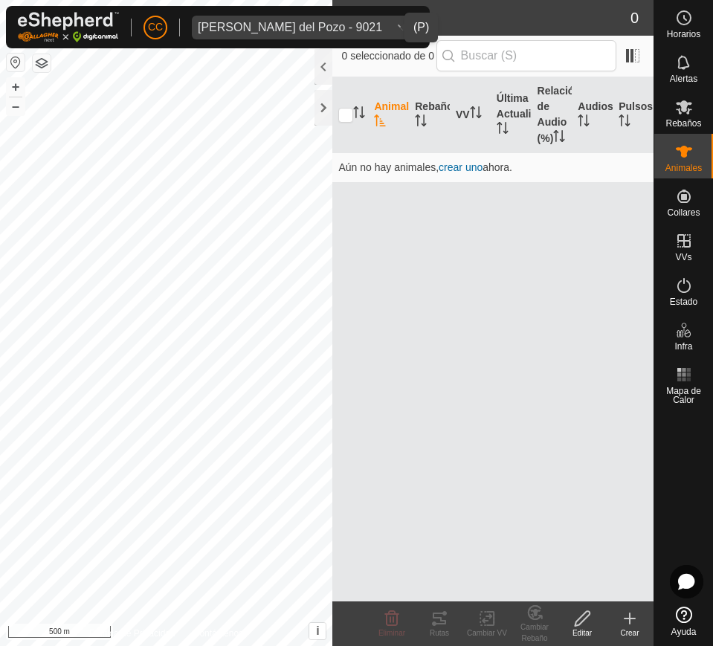
click at [680, 152] on icon at bounding box center [684, 152] width 18 height 18
click at [678, 146] on icon at bounding box center [684, 152] width 18 height 18
click at [656, 206] on div "Horarios Alertas Rebaños Animales Collares VVs Estado Infra Mapa de Calor Ayuda…" at bounding box center [356, 323] width 713 height 646
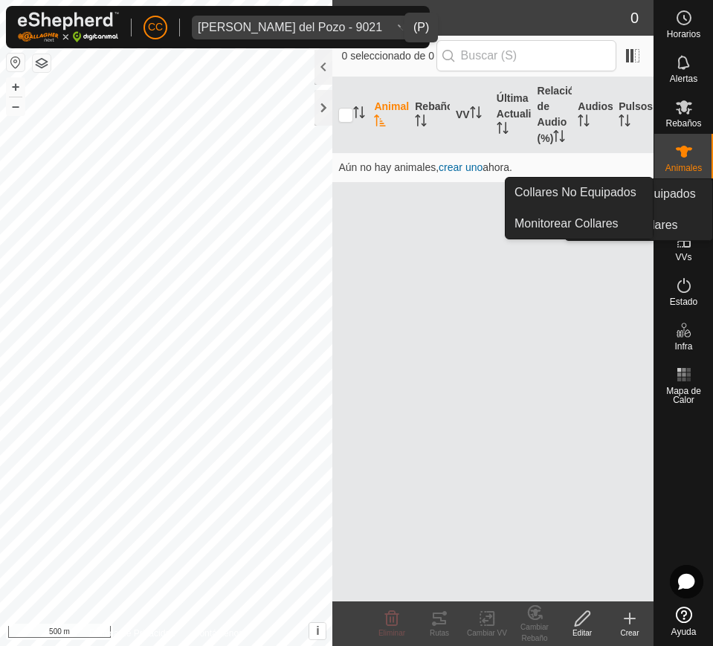
drag, startPoint x: 652, startPoint y: 204, endPoint x: 695, endPoint y: 211, distance: 43.0
click at [633, 196] on link "Collares No Equipados" at bounding box center [578, 193] width 147 height 30
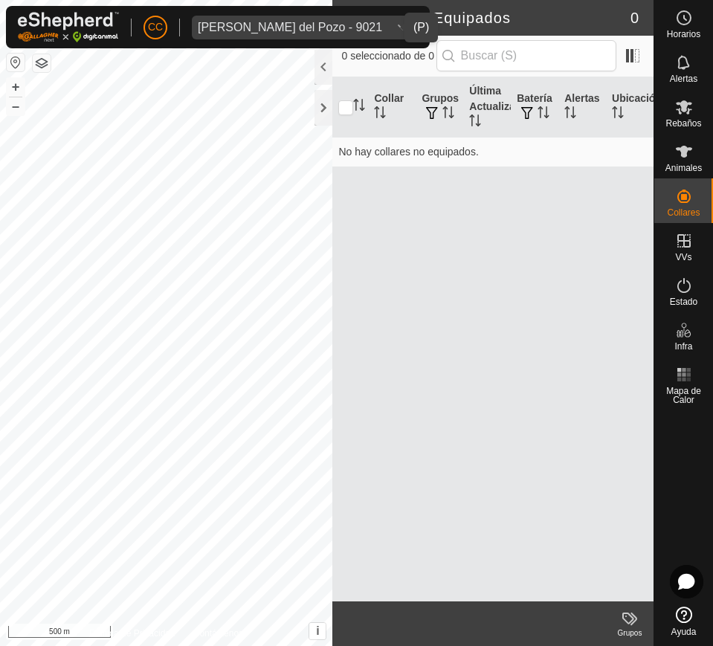
click at [368, 20] on div "dropdown trigger" at bounding box center [353, 28] width 30 height 24
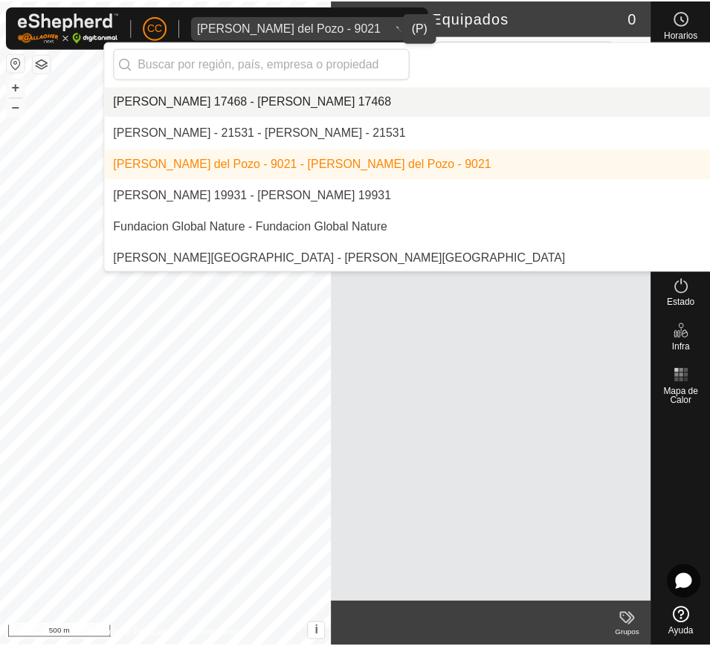
scroll to position [3806, 0]
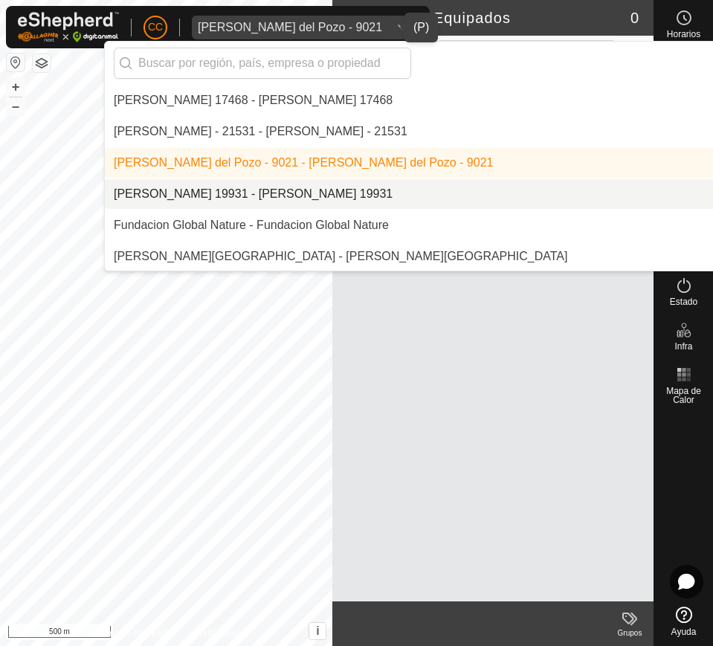
click at [459, 184] on li "[PERSON_NAME] Nel [PERSON_NAME] 19931 - [PERSON_NAME] Nel [PERSON_NAME] 19931" at bounding box center [510, 194] width 811 height 30
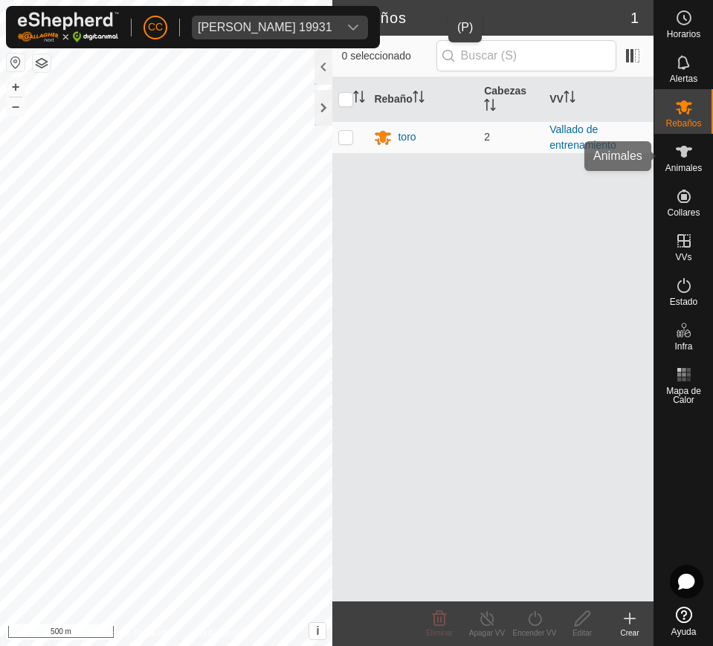
click at [703, 149] on div "Animales" at bounding box center [683, 156] width 59 height 45
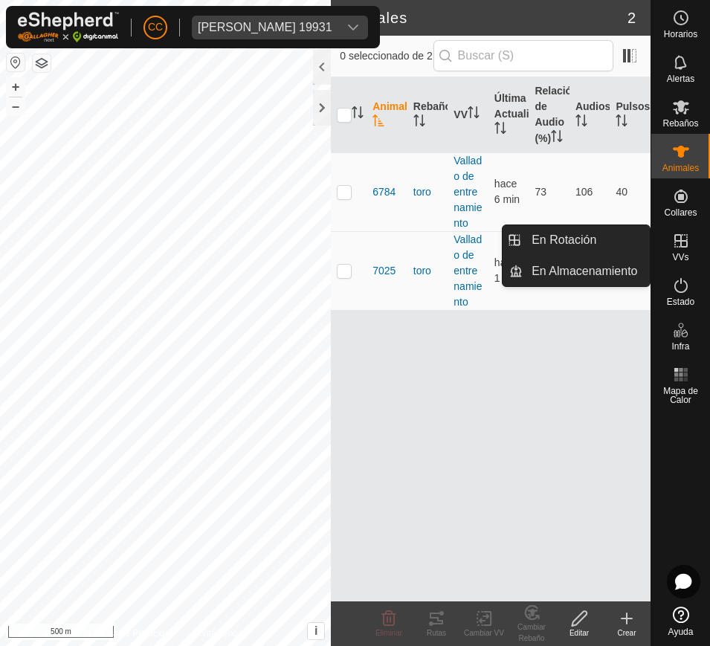
click at [692, 247] on es-virtualpaddocks-svg-icon at bounding box center [680, 241] width 27 height 24
click at [583, 232] on link "En Rotación" at bounding box center [585, 240] width 127 height 30
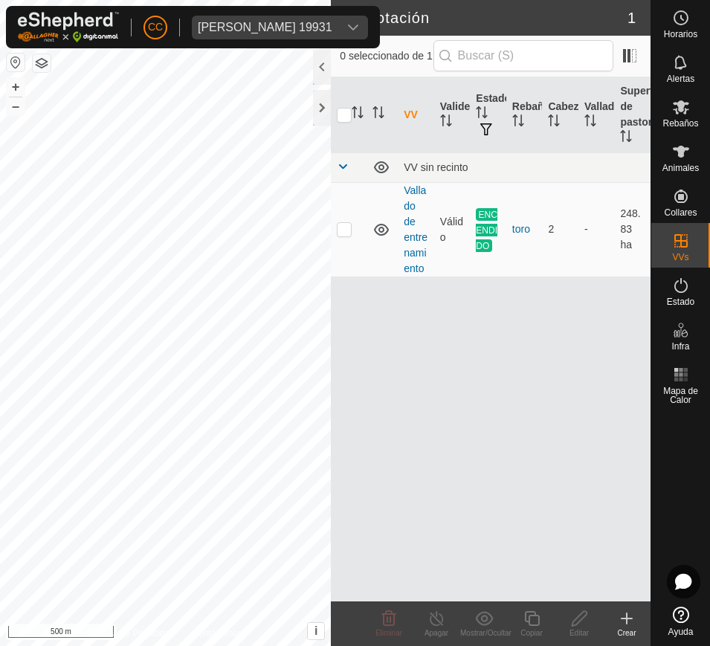
click at [7, 61] on button "button" at bounding box center [16, 62] width 18 height 18
click at [22, 61] on button "button" at bounding box center [16, 62] width 18 height 18
click at [460, 20] on div "dropdown trigger" at bounding box center [475, 28] width 30 height 24
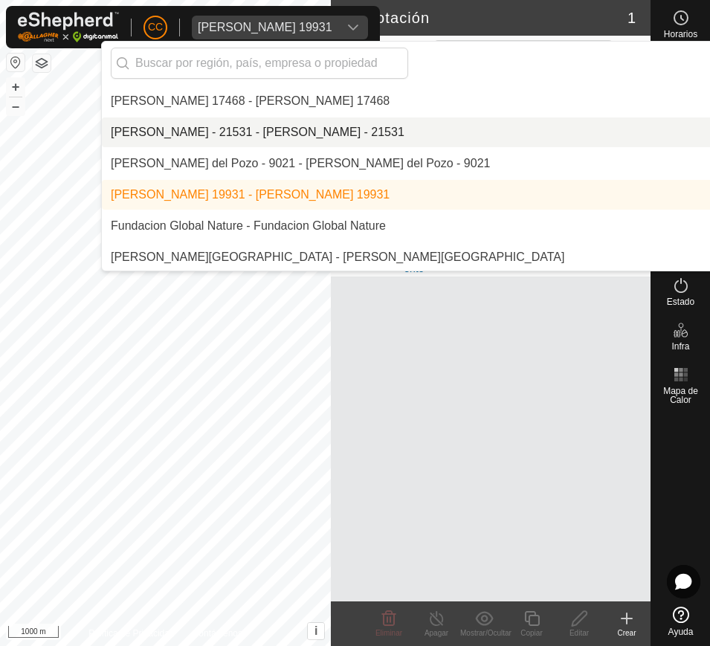
scroll to position [3838, 0]
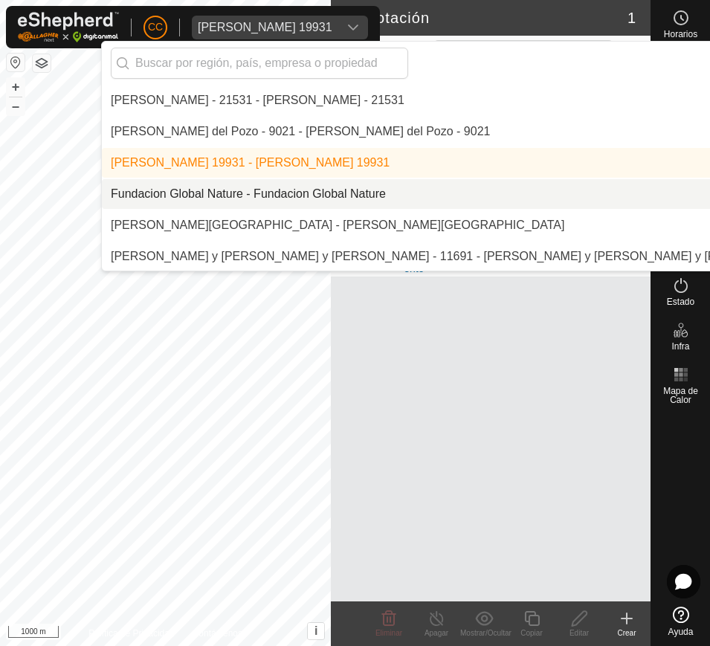
click at [491, 186] on li "Fundacion Global Nature - Fundacion Global Nature" at bounding box center [507, 194] width 811 height 30
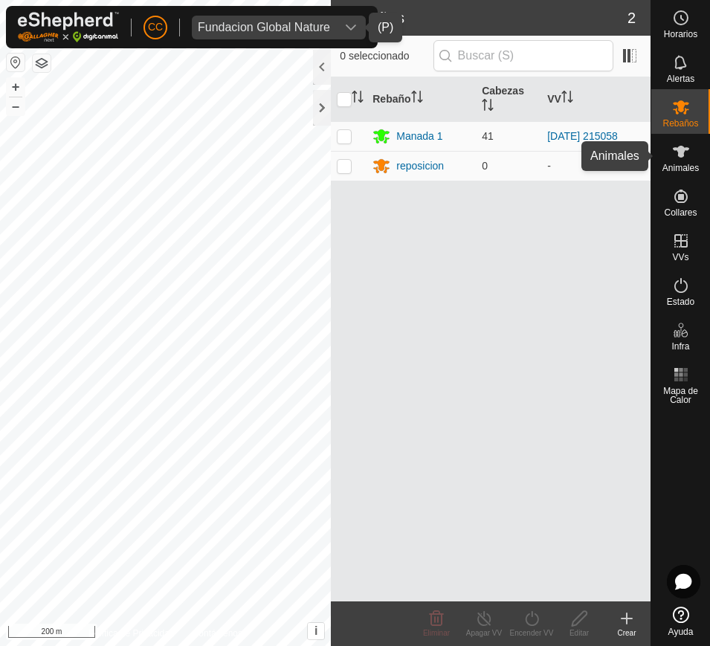
click at [683, 158] on icon at bounding box center [681, 152] width 18 height 18
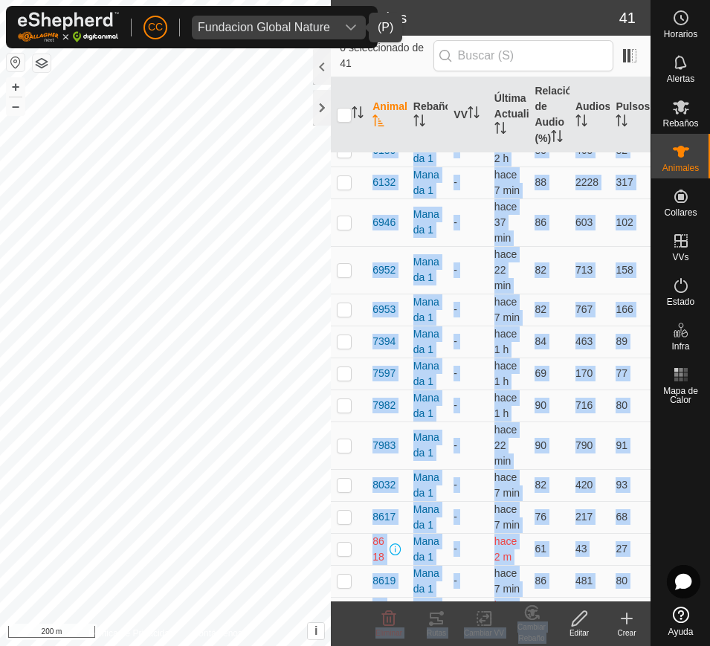
scroll to position [1221, 0]
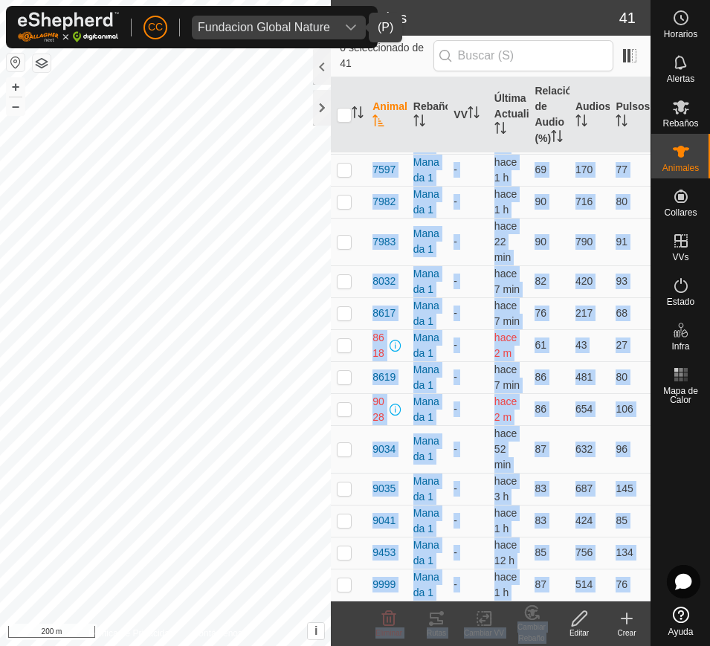
drag, startPoint x: 371, startPoint y: 173, endPoint x: 591, endPoint y: 607, distance: 486.5
click at [593, 611] on article "Animales 41 0 seleccionado de 41 Animal Rebaño VV Última Actualización Relación…" at bounding box center [490, 323] width 319 height 646
copy article "0124 [GEOGRAPHIC_DATA] 1 - hace 2 m 90 926 103 0160 [GEOGRAPHIC_DATA] 1 - hace …"
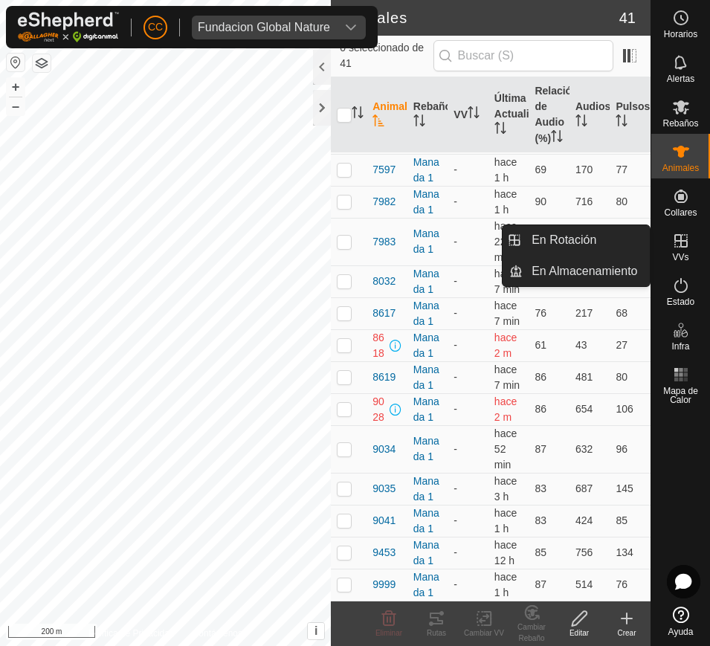
click at [681, 250] on es-virtualpaddocks-svg-icon at bounding box center [680, 241] width 27 height 24
click at [612, 239] on link "En Rotación" at bounding box center [585, 240] width 127 height 30
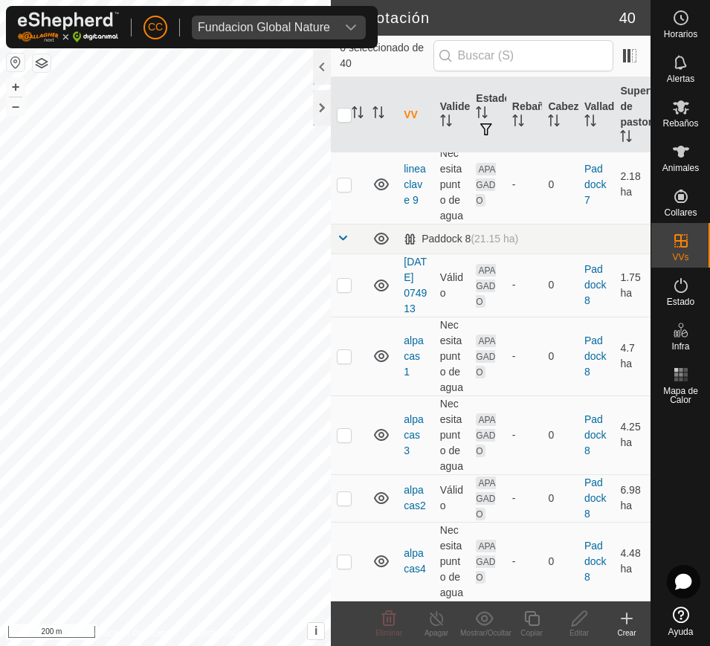
scroll to position [3129, 0]
click at [341, 25] on div "dropdown trigger" at bounding box center [351, 28] width 30 height 24
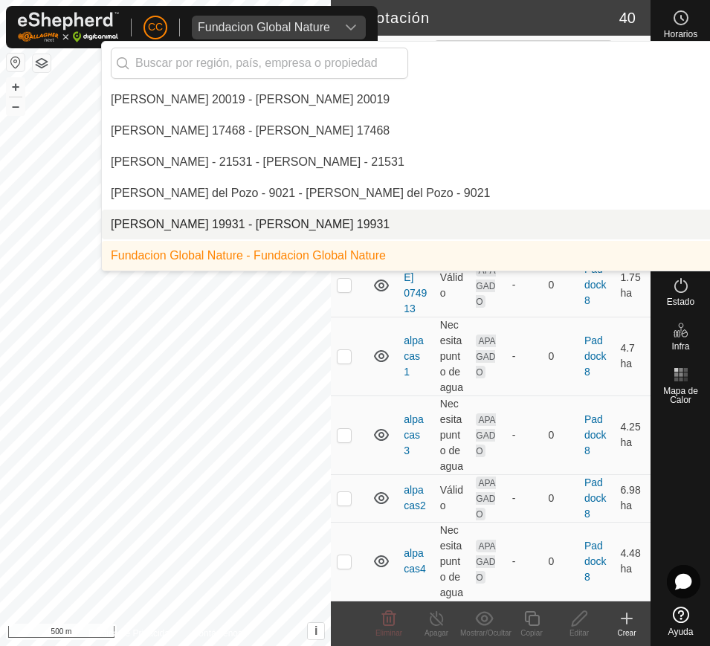
scroll to position [3869, 0]
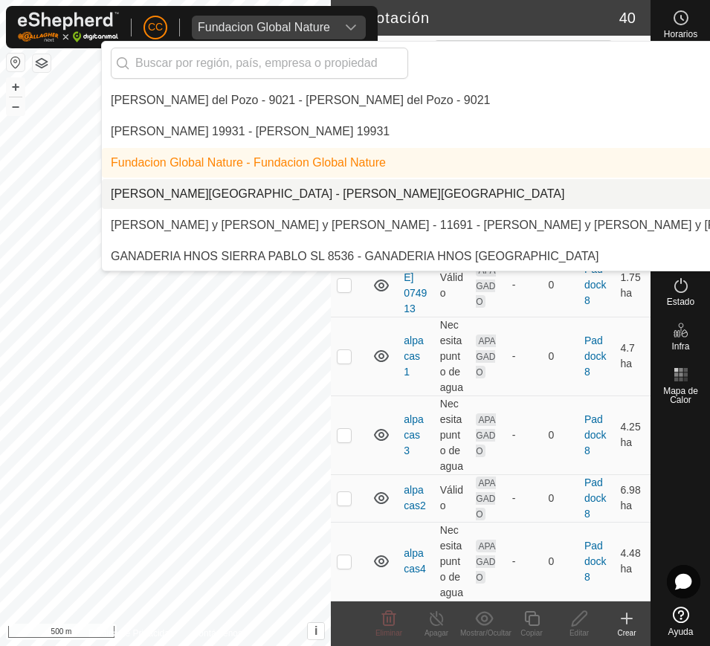
click at [333, 191] on li "[PERSON_NAME][GEOGRAPHIC_DATA] - [PERSON_NAME][GEOGRAPHIC_DATA]" at bounding box center [507, 194] width 811 height 30
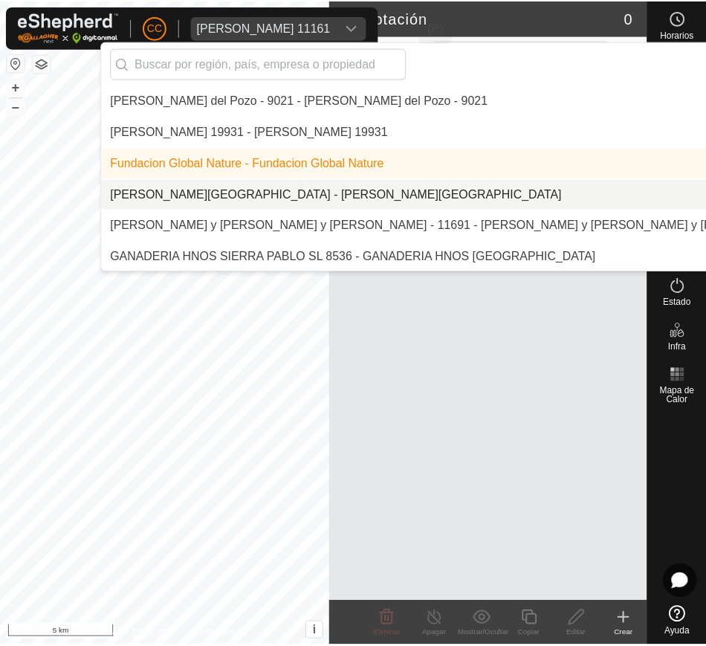
scroll to position [0, 0]
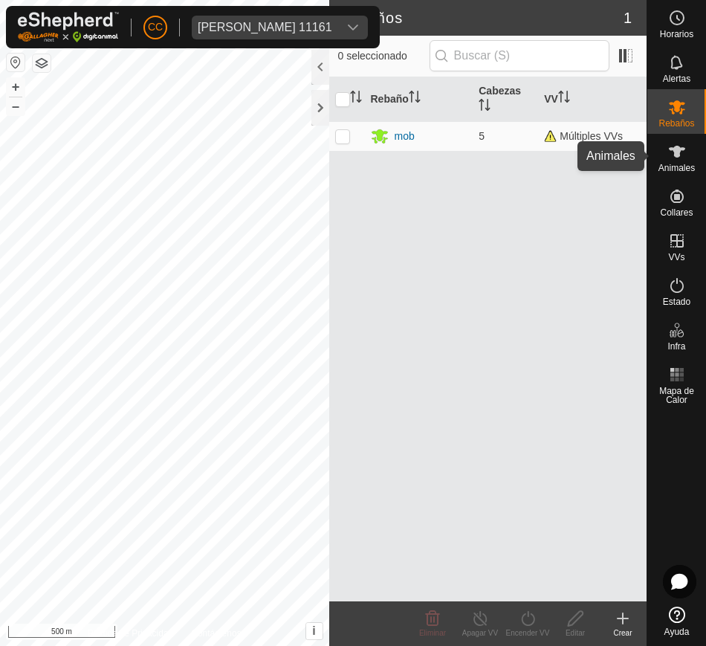
click at [672, 158] on icon at bounding box center [677, 152] width 18 height 18
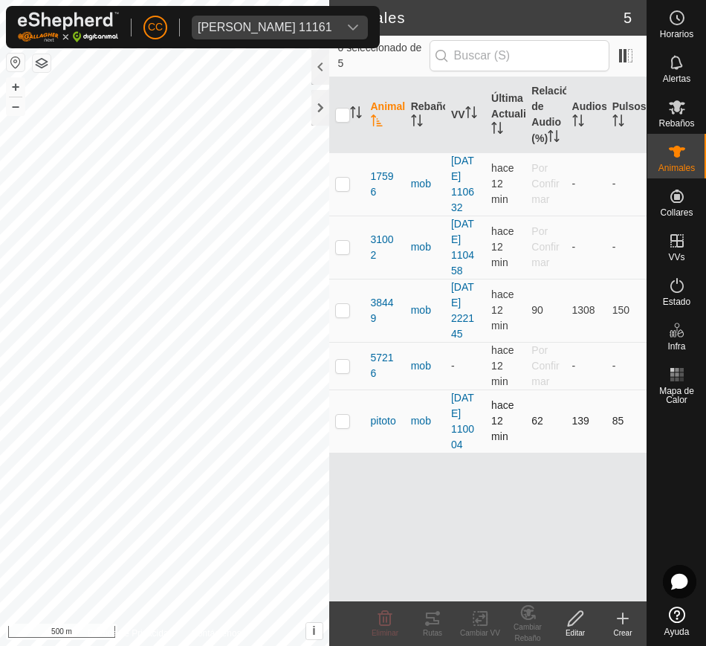
drag, startPoint x: 531, startPoint y: 315, endPoint x: 628, endPoint y: 445, distance: 162.4
click at [626, 450] on tbody "17596 mob [DATE] 110632 hace 12 min Por Confirmar - - 31002 mob [DATE] 110458 h…" at bounding box center [488, 302] width 318 height 300
click at [13, 63] on button "button" at bounding box center [16, 62] width 18 height 18
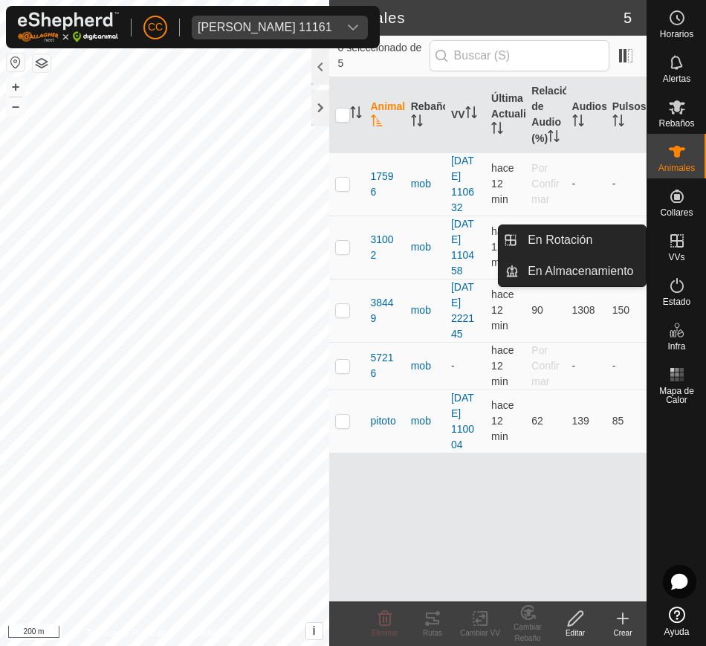
click at [669, 249] on icon at bounding box center [677, 241] width 18 height 18
click at [614, 247] on link "En Rotación" at bounding box center [582, 240] width 127 height 30
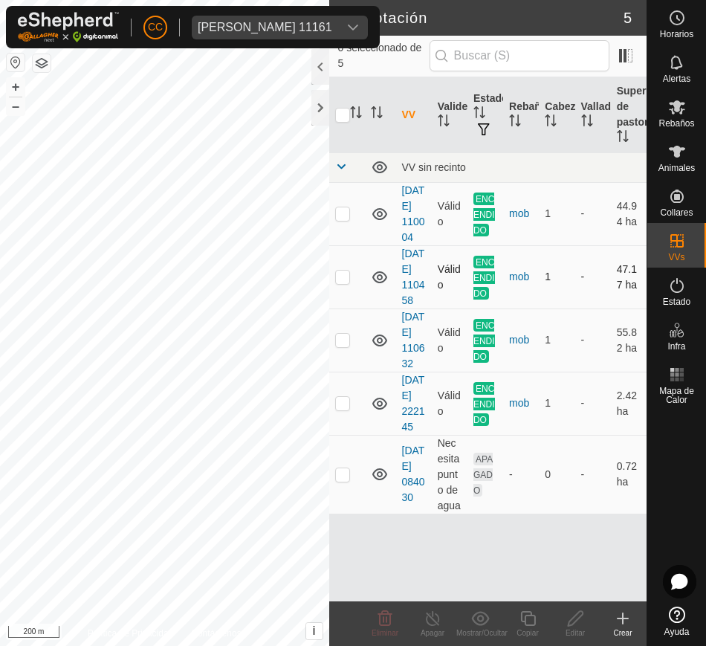
scroll to position [69, 0]
click at [682, 141] on es-animals-svg-icon at bounding box center [676, 152] width 27 height 24
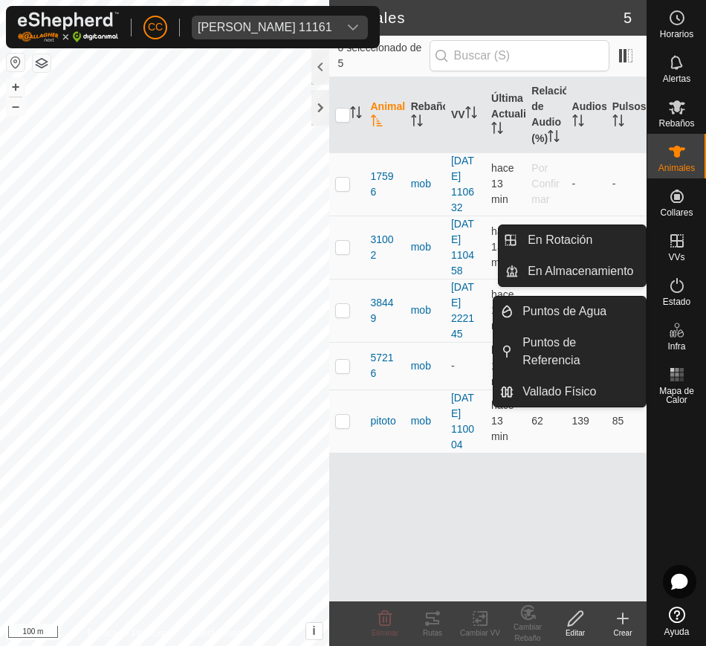
drag, startPoint x: 672, startPoint y: 262, endPoint x: 666, endPoint y: 244, distance: 19.5
click at [666, 244] on es-virtualpaddocks-svg-icon at bounding box center [676, 241] width 27 height 24
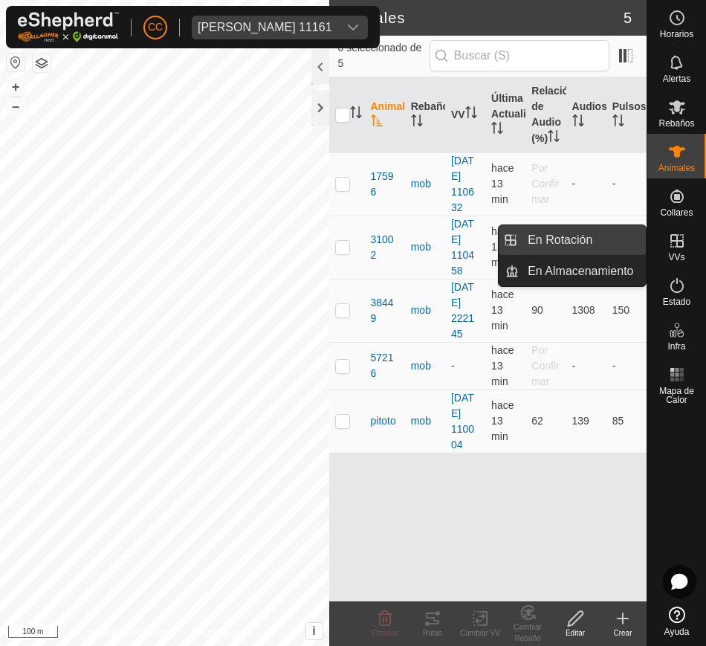
click at [602, 236] on link "En Rotación" at bounding box center [582, 240] width 127 height 30
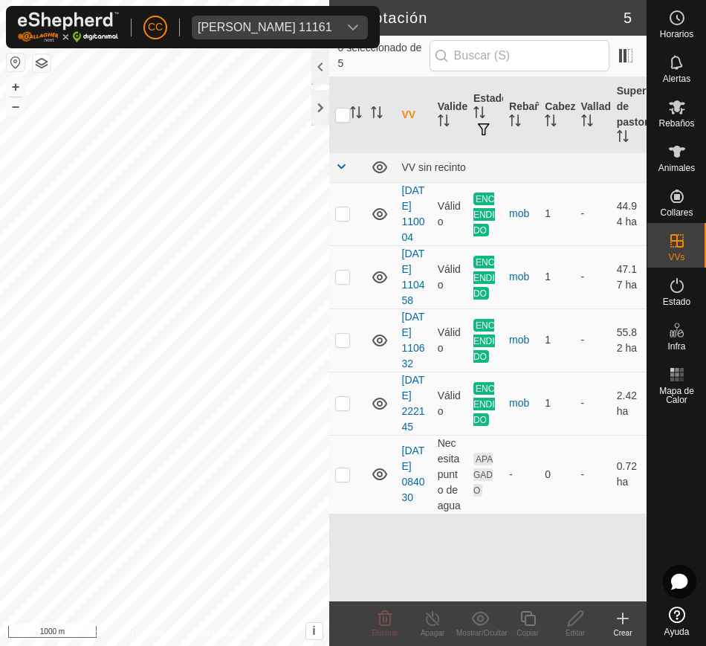
click at [366, 39] on div "CC [PERSON_NAME] 11161" at bounding box center [193, 27] width 374 height 42
click at [332, 29] on div "[PERSON_NAME] 11161" at bounding box center [265, 28] width 134 height 12
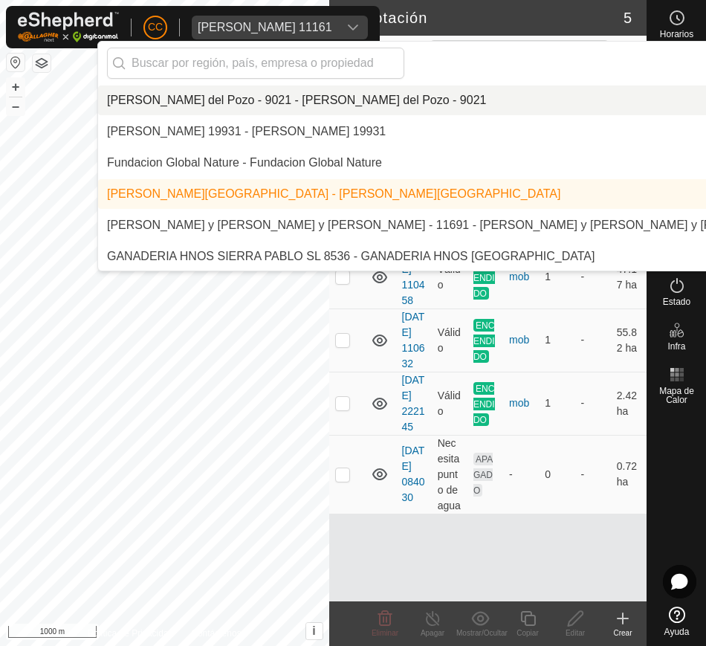
scroll to position [3900, 0]
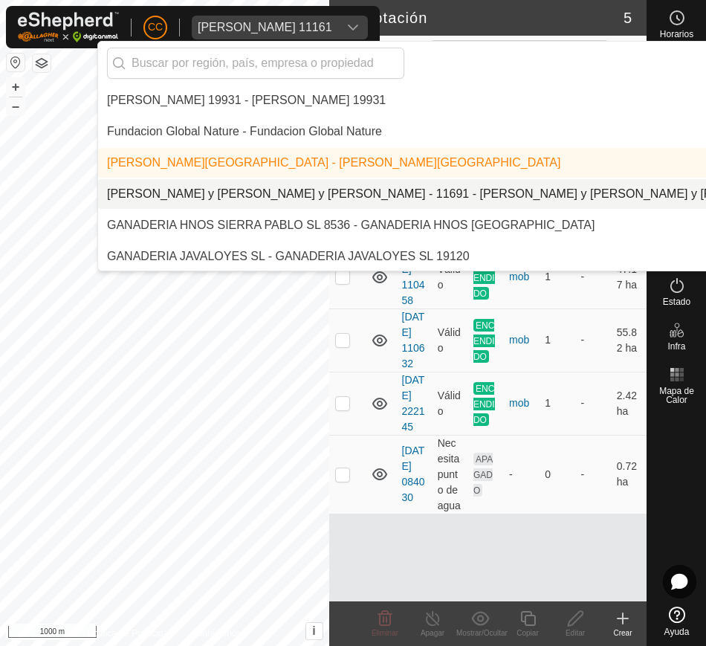
click at [404, 185] on li "[PERSON_NAME] y [PERSON_NAME] y [PERSON_NAME] - 11691 - [PERSON_NAME] y [PERSON…" at bounding box center [503, 194] width 811 height 30
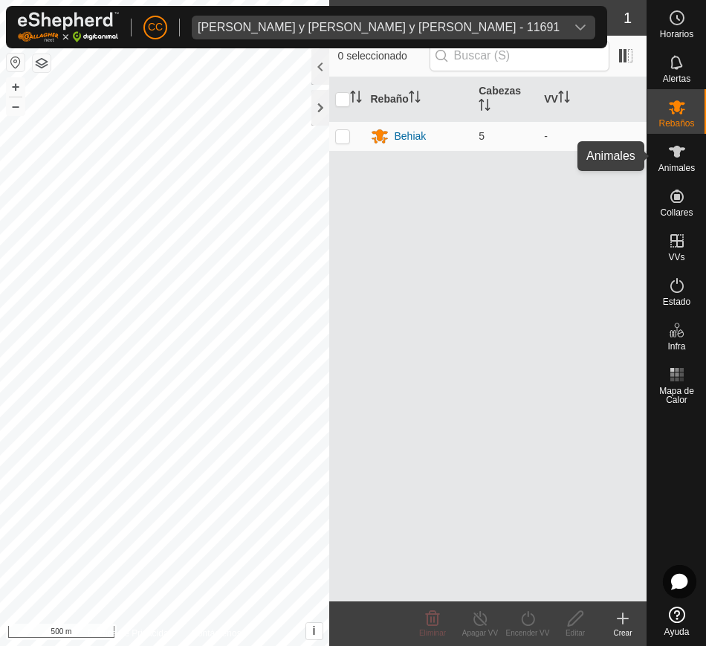
click at [689, 155] on es-animals-svg-icon at bounding box center [676, 152] width 27 height 24
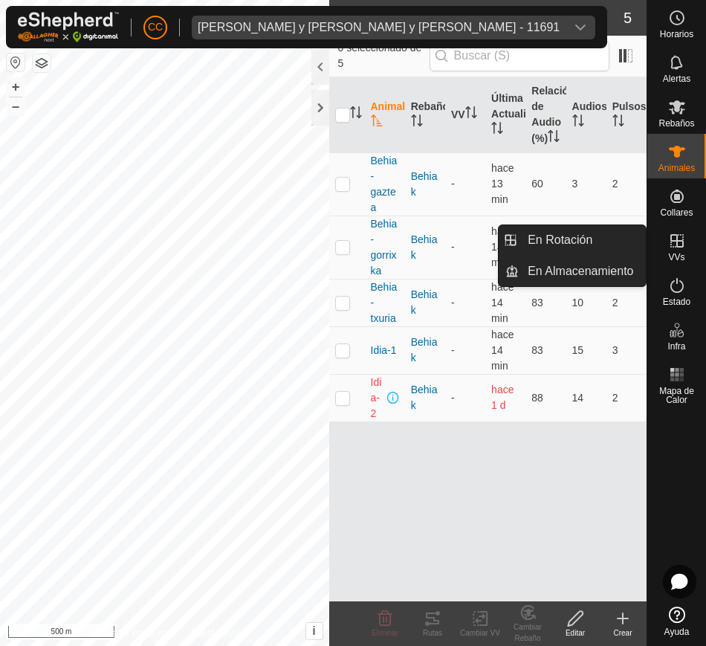
click at [676, 244] on icon at bounding box center [676, 240] width 13 height 13
click at [596, 236] on link "En Rotación" at bounding box center [582, 240] width 127 height 30
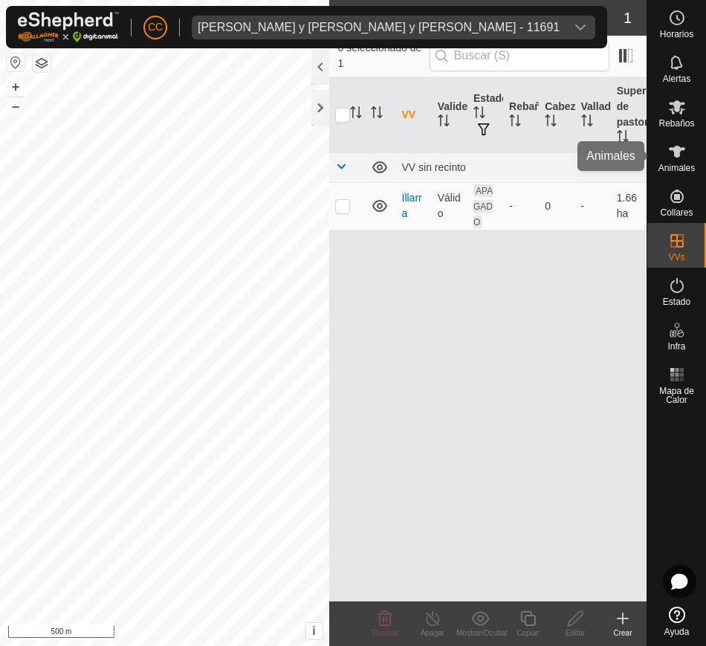
click at [687, 158] on es-animals-svg-icon at bounding box center [676, 152] width 27 height 24
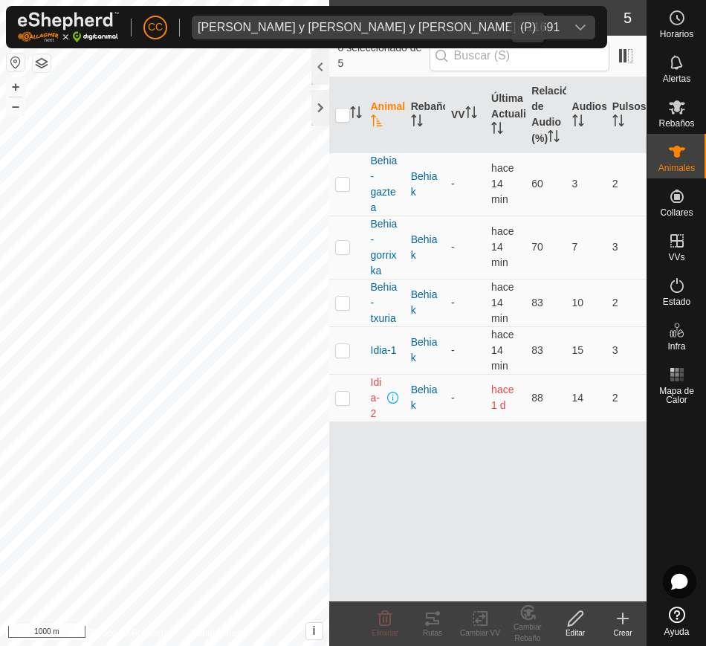
click at [574, 32] on icon "dropdown trigger" at bounding box center [580, 28] width 12 height 12
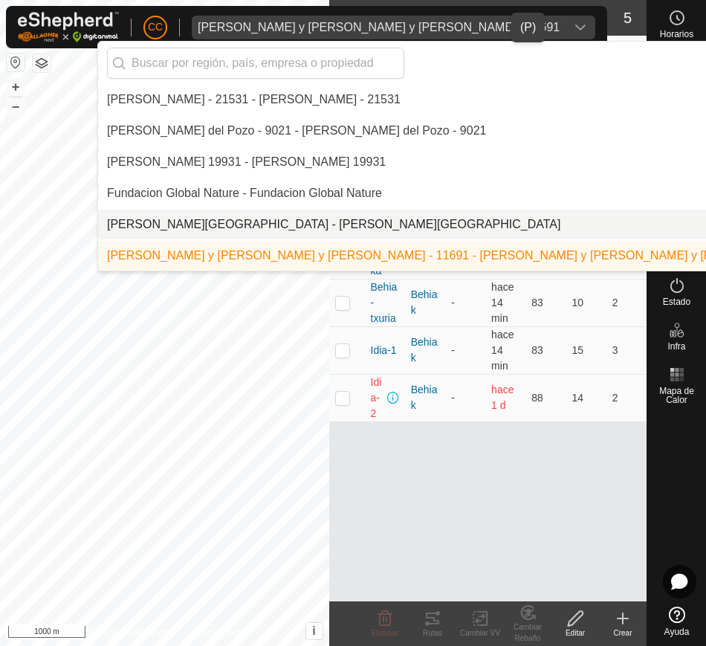
scroll to position [3931, 0]
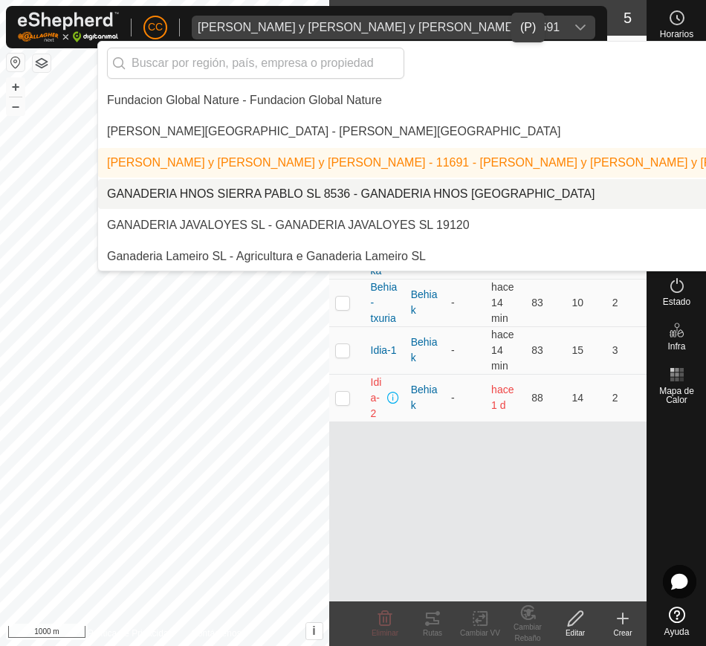
click at [426, 200] on li "GANADERIA HNOS [PERSON_NAME] SL 8536 - GANADERIA HNOS [PERSON_NAME][GEOGRAPHIC_…" at bounding box center [503, 194] width 811 height 30
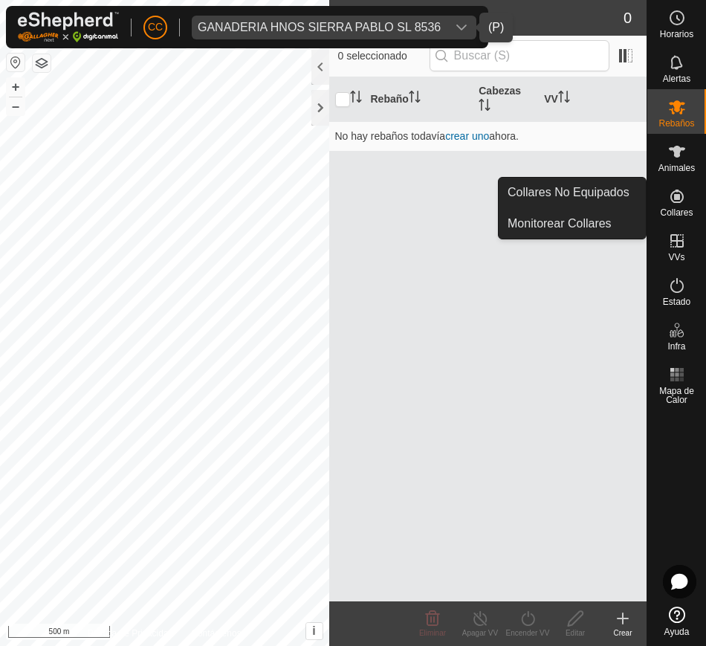
click at [691, 209] on span "Collares" at bounding box center [676, 212] width 33 height 9
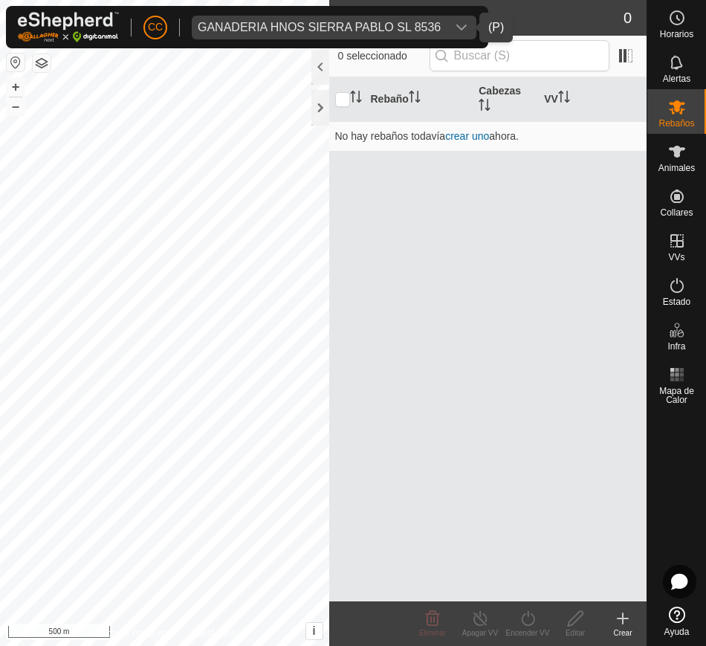
click at [468, 25] on icon "dropdown trigger" at bounding box center [474, 28] width 12 height 12
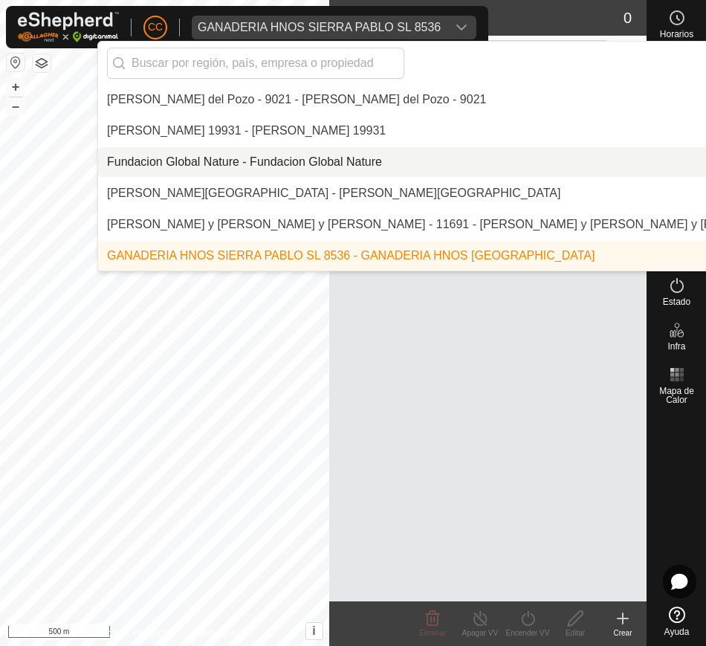
scroll to position [3962, 0]
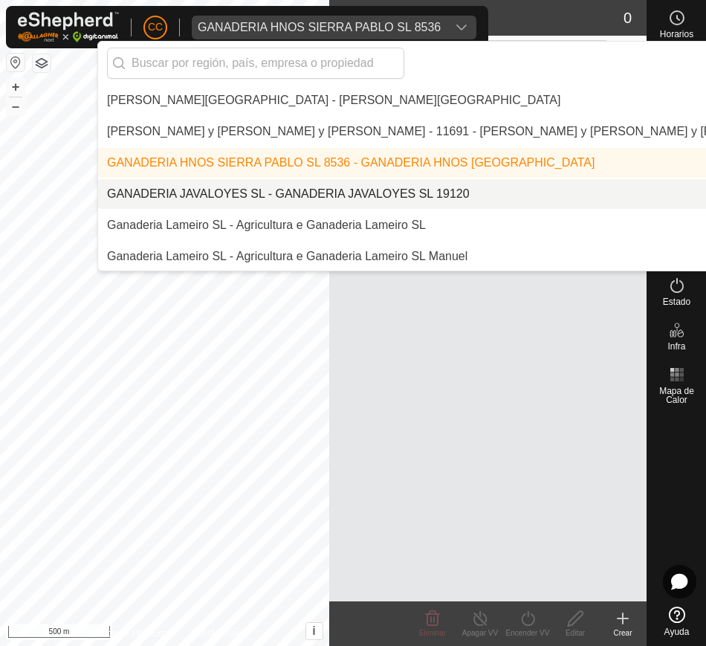
click at [476, 191] on li "GANADERIA JAVALOYES SL - GANADERIA JAVALOYES SL 19120" at bounding box center [503, 194] width 811 height 30
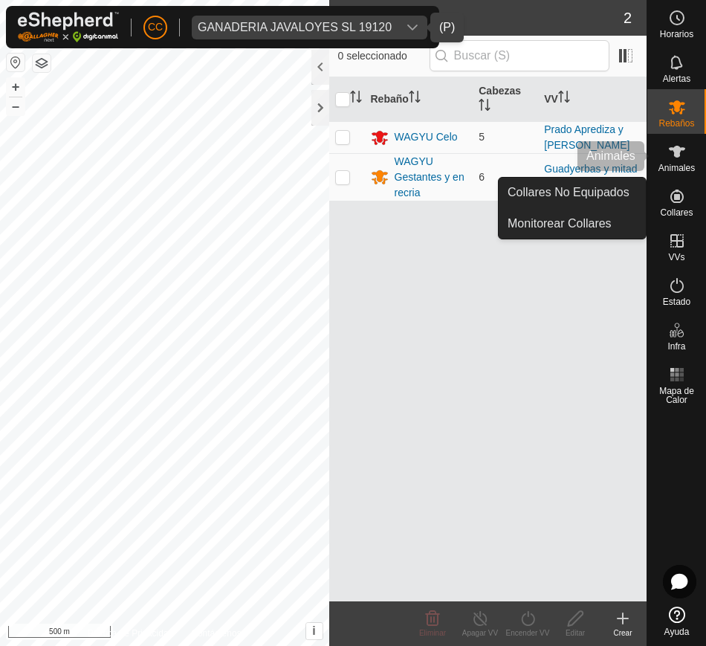
click at [677, 155] on icon at bounding box center [677, 152] width 16 height 12
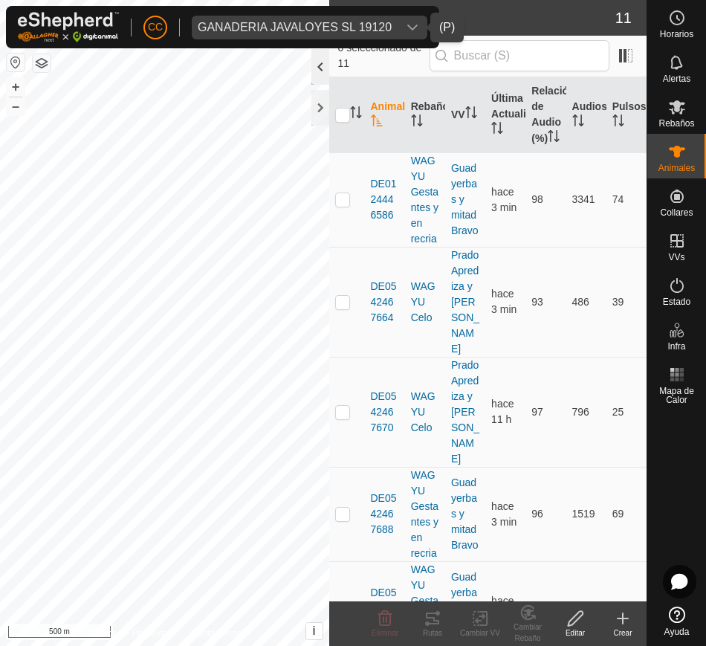
click at [312, 68] on div at bounding box center [320, 67] width 18 height 36
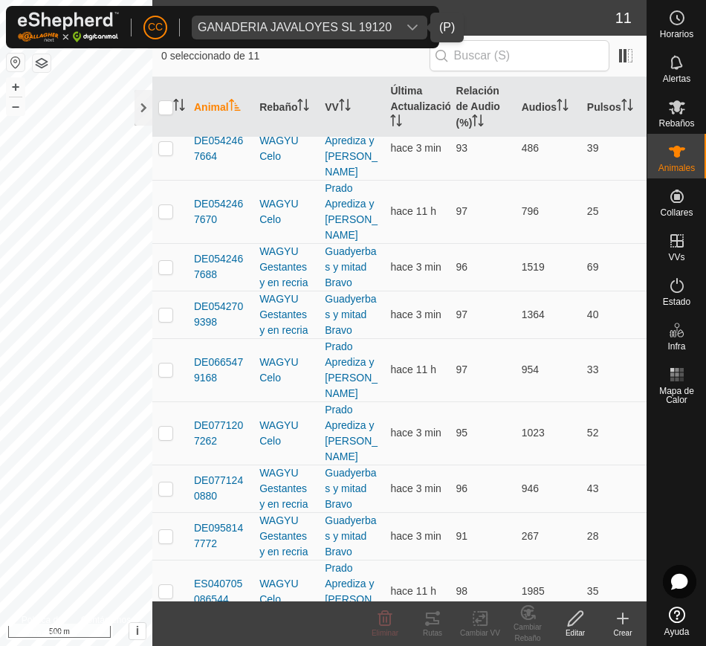
scroll to position [137, 0]
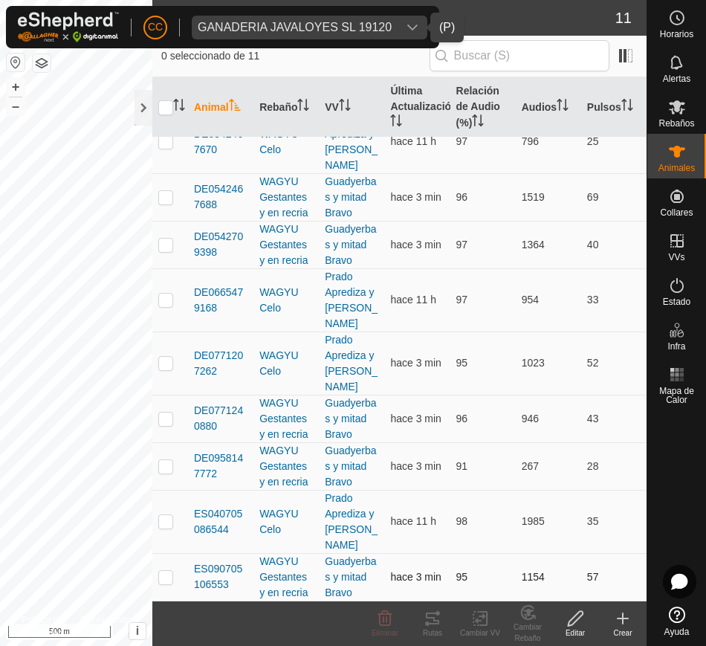
drag, startPoint x: 192, startPoint y: 148, endPoint x: 600, endPoint y: 578, distance: 592.8
click at [600, 578] on tbody "DE0124446586 [PERSON_NAME] y en recria Guadyerbas y mitad [PERSON_NAME] hace 3 …" at bounding box center [399, 338] width 494 height 679
copy tbody "DE0124446586 [PERSON_NAME] y en recria Guadyerbas y mitad [PERSON_NAME] hace 3 …"
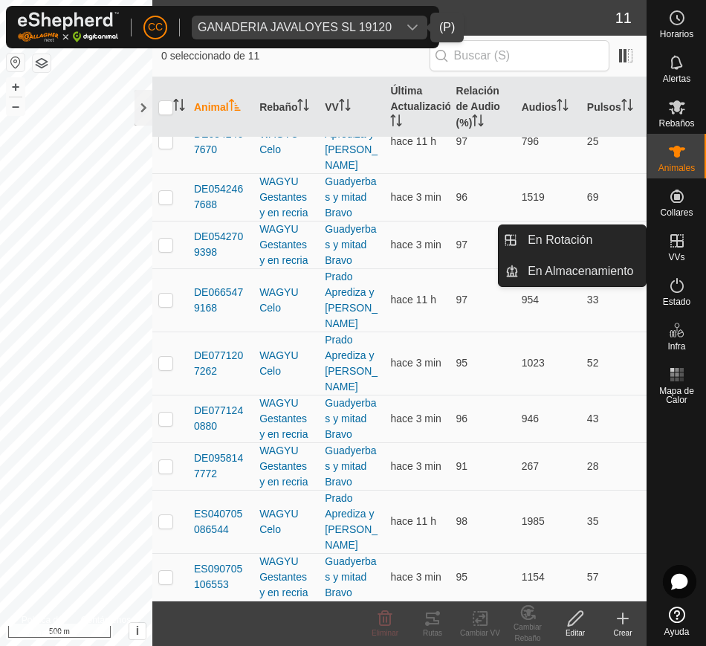
click at [677, 237] on icon at bounding box center [676, 240] width 13 height 13
drag, startPoint x: 580, startPoint y: 247, endPoint x: 506, endPoint y: 240, distance: 73.9
click at [578, 247] on link "En Rotación" at bounding box center [582, 240] width 127 height 30
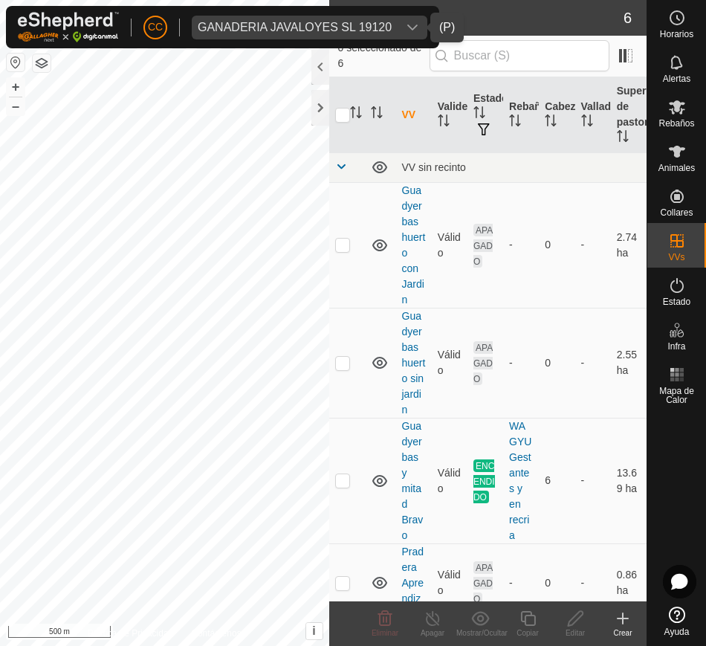
click at [7, 62] on button "button" at bounding box center [16, 62] width 18 height 18
click at [0, 336] on html "CC GANADERIA [PERSON_NAME] SL 19120 Horarios Alertas Rebaños Animales Collares …" at bounding box center [353, 323] width 706 height 646
click at [611, 134] on th "Superficie de pastoreo" at bounding box center [629, 115] width 36 height 76
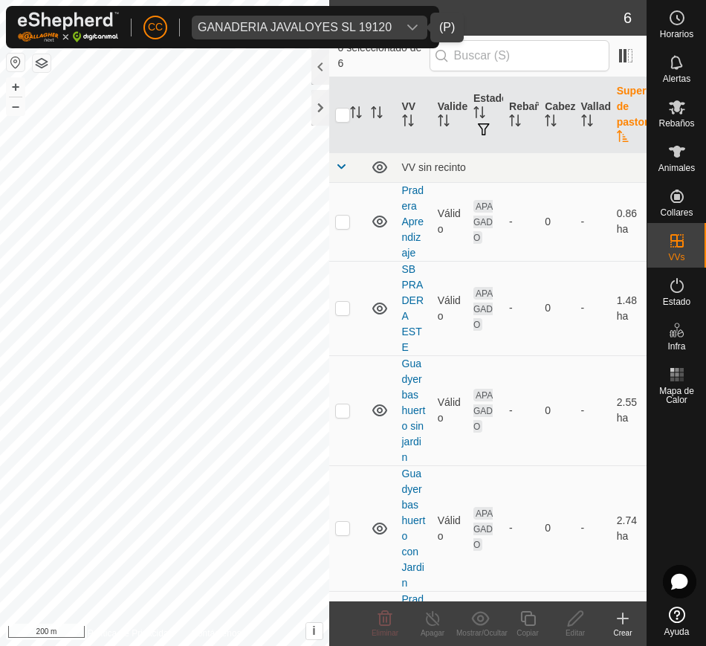
click at [611, 133] on th "Superficie de pastoreo" at bounding box center [629, 115] width 36 height 76
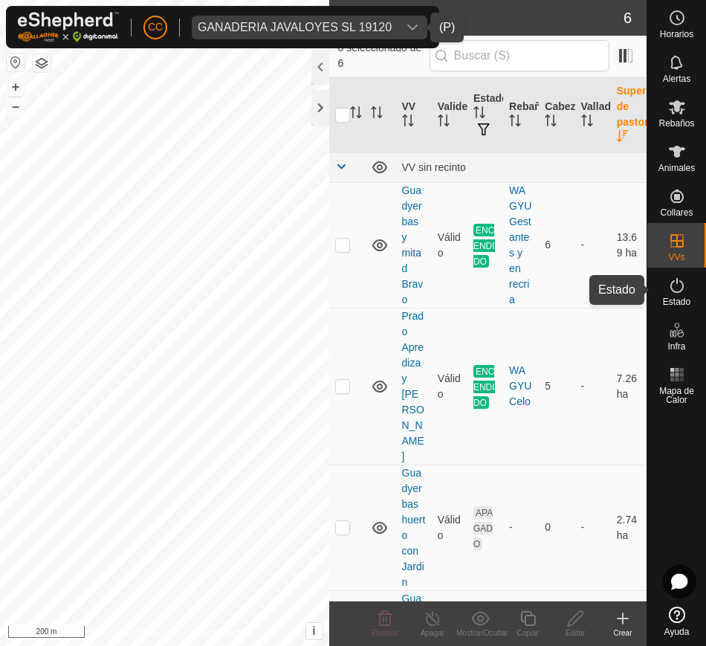
click at [672, 289] on icon at bounding box center [676, 285] width 13 height 15
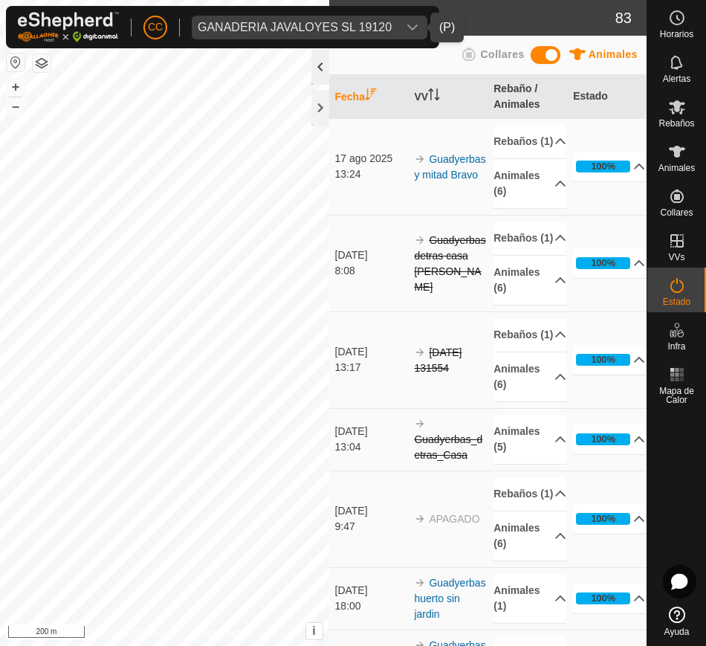
click at [319, 65] on div at bounding box center [320, 67] width 18 height 36
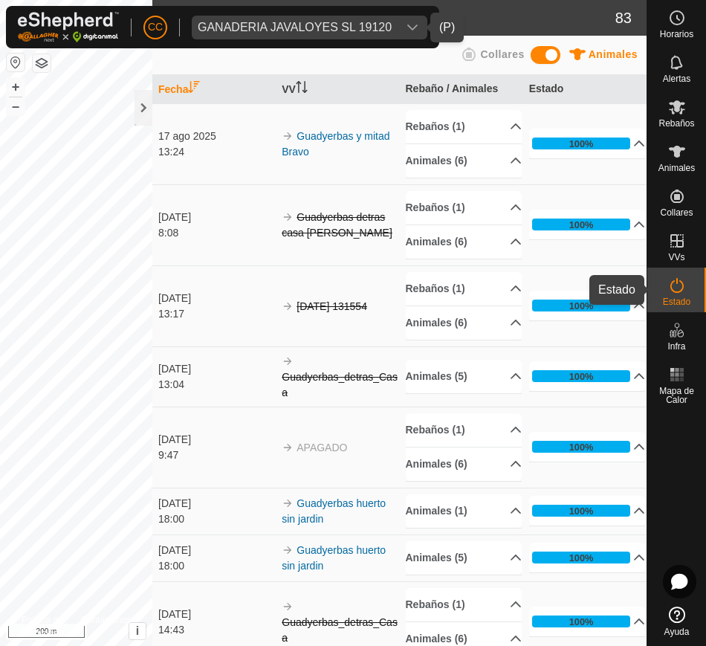
click at [684, 291] on icon at bounding box center [677, 285] width 18 height 18
click at [139, 113] on div at bounding box center [143, 108] width 18 height 36
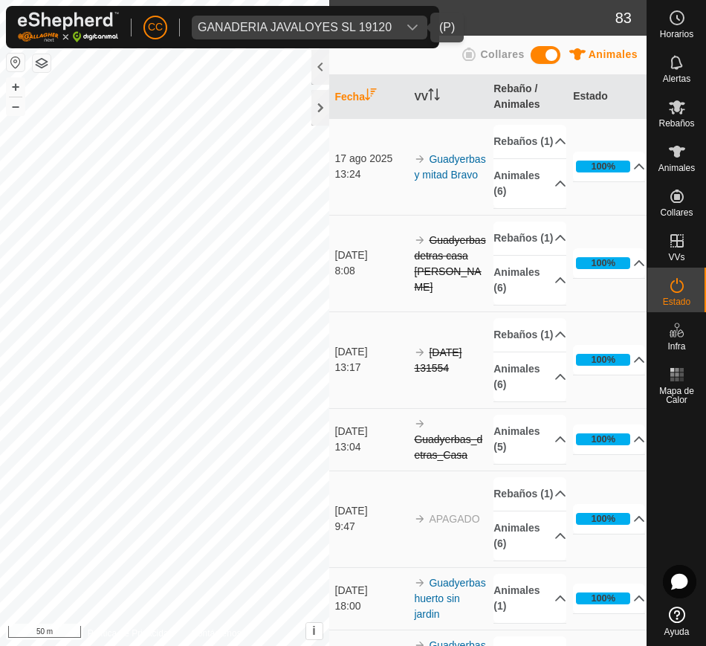
click at [428, 16] on div "dropdown trigger" at bounding box center [443, 28] width 30 height 24
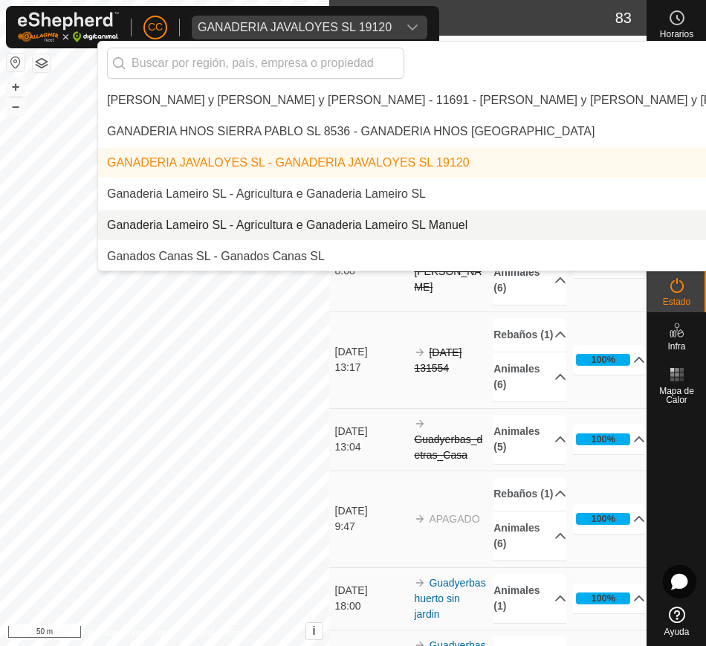
scroll to position [3994, 0]
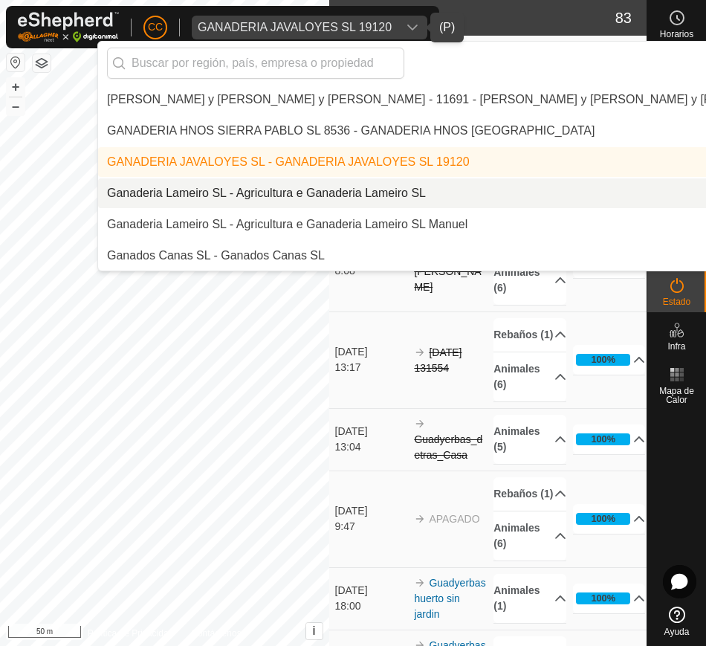
click at [463, 190] on li "Ganaderia Lameiro SL - Agricultura e Ganaderia Lameiro SL" at bounding box center [503, 193] width 811 height 30
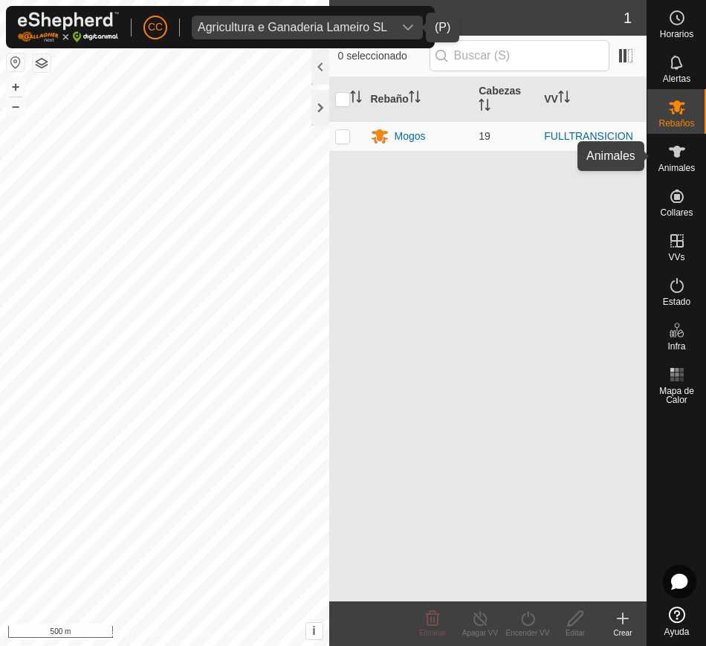
click at [683, 161] on es-animals-svg-icon at bounding box center [676, 152] width 27 height 24
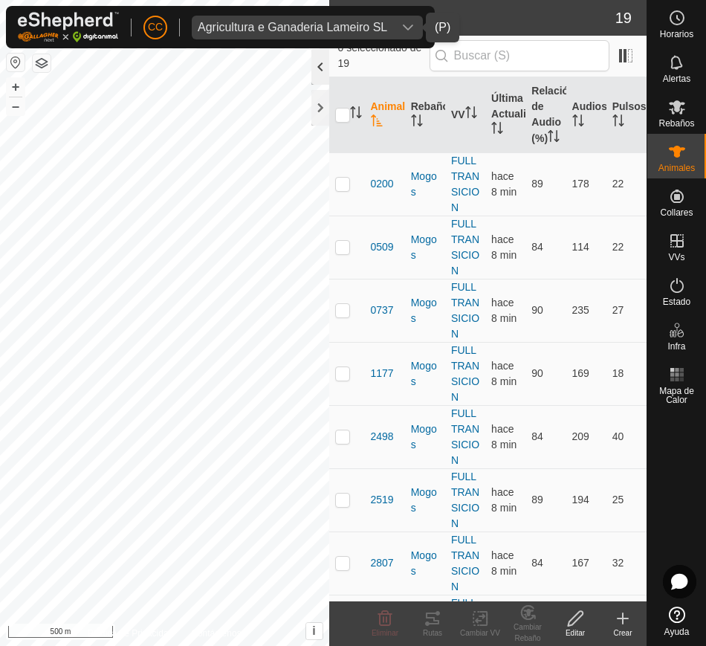
click at [319, 72] on div at bounding box center [320, 67] width 18 height 36
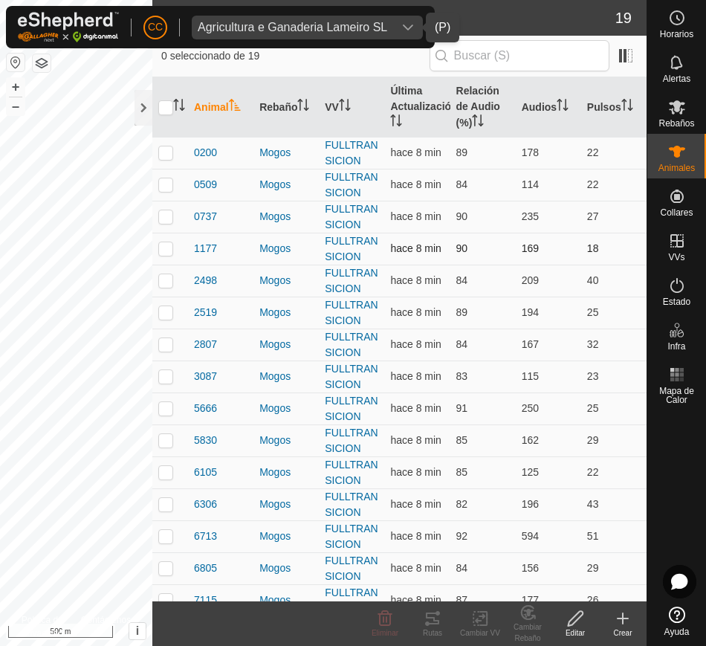
drag, startPoint x: 185, startPoint y: 150, endPoint x: 384, endPoint y: 254, distance: 224.7
click at [480, 306] on tbody "0200 Mogos FULLTRANSICION hace 8 min 89 178 22 0509 Mogos FULLTRANSICION hace 8…" at bounding box center [399, 440] width 494 height 607
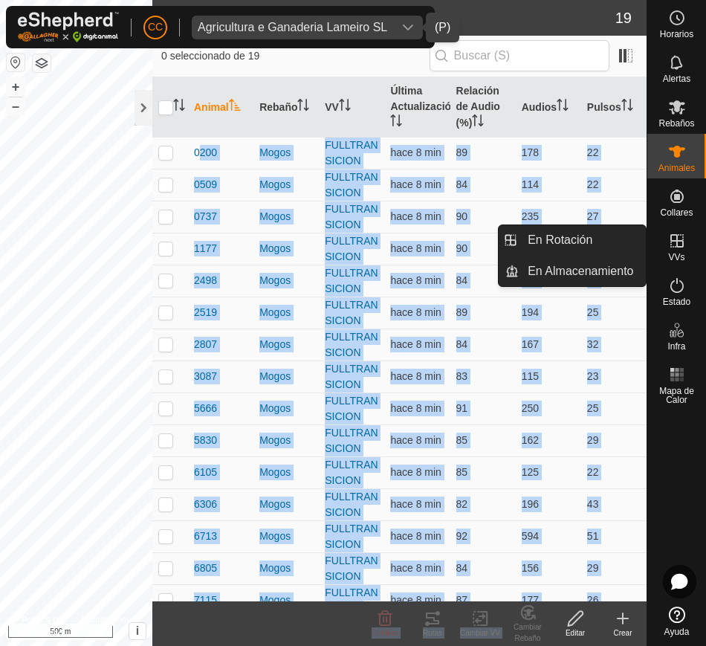
scroll to position [143, 0]
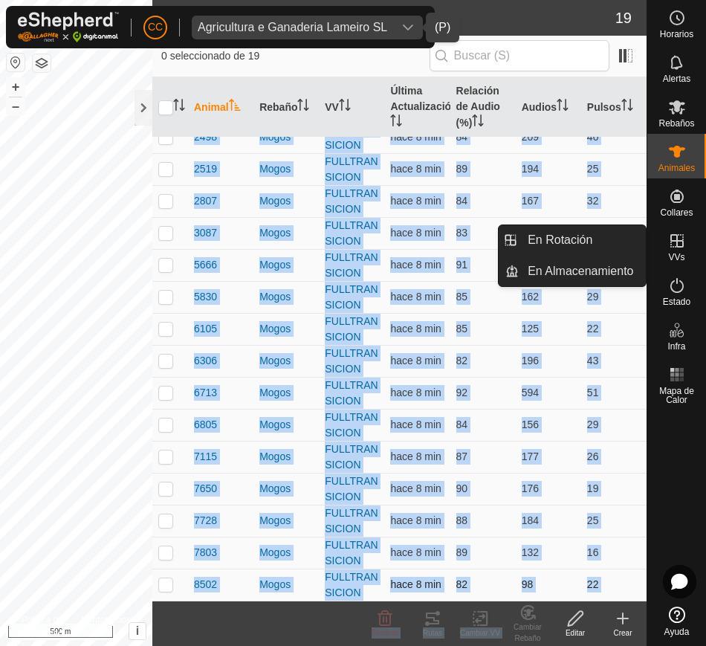
drag, startPoint x: 192, startPoint y: 149, endPoint x: 596, endPoint y: 577, distance: 588.7
click at [596, 577] on tbody "0200 Mogos FULLTRANSICION hace 8 min 89 178 22 0509 Mogos FULLTRANSICION hace 8…" at bounding box center [399, 296] width 494 height 607
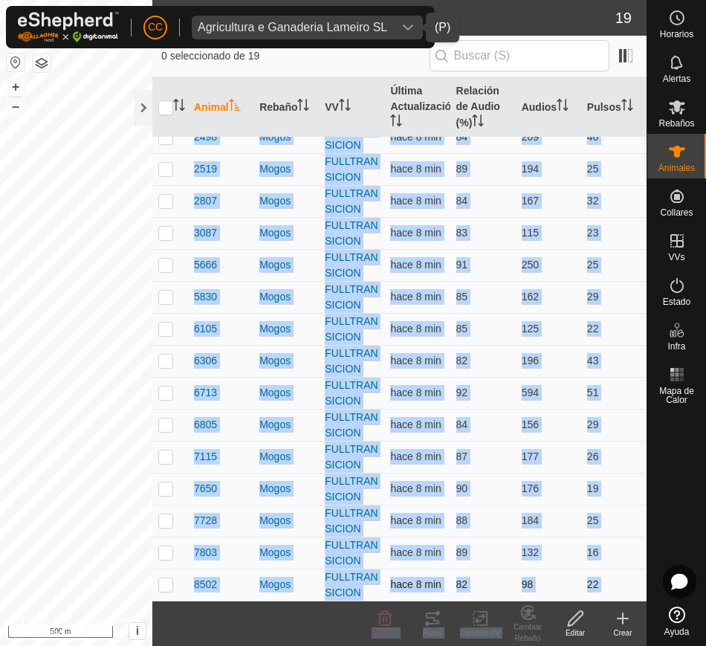
copy tbody "0200 Mogos FULLTRANSICION hace 8 min 89 178 22 0509 Mogos FULLTRANSICION hace 8…"
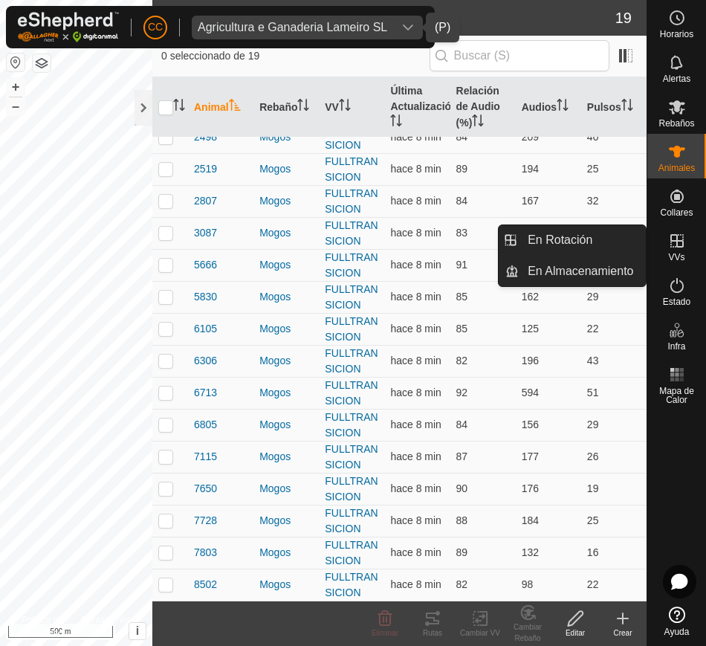
click at [692, 250] on div "VVs" at bounding box center [676, 245] width 59 height 45
click at [604, 235] on link "En Rotación" at bounding box center [582, 240] width 127 height 30
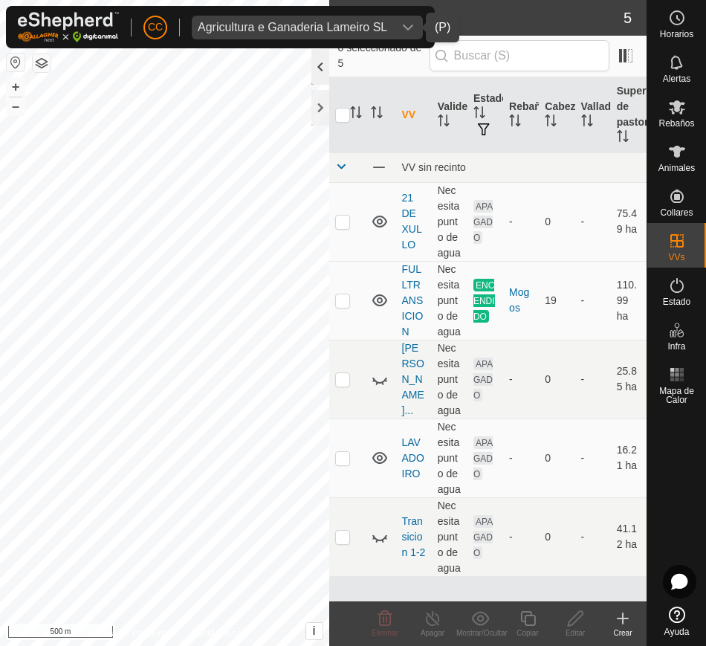
click at [314, 69] on div at bounding box center [320, 67] width 18 height 36
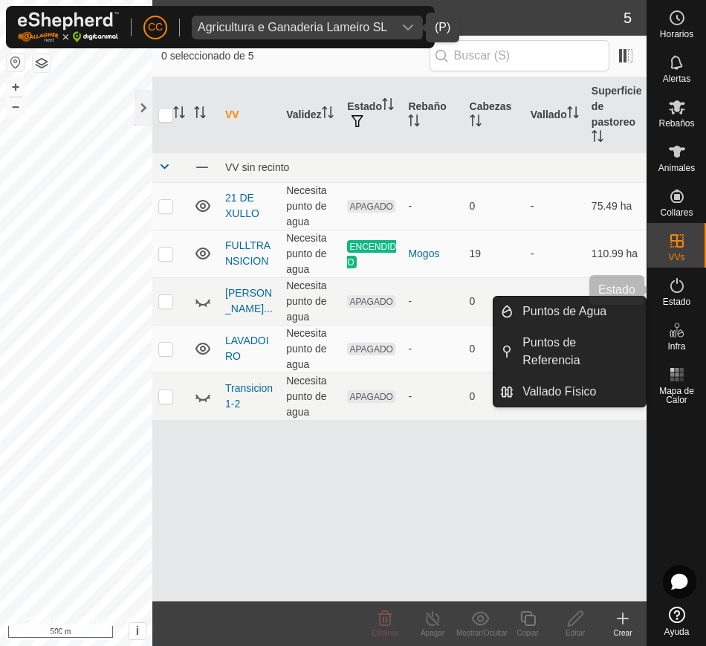
drag, startPoint x: 678, startPoint y: 282, endPoint x: 690, endPoint y: 287, distance: 12.7
click at [678, 282] on icon at bounding box center [677, 285] width 18 height 18
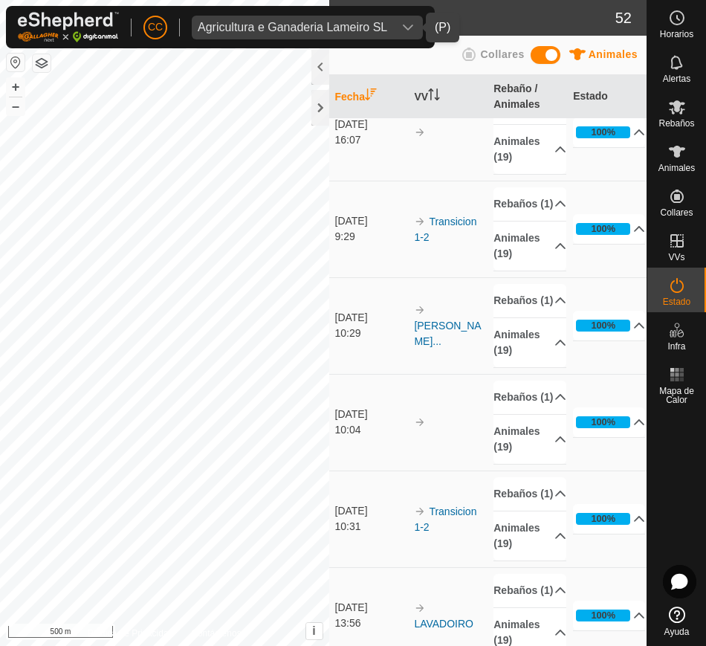
scroll to position [2600, 0]
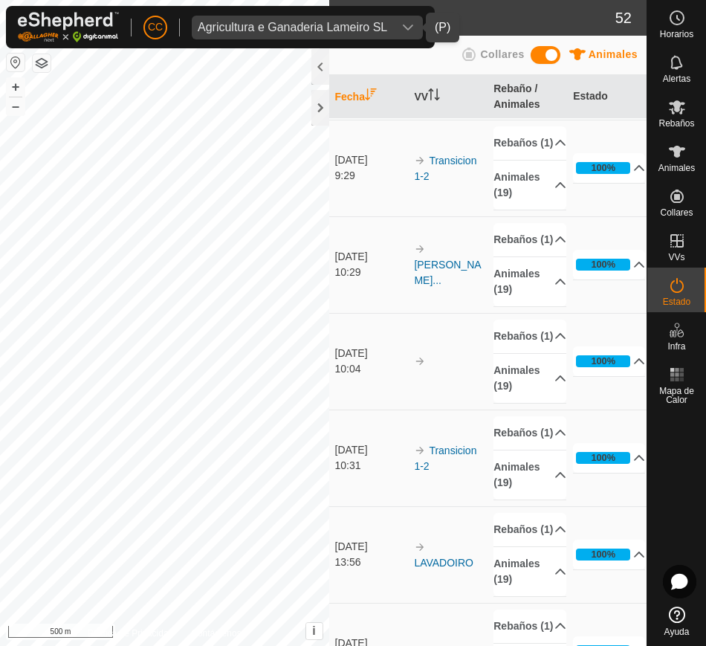
click at [15, 56] on button "button" at bounding box center [16, 62] width 18 height 18
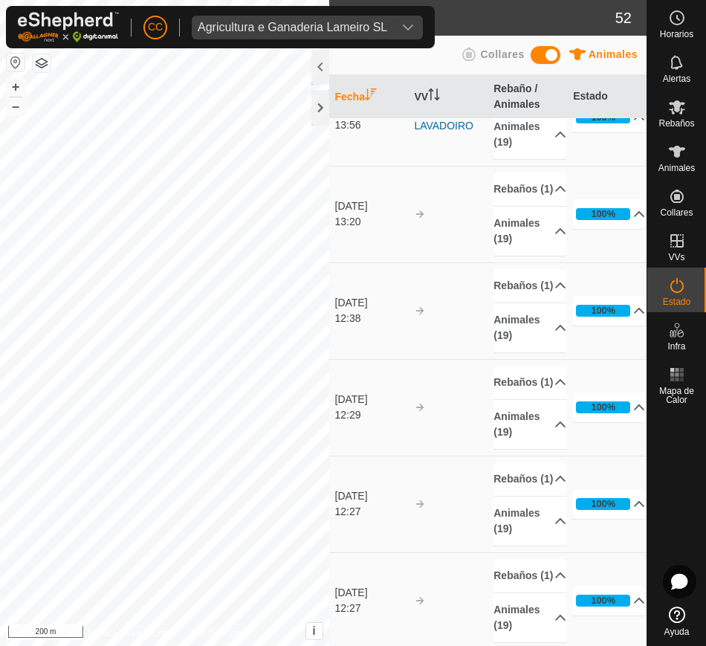
scroll to position [3017, 0]
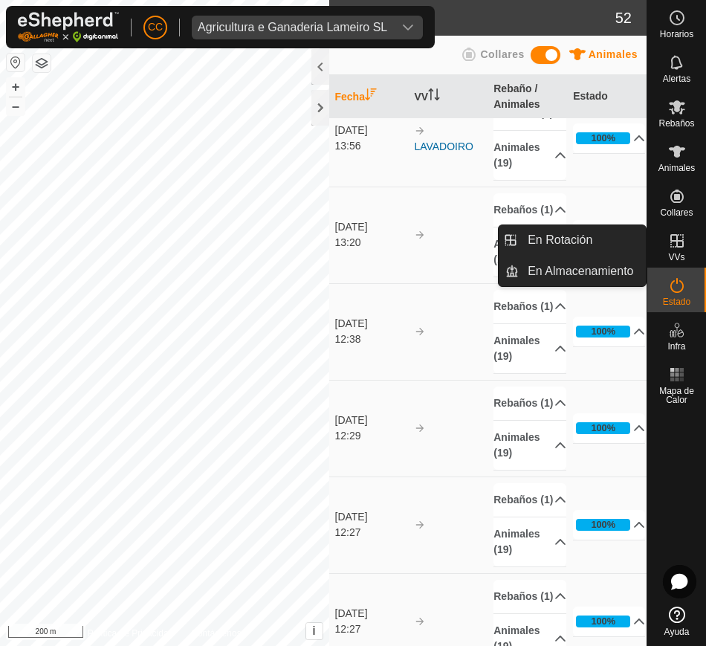
click at [680, 253] on span "VVs" at bounding box center [676, 257] width 16 height 9
click at [606, 240] on link "En Rotación" at bounding box center [582, 240] width 127 height 30
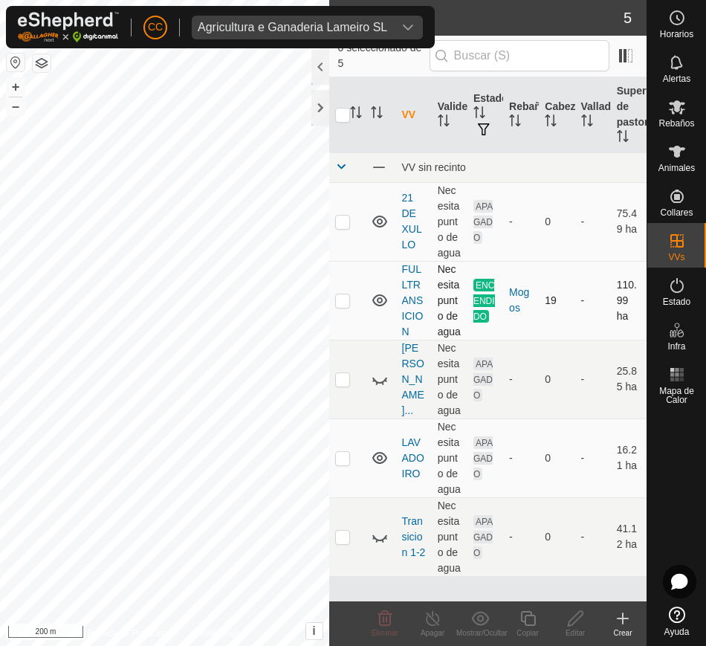
click at [337, 306] on p-checkbox at bounding box center [342, 300] width 15 height 12
checkbox input "false"
click at [338, 227] on p-checkbox at bounding box center [342, 221] width 15 height 12
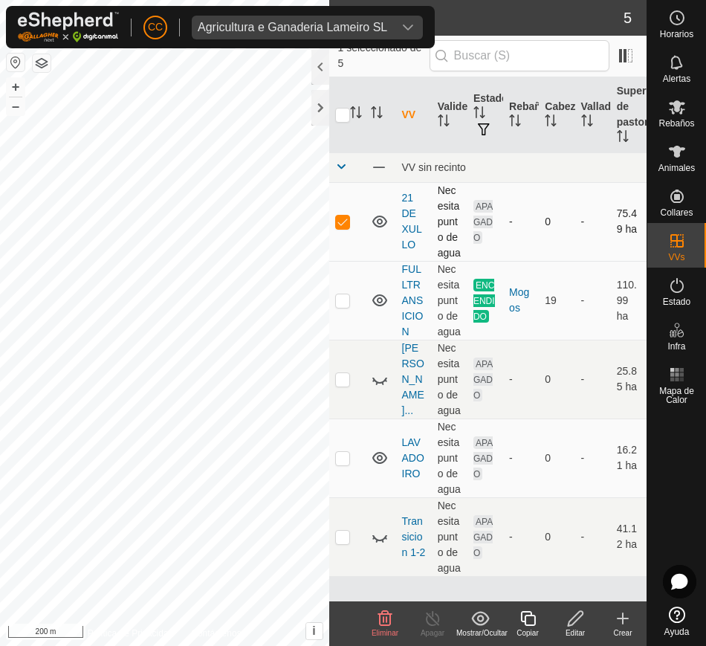
checkbox input "false"
click at [284, 22] on div "Agricultura e Ganaderia [PERSON_NAME] SL" at bounding box center [320, 28] width 244 height 12
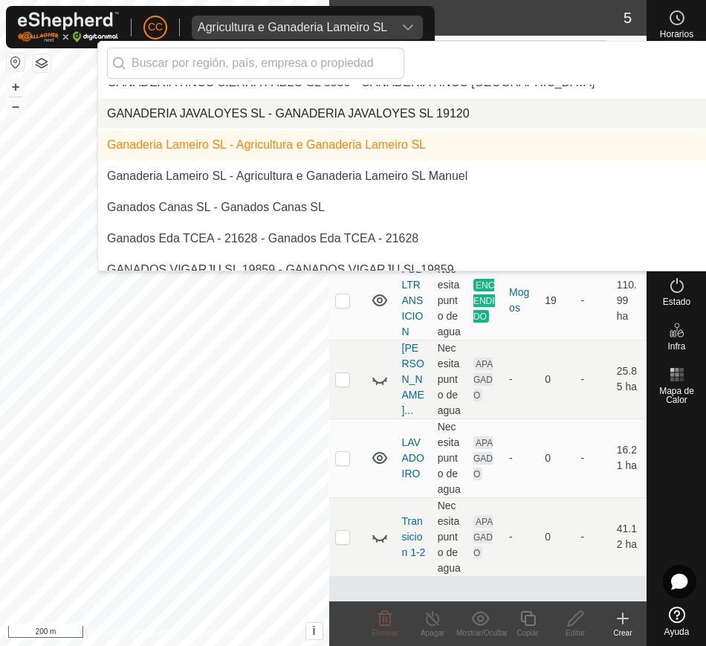
scroll to position [4055, 0]
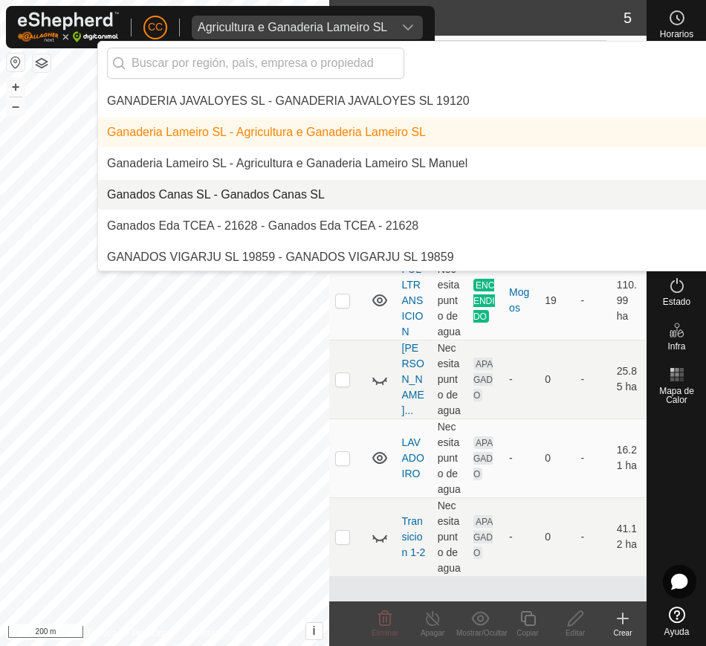
click at [357, 192] on li "Ganados Canas SL - Ganados Canas SL" at bounding box center [503, 195] width 811 height 30
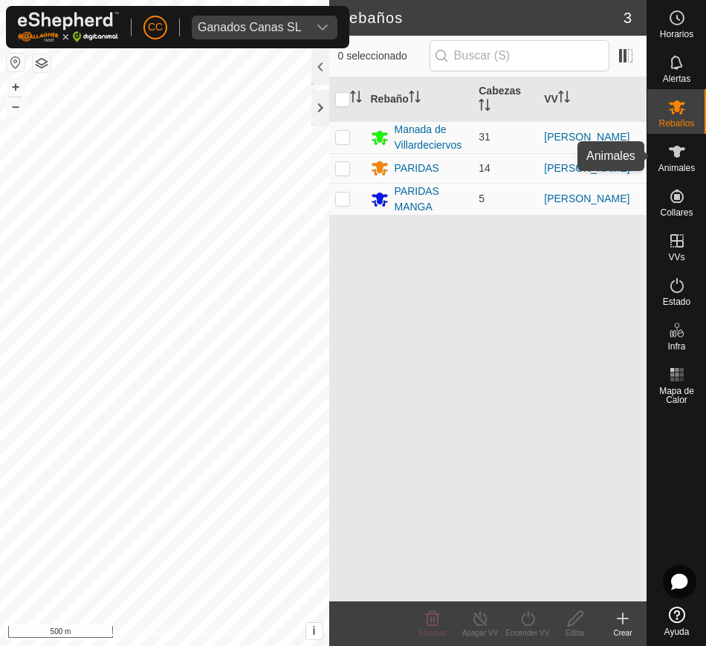
click at [673, 163] on span "Animales" at bounding box center [676, 167] width 36 height 9
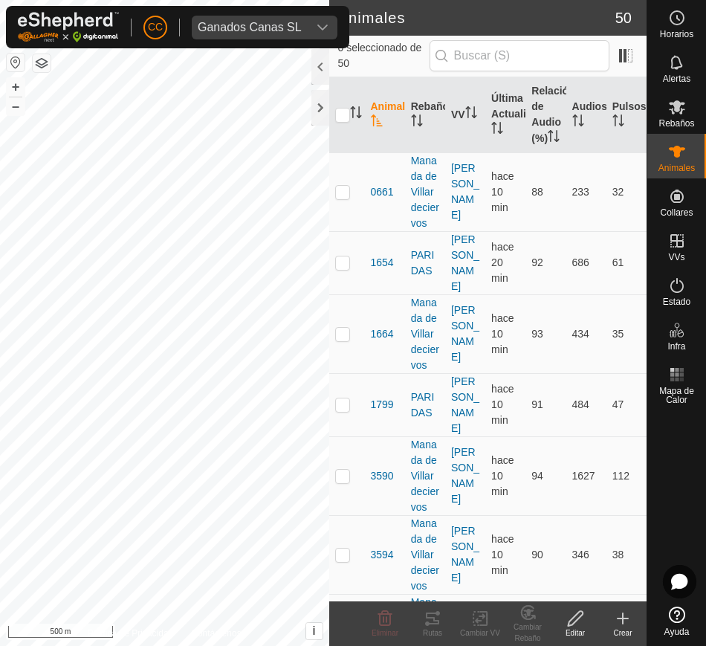
click at [331, 71] on div "0 seleccionado de 50" at bounding box center [488, 57] width 318 height 42
click at [317, 70] on div at bounding box center [320, 67] width 18 height 36
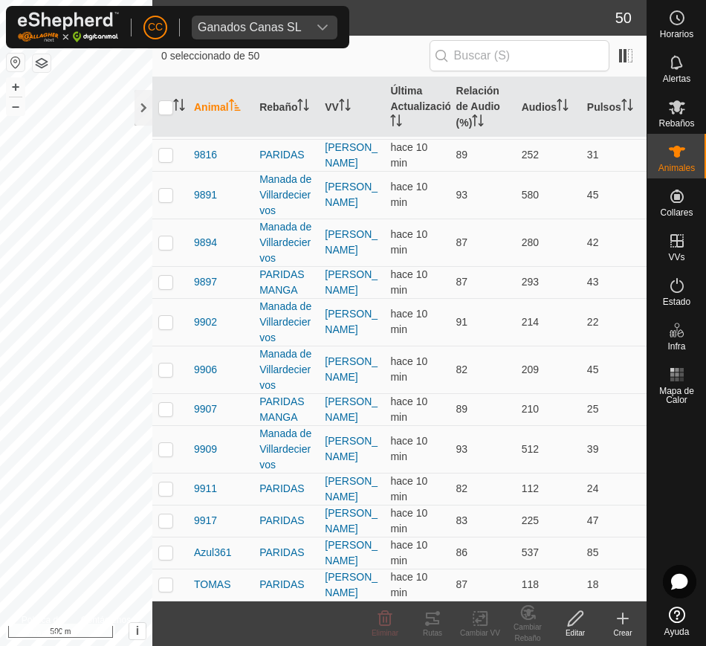
scroll to position [2101, 0]
drag, startPoint x: 192, startPoint y: 149, endPoint x: 609, endPoint y: 599, distance: 612.5
copy tbody "0661 [PERSON_NAME] [PERSON_NAME] hace 10 min 88 233 32 1654 PARIDAS [PERSON_NAM…"
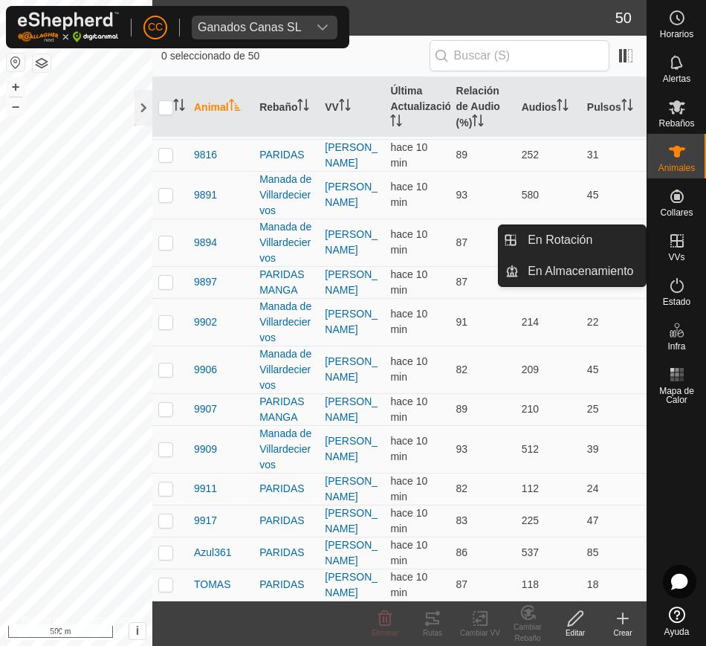
click at [681, 241] on icon at bounding box center [677, 241] width 18 height 18
click at [604, 233] on link "En Rotación" at bounding box center [582, 240] width 127 height 30
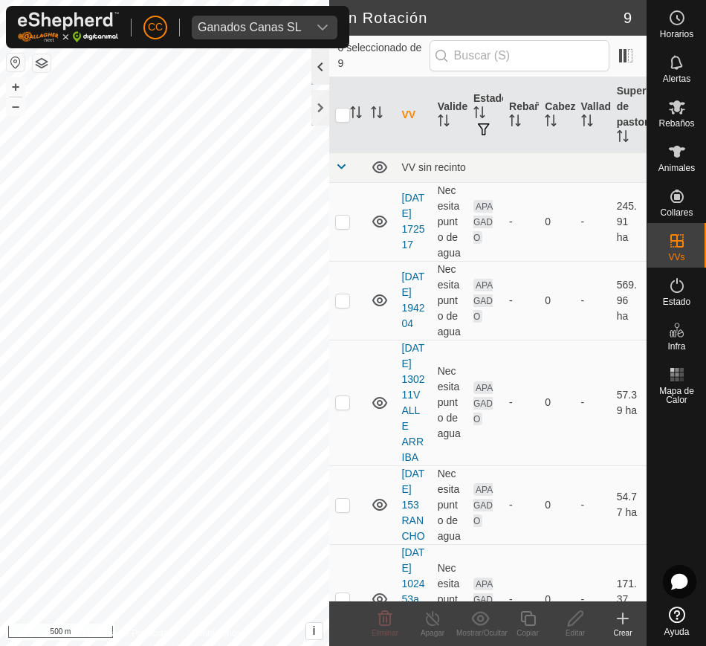
click at [311, 78] on div at bounding box center [320, 67] width 18 height 36
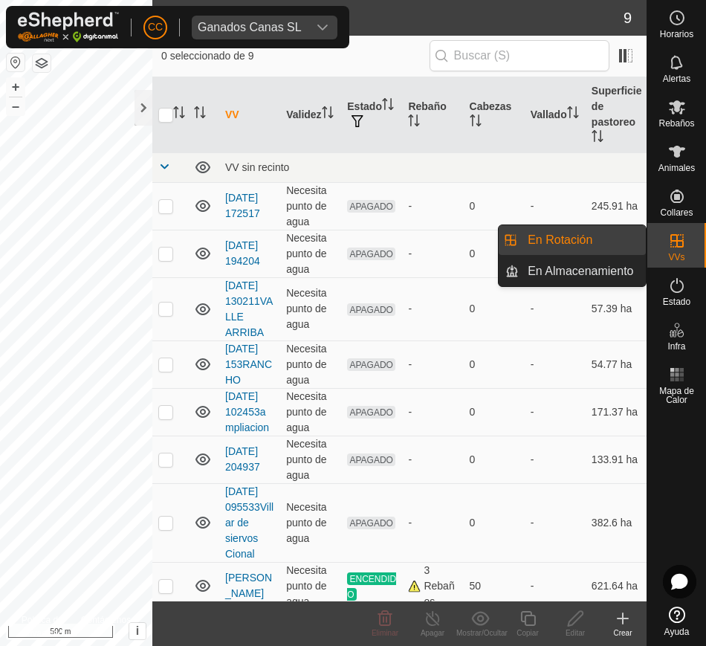
drag, startPoint x: 704, startPoint y: 257, endPoint x: 690, endPoint y: 256, distance: 13.4
click at [692, 257] on div "VVs" at bounding box center [676, 245] width 59 height 45
click at [622, 256] on link "En Almacenamiento" at bounding box center [582, 271] width 127 height 30
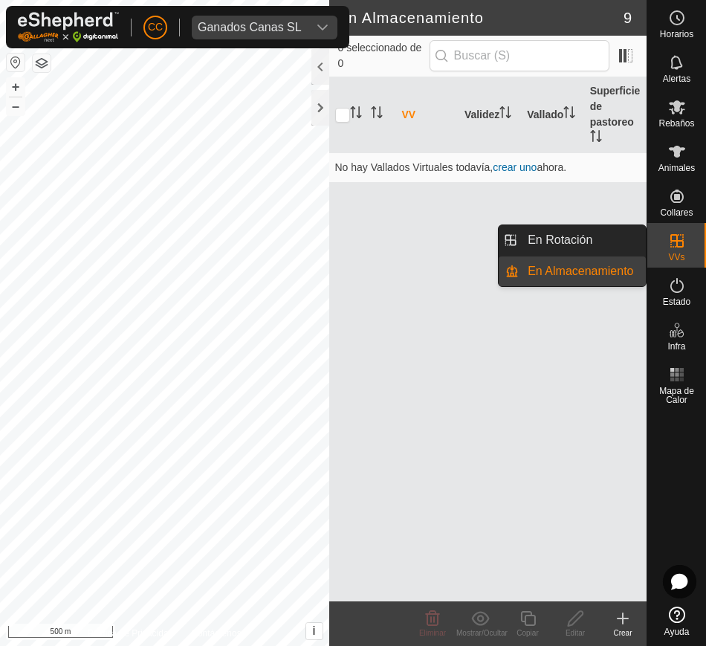
drag, startPoint x: 705, startPoint y: 240, endPoint x: 648, endPoint y: 243, distance: 57.3
click at [683, 244] on icon at bounding box center [677, 241] width 18 height 18
click at [583, 233] on link "En Rotación" at bounding box center [582, 240] width 127 height 30
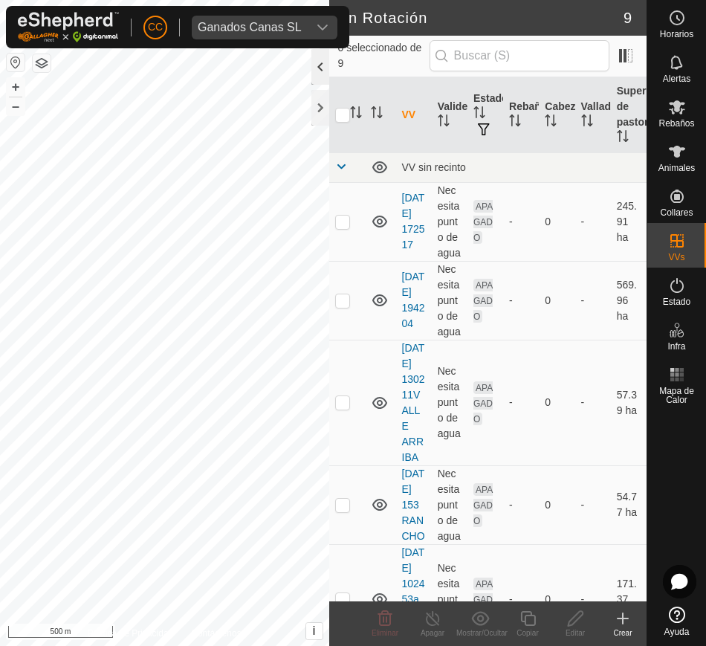
click at [316, 65] on div at bounding box center [320, 67] width 18 height 36
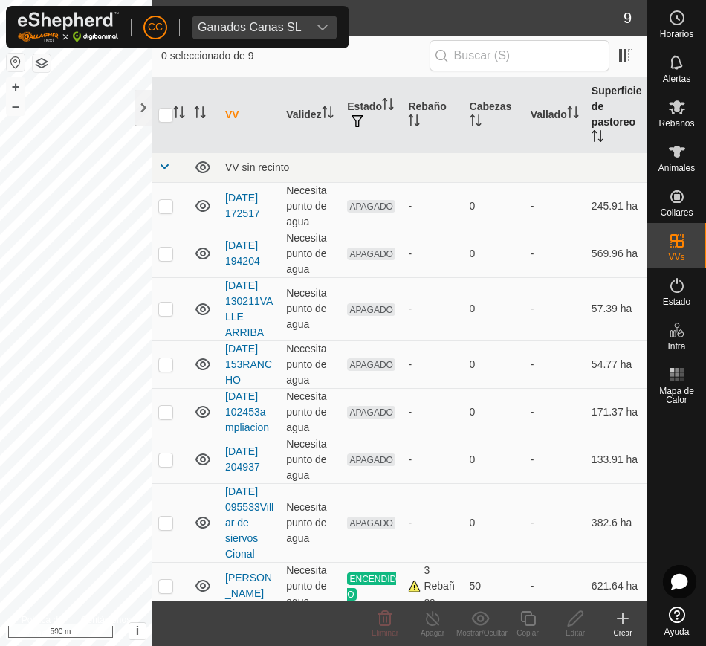
click at [594, 134] on icon "Activar para ordenar" at bounding box center [594, 136] width 1 height 12
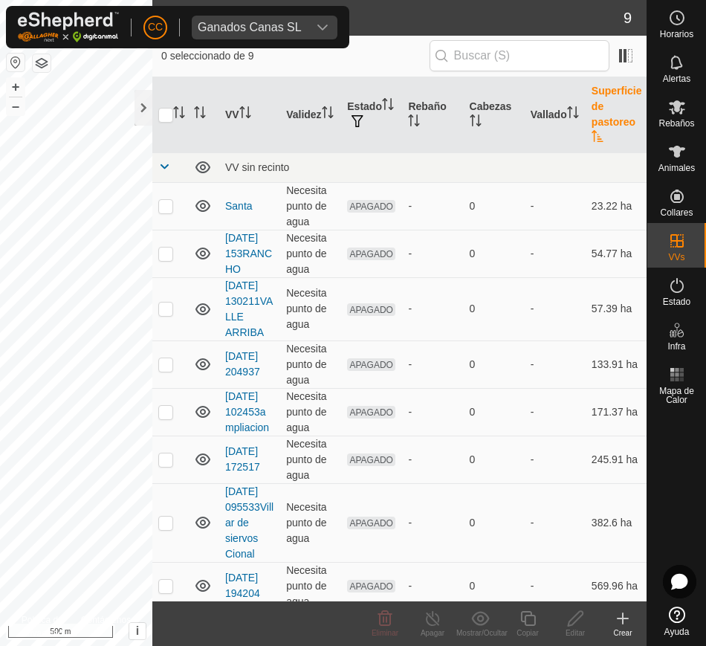
click at [585, 140] on th "Superficie de pastoreo" at bounding box center [615, 115] width 61 height 76
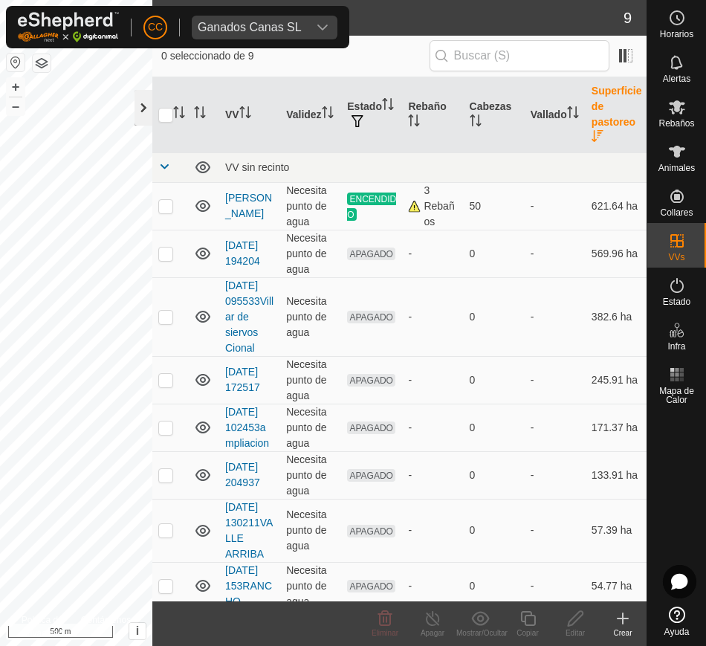
click at [135, 103] on div at bounding box center [143, 108] width 18 height 36
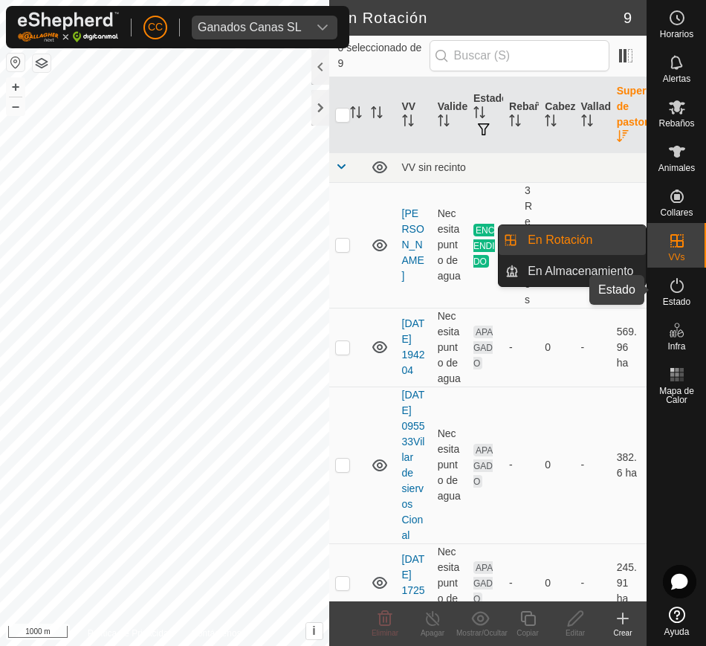
click at [666, 298] on span "Estado" at bounding box center [676, 301] width 27 height 9
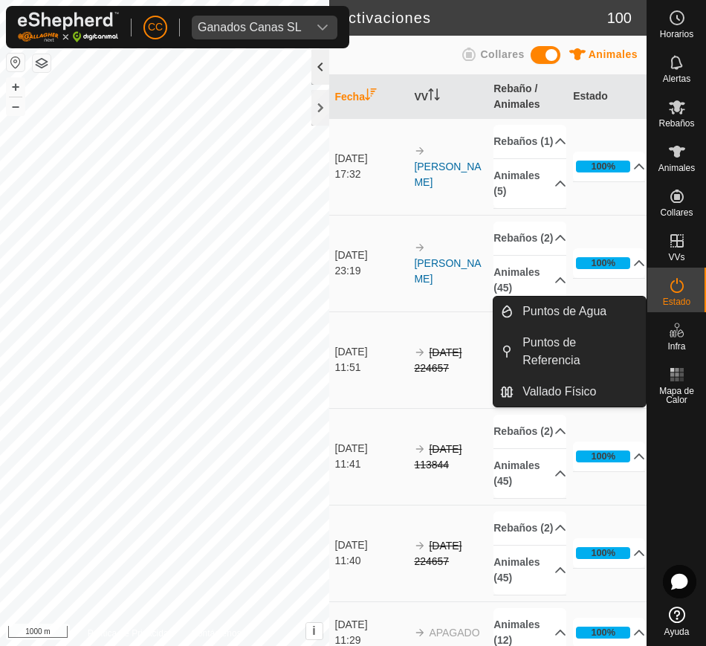
click at [324, 77] on div at bounding box center [320, 67] width 18 height 36
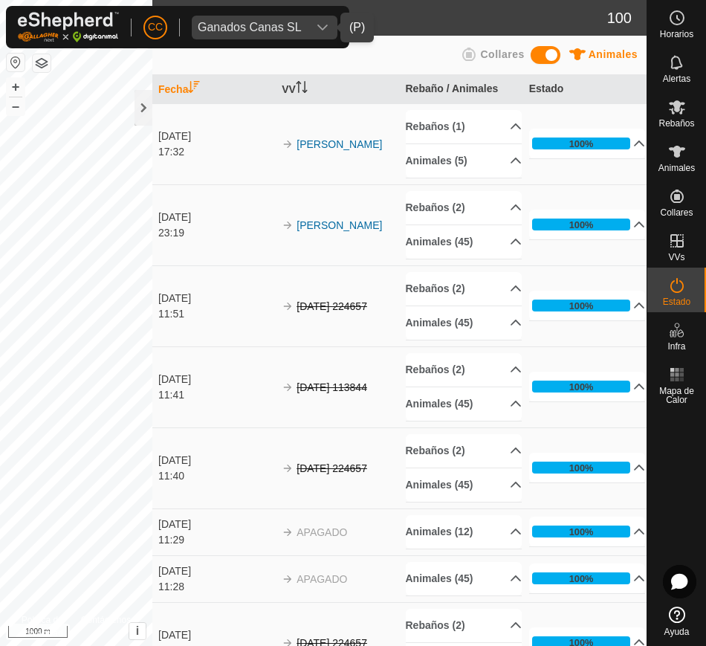
click at [286, 22] on div "Ganados Canas SL" at bounding box center [250, 28] width 104 height 12
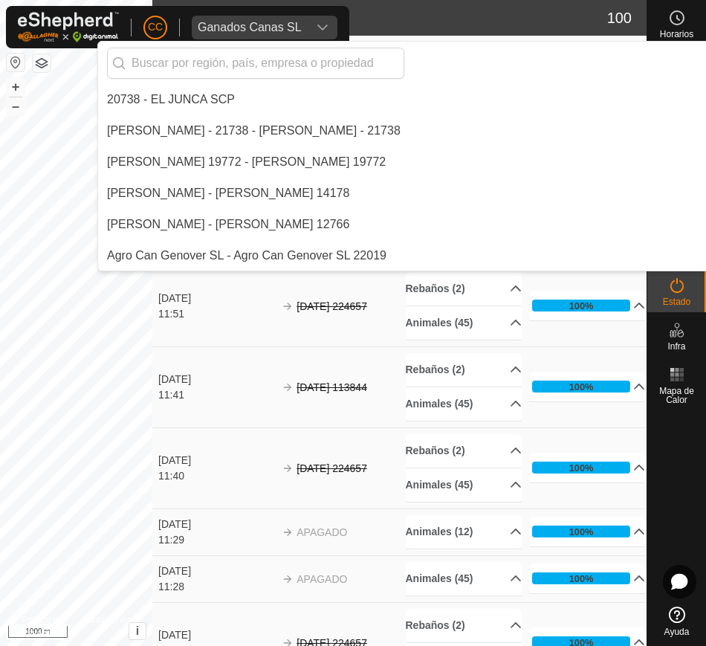
scroll to position [3994, 0]
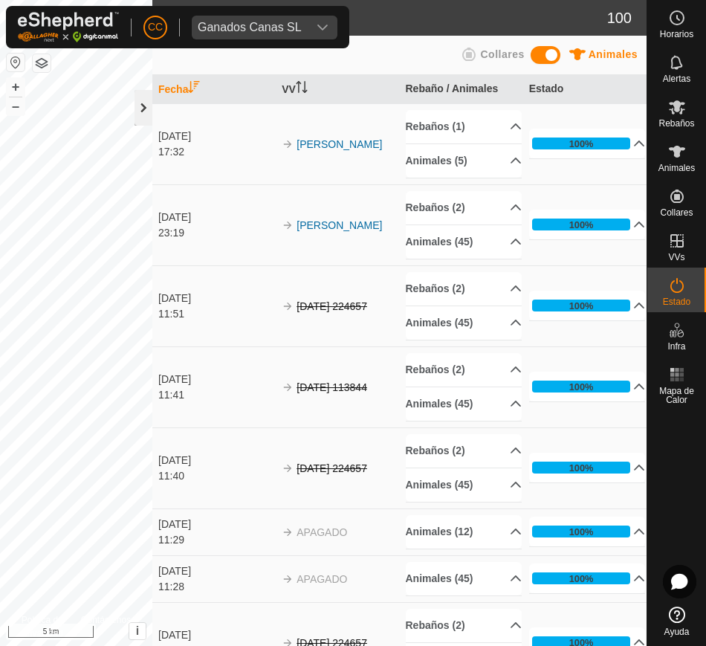
click at [145, 105] on div at bounding box center [143, 108] width 18 height 36
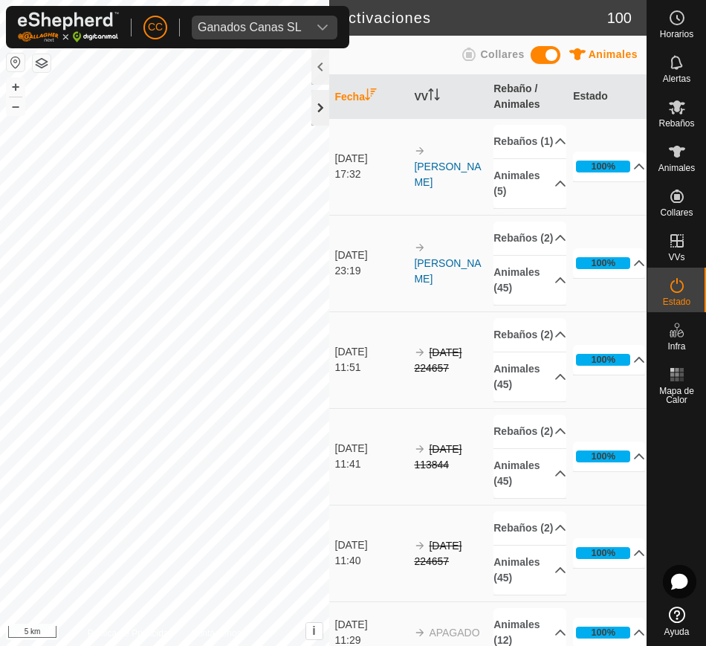
click at [326, 94] on div at bounding box center [320, 108] width 18 height 36
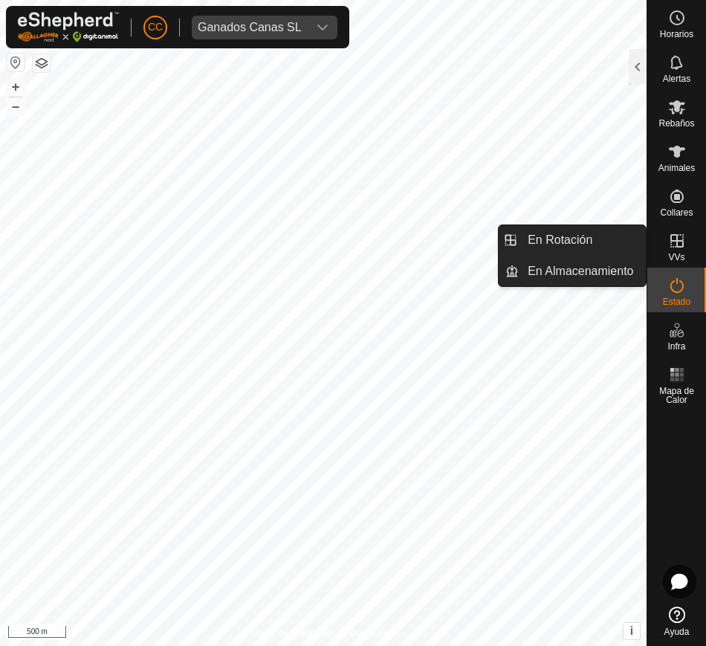
click at [666, 243] on es-virtualpaddocks-svg-icon at bounding box center [676, 241] width 27 height 24
click at [622, 245] on link "En Rotación" at bounding box center [582, 240] width 127 height 30
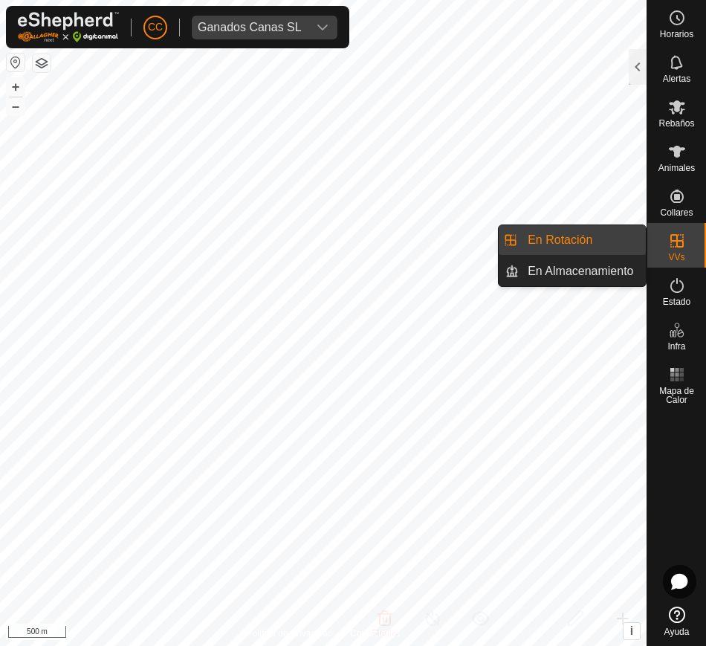
click at [610, 244] on link "En Rotación" at bounding box center [582, 240] width 127 height 30
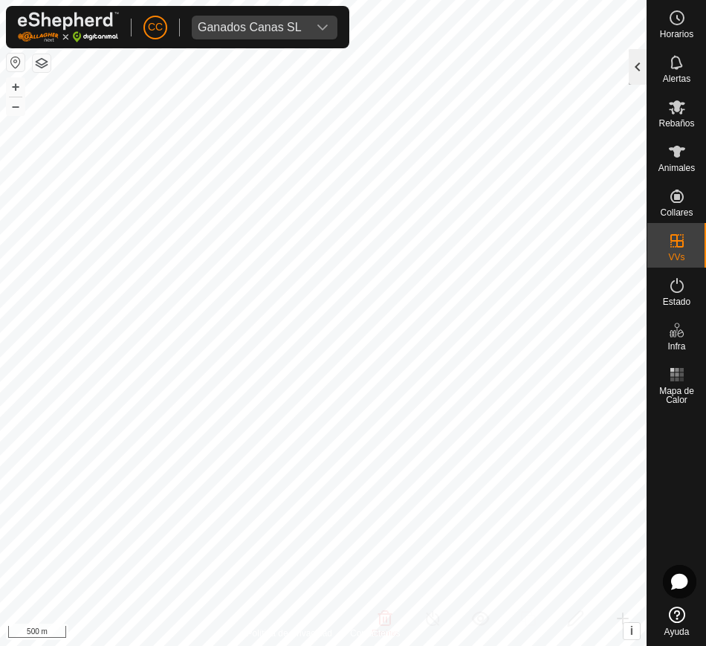
click at [637, 74] on div at bounding box center [638, 67] width 18 height 36
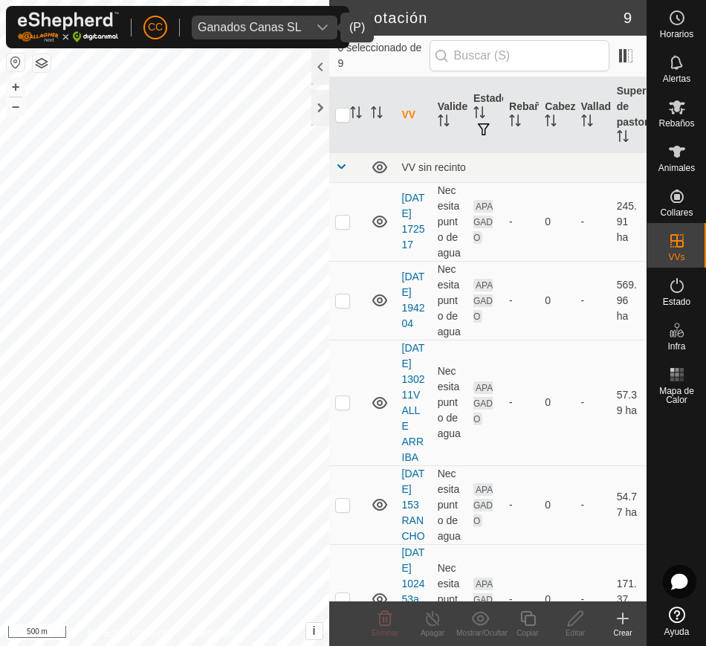
click at [317, 31] on icon "dropdown trigger" at bounding box center [323, 28] width 12 height 12
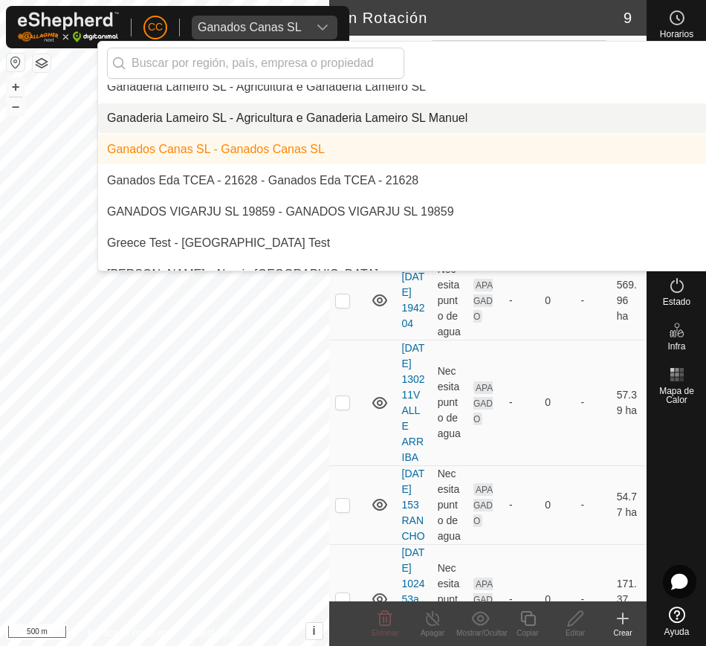
scroll to position [4102, 0]
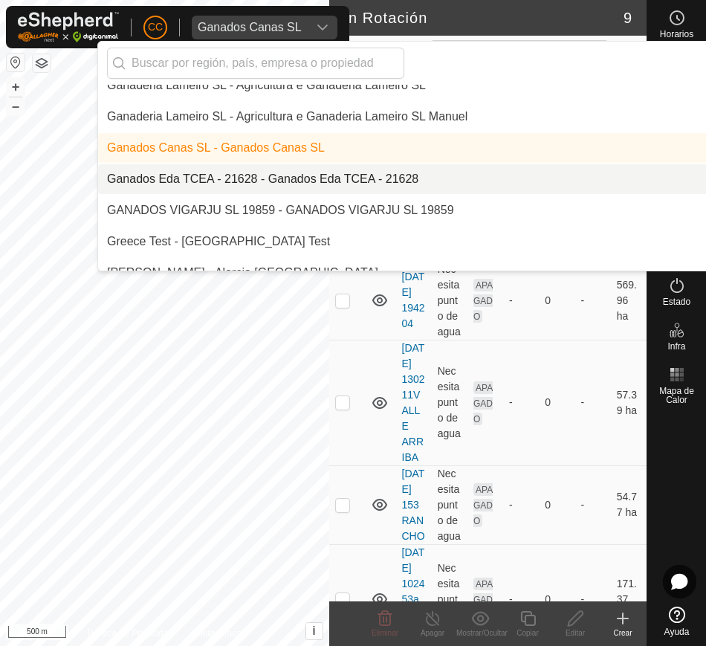
click at [409, 181] on li "Ganados Eda TCEA - 21628 - Ganados Eda TCEA - 21628" at bounding box center [503, 179] width 811 height 30
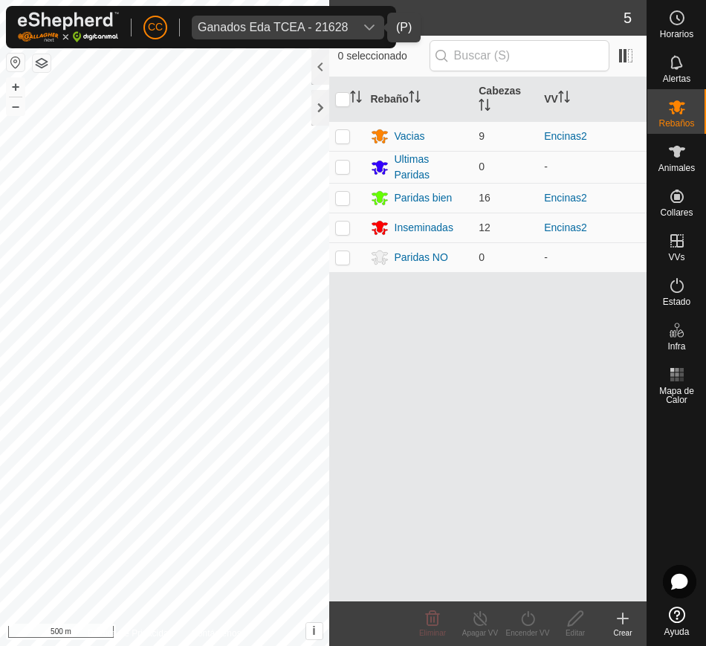
click at [245, 27] on div "Ganados Eda TCEA - 21628" at bounding box center [273, 28] width 151 height 12
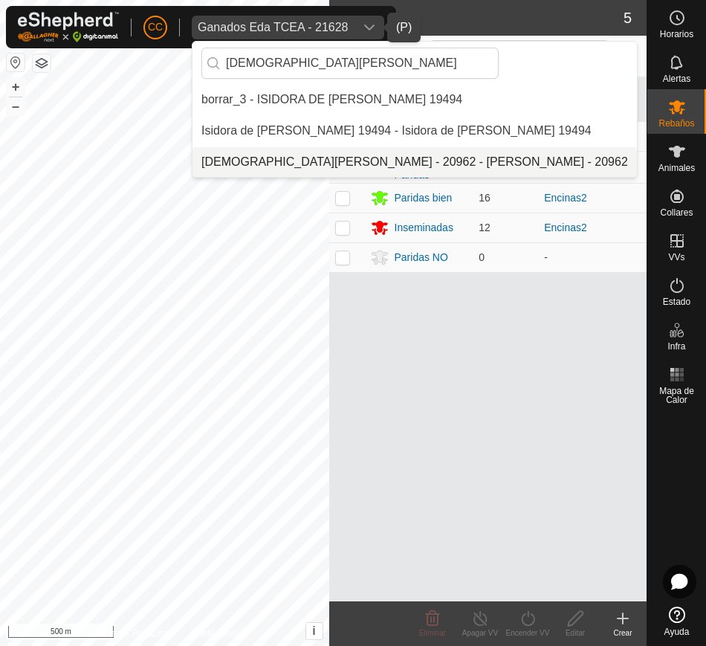
type input "[DEMOGRAPHIC_DATA][PERSON_NAME]"
click at [316, 155] on li "[DEMOGRAPHIC_DATA][PERSON_NAME] - 20962 - [PERSON_NAME] - 20962" at bounding box center [458, 162] width 532 height 30
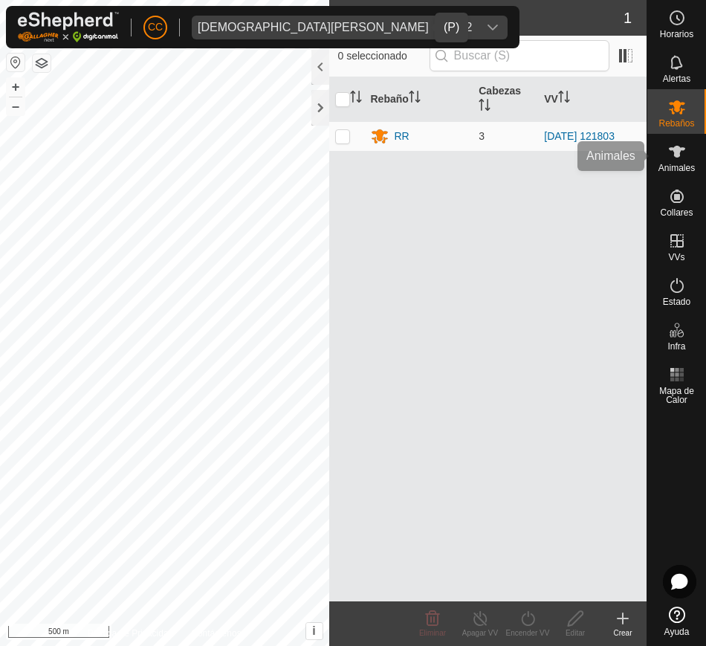
click at [697, 164] on div "Animales" at bounding box center [676, 156] width 59 height 45
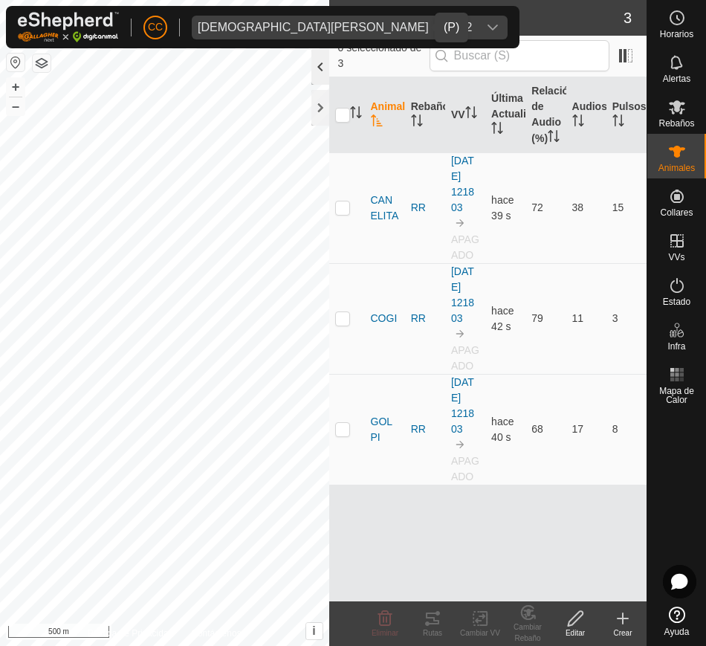
click at [325, 63] on div at bounding box center [320, 67] width 18 height 36
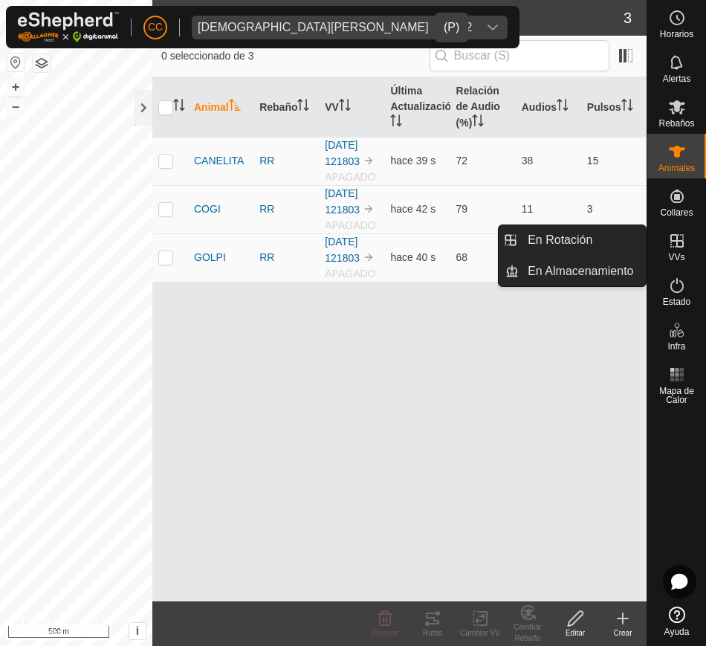
click at [683, 248] on icon at bounding box center [677, 241] width 18 height 18
click at [616, 233] on link "En Rotación" at bounding box center [582, 240] width 127 height 30
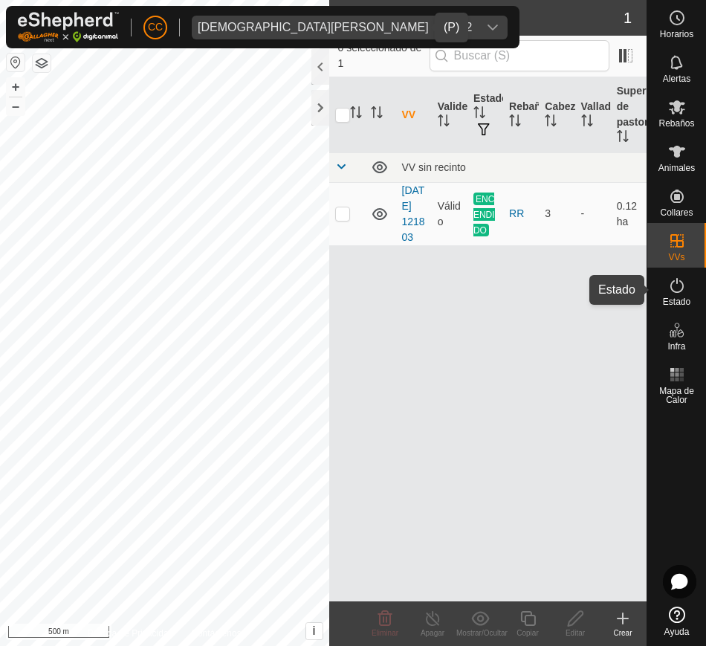
click at [684, 293] on icon at bounding box center [677, 285] width 18 height 18
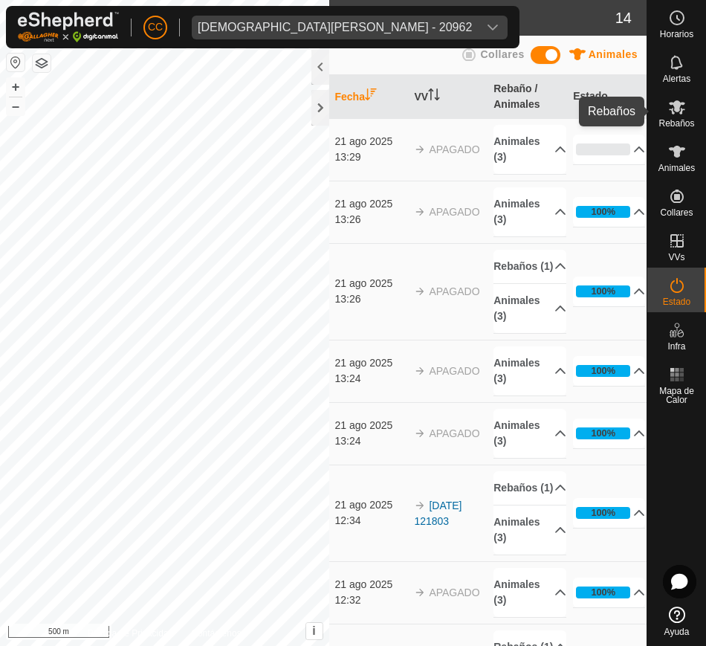
click at [664, 120] on span "Rebaños" at bounding box center [676, 123] width 36 height 9
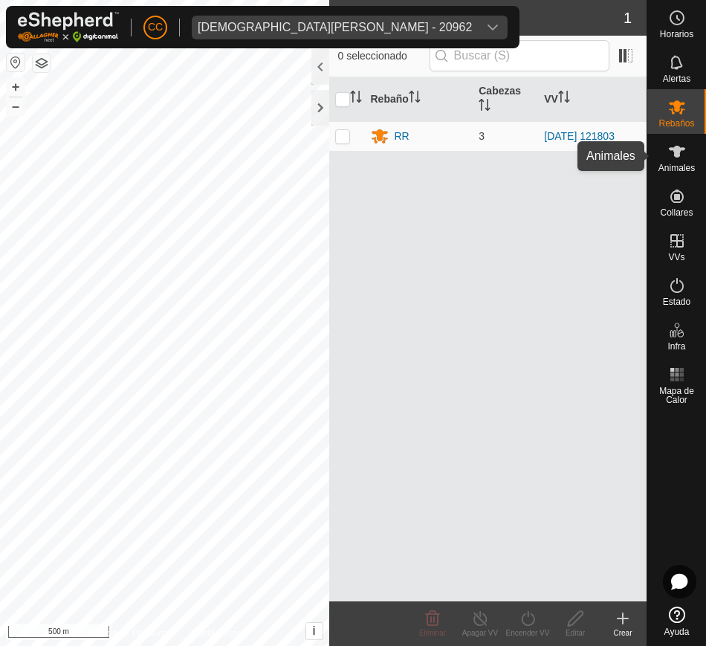
click at [679, 149] on icon at bounding box center [677, 152] width 16 height 12
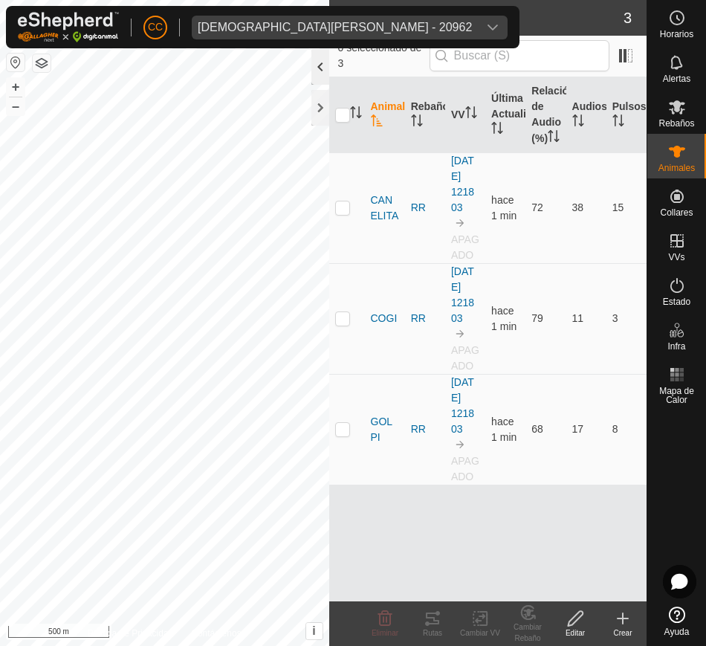
click at [322, 71] on div at bounding box center [320, 67] width 18 height 36
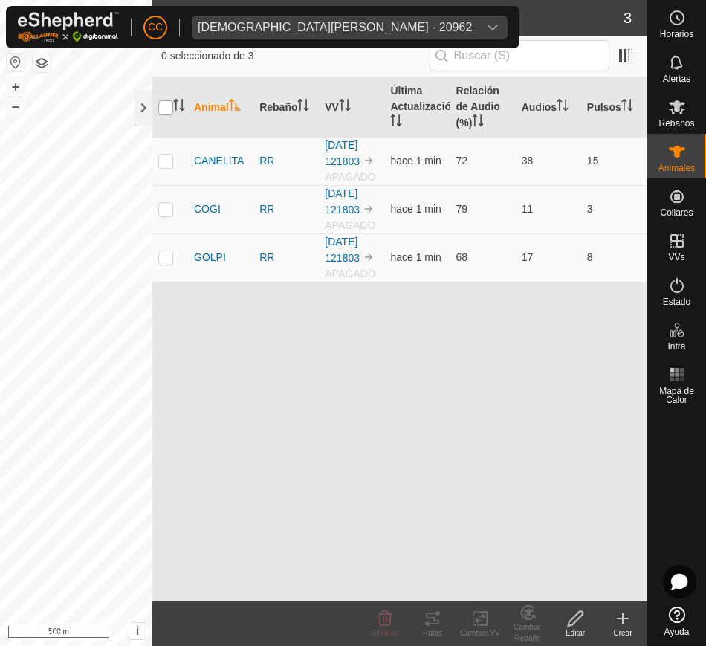
click at [166, 110] on input "checkbox" at bounding box center [165, 107] width 15 height 15
checkbox input "true"
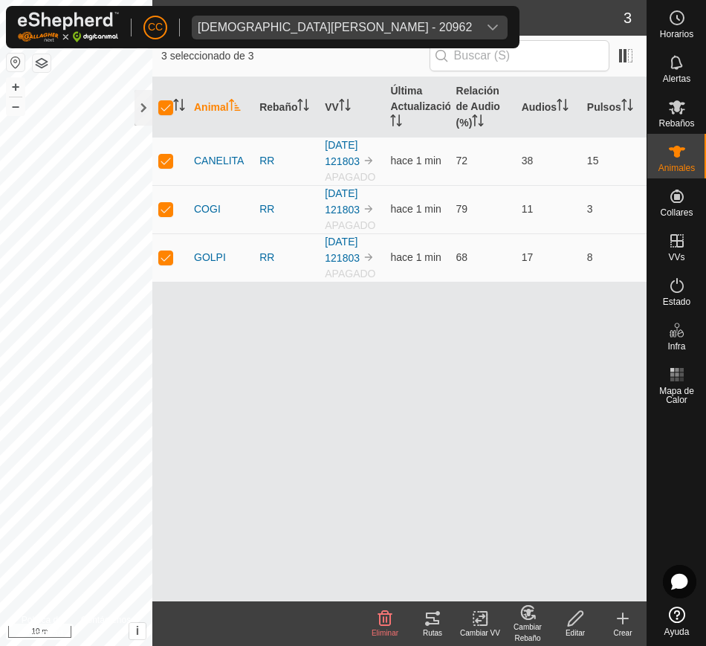
click at [436, 627] on div "Rutas" at bounding box center [433, 632] width 48 height 11
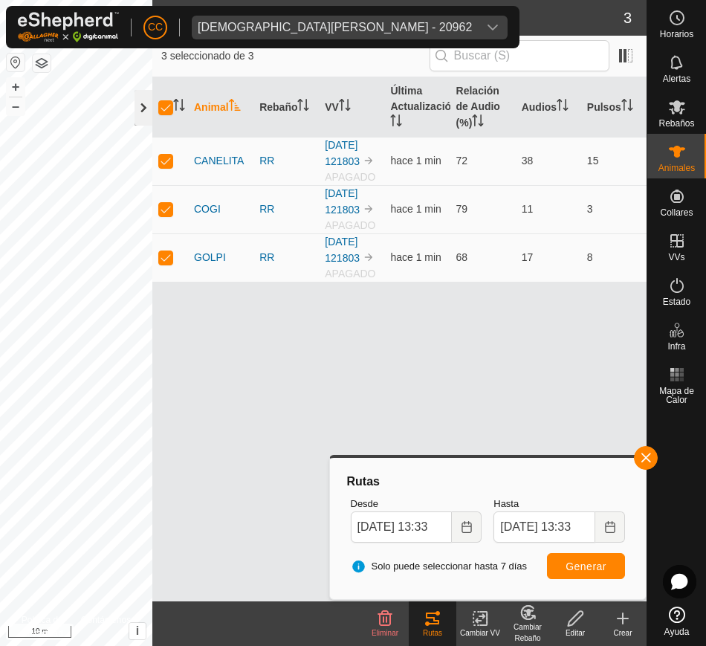
click at [141, 107] on div at bounding box center [143, 108] width 18 height 36
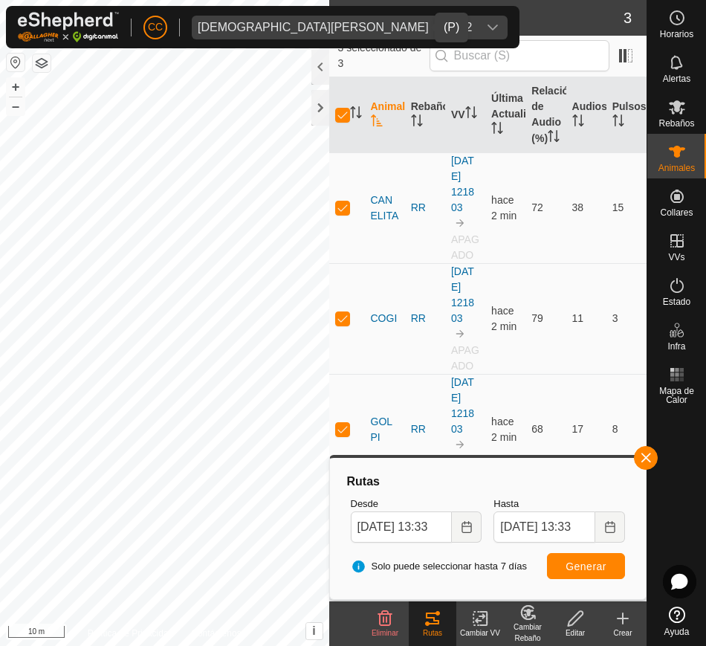
click at [354, 25] on div "[DEMOGRAPHIC_DATA][PERSON_NAME] - 20962" at bounding box center [335, 28] width 274 height 12
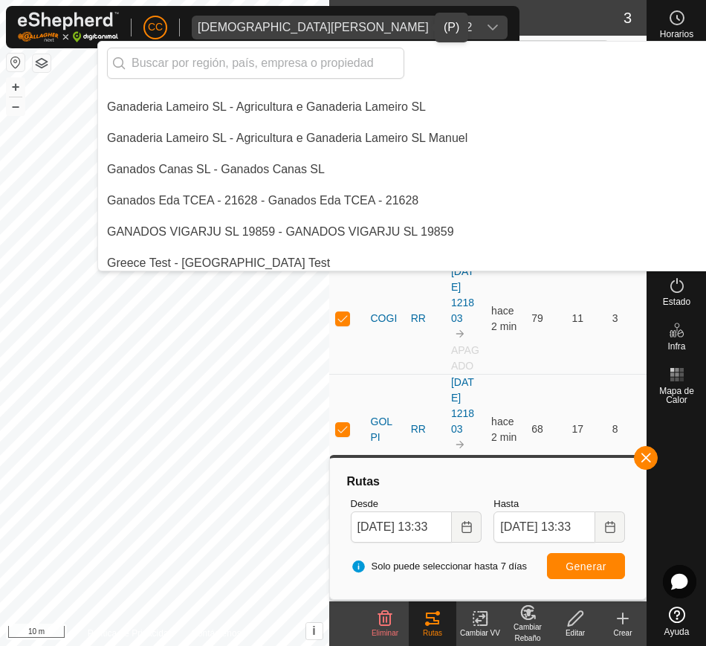
scroll to position [4064, 0]
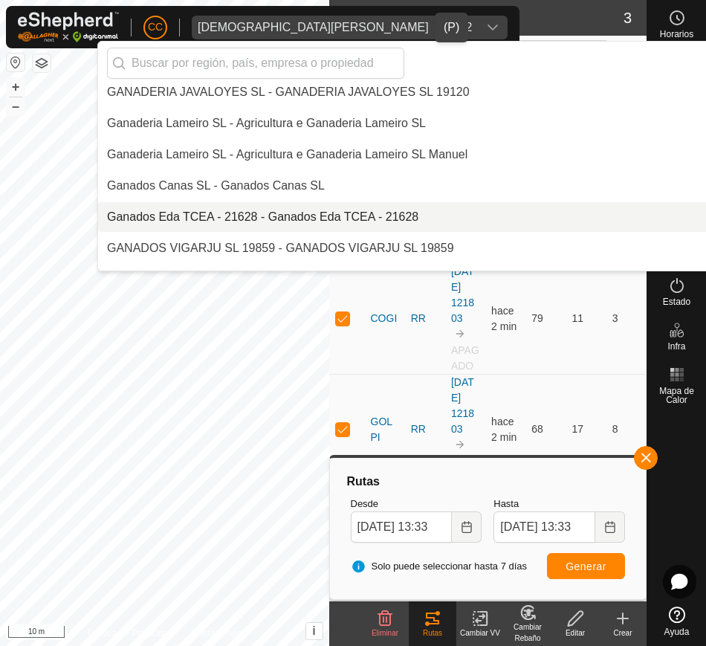
click at [343, 217] on li "Ganados Eda TCEA - 21628 - Ganados Eda TCEA - 21628" at bounding box center [503, 217] width 811 height 30
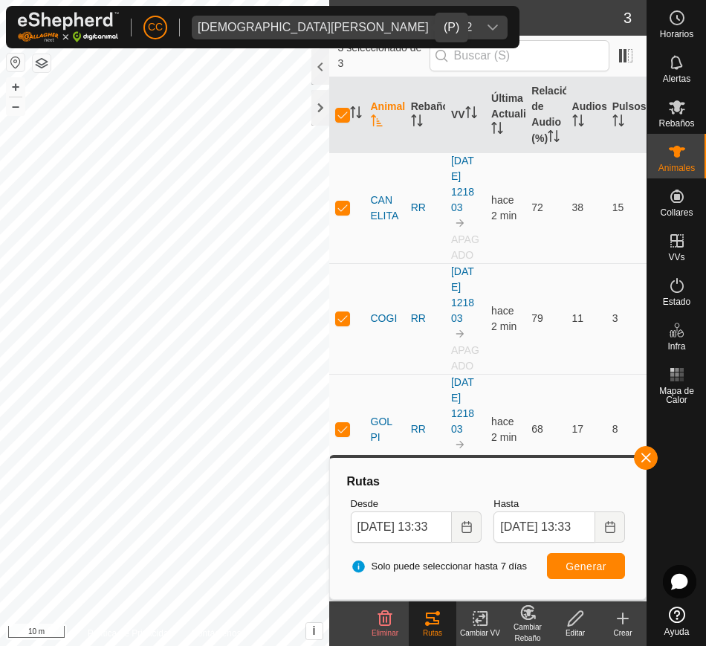
checkbox input "false"
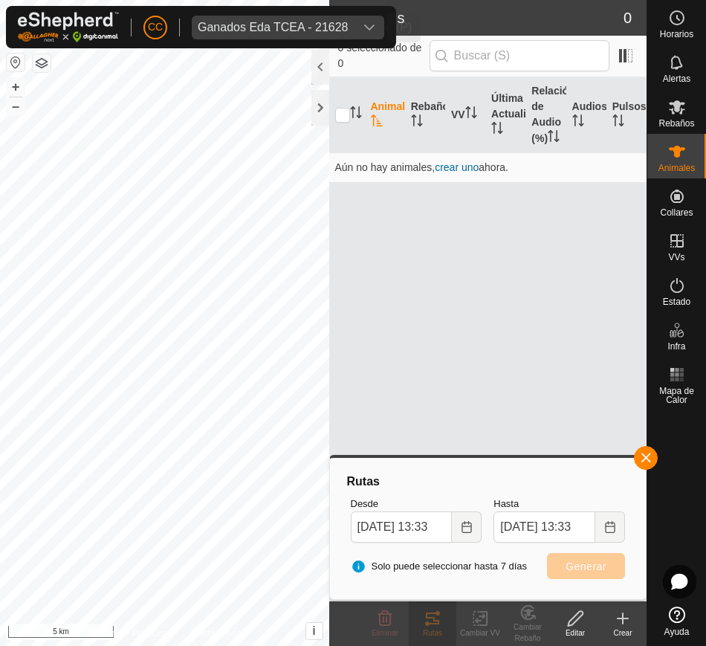
scroll to position [4993, 0]
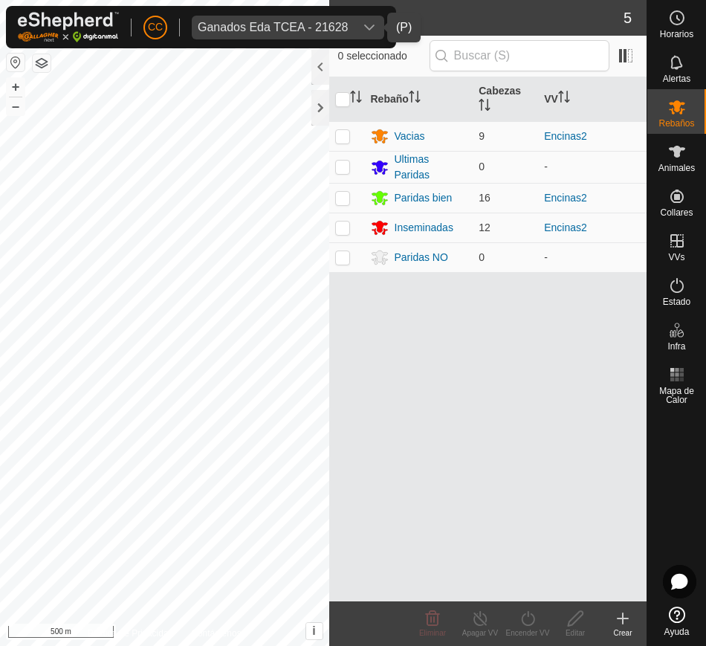
click at [239, 19] on span "Ganados Eda TCEA - 21628" at bounding box center [273, 28] width 163 height 24
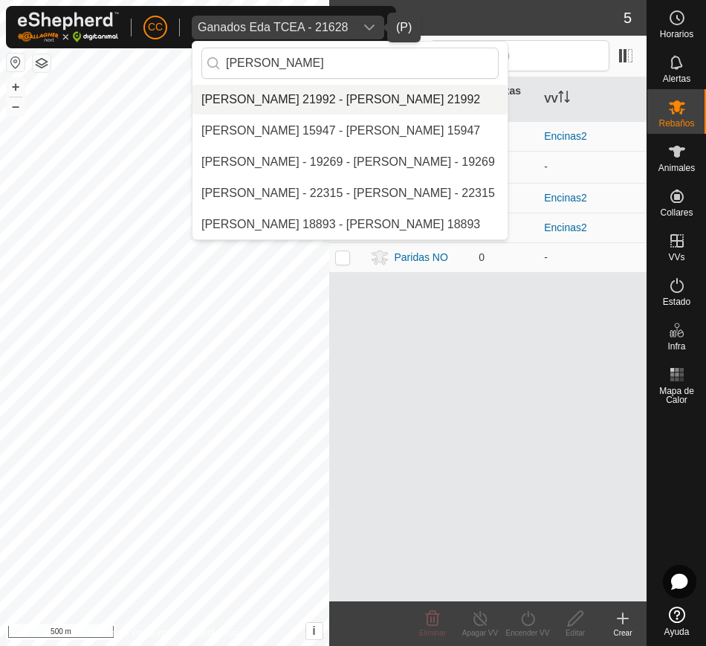
type input "[PERSON_NAME]"
click at [315, 96] on li "[PERSON_NAME] 21992 - [PERSON_NAME] 21992" at bounding box center [349, 100] width 315 height 30
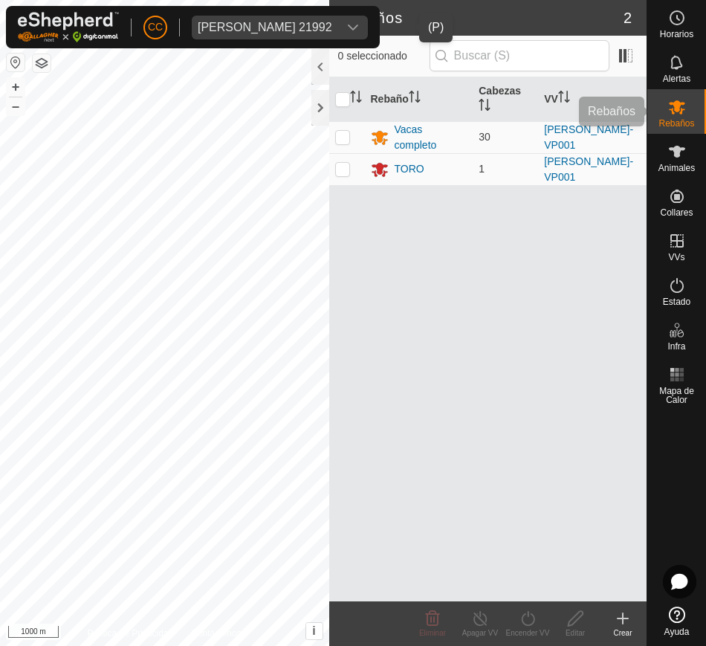
click at [661, 121] on span "Rebaños" at bounding box center [676, 123] width 36 height 9
click at [687, 155] on es-animals-svg-icon at bounding box center [676, 152] width 27 height 24
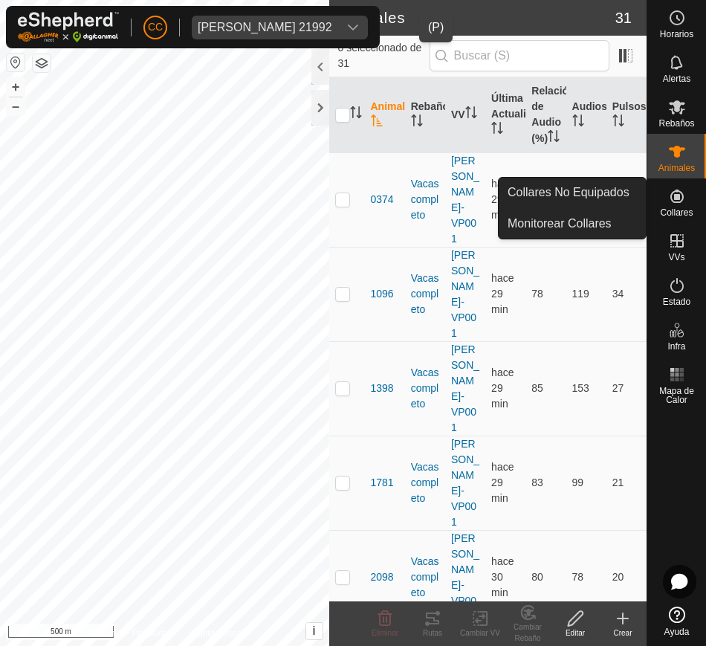
click at [681, 195] on icon at bounding box center [677, 196] width 18 height 18
click at [608, 192] on link "Collares No Equipados" at bounding box center [572, 193] width 147 height 30
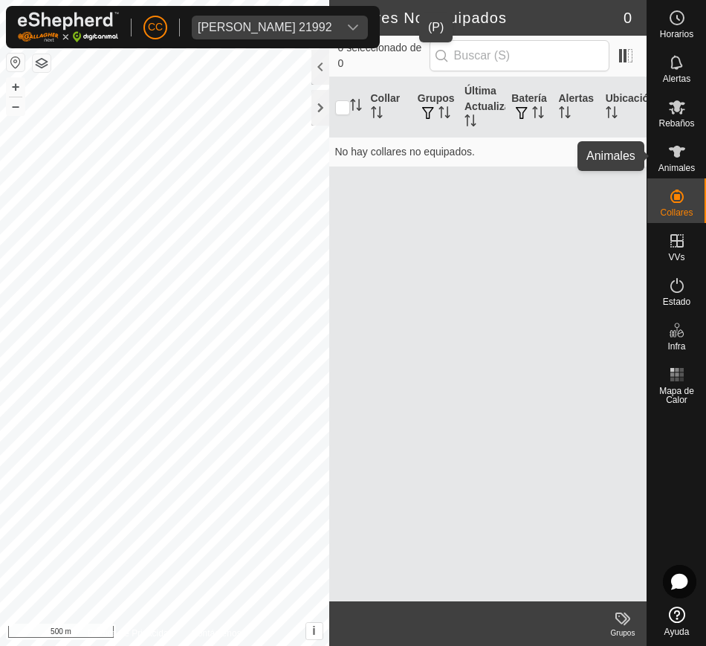
drag, startPoint x: 677, startPoint y: 160, endPoint x: 666, endPoint y: 160, distance: 11.2
click at [677, 160] on es-animals-svg-icon at bounding box center [676, 152] width 27 height 24
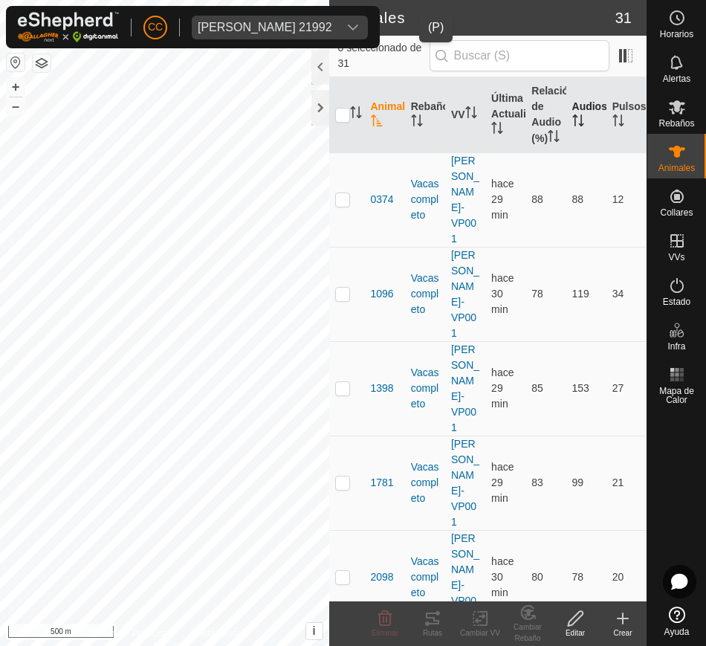
click at [573, 129] on p-sorticon "Activar para ordenar" at bounding box center [578, 123] width 12 height 12
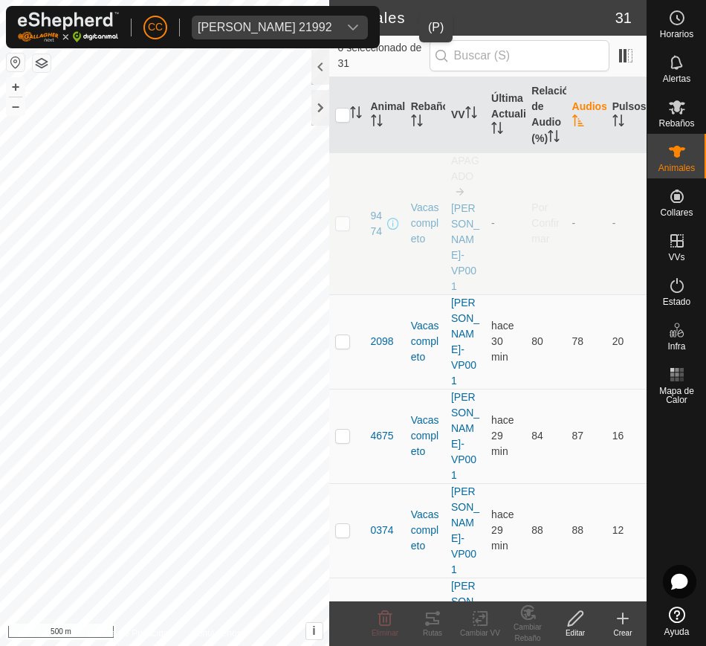
click at [337, 223] on td at bounding box center [347, 223] width 36 height 142
checkbox input "true"
click at [322, 65] on div at bounding box center [320, 67] width 18 height 36
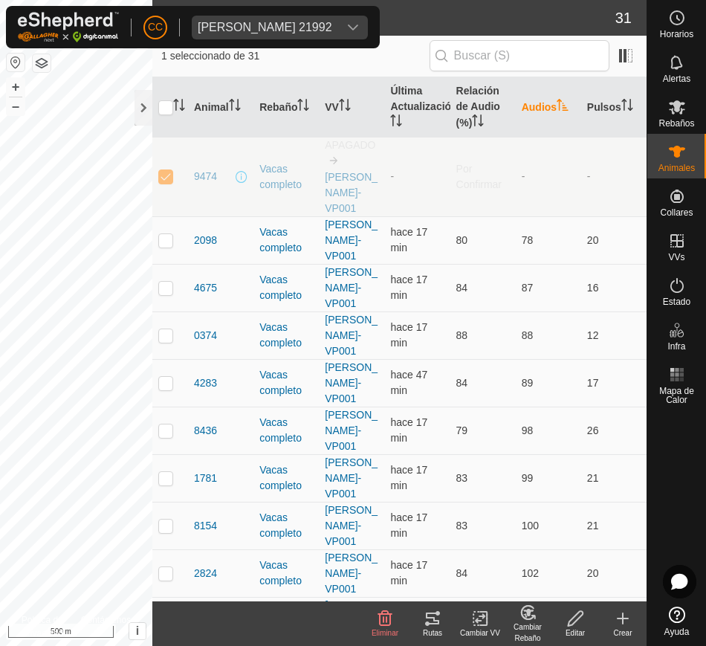
click at [384, 190] on td "-" at bounding box center [416, 177] width 65 height 80
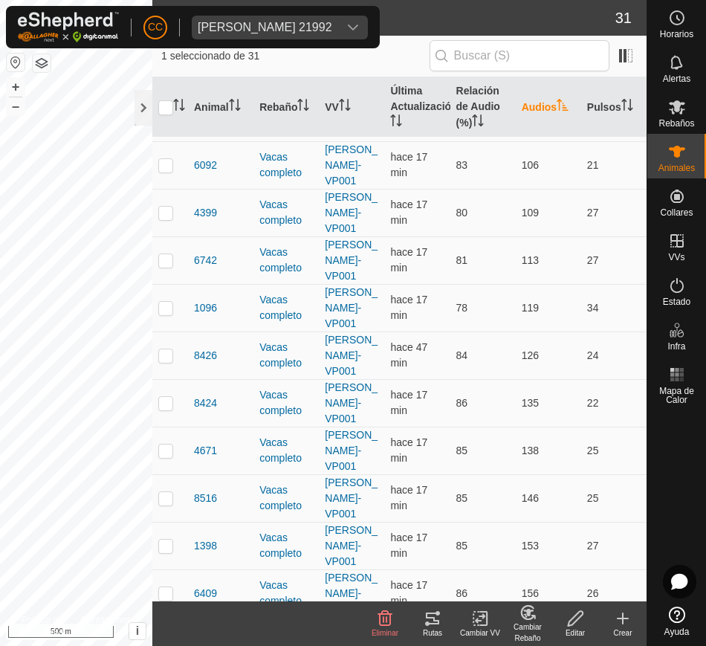
scroll to position [650, 0]
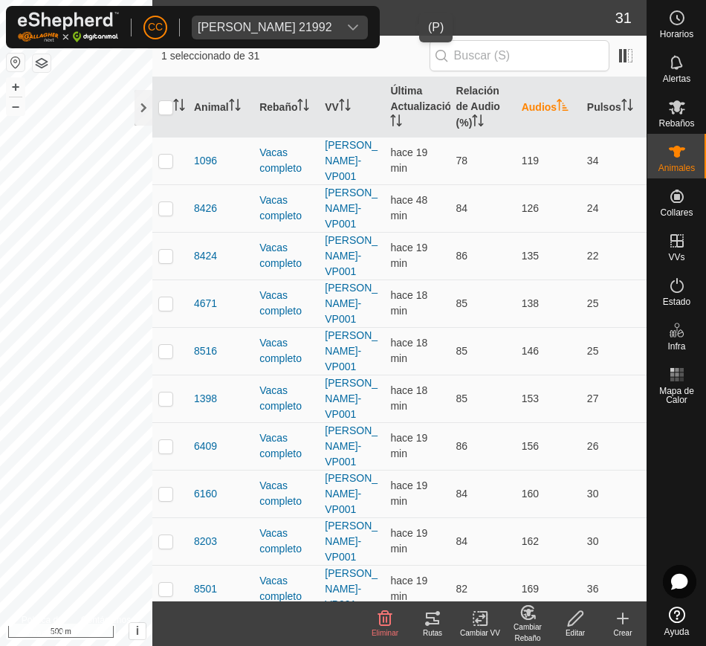
click at [290, 27] on div "[PERSON_NAME] 21992" at bounding box center [265, 28] width 134 height 12
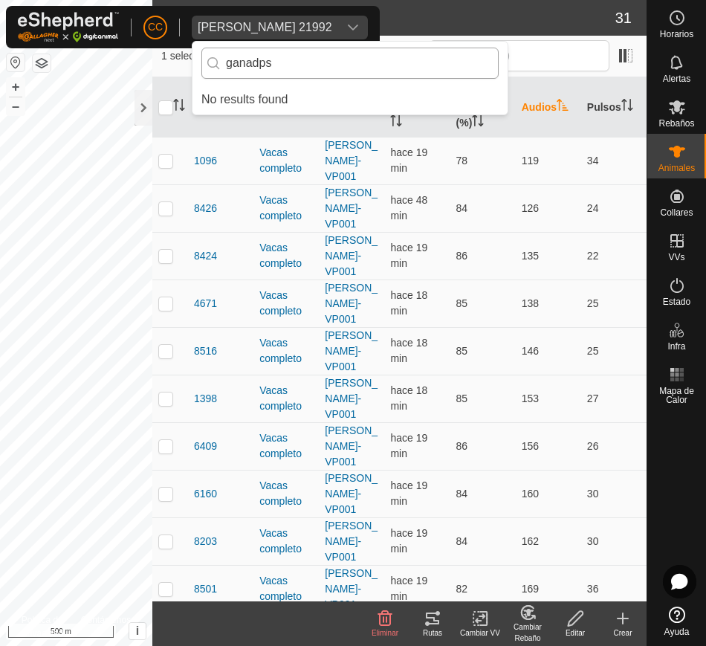
scroll to position [0, 0]
type input "ganad"
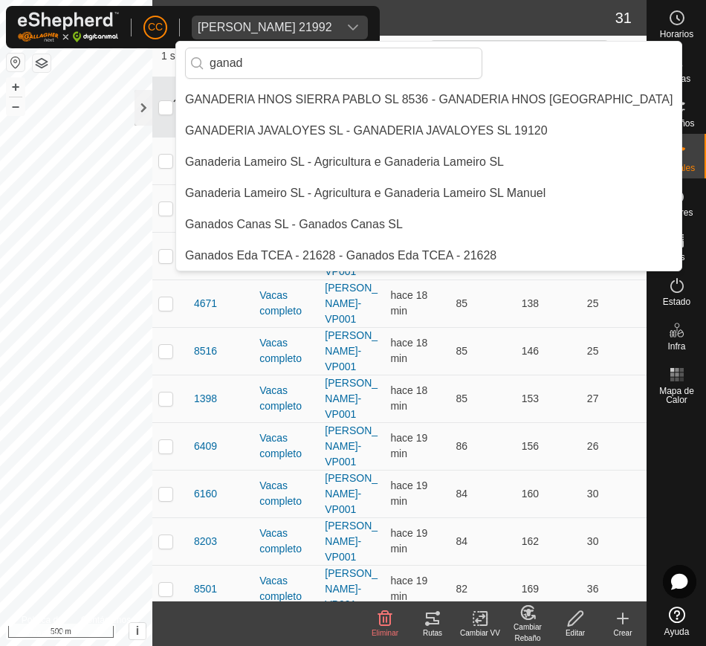
drag, startPoint x: 283, startPoint y: 65, endPoint x: 162, endPoint y: 62, distance: 121.1
click at [162, 62] on div "CC [PERSON_NAME] 21992 ganad GANADERIA HNOS [PERSON_NAME] SL 8536 - GANADERIA H…" at bounding box center [353, 323] width 706 height 646
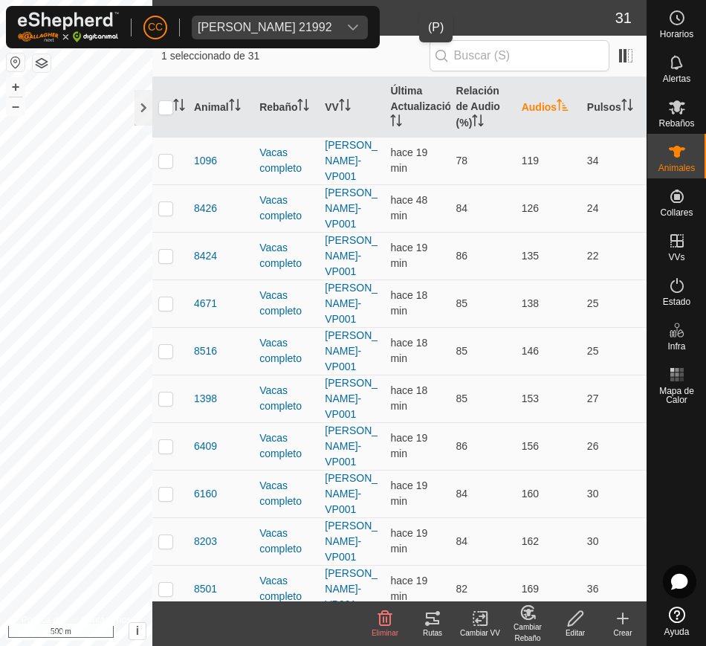
click at [332, 30] on div "[PERSON_NAME] 21992" at bounding box center [265, 28] width 134 height 12
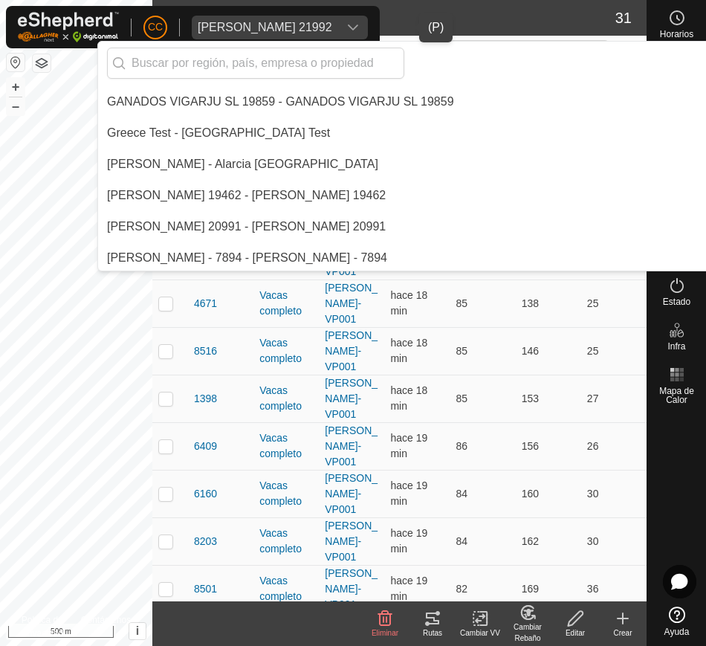
scroll to position [4092, 0]
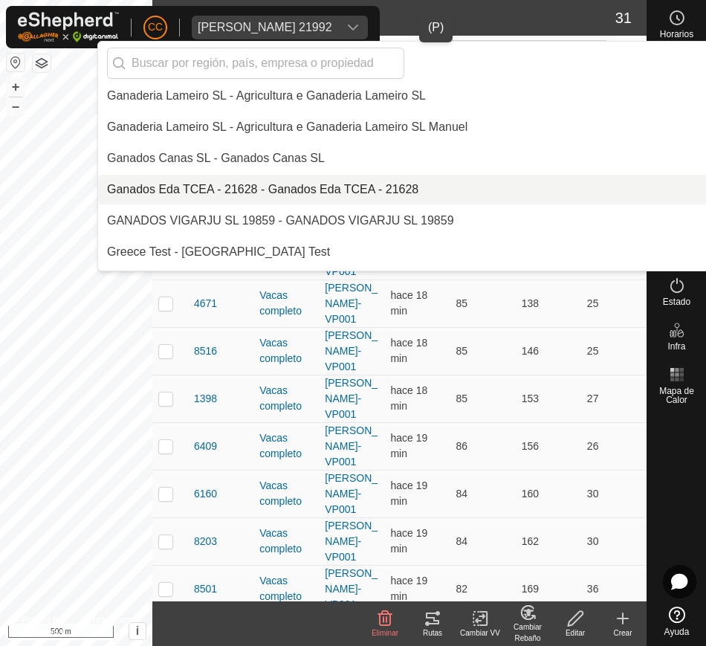
click at [418, 195] on li "Ganados Eda TCEA - 21628 - Ganados Eda TCEA - 21628" at bounding box center [503, 190] width 811 height 30
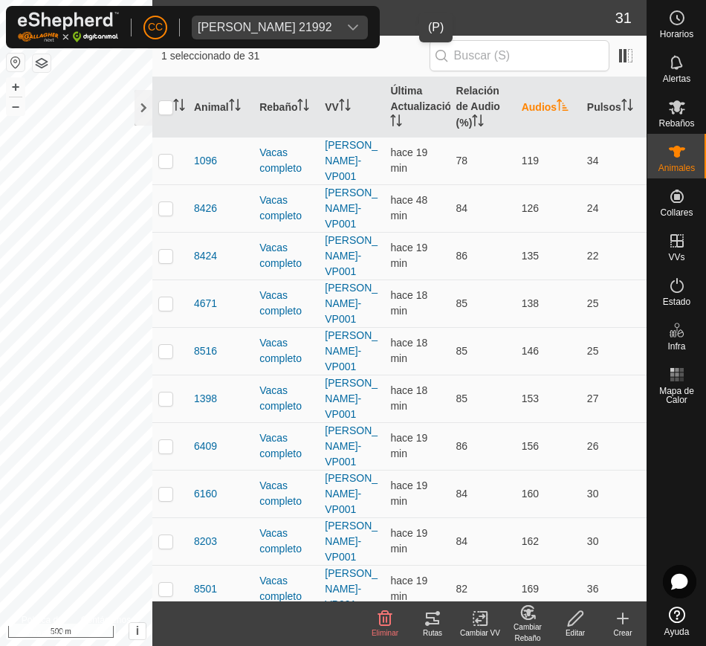
scroll to position [0, 0]
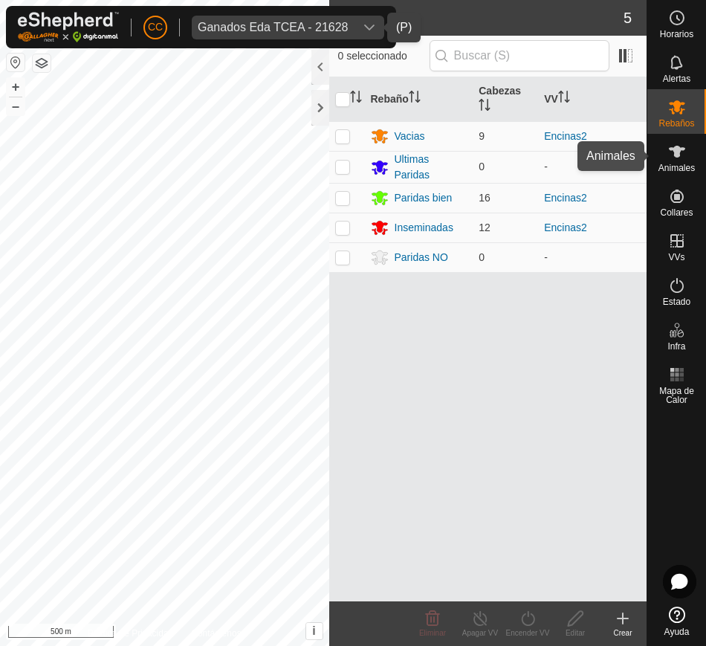
drag, startPoint x: 672, startPoint y: 149, endPoint x: 648, endPoint y: 156, distance: 25.4
click at [672, 149] on icon at bounding box center [677, 152] width 16 height 12
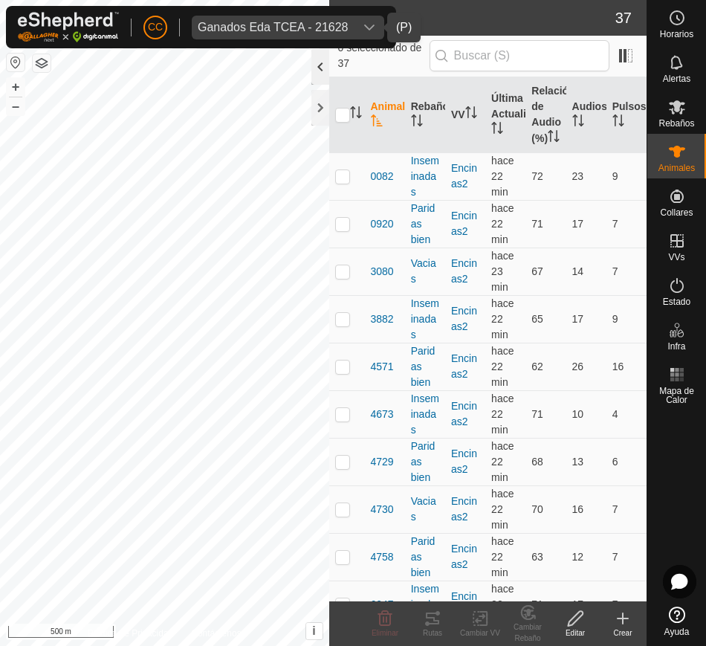
click at [316, 67] on div at bounding box center [320, 67] width 18 height 36
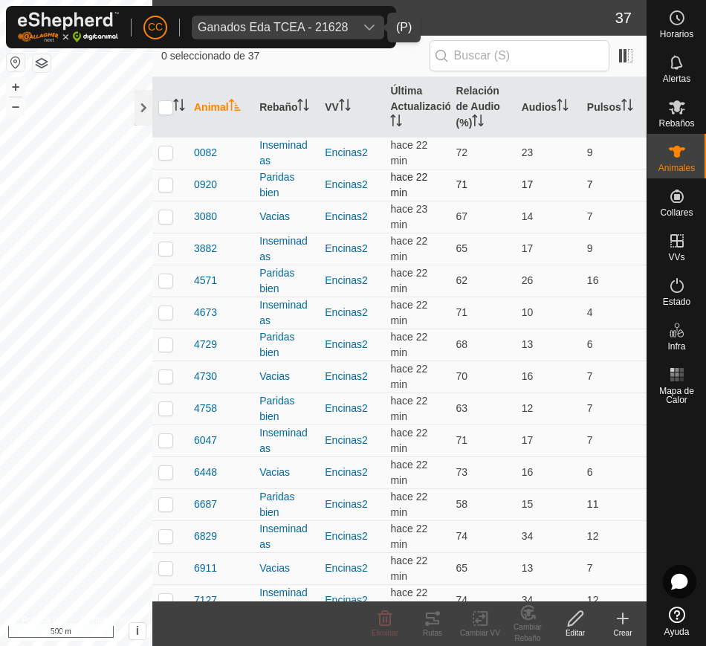
drag, startPoint x: 186, startPoint y: 146, endPoint x: 252, endPoint y: 186, distance: 77.0
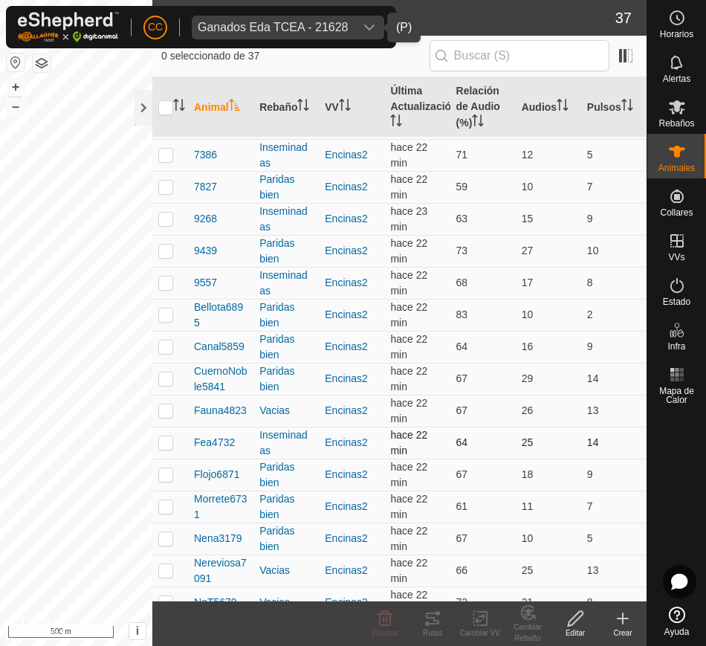
scroll to position [718, 0]
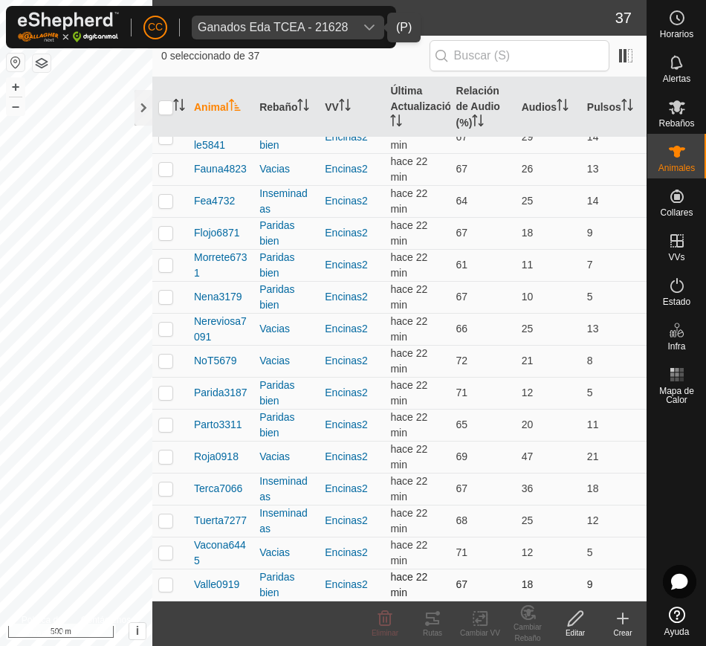
drag, startPoint x: 191, startPoint y: 150, endPoint x: 588, endPoint y: 588, distance: 590.7
click at [588, 588] on tbody "0082 Inseminadas Encinas2 hace 22 min 72 23 9 0920 Paridas bien Encinas2 hace 2…" at bounding box center [399, 9] width 494 height 1182
copy tbody "0082 Inseminadas Encinas2 hace 22 min 72 23 9 0920 Paridas bien Encinas2 hace 2…"
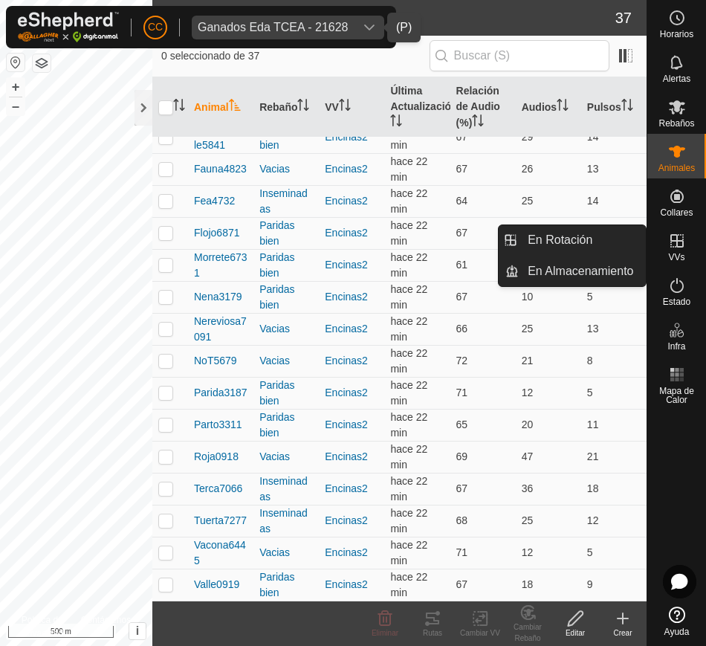
click at [678, 242] on icon at bounding box center [677, 241] width 18 height 18
click at [681, 236] on icon at bounding box center [677, 241] width 18 height 18
click at [612, 233] on link "En Rotación" at bounding box center [582, 240] width 127 height 30
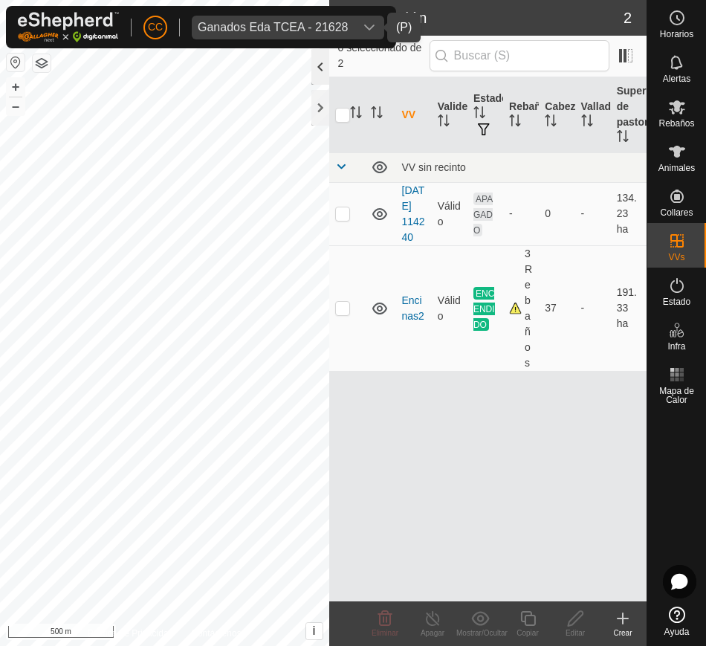
click at [316, 80] on div at bounding box center [320, 67] width 18 height 36
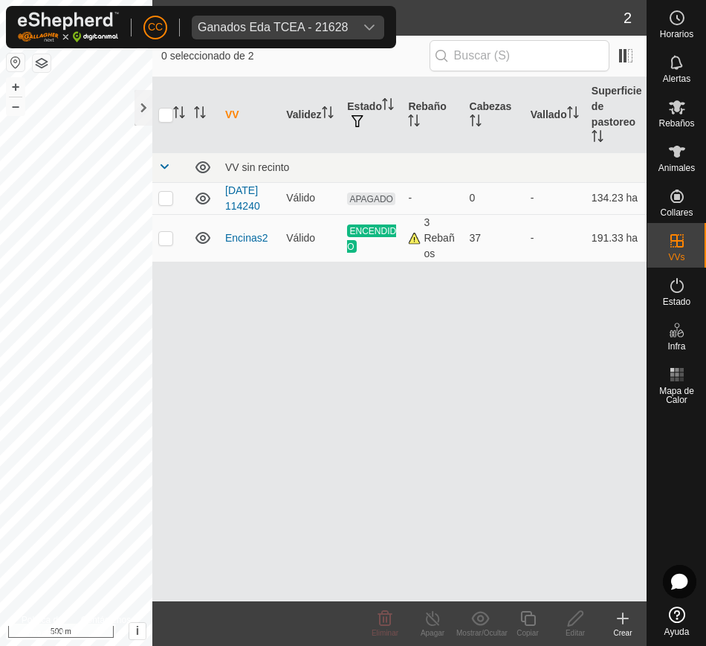
click at [13, 67] on button "button" at bounding box center [16, 62] width 18 height 18
click at [140, 115] on div at bounding box center [143, 108] width 18 height 36
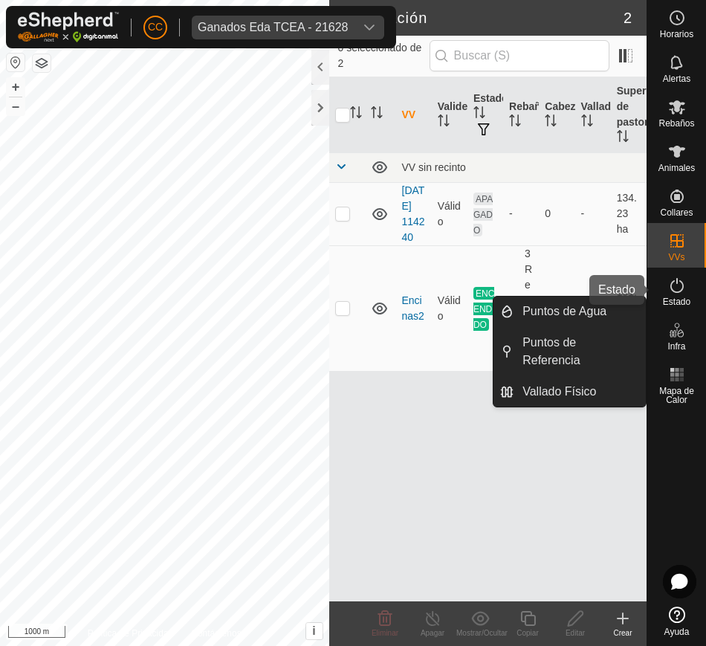
click at [687, 308] on div "Estado" at bounding box center [676, 289] width 59 height 45
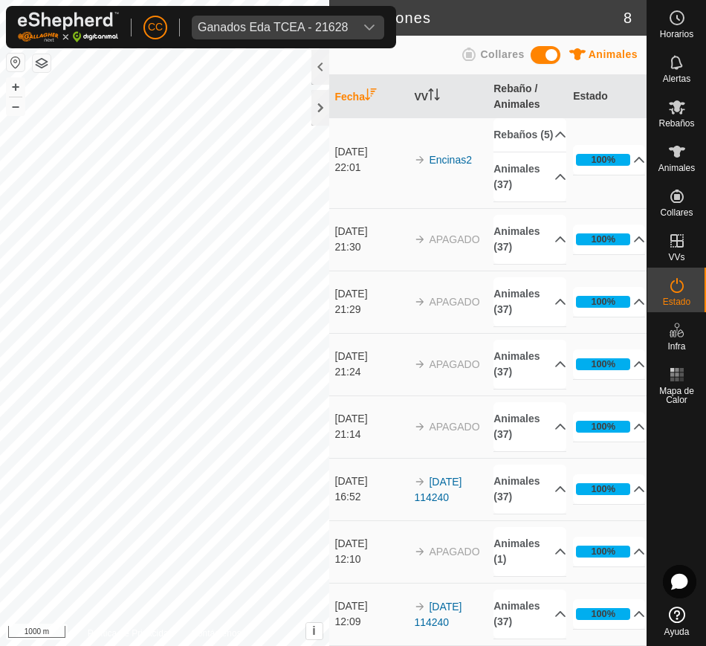
scroll to position [22, 0]
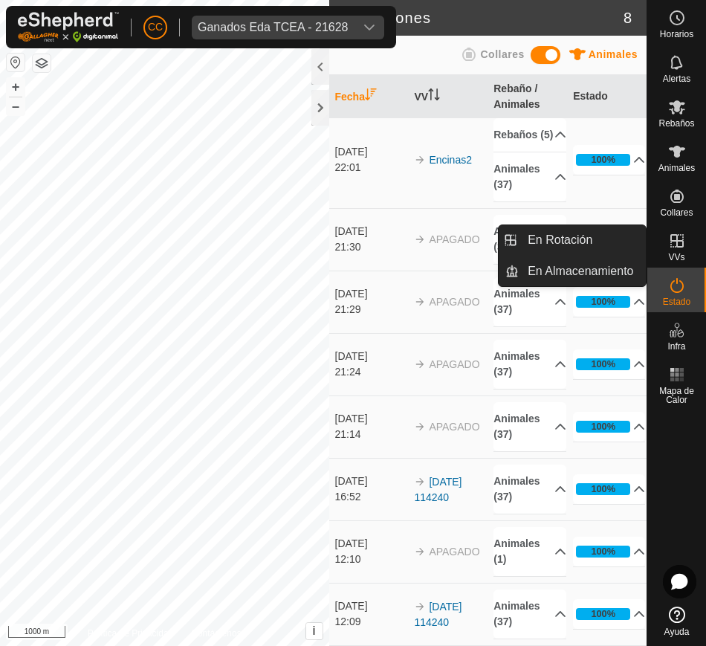
drag, startPoint x: 680, startPoint y: 262, endPoint x: 674, endPoint y: 257, distance: 7.9
click at [680, 254] on span "VVs" at bounding box center [676, 257] width 16 height 9
click at [629, 266] on link "En Almacenamiento" at bounding box center [582, 271] width 127 height 30
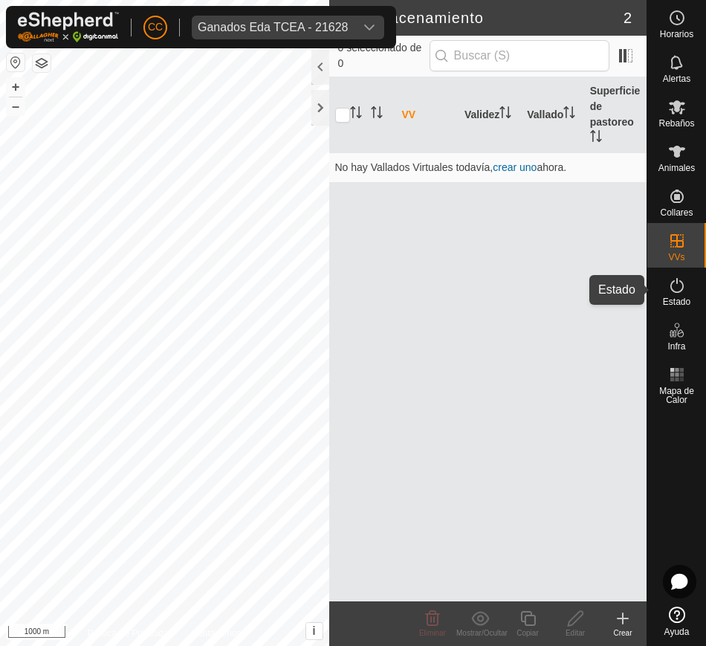
click at [687, 291] on es-activation-svg-icon at bounding box center [676, 285] width 27 height 24
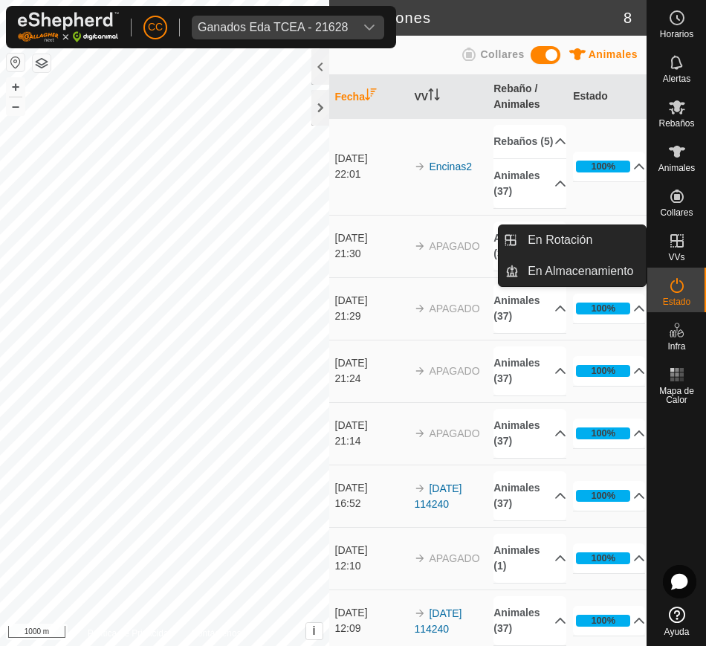
click at [679, 259] on span "VVs" at bounding box center [676, 257] width 16 height 9
click at [594, 242] on link "En Rotación" at bounding box center [582, 240] width 127 height 30
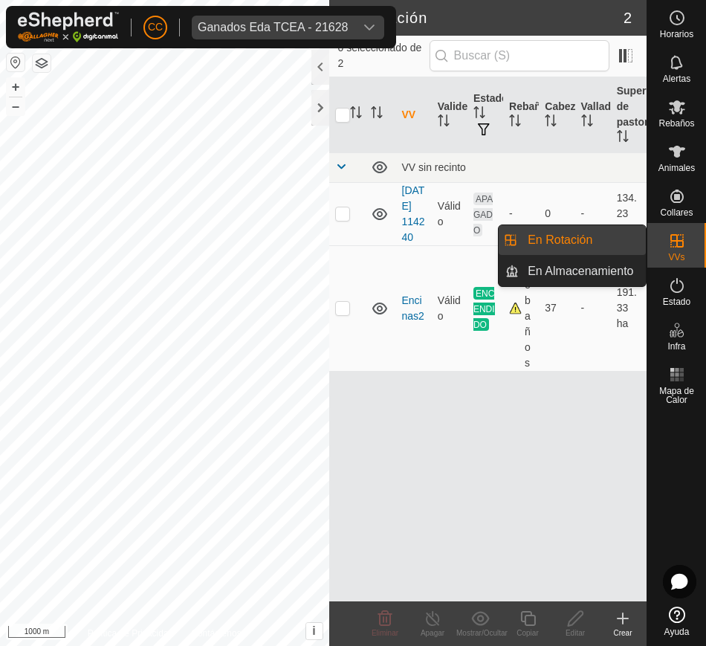
click at [575, 246] on link "En Rotación" at bounding box center [582, 240] width 127 height 30
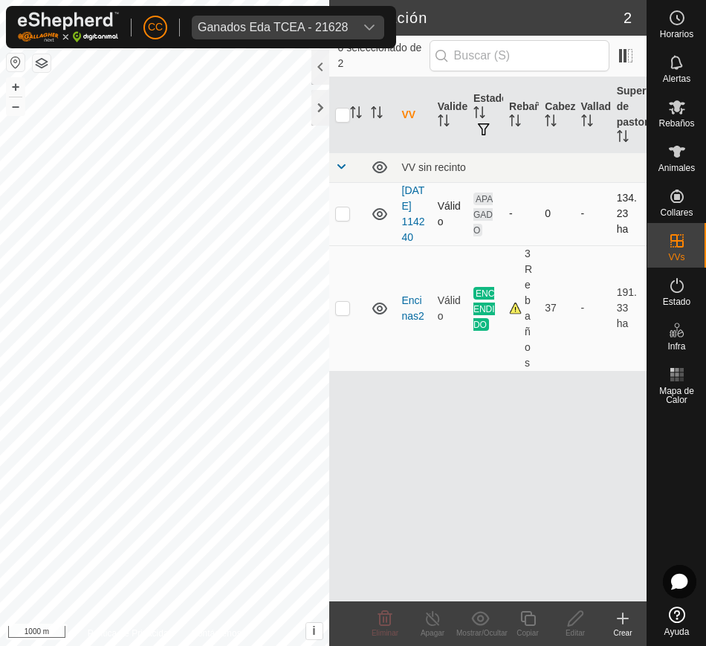
click at [340, 218] on p-checkbox at bounding box center [342, 213] width 15 height 12
checkbox input "true"
click at [678, 297] on span "Estado" at bounding box center [676, 301] width 27 height 9
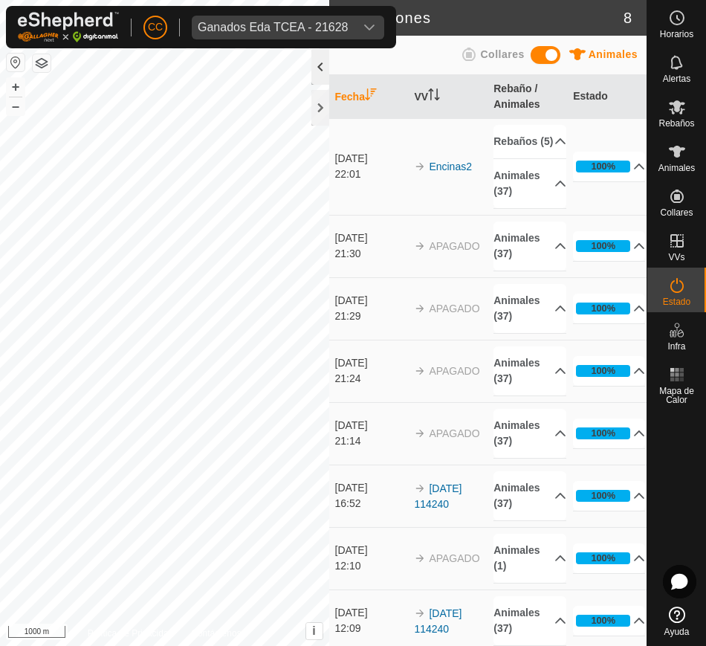
click at [319, 69] on div at bounding box center [320, 67] width 18 height 36
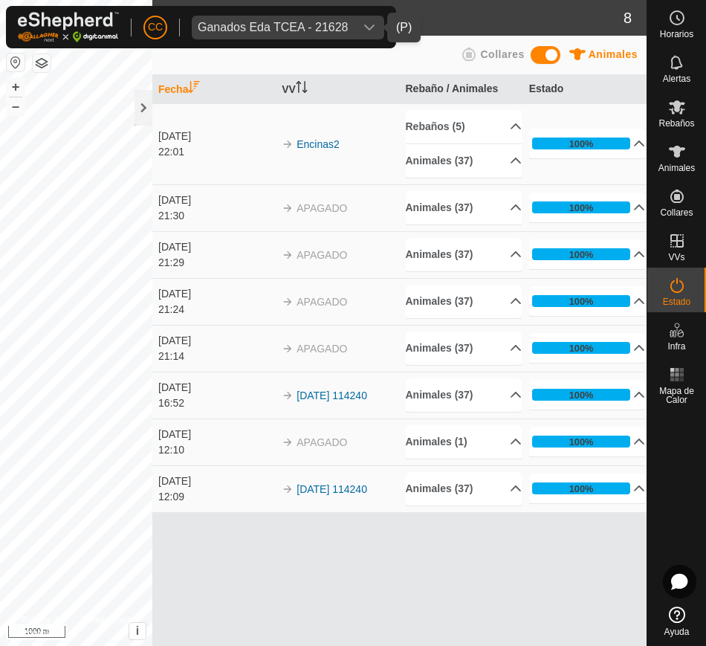
click at [356, 26] on div "dropdown trigger" at bounding box center [369, 28] width 30 height 24
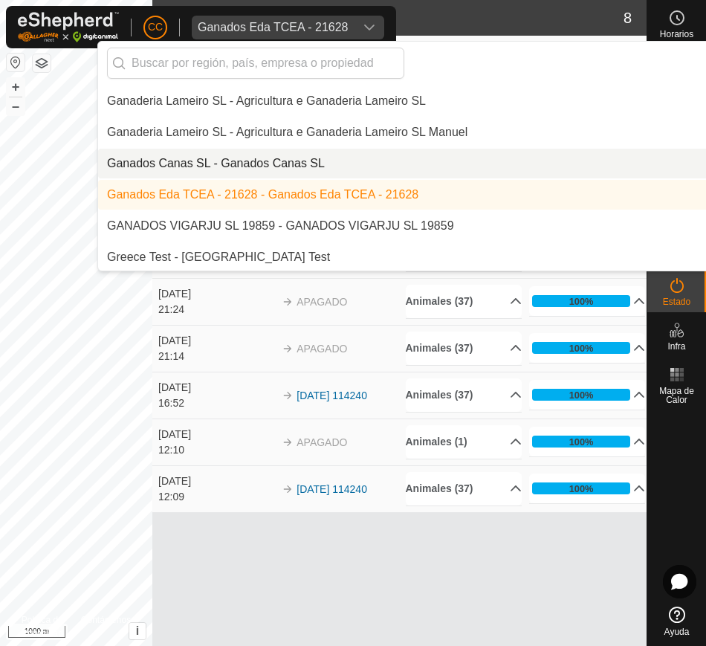
scroll to position [4118, 0]
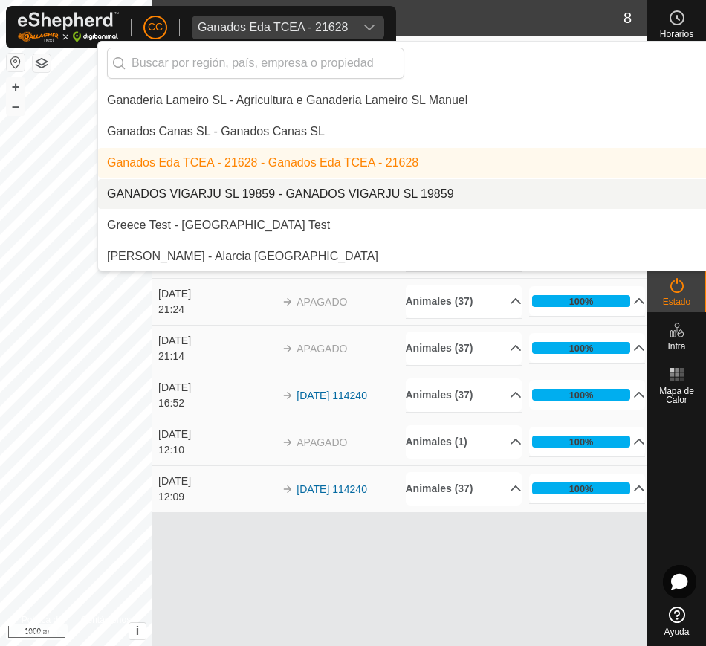
click at [395, 184] on li "GANADOS VIGARJU SL 19859 - GANADOS VIGARJU SL 19859" at bounding box center [503, 194] width 811 height 30
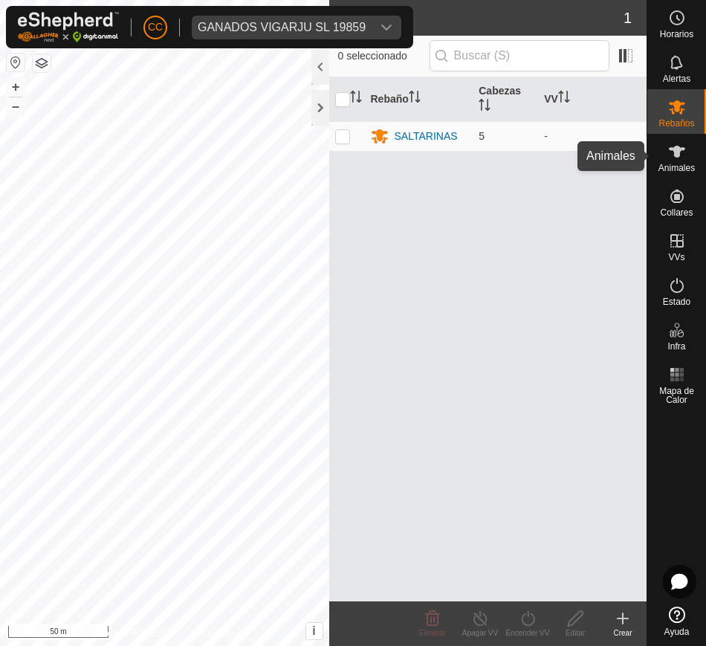
click at [679, 164] on span "Animales" at bounding box center [676, 167] width 36 height 9
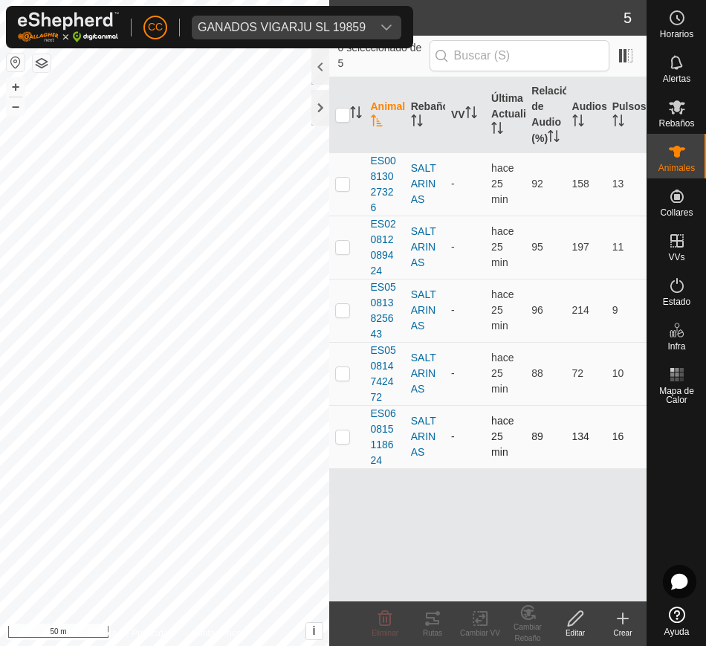
drag, startPoint x: 364, startPoint y: 175, endPoint x: 628, endPoint y: 452, distance: 383.1
click at [627, 455] on tbody "ES00813027326 SALTARINAS - hace 25 min 92 158 13 ES020812089424 SALTARINAS - ha…" at bounding box center [488, 310] width 318 height 316
copy tbody "ES00813027326 SALTARINAS - hace 25 min 92 158 13 ES020812089424 SALTARINAS - ha…"
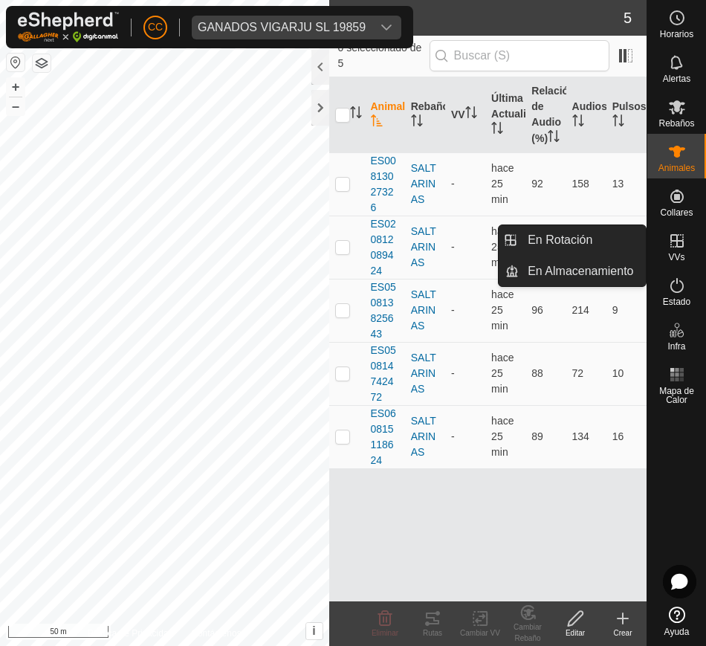
click at [678, 247] on icon at bounding box center [676, 240] width 13 height 13
click at [663, 241] on es-virtualpaddocks-svg-icon at bounding box center [676, 241] width 27 height 24
click at [614, 236] on link "En Rotación" at bounding box center [582, 240] width 127 height 30
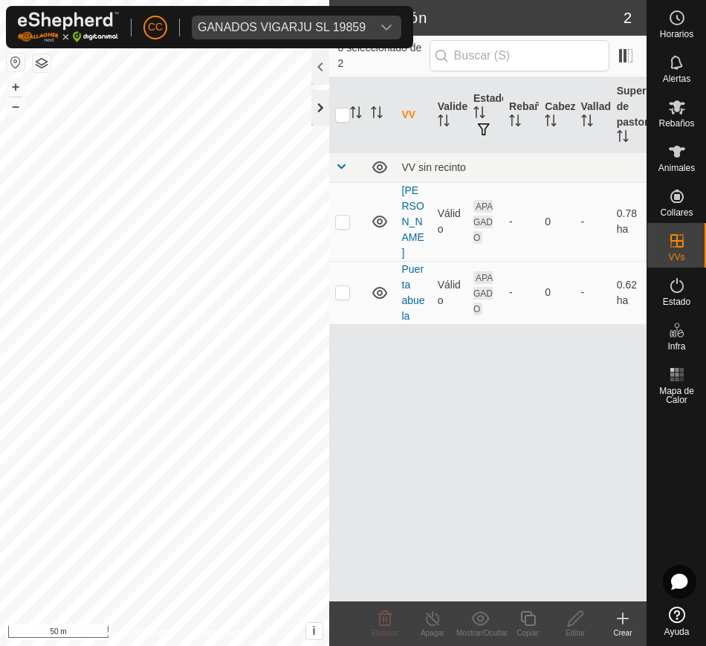
click at [317, 97] on div at bounding box center [320, 108] width 18 height 36
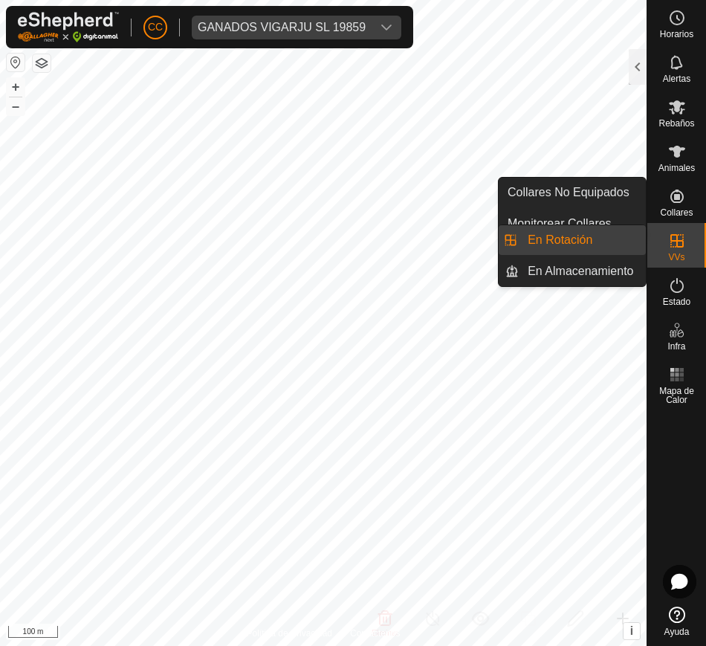
drag, startPoint x: 678, startPoint y: 184, endPoint x: 685, endPoint y: 237, distance: 53.2
click at [686, 237] on es-virtualpaddocks-svg-icon at bounding box center [676, 241] width 27 height 24
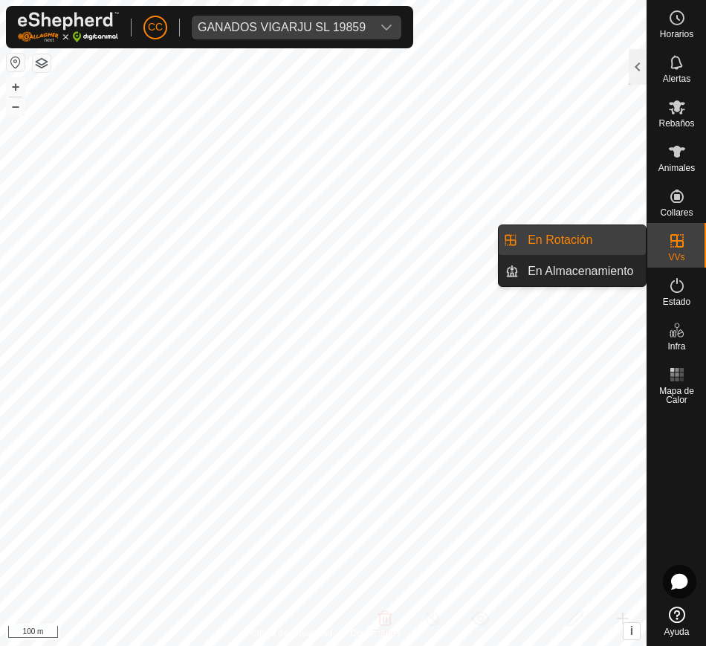
click at [626, 237] on link "En Rotación" at bounding box center [582, 240] width 127 height 30
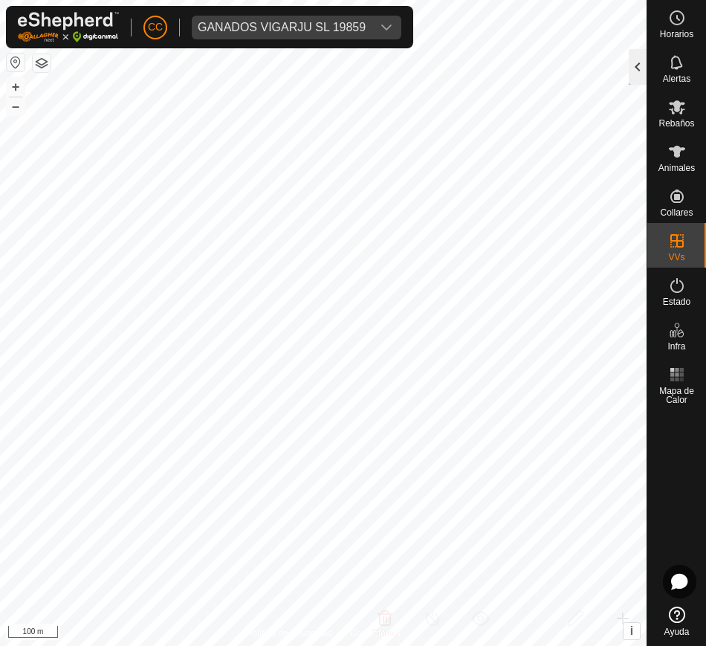
click at [635, 71] on div at bounding box center [638, 67] width 18 height 36
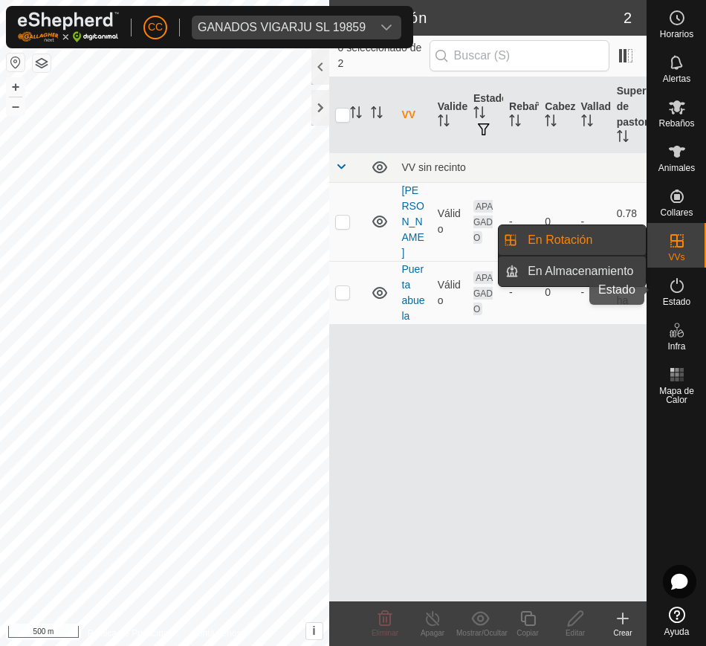
drag, startPoint x: 671, startPoint y: 295, endPoint x: 623, endPoint y: 285, distance: 48.7
click at [671, 295] on es-activation-svg-icon at bounding box center [676, 285] width 27 height 24
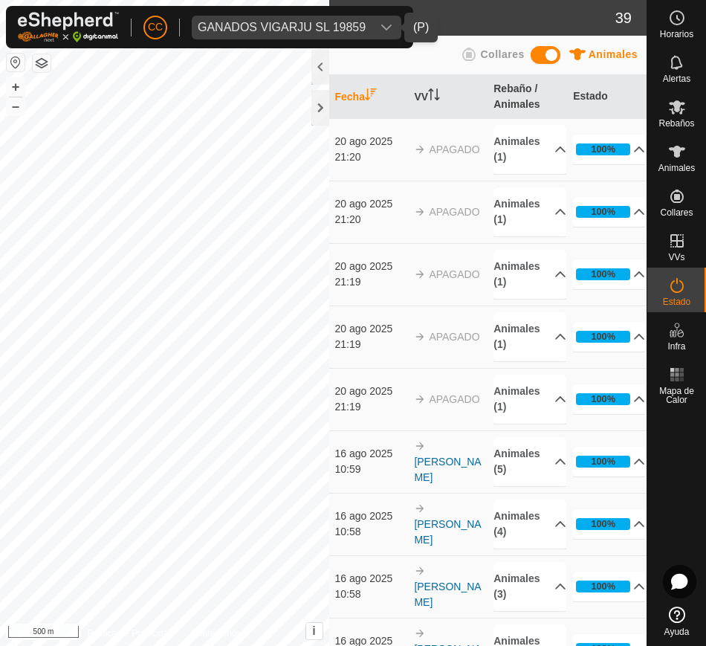
click at [371, 20] on span "GANADOS VIGARJU SL 19859" at bounding box center [282, 28] width 180 height 24
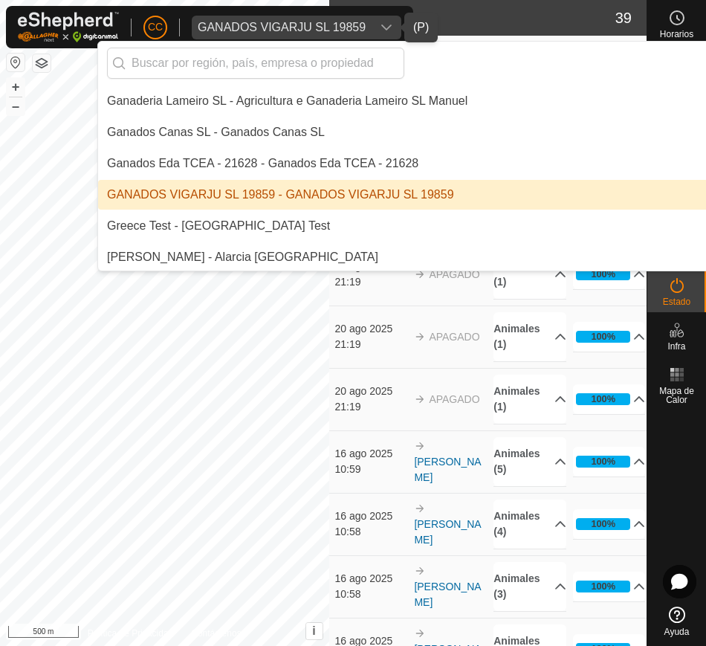
scroll to position [4150, 0]
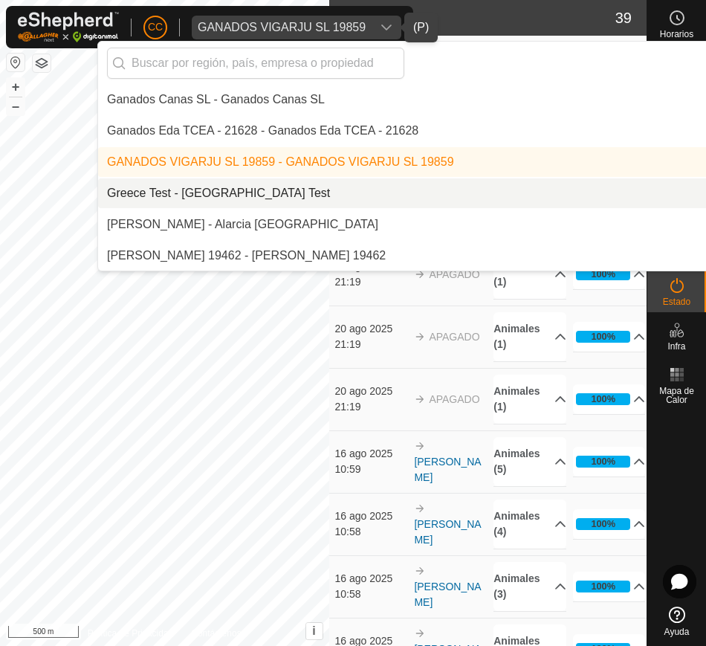
click at [413, 192] on li "Greece Test - [GEOGRAPHIC_DATA] Test" at bounding box center [503, 193] width 811 height 30
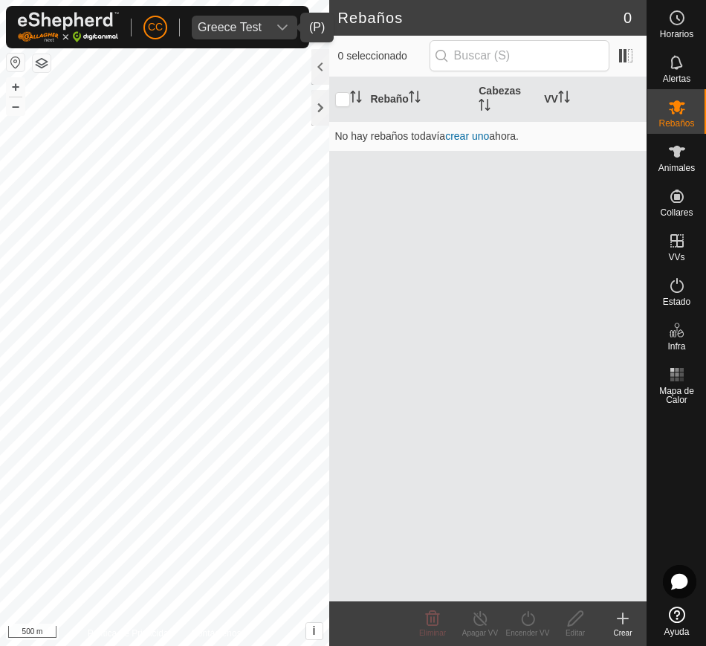
click at [267, 26] on div "dropdown trigger" at bounding box center [282, 28] width 30 height 24
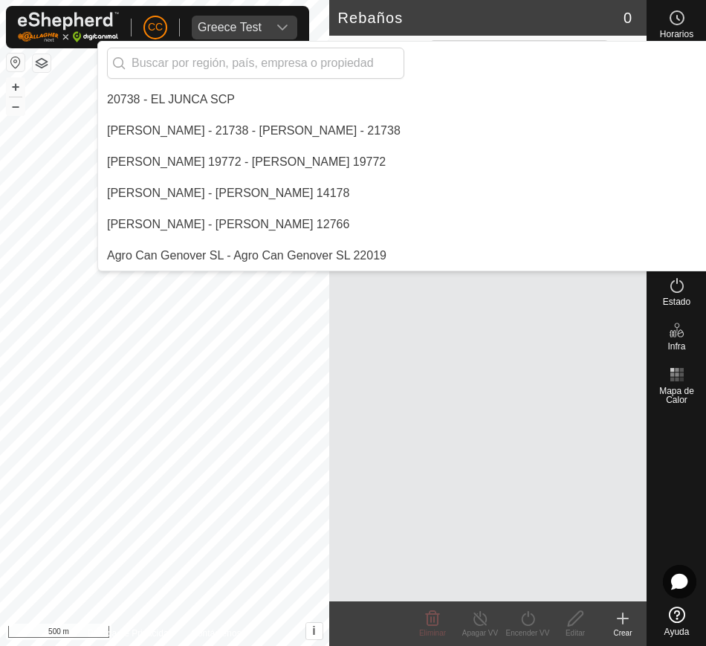
scroll to position [4088, 0]
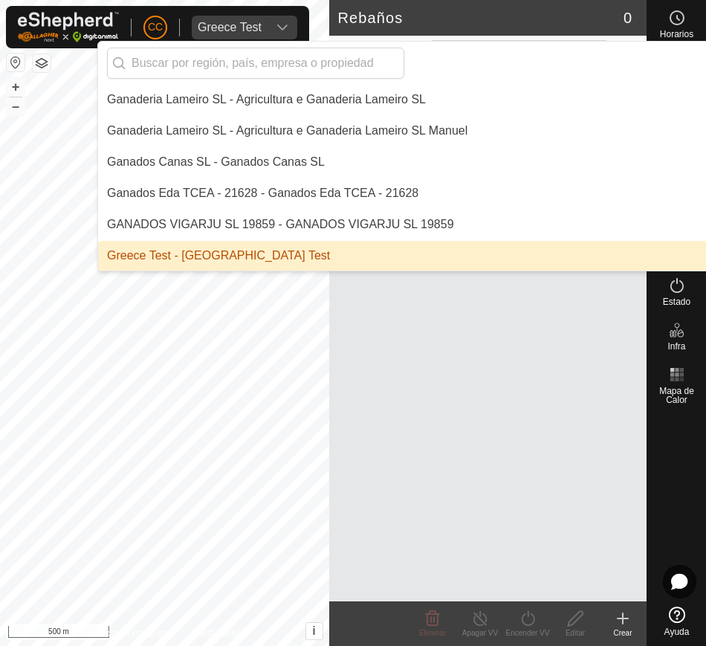
drag, startPoint x: 472, startPoint y: 351, endPoint x: 455, endPoint y: 325, distance: 30.7
click at [471, 351] on div "Rebaño Cabezas VV No hay rebaños todavía crear uno ahora." at bounding box center [488, 339] width 318 height 524
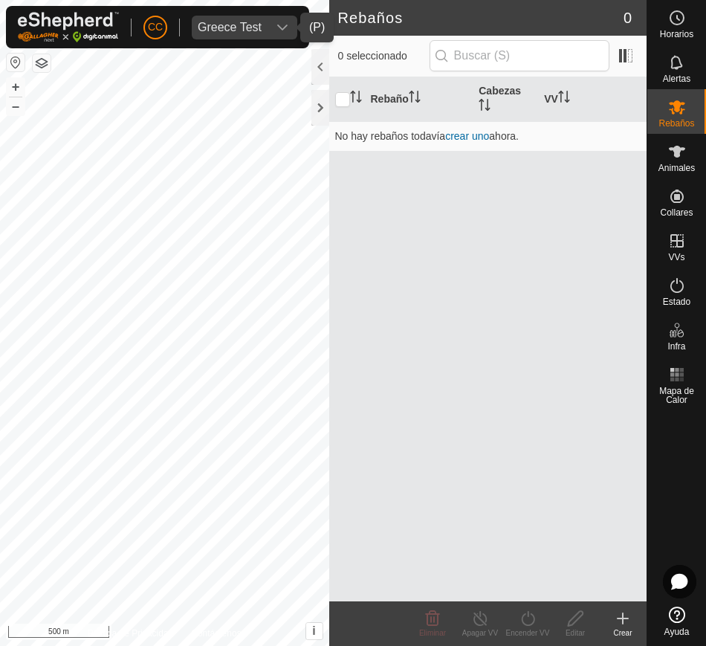
click at [279, 28] on icon "dropdown trigger" at bounding box center [282, 28] width 12 height 12
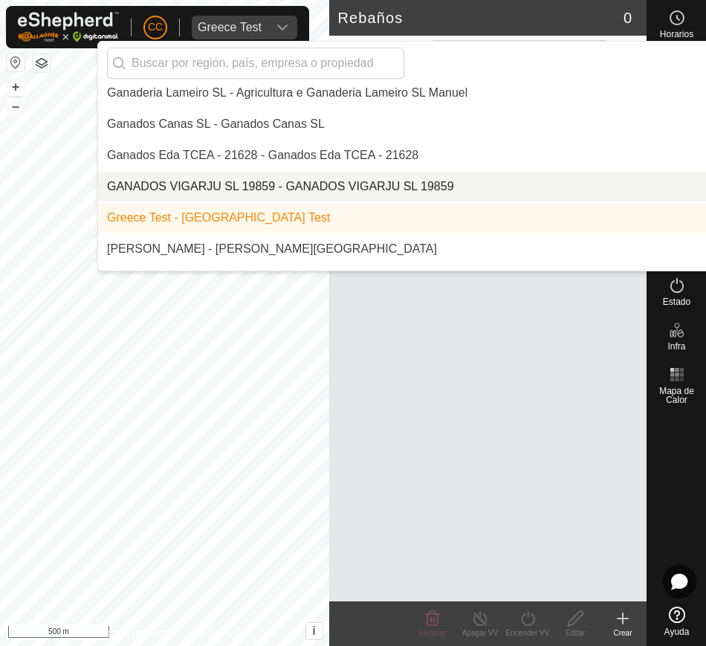
scroll to position [4181, 0]
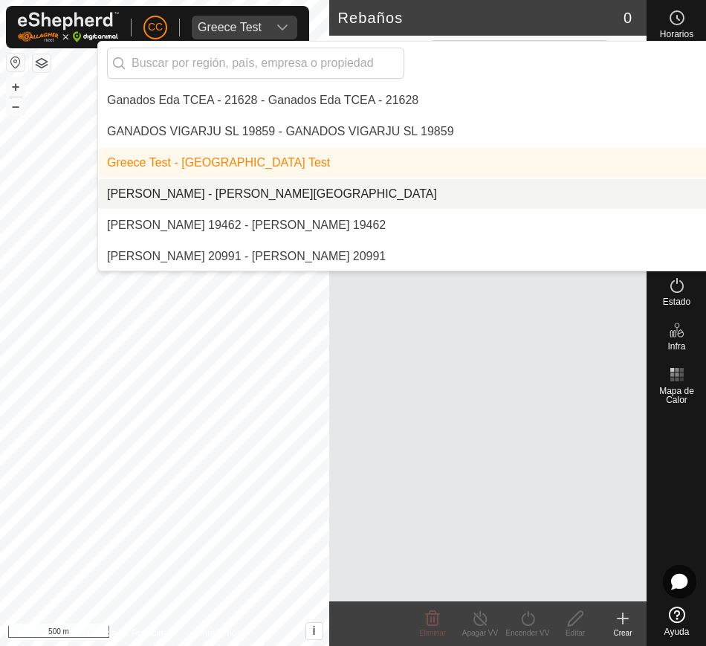
click at [253, 194] on li "[PERSON_NAME] - [PERSON_NAME][GEOGRAPHIC_DATA]" at bounding box center [503, 194] width 811 height 30
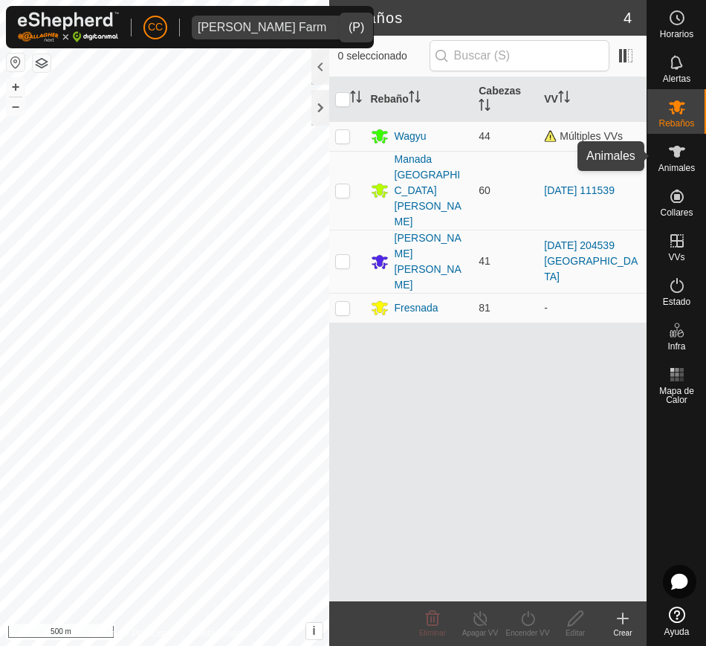
click at [674, 160] on es-animals-svg-icon at bounding box center [676, 152] width 27 height 24
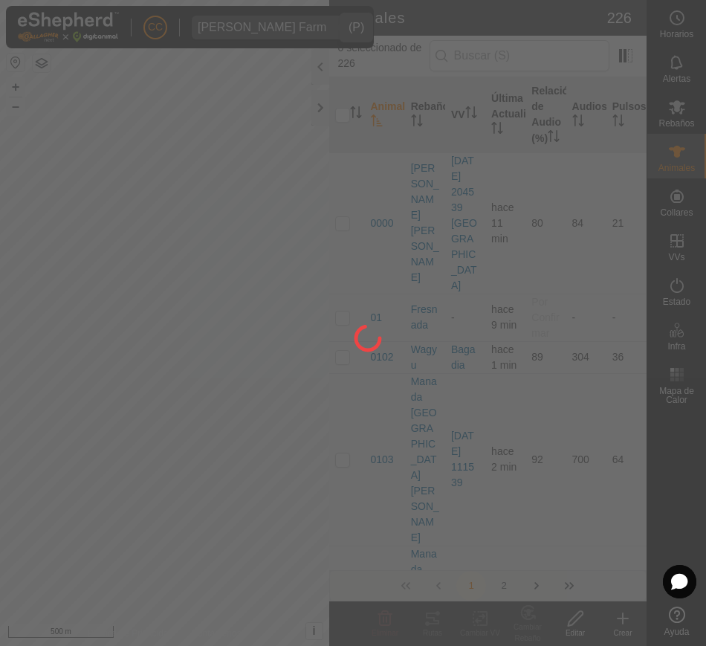
click at [323, 70] on div at bounding box center [353, 323] width 706 height 646
click at [313, 70] on div at bounding box center [353, 323] width 706 height 646
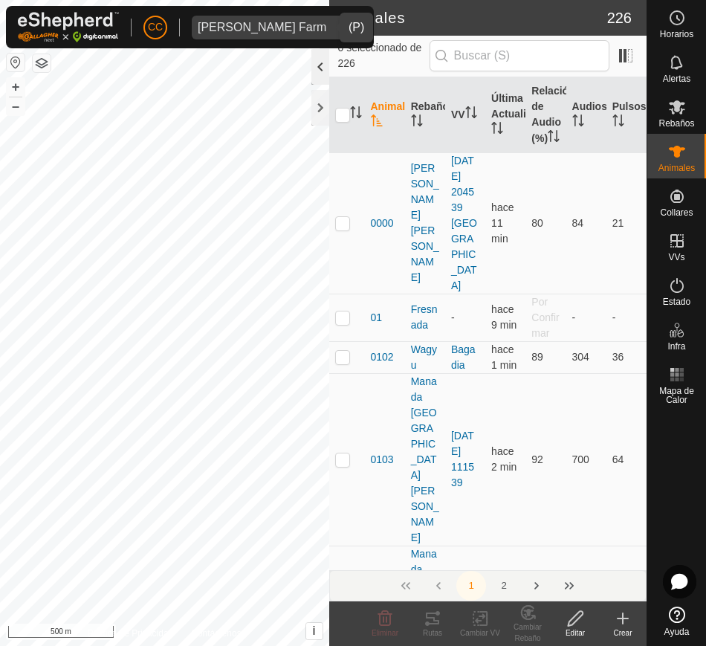
click at [317, 73] on div at bounding box center [320, 67] width 18 height 36
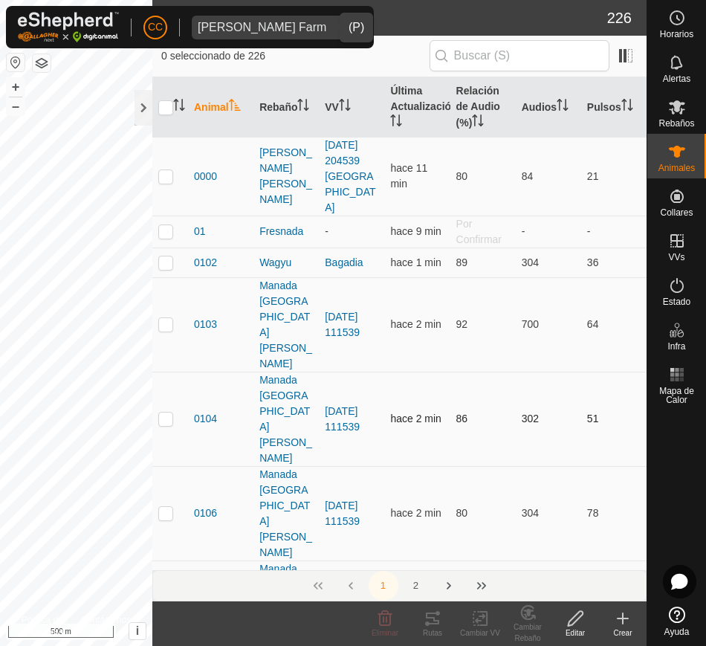
drag, startPoint x: 184, startPoint y: 143, endPoint x: 389, endPoint y: 311, distance: 264.9
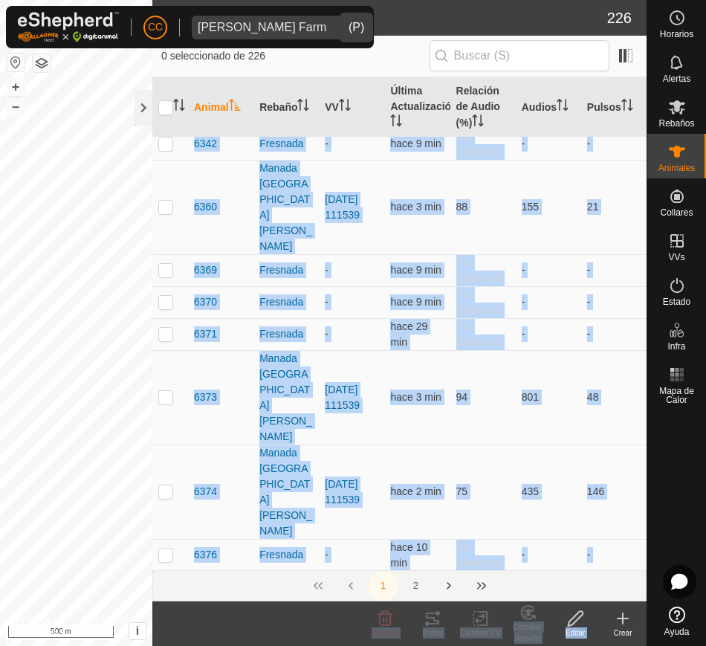
scroll to position [7939, 0]
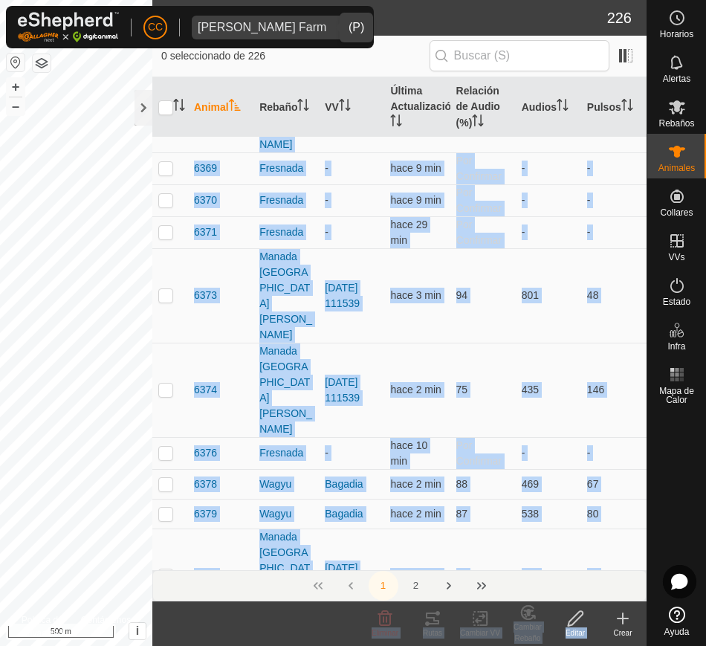
drag, startPoint x: 191, startPoint y: 148, endPoint x: 603, endPoint y: 641, distance: 643.0
click at [603, 641] on article "Animales 226 0 seleccionado de 226 Animal Rebaño VV Última Actualización Relaci…" at bounding box center [399, 323] width 494 height 646
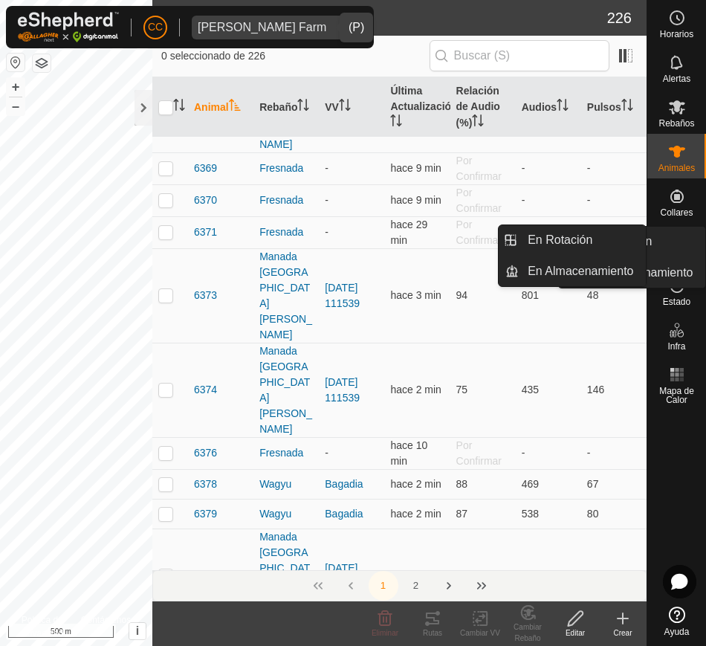
click at [675, 240] on icon at bounding box center [676, 240] width 13 height 13
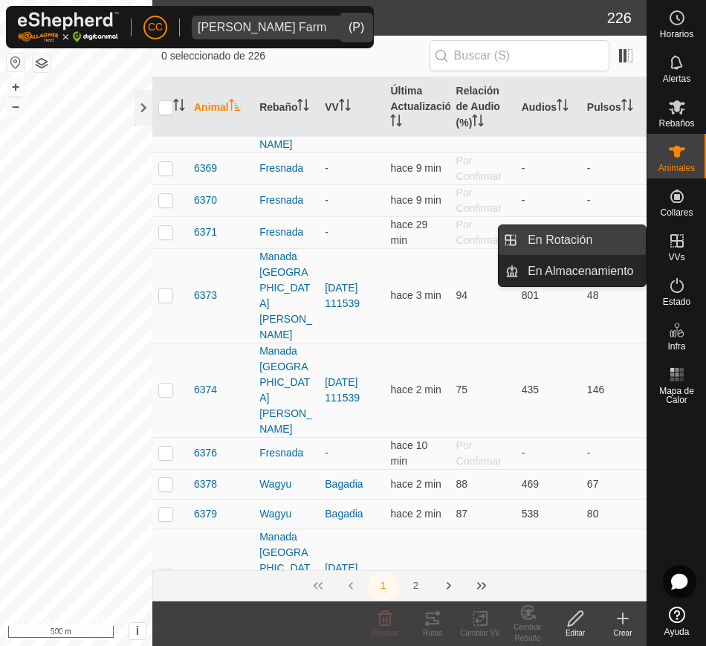
click at [624, 243] on link "En Rotación" at bounding box center [582, 240] width 127 height 30
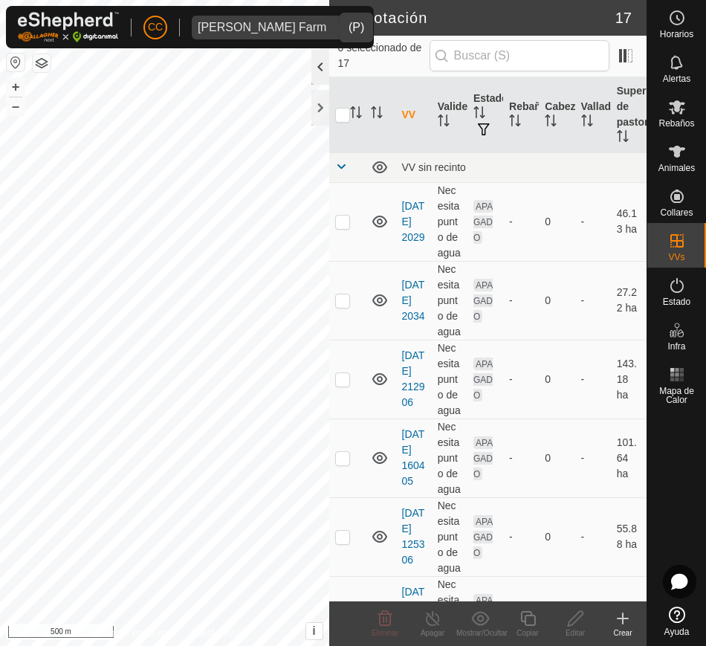
click at [322, 71] on div at bounding box center [320, 67] width 18 height 36
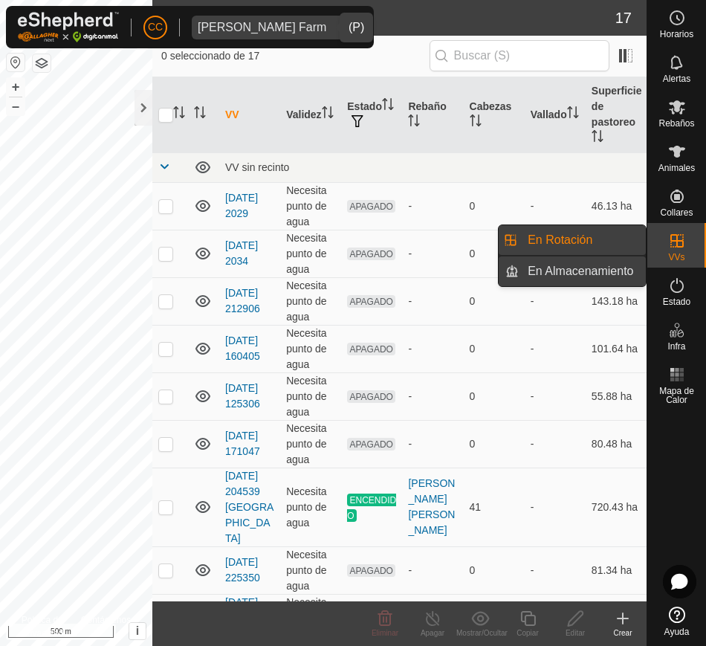
click at [620, 260] on link "En Almacenamiento" at bounding box center [582, 271] width 127 height 30
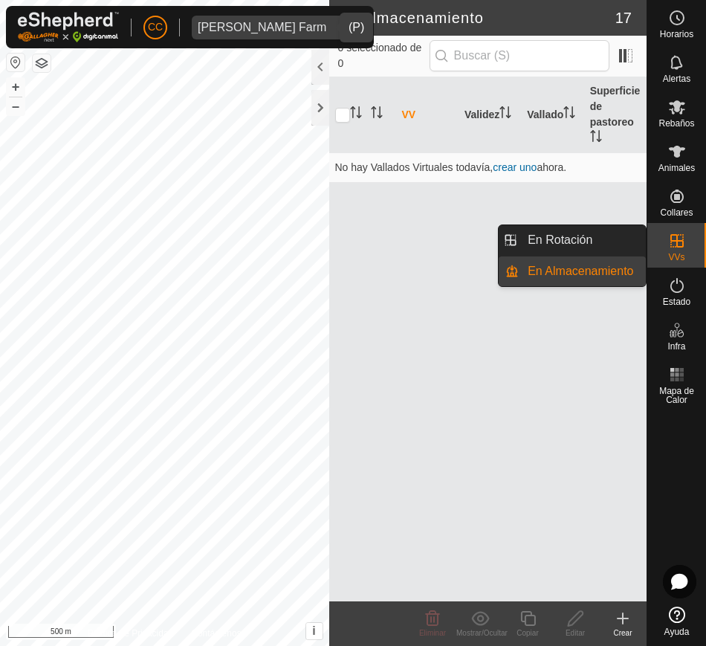
drag, startPoint x: 665, startPoint y: 244, endPoint x: 643, endPoint y: 240, distance: 22.0
click at [664, 244] on es-virtualpaddocks-svg-icon at bounding box center [676, 241] width 27 height 24
click at [623, 237] on link "En Rotación" at bounding box center [582, 240] width 127 height 30
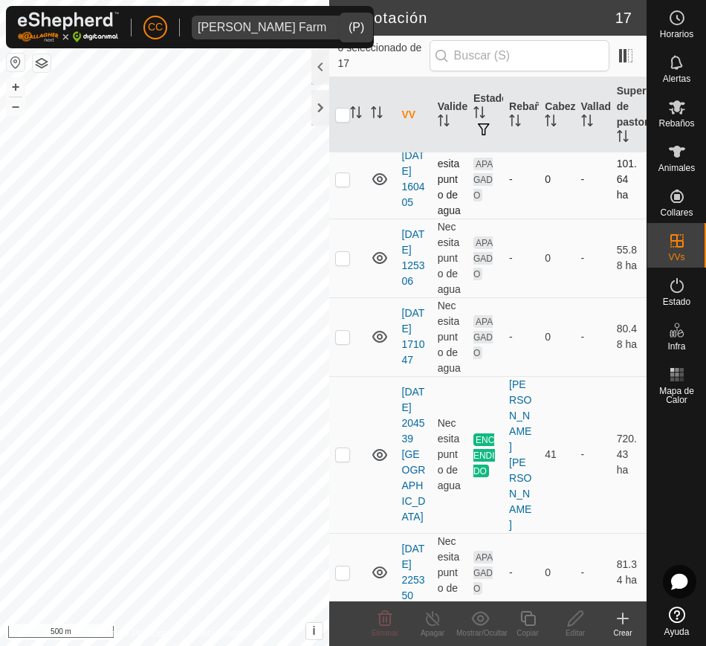
scroll to position [557, 0]
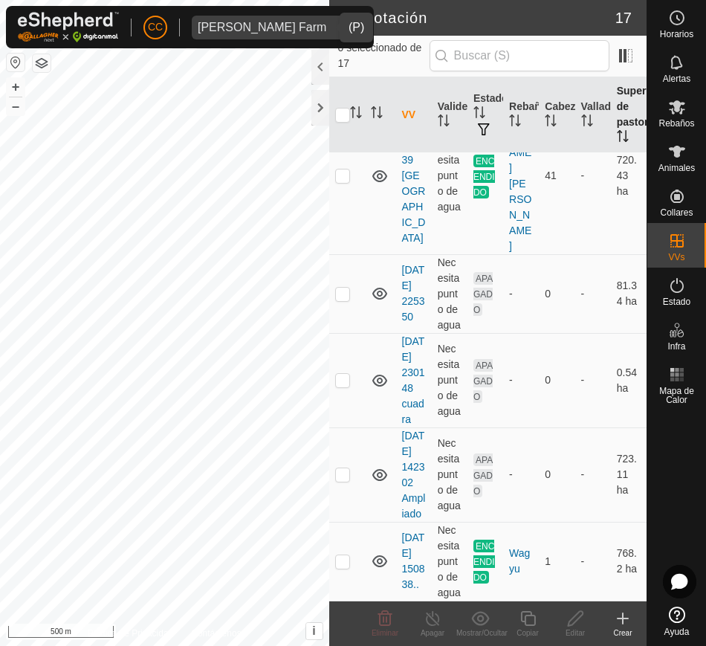
click at [611, 146] on th "Superficie de pastoreo" at bounding box center [629, 115] width 36 height 76
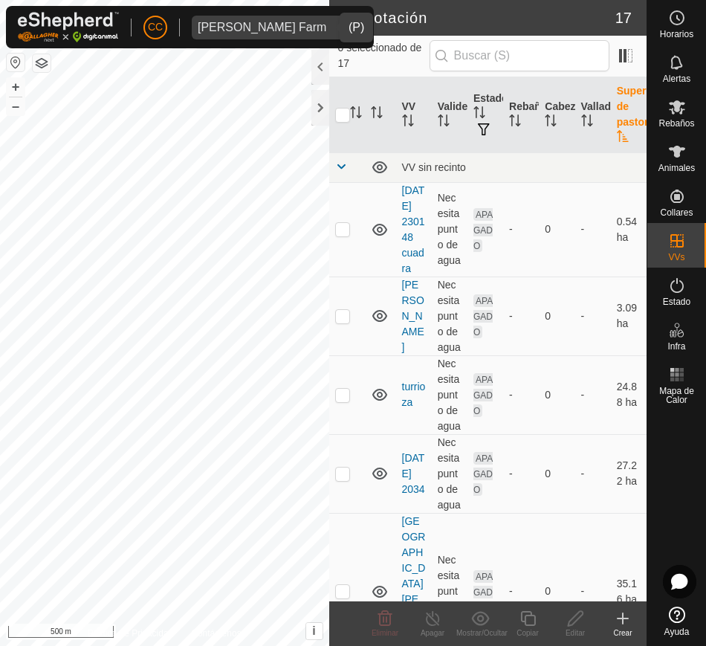
click at [619, 126] on th "Superficie de pastoreo" at bounding box center [629, 115] width 36 height 76
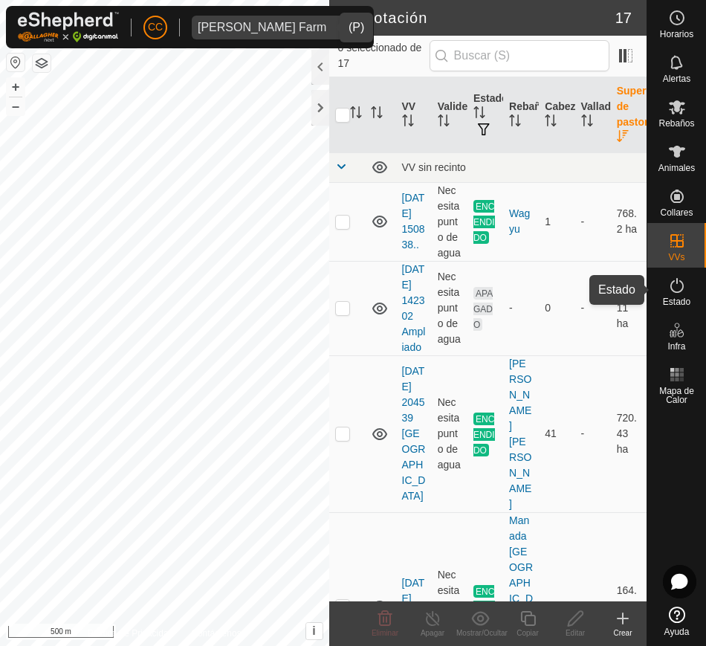
click at [695, 301] on div "Estado" at bounding box center [676, 289] width 59 height 45
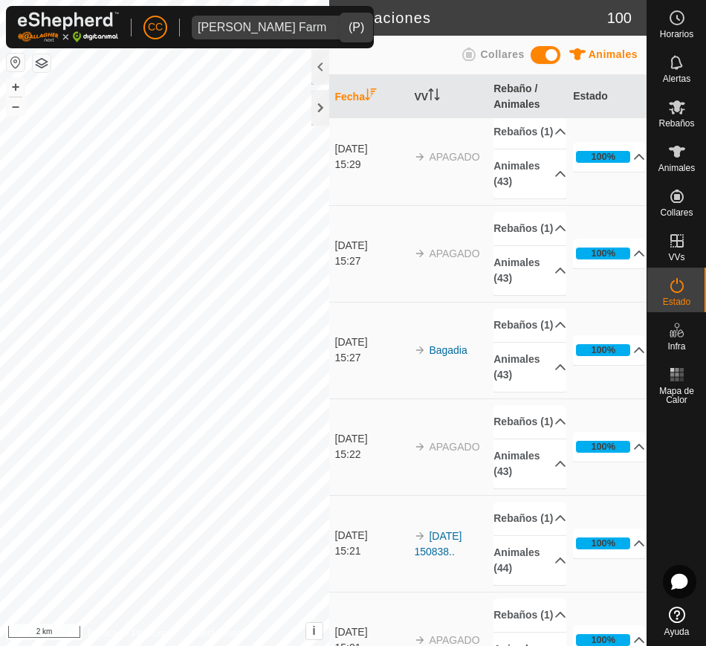
scroll to position [6287, 0]
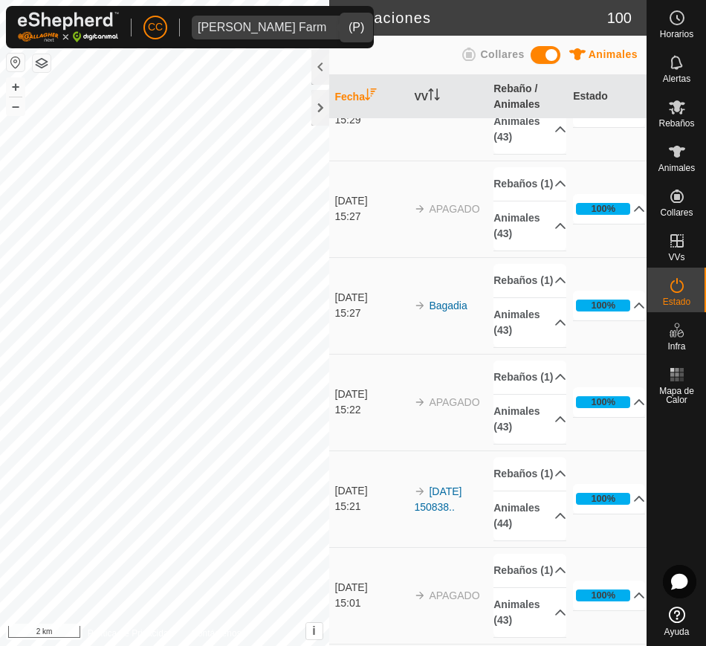
click at [332, 23] on div "dropdown trigger" at bounding box center [347, 28] width 30 height 24
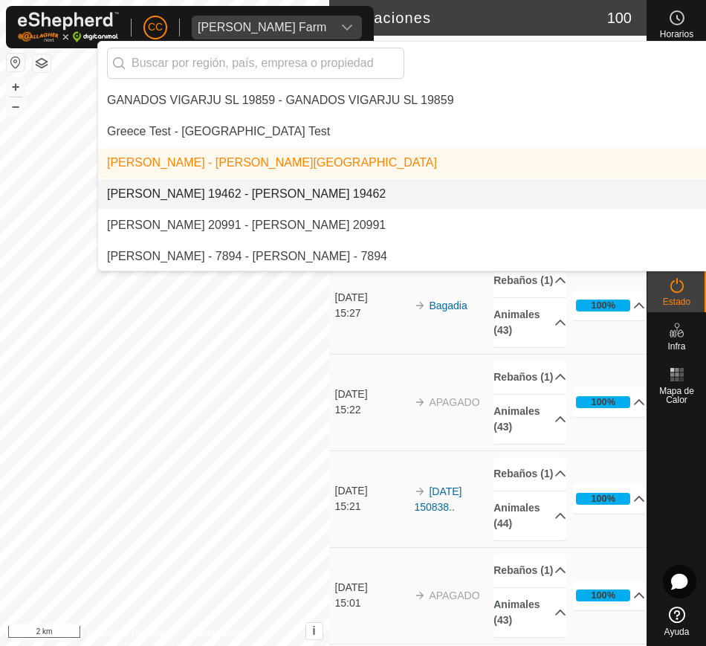
scroll to position [4213, 0]
click at [342, 194] on li "[PERSON_NAME] 19462 - [PERSON_NAME] 19462" at bounding box center [503, 193] width 811 height 30
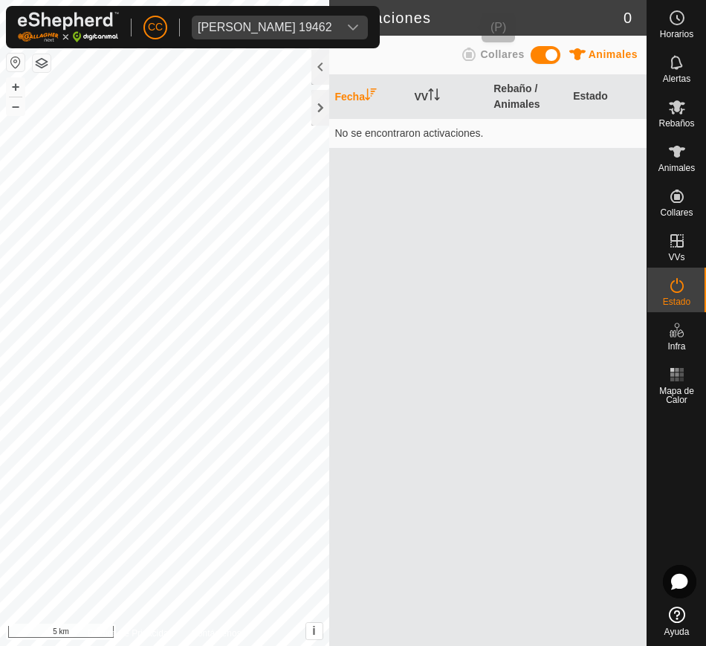
scroll to position [0, 0]
click at [678, 175] on div "Animales" at bounding box center [676, 156] width 59 height 45
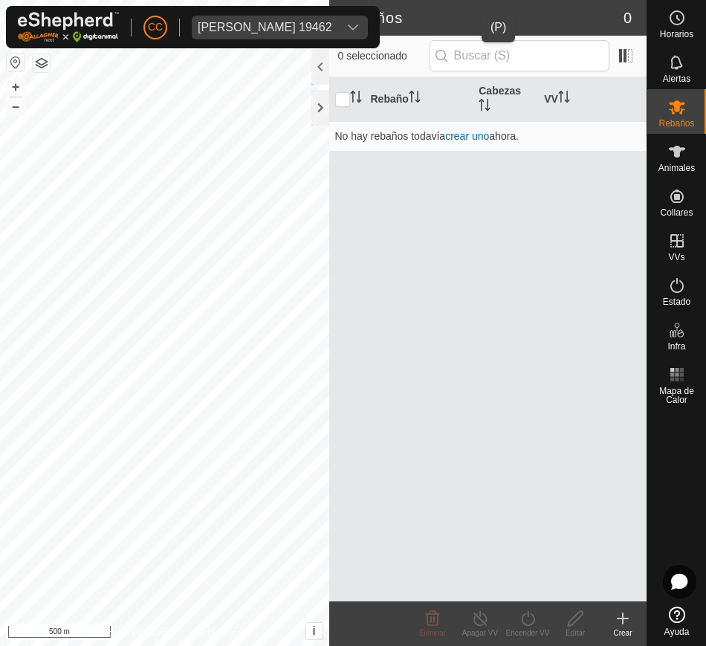
click at [359, 25] on icon "dropdown trigger" at bounding box center [353, 28] width 12 height 12
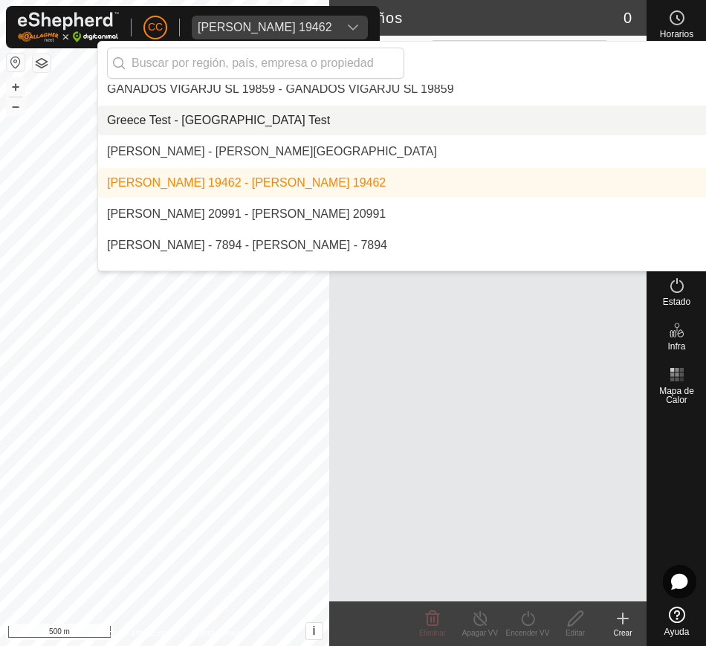
scroll to position [4243, 0]
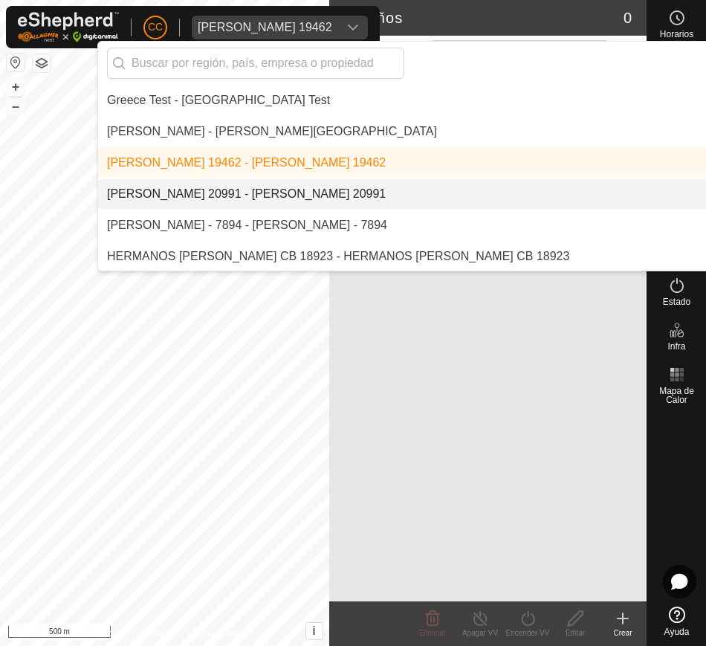
click at [533, 192] on li "[PERSON_NAME] 20991 - [PERSON_NAME] 20991" at bounding box center [503, 194] width 811 height 30
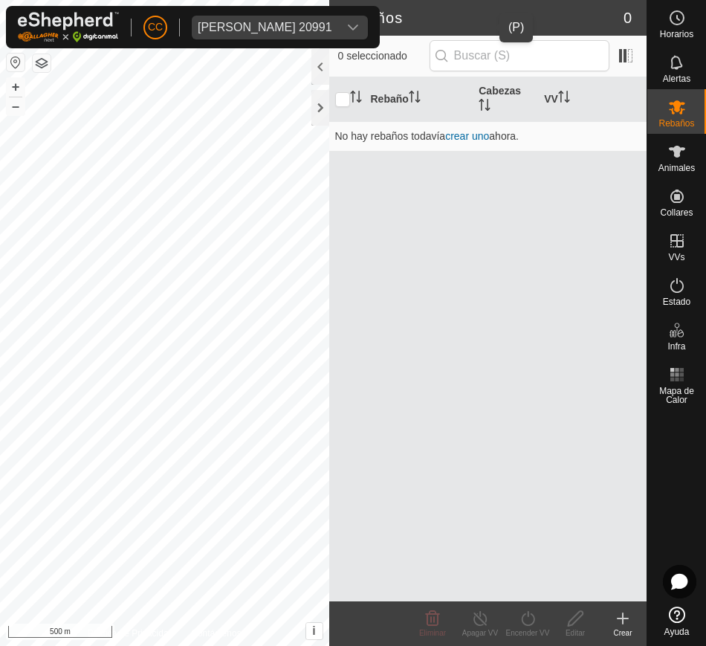
click at [368, 18] on div "dropdown trigger" at bounding box center [353, 28] width 30 height 24
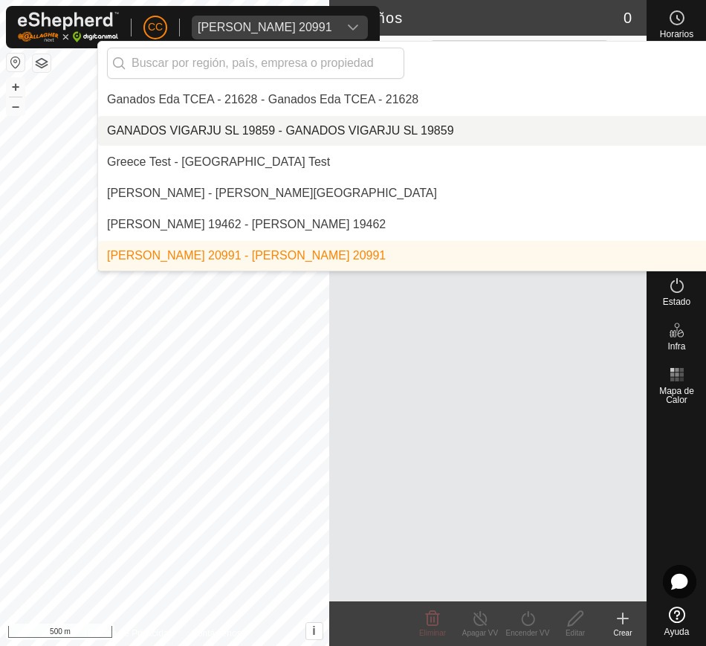
scroll to position [4274, 0]
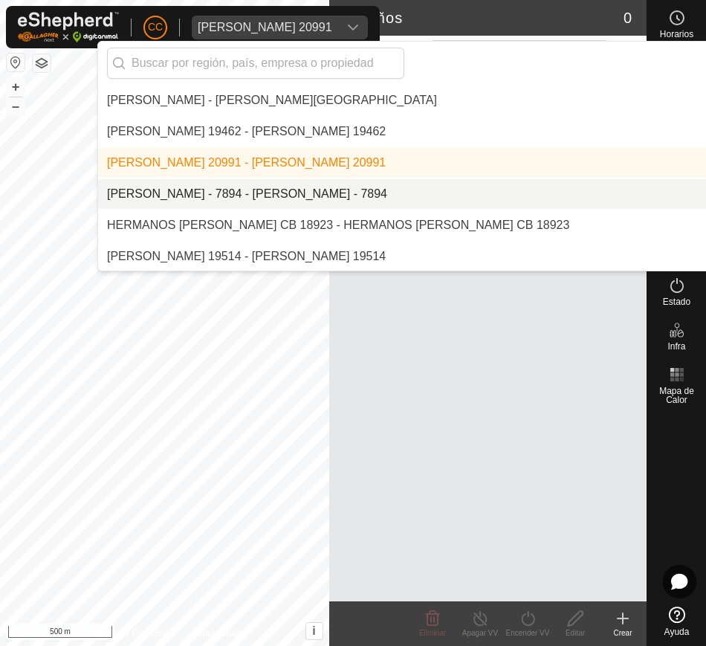
click at [436, 187] on li "[PERSON_NAME] - 7894 - [PERSON_NAME] - 7894" at bounding box center [503, 194] width 811 height 30
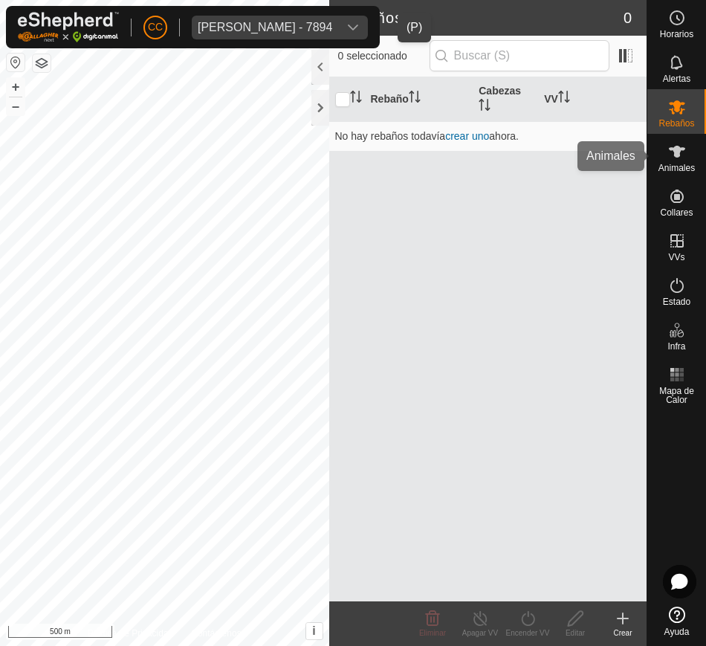
click at [679, 158] on icon at bounding box center [677, 152] width 18 height 18
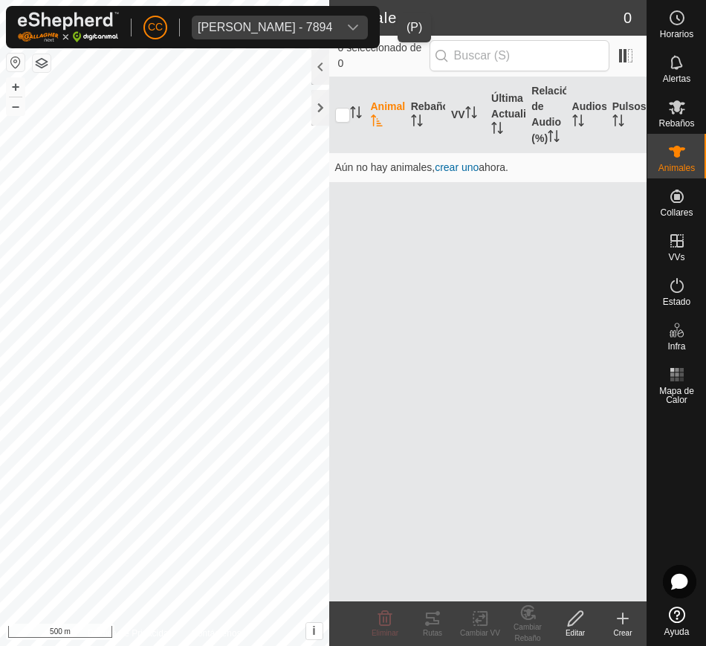
click at [338, 30] on span "Hector Higueras Tomas - 7894" at bounding box center [265, 28] width 146 height 24
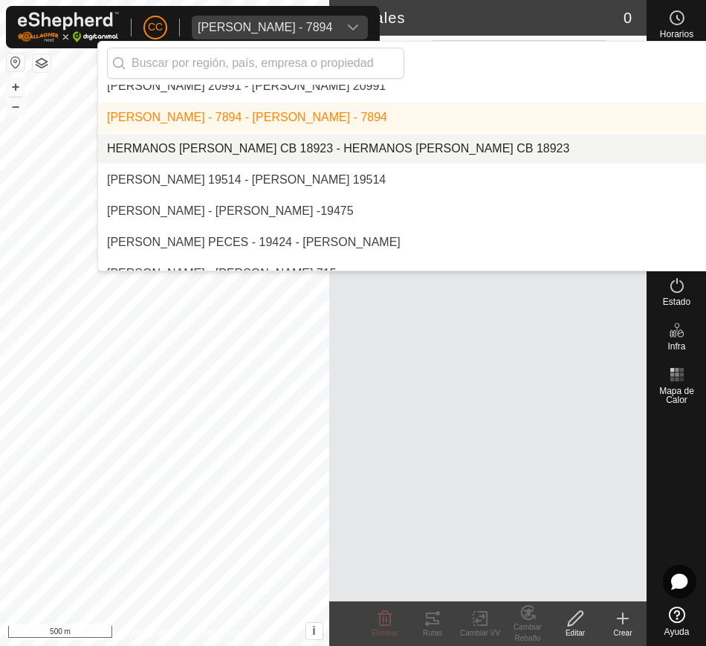
scroll to position [4306, 0]
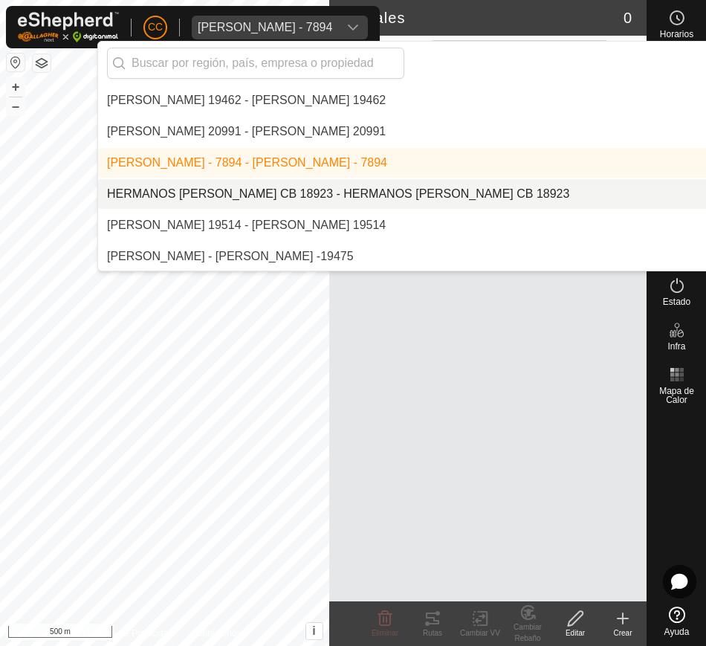
click at [490, 181] on li "HERMANOS [PERSON_NAME] CB 18923 - HERMANOS [PERSON_NAME] CB 18923" at bounding box center [503, 194] width 811 height 30
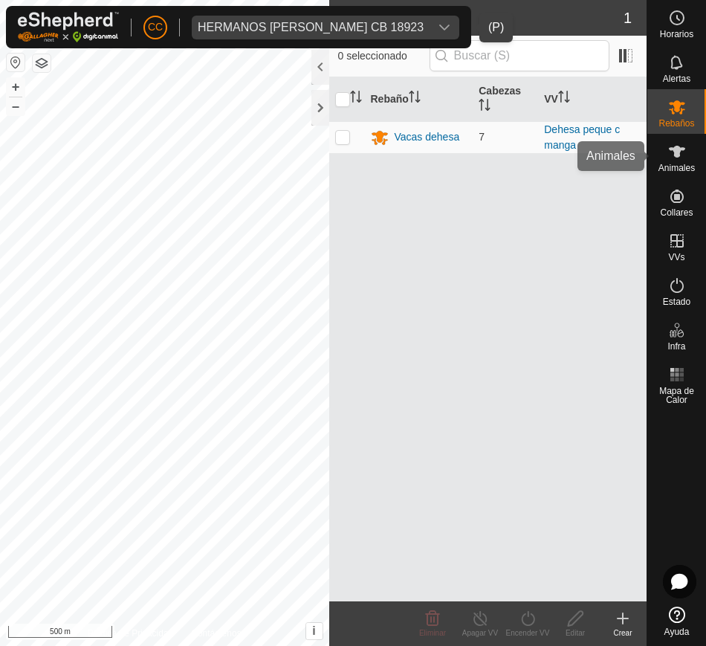
click at [685, 169] on span "Animales" at bounding box center [676, 167] width 36 height 9
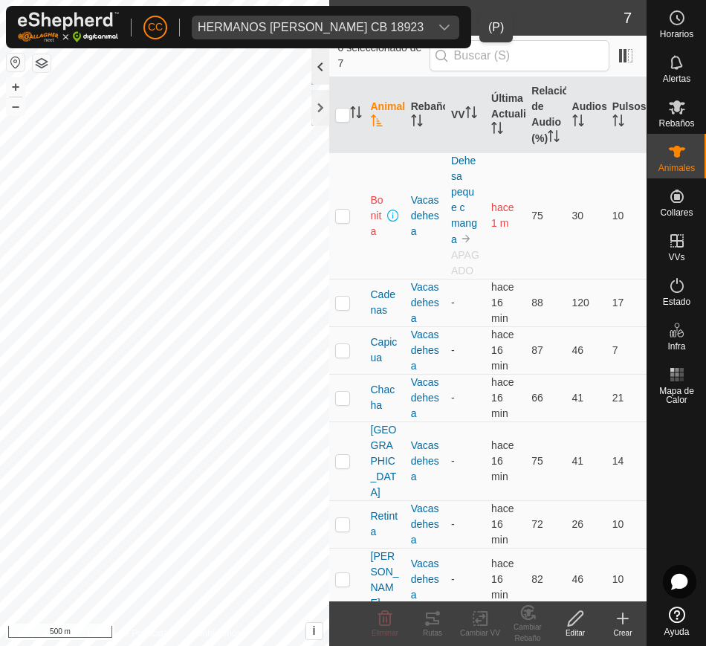
click at [311, 71] on div at bounding box center [320, 67] width 18 height 36
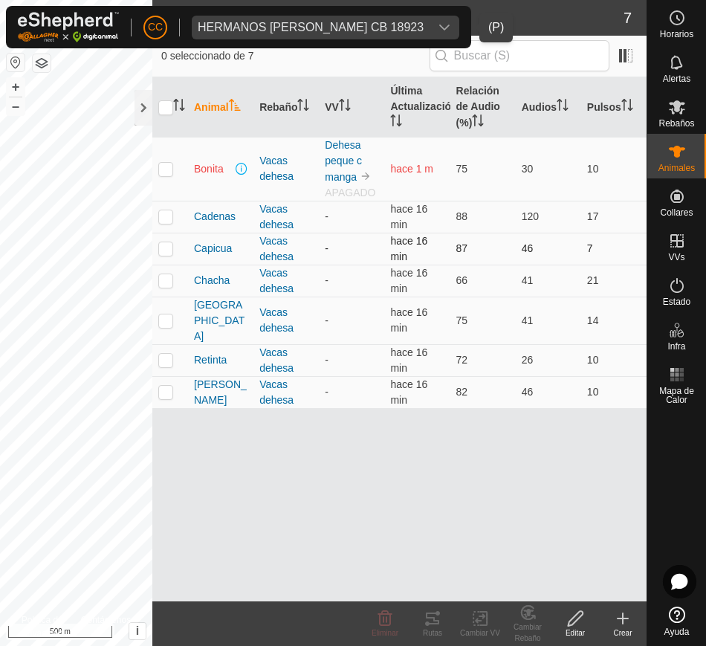
drag, startPoint x: 184, startPoint y: 155, endPoint x: 333, endPoint y: 236, distance: 169.2
click at [333, 236] on tbody "Bonita Vacas dehesa Dehesa peque c manga APAGADO hace 1 m 75 30 10 Cadenas Vaca…" at bounding box center [399, 272] width 494 height 271
drag, startPoint x: 187, startPoint y: 161, endPoint x: 389, endPoint y: 205, distance: 206.8
click at [389, 205] on tbody "Bonita Vacas dehesa Dehesa peque c manga APAGADO hace 1 m 75 30 10 Cadenas Vaca…" at bounding box center [399, 272] width 494 height 271
drag, startPoint x: 606, startPoint y: 372, endPoint x: 188, endPoint y: 163, distance: 467.2
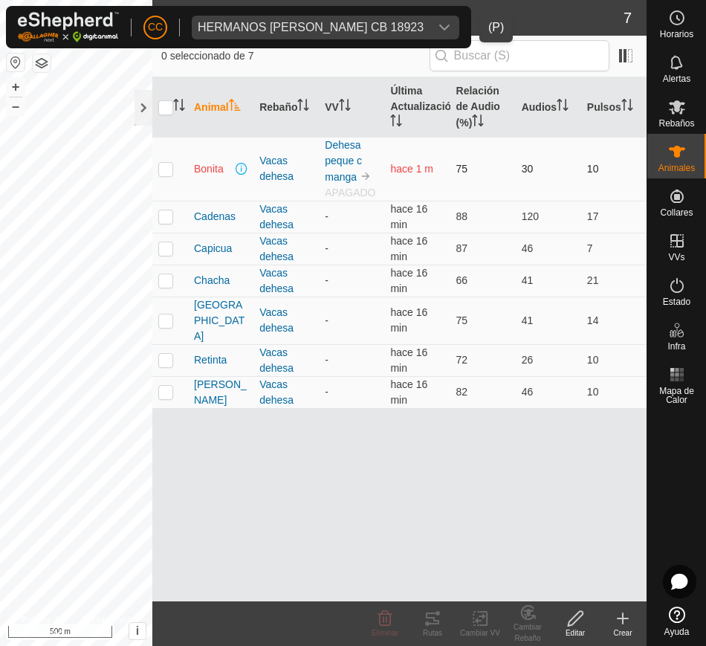
click at [188, 163] on tbody "Bonita Vacas dehesa Dehesa peque c manga APAGADO hace 1 m 75 30 10 Cadenas Vaca…" at bounding box center [399, 272] width 494 height 271
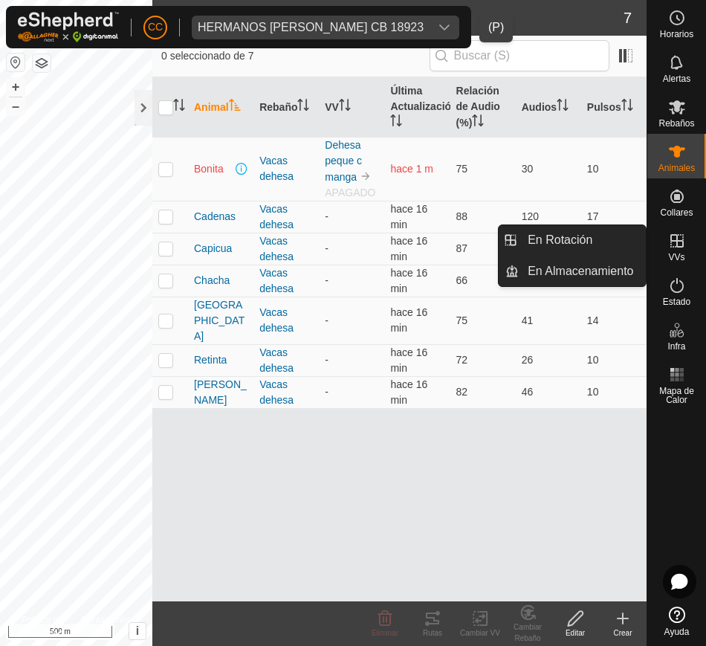
drag, startPoint x: 681, startPoint y: 265, endPoint x: 681, endPoint y: 250, distance: 14.1
click at [681, 250] on es-virtualpaddocks-svg-icon at bounding box center [676, 241] width 27 height 24
click at [608, 245] on link "En Rotación" at bounding box center [582, 240] width 127 height 30
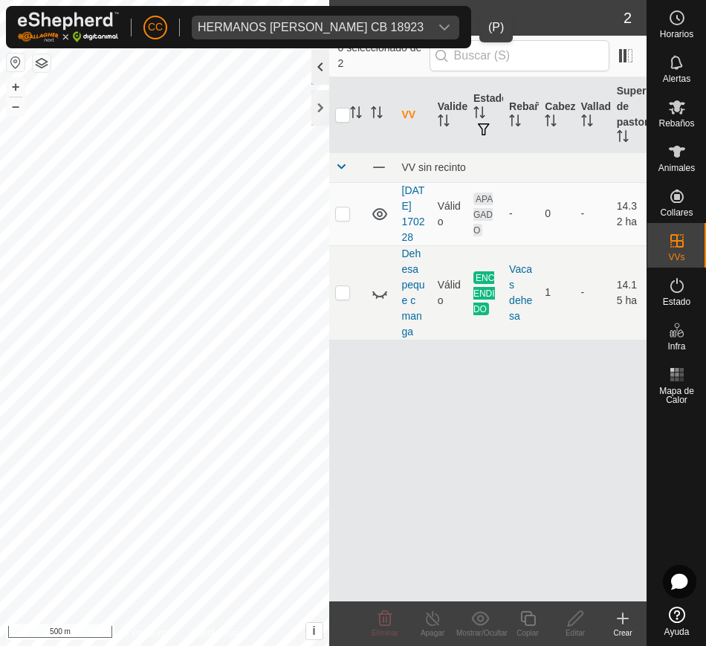
click at [322, 71] on div at bounding box center [320, 67] width 18 height 36
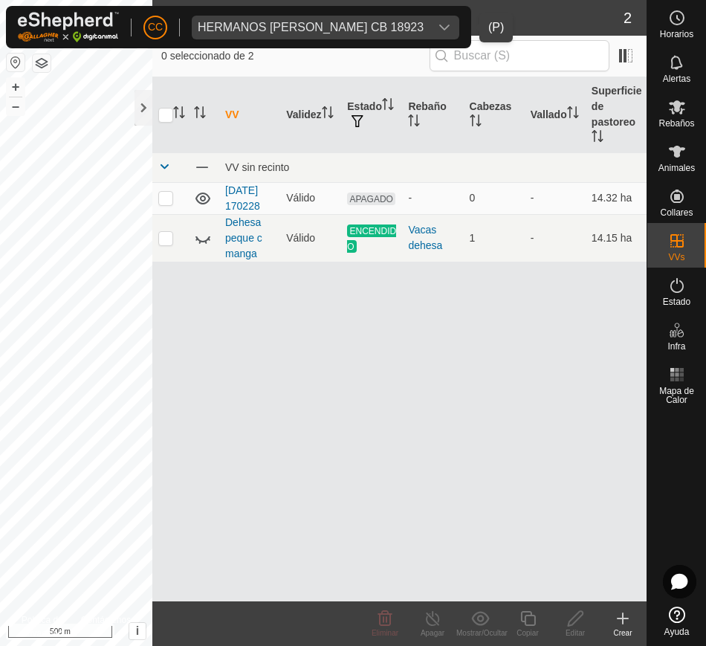
click at [380, 369] on div "VV Validez Estado Rebaño Cabezas Vallado Superficie de pastoreo VV sin recinto …" at bounding box center [399, 339] width 494 height 524
click at [13, 56] on button "button" at bounding box center [16, 62] width 18 height 18
click at [149, 105] on div at bounding box center [143, 108] width 18 height 36
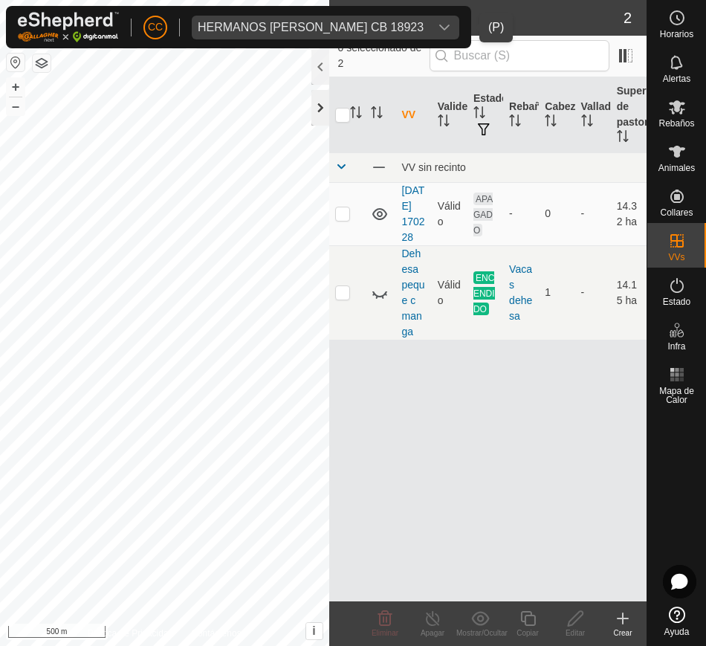
click at [314, 106] on div at bounding box center [320, 108] width 18 height 36
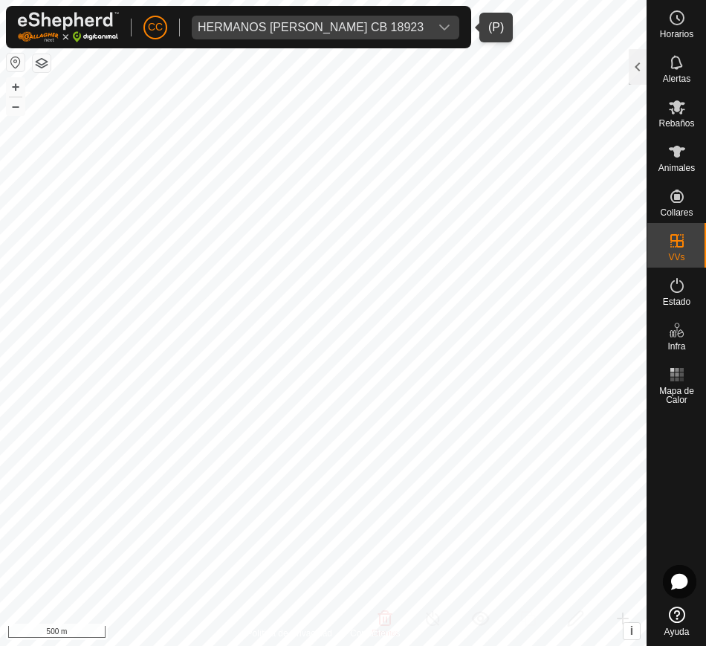
click at [424, 22] on div "HERMANOS HERNANDEZ RECIO CB 18923" at bounding box center [311, 28] width 226 height 12
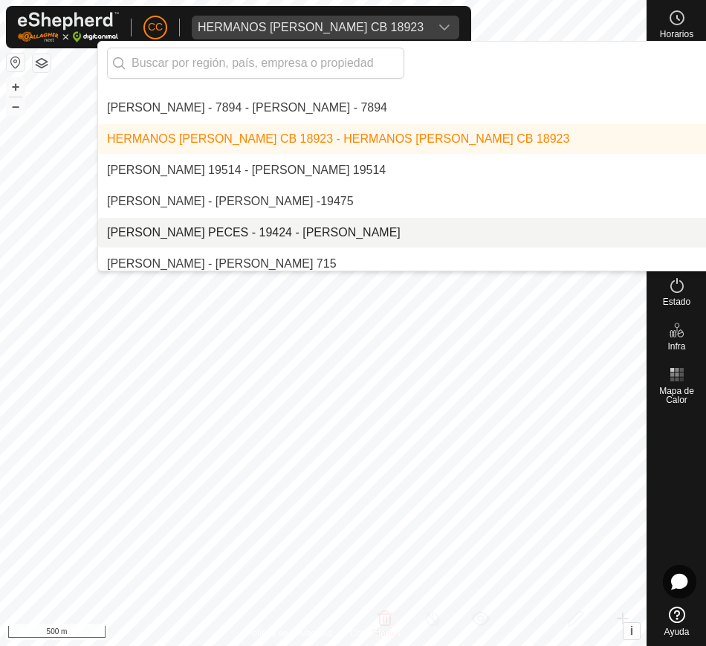
scroll to position [4337, 0]
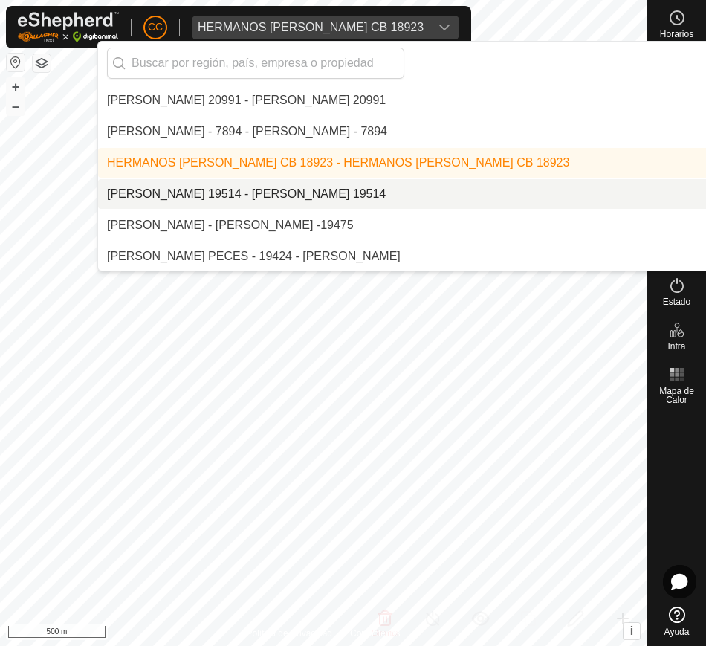
click at [371, 184] on li "[PERSON_NAME] 19514 - [PERSON_NAME] 19514" at bounding box center [503, 194] width 811 height 30
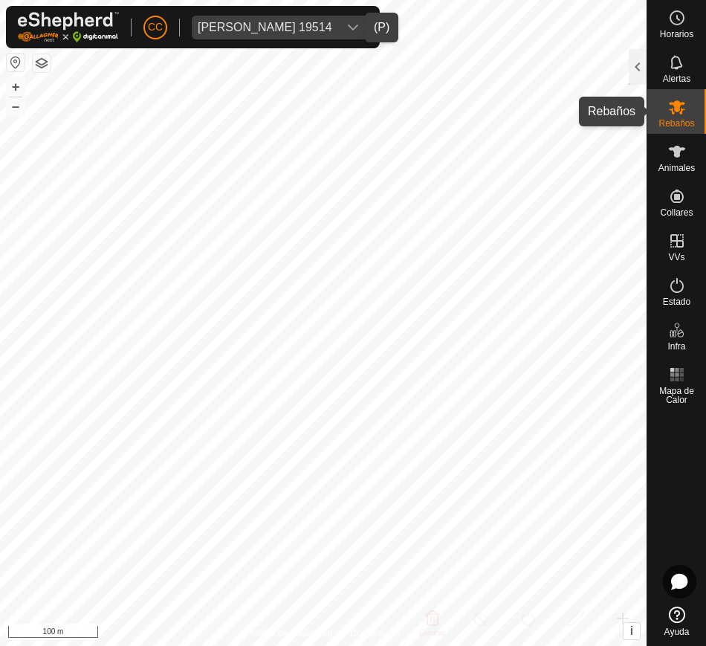
click at [675, 106] on icon at bounding box center [677, 107] width 16 height 14
click at [643, 65] on div at bounding box center [638, 67] width 18 height 36
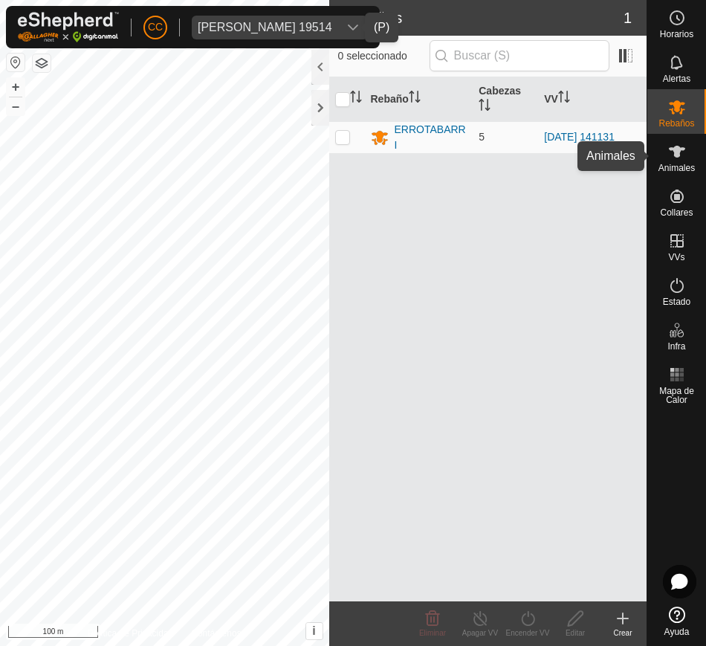
click at [687, 163] on span "Animales" at bounding box center [676, 167] width 36 height 9
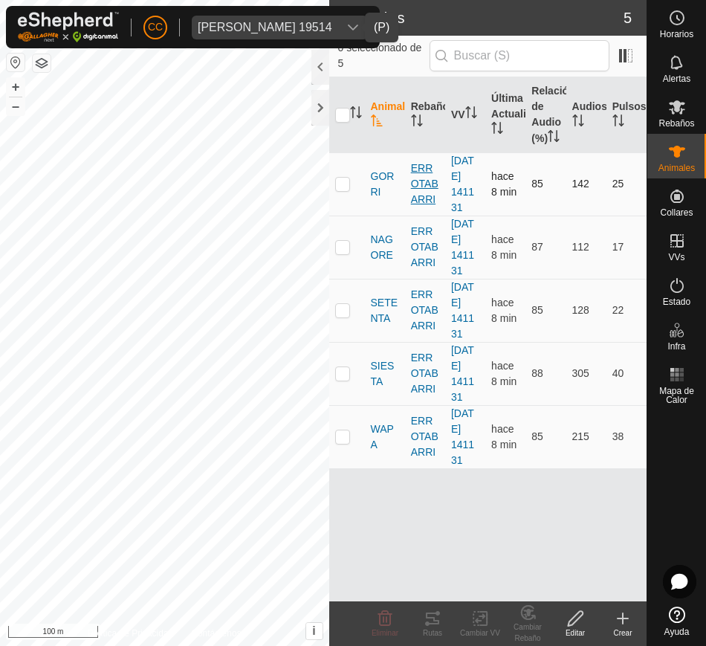
drag, startPoint x: 357, startPoint y: 185, endPoint x: 431, endPoint y: 215, distance: 80.0
click at [519, 250] on tbody "GORRI ERROTABARRI 2025-08-09 141131 hace 8 min 85 142 25 NAGORE ERROTABARRI 202…" at bounding box center [488, 310] width 318 height 316
drag, startPoint x: 365, startPoint y: 179, endPoint x: 631, endPoint y: 450, distance: 379.9
click at [631, 450] on tbody "GORRI ERROTABARRI 2025-08-09 141131 hace 8 min 85 142 25 NAGORE ERROTABARRI 202…" at bounding box center [488, 310] width 318 height 316
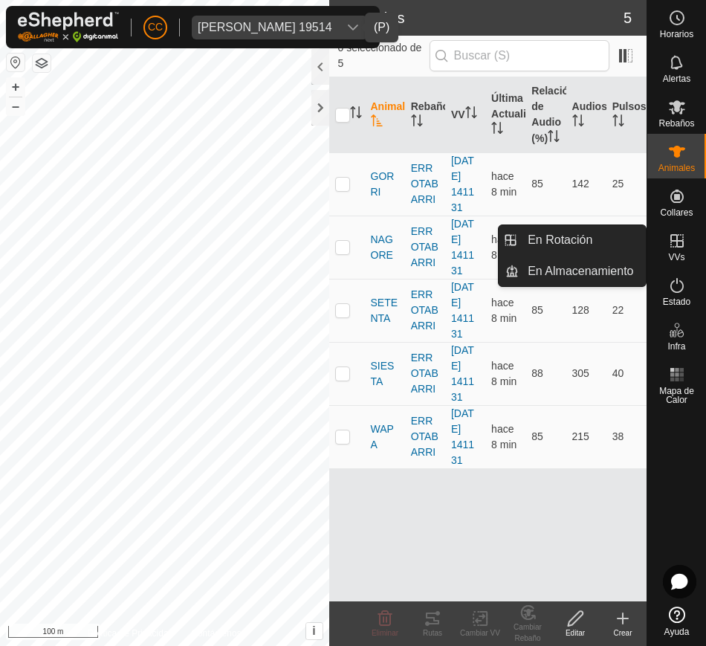
click at [678, 260] on span "VVs" at bounding box center [676, 257] width 16 height 9
click at [617, 232] on link "En Rotación" at bounding box center [582, 240] width 127 height 30
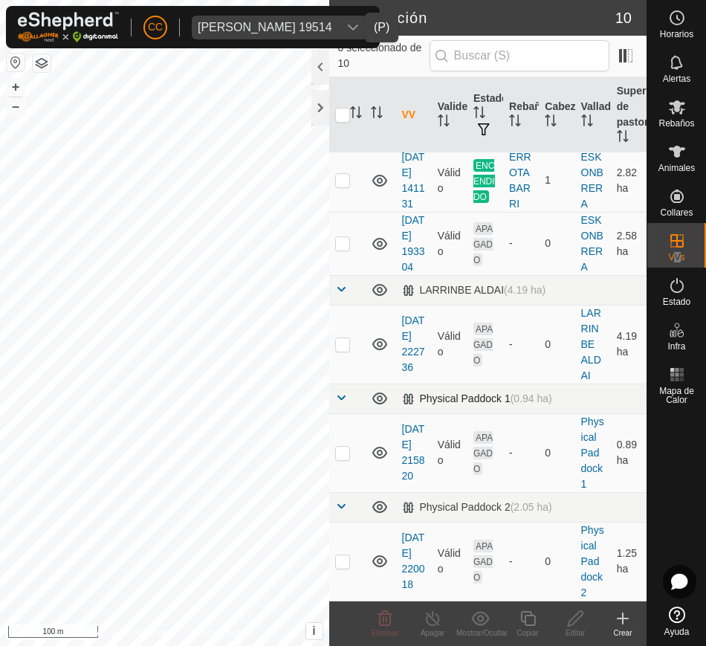
scroll to position [705, 0]
click at [668, 305] on span "Estado" at bounding box center [676, 301] width 27 height 9
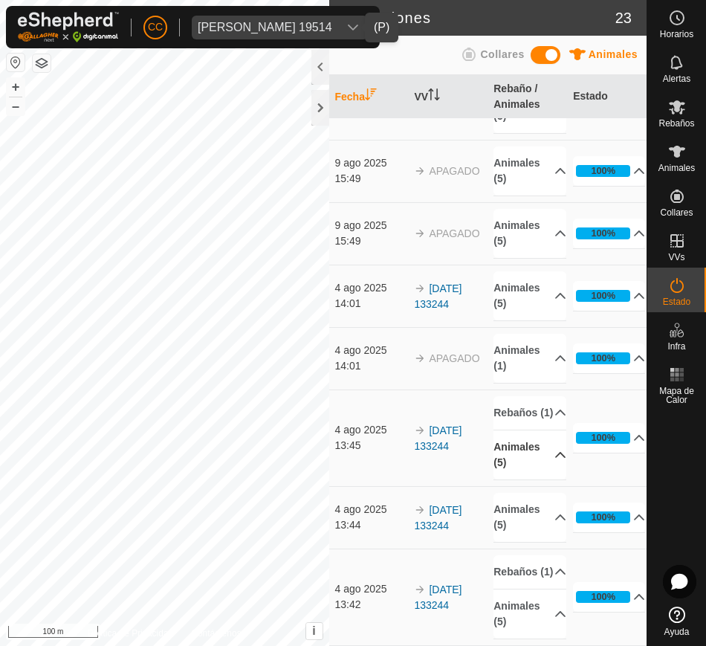
scroll to position [1207, 0]
click at [279, 19] on span "Ibai Alberdi Jorge 19514" at bounding box center [265, 28] width 146 height 24
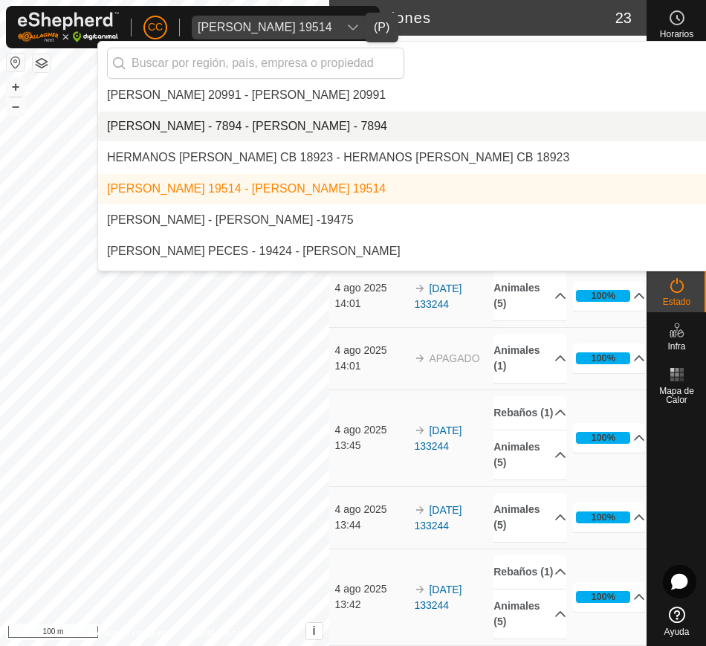
scroll to position [4368, 0]
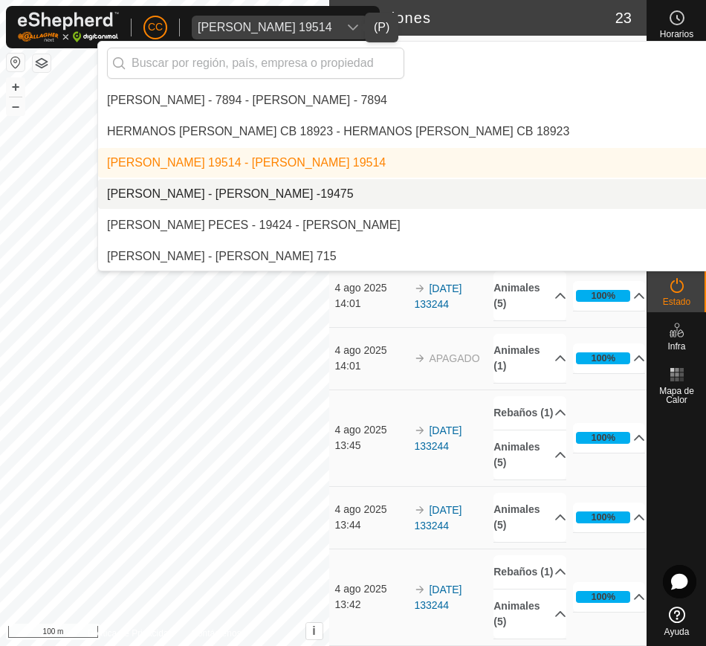
click at [328, 194] on li "[PERSON_NAME] - [PERSON_NAME] -19475" at bounding box center [503, 194] width 811 height 30
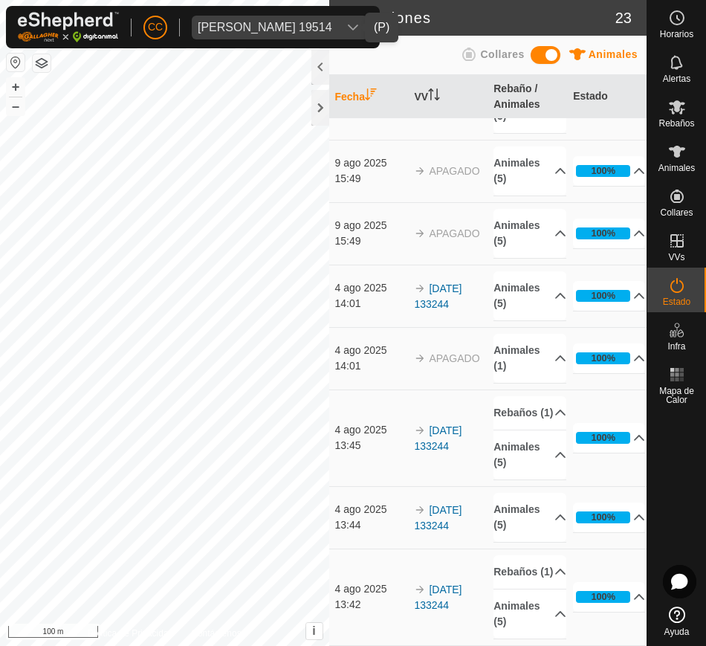
scroll to position [0, 0]
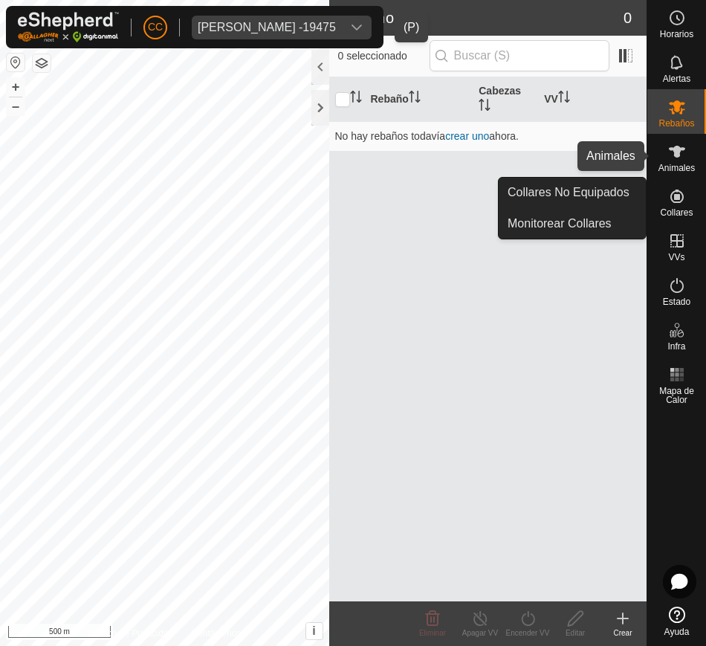
click at [681, 149] on icon at bounding box center [677, 152] width 16 height 12
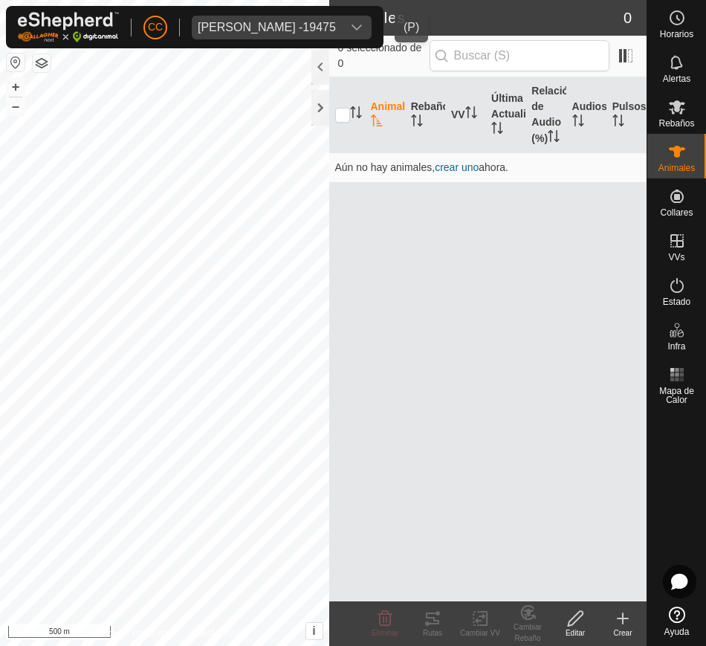
click at [369, 21] on div "dropdown trigger" at bounding box center [357, 28] width 30 height 24
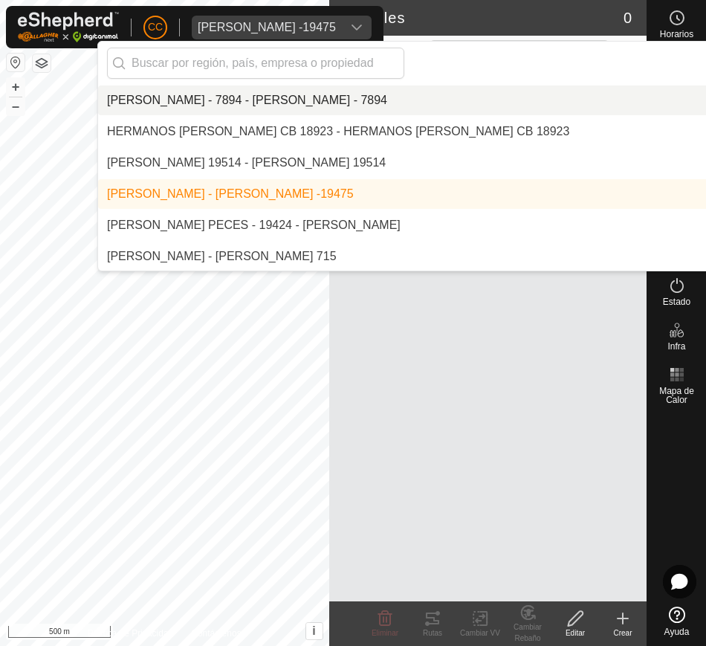
scroll to position [4399, 0]
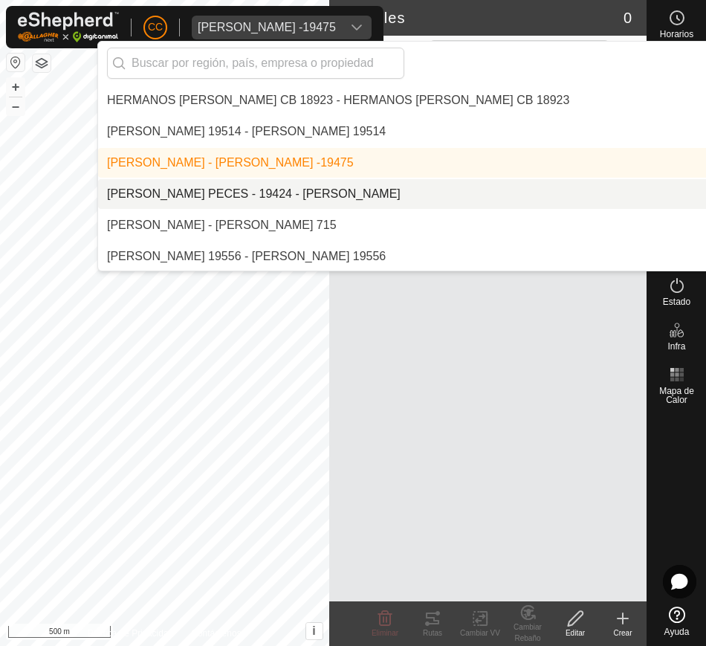
click at [400, 189] on div "[PERSON_NAME] PECES - 19424 - [PERSON_NAME]" at bounding box center [253, 194] width 293 height 18
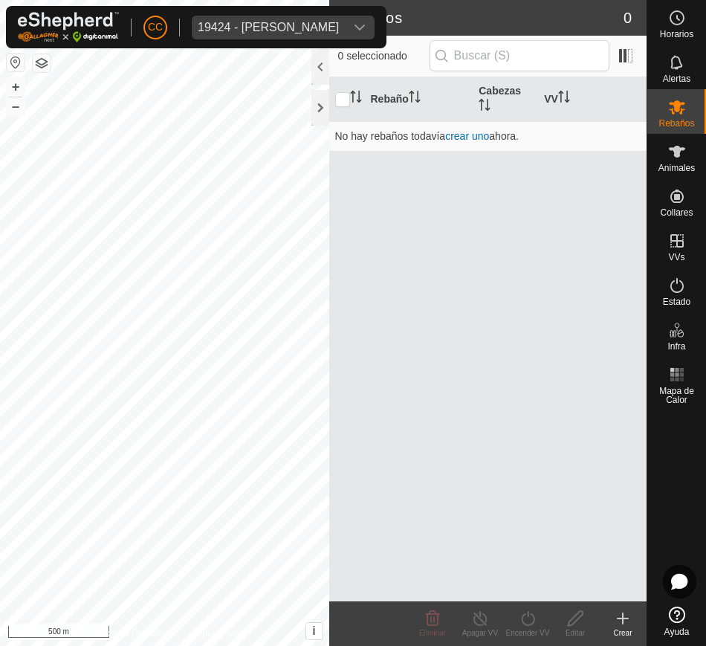
click at [562, 257] on div "Rebaño Cabezas VV No hay rebaños todavía crear uno ahora." at bounding box center [488, 339] width 318 height 524
click at [660, 143] on div "Animales" at bounding box center [676, 156] width 59 height 45
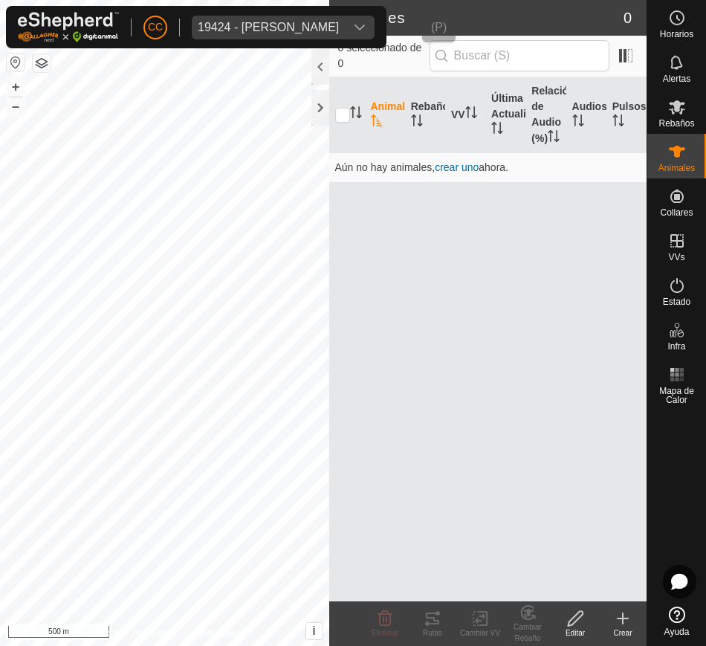
click at [366, 22] on icon "dropdown trigger" at bounding box center [360, 28] width 12 height 12
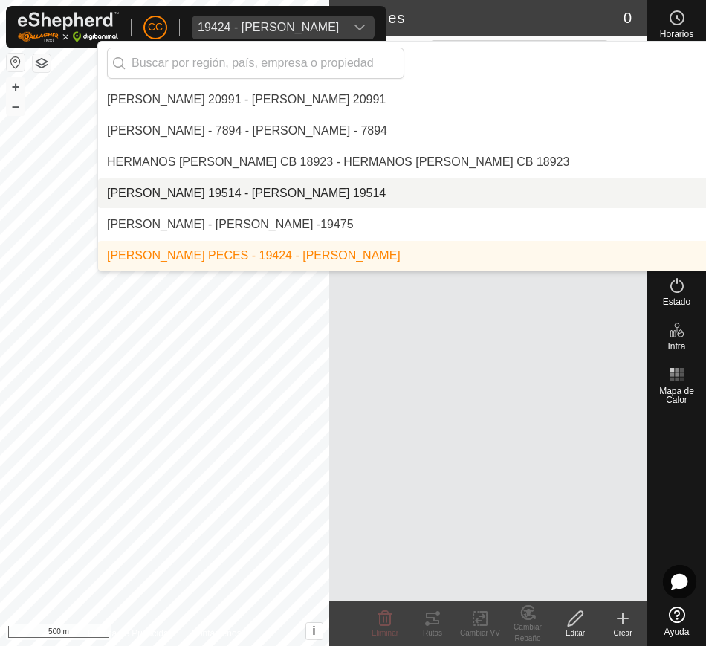
scroll to position [4430, 0]
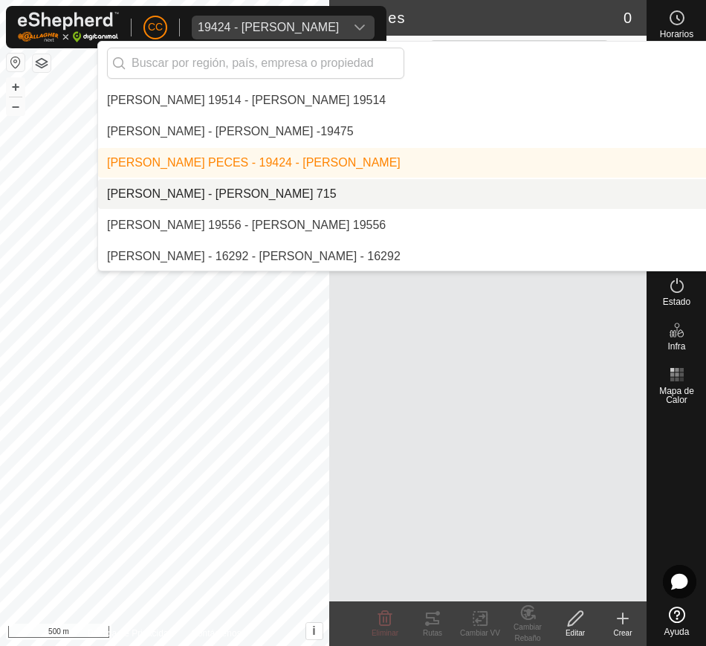
click at [366, 188] on li "[PERSON_NAME] - [PERSON_NAME] 715" at bounding box center [503, 194] width 811 height 30
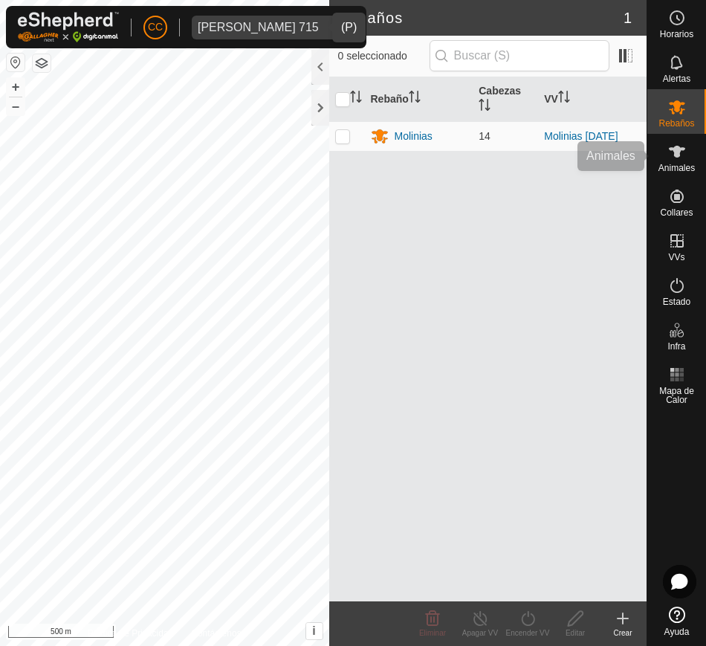
click at [675, 143] on icon at bounding box center [677, 152] width 18 height 18
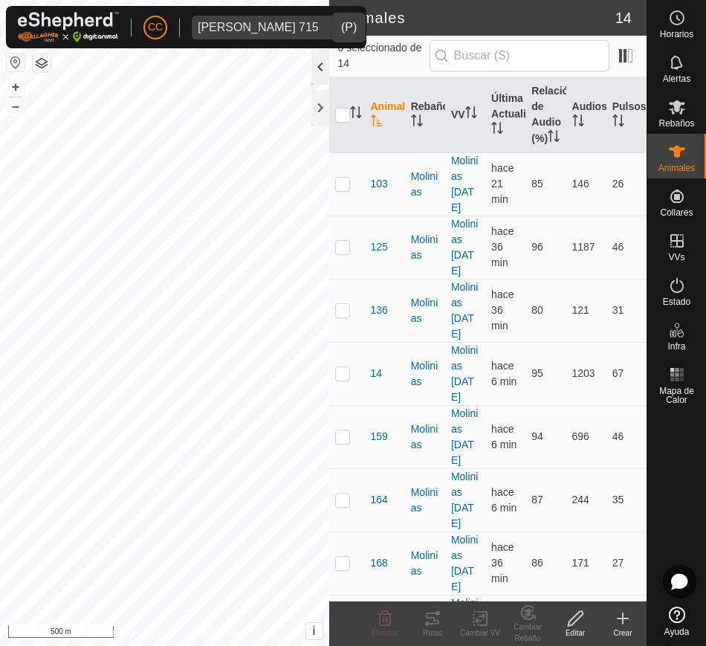
click at [317, 62] on div at bounding box center [320, 67] width 18 height 36
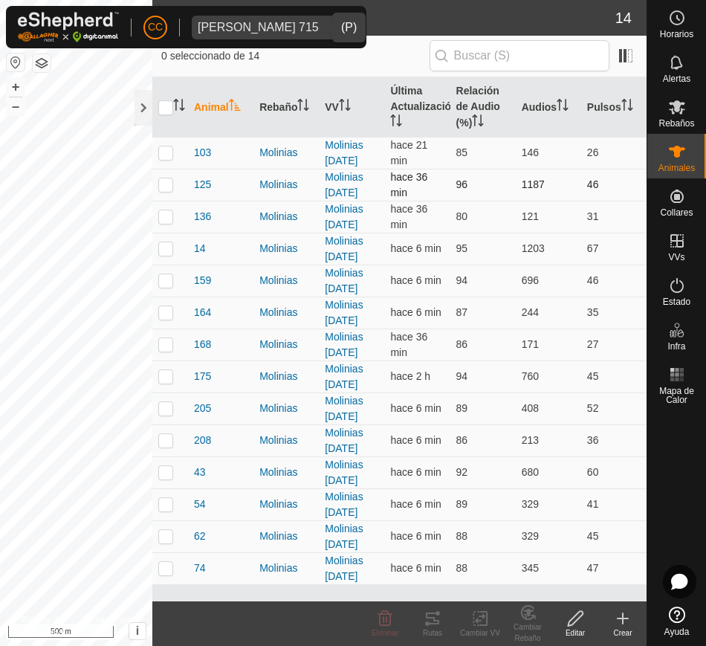
drag, startPoint x: 187, startPoint y: 153, endPoint x: 380, endPoint y: 225, distance: 205.5
click at [384, 227] on tbody "103 Molinias Molinias [DATE] hace 21 min 85 146 26 125 Molinias Molinias [DATE]…" at bounding box center [399, 360] width 494 height 447
drag, startPoint x: 187, startPoint y: 154, endPoint x: 320, endPoint y: 172, distance: 134.3
click at [320, 169] on tr "103 Molinias Molinias [DATE] hace 21 min 85 146 26" at bounding box center [399, 153] width 494 height 32
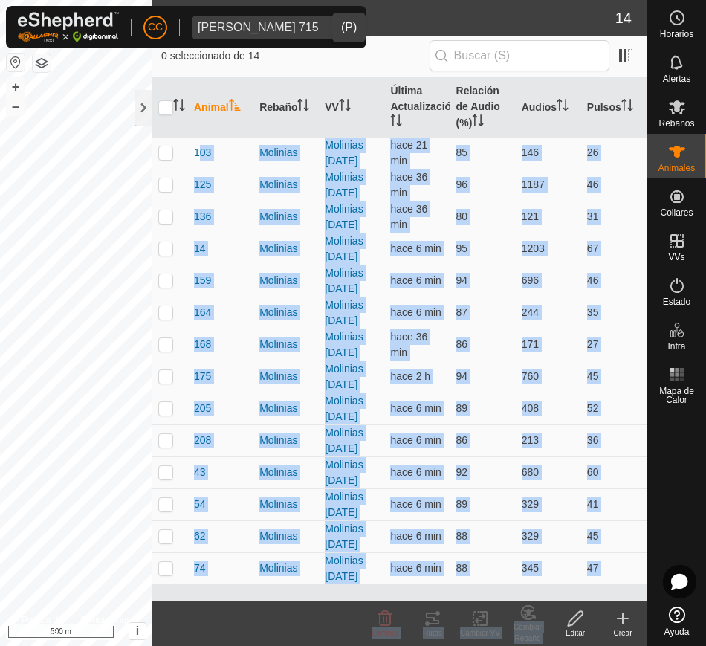
scroll to position [202, 0]
drag, startPoint x: 188, startPoint y: 157, endPoint x: 584, endPoint y: 626, distance: 614.3
click at [584, 626] on article "Animales 14 0 seleccionado de 14 Animal Rebaño VV Última Actualización Relación…" at bounding box center [399, 323] width 494 height 646
copy article "103 Molinias Molinias [DATE] hace 21 min 85 146 26 125 Molinias Molinias [DATE]…"
click at [283, 22] on div "[PERSON_NAME] 715" at bounding box center [258, 28] width 121 height 12
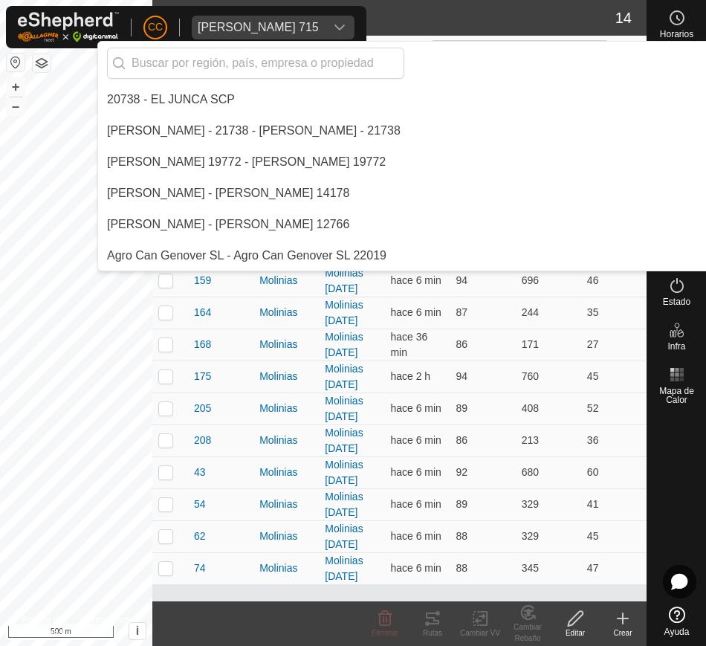
scroll to position [4369, 0]
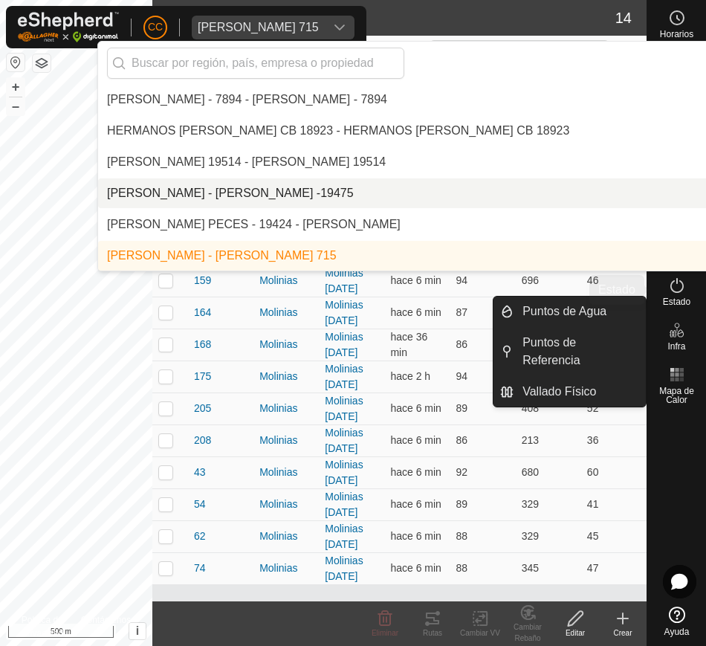
click at [675, 305] on span "Estado" at bounding box center [676, 301] width 27 height 9
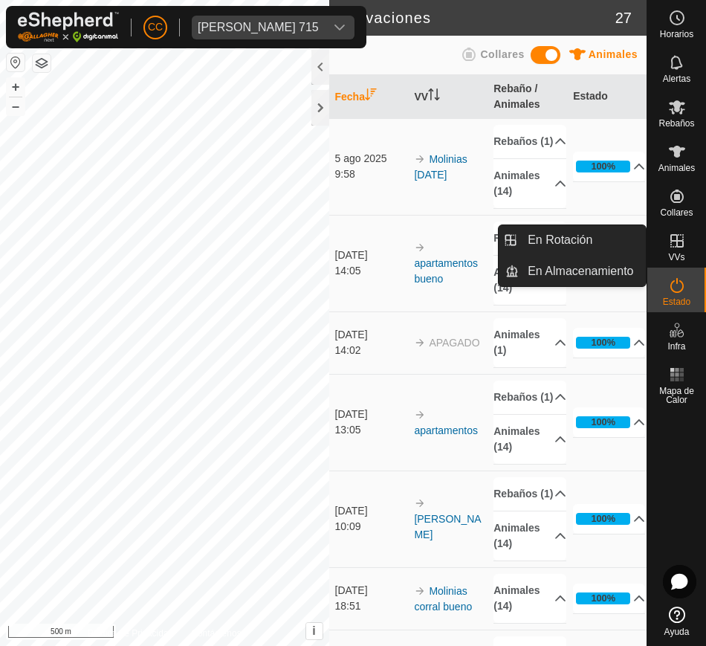
click at [680, 244] on icon at bounding box center [677, 241] width 18 height 18
click at [580, 238] on link "En Rotación" at bounding box center [582, 240] width 127 height 30
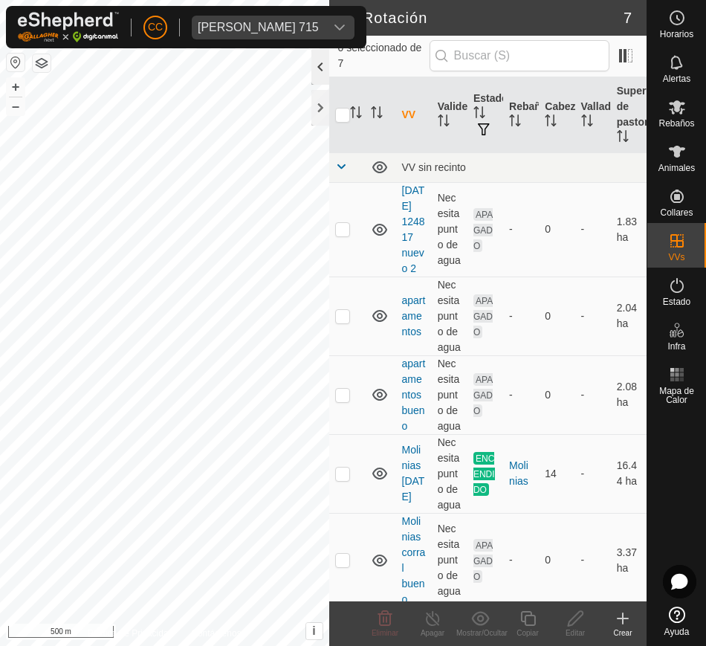
click at [320, 55] on div at bounding box center [320, 67] width 18 height 36
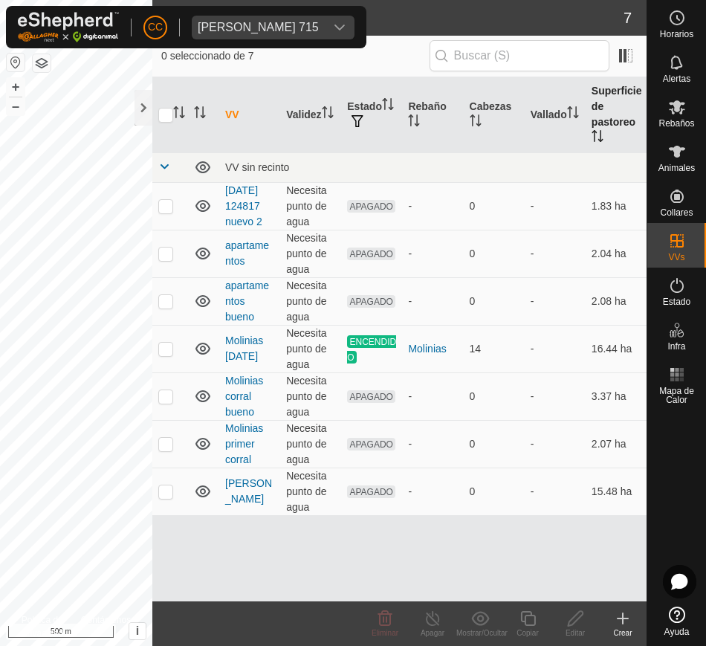
click at [603, 132] on th "Superficie de pastoreo" at bounding box center [615, 115] width 61 height 76
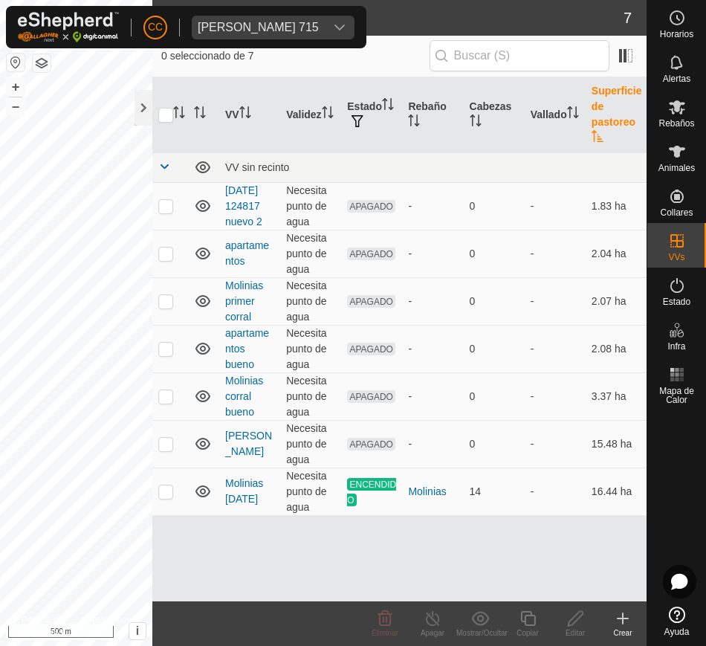
click at [603, 132] on th "Superficie de pastoreo" at bounding box center [615, 115] width 61 height 76
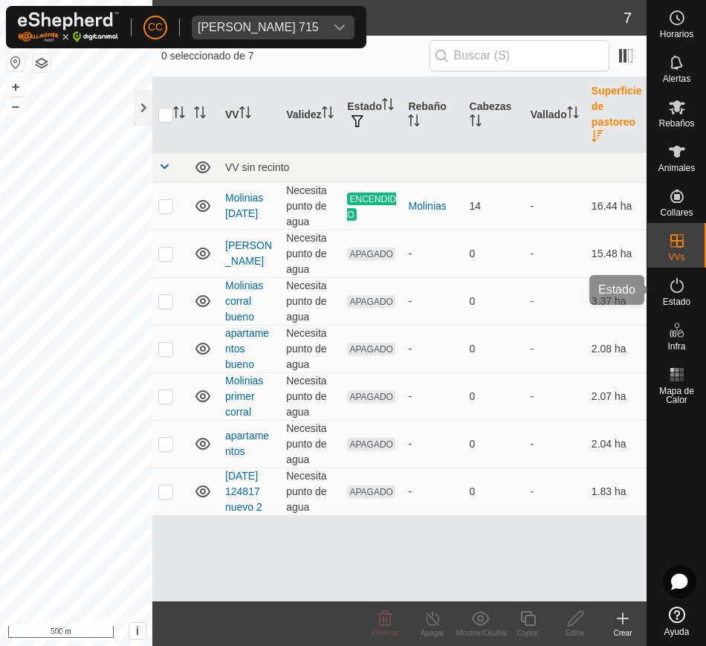
click at [683, 285] on icon at bounding box center [676, 285] width 13 height 15
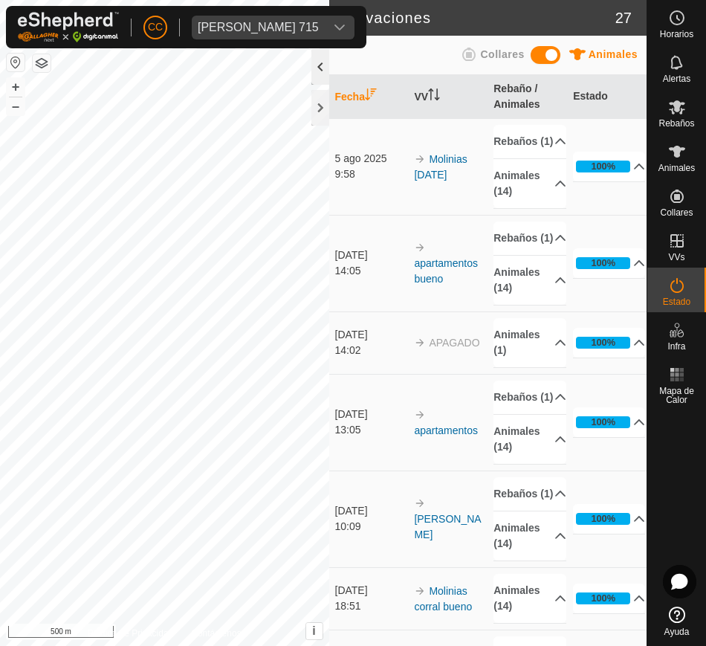
click at [317, 74] on div at bounding box center [320, 67] width 18 height 36
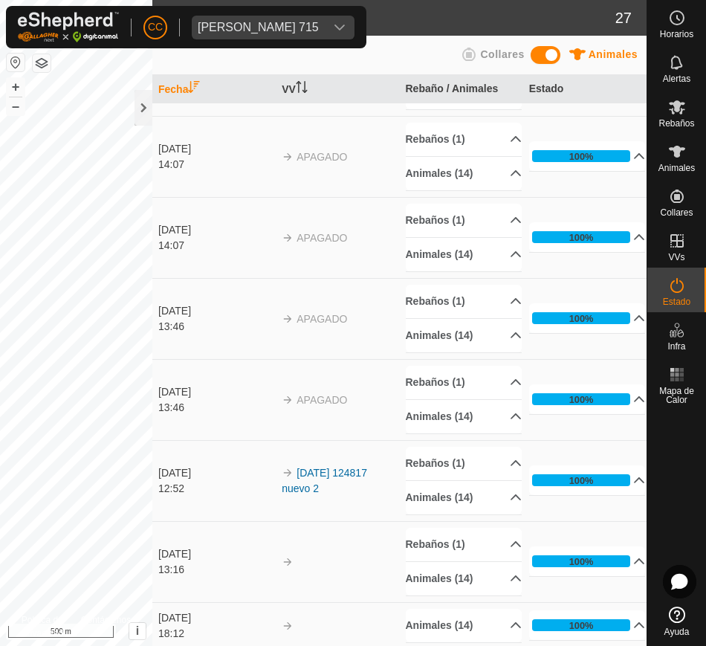
scroll to position [1093, 0]
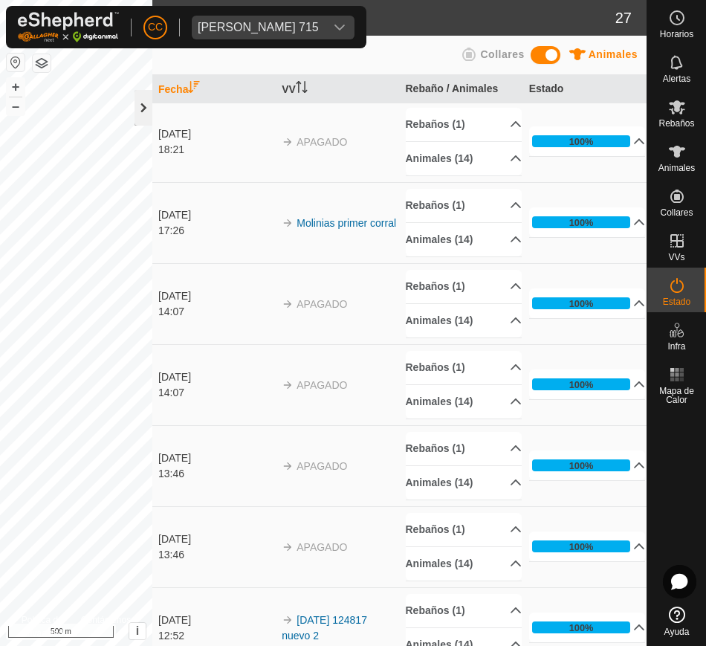
click at [148, 120] on div at bounding box center [143, 108] width 18 height 36
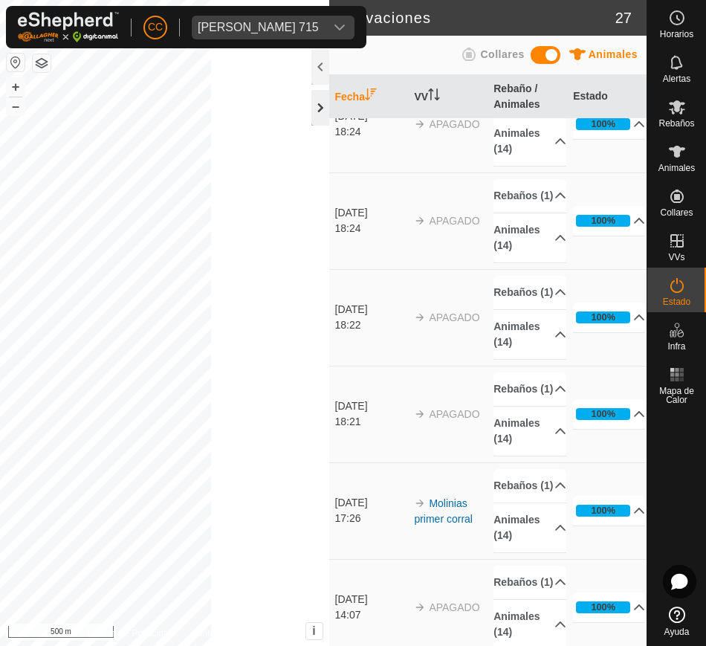
scroll to position [1498, 0]
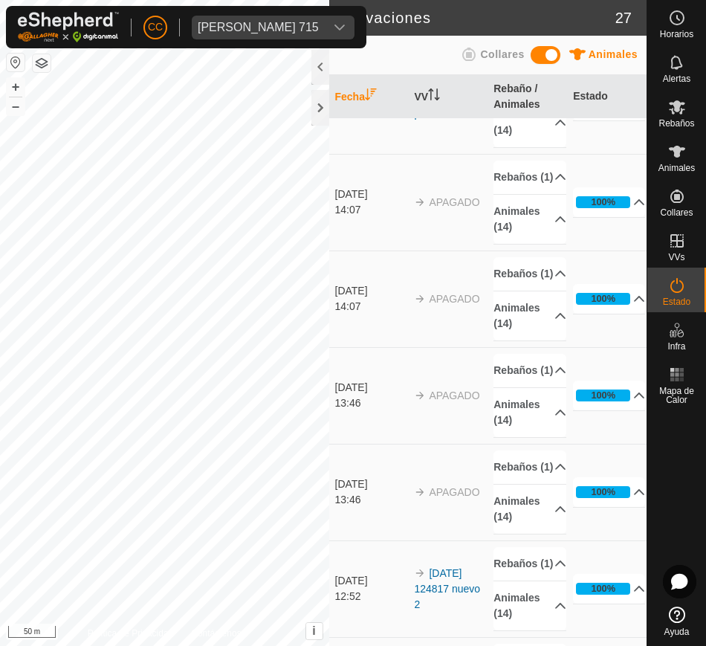
click at [19, 64] on button "button" at bounding box center [16, 62] width 18 height 18
click at [324, 94] on div at bounding box center [320, 108] width 18 height 36
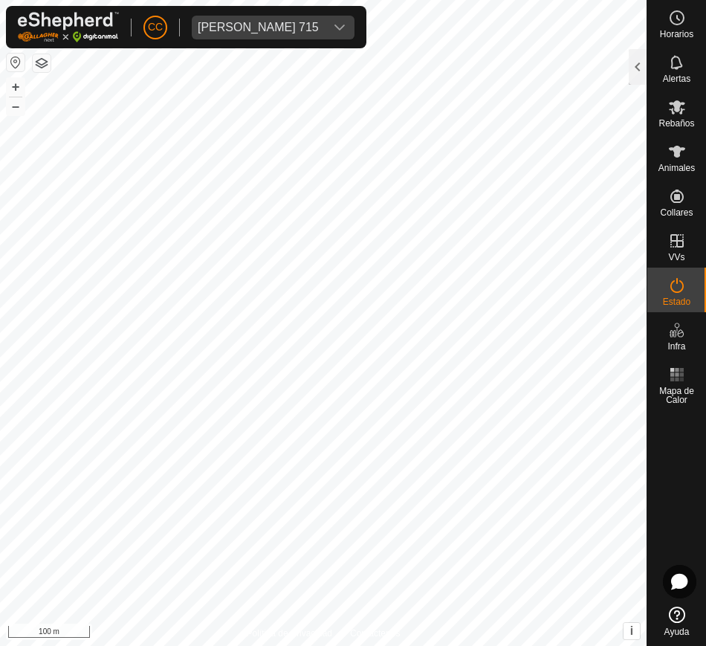
scroll to position [5100, 0]
click at [637, 65] on div at bounding box center [638, 67] width 18 height 36
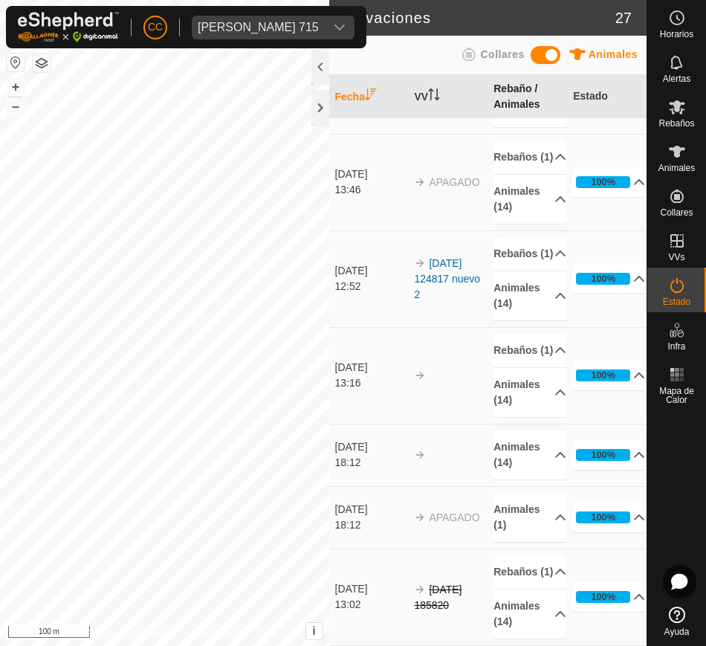
scroll to position [1498, 0]
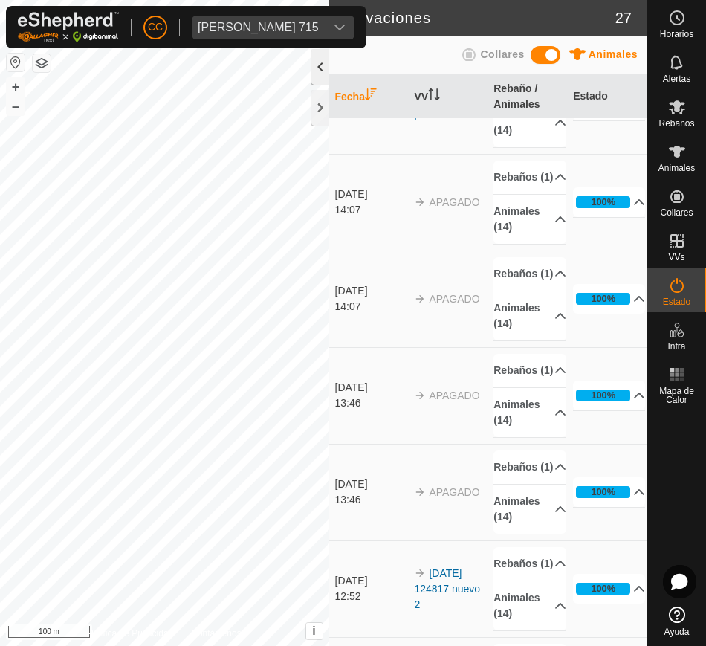
click at [317, 73] on div at bounding box center [320, 67] width 18 height 36
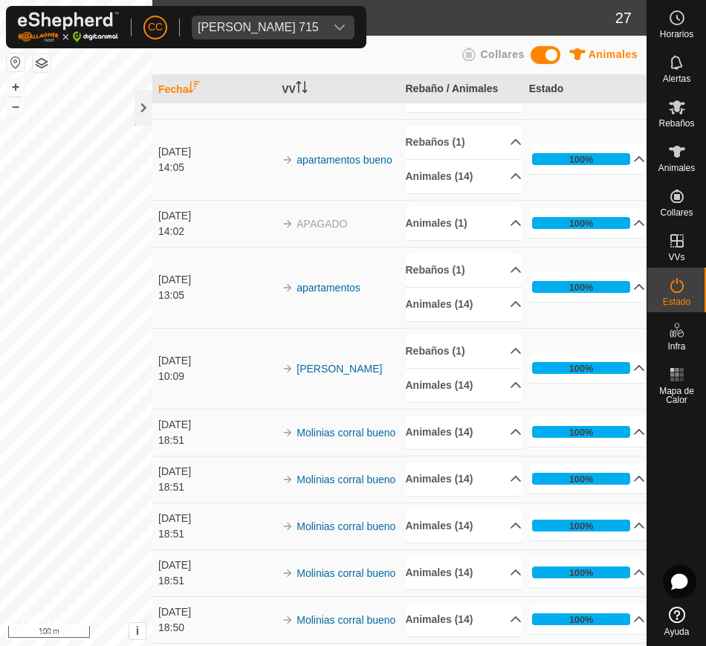
scroll to position [0, 0]
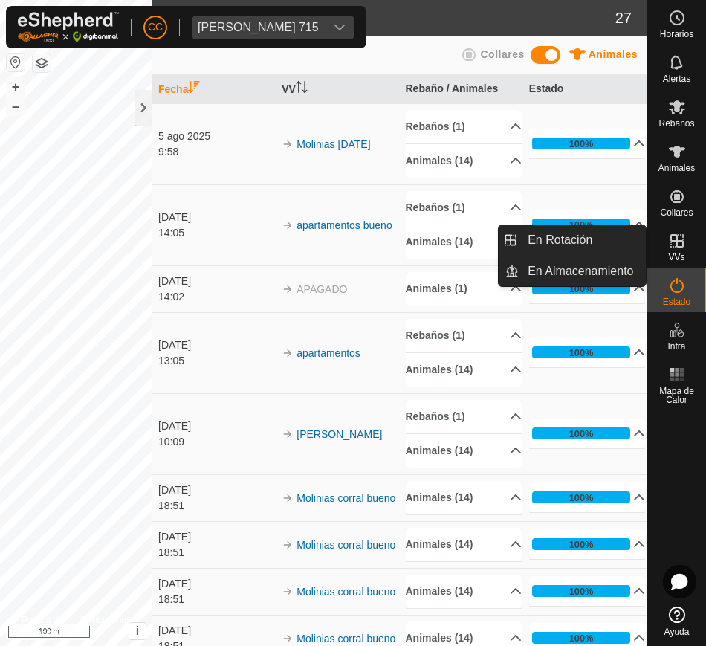
click at [683, 250] on es-virtualpaddocks-svg-icon at bounding box center [676, 241] width 27 height 24
click at [531, 242] on link "En Rotación" at bounding box center [582, 240] width 127 height 30
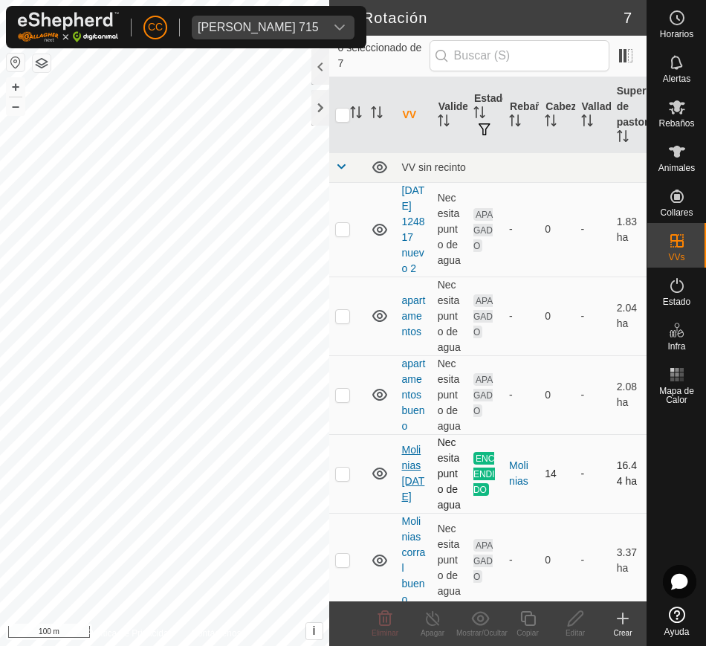
click at [403, 502] on link "Molinias [DATE]" at bounding box center [413, 473] width 23 height 59
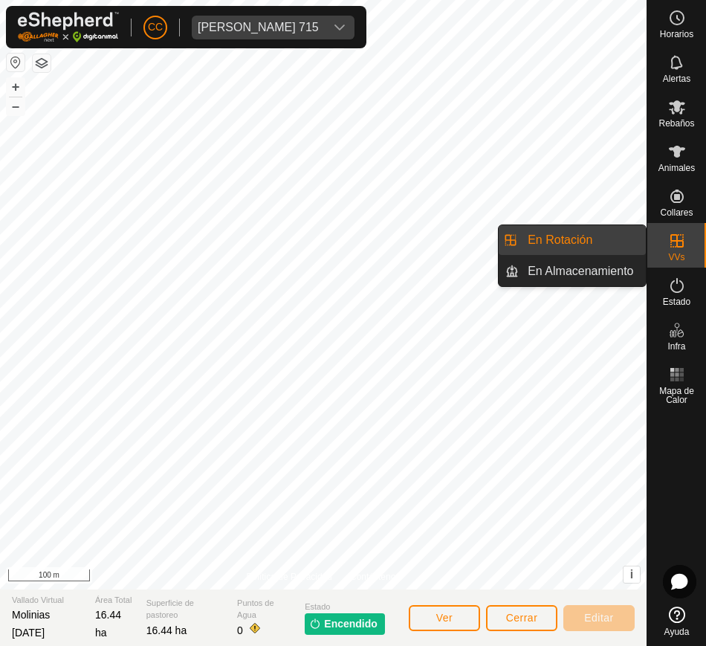
click at [678, 244] on icon at bounding box center [677, 241] width 18 height 18
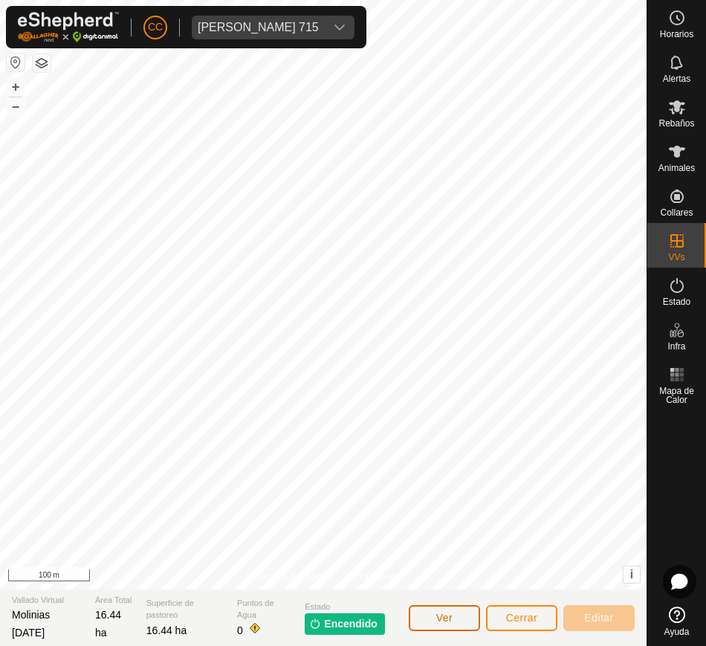
click at [458, 614] on button "Ver" at bounding box center [444, 618] width 71 height 26
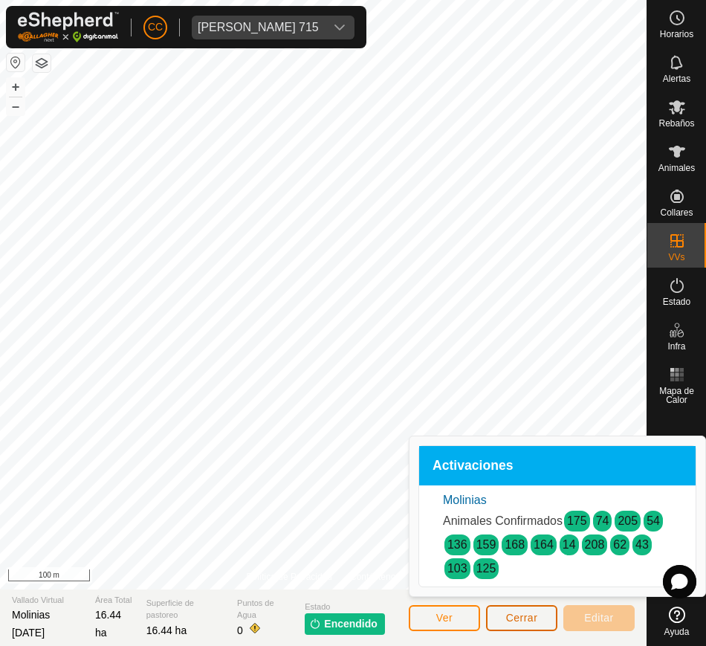
click at [508, 620] on span "Cerrar" at bounding box center [522, 617] width 32 height 12
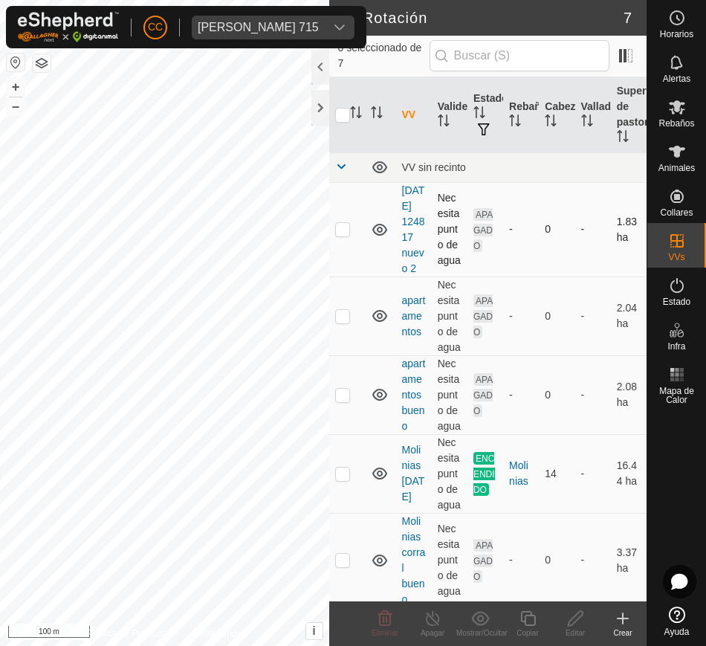
click at [415, 229] on td "[DATE] 124817 nuevo 2" at bounding box center [414, 229] width 36 height 94
click at [340, 235] on p-checkbox at bounding box center [342, 229] width 15 height 12
checkbox input "false"
click at [438, 241] on td "Necesita punto de agua" at bounding box center [450, 229] width 36 height 94
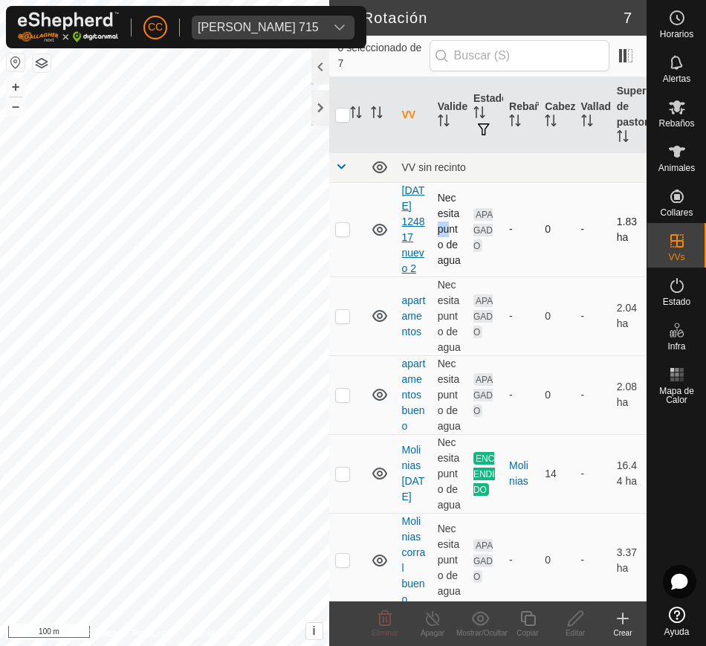
click at [403, 267] on link "[DATE] 124817 nuevo 2" at bounding box center [413, 229] width 23 height 90
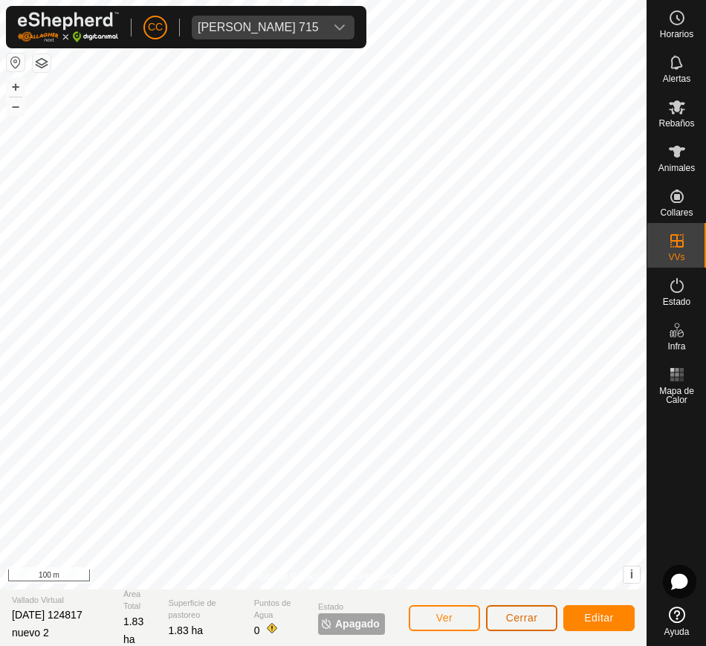
click at [506, 618] on span "Cerrar" at bounding box center [522, 617] width 32 height 12
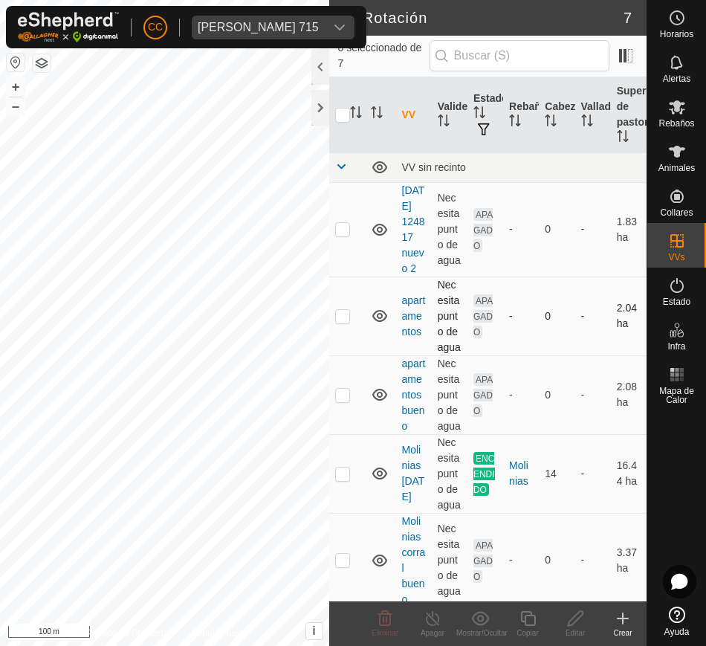
click at [345, 322] on p-checkbox at bounding box center [342, 316] width 15 height 12
checkbox input "false"
click at [337, 400] on p-checkbox at bounding box center [342, 395] width 15 height 12
click at [340, 400] on p-checkbox at bounding box center [342, 395] width 15 height 12
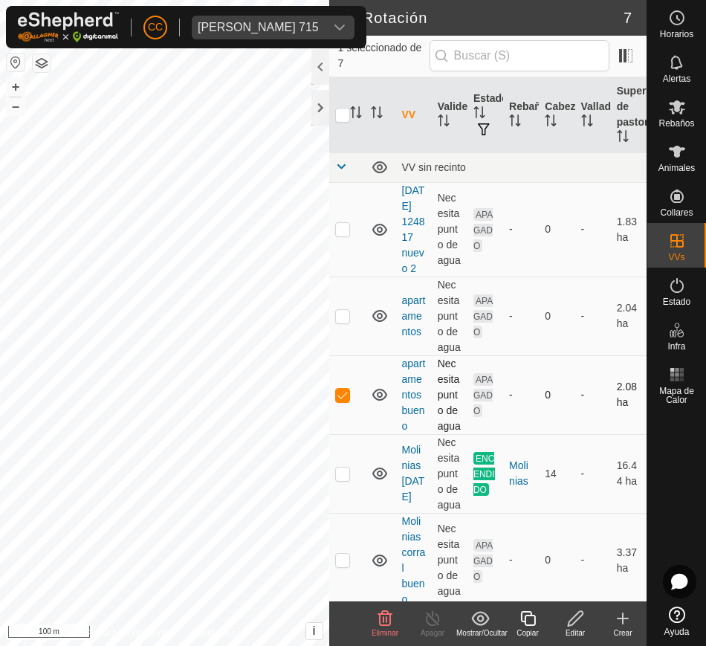
checkbox input "false"
click at [341, 479] on p-checkbox at bounding box center [342, 473] width 15 height 12
checkbox input "false"
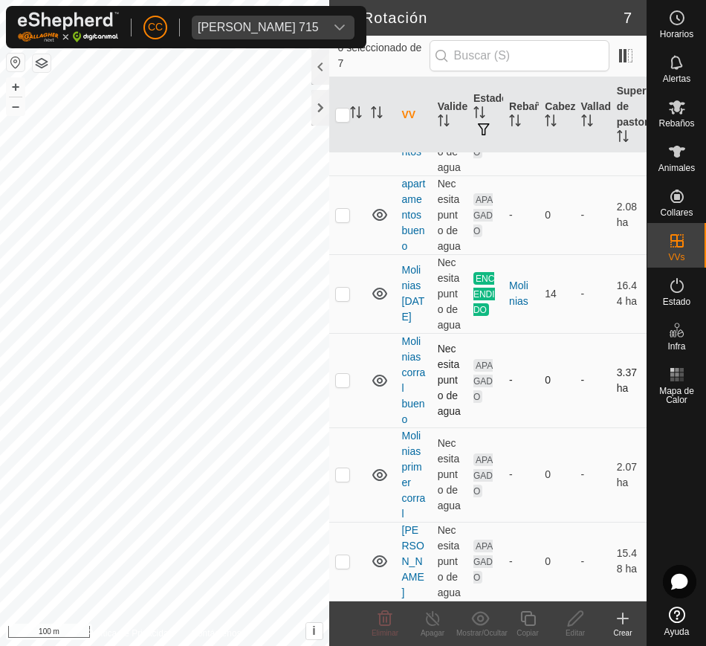
scroll to position [279, 0]
click at [341, 386] on p-checkbox at bounding box center [342, 380] width 15 height 12
checkbox input "false"
click at [345, 480] on p-checkbox at bounding box center [342, 474] width 15 height 12
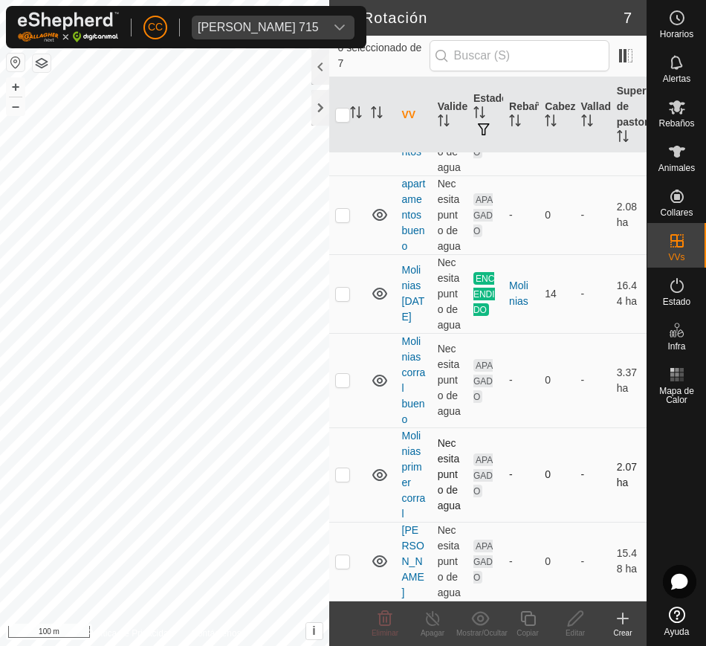
checkbox input "true"
click at [334, 23] on icon "dropdown trigger" at bounding box center [340, 28] width 12 height 12
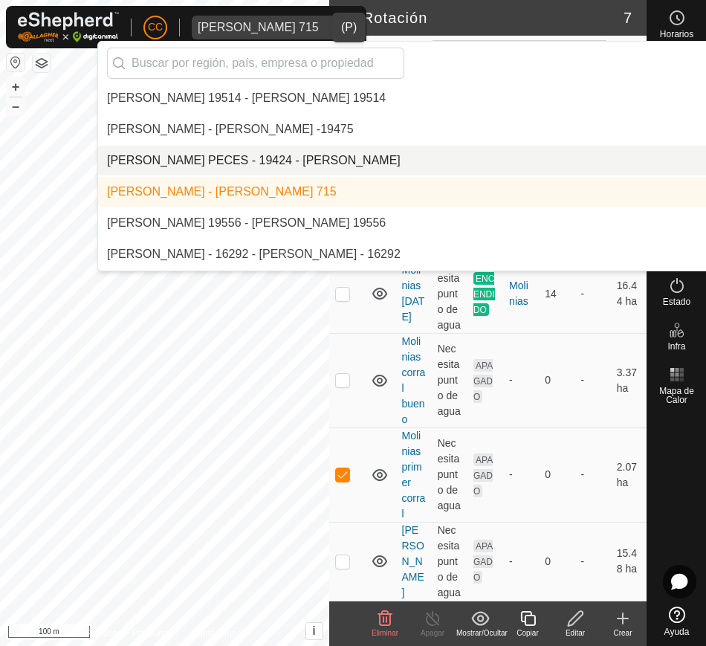
scroll to position [4462, 0]
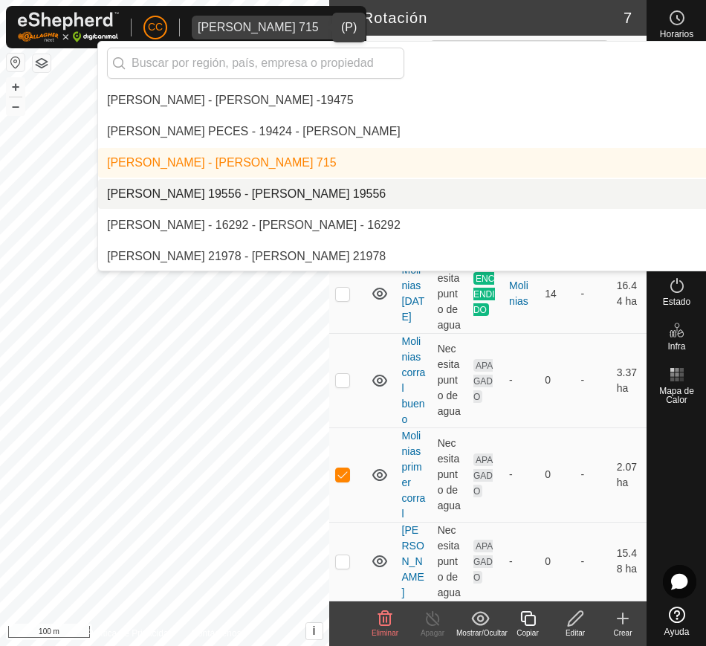
click at [348, 198] on li "[PERSON_NAME] 19556 - [PERSON_NAME] 19556" at bounding box center [503, 194] width 811 height 30
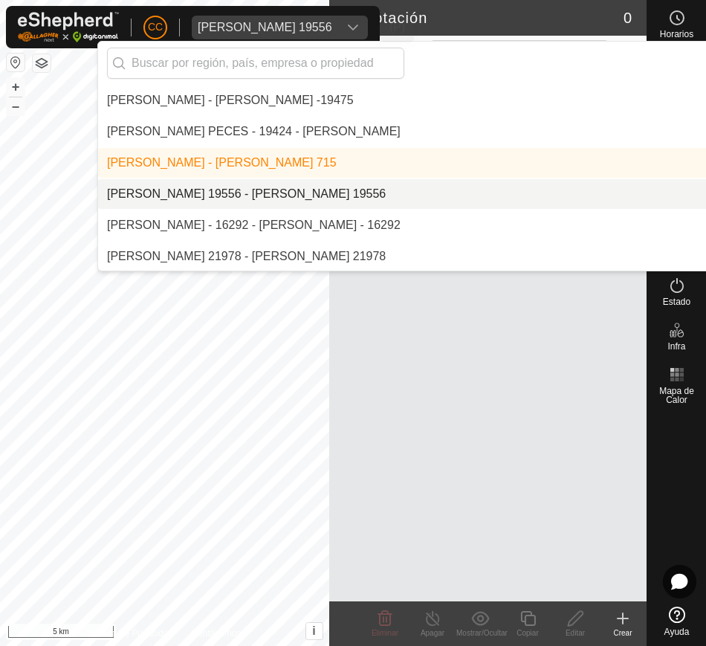
scroll to position [0, 0]
